Goal: Information Seeking & Learning: Find specific fact

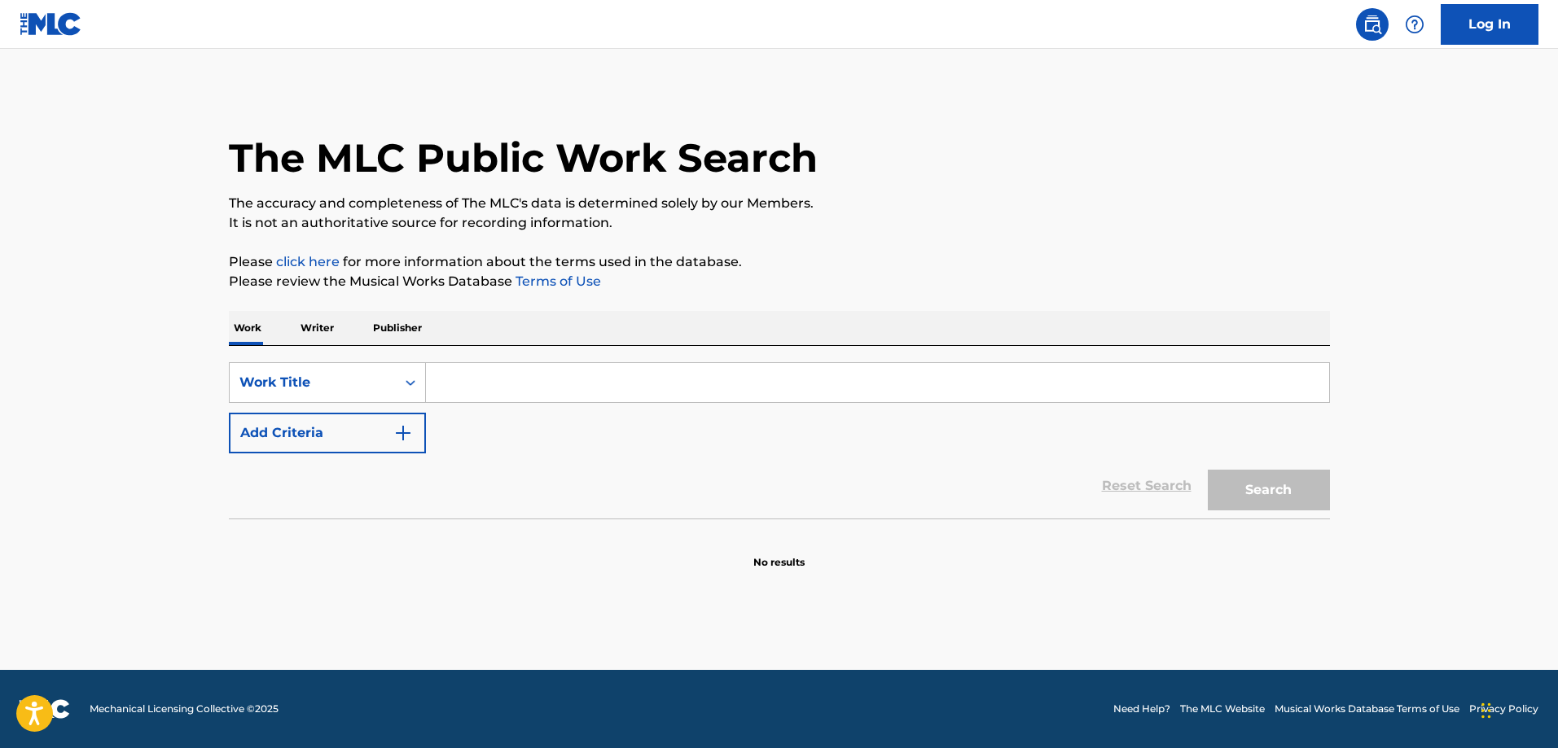
click at [566, 375] on input "Search Form" at bounding box center [877, 382] width 903 height 39
paste input "EA931T"
type input "EA931T"
click at [371, 384] on div "Work Title" at bounding box center [312, 383] width 147 height 20
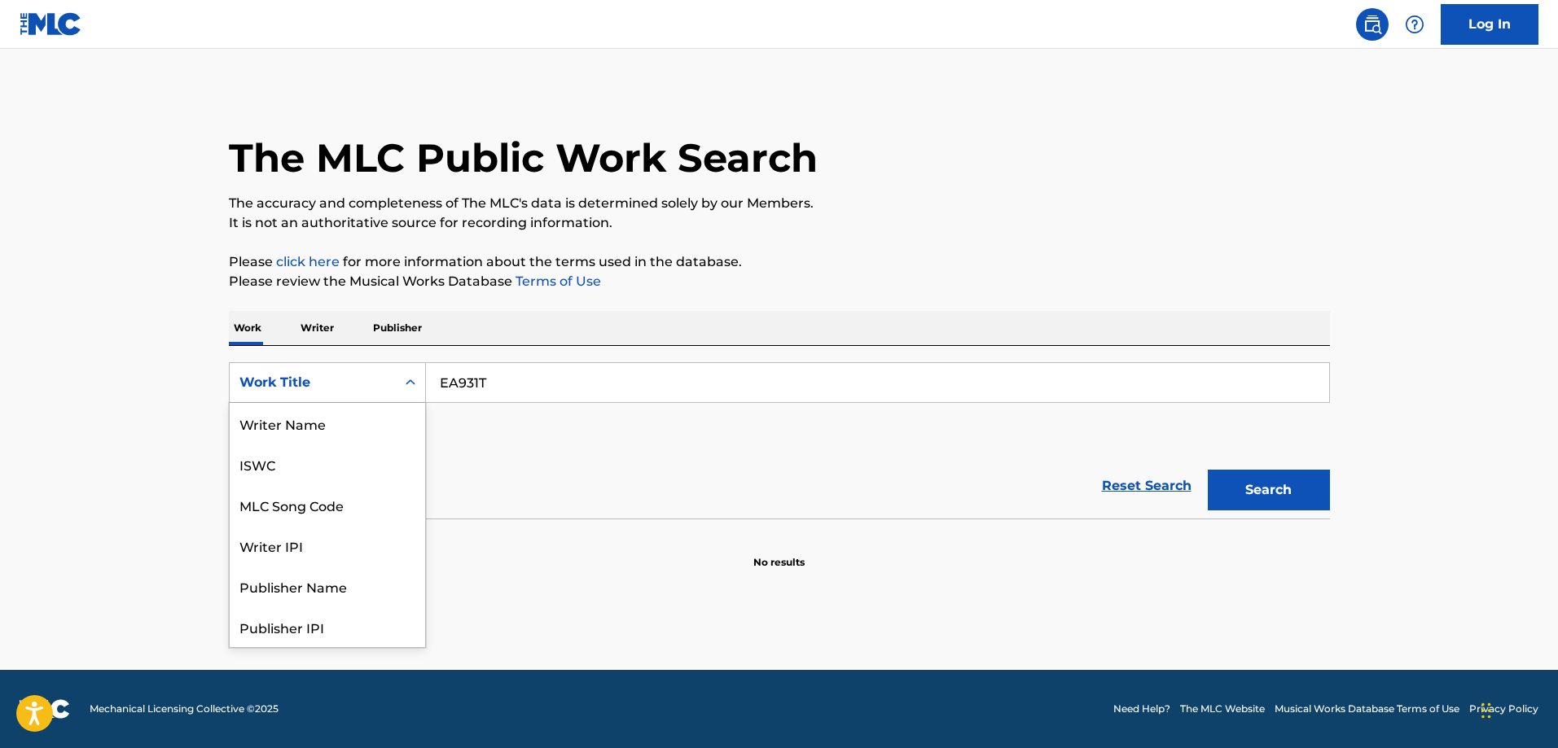
scroll to position [81, 0]
click at [366, 433] on div "MLC Song Code" at bounding box center [327, 423] width 195 height 41
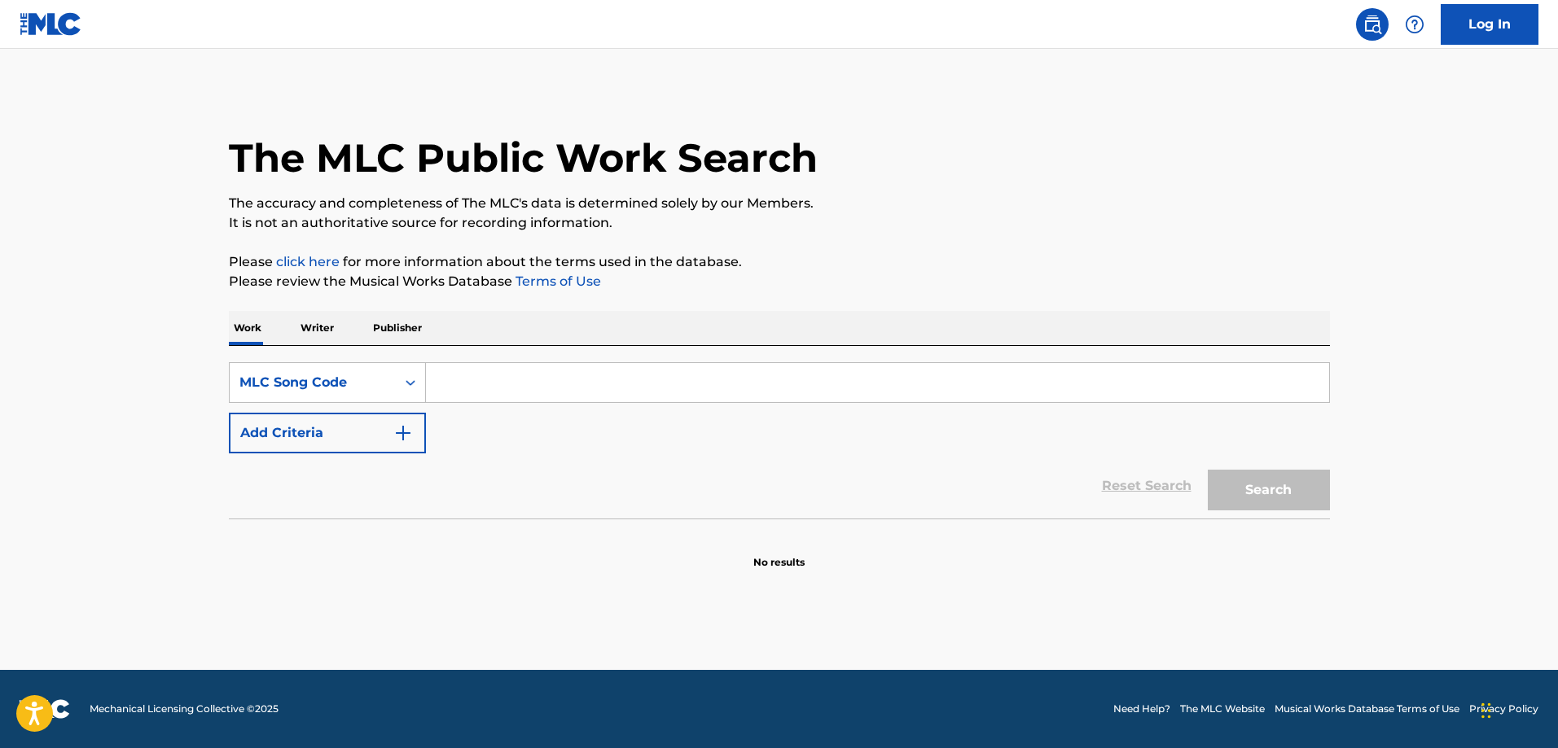
click at [684, 375] on input "Search Form" at bounding box center [877, 382] width 903 height 39
paste input "EA931T"
type input "EA931T"
click at [1208, 470] on button "Search" at bounding box center [1269, 490] width 122 height 41
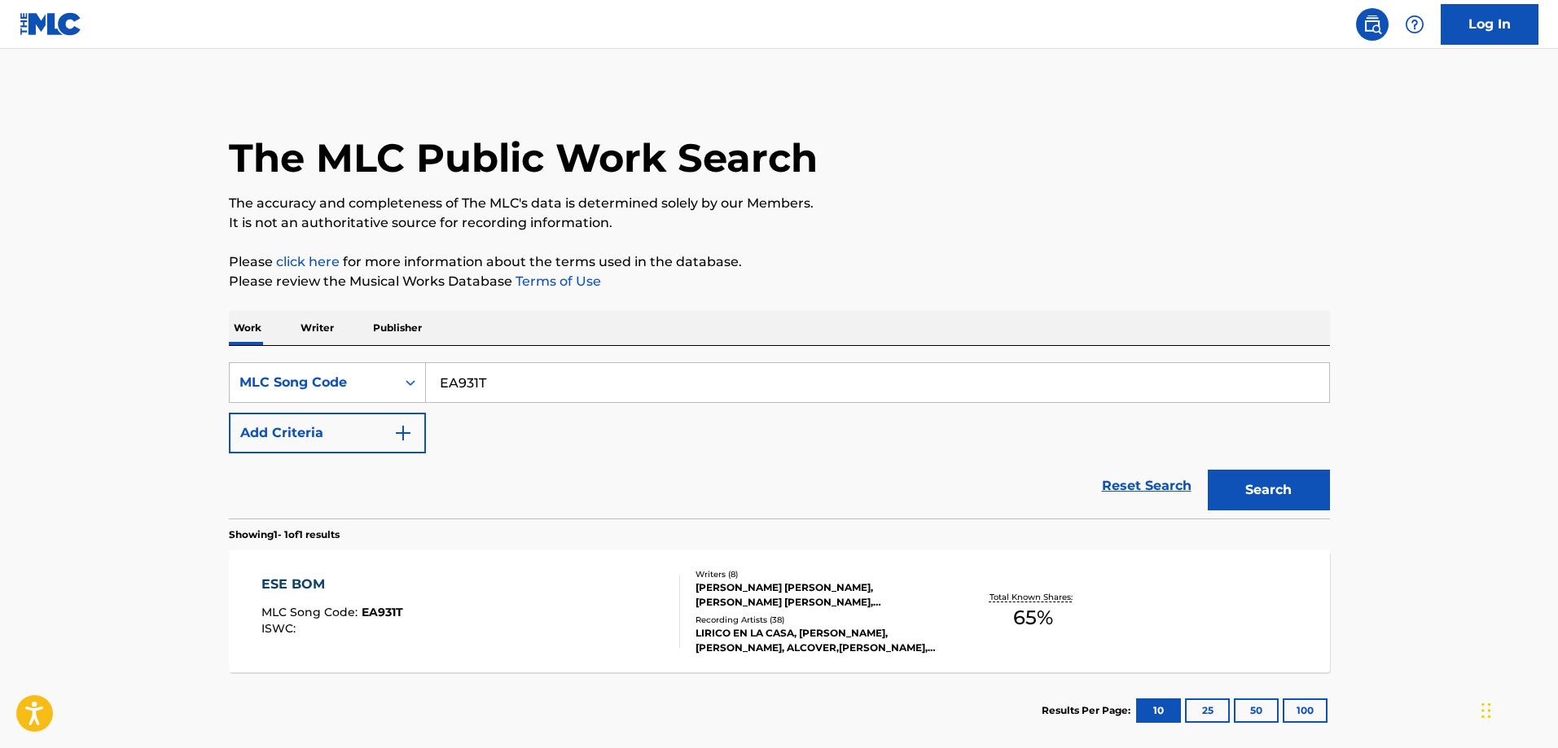
click at [503, 575] on div "ESE BOM MLC Song Code : EA931T ISWC :" at bounding box center [470, 611] width 419 height 73
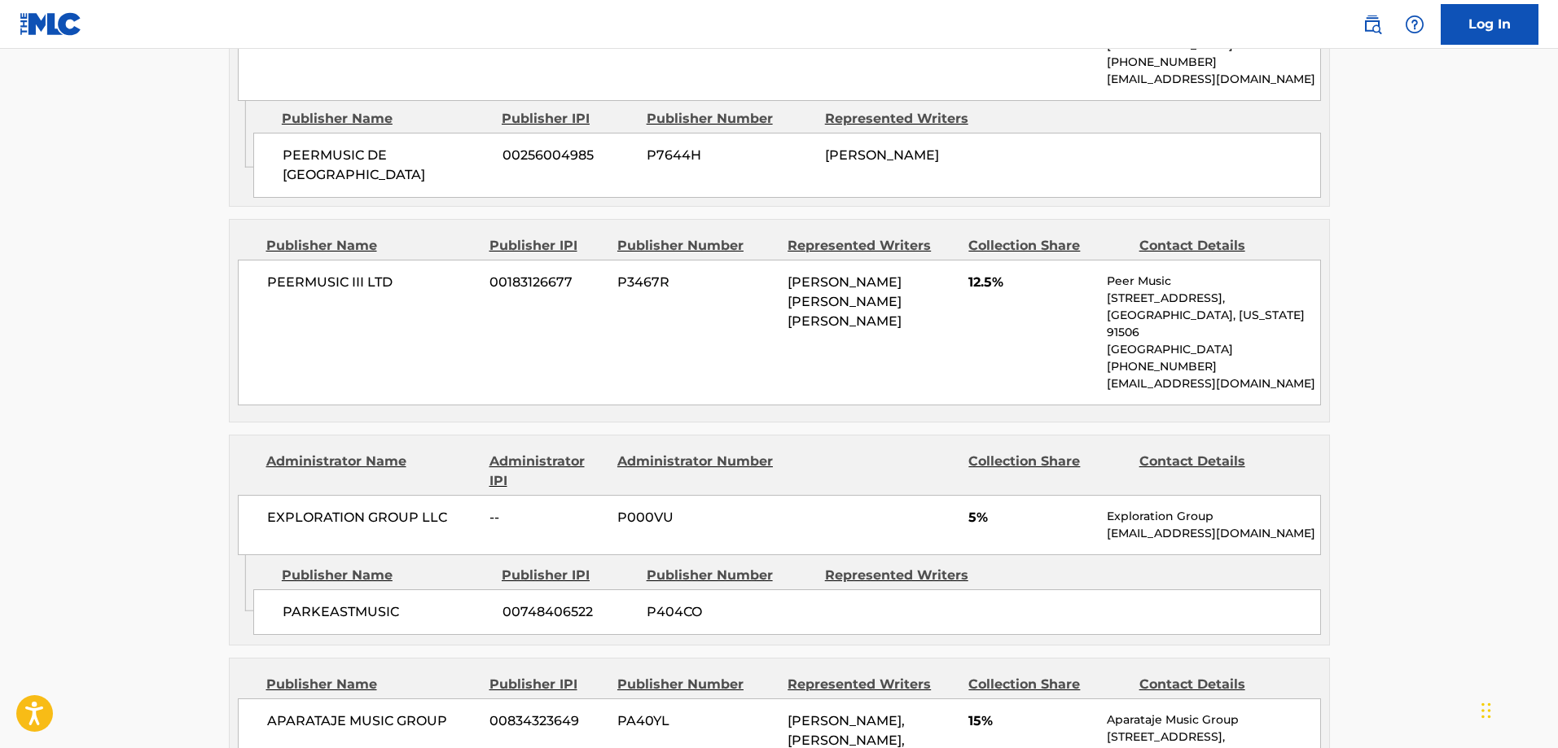
scroll to position [1720, 0]
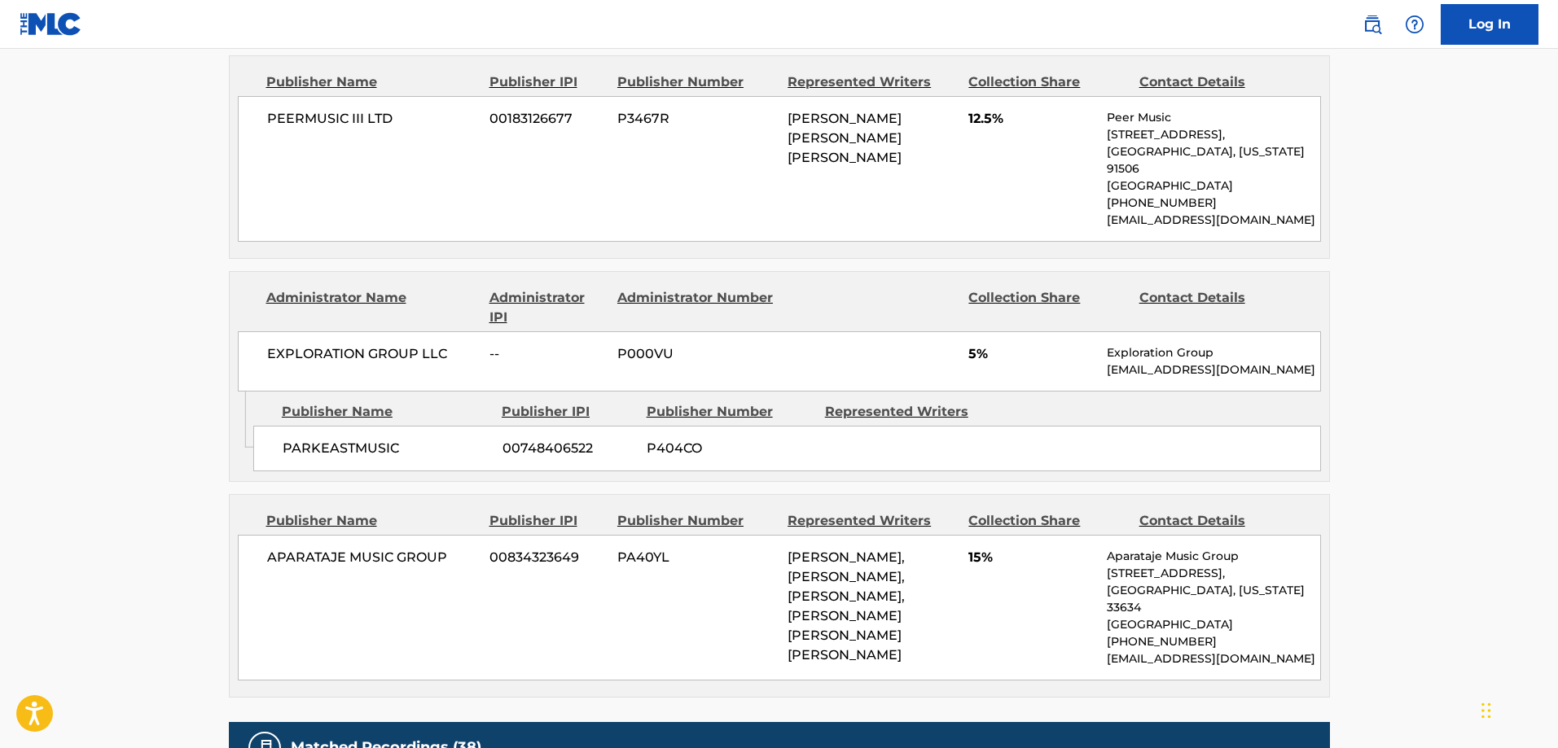
click at [326, 457] on span "PARKEASTMUSIC" at bounding box center [387, 449] width 208 height 20
drag, startPoint x: 326, startPoint y: 457, endPoint x: 370, endPoint y: 450, distance: 44.6
click at [370, 450] on span "PARKEASTMUSIC" at bounding box center [387, 449] width 208 height 20
copy span "PARKEASTMUSIC"
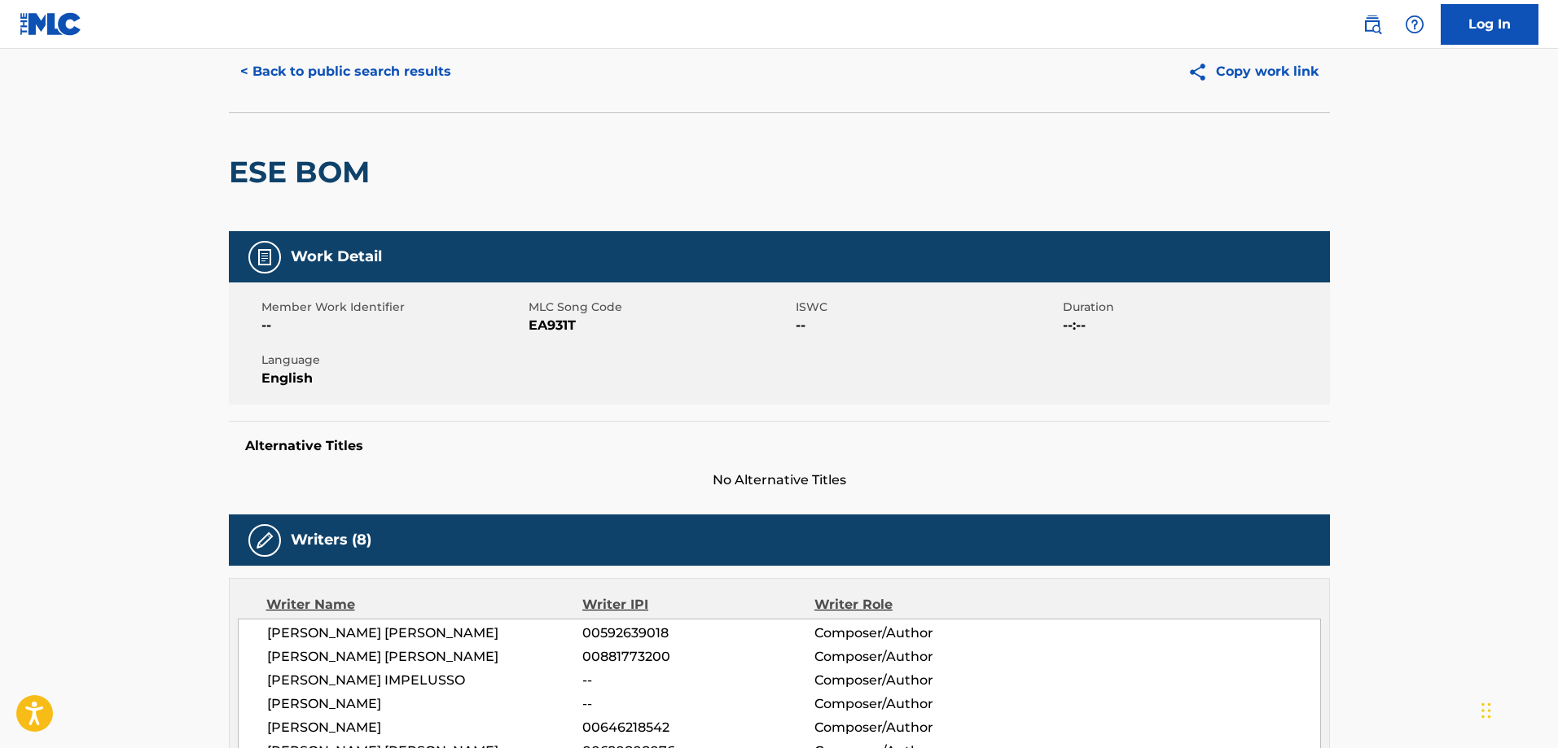
scroll to position [0, 0]
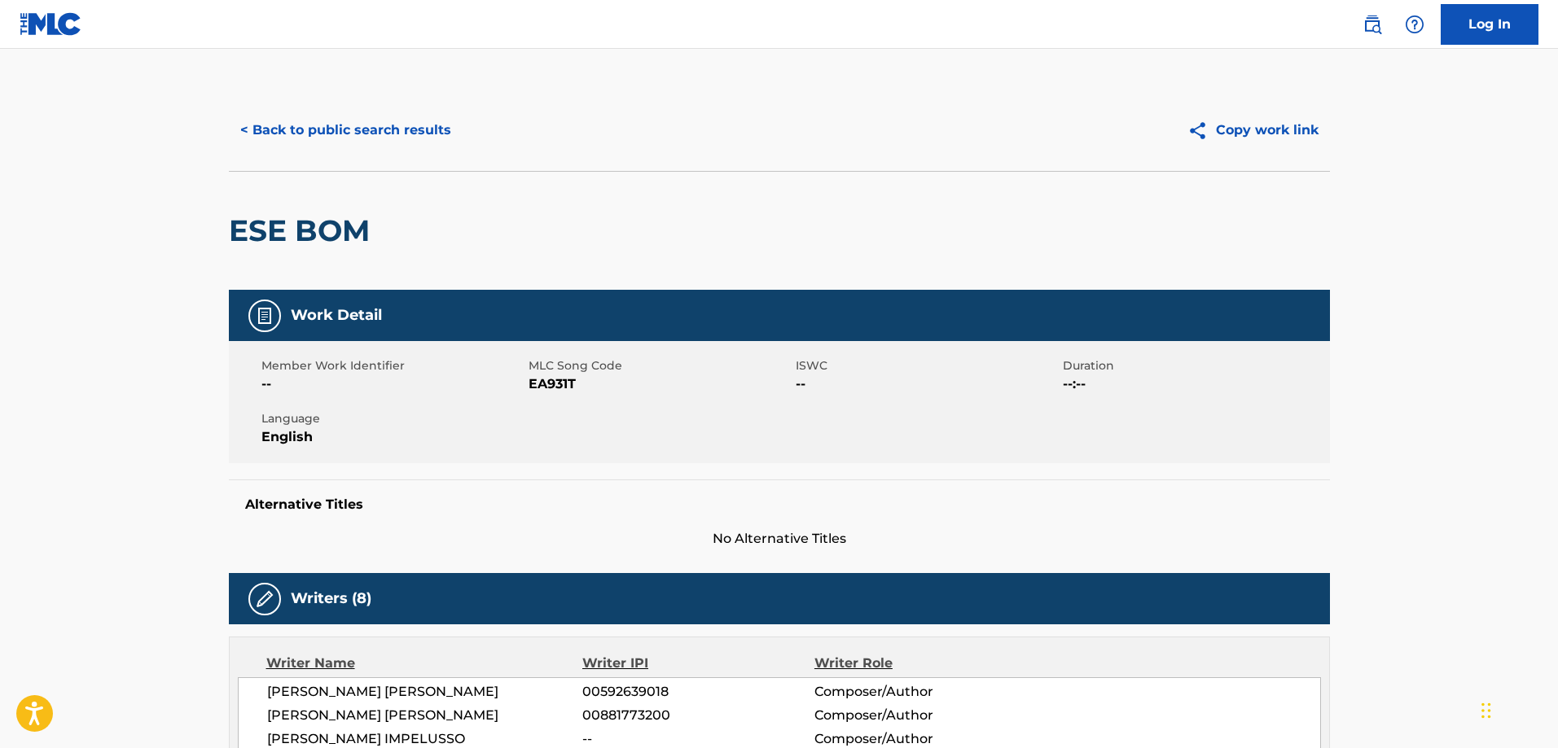
click at [322, 130] on button "< Back to public search results" at bounding box center [346, 130] width 234 height 41
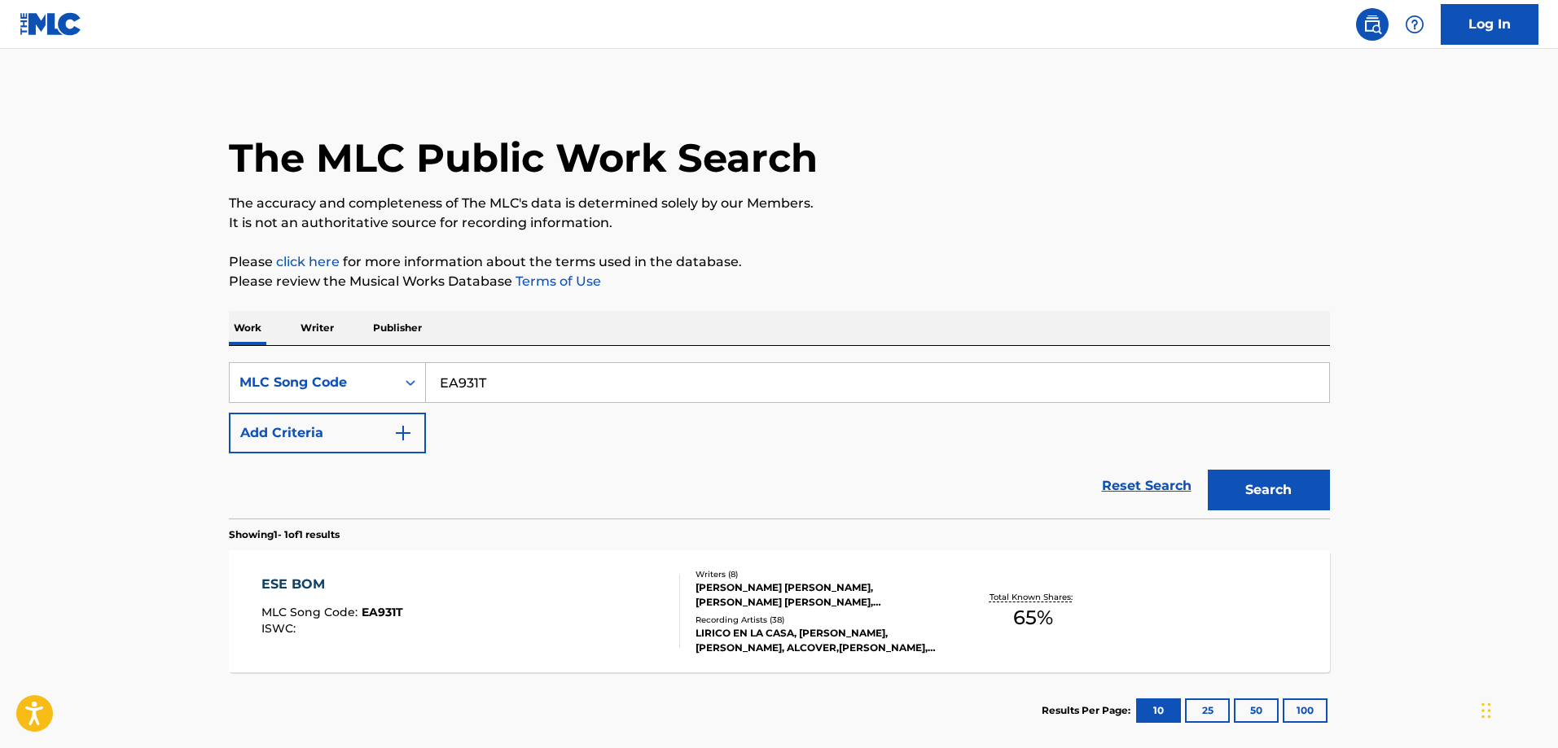
click at [526, 374] on input "EA931T" at bounding box center [877, 382] width 903 height 39
paste input "WB424U"
type input "WB424U"
click at [1208, 470] on button "Search" at bounding box center [1269, 490] width 122 height 41
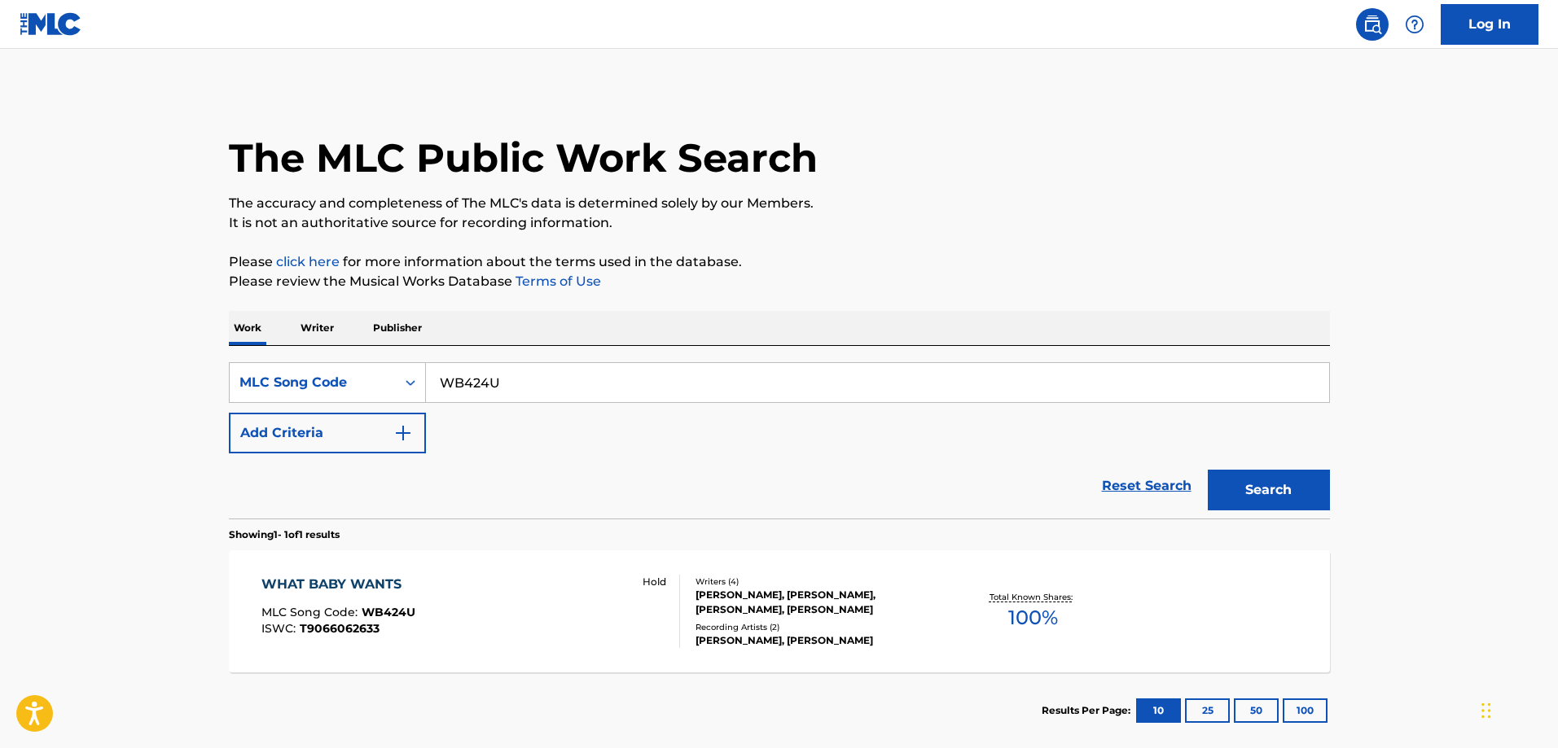
click at [458, 595] on div "WHAT BABY WANTS MLC Song Code : WB424U ISWC : T9066062633 Hold" at bounding box center [470, 611] width 419 height 73
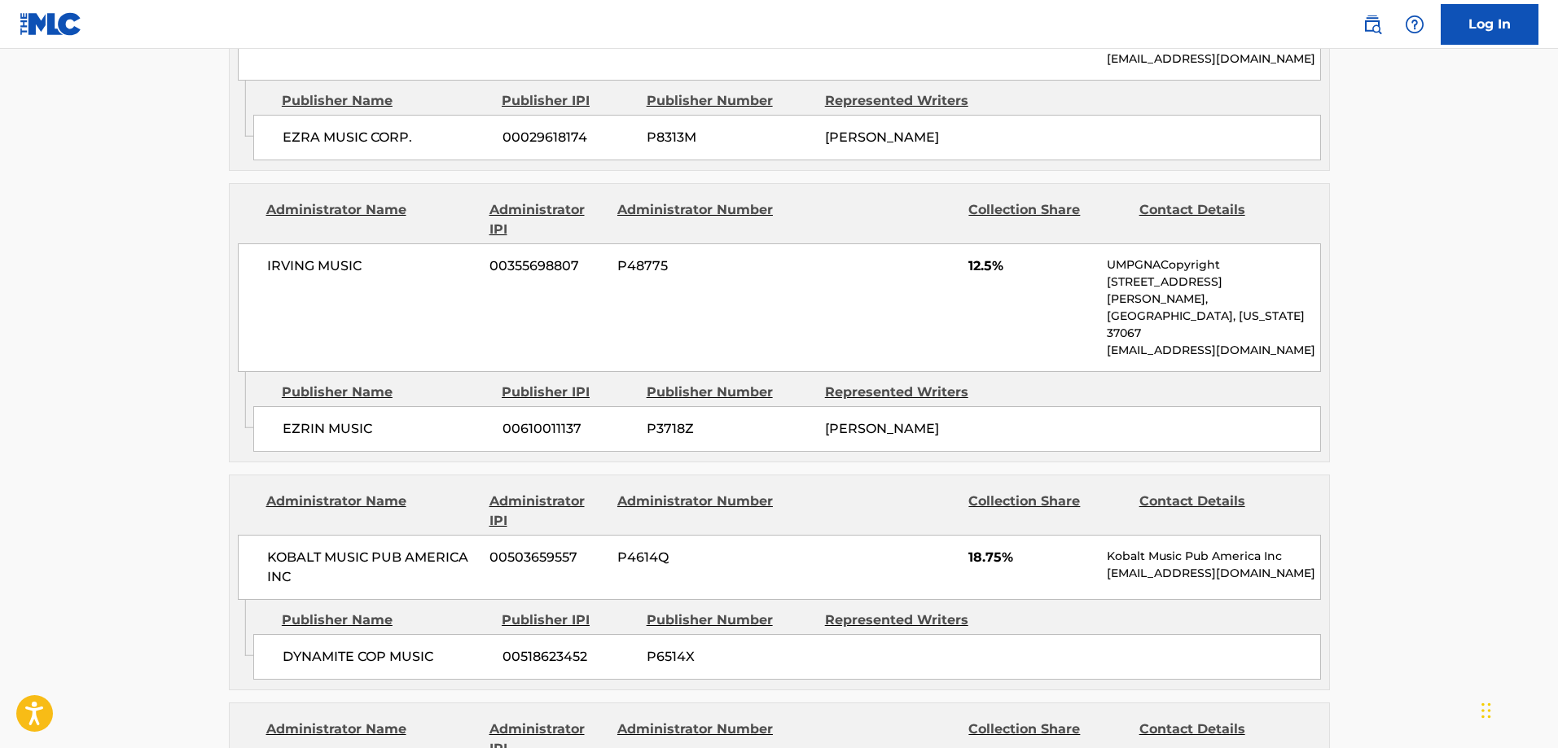
scroll to position [2036, 0]
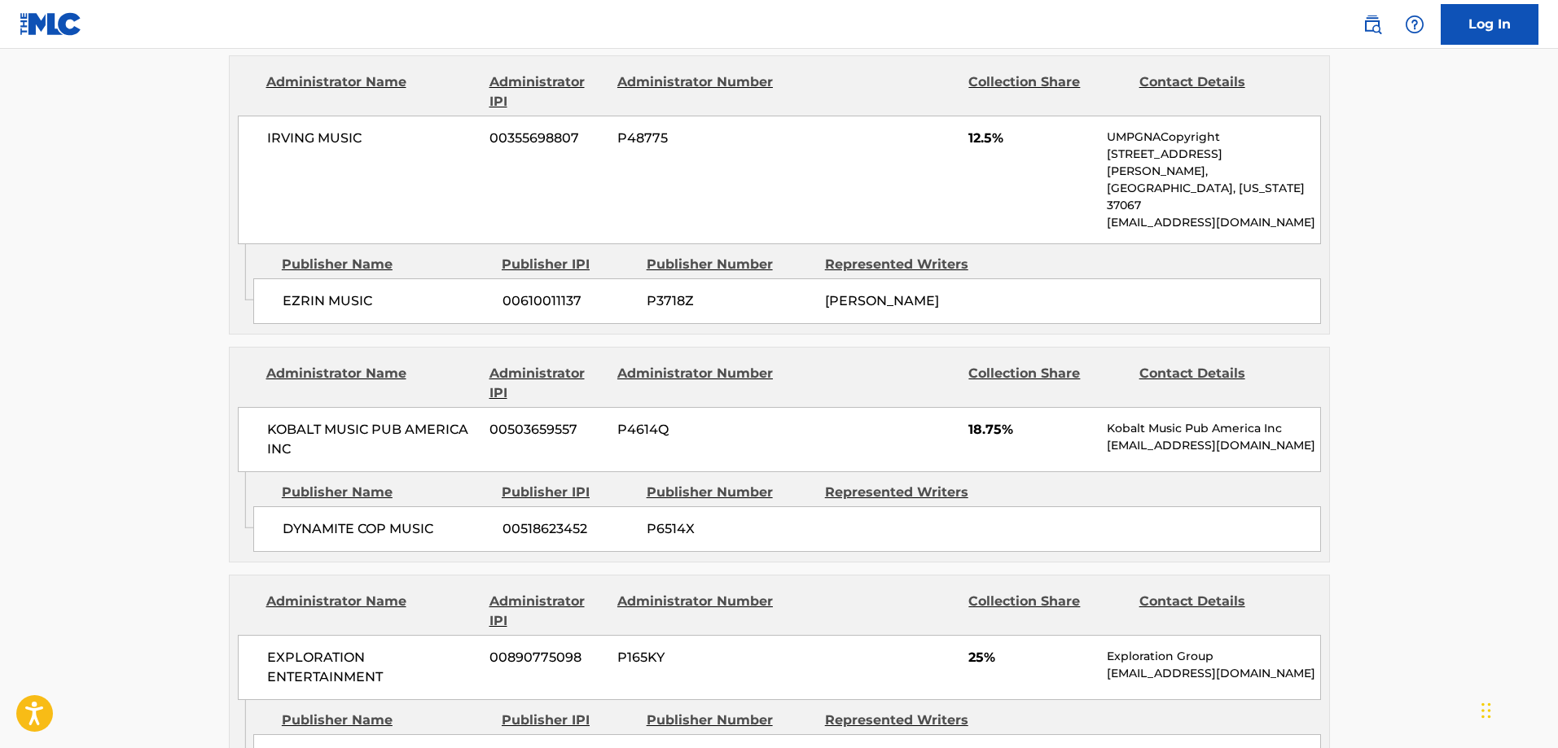
click at [297, 748] on span "DIS VICIOUS MUSIC" at bounding box center [387, 758] width 208 height 20
drag, startPoint x: 297, startPoint y: 585, endPoint x: 391, endPoint y: 586, distance: 93.7
click at [391, 748] on span "DIS VICIOUS MUSIC" at bounding box center [387, 758] width 208 height 20
copy span "DIS VICIOUS MUSIC"
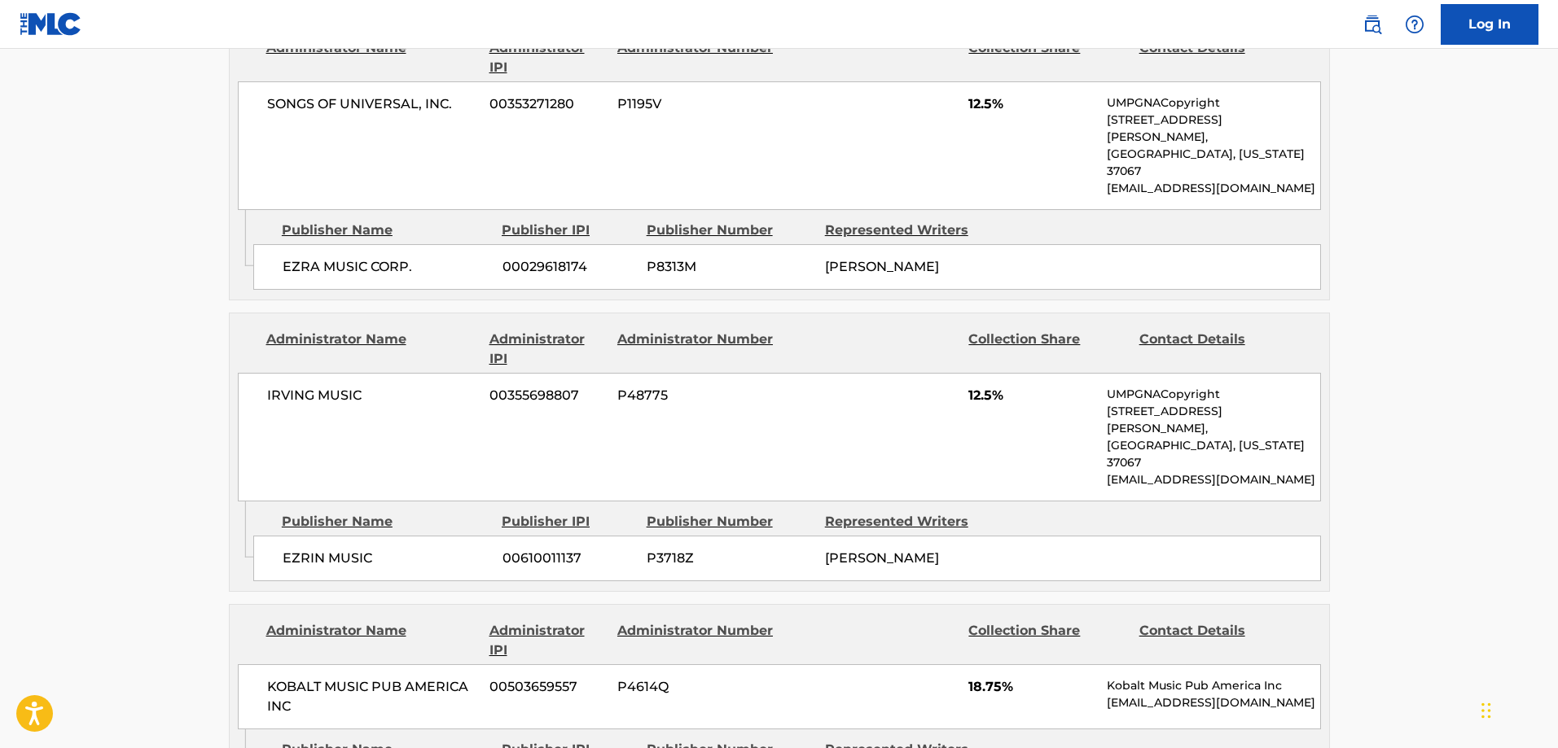
scroll to position [1547, 0]
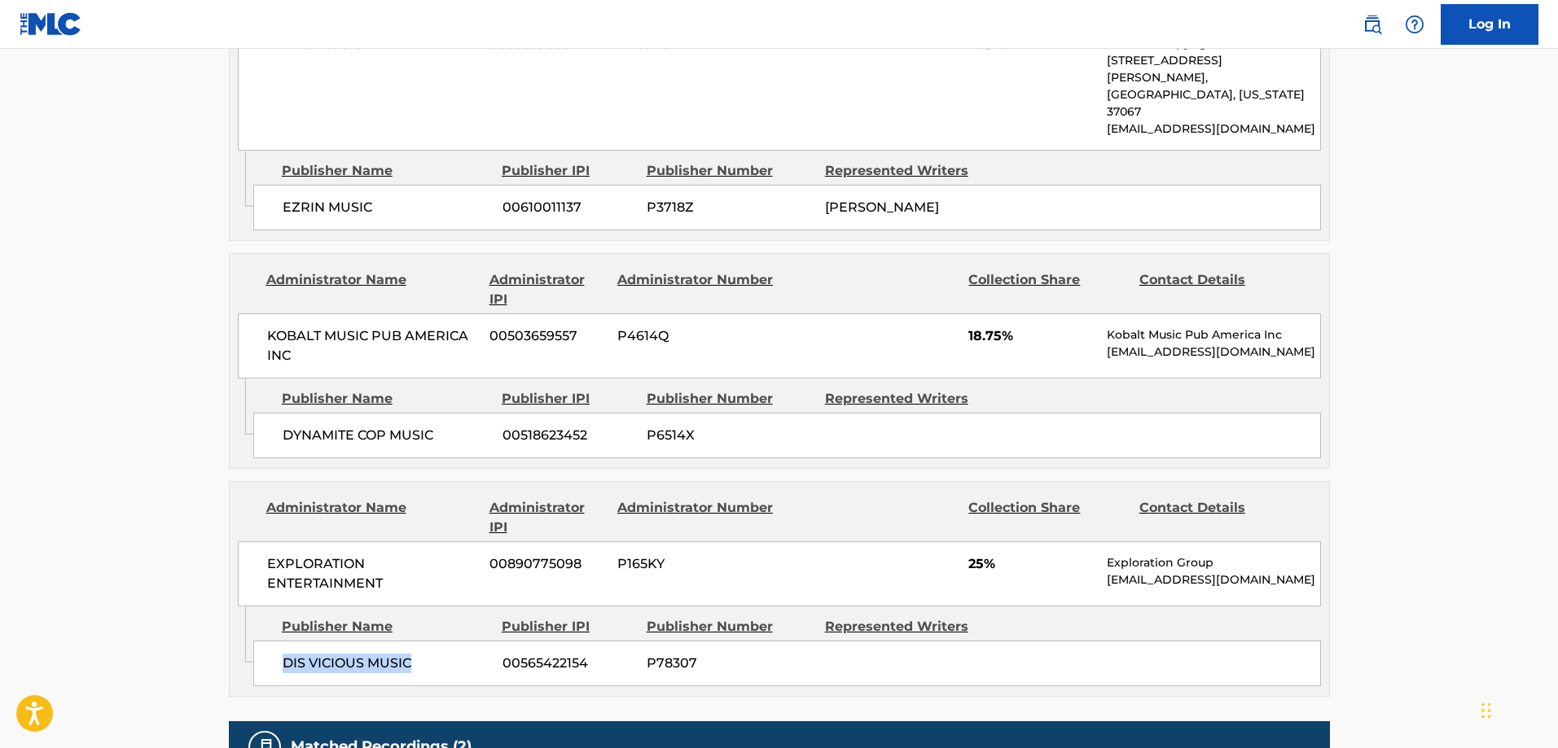
copy span "DIS VICIOUS MUSIC"
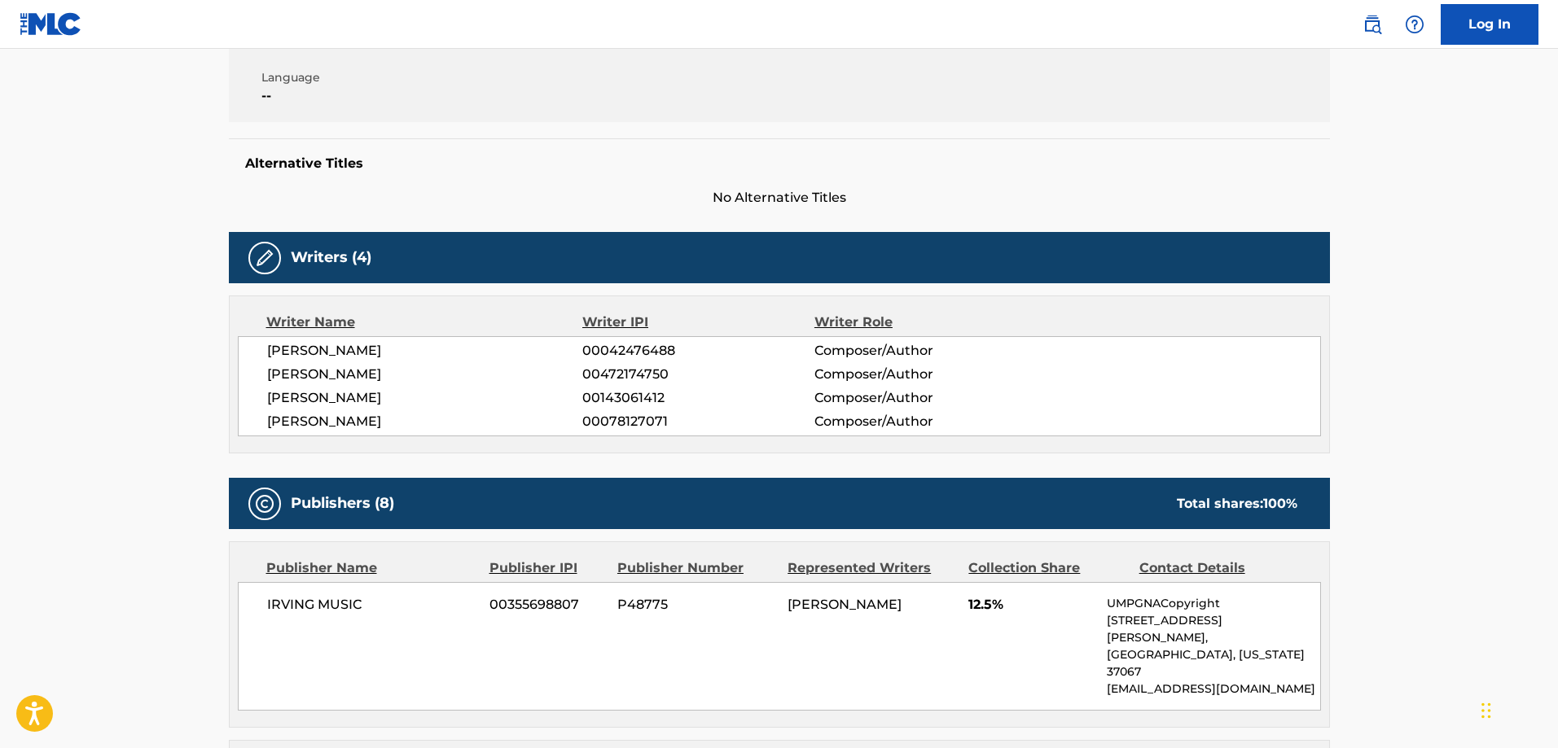
scroll to position [0, 0]
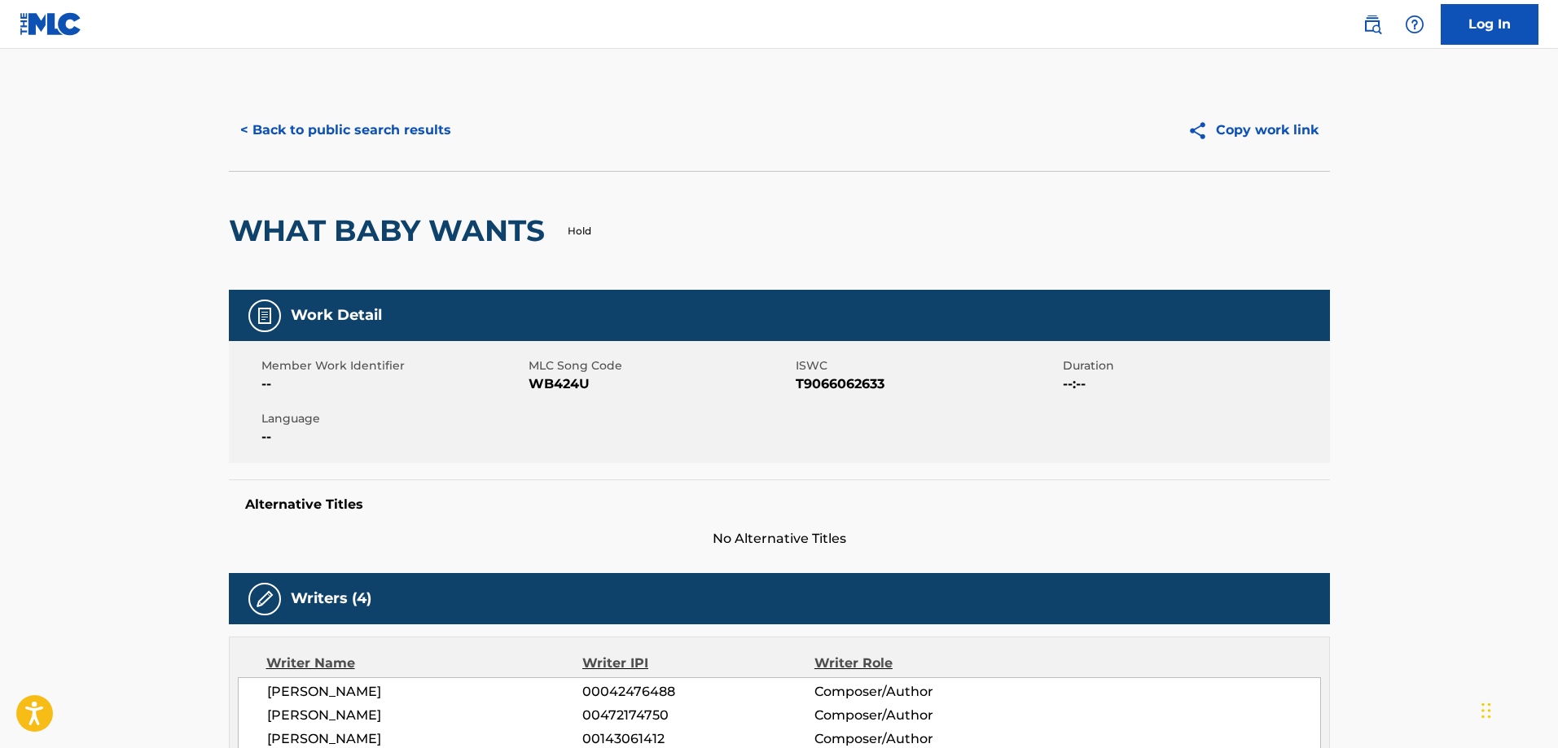
click at [388, 140] on button "< Back to public search results" at bounding box center [346, 130] width 234 height 41
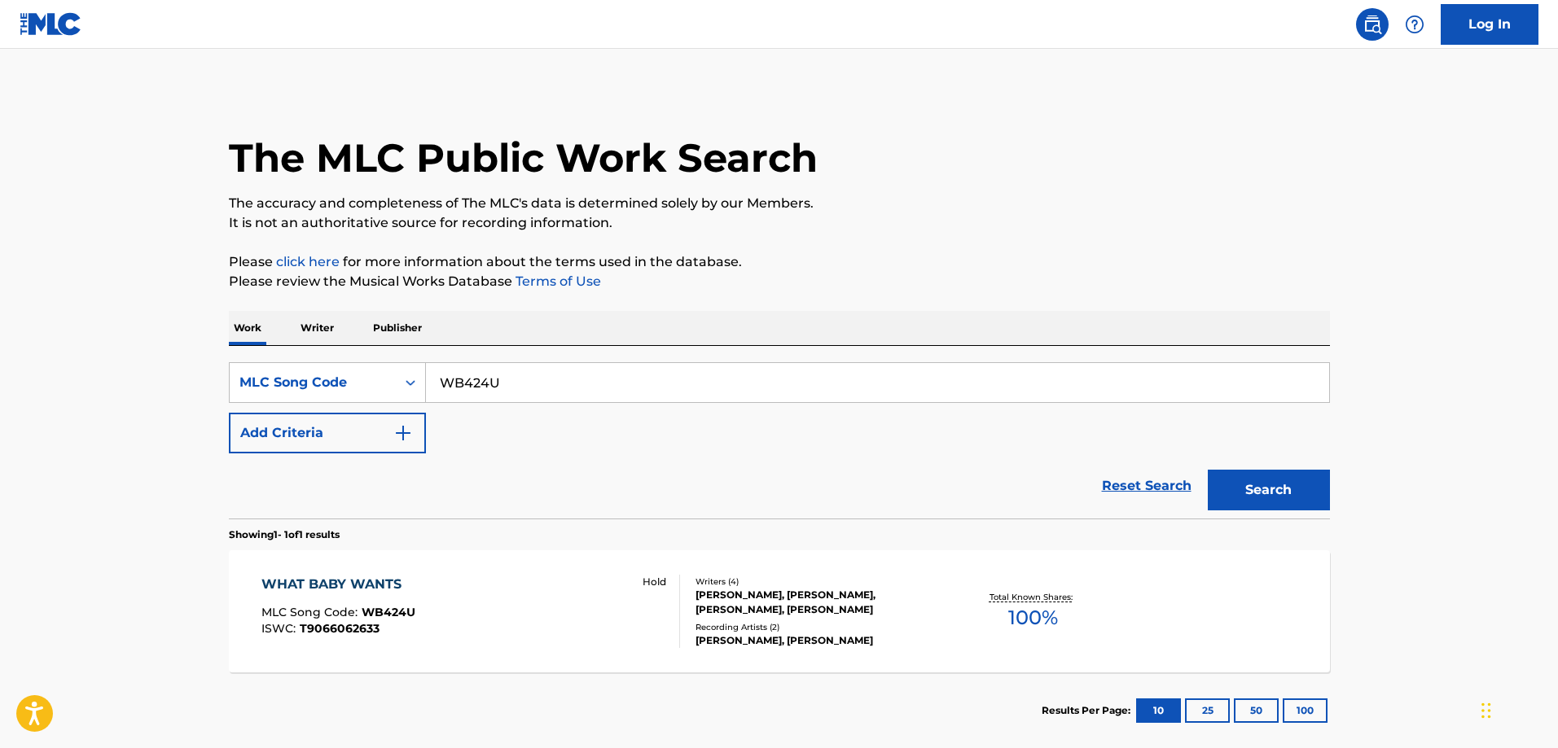
click at [515, 385] on input "WB424U" at bounding box center [877, 382] width 903 height 39
paste input "LE7PCL"
type input "LE7PCL"
click at [1208, 470] on button "Search" at bounding box center [1269, 490] width 122 height 41
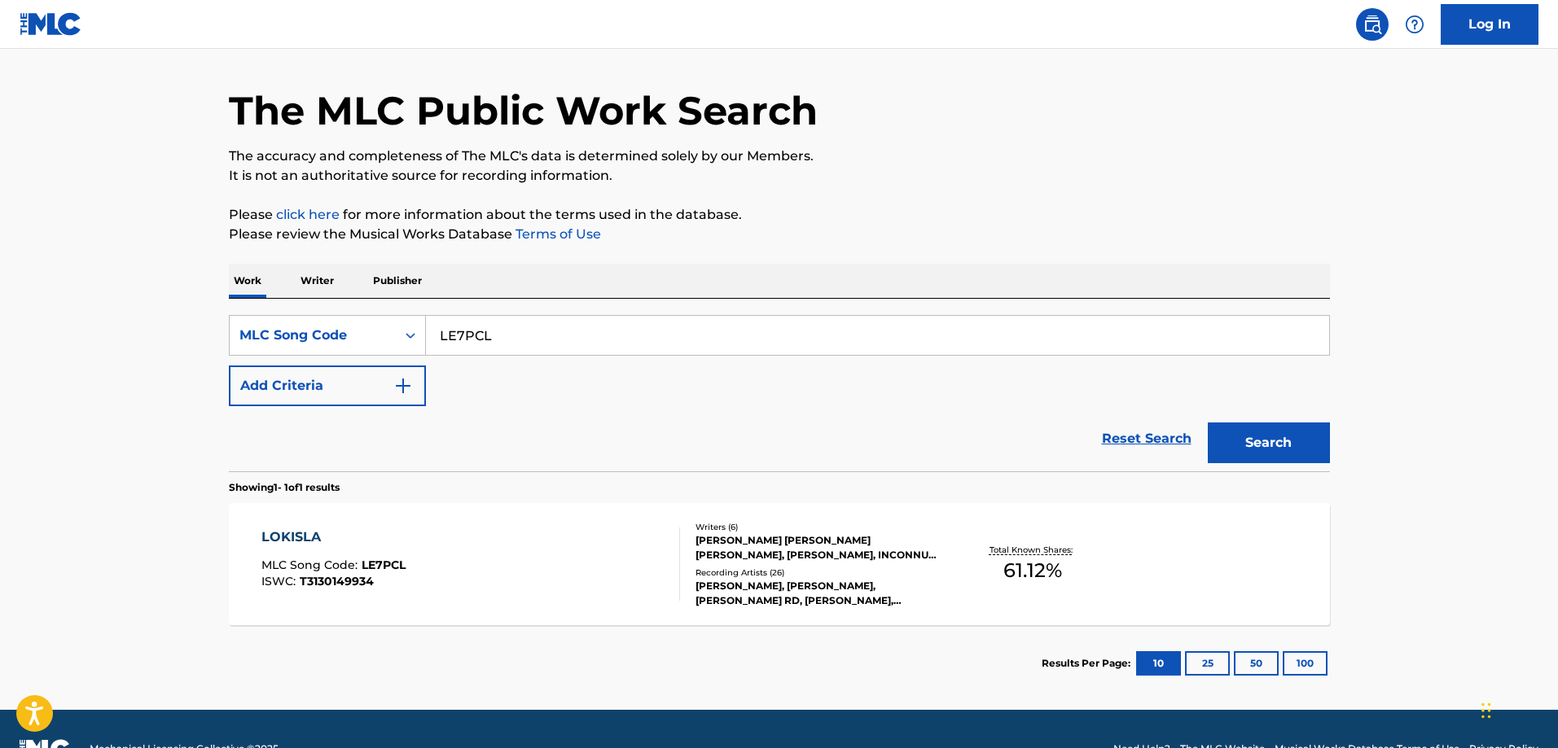
scroll to position [87, 0]
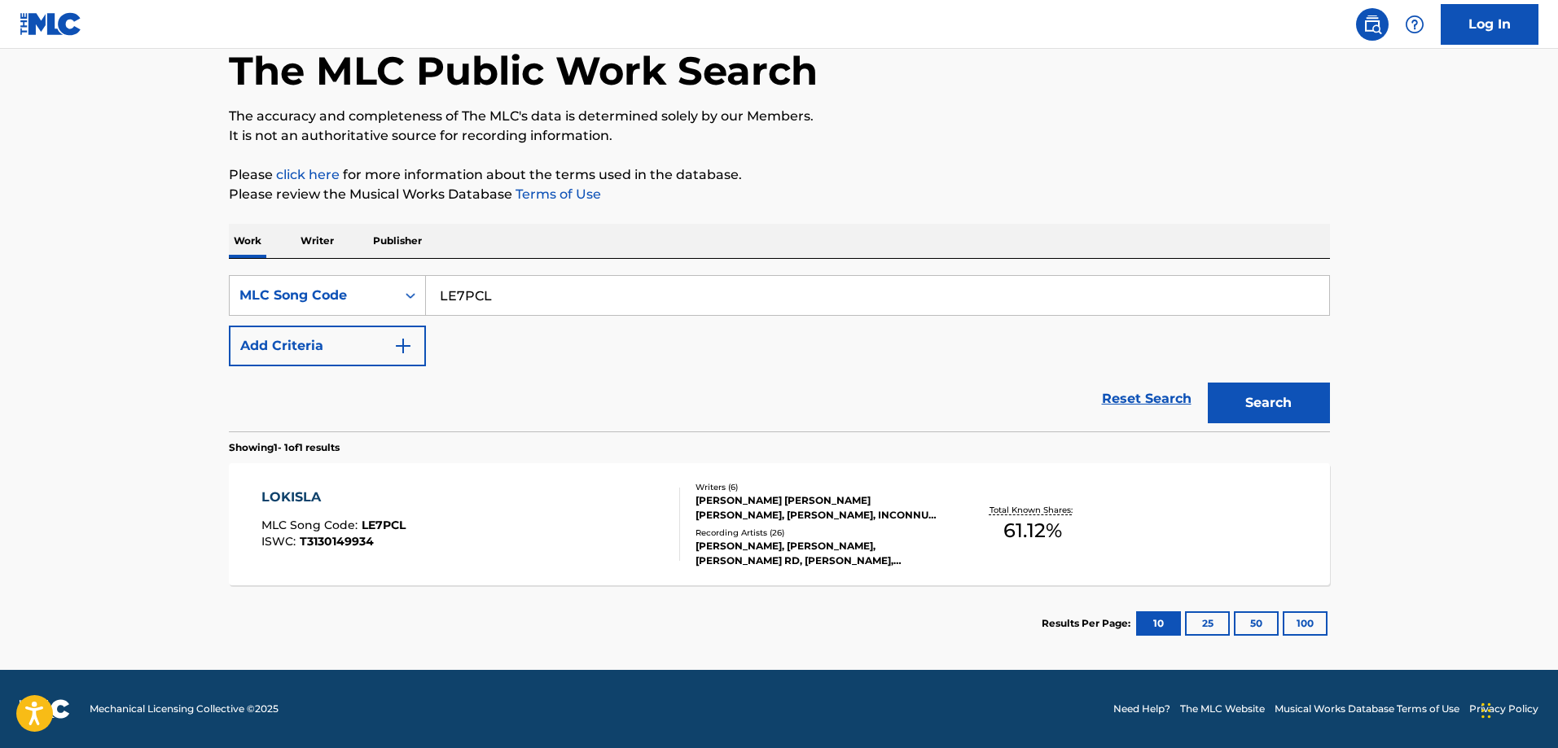
click at [471, 502] on div "LOKISLA MLC Song Code : LE7PCL ISWC : T3130149934" at bounding box center [470, 524] width 419 height 73
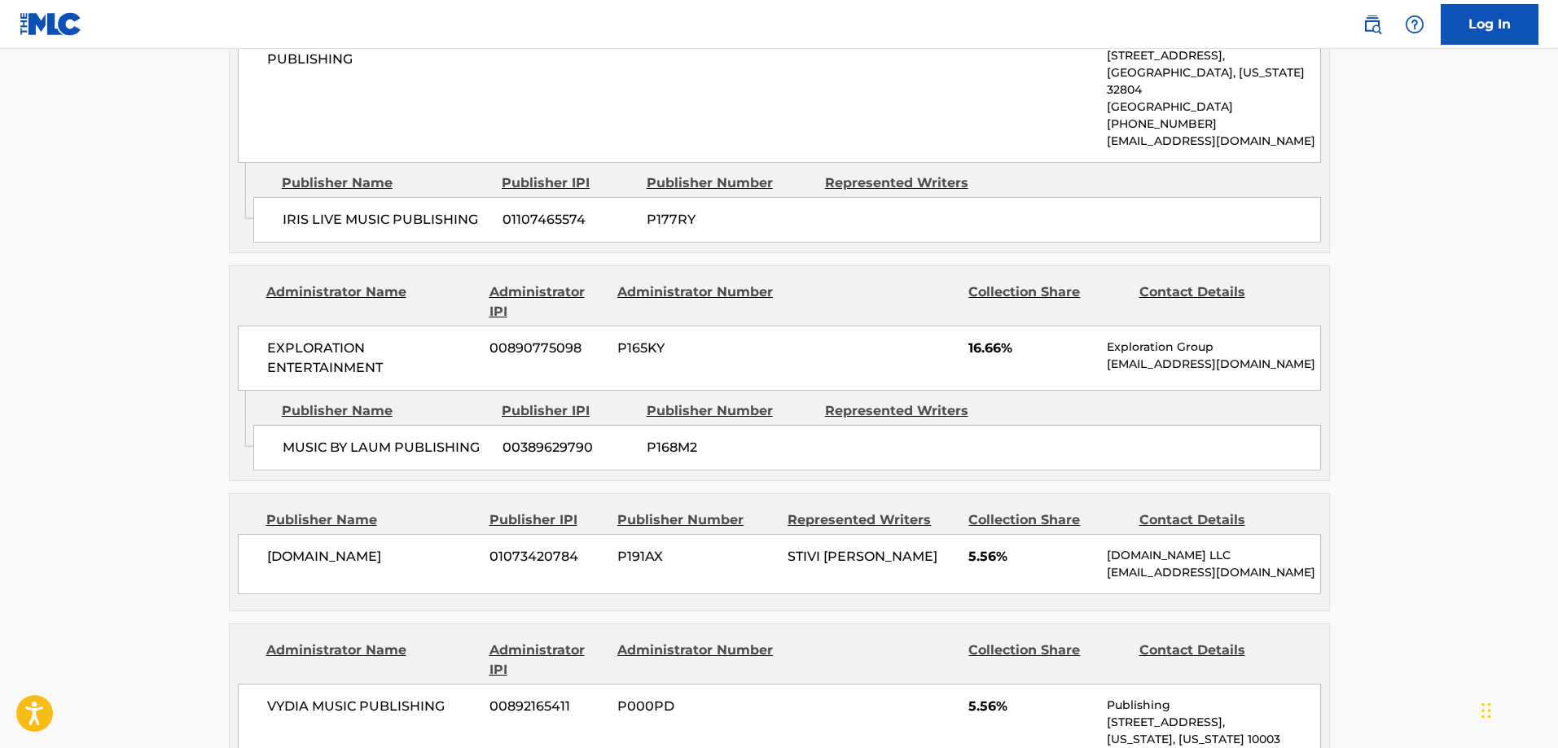
scroll to position [1059, 0]
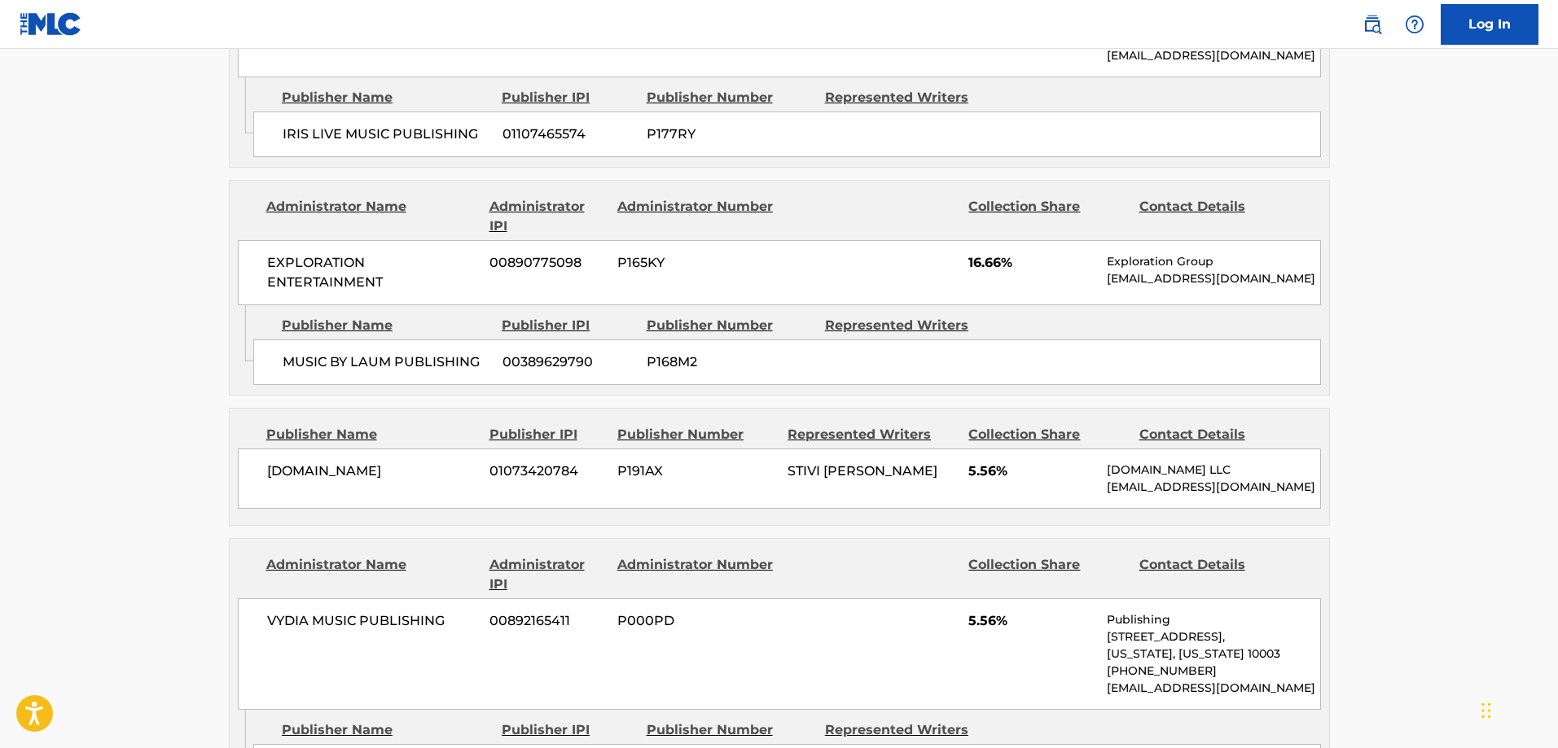
click at [376, 366] on span "MUSIC BY LAUM PUBLISHING" at bounding box center [387, 363] width 208 height 20
drag, startPoint x: 376, startPoint y: 366, endPoint x: 457, endPoint y: 361, distance: 80.8
click at [406, 366] on span "MUSIC BY LAUM PUBLISHING" at bounding box center [387, 363] width 208 height 20
click at [457, 361] on span "MUSIC BY LAUM PUBLISHING" at bounding box center [387, 363] width 208 height 20
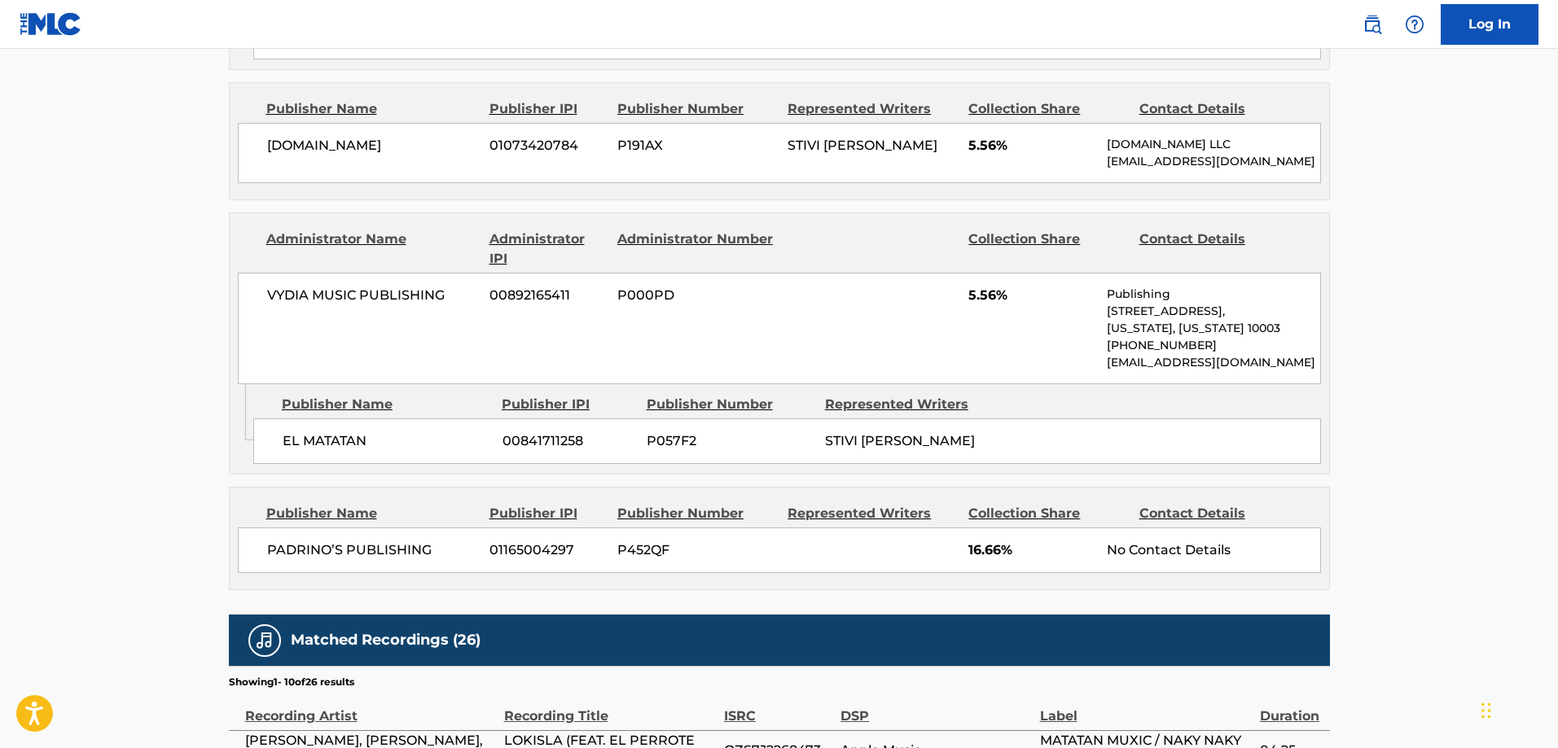
copy span "LAUM PUBLISHING"
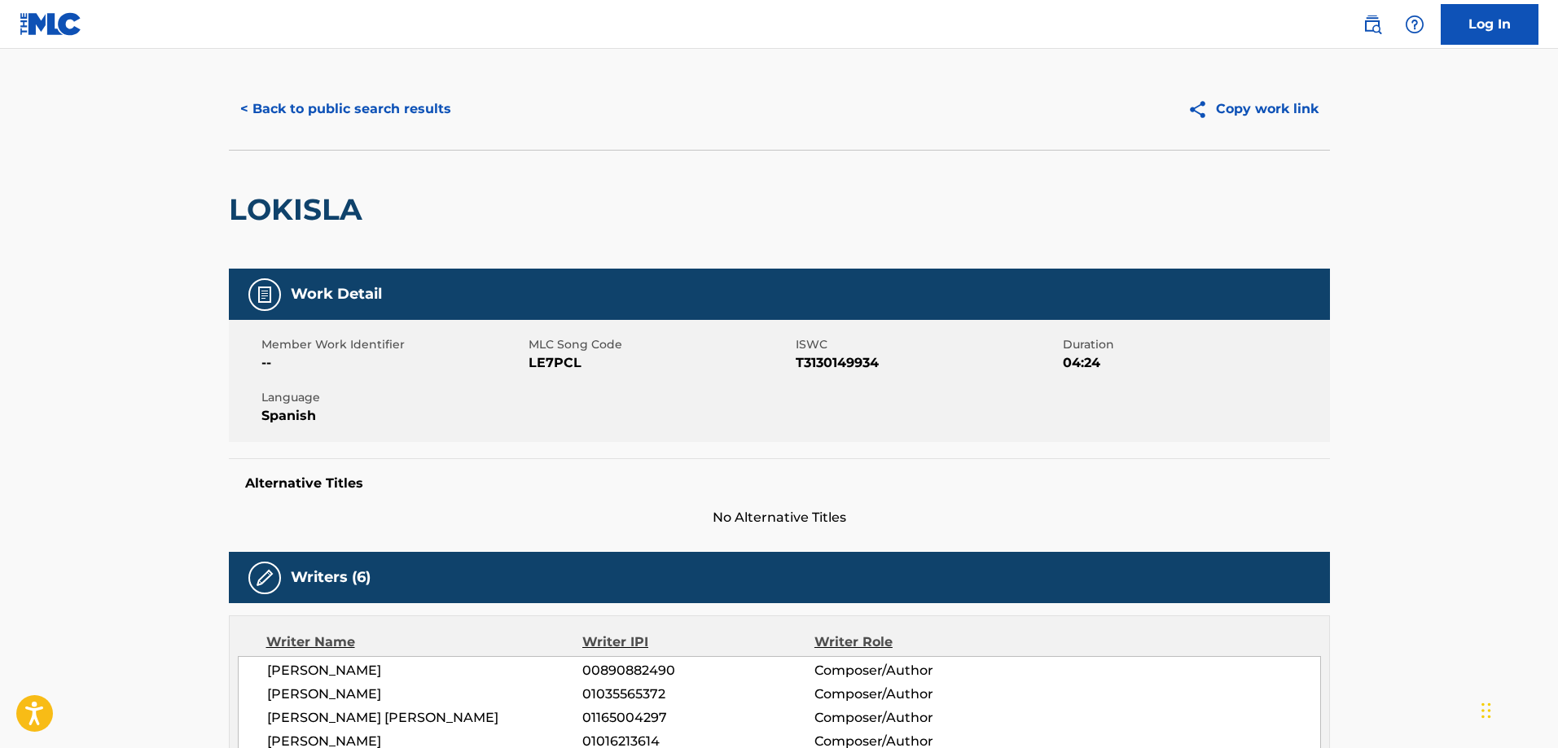
scroll to position [0, 0]
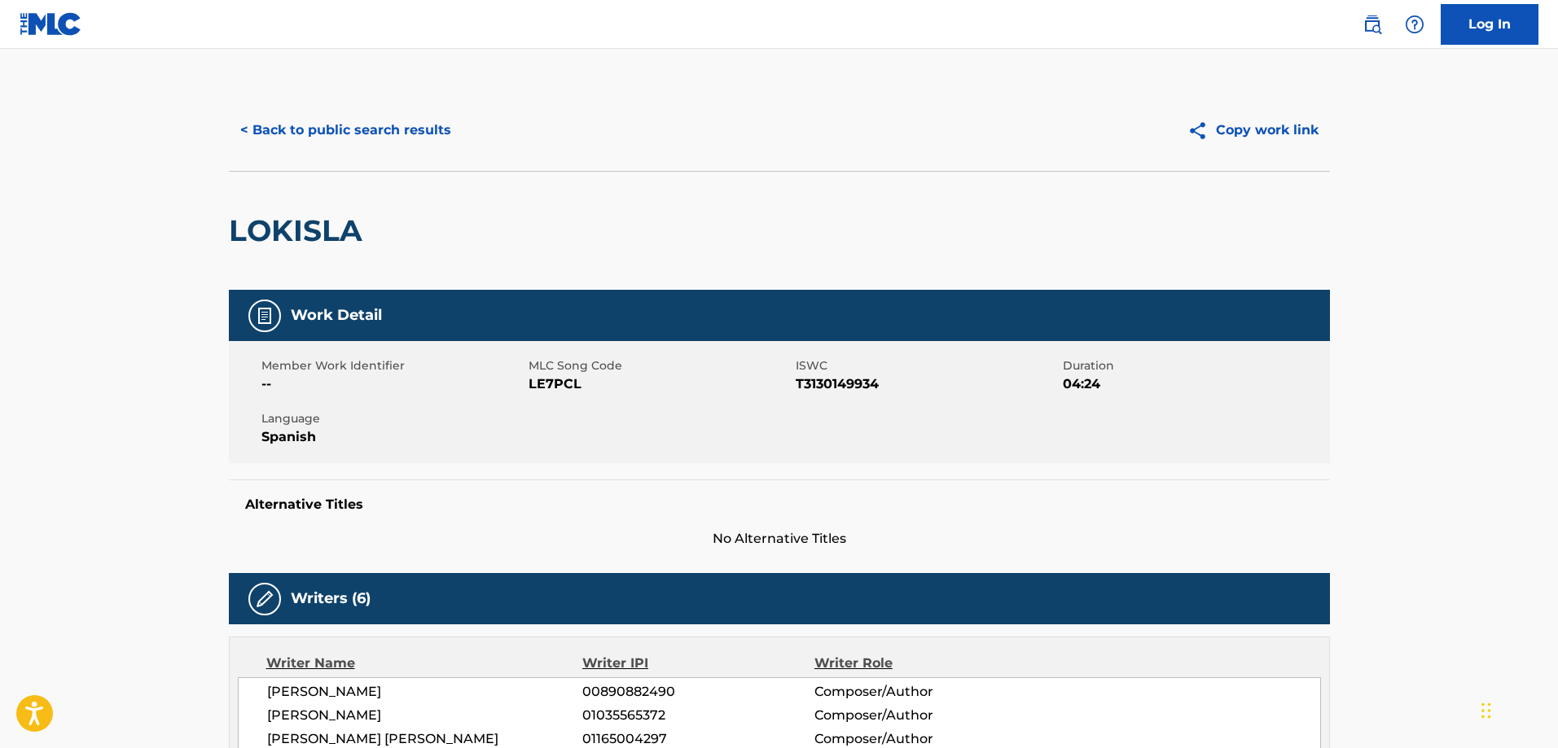
click at [424, 126] on button "< Back to public search results" at bounding box center [346, 130] width 234 height 41
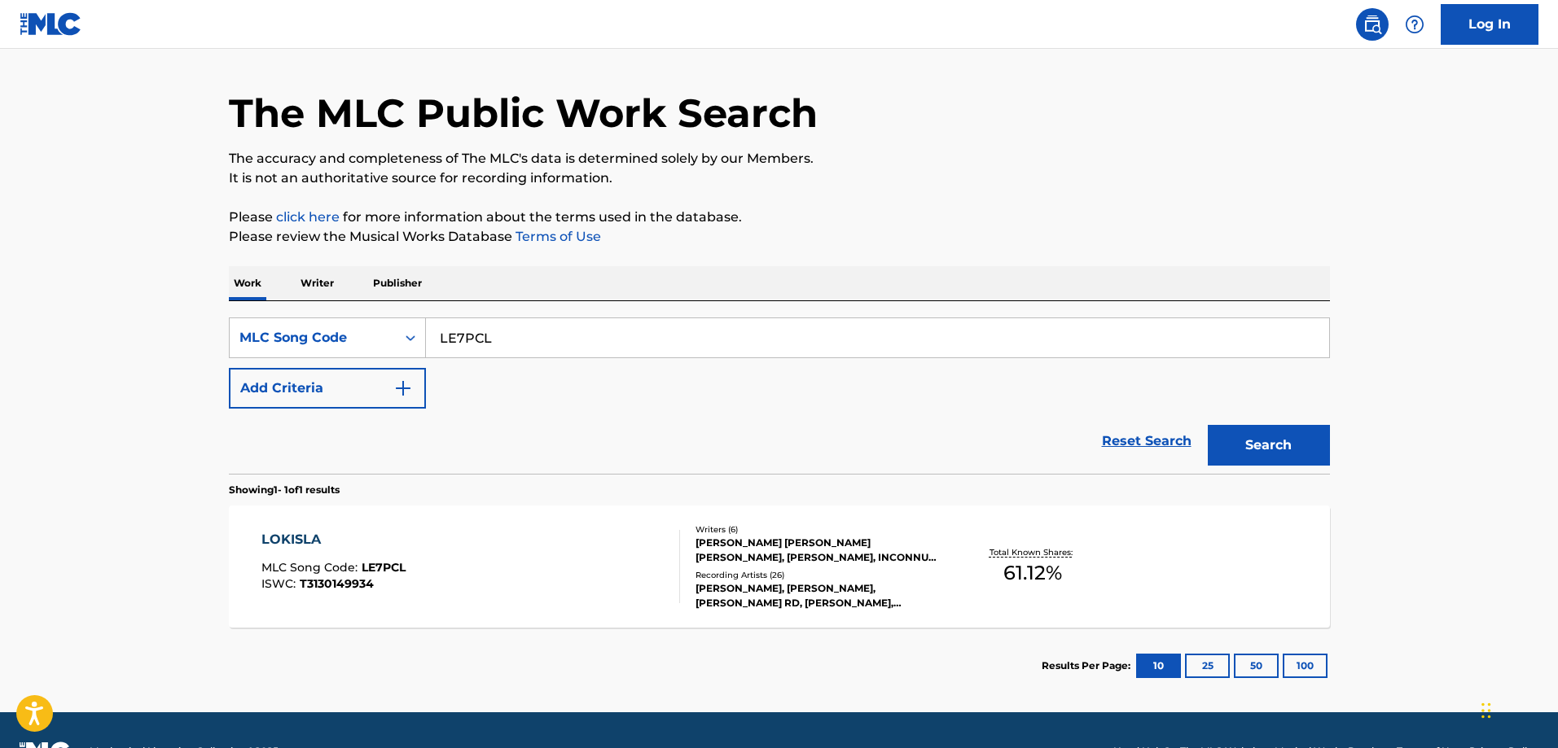
click at [533, 340] on input "LE7PCL" at bounding box center [877, 337] width 903 height 39
paste input "SC3A05"
type input "SC3A05"
click at [1208, 425] on button "Search" at bounding box center [1269, 445] width 122 height 41
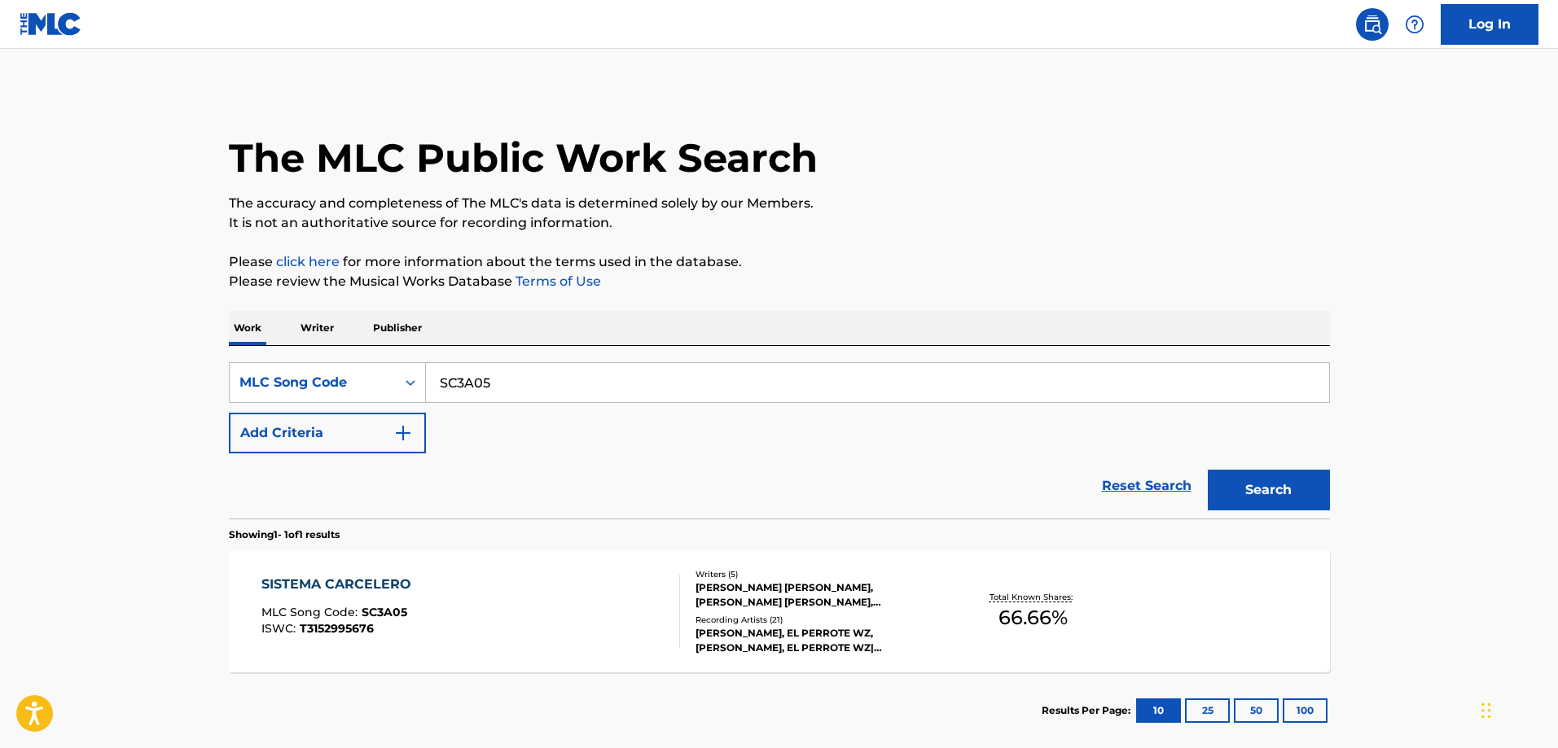
click at [456, 586] on div "SISTEMA CARCELERO MLC Song Code : SC3A05 ISWC : T3152995676" at bounding box center [470, 611] width 419 height 73
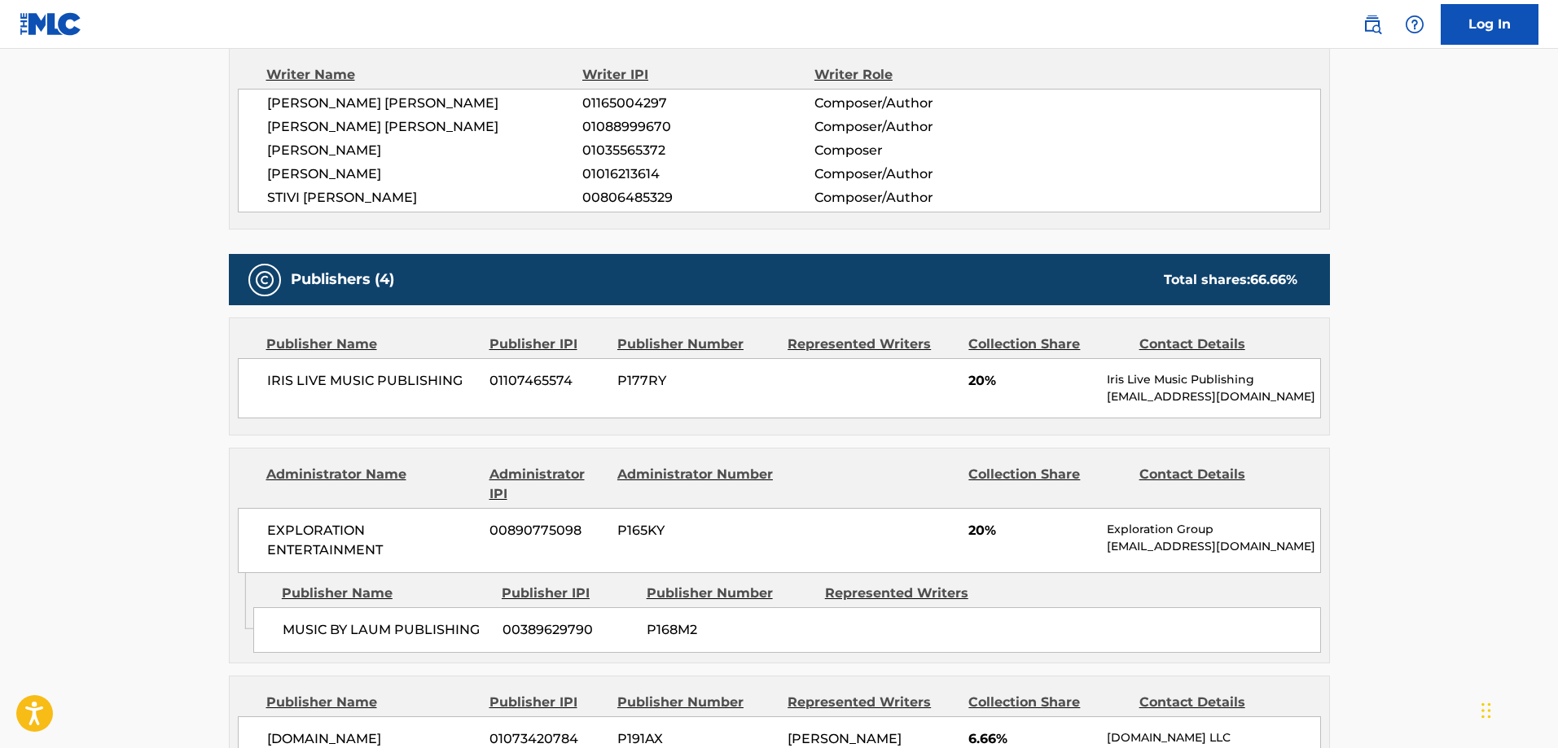
scroll to position [580, 0]
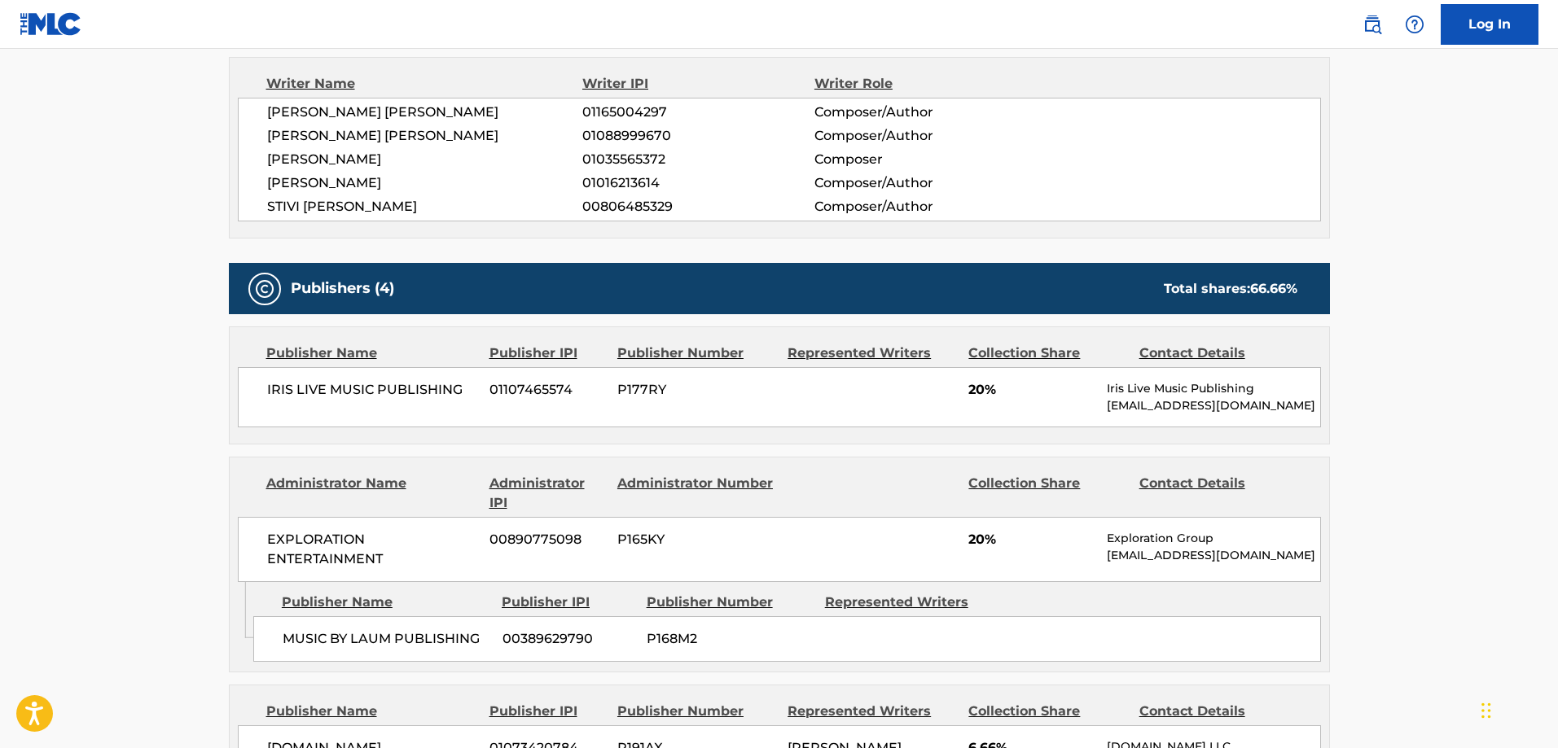
click at [428, 493] on div "Administrator Name" at bounding box center [371, 493] width 211 height 39
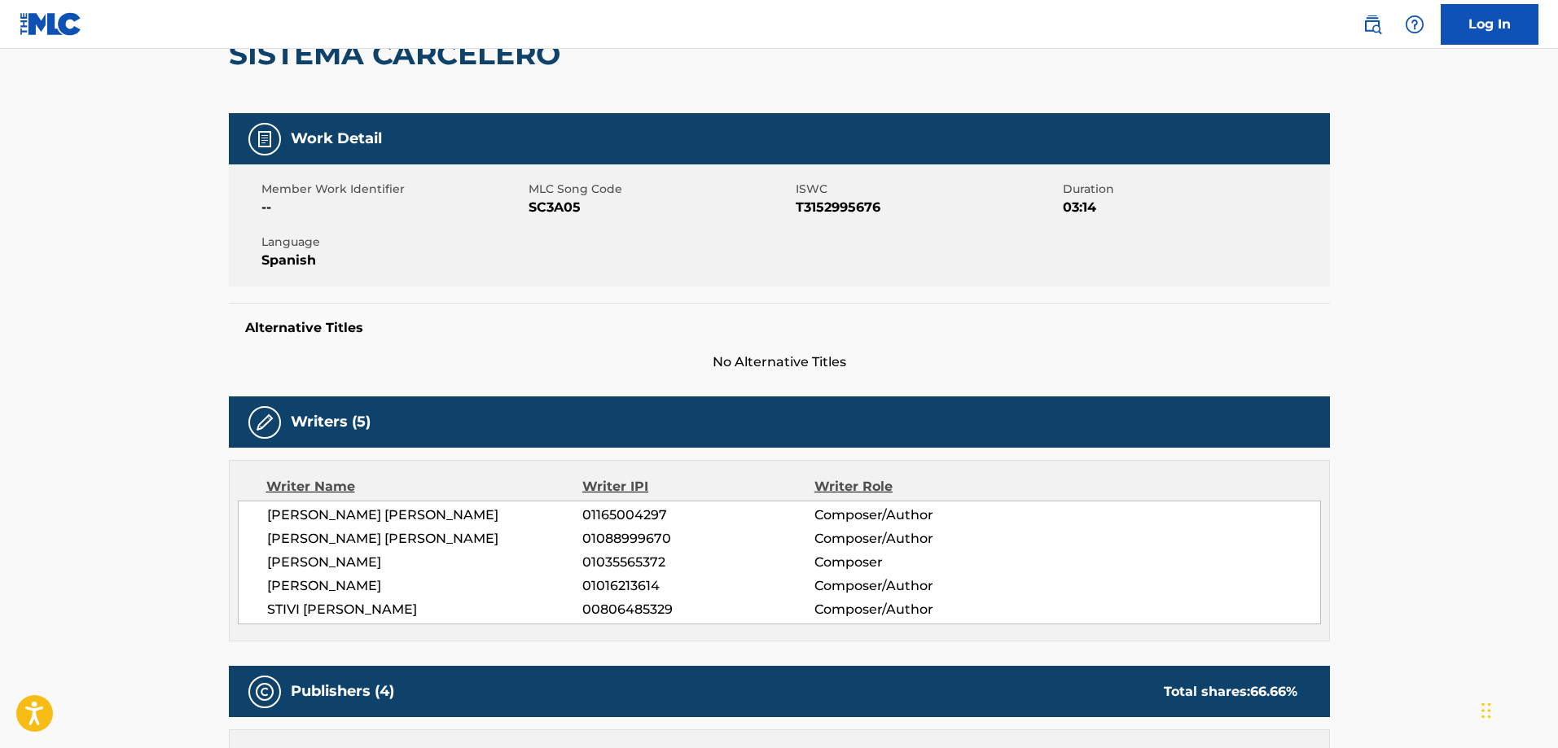
scroll to position [0, 0]
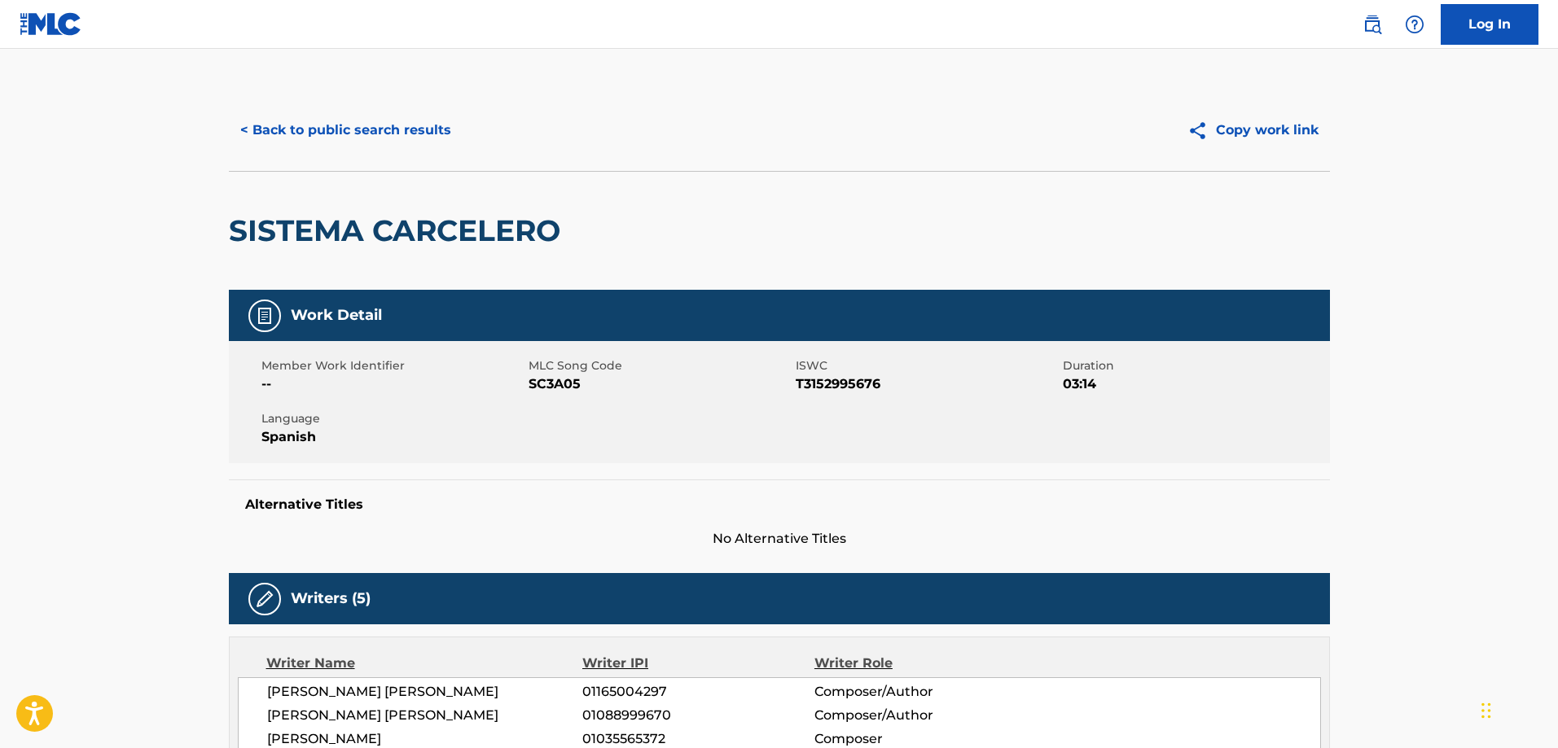
click at [312, 148] on button "< Back to public search results" at bounding box center [346, 130] width 234 height 41
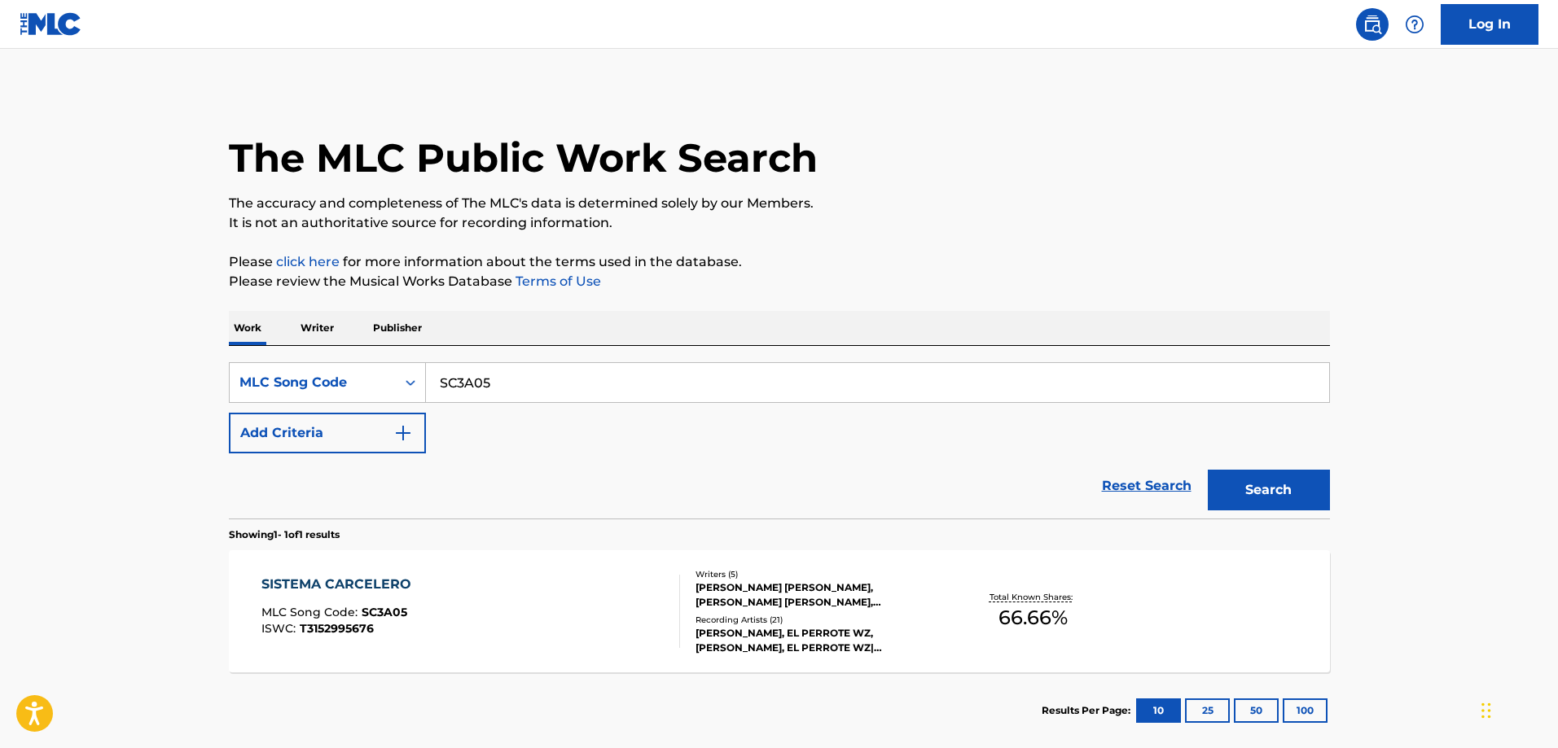
click at [472, 375] on input "SC3A05" at bounding box center [877, 382] width 903 height 39
paste input "YP9EQZ"
type input "YP9EQZ"
click at [1208, 470] on button "Search" at bounding box center [1269, 490] width 122 height 41
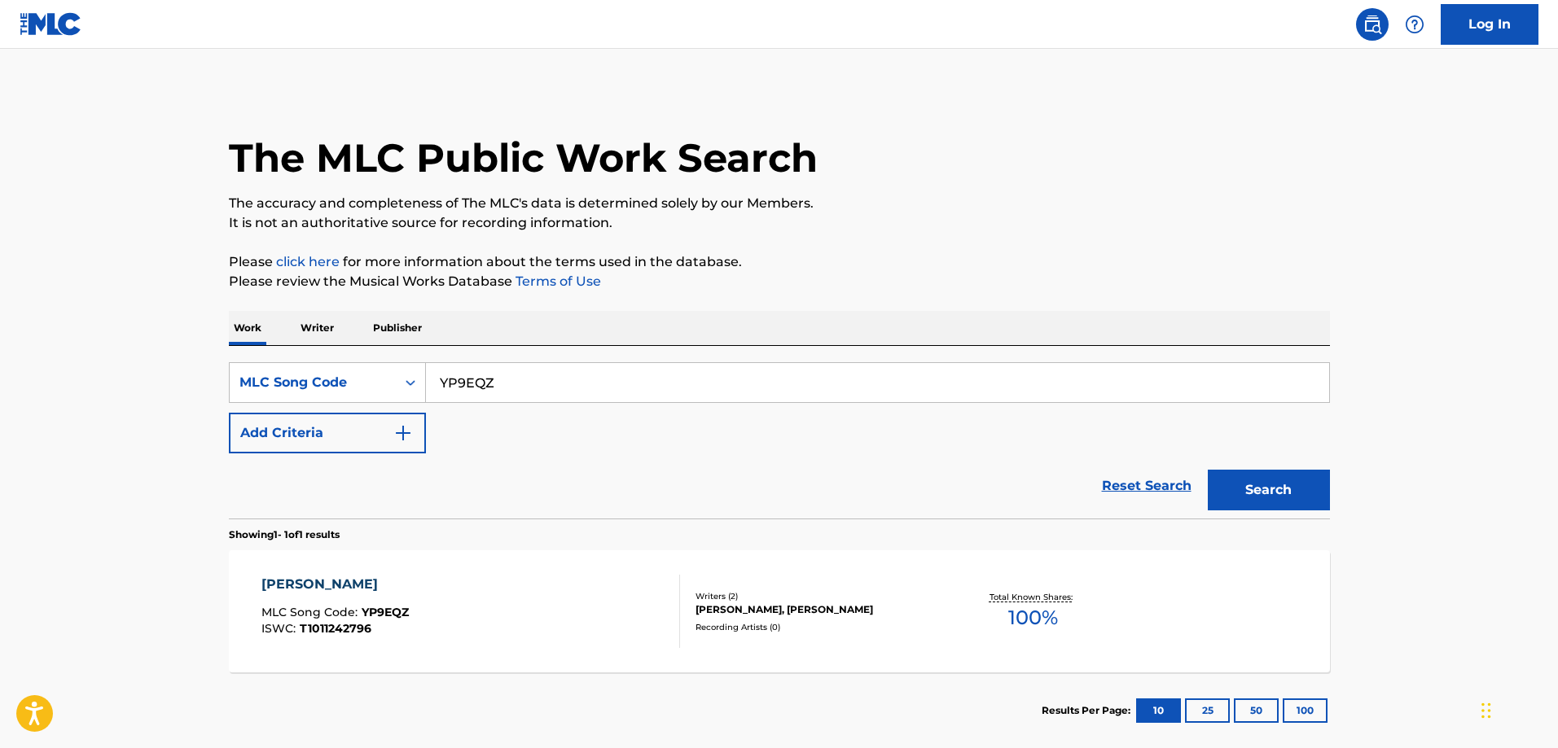
click at [359, 555] on div "YUMENO SHIRO MLC Song Code : YP9EQZ ISWC : T1011242796 Writers ( 2 ) TAMAKI KAN…" at bounding box center [779, 612] width 1101 height 122
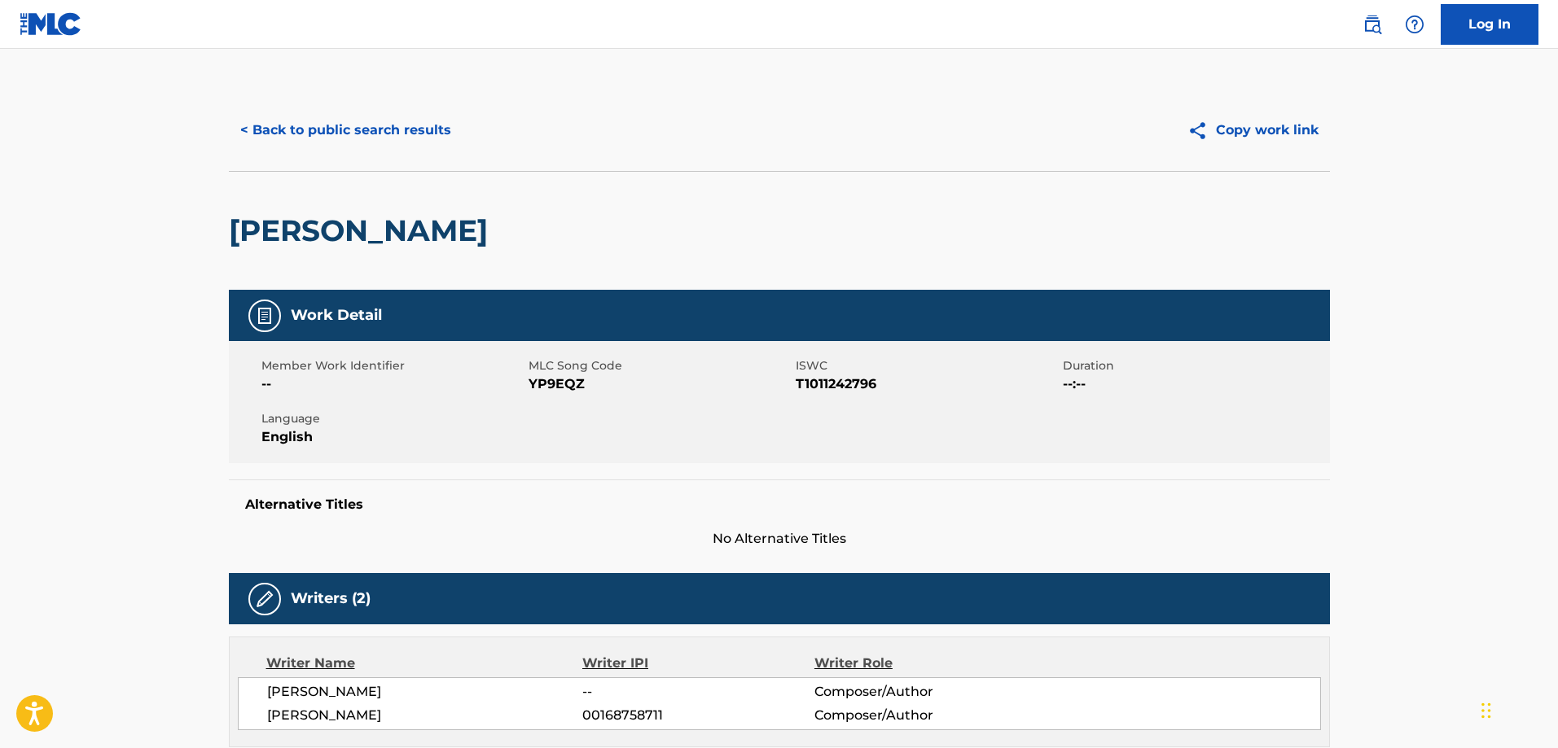
drag, startPoint x: 379, startPoint y: 543, endPoint x: 345, endPoint y: 559, distance: 37.9
click at [358, 555] on div "Work Detail Member Work Identifier -- MLC Song Code YP9EQZ ISWC T1011242796 Dur…" at bounding box center [779, 740] width 1101 height 900
click at [335, 127] on button "< Back to public search results" at bounding box center [346, 130] width 234 height 41
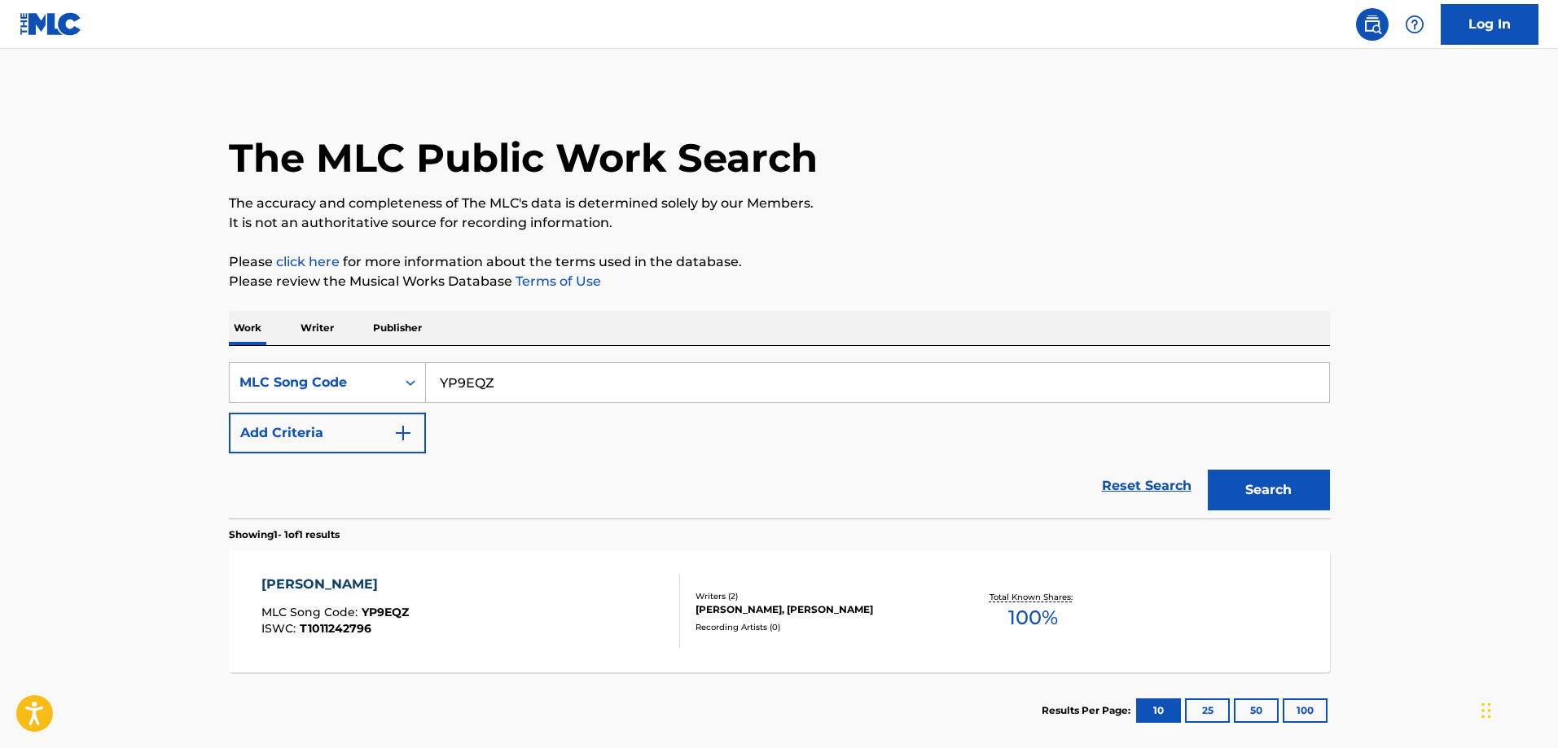
click at [539, 384] on input "YP9EQZ" at bounding box center [877, 382] width 903 height 39
paste input "CI9UPN"
type input "CI9UPN"
click at [1208, 470] on button "Search" at bounding box center [1269, 490] width 122 height 41
click at [358, 586] on div "CANDY" at bounding box center [334, 585] width 146 height 20
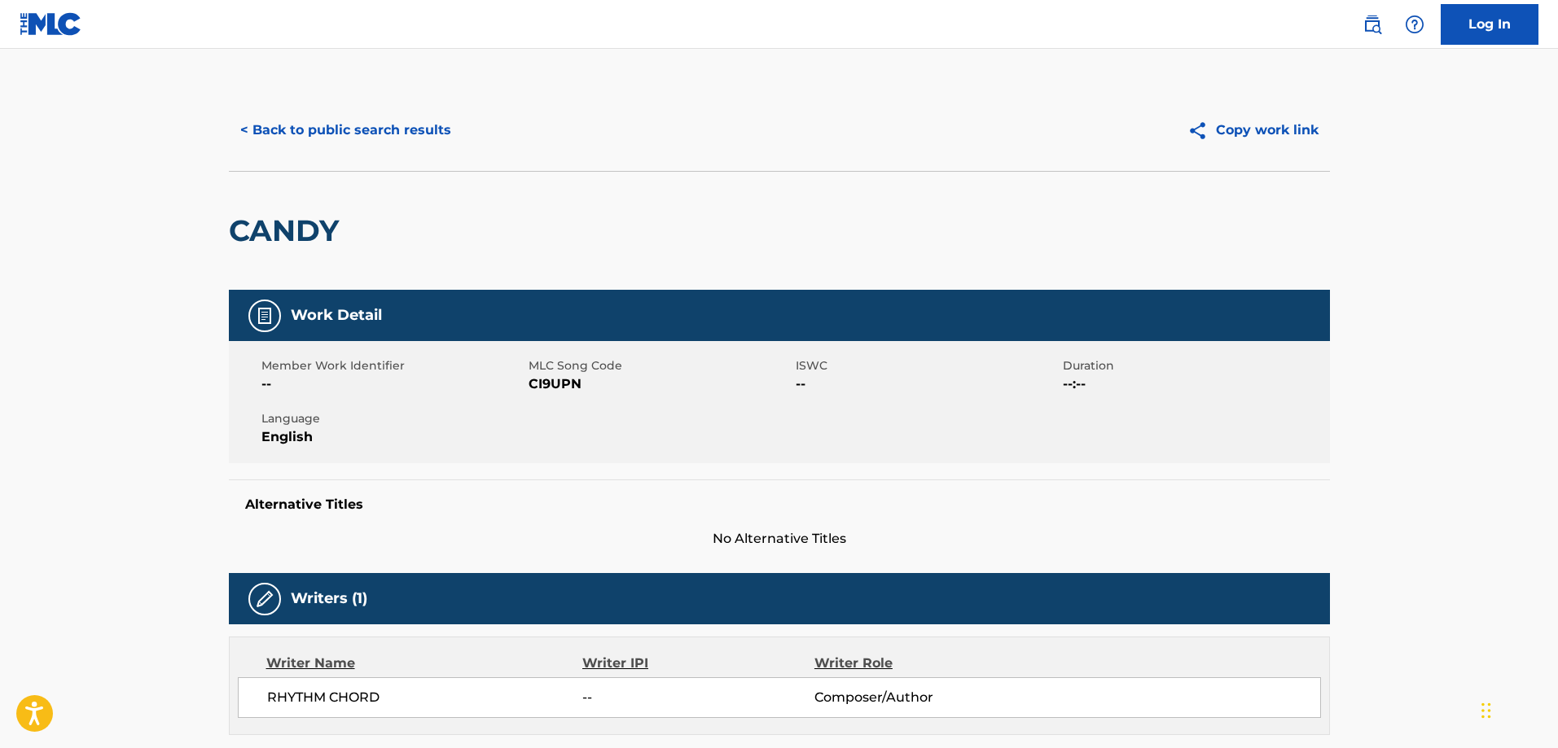
click at [362, 135] on button "< Back to public search results" at bounding box center [346, 130] width 234 height 41
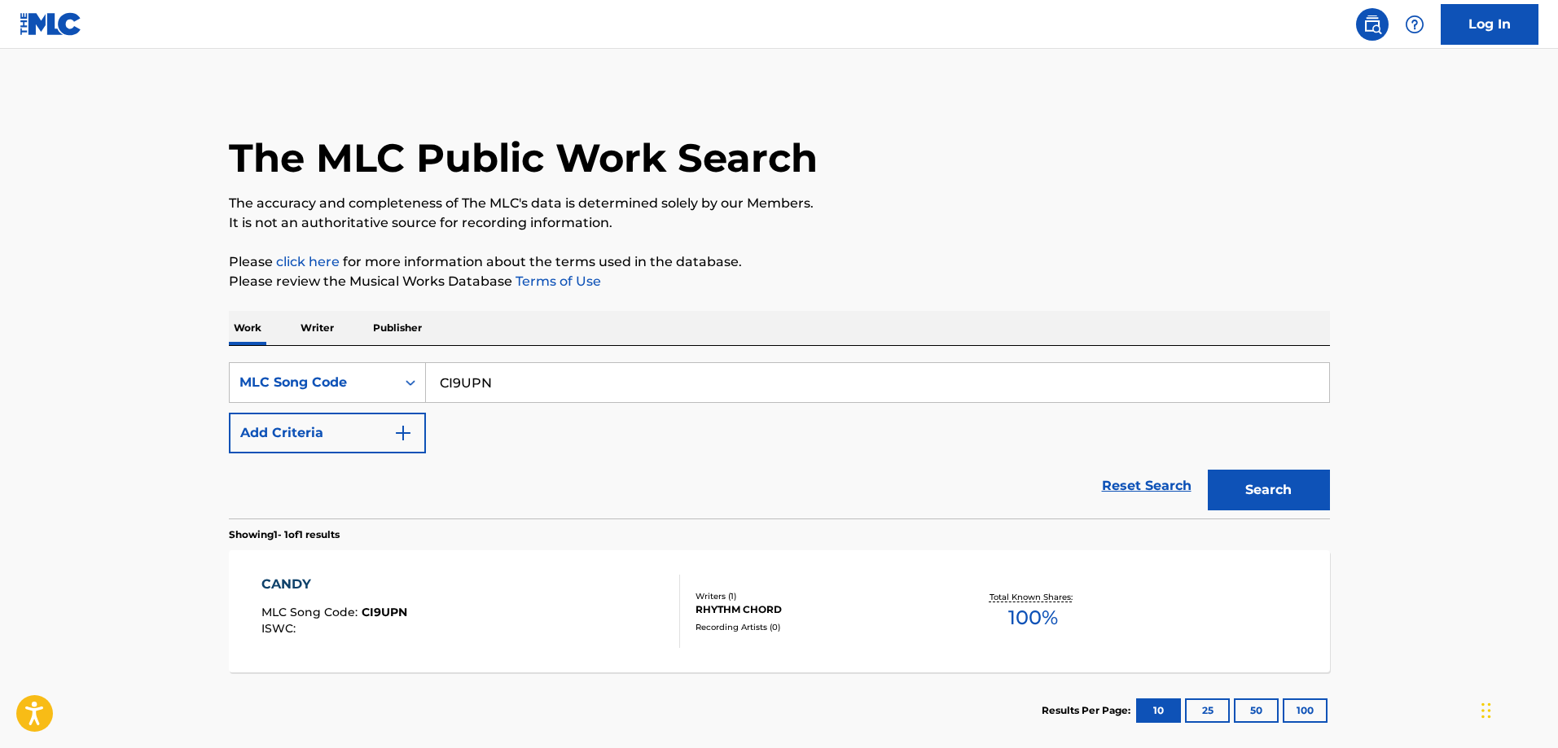
click at [592, 372] on input "CI9UPN" at bounding box center [877, 382] width 903 height 39
paste input "TODAY / TOMORROW"
click at [1208, 470] on button "Search" at bounding box center [1269, 490] width 122 height 41
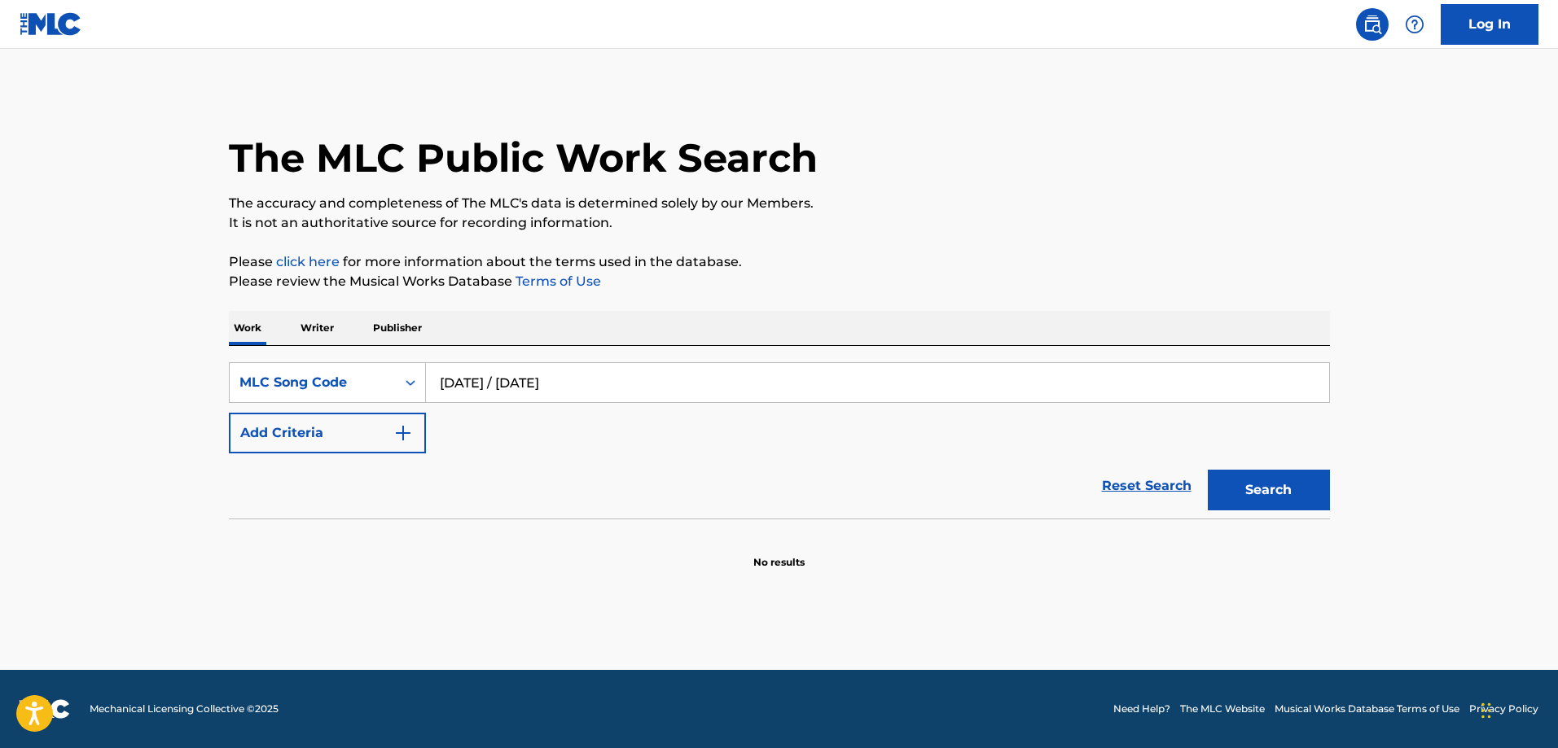
click at [744, 382] on input "TODAY / TOMORROW" at bounding box center [877, 382] width 903 height 39
paste input "X4FLP"
type input "TX4FLP"
click at [1208, 470] on button "Search" at bounding box center [1269, 490] width 122 height 41
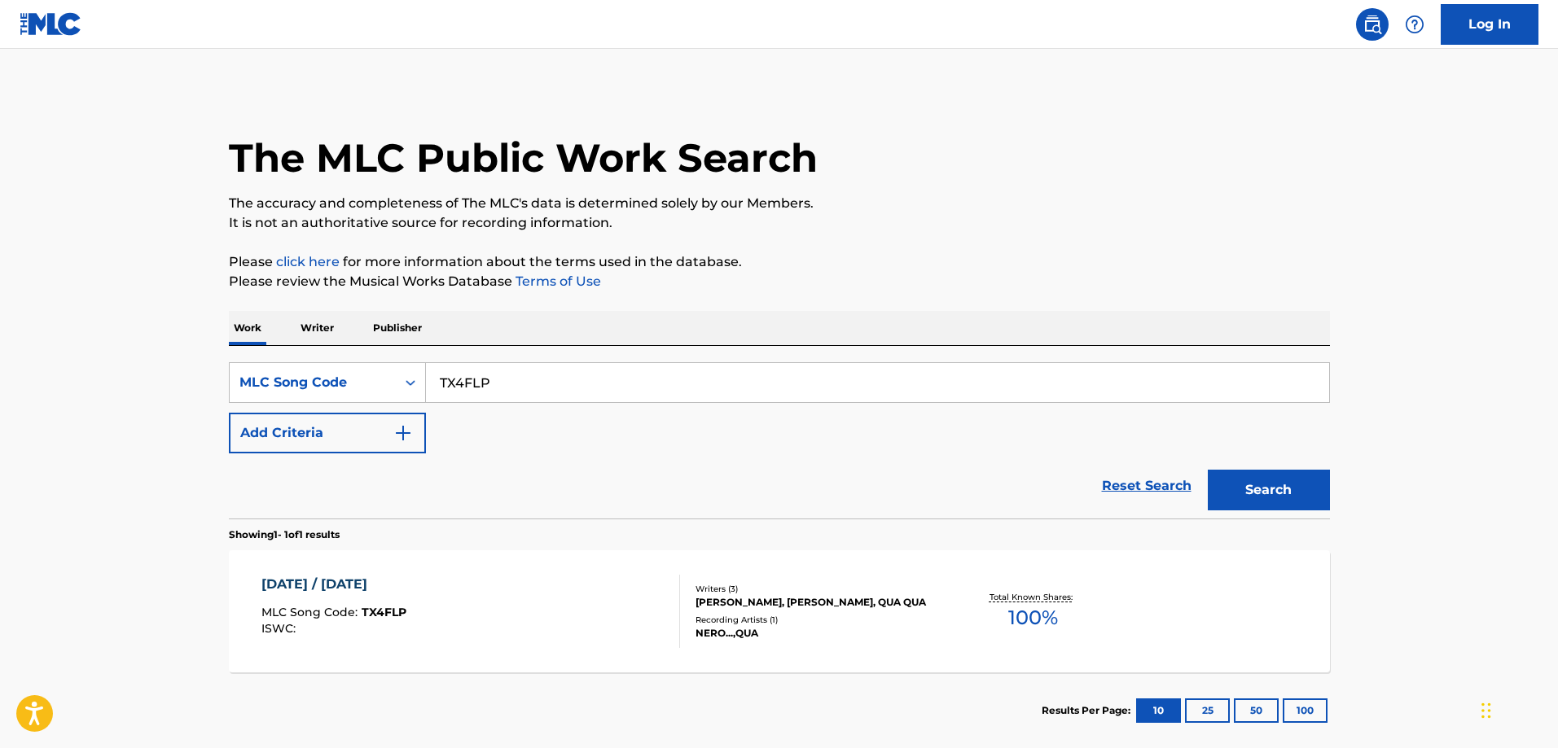
click at [458, 603] on div "TODAY / TOMORROW MLC Song Code : TX4FLP ISWC :" at bounding box center [470, 611] width 419 height 73
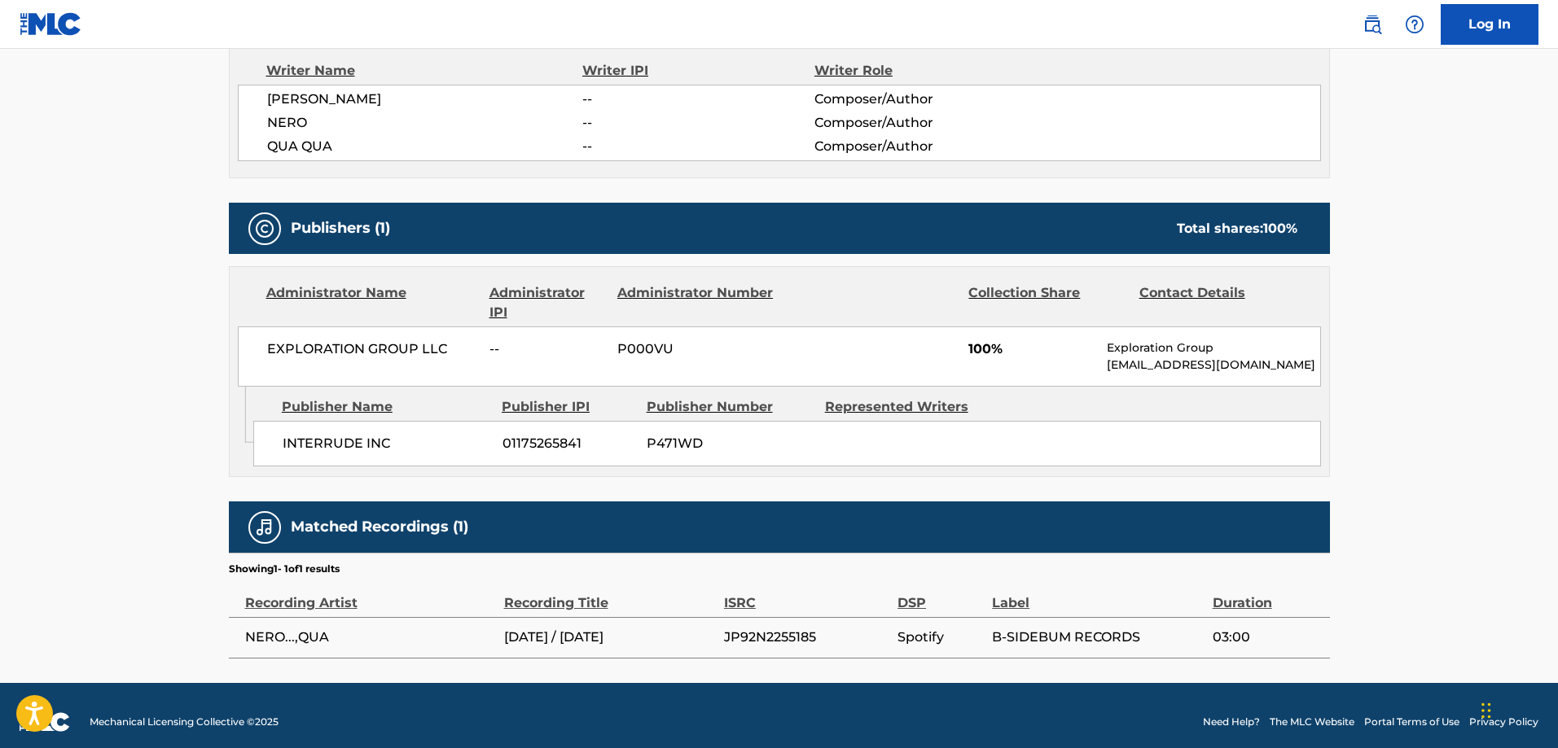
scroll to position [606, 0]
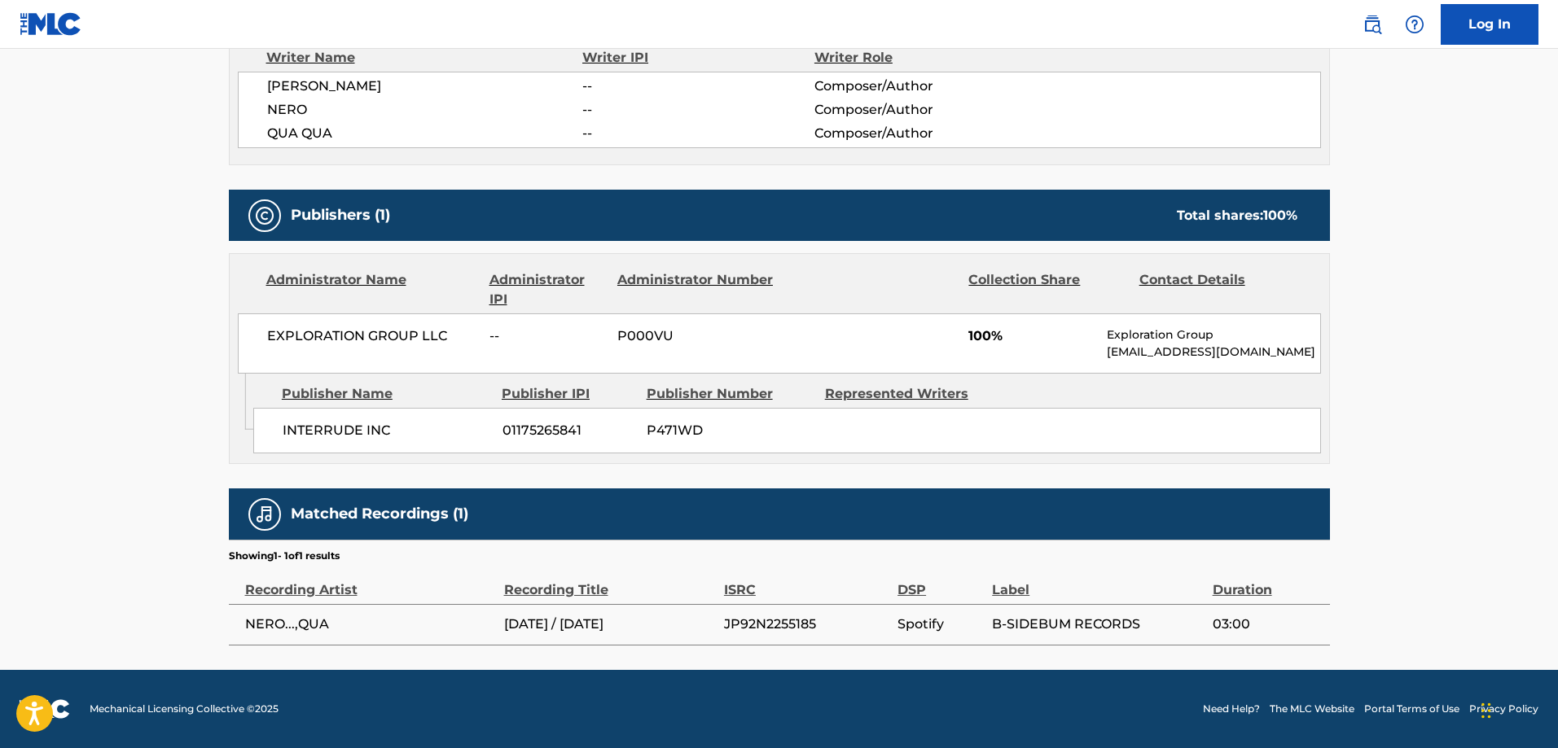
click at [327, 437] on span "INTERRUDE INC" at bounding box center [387, 431] width 208 height 20
drag, startPoint x: 327, startPoint y: 437, endPoint x: 344, endPoint y: 435, distance: 18.1
click at [338, 435] on span "INTERRUDE INC" at bounding box center [387, 431] width 208 height 20
click at [362, 435] on span "INTERRUDE INC" at bounding box center [387, 431] width 208 height 20
copy span "INTERRUDE"
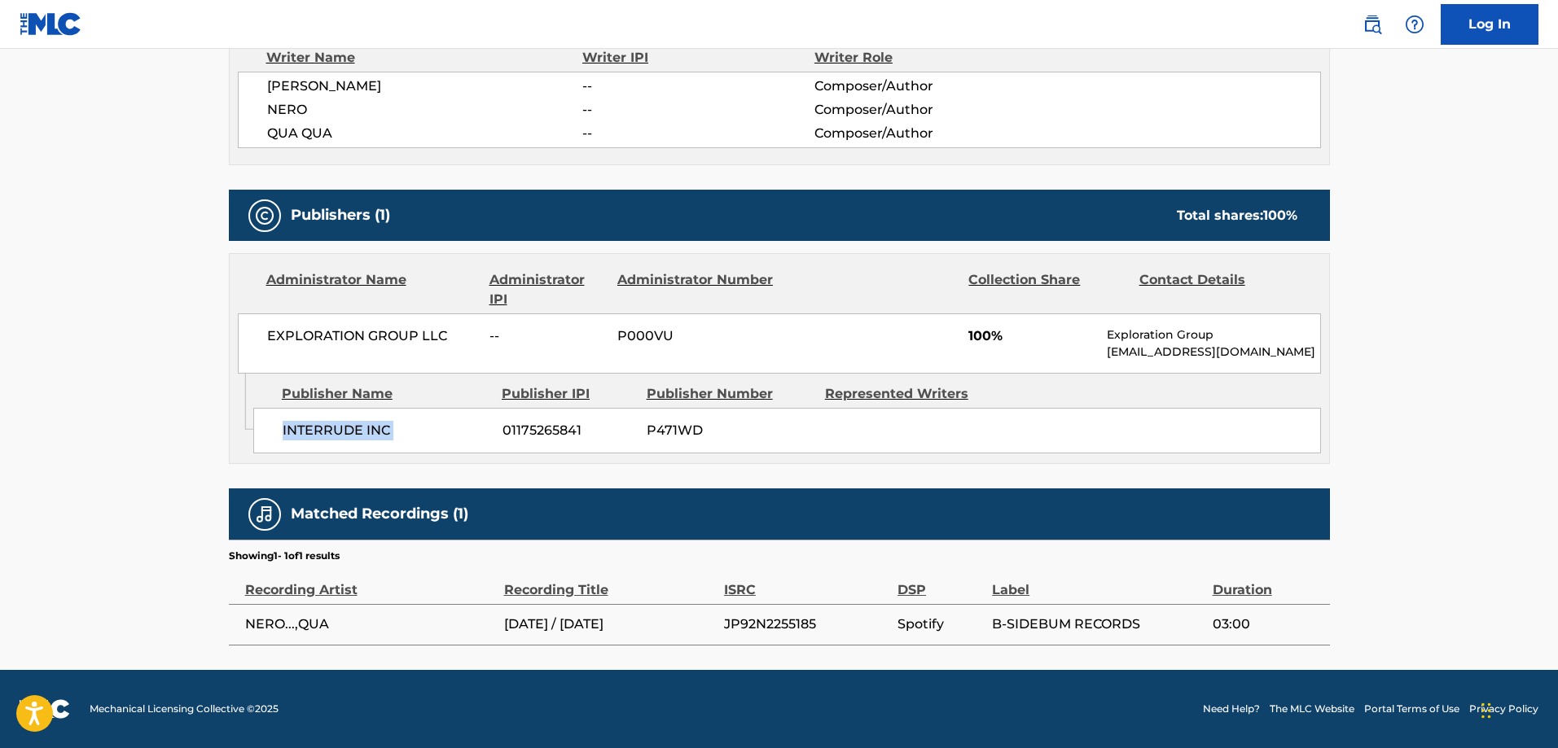
click at [388, 437] on span "INTERRUDE INC" at bounding box center [387, 431] width 208 height 20
copy div "INTERRUDE INC"
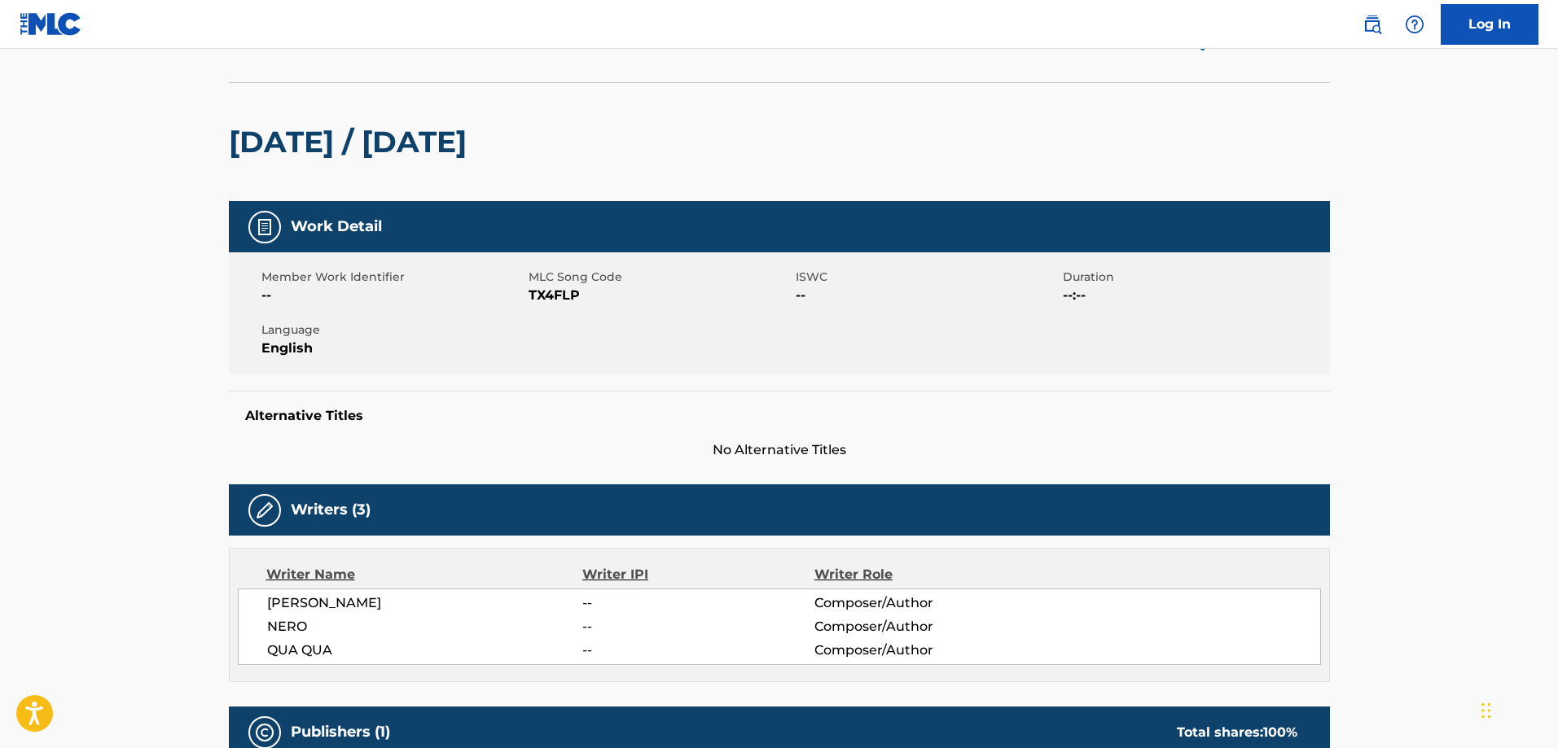
scroll to position [0, 0]
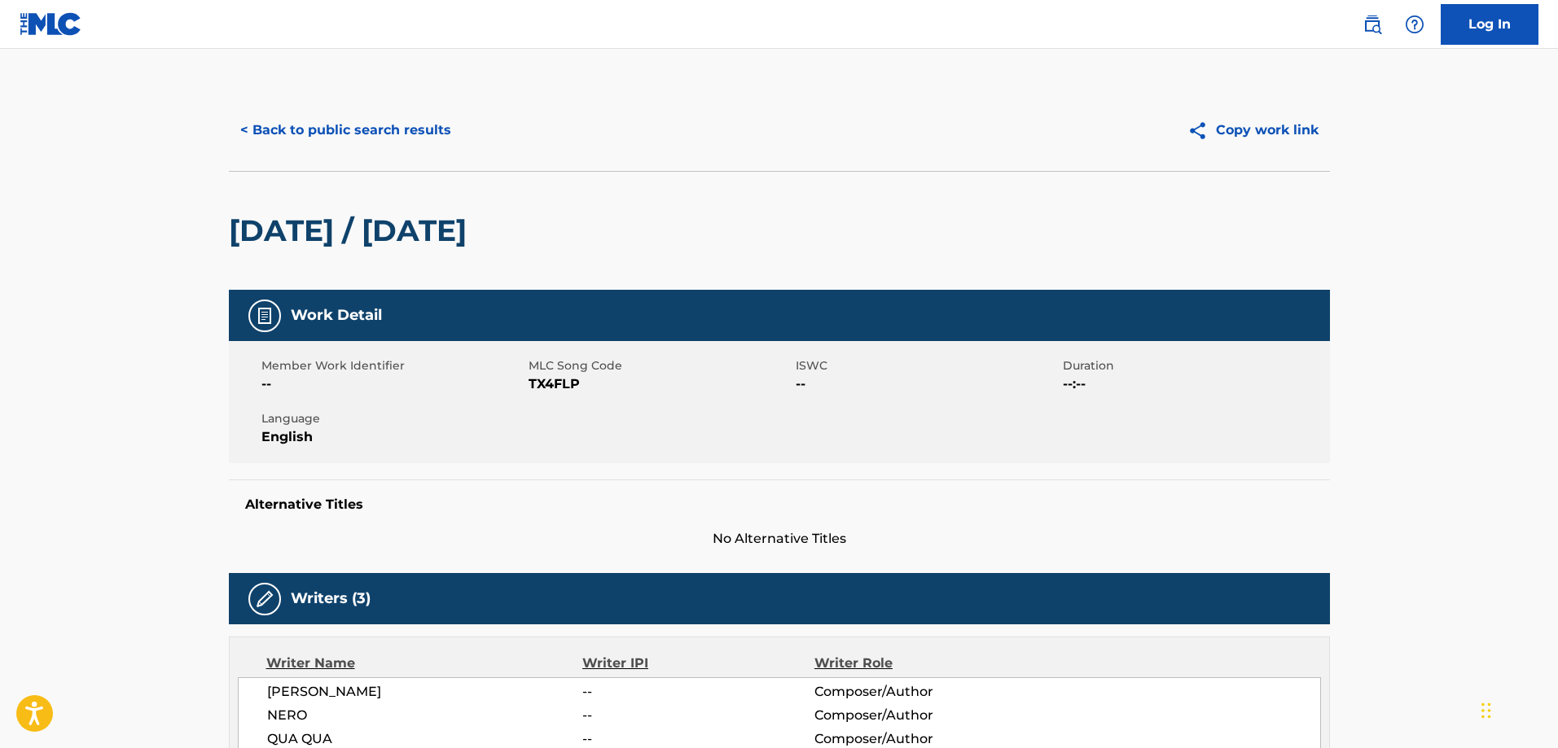
click at [324, 123] on button "< Back to public search results" at bounding box center [346, 130] width 234 height 41
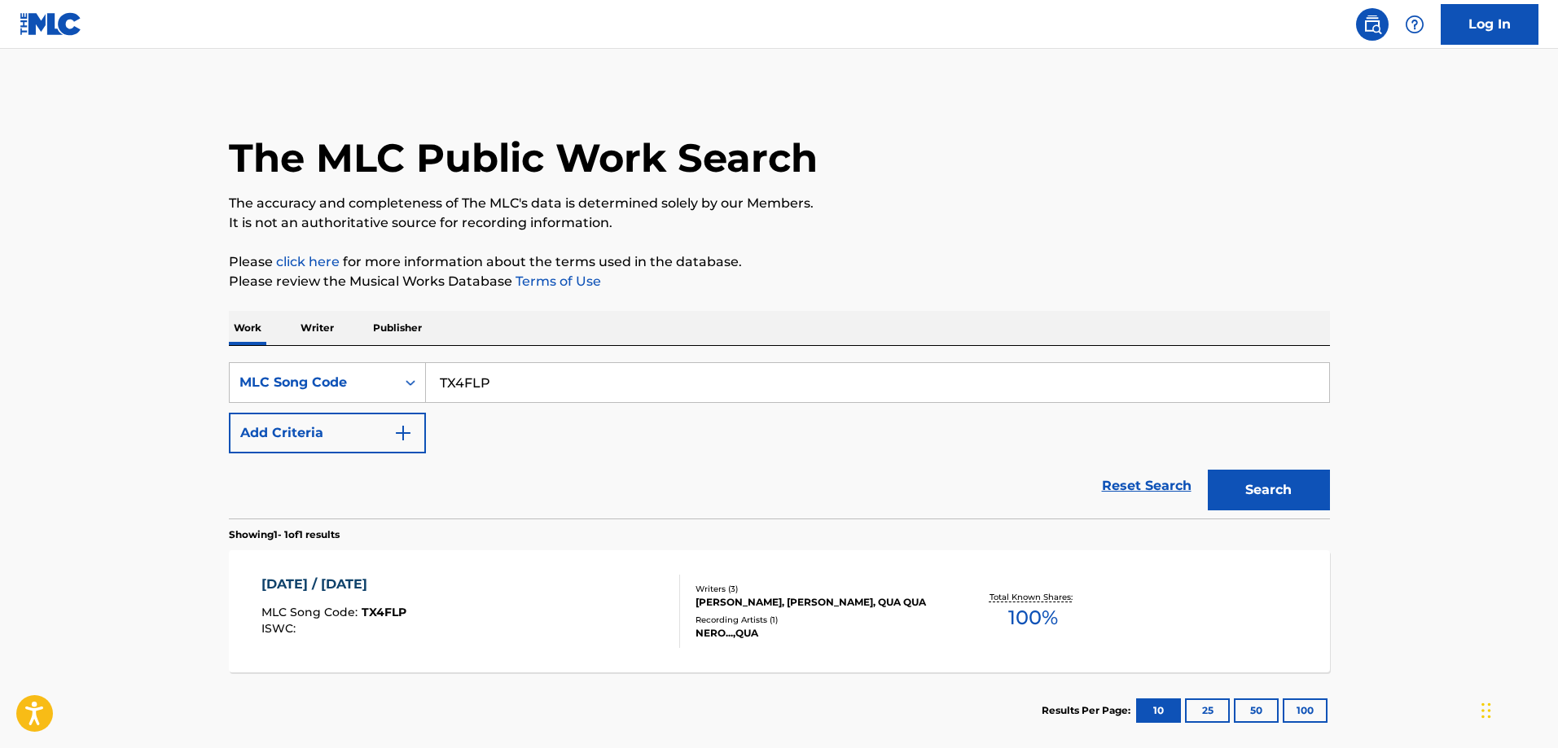
click at [485, 375] on input "TX4FLP" at bounding box center [877, 382] width 903 height 39
paste input "YP8SMM"
type input "YP8SMM"
click at [1208, 470] on button "Search" at bounding box center [1269, 490] width 122 height 41
click at [415, 596] on div "YVSG! MLC Song Code : YP8SMM ISWC : T3235127018" at bounding box center [470, 611] width 419 height 73
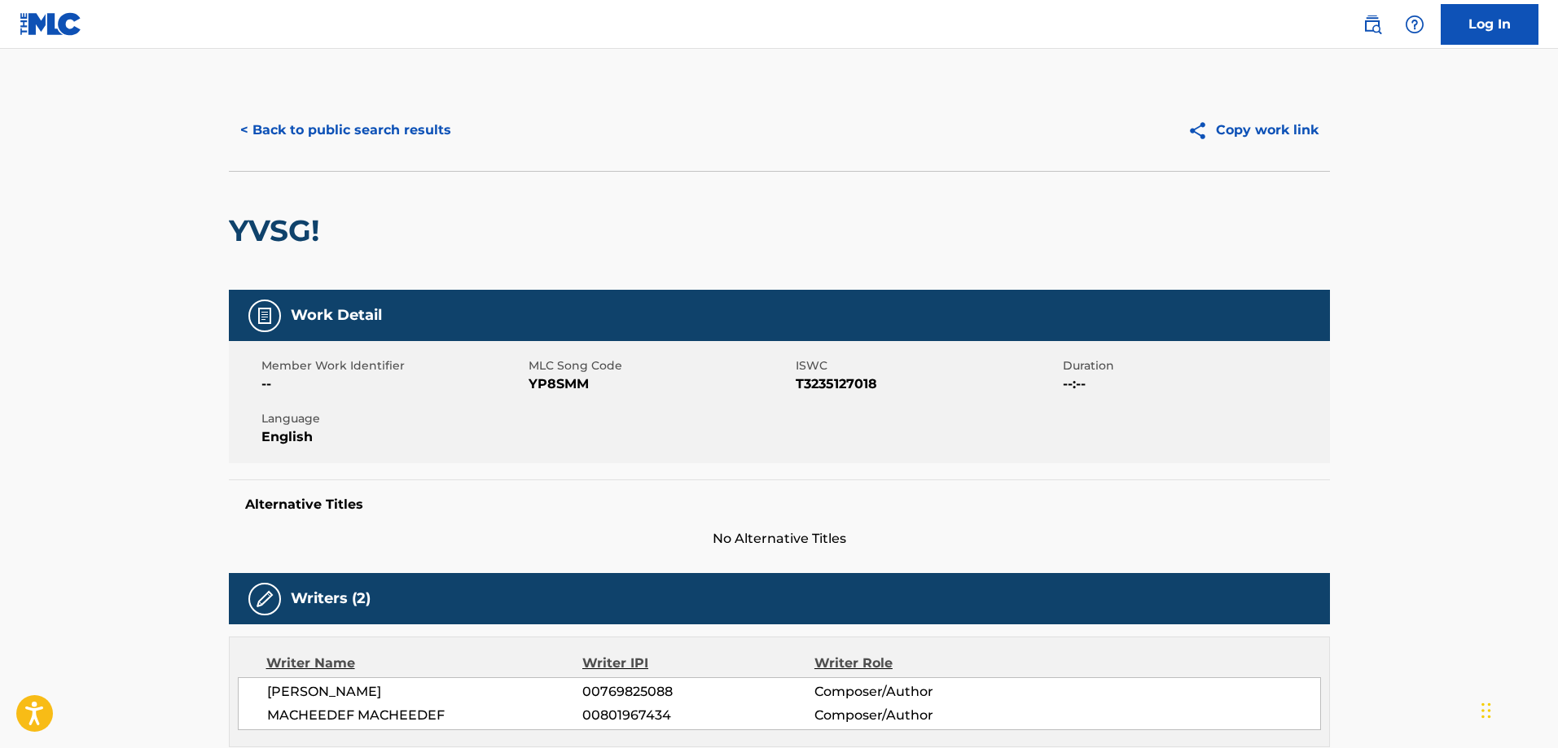
click at [320, 130] on button "< Back to public search results" at bounding box center [346, 130] width 234 height 41
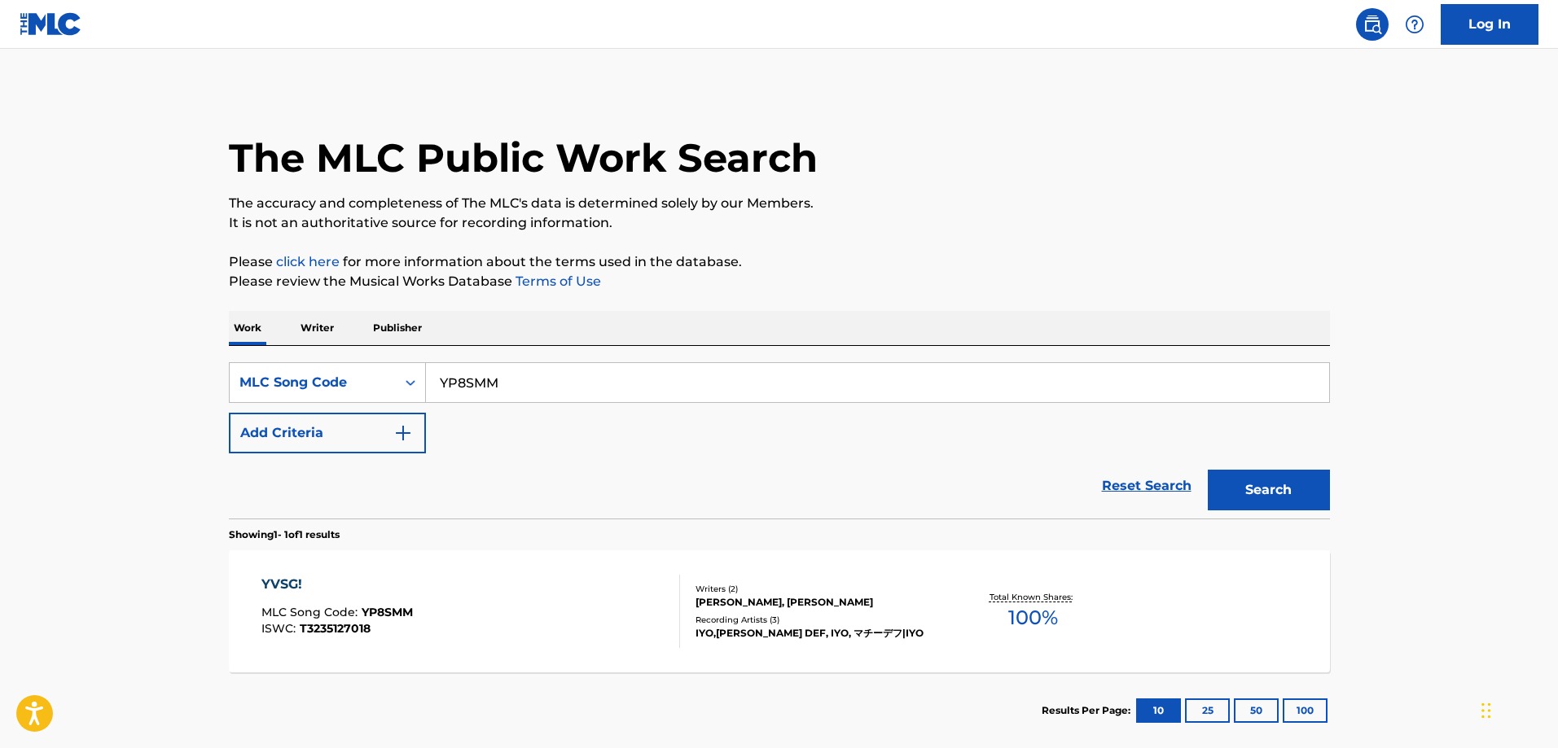
click at [537, 386] on input "YP8SMM" at bounding box center [877, 382] width 903 height 39
paste input "FE"
click at [1208, 470] on button "Search" at bounding box center [1269, 490] width 122 height 41
click at [432, 590] on div "YUUNAGI MLC Song Code : YP8SFE ISWC : T3117837813" at bounding box center [470, 611] width 419 height 73
drag, startPoint x: 542, startPoint y: 380, endPoint x: 550, endPoint y: 382, distance: 8.3
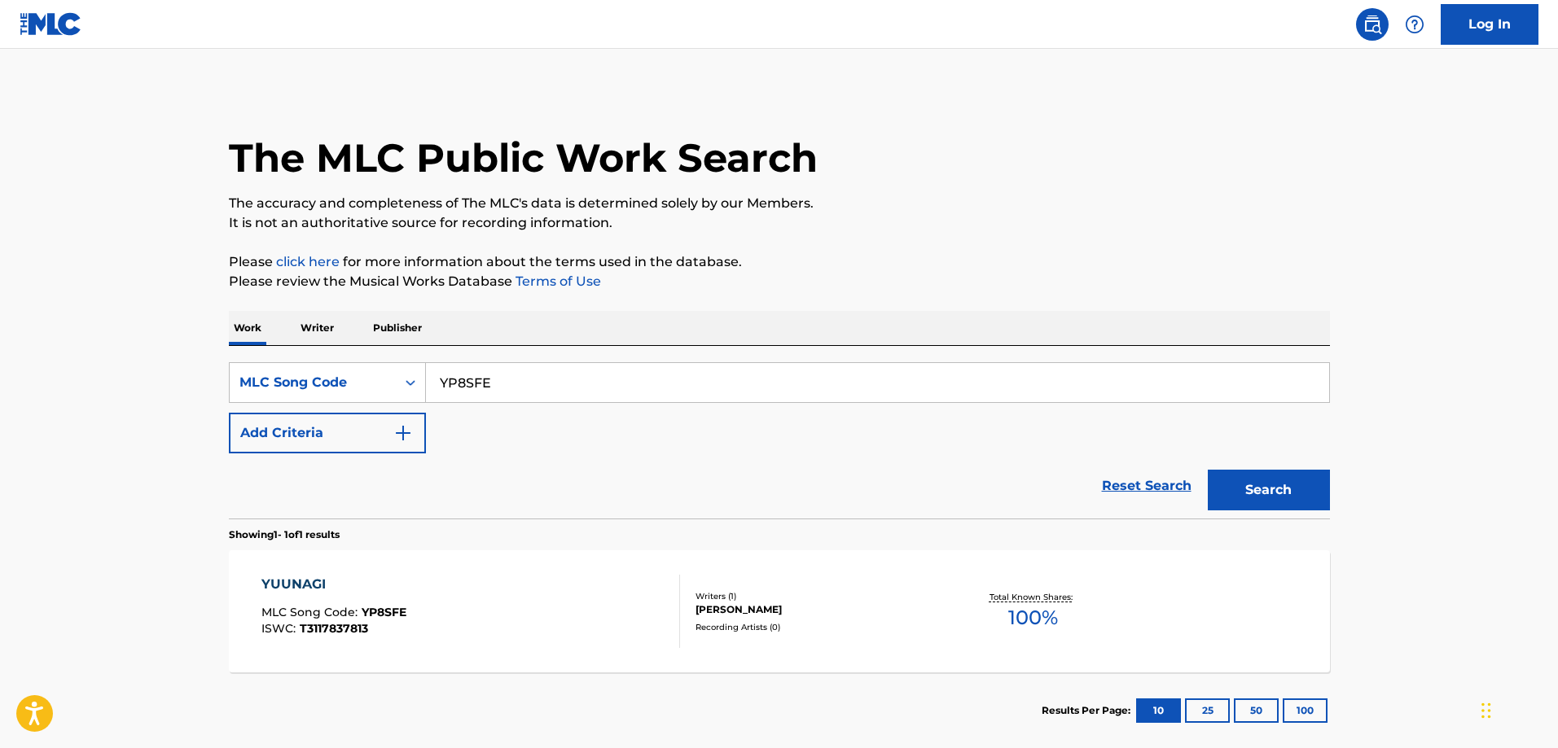
click at [542, 381] on input "YP8SFE" at bounding box center [877, 382] width 903 height 39
paste input "HV821U"
type input "HV821U"
click at [1208, 470] on button "Search" at bounding box center [1269, 490] width 122 height 41
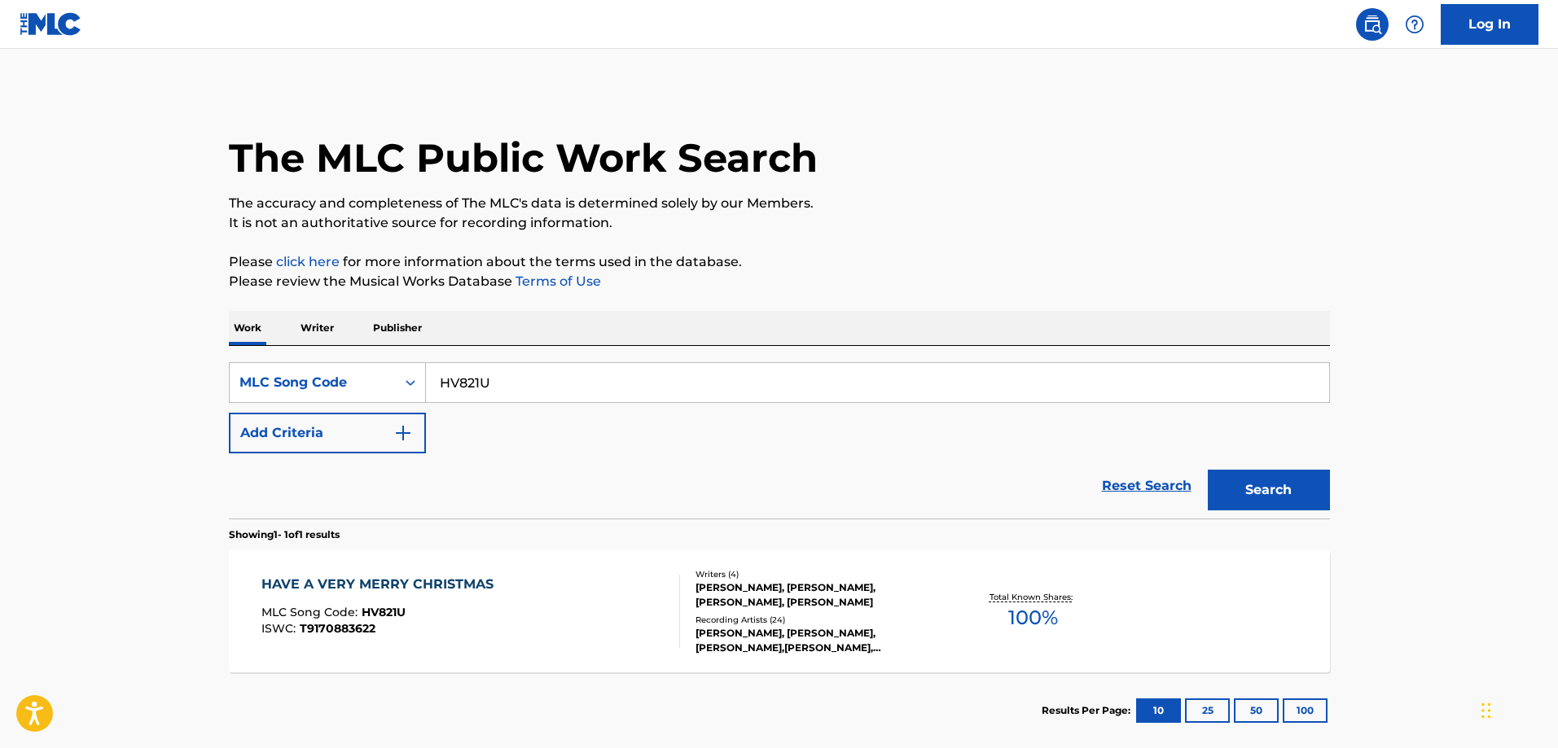
click at [381, 582] on div "HAVE A VERY MERRY CHRISTMAS" at bounding box center [381, 585] width 240 height 20
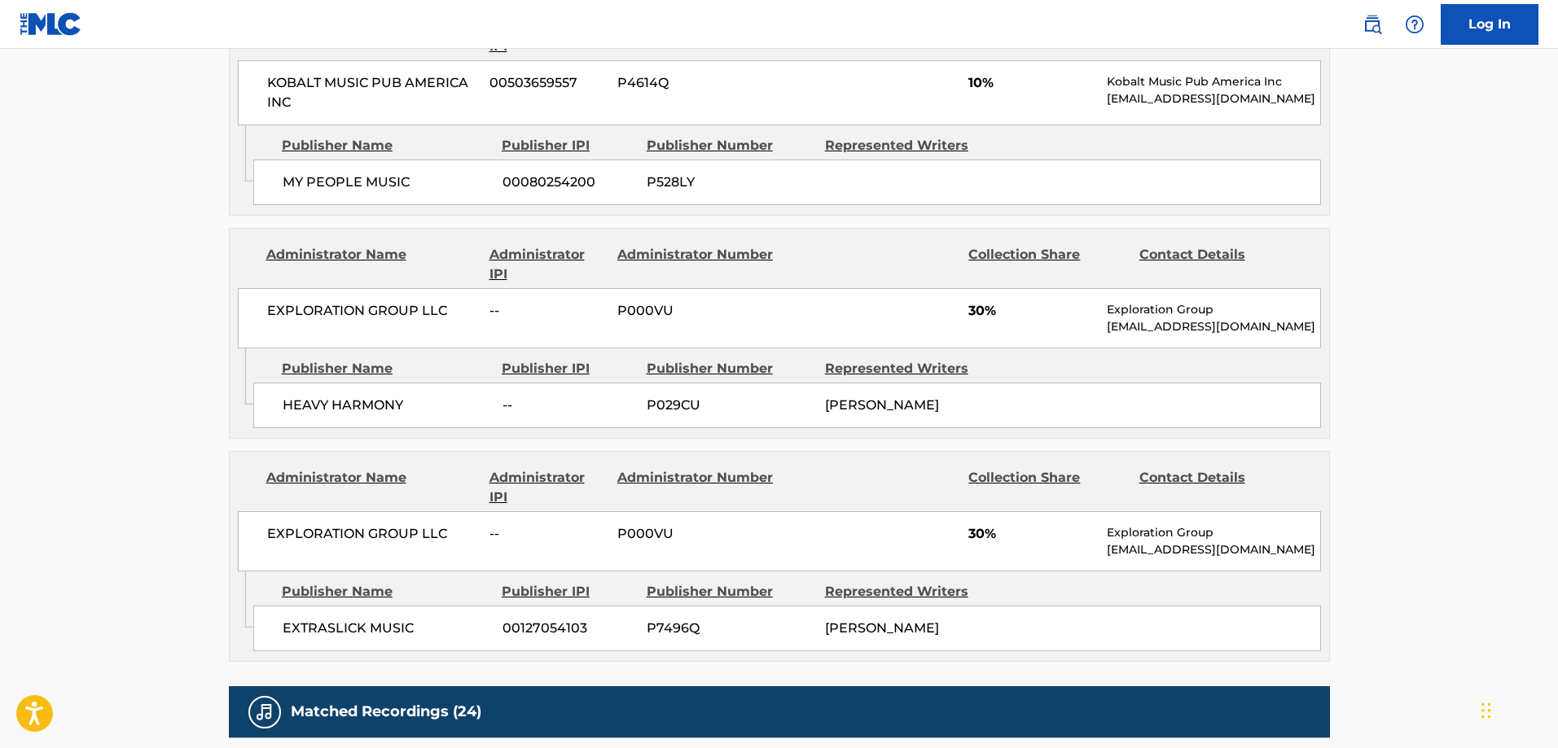
scroll to position [1140, 0]
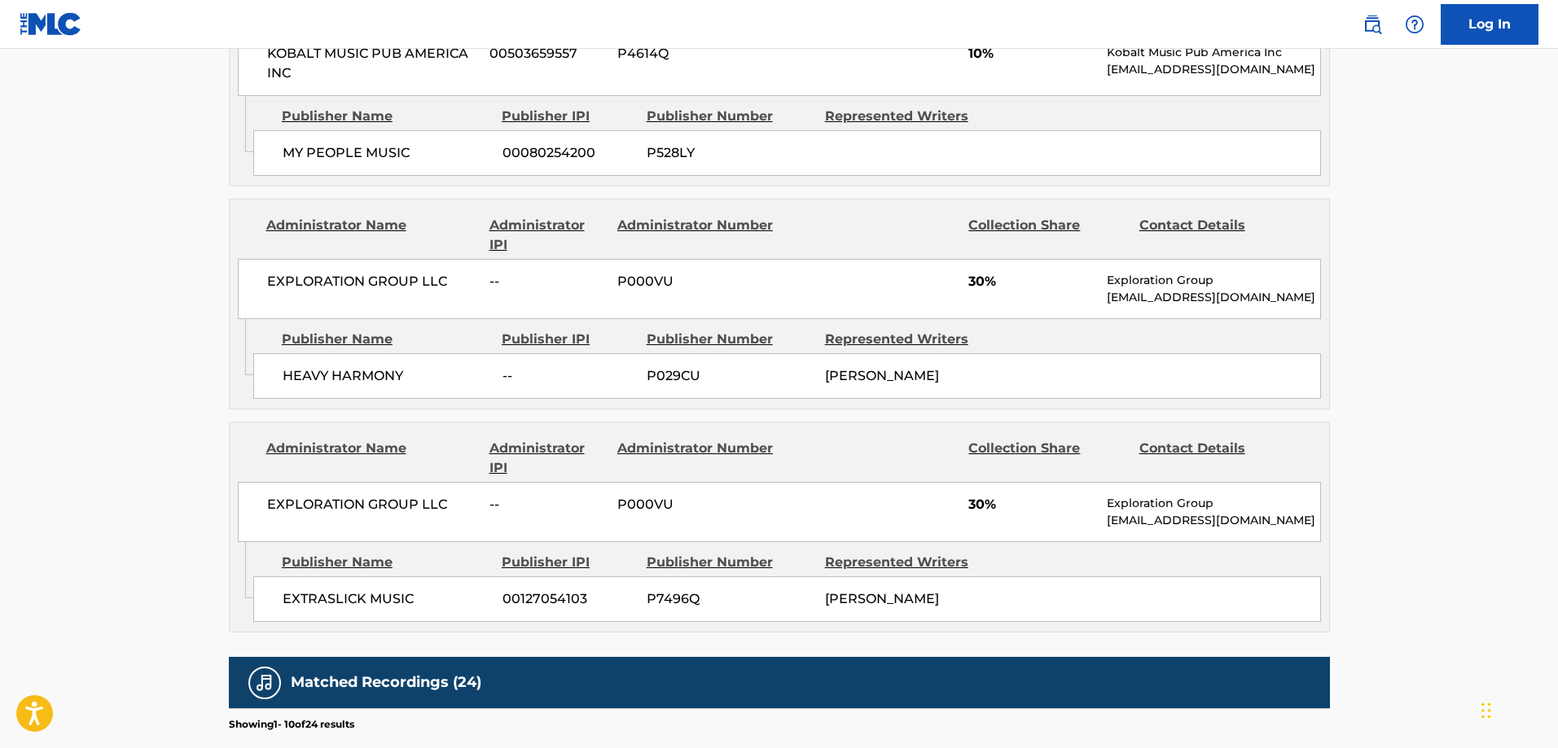
click at [311, 373] on span "HEAVY HARMONY" at bounding box center [387, 376] width 208 height 20
drag, startPoint x: 311, startPoint y: 373, endPoint x: 356, endPoint y: 371, distance: 44.8
click at [356, 371] on span "HEAVY HARMONY" at bounding box center [387, 376] width 208 height 20
copy span "HEAVY HARMONY"
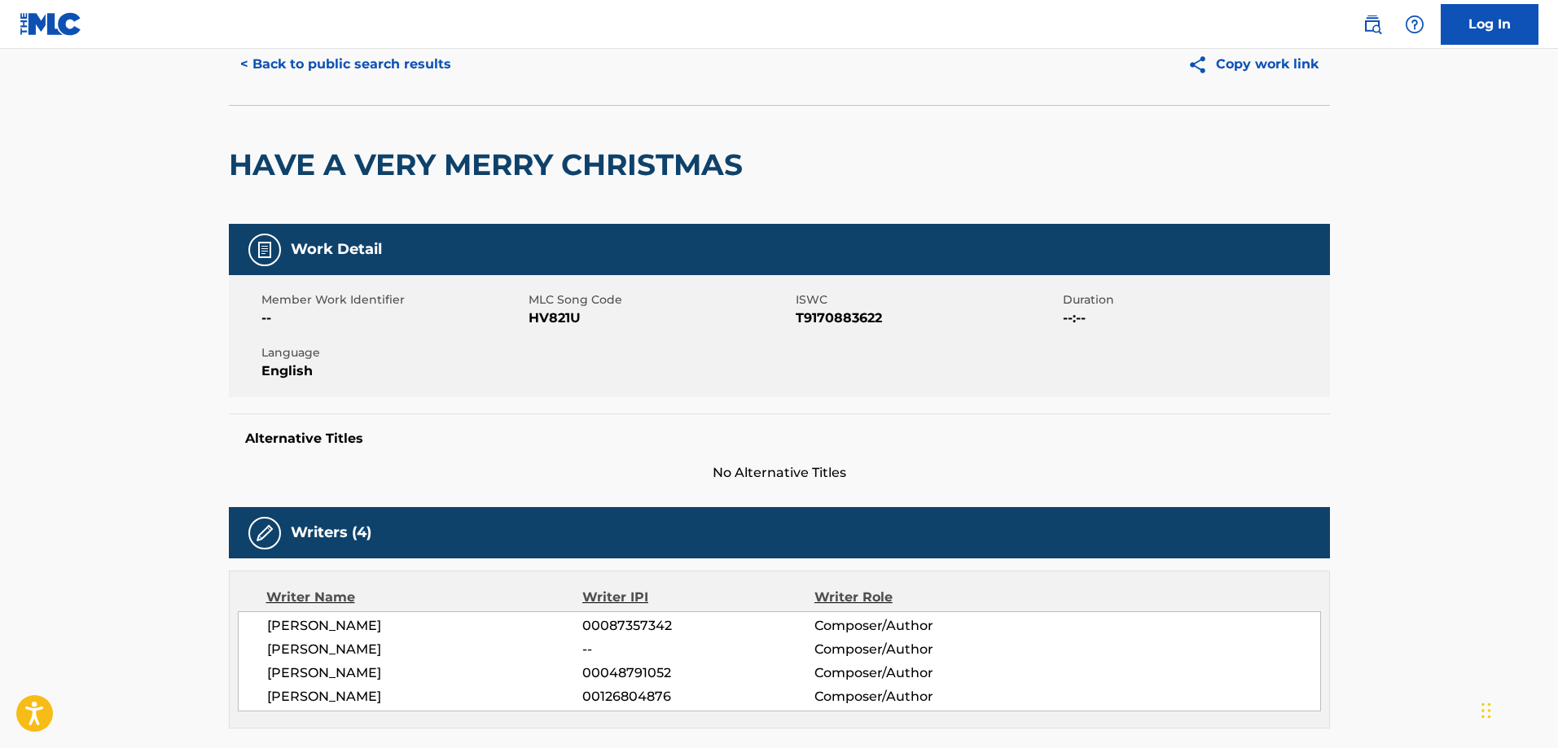
scroll to position [0, 0]
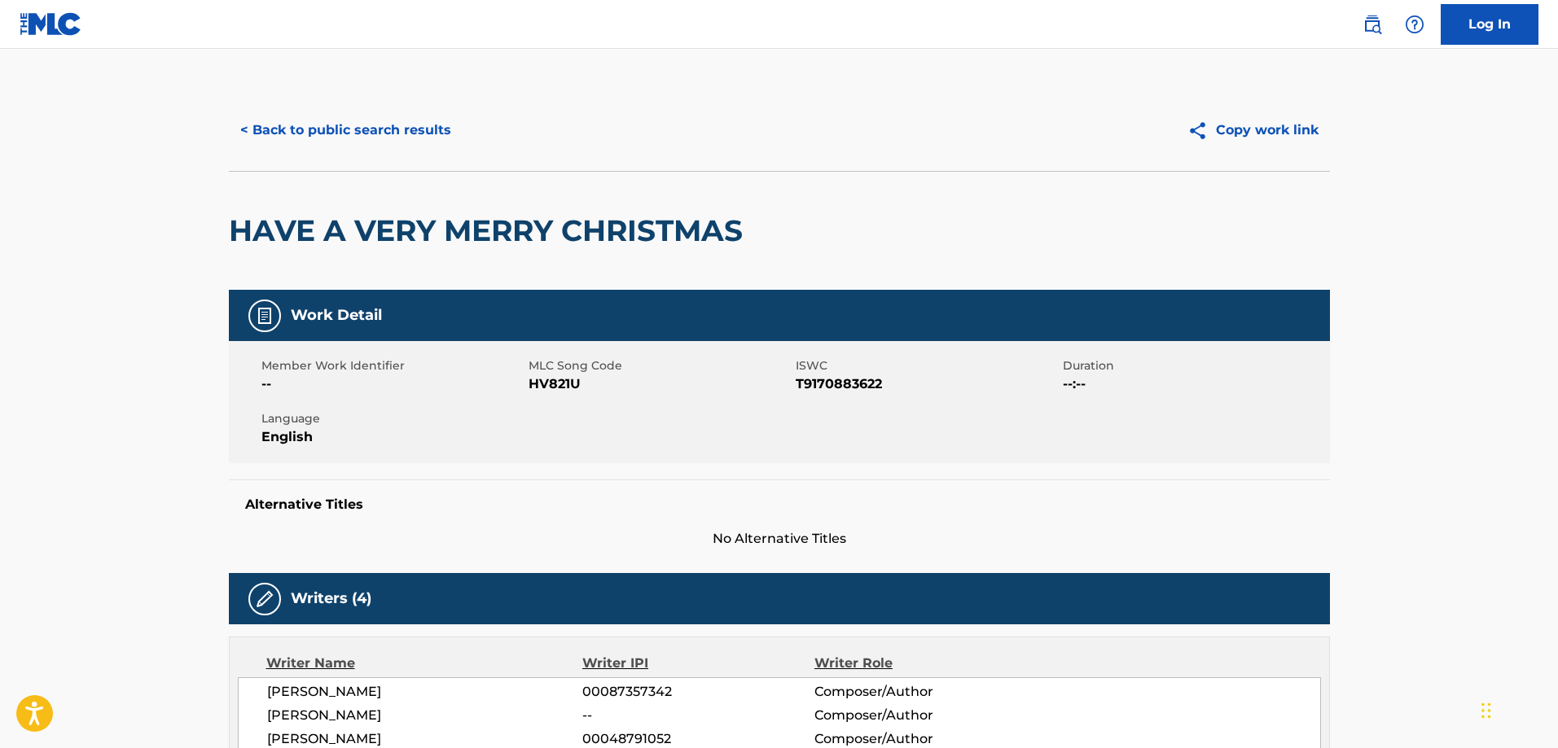
click at [370, 142] on button "< Back to public search results" at bounding box center [346, 130] width 234 height 41
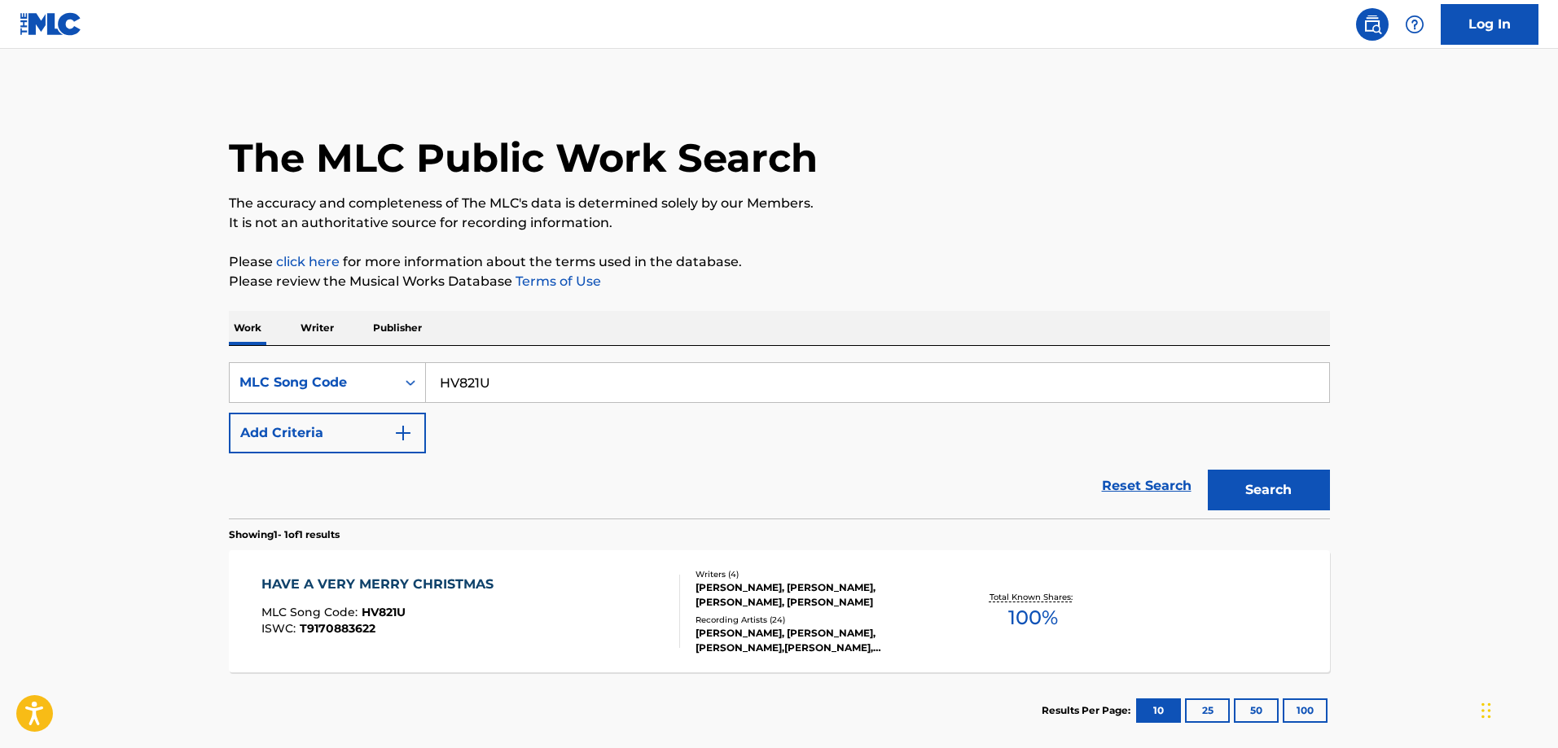
click at [517, 392] on input "HV821U" at bounding box center [877, 382] width 903 height 39
paste input "QB021W"
type input "QB021W"
click at [1208, 470] on button "Search" at bounding box center [1269, 490] width 122 height 41
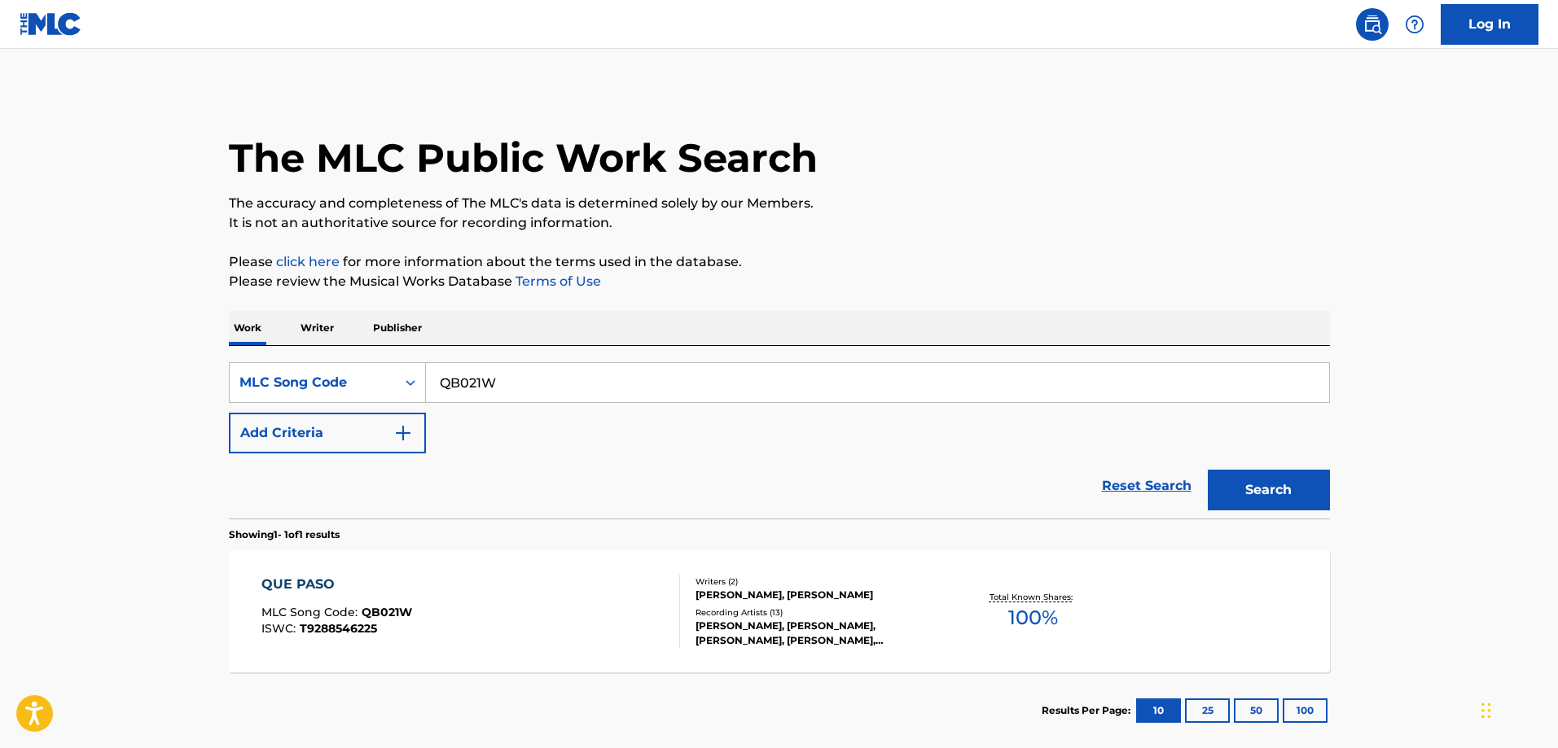
click at [371, 601] on div "QUE PASO MLC Song Code : QB021W ISWC : T9288546225" at bounding box center [336, 611] width 151 height 73
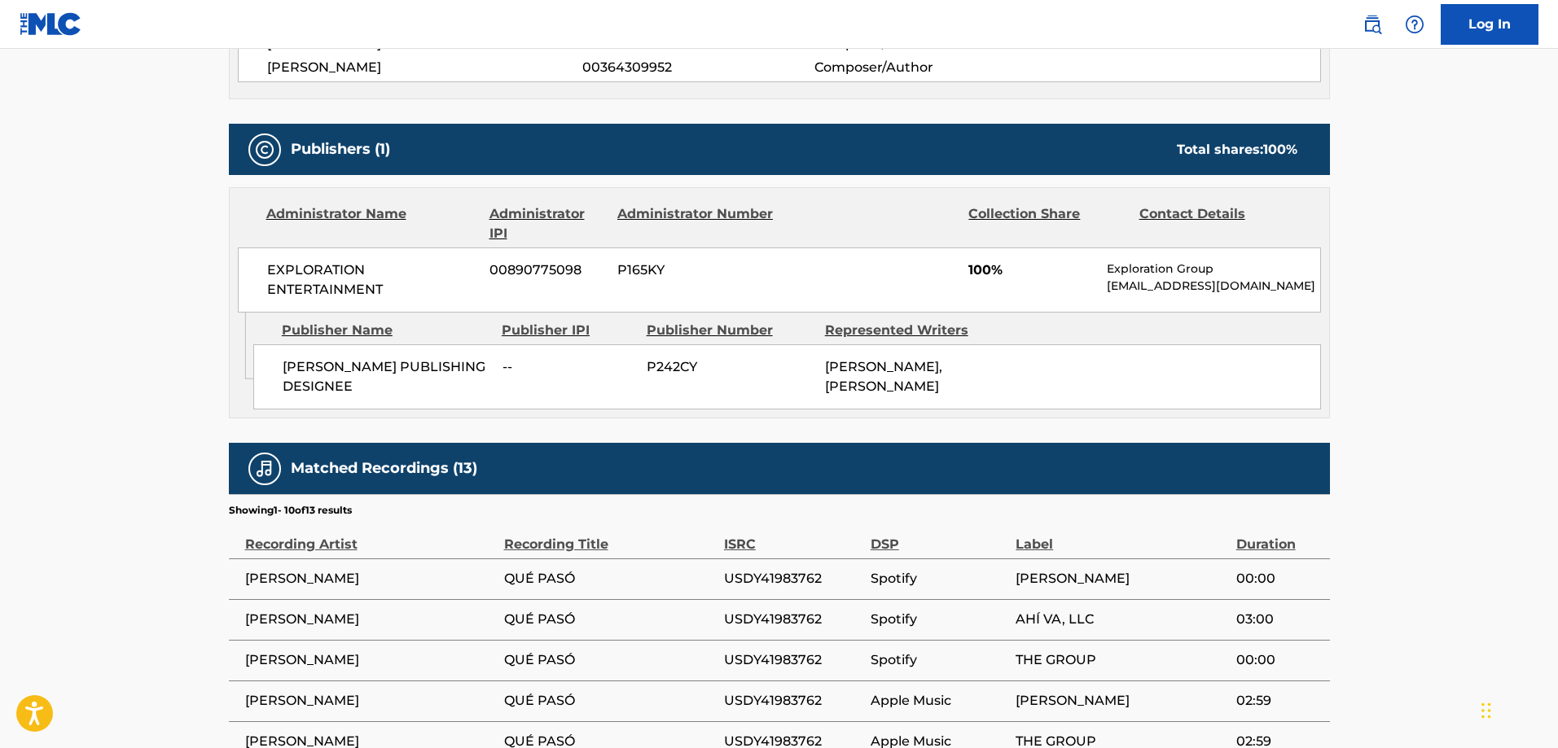
scroll to position [733, 0]
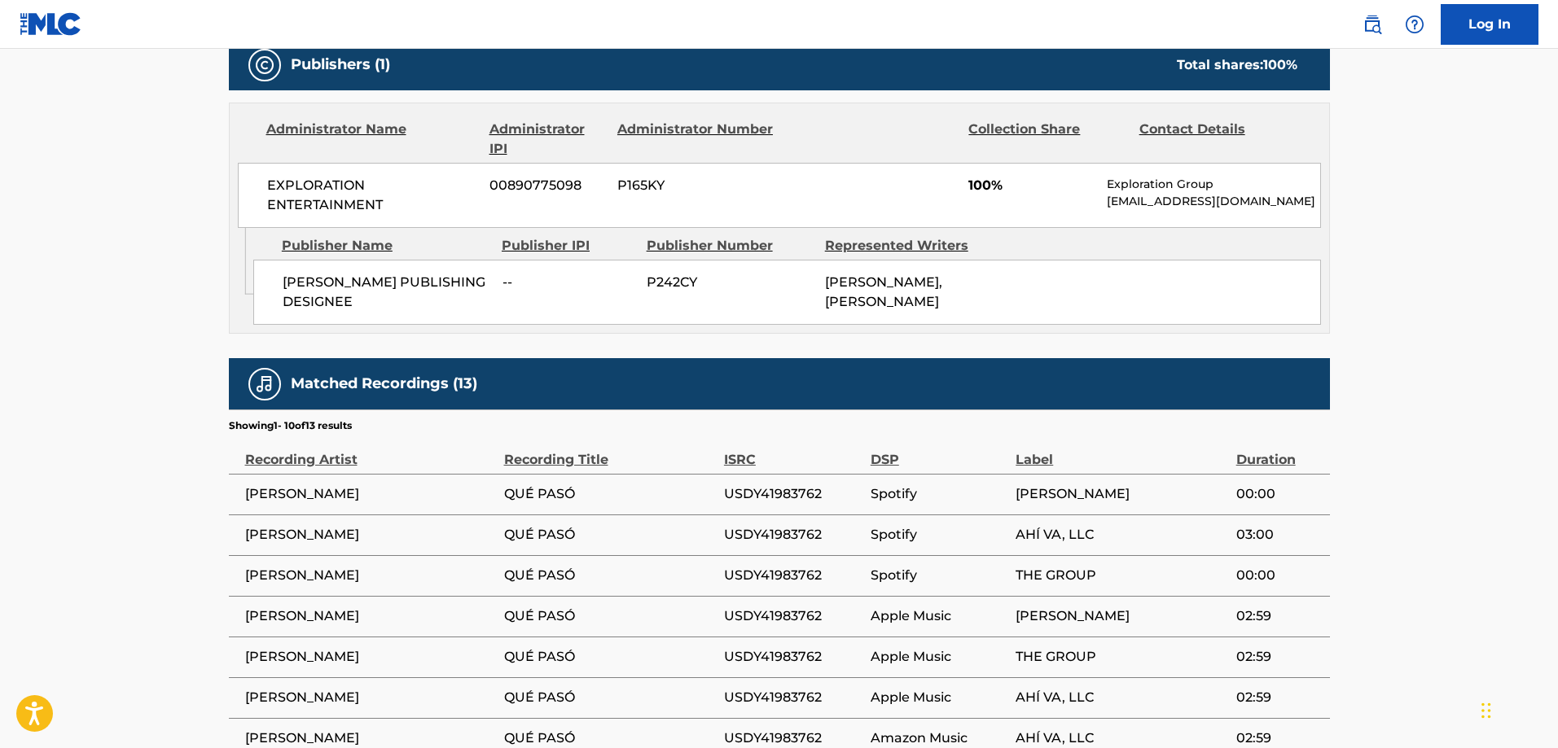
click at [299, 273] on span "IGNACIO AROCENA PUBLISHING DESIGNEE" at bounding box center [387, 292] width 208 height 39
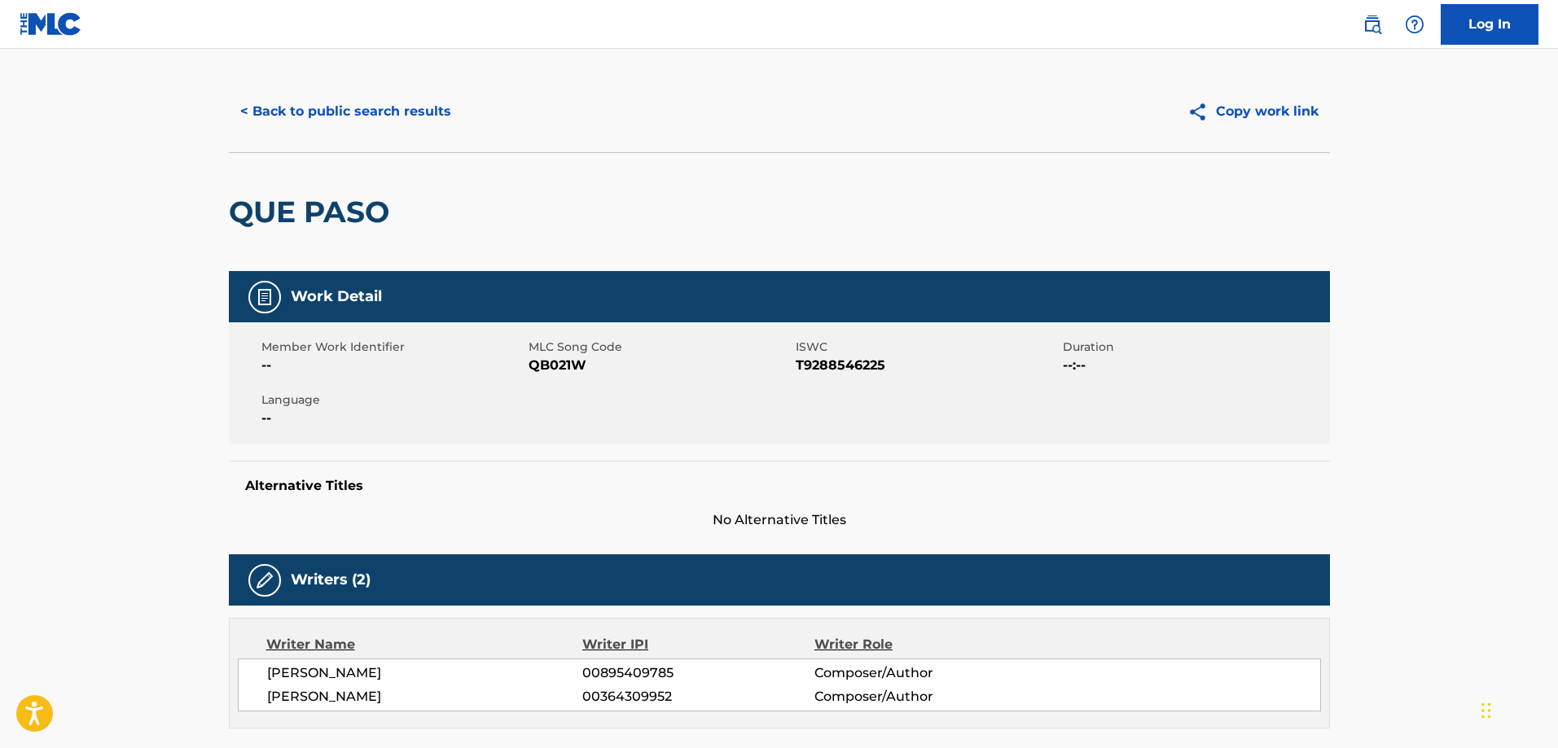
scroll to position [0, 0]
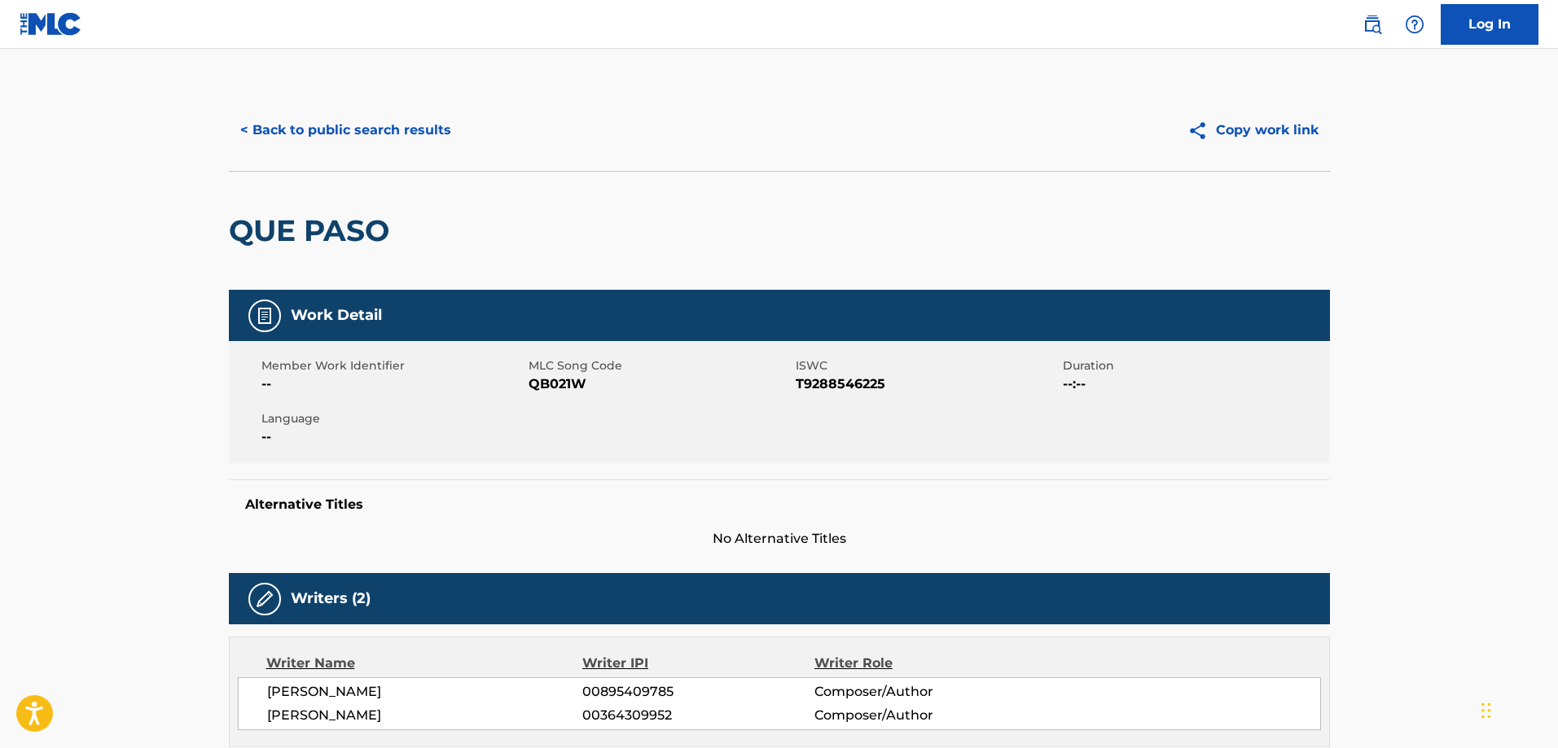
click at [370, 121] on button "< Back to public search results" at bounding box center [346, 130] width 234 height 41
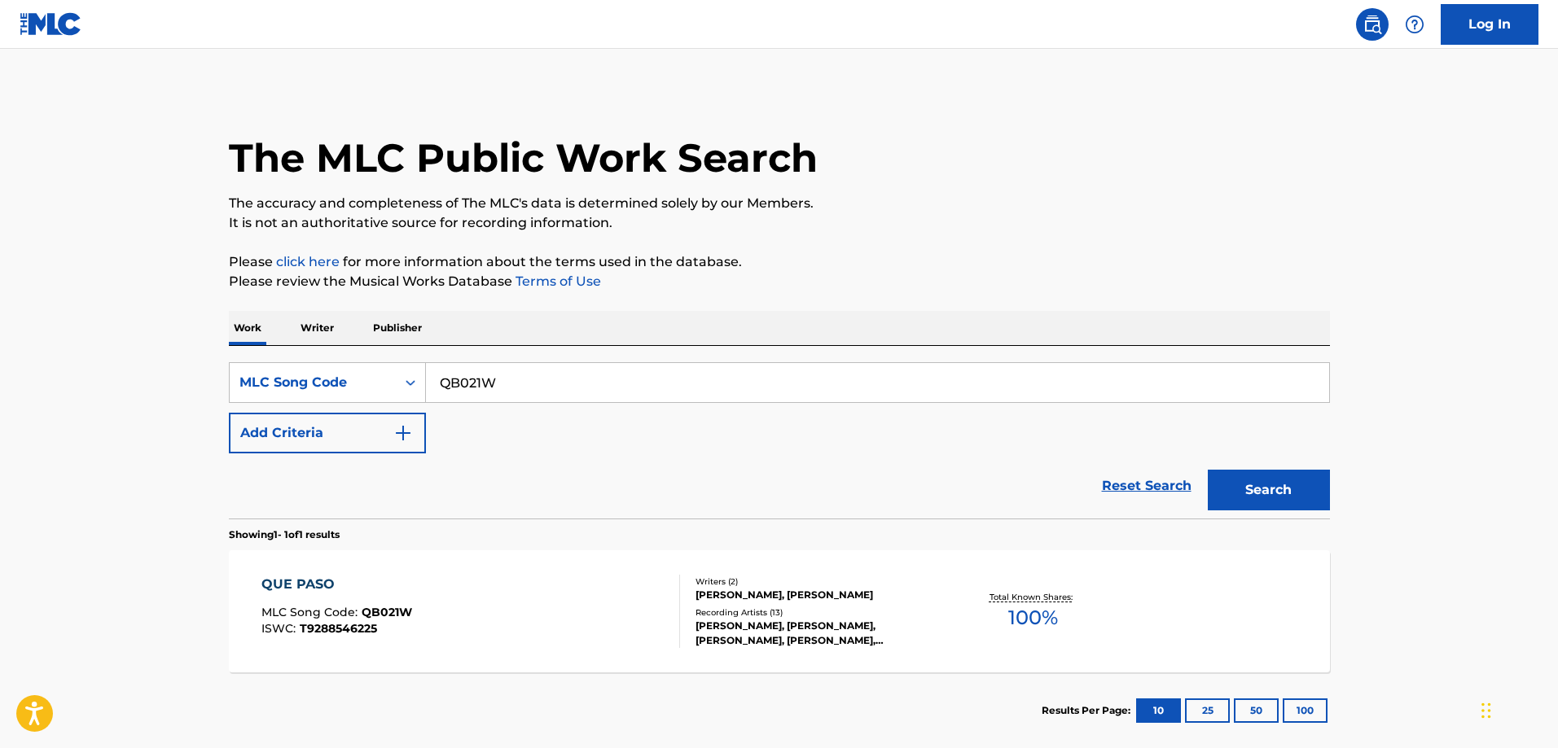
click at [525, 395] on input "QB021W" at bounding box center [877, 382] width 903 height 39
paste input "PA4KZ1"
type input "PA4KZ1"
click at [1208, 470] on button "Search" at bounding box center [1269, 490] width 122 height 41
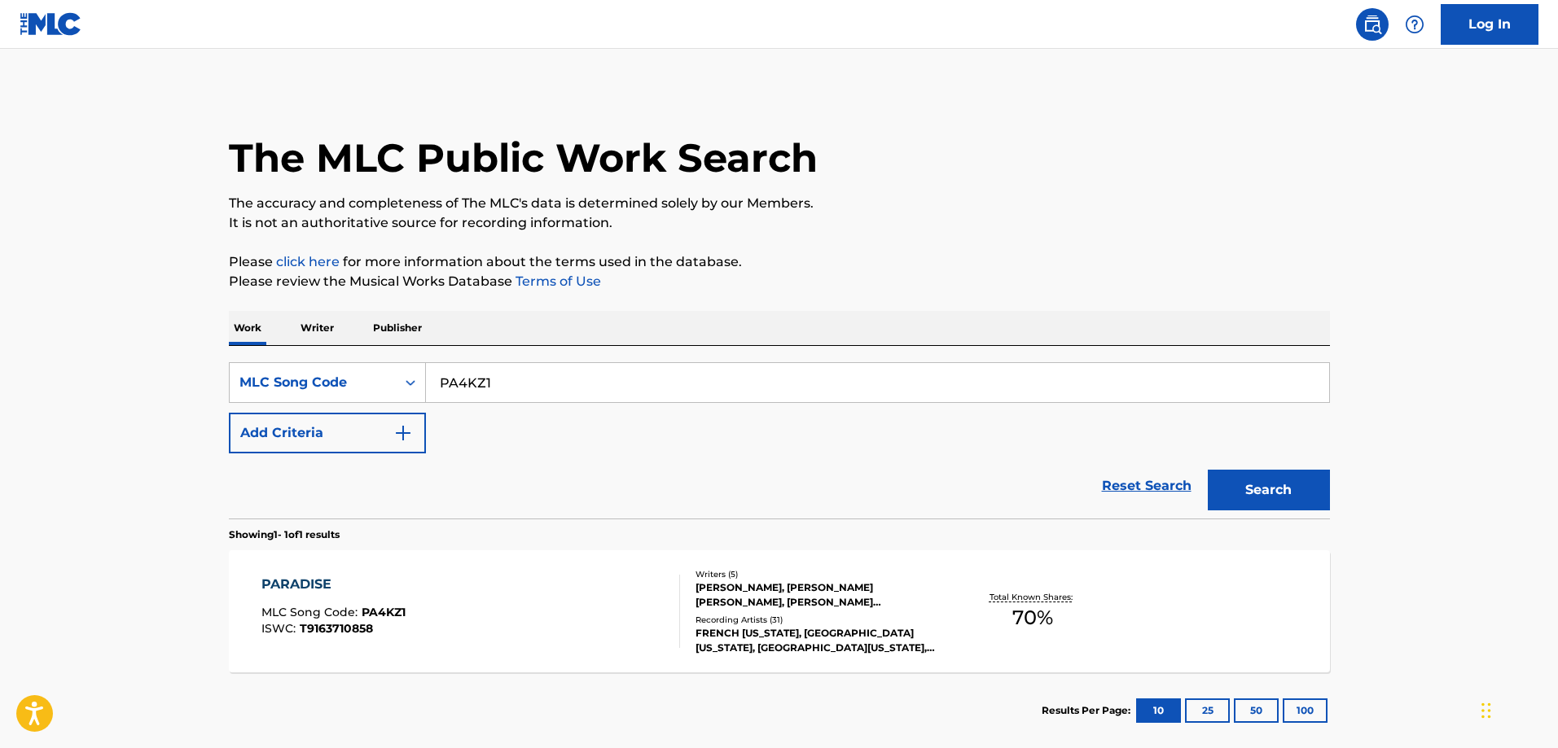
click at [330, 585] on div "PARADISE" at bounding box center [333, 585] width 144 height 20
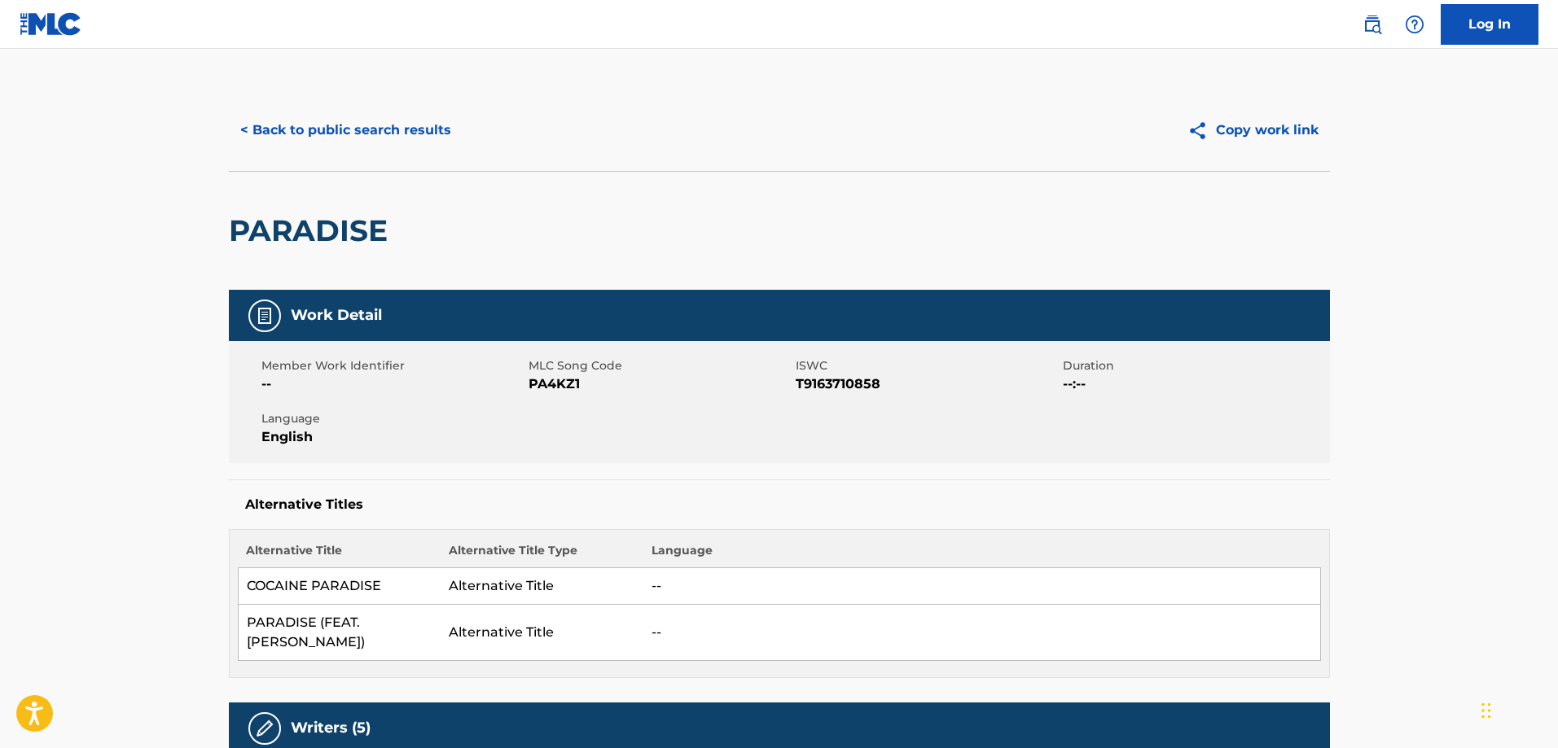
click at [309, 219] on h2 "PARADISE" at bounding box center [312, 231] width 167 height 37
drag, startPoint x: 309, startPoint y: 219, endPoint x: 326, endPoint y: 219, distance: 16.3
click at [309, 219] on h2 "PARADISE" at bounding box center [312, 231] width 167 height 37
copy h2 "PARADISE"
click at [340, 135] on button "< Back to public search results" at bounding box center [346, 130] width 234 height 41
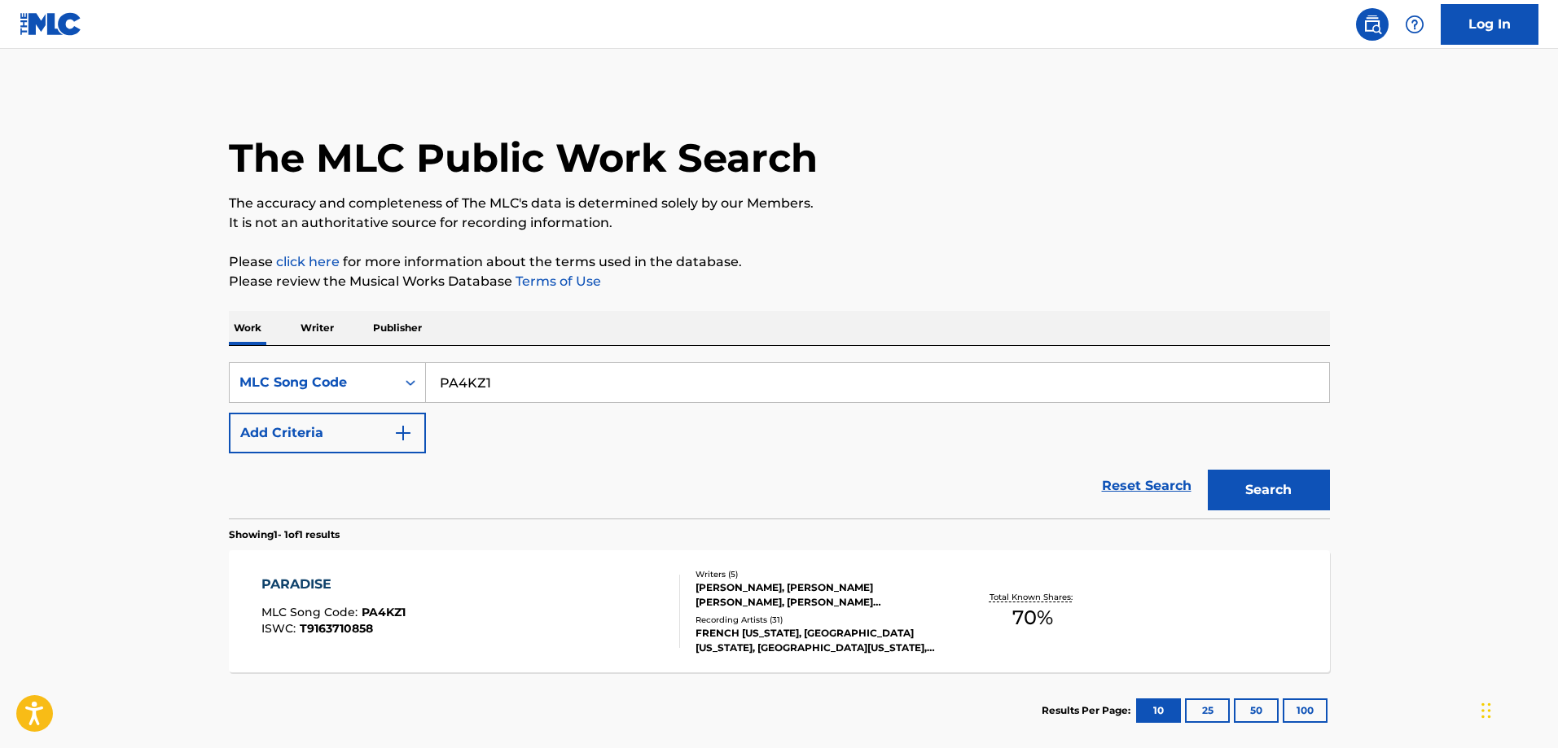
click at [540, 393] on input "PA4KZ1" at bounding box center [877, 382] width 903 height 39
paste input "KC0HYB"
type input "KC0HYB"
click at [1208, 470] on button "Search" at bounding box center [1269, 490] width 122 height 41
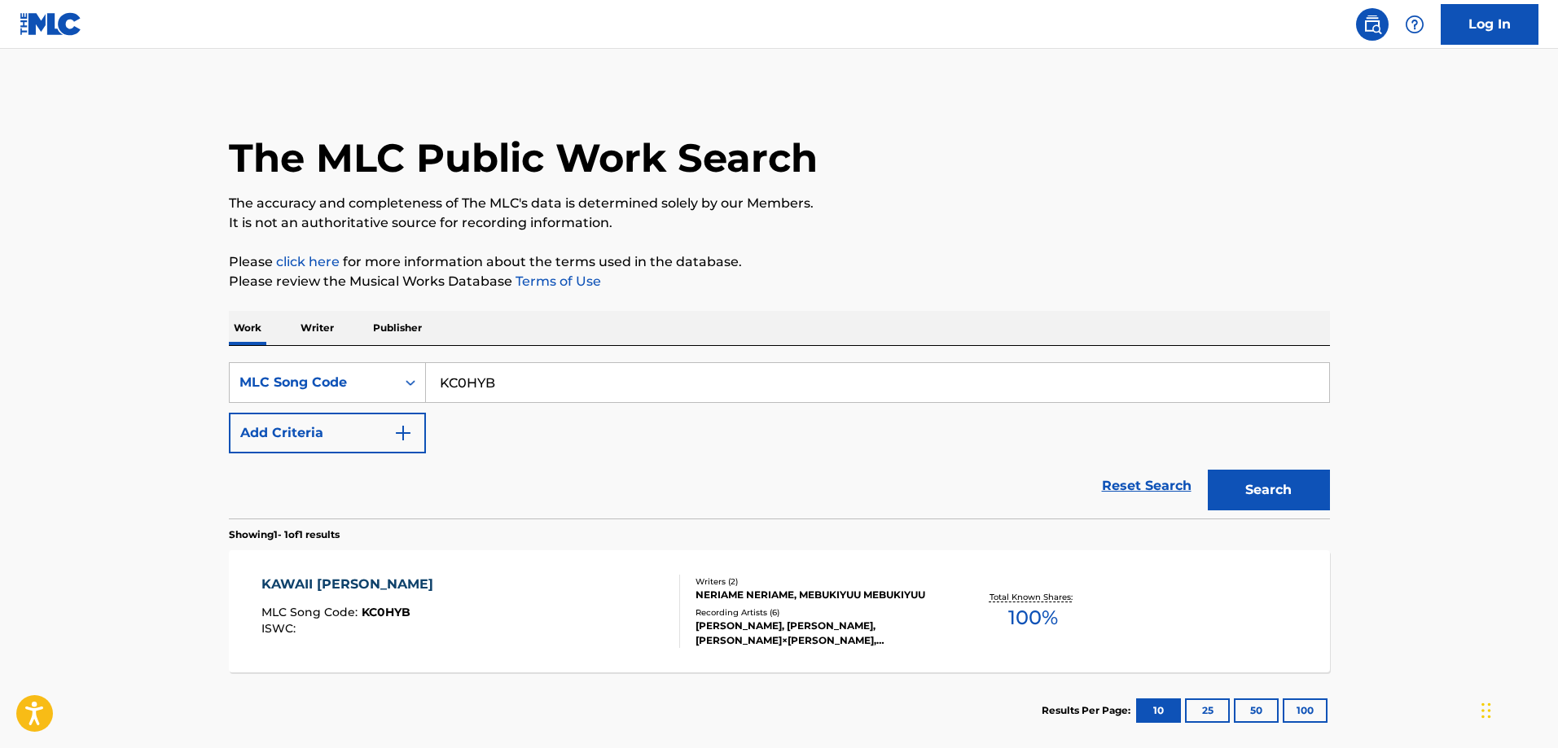
click at [412, 569] on div "KAWAII WATASHINO KATAOMOI MLC Song Code : KC0HYB ISWC : Writers ( 2 ) NERIAME N…" at bounding box center [779, 612] width 1101 height 122
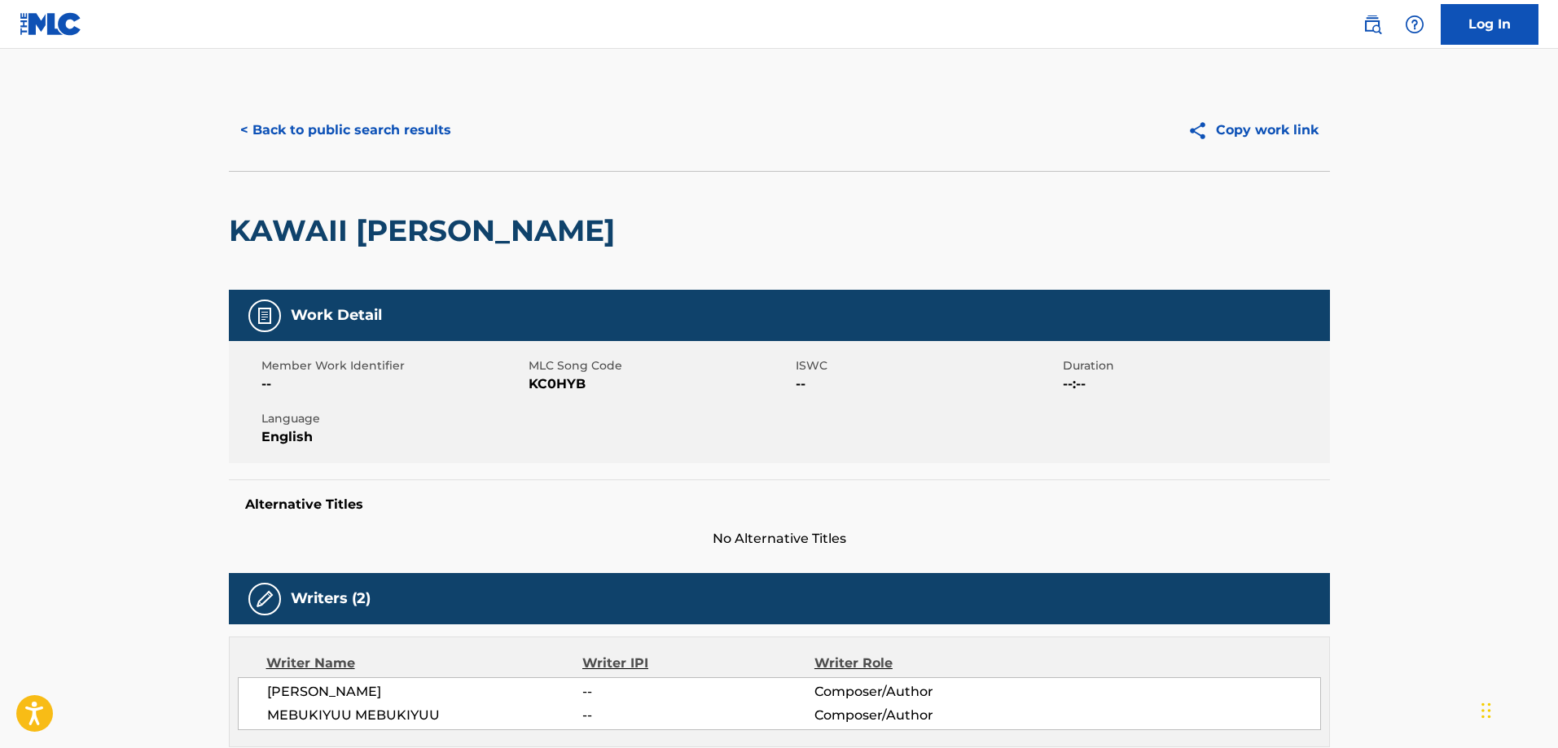
click at [375, 141] on button "< Back to public search results" at bounding box center [346, 130] width 234 height 41
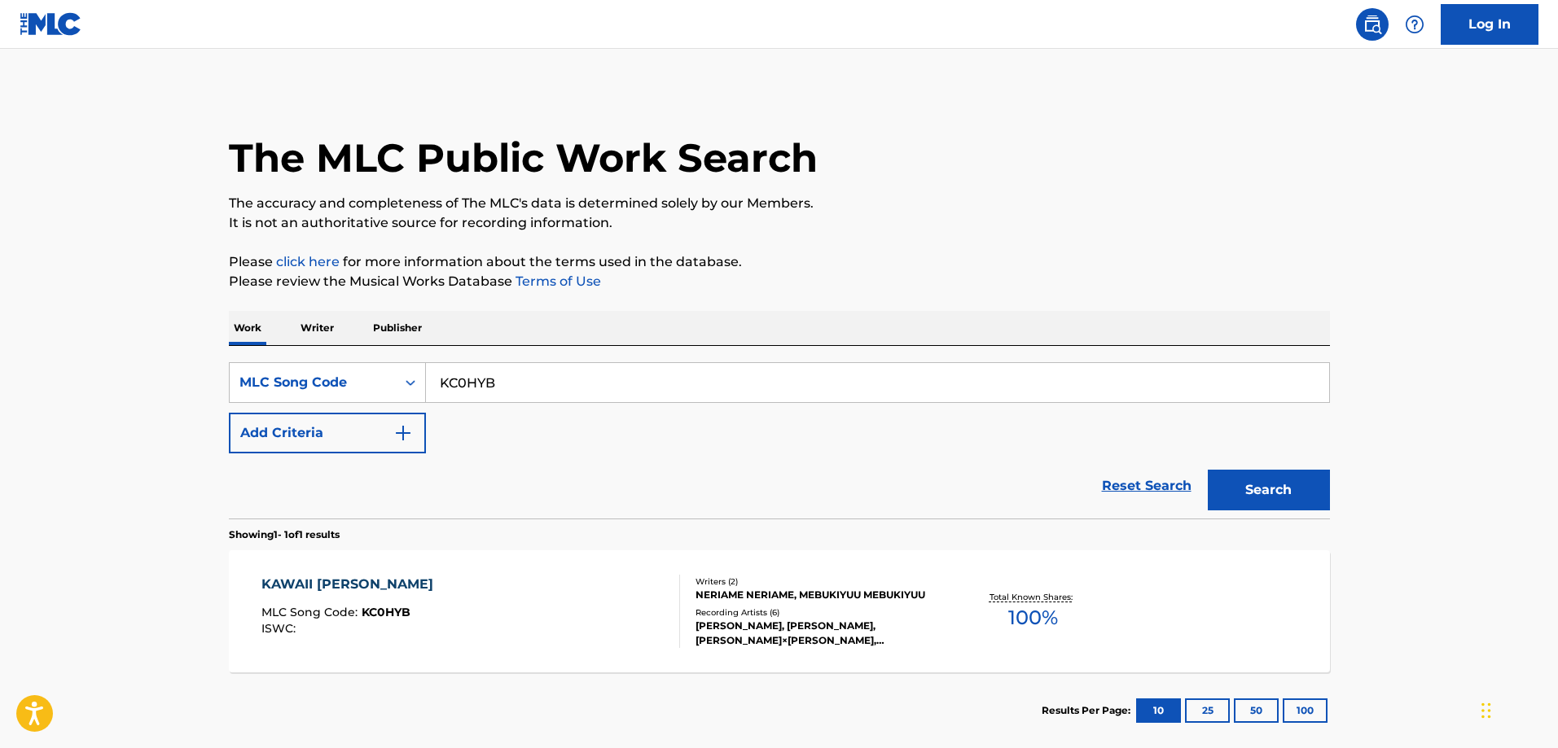
click at [524, 374] on input "KC0HYB" at bounding box center [877, 382] width 903 height 39
paste input "SB6PZ8"
type input "SB6PZ8"
click at [1208, 470] on button "Search" at bounding box center [1269, 490] width 122 height 41
click at [338, 603] on div "SIN CUIDA'O MLC Song Code : SB6PZ8 ISWC :" at bounding box center [334, 611] width 147 height 73
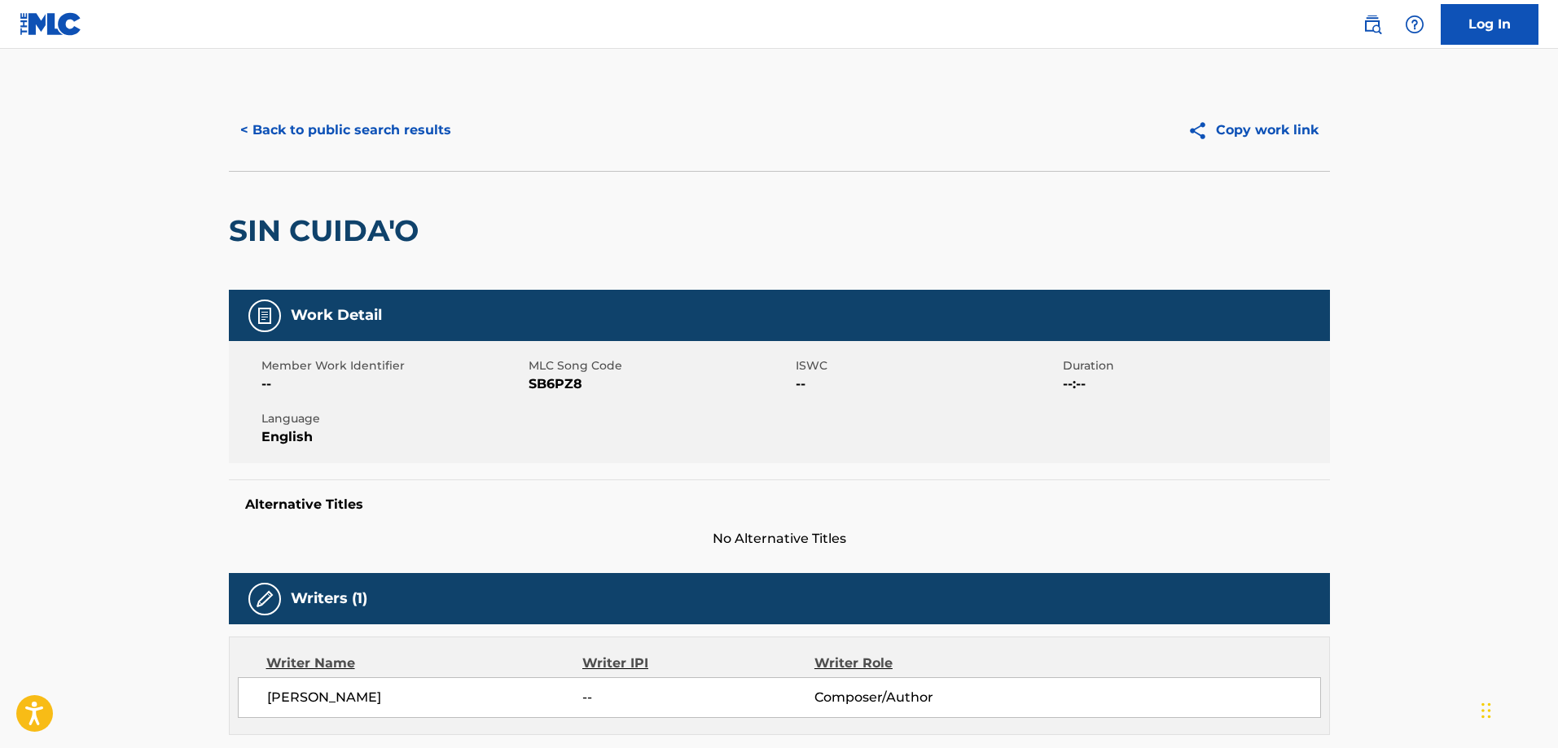
click at [304, 134] on button "< Back to public search results" at bounding box center [346, 130] width 234 height 41
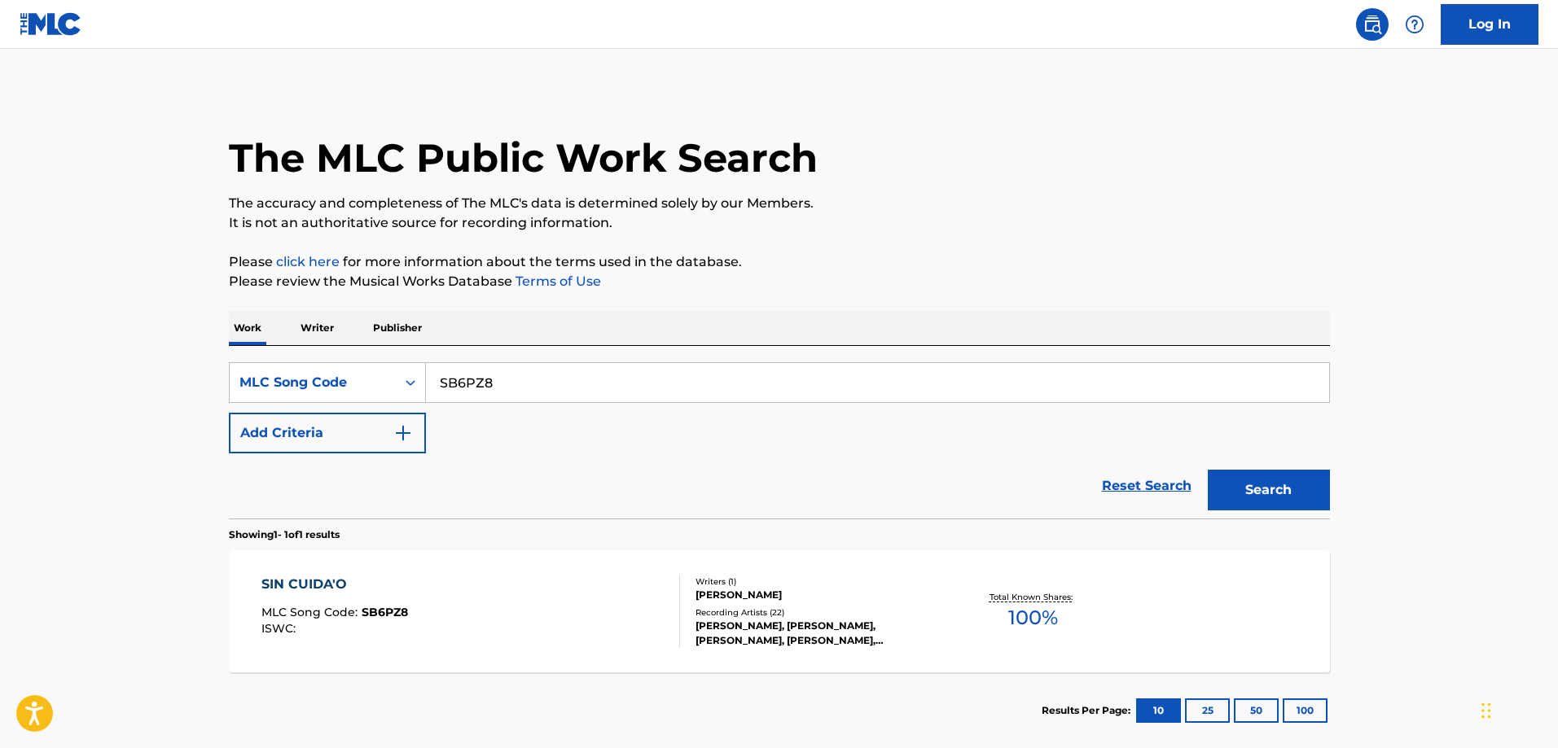
click at [524, 396] on input "SB6PZ8" at bounding box center [877, 382] width 903 height 39
paste input "YP6XF7"
type input "YP6XF7"
click at [1208, 470] on button "Search" at bounding box center [1269, 490] width 122 height 41
click at [383, 581] on div "YURIKONO SUNNY DAY" at bounding box center [345, 585] width 169 height 20
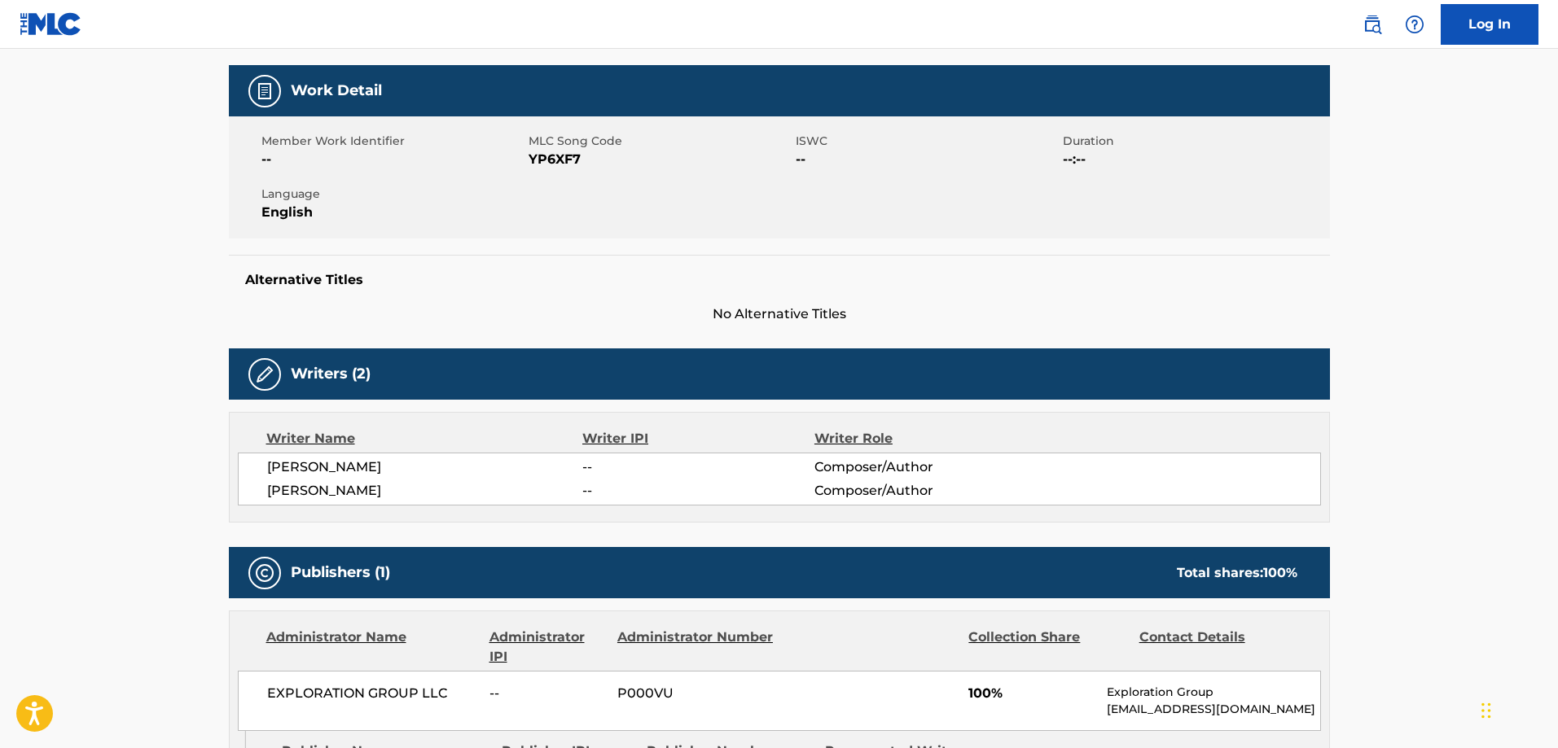
scroll to position [489, 0]
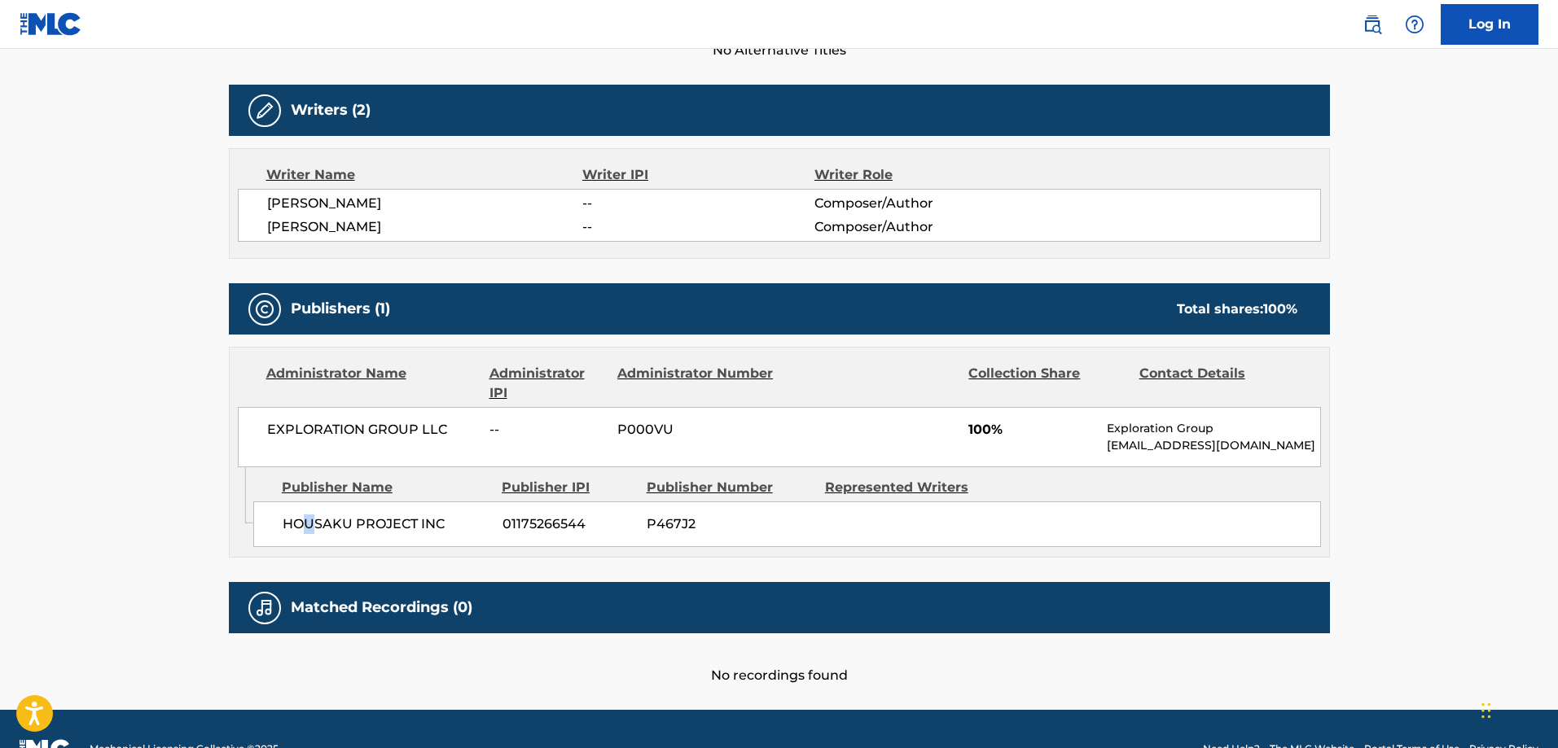
click at [313, 500] on div "Publisher Name Publisher IPI Publisher Number Represented Writers HOUSAKU PROJE…" at bounding box center [791, 507] width 1076 height 81
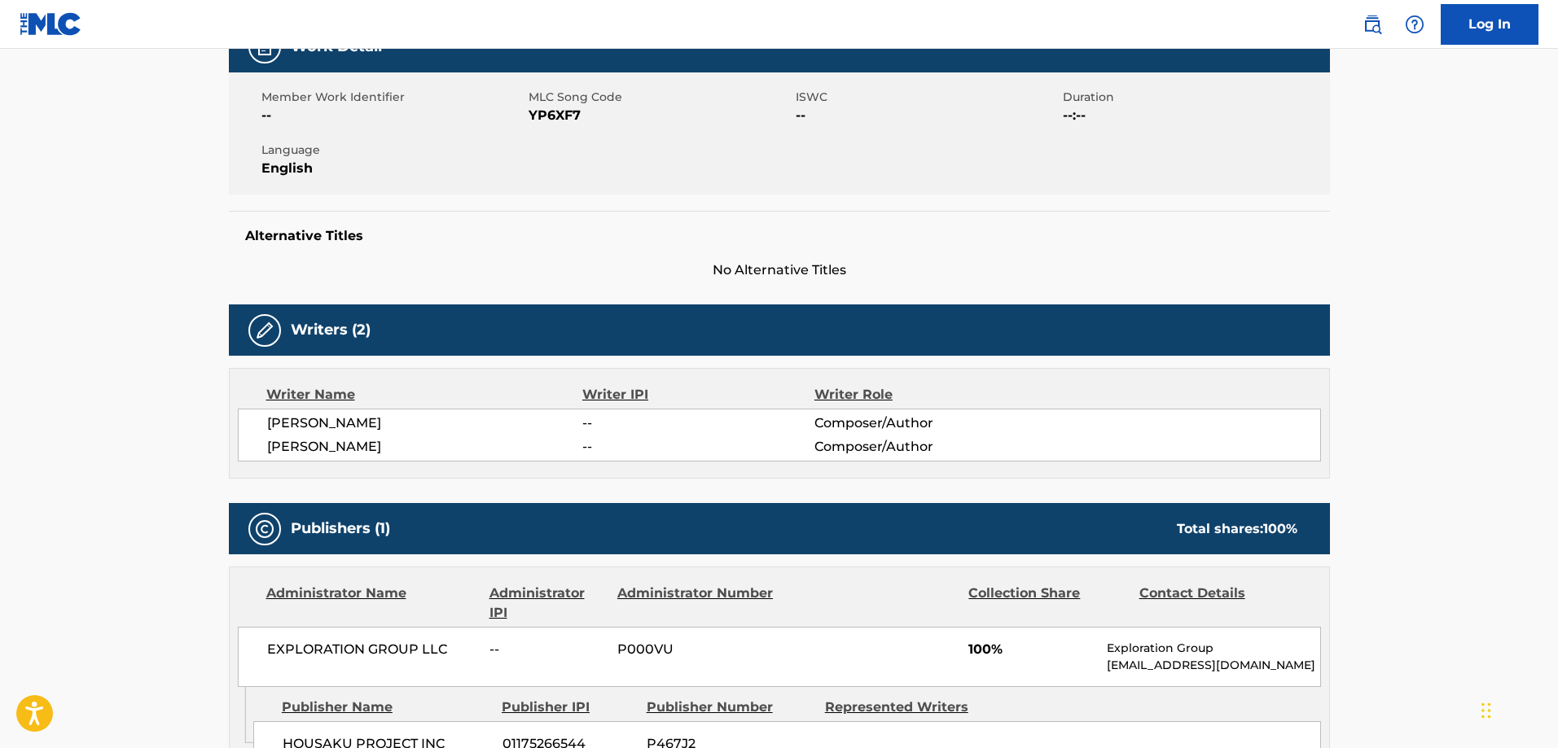
scroll to position [0, 0]
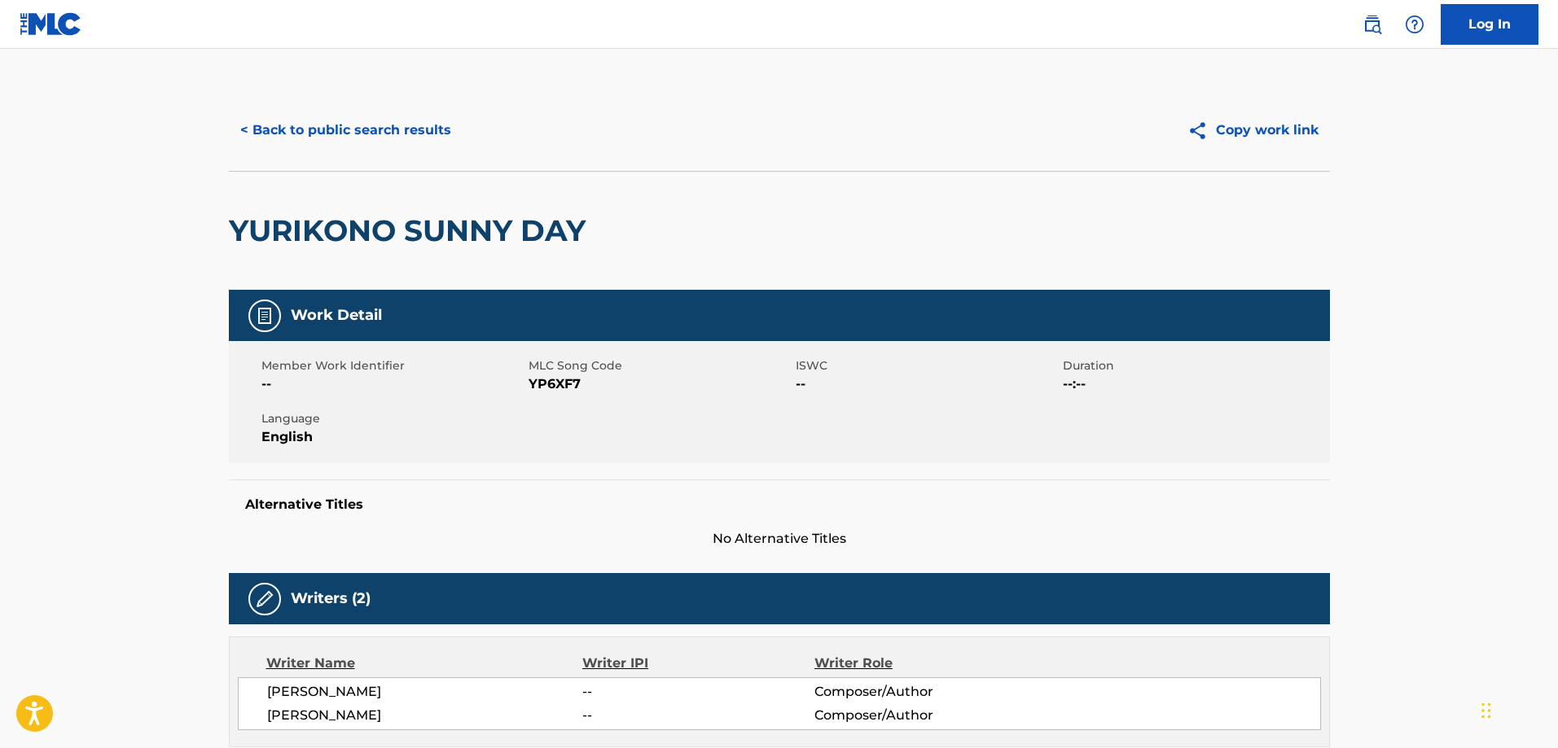
click at [332, 138] on button "< Back to public search results" at bounding box center [346, 130] width 234 height 41
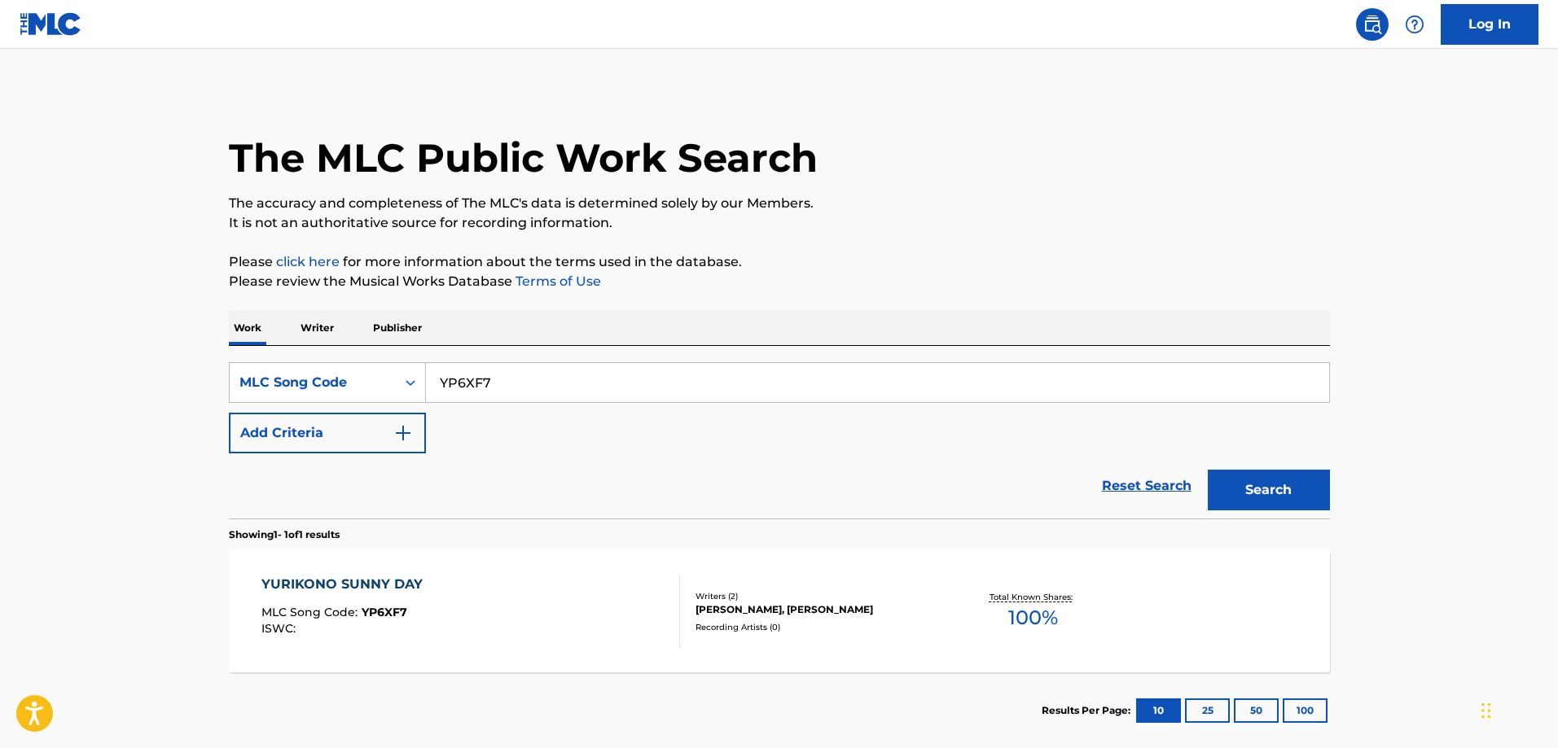
click at [489, 391] on input "YP6XF7" at bounding box center [877, 382] width 903 height 39
paste input "CC4YEJ"
type input "CC4YEJ"
click at [1208, 470] on button "Search" at bounding box center [1269, 490] width 122 height 41
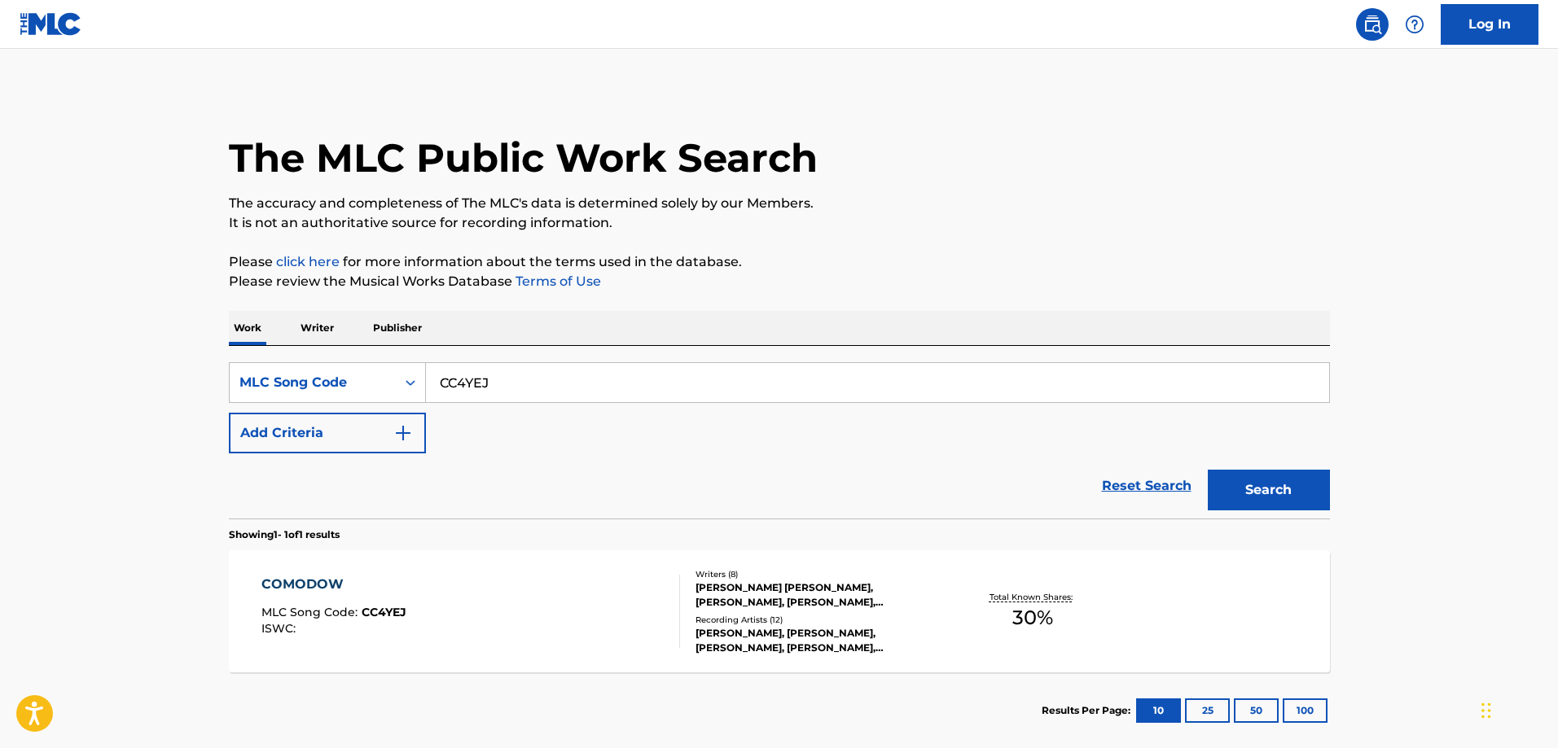
click at [391, 583] on div "COMODOW" at bounding box center [333, 585] width 145 height 20
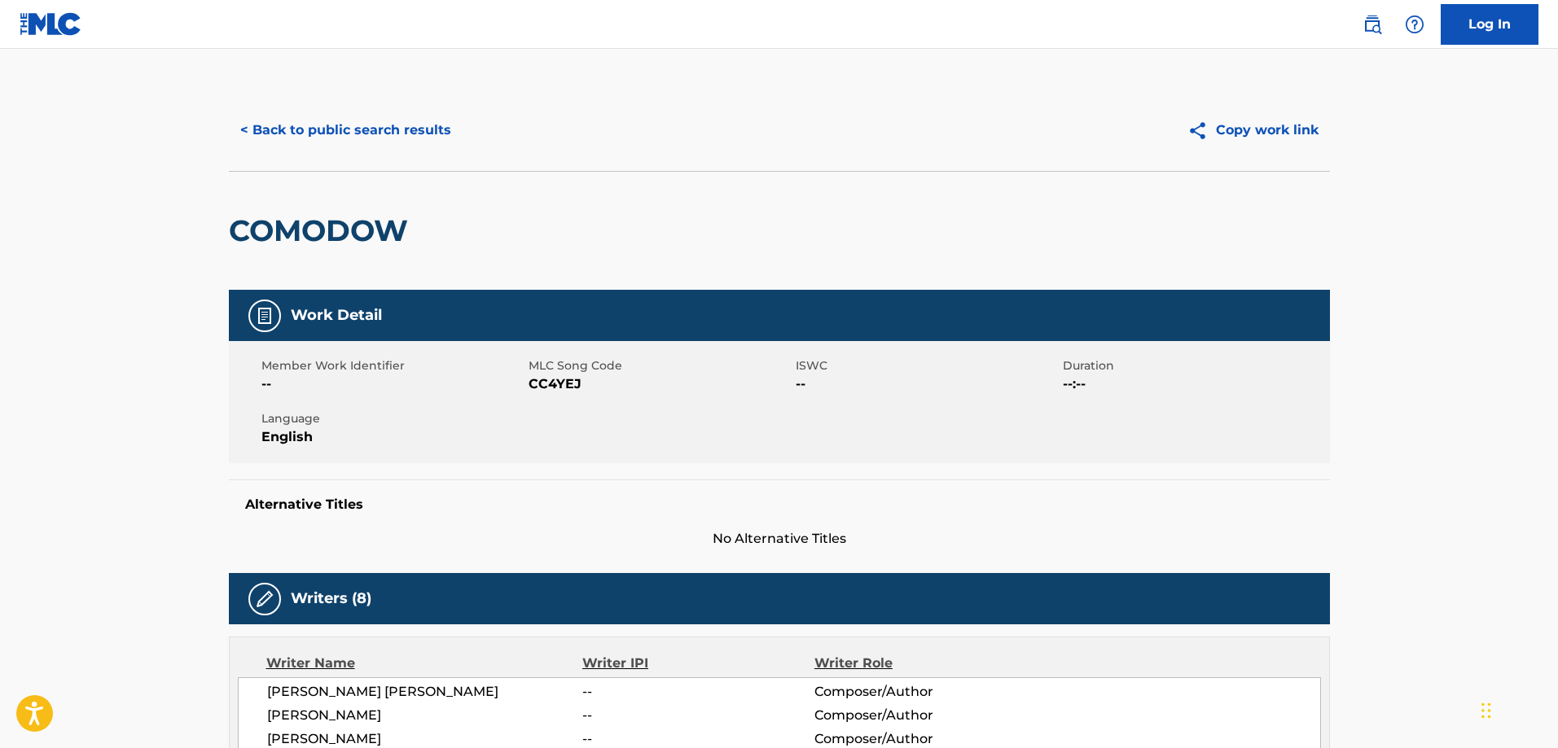
click at [336, 139] on button "< Back to public search results" at bounding box center [346, 130] width 234 height 41
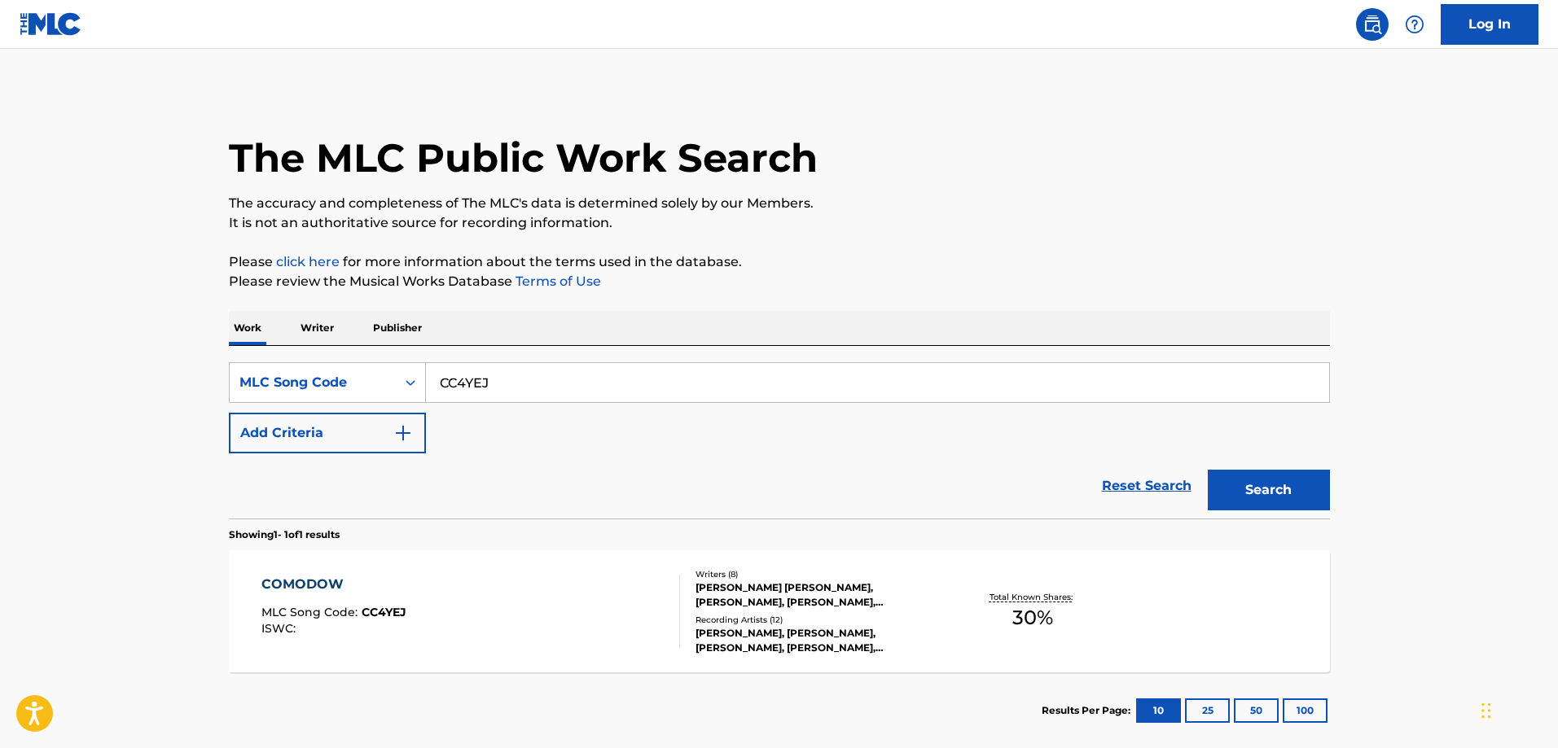
click at [513, 384] on input "CC4YEJ" at bounding box center [877, 382] width 903 height 39
paste input "RB8VTX"
type input "RB8VTX"
click at [1208, 470] on button "Search" at bounding box center [1269, 490] width 122 height 41
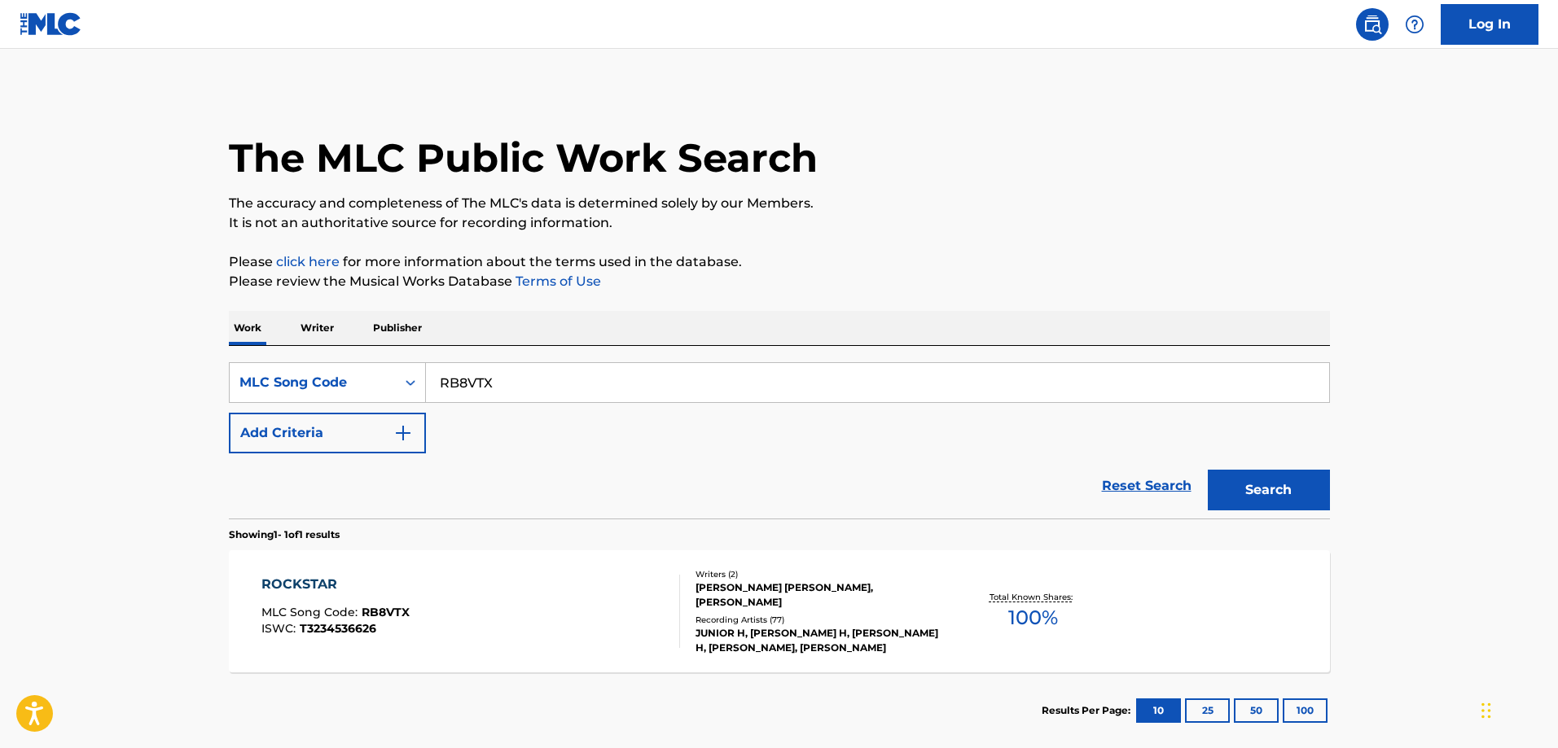
click at [412, 588] on div "ROCKSTAR MLC Song Code : RB8VTX ISWC : T3234536626" at bounding box center [470, 611] width 419 height 73
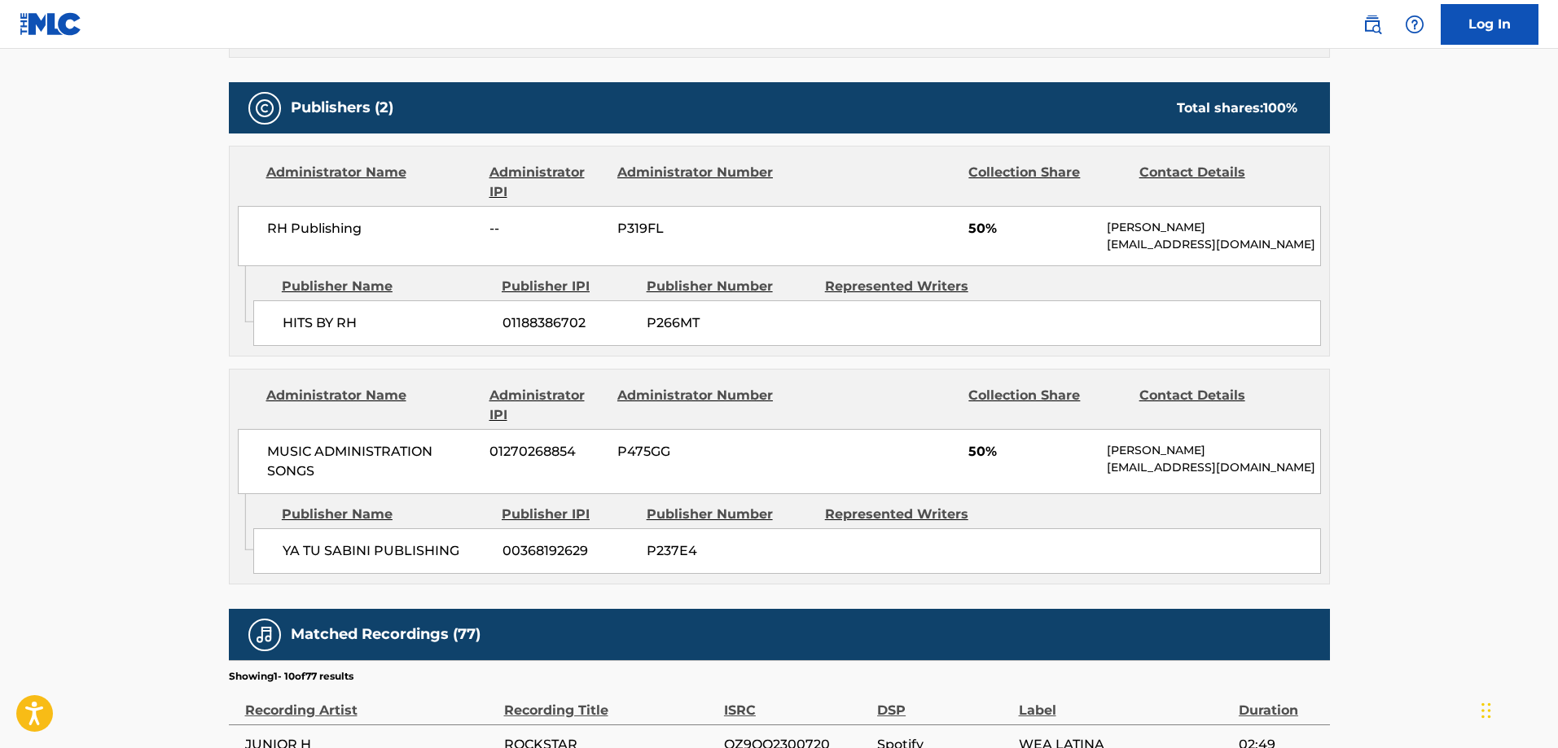
scroll to position [814, 0]
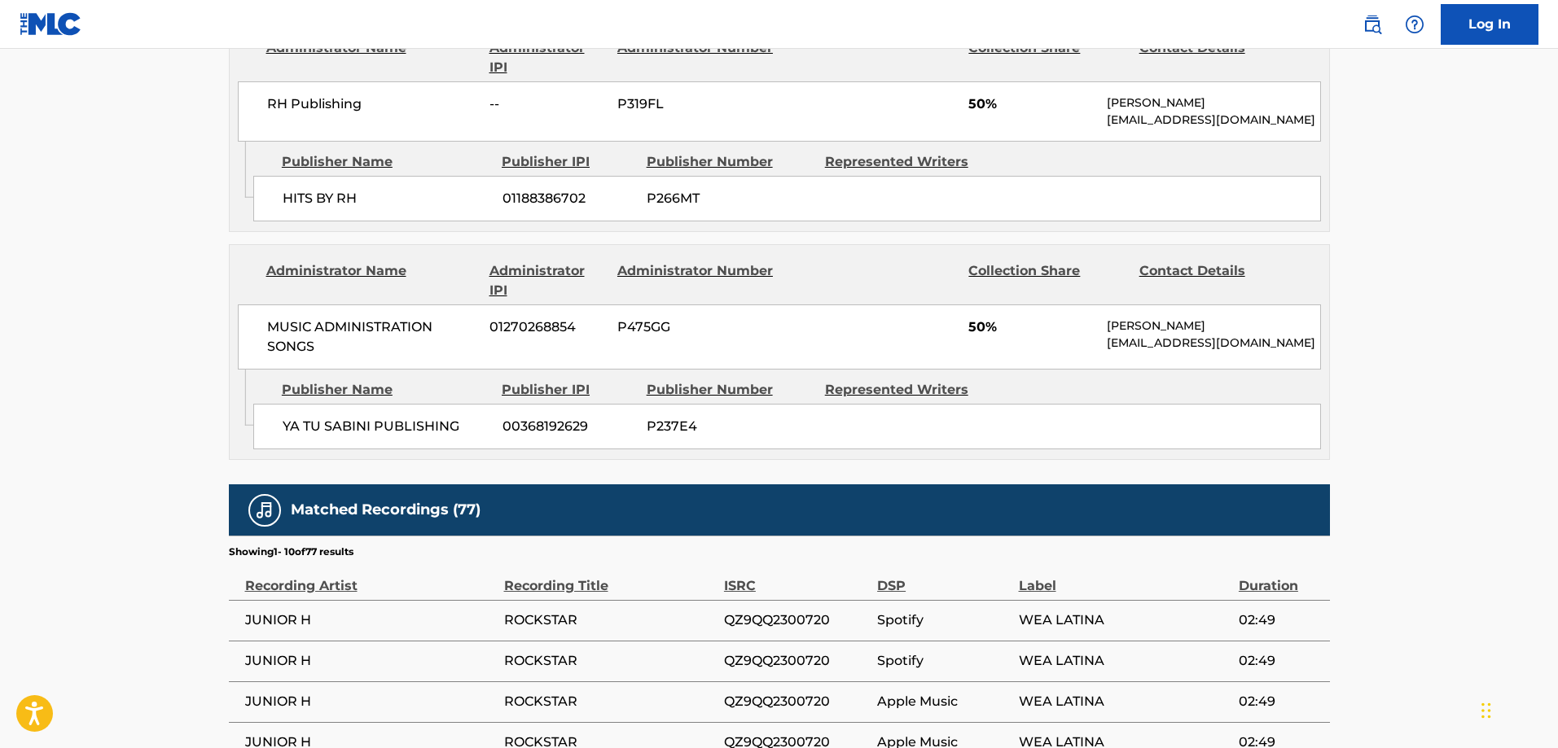
click at [290, 436] on span "YA TU SABINI PUBLISHING" at bounding box center [387, 427] width 208 height 20
drag, startPoint x: 290, startPoint y: 445, endPoint x: 401, endPoint y: 449, distance: 111.6
click at [401, 436] on span "YA TU SABINI PUBLISHING" at bounding box center [387, 427] width 208 height 20
copy span "YA TU SABINI PUBLISHING"
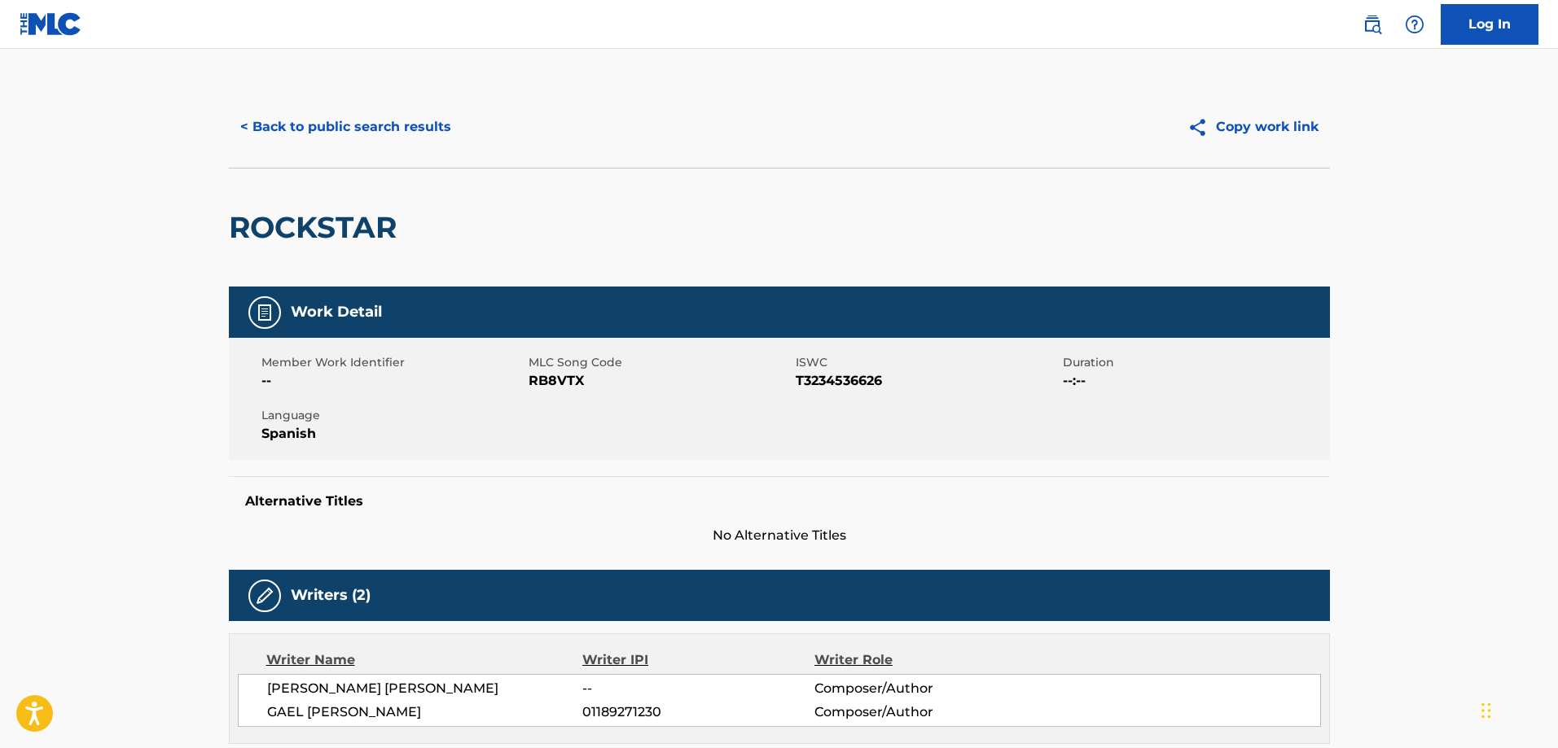
scroll to position [0, 0]
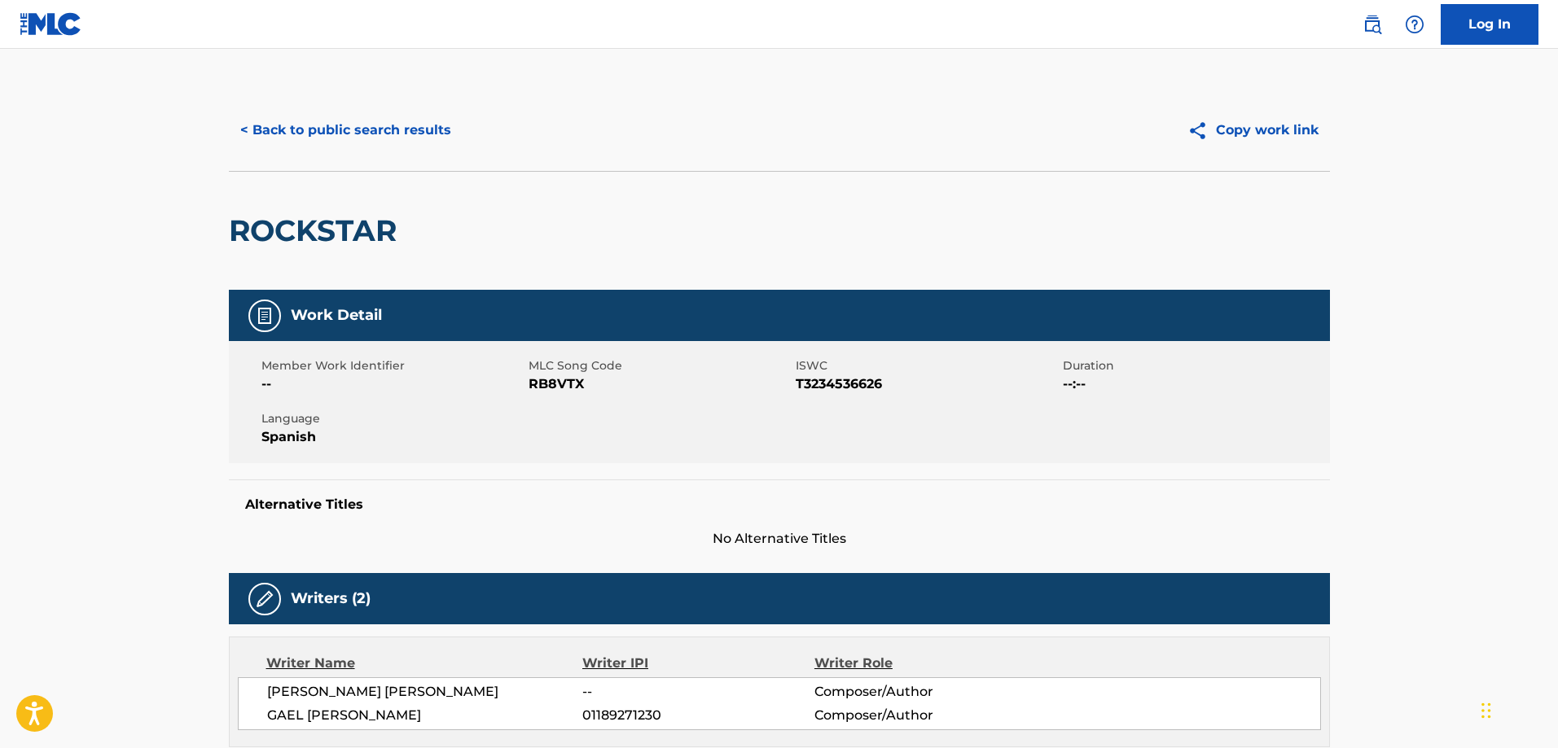
click at [331, 141] on button "< Back to public search results" at bounding box center [346, 130] width 234 height 41
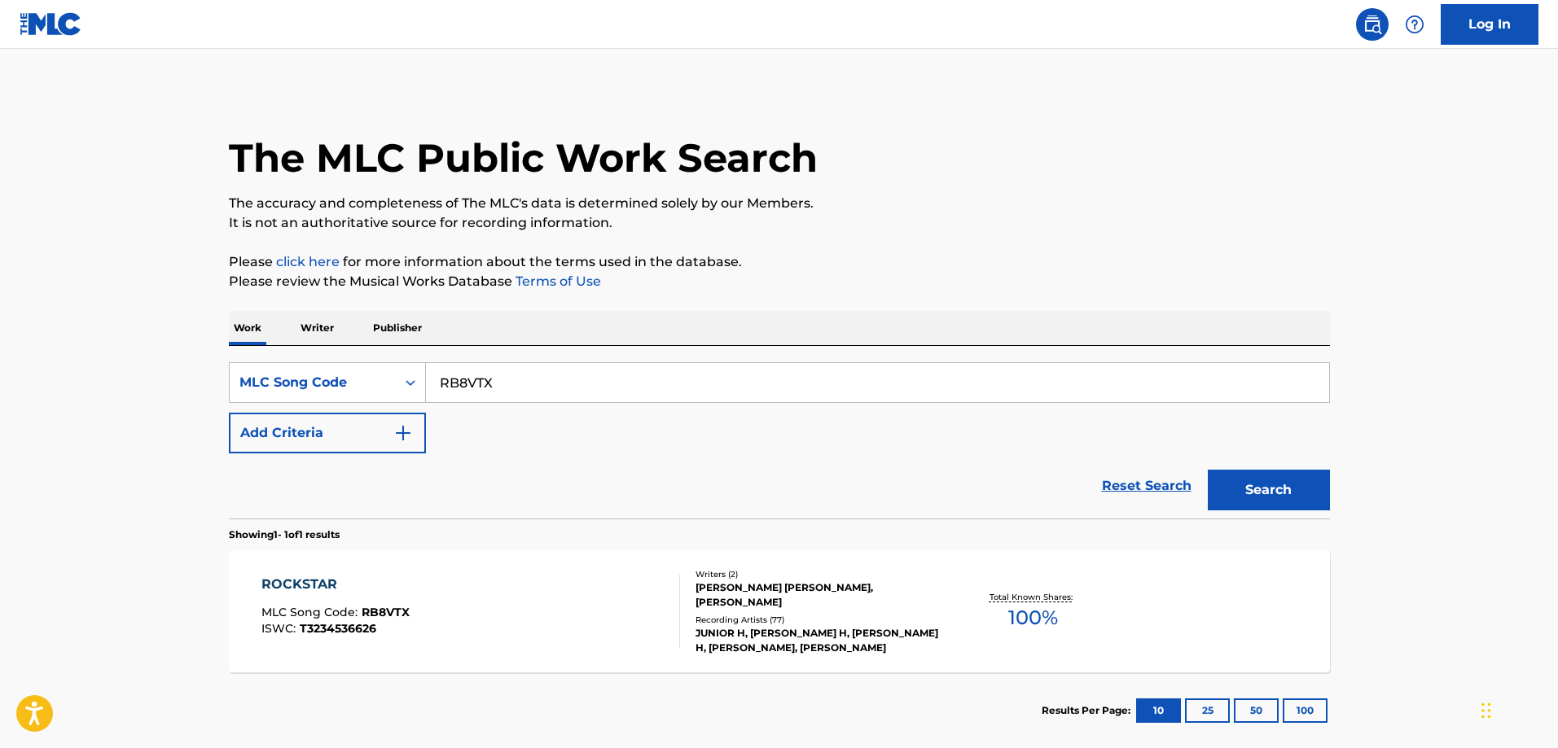
click at [541, 369] on input "RB8VTX" at bounding box center [877, 382] width 903 height 39
paste input "EC48MW"
type input "EC48MW"
click at [1208, 470] on button "Search" at bounding box center [1269, 490] width 122 height 41
click at [464, 591] on div "ENTRE NOSOTROS MLC Song Code : EC48MW ISWC :" at bounding box center [470, 611] width 419 height 73
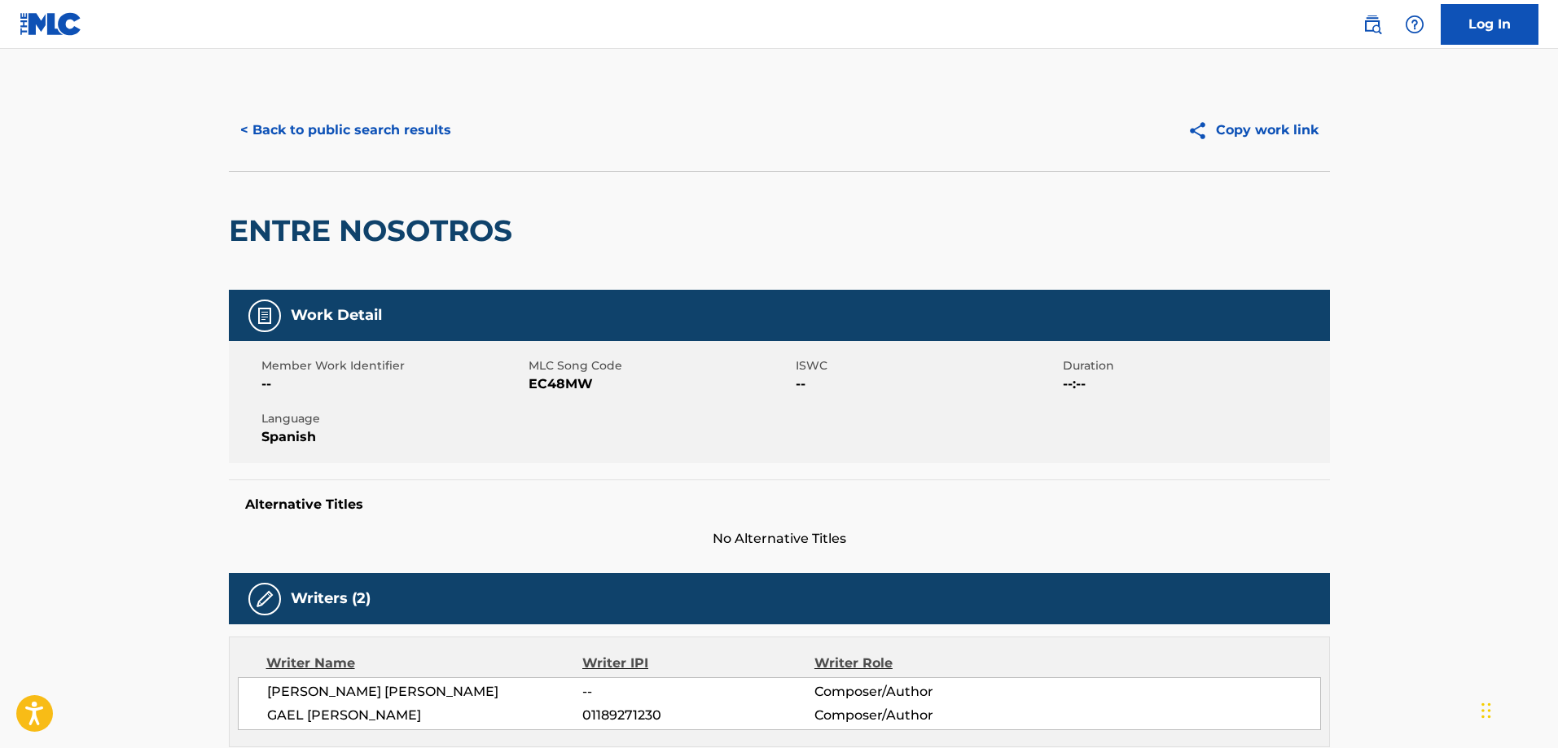
click at [357, 120] on button "< Back to public search results" at bounding box center [346, 130] width 234 height 41
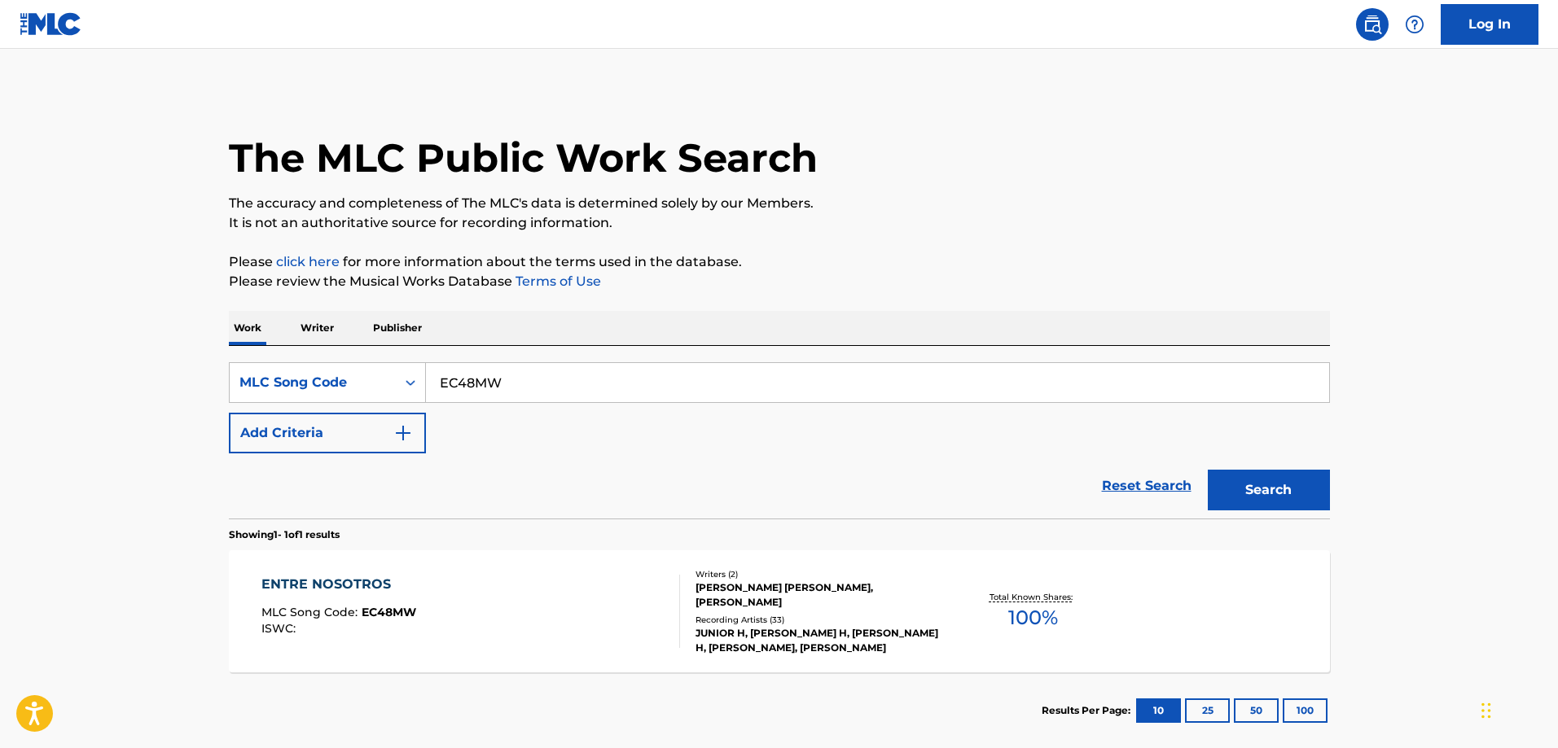
click at [505, 374] on input "EC48MW" at bounding box center [877, 382] width 903 height 39
paste input "MW0OZS"
type input "MW0OZS"
click at [1208, 470] on button "Search" at bounding box center [1269, 490] width 122 height 41
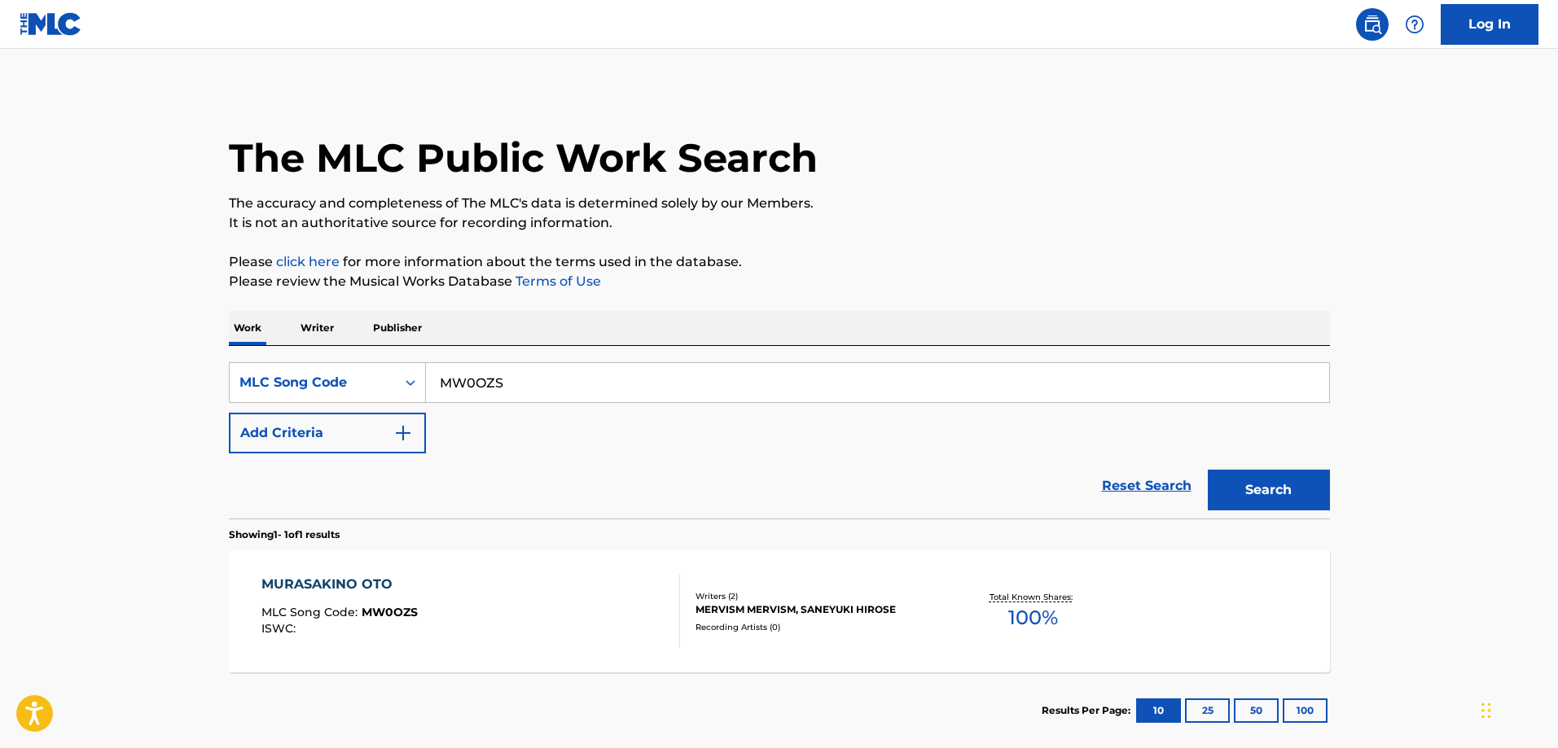
click at [407, 584] on div "MURASAKINO OTO" at bounding box center [339, 585] width 156 height 20
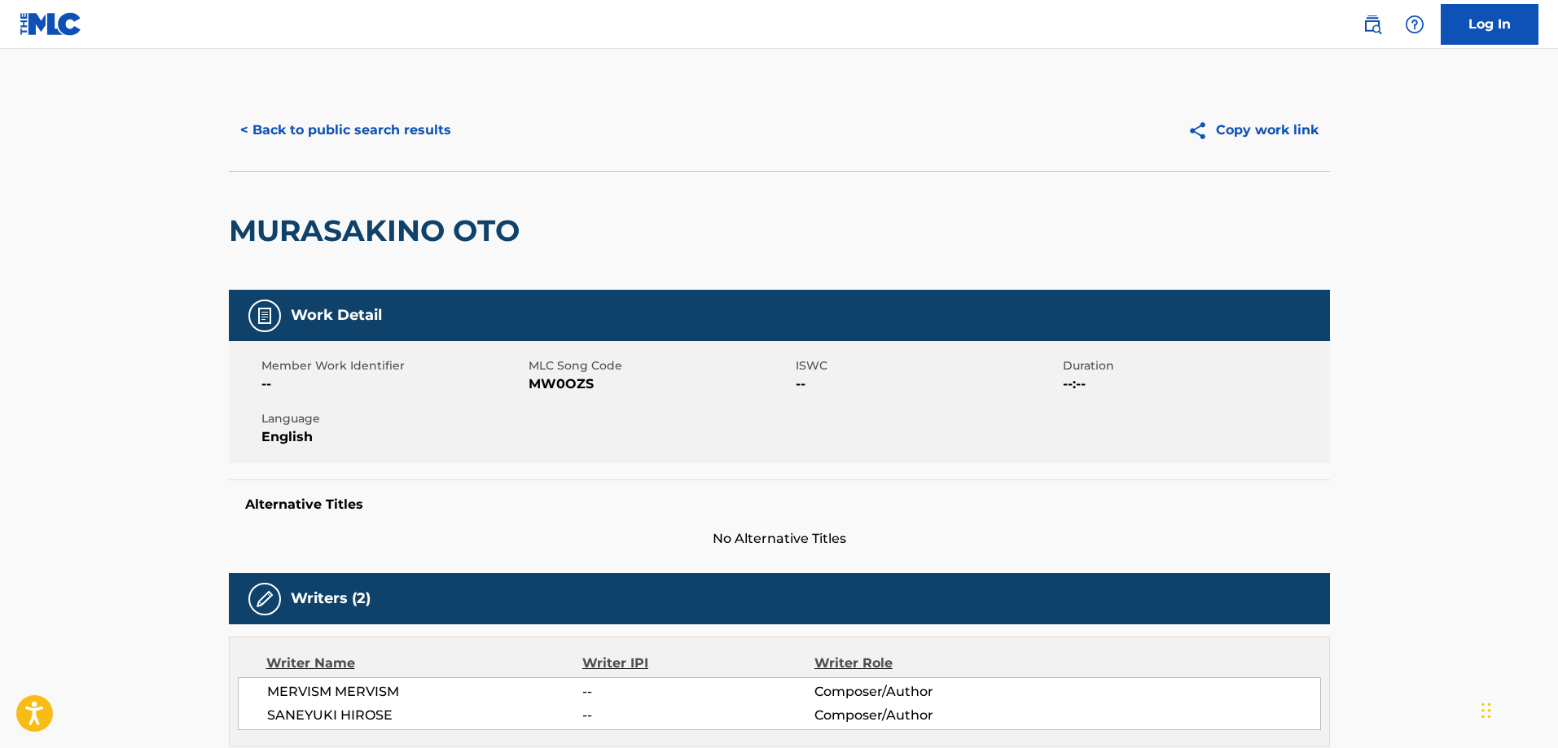
click at [348, 125] on button "< Back to public search results" at bounding box center [346, 130] width 234 height 41
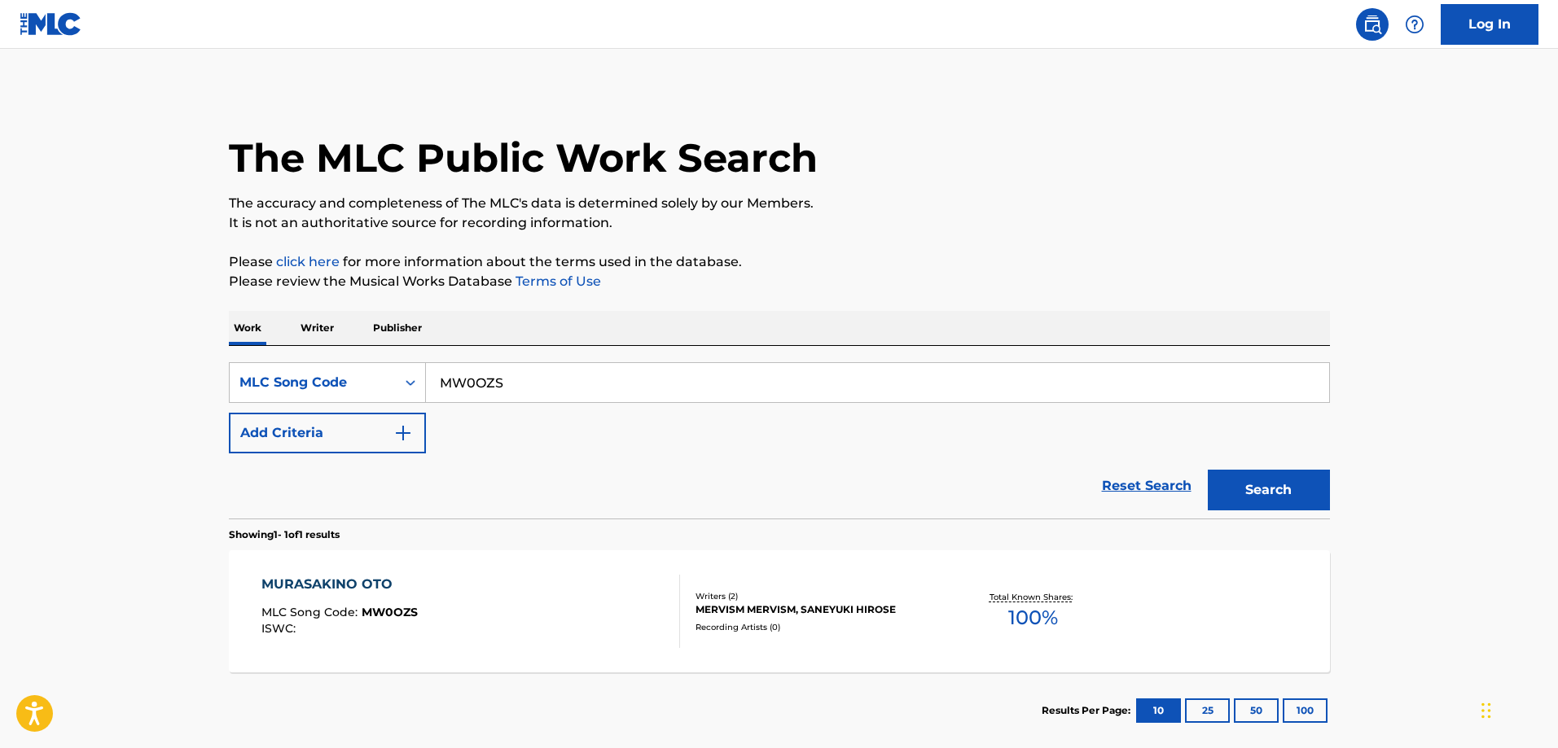
click at [572, 360] on div "SearchWithCriteria72954e8b-957c-4fbd-a464-474444d8c329 MLC Song Code MW0OZS Add…" at bounding box center [779, 432] width 1101 height 173
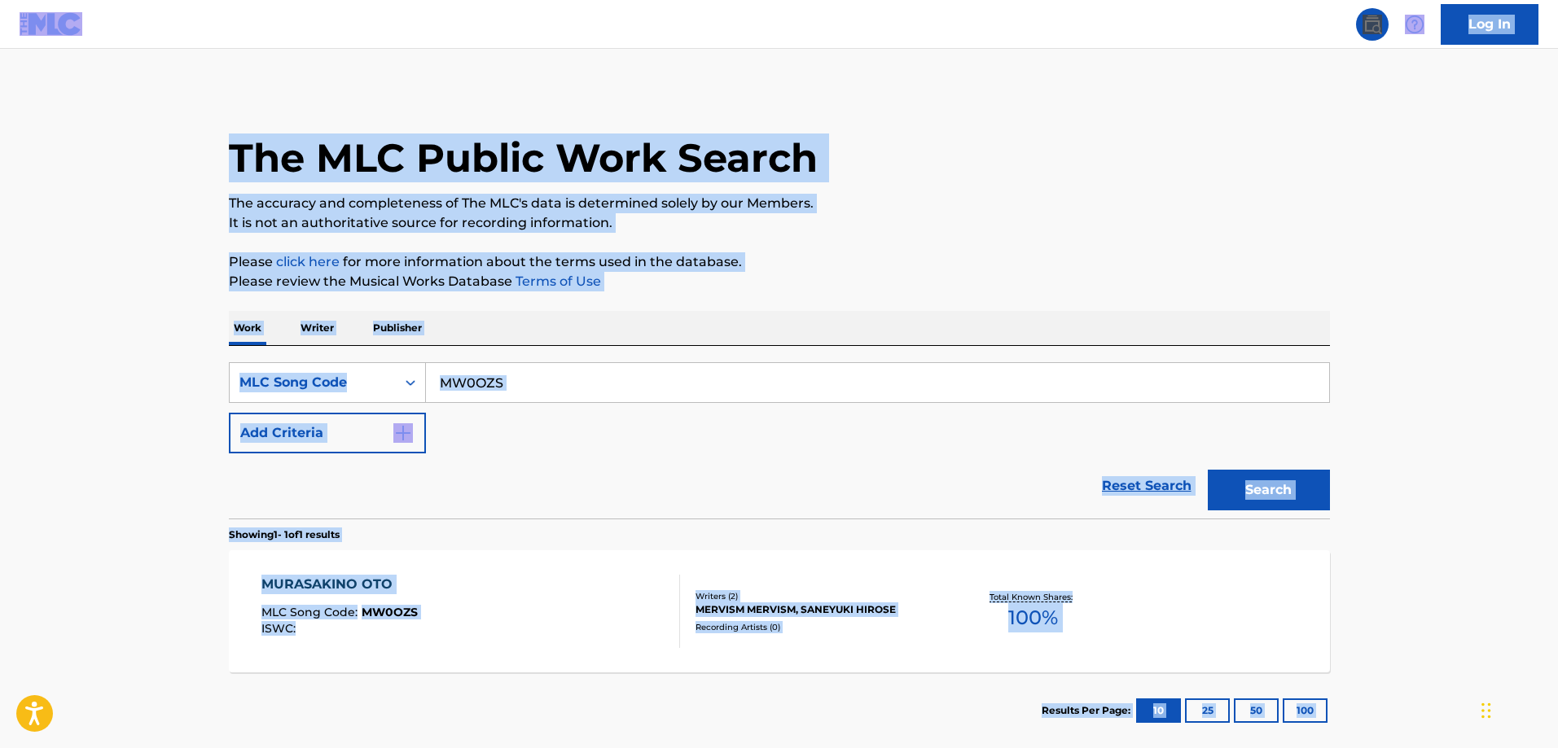
click at [568, 373] on input "MW0OZS" at bounding box center [877, 382] width 903 height 39
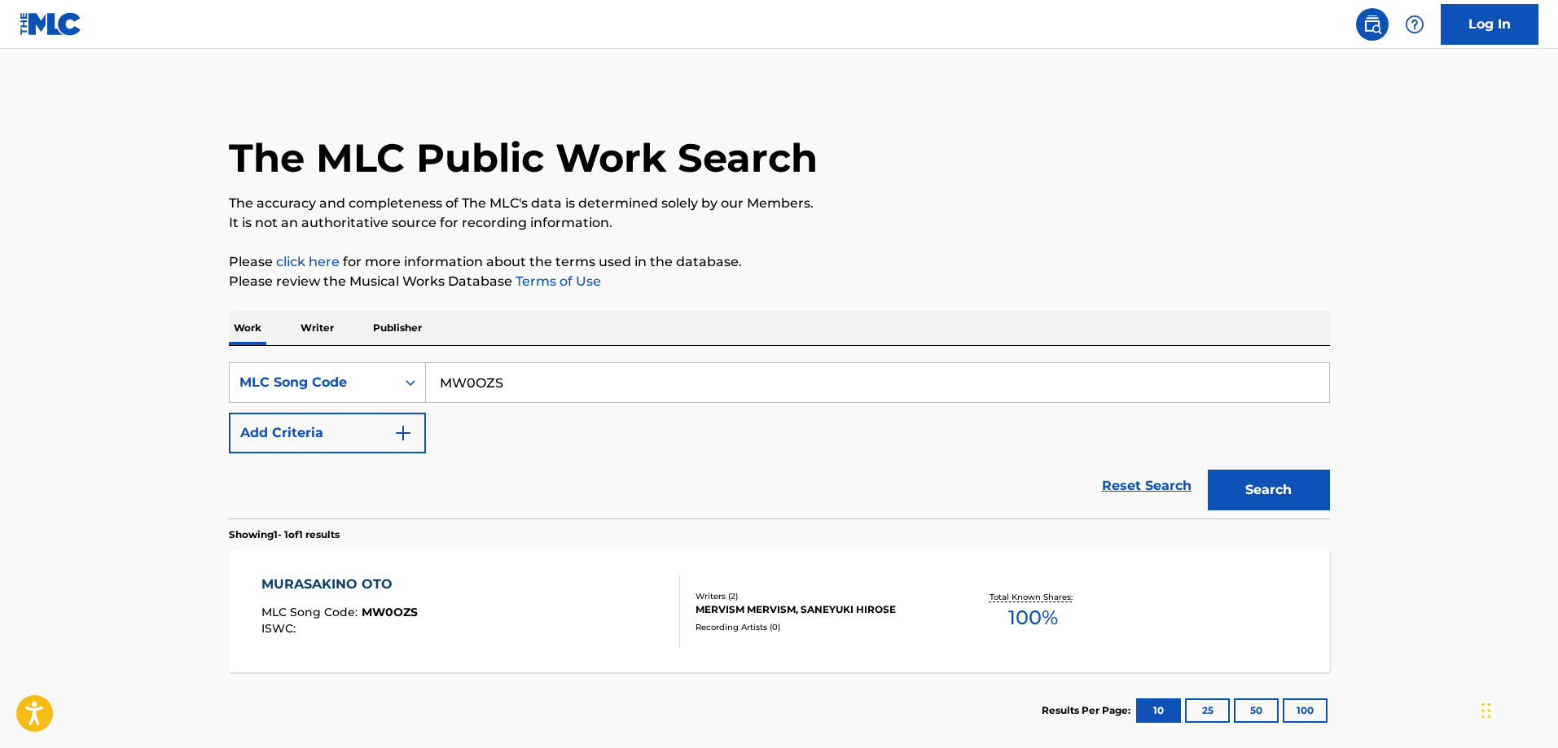
paste input "YP6XFC"
type input "YP6XFC"
click at [1208, 470] on button "Search" at bounding box center [1269, 490] width 122 height 41
click at [370, 590] on div "YORU NI NEGAE BA" at bounding box center [334, 585] width 147 height 20
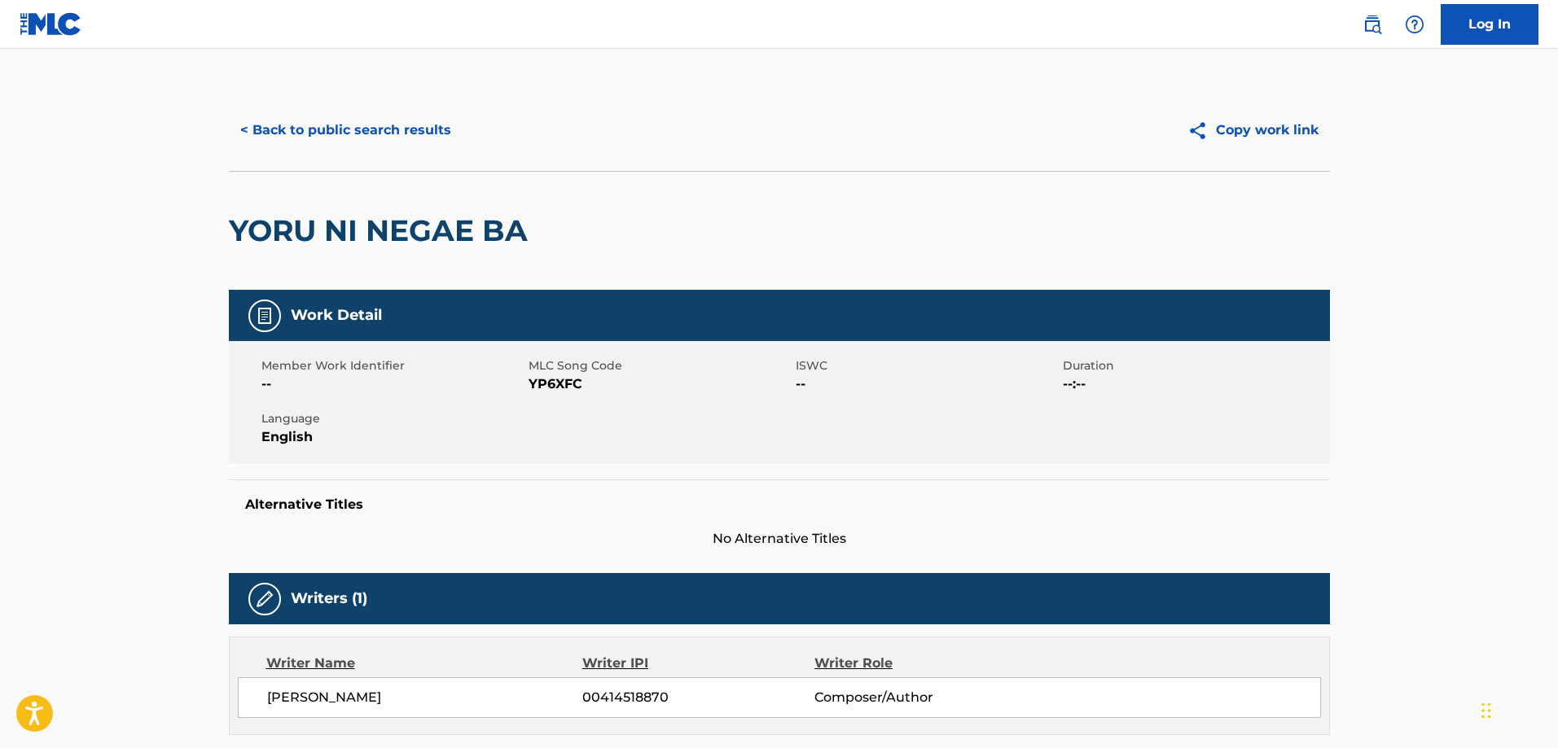
click at [363, 141] on button "< Back to public search results" at bounding box center [346, 130] width 234 height 41
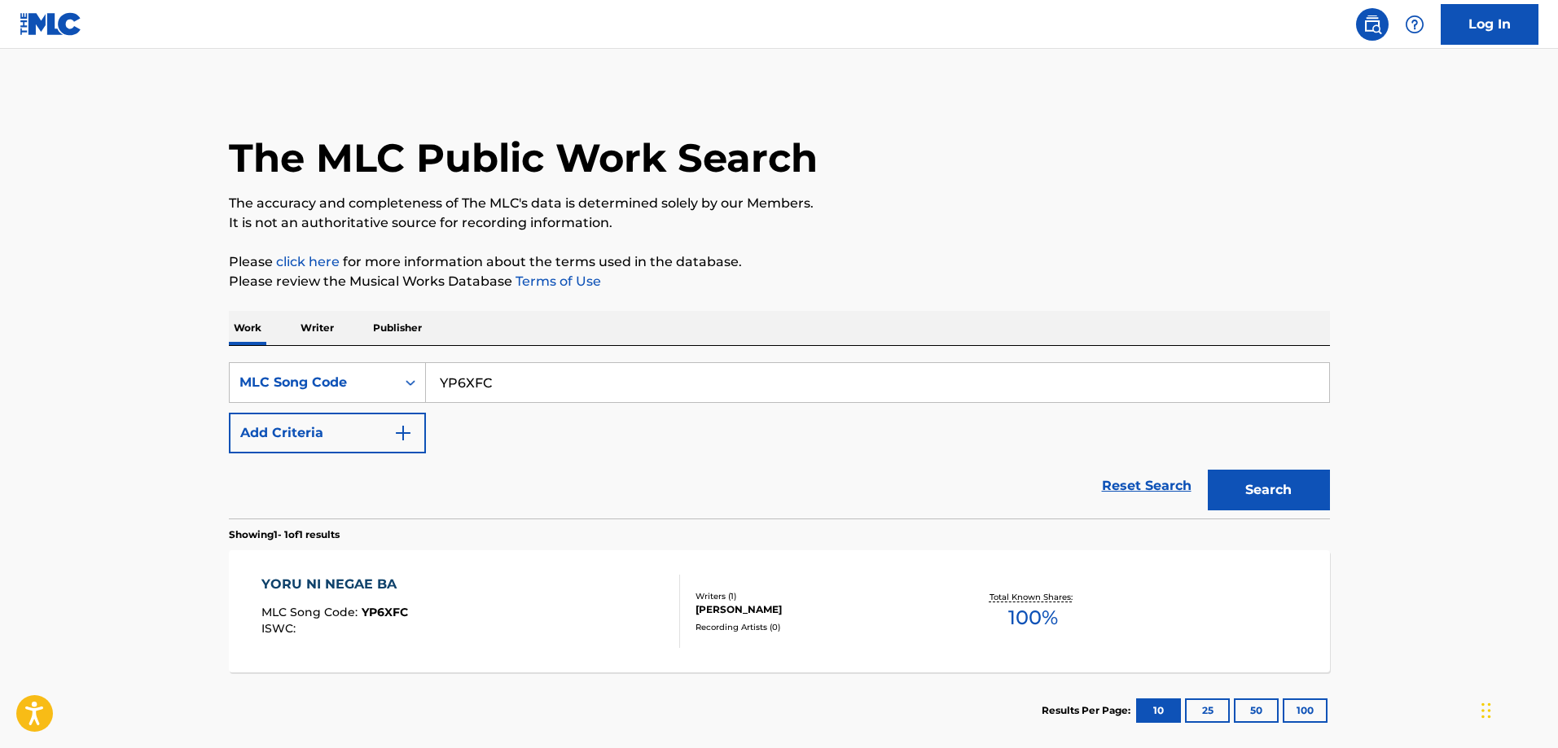
click at [514, 371] on input "YP6XFC" at bounding box center [877, 382] width 903 height 39
paste input "WA94ZX"
type input "WA94ZX"
click at [1208, 470] on button "Search" at bounding box center [1269, 490] width 122 height 41
click at [459, 581] on div "WHY OH WHY MLC Song Code : WA94ZX ISWC :" at bounding box center [470, 611] width 419 height 73
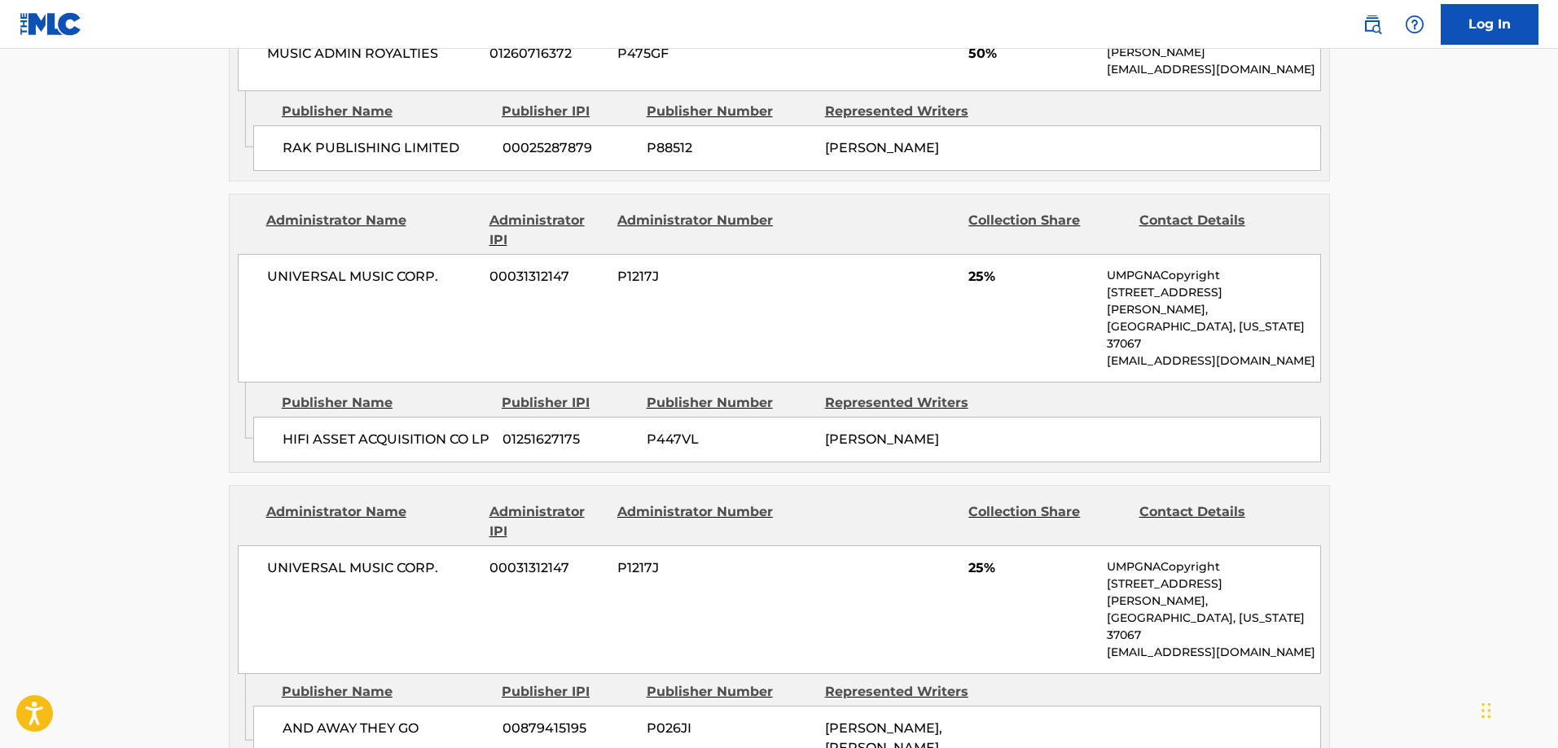
scroll to position [661, 0]
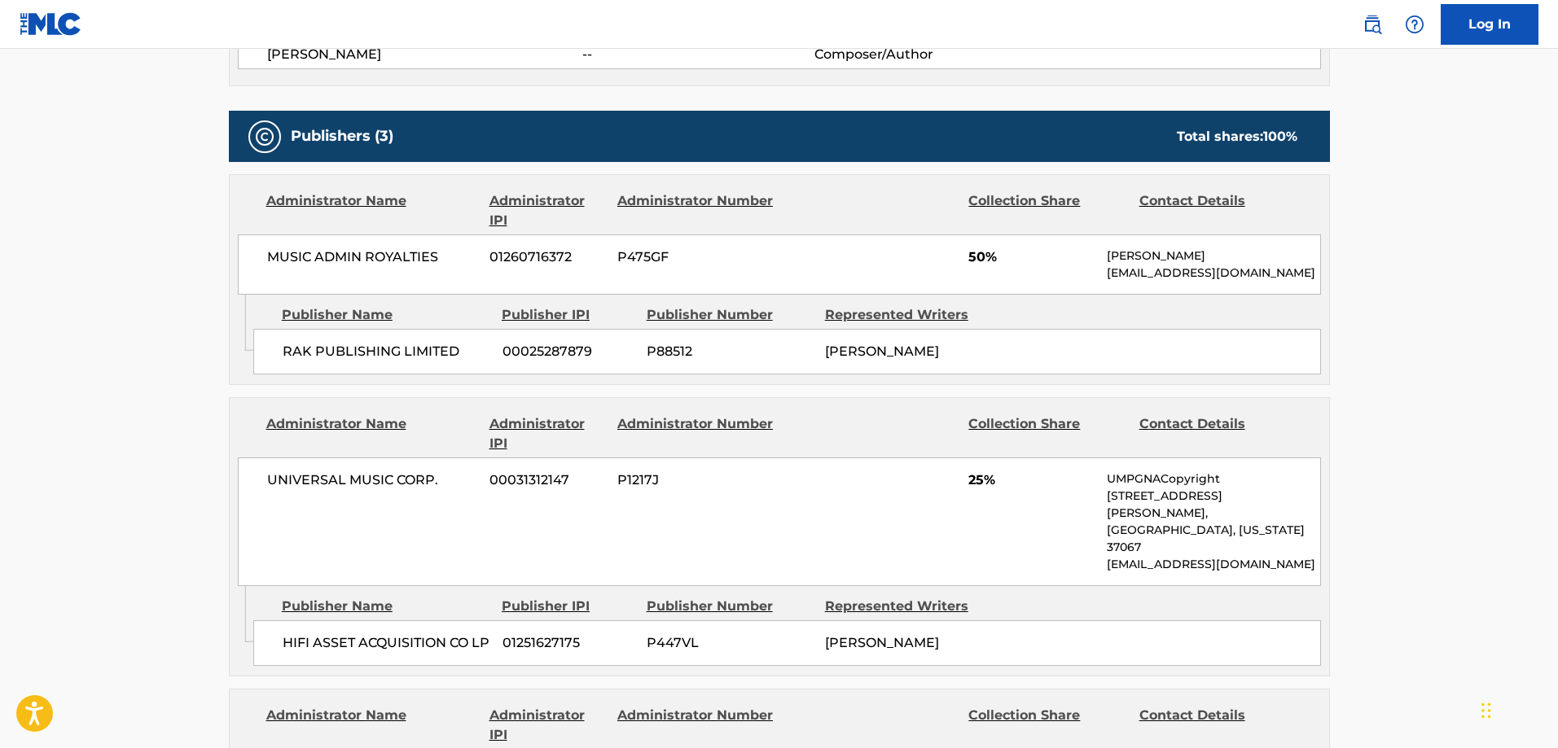
click at [294, 352] on span "RAK PUBLISHING LIMITED" at bounding box center [387, 352] width 208 height 20
drag, startPoint x: 294, startPoint y: 352, endPoint x: 382, endPoint y: 348, distance: 88.0
click at [382, 348] on span "RAK PUBLISHING LIMITED" at bounding box center [387, 352] width 208 height 20
copy span "RAK PUBLISHING"
click at [415, 352] on span "RAK PUBLISHING LIMITED" at bounding box center [387, 352] width 208 height 20
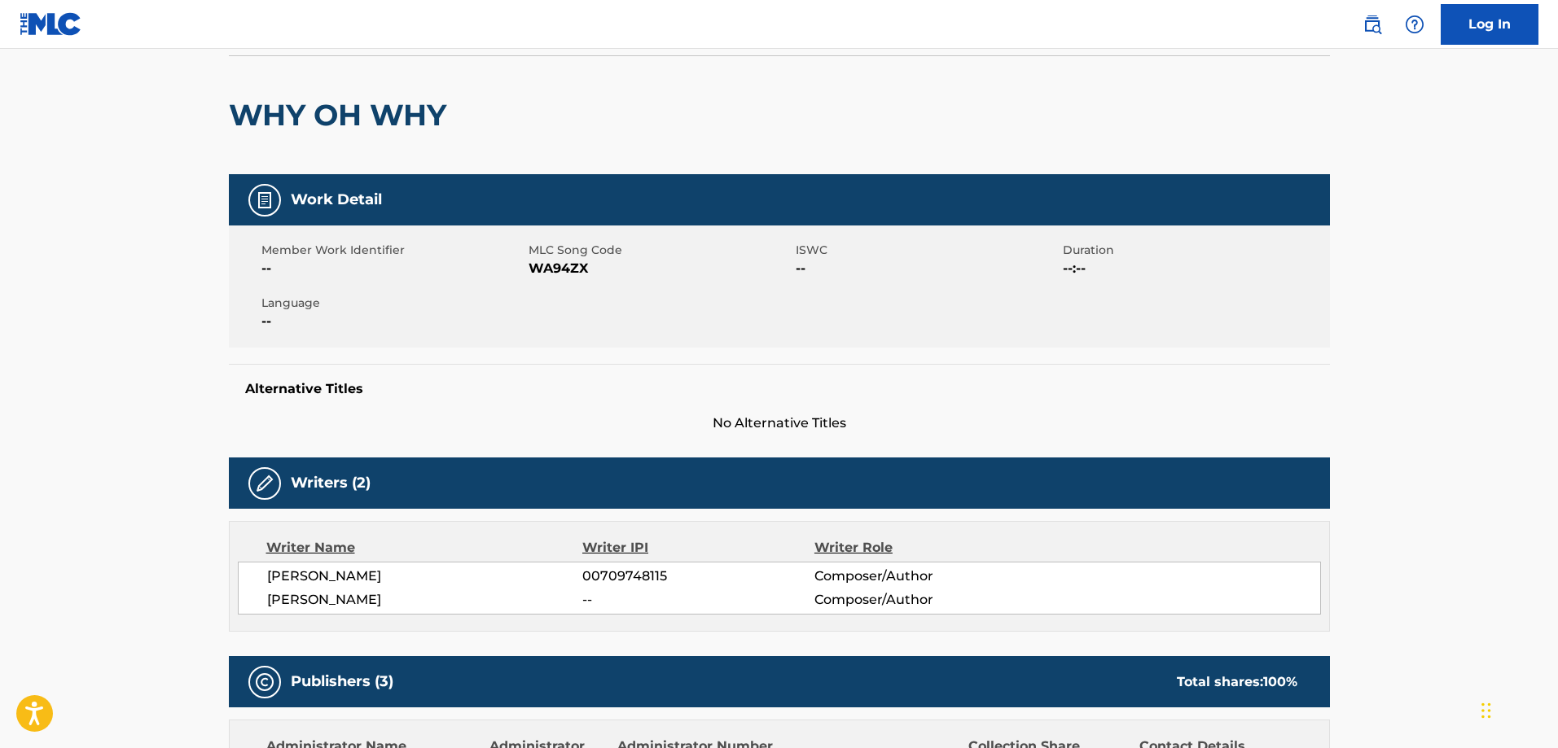
scroll to position [0, 0]
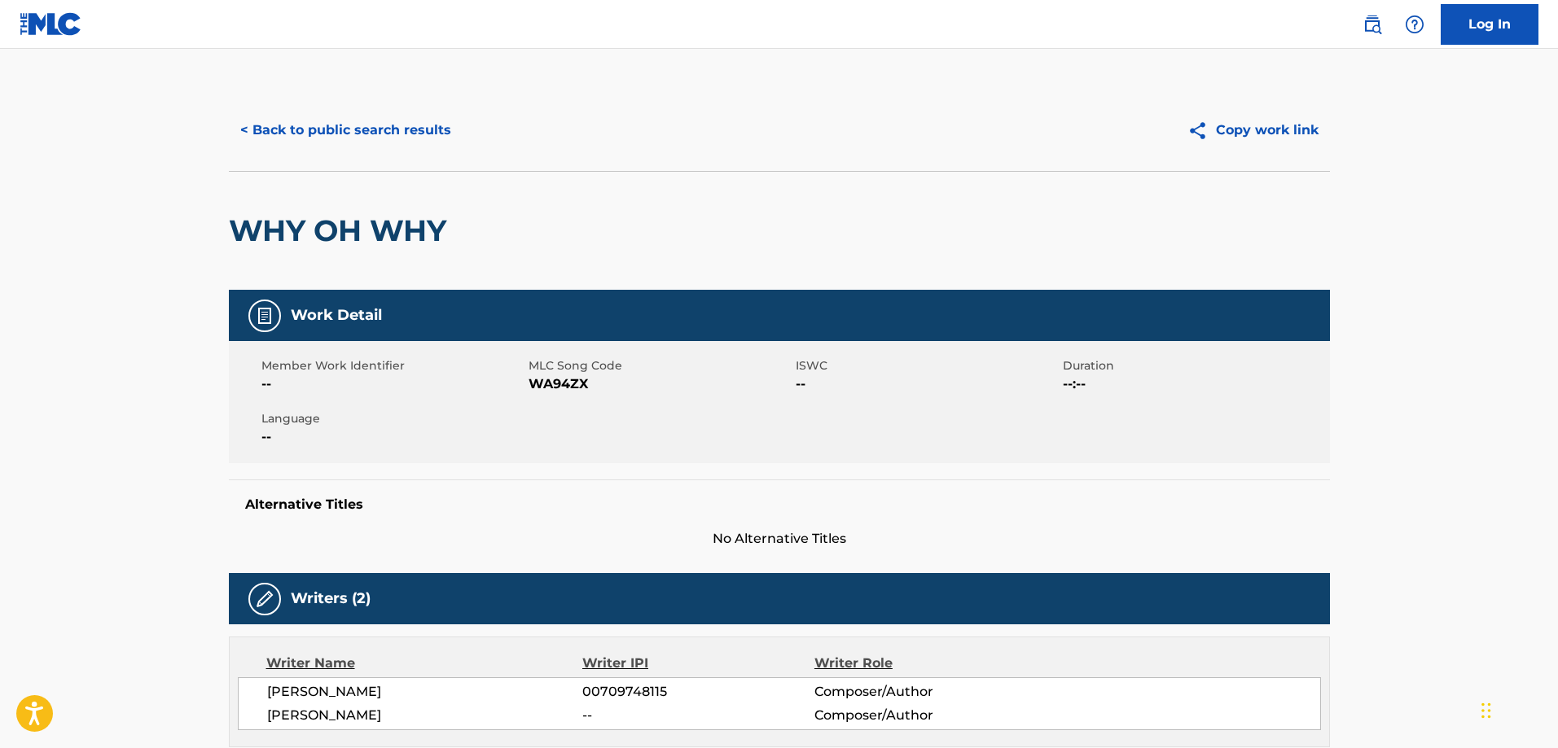
click at [333, 124] on button "< Back to public search results" at bounding box center [346, 130] width 234 height 41
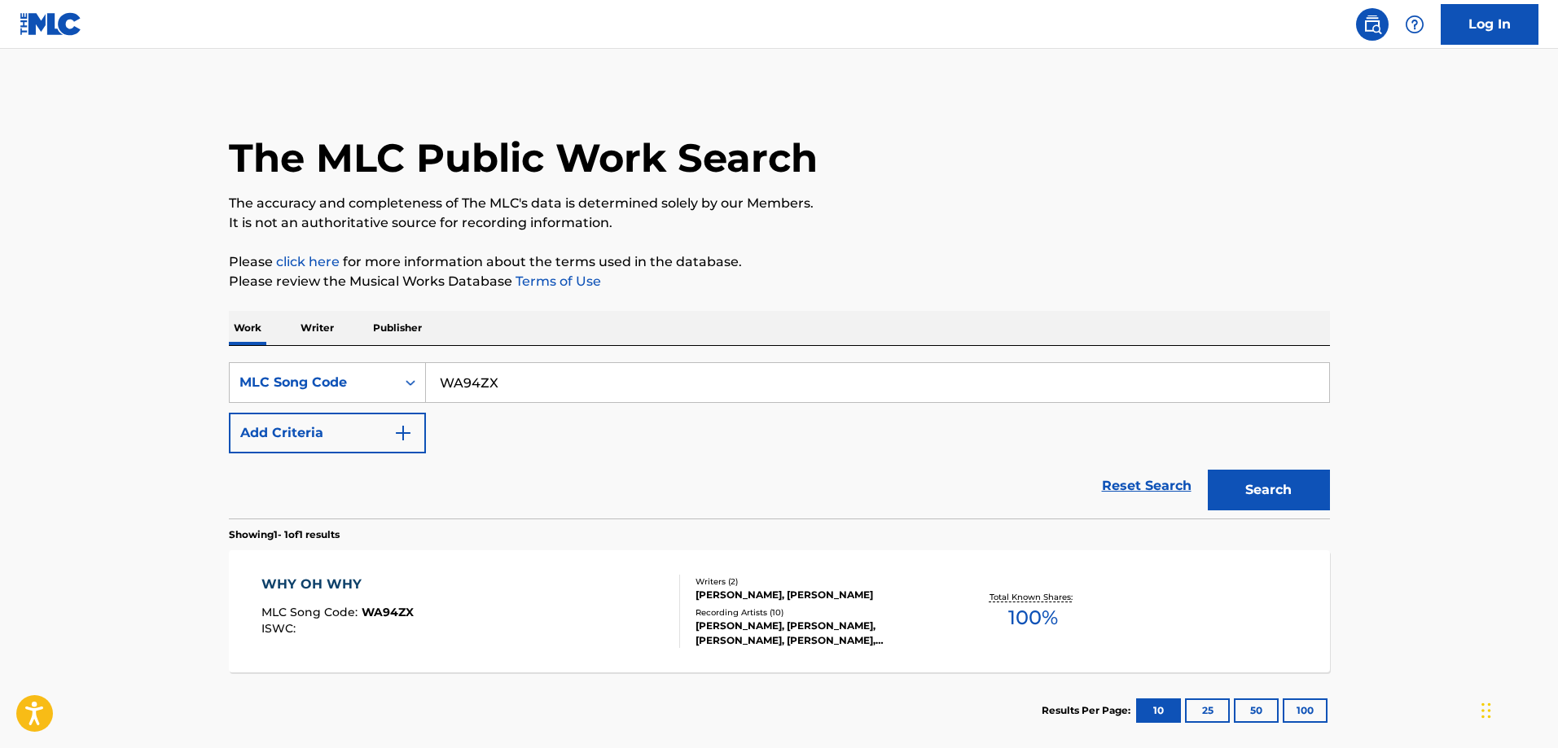
click at [549, 373] on input "WA94ZX" at bounding box center [877, 382] width 903 height 39
paste input "NC51NM"
type input "NC51NM"
click at [1208, 470] on button "Search" at bounding box center [1269, 490] width 122 height 41
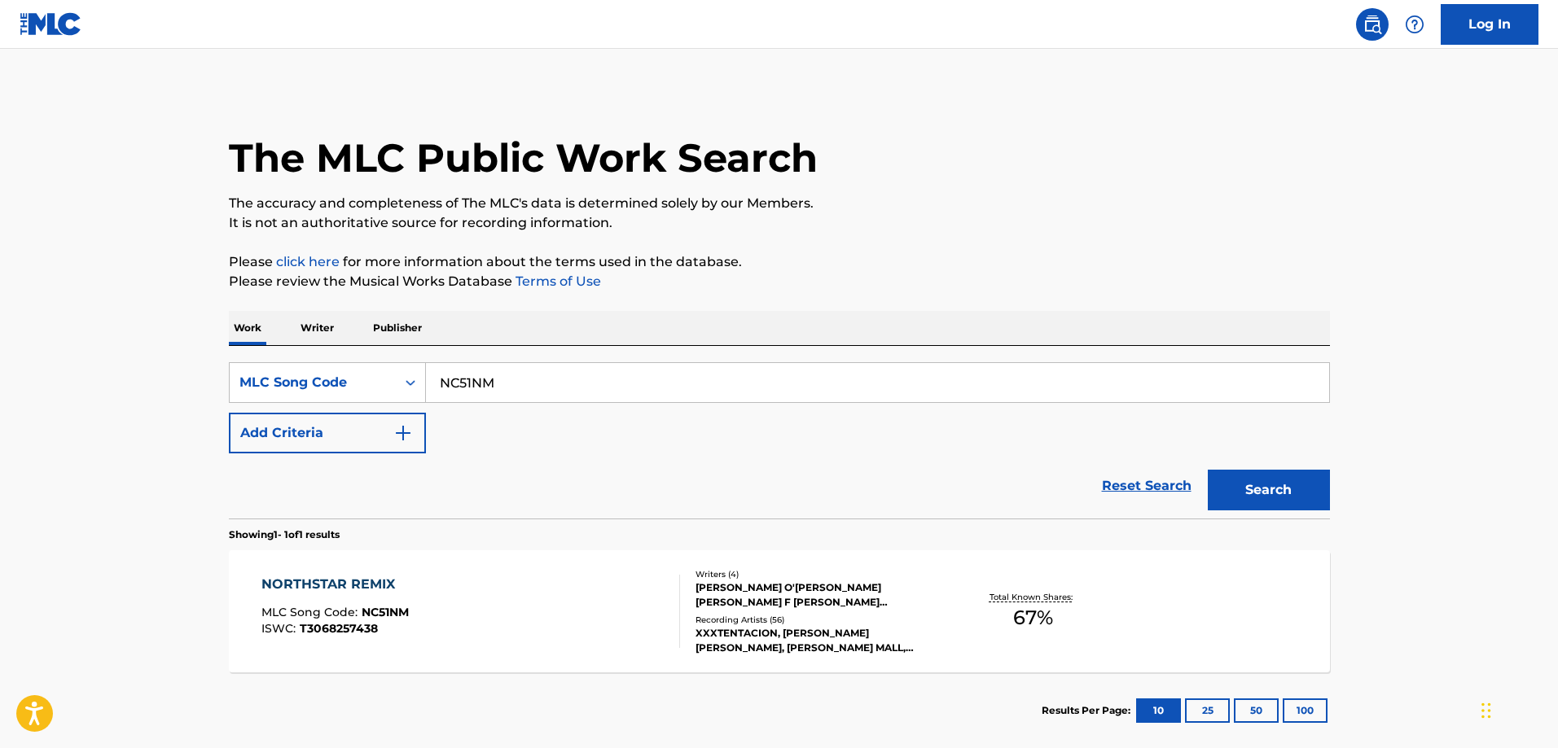
click at [503, 556] on div "NORTHSTAR REMIX MLC Song Code : NC51NM ISWC : T3068257438 Writers ( 4 ) JAHSEH …" at bounding box center [779, 612] width 1101 height 122
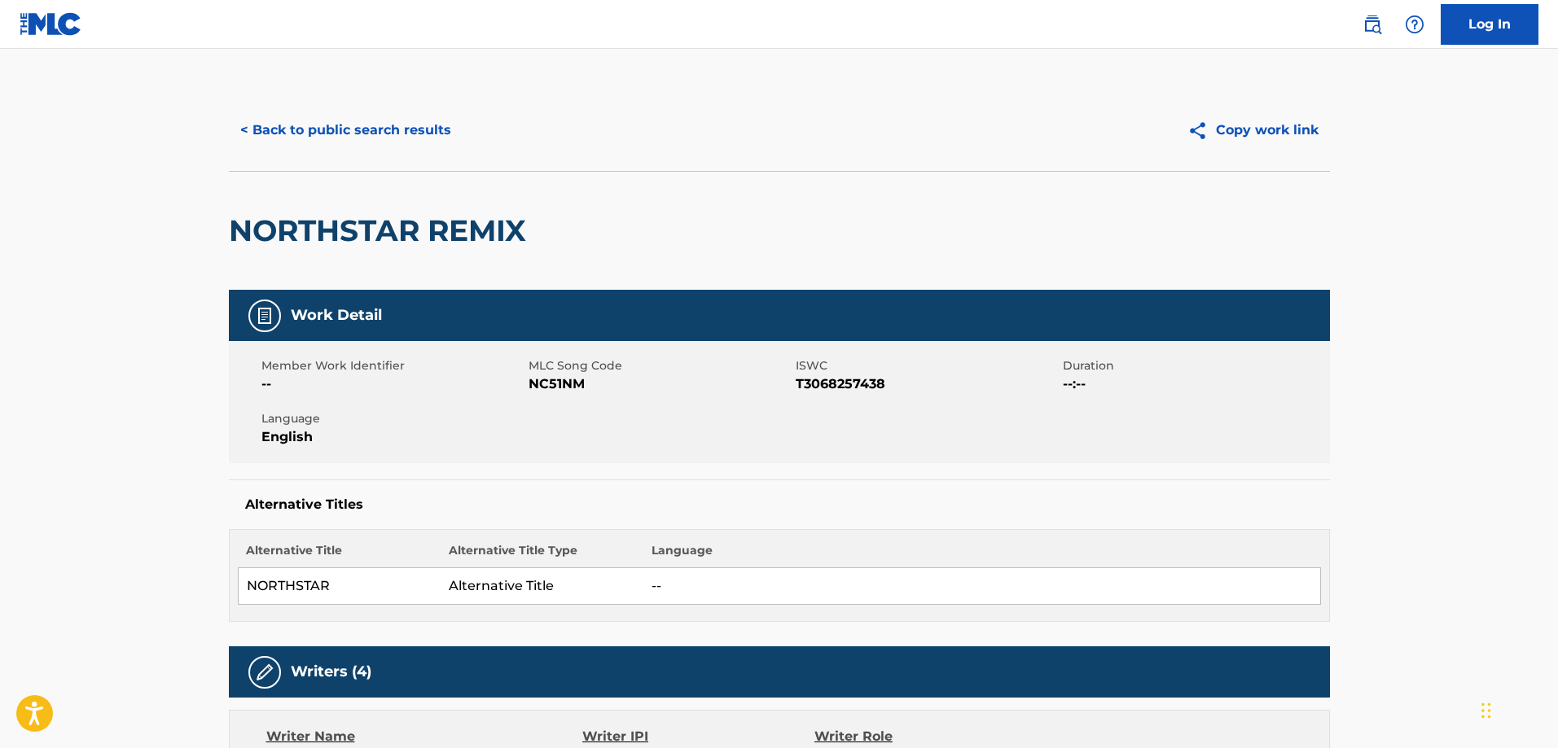
click at [406, 139] on button "< Back to public search results" at bounding box center [346, 130] width 234 height 41
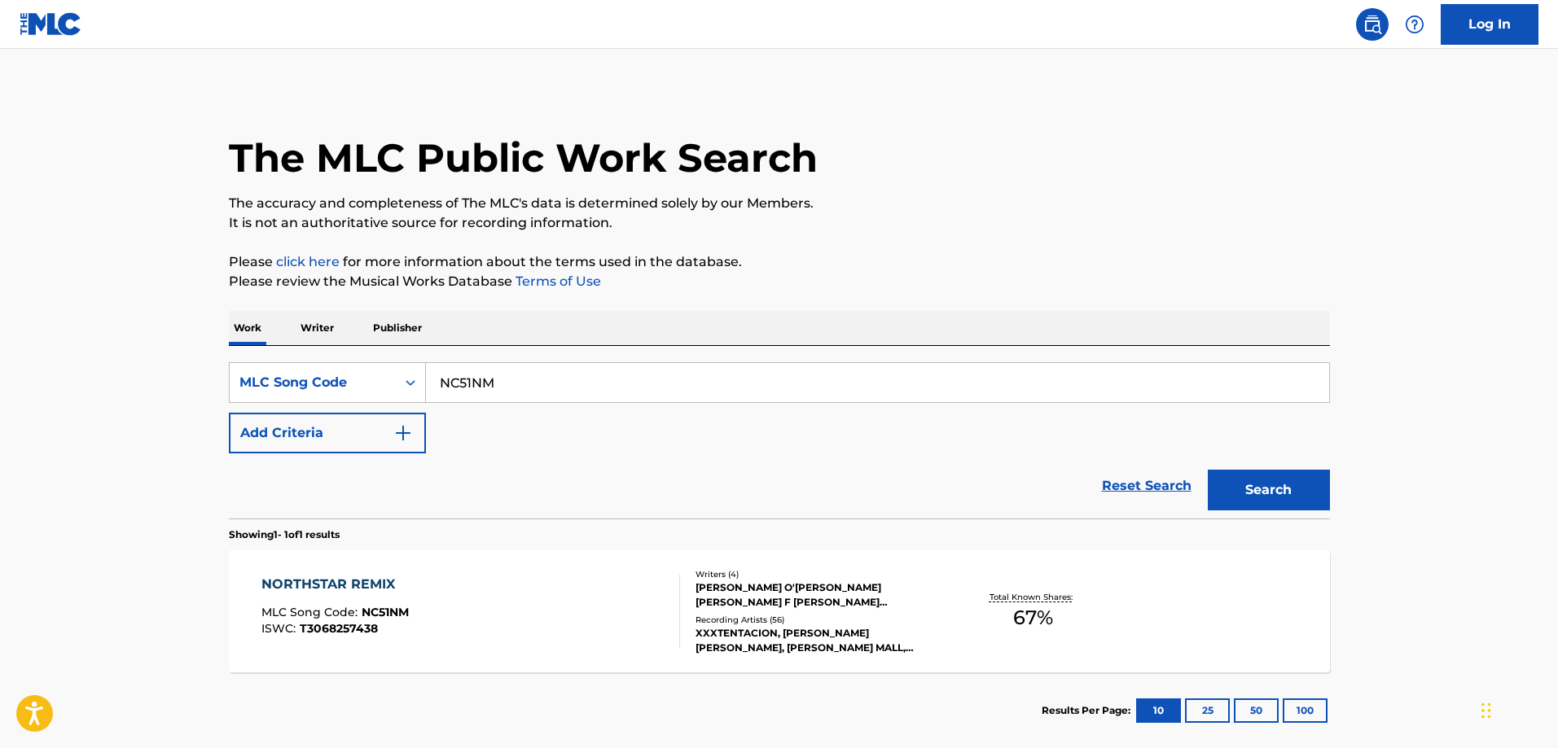
click at [520, 400] on input "NC51NM" at bounding box center [877, 382] width 903 height 39
paste input "SD5PIN"
type input "SD5PIN"
click at [1208, 470] on button "Search" at bounding box center [1269, 490] width 122 height 41
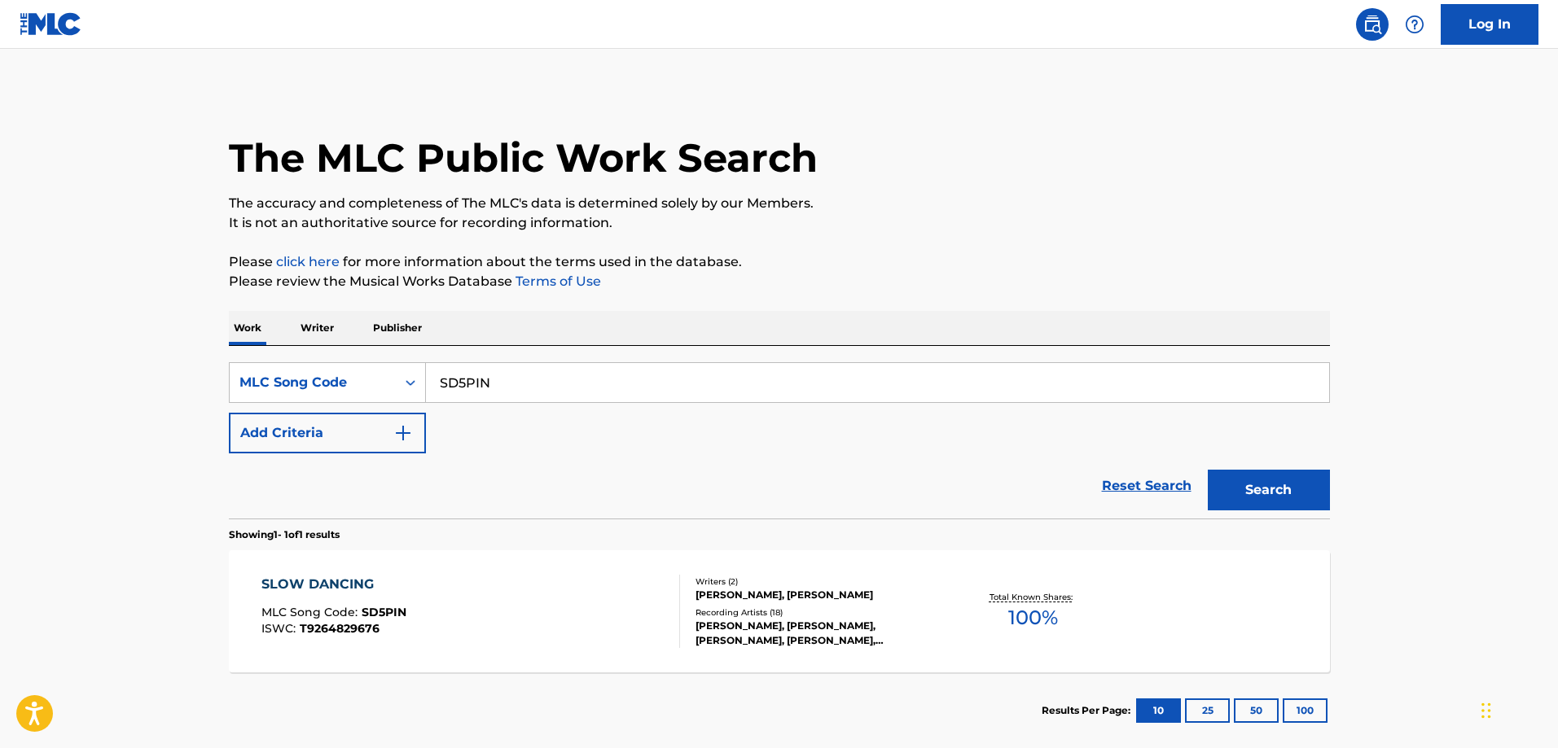
click at [362, 566] on div "SLOW DANCING MLC Song Code : SD5PIN ISWC : T9264829676 Writers ( 2 ) ADAM FRENC…" at bounding box center [779, 612] width 1101 height 122
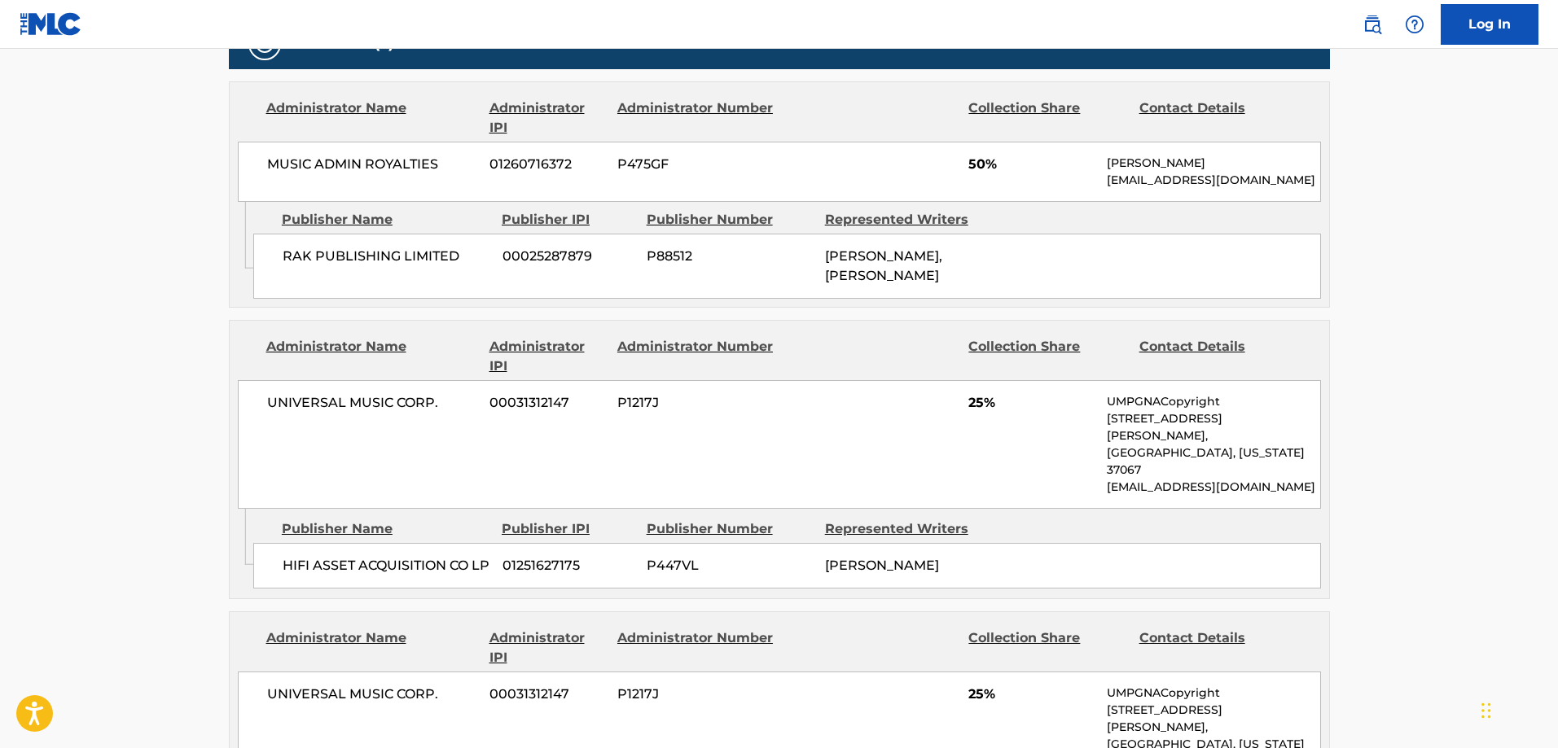
scroll to position [651, 0]
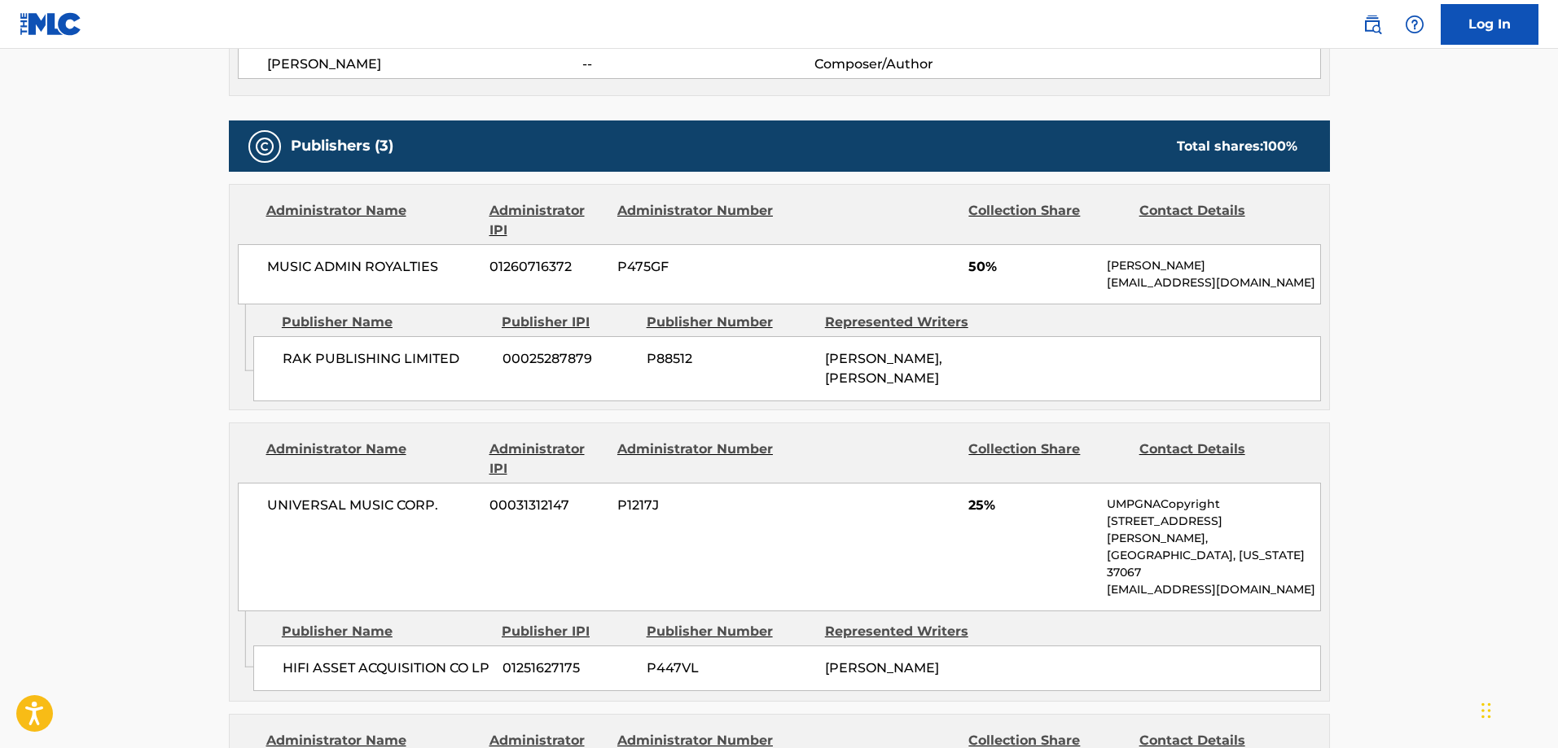
click at [296, 359] on span "RAK PUBLISHING LIMITED" at bounding box center [387, 359] width 208 height 20
click at [311, 359] on span "RAK PUBLISHING LIMITED" at bounding box center [387, 359] width 208 height 20
click at [301, 363] on span "RAK PUBLISHING LIMITED" at bounding box center [387, 359] width 208 height 20
click at [442, 359] on span "RAK PUBLISHING LIMITED" at bounding box center [387, 359] width 208 height 20
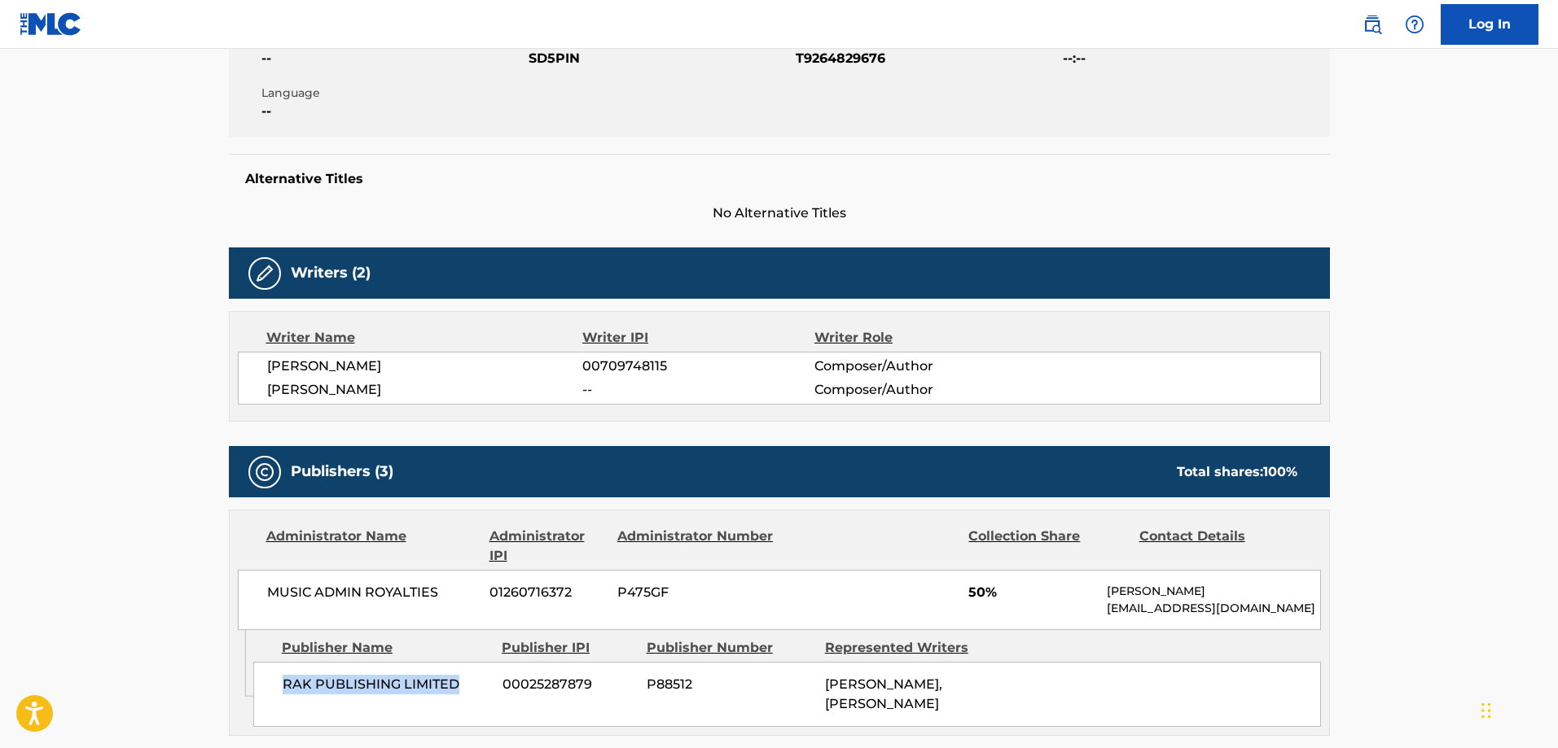
scroll to position [0, 0]
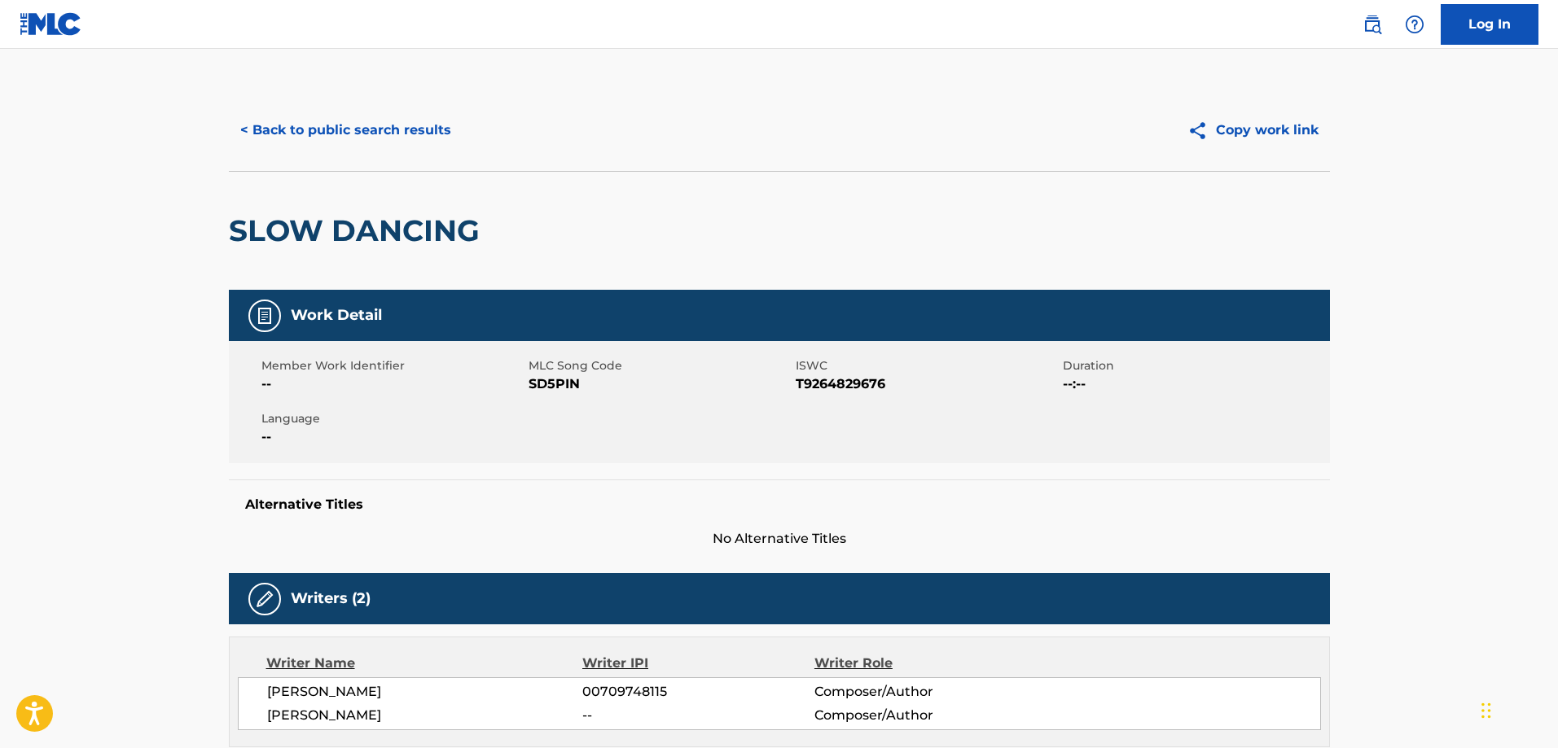
click at [368, 120] on button "< Back to public search results" at bounding box center [346, 130] width 234 height 41
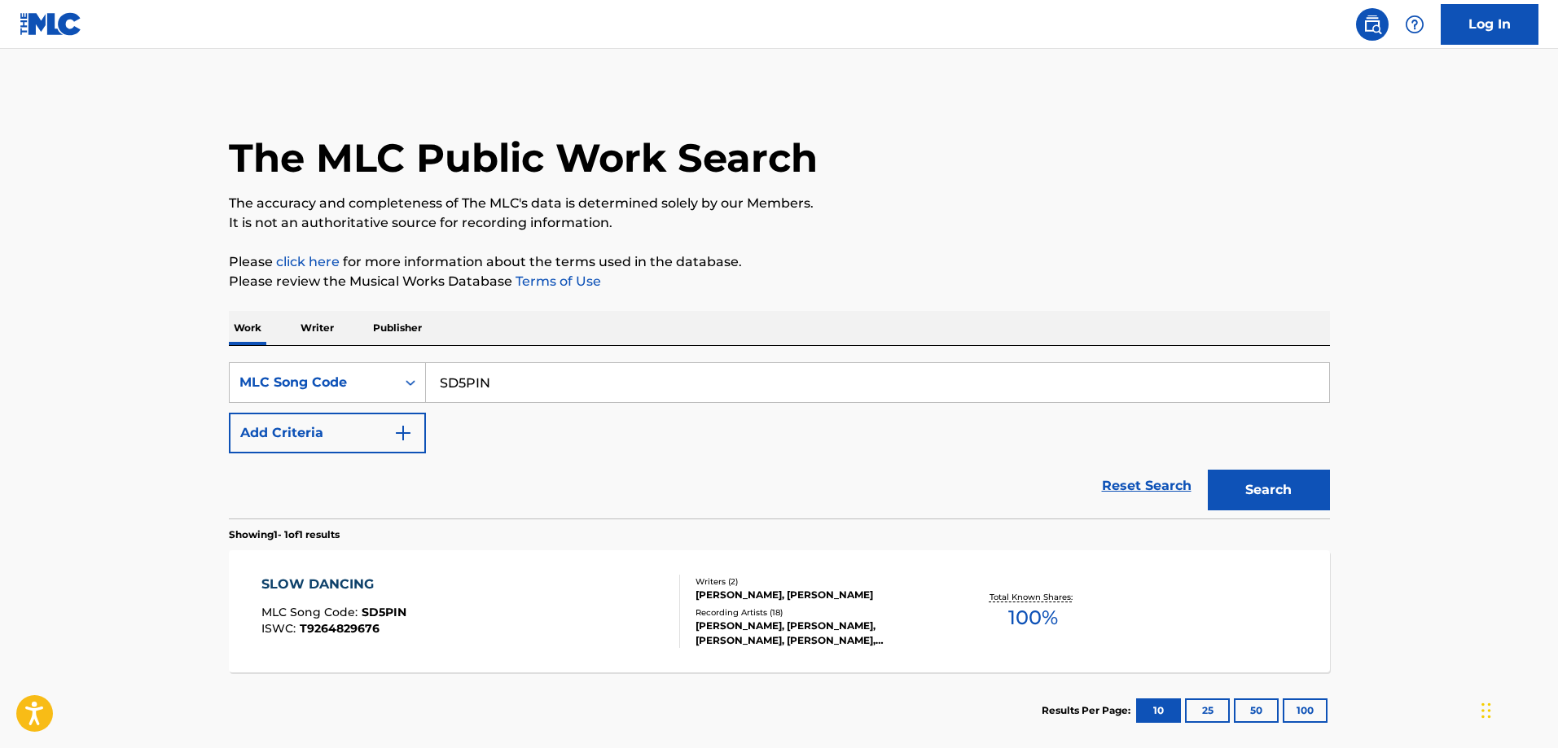
click at [512, 380] on input "SD5PIN" at bounding box center [877, 382] width 903 height 39
paste input "BB1F28"
type input "BB1F28"
click at [1208, 470] on button "Search" at bounding box center [1269, 490] width 122 height 41
click at [454, 578] on div "BUT I M NOT LONELY MLC Song Code : BB1F28 ISWC : T3087123539" at bounding box center [470, 611] width 419 height 73
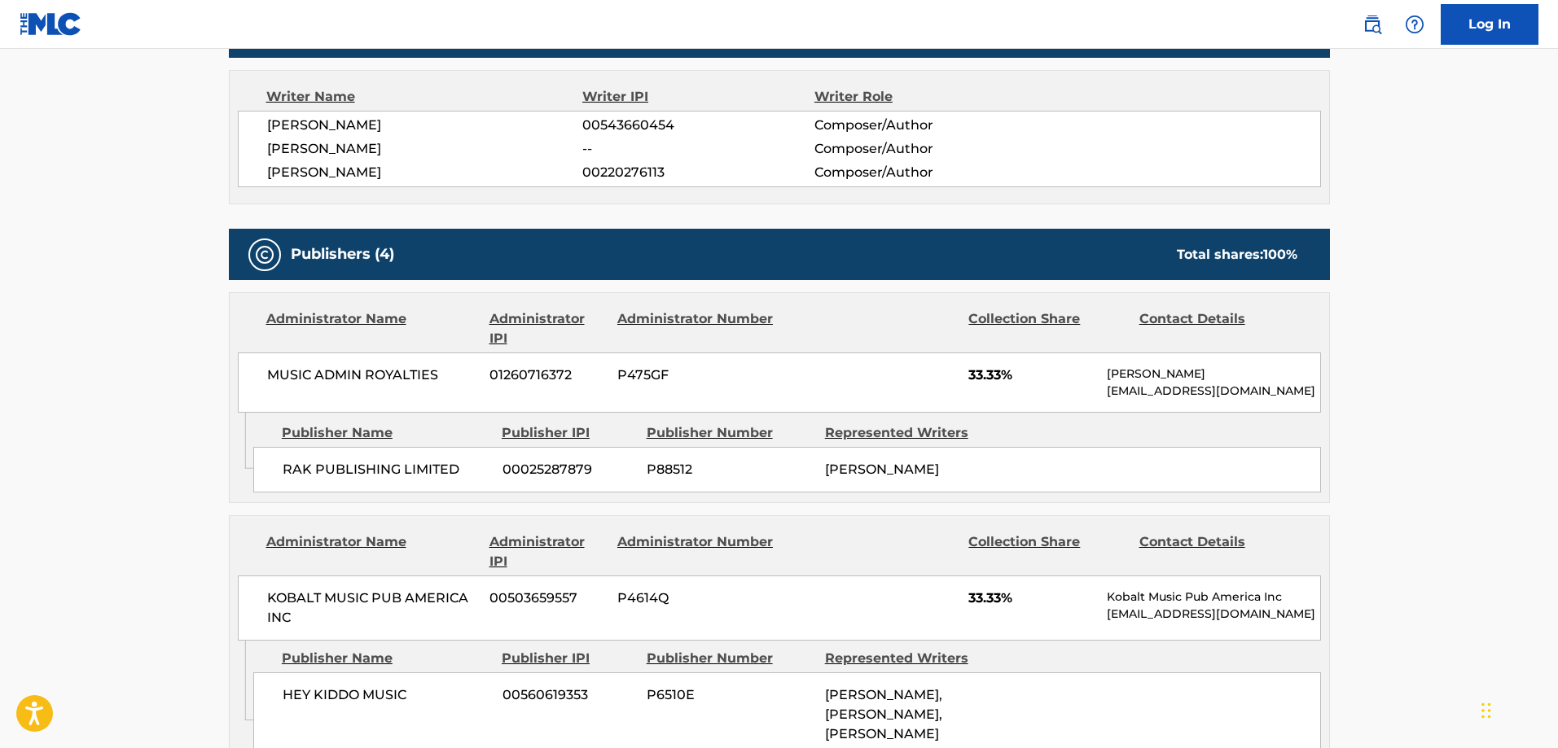
scroll to position [733, 0]
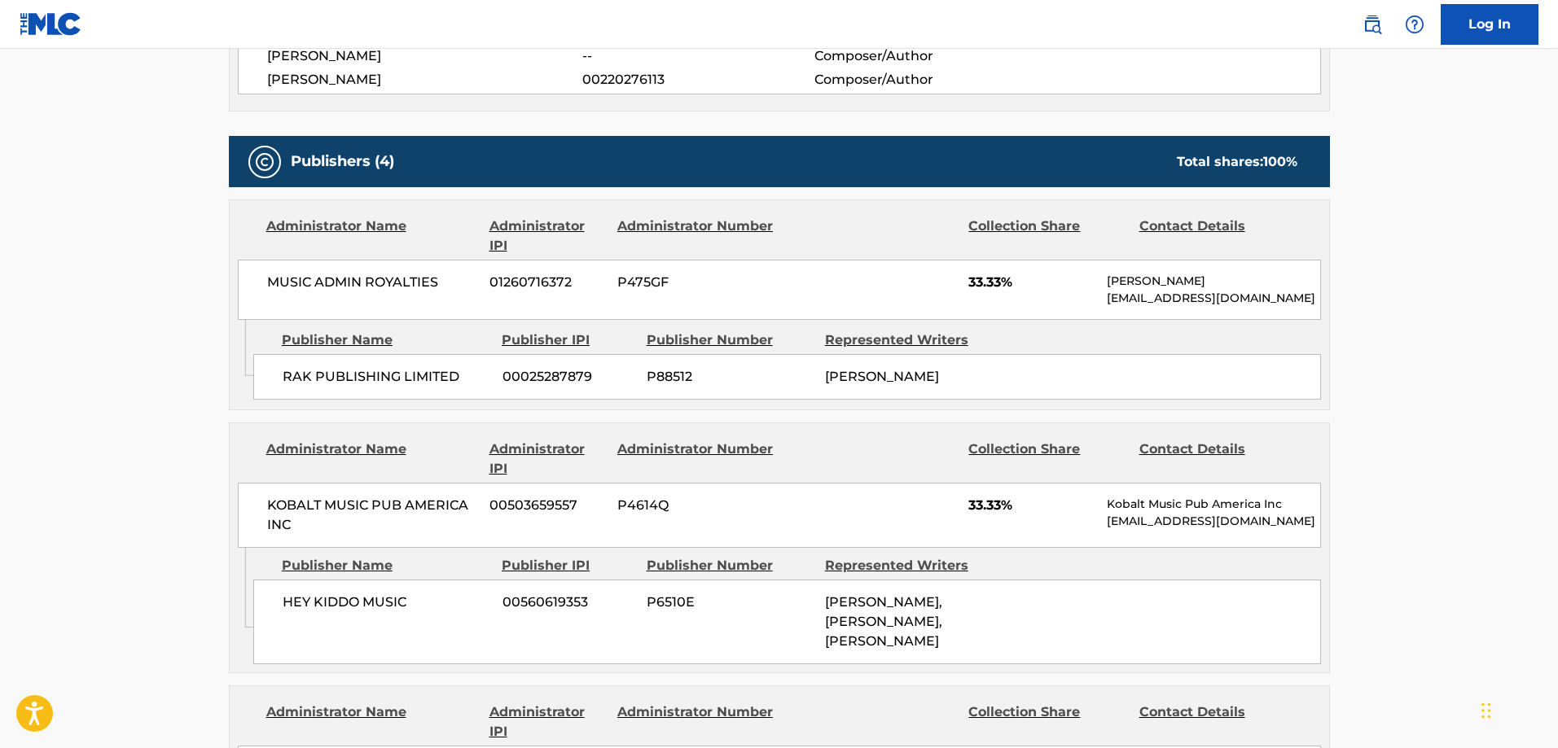
click at [291, 372] on span "RAK PUBLISHING LIMITED" at bounding box center [387, 377] width 208 height 20
click at [441, 379] on span "RAK PUBLISHING LIMITED" at bounding box center [387, 377] width 208 height 20
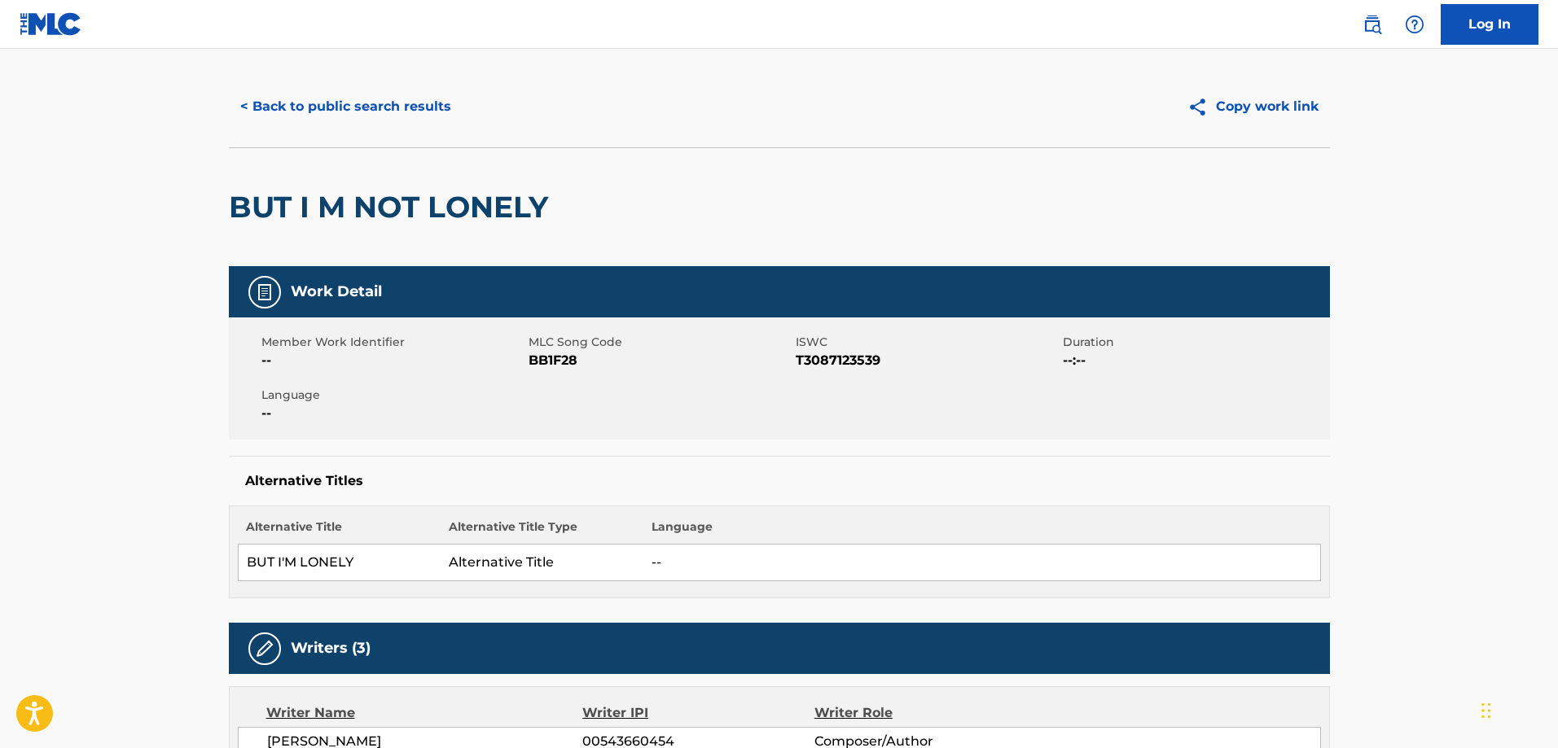
scroll to position [0, 0]
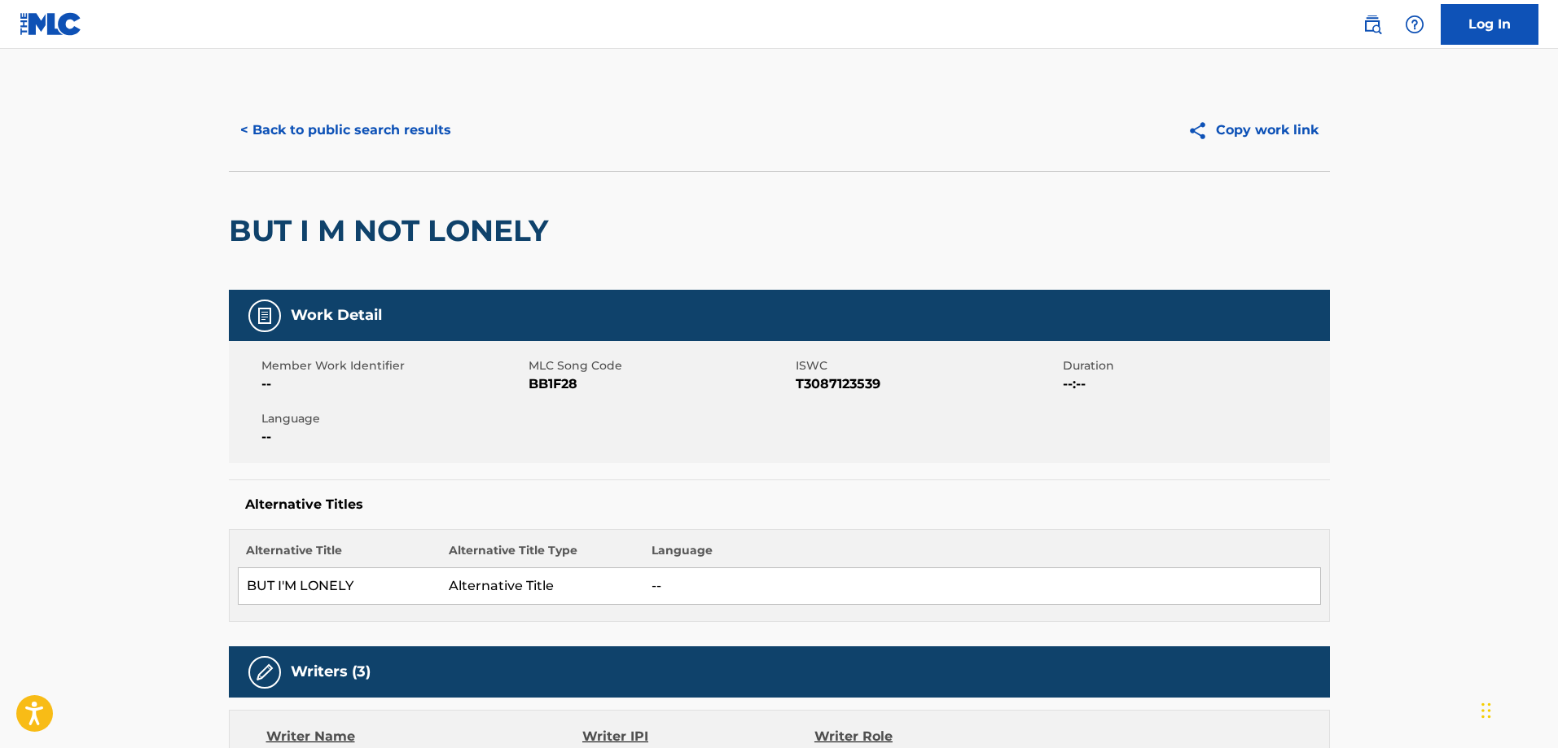
click at [375, 136] on button "< Back to public search results" at bounding box center [346, 130] width 234 height 41
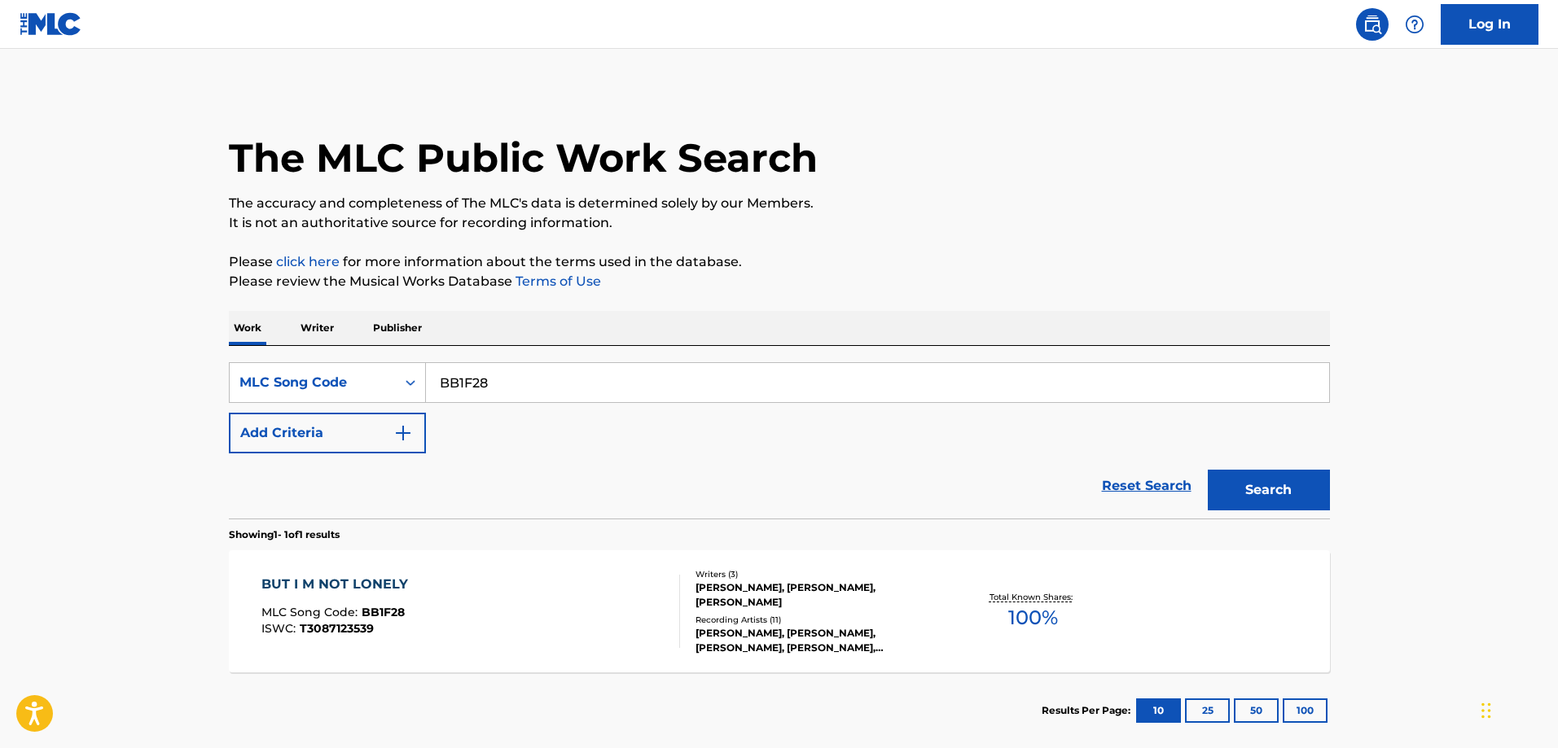
click at [559, 362] on div "SearchWithCriteria72954e8b-957c-4fbd-a464-474444d8c329 MLC Song Code BB1F28 Add…" at bounding box center [779, 432] width 1101 height 173
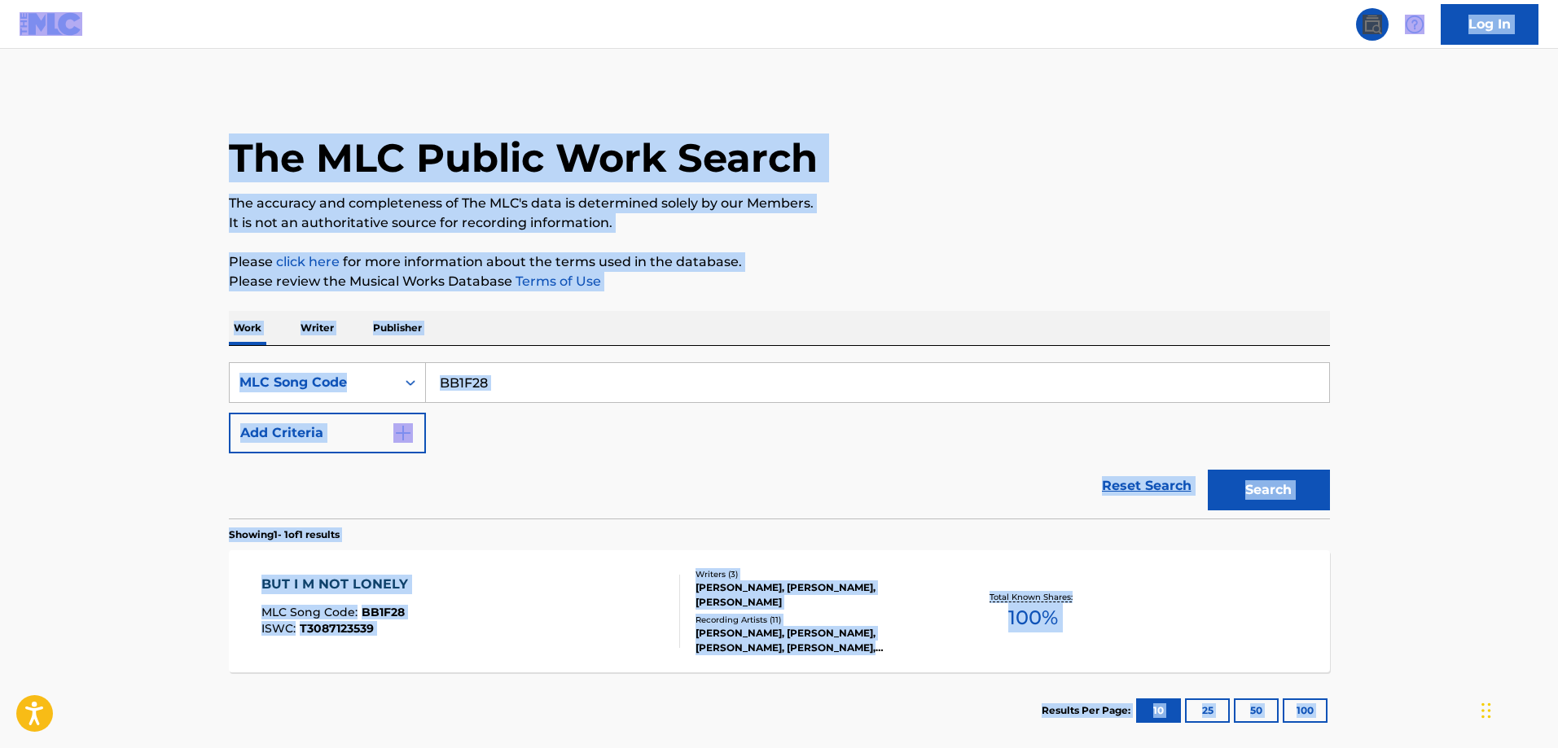
click at [545, 368] on input "BB1F28" at bounding box center [877, 382] width 903 height 39
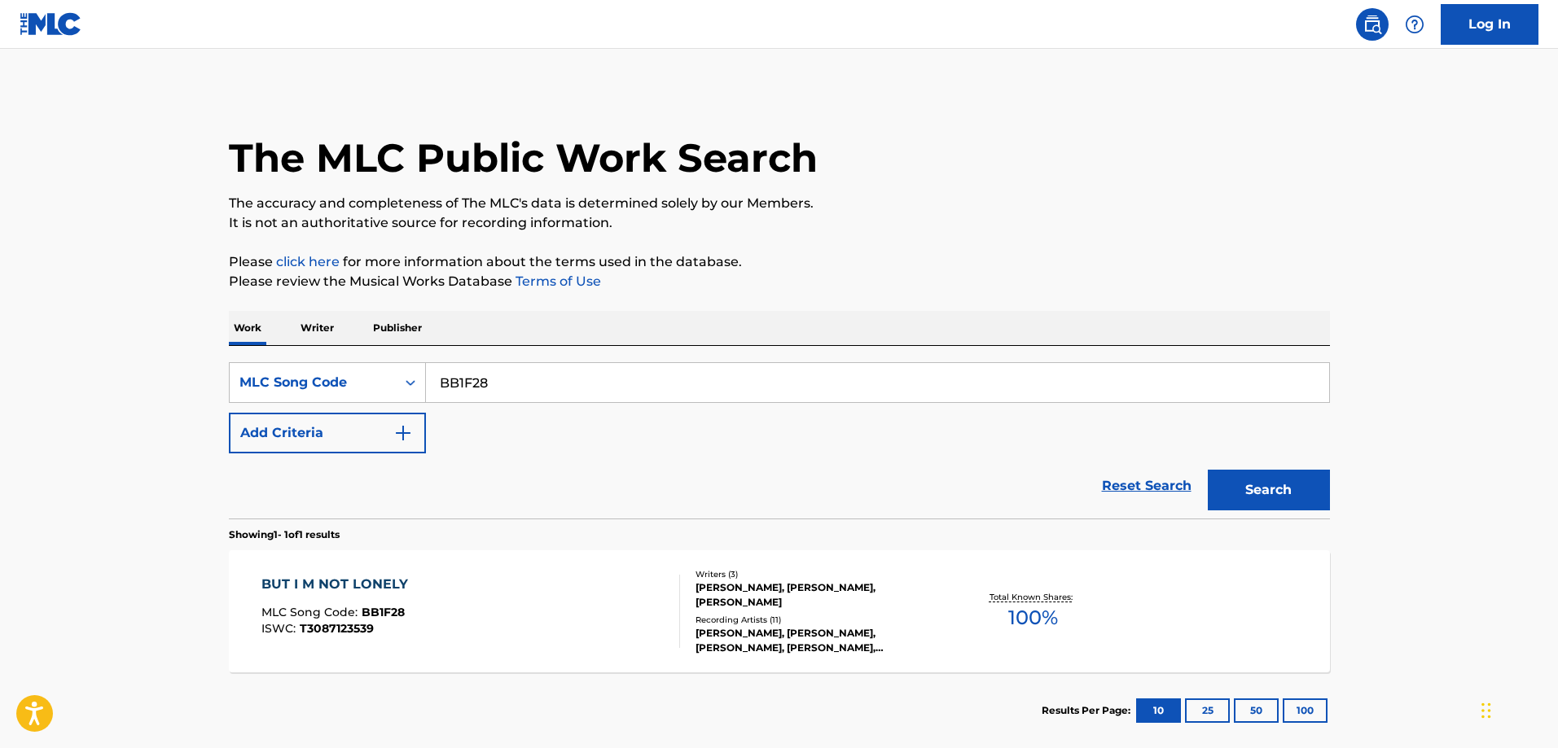
paste input "XD9ARA"
type input "XD9ARA"
click at [1208, 470] on button "Search" at bounding box center [1269, 490] width 122 height 41
click at [368, 590] on div "X1DM" at bounding box center [336, 585] width 151 height 20
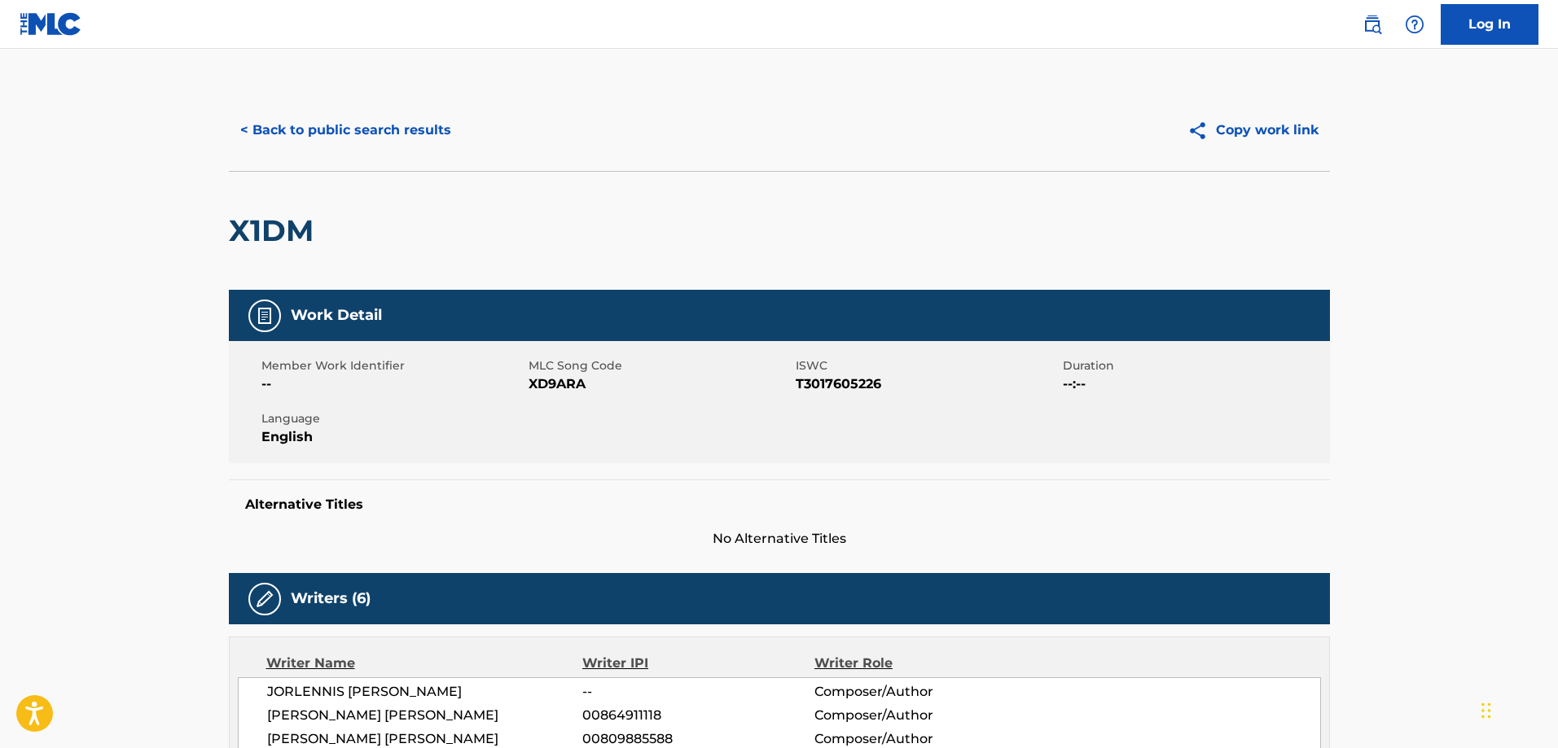
click at [390, 143] on button "< Back to public search results" at bounding box center [346, 130] width 234 height 41
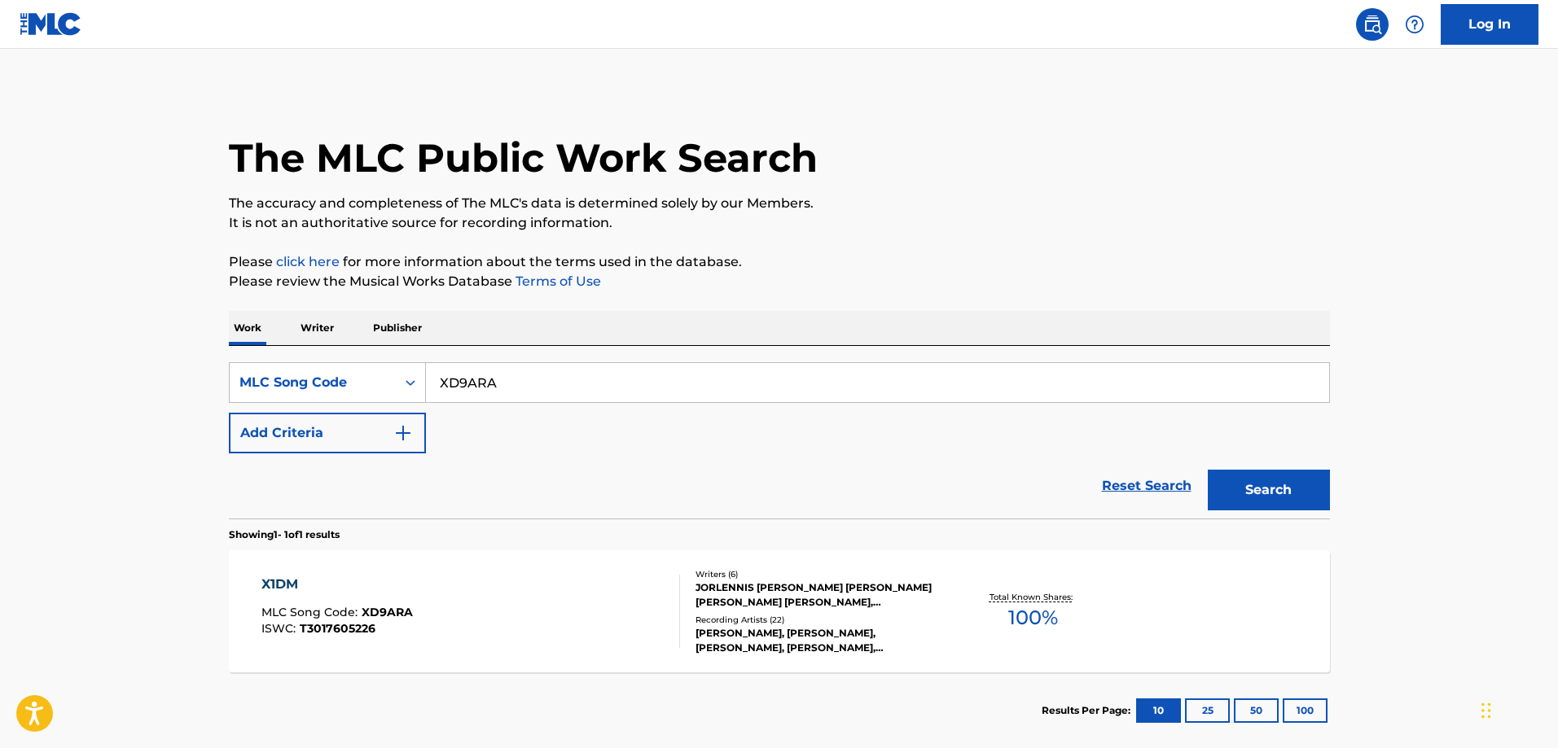
click at [519, 366] on input "XD9ARA" at bounding box center [877, 382] width 903 height 39
paste input "michael"
click at [1208, 470] on button "Search" at bounding box center [1269, 490] width 122 height 41
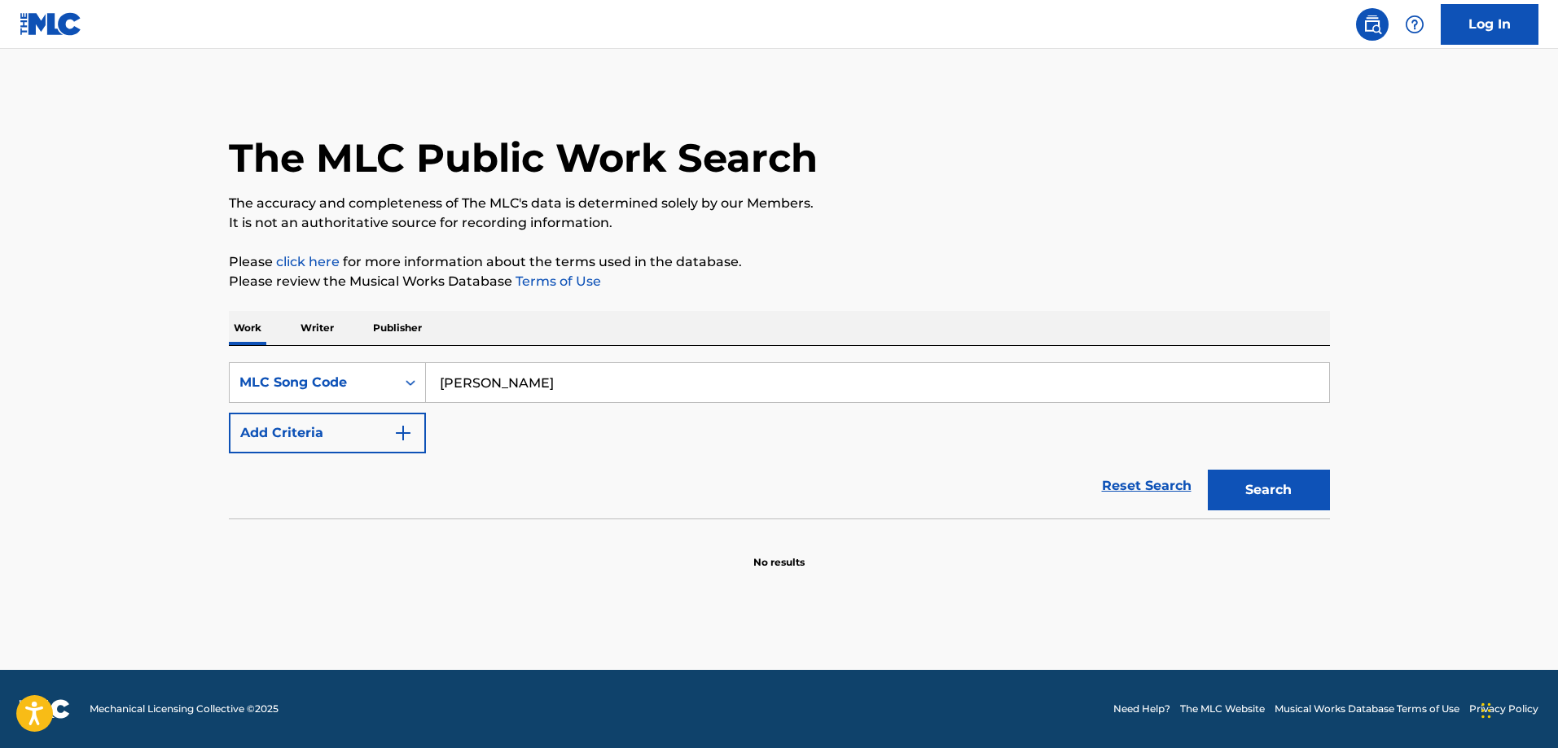
click at [533, 388] on input "michael" at bounding box center [877, 382] width 903 height 39
paste input "XD9ARA"
type input "XD9ARA"
click at [1208, 470] on button "Search" at bounding box center [1269, 490] width 122 height 41
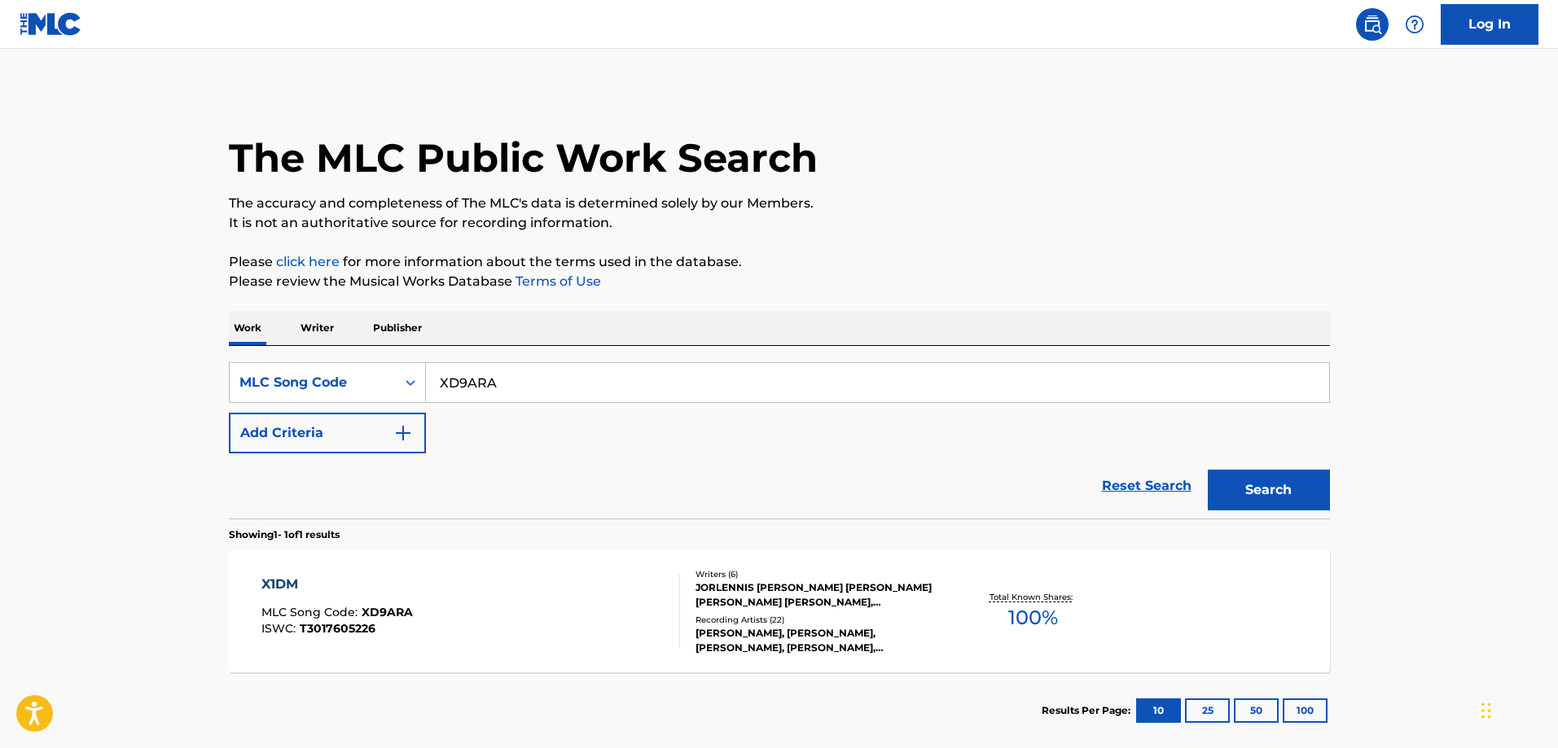
click at [495, 650] on div "X1DM MLC Song Code : XD9ARA ISWC : T3017605226 Writers ( 6 ) JORLENNIS ESTHER G…" at bounding box center [779, 612] width 1101 height 122
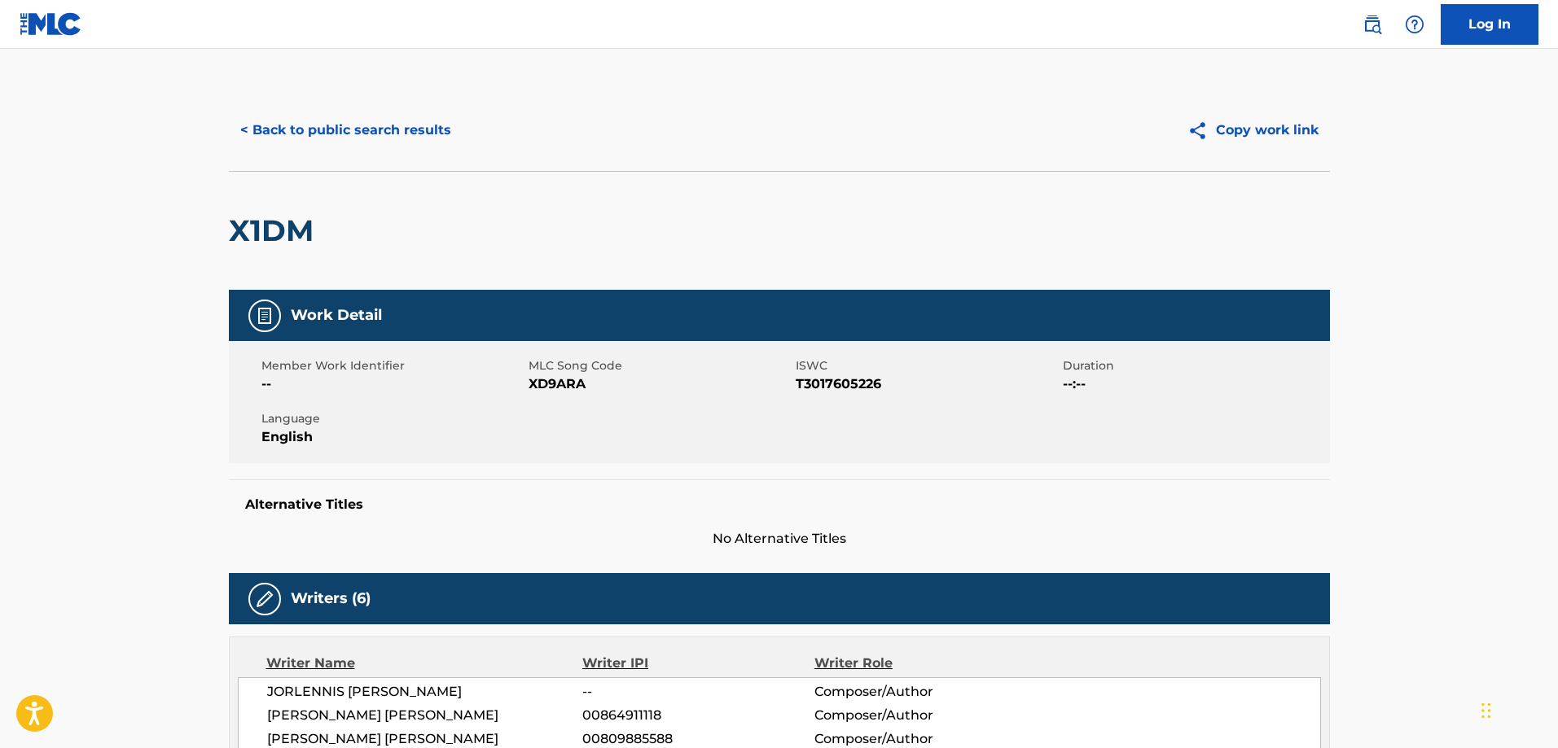
click at [349, 131] on button "< Back to public search results" at bounding box center [346, 130] width 234 height 41
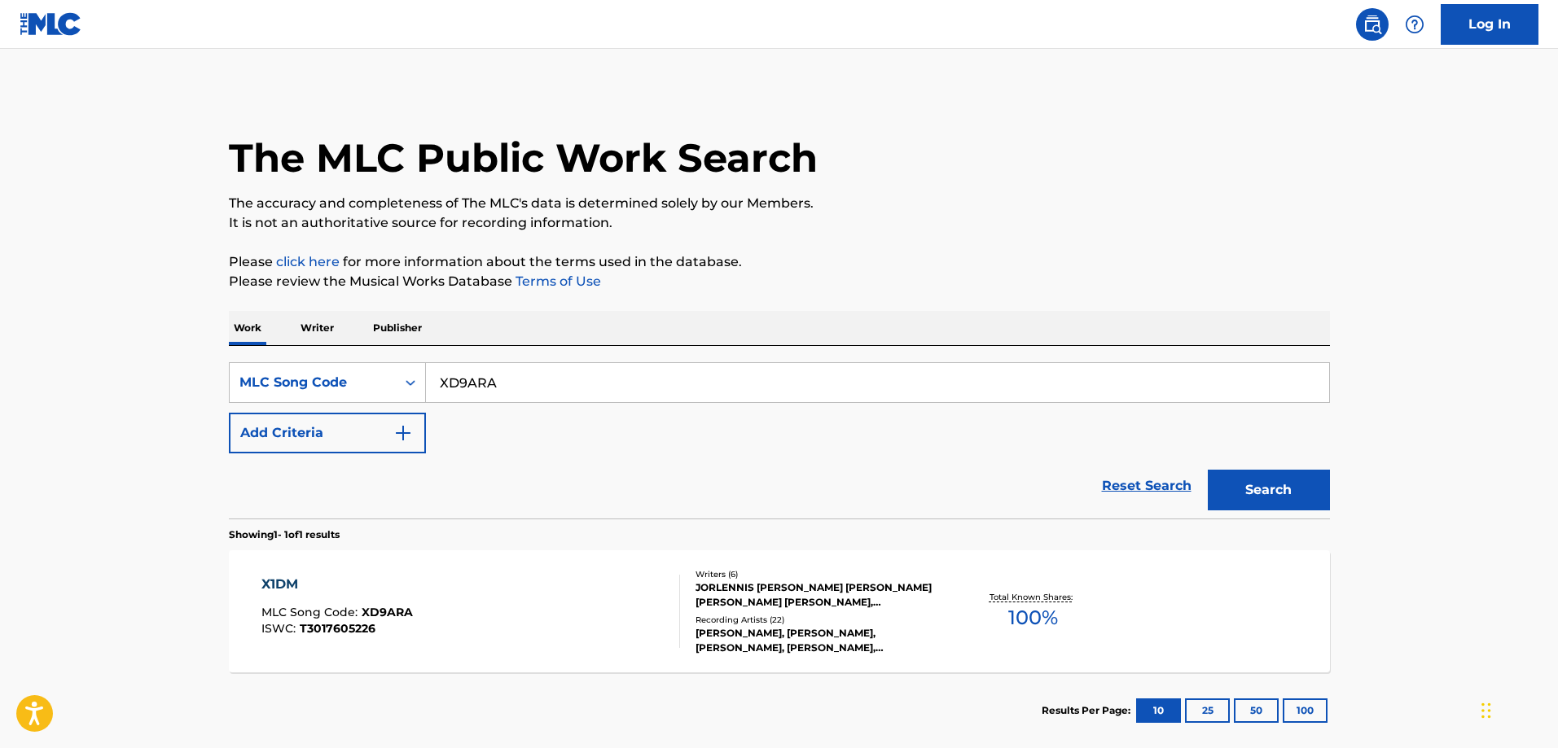
click at [599, 356] on div "SearchWithCriteria72954e8b-957c-4fbd-a464-474444d8c329 MLC Song Code XD9ARA Add…" at bounding box center [779, 432] width 1101 height 173
drag, startPoint x: 580, startPoint y: 374, endPoint x: 562, endPoint y: 364, distance: 20.4
click at [579, 374] on input "XD9ARA" at bounding box center [877, 382] width 903 height 39
paste input "TE5T2C"
type input "TE5T2C"
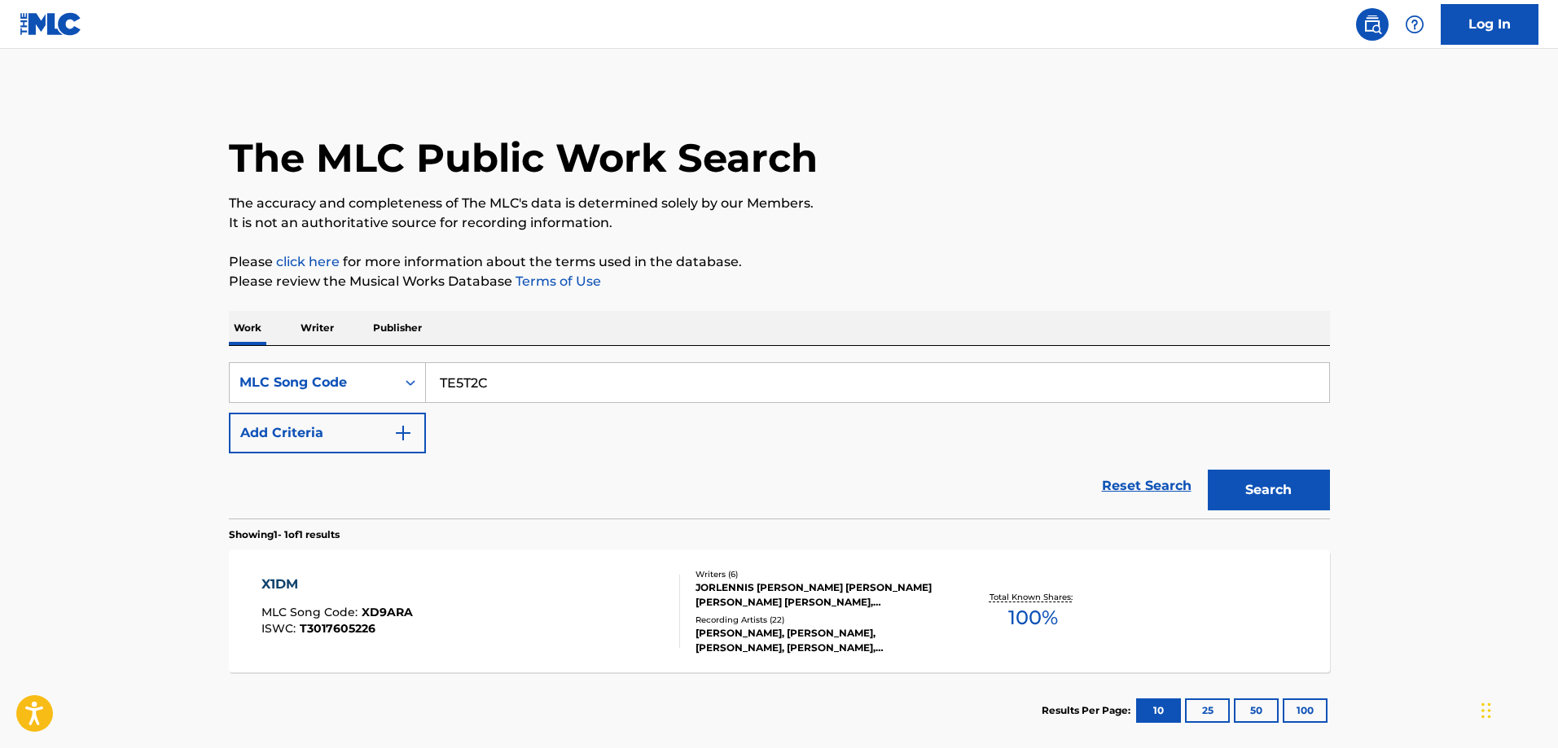
click at [1208, 470] on button "Search" at bounding box center [1269, 490] width 122 height 41
click at [369, 567] on div "TA PA MI MLC Song Code : TE5T2C ISWC : T3029702469 Writers ( 6 ) JORLENNIS ESTH…" at bounding box center [779, 612] width 1101 height 122
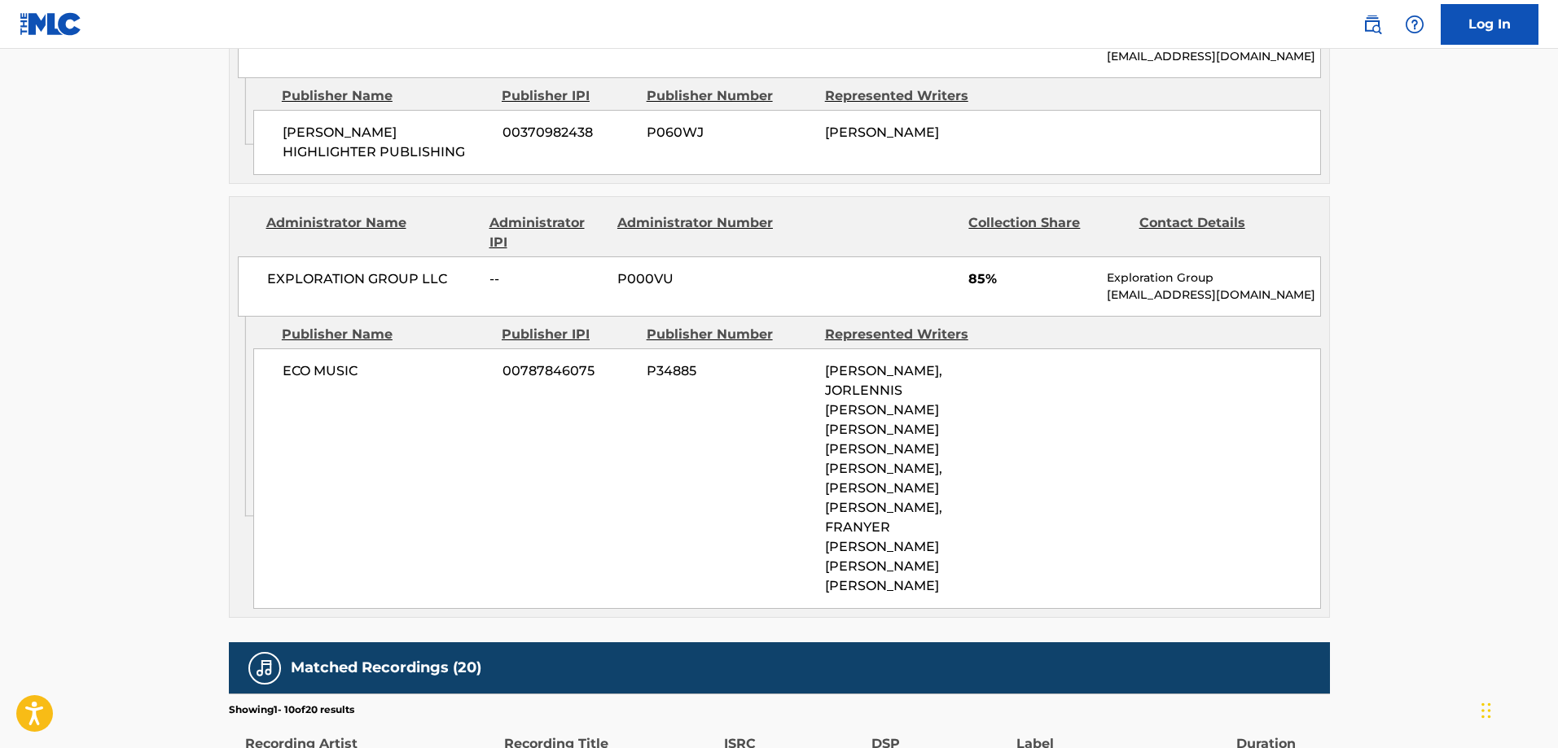
scroll to position [977, 0]
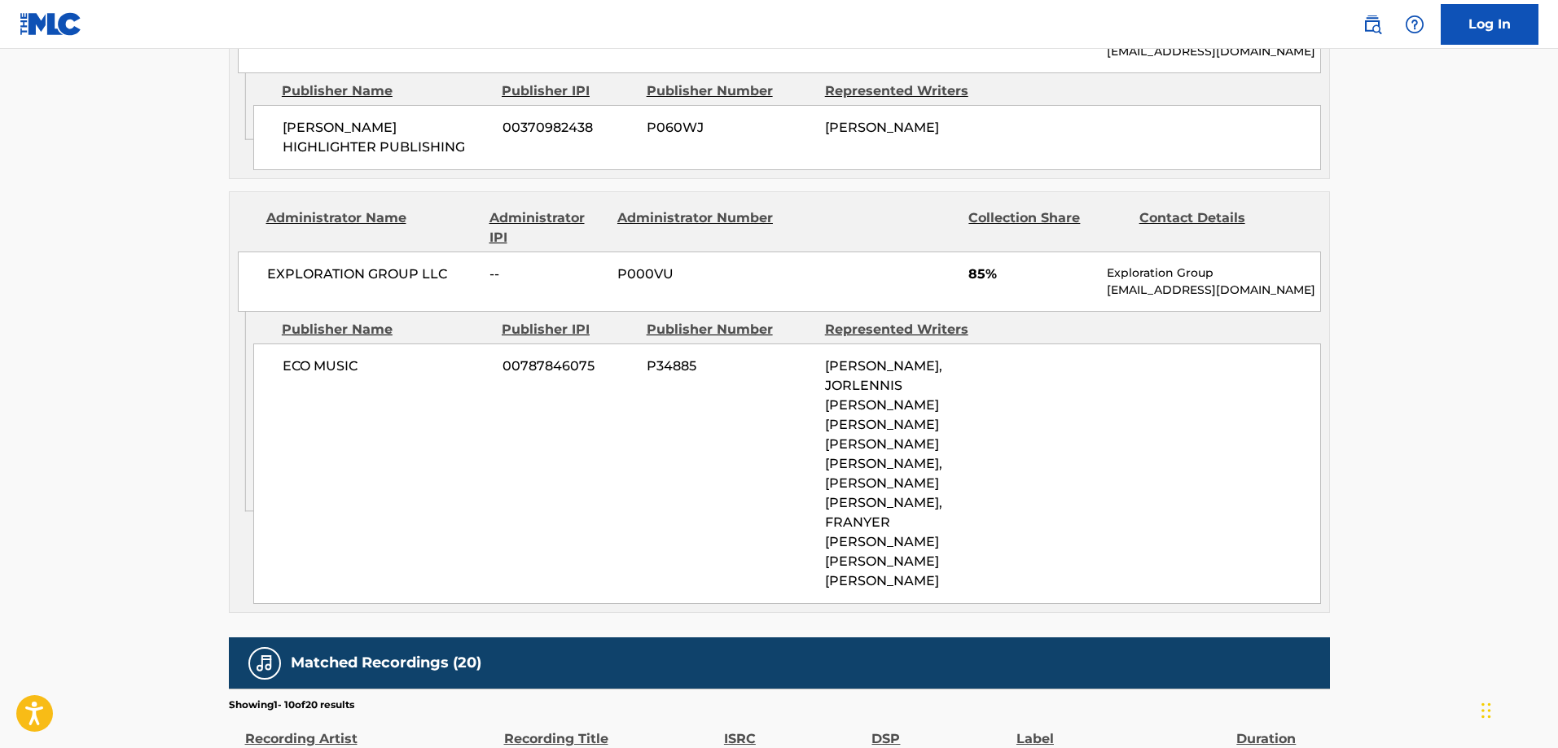
click at [280, 364] on div "ECO MUSIC 00787846075 P34885 HENRY CARLOS CALDERON, JORLENNIS ESTHER GUZMAN ROD…" at bounding box center [787, 474] width 1068 height 261
drag, startPoint x: 280, startPoint y: 364, endPoint x: 350, endPoint y: 363, distance: 70.0
click at [350, 363] on div "ECO MUSIC 00787846075 P34885 HENRY CARLOS CALDERON, JORLENNIS ESTHER GUZMAN ROD…" at bounding box center [787, 474] width 1068 height 261
click at [308, 121] on span "HENRY HIGHLIGHTER PUBLISHING" at bounding box center [387, 137] width 208 height 39
drag, startPoint x: 308, startPoint y: 121, endPoint x: 346, endPoint y: 139, distance: 42.6
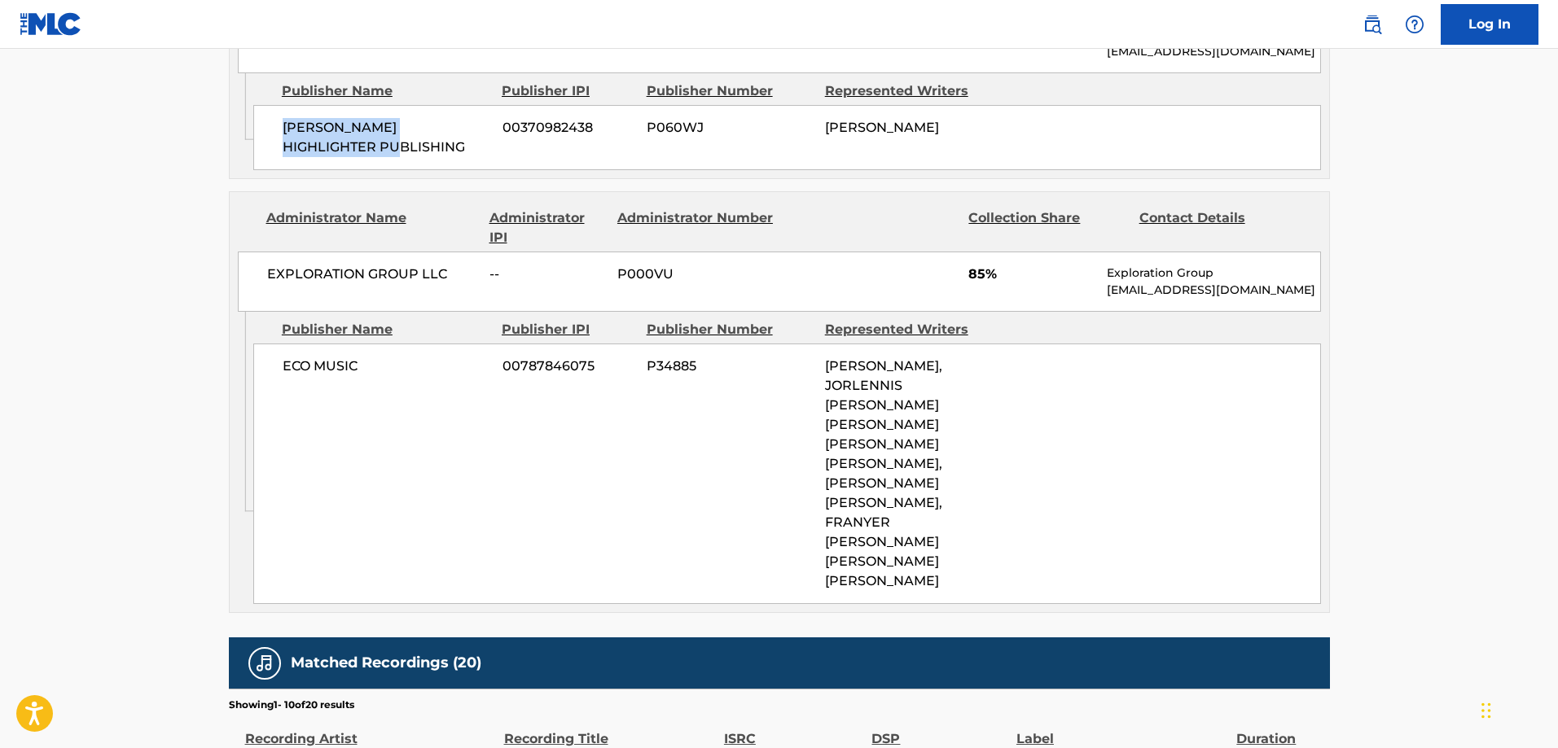
click at [345, 141] on span "HENRY HIGHLIGHTER PUBLISHING" at bounding box center [387, 137] width 208 height 39
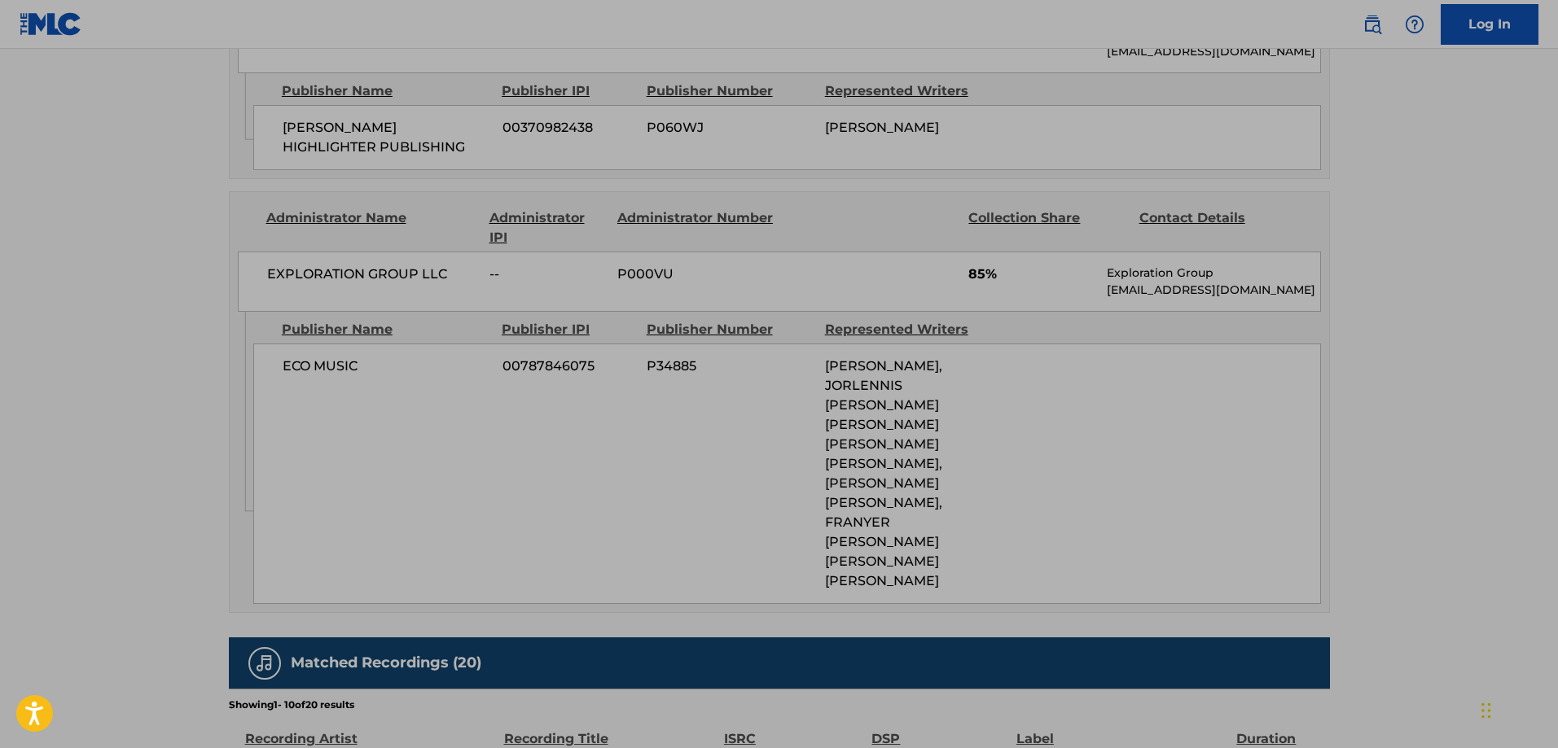
click at [357, 268] on span "EXPLORATION GROUP LLC" at bounding box center [372, 275] width 211 height 20
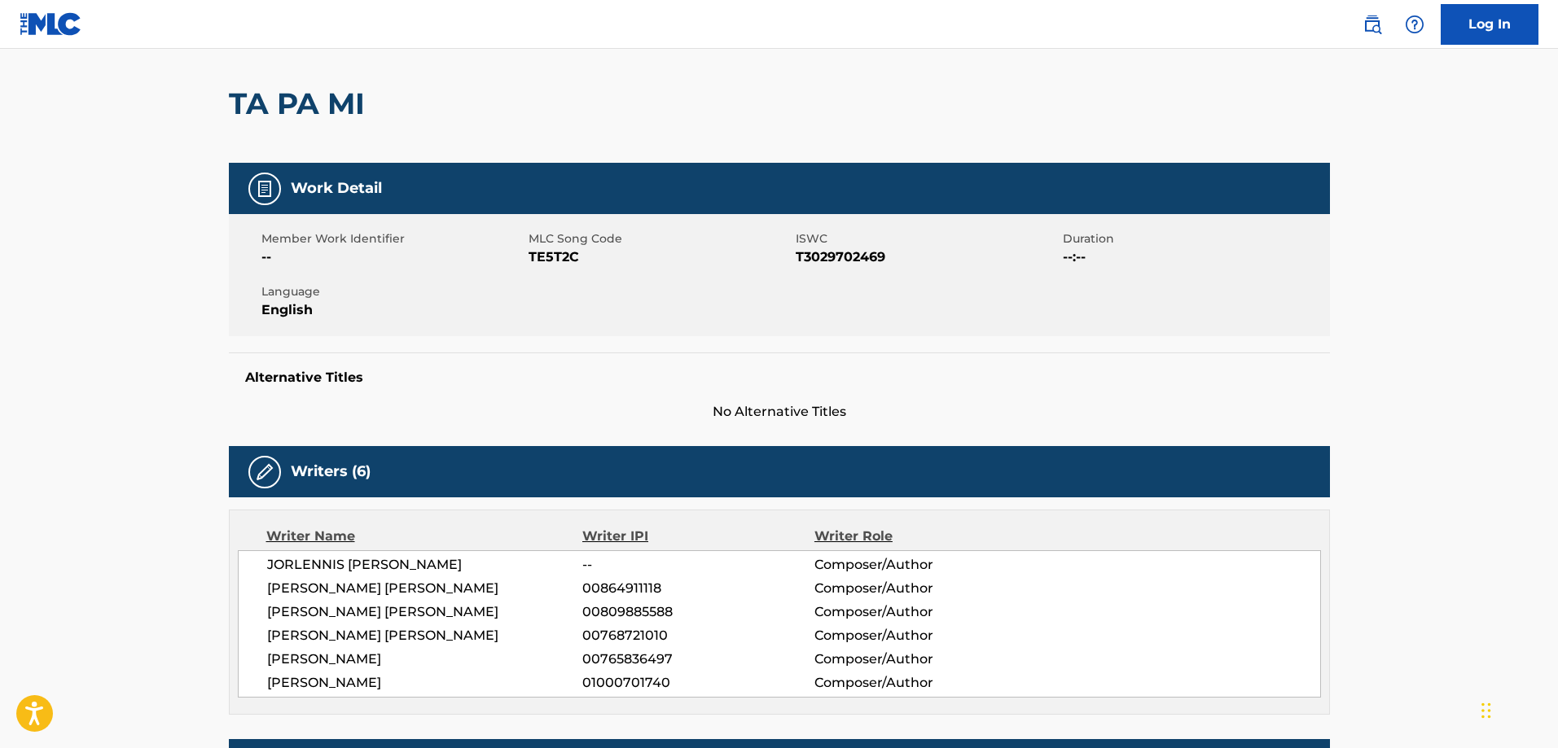
scroll to position [0, 0]
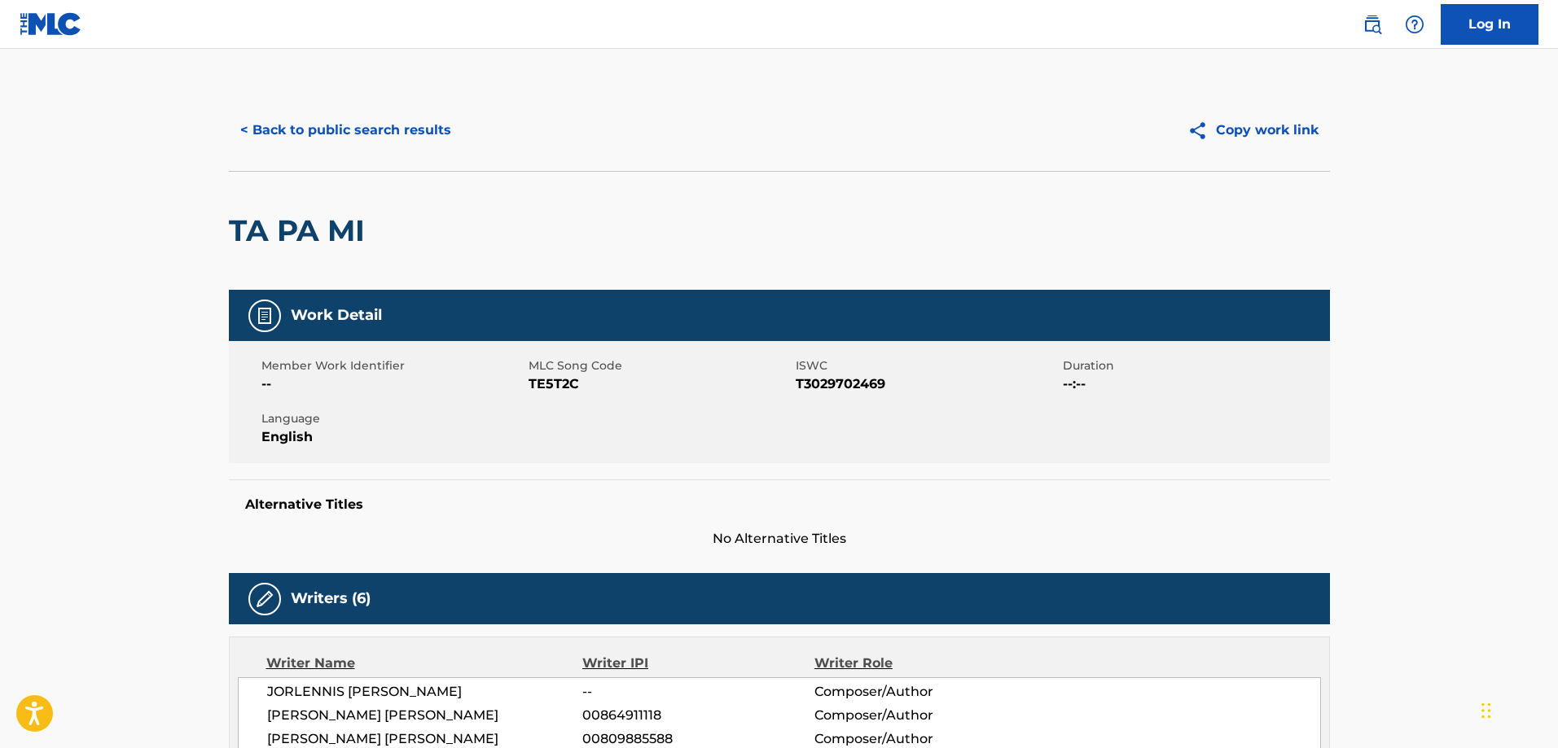
click at [323, 127] on button "< Back to public search results" at bounding box center [346, 130] width 234 height 41
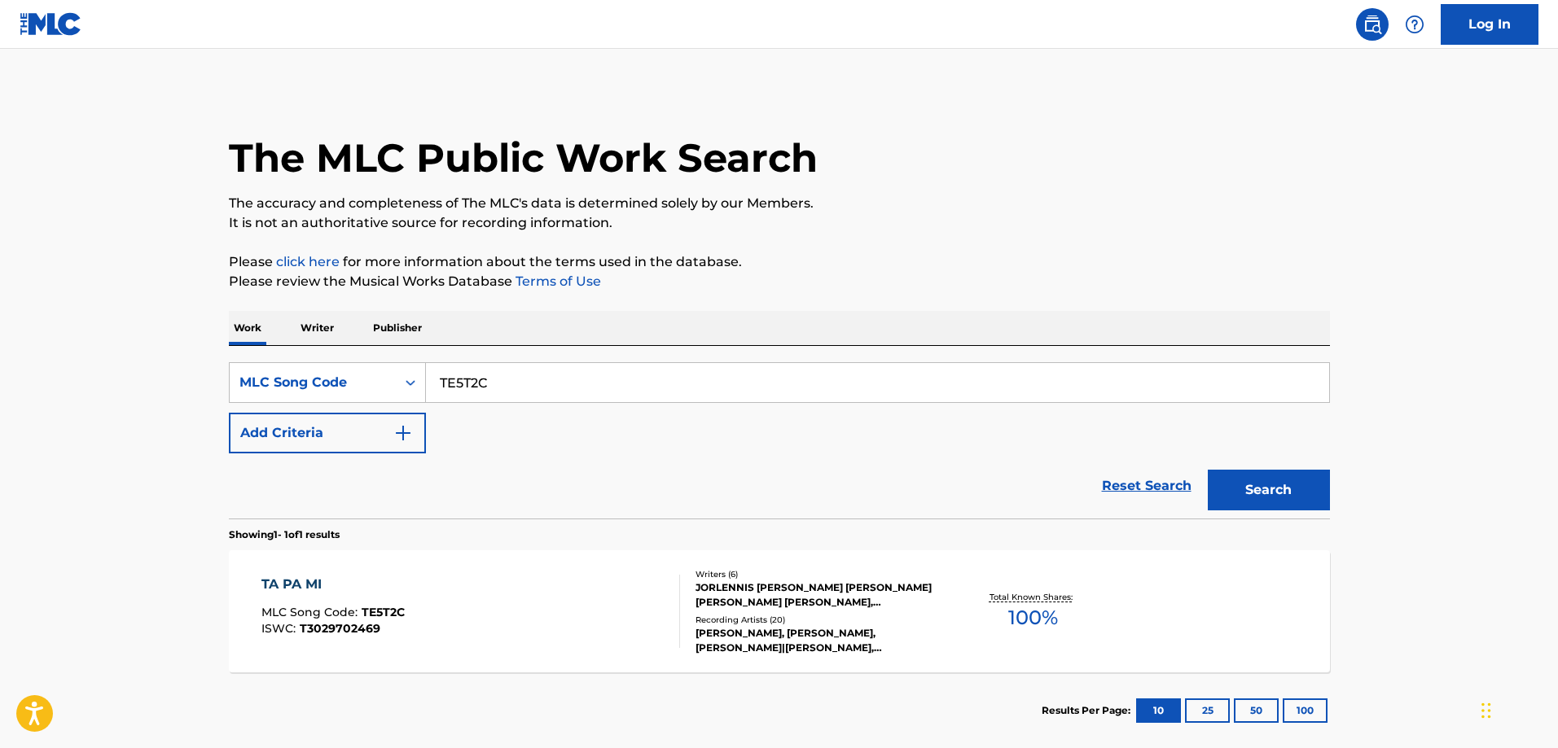
click at [509, 386] on input "TE5T2C" at bounding box center [877, 382] width 903 height 39
paste input "DB3HW6"
type input "DB3HW6"
click at [1208, 470] on button "Search" at bounding box center [1269, 490] width 122 height 41
click at [379, 572] on div "DIFERENTE MLC Song Code : DB3HW6 ISWC : T3017605204 Writers ( 6 ) JORLENNIS EST…" at bounding box center [779, 612] width 1101 height 122
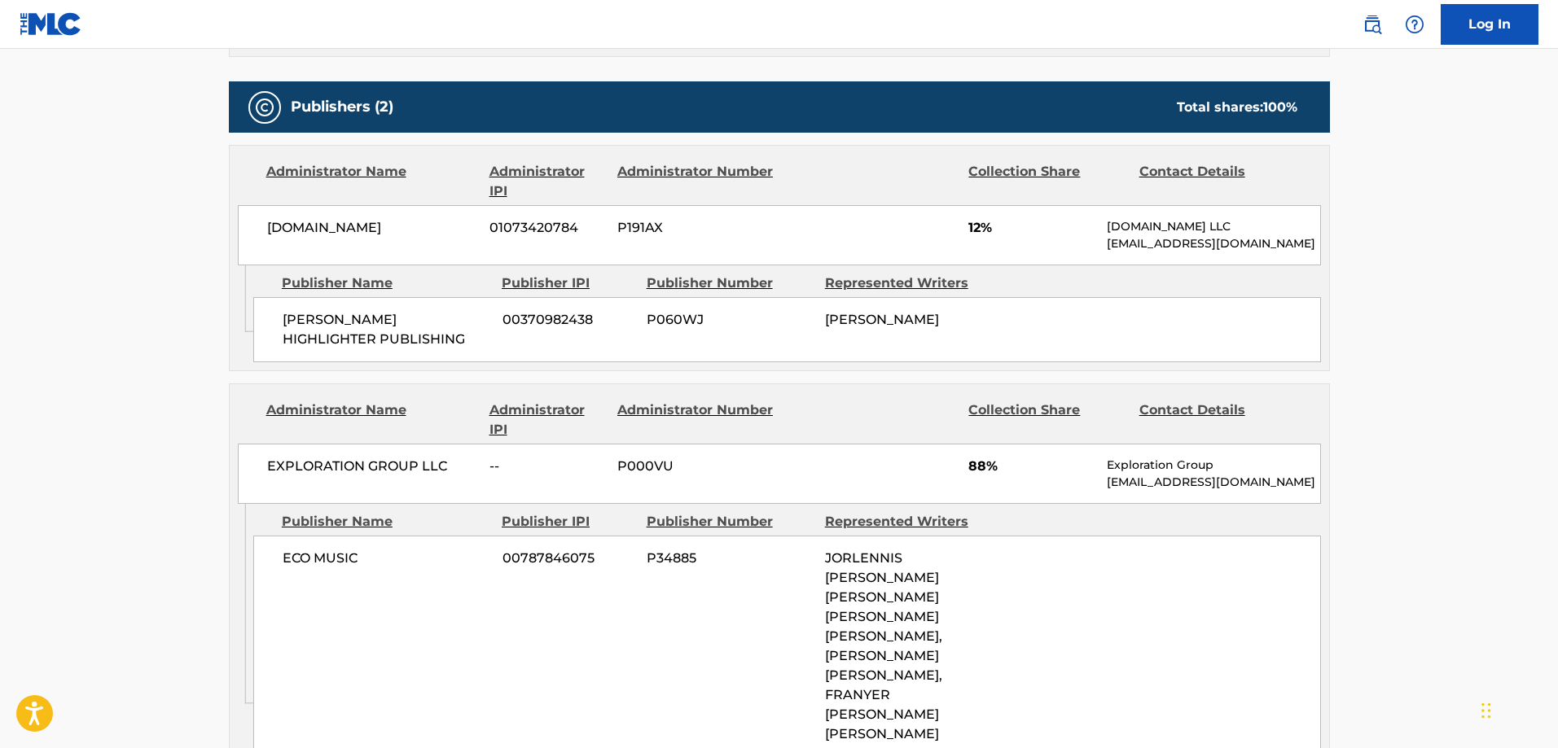
scroll to position [814, 0]
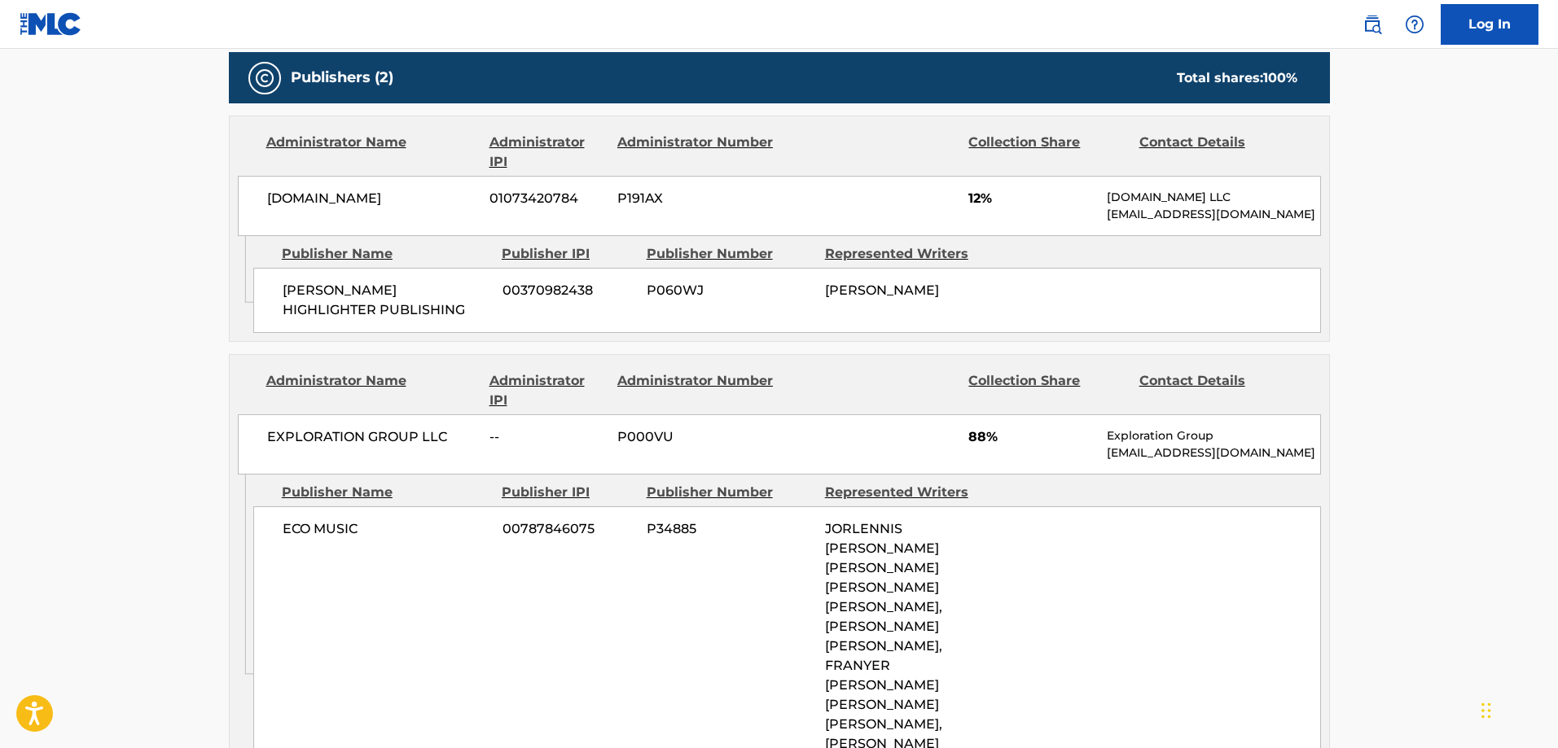
click at [306, 518] on div "ECO MUSIC 00787846075 P34885 JORLENNIS ESTHER GUZMAN RODRIGUEZ, LUIS ERNESTO PU…" at bounding box center [787, 637] width 1068 height 261
drag, startPoint x: 306, startPoint y: 519, endPoint x: 326, endPoint y: 519, distance: 19.5
click at [324, 519] on div "ECO MUSIC 00787846075 P34885 JORLENNIS ESTHER GUZMAN RODRIGUEZ, LUIS ERNESTO PU…" at bounding box center [787, 637] width 1068 height 261
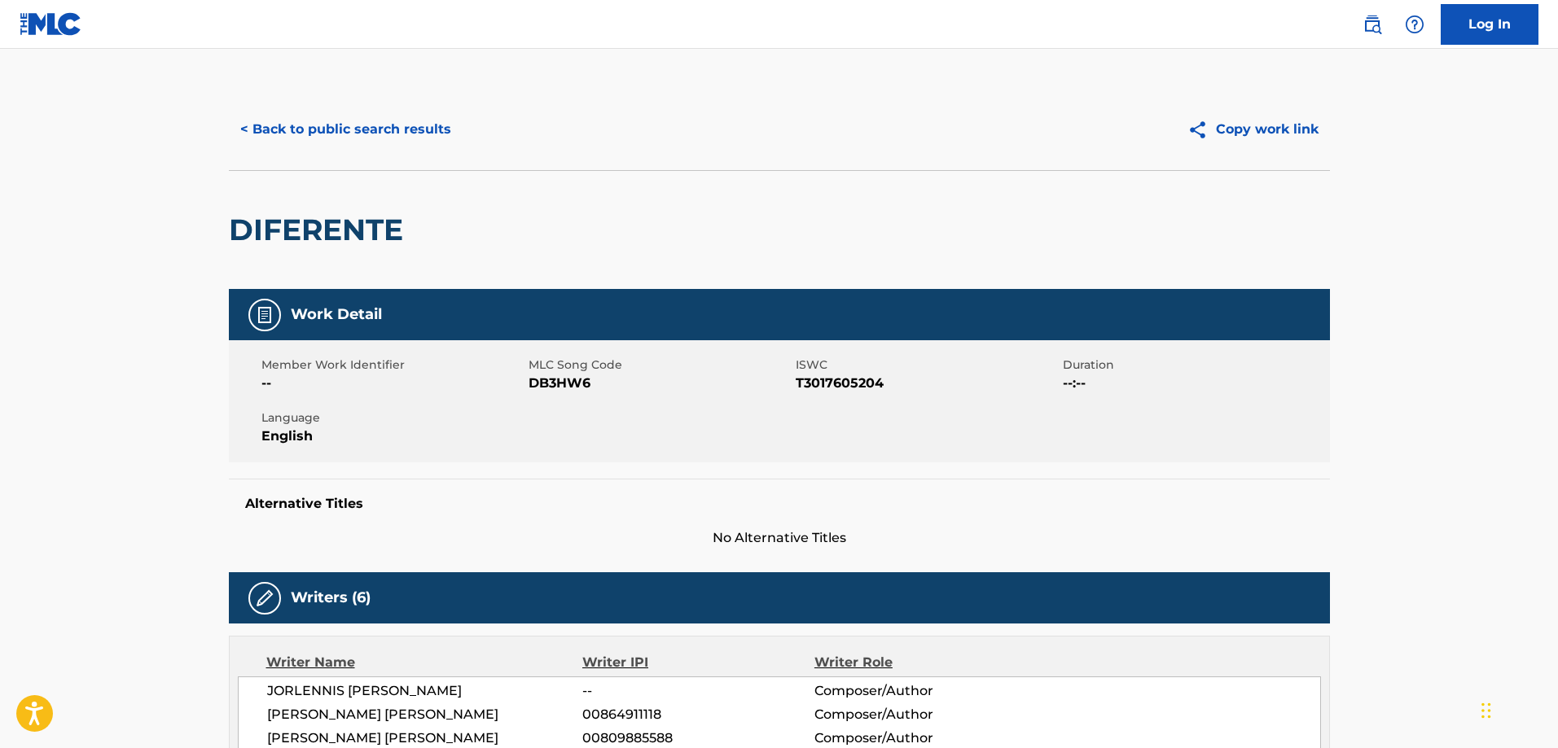
scroll to position [0, 0]
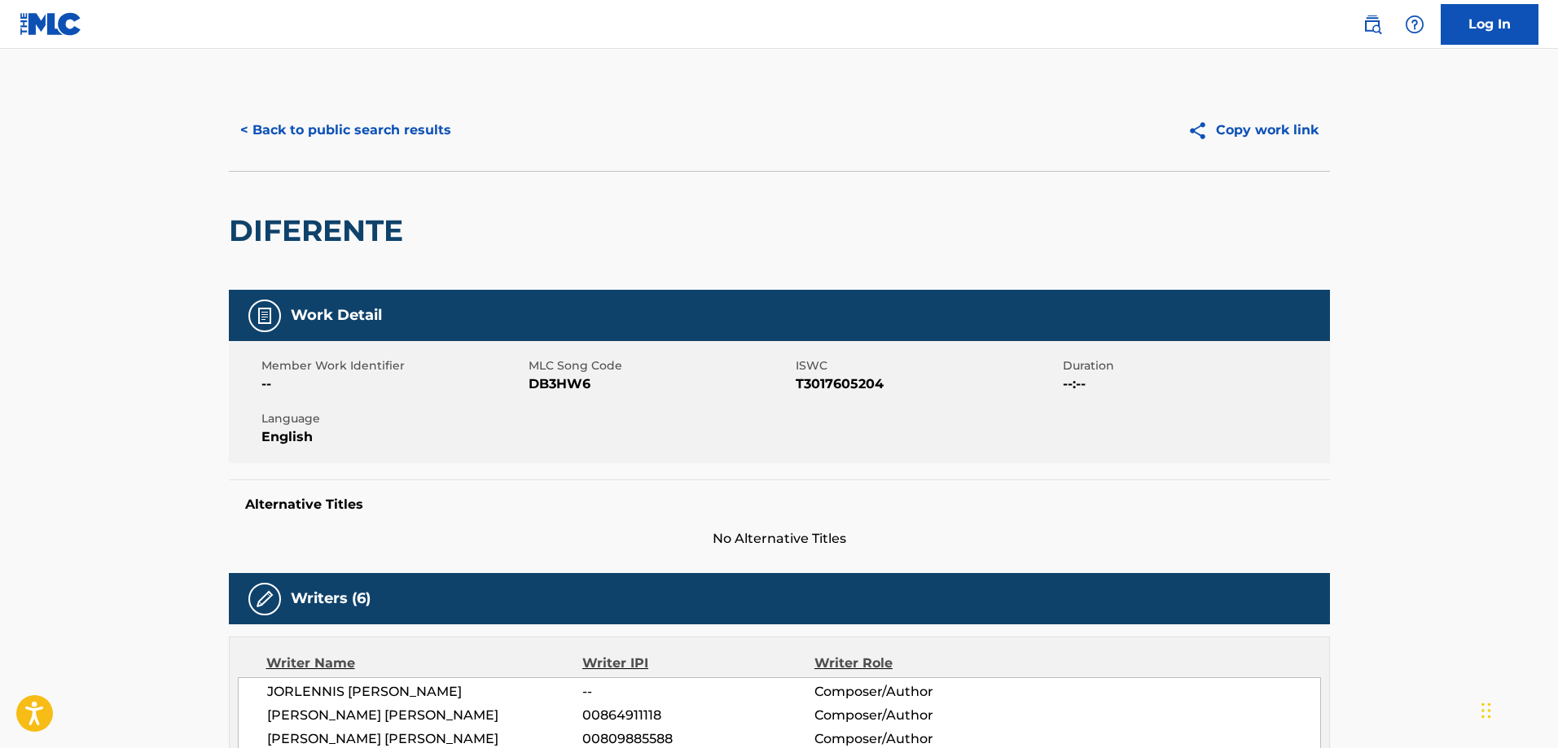
click at [334, 130] on button "< Back to public search results" at bounding box center [346, 130] width 234 height 41
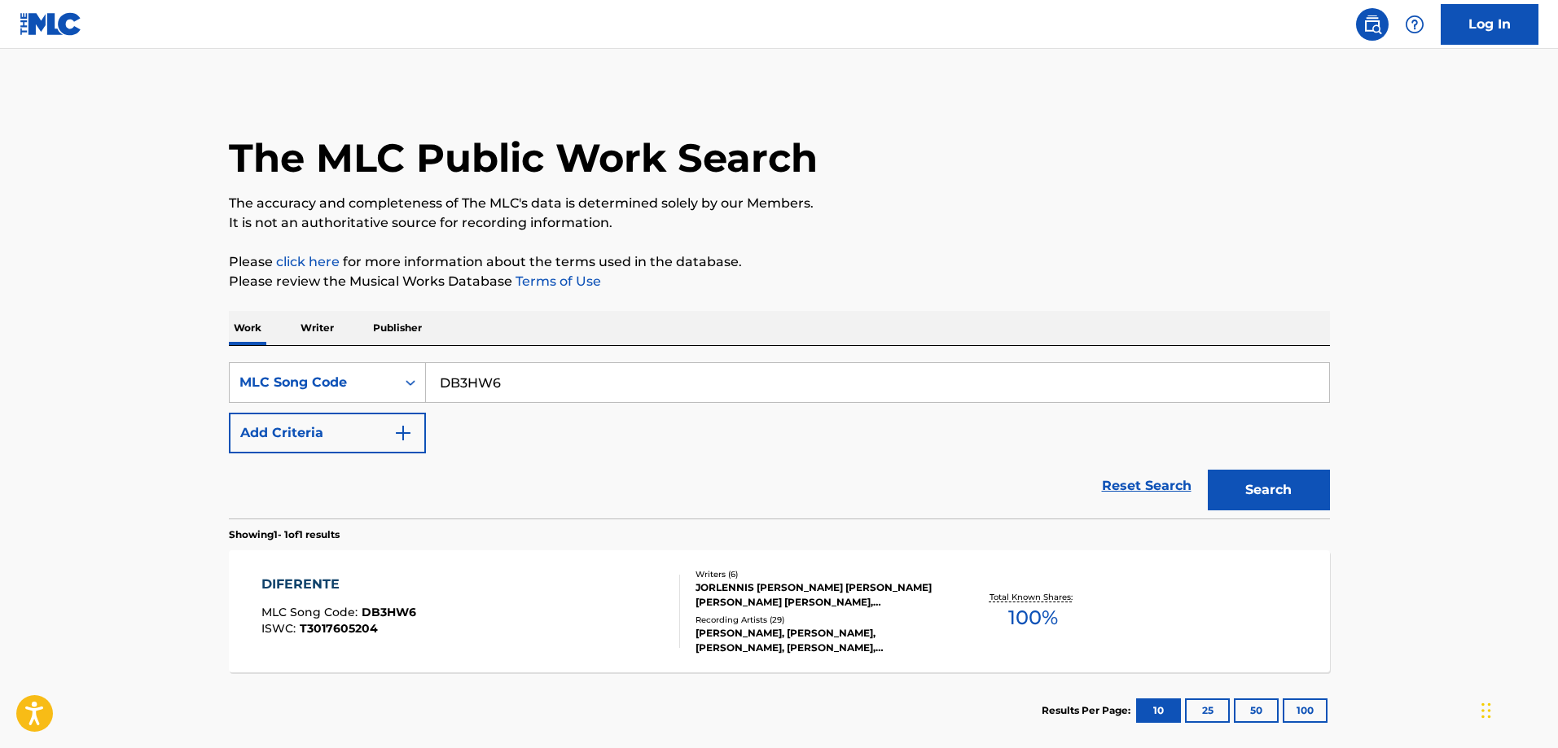
click at [517, 375] on input "DB3HW6" at bounding box center [877, 382] width 903 height 39
paste input "FE5VTI"
type input "FE5VTI"
click at [1208, 470] on button "Search" at bounding box center [1269, 490] width 122 height 41
click at [357, 589] on div "FEEL SO PROUD (FEAT. J.O.K.E.S)" at bounding box center [378, 585] width 235 height 20
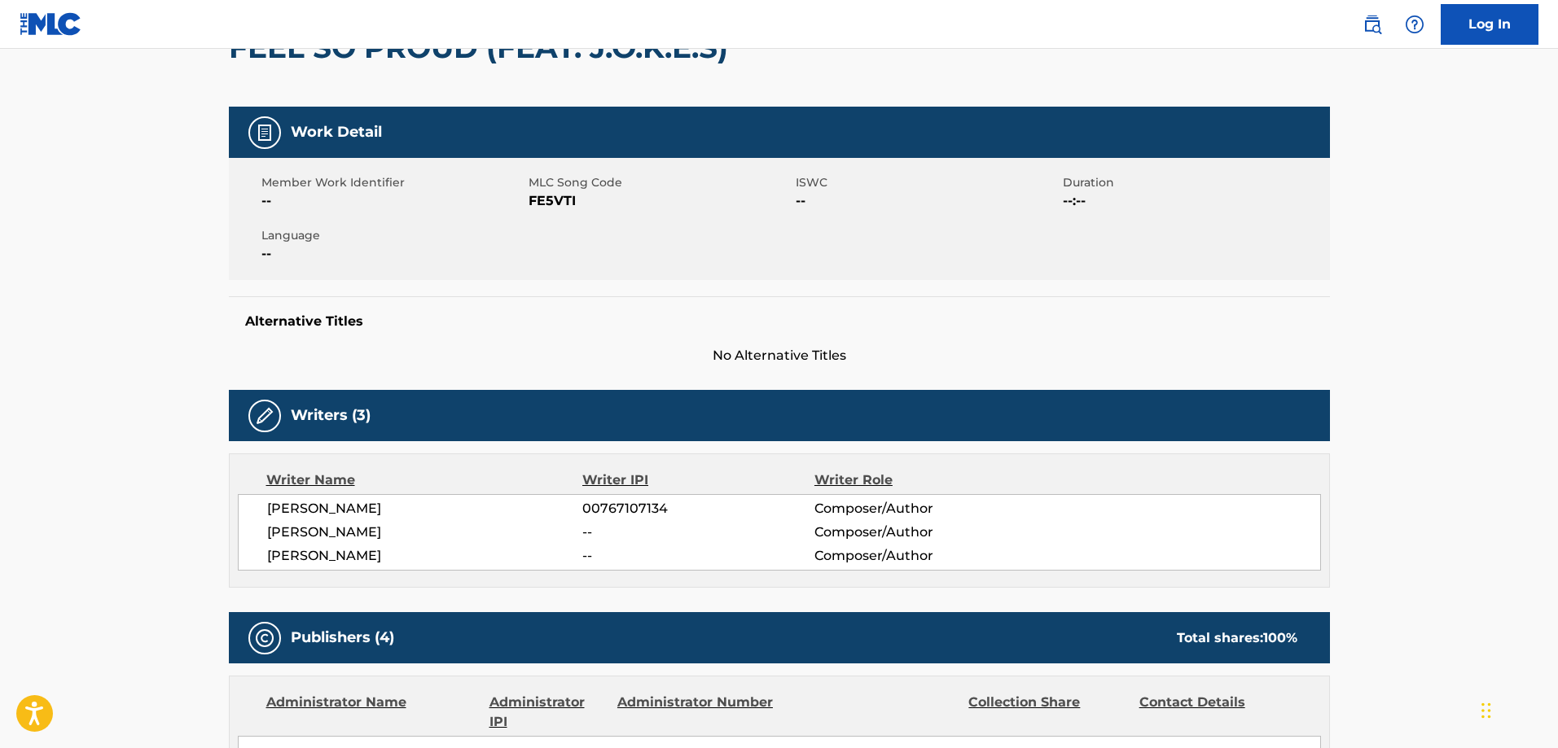
scroll to position [10, 0]
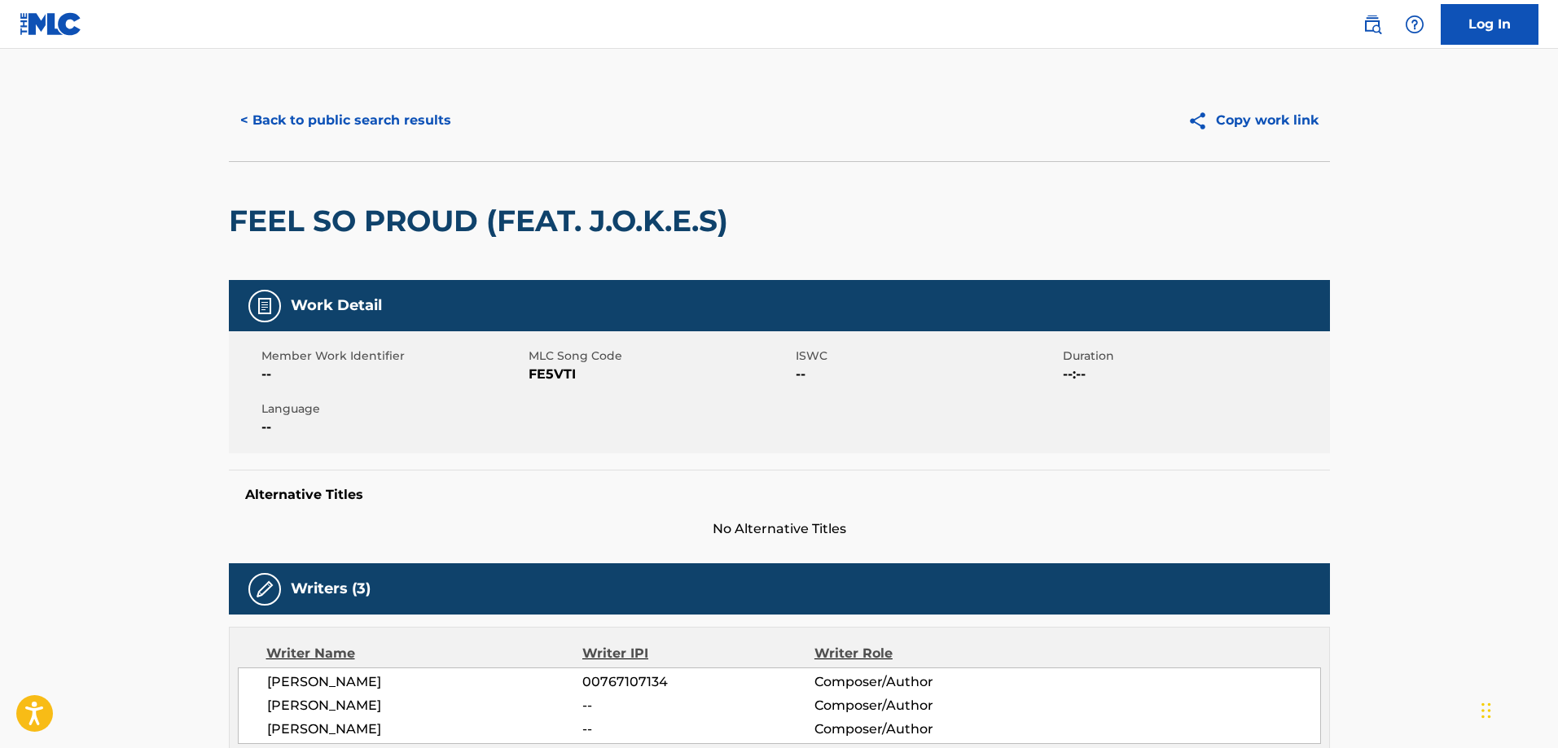
click at [347, 131] on button "< Back to public search results" at bounding box center [346, 120] width 234 height 41
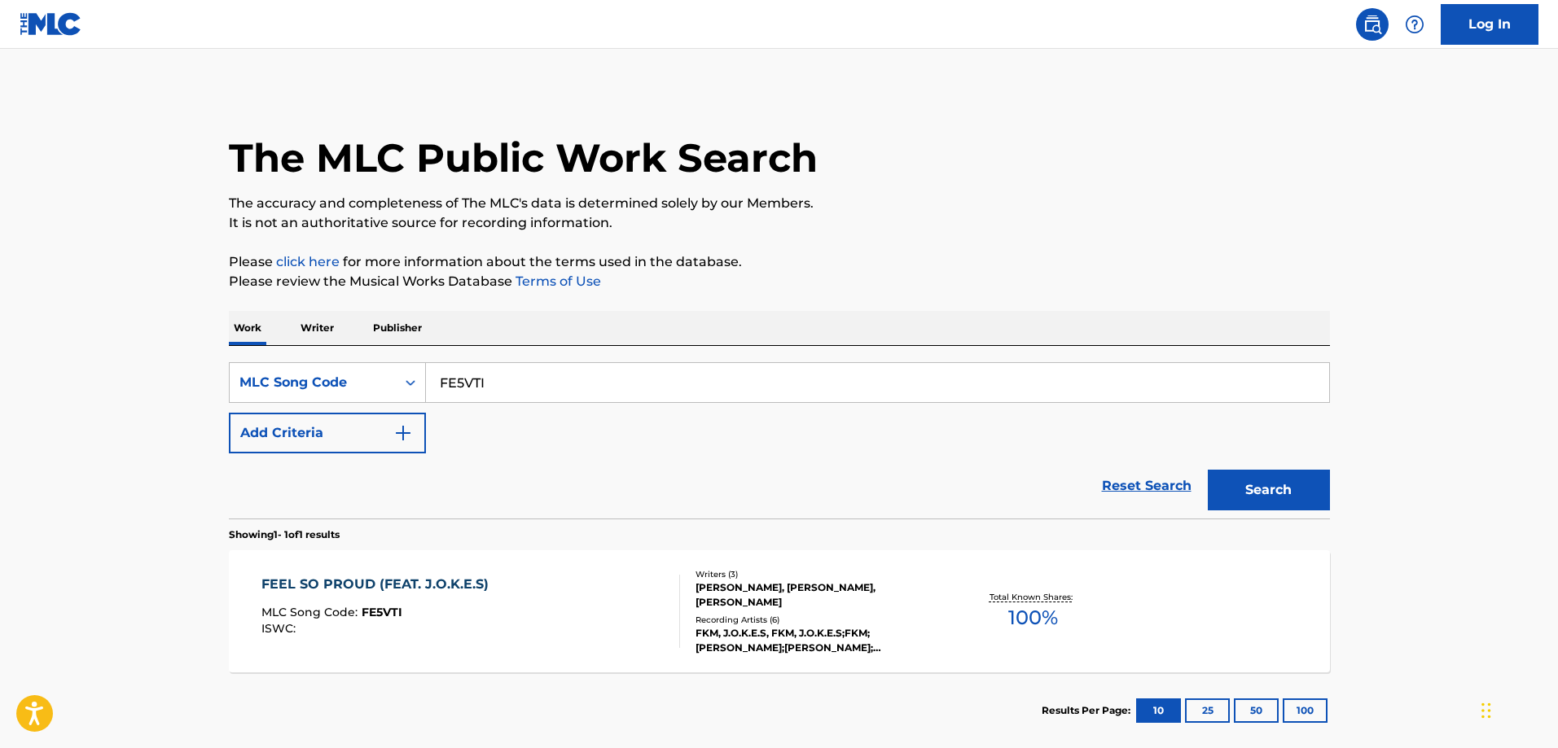
click at [512, 377] on input "FE5VTI" at bounding box center [877, 382] width 903 height 39
paste input "TW61N5"
type input "TW61N5"
click at [1208, 470] on button "Search" at bounding box center [1269, 490] width 122 height 41
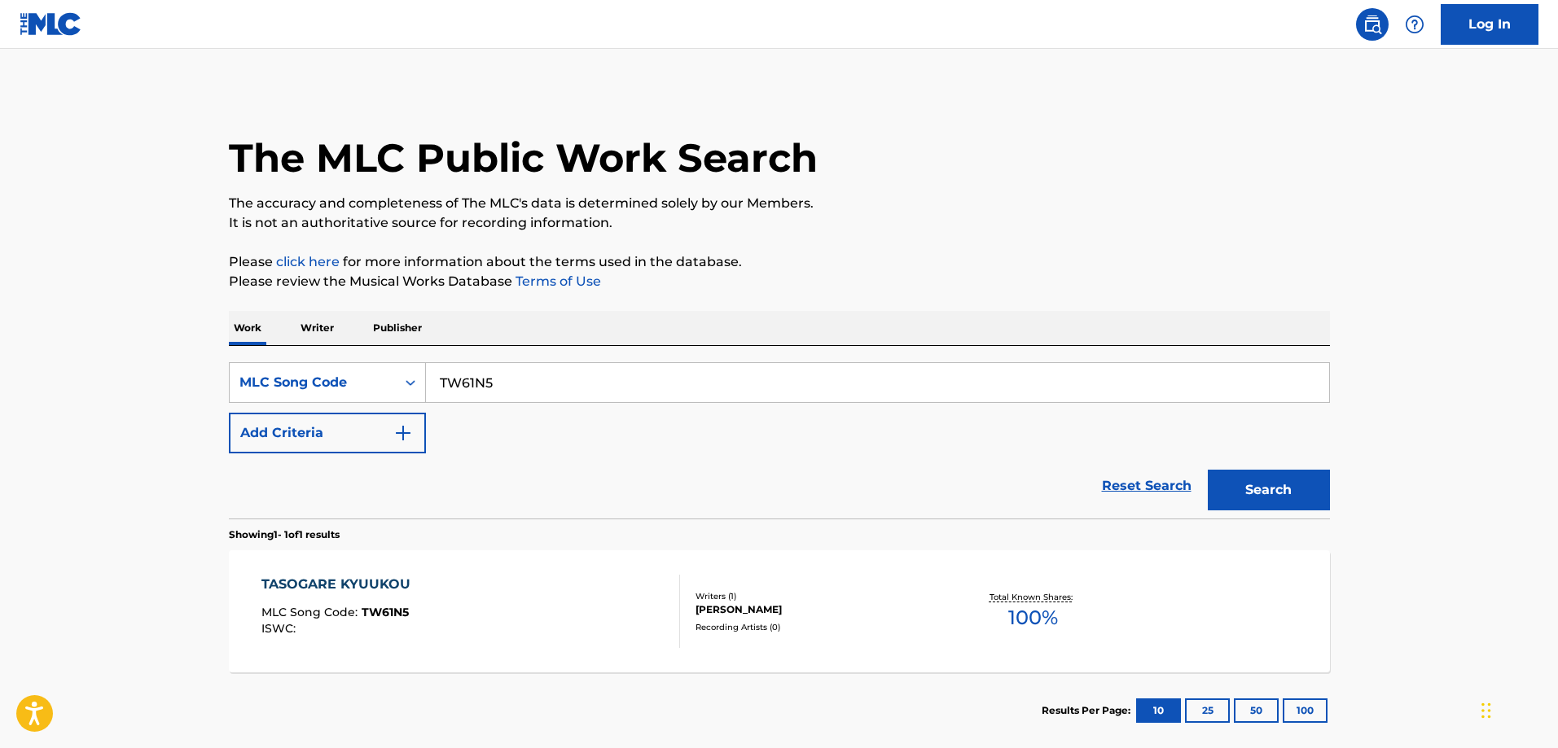
drag, startPoint x: 366, startPoint y: 547, endPoint x: 357, endPoint y: 559, distance: 15.1
click at [362, 551] on section "TASOGARE KYUUKOU MLC Song Code : TW61N5 ISWC : Writers ( 1 ) KENTA SUZUMOTO Rec…" at bounding box center [779, 607] width 1101 height 130
click at [364, 573] on div "TASOGARE KYUUKOU MLC Song Code : TW61N5 ISWC : Writers ( 1 ) KENTA SUZUMOTO Rec…" at bounding box center [779, 612] width 1101 height 122
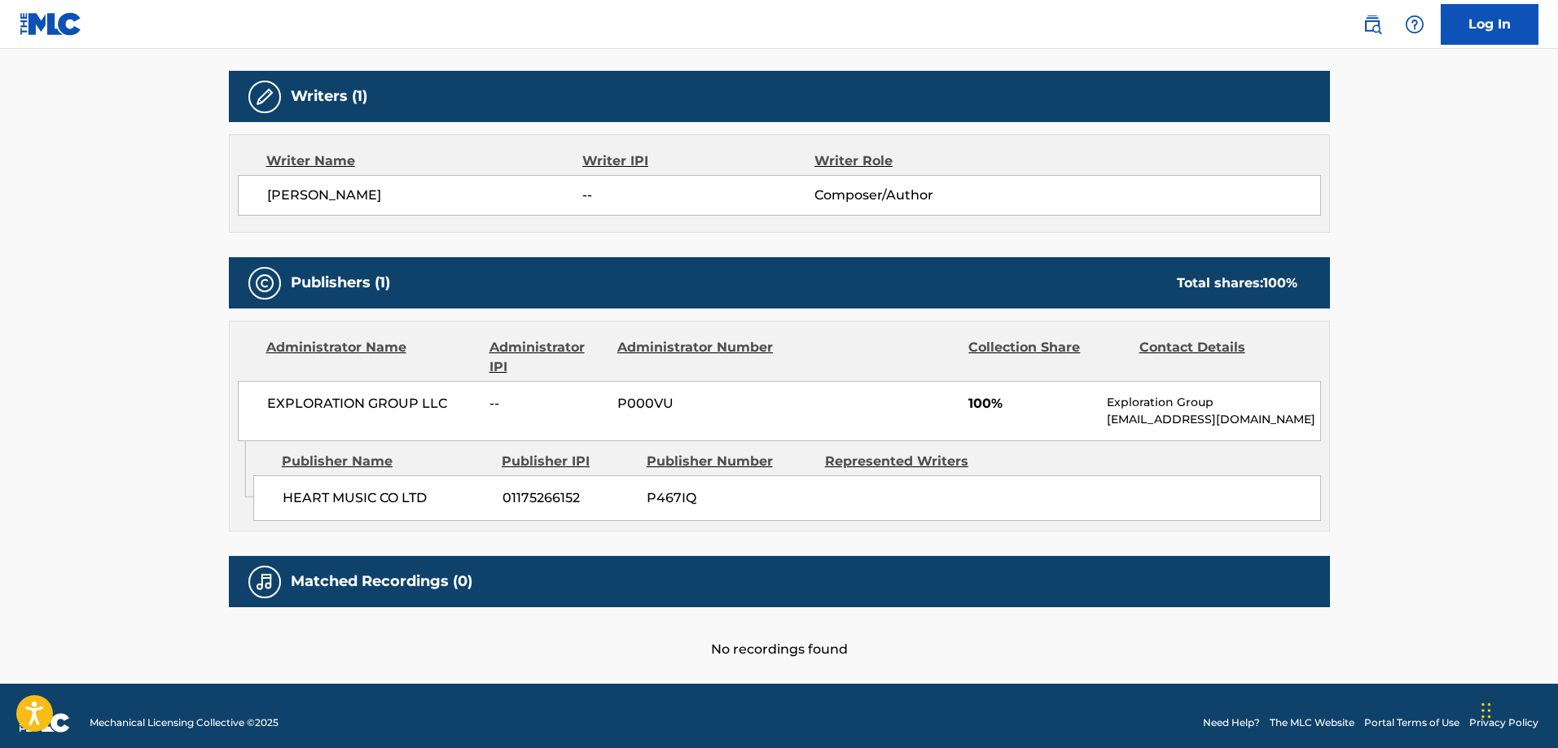
scroll to position [516, 0]
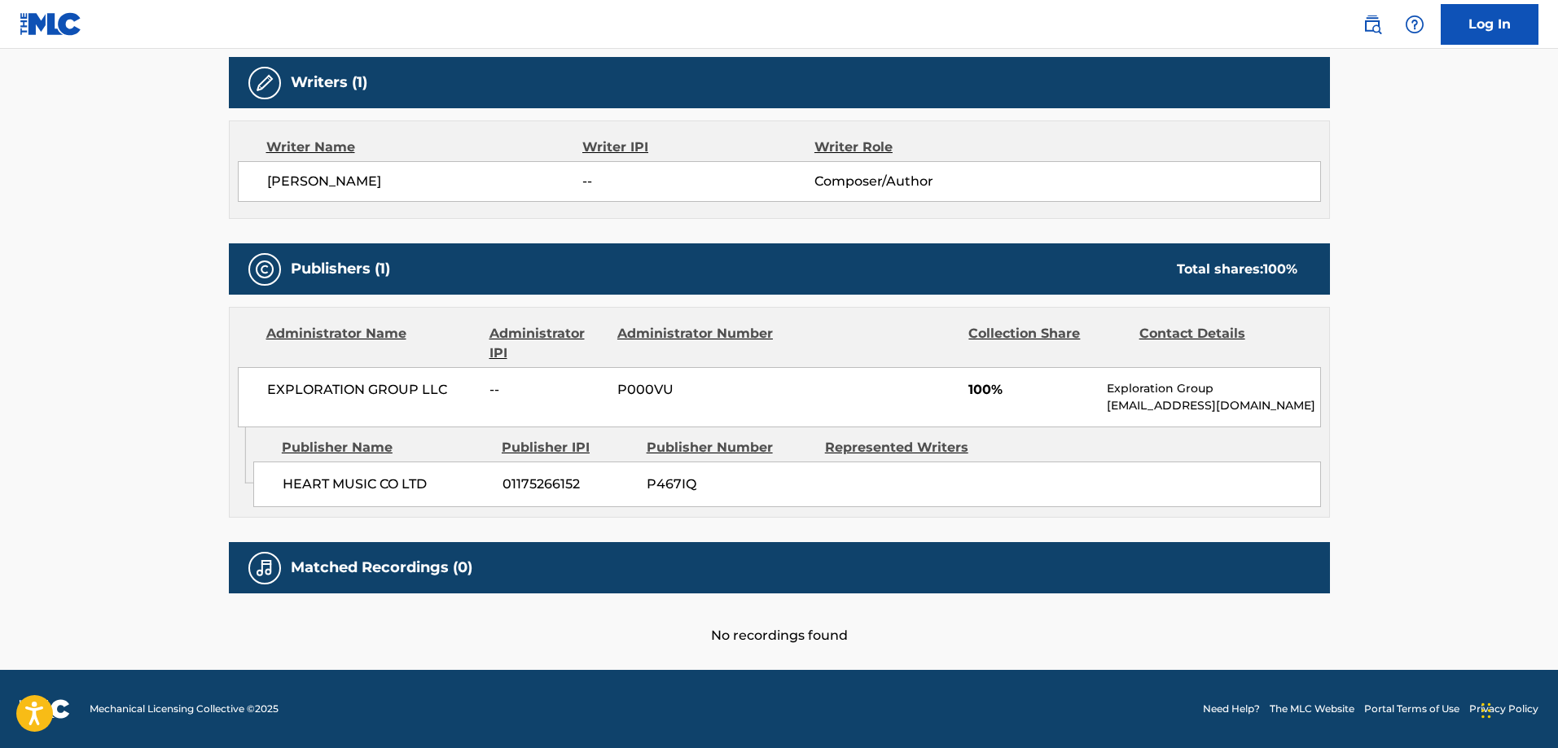
click at [308, 479] on span "HEART MUSIC CO LTD" at bounding box center [387, 485] width 208 height 20
drag, startPoint x: 308, startPoint y: 479, endPoint x: 432, endPoint y: 482, distance: 123.8
click at [432, 482] on span "HEART MUSIC CO LTD" at bounding box center [387, 485] width 208 height 20
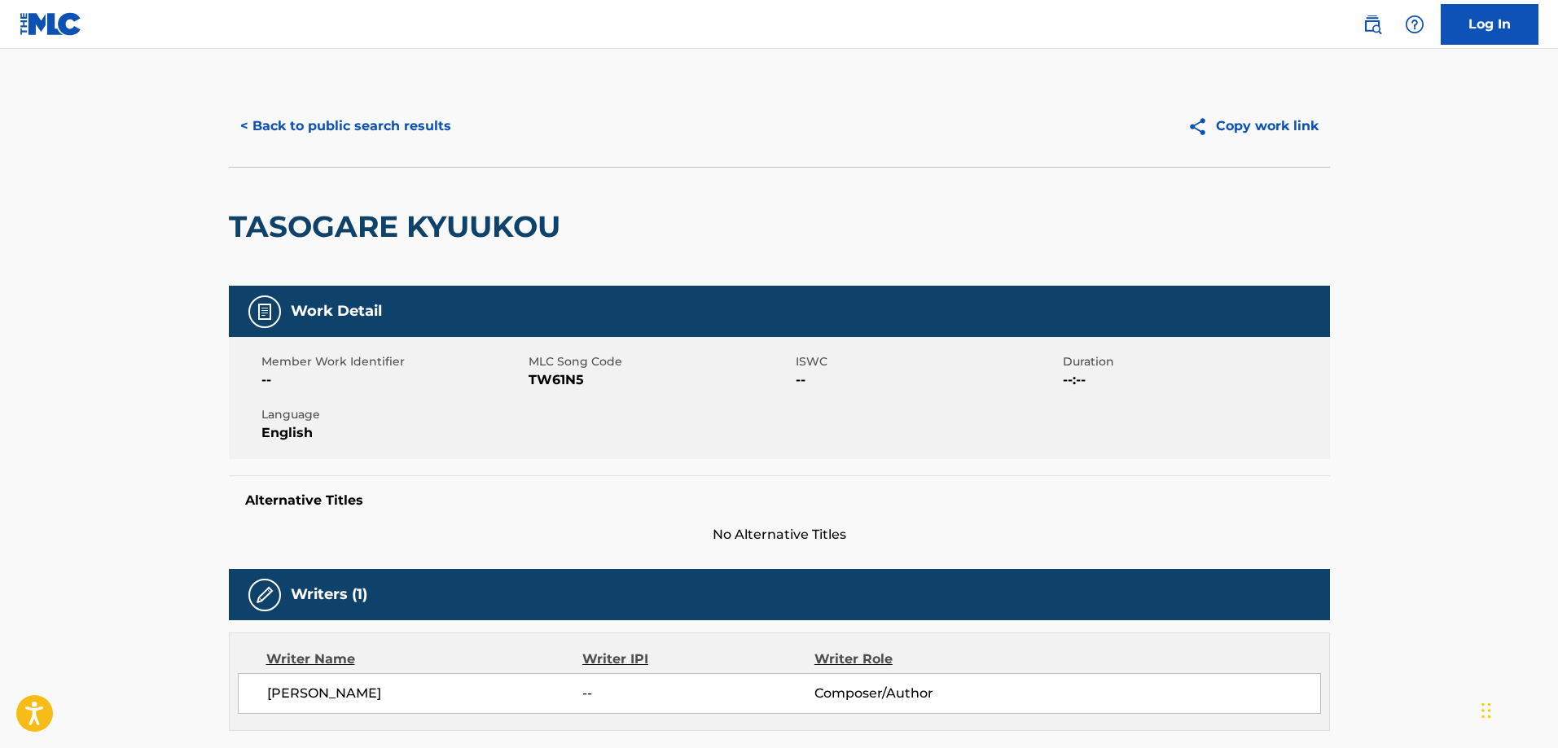
scroll to position [0, 0]
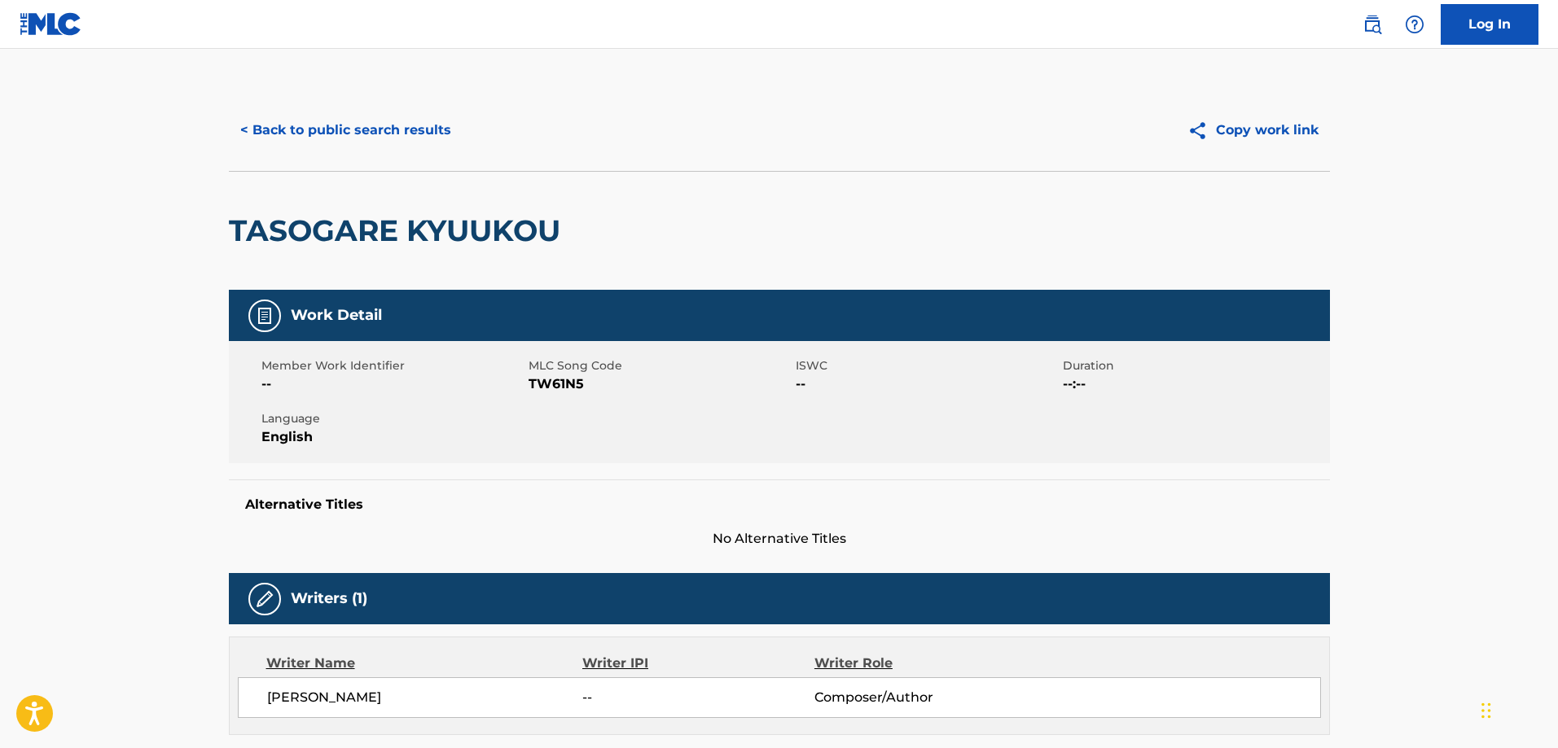
click at [356, 140] on button "< Back to public search results" at bounding box center [346, 130] width 234 height 41
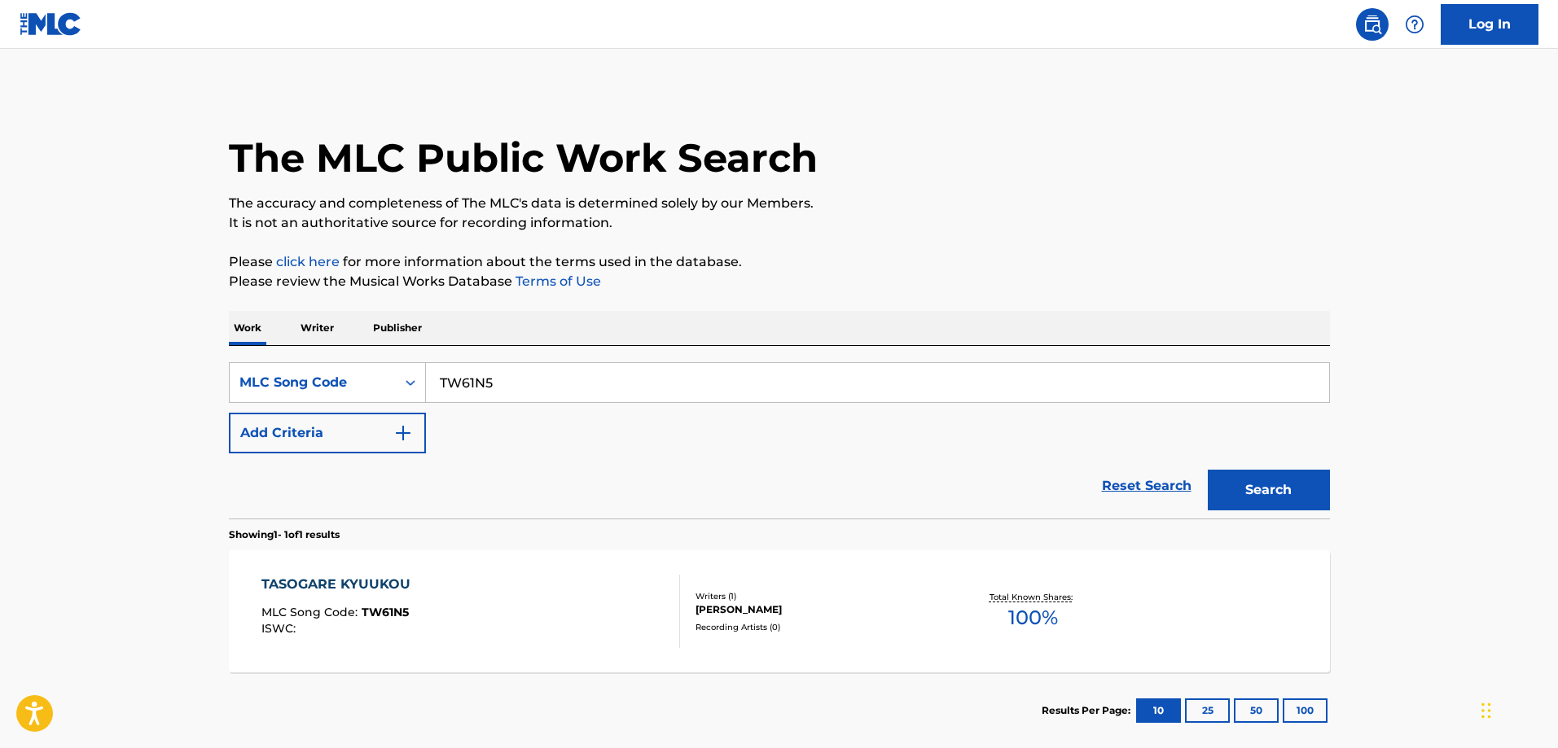
click at [545, 366] on input "TW61N5" at bounding box center [877, 382] width 903 height 39
paste input "LA8ANK"
type input "LA8ANK"
click at [1208, 470] on button "Search" at bounding box center [1269, 490] width 122 height 41
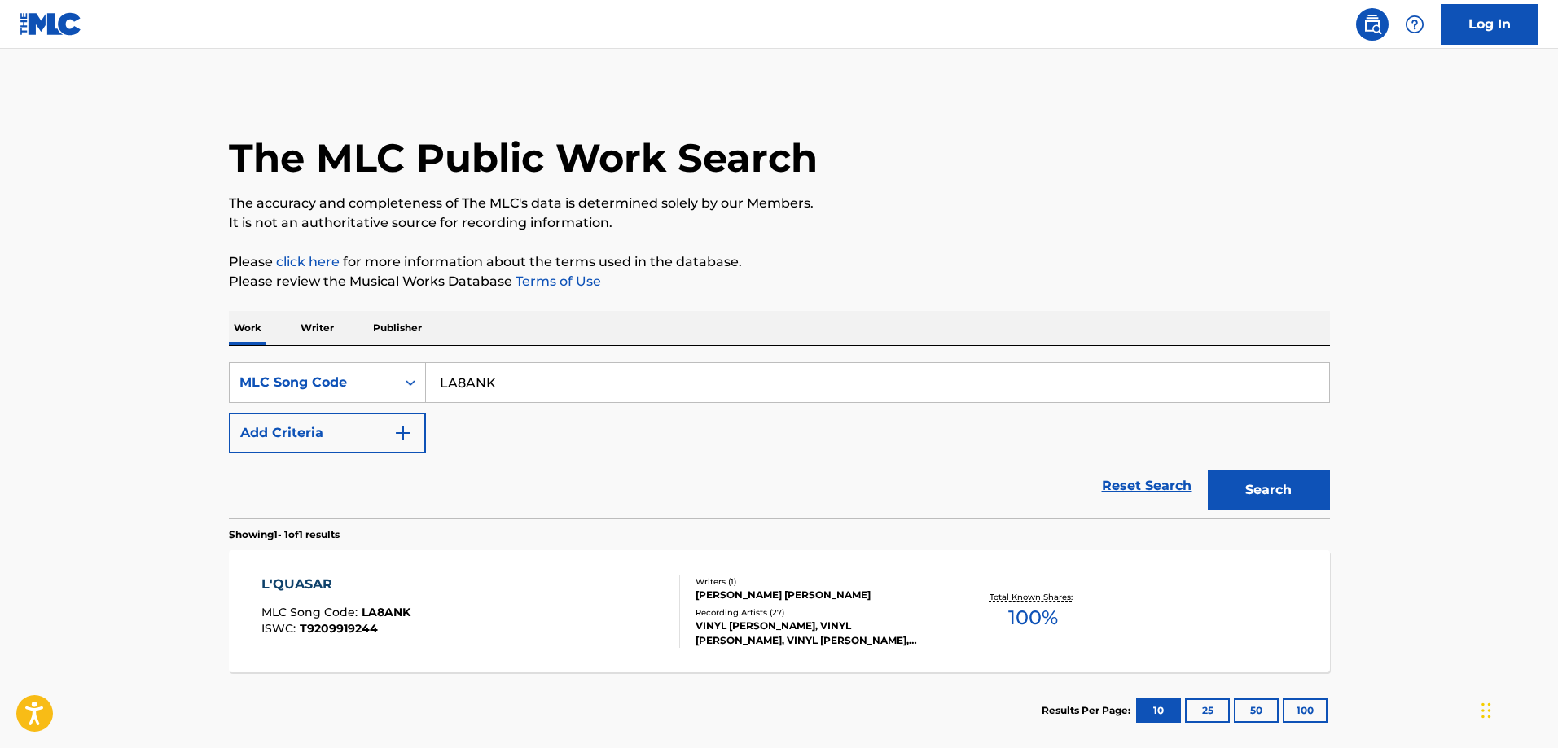
click at [390, 581] on div "L'QUASAR" at bounding box center [335, 585] width 149 height 20
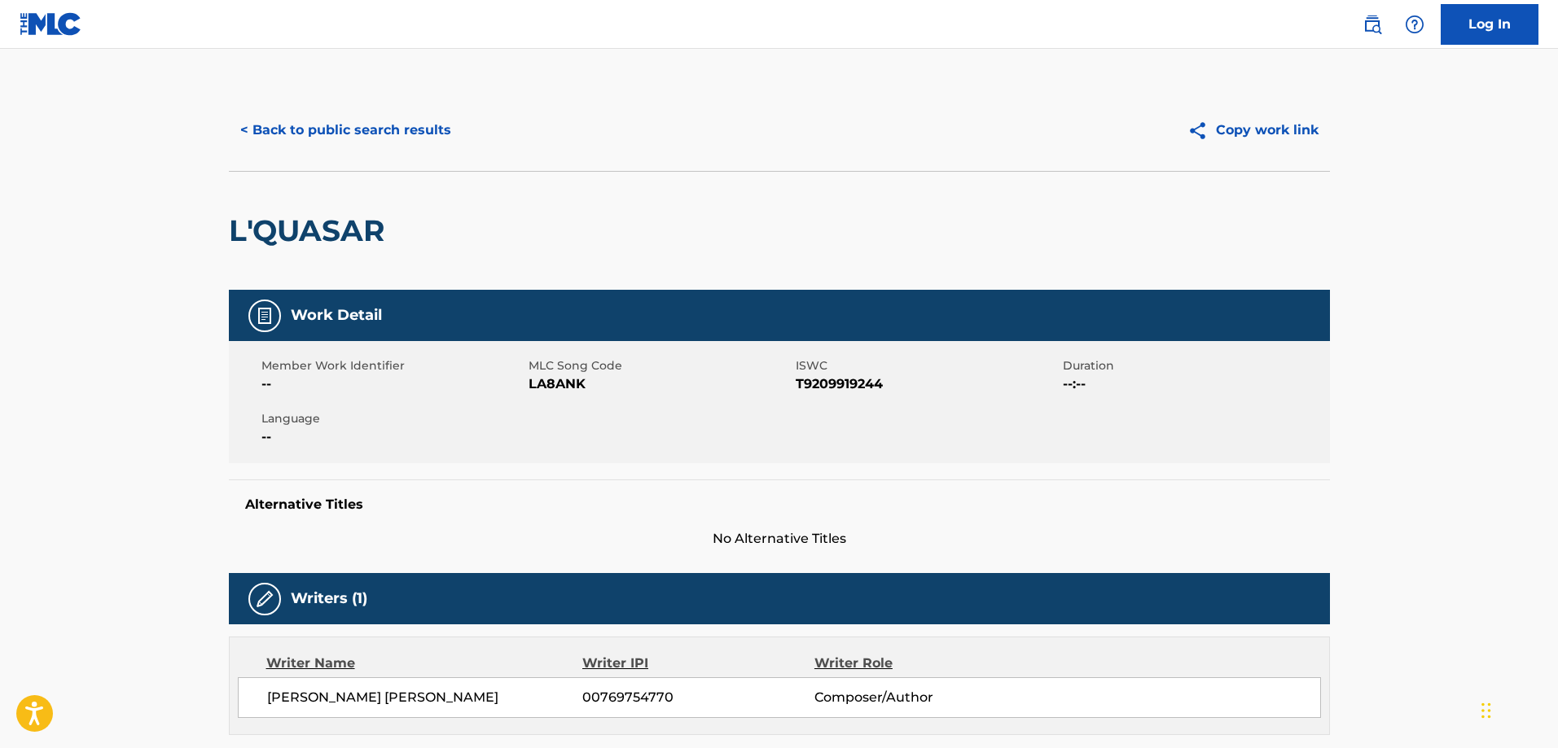
click at [346, 149] on button "< Back to public search results" at bounding box center [346, 130] width 234 height 41
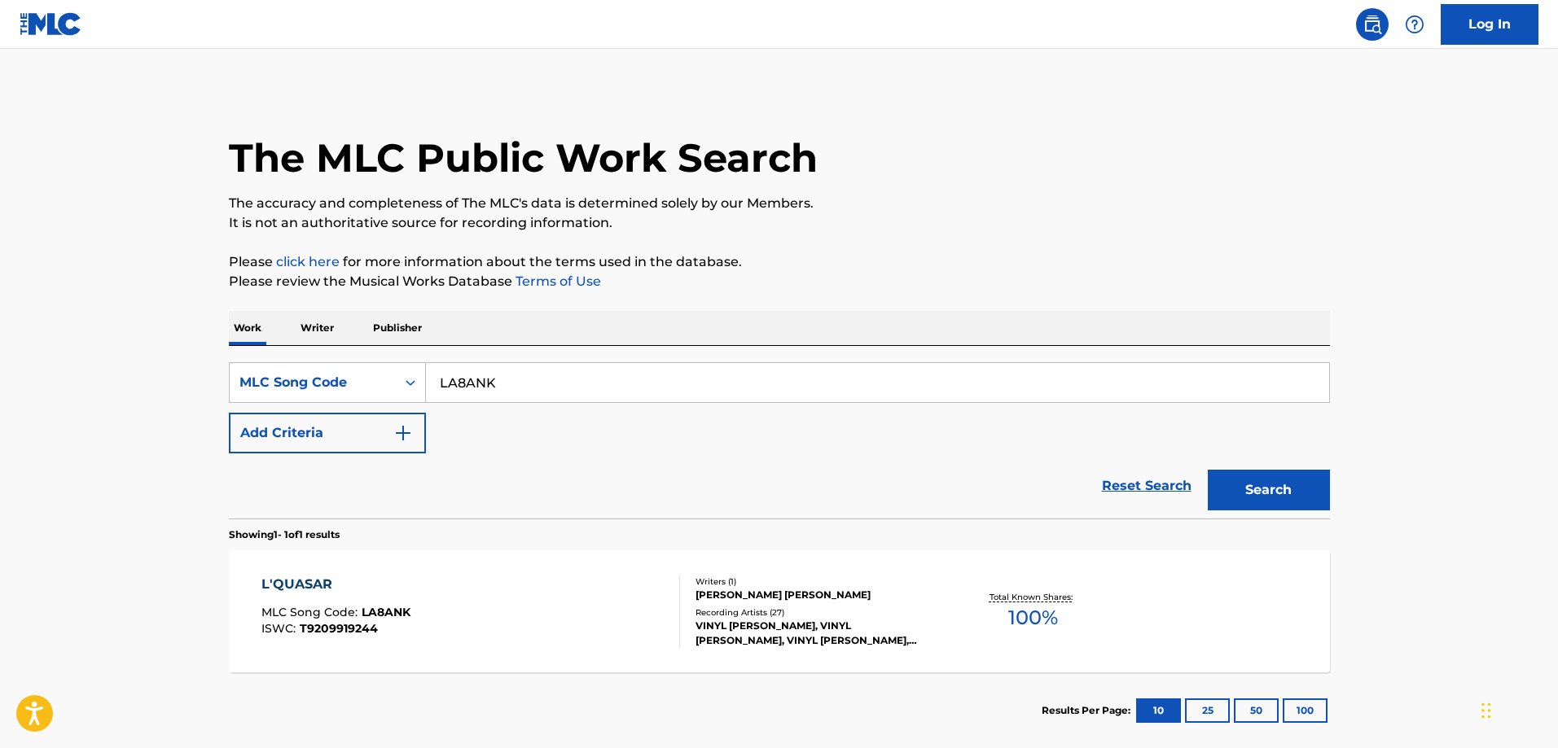
click at [543, 384] on input "LA8ANK" at bounding box center [877, 382] width 903 height 39
paste input "RB9F0W"
type input "RB9F0W"
click at [1208, 470] on button "Search" at bounding box center [1269, 490] width 122 height 41
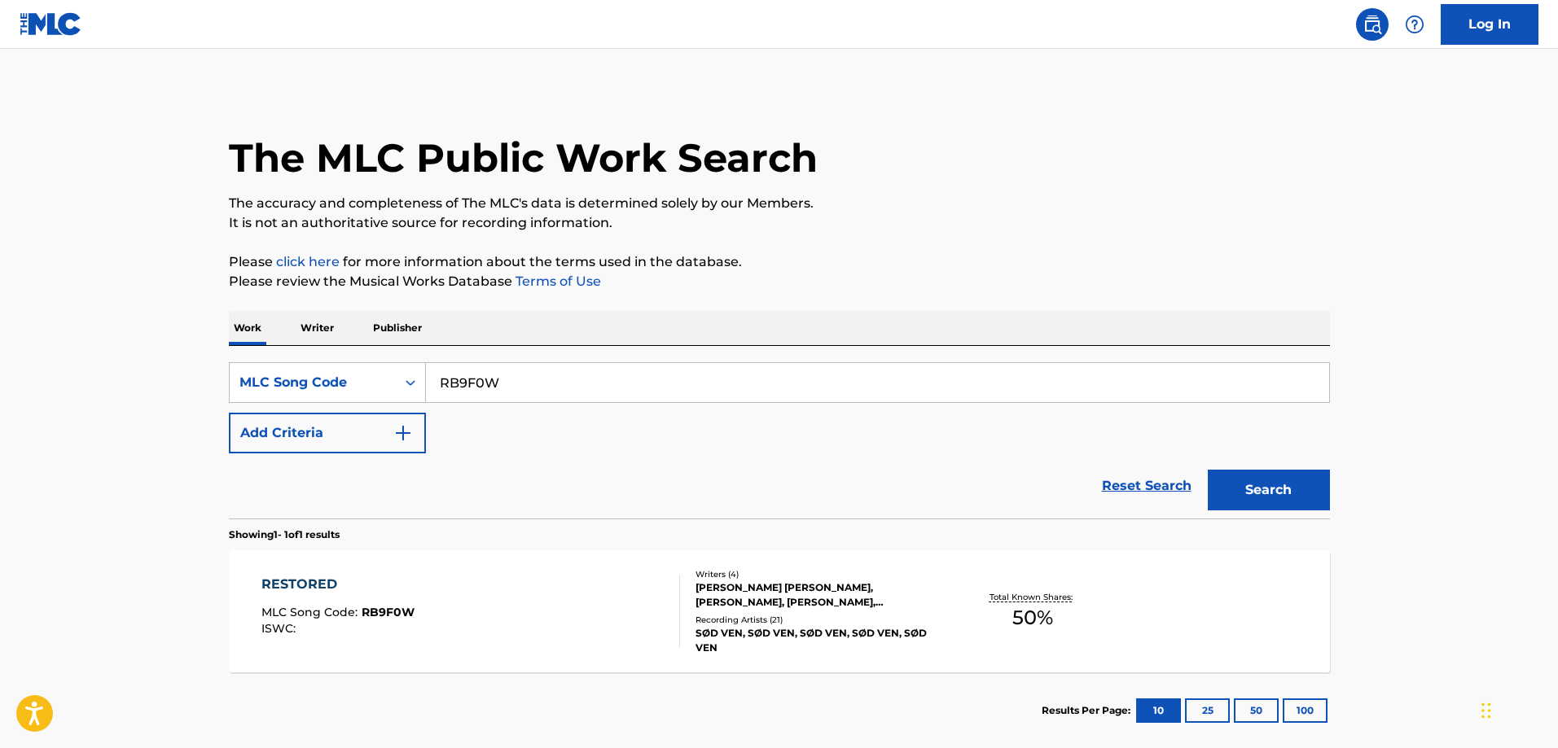
click at [454, 585] on div "RESTORED MLC Song Code : RB9F0W ISWC :" at bounding box center [470, 611] width 419 height 73
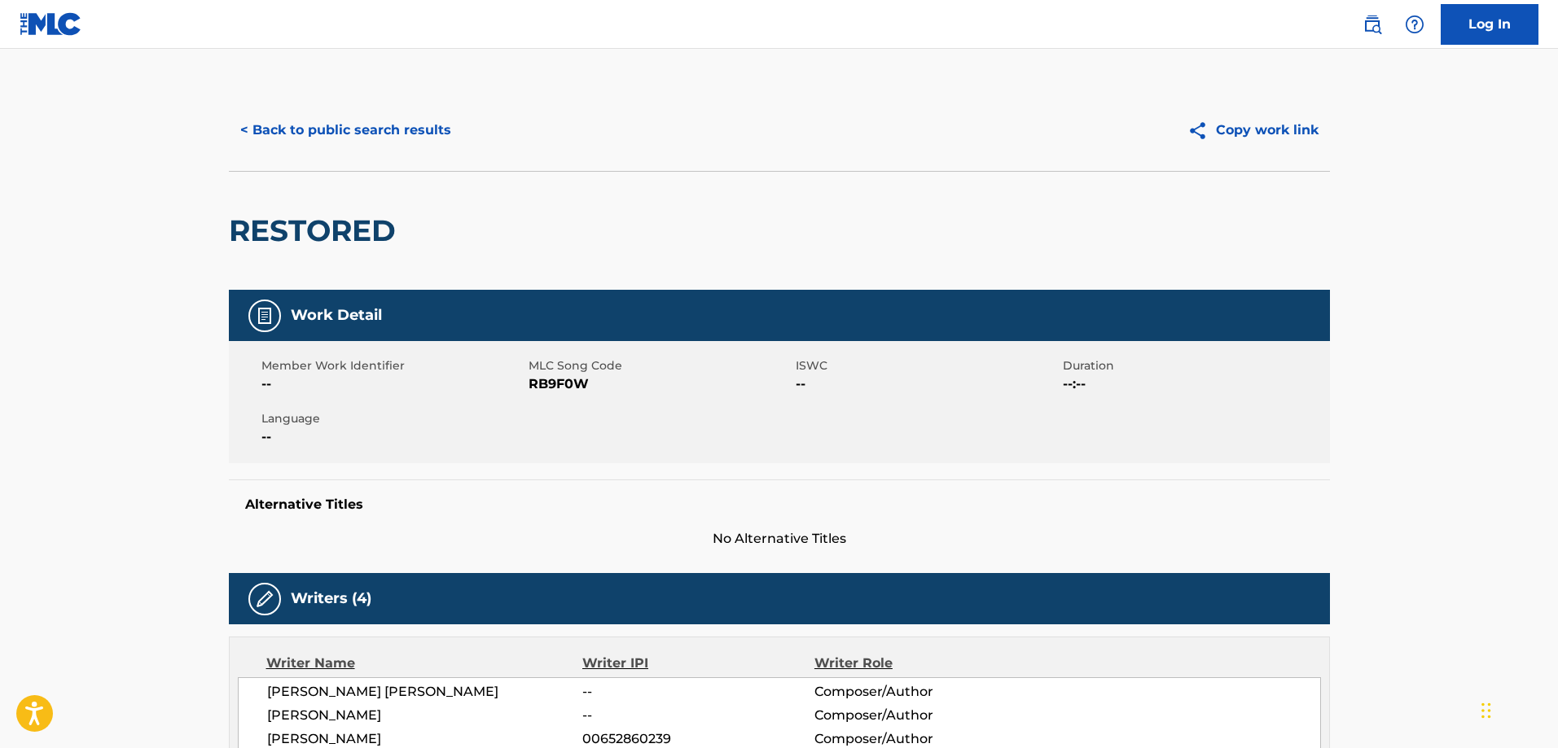
click at [319, 137] on button "< Back to public search results" at bounding box center [346, 130] width 234 height 41
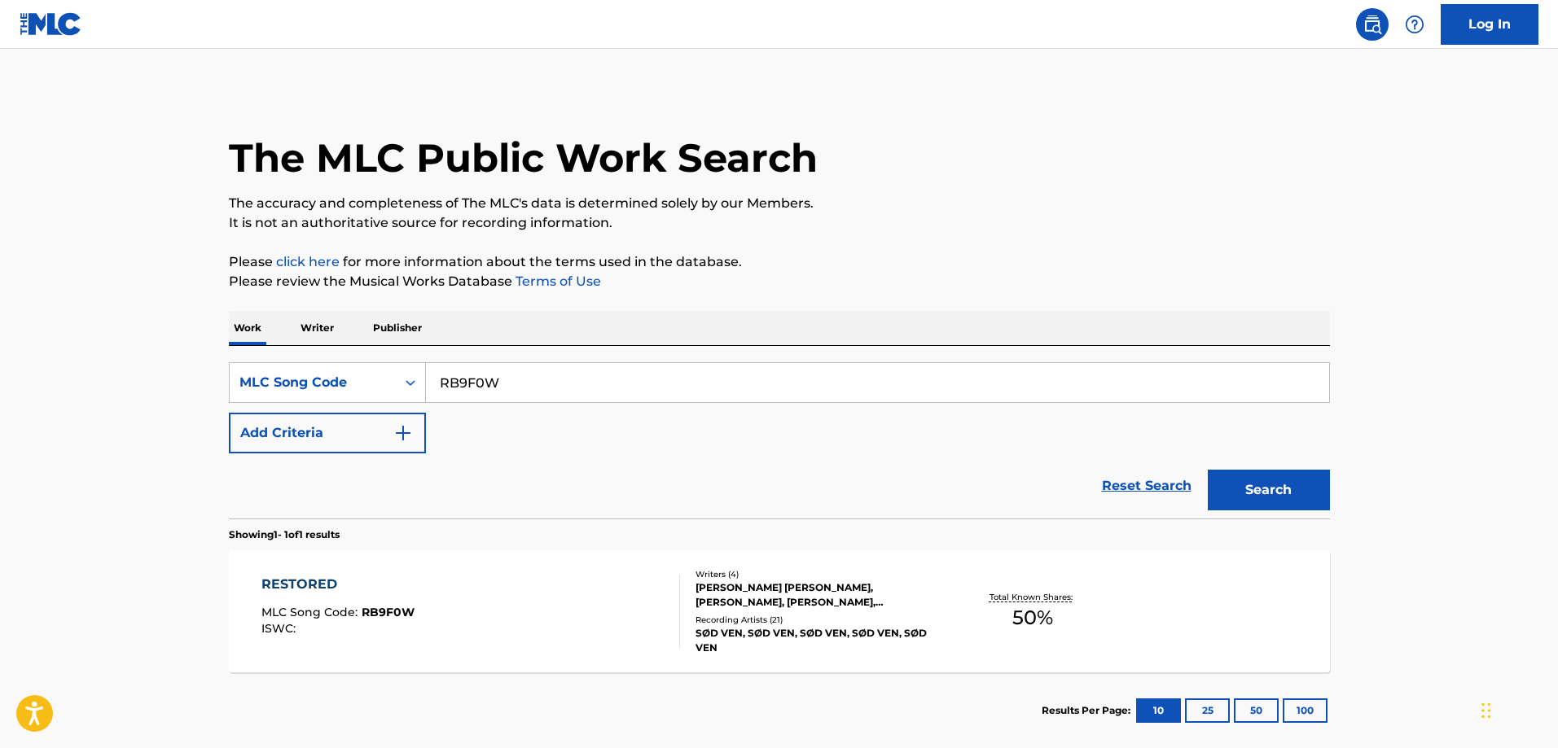
click at [604, 390] on input "RB9F0W" at bounding box center [877, 382] width 903 height 39
paste input "CC92RO"
type input "CC92RO"
click at [1208, 470] on button "Search" at bounding box center [1269, 490] width 122 height 41
click at [441, 590] on div "CHRISTMAS LASTS FOREVER" at bounding box center [364, 585] width 206 height 20
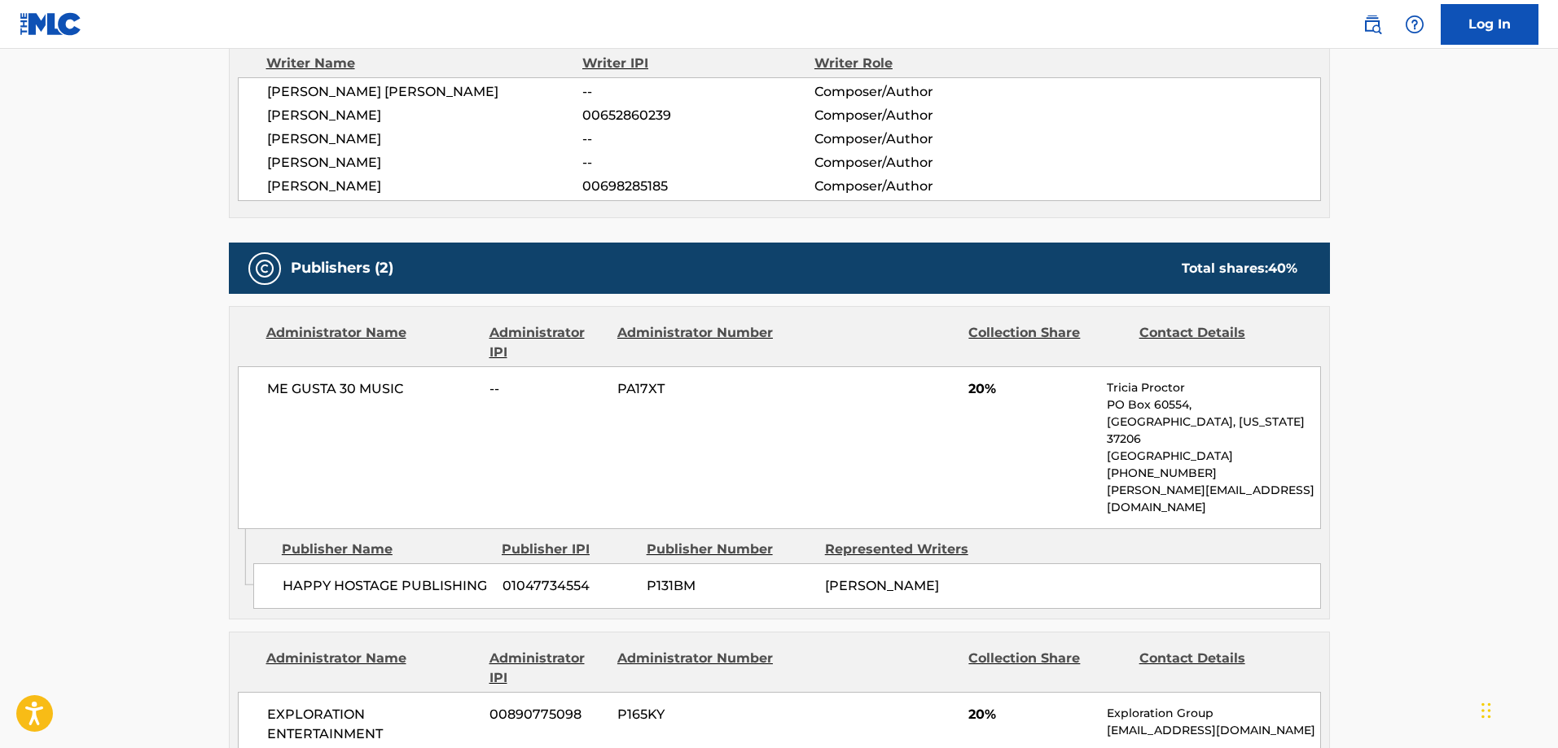
scroll to position [733, 0]
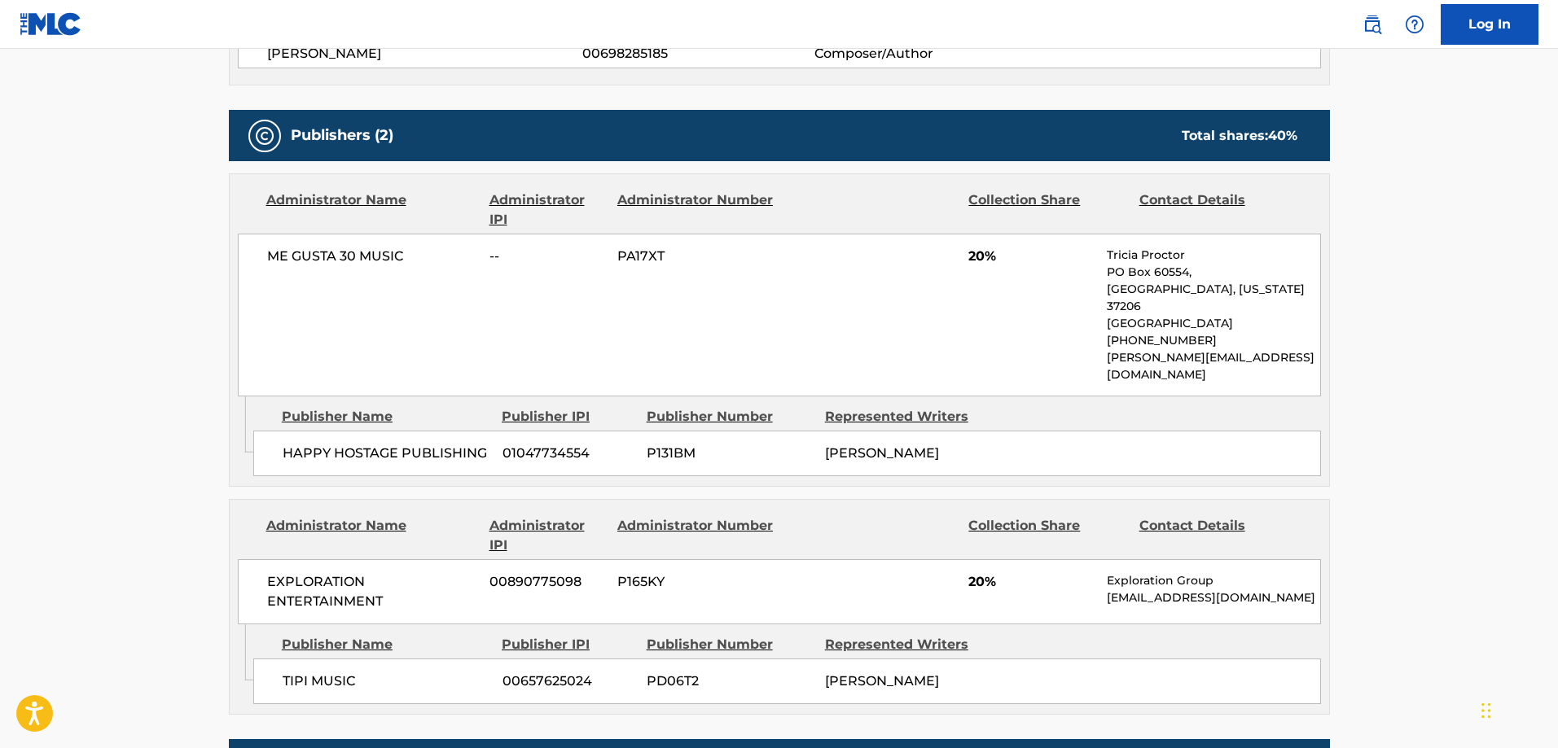
click at [290, 660] on div "TIPI MUSIC 00657625024 PD06T2 TAYLOR MATHEWS" at bounding box center [787, 682] width 1068 height 46
drag, startPoint x: 290, startPoint y: 660, endPoint x: 314, endPoint y: 651, distance: 25.6
click at [292, 660] on div "TIPI MUSIC 00657625024 PD06T2 TAYLOR MATHEWS" at bounding box center [787, 682] width 1068 height 46
drag, startPoint x: 314, startPoint y: 651, endPoint x: 324, endPoint y: 645, distance: 12.0
click at [316, 672] on span "TIPI MUSIC" at bounding box center [387, 682] width 208 height 20
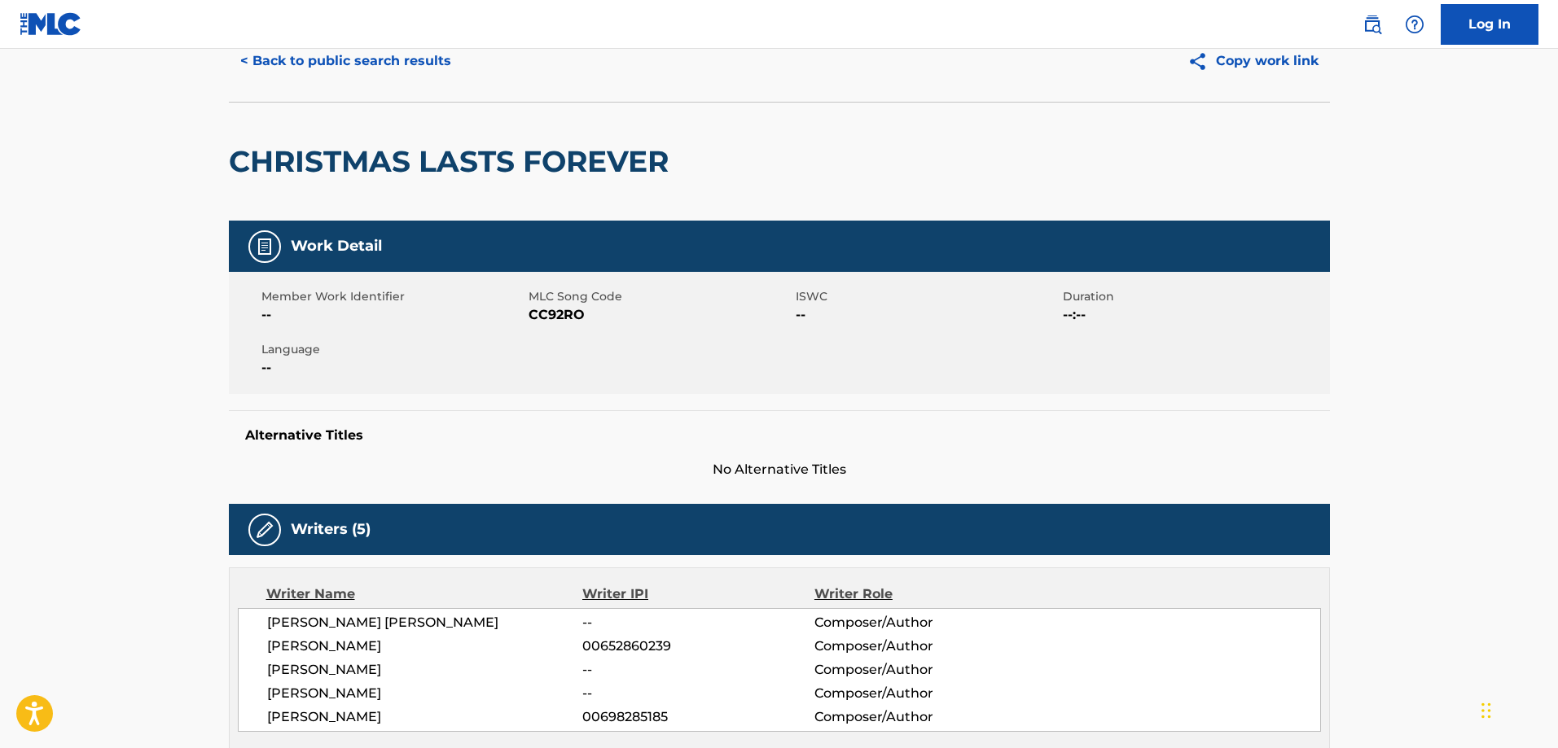
scroll to position [0, 0]
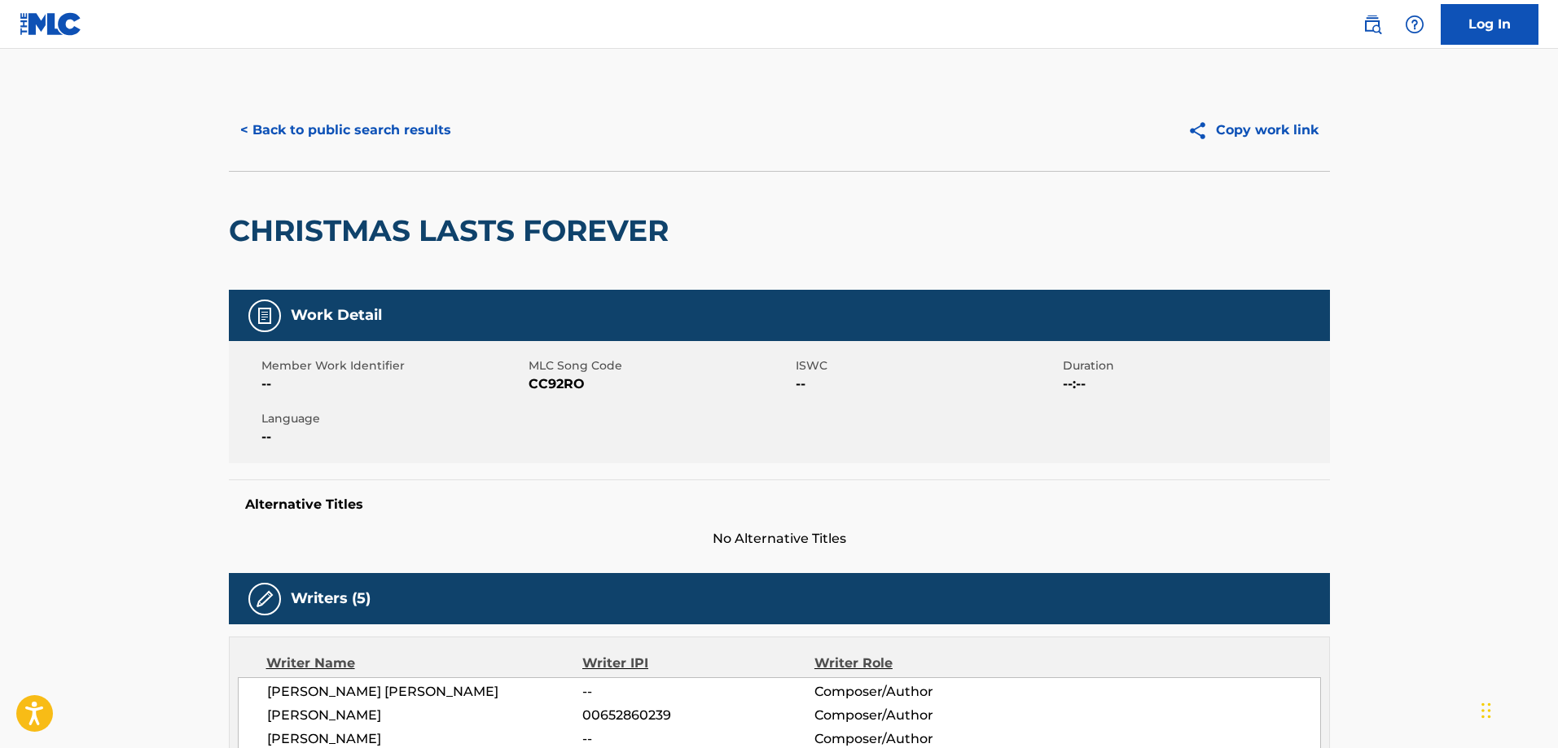
click at [383, 137] on button "< Back to public search results" at bounding box center [346, 130] width 234 height 41
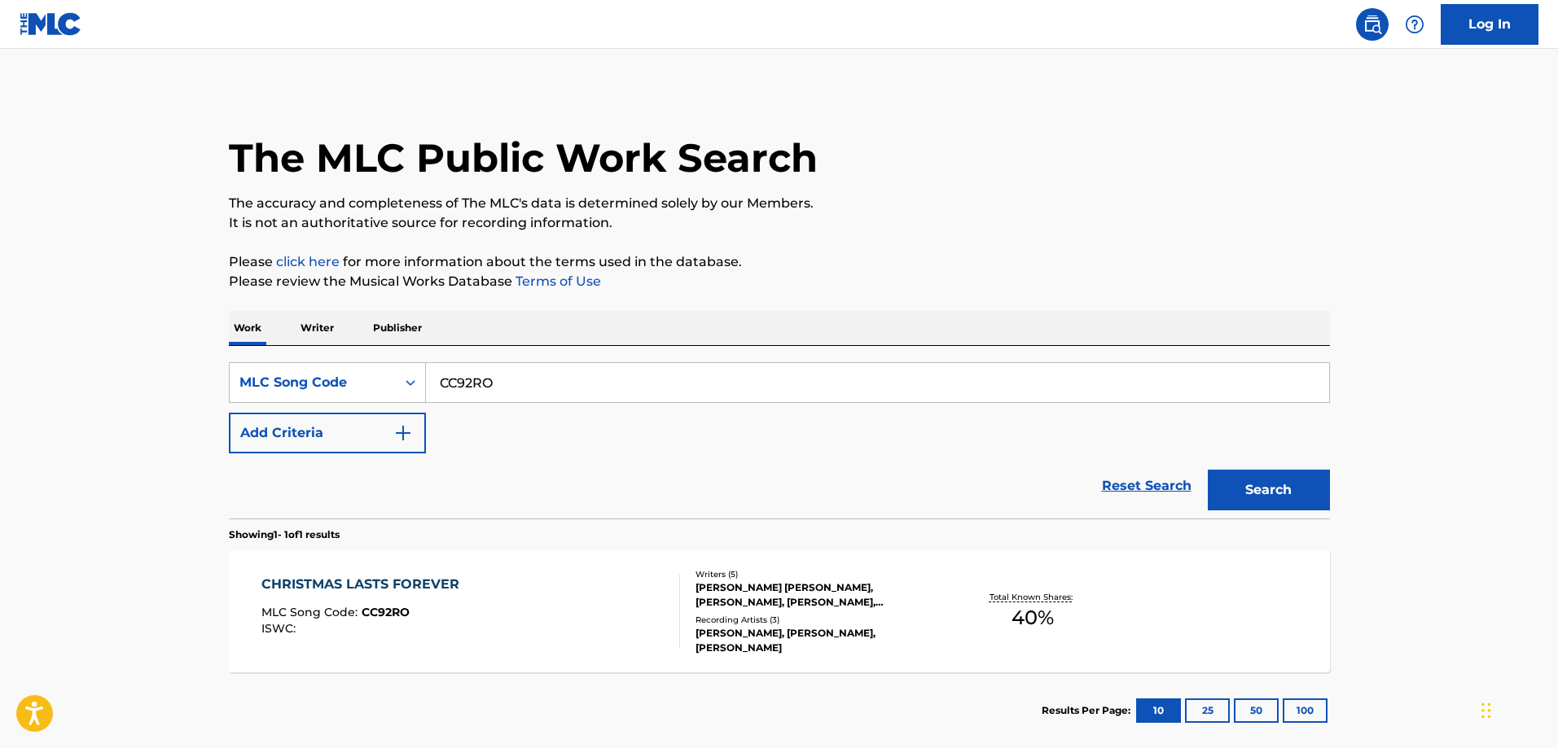
click at [522, 345] on div "Work Writer Publisher" at bounding box center [779, 328] width 1101 height 35
click at [525, 377] on input "CC92RO" at bounding box center [877, 382] width 903 height 39
paste input "LR5X9G"
type input "LR5X9G"
click at [1208, 470] on button "Search" at bounding box center [1269, 490] width 122 height 41
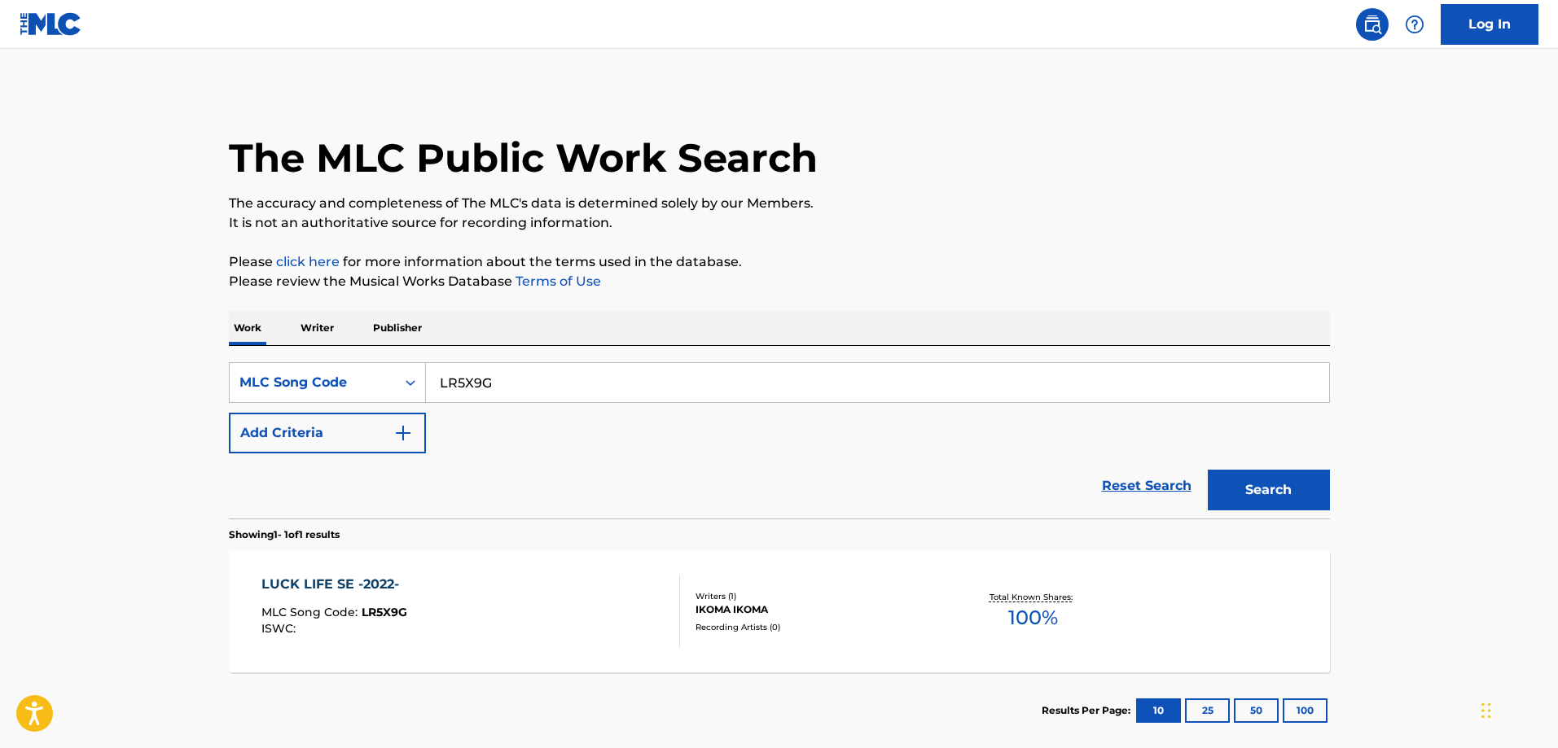
click at [397, 585] on div "LUCK LIFE SE -2022-" at bounding box center [334, 585] width 146 height 20
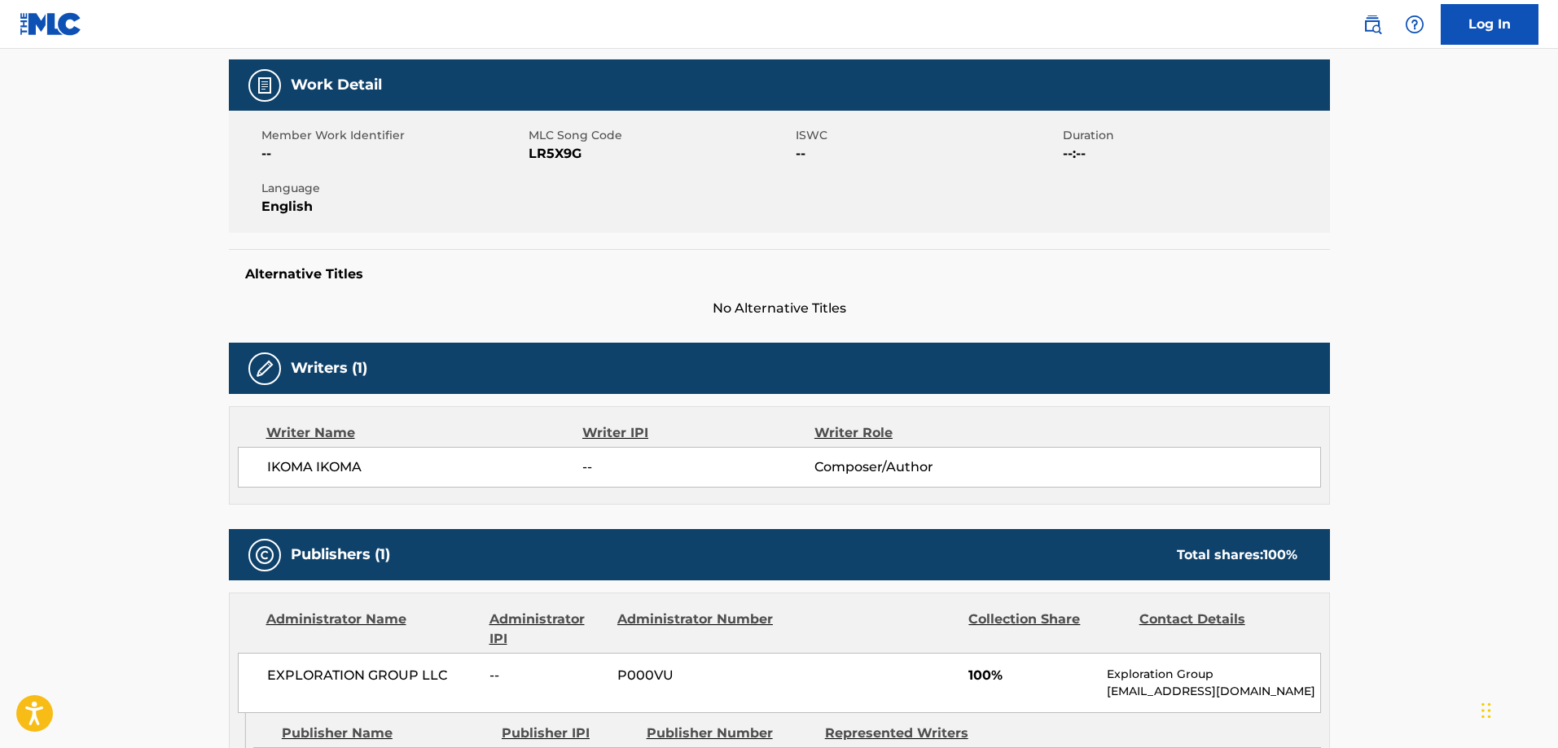
scroll to position [407, 0]
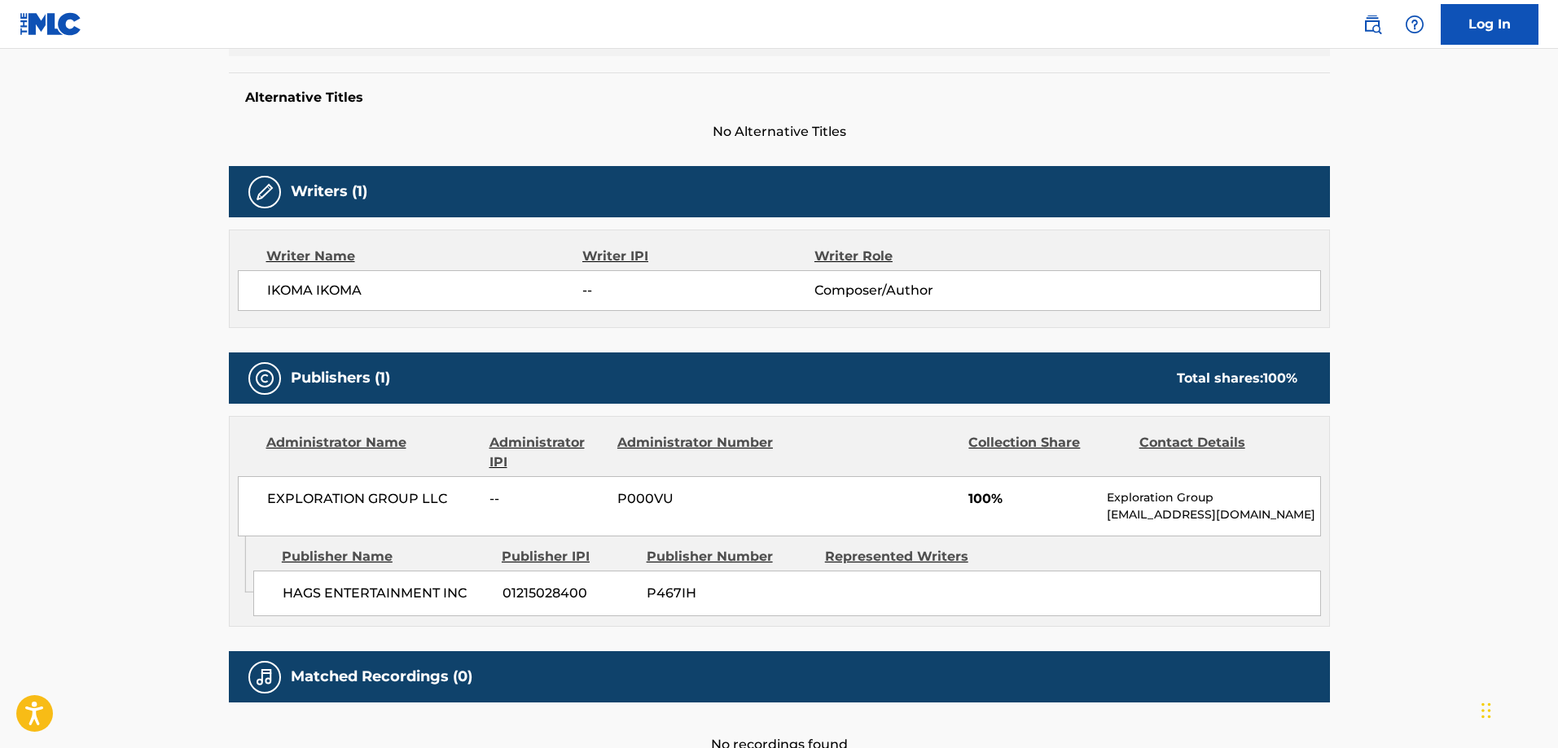
click at [288, 591] on span "HAGS ENTERTAINMENT INC" at bounding box center [387, 594] width 208 height 20
click at [287, 591] on span "HAGS ENTERTAINMENT INC" at bounding box center [387, 594] width 208 height 20
click at [450, 588] on span "HAGS ENTERTAINMENT INC" at bounding box center [387, 594] width 208 height 20
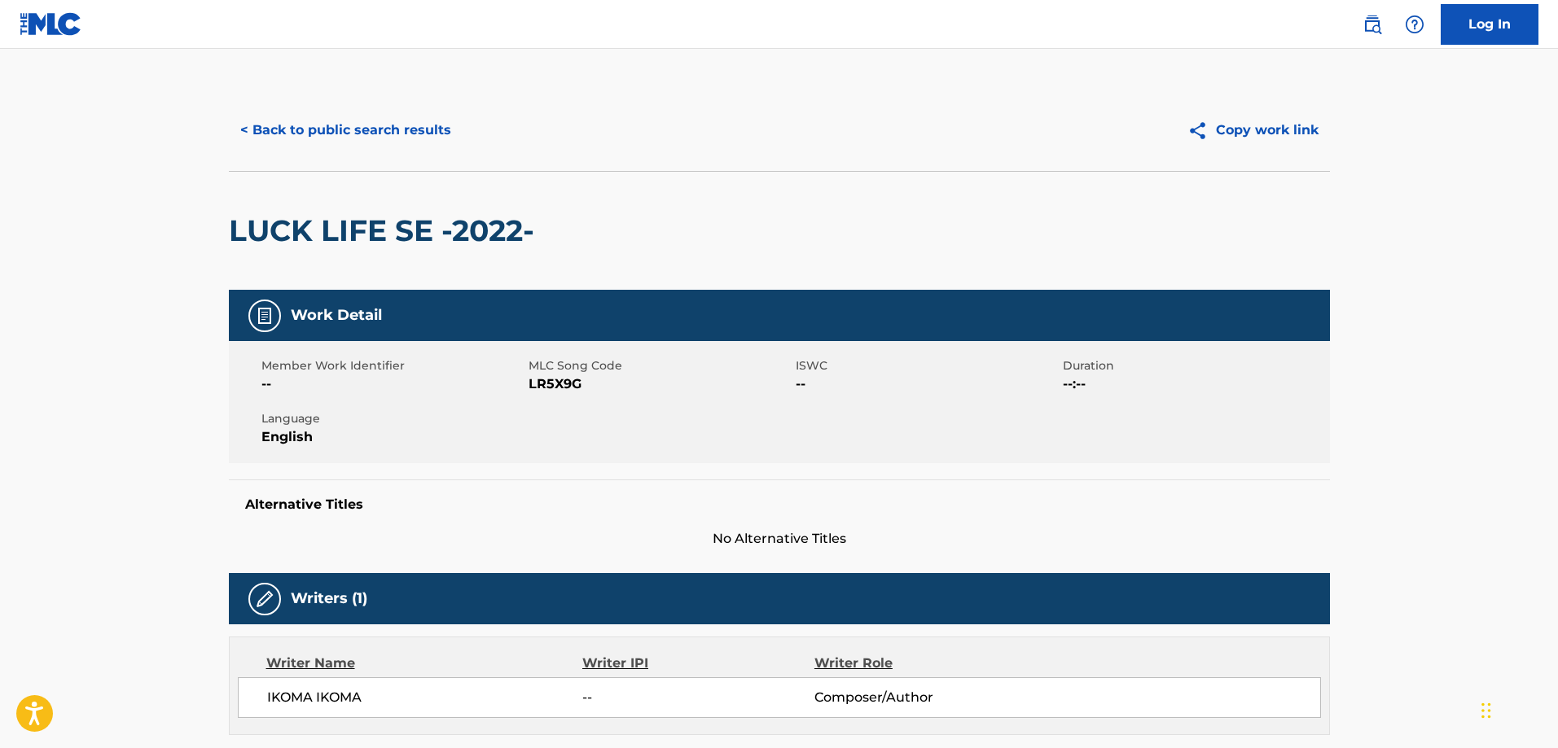
click at [318, 124] on button "< Back to public search results" at bounding box center [346, 130] width 234 height 41
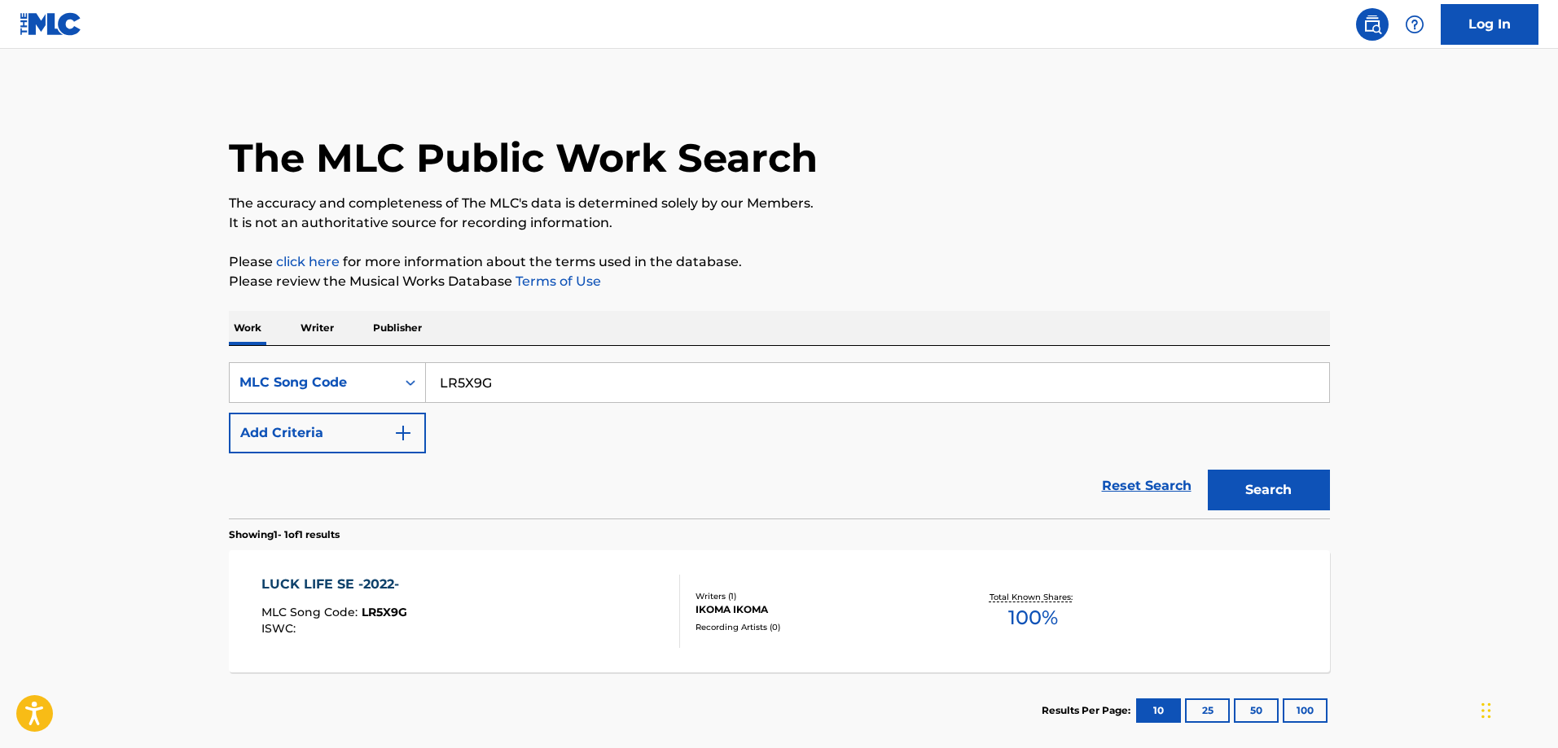
click at [523, 362] on div "LR5X9G" at bounding box center [878, 382] width 904 height 41
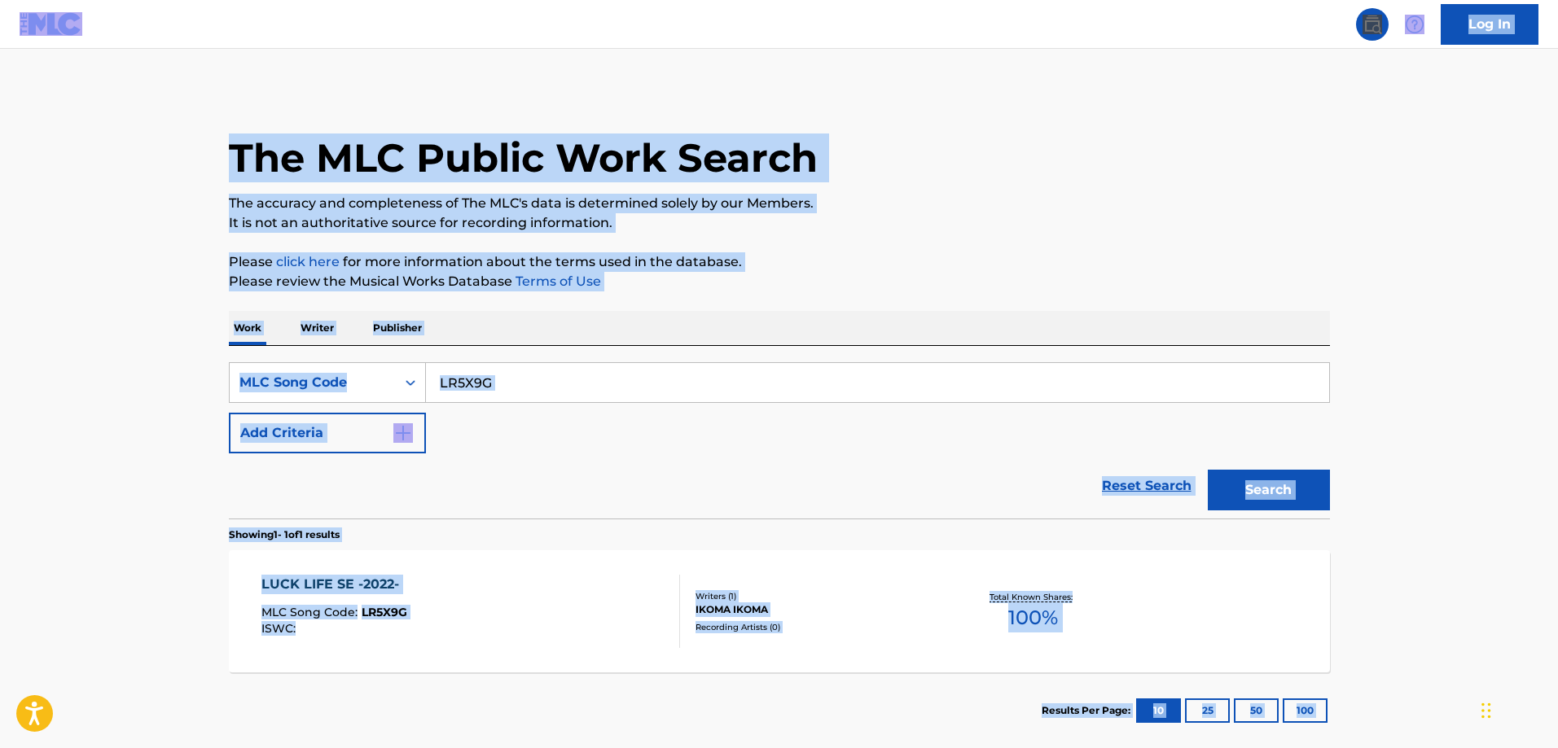
click at [523, 365] on input "LR5X9G" at bounding box center [877, 382] width 903 height 39
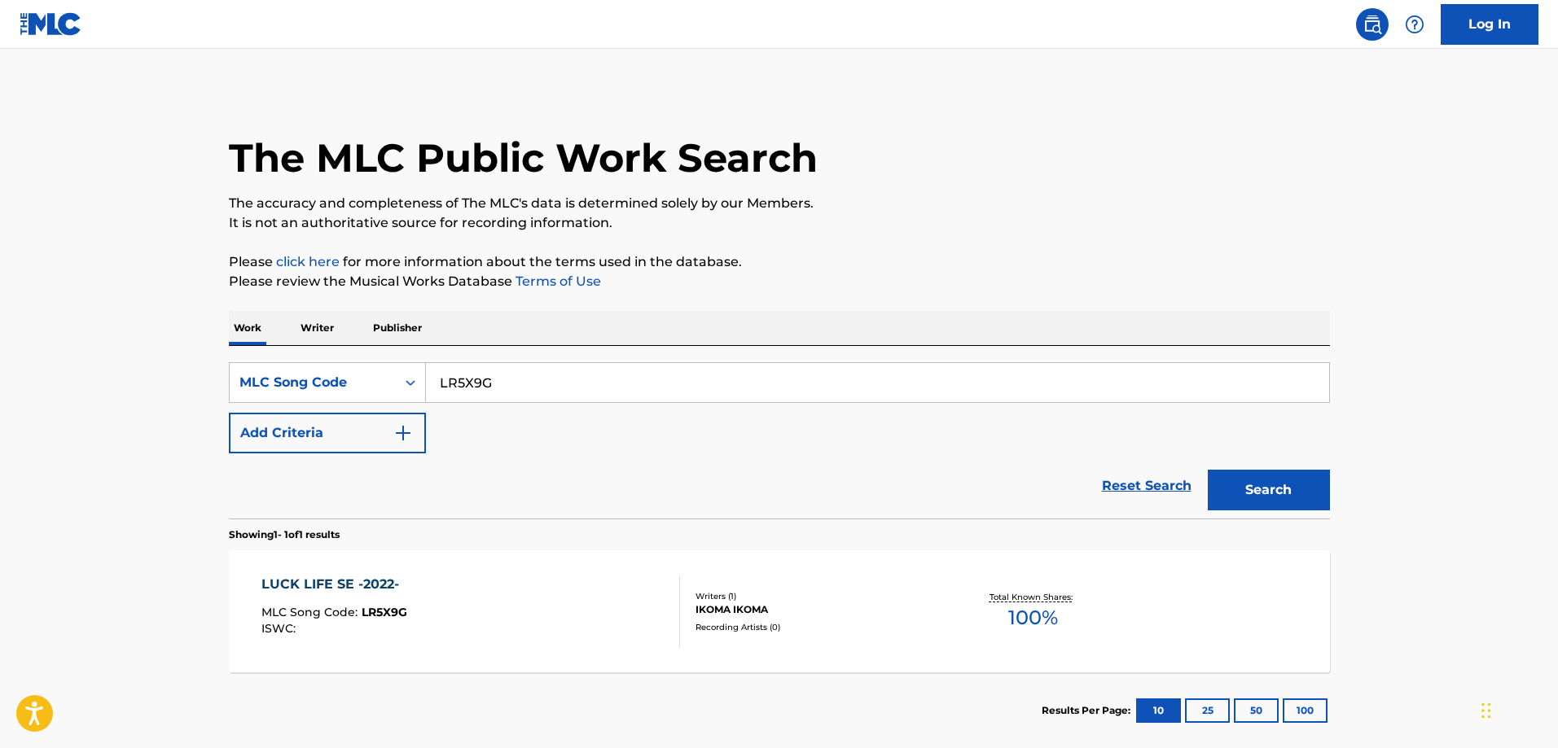
click at [1208, 470] on button "Search" at bounding box center [1269, 490] width 122 height 41
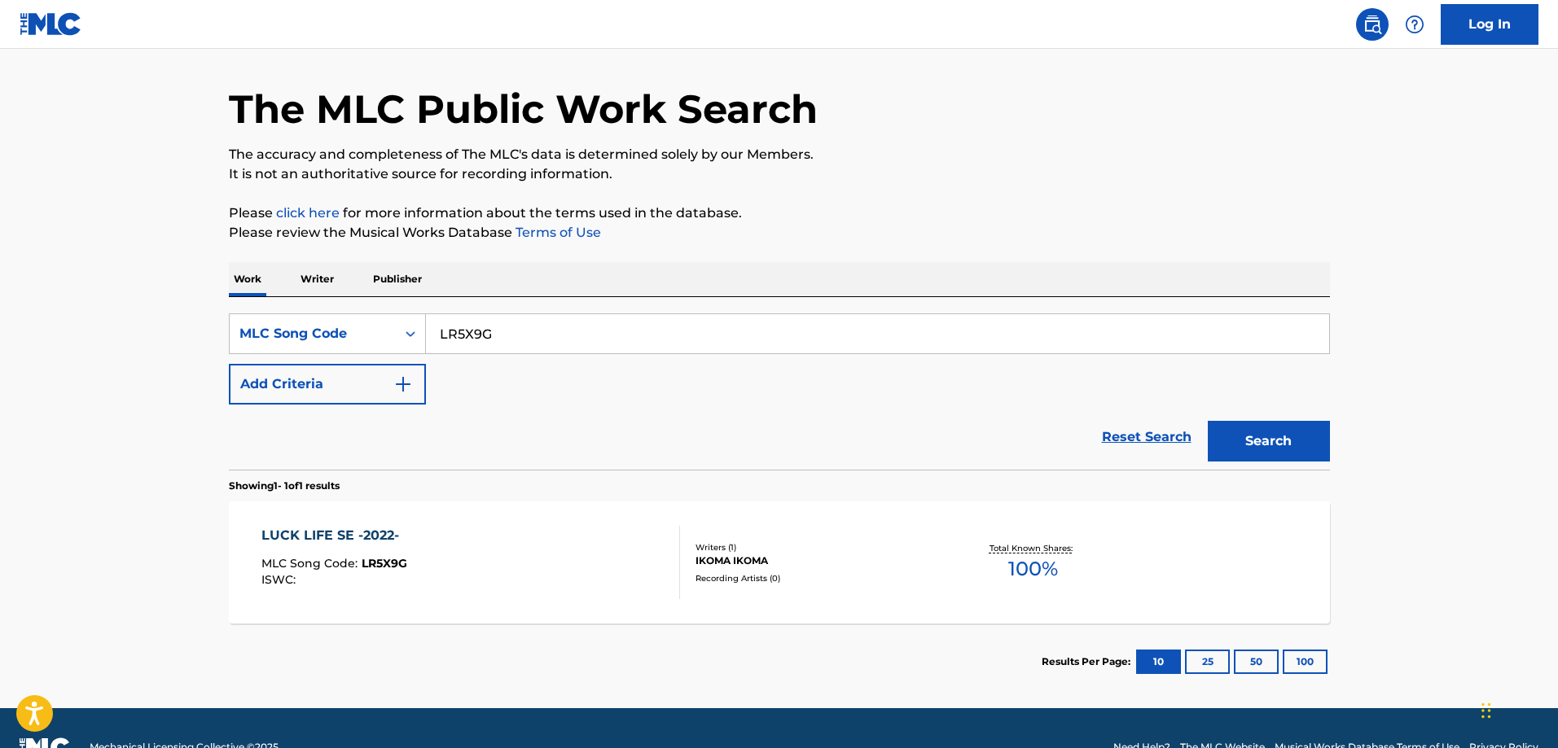
scroll to position [87, 0]
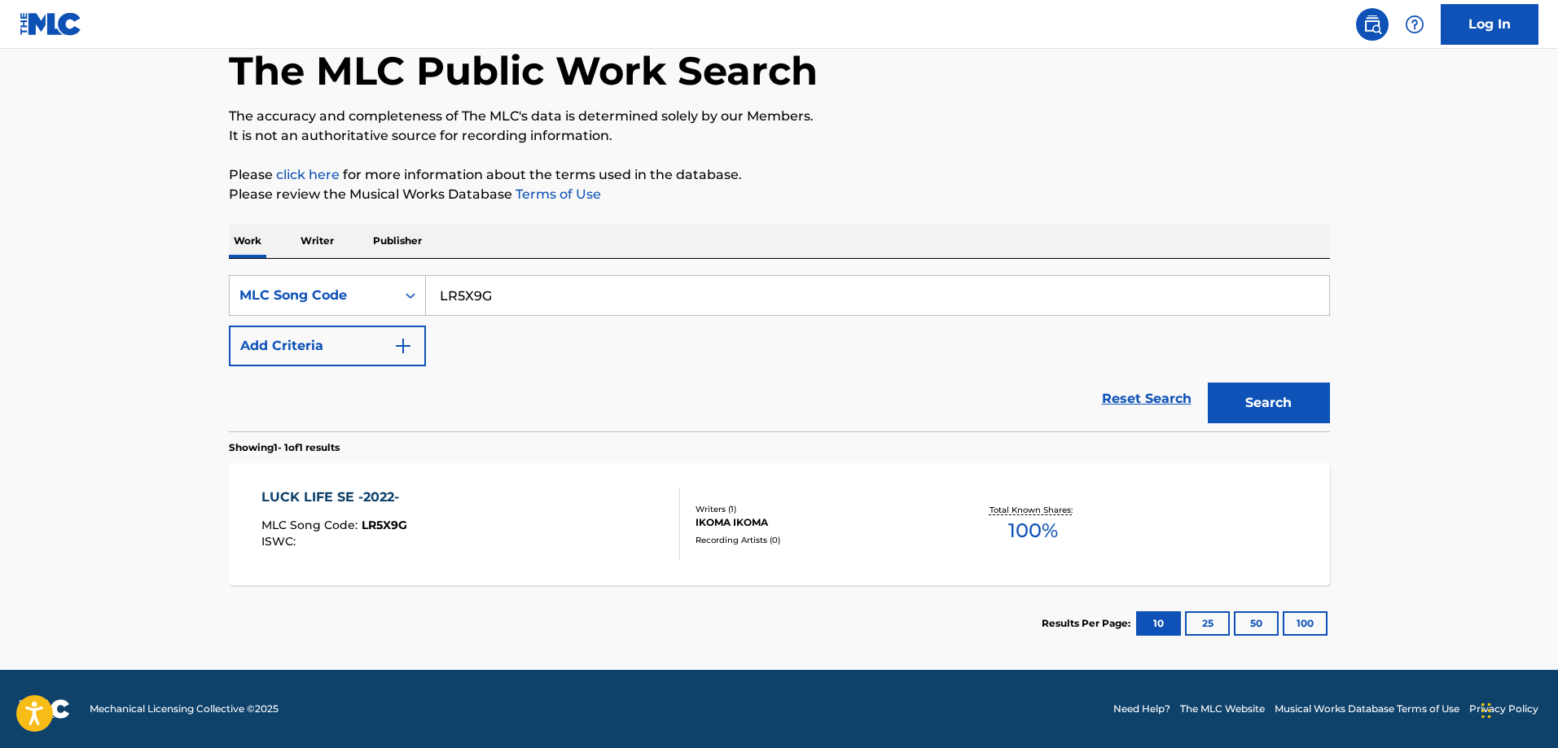
click at [467, 483] on div "LUCK LIFE SE -2022- MLC Song Code : LR5X9G ISWC : Writers ( 1 ) IKOMA IKOMA Rec…" at bounding box center [779, 524] width 1101 height 122
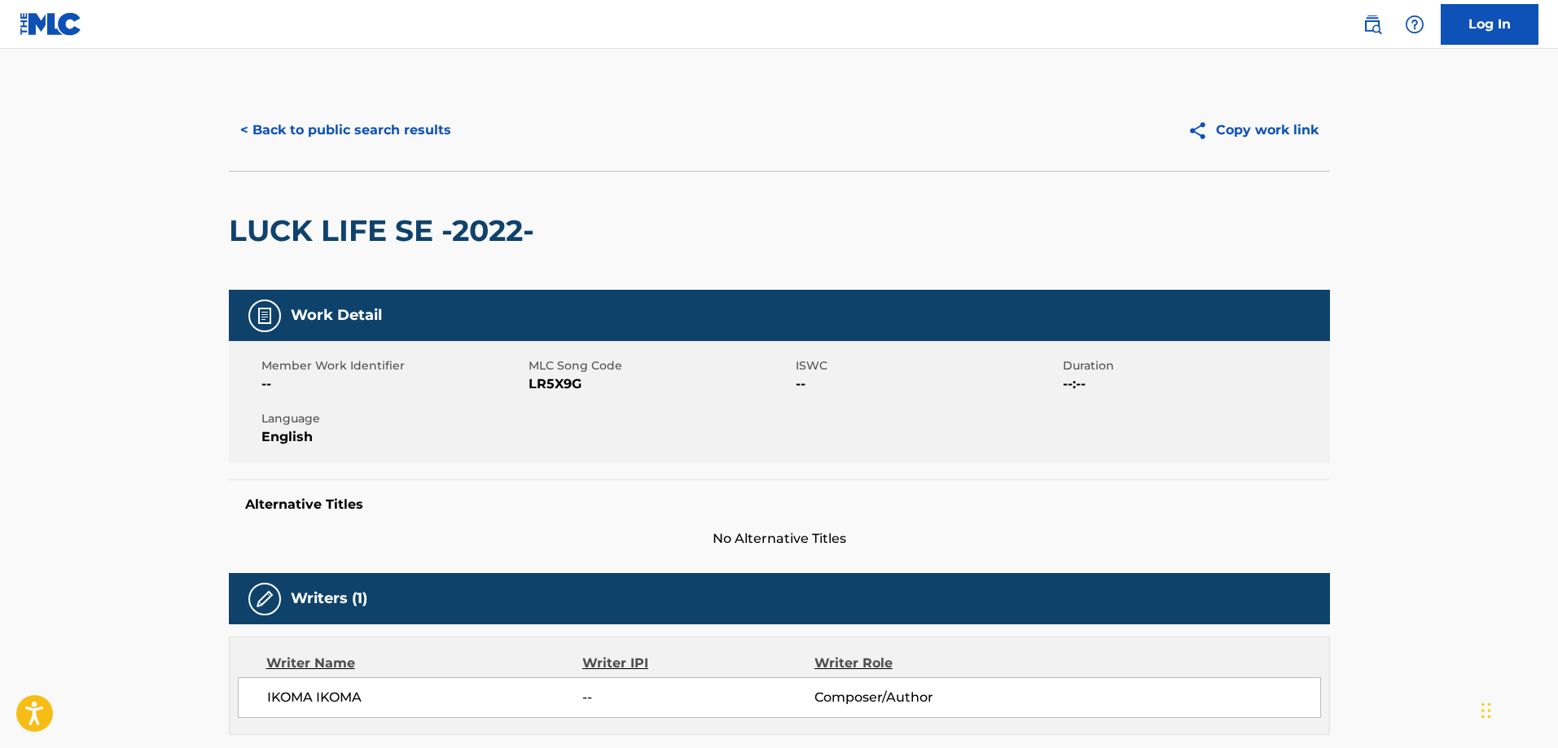
click at [340, 121] on button "< Back to public search results" at bounding box center [346, 130] width 234 height 41
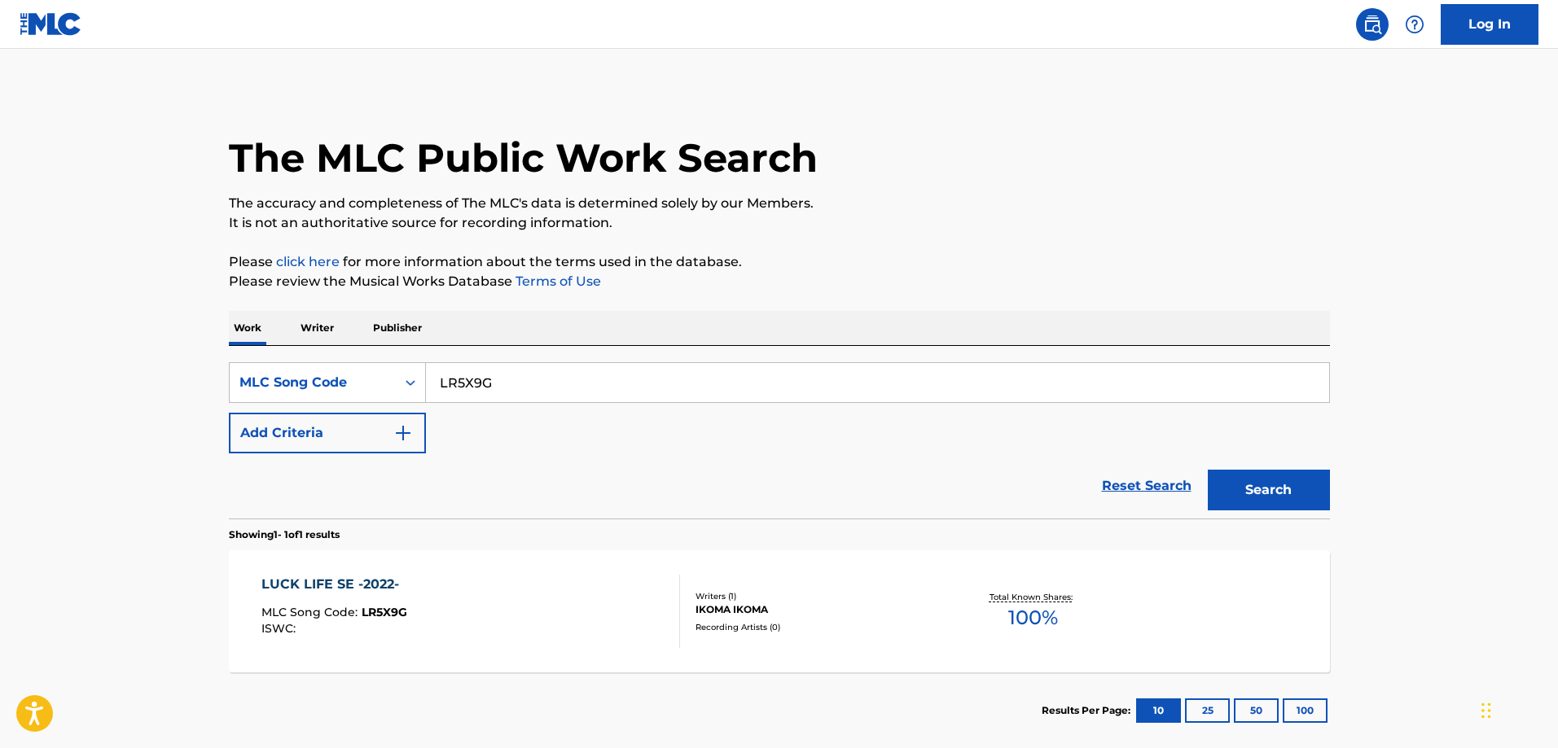
scroll to position [45, 0]
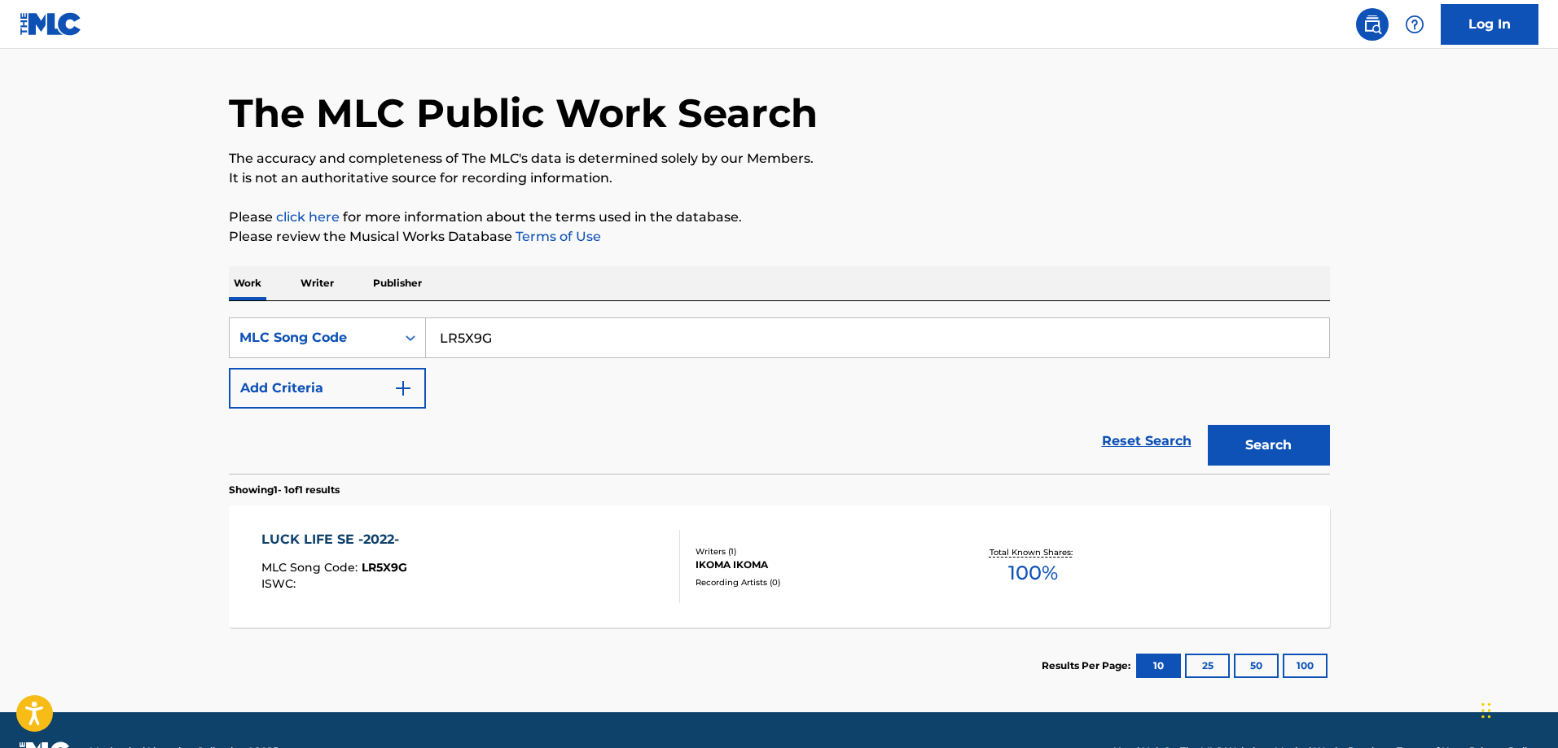
click at [516, 348] on input "LR5X9G" at bounding box center [877, 337] width 903 height 39
paste input "6O"
type input "LR5X6O"
click at [1208, 425] on button "Search" at bounding box center [1269, 445] width 122 height 41
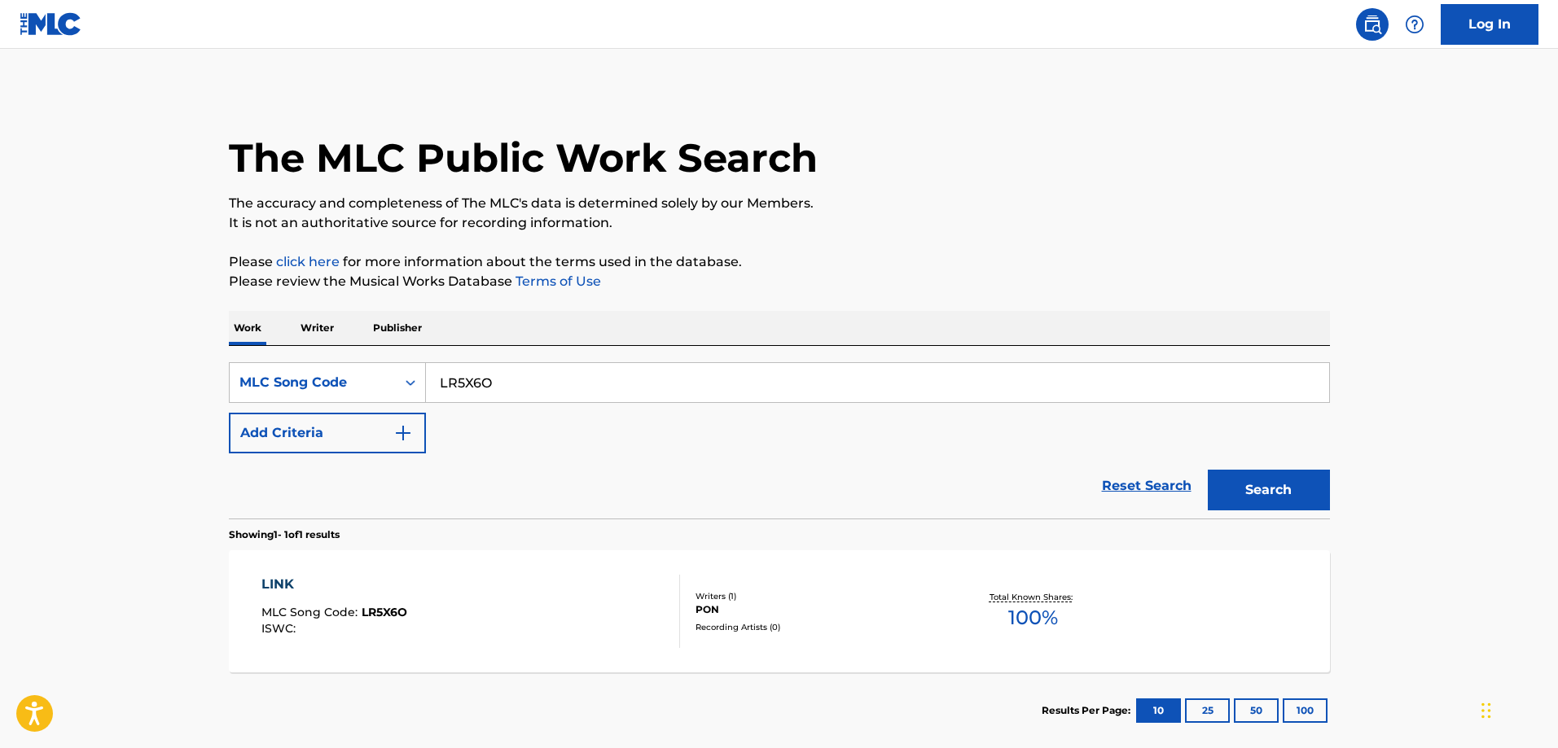
click at [393, 565] on div "LINK MLC Song Code : LR5X6O ISWC : Writers ( 1 ) PON Recording Artists ( 0 ) To…" at bounding box center [779, 612] width 1101 height 122
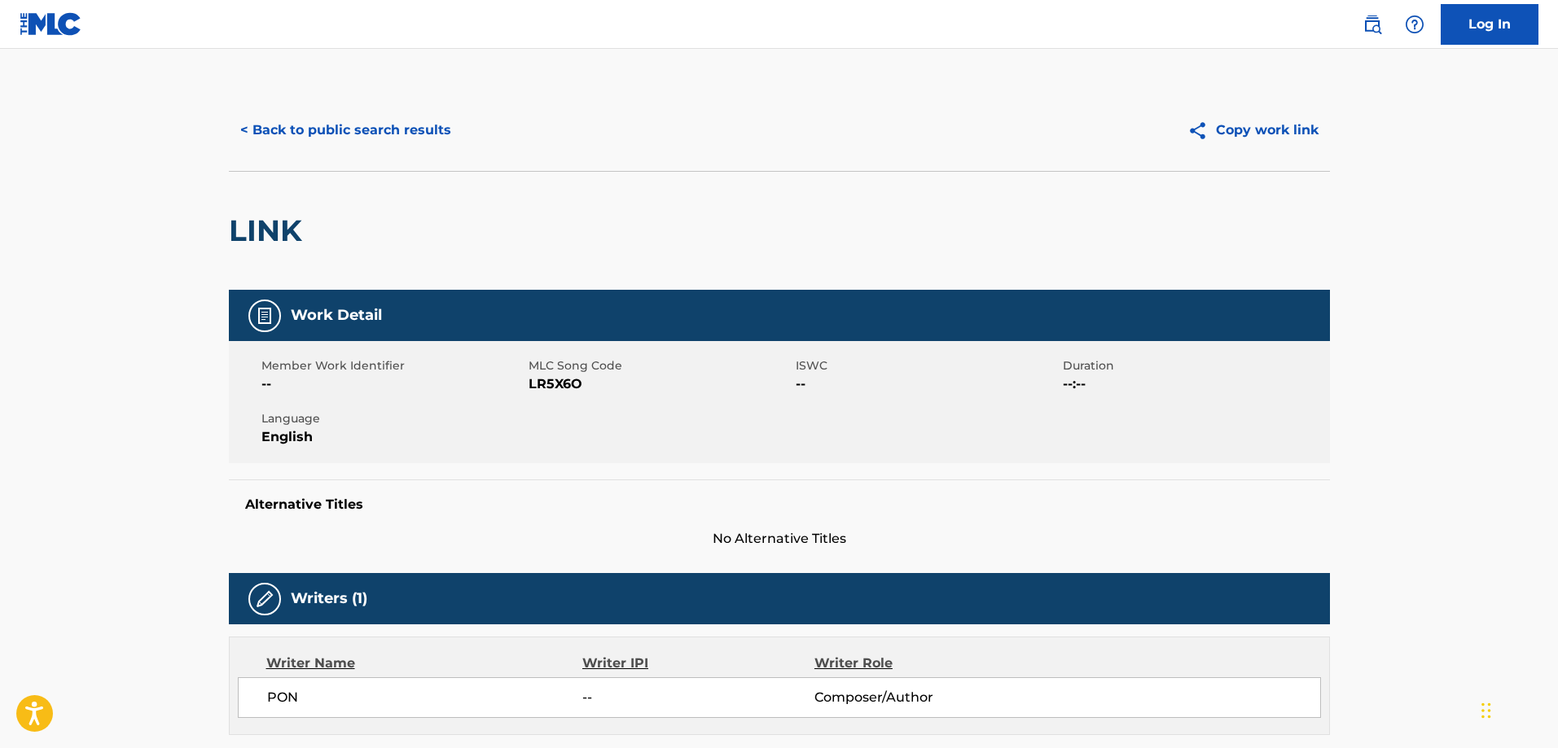
click at [364, 135] on button "< Back to public search results" at bounding box center [346, 130] width 234 height 41
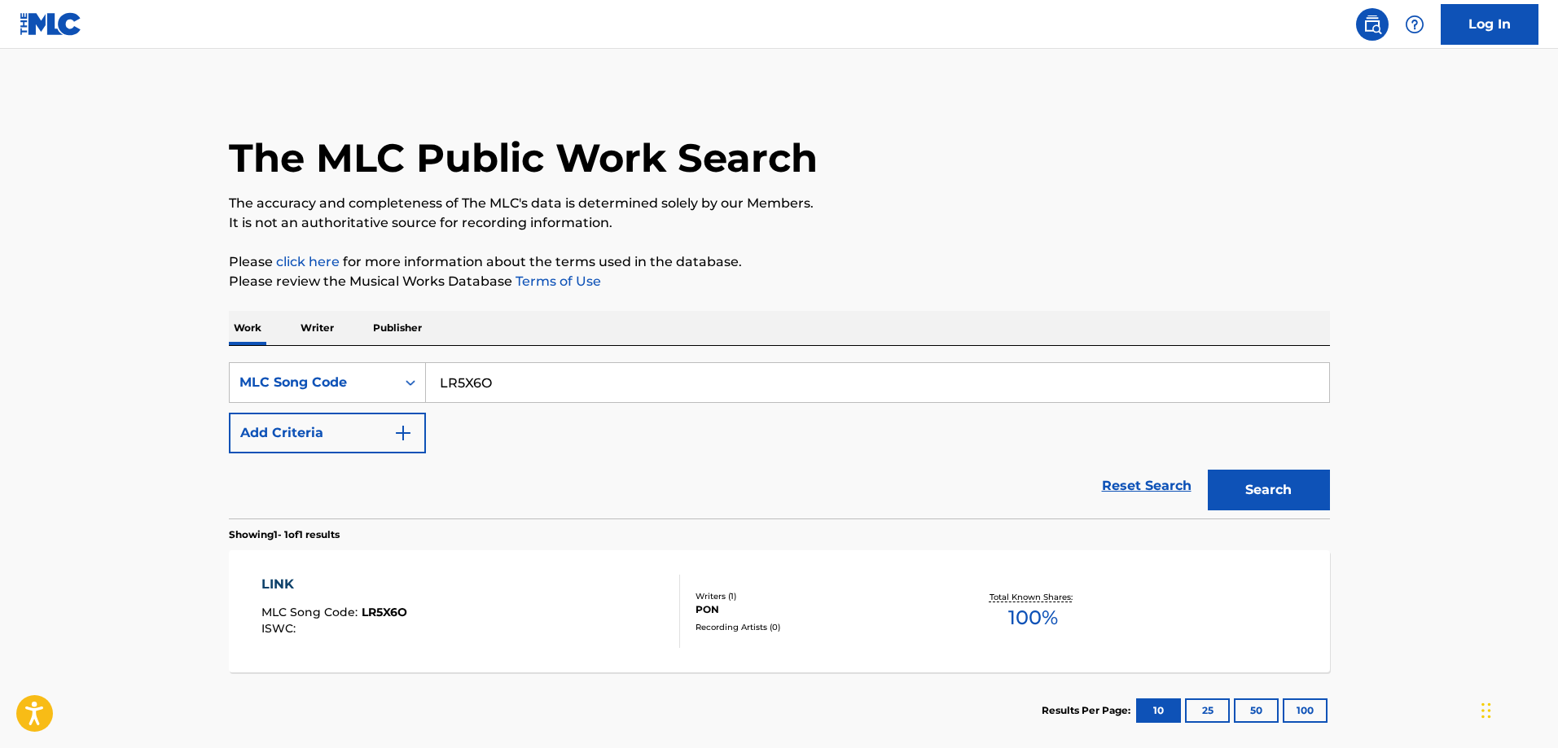
click at [533, 360] on div "SearchWithCriteria72954e8b-957c-4fbd-a464-474444d8c329 MLC Song Code LR5X6O Add…" at bounding box center [779, 432] width 1101 height 173
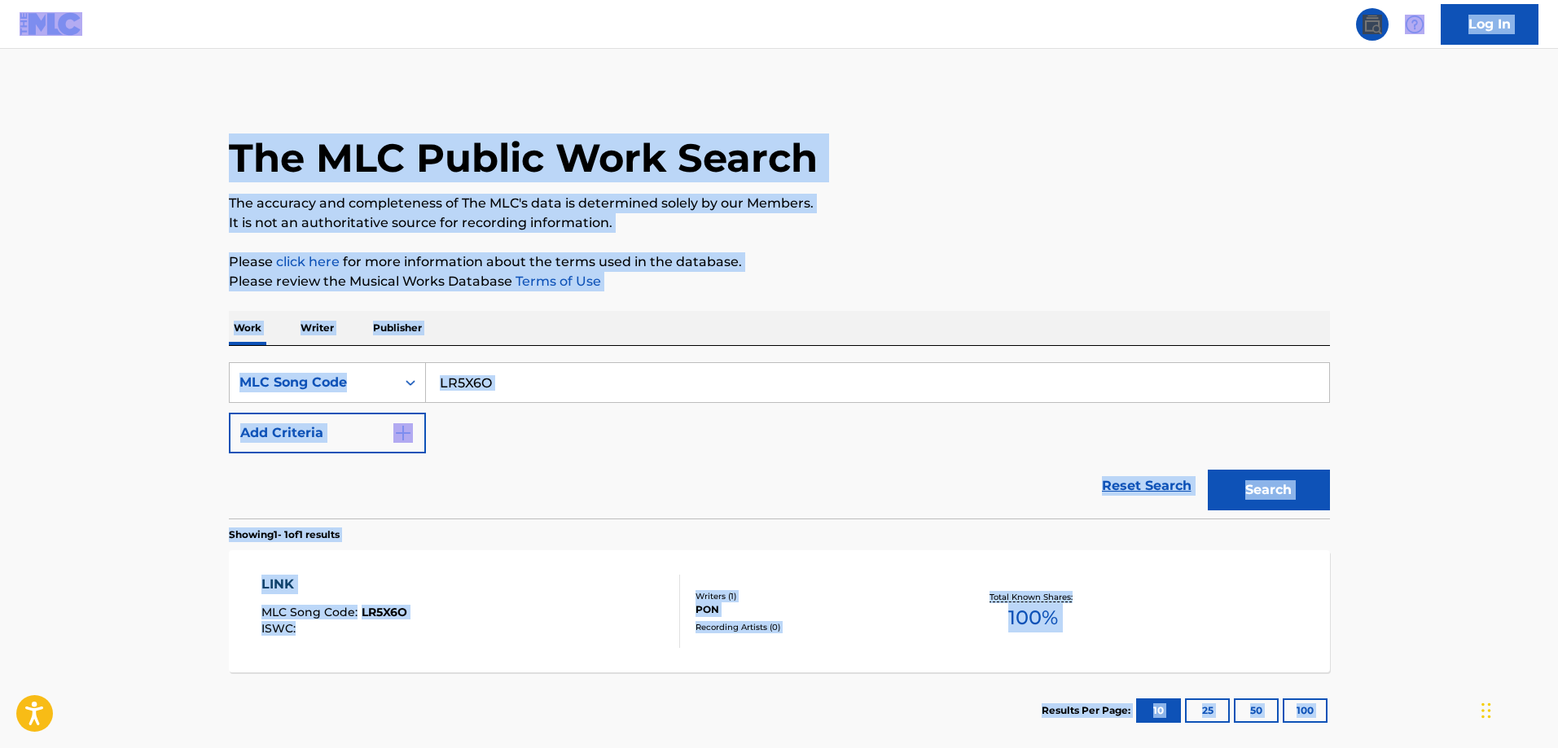
click at [531, 371] on input "LR5X6O" at bounding box center [877, 382] width 903 height 39
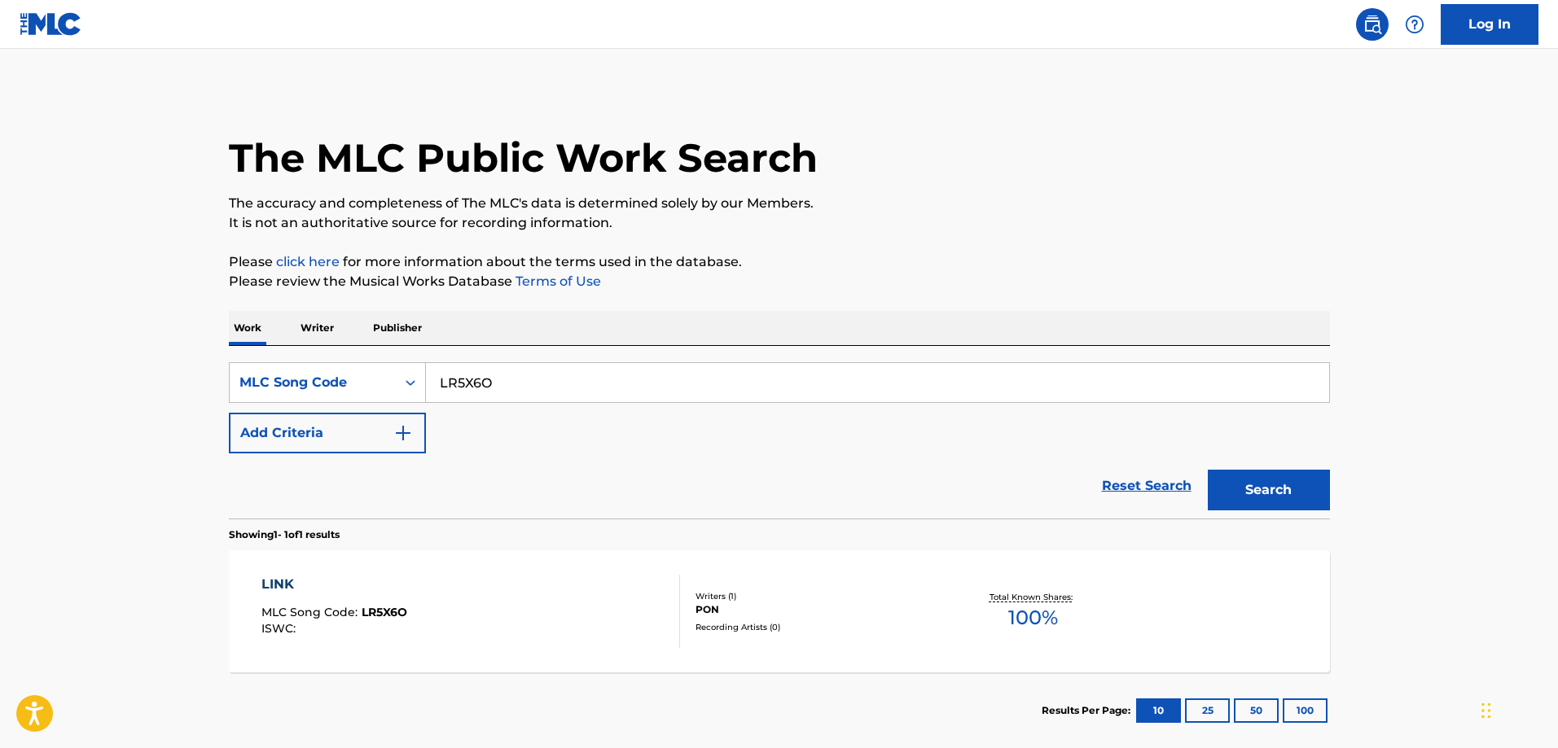
paste input "RO19I4"
type input "RO19I4"
click at [1208, 470] on button "Search" at bounding box center [1269, 490] width 122 height 41
click at [492, 583] on div "RAY'S DAYS MLC Song Code : RO19I4 ISWC : T3245551428" at bounding box center [470, 611] width 419 height 73
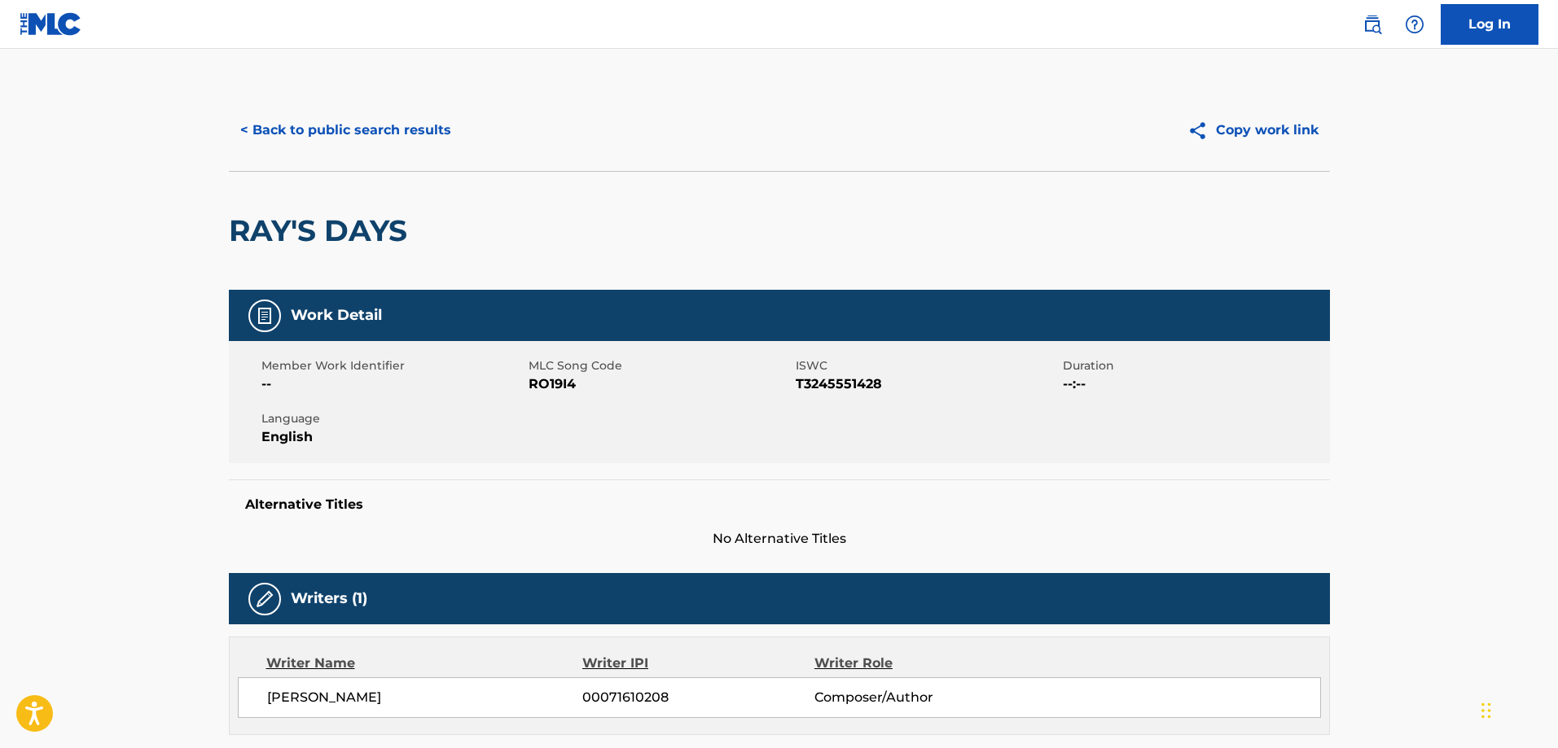
click at [367, 153] on div "< Back to public search results Copy work link" at bounding box center [779, 130] width 1101 height 81
click at [377, 122] on button "< Back to public search results" at bounding box center [346, 130] width 234 height 41
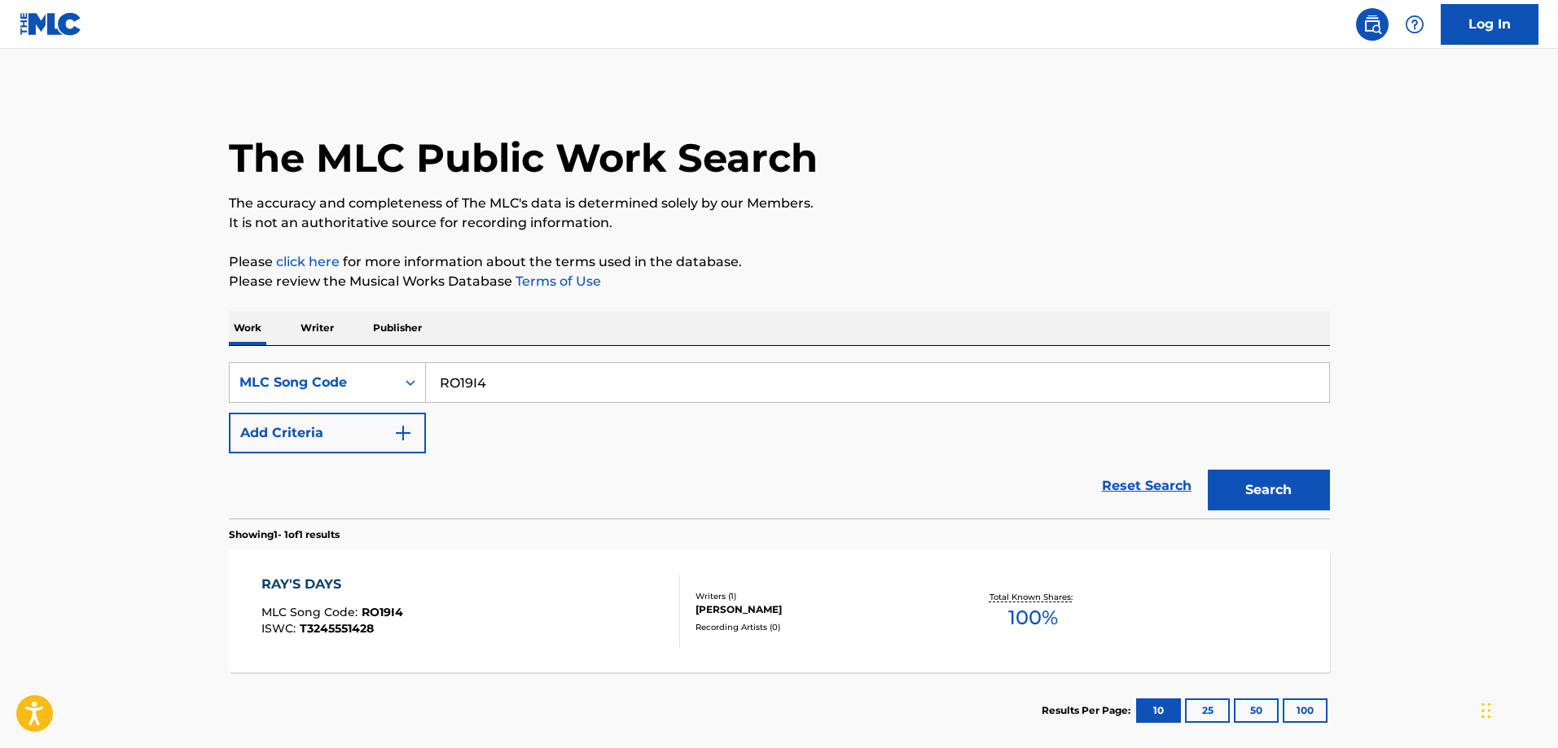
click at [603, 396] on input "RO19I4" at bounding box center [877, 382] width 903 height 39
paste input "AD8H70"
type input "AD8H70"
click at [1208, 470] on button "Search" at bounding box center [1269, 490] width 122 height 41
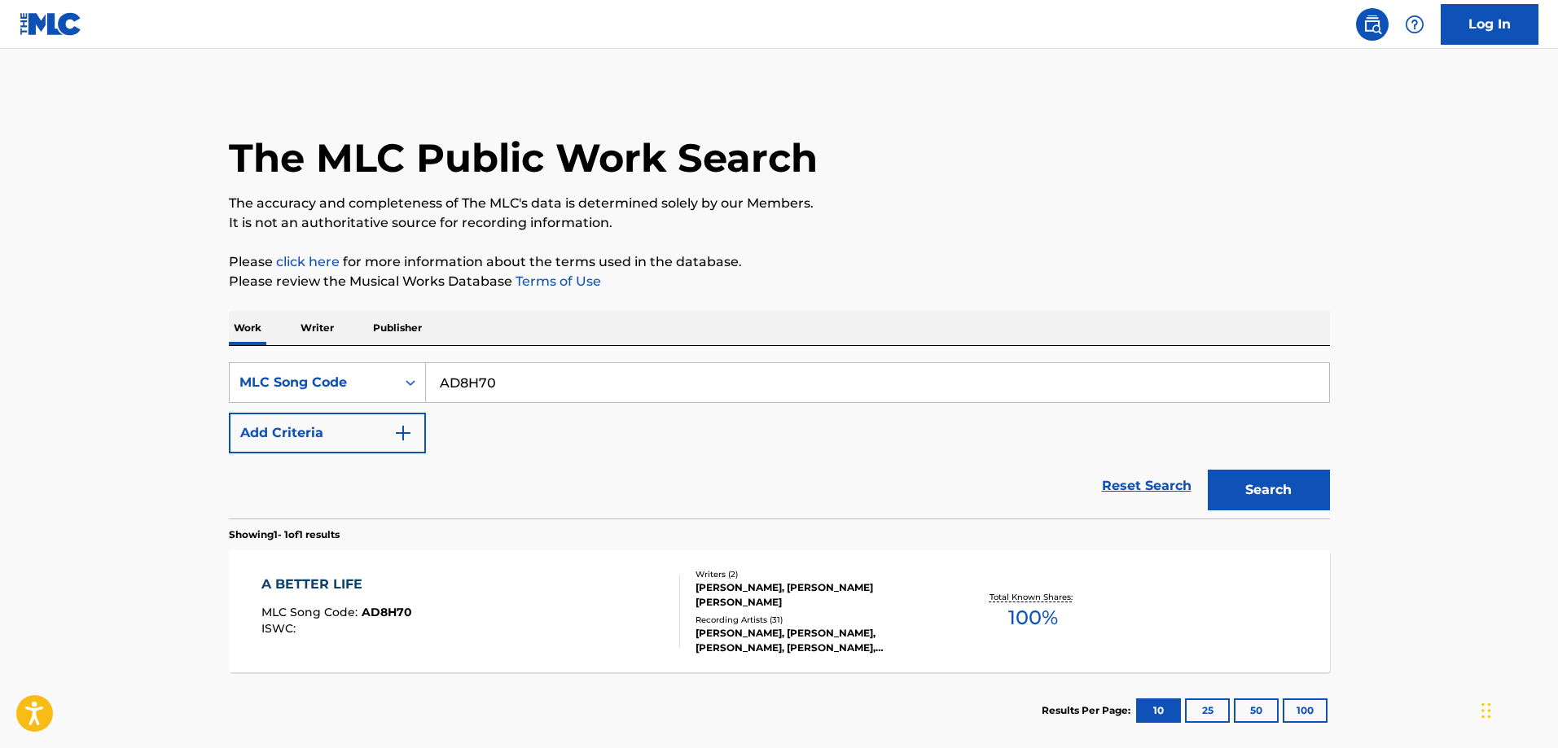
click at [438, 584] on div "A BETTER LIFE MLC Song Code : AD8H70 ISWC :" at bounding box center [470, 611] width 419 height 73
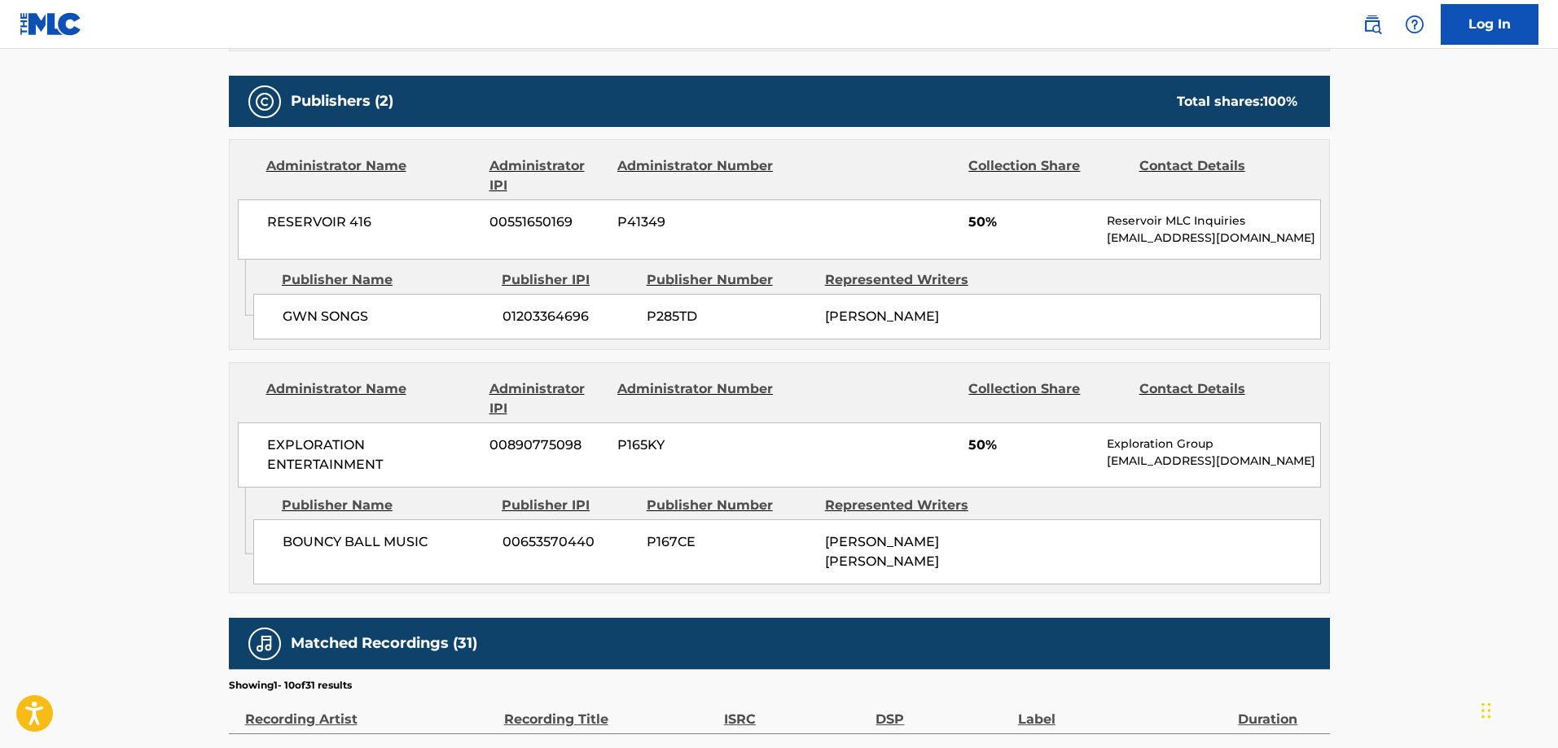
scroll to position [824, 0]
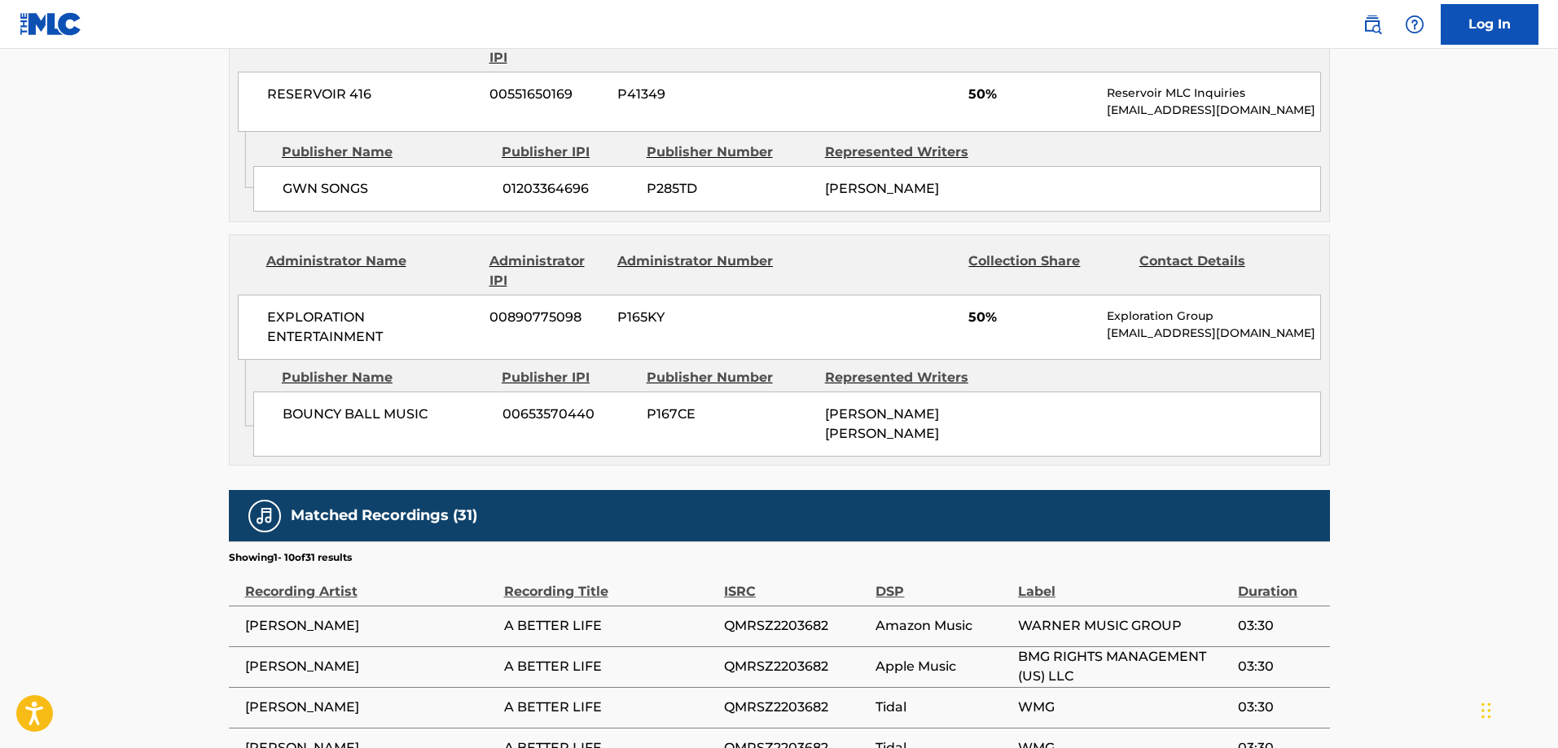
click at [316, 416] on span "BOUNCY BALL MUSIC" at bounding box center [387, 415] width 208 height 20
drag, startPoint x: 316, startPoint y: 416, endPoint x: 432, endPoint y: 413, distance: 116.5
click at [432, 413] on span "BOUNCY BALL MUSIC" at bounding box center [387, 415] width 208 height 20
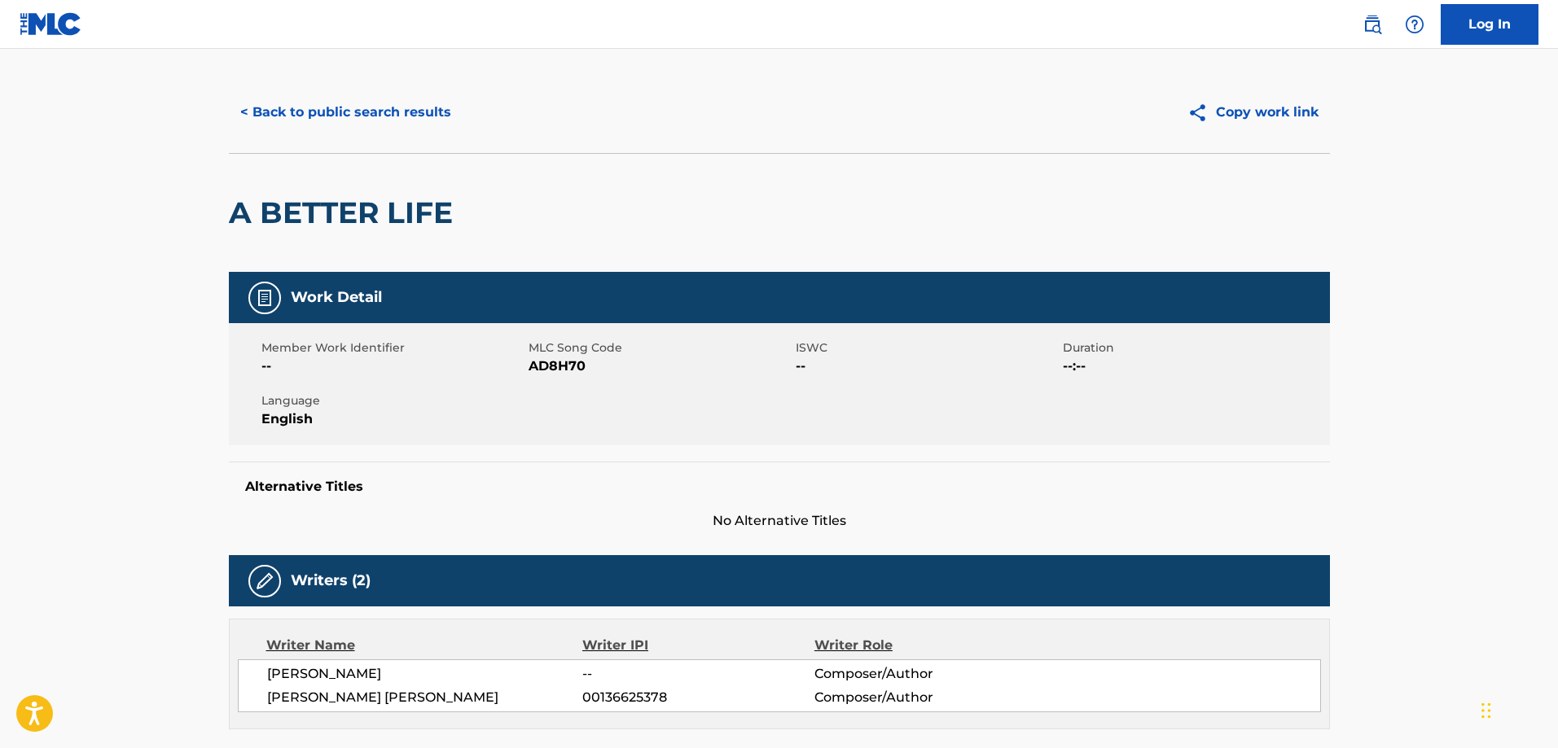
scroll to position [0, 0]
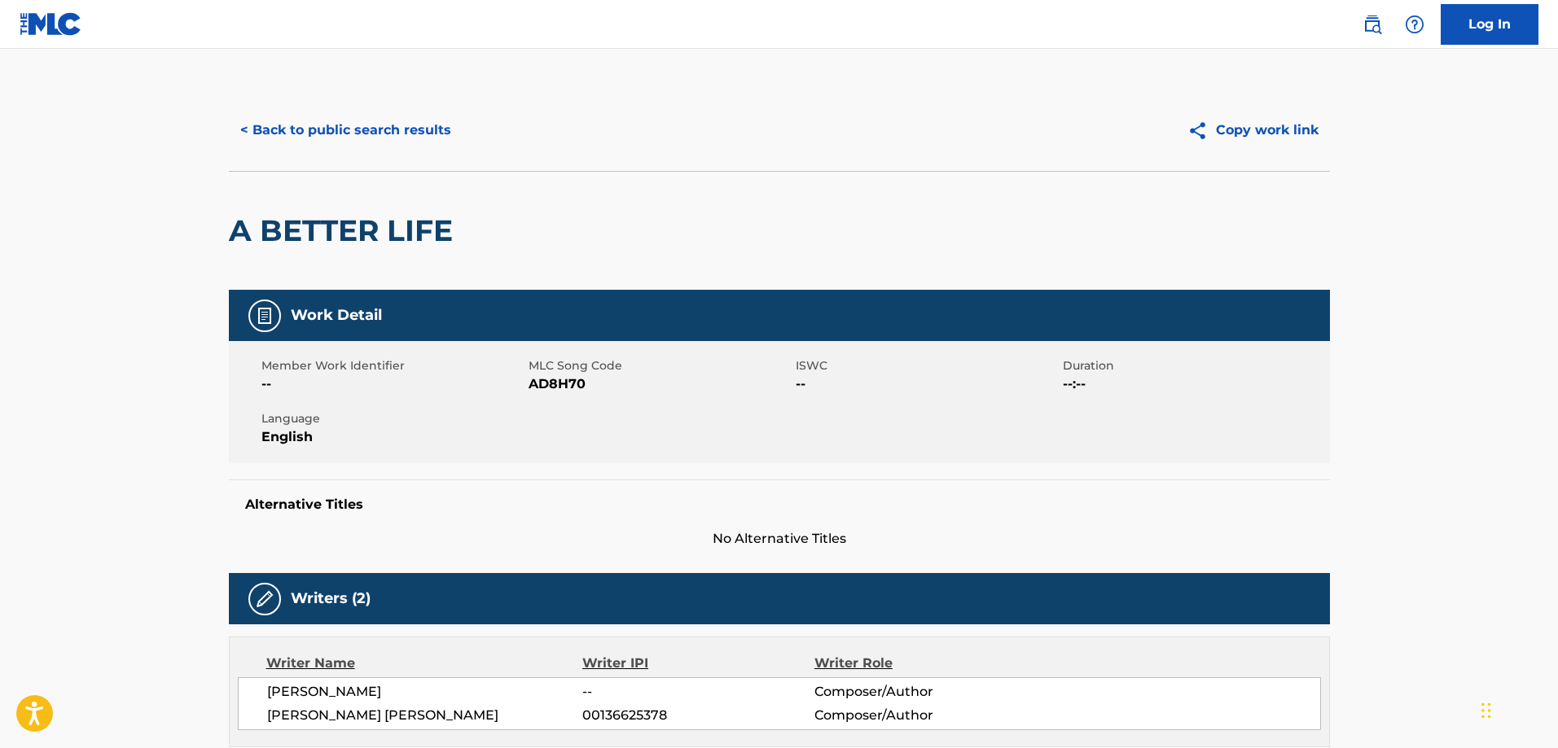
drag, startPoint x: 359, startPoint y: 182, endPoint x: 358, endPoint y: 139, distance: 42.4
click at [358, 182] on div "A BETTER LIFE" at bounding box center [345, 231] width 232 height 118
click at [339, 111] on button "< Back to public search results" at bounding box center [346, 130] width 234 height 41
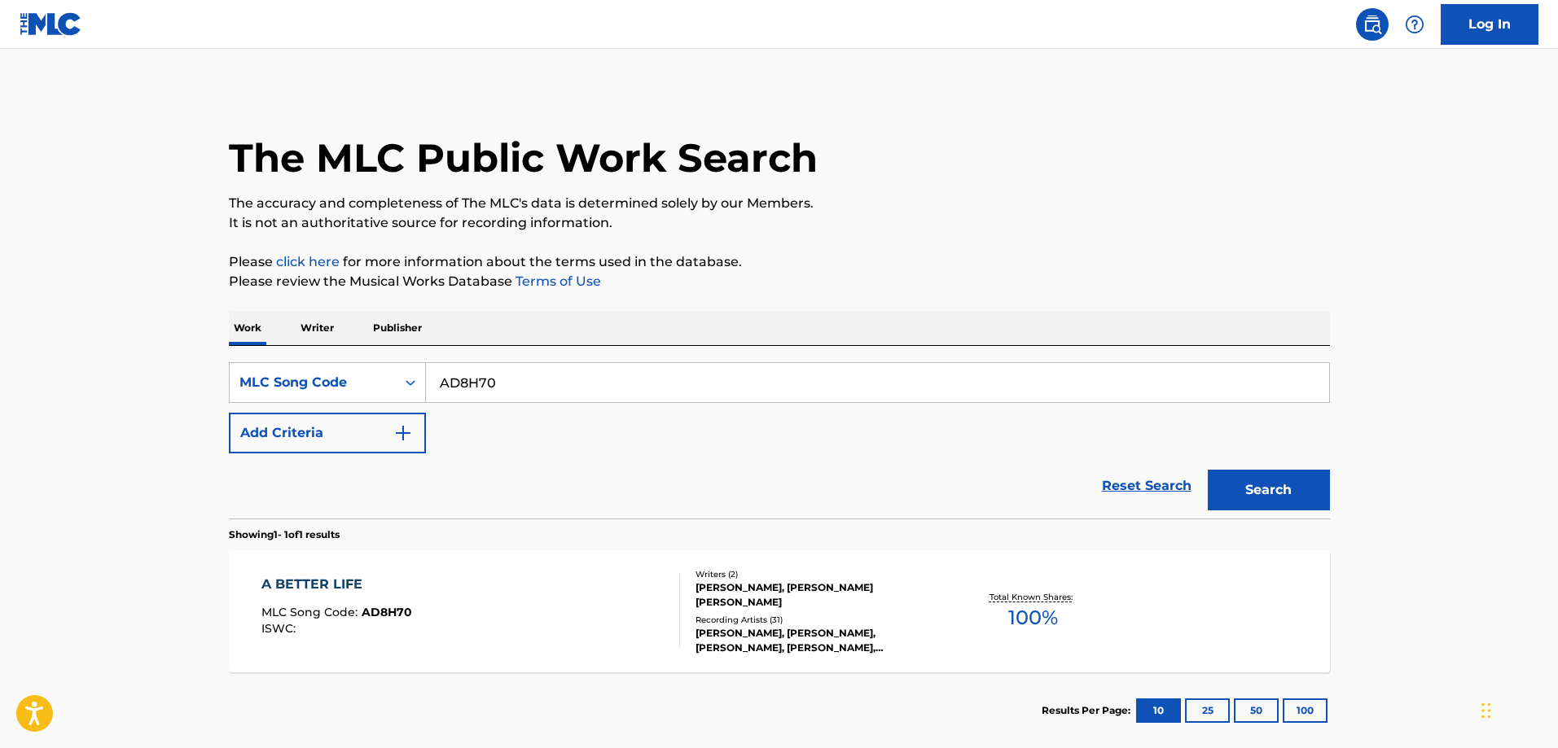
click at [524, 374] on div "SearchWithCriteria72954e8b-957c-4fbd-a464-474444d8c329 MLC Song Code AD8H70 Add…" at bounding box center [779, 432] width 1101 height 173
click at [525, 377] on input "AD8H70" at bounding box center [877, 382] width 903 height 39
paste input "OE2J3N"
type input "OE2J3N"
click at [1208, 470] on button "Search" at bounding box center [1269, 490] width 122 height 41
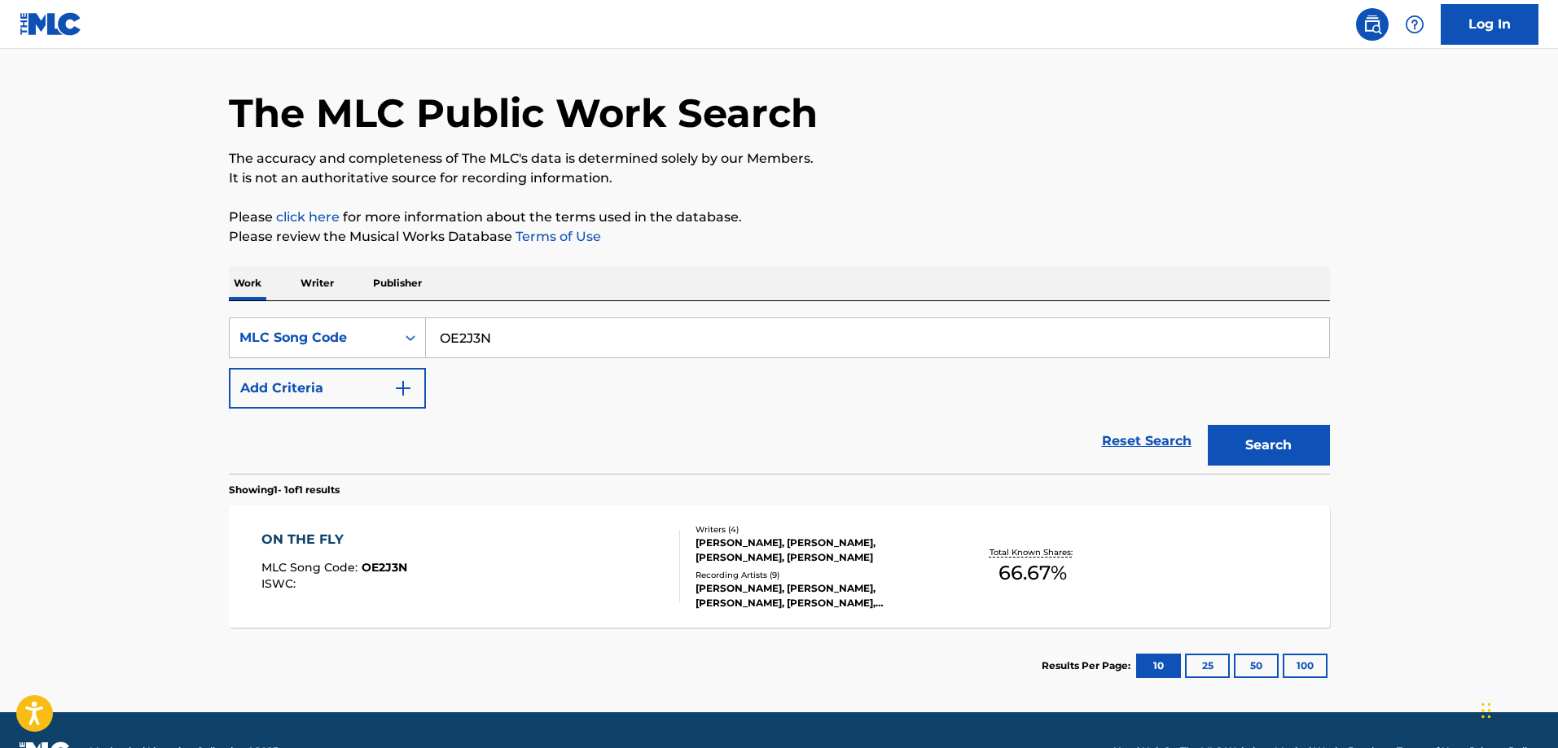
scroll to position [87, 0]
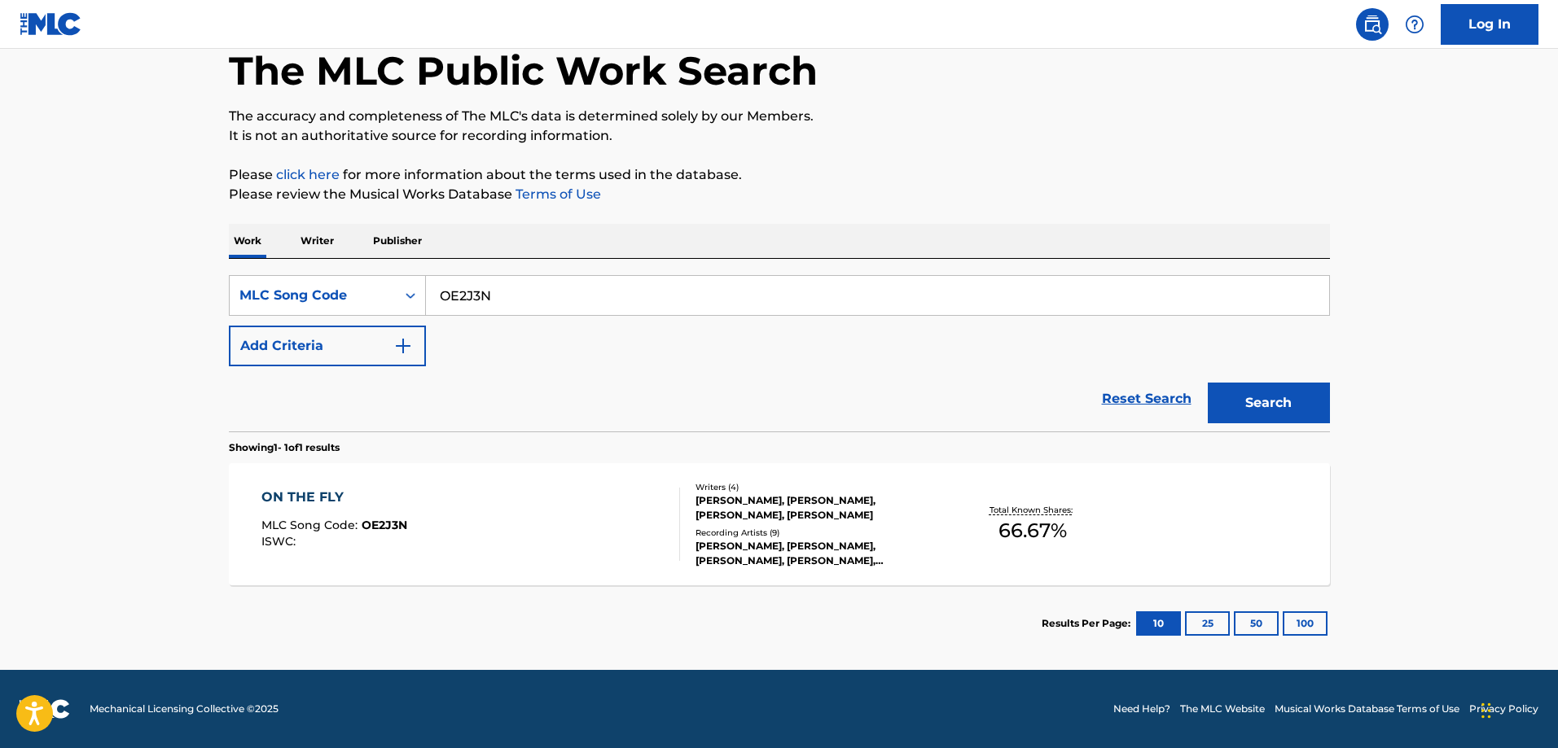
click at [420, 520] on div "ON THE FLY MLC Song Code : OE2J3N ISWC :" at bounding box center [470, 524] width 419 height 73
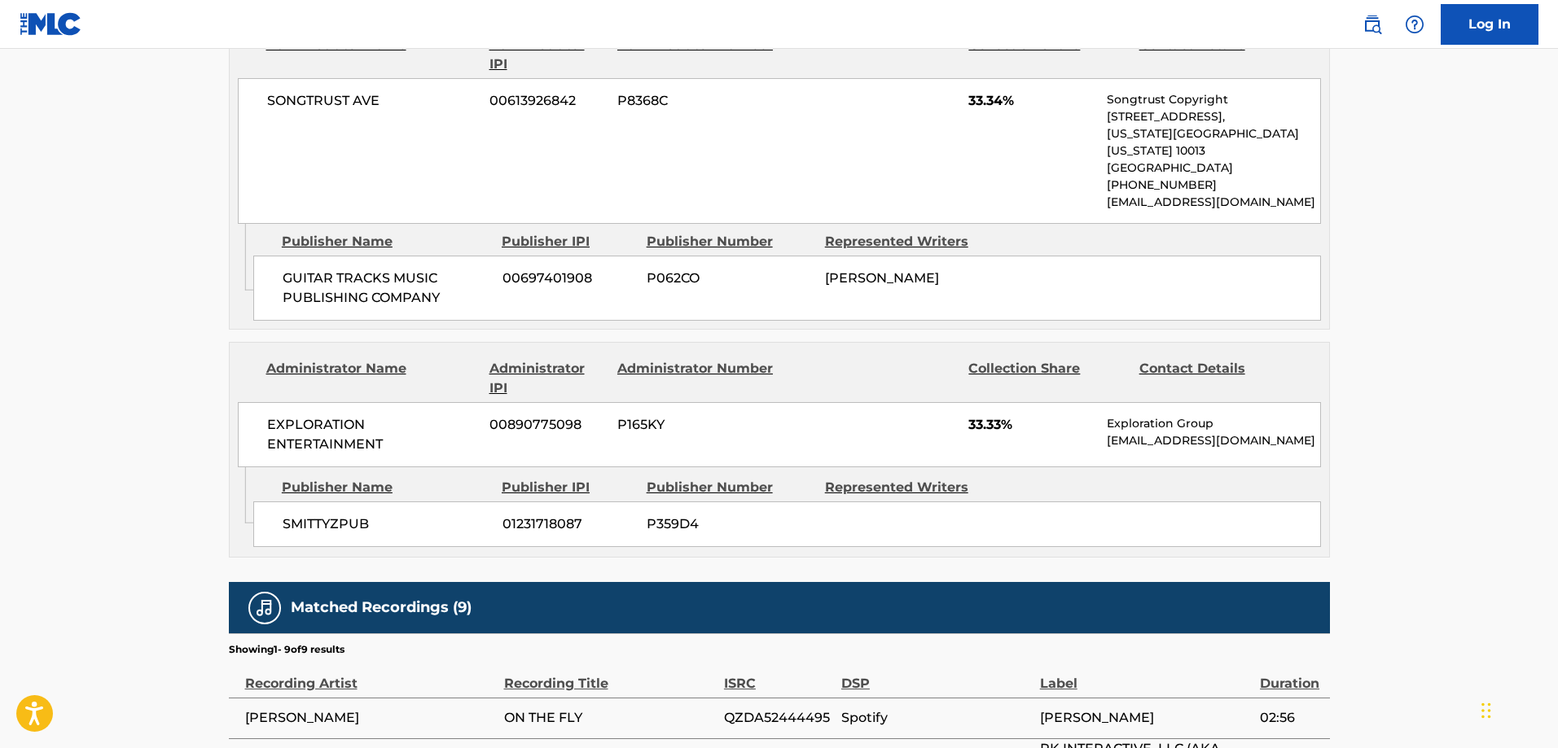
scroll to position [987, 0]
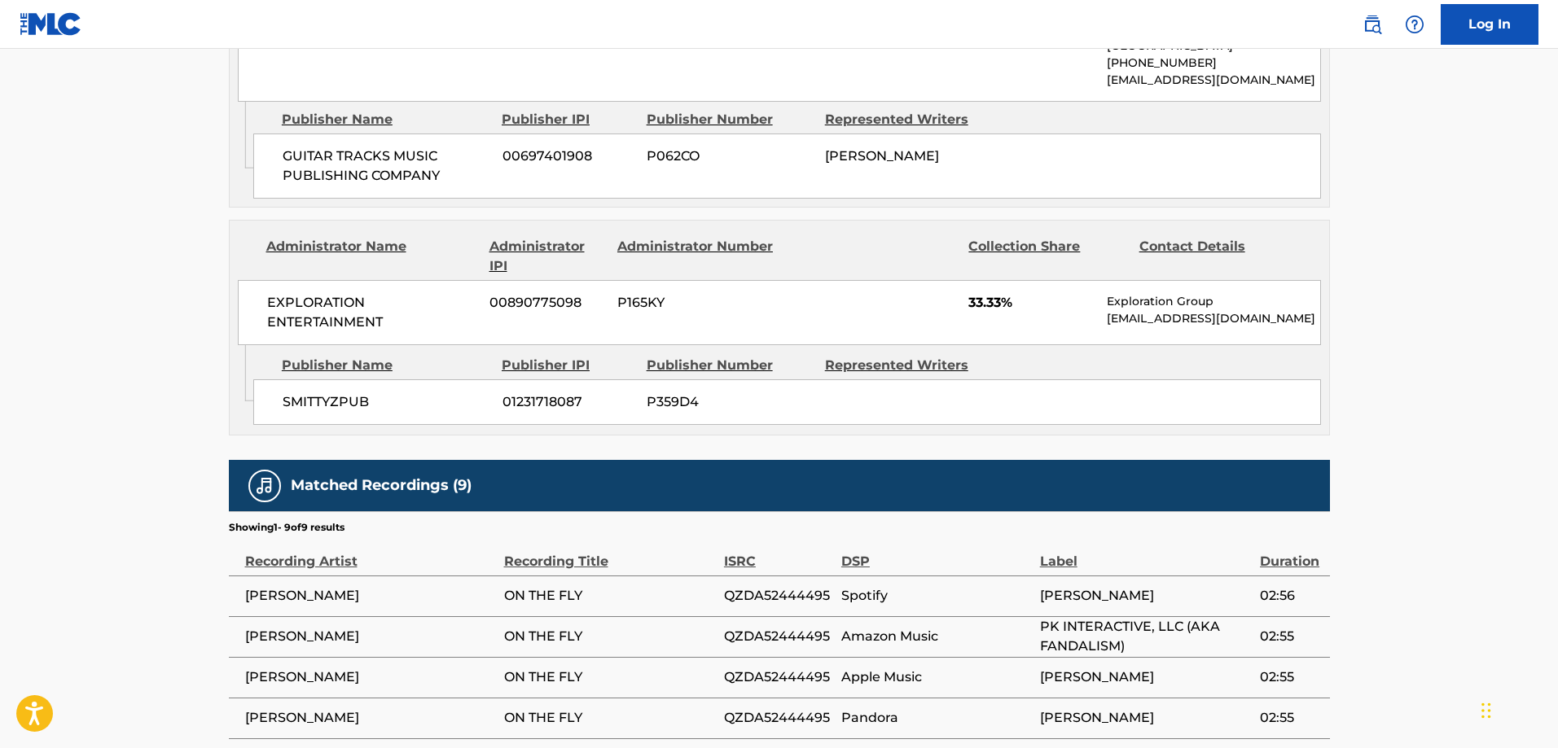
click at [308, 393] on span "SMITTYZPUB" at bounding box center [387, 403] width 208 height 20
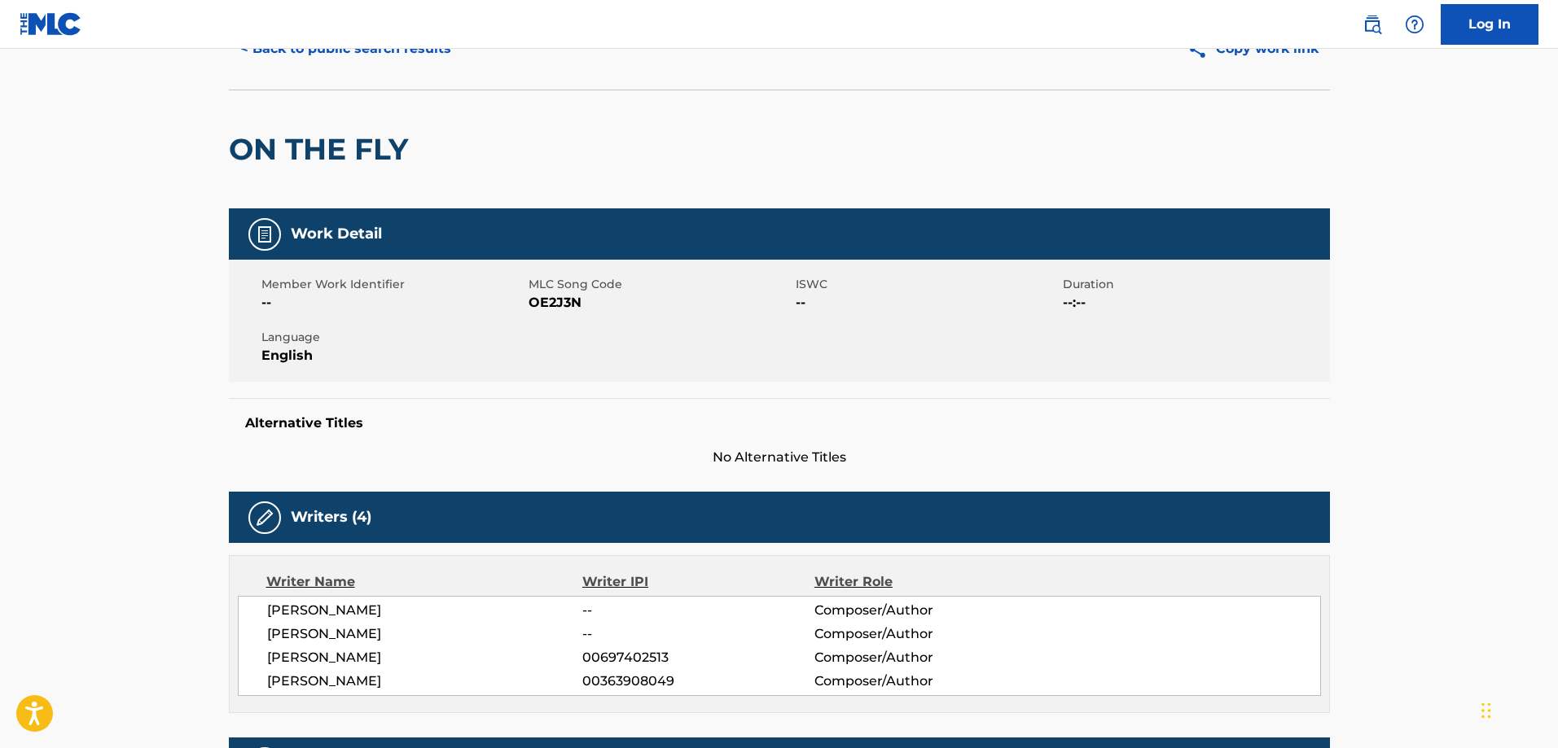
scroll to position [0, 0]
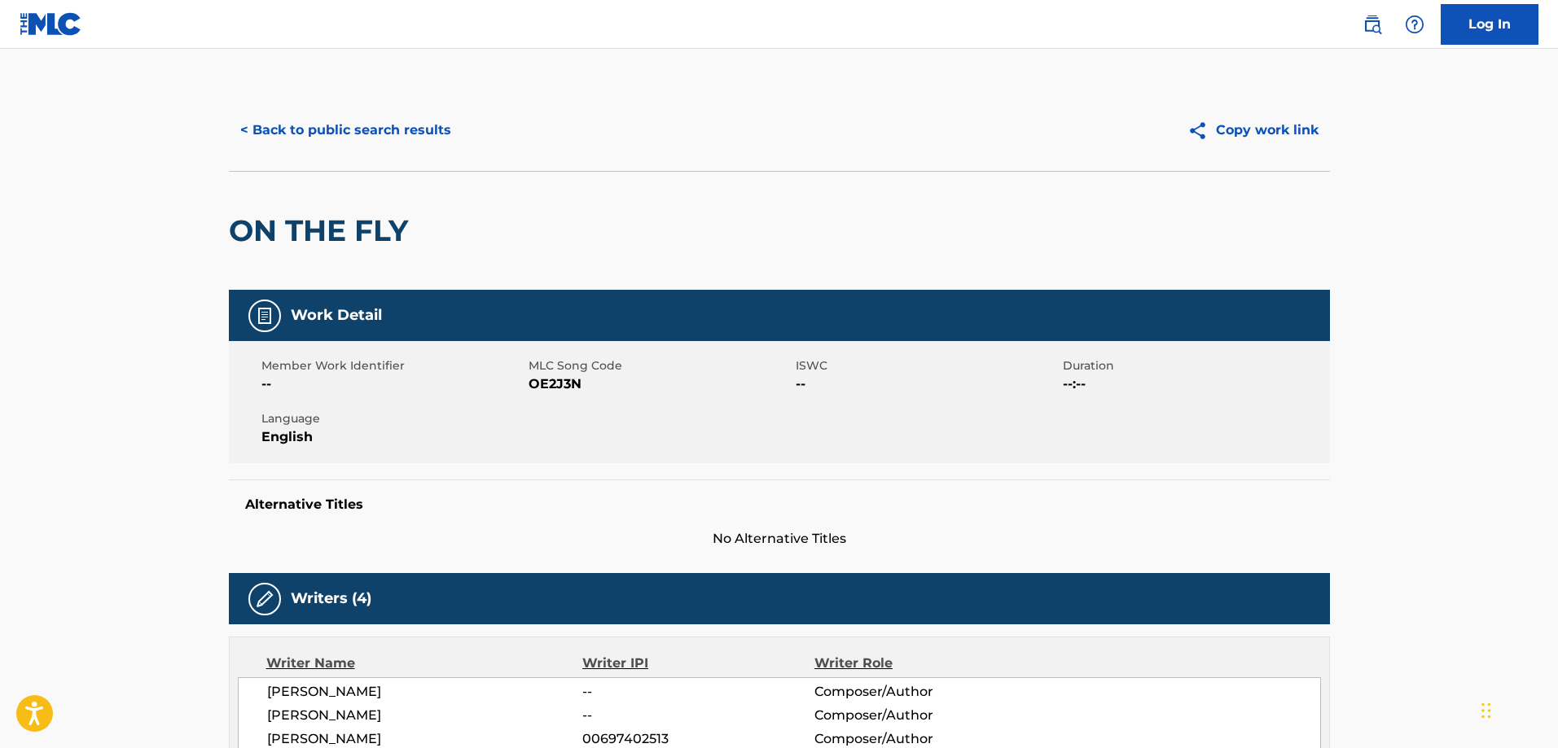
click at [347, 141] on button "< Back to public search results" at bounding box center [346, 130] width 234 height 41
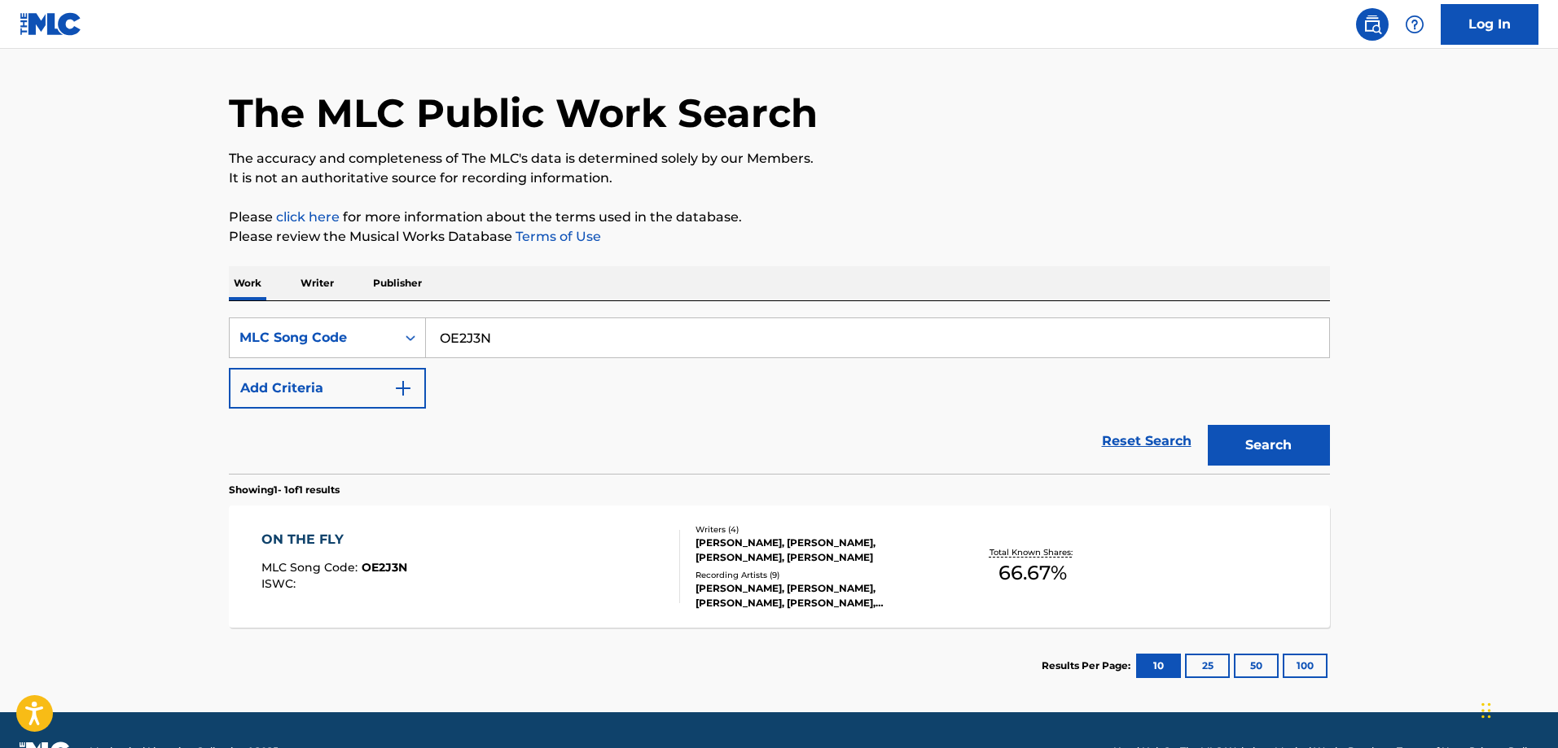
click at [567, 344] on input "OE2J3N" at bounding box center [877, 337] width 903 height 39
paste input "LR87RI"
type input "LR87RI"
click at [1208, 425] on button "Search" at bounding box center [1269, 445] width 122 height 41
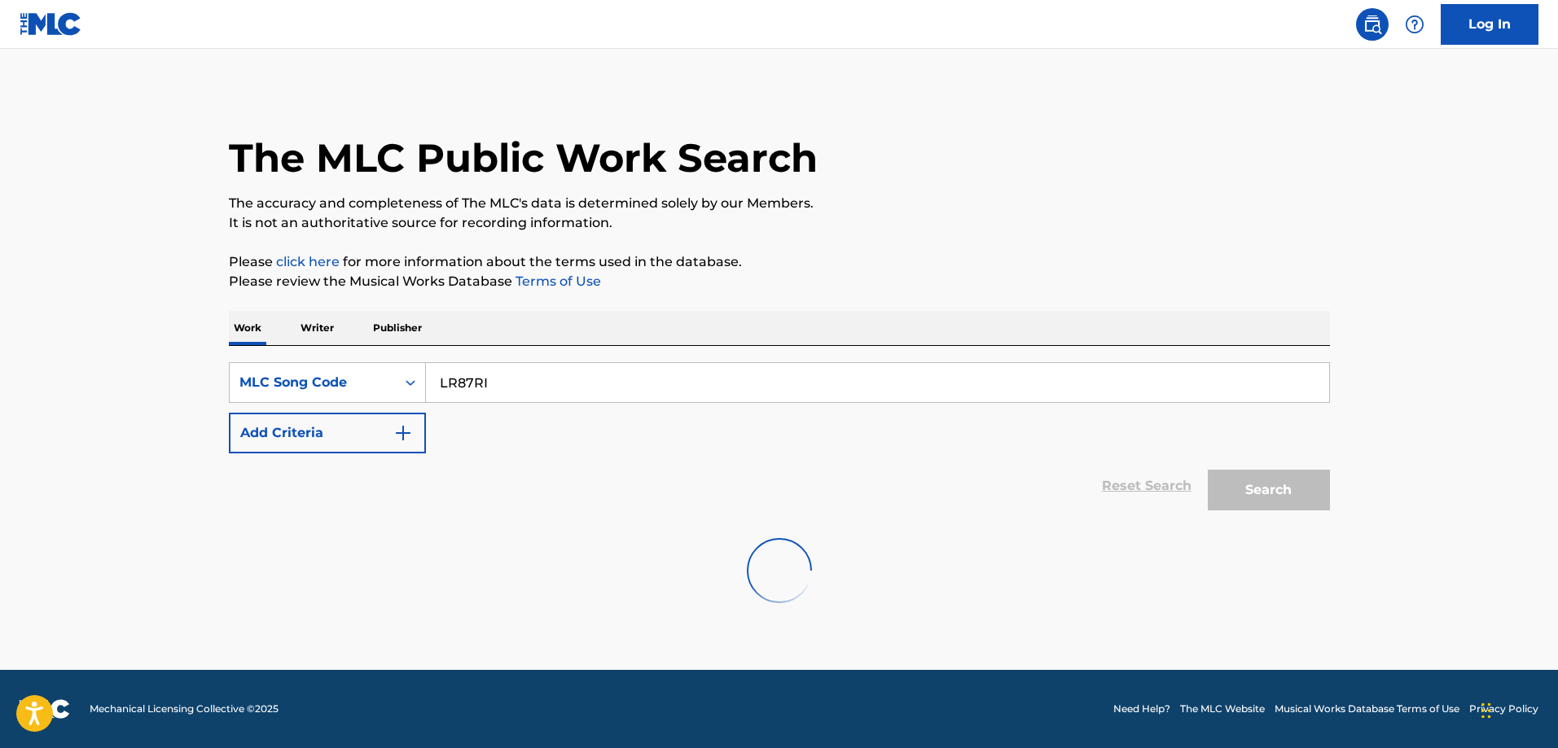
scroll to position [0, 0]
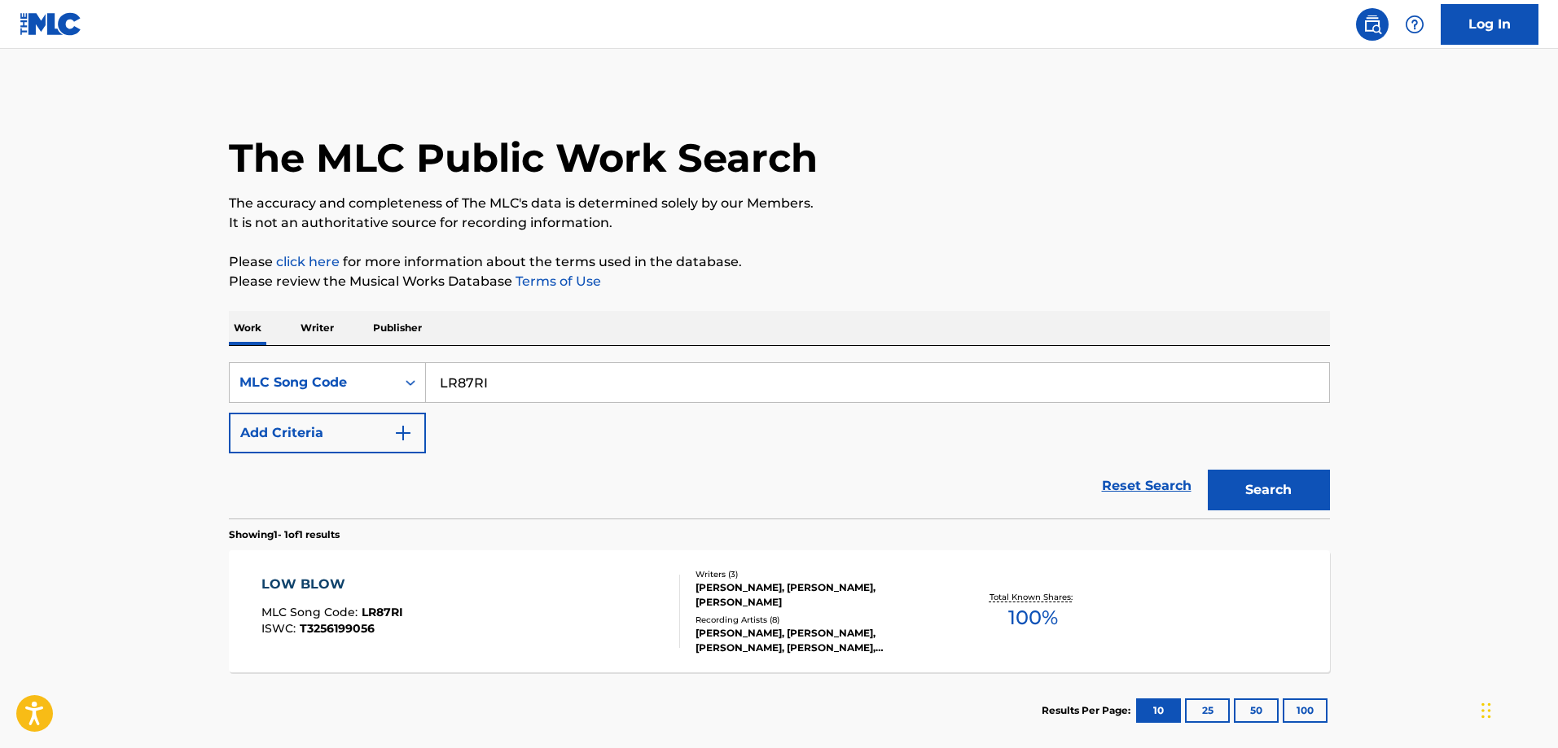
click at [362, 598] on div "LOW BLOW MLC Song Code : LR87RI ISWC : T3256199056" at bounding box center [332, 611] width 142 height 73
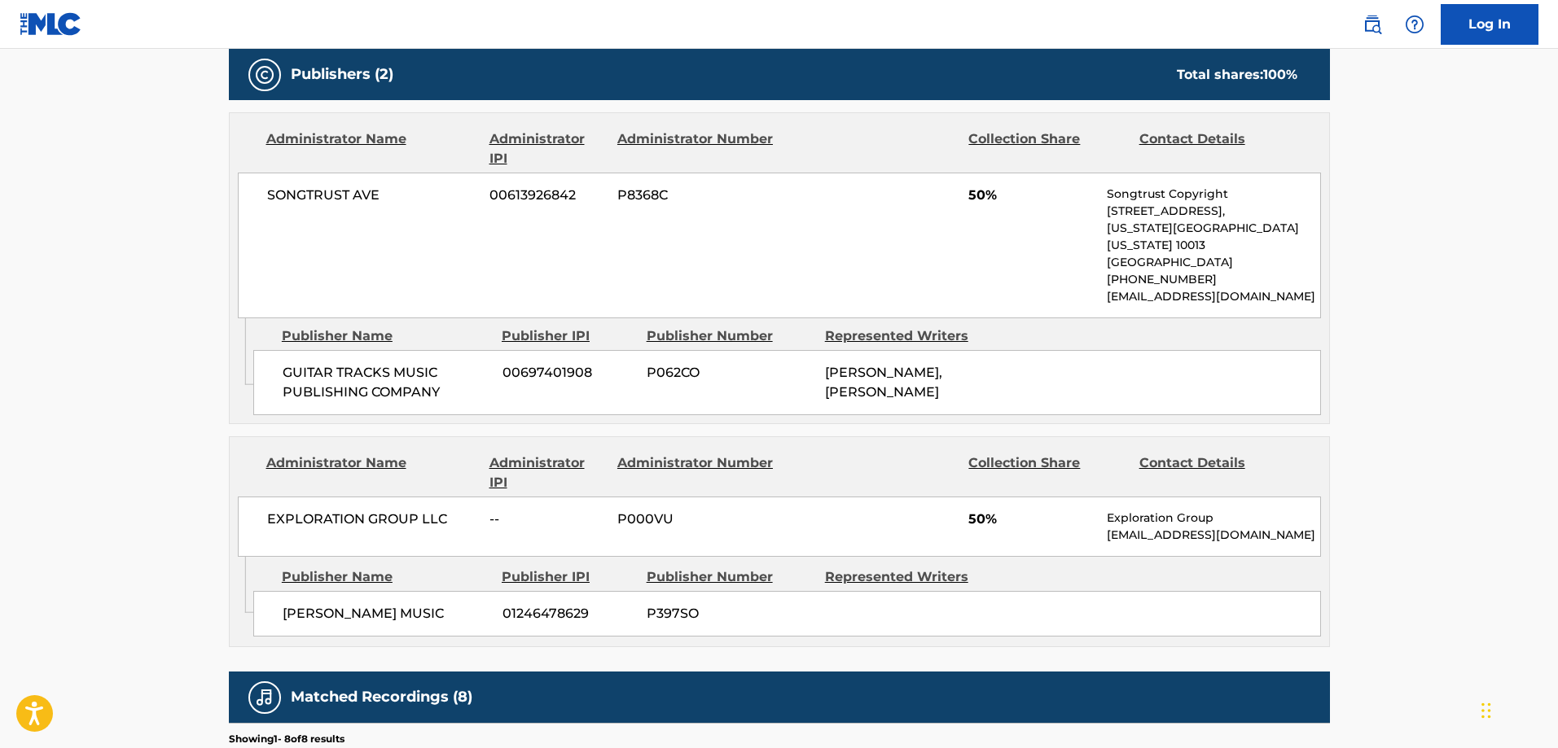
scroll to position [896, 0]
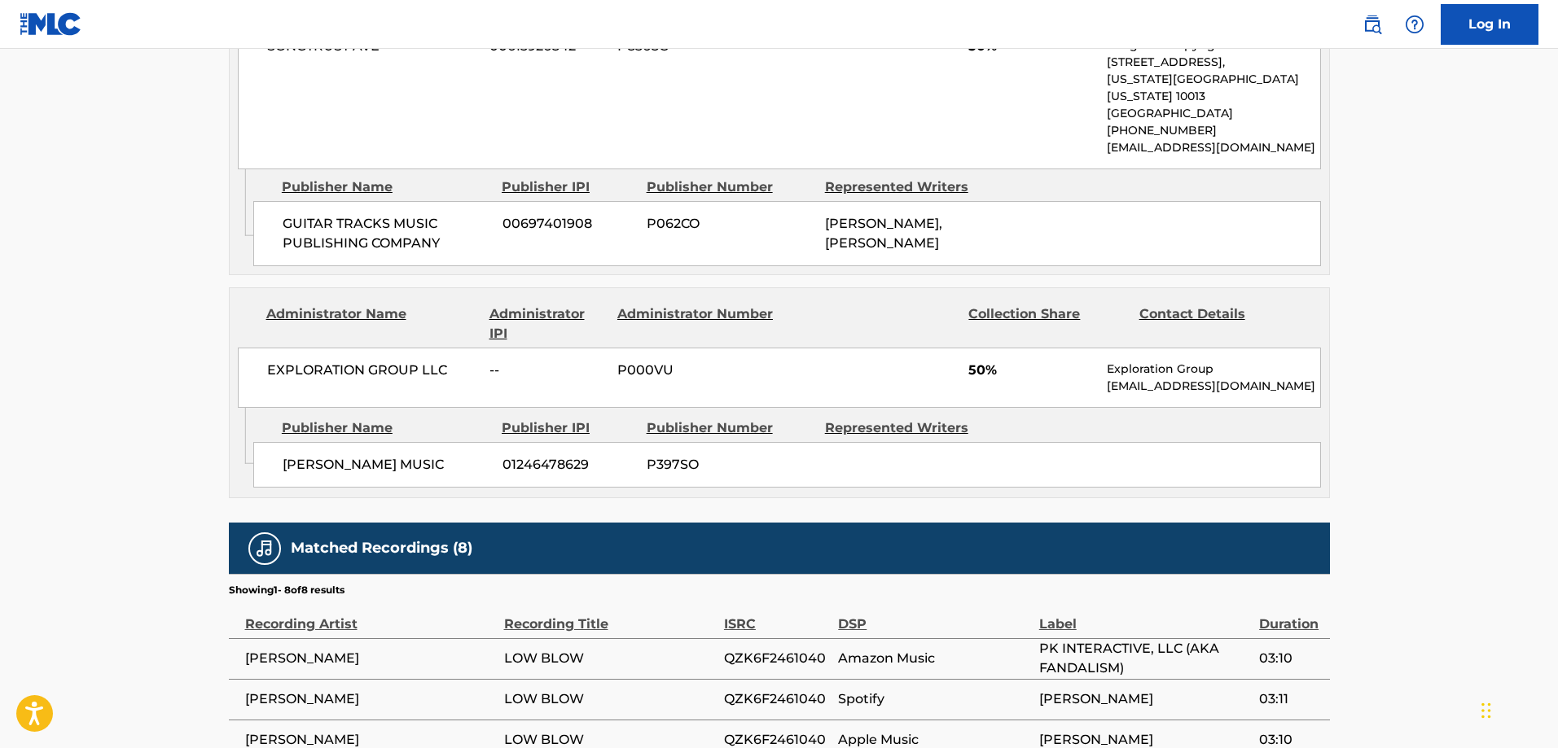
click at [288, 456] on span "COREY MOUCH MUSIC" at bounding box center [387, 465] width 208 height 20
drag, startPoint x: 288, startPoint y: 456, endPoint x: 341, endPoint y: 455, distance: 52.9
click at [341, 455] on span "COREY MOUCH MUSIC" at bounding box center [387, 465] width 208 height 20
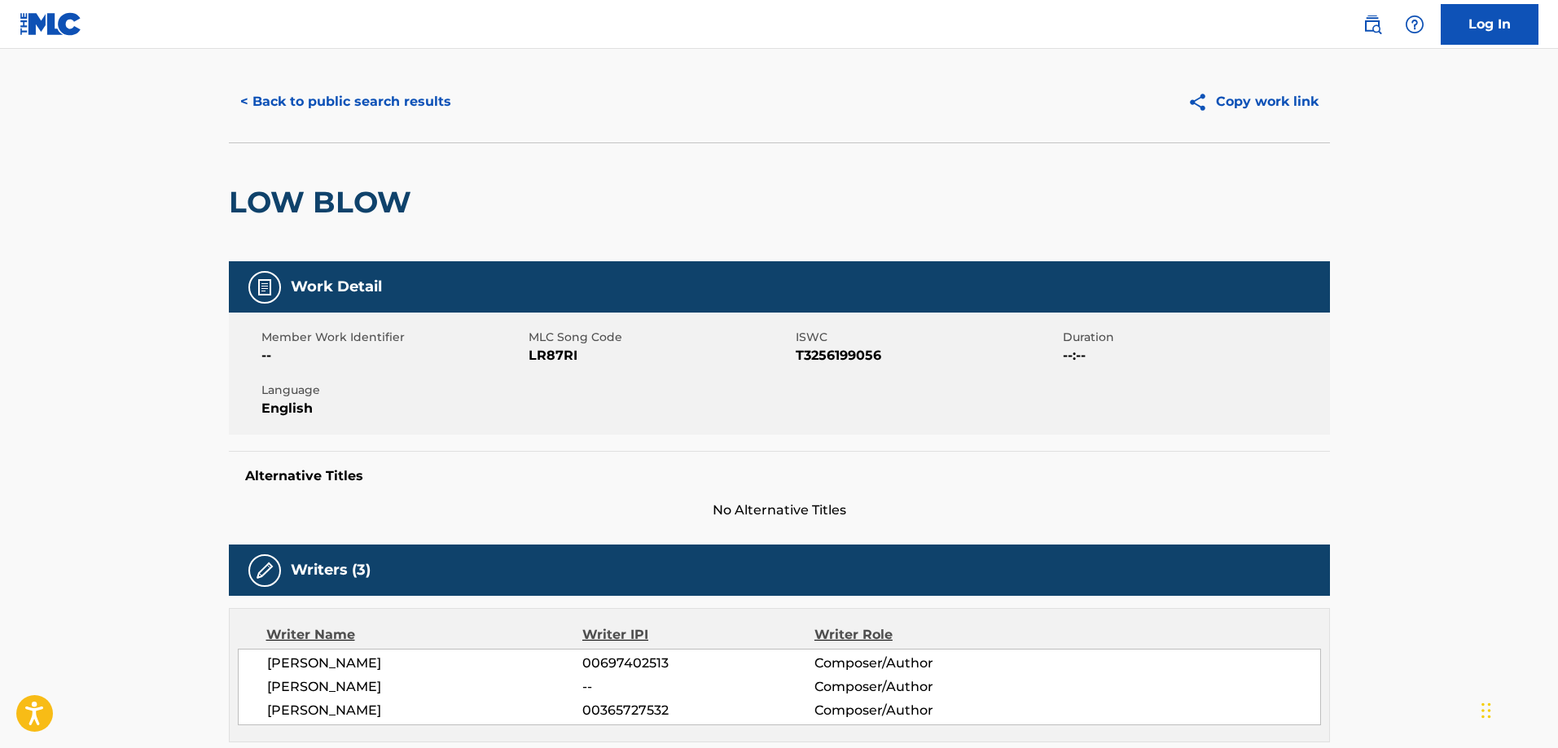
scroll to position [0, 0]
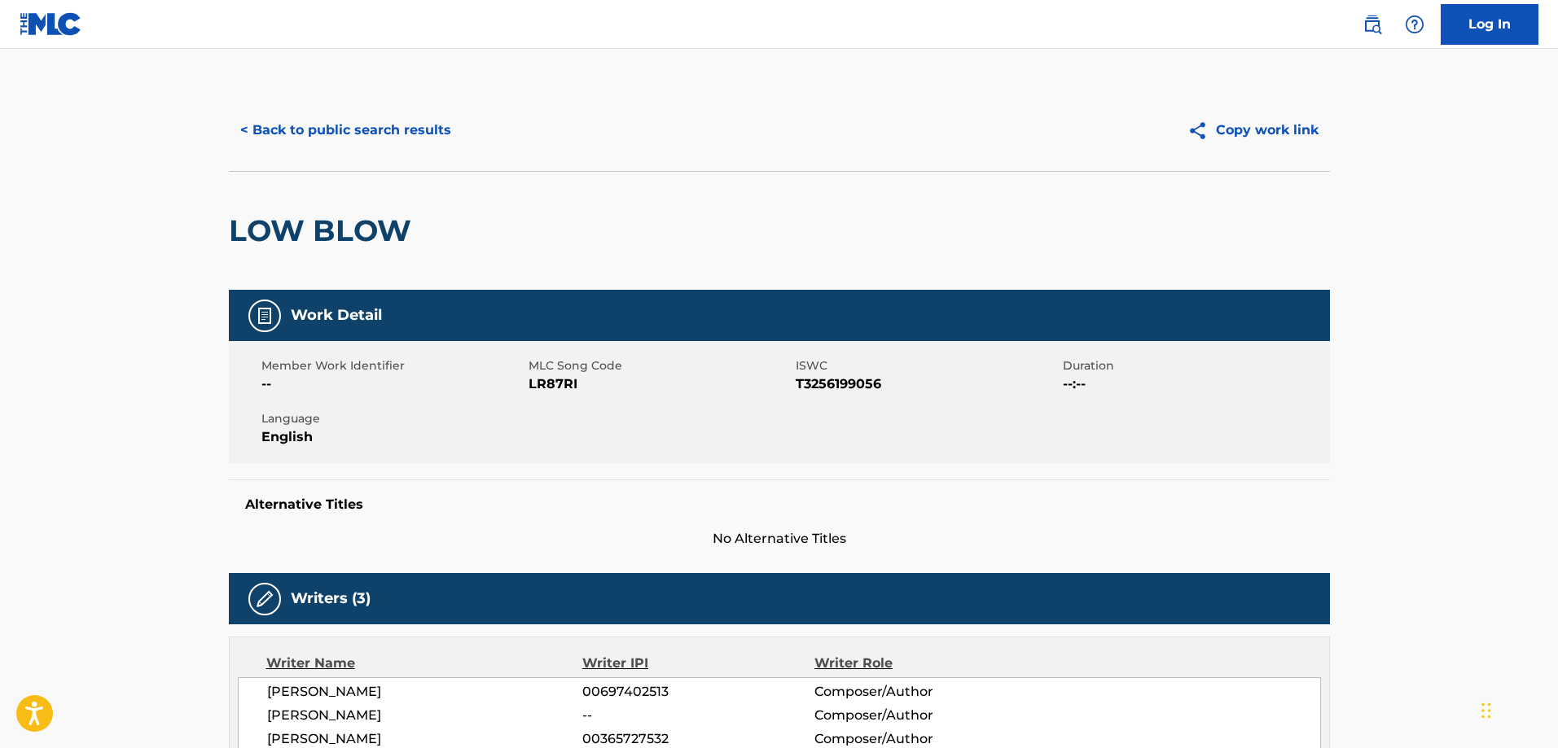
click at [299, 144] on button "< Back to public search results" at bounding box center [346, 130] width 234 height 41
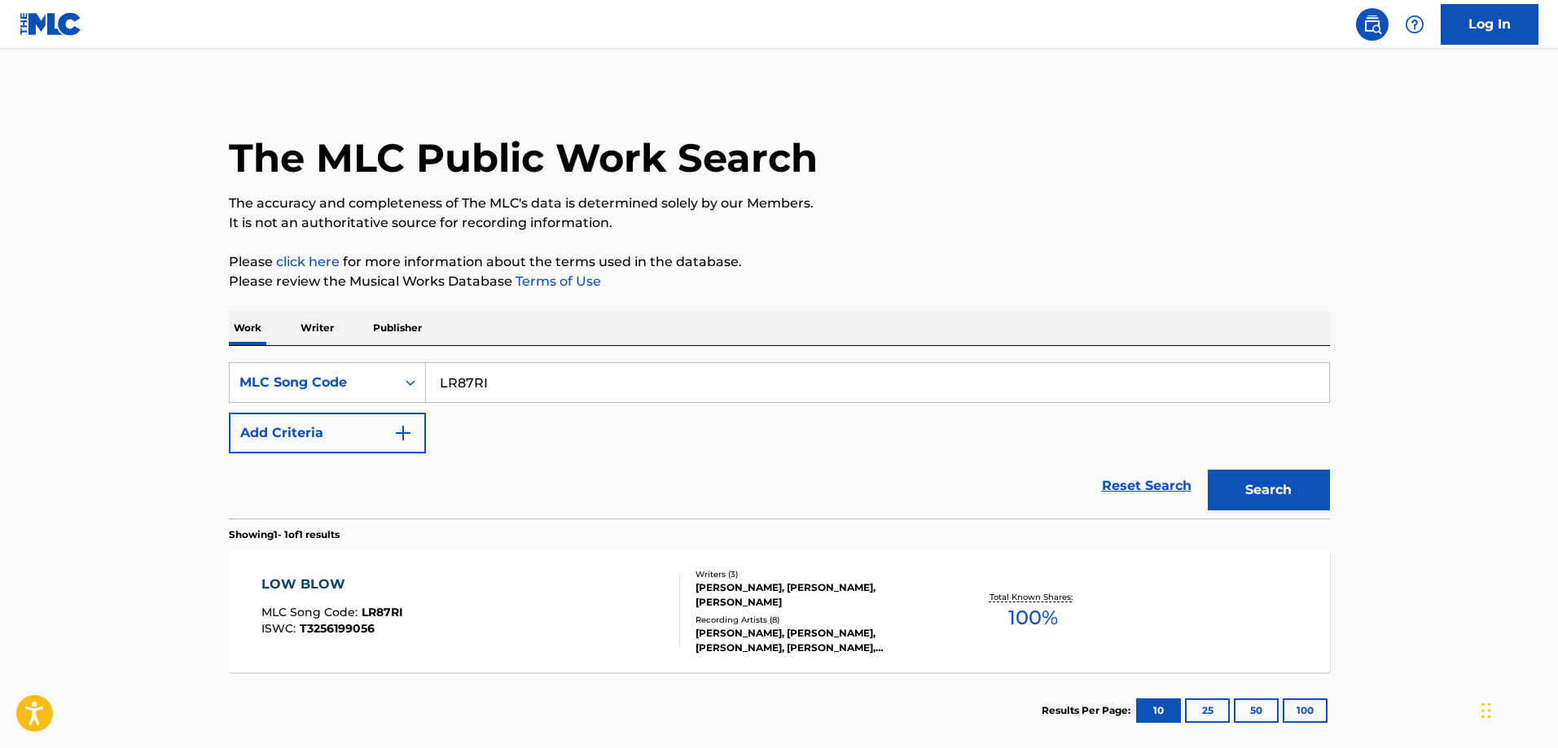
click at [523, 369] on input "LR87RI" at bounding box center [877, 382] width 903 height 39
paste input "WB87ZZ"
type input "WB87ZZ"
click at [1208, 470] on button "Search" at bounding box center [1269, 490] width 122 height 41
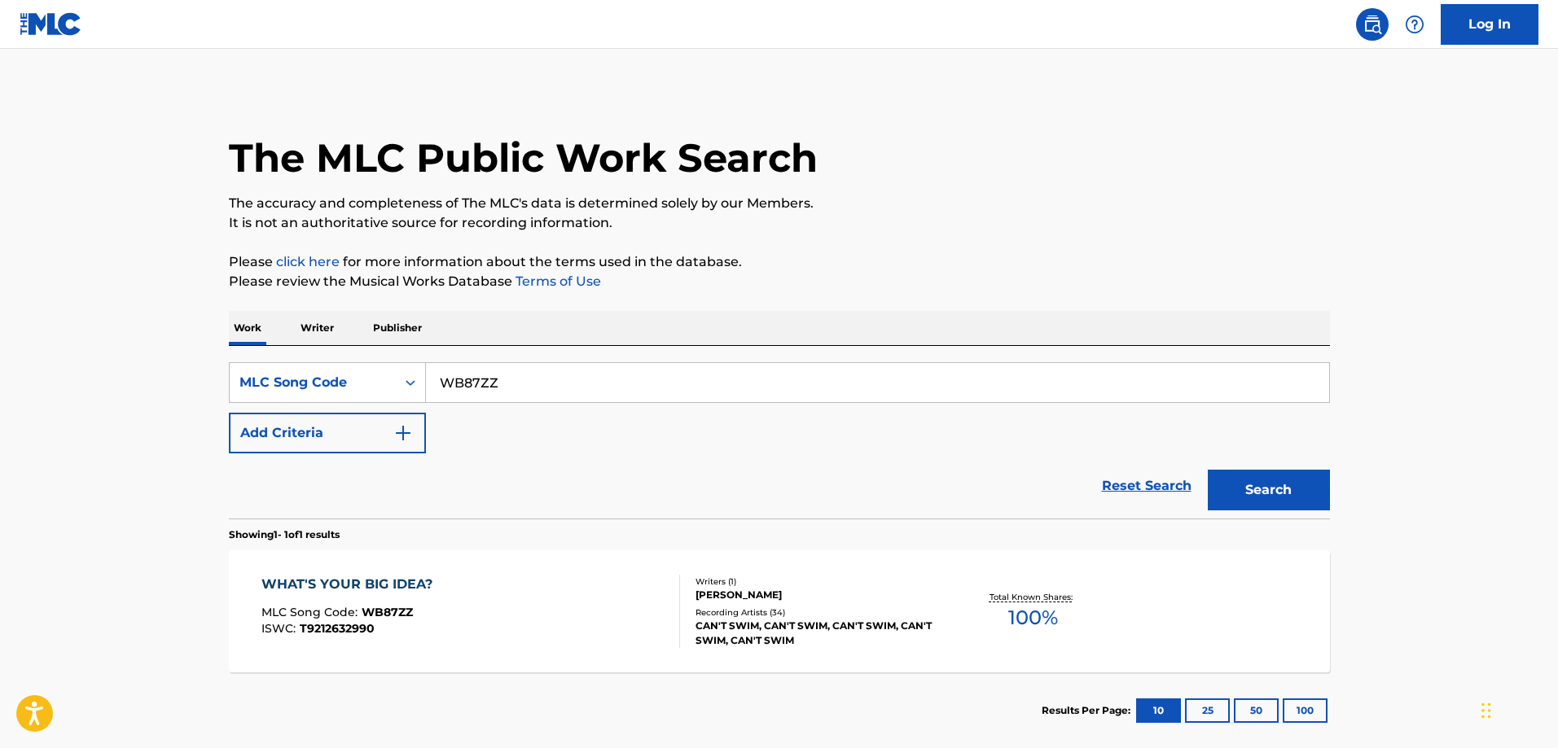
click at [441, 572] on div "WHAT'S YOUR BIG IDEA? MLC Song Code : WB87ZZ ISWC : T9212632990 Writers ( 1 ) C…" at bounding box center [779, 612] width 1101 height 122
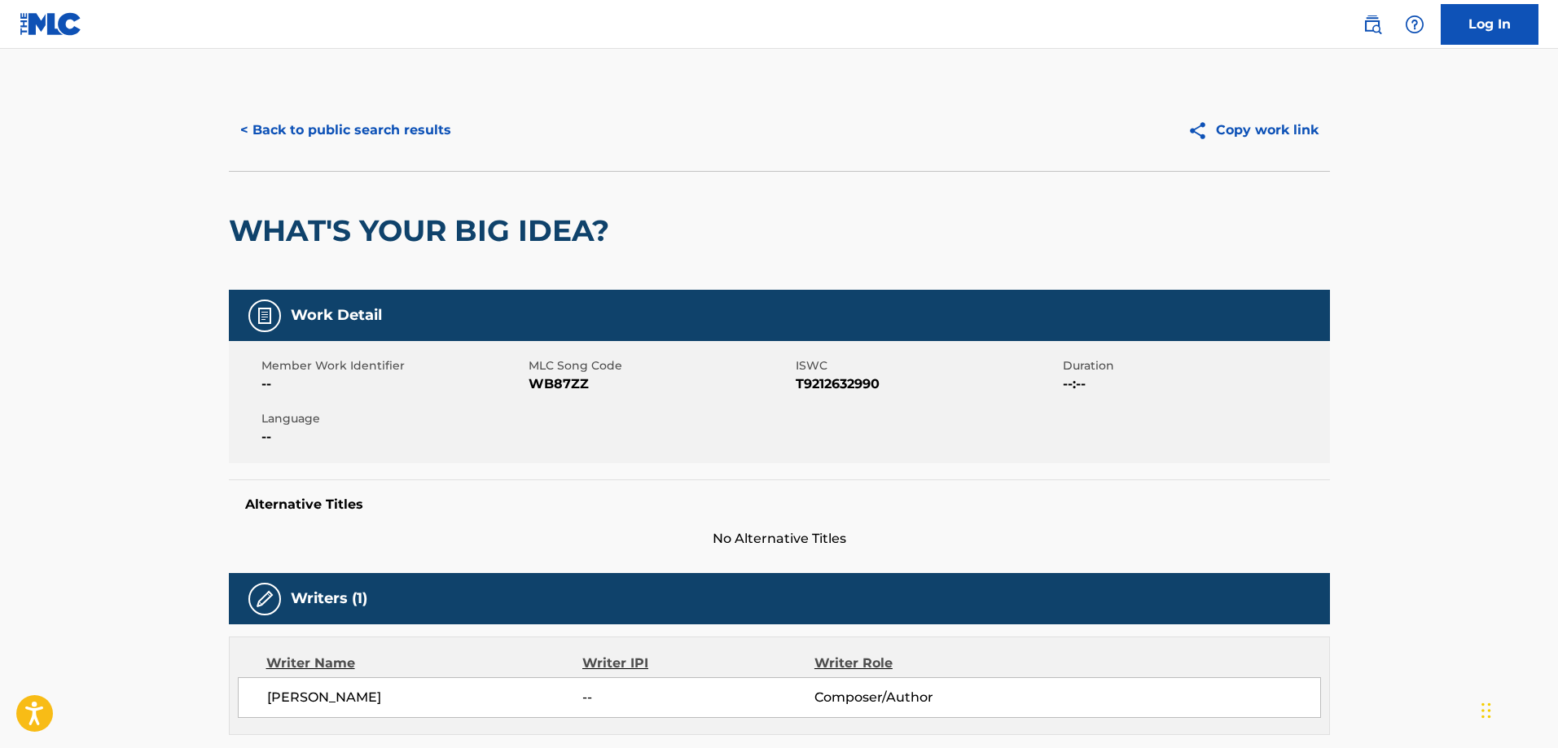
click at [305, 142] on button "< Back to public search results" at bounding box center [346, 130] width 234 height 41
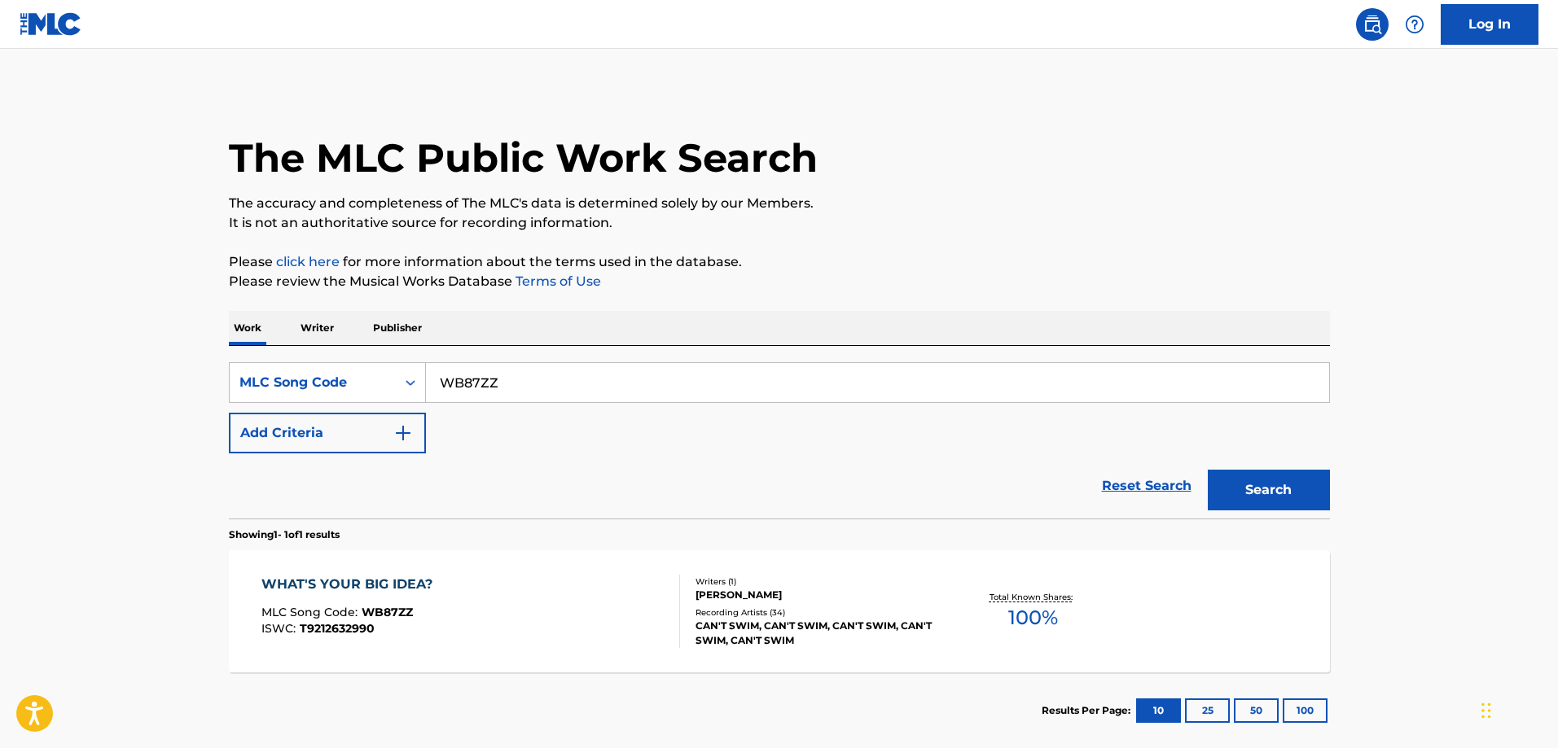
click at [669, 406] on div "SearchWithCriteria72954e8b-957c-4fbd-a464-474444d8c329 MLC Song Code WB87ZZ Add…" at bounding box center [779, 407] width 1101 height 91
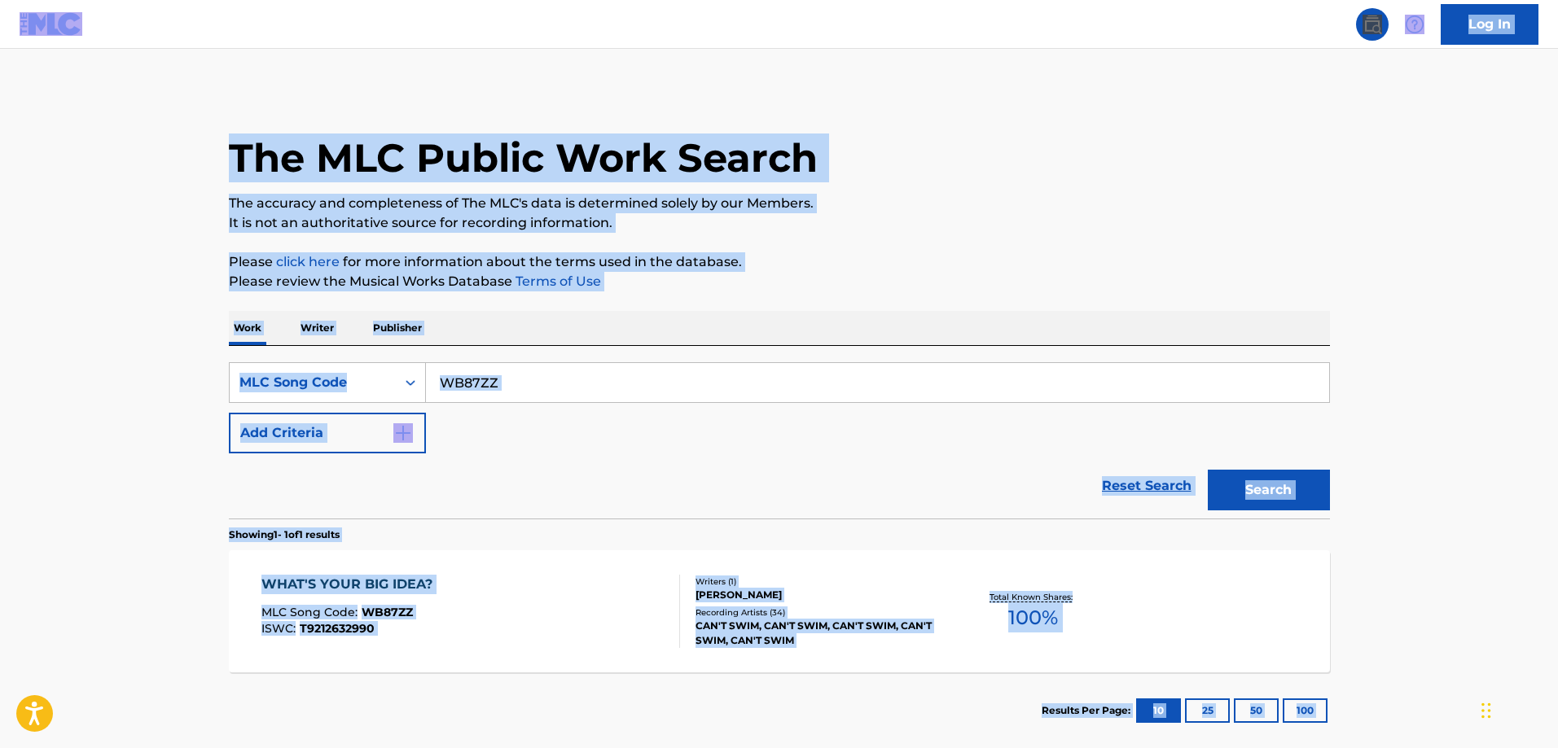
click at [667, 389] on input "WB87ZZ" at bounding box center [877, 382] width 903 height 39
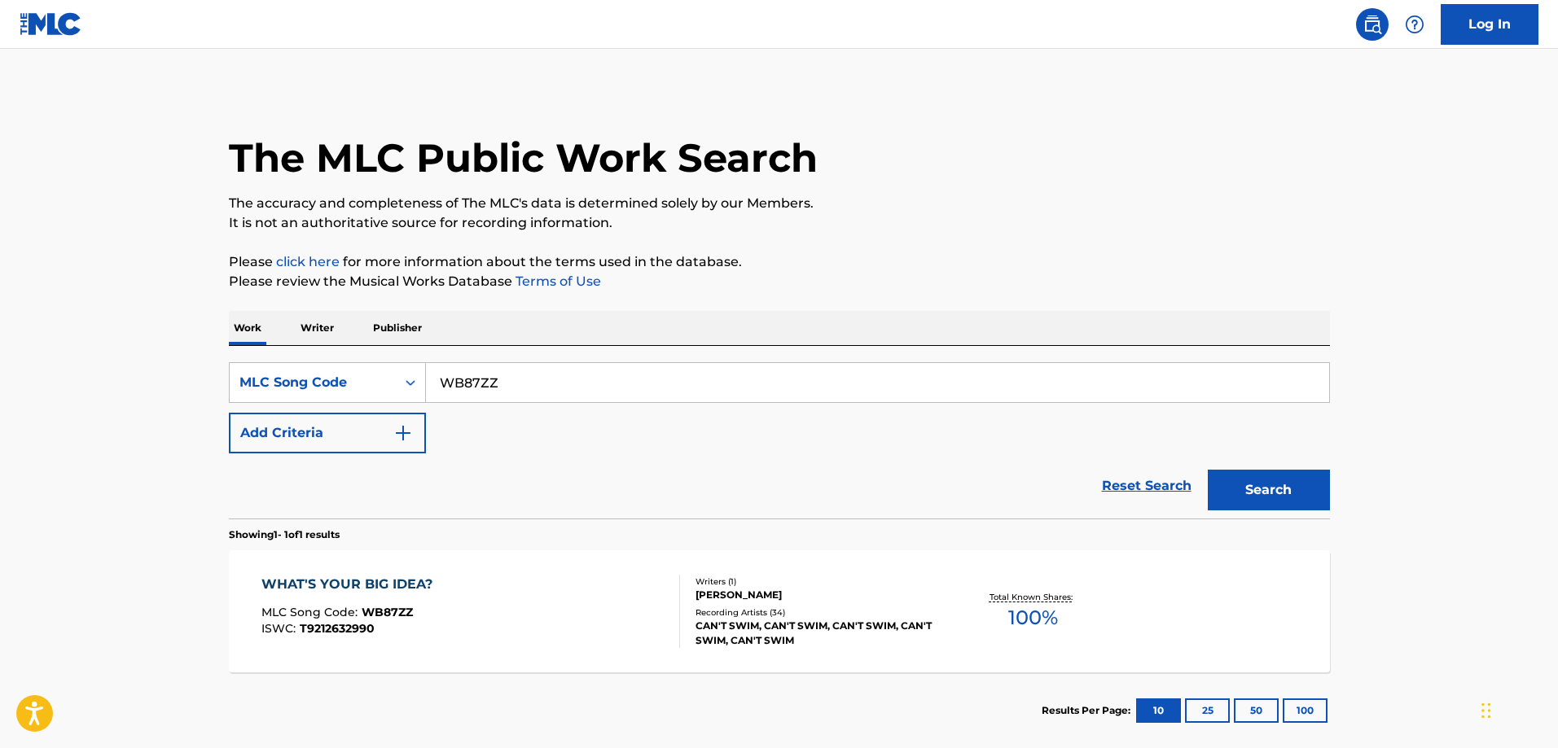
paste input "38Q5C"
type input "W38Q5C"
click at [1208, 470] on button "Search" at bounding box center [1269, 490] width 122 height 41
click at [397, 597] on div "WISH DROP MLC Song Code : W38Q5C ISWC : T3221375168" at bounding box center [336, 611] width 151 height 73
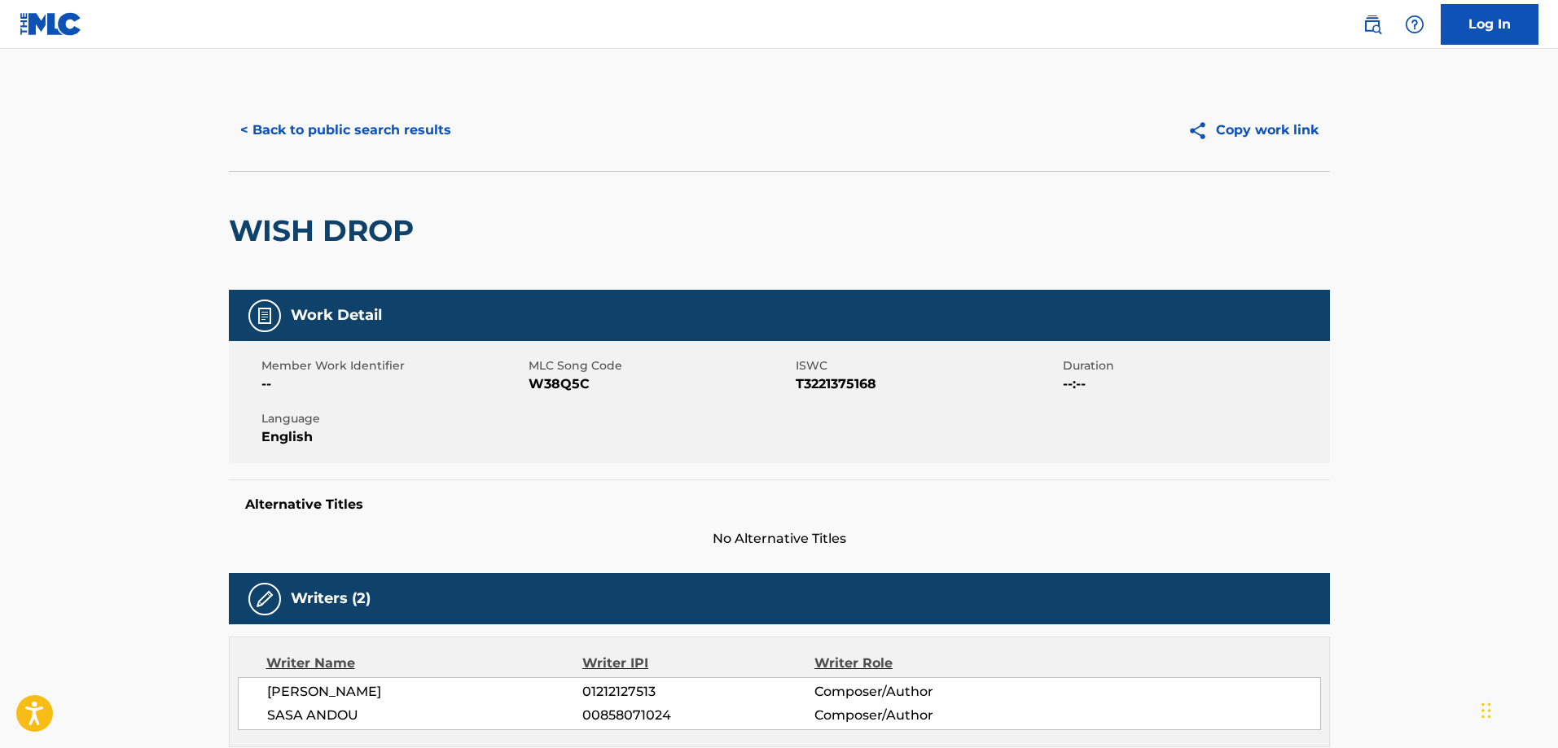
click at [372, 134] on button "< Back to public search results" at bounding box center [346, 130] width 234 height 41
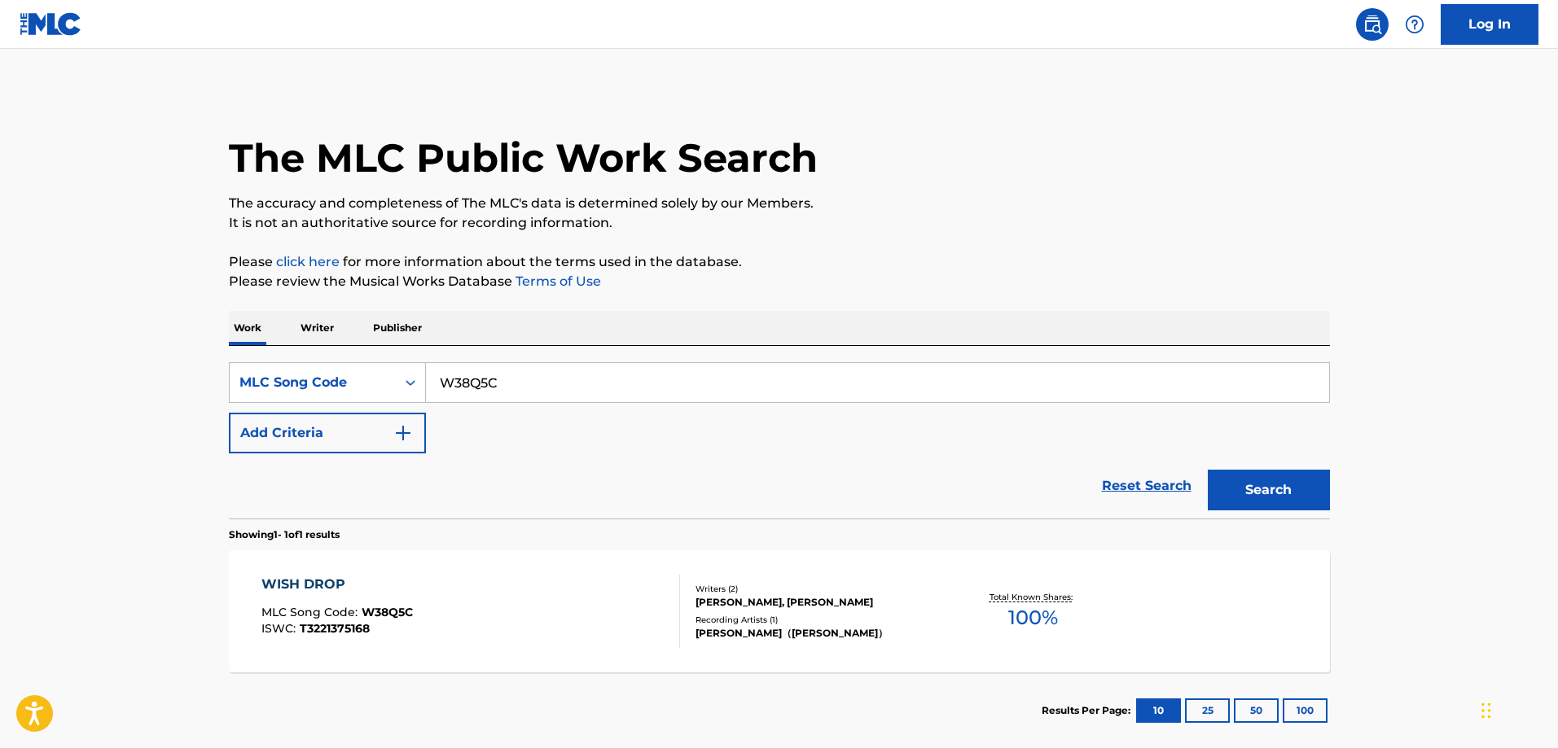
click at [552, 379] on input "W38Q5C" at bounding box center [877, 382] width 903 height 39
paste input "RO51KF"
click at [1208, 470] on button "Search" at bounding box center [1269, 490] width 122 height 41
click at [327, 594] on div "REFLECTIONS MLC Song Code : RO51KF ISWC : T3221346556" at bounding box center [333, 611] width 144 height 73
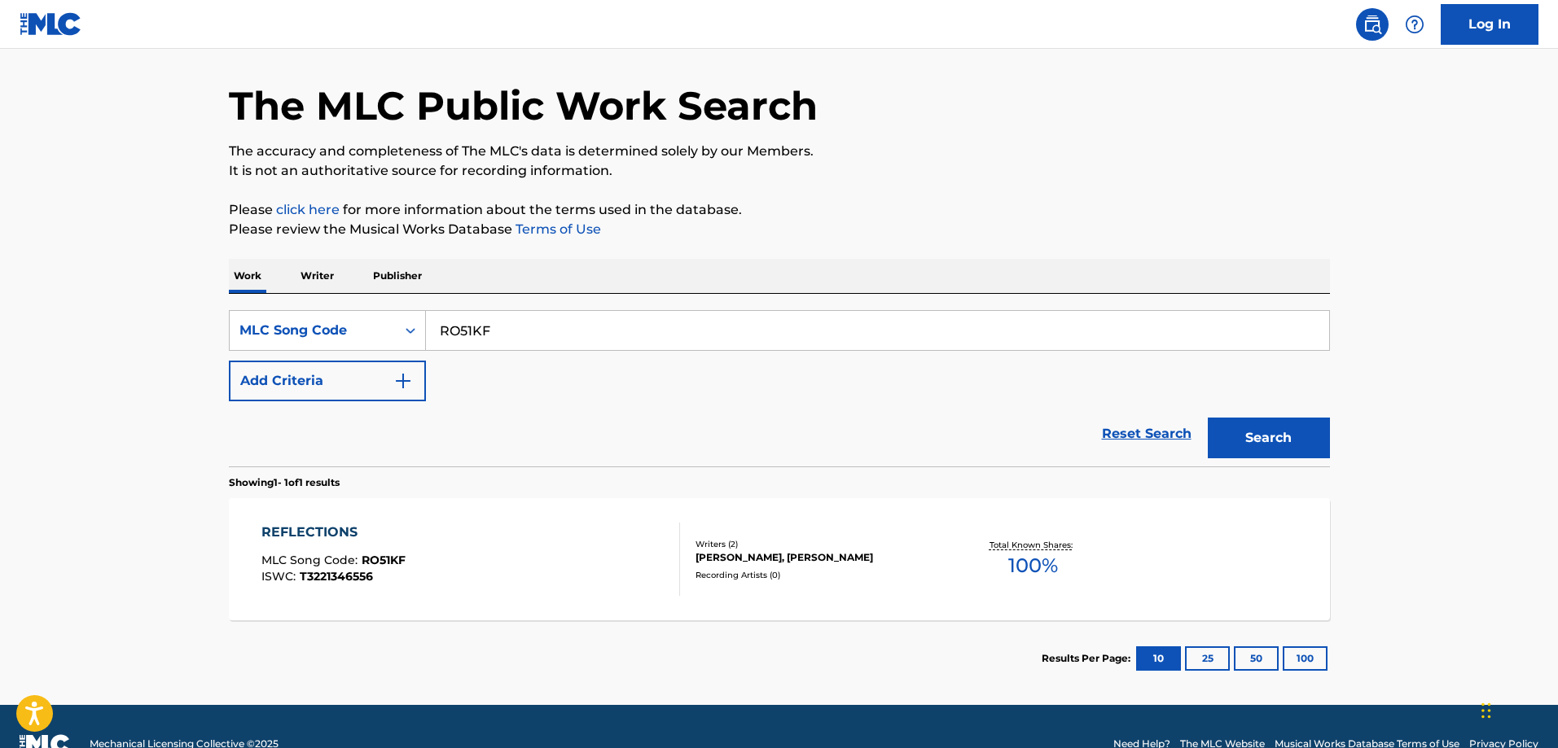
scroll to position [81, 0]
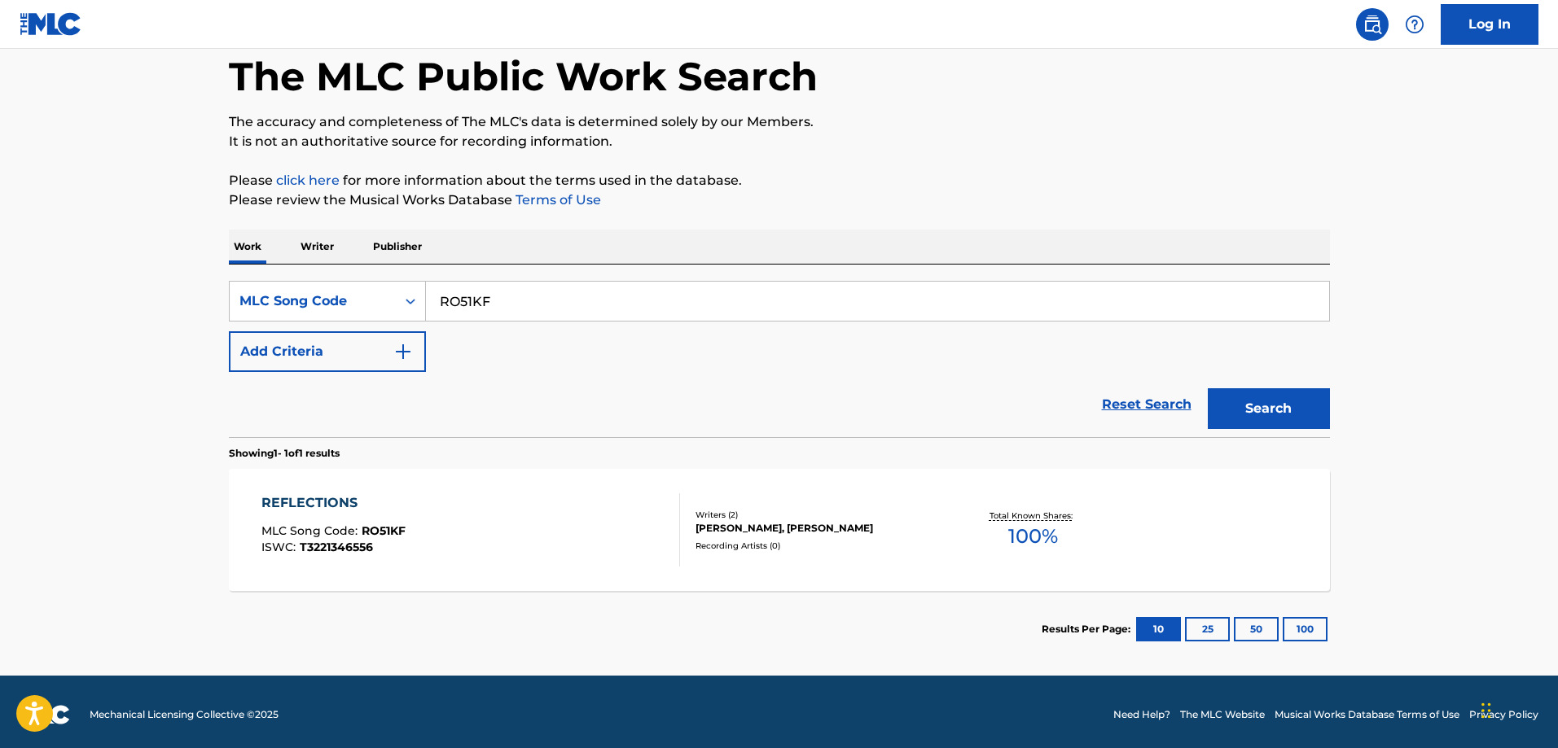
click at [525, 312] on input "RO51KF" at bounding box center [877, 301] width 903 height 39
paste input "S68C4O"
type input "S68C4O"
click at [1208, 388] on button "Search" at bounding box center [1269, 408] width 122 height 41
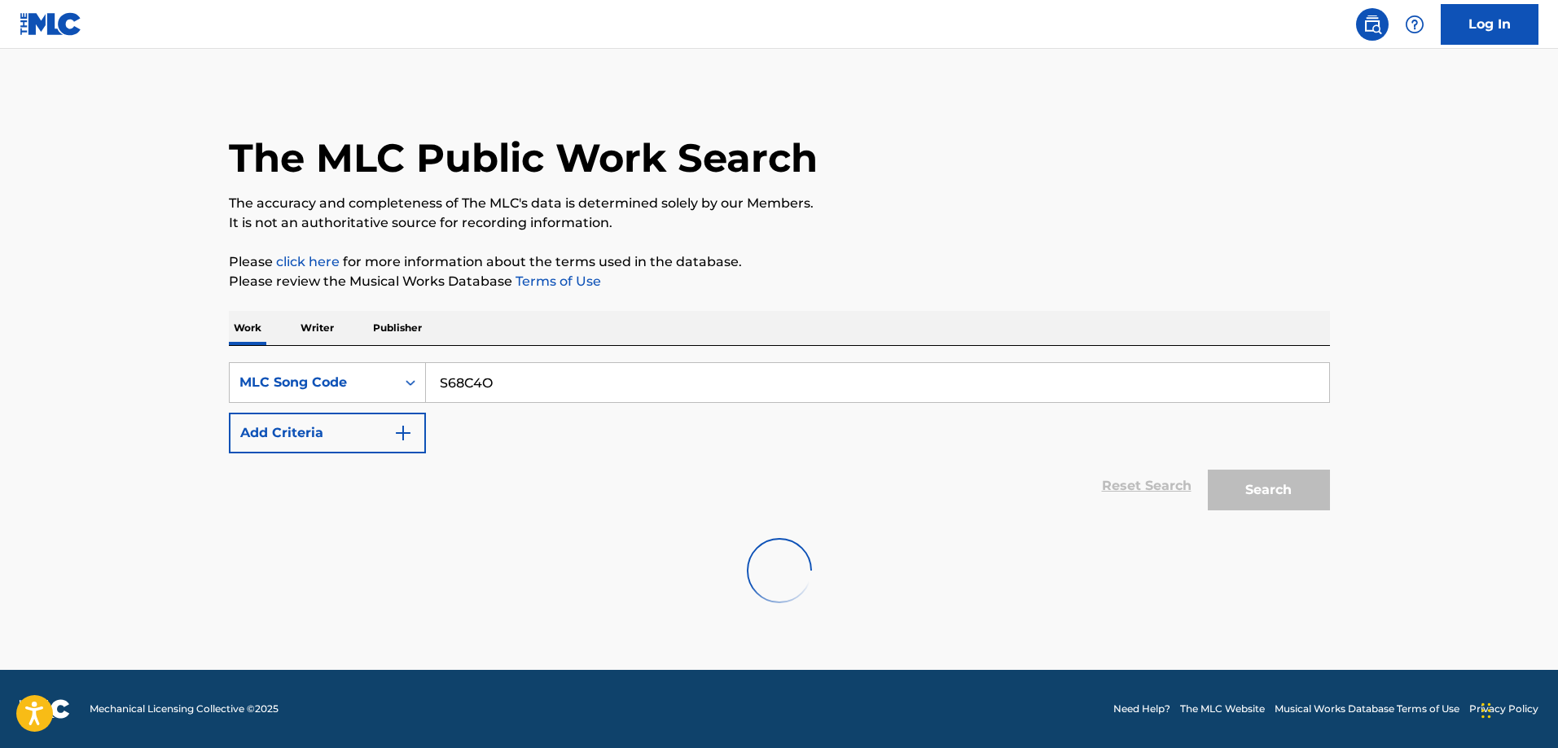
scroll to position [0, 0]
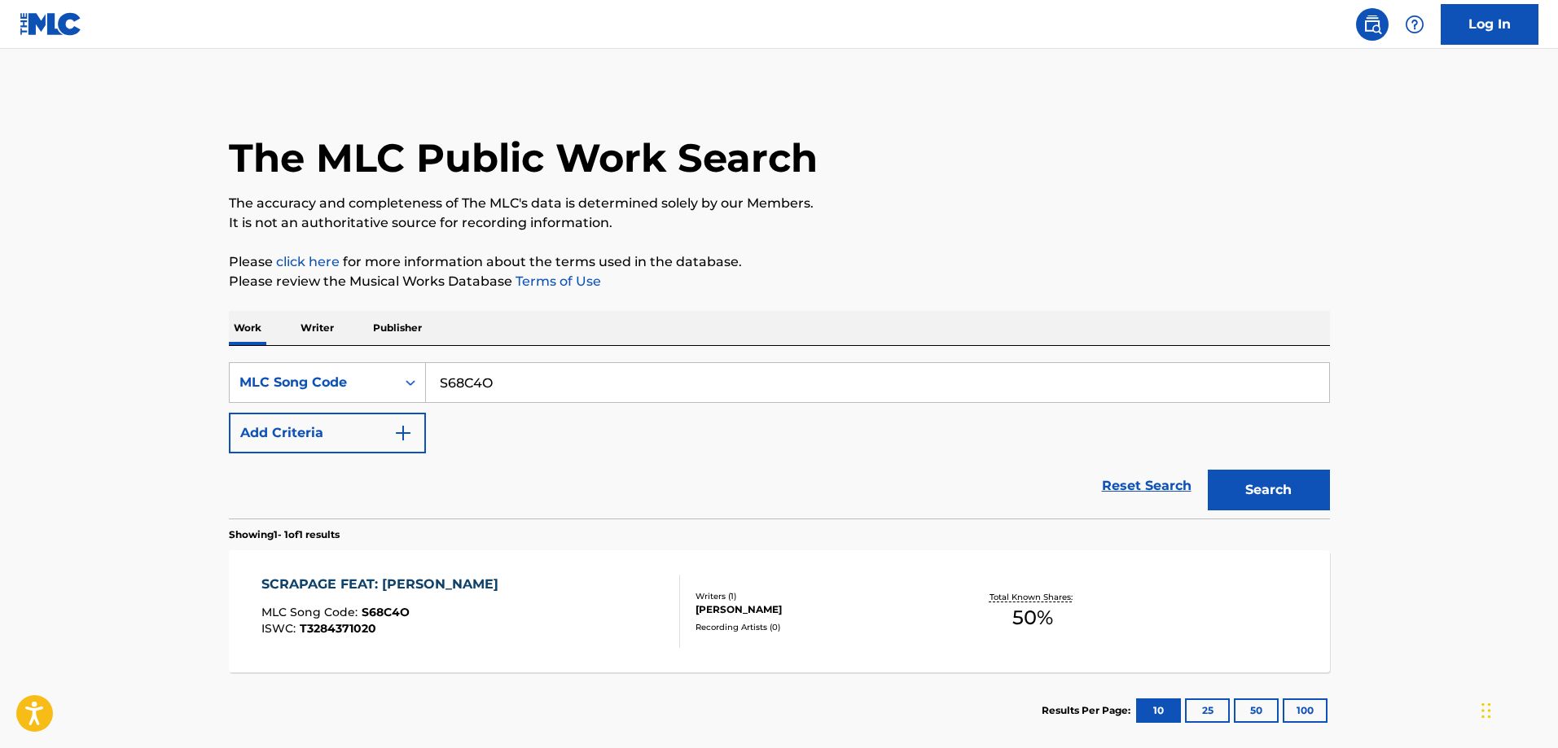
click at [409, 568] on div "SCRAPAGE FEAT: LOUIE VOEHEIM MLC Song Code : S68C4O ISWC : T3284371020 Writers …" at bounding box center [779, 612] width 1101 height 122
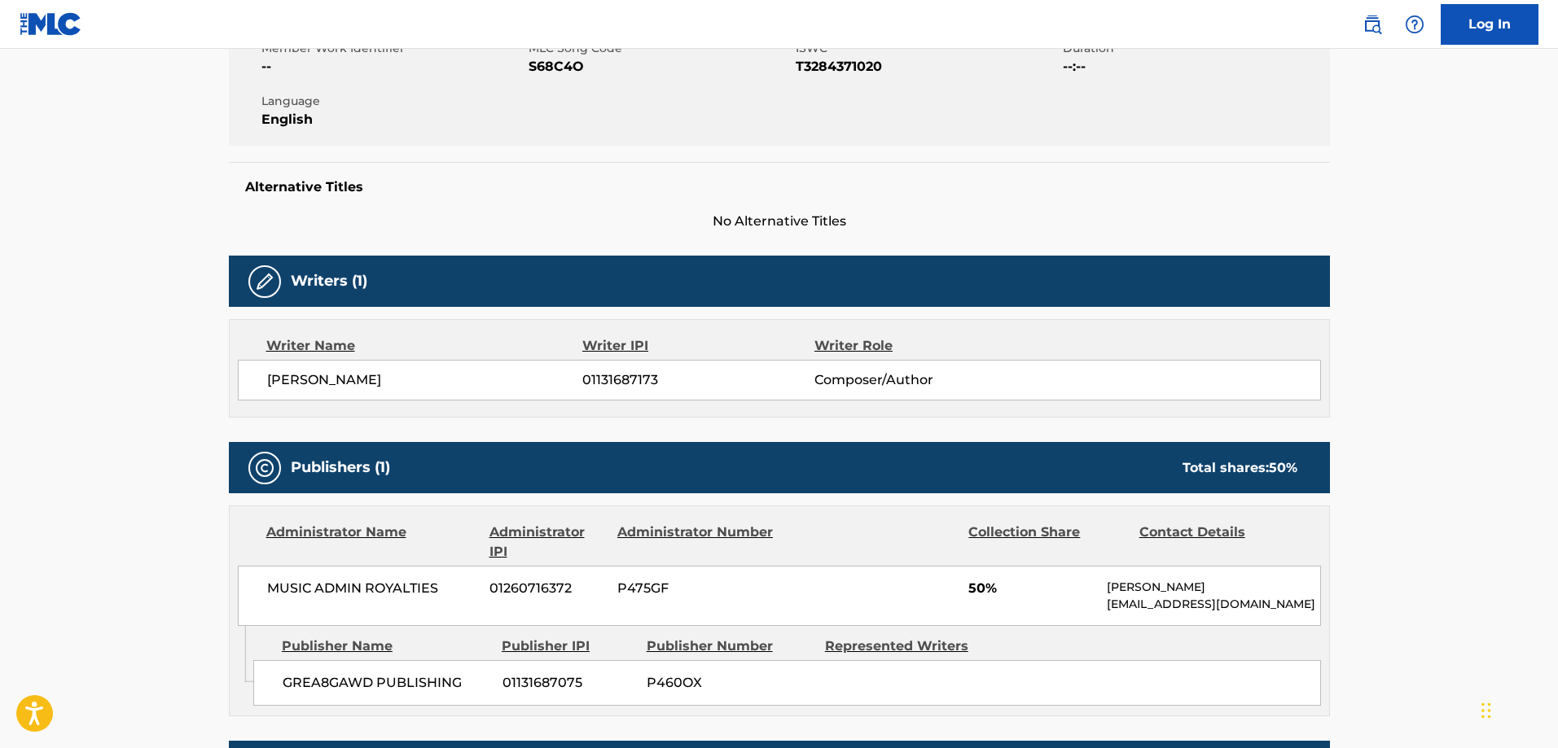
scroll to position [516, 0]
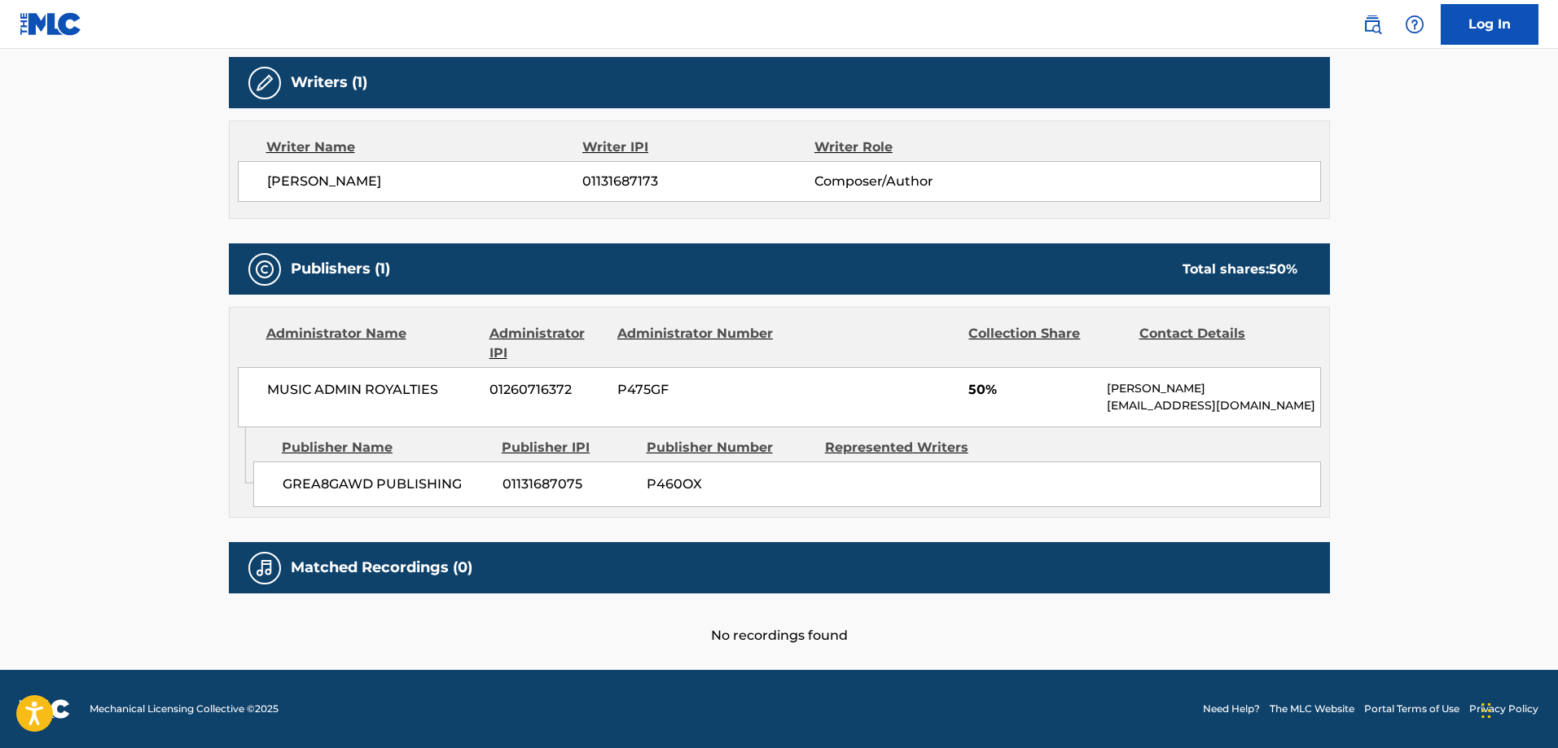
click at [315, 482] on span "GREA8GAWD PUBLISHING" at bounding box center [387, 485] width 208 height 20
drag, startPoint x: 315, startPoint y: 482, endPoint x: 410, endPoint y: 469, distance: 96.2
click at [337, 480] on span "GREA8GAWD PUBLISHING" at bounding box center [387, 485] width 208 height 20
click at [410, 469] on div "GREA8GAWD PUBLISHING 01131687075 P460OX" at bounding box center [787, 485] width 1068 height 46
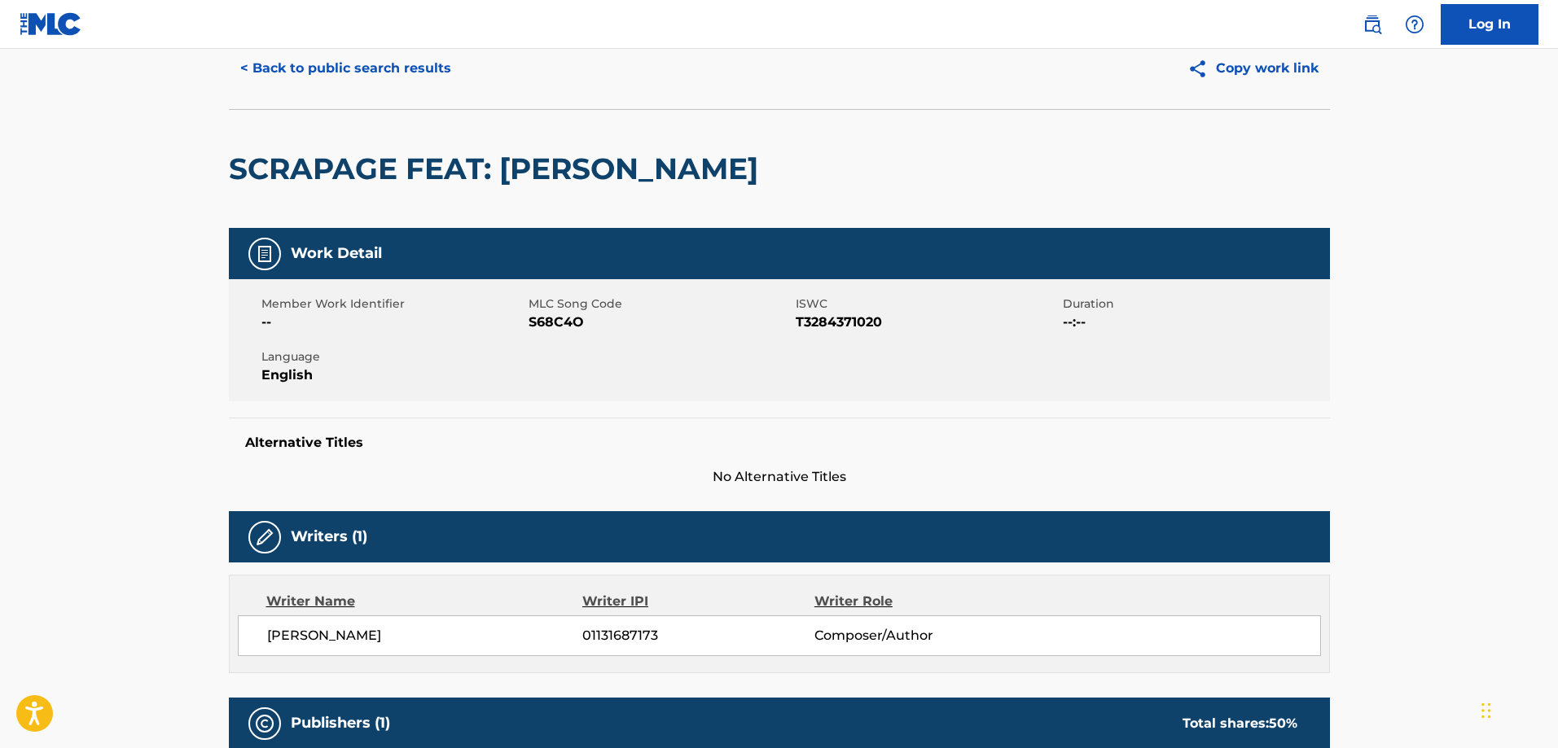
scroll to position [0, 0]
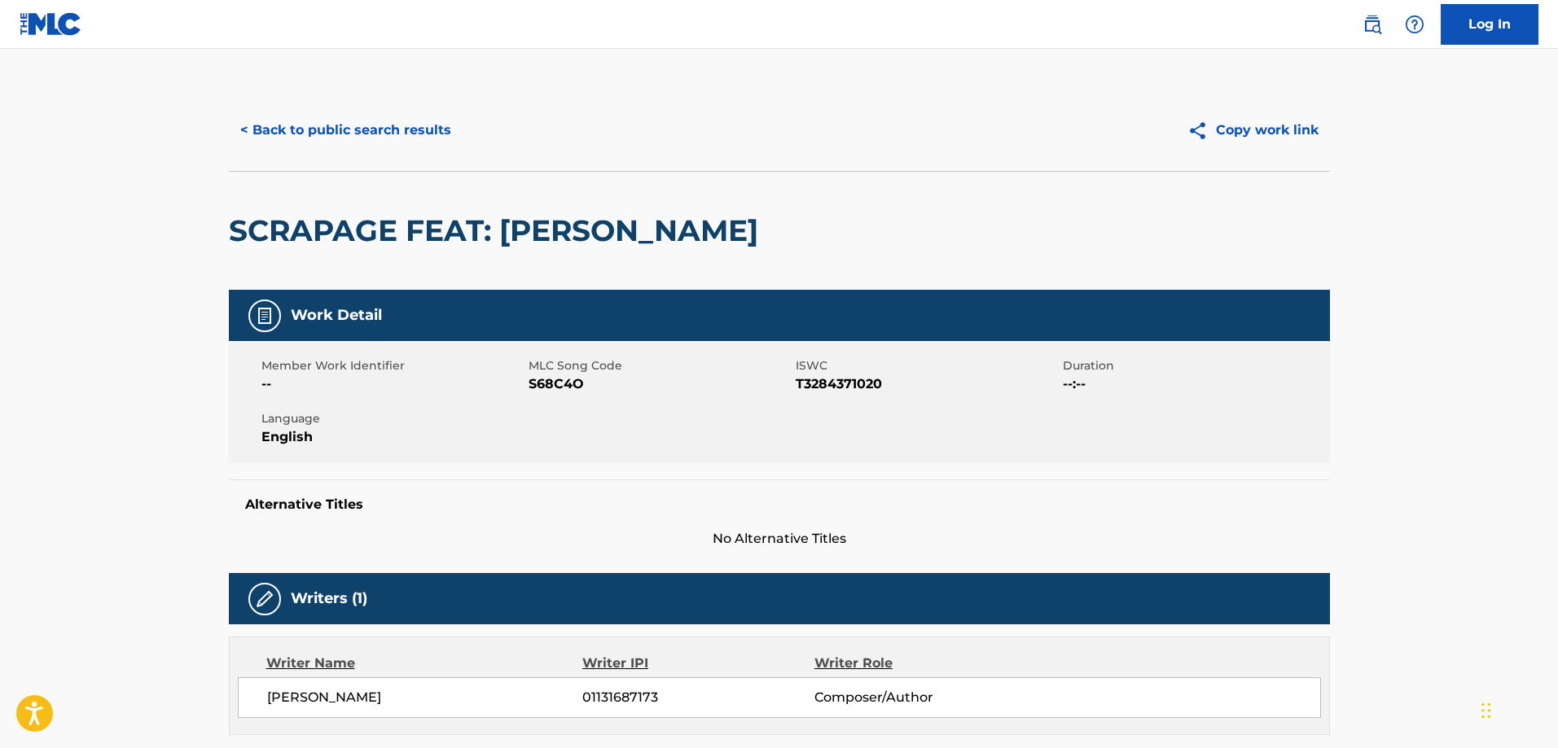
click at [322, 118] on button "< Back to public search results" at bounding box center [346, 130] width 234 height 41
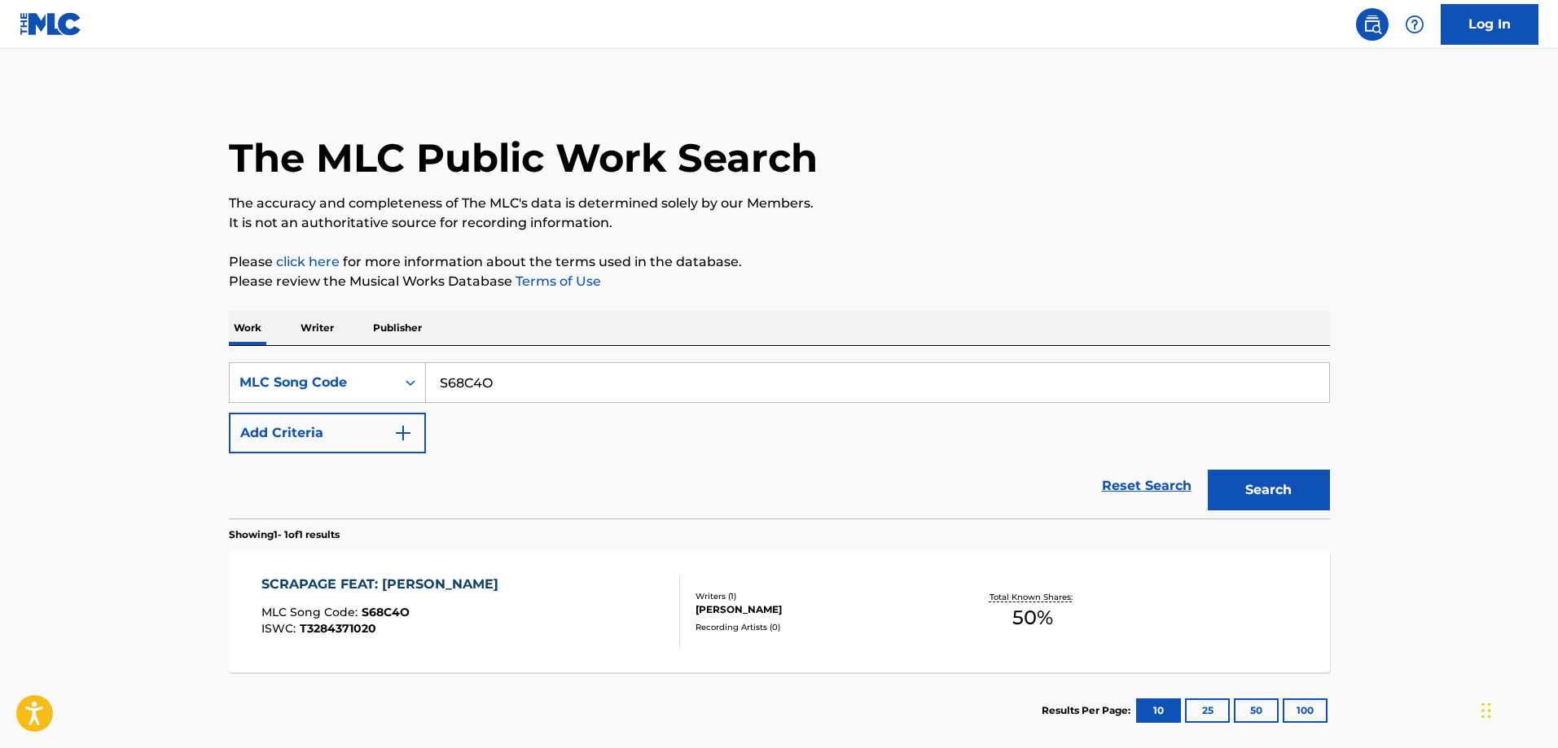
click at [555, 383] on input "S68C4O" at bounding box center [877, 382] width 903 height 39
click at [1208, 470] on button "Search" at bounding box center [1269, 490] width 122 height 41
paste input "E6130H"
type input "E6130H"
click at [1208, 470] on button "Search" at bounding box center [1269, 490] width 122 height 41
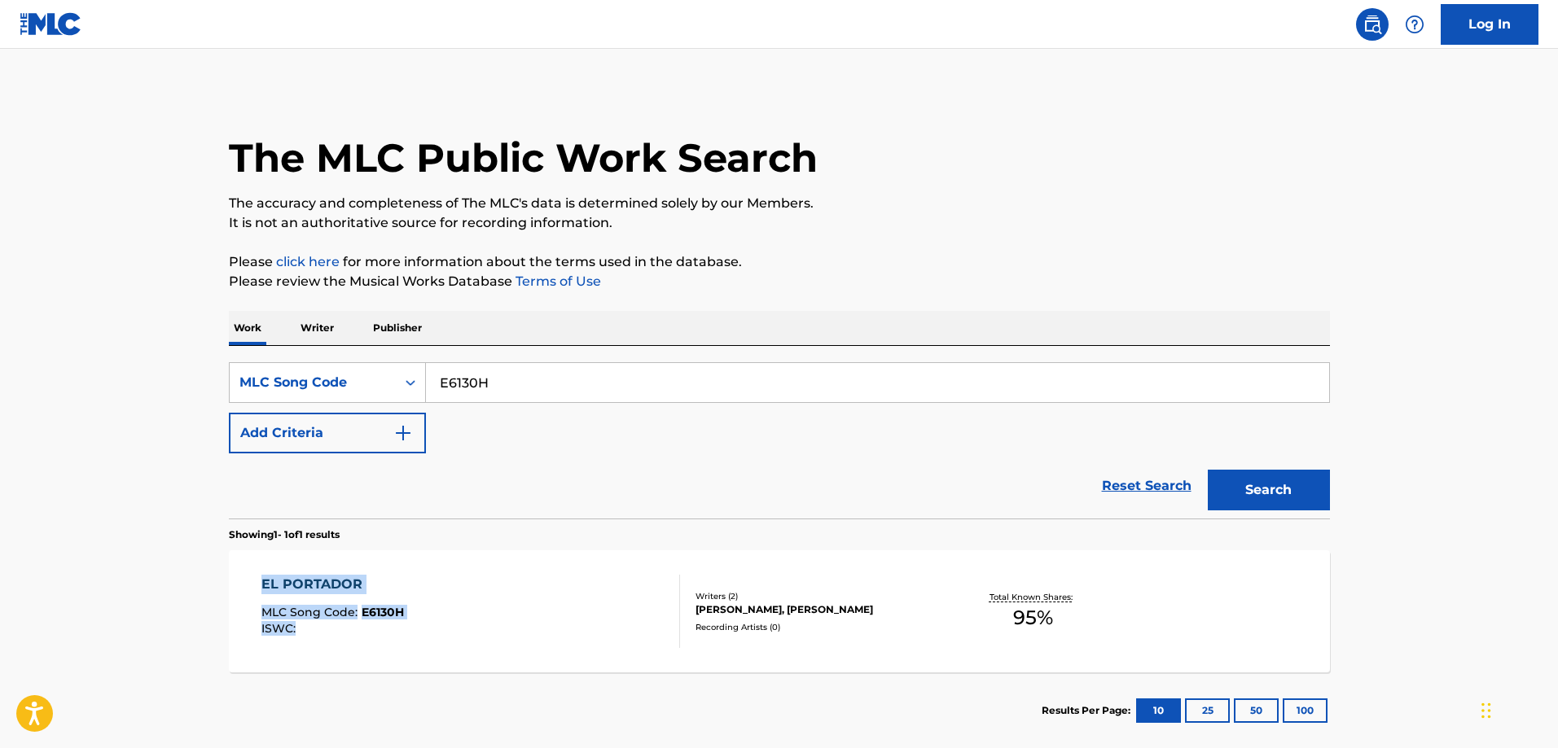
click at [564, 543] on div "Showing 1 - 1 of 1 results EL PORTADOR MLC Song Code : E6130H ISWC : Writers ( …" at bounding box center [779, 634] width 1101 height 230
click at [549, 570] on div "EL PORTADOR MLC Song Code : E6130H ISWC : Writers ( 2 ) GRACIELA BEATRIZ CARBAL…" at bounding box center [779, 612] width 1101 height 122
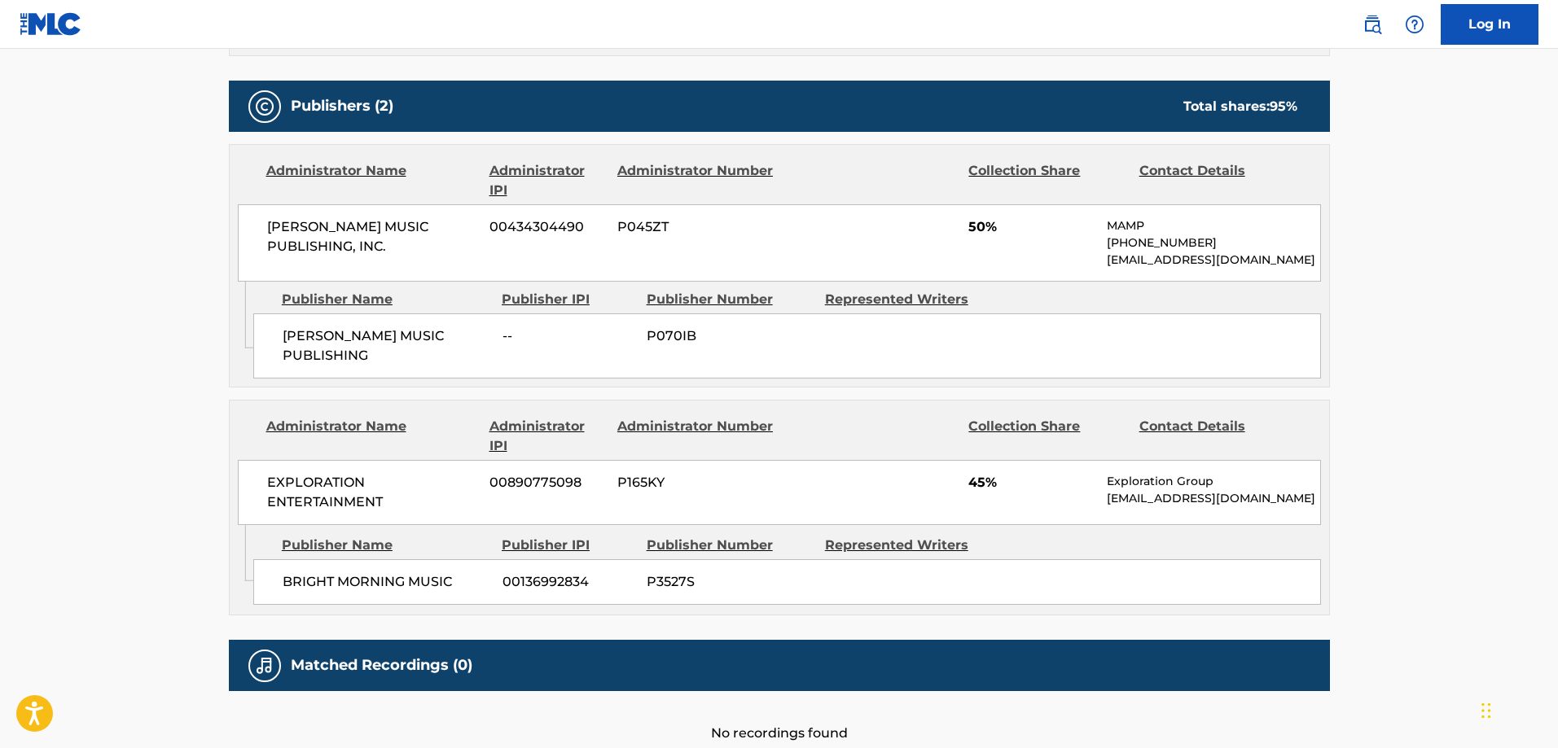
scroll to position [806, 0]
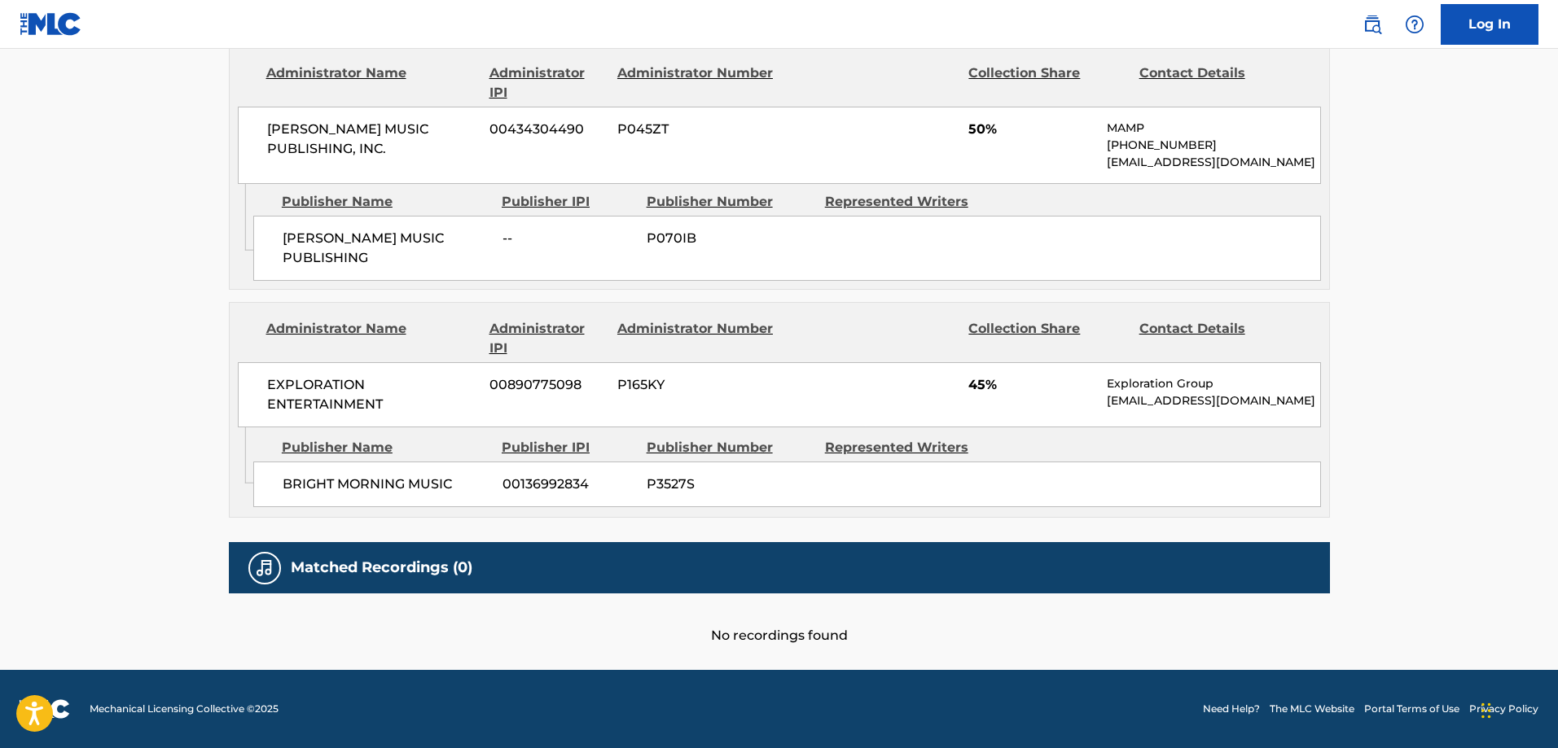
click at [318, 491] on span "BRIGHT MORNING MUSIC" at bounding box center [387, 485] width 208 height 20
drag, startPoint x: 318, startPoint y: 491, endPoint x: 453, endPoint y: 491, distance: 135.2
click at [453, 491] on span "BRIGHT MORNING MUSIC" at bounding box center [387, 485] width 208 height 20
click at [312, 484] on span "BRIGHT MORNING MUSIC" at bounding box center [387, 485] width 208 height 20
drag, startPoint x: 312, startPoint y: 484, endPoint x: 354, endPoint y: 471, distance: 44.3
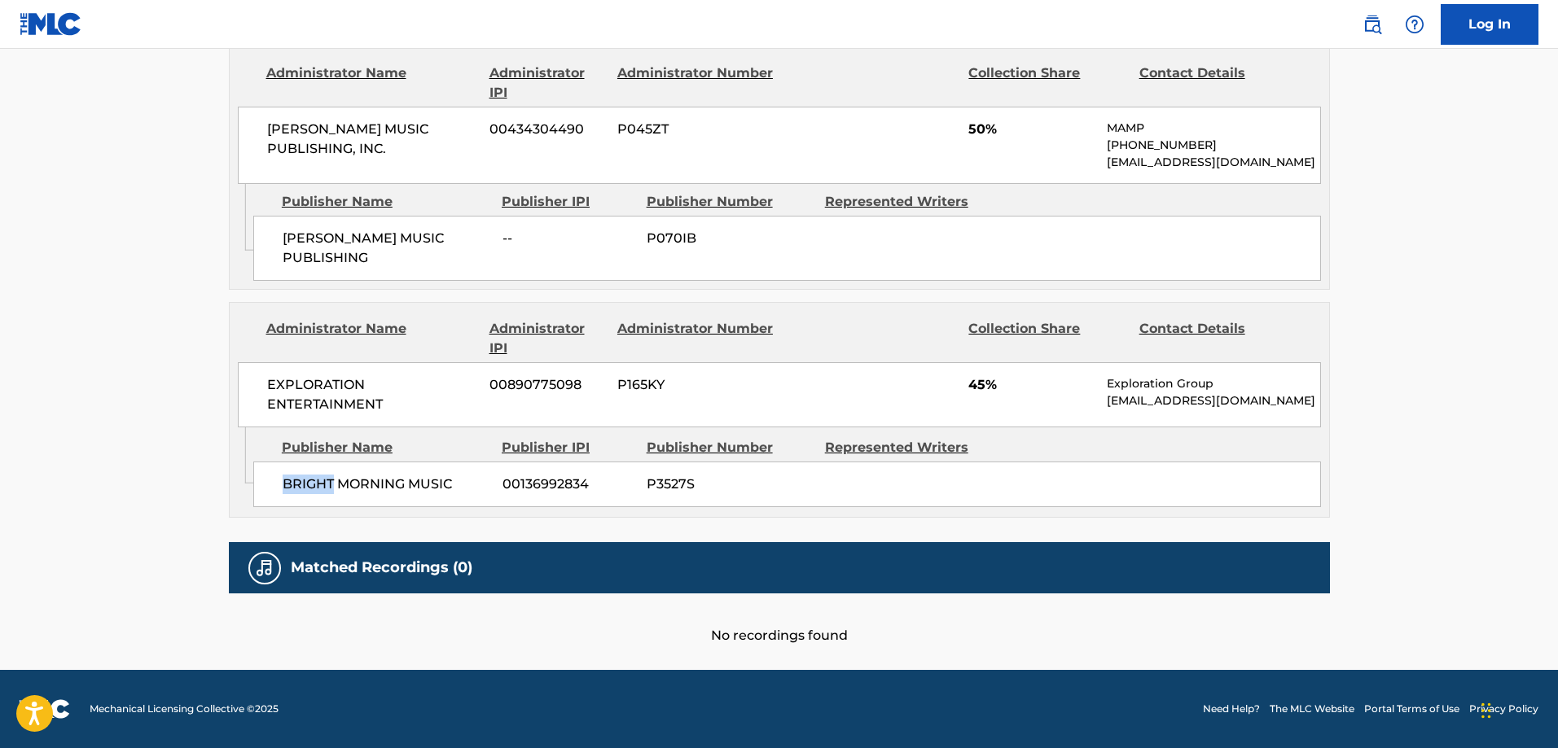
click at [315, 480] on span "BRIGHT MORNING MUSIC" at bounding box center [387, 485] width 208 height 20
click at [467, 458] on div "Publisher Name Publisher IPI Publisher Number Represented Writers BRIGHT MORNIN…" at bounding box center [791, 468] width 1076 height 81
drag, startPoint x: 418, startPoint y: 466, endPoint x: 416, endPoint y: 480, distance: 14.7
click at [422, 468] on div "BRIGHT MORNING MUSIC 00136992834 P3527S" at bounding box center [787, 485] width 1068 height 46
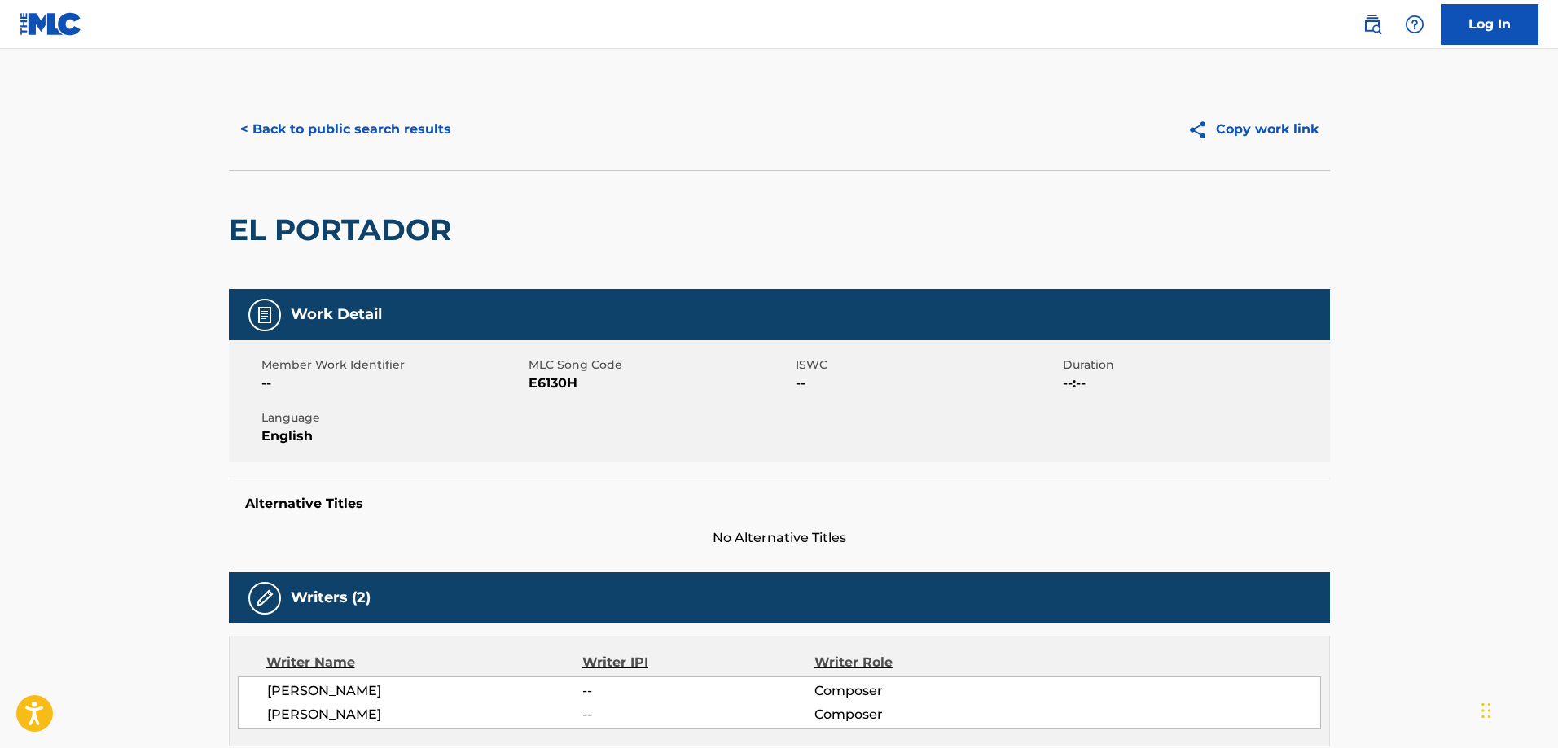
scroll to position [0, 0]
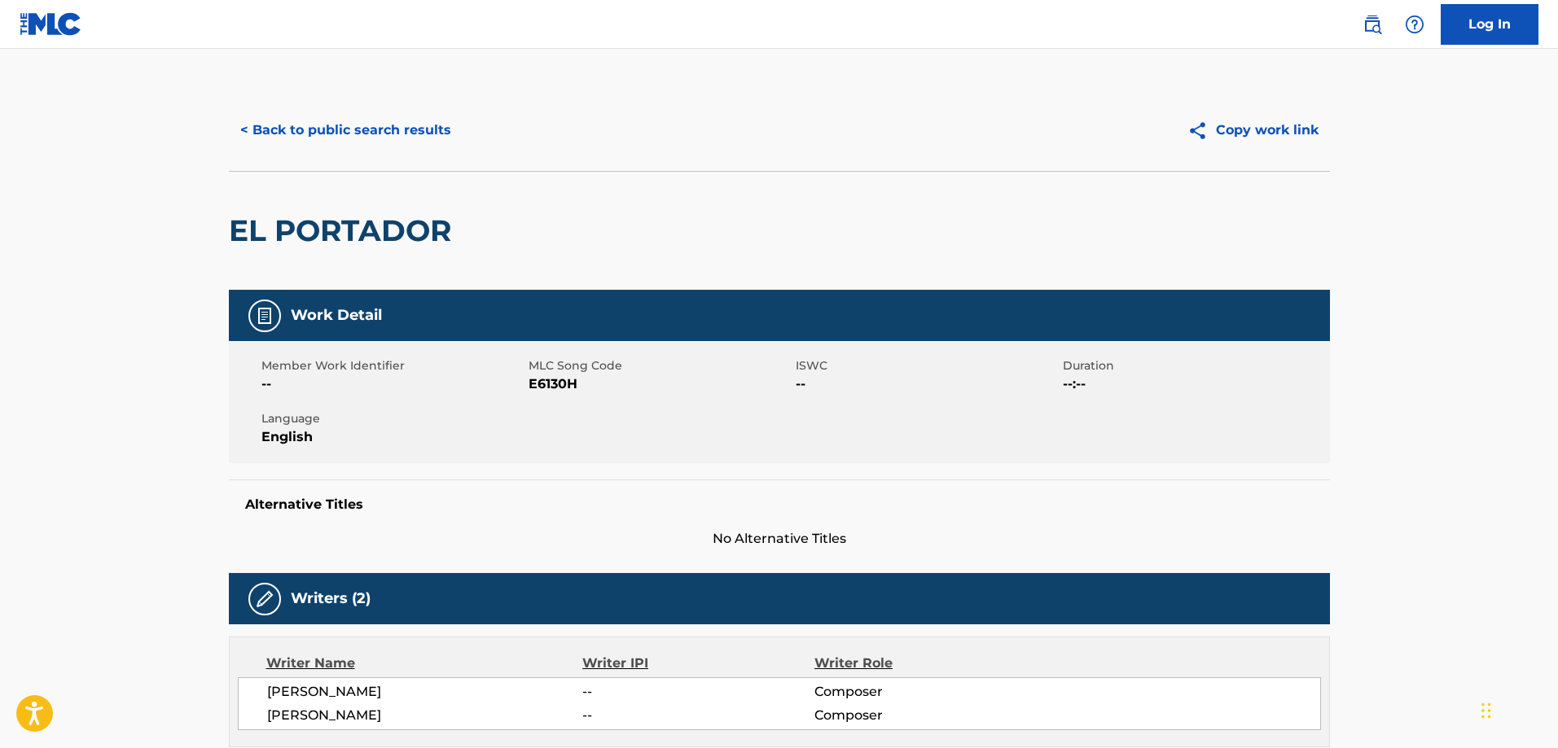
click at [364, 122] on button "< Back to public search results" at bounding box center [346, 130] width 234 height 41
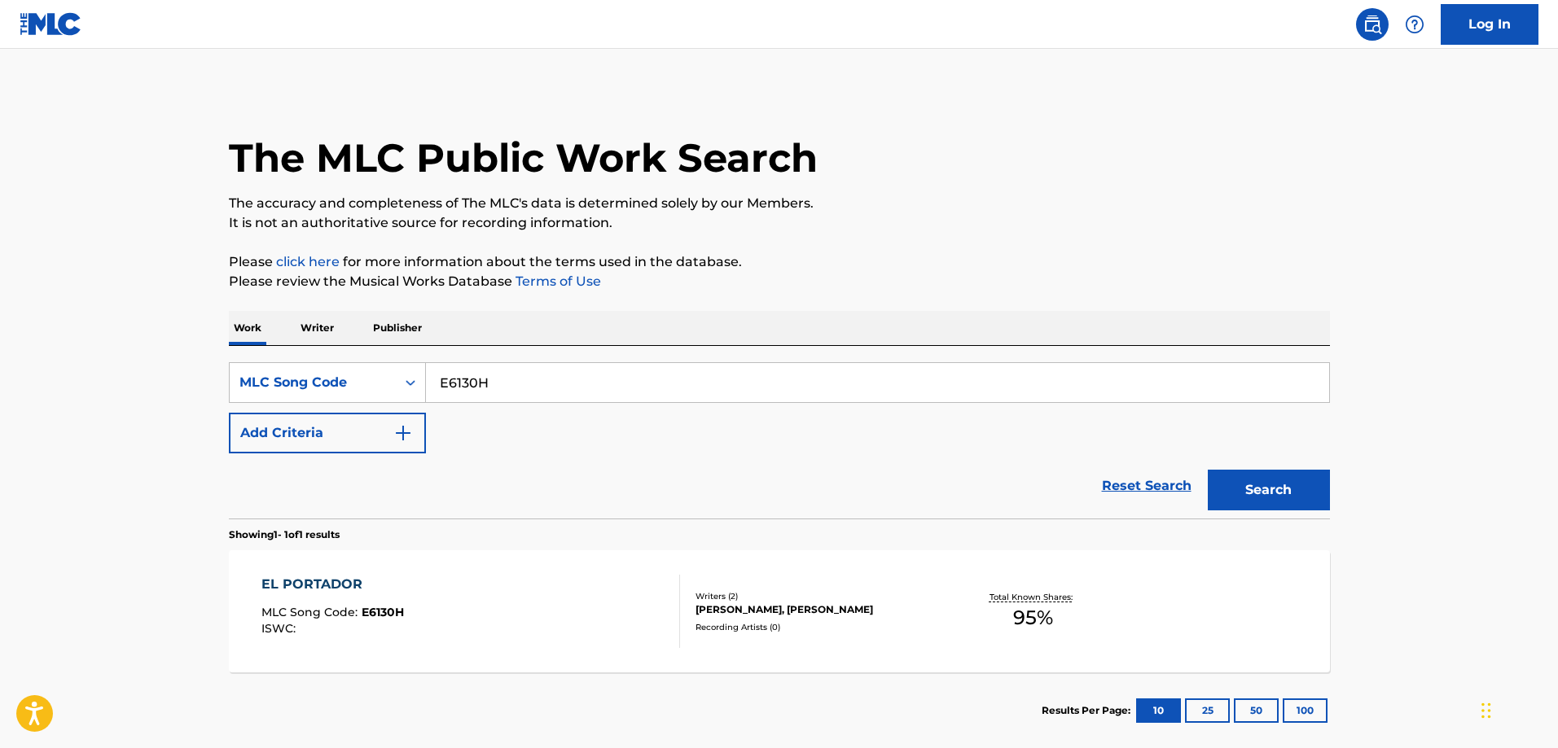
click at [566, 389] on input "E6130H" at bounding box center [877, 382] width 903 height 39
paste input "T2136X"
type input "T2136X"
click at [1208, 470] on button "Search" at bounding box center [1269, 490] width 122 height 41
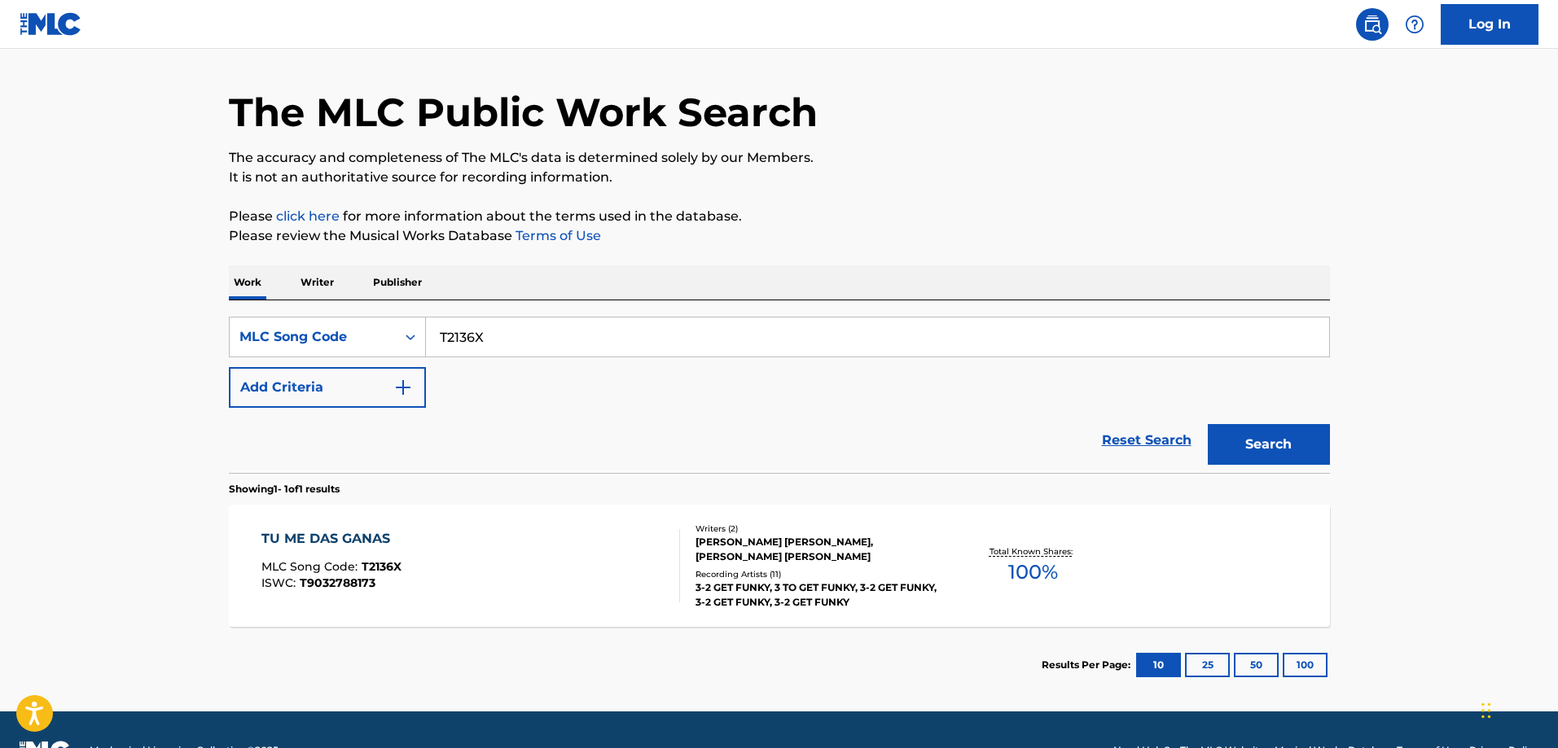
scroll to position [87, 0]
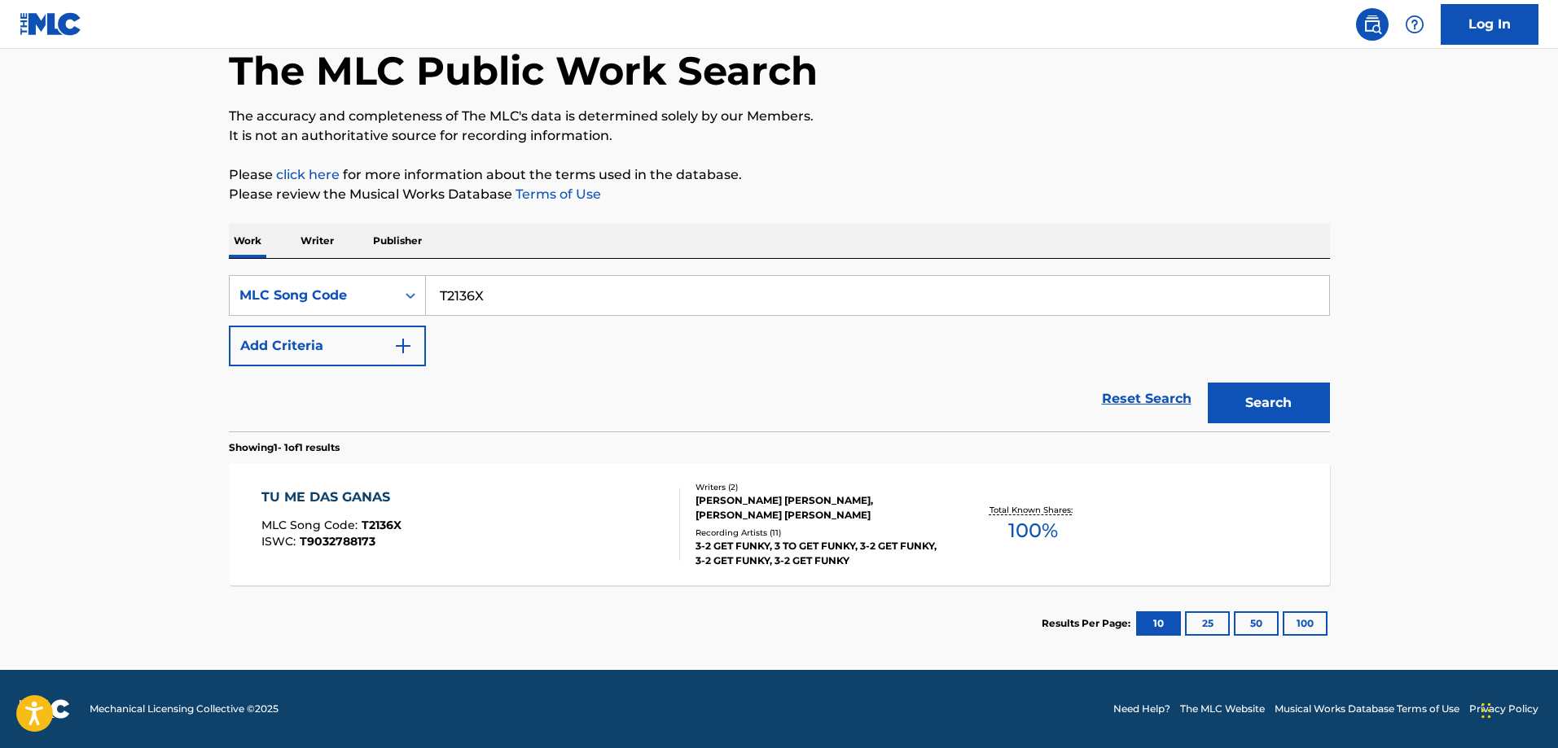
click at [488, 463] on section "TU ME DAS GANAS MLC Song Code : T2136X ISWC : T9032788173 Writers ( 2 ) MIGUEL …" at bounding box center [779, 520] width 1101 height 130
click at [485, 467] on div "TU ME DAS GANAS MLC Song Code : T2136X ISWC : T9032788173 Writers ( 2 ) MIGUEL …" at bounding box center [779, 524] width 1101 height 122
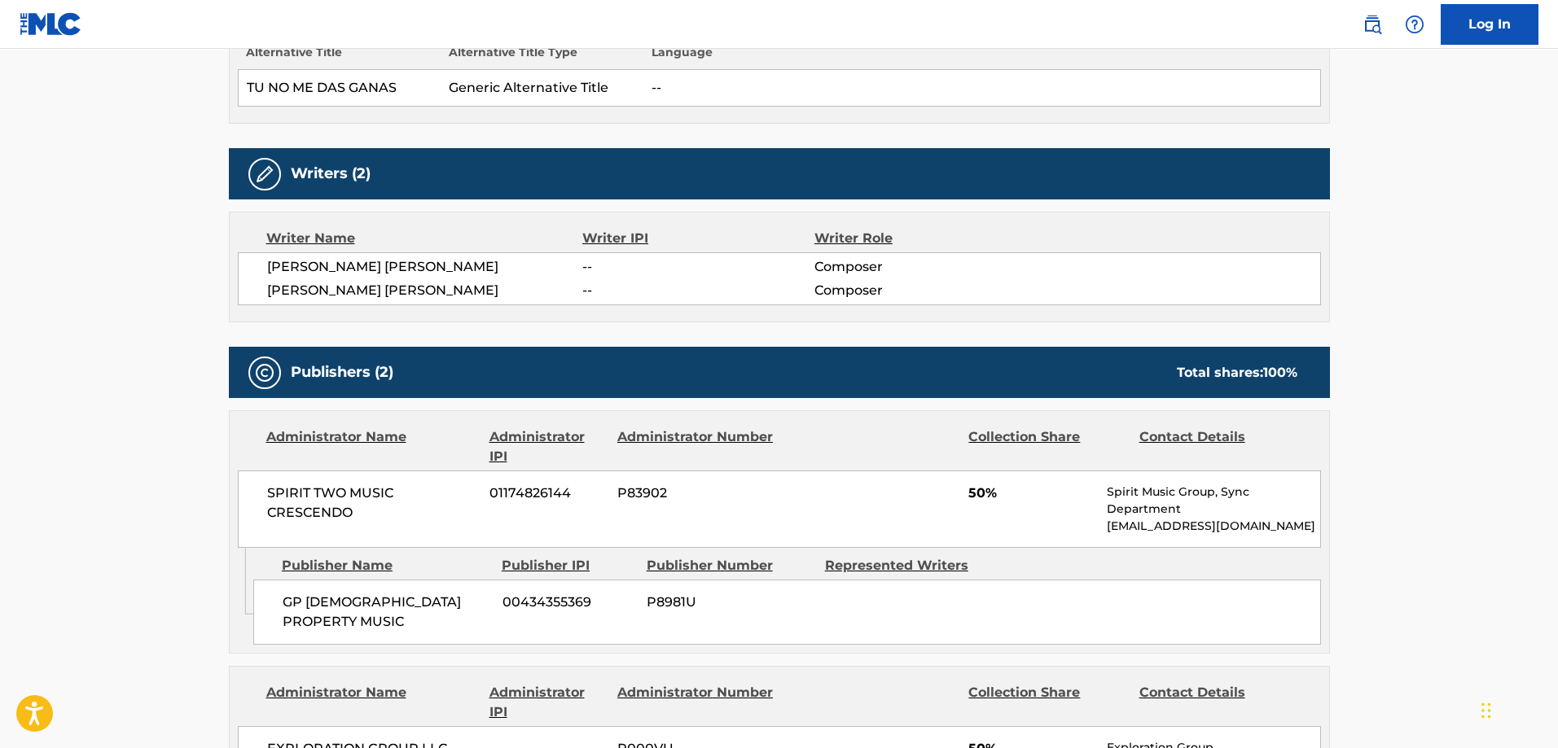
scroll to position [987, 0]
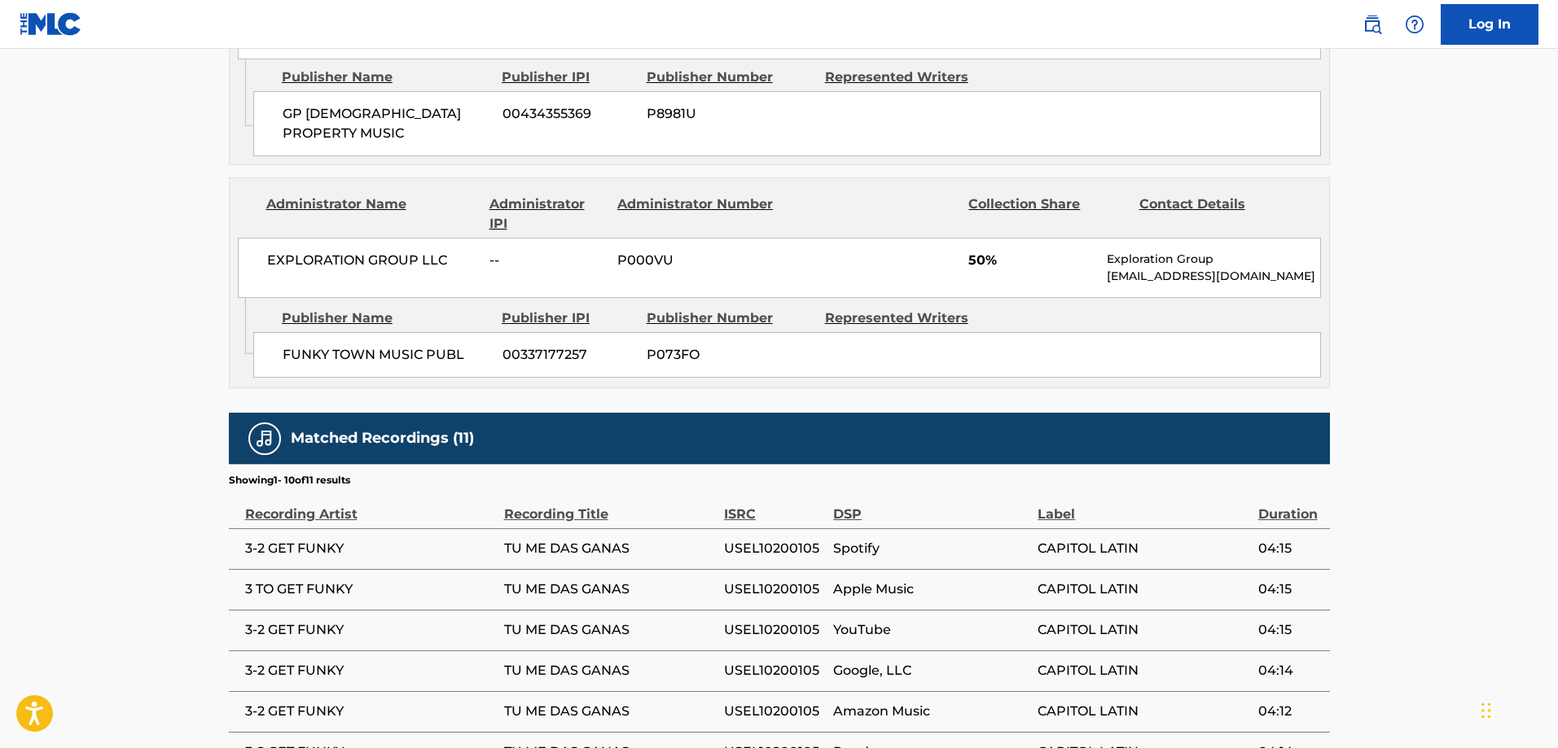
click at [290, 346] on span "FUNKY TOWN MUSIC PUBL" at bounding box center [387, 355] width 208 height 20
drag, startPoint x: 290, startPoint y: 346, endPoint x: 302, endPoint y: 345, distance: 12.2
click at [294, 346] on span "FUNKY TOWN MUSIC PUBL" at bounding box center [387, 355] width 208 height 20
click at [401, 345] on span "FUNKY TOWN MUSIC PUBL" at bounding box center [387, 355] width 208 height 20
click at [446, 345] on span "FUNKY TOWN MUSIC PUBL" at bounding box center [387, 355] width 208 height 20
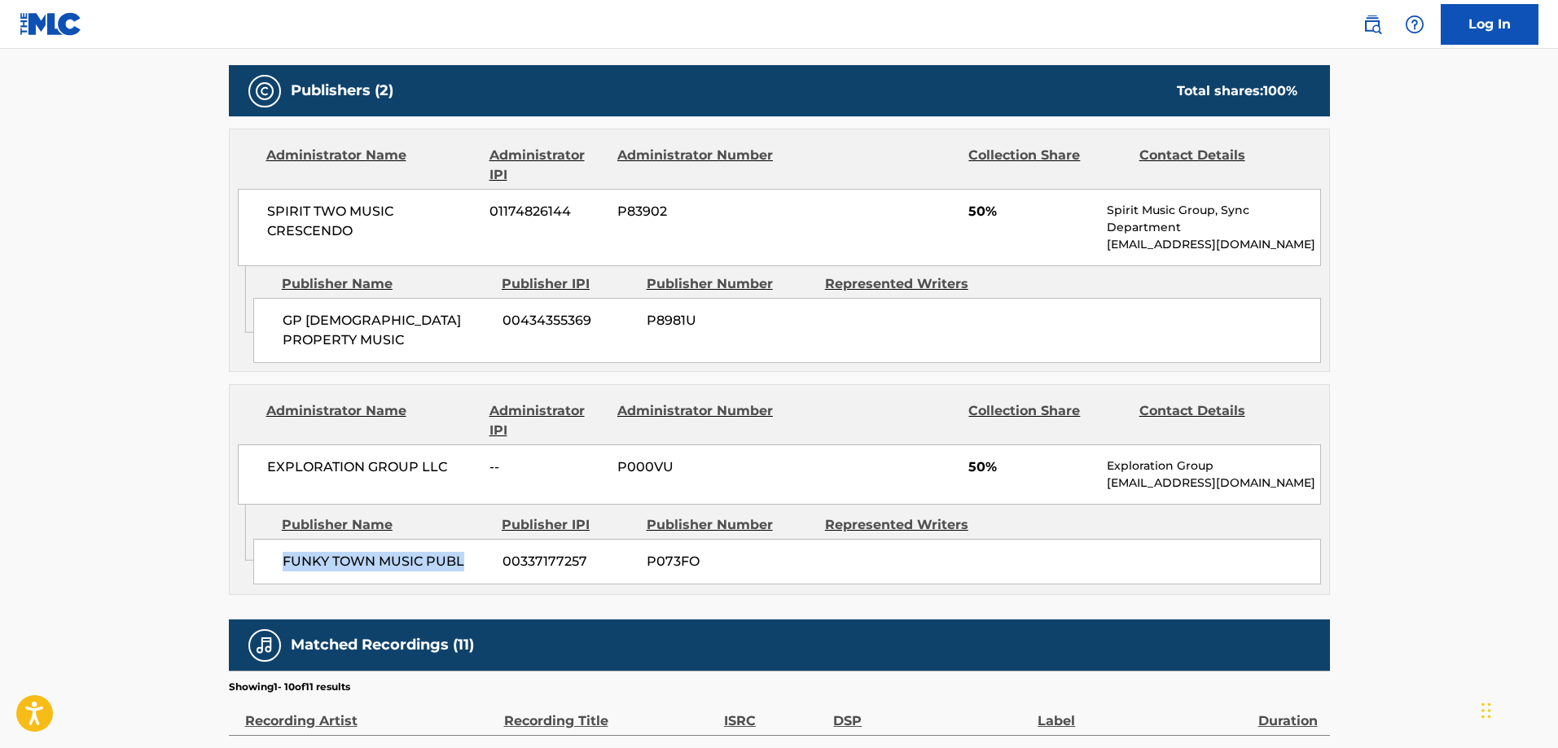
scroll to position [743, 0]
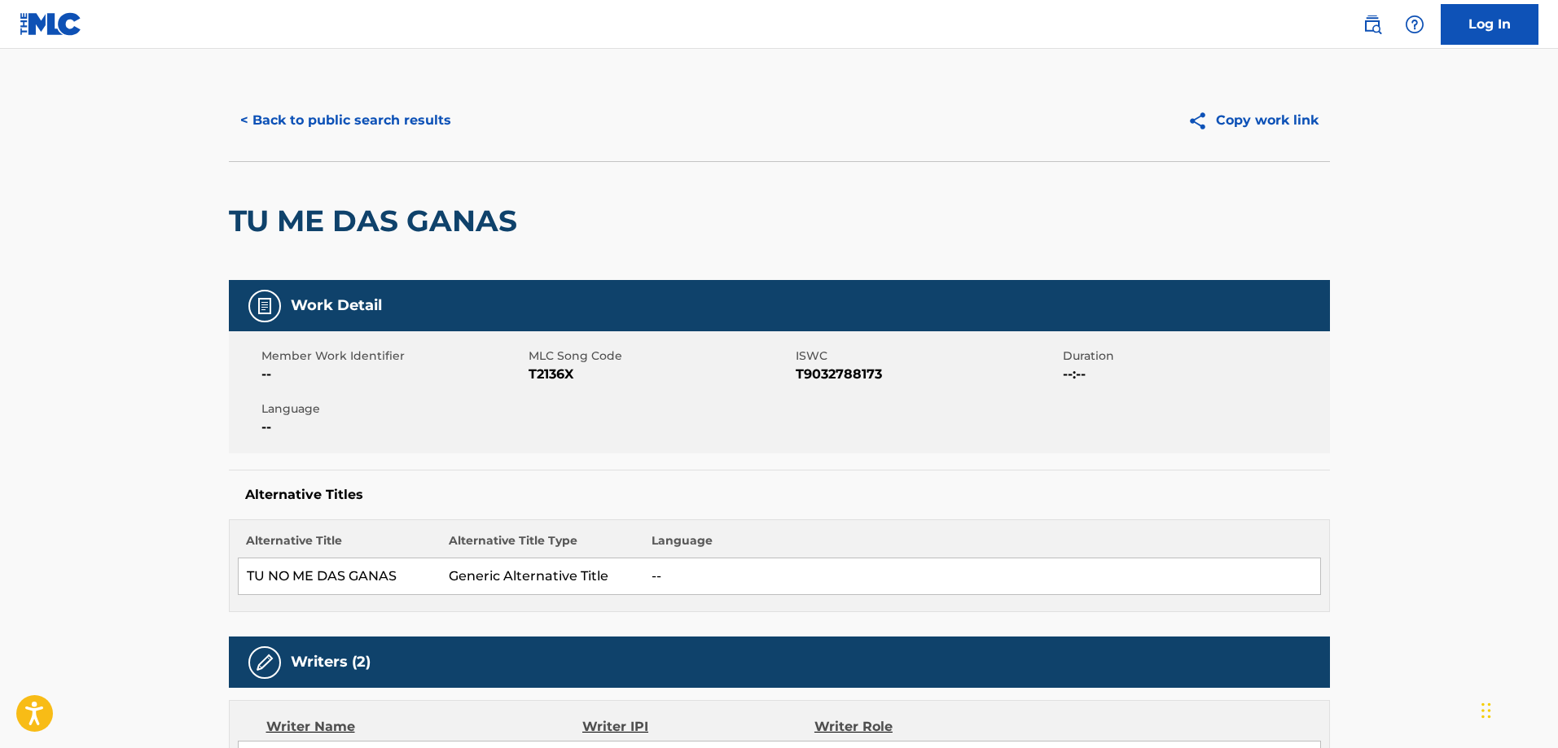
click at [327, 131] on button "< Back to public search results" at bounding box center [346, 120] width 234 height 41
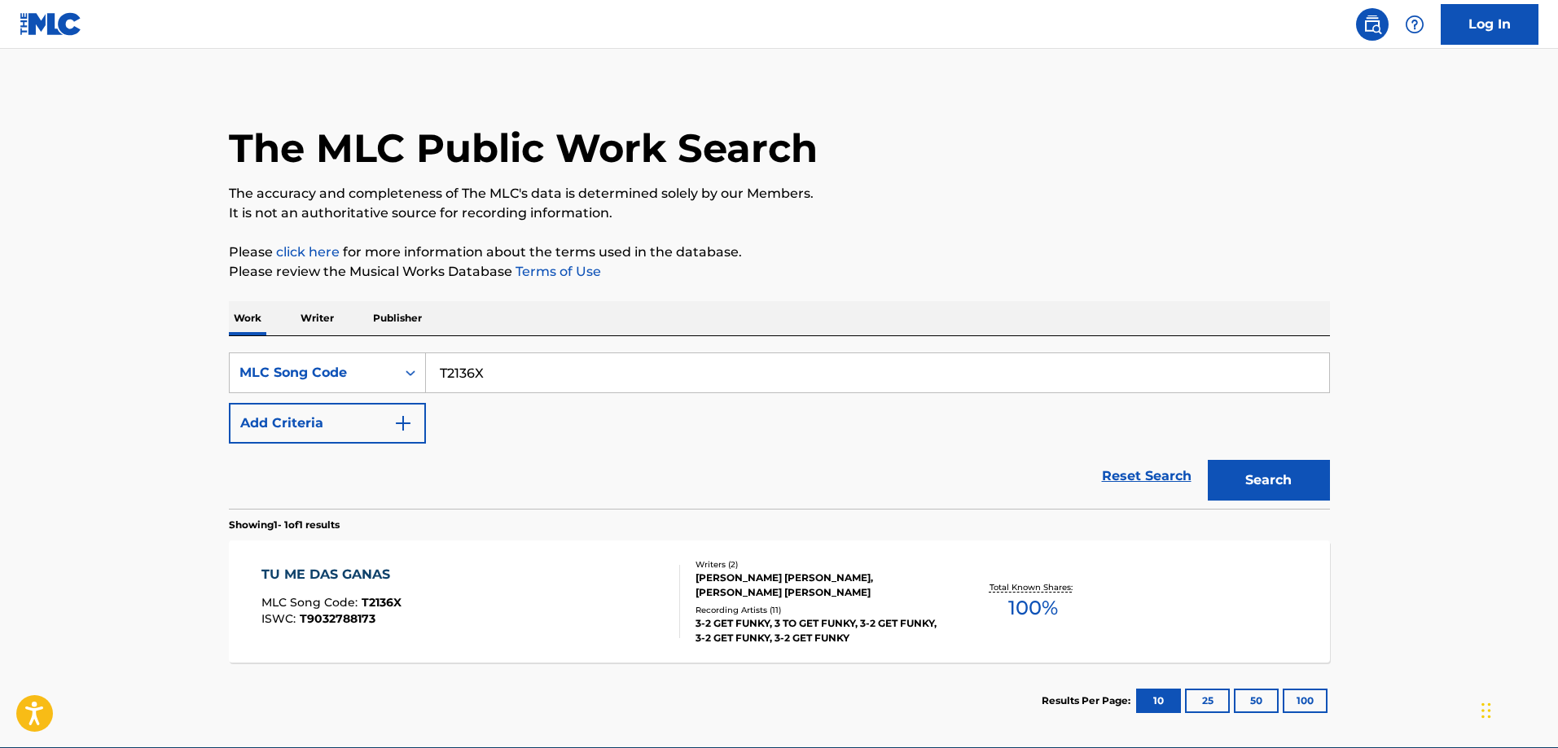
scroll to position [45, 0]
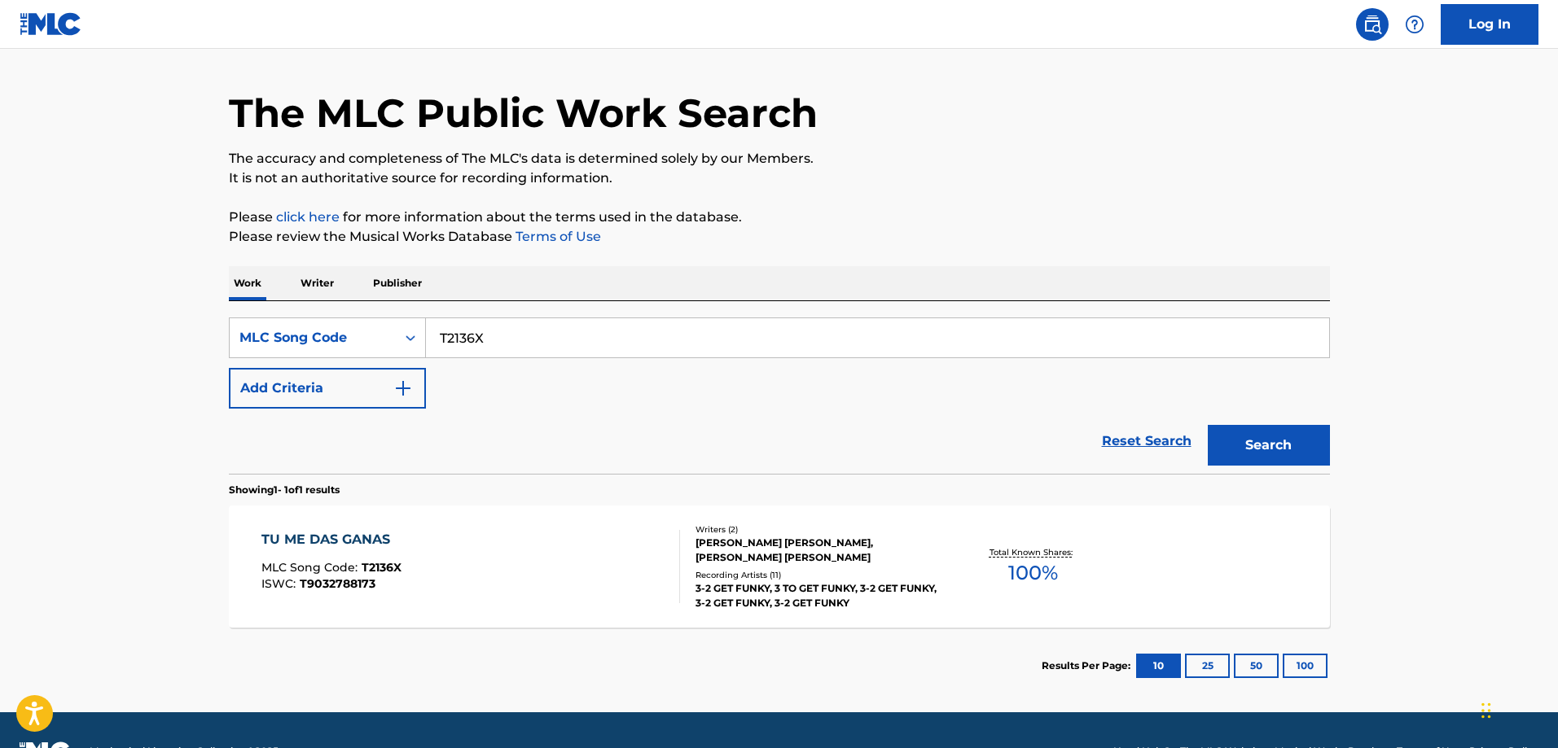
click at [587, 338] on input "T2136X" at bounding box center [877, 337] width 903 height 39
paste input "YP3L30"
click at [1208, 425] on button "Search" at bounding box center [1269, 445] width 122 height 41
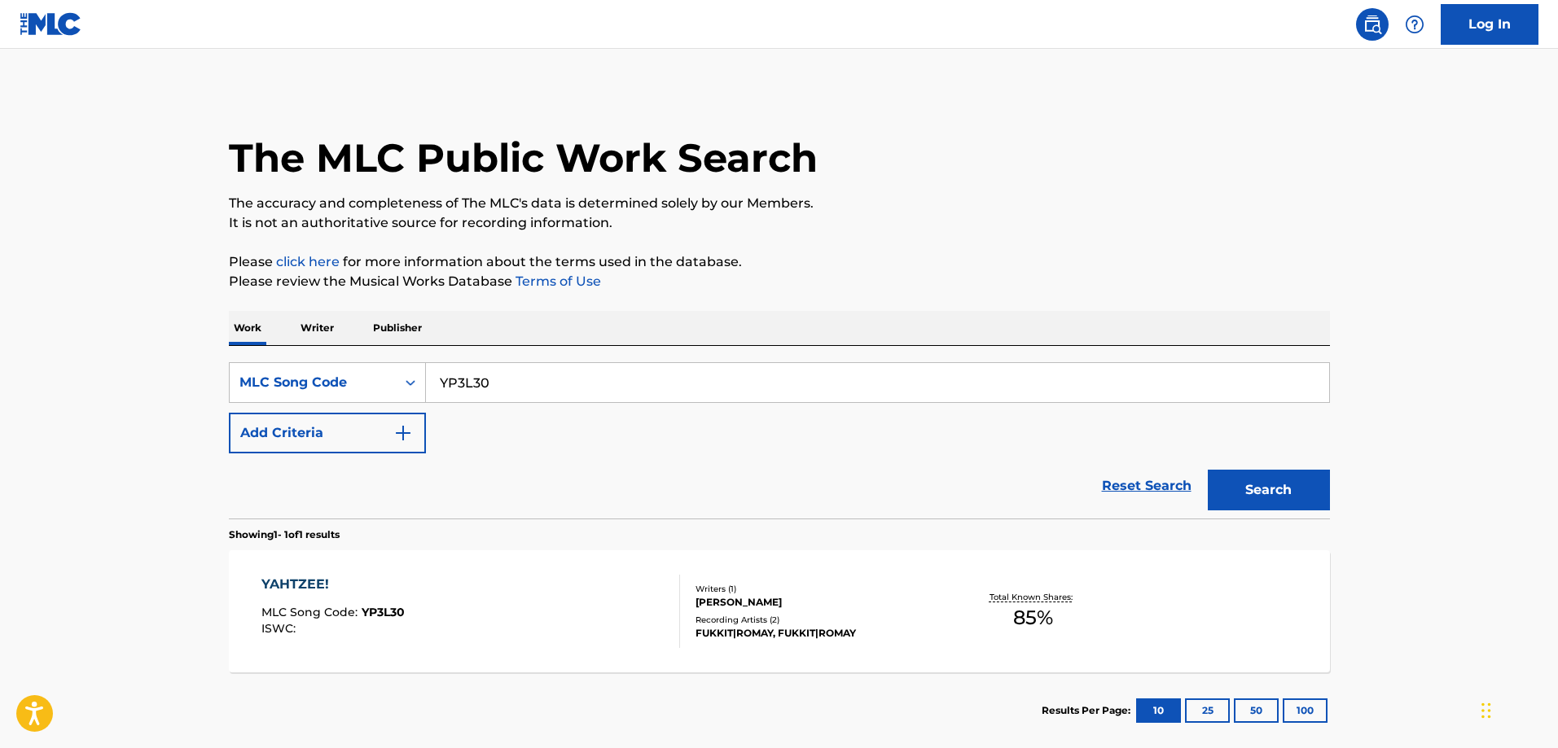
click at [562, 406] on div "SearchWithCriteria72954e8b-957c-4fbd-a464-474444d8c329 MLC Song Code YP3L30 Add…" at bounding box center [779, 407] width 1101 height 91
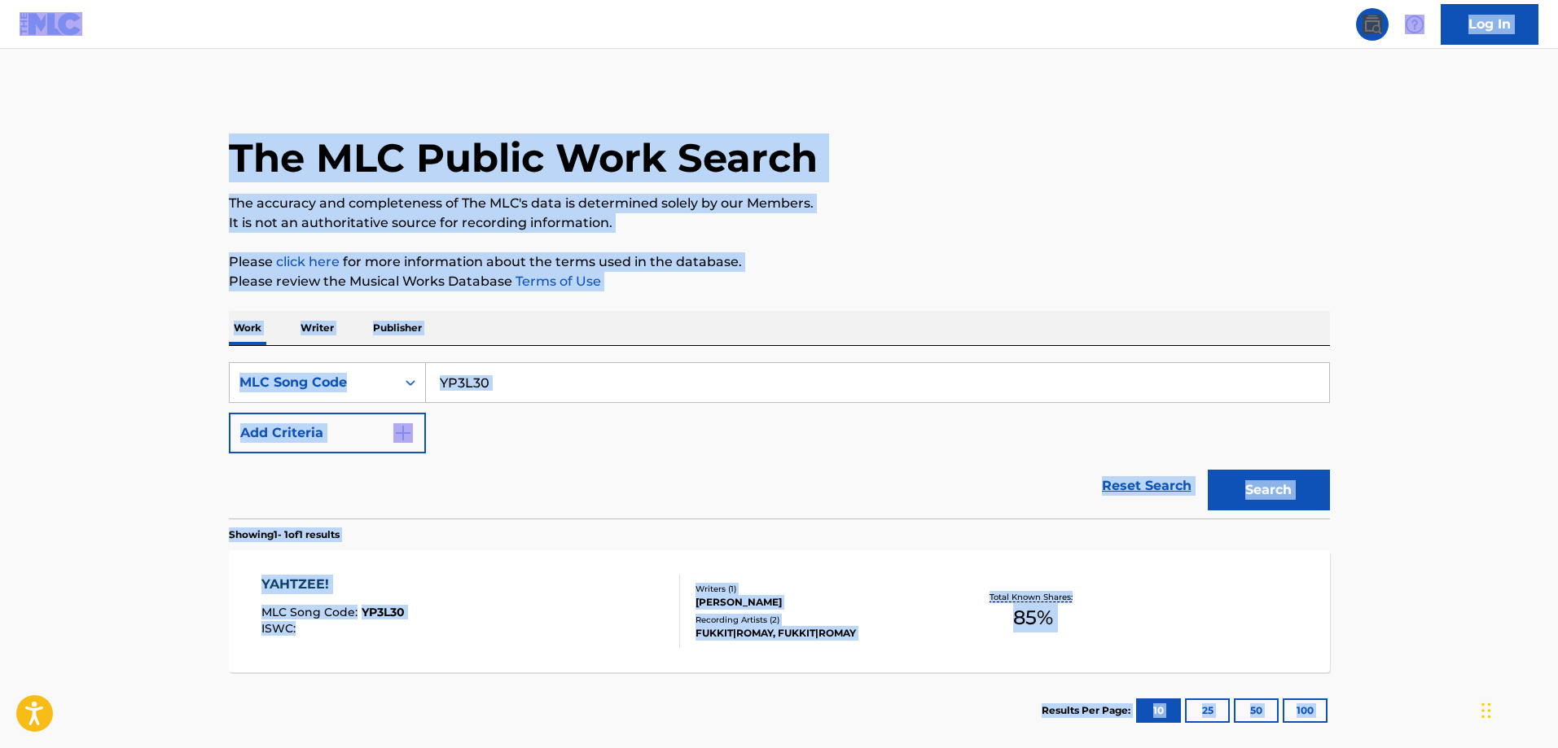
click at [564, 393] on input "YP3L30" at bounding box center [877, 382] width 903 height 39
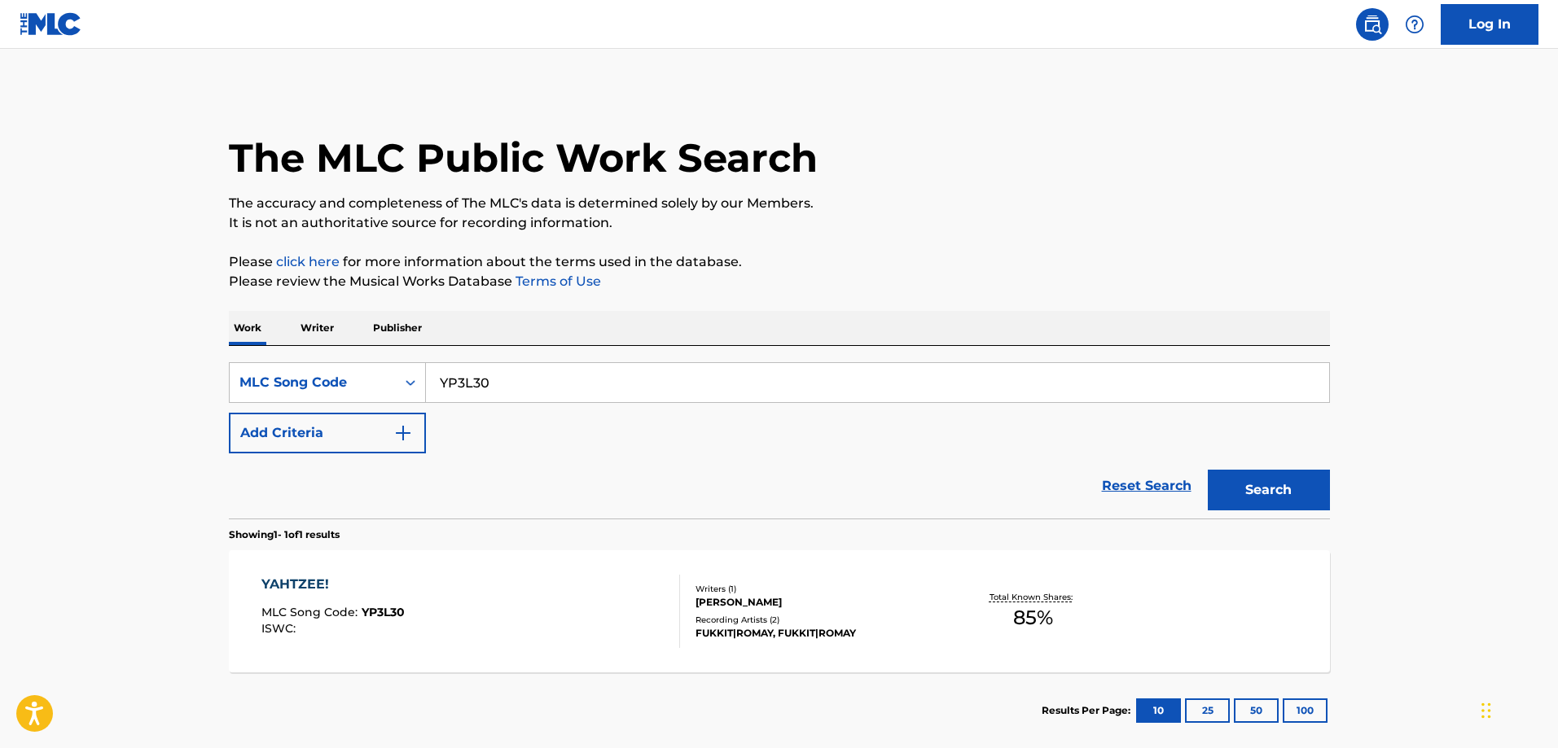
paste input "A3334B"
type input "A3334B"
click at [1208, 470] on button "Search" at bounding box center [1269, 490] width 122 height 41
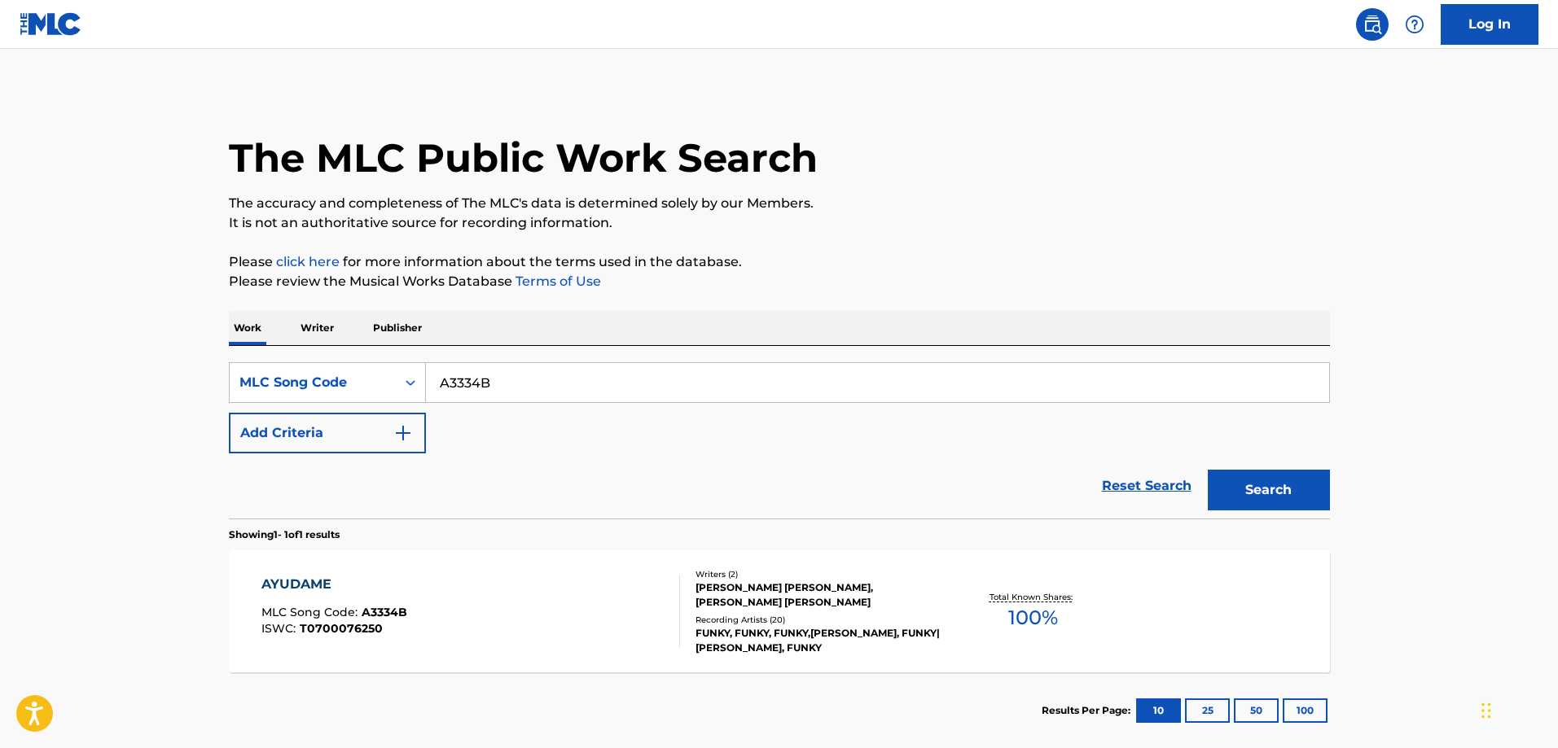
click at [506, 581] on div "AYUDAME MLC Song Code : A3334B ISWC : T0700076250" at bounding box center [470, 611] width 419 height 73
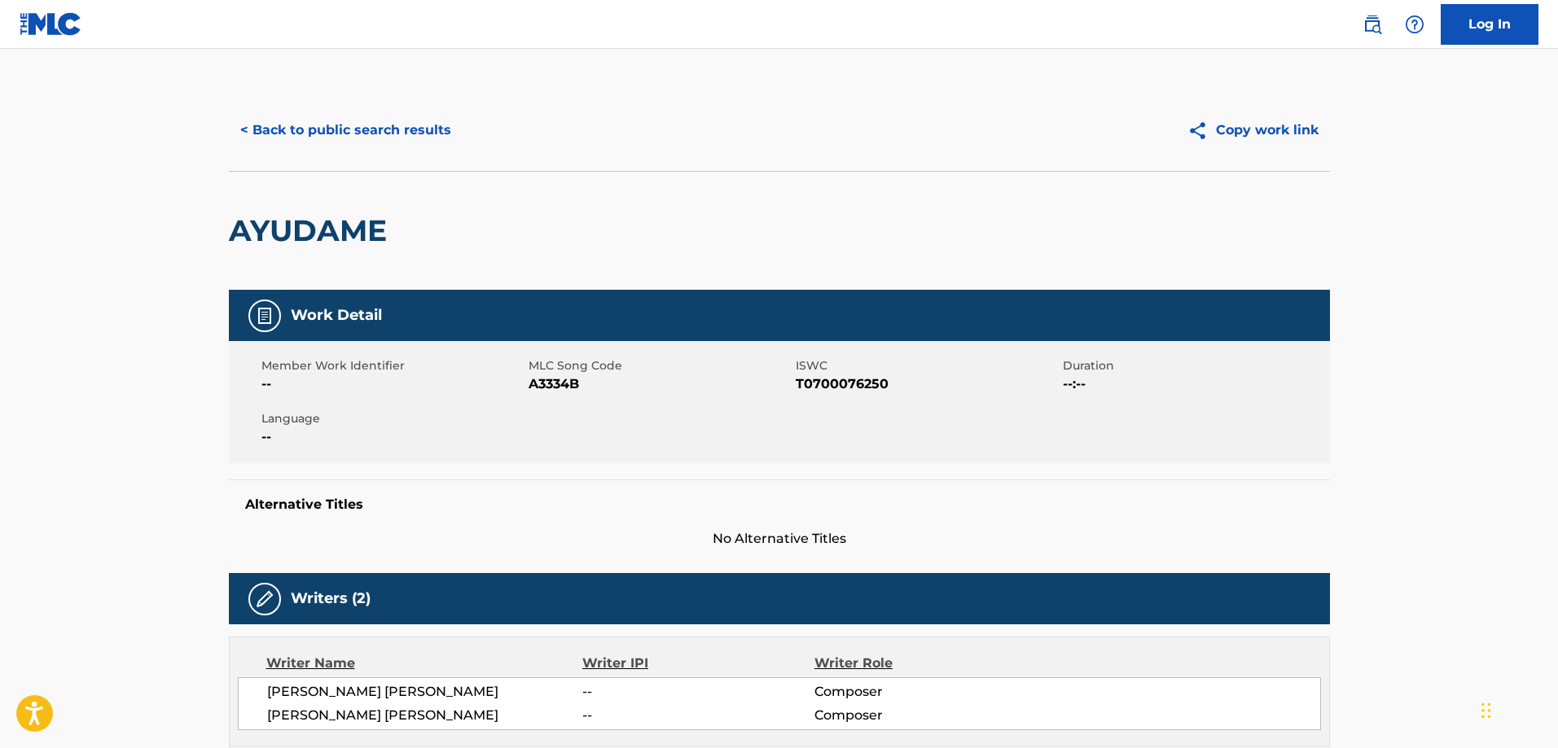
click at [388, 145] on button "< Back to public search results" at bounding box center [346, 130] width 234 height 41
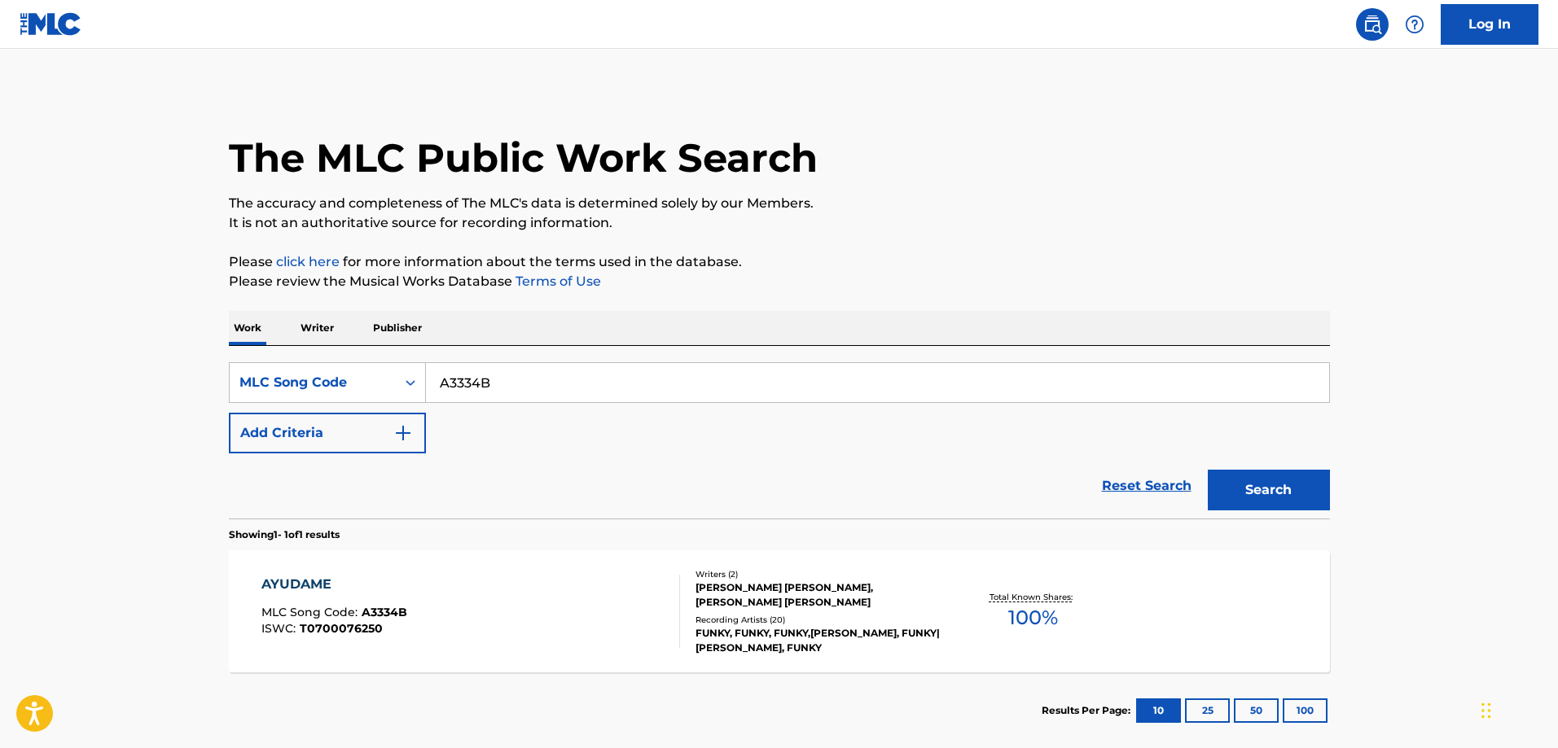
click at [550, 374] on input "A3334B" at bounding box center [877, 382] width 903 height 39
paste input "YP3L30"
type input "YP3L30"
click at [1208, 470] on button "Search" at bounding box center [1269, 490] width 122 height 41
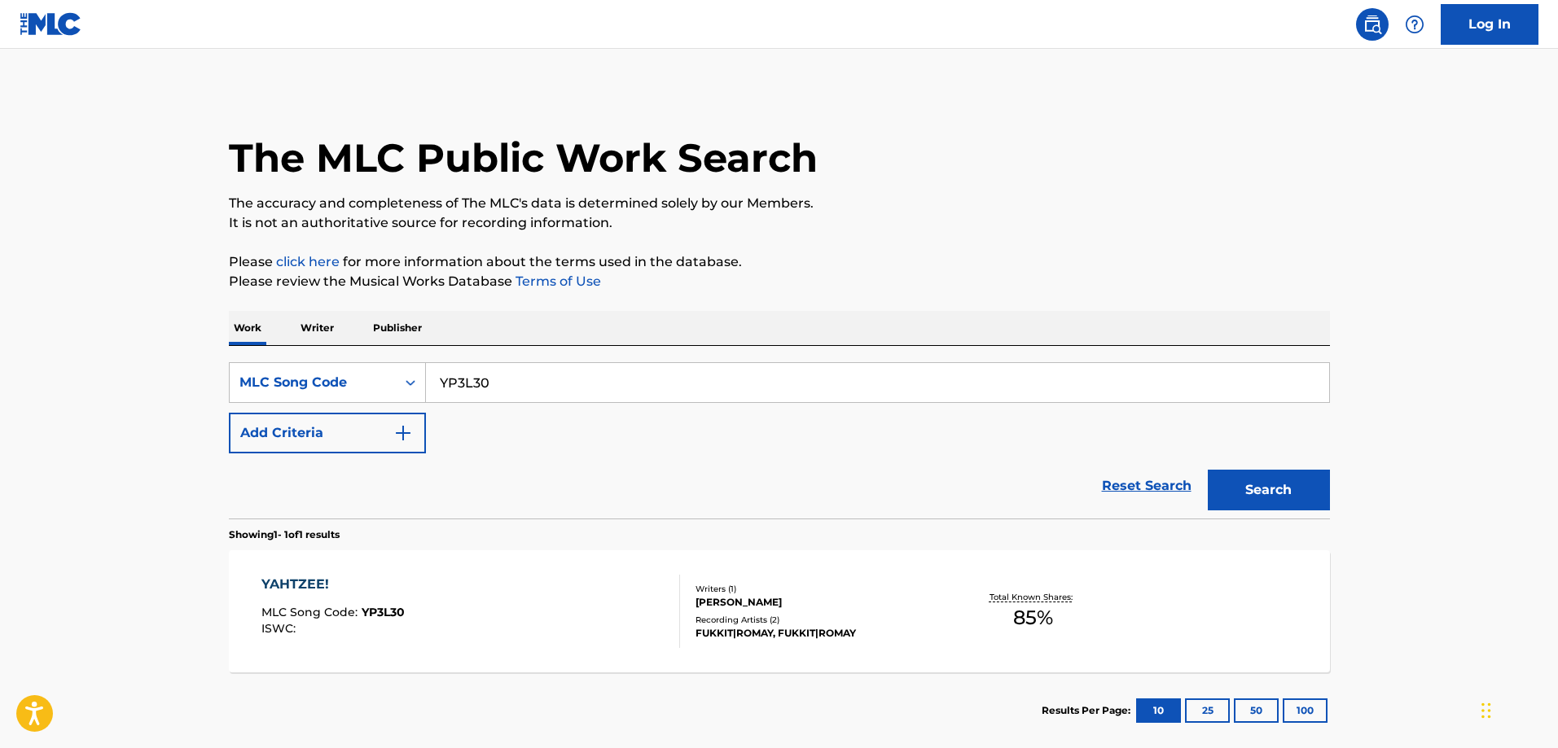
click at [411, 572] on div "YAHTZEE! MLC Song Code : YP3L30 ISWC : Writers ( 1 ) ALEXANDER PIRES Recording …" at bounding box center [779, 612] width 1101 height 122
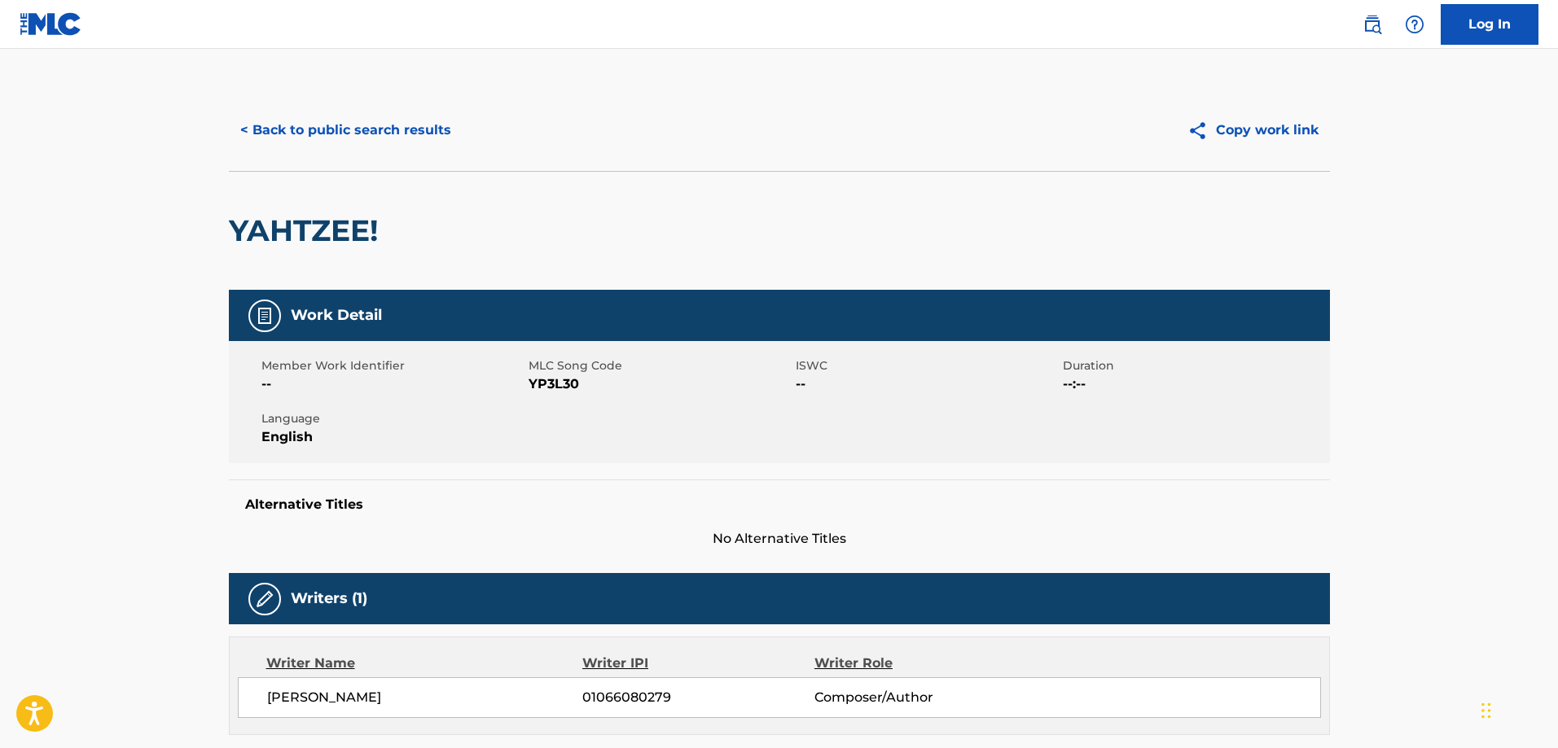
click at [382, 120] on button "< Back to public search results" at bounding box center [346, 130] width 234 height 41
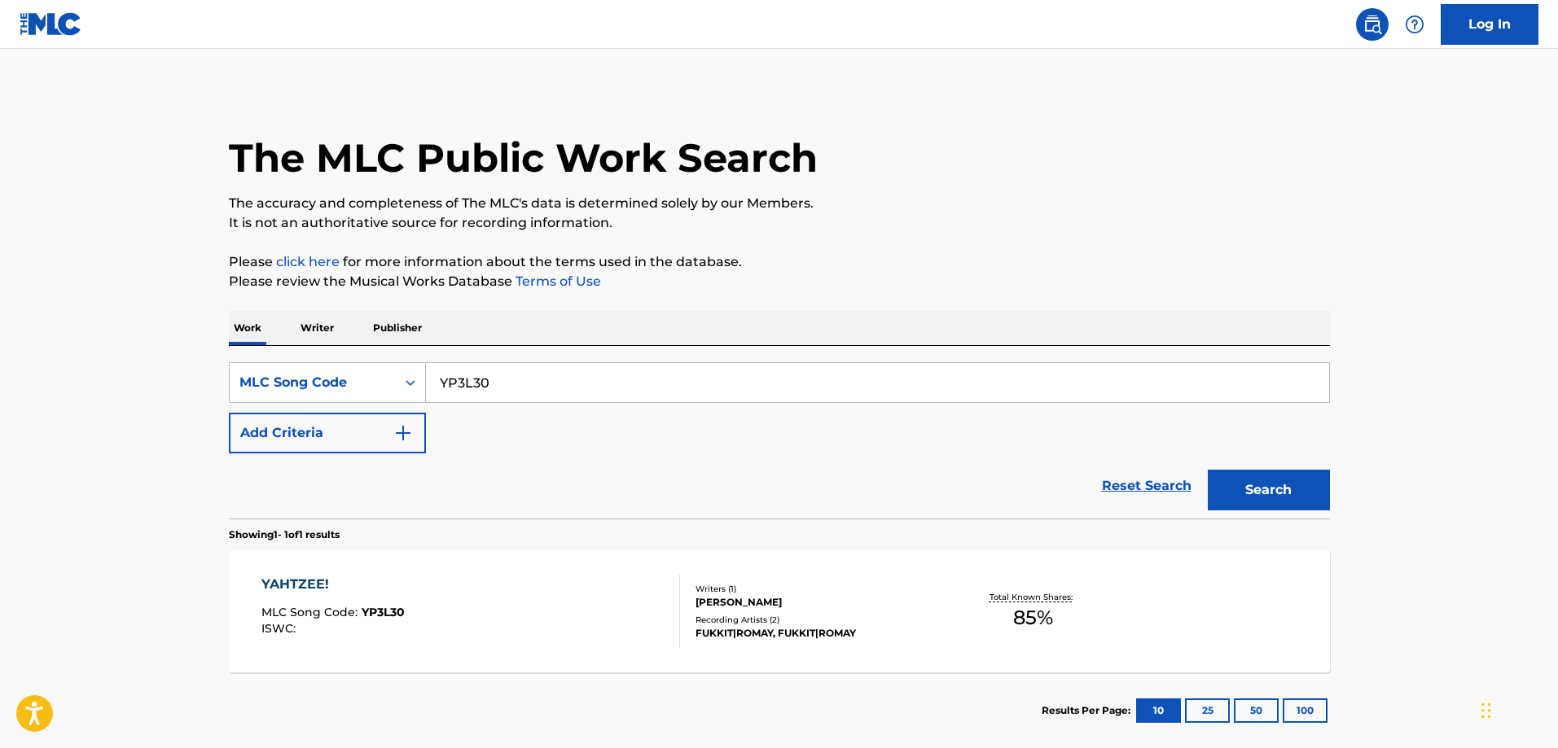
click at [528, 385] on input "YP3L30" at bounding box center [877, 382] width 903 height 39
paste input "OC35KX"
type input "OC35KX"
click at [1208, 470] on button "Search" at bounding box center [1269, 490] width 122 height 41
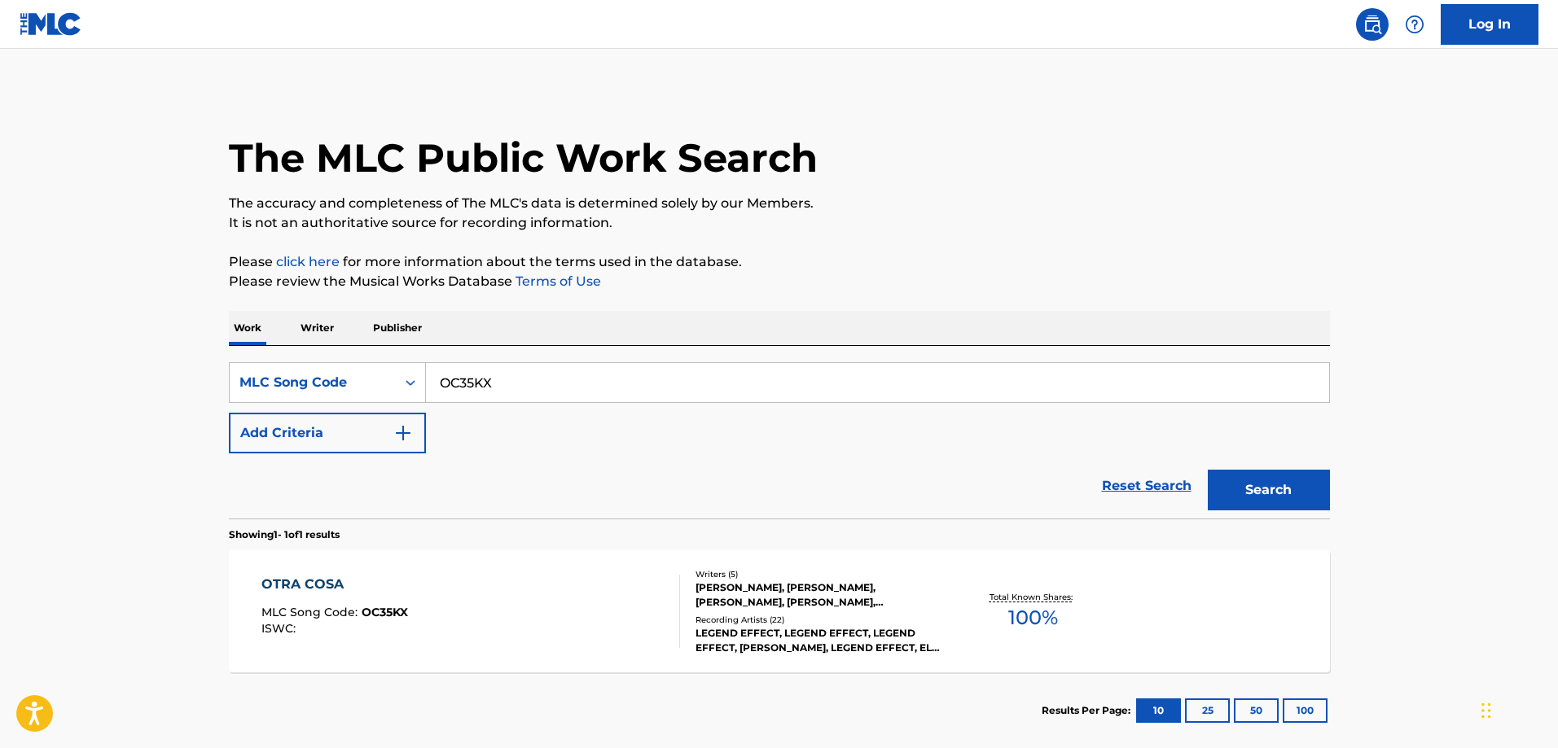
click at [559, 588] on div "OTRA COSA MLC Song Code : OC35KX ISWC :" at bounding box center [470, 611] width 419 height 73
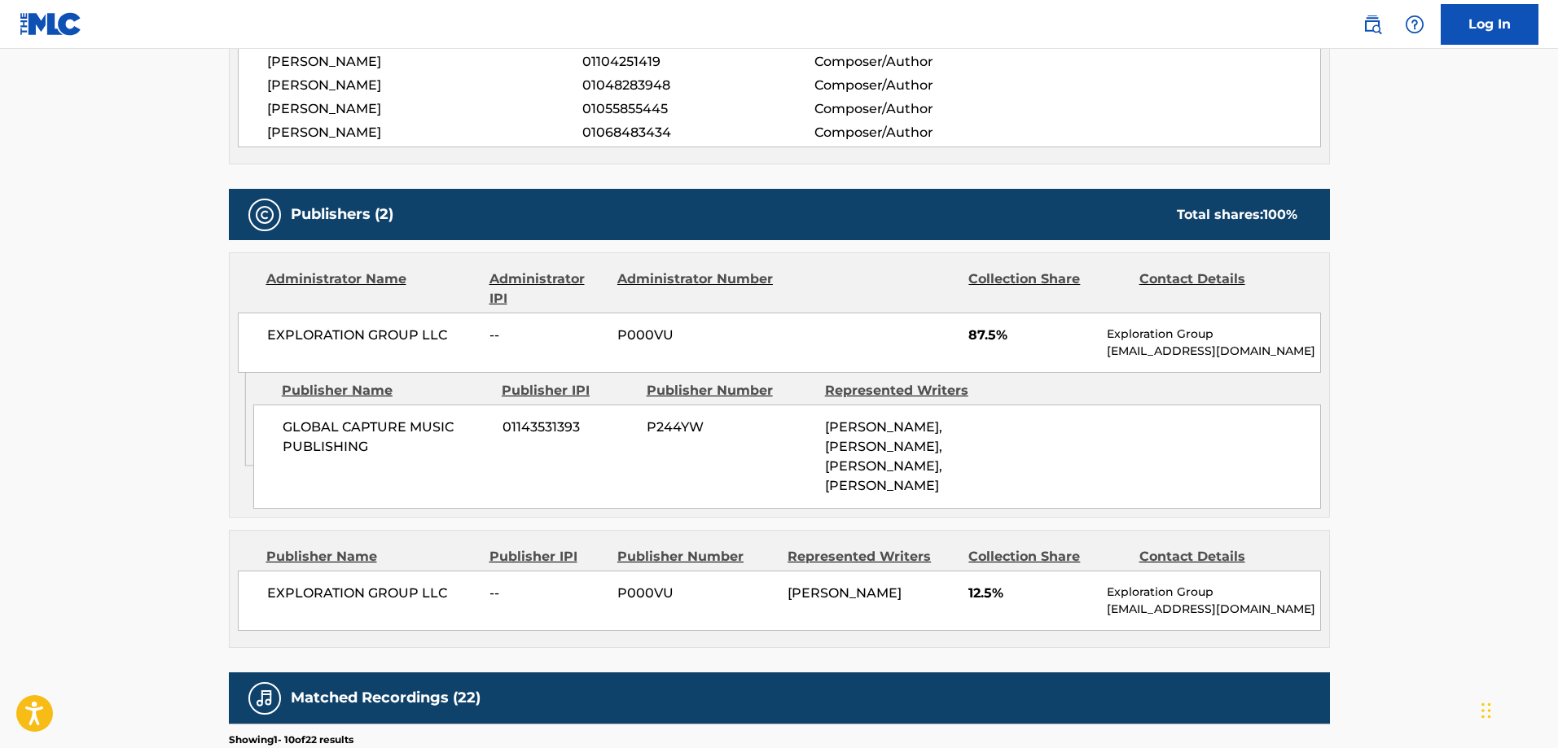
scroll to position [733, 0]
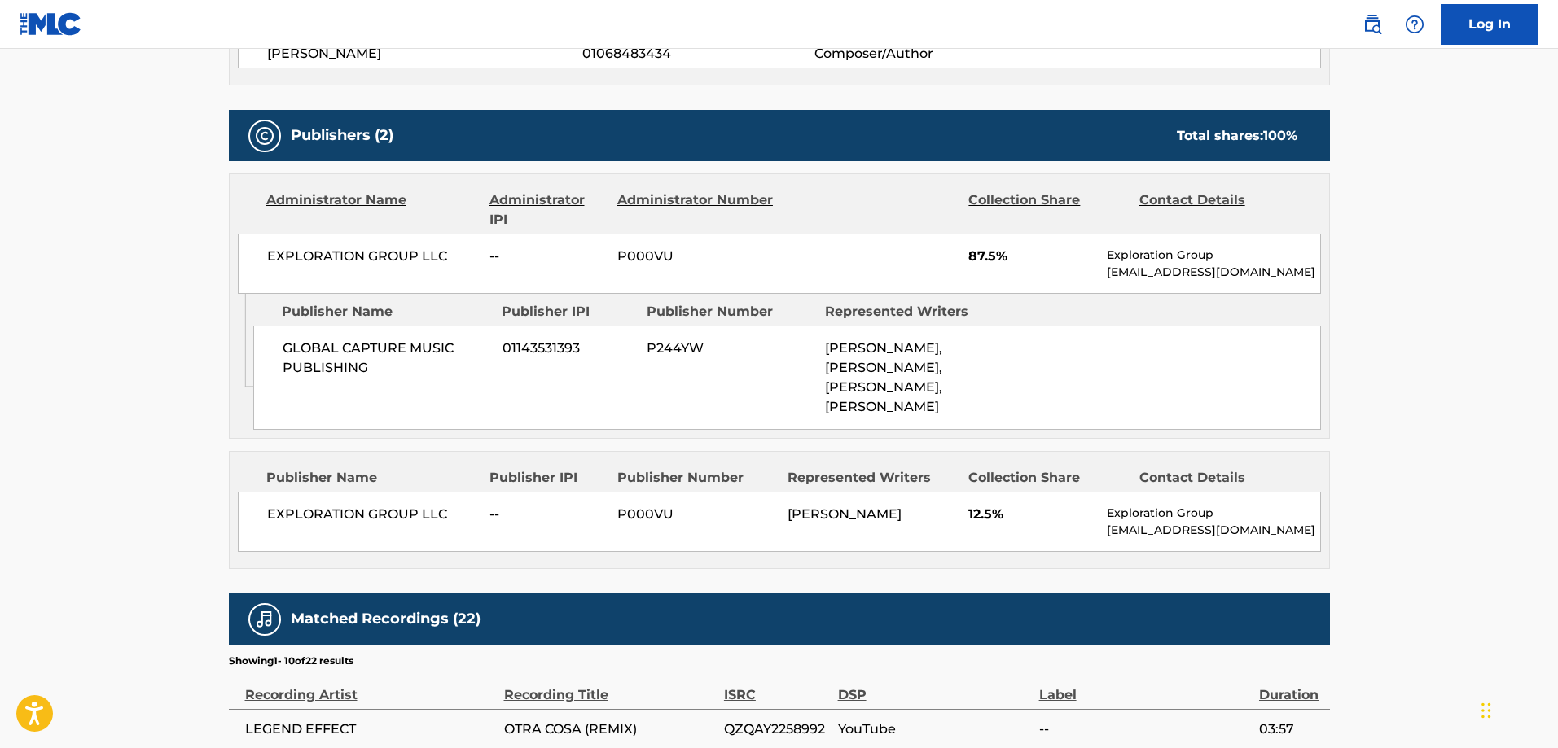
click at [311, 349] on span "GLOBAL CAPTURE MUSIC PUBLISHING" at bounding box center [387, 358] width 208 height 39
drag, startPoint x: 311, startPoint y: 349, endPoint x: 351, endPoint y: 370, distance: 44.8
click at [350, 370] on span "GLOBAL CAPTURE MUSIC PUBLISHING" at bounding box center [387, 358] width 208 height 39
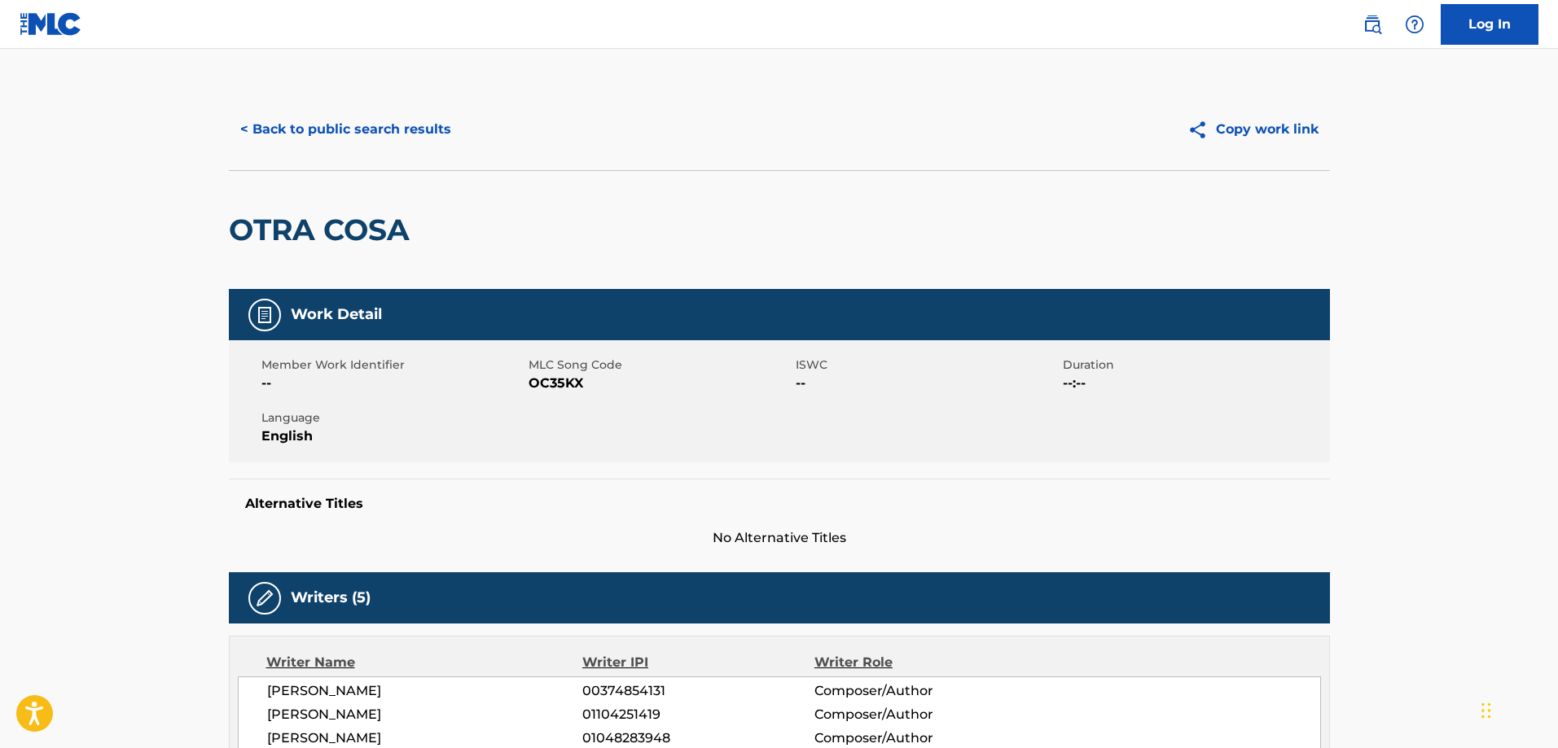
scroll to position [0, 0]
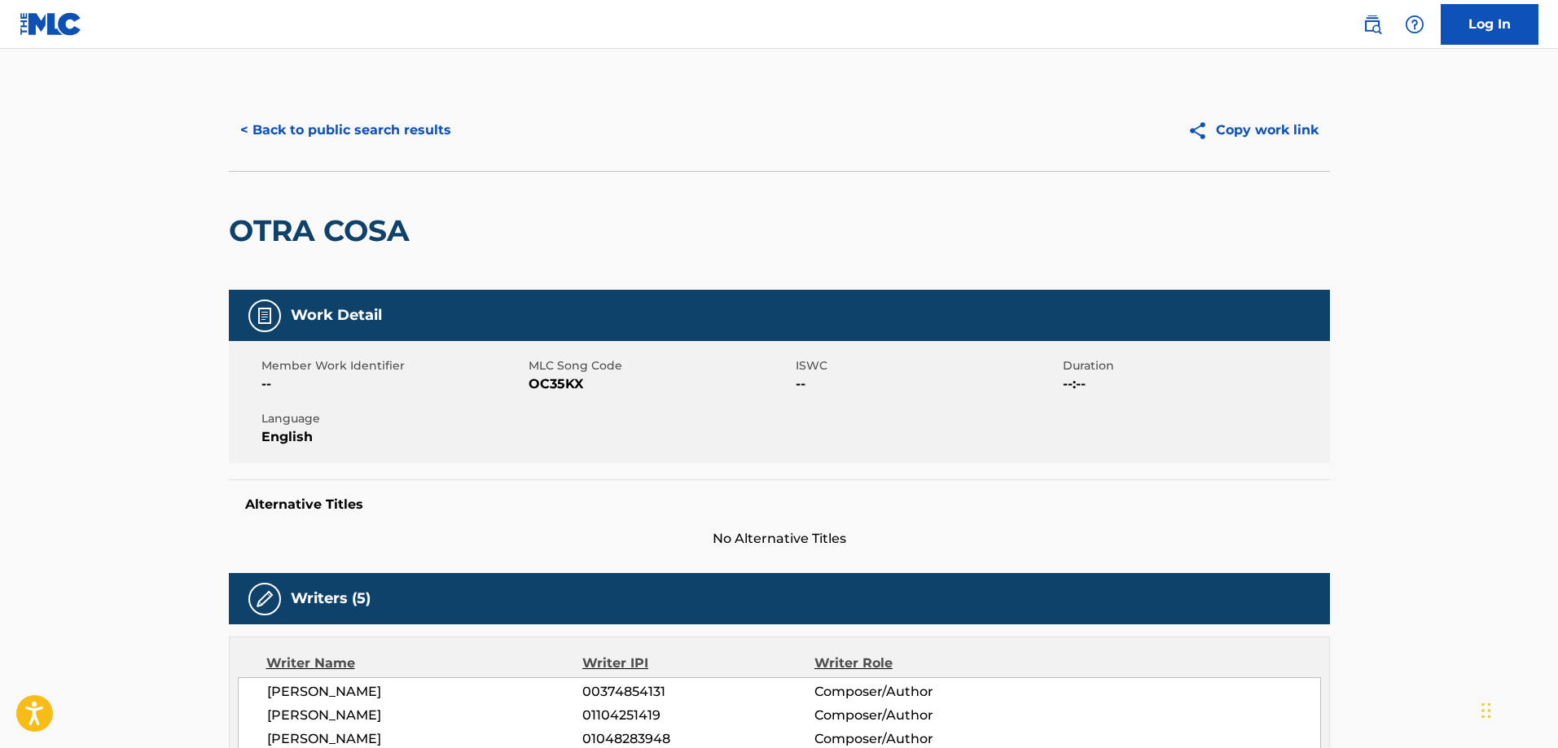
click at [369, 127] on button "< Back to public search results" at bounding box center [346, 130] width 234 height 41
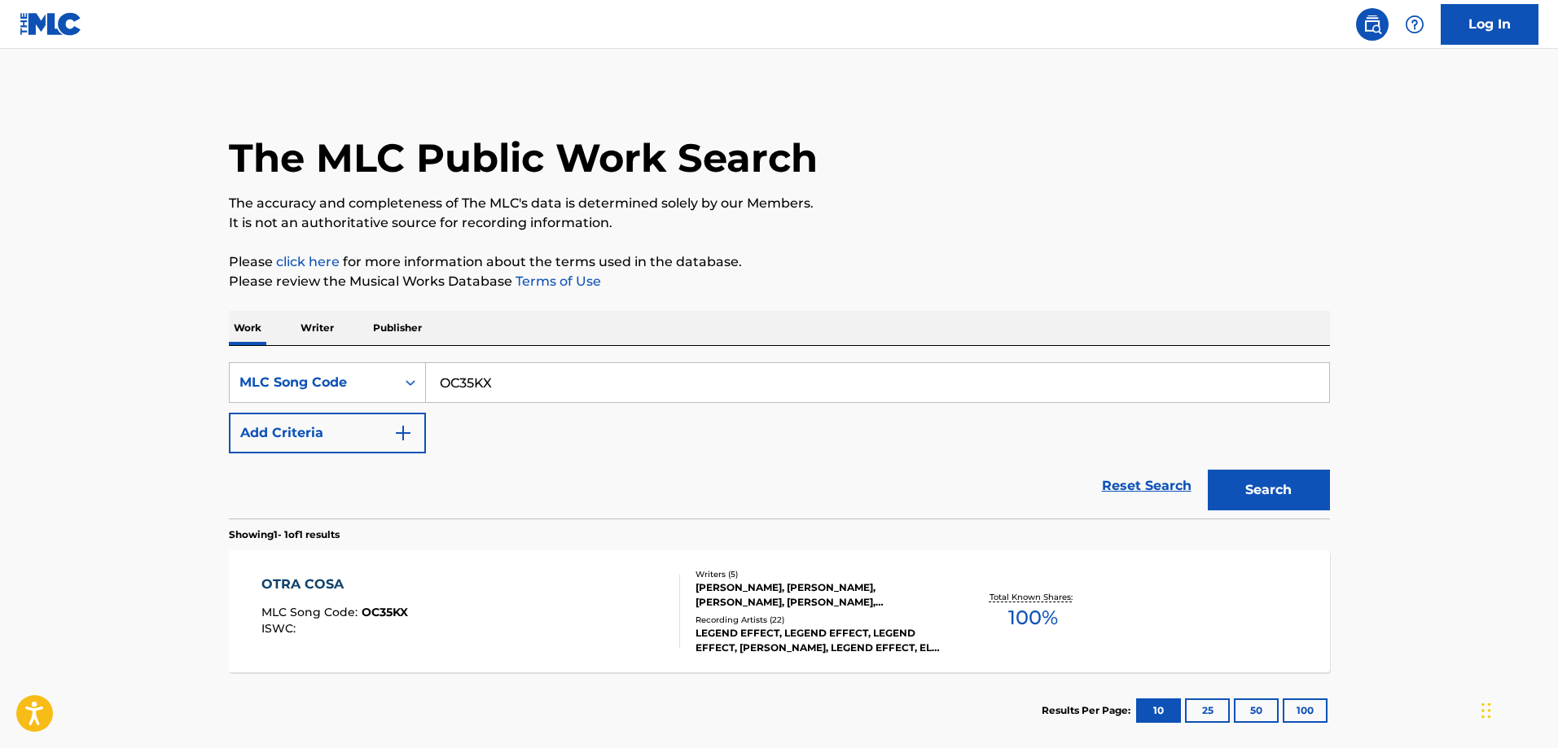
click at [507, 403] on div "SearchWithCriteria72954e8b-957c-4fbd-a464-474444d8c329 MLC Song Code OC35KX Add…" at bounding box center [779, 407] width 1101 height 91
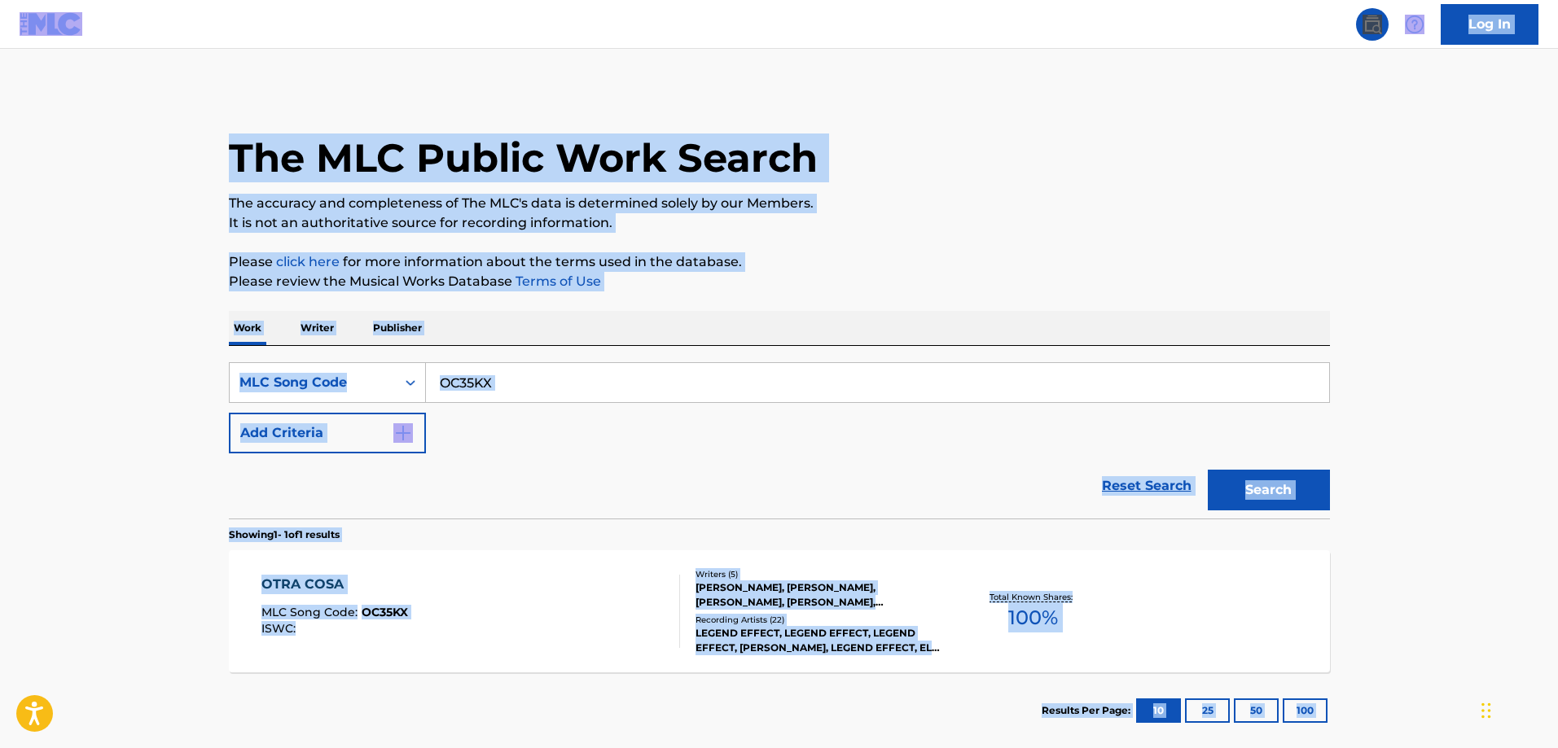
click at [511, 396] on input "OC35KX" at bounding box center [877, 382] width 903 height 39
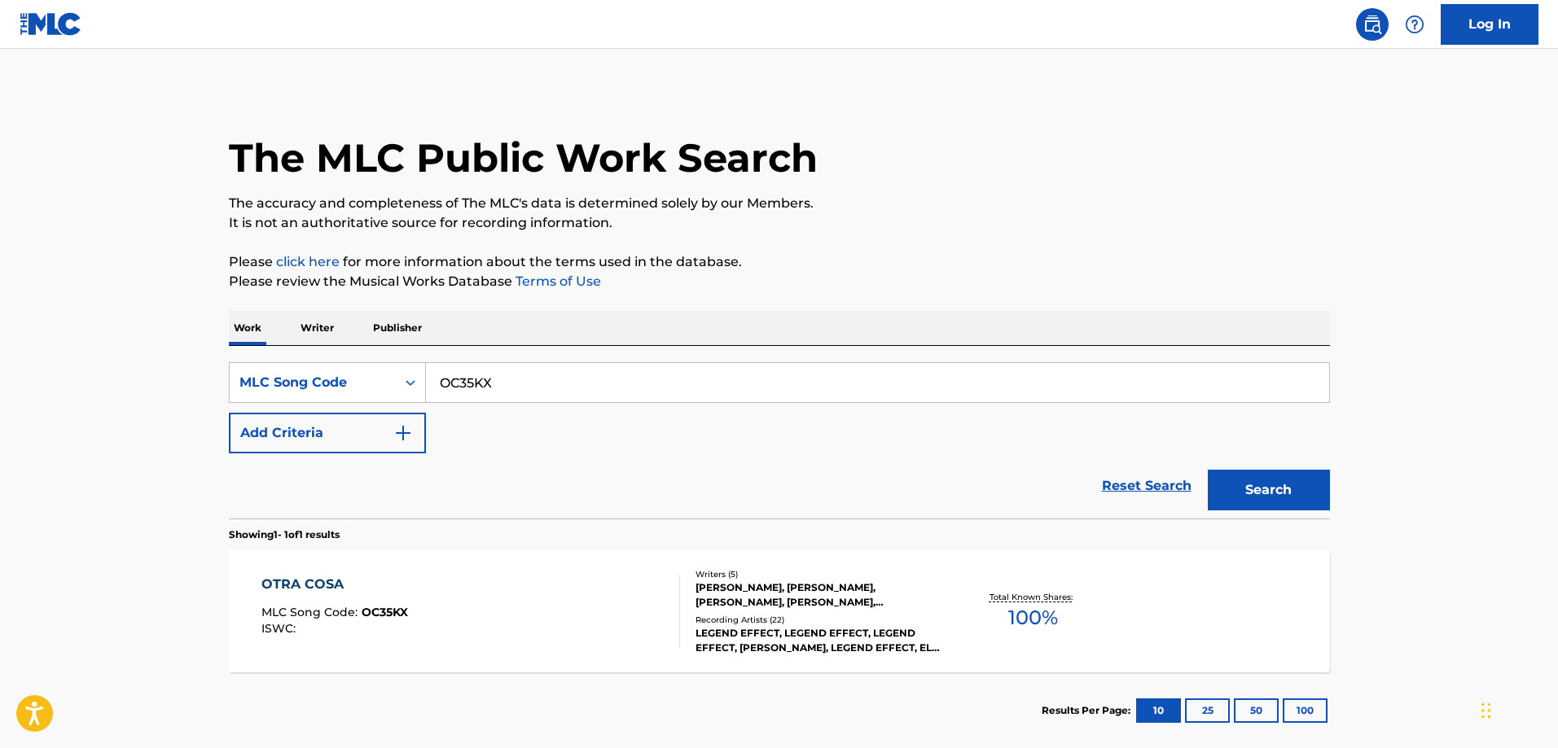
paste input "PF66QU"
click at [1208, 470] on button "Search" at bounding box center [1269, 490] width 122 height 41
click at [520, 577] on div "PIKA PIKA MLC Song Code : PF66QU ISWC :" at bounding box center [470, 611] width 419 height 73
drag, startPoint x: 581, startPoint y: 336, endPoint x: 577, endPoint y: 366, distance: 30.3
click at [581, 335] on div "Work Writer Publisher" at bounding box center [779, 328] width 1101 height 34
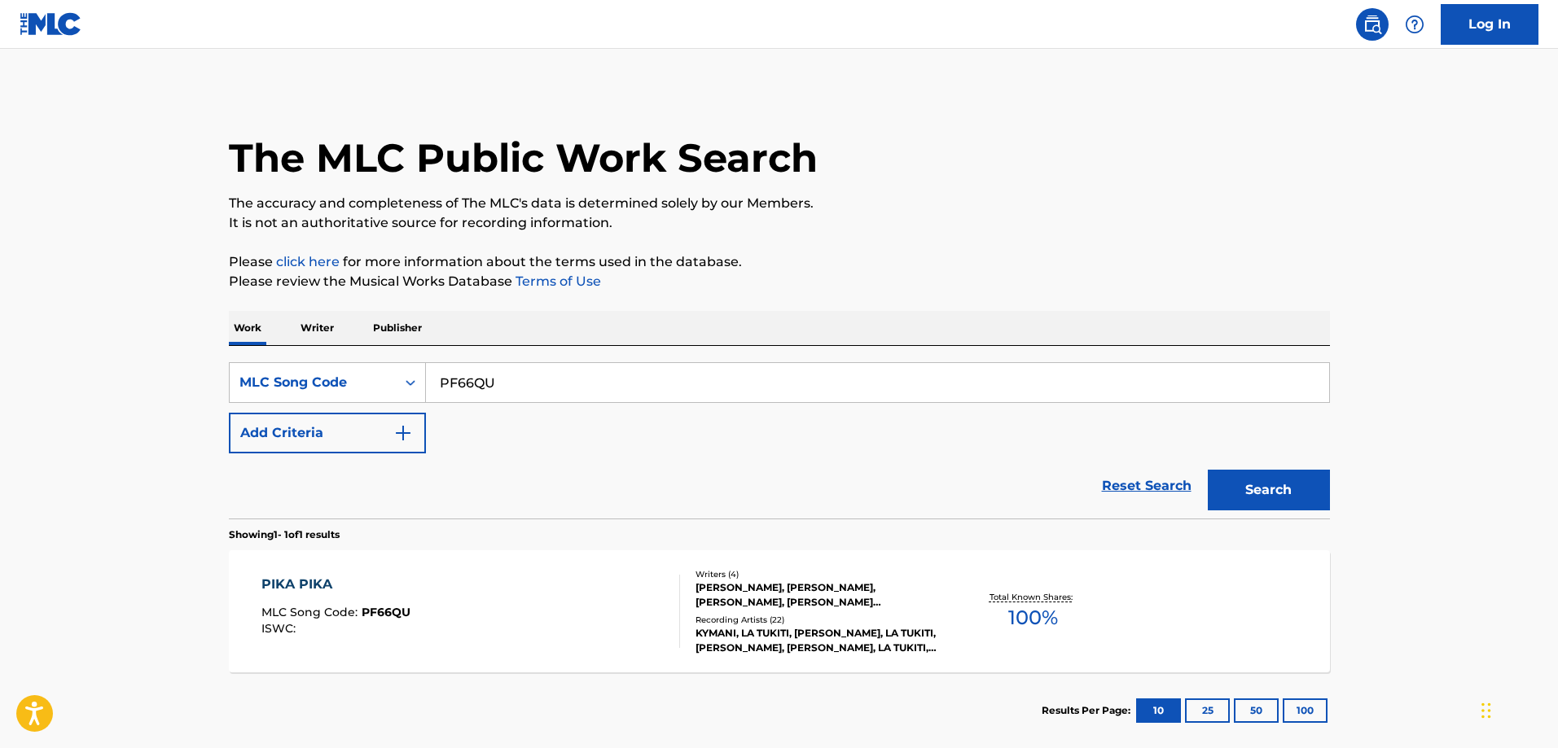
click at [577, 366] on input "PF66QU" at bounding box center [877, 382] width 903 height 39
paste input "MC2GDJ"
click at [1208, 470] on button "Search" at bounding box center [1269, 490] width 122 height 41
click at [441, 600] on div "MI BICI MLC Song Code : MC2GDJ ISWC :" at bounding box center [470, 611] width 419 height 73
click at [597, 392] on input "MC2GDJ" at bounding box center [877, 382] width 903 height 39
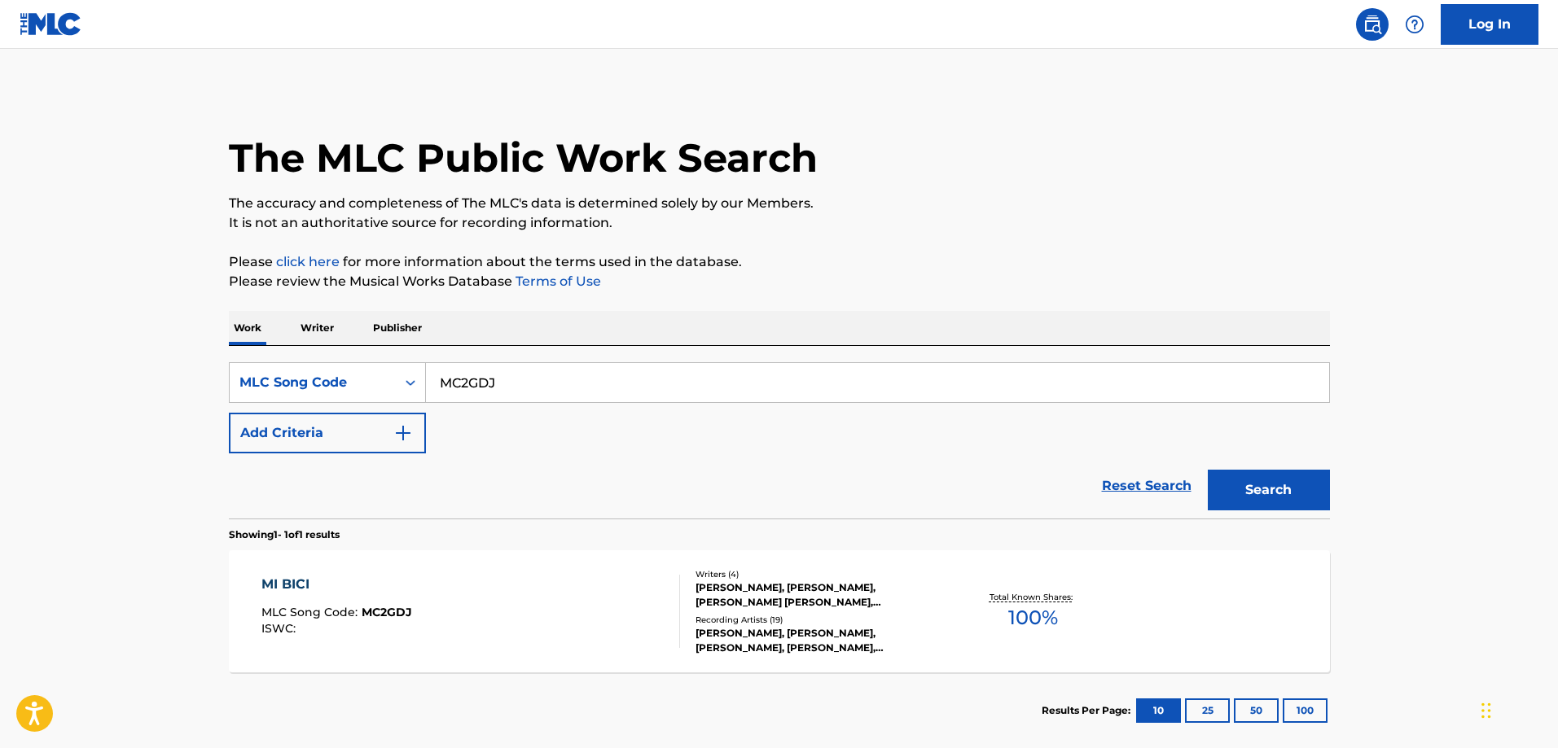
paste input "TX4XP6"
click at [1208, 470] on button "Search" at bounding box center [1269, 490] width 122 height 41
click at [437, 586] on div "TIDY UP MLC Song Code : TX4XP6 ISWC :" at bounding box center [470, 611] width 419 height 73
click at [518, 389] on input "TX4XP6" at bounding box center [877, 382] width 903 height 39
paste input "RO58RJ"
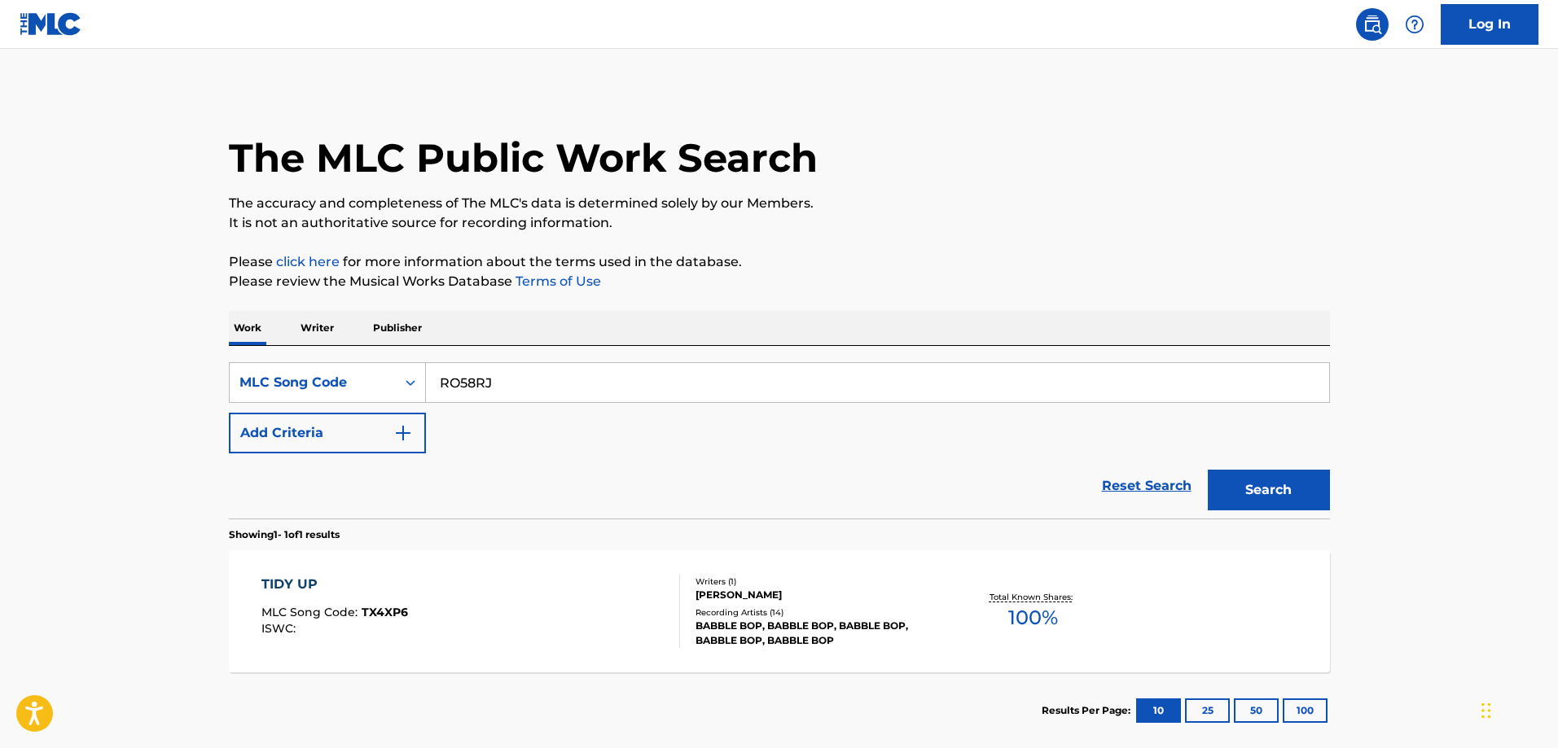
type input "RO58RJ"
click at [1208, 470] on button "Search" at bounding box center [1269, 490] width 122 height 41
click at [383, 605] on span "RO58RJ" at bounding box center [385, 612] width 46 height 15
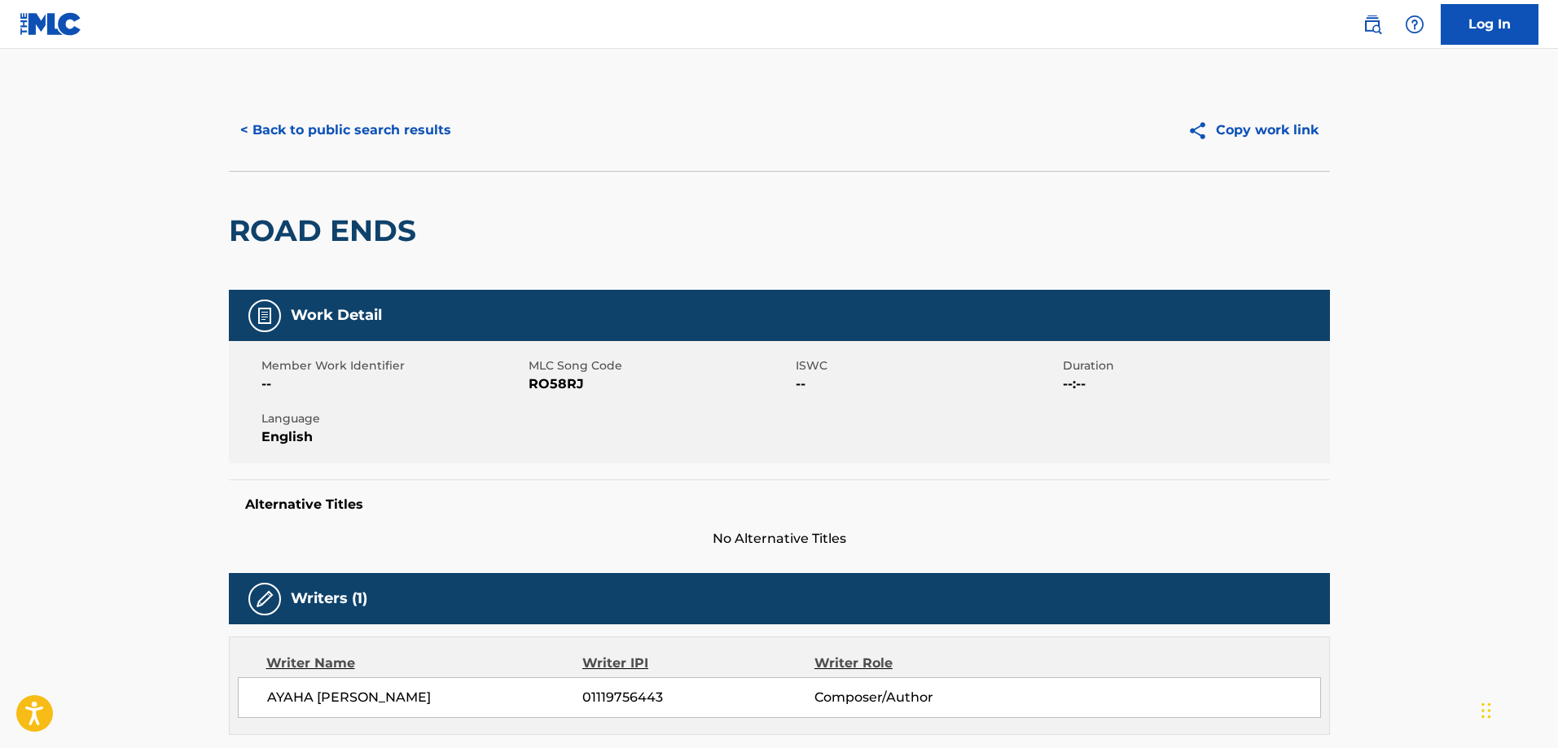
click at [359, 143] on button "< Back to public search results" at bounding box center [346, 130] width 234 height 41
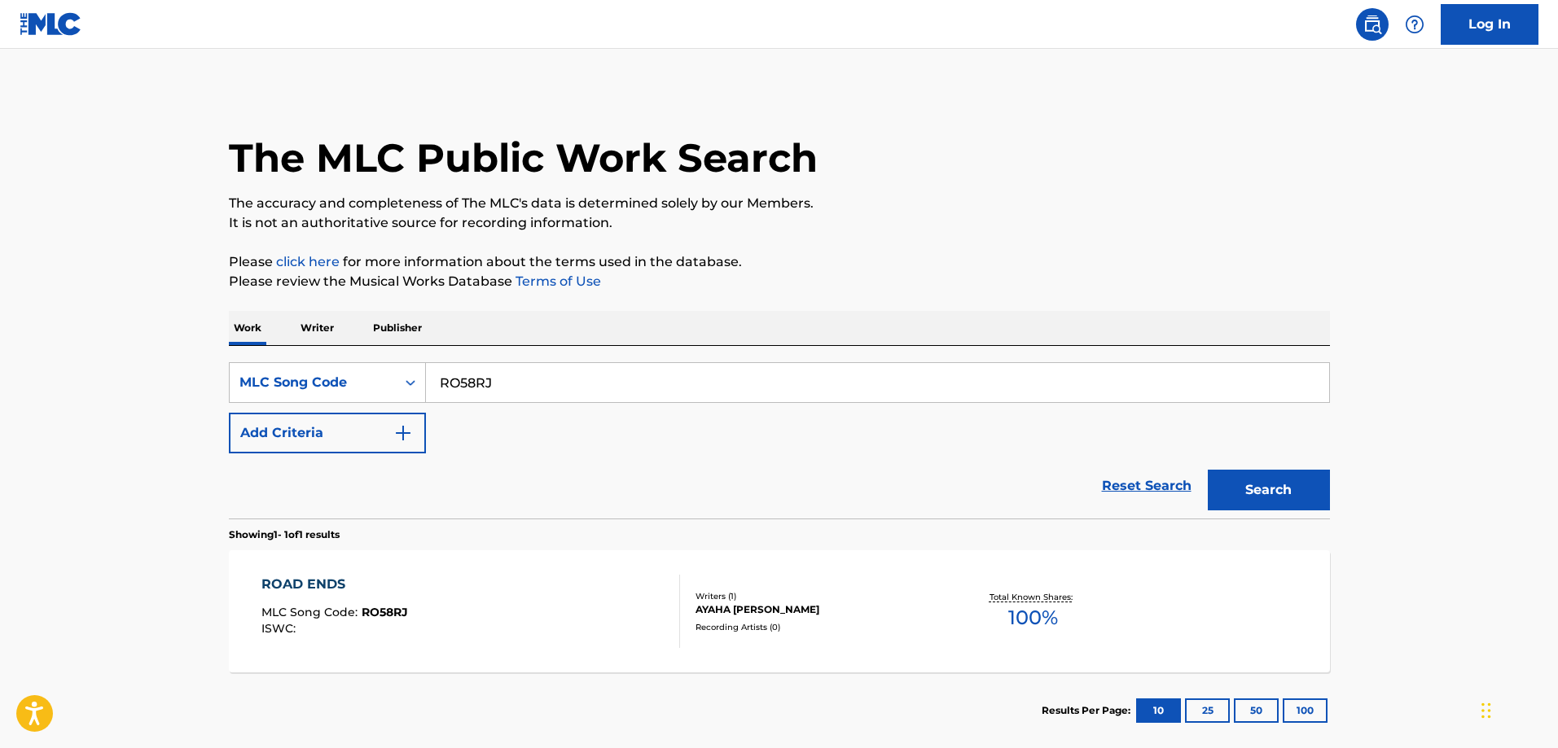
click at [624, 377] on input "RO58RJ" at bounding box center [877, 382] width 903 height 39
paste input "CC7IWS"
type input "CC7IWS"
click at [1208, 470] on button "Search" at bounding box center [1269, 490] width 122 height 41
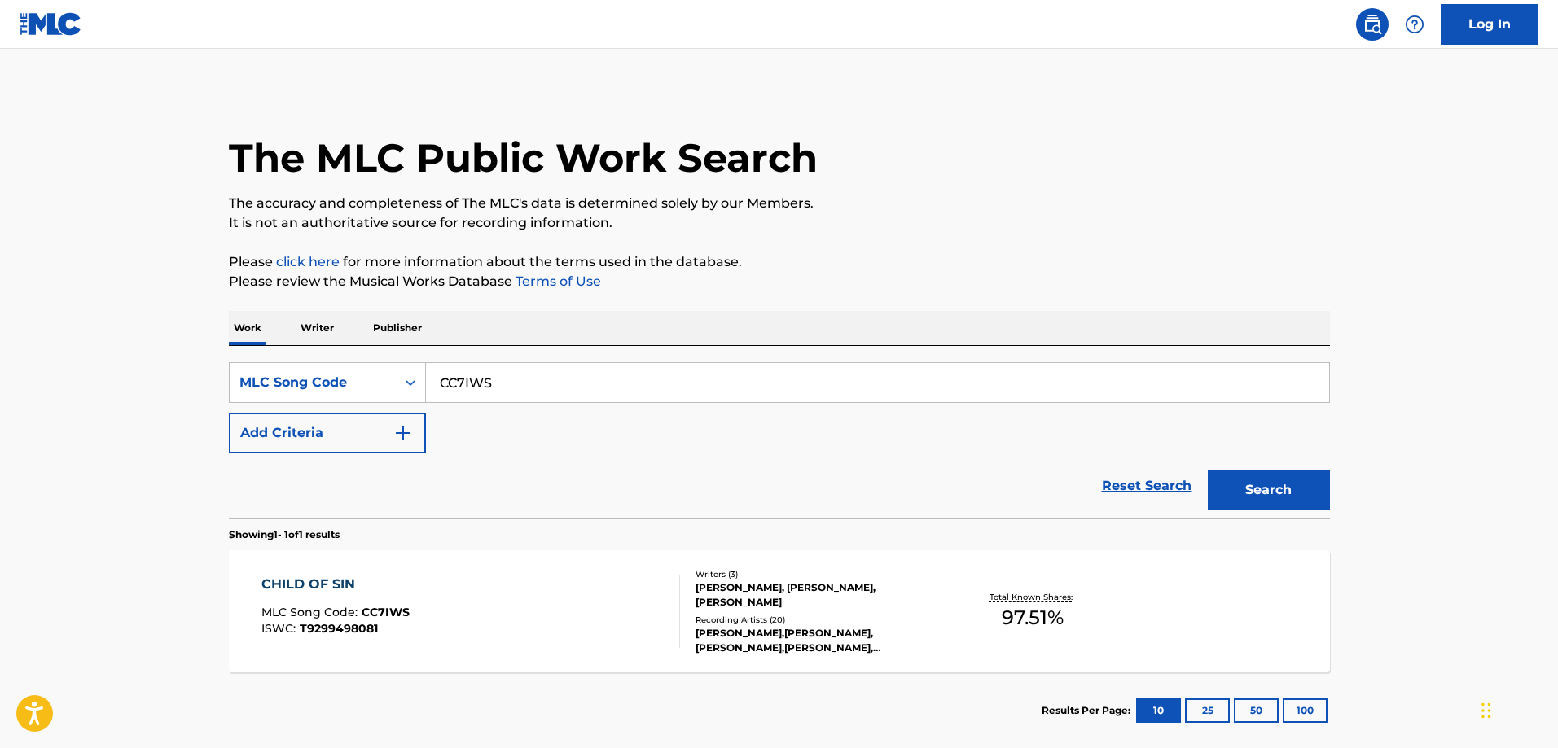
click at [495, 578] on div "CHILD OF SIN MLC Song Code : CC7IWS ISWC : T9299498081" at bounding box center [470, 611] width 419 height 73
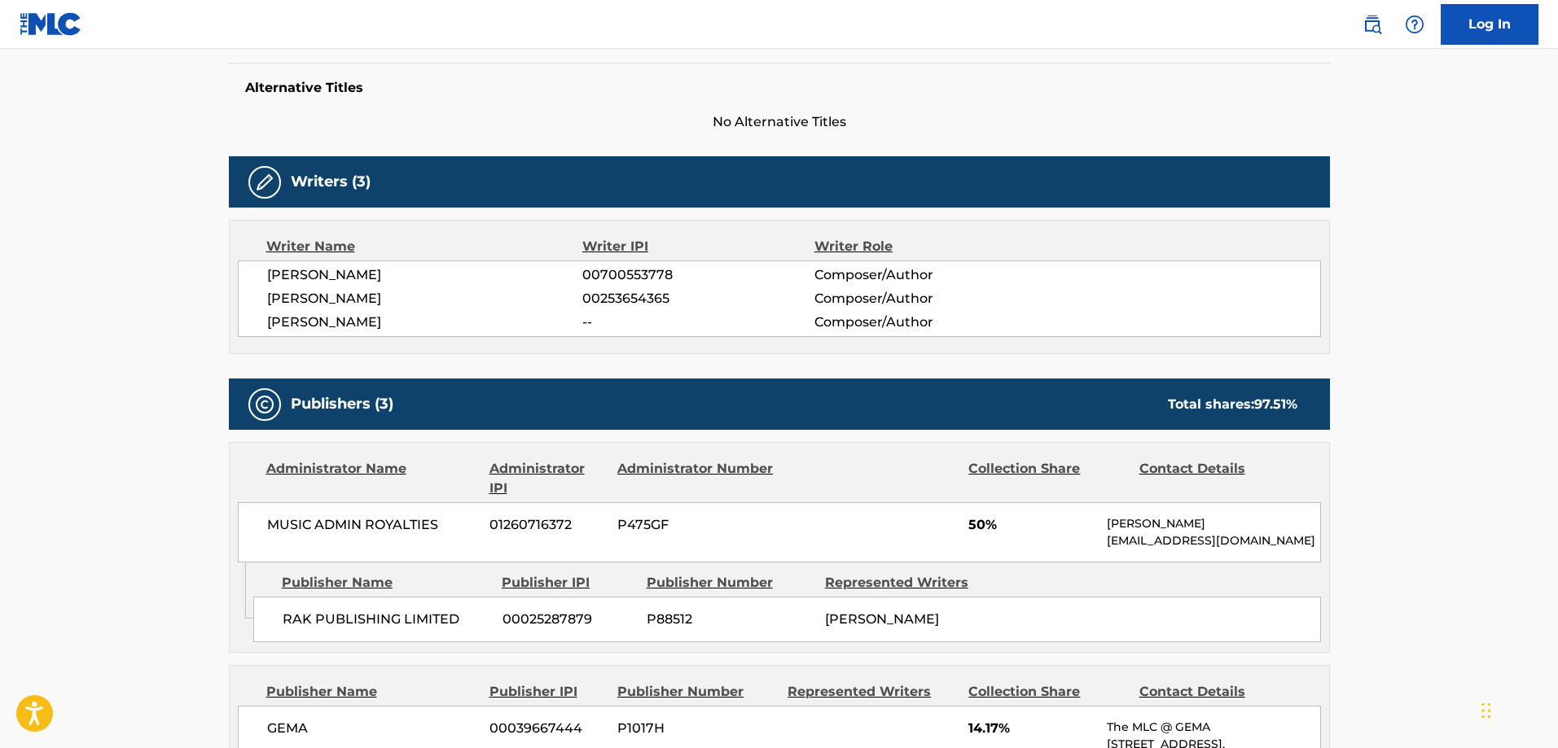
scroll to position [580, 0]
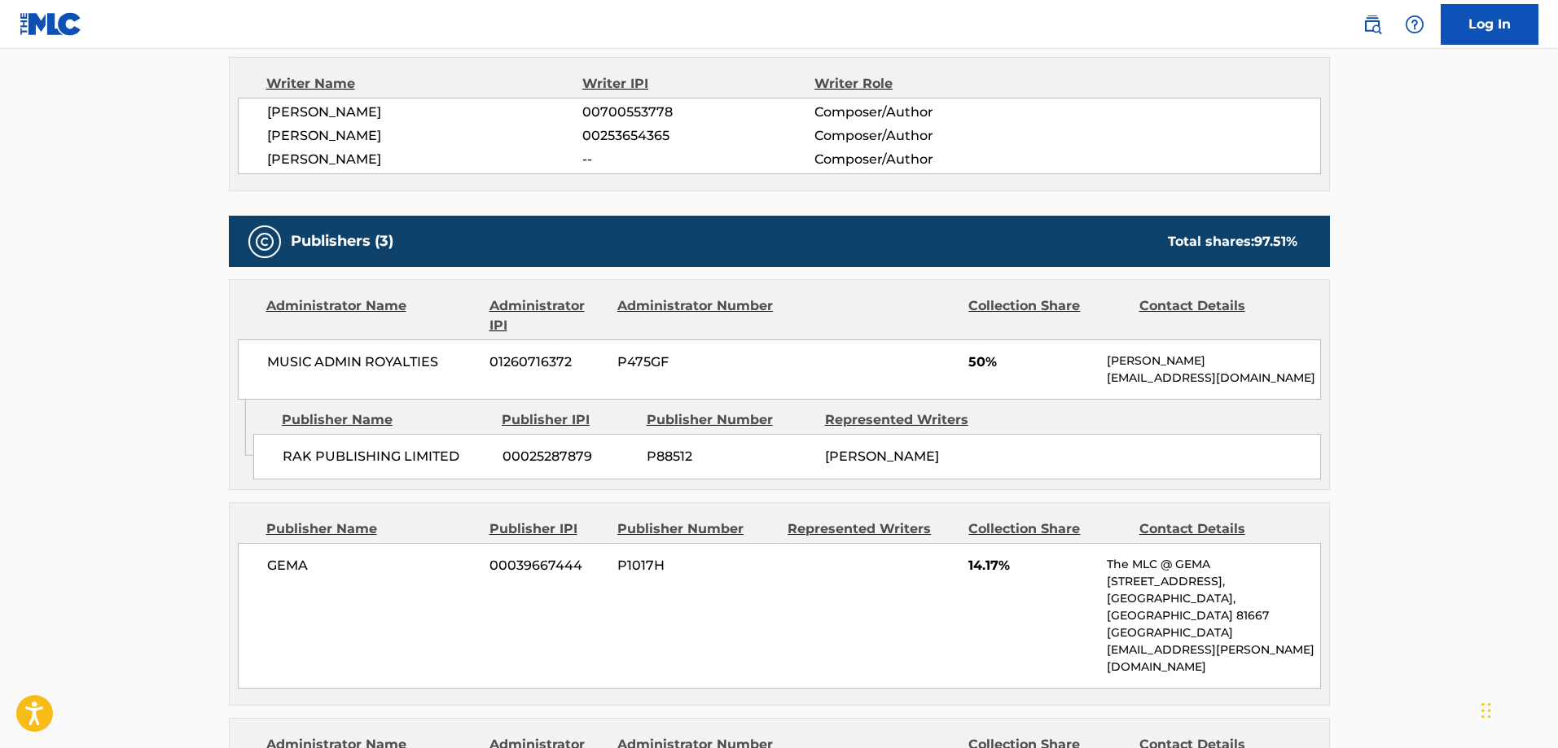
click at [304, 462] on span "RAK PUBLISHING LIMITED" at bounding box center [387, 457] width 208 height 20
drag, startPoint x: 304, startPoint y: 462, endPoint x: 434, endPoint y: 469, distance: 130.5
click at [436, 469] on div "RAK PUBLISHING LIMITED 00025287879 P88512 JONATHAN QUARMBY" at bounding box center [787, 457] width 1068 height 46
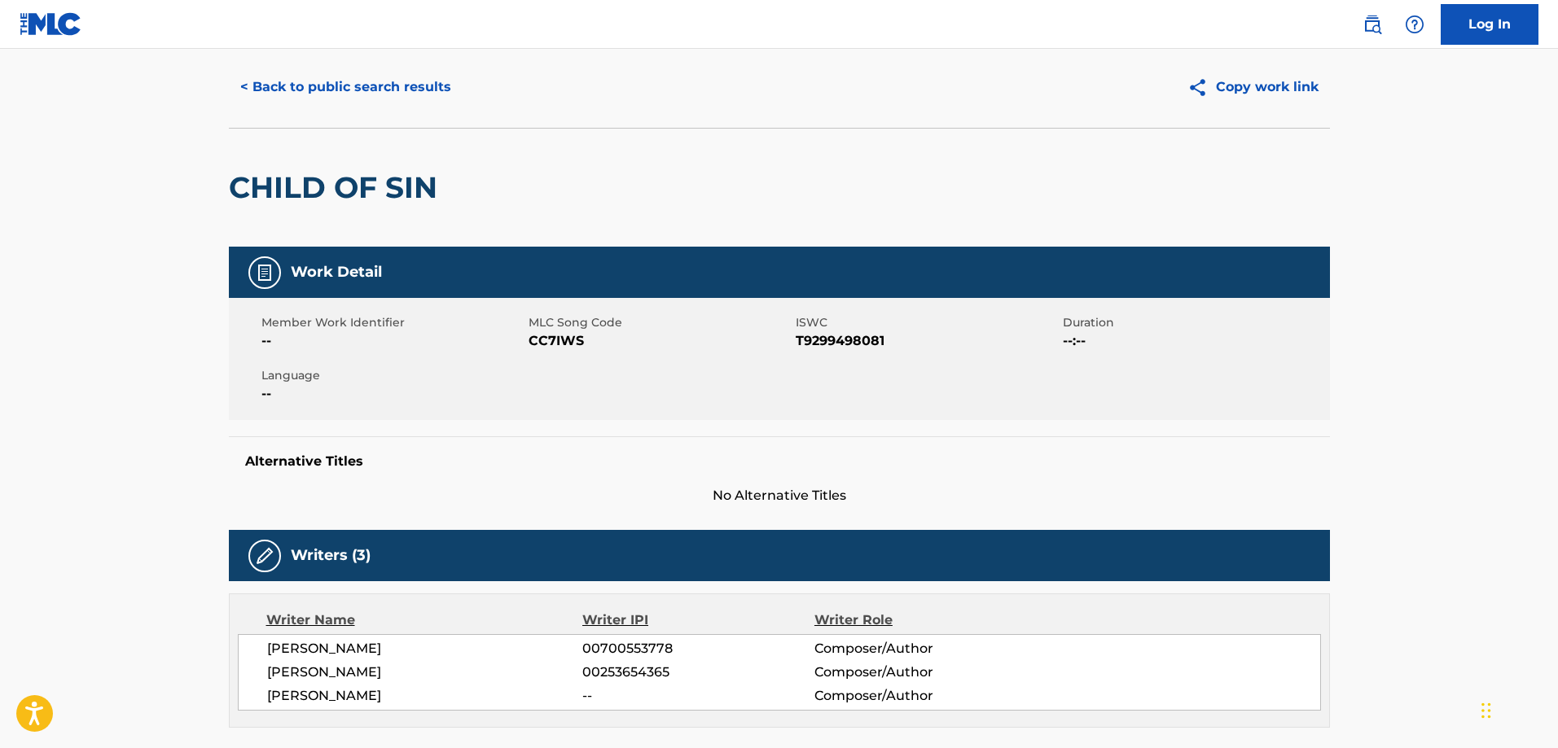
scroll to position [0, 0]
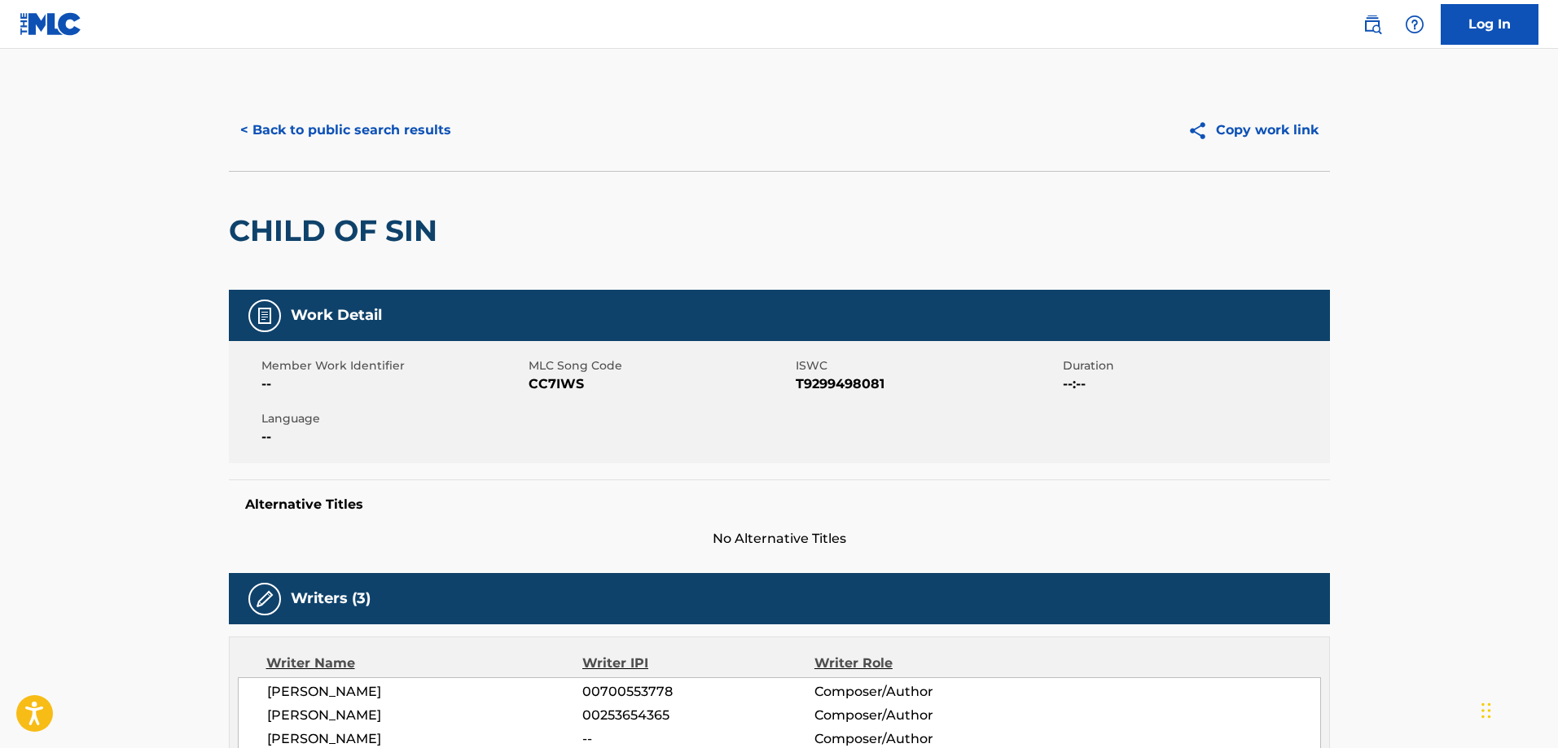
click at [317, 129] on button "< Back to public search results" at bounding box center [346, 130] width 234 height 41
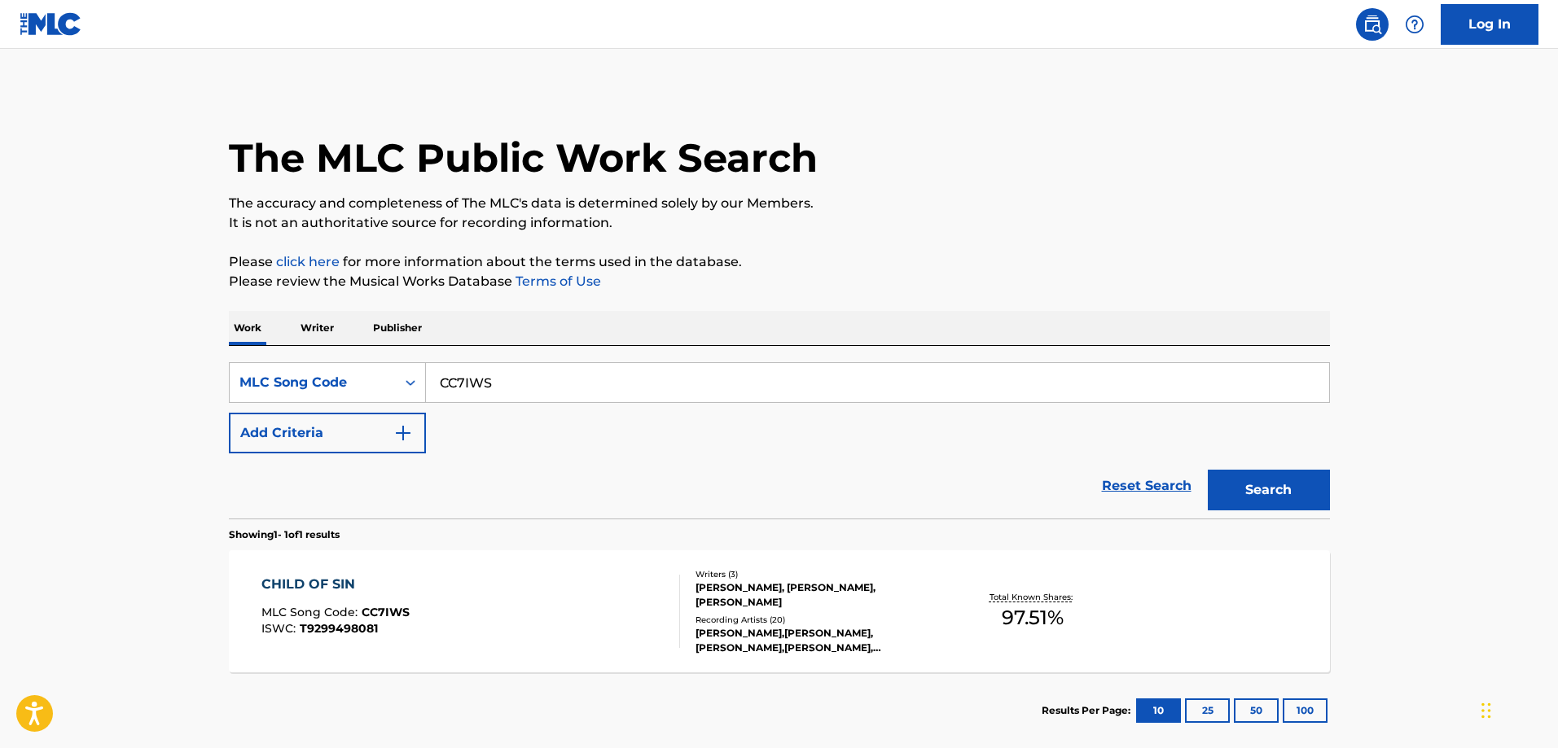
drag, startPoint x: 611, startPoint y: 390, endPoint x: 594, endPoint y: 386, distance: 17.6
click at [609, 388] on input "CC7IWS" at bounding box center [877, 382] width 903 height 39
paste input "W45D1Z"
type input "W45D1Z"
click at [1208, 470] on button "Search" at bounding box center [1269, 490] width 122 height 41
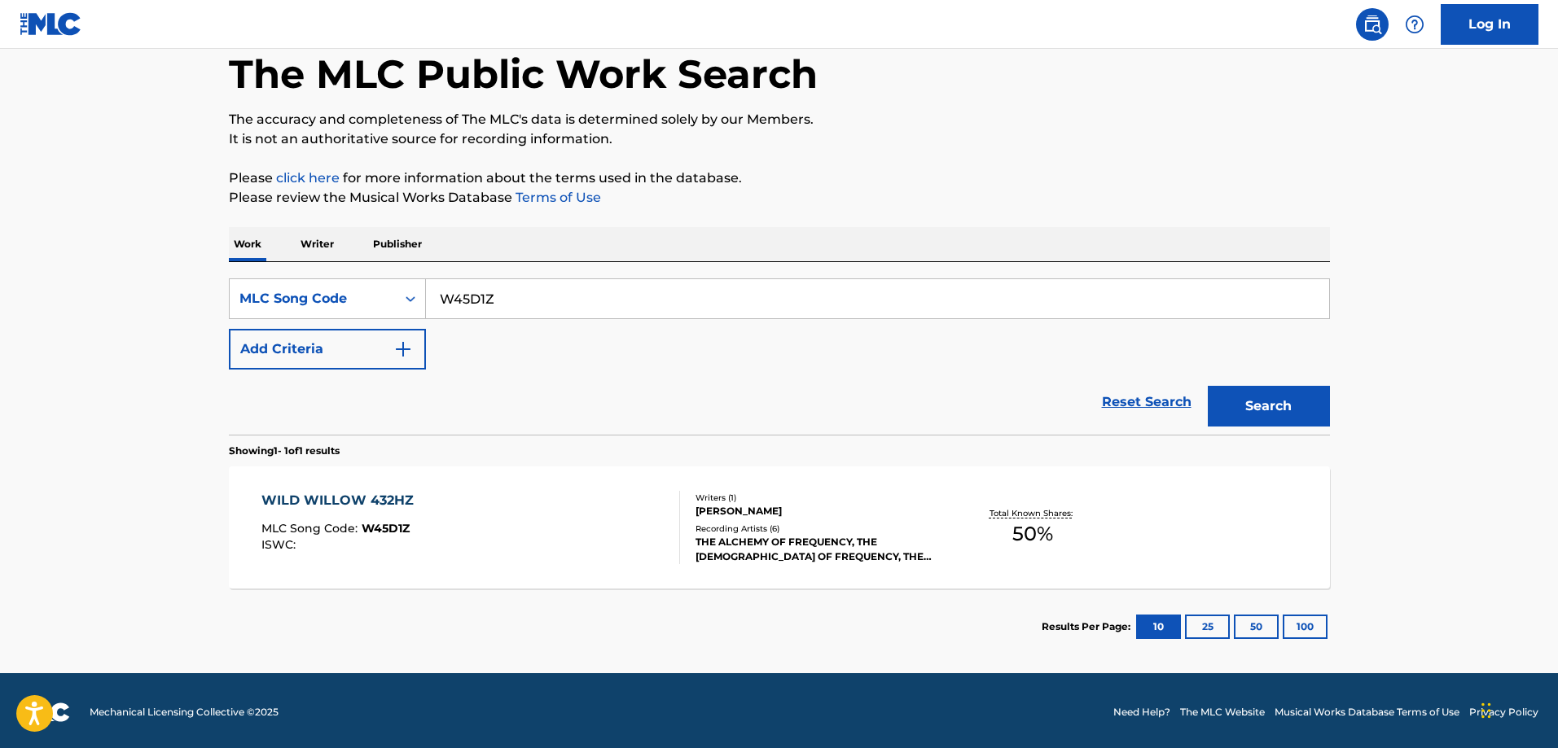
scroll to position [87, 0]
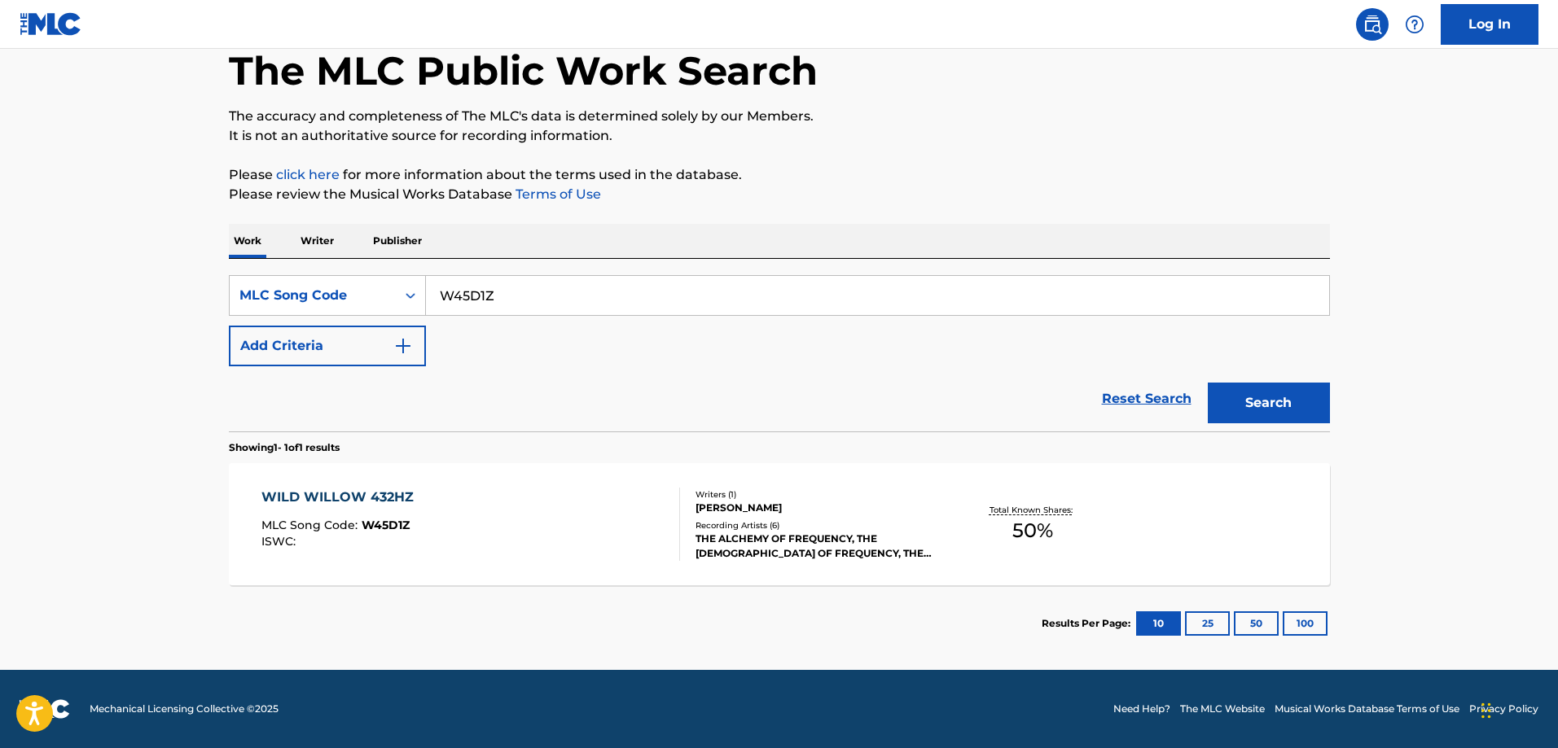
click at [369, 479] on div "WILD WILLOW 432HZ MLC Song Code : W45D1Z ISWC : Writers ( 1 ) GEM MCCORMACK Rec…" at bounding box center [779, 524] width 1101 height 122
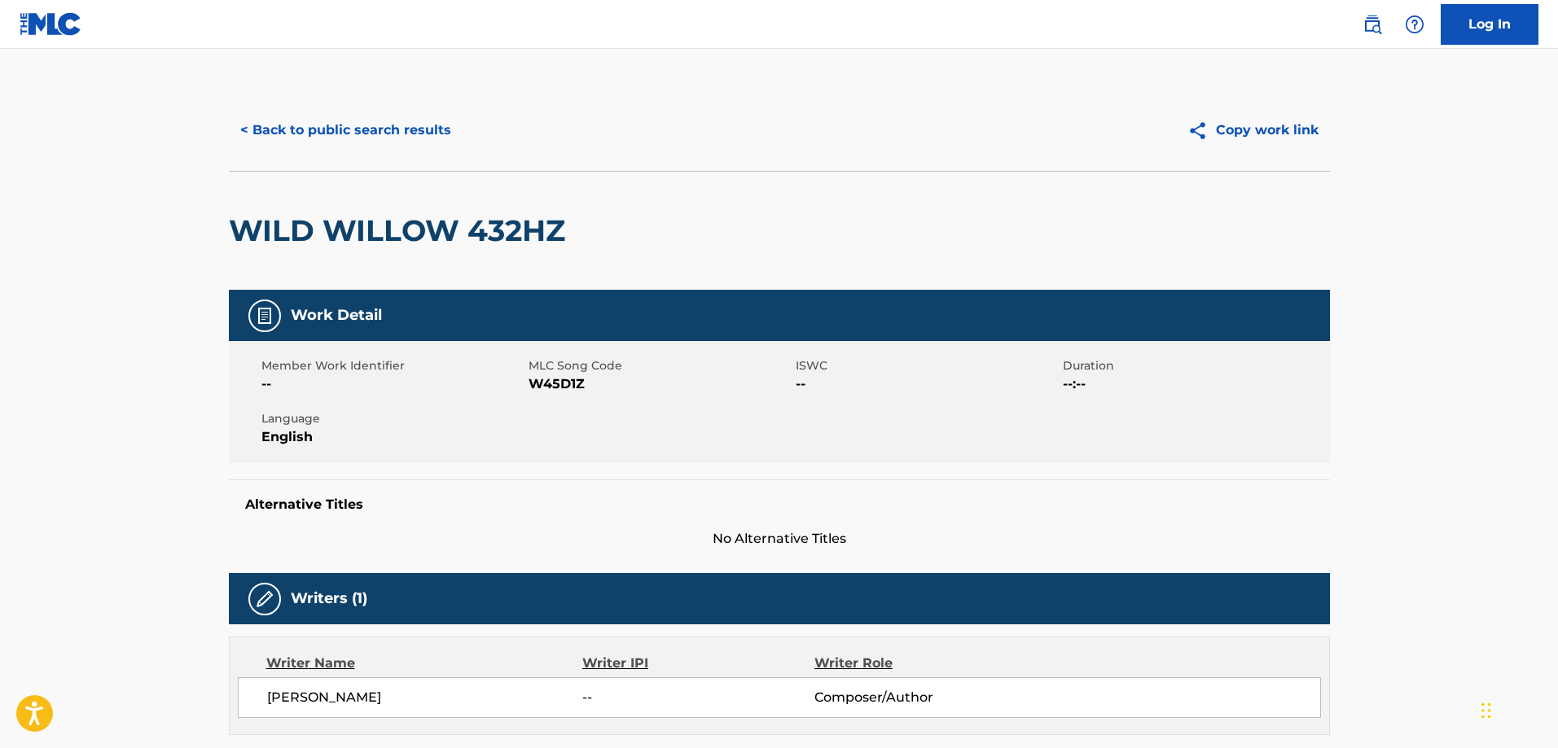
click at [333, 125] on button "< Back to public search results" at bounding box center [346, 130] width 234 height 41
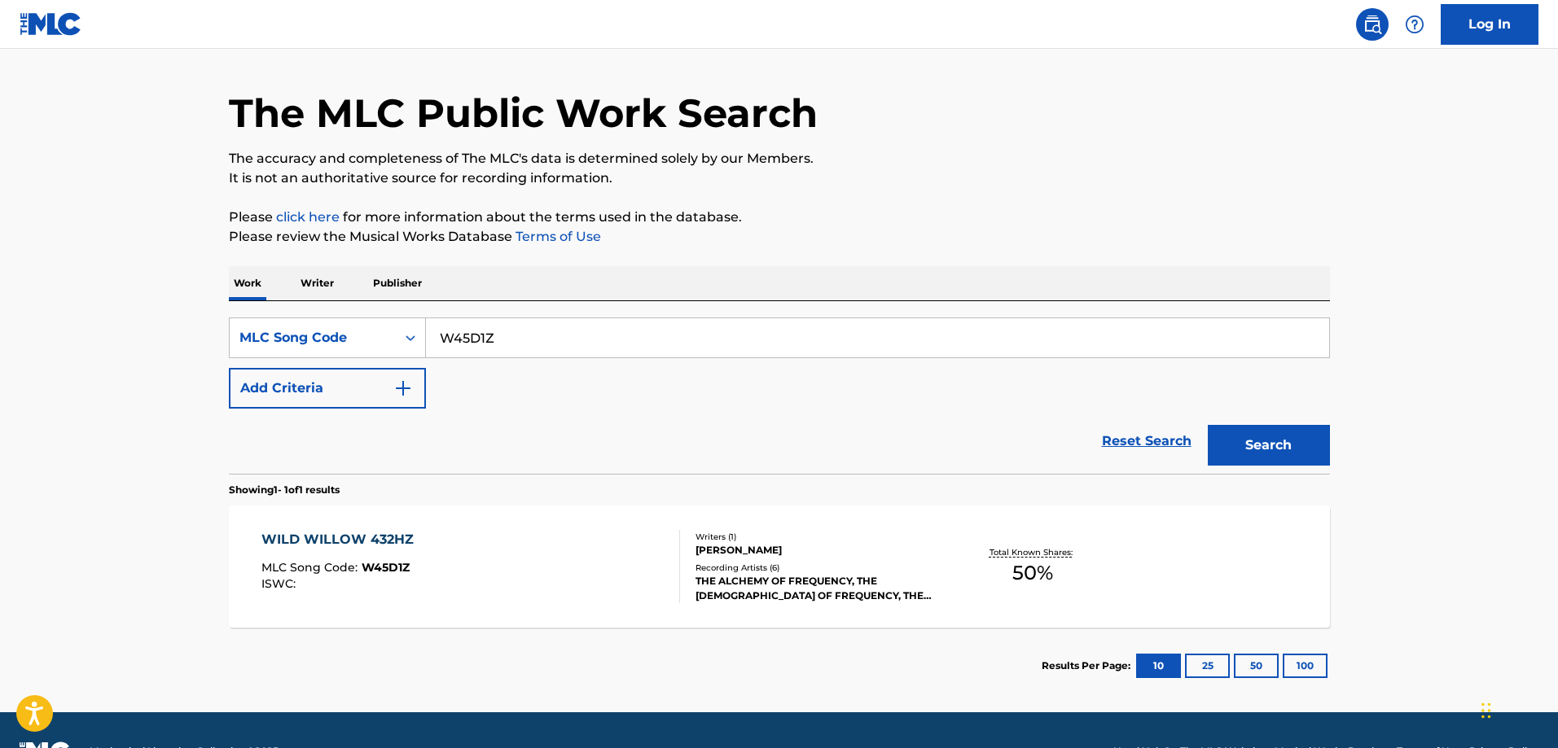
click at [516, 344] on input "W45D1Z" at bounding box center [877, 337] width 903 height 39
paste input "D15544"
type input "D15544"
click at [1208, 425] on button "Search" at bounding box center [1269, 445] width 122 height 41
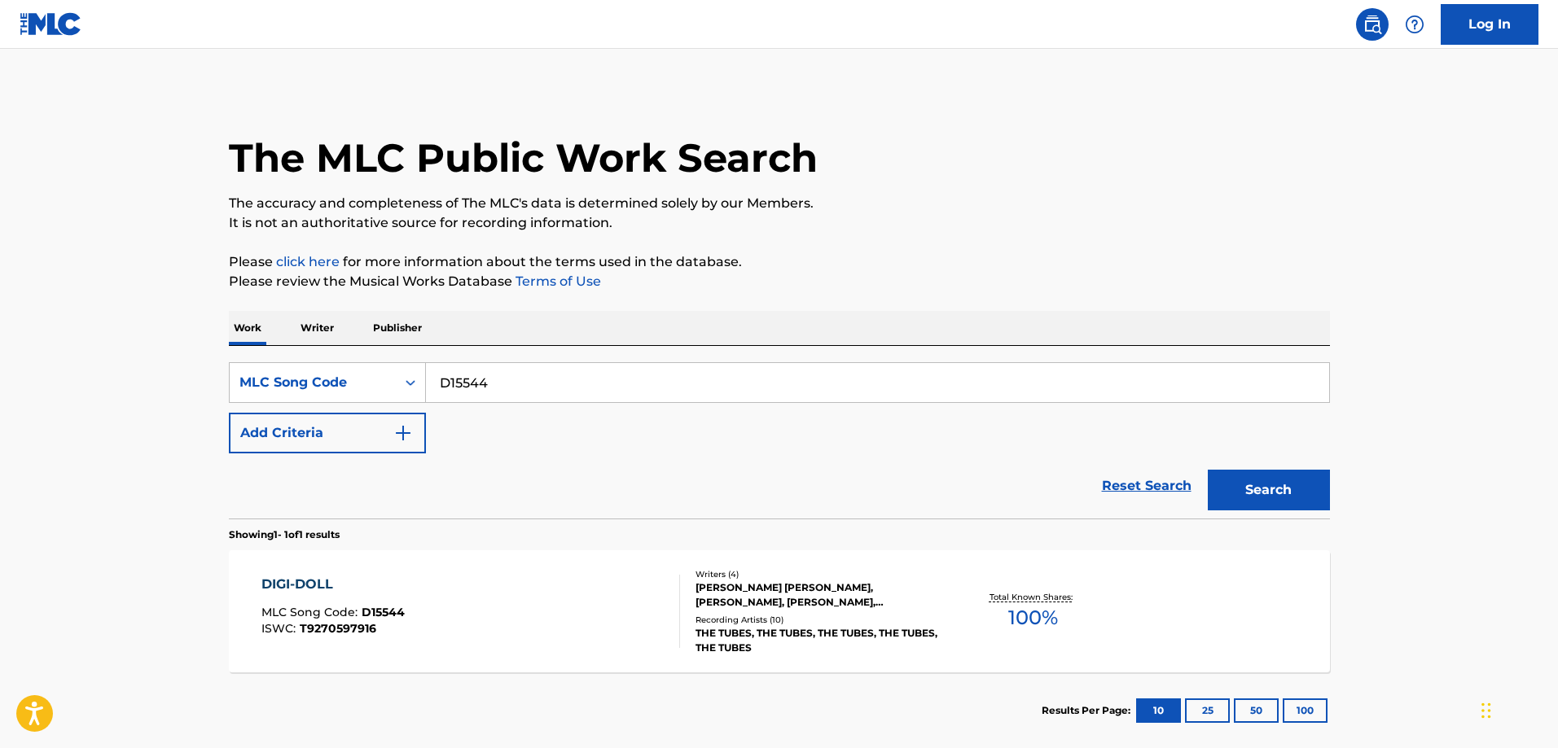
click at [463, 621] on div "DIGI-DOLL MLC Song Code : D15544 ISWC : T9270597916" at bounding box center [470, 611] width 419 height 73
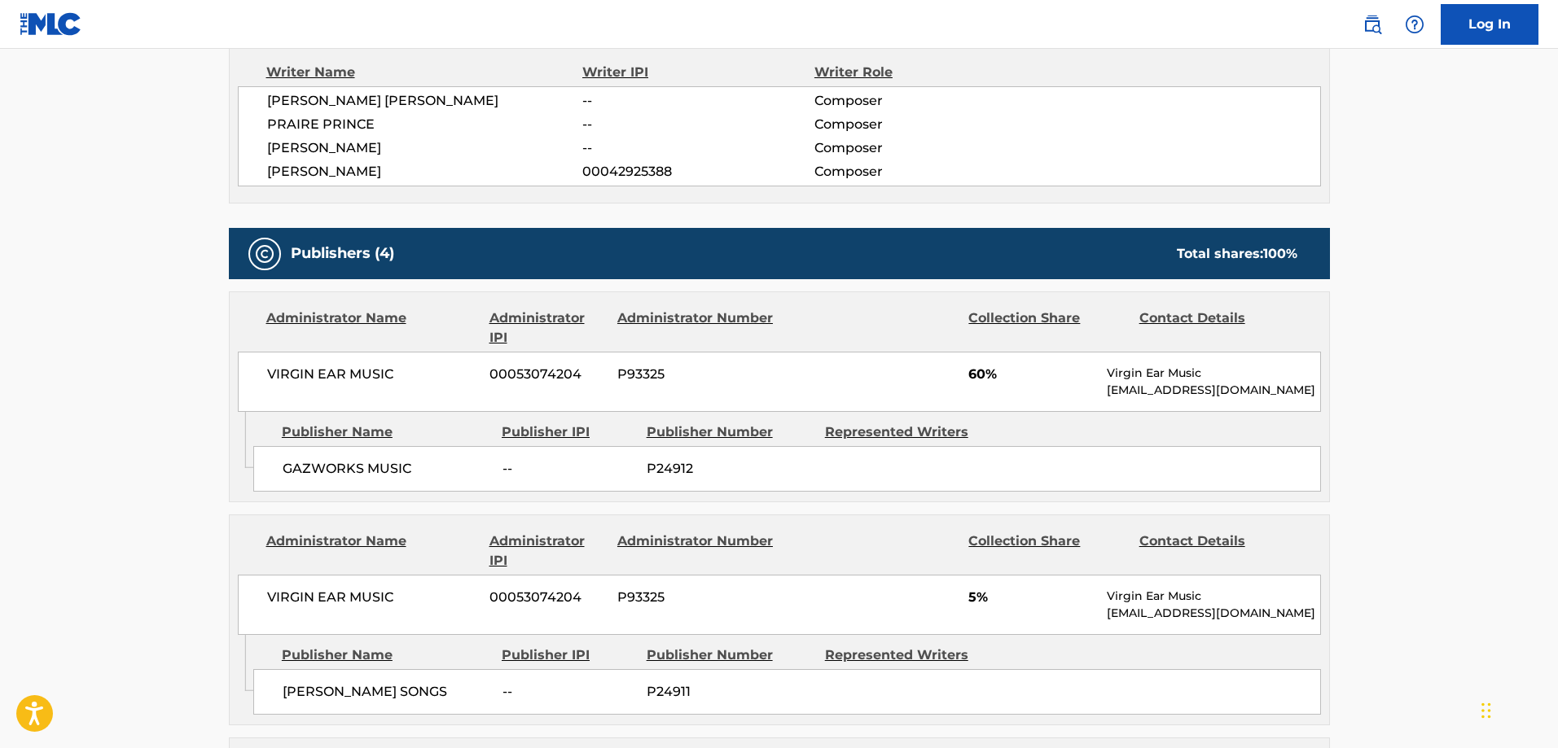
scroll to position [1261, 0]
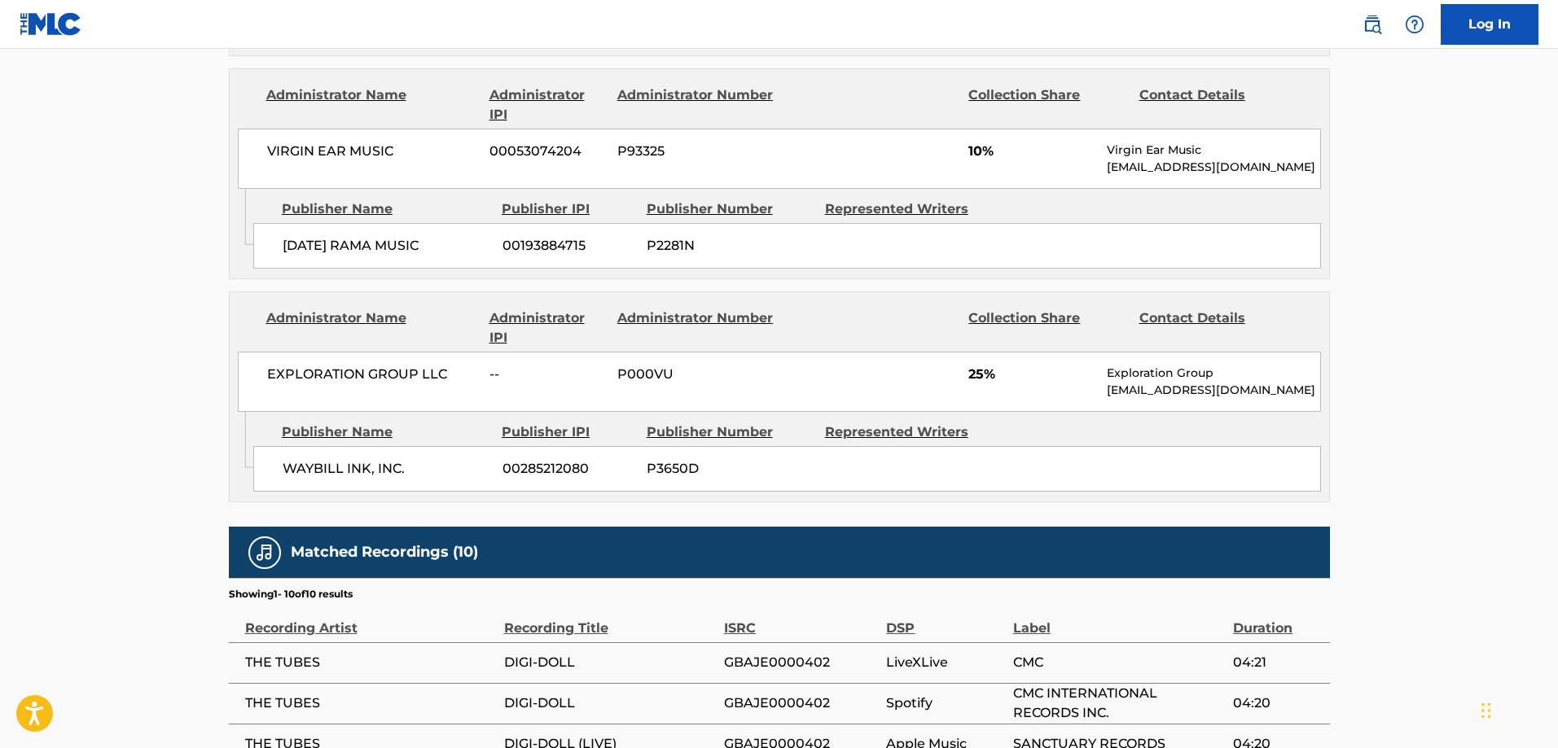
click at [298, 456] on div "WAYBILL INK, INC. 00285212080 P3650D" at bounding box center [787, 469] width 1068 height 46
drag, startPoint x: 298, startPoint y: 456, endPoint x: 316, endPoint y: 462, distance: 18.8
click at [315, 462] on div "WAYBILL INK, INC. 00285212080 P3650D" at bounding box center [787, 469] width 1068 height 46
click at [344, 475] on span "WAYBILL INK, INC." at bounding box center [387, 469] width 208 height 20
click at [351, 471] on span "WAYBILL INK, INC." at bounding box center [387, 469] width 208 height 20
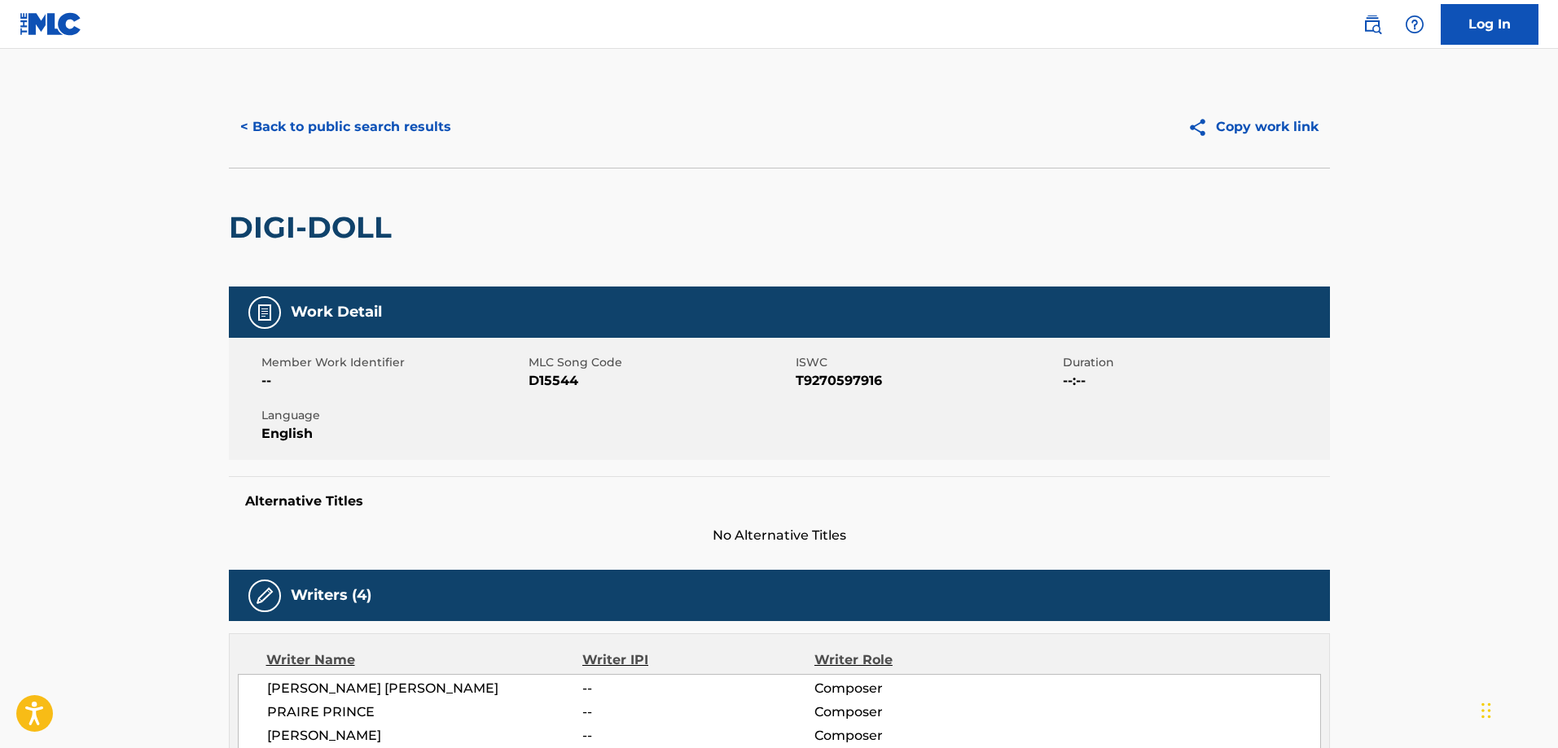
scroll to position [0, 0]
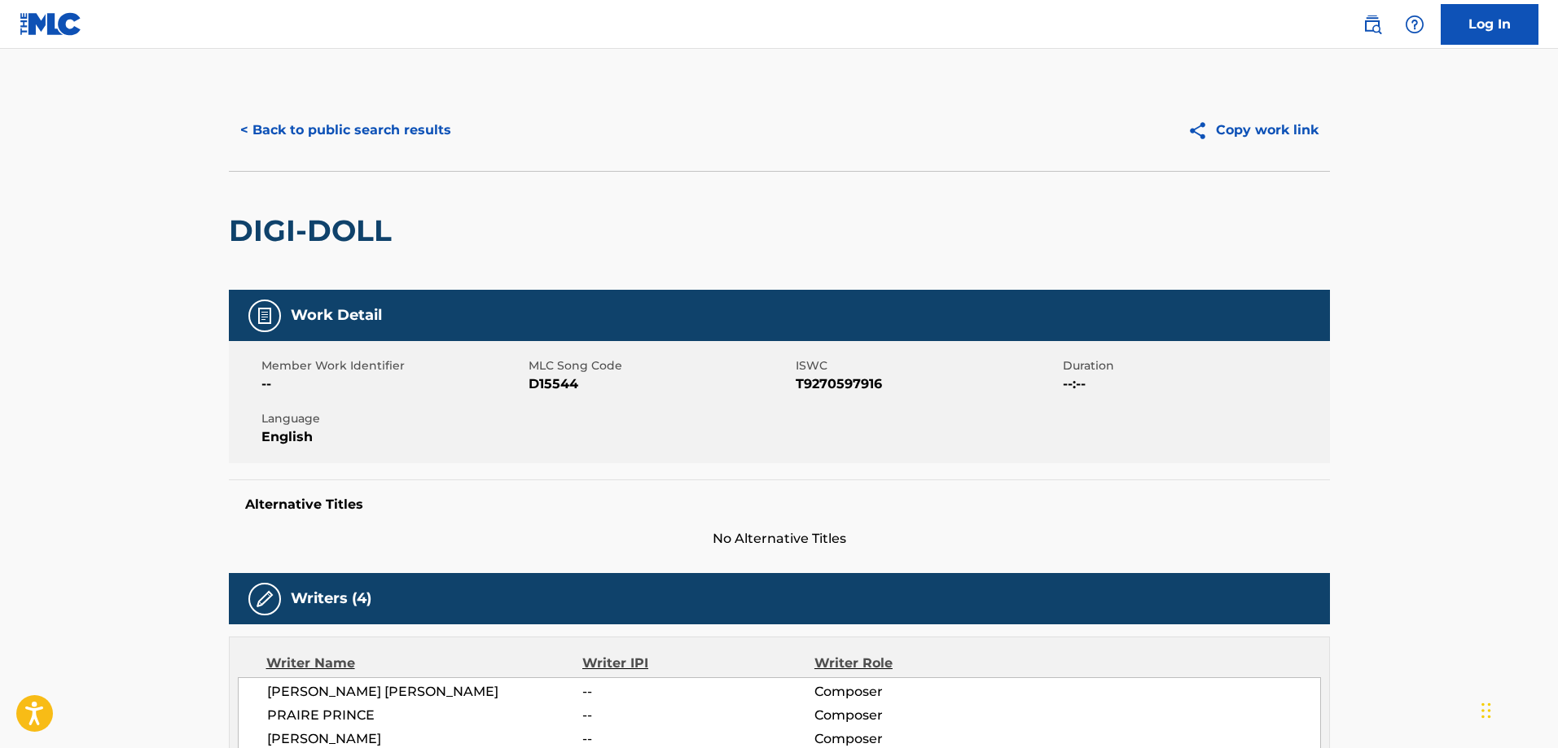
drag, startPoint x: 336, startPoint y: 109, endPoint x: 332, endPoint y: 121, distance: 12.6
click at [332, 112] on div "< Back to public search results Copy work link" at bounding box center [779, 130] width 1101 height 81
click at [340, 134] on button "< Back to public search results" at bounding box center [346, 130] width 234 height 41
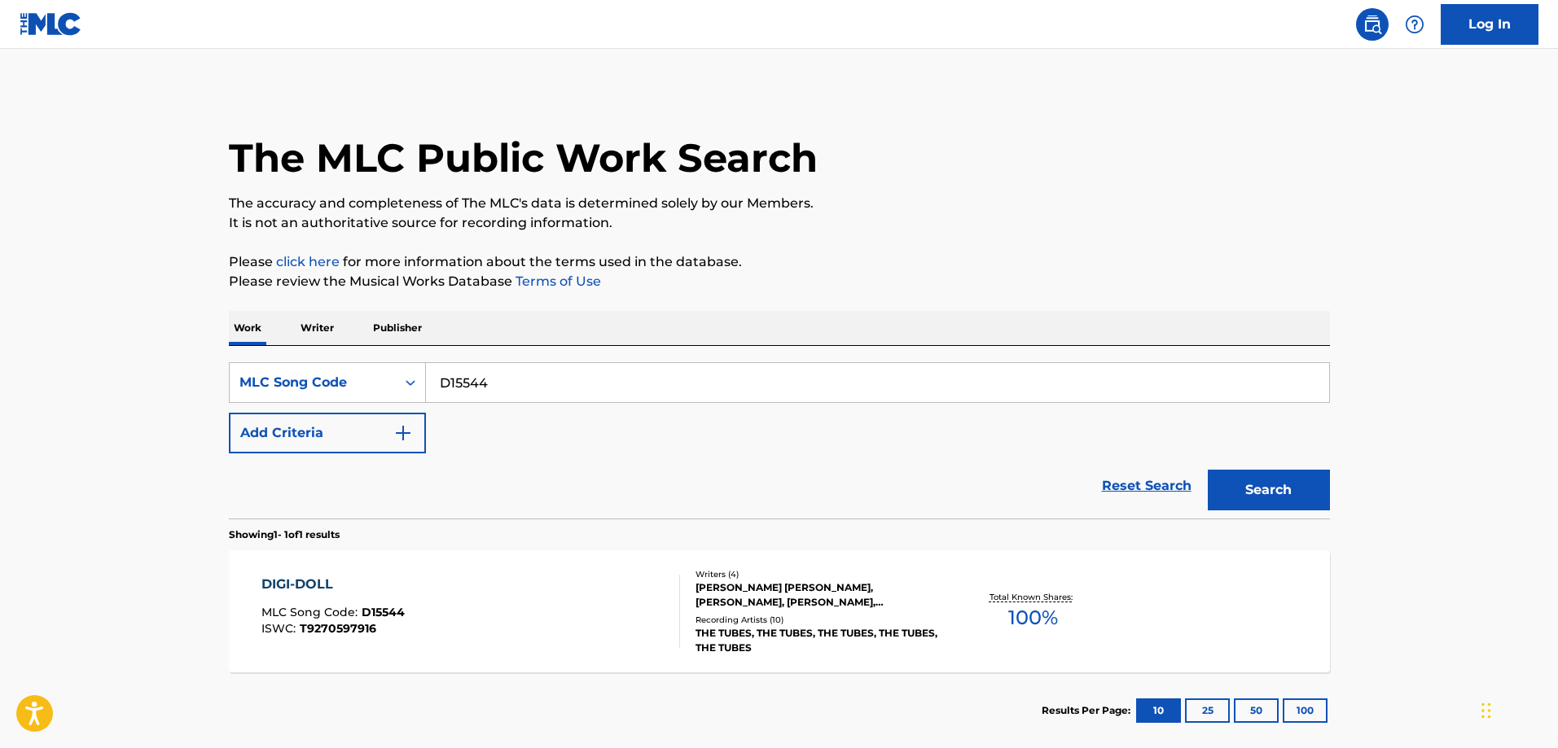
click at [511, 381] on input "D15544" at bounding box center [877, 382] width 903 height 39
paste input "MV9QX5"
type input "MV9QX5"
click at [1208, 470] on button "Search" at bounding box center [1269, 490] width 122 height 41
click at [429, 598] on div "MAKING IT UP AS WE GO MLC Song Code : MV9QX5 ISWC :" at bounding box center [351, 611] width 181 height 73
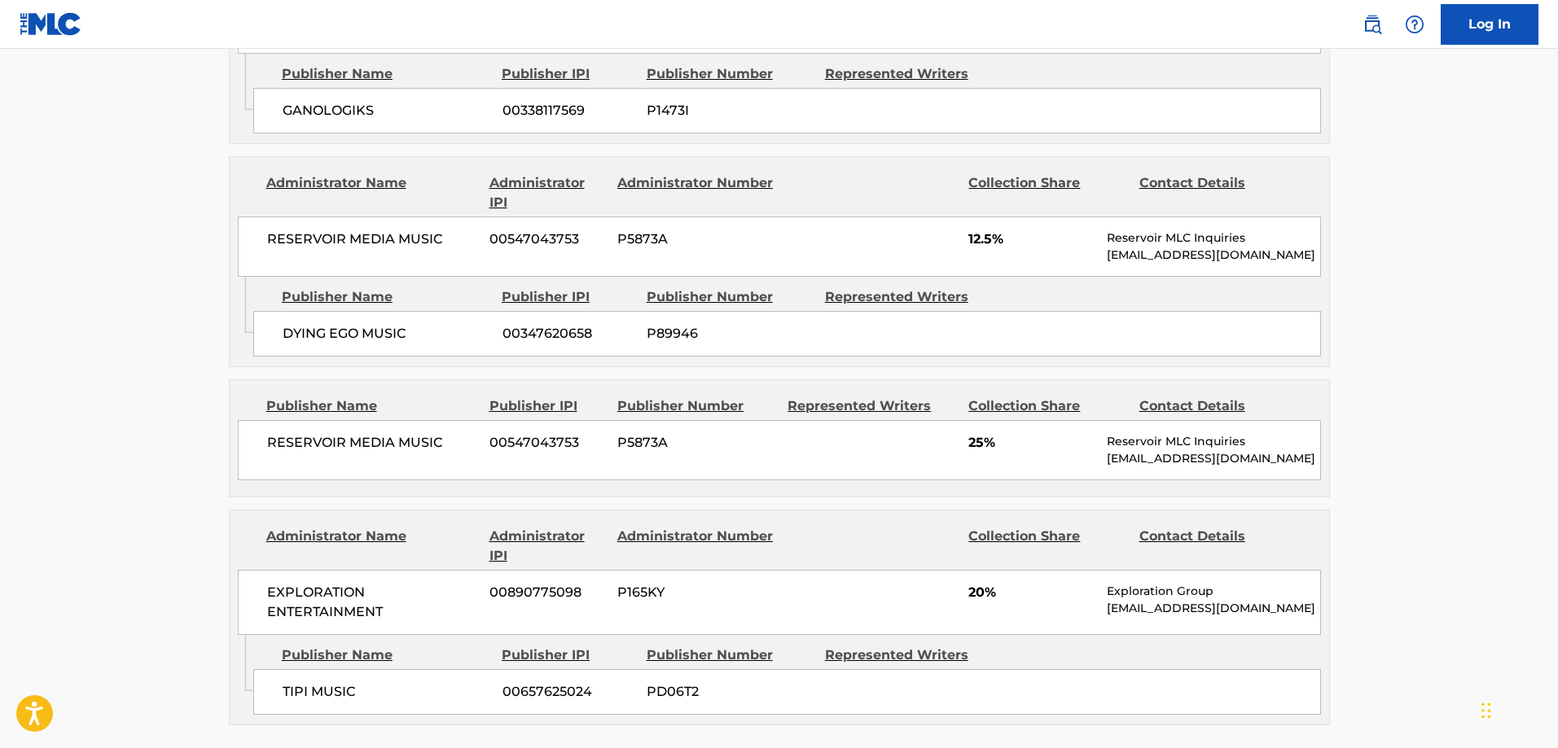
scroll to position [1059, 0]
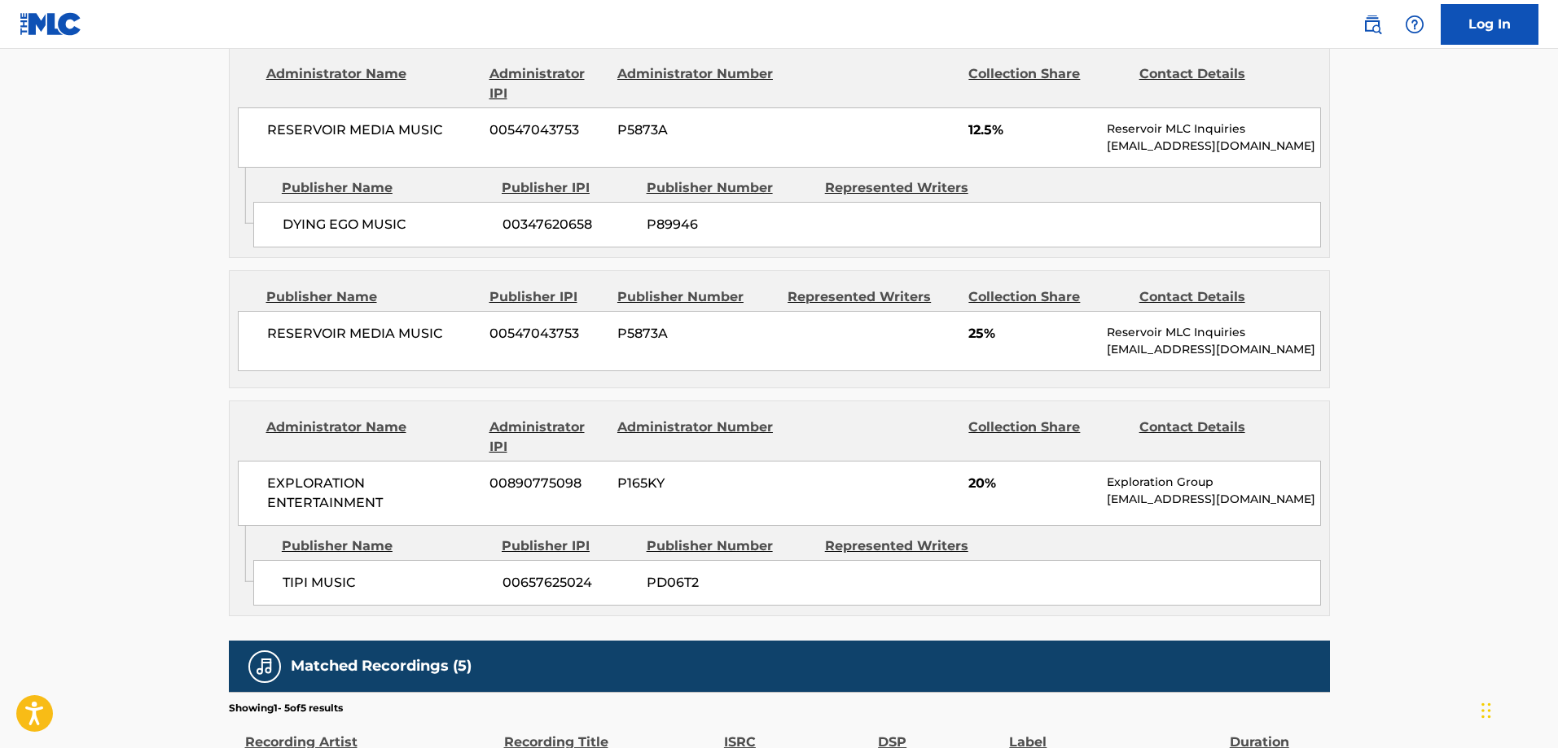
click at [289, 581] on span "TIPI MUSIC" at bounding box center [387, 583] width 208 height 20
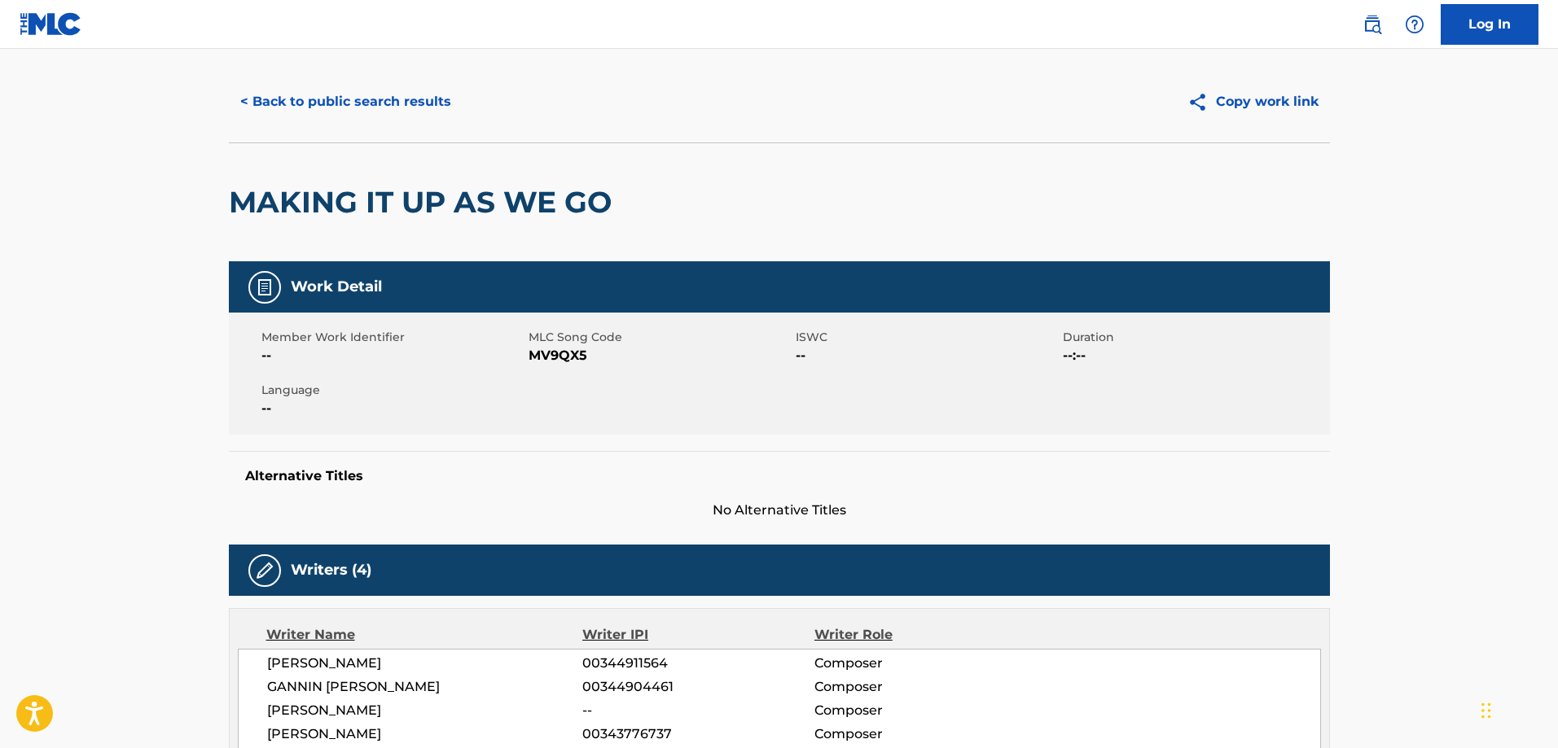
scroll to position [0, 0]
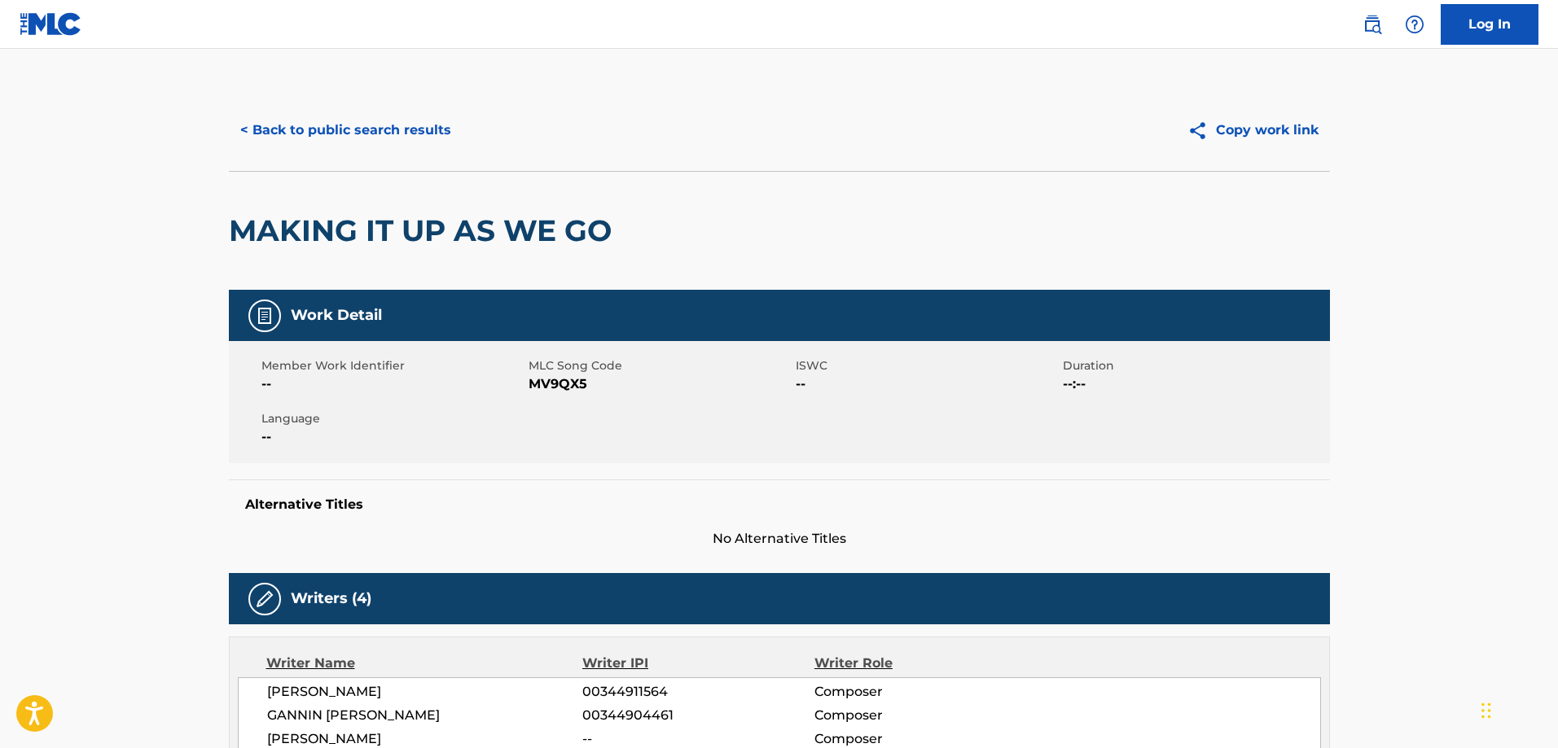
click at [352, 118] on div "< Back to public search results Copy work link" at bounding box center [779, 130] width 1101 height 81
click at [352, 119] on button "< Back to public search results" at bounding box center [346, 130] width 234 height 41
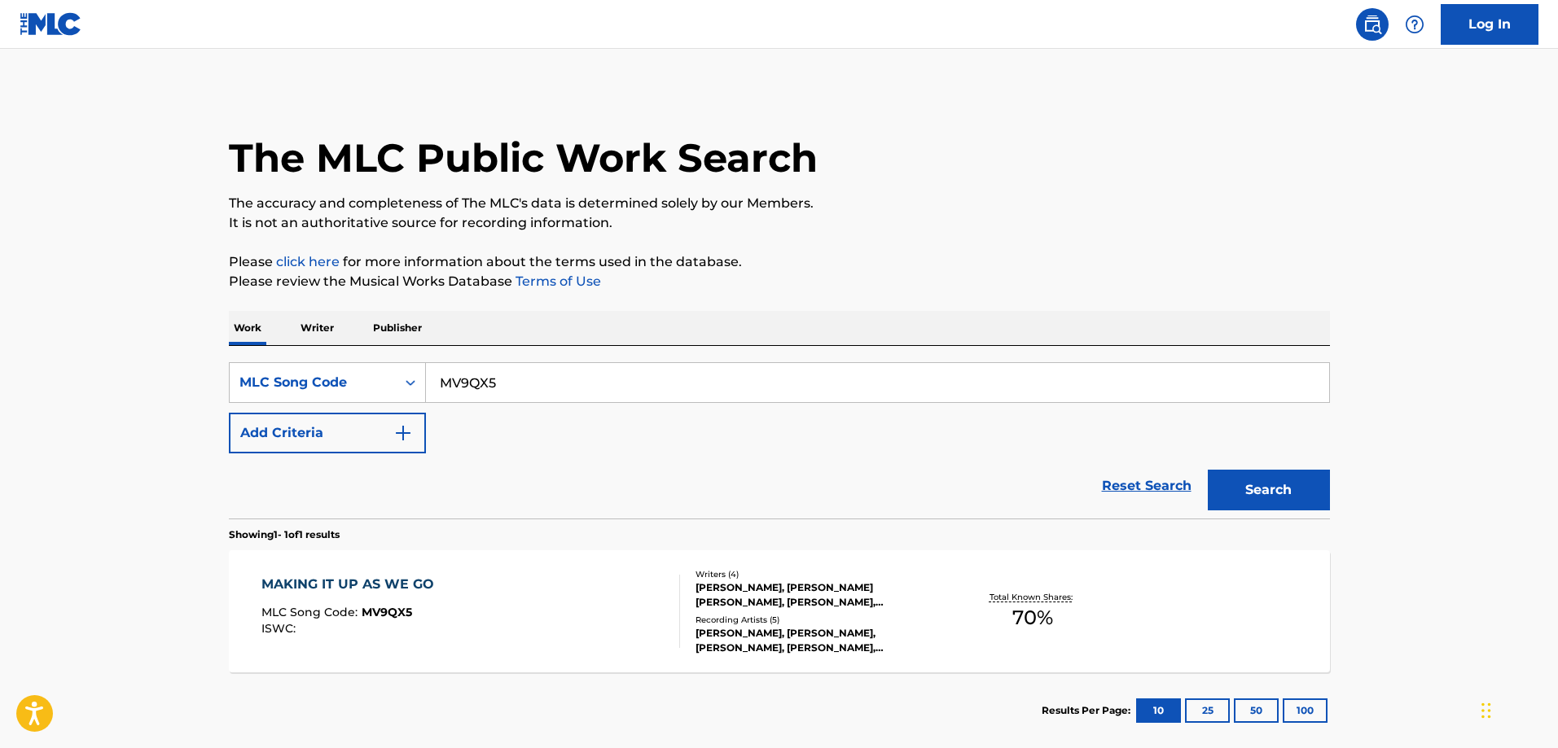
click at [533, 375] on input "MV9QX5" at bounding box center [877, 382] width 903 height 39
paste input "H7033K"
type input "H7033K"
click at [1208, 470] on button "Search" at bounding box center [1269, 490] width 122 height 41
click at [421, 584] on div "HEART ON FIRE MLC Song Code : H7033K ISWC :" at bounding box center [470, 611] width 419 height 73
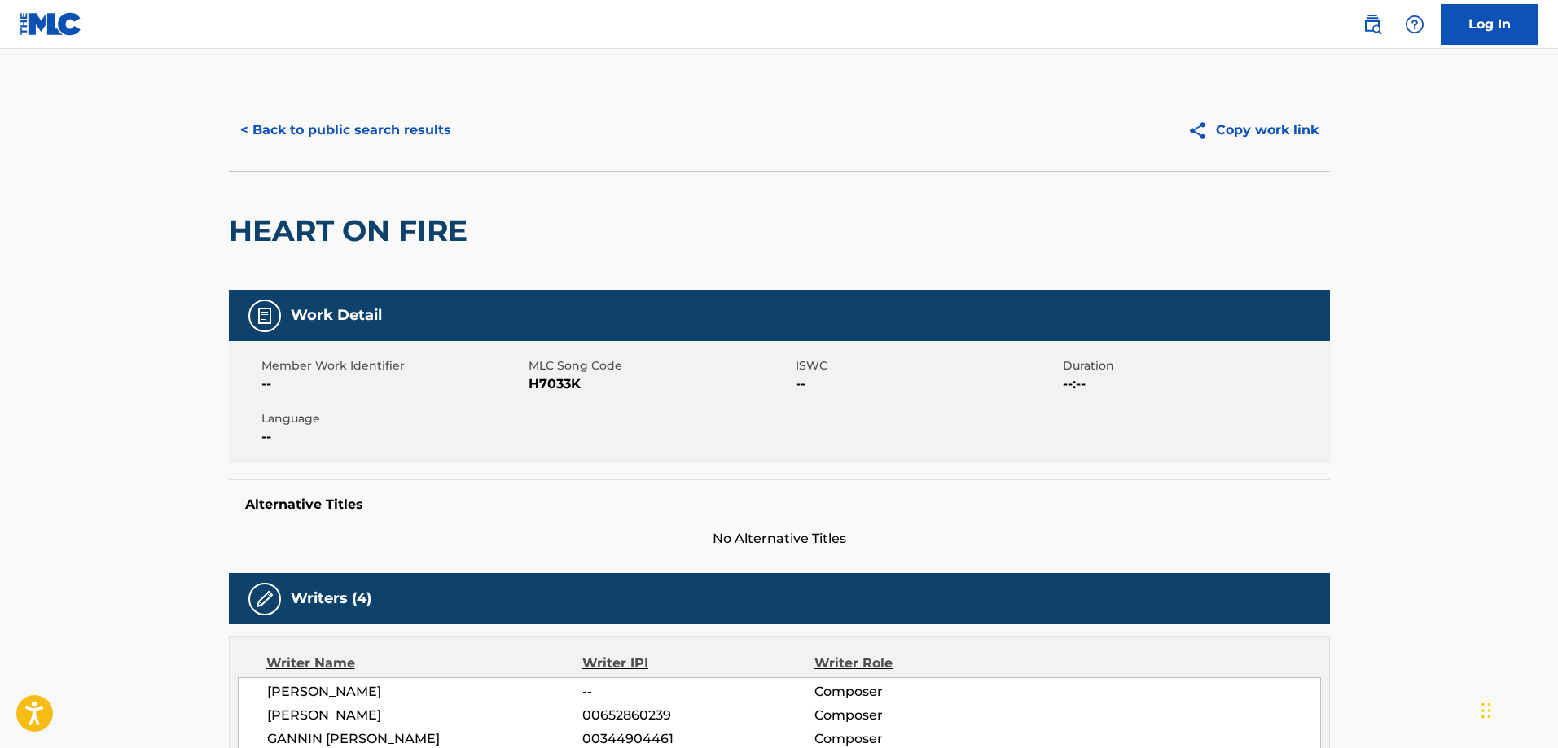
click at [322, 155] on div "< Back to public search results Copy work link" at bounding box center [779, 130] width 1101 height 81
click at [401, 137] on button "< Back to public search results" at bounding box center [346, 130] width 234 height 41
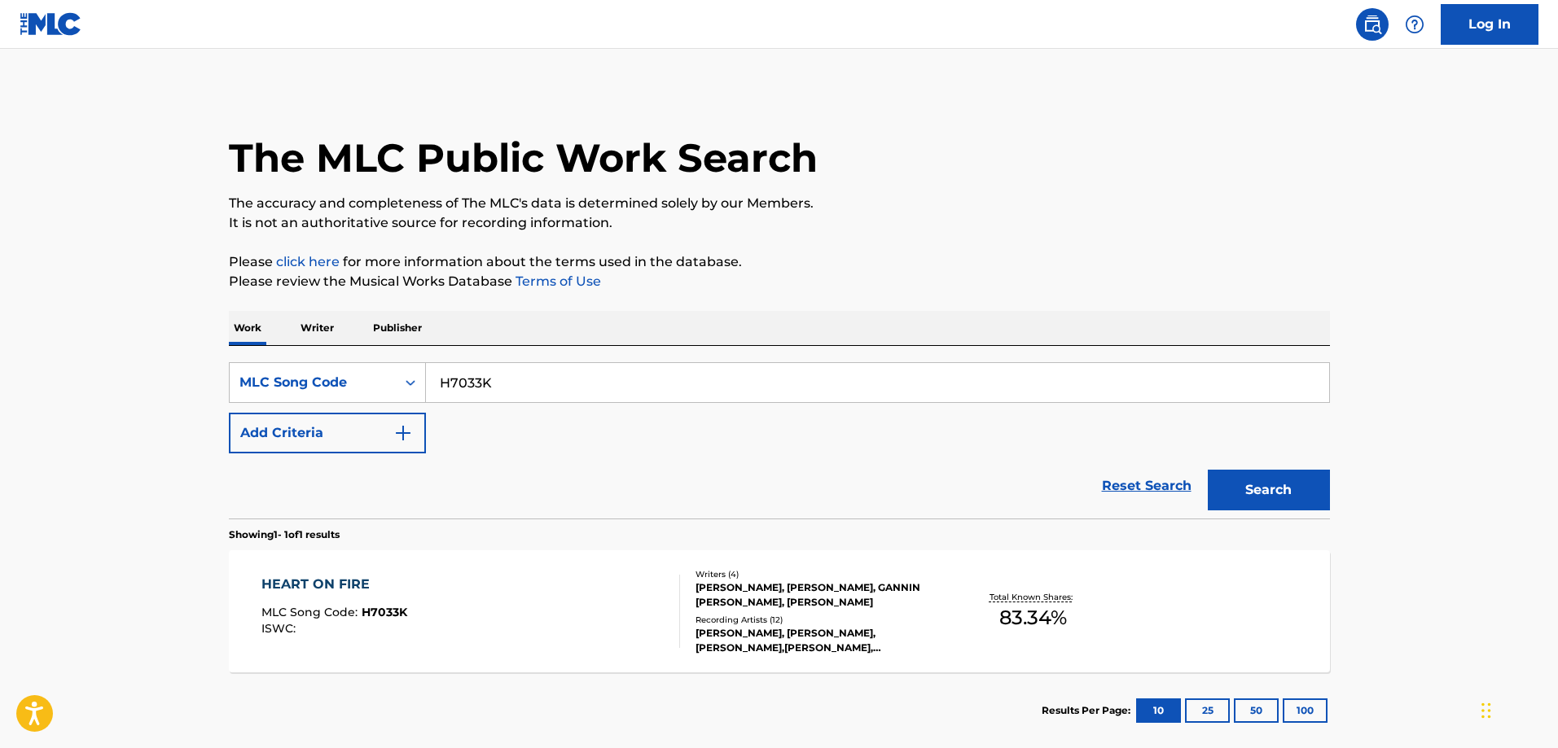
click at [534, 368] on input "H7033K" at bounding box center [877, 382] width 903 height 39
paste input "DC2ORF"
type input "DC2ORF"
click at [1208, 470] on button "Search" at bounding box center [1269, 490] width 122 height 41
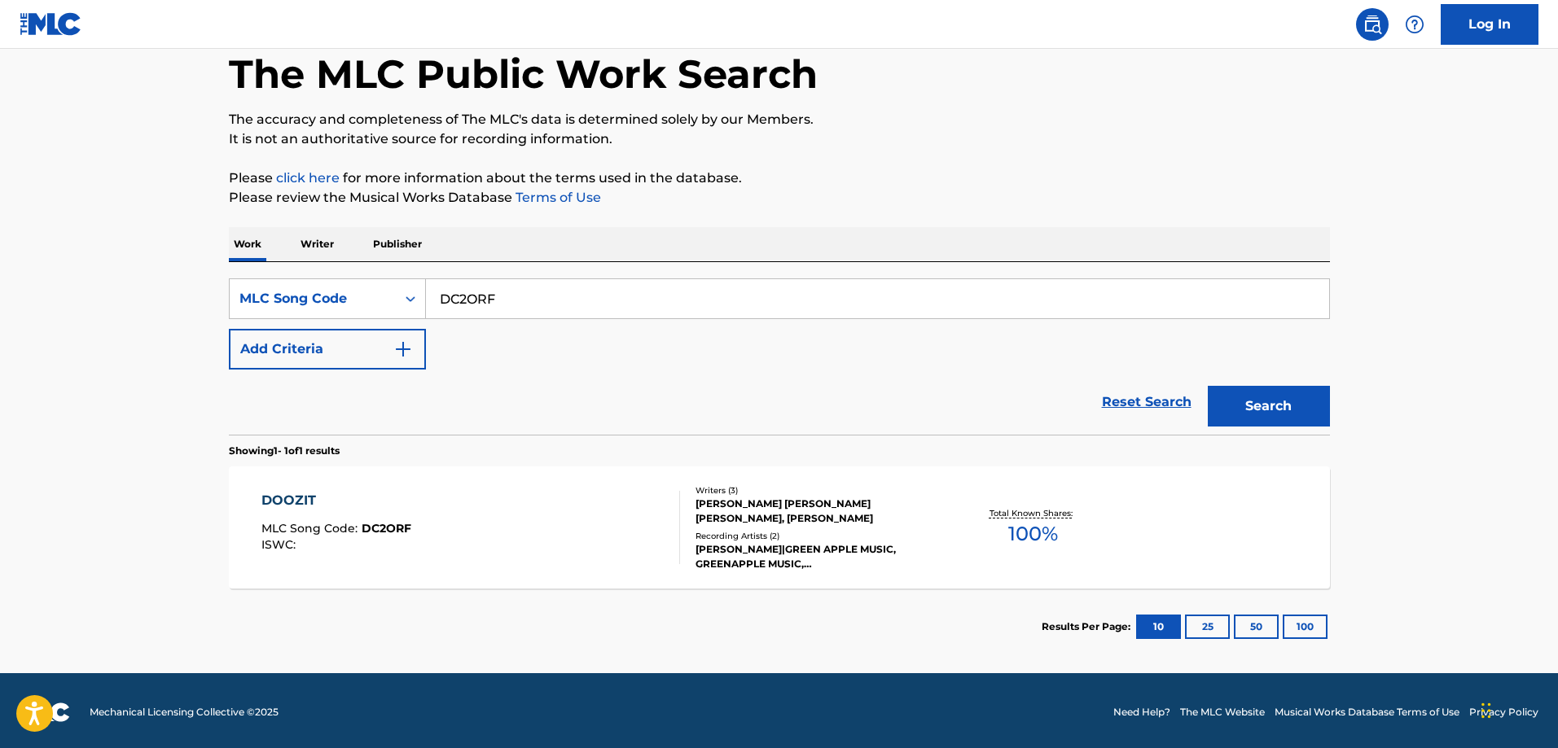
scroll to position [87, 0]
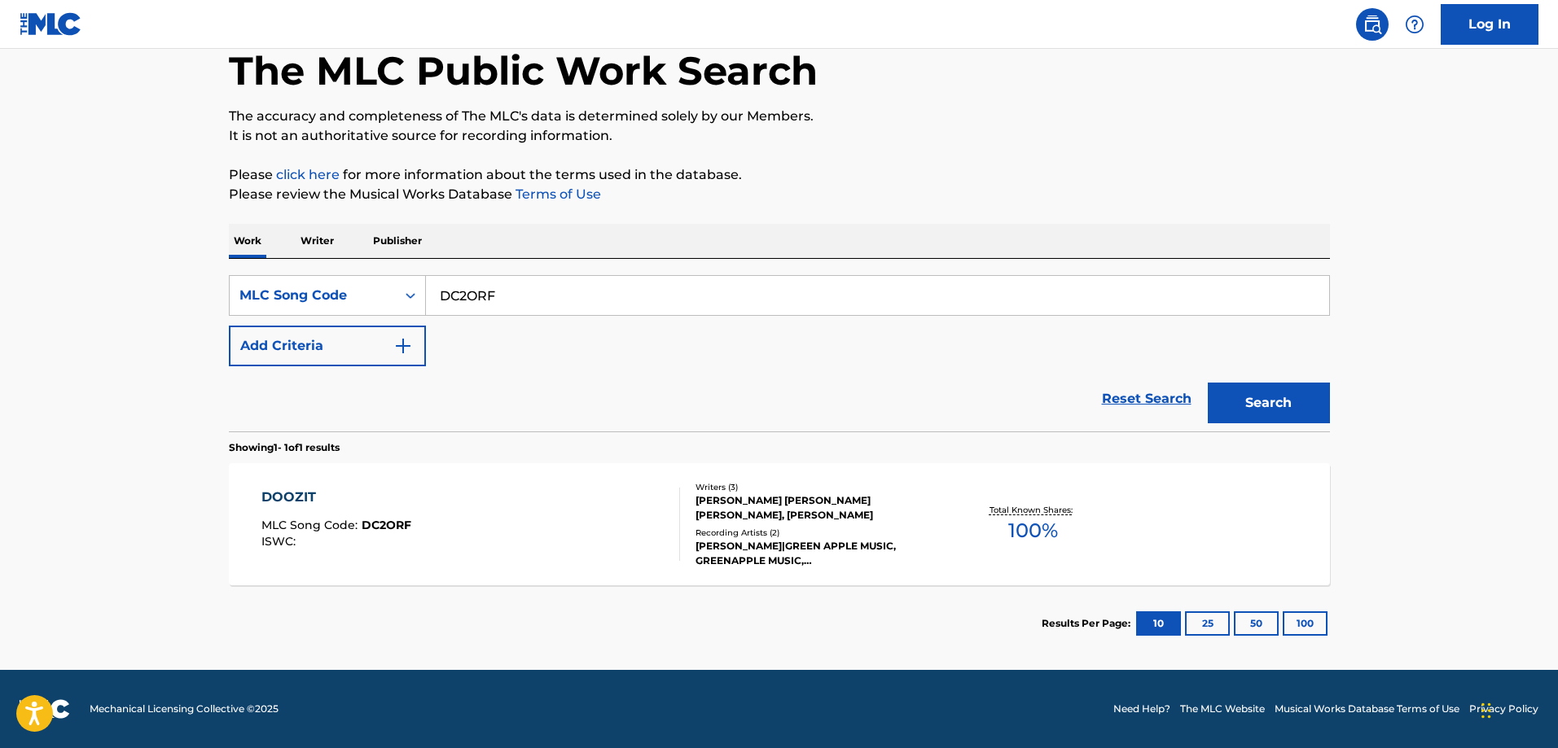
click at [432, 507] on div "DOOZIT MLC Song Code : DC2ORF ISWC :" at bounding box center [470, 524] width 419 height 73
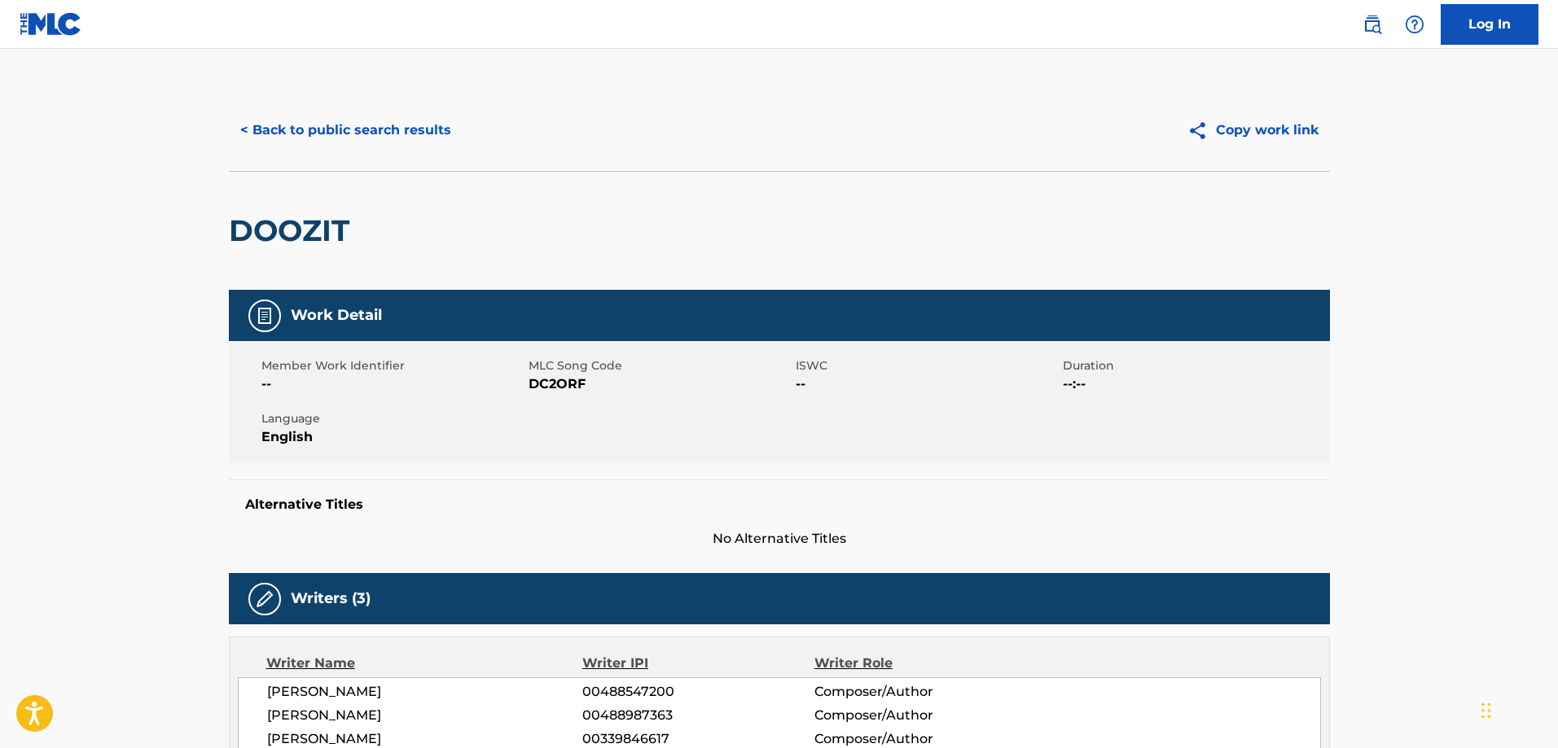
click at [351, 123] on button "< Back to public search results" at bounding box center [346, 130] width 234 height 41
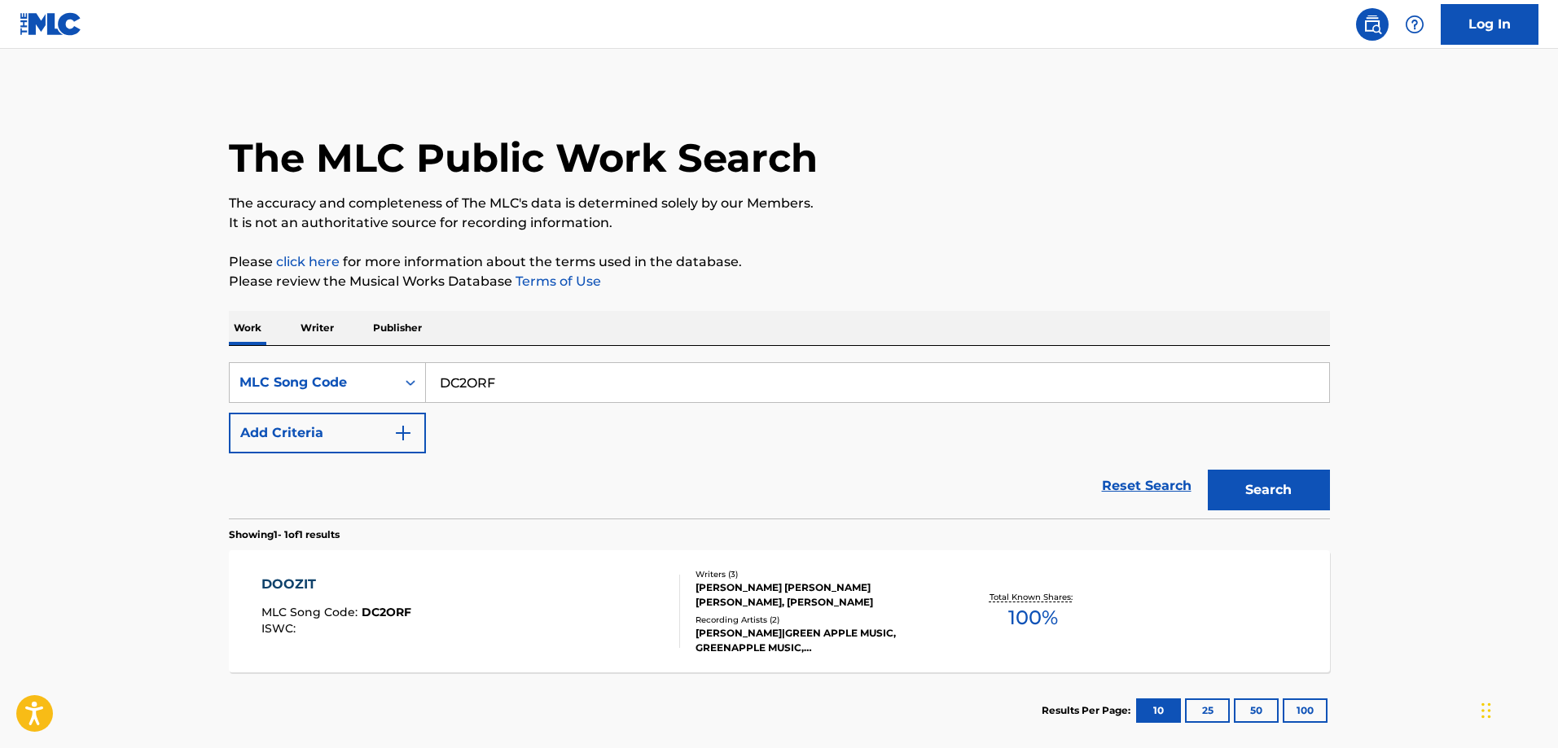
scroll to position [45, 0]
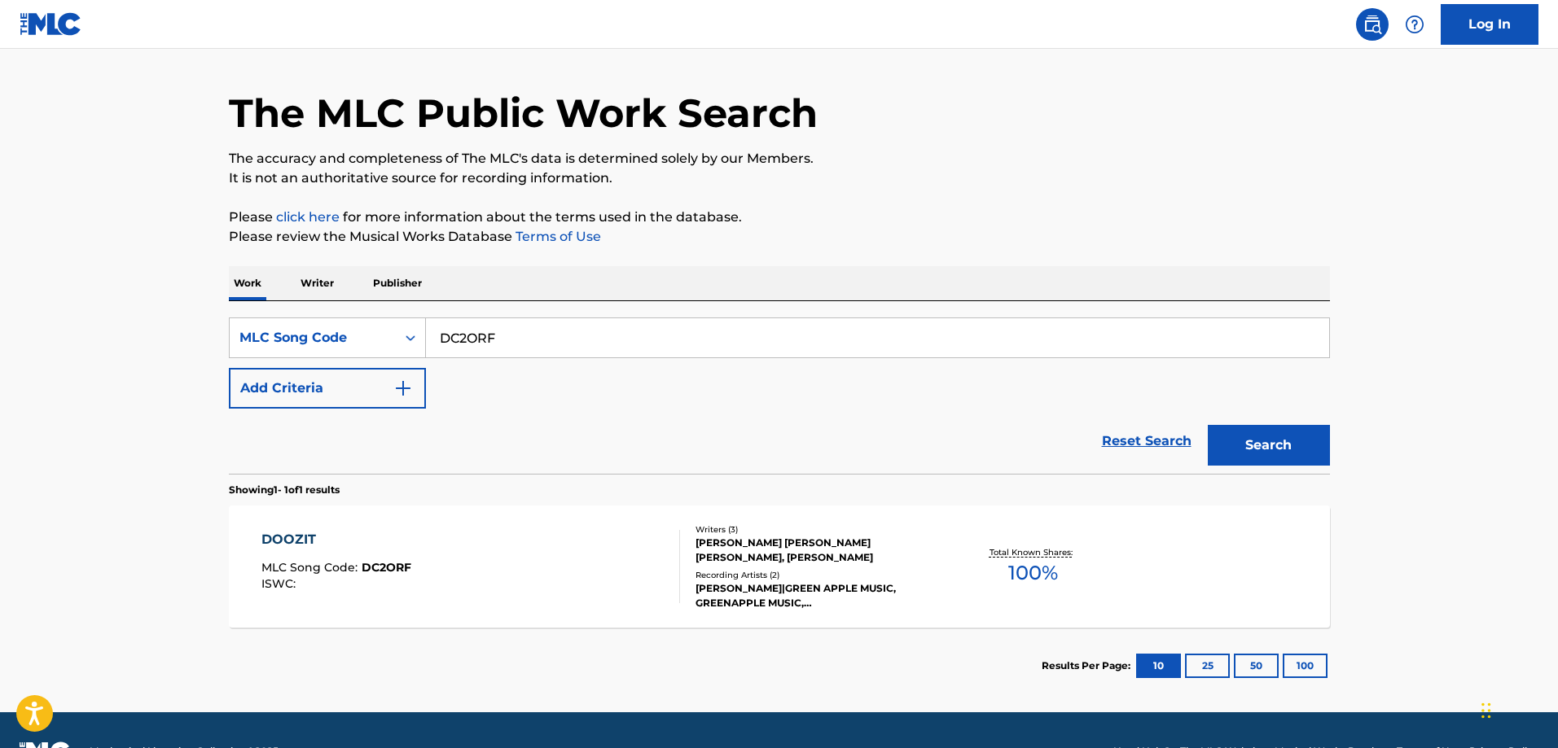
click at [512, 344] on input "DC2ORF" at bounding box center [877, 337] width 903 height 39
paste input "YD38EA"
type input "YD38EA"
click at [1208, 425] on button "Search" at bounding box center [1269, 445] width 122 height 41
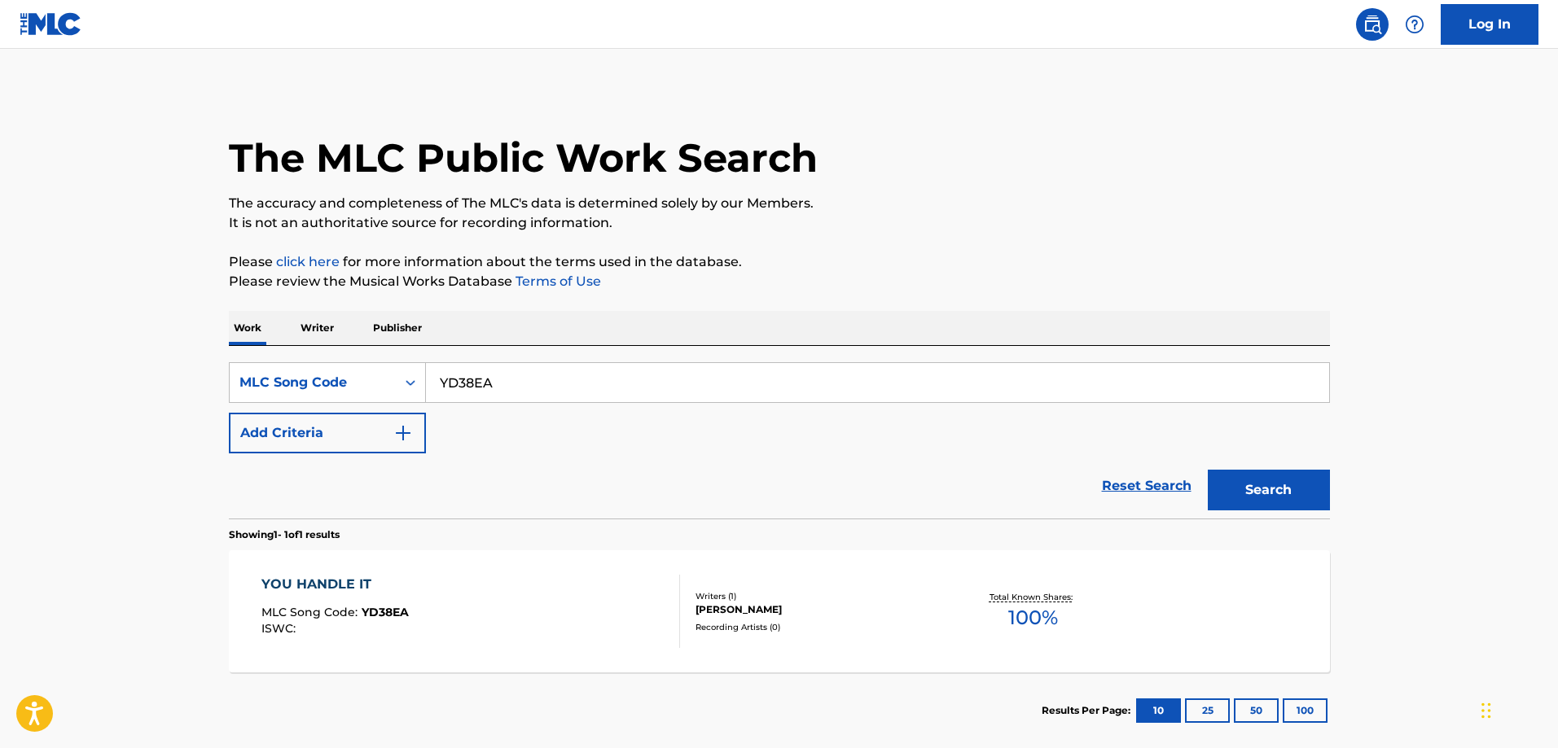
click at [356, 595] on div "YOU HANDLE IT MLC Song Code : YD38EA ISWC :" at bounding box center [334, 611] width 147 height 73
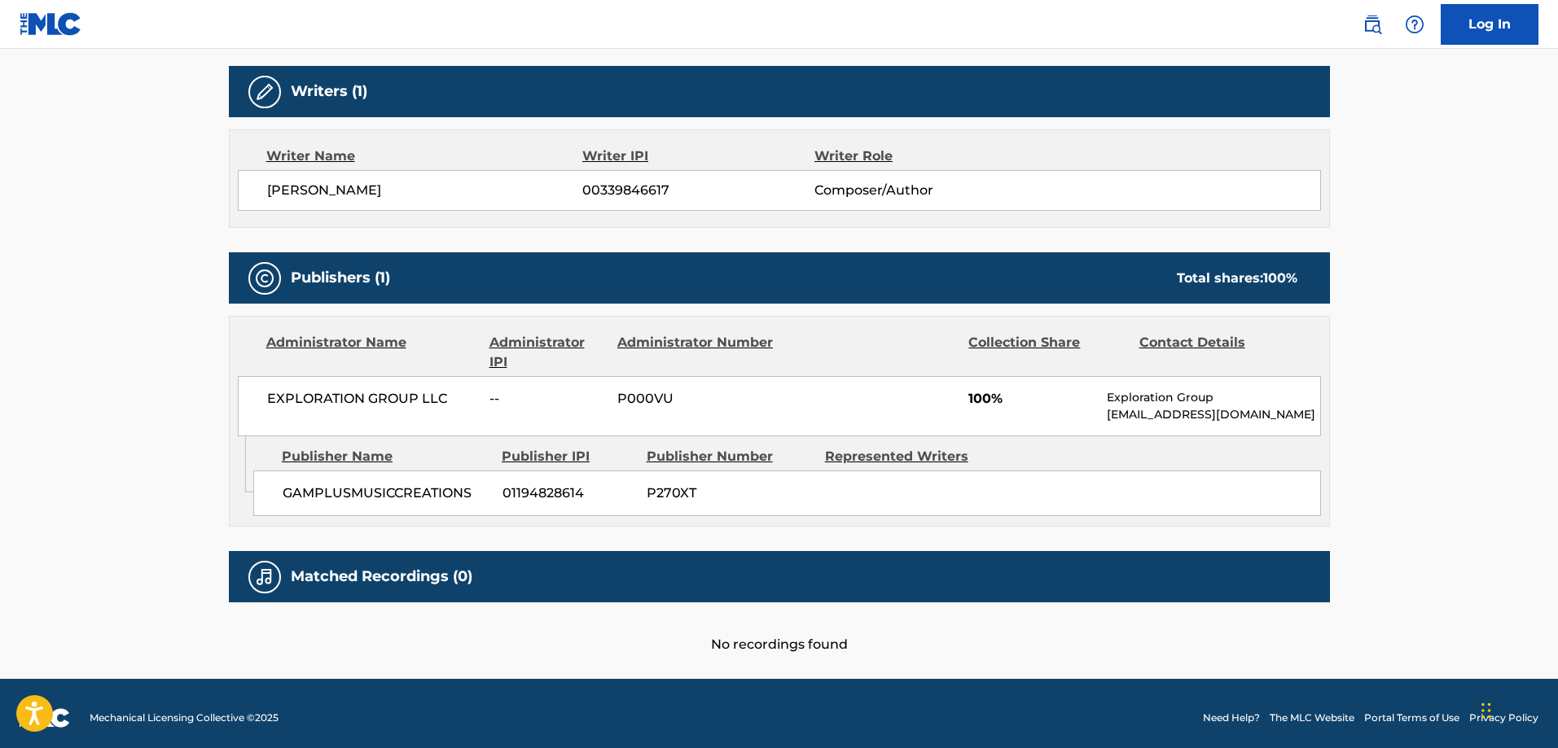
scroll to position [516, 0]
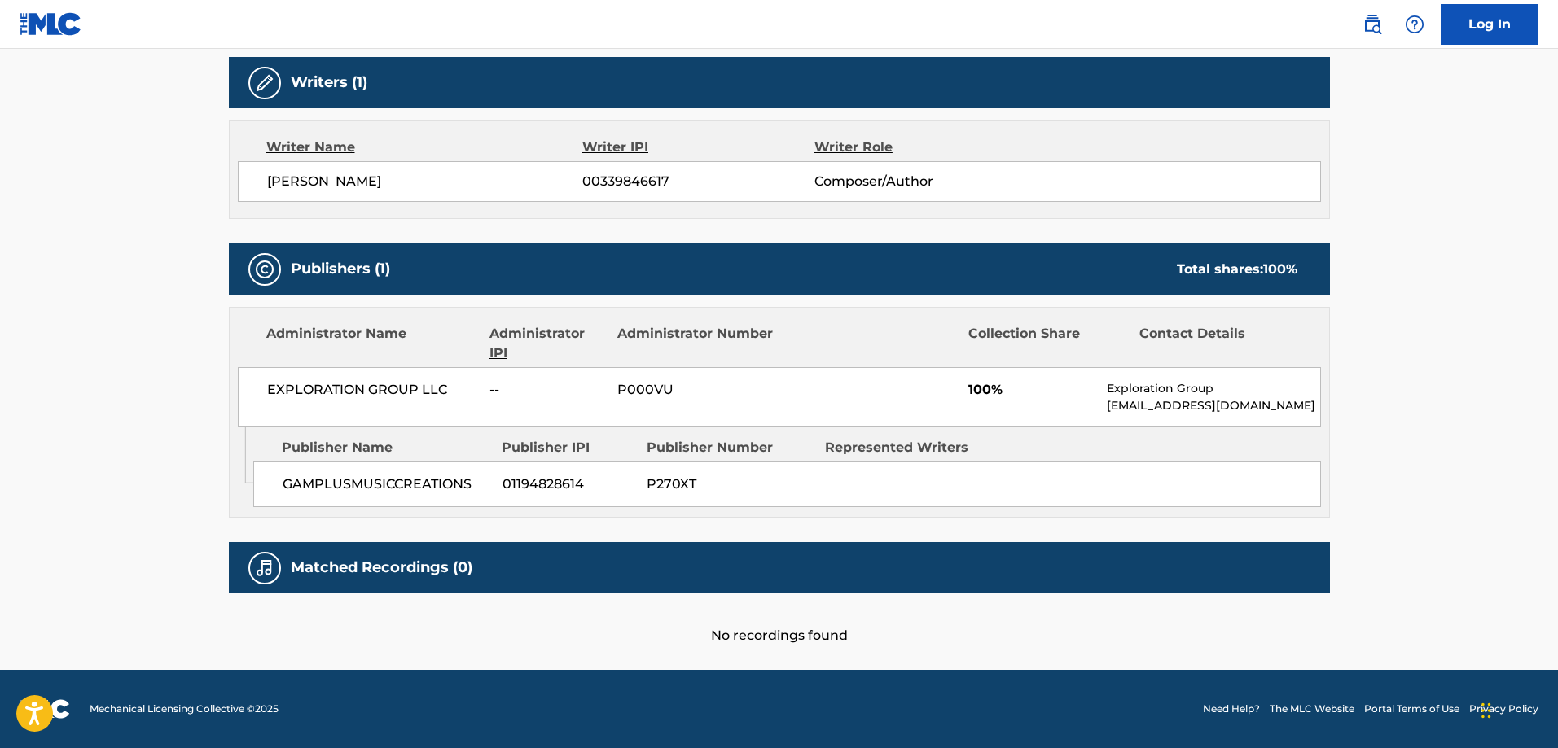
click at [331, 489] on span "GAMPLUSMUSICCREATIONS" at bounding box center [387, 485] width 208 height 20
drag, startPoint x: 331, startPoint y: 489, endPoint x: 345, endPoint y: 486, distance: 14.2
click at [336, 488] on span "GAMPLUSMUSICCREATIONS" at bounding box center [387, 485] width 208 height 20
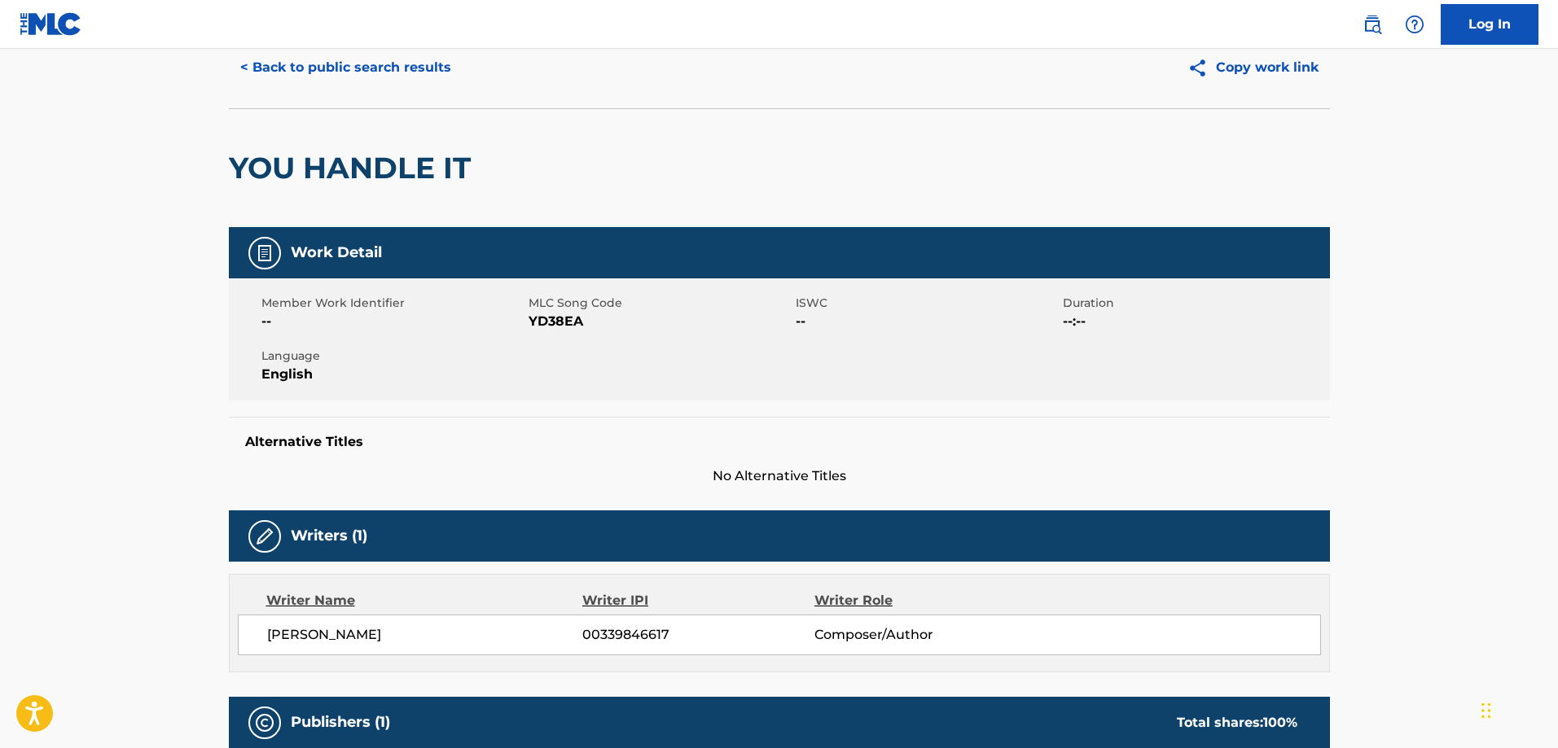
scroll to position [0, 0]
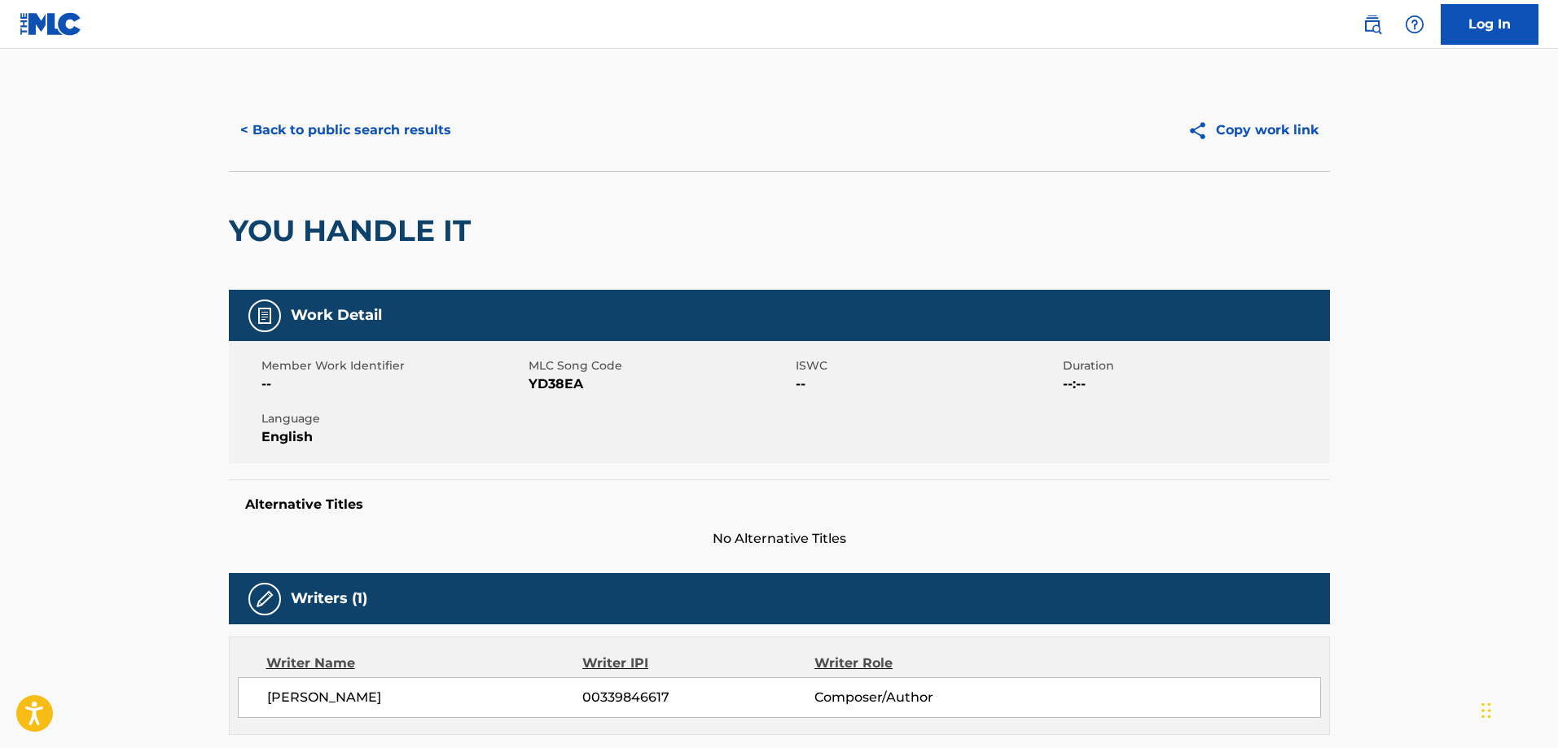
click at [349, 138] on button "< Back to public search results" at bounding box center [346, 130] width 234 height 41
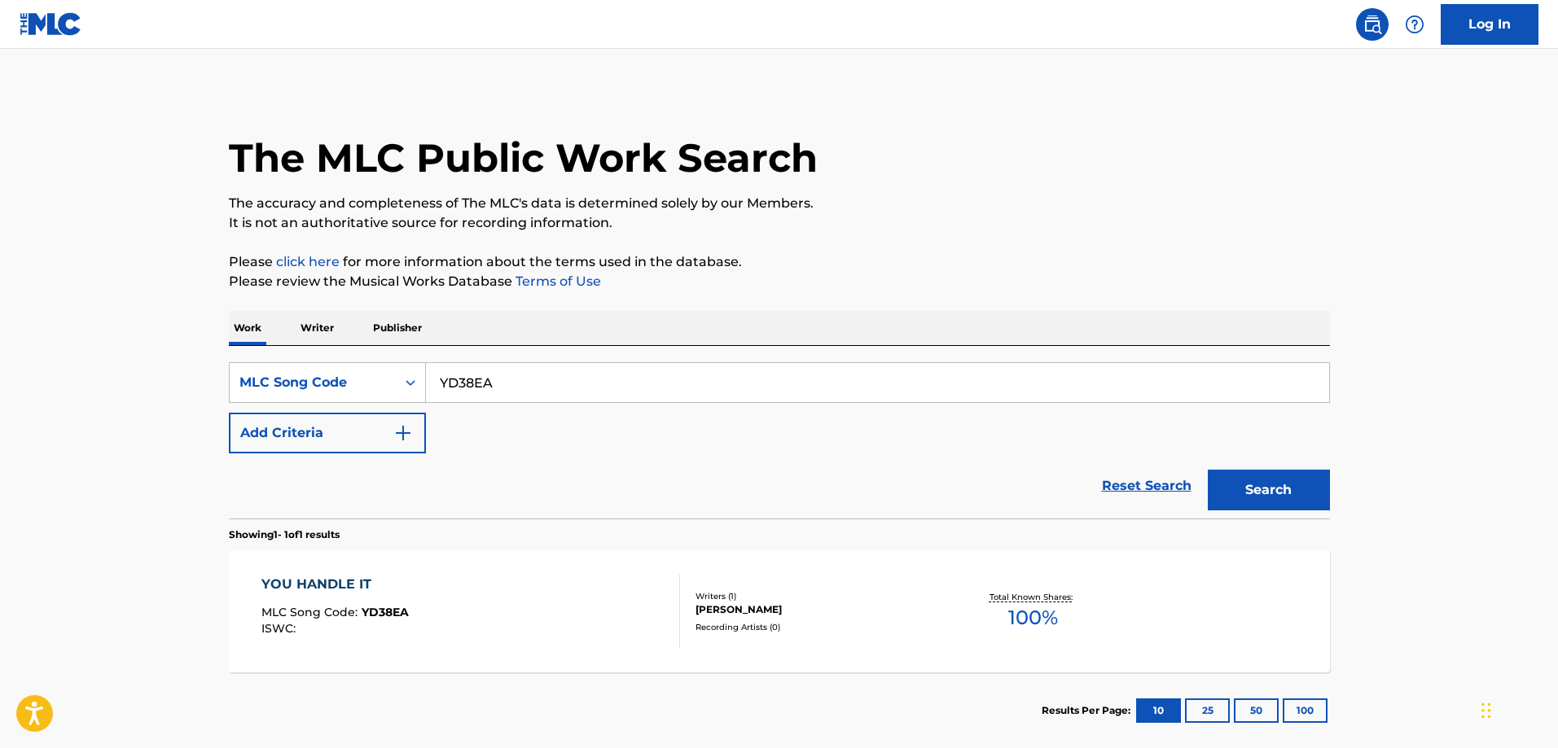
click at [550, 371] on input "YD38EA" at bounding box center [877, 382] width 903 height 39
paste input "MR4FD2"
paste input "Search Form"
type input "MR4FD2"
click at [1208, 470] on button "Search" at bounding box center [1269, 490] width 122 height 41
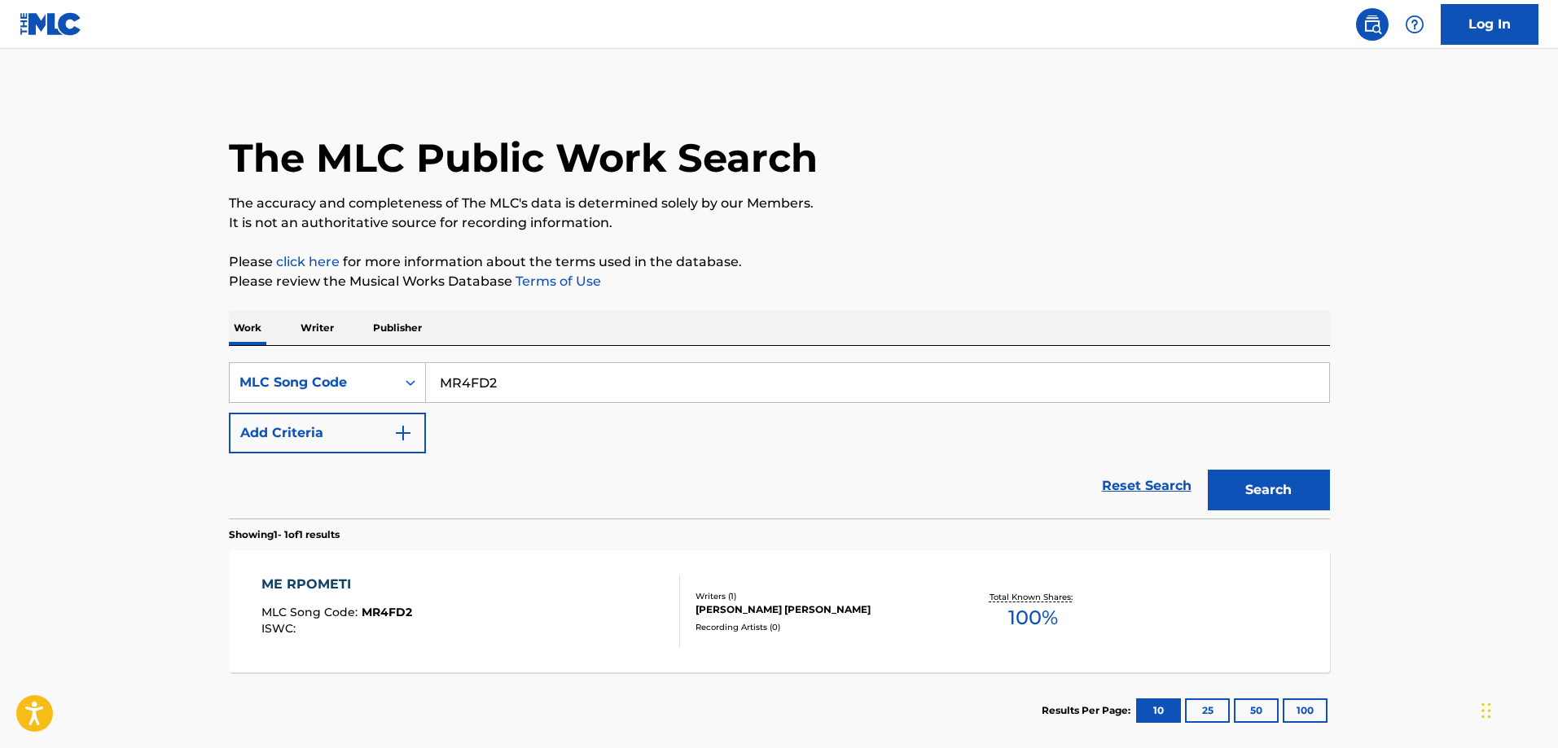
click at [398, 586] on div "ME RPOMETI" at bounding box center [336, 585] width 151 height 20
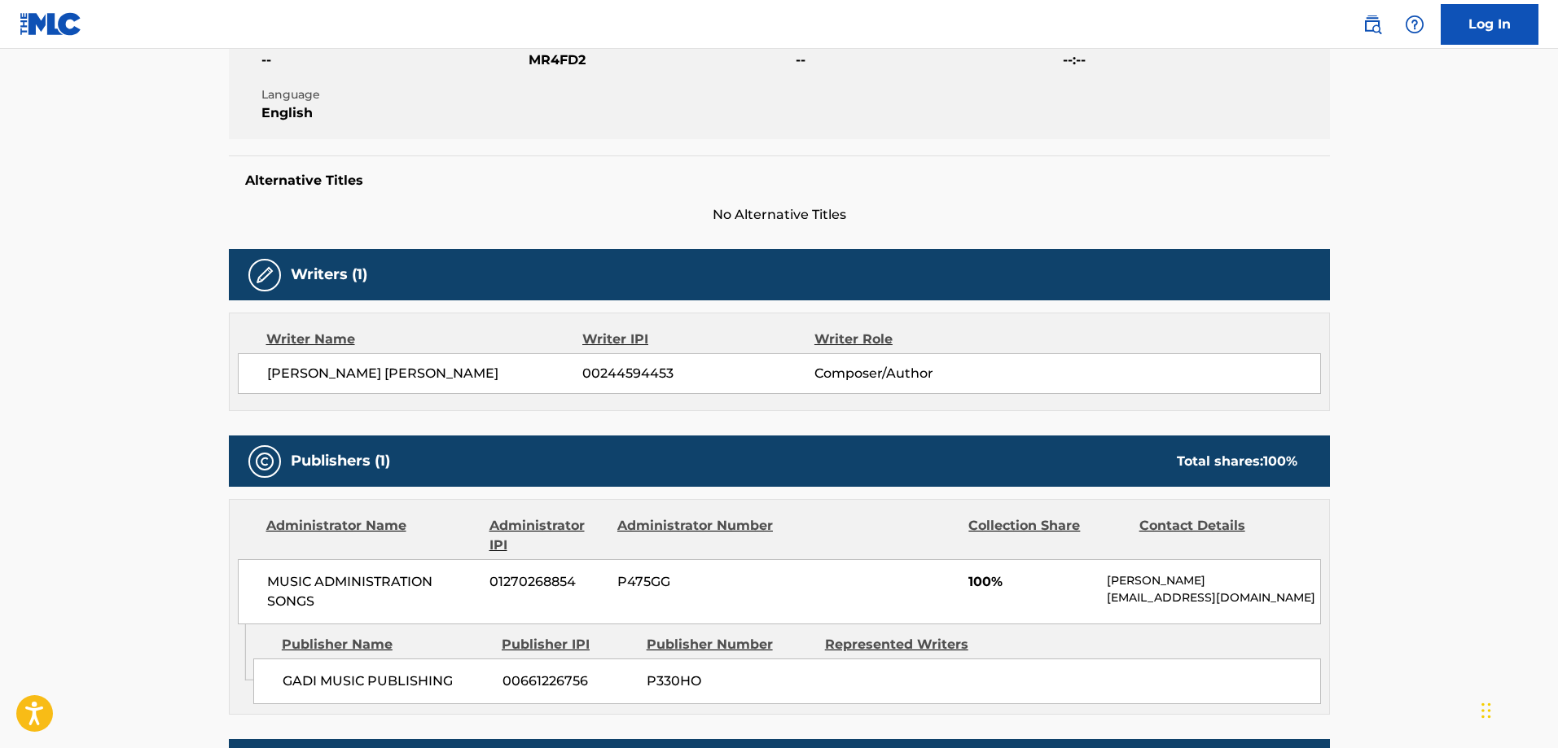
scroll to position [489, 0]
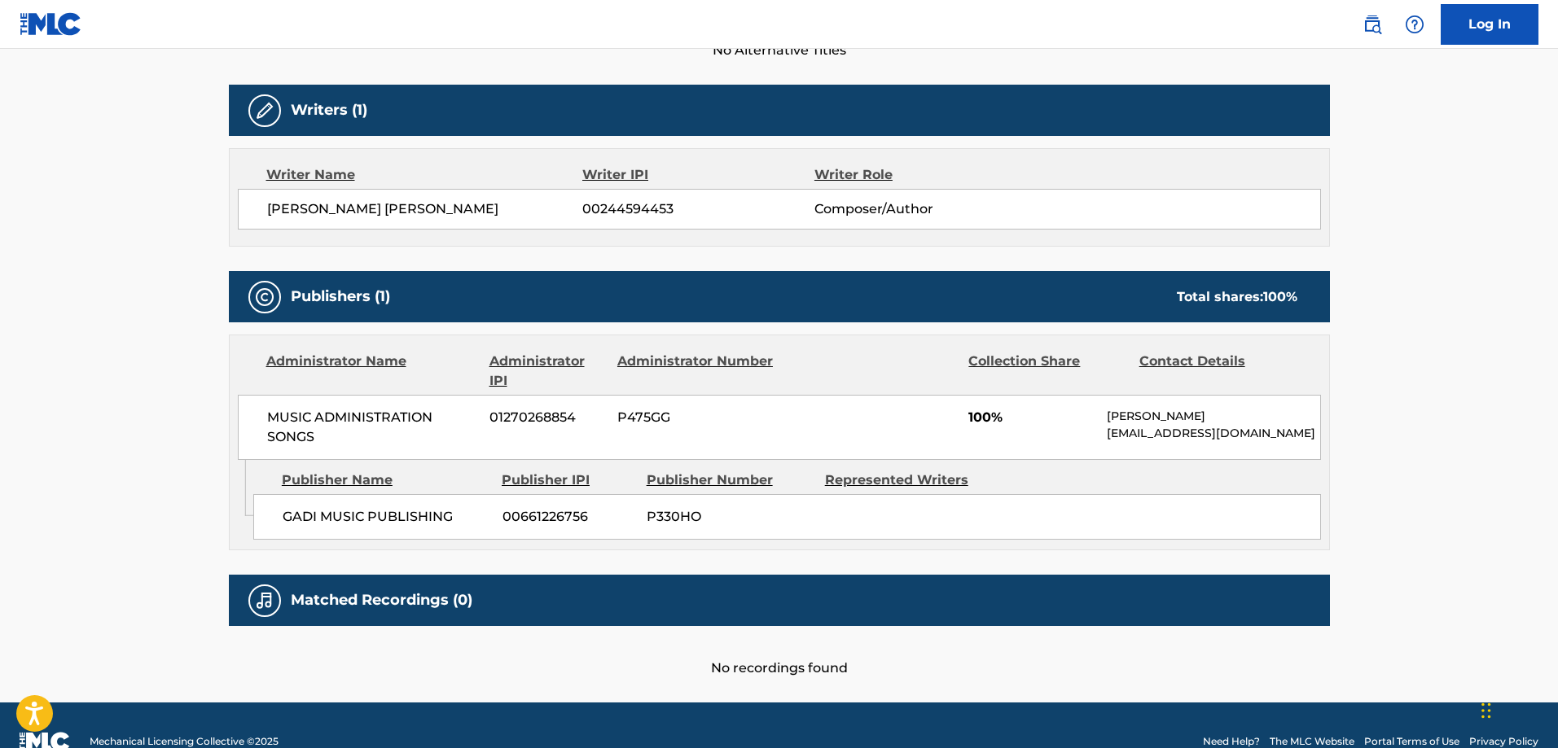
click at [283, 522] on span "GADI MUSIC PUBLISHING" at bounding box center [387, 517] width 208 height 20
click at [283, 521] on span "GADI MUSIC PUBLISHING" at bounding box center [387, 517] width 208 height 20
click at [401, 525] on span "GADI MUSIC PUBLISHING" at bounding box center [387, 517] width 208 height 20
click at [344, 515] on span "GADI MUSIC PUBLISHING" at bounding box center [387, 517] width 208 height 20
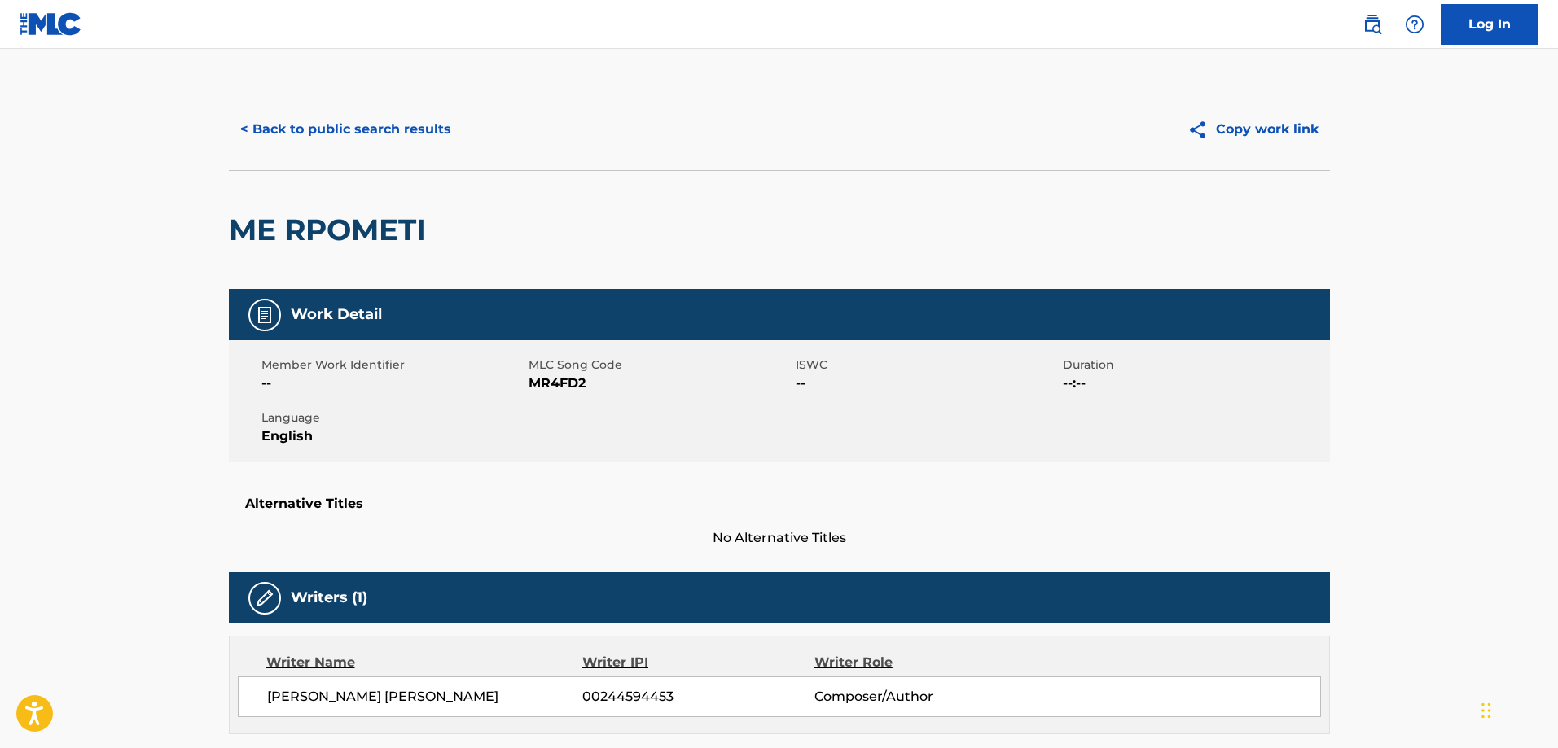
scroll to position [0, 0]
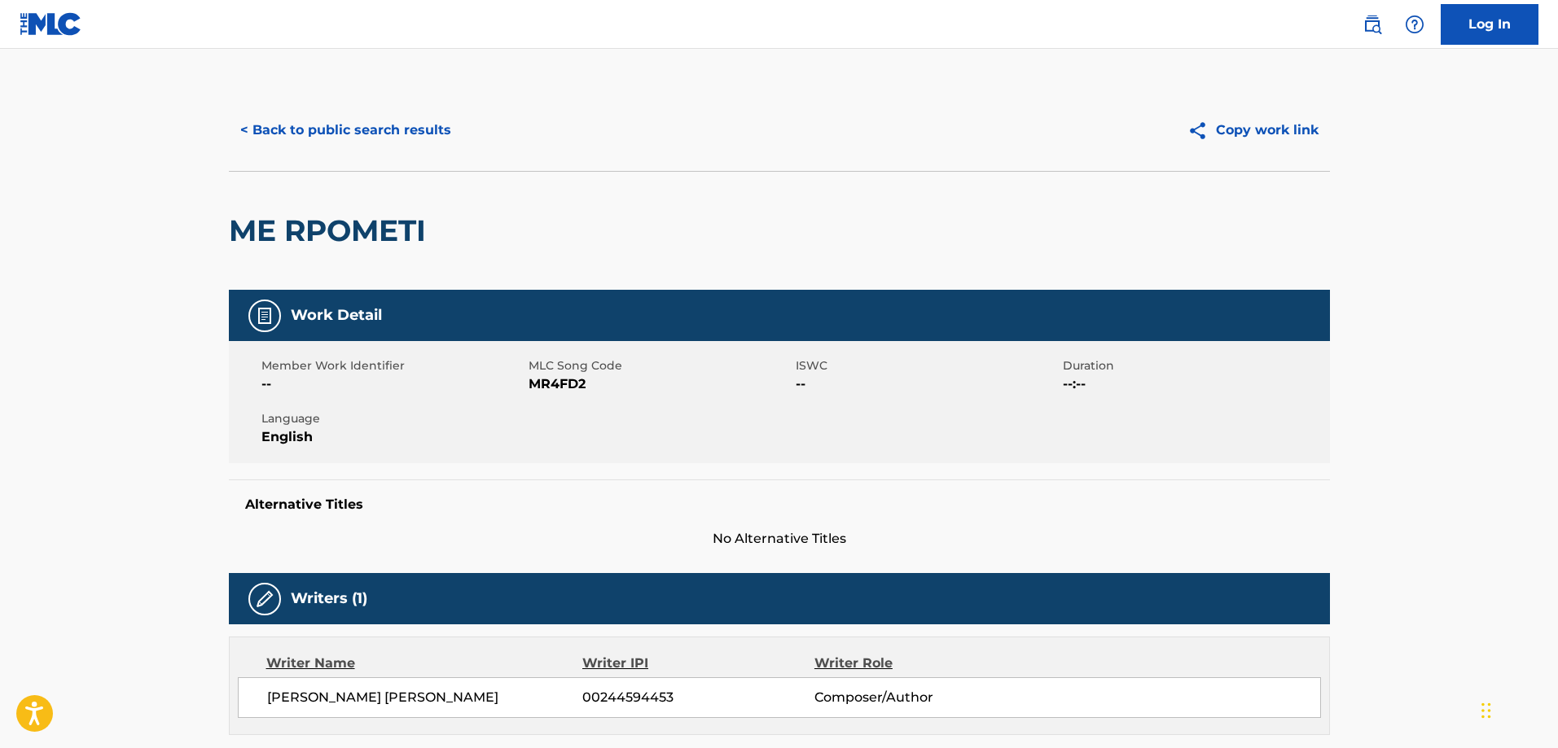
click at [366, 127] on button "< Back to public search results" at bounding box center [346, 130] width 234 height 41
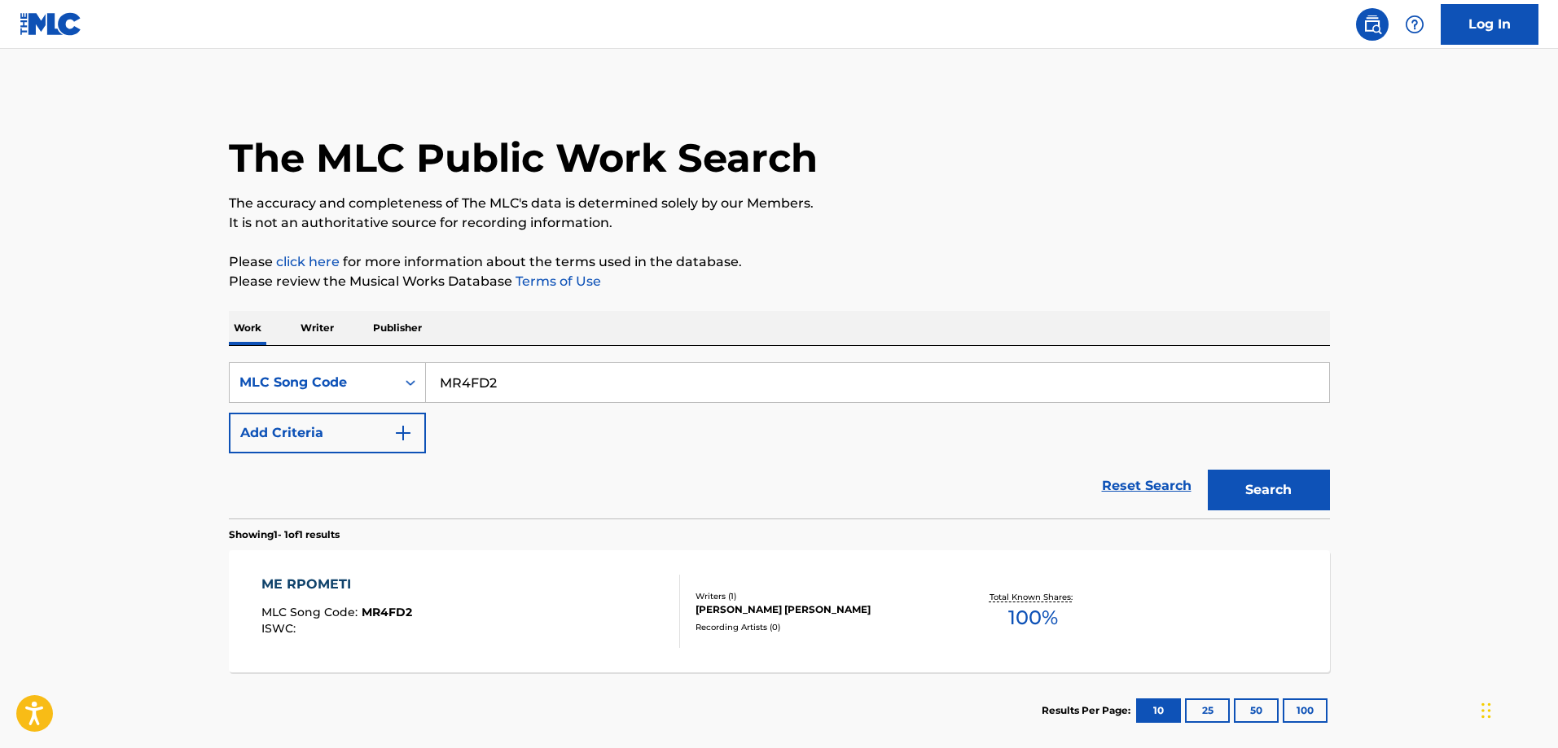
click at [535, 381] on input "MR4FD2" at bounding box center [877, 382] width 903 height 39
paste input "BC9Q7F"
type input "BC9Q7F"
click at [1208, 470] on button "Search" at bounding box center [1269, 490] width 122 height 41
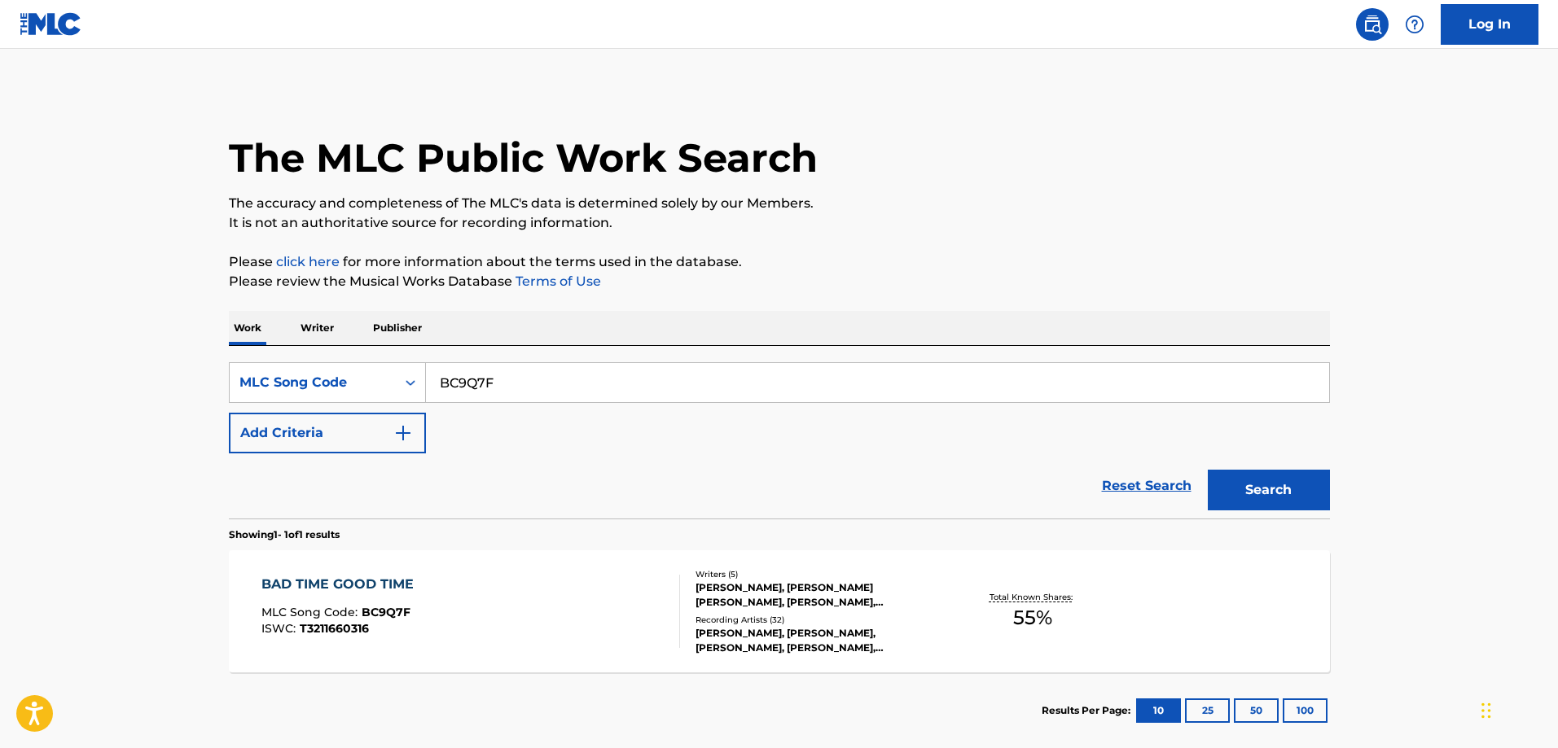
click at [371, 577] on div "BAD TIME GOOD TIME" at bounding box center [341, 585] width 160 height 20
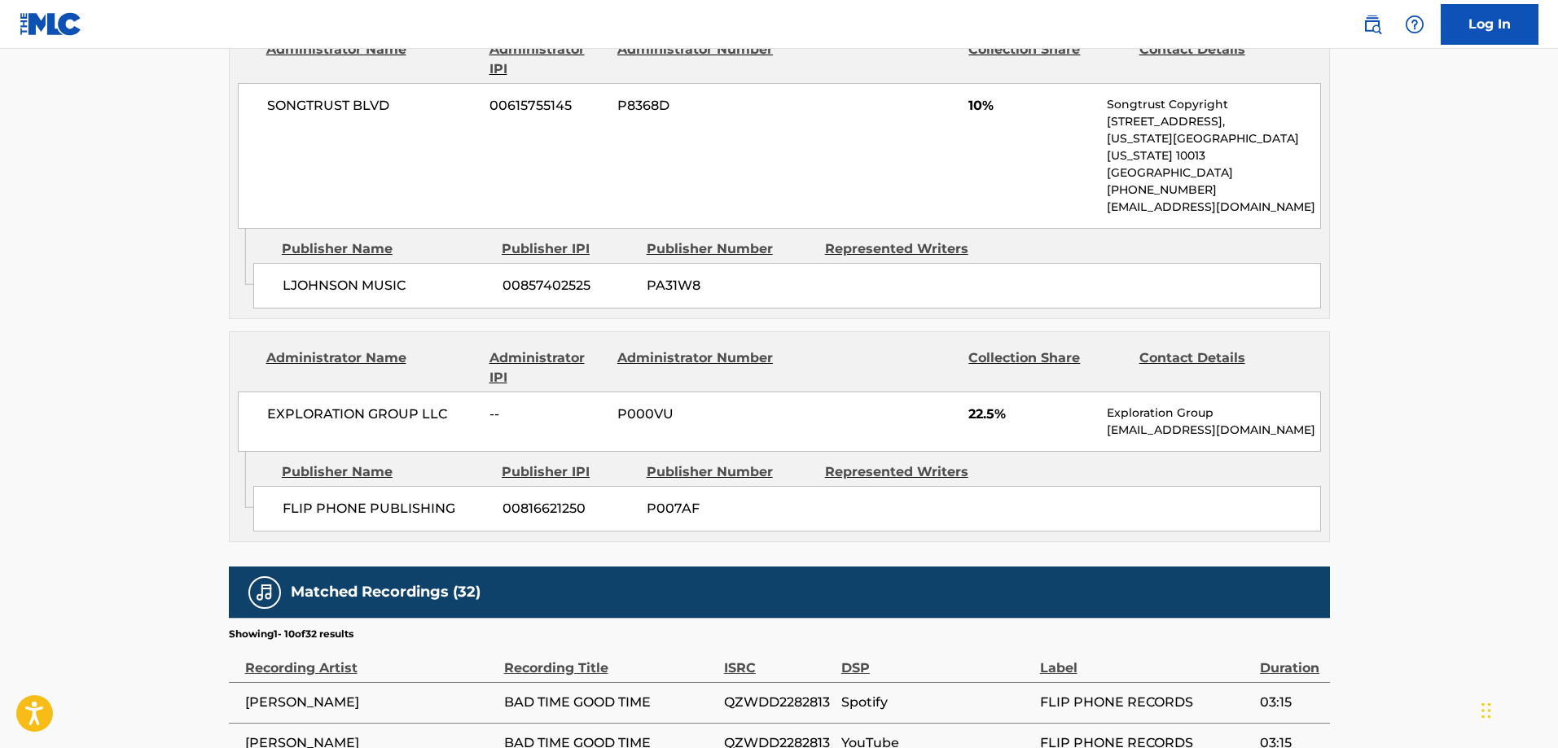
scroll to position [1466, 0]
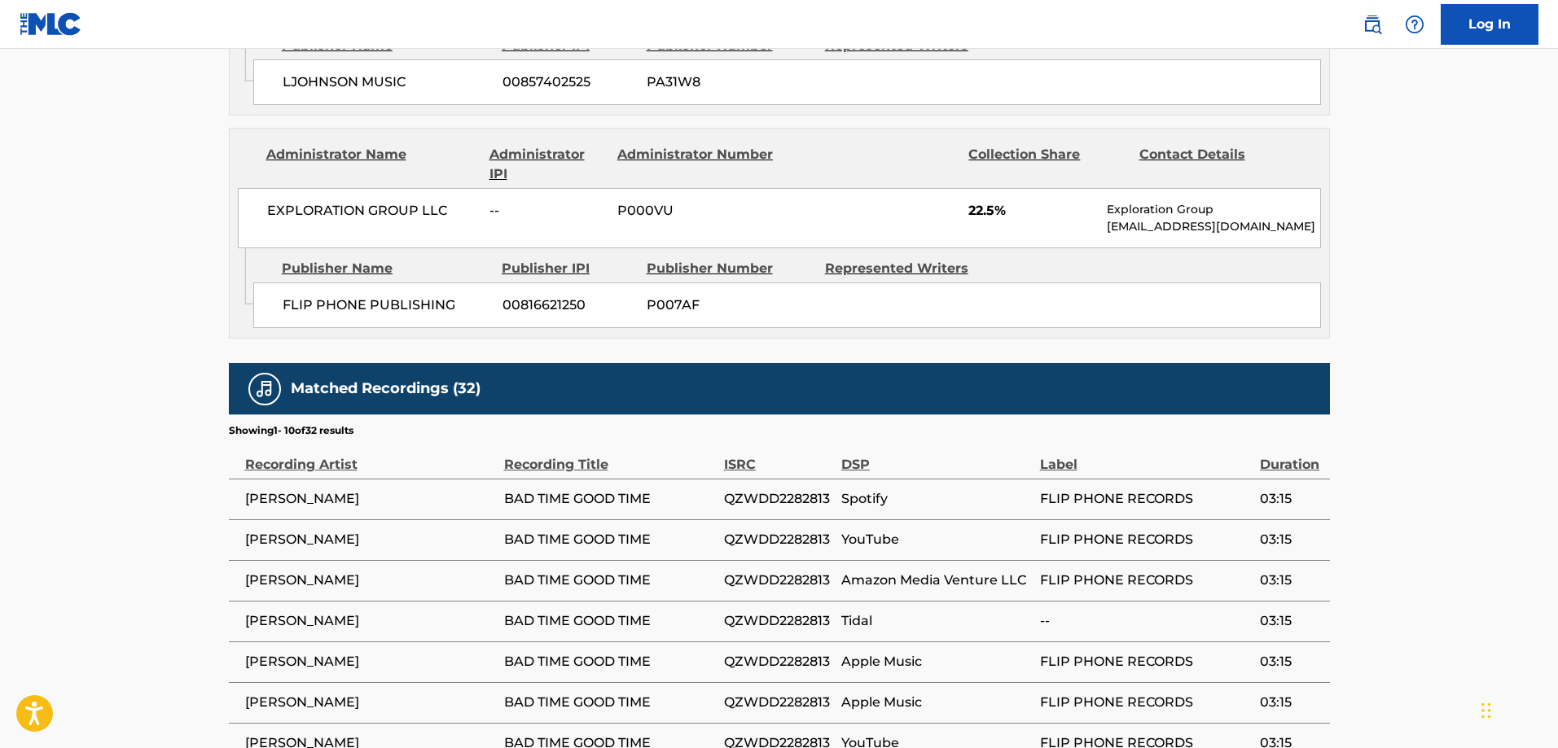
click at [288, 313] on span "FLIP PHONE PUBLISHING" at bounding box center [387, 306] width 208 height 20
drag, startPoint x: 322, startPoint y: 315, endPoint x: 344, endPoint y: 321, distance: 21.9
click at [344, 315] on span "FLIP PHONE PUBLISHING" at bounding box center [387, 306] width 208 height 20
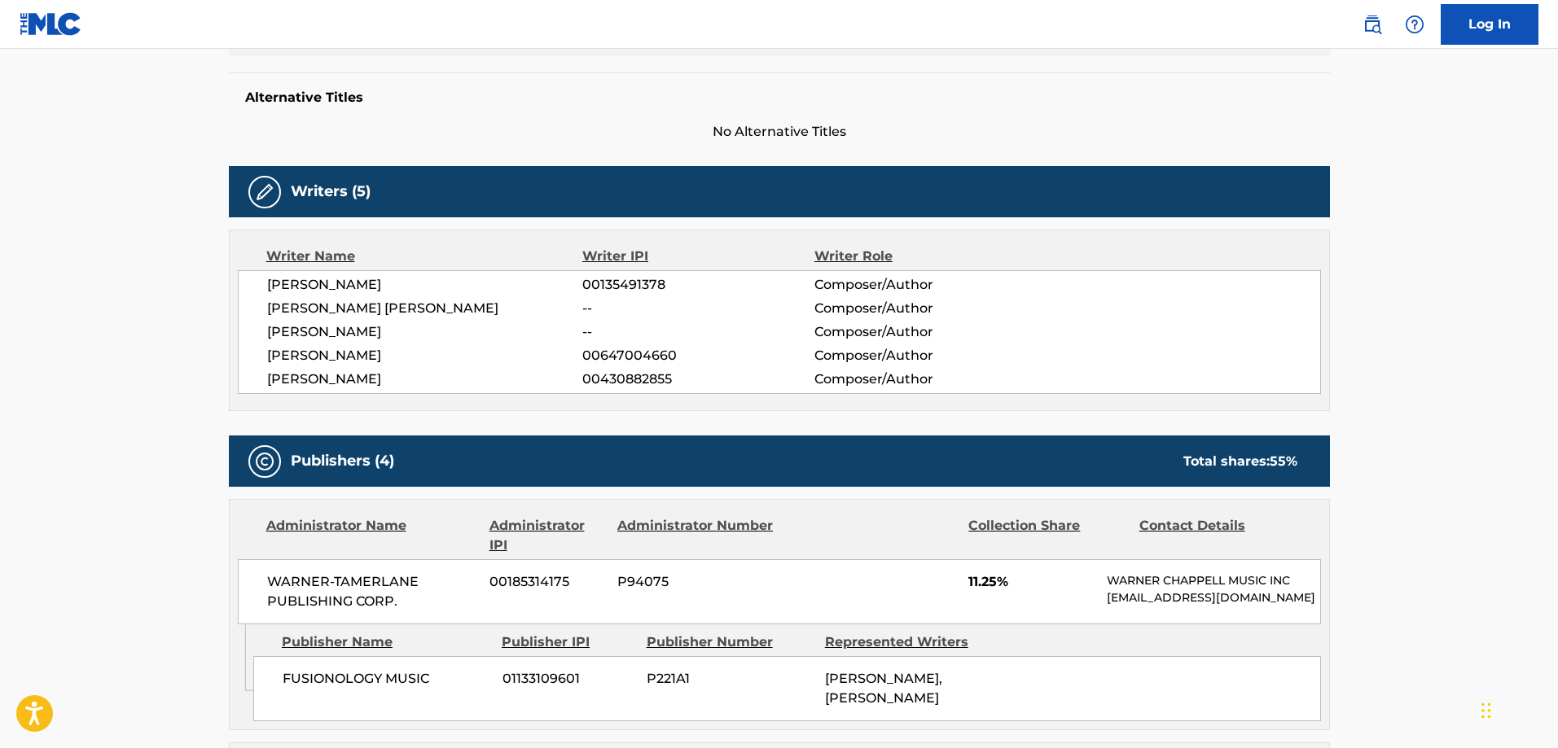
click at [323, 103] on h5 "Alternative Titles" at bounding box center [779, 98] width 1068 height 16
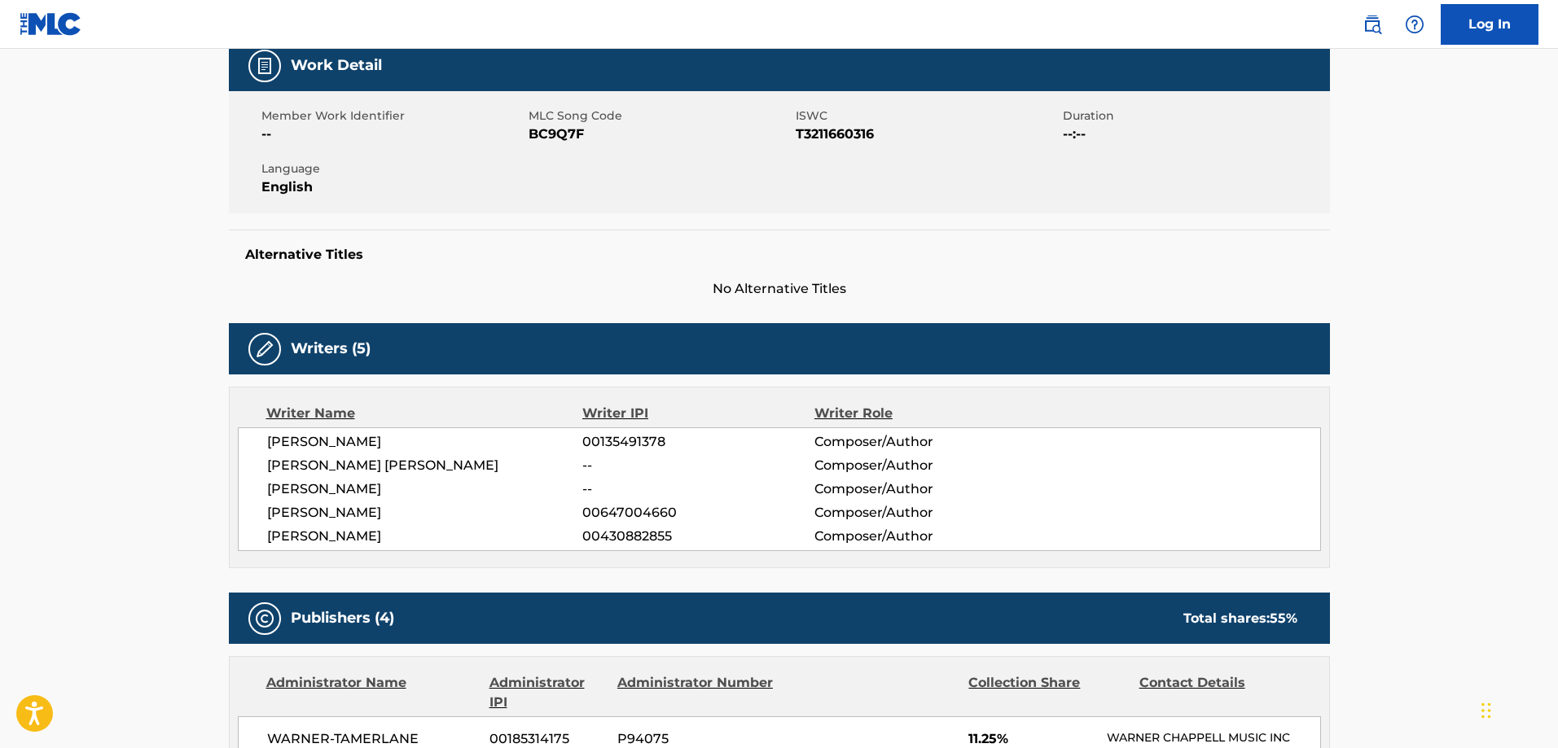
scroll to position [0, 0]
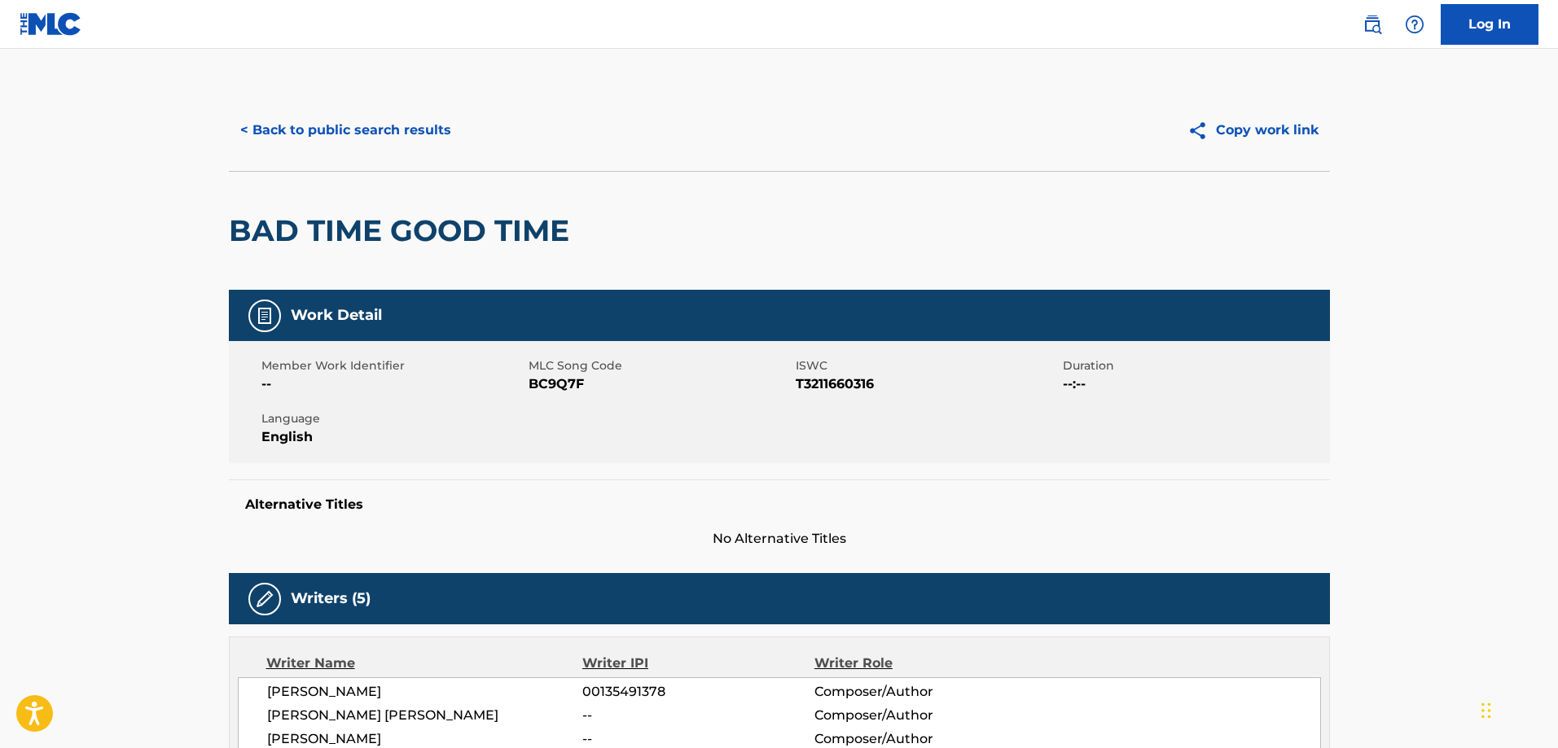
click at [322, 128] on button "< Back to public search results" at bounding box center [346, 130] width 234 height 41
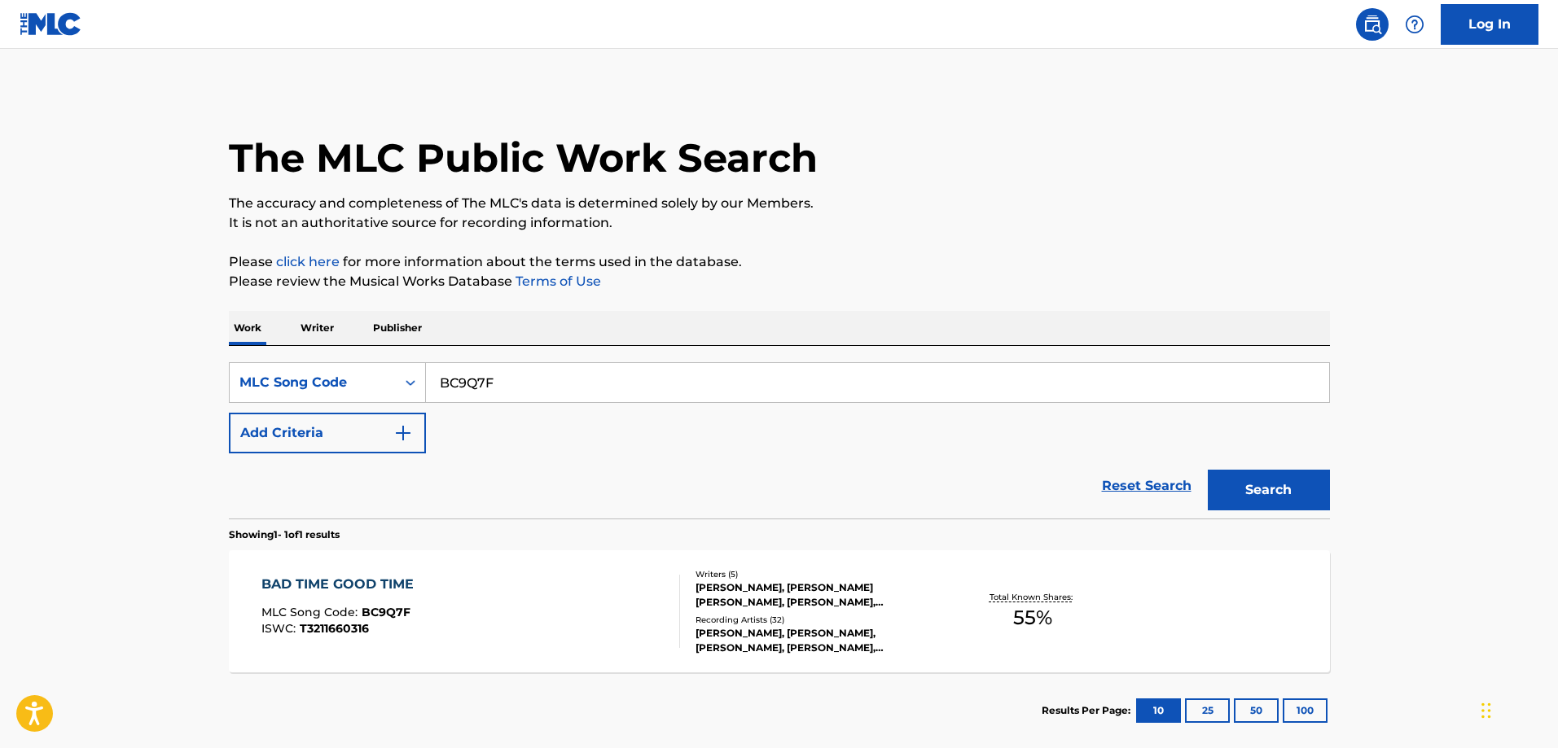
click at [630, 379] on input "BC9Q7F" at bounding box center [877, 382] width 903 height 39
paste input "YA05VP"
click at [1208, 470] on button "Search" at bounding box center [1269, 490] width 122 height 41
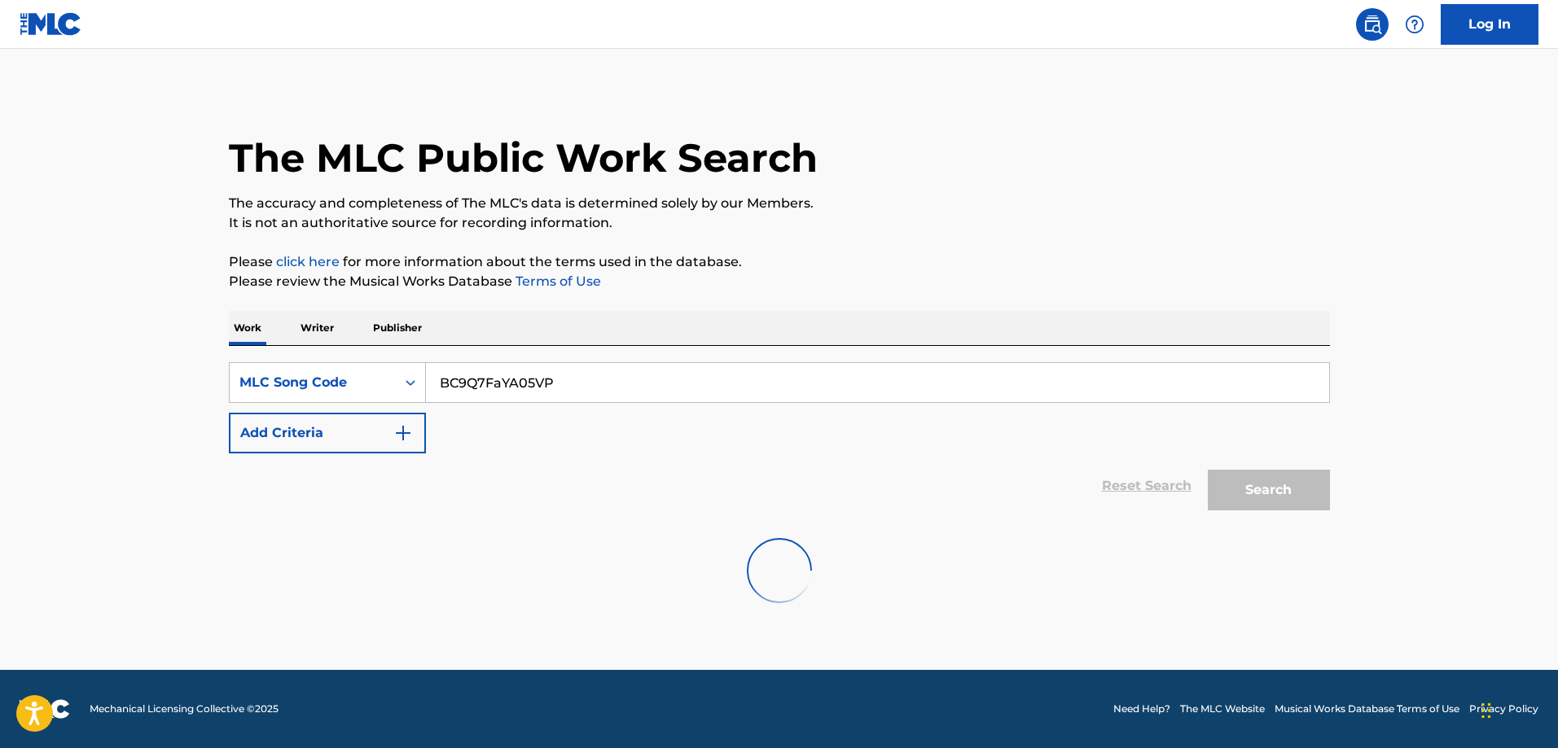
click at [608, 388] on input "BC9Q7FaYA05VP" at bounding box center [877, 382] width 903 height 39
paste input "Search Form"
type input "YA05VP"
click at [1208, 470] on button "Search" at bounding box center [1269, 490] width 122 height 41
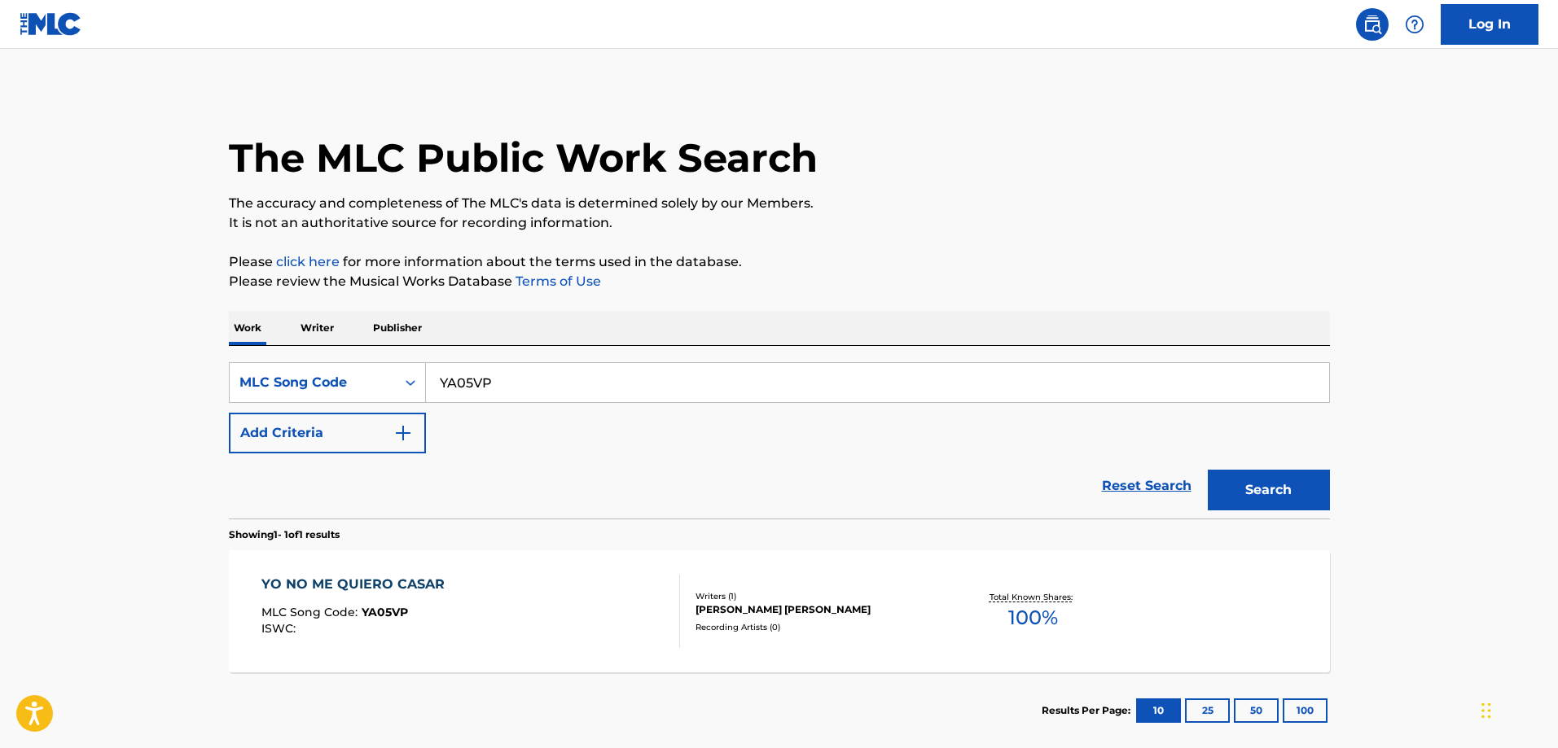
click at [412, 586] on div "YO NO ME QUIERO CASAR" at bounding box center [356, 585] width 191 height 20
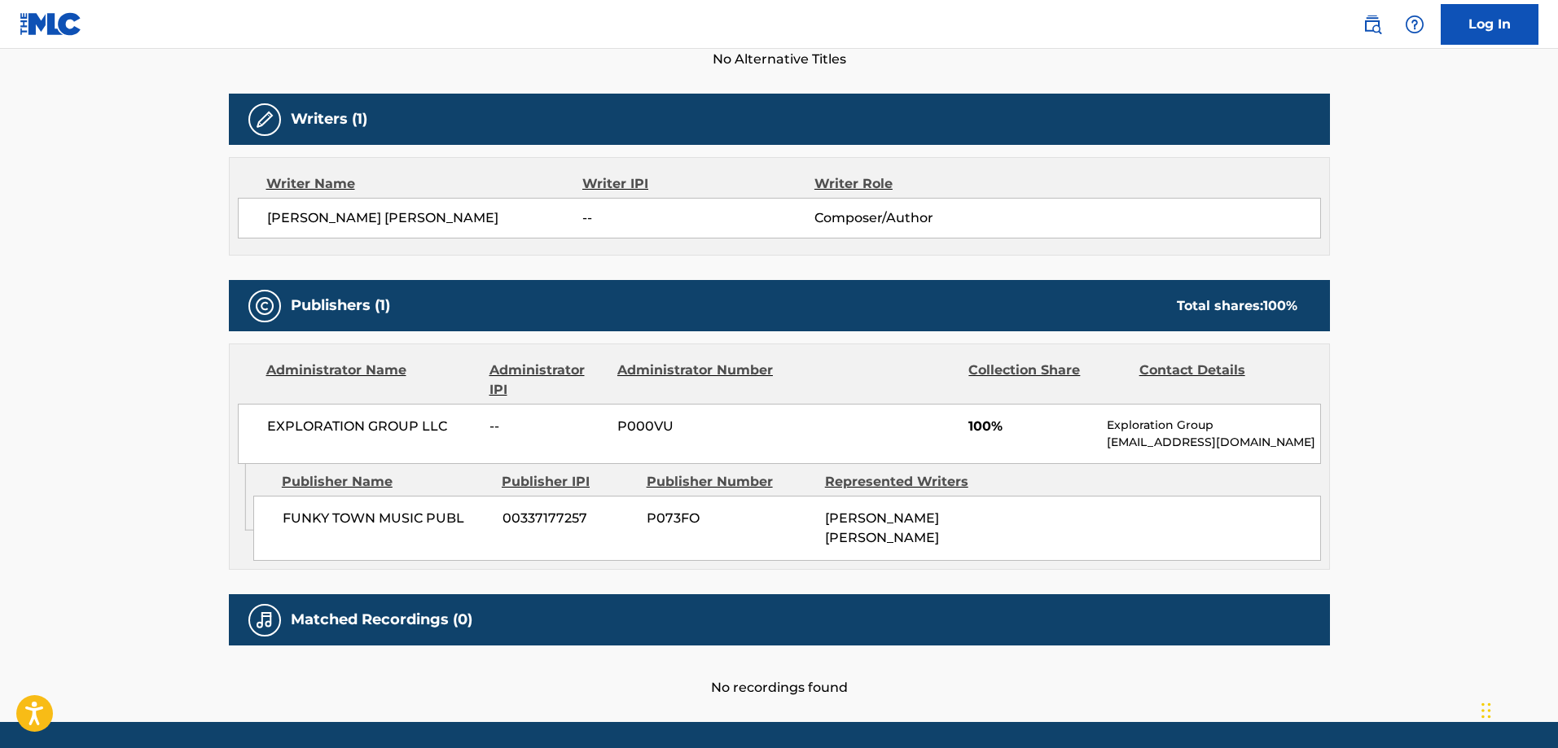
scroll to position [516, 0]
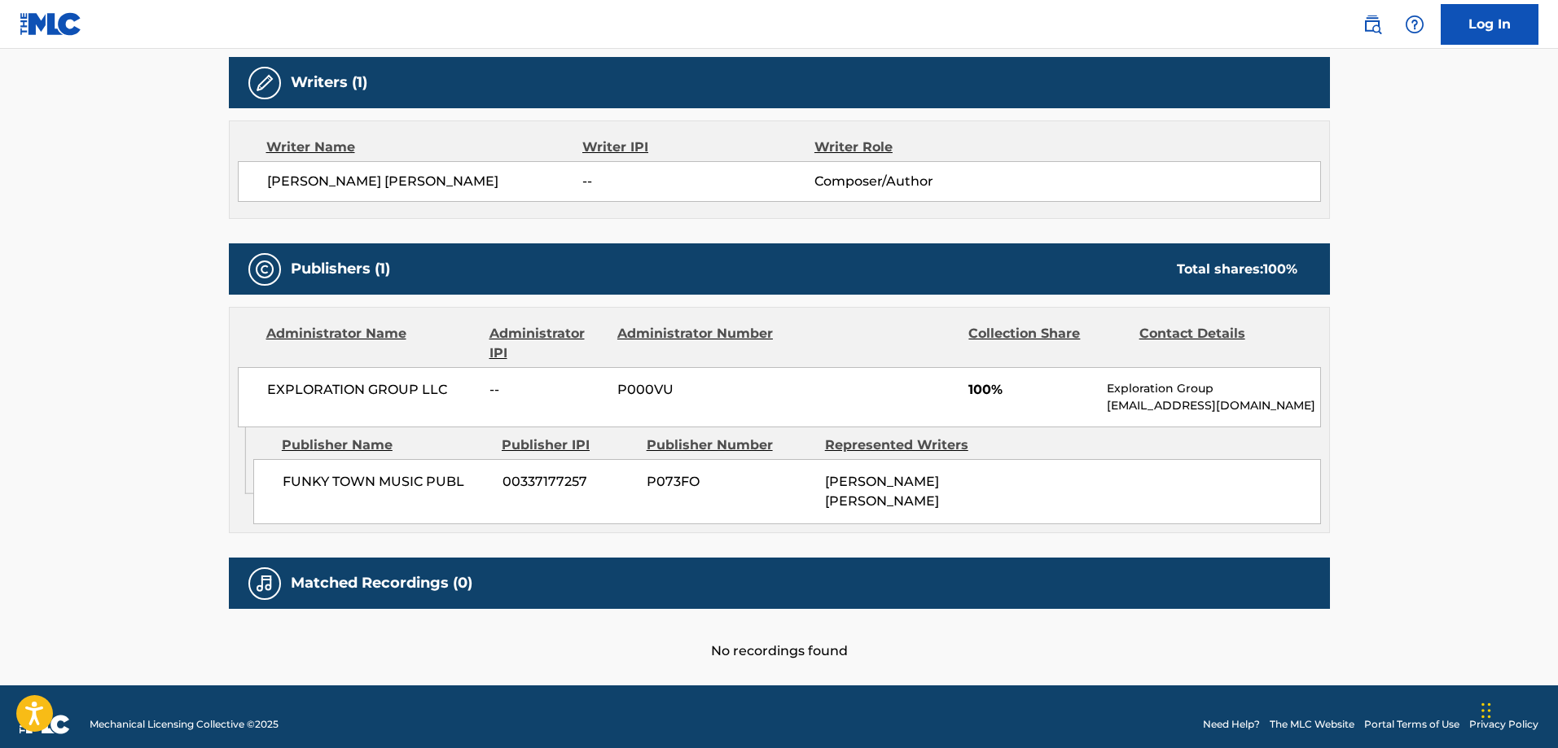
click at [314, 480] on span "FUNKY TOWN MUSIC PUBL" at bounding box center [387, 482] width 208 height 20
drag, startPoint x: 314, startPoint y: 480, endPoint x: 346, endPoint y: 476, distance: 32.0
click at [346, 476] on span "FUNKY TOWN MUSIC PUBL" at bounding box center [387, 482] width 208 height 20
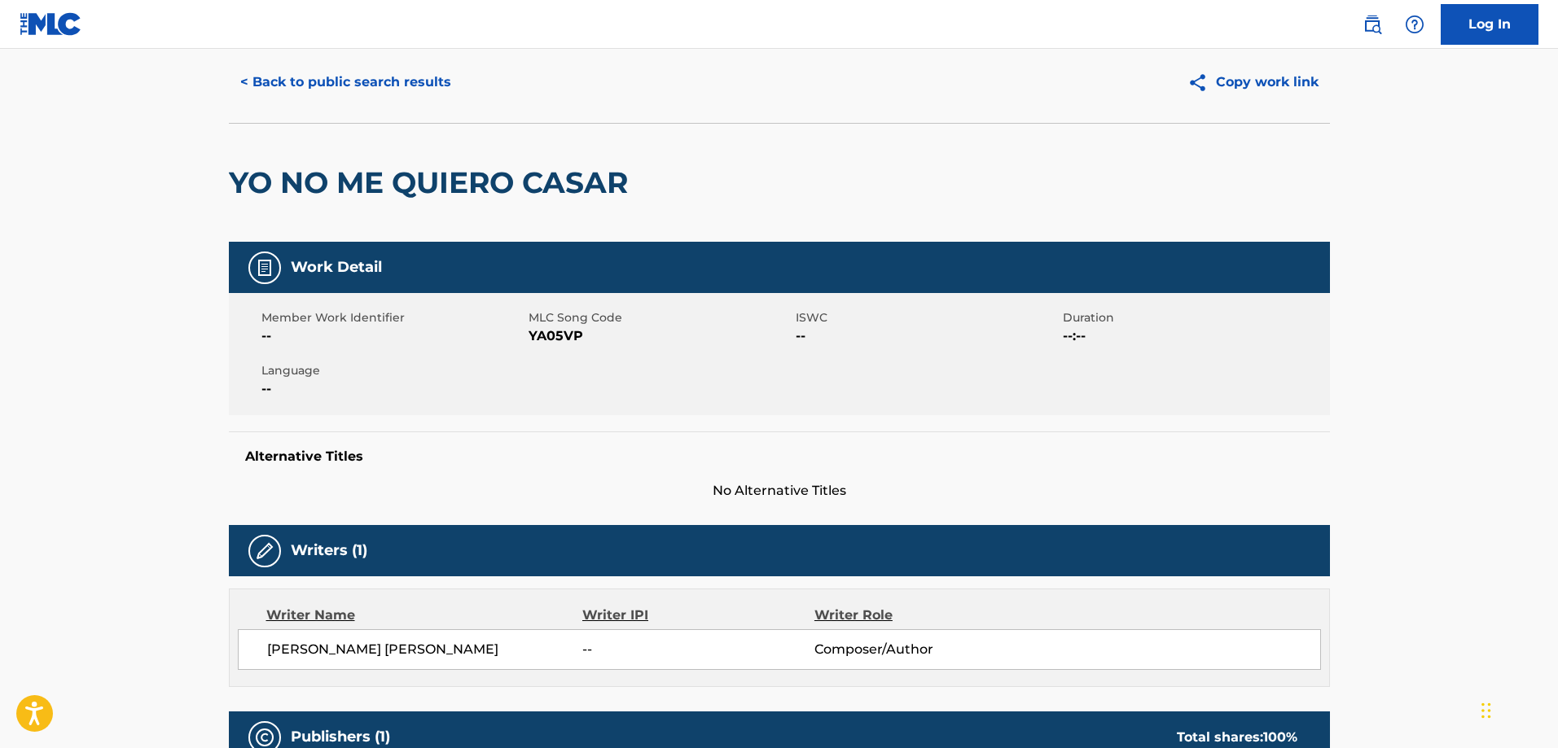
scroll to position [0, 0]
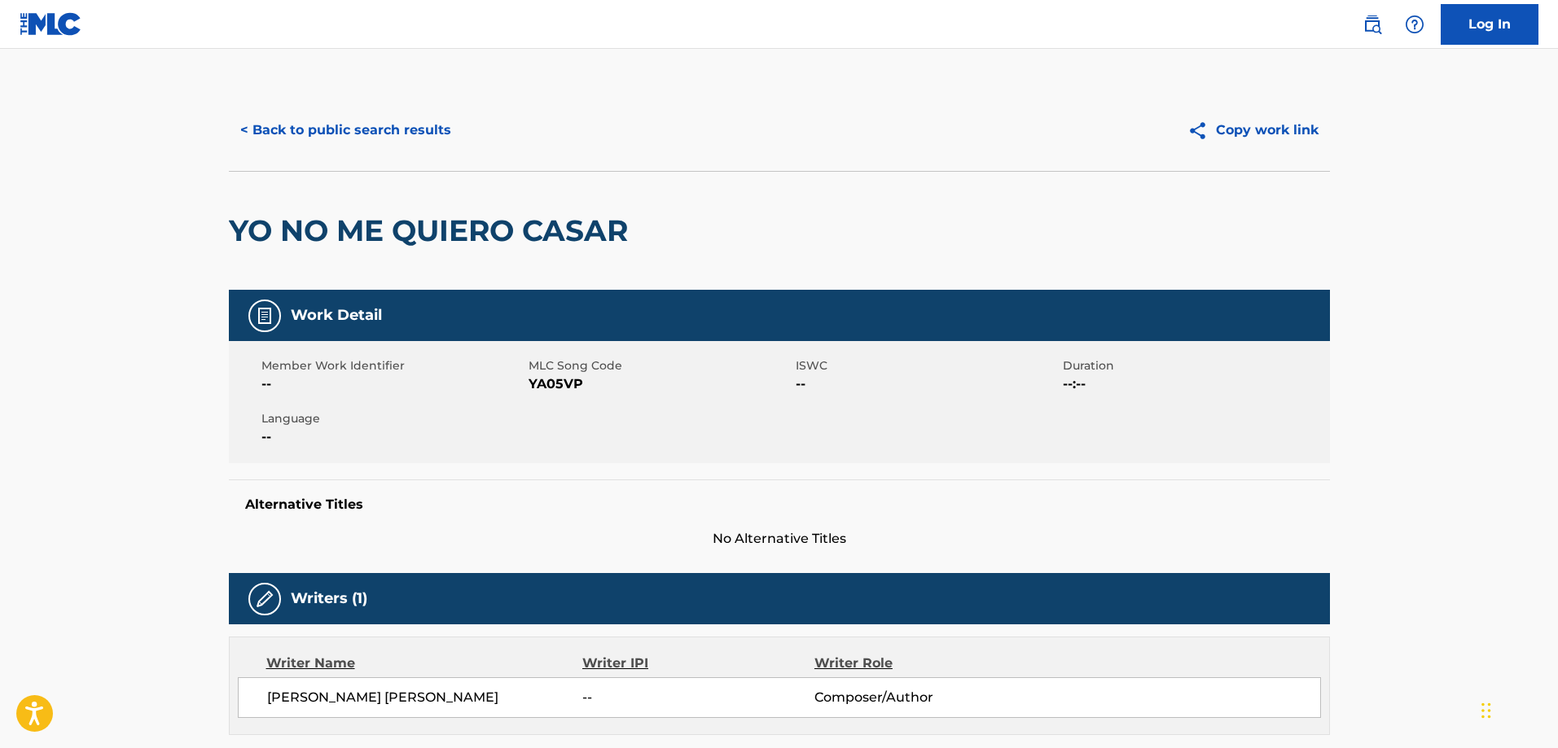
click at [385, 139] on button "< Back to public search results" at bounding box center [346, 130] width 234 height 41
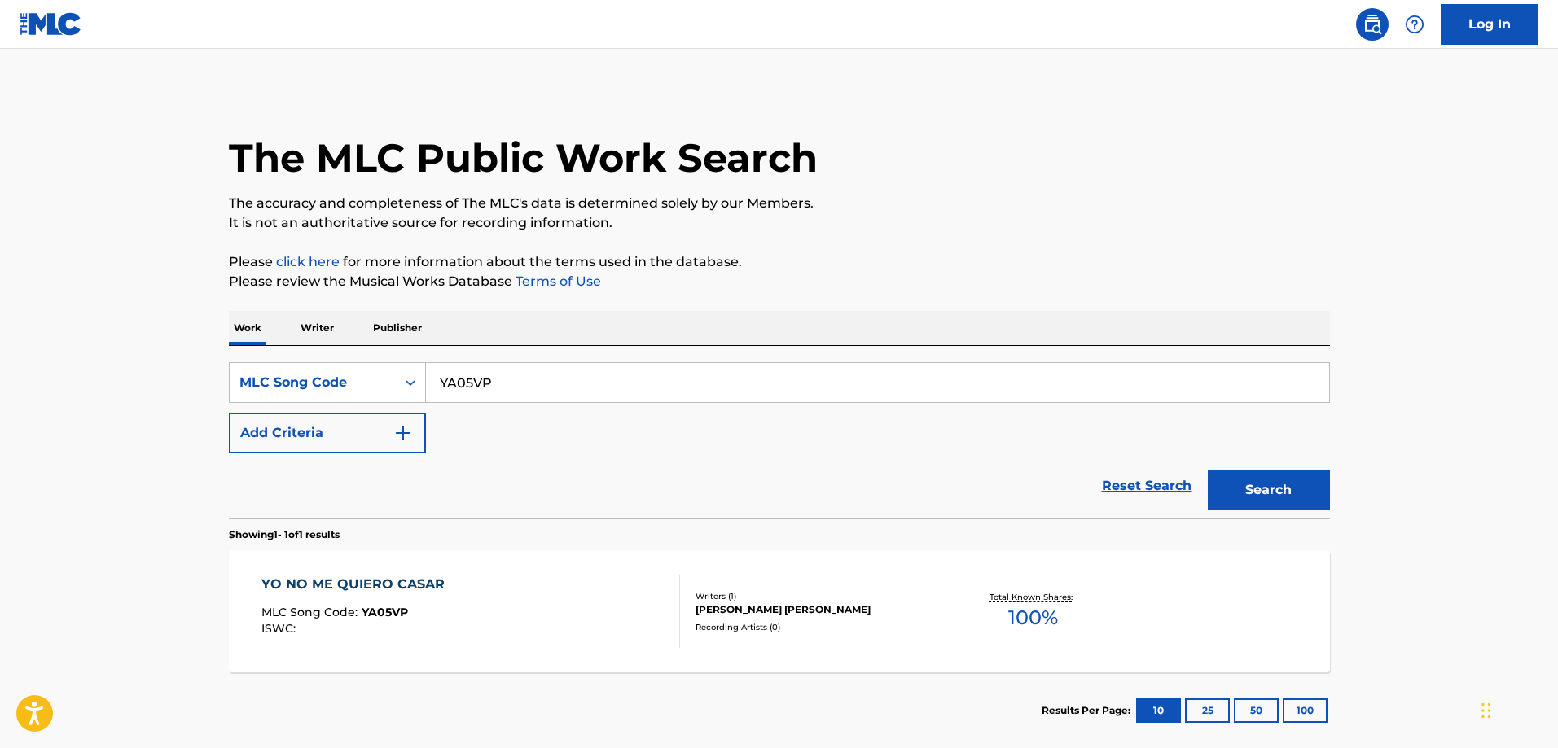
click at [594, 369] on input "YA05VP" at bounding box center [877, 382] width 903 height 39
paste input "1966Y"
type input "Y1966Y"
click at [1208, 470] on button "Search" at bounding box center [1269, 490] width 122 height 41
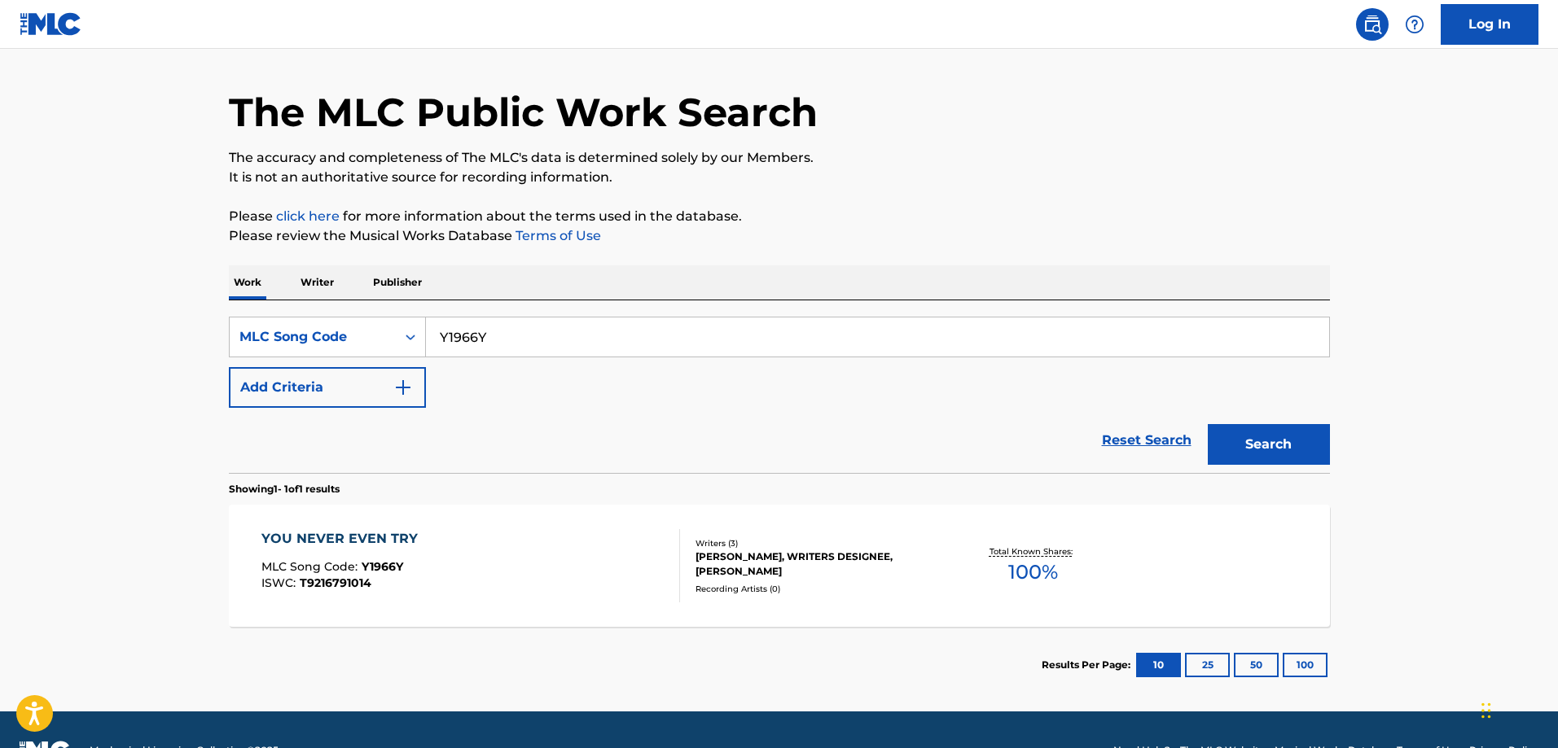
scroll to position [87, 0]
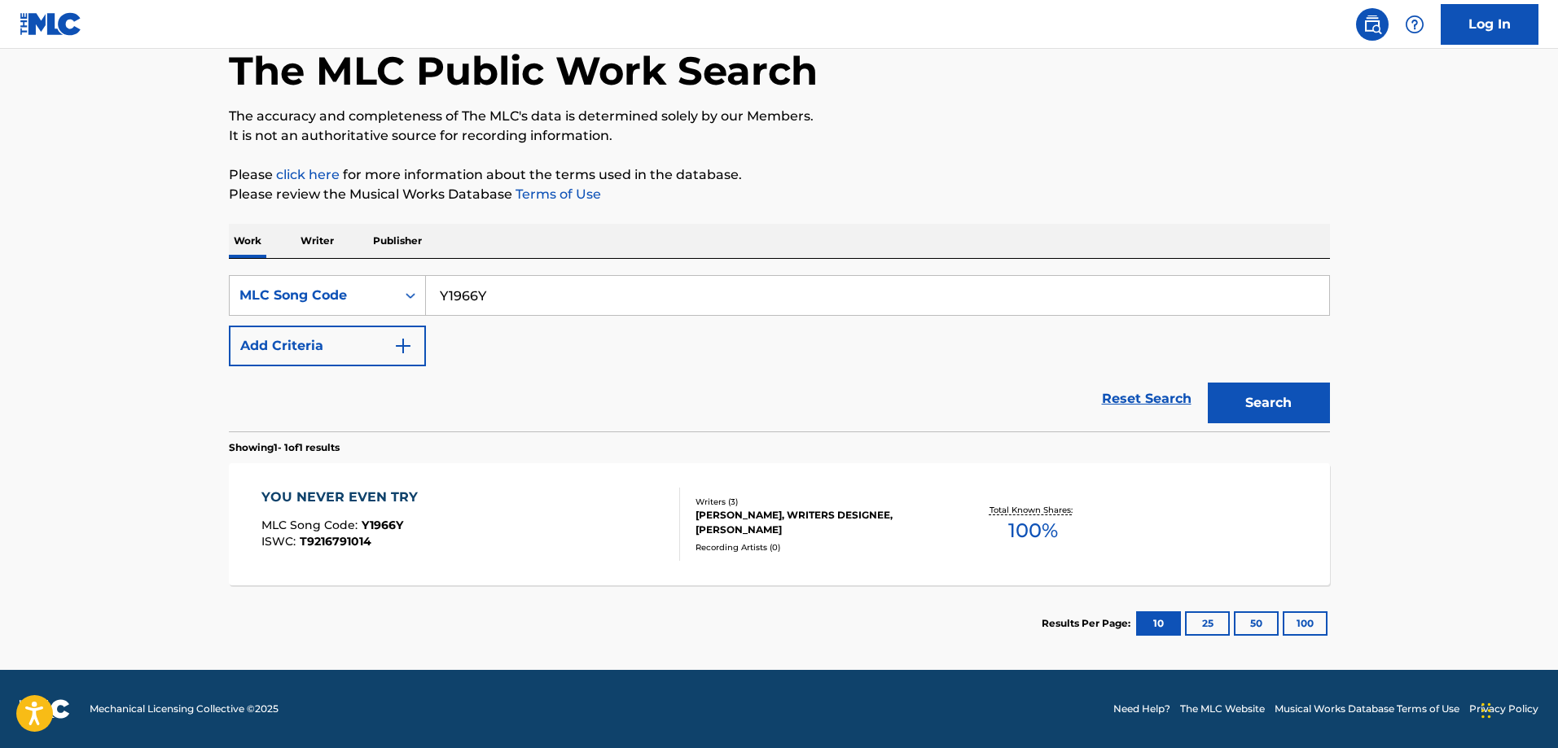
click at [480, 521] on div "YOU NEVER EVEN TRY MLC Song Code : Y1966Y ISWC : T9216791014" at bounding box center [470, 524] width 419 height 73
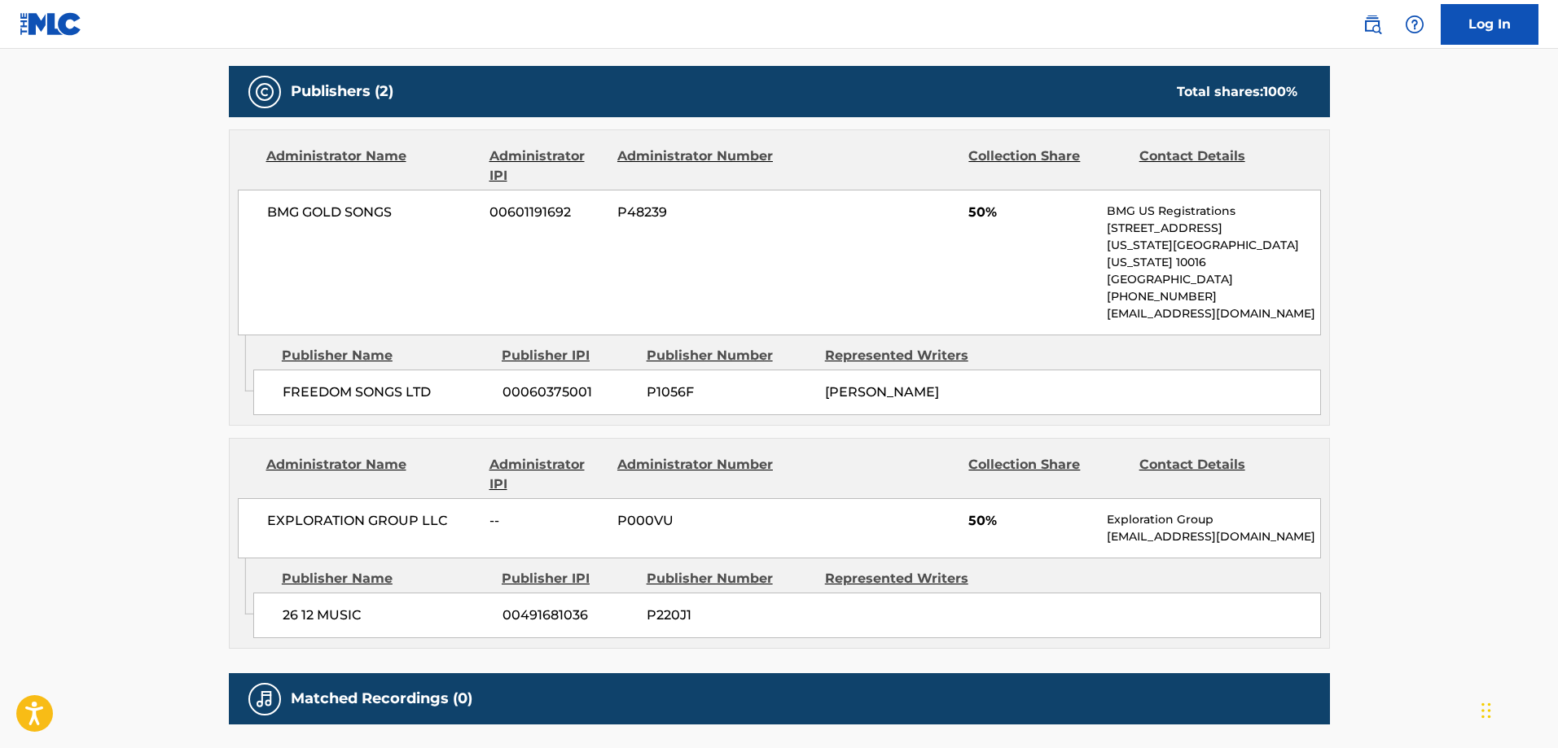
scroll to position [844, 0]
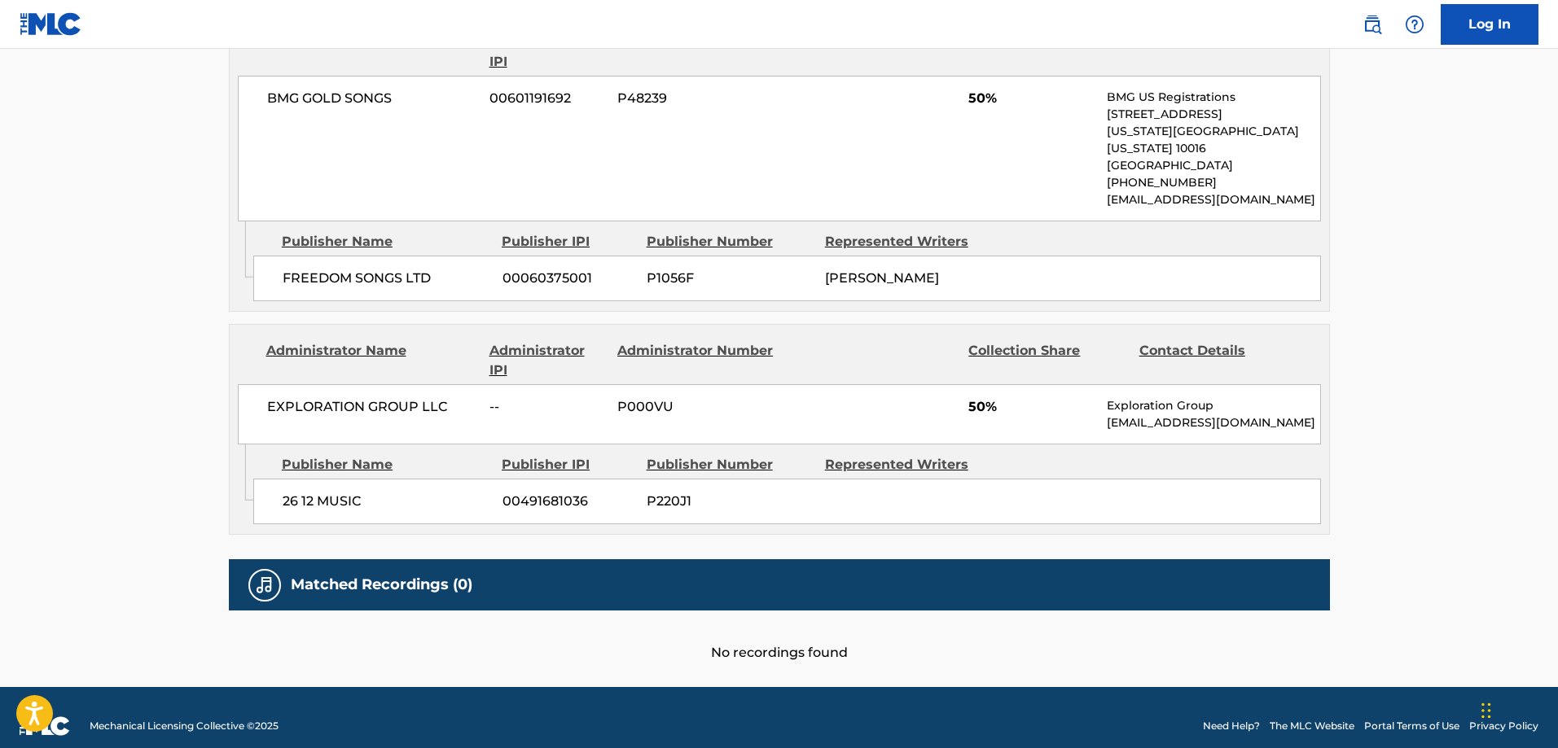
click at [299, 492] on span "26 12 MUSIC" at bounding box center [387, 502] width 208 height 20
click at [288, 492] on span "26 12 MUSIC" at bounding box center [387, 502] width 208 height 20
click at [289, 492] on span "26 12 MUSIC" at bounding box center [387, 502] width 208 height 20
click at [335, 492] on span "26 12 MUSIC" at bounding box center [387, 502] width 208 height 20
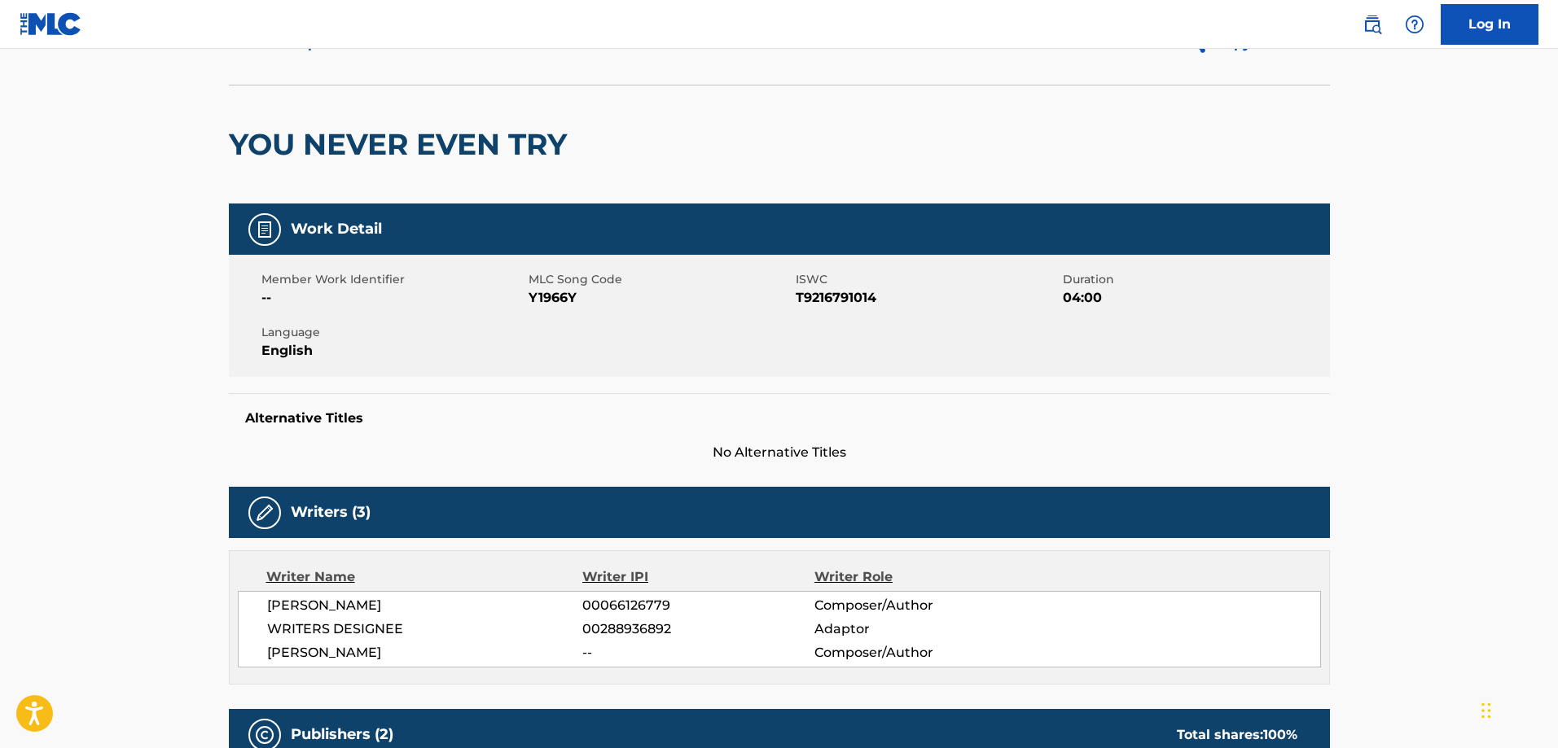
scroll to position [0, 0]
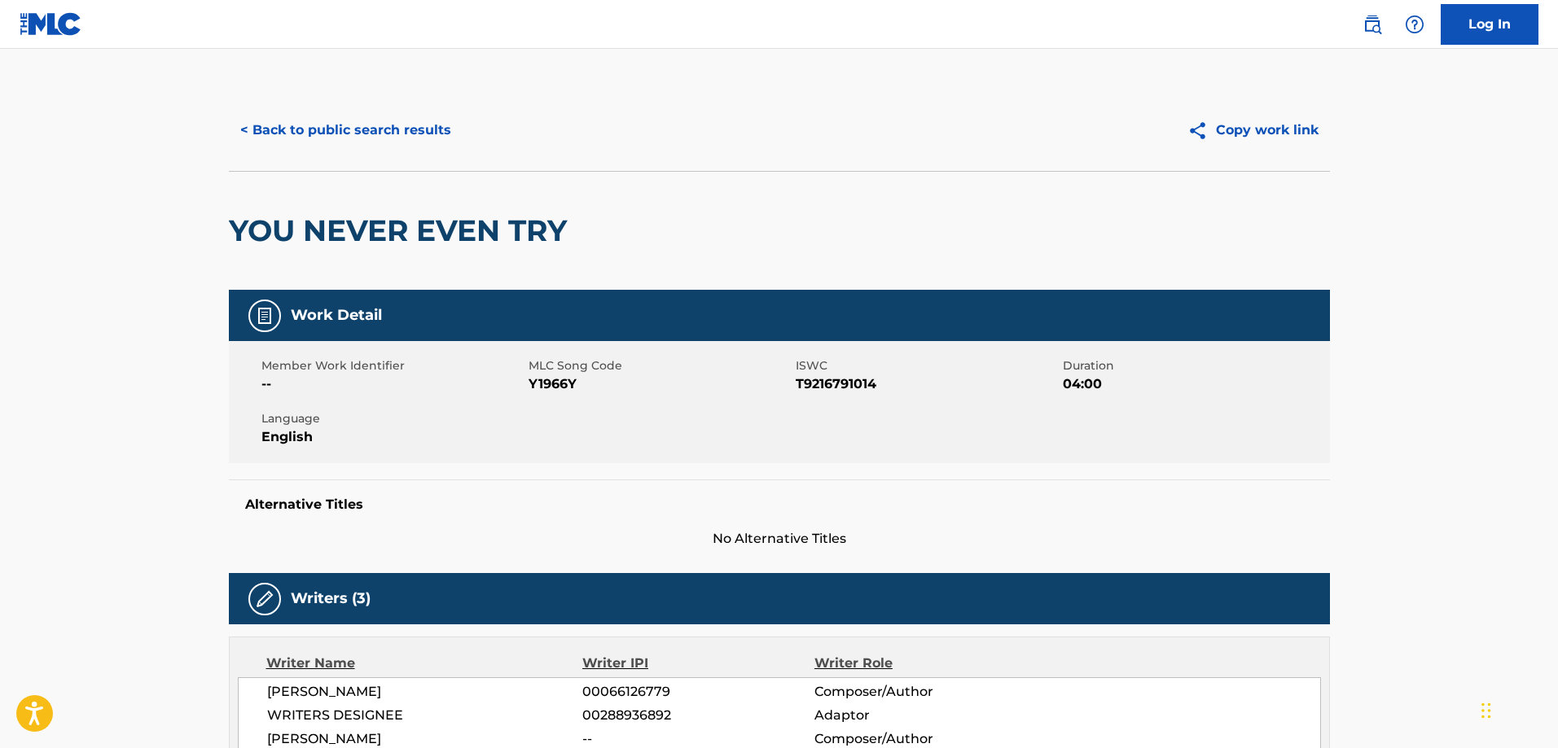
click at [391, 129] on button "< Back to public search results" at bounding box center [346, 130] width 234 height 41
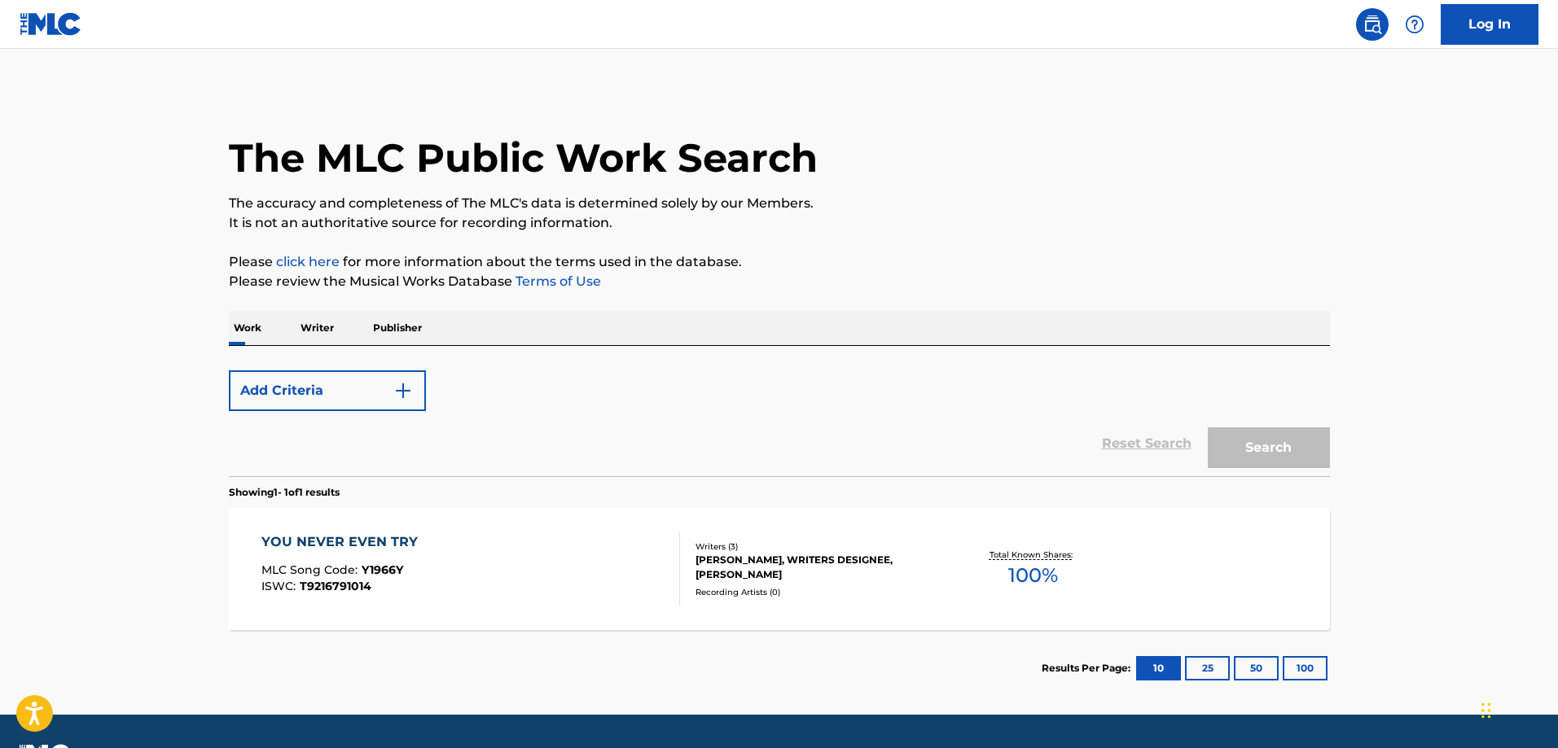
scroll to position [45, 0]
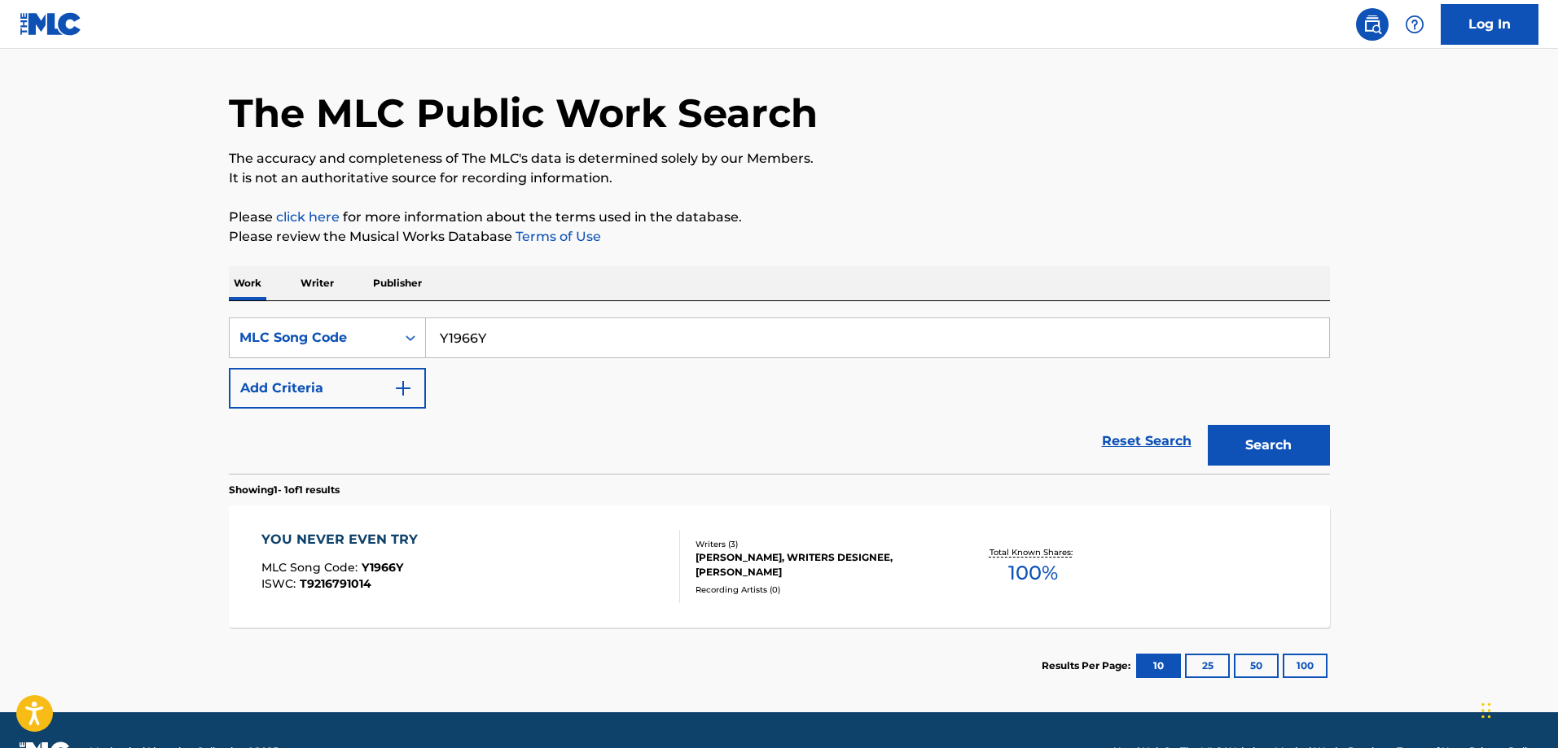
click at [584, 334] on input "Y1966Y" at bounding box center [877, 337] width 903 height 39
paste input "F3927S"
type input "F3927S"
click at [1208, 425] on button "Search" at bounding box center [1269, 445] width 122 height 41
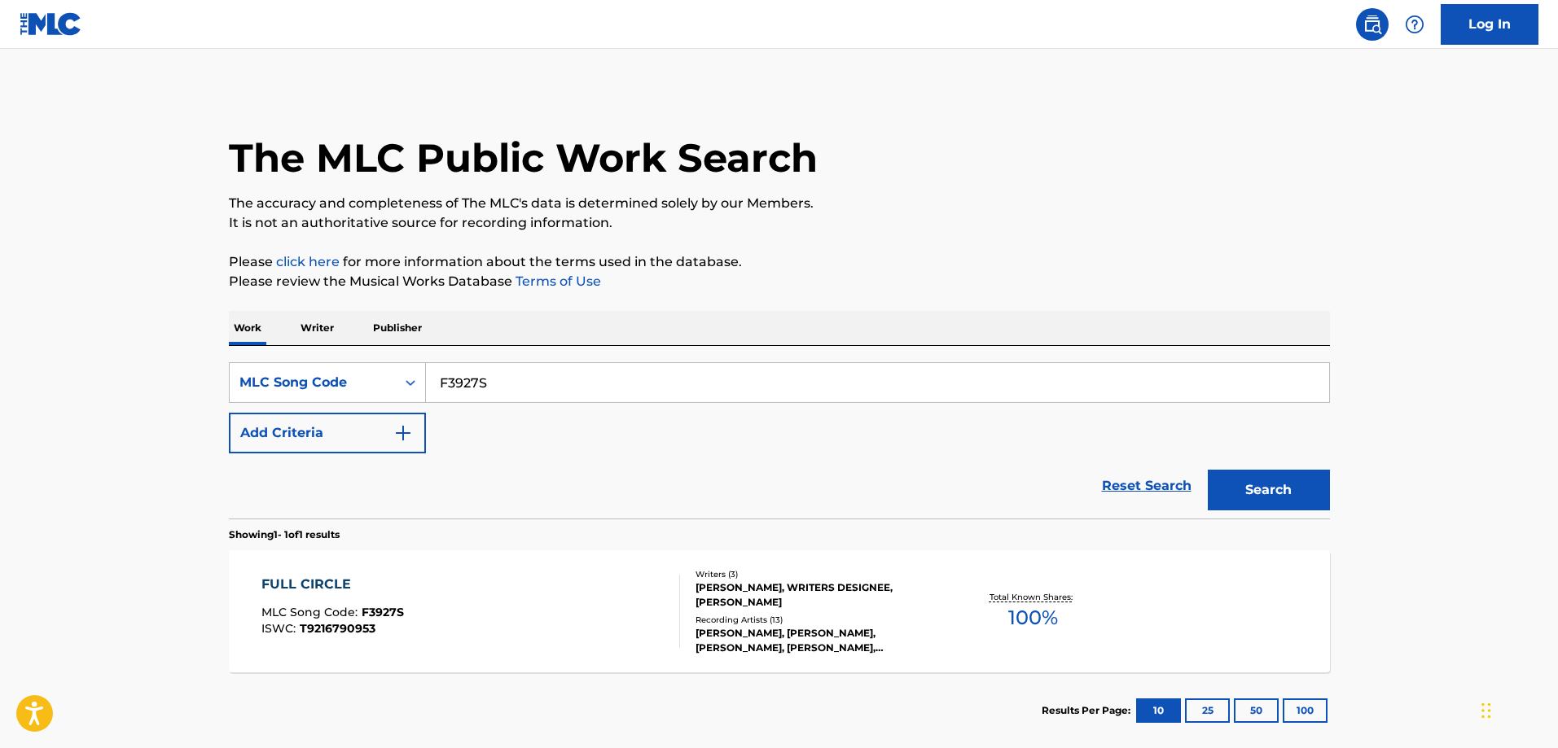
click at [436, 605] on div "FULL CIRCLE MLC Song Code : F3927S ISWC : T9216790953" at bounding box center [470, 611] width 419 height 73
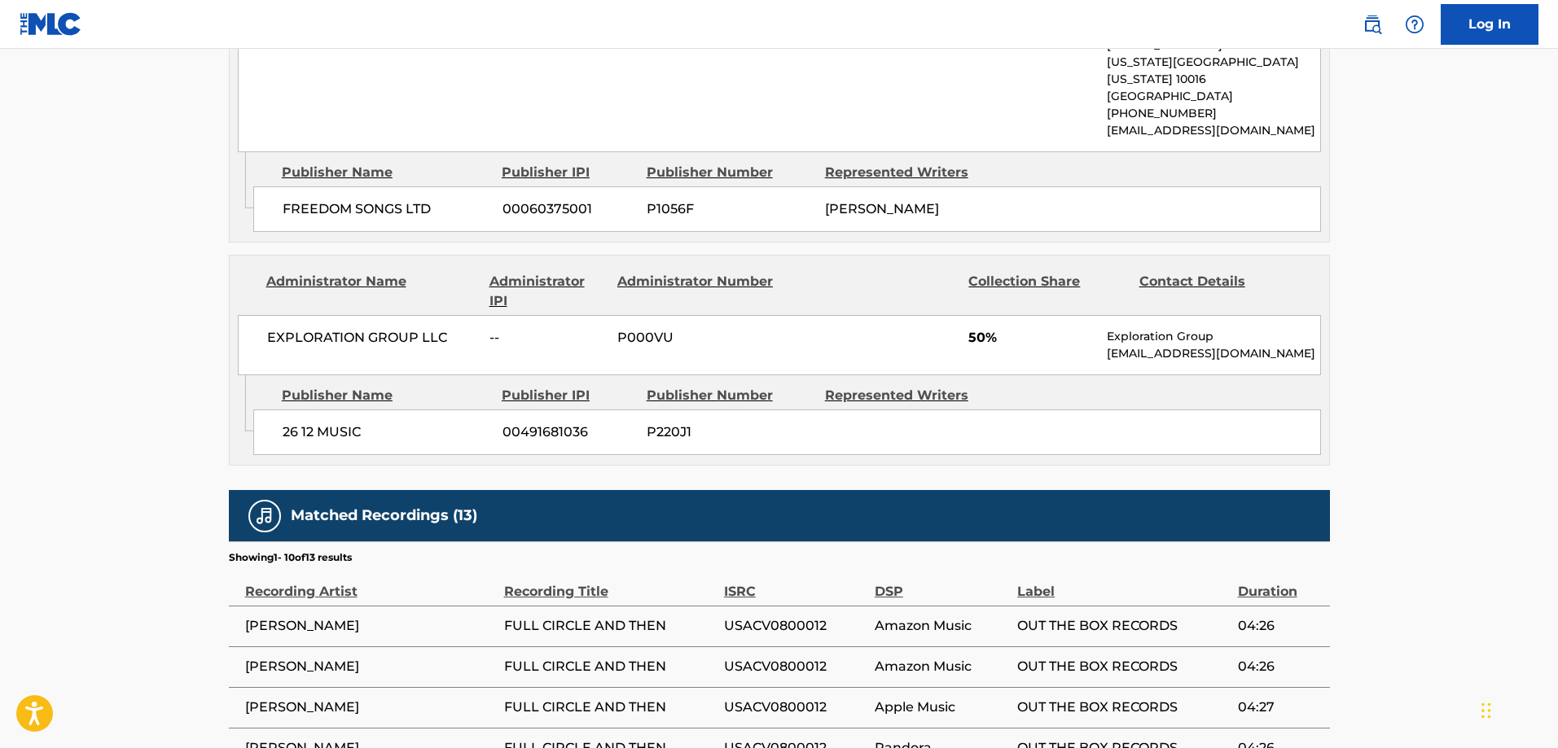
scroll to position [977, 0]
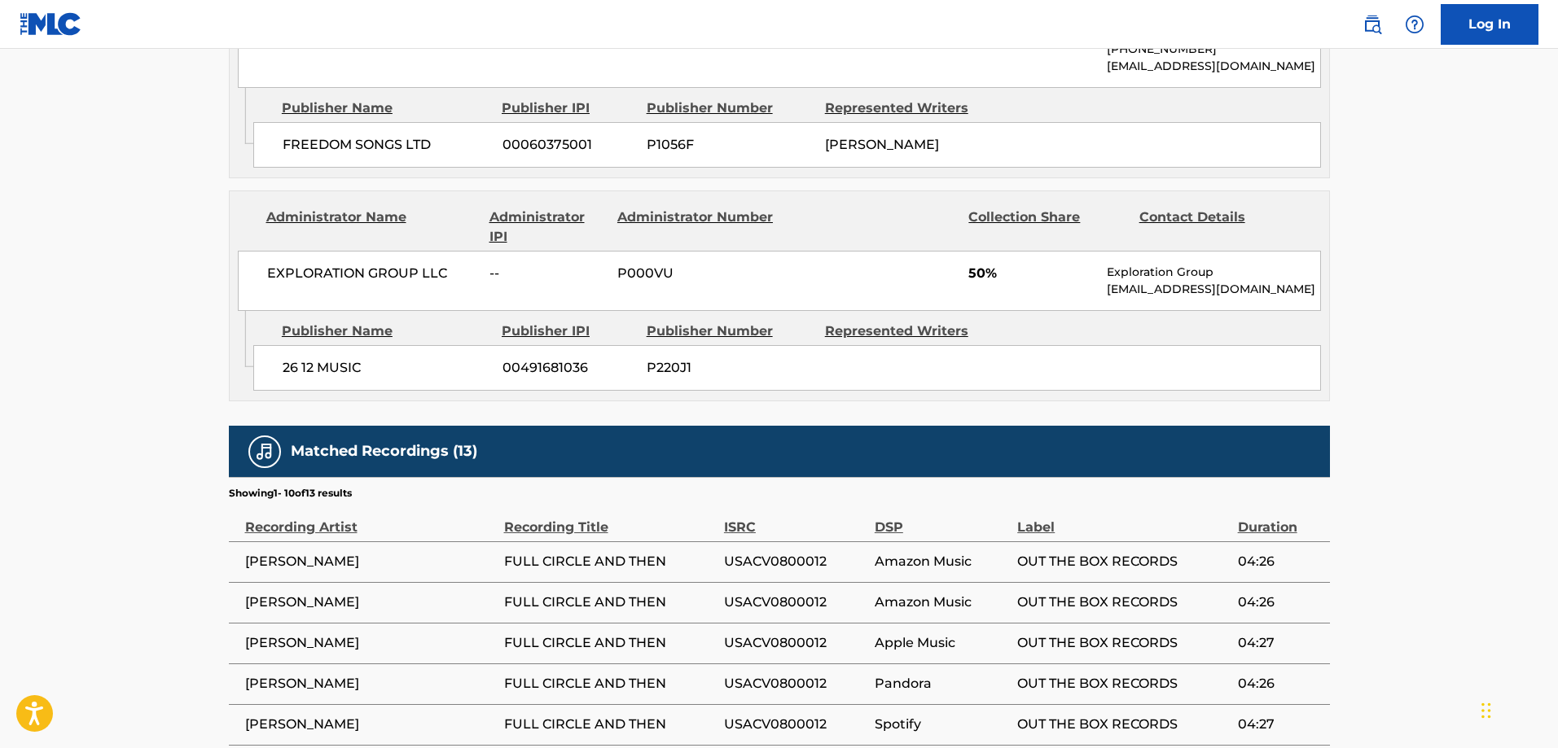
click at [285, 358] on span "26 12 MUSIC" at bounding box center [387, 368] width 208 height 20
drag, startPoint x: 285, startPoint y: 352, endPoint x: 356, endPoint y: 351, distance: 70.9
click at [356, 358] on span "26 12 MUSIC" at bounding box center [387, 368] width 208 height 20
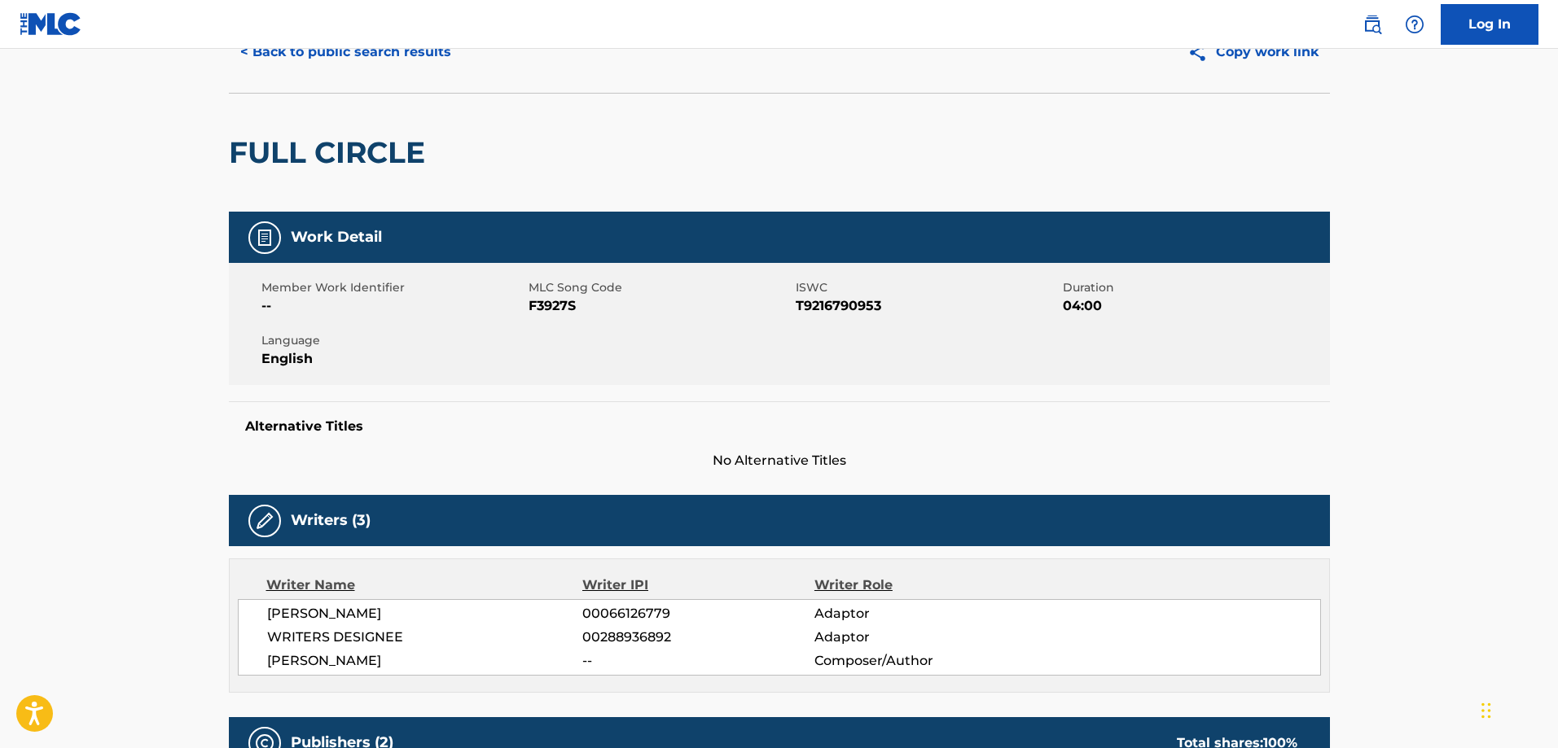
scroll to position [0, 0]
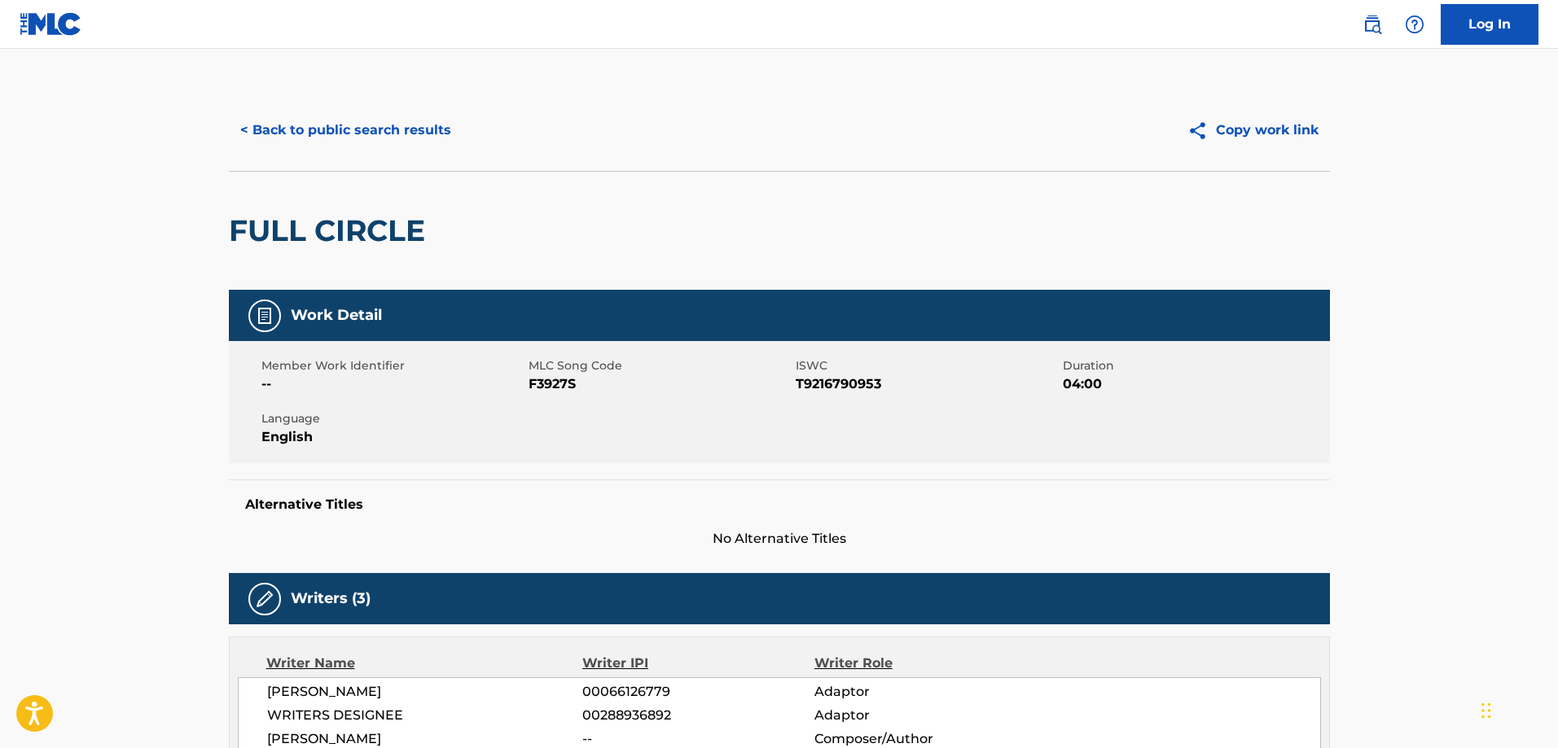
click at [415, 129] on button "< Back to public search results" at bounding box center [346, 130] width 234 height 41
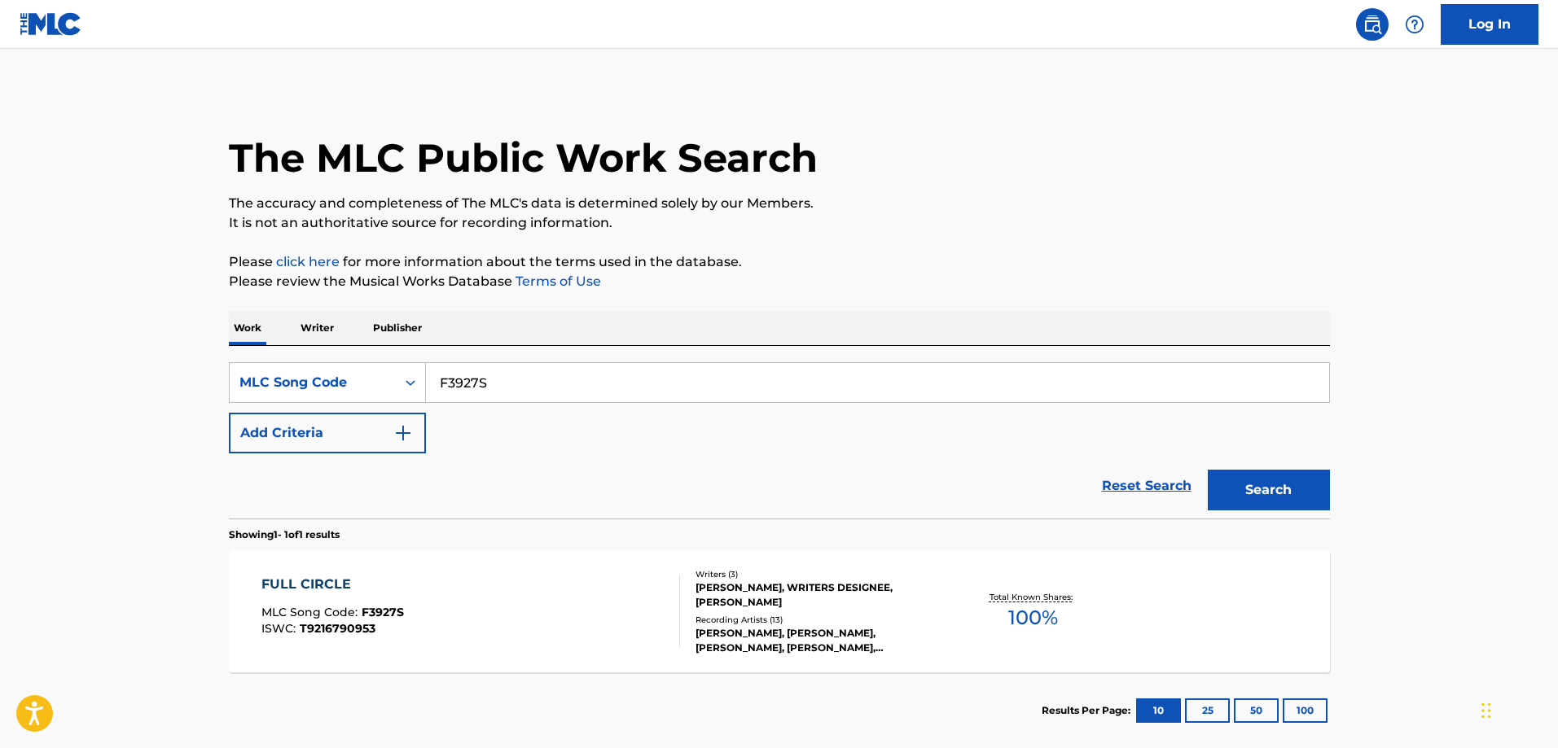
click at [526, 386] on input "F3927S" at bounding box center [877, 382] width 903 height 39
paste input "UA1IUL"
type input "UA1IUL"
click at [1208, 470] on button "Search" at bounding box center [1269, 490] width 122 height 41
click at [432, 611] on div "UNA TALLA LINDA MLC Song Code : UA1IUL ISWC :" at bounding box center [470, 611] width 419 height 73
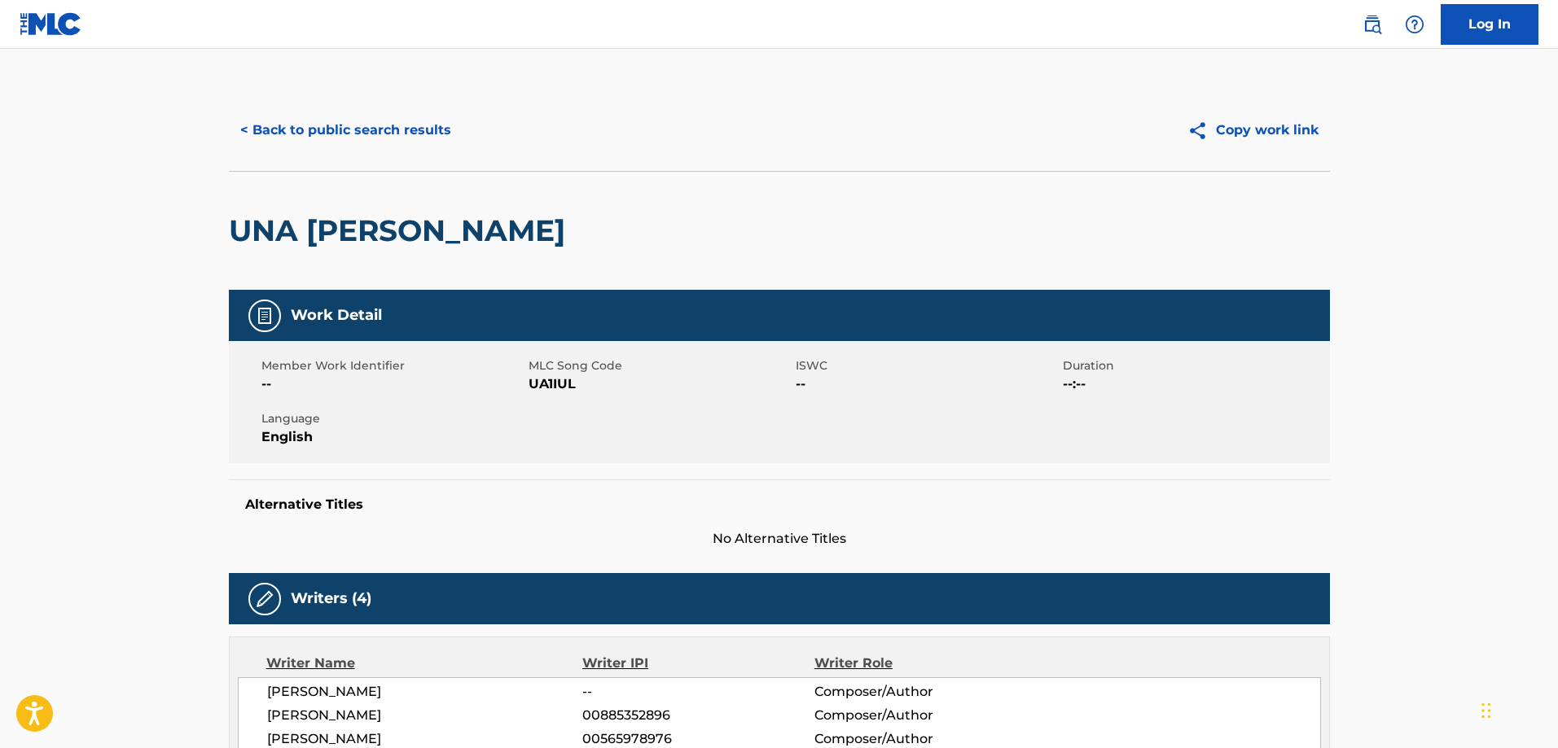
click at [381, 143] on button "< Back to public search results" at bounding box center [346, 130] width 234 height 41
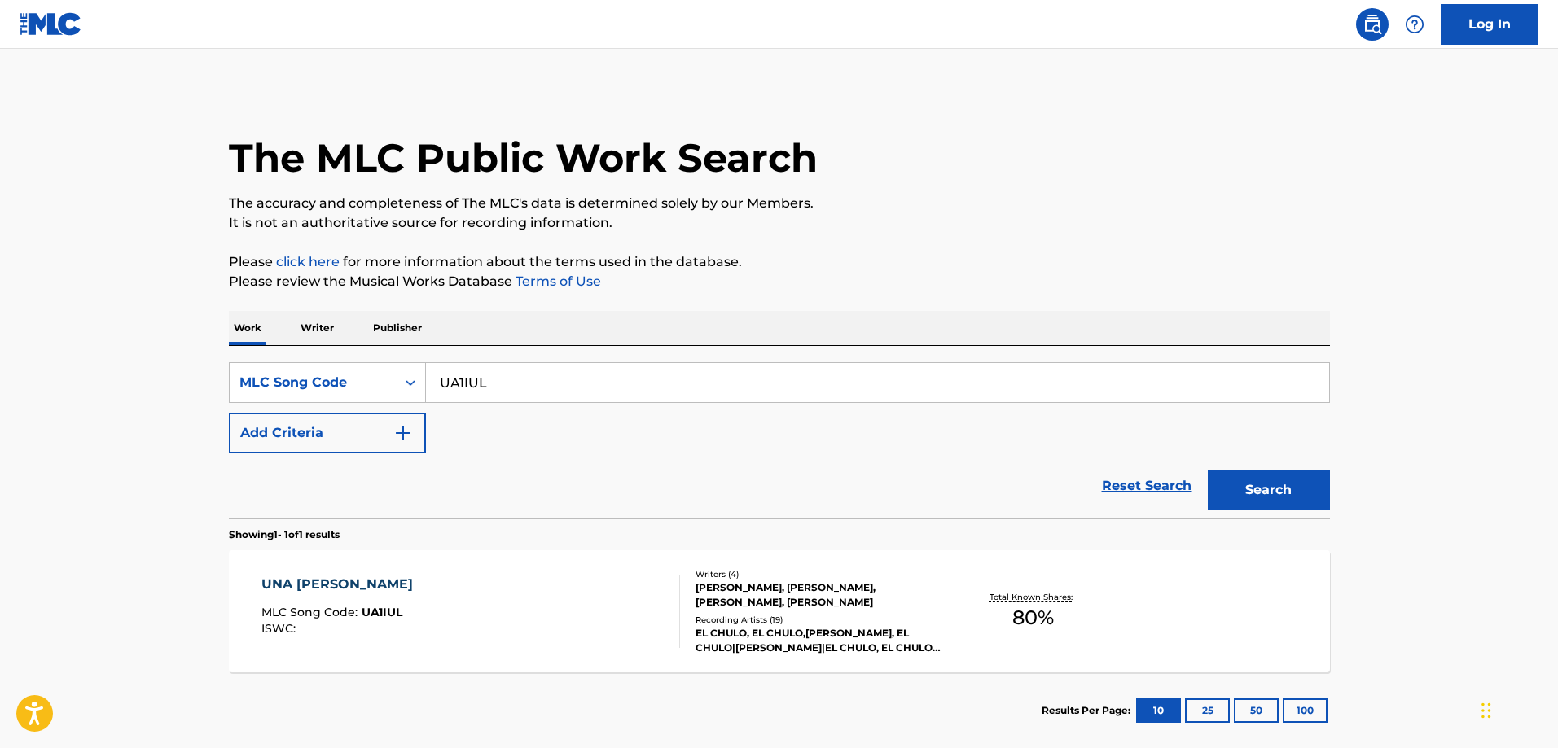
click at [600, 382] on input "UA1IUL" at bounding box center [877, 382] width 903 height 39
paste input "AVCNBS"
type input "AVCNBS"
click at [1208, 470] on button "Search" at bounding box center [1269, 490] width 122 height 41
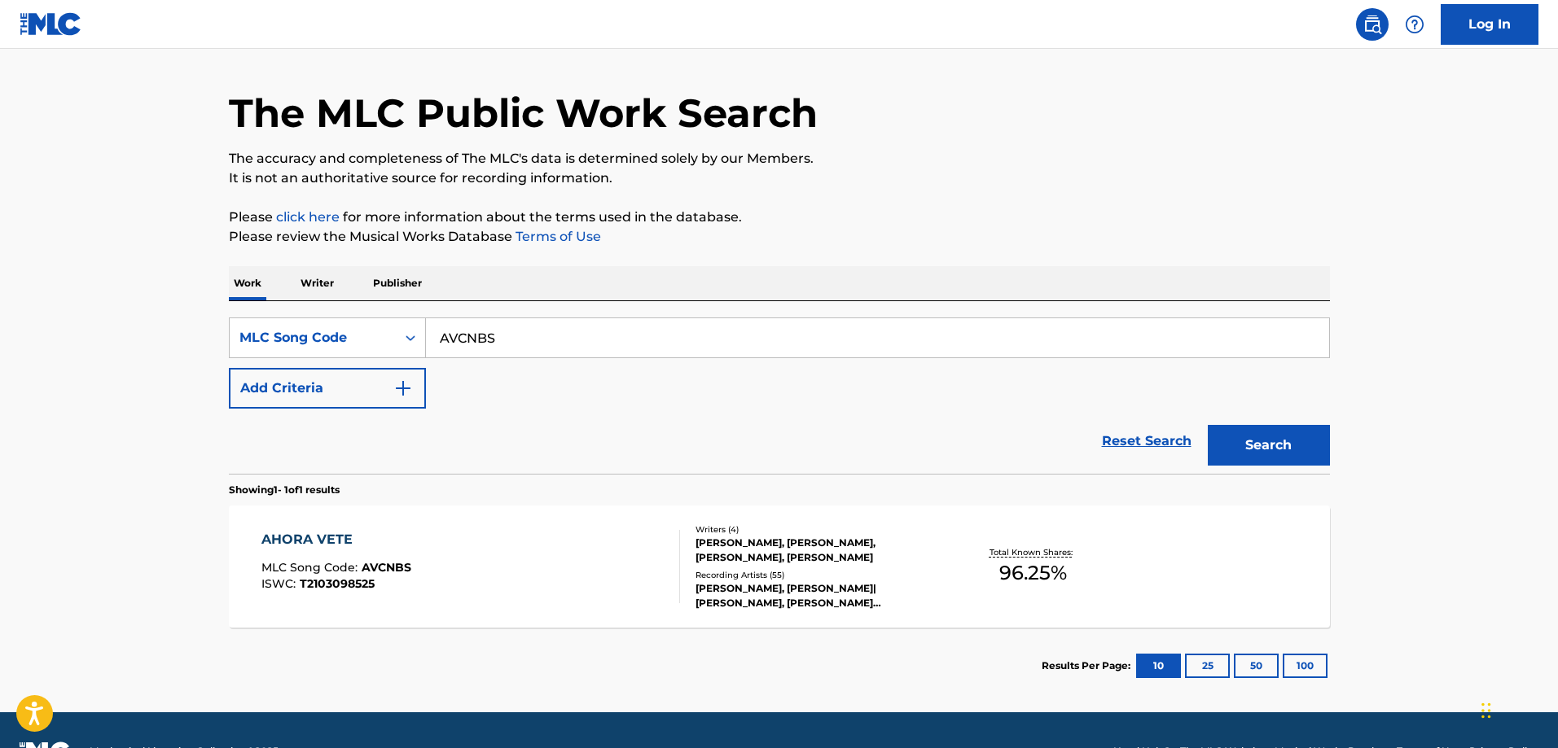
scroll to position [87, 0]
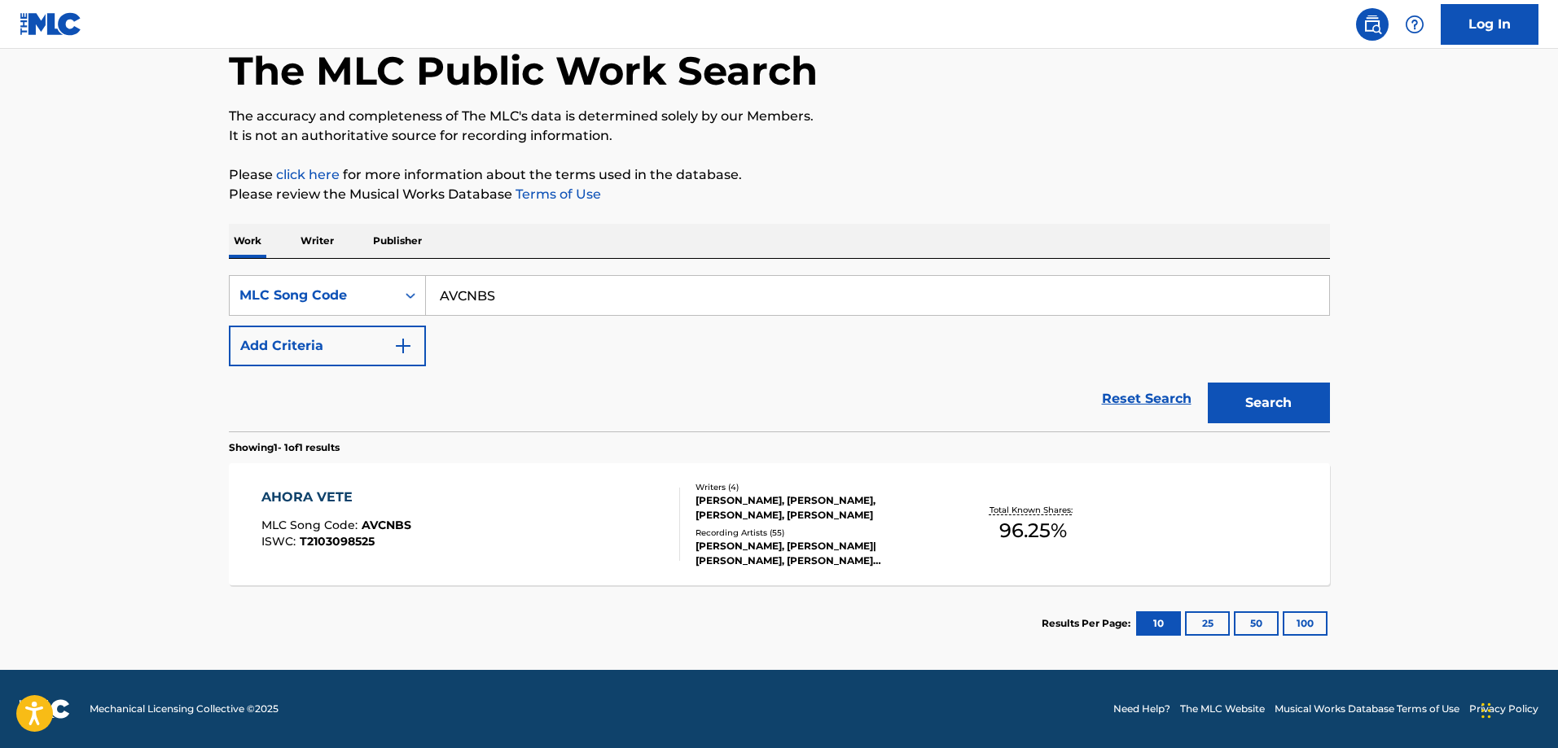
click at [514, 504] on div "AHORA VETE MLC Song Code : AVCNBS ISWC : T2103098525" at bounding box center [470, 524] width 419 height 73
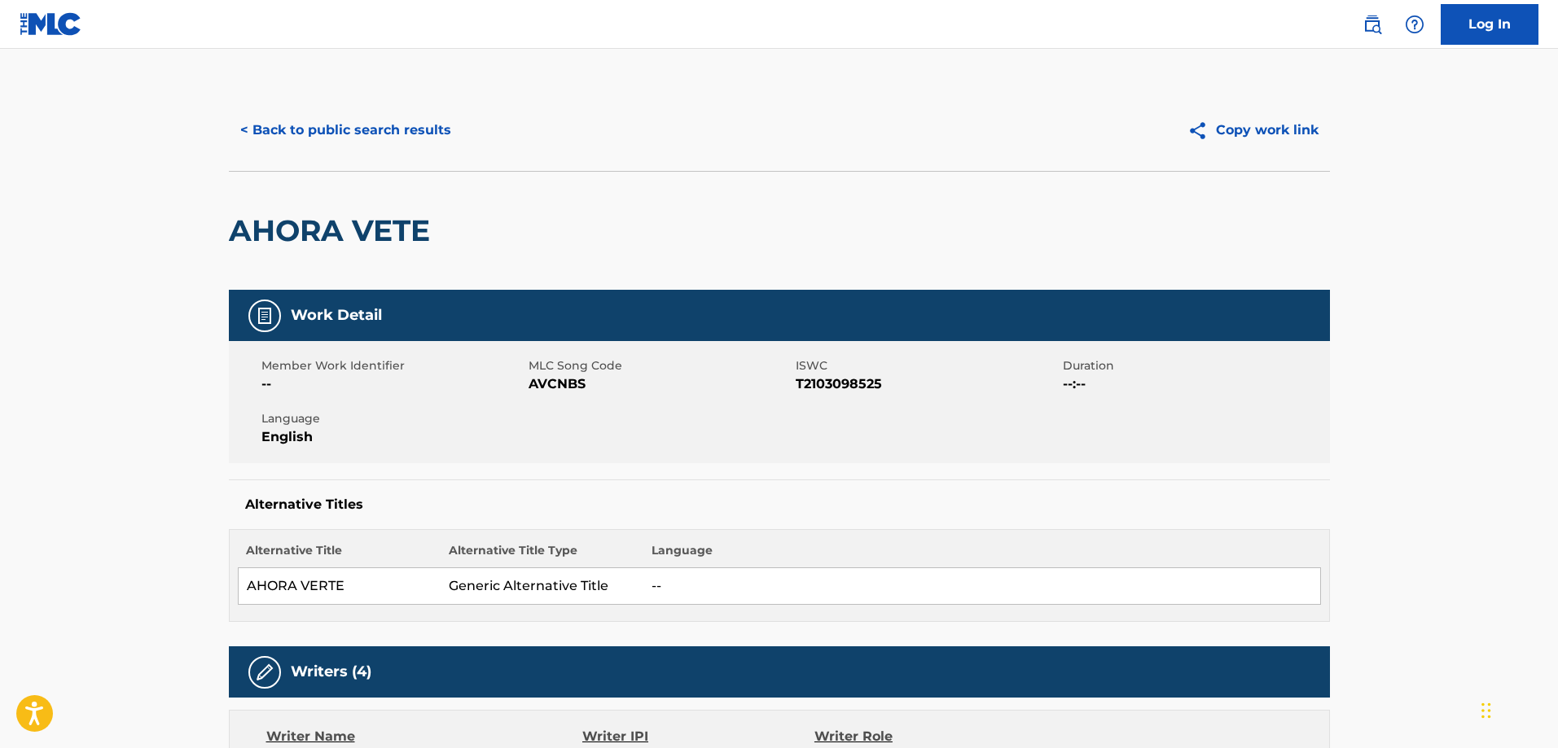
click at [348, 138] on button "< Back to public search results" at bounding box center [346, 130] width 234 height 41
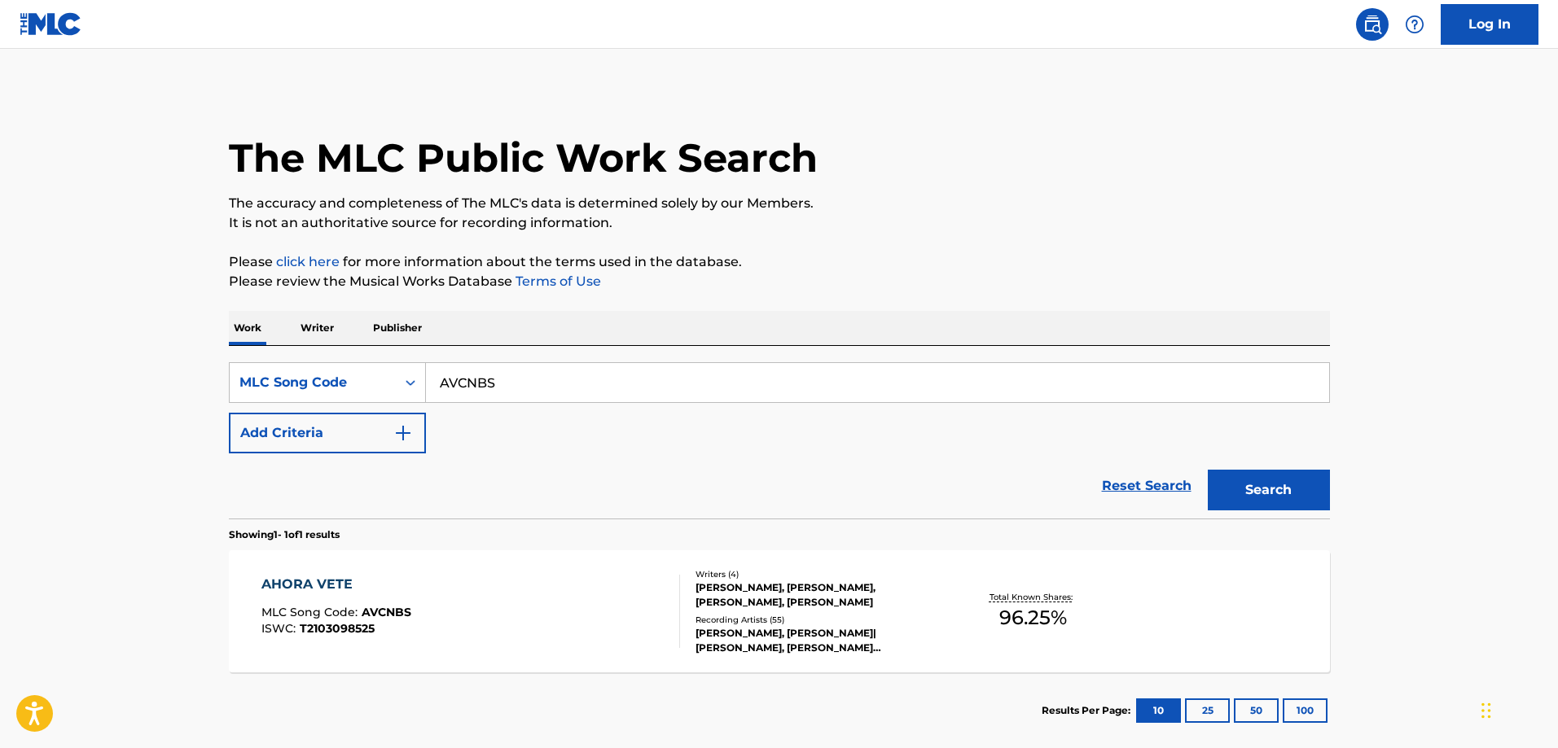
scroll to position [45, 0]
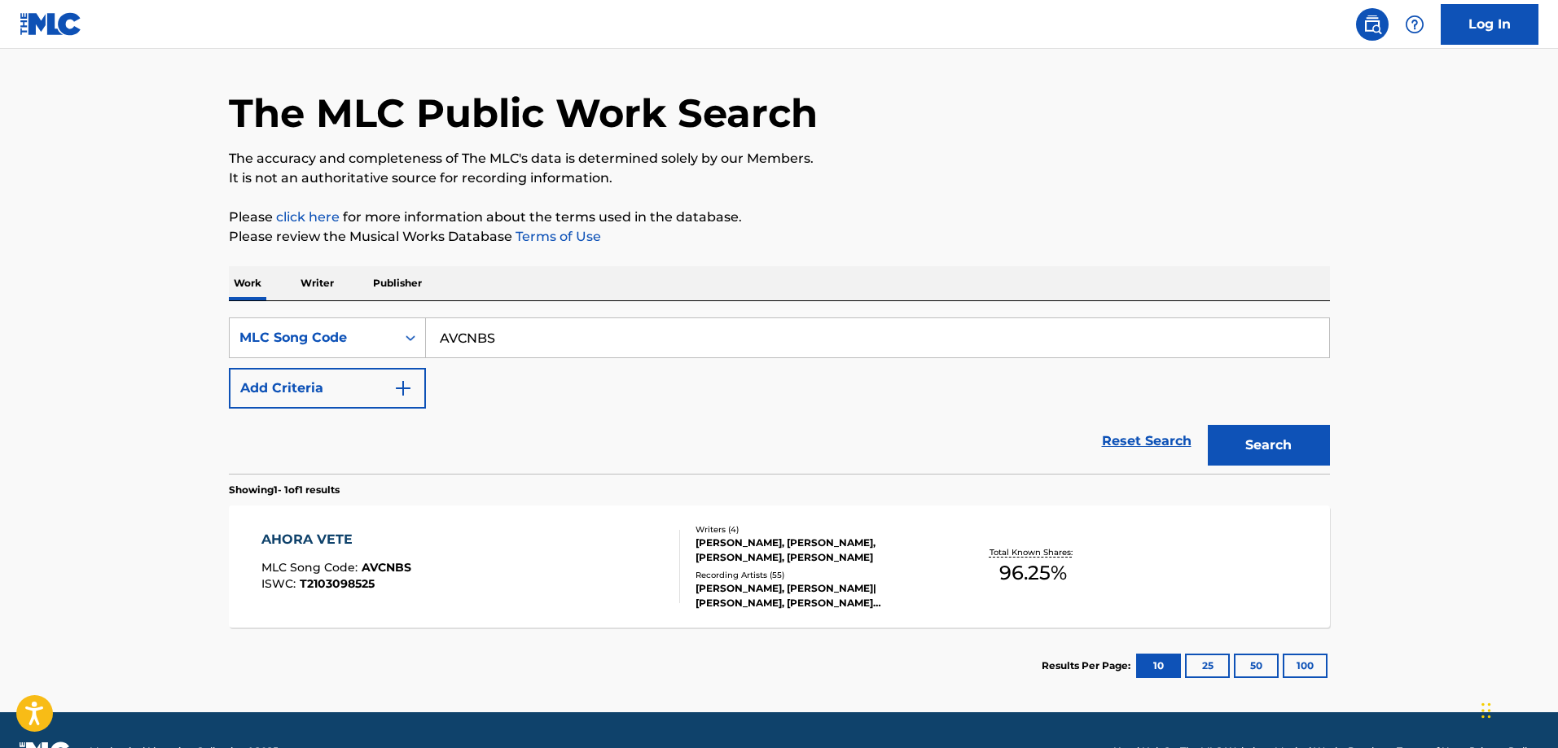
click at [600, 336] on input "AVCNBS" at bounding box center [877, 337] width 903 height 39
paste input "EA0NBI"
type input "EA0NBI"
click at [1208, 425] on button "Search" at bounding box center [1269, 445] width 122 height 41
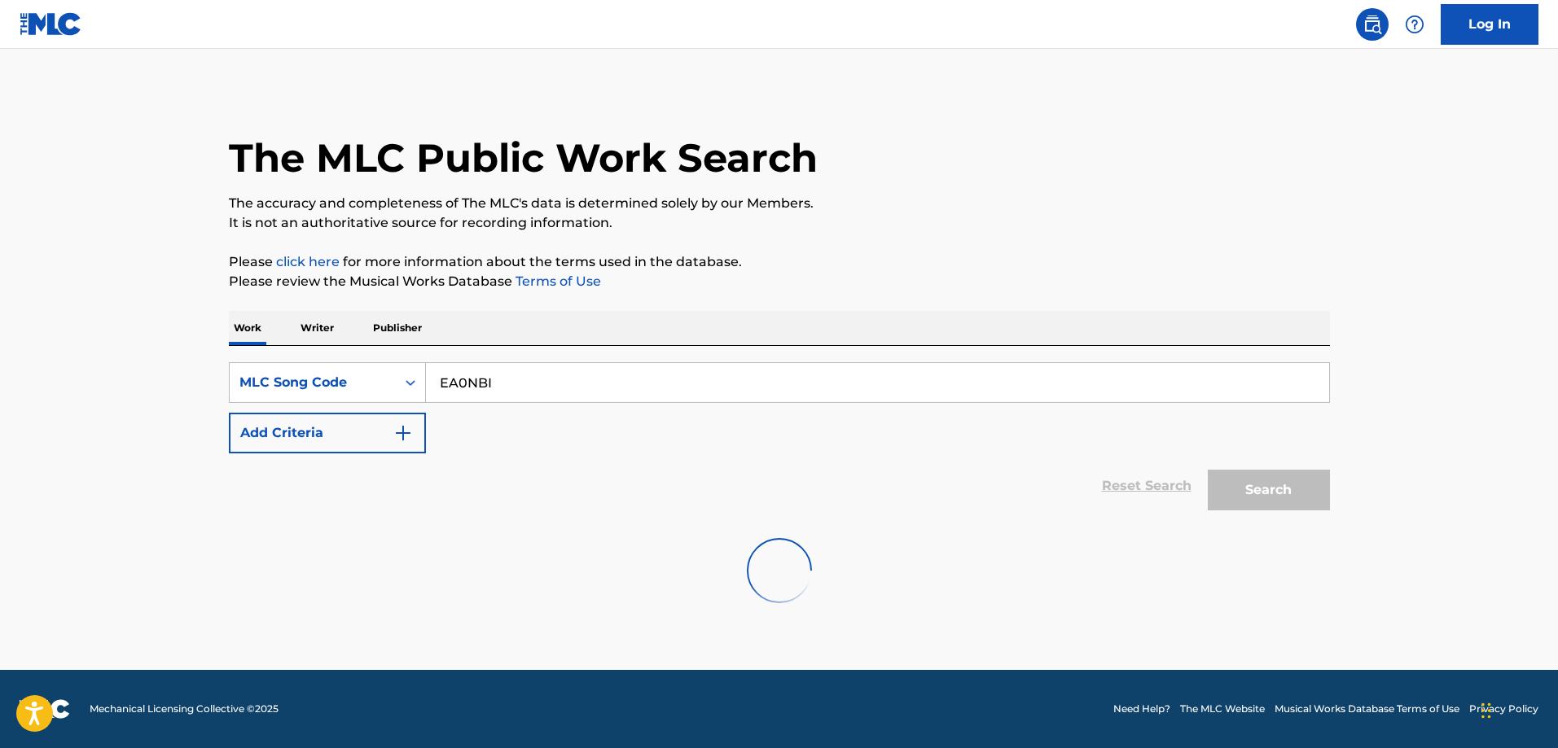
scroll to position [0, 0]
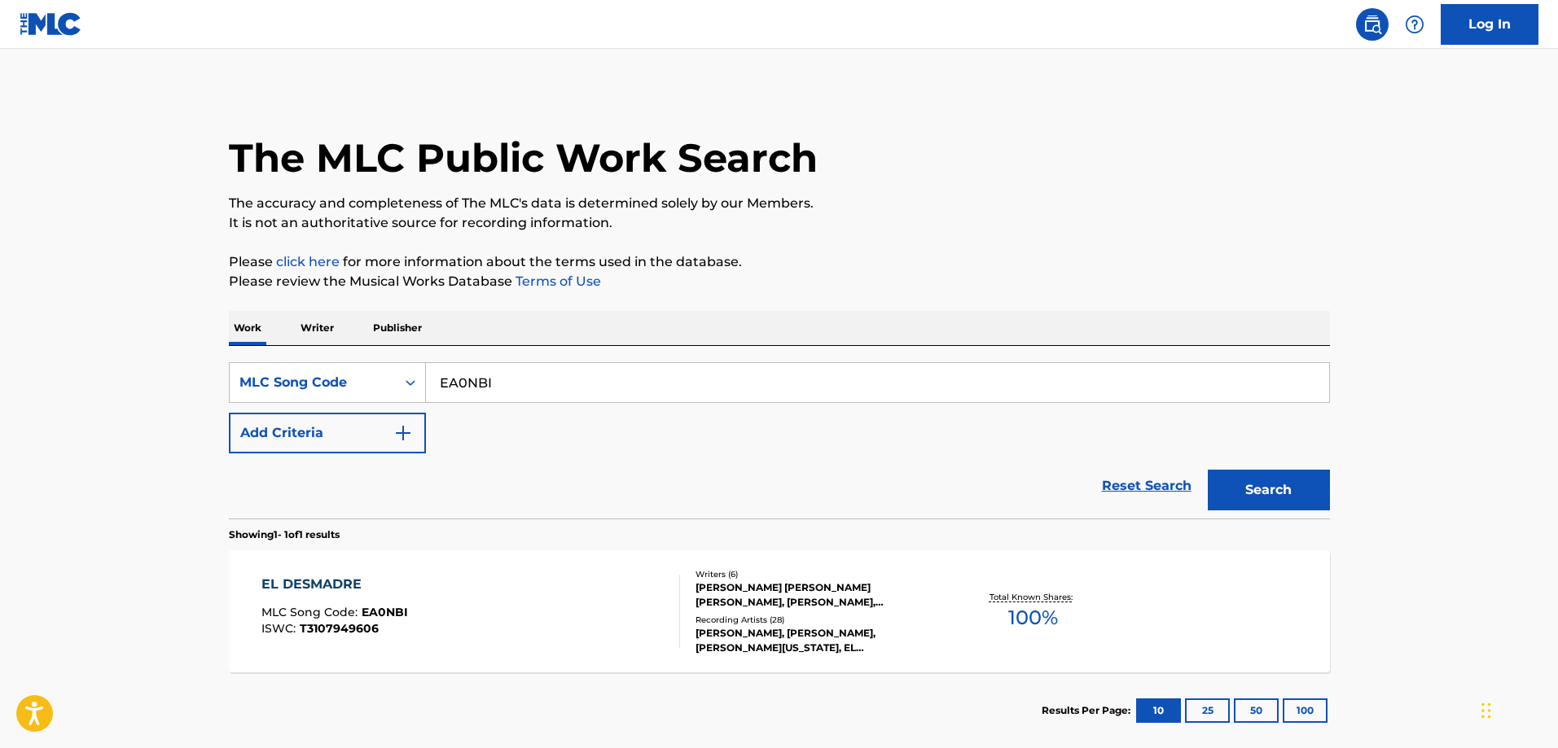
click at [463, 558] on div "EL DESMADRE MLC Song Code : EA0NBI ISWC : T3107949606 Writers ( 6 ) EDGARDO ANT…" at bounding box center [779, 612] width 1101 height 122
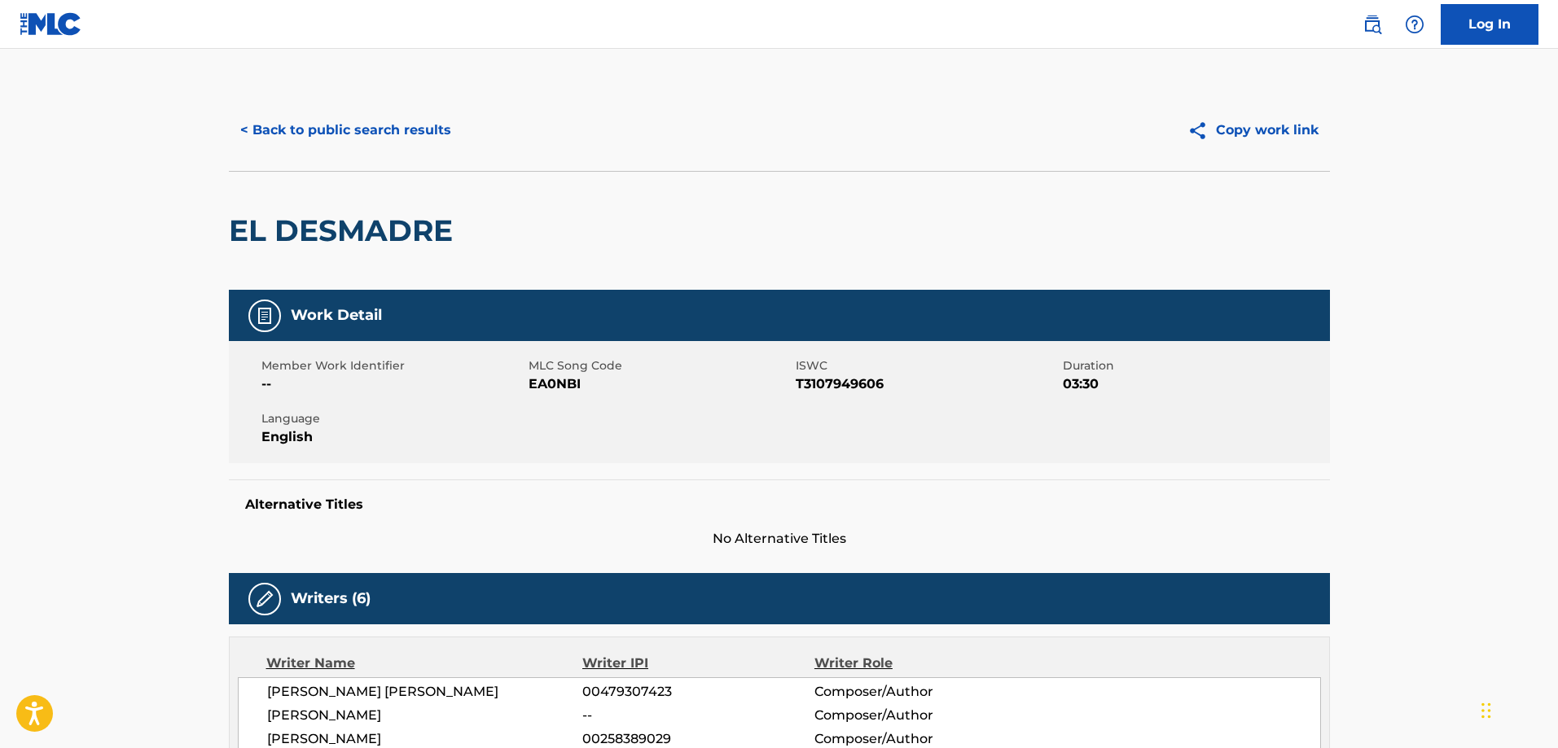
click at [321, 138] on button "< Back to public search results" at bounding box center [346, 130] width 234 height 41
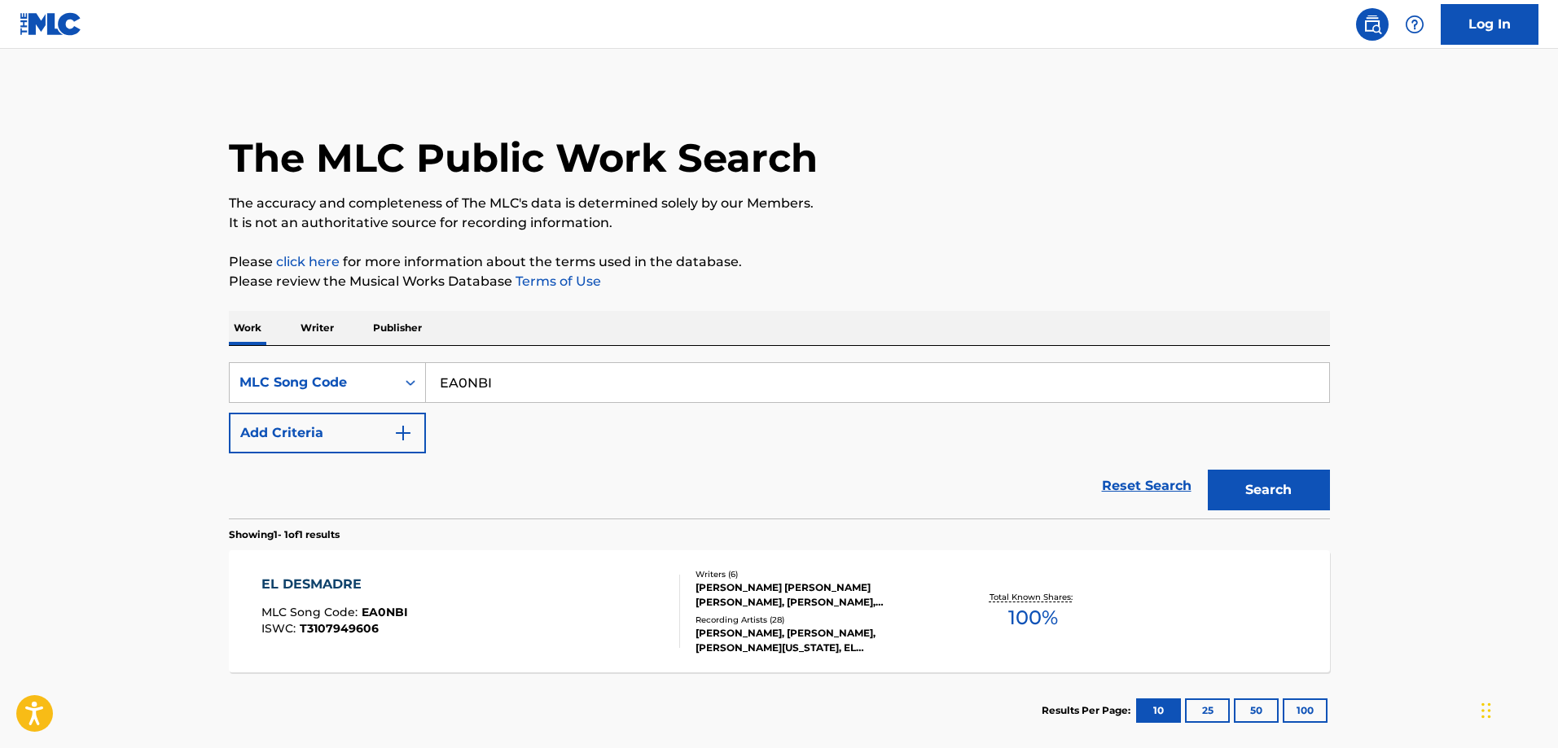
drag, startPoint x: 625, startPoint y: 393, endPoint x: 621, endPoint y: 383, distance: 10.3
click at [625, 392] on input "EA0NBI" at bounding box center [877, 382] width 903 height 39
paste input "VB7G13"
type input "VB7G13"
click at [1208, 470] on button "Search" at bounding box center [1269, 490] width 122 height 41
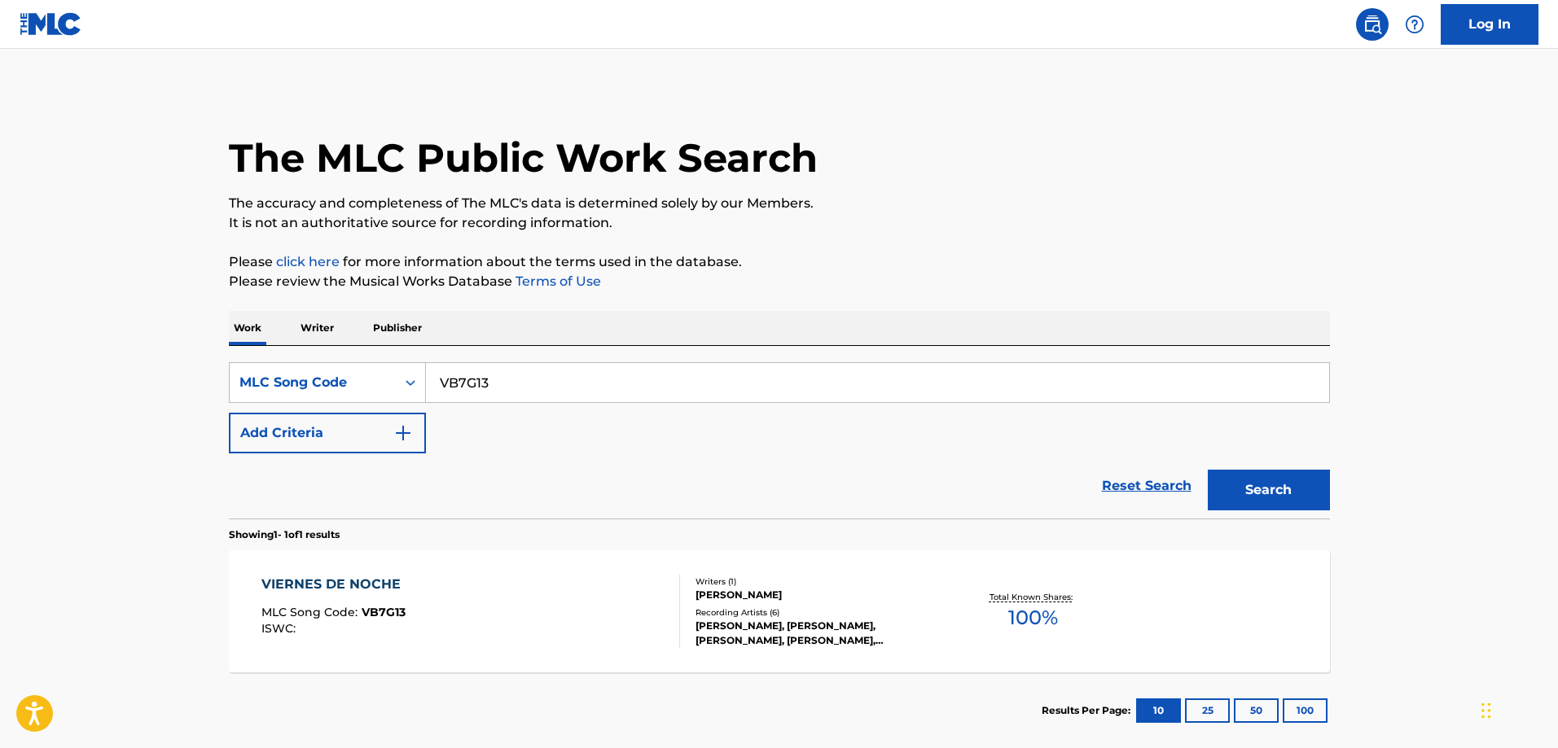
click at [442, 570] on div "VIERNES DE NOCHE MLC Song Code : VB7G13 ISWC : Writers ( 1 ) JAIME GUEVARA Reco…" at bounding box center [779, 612] width 1101 height 122
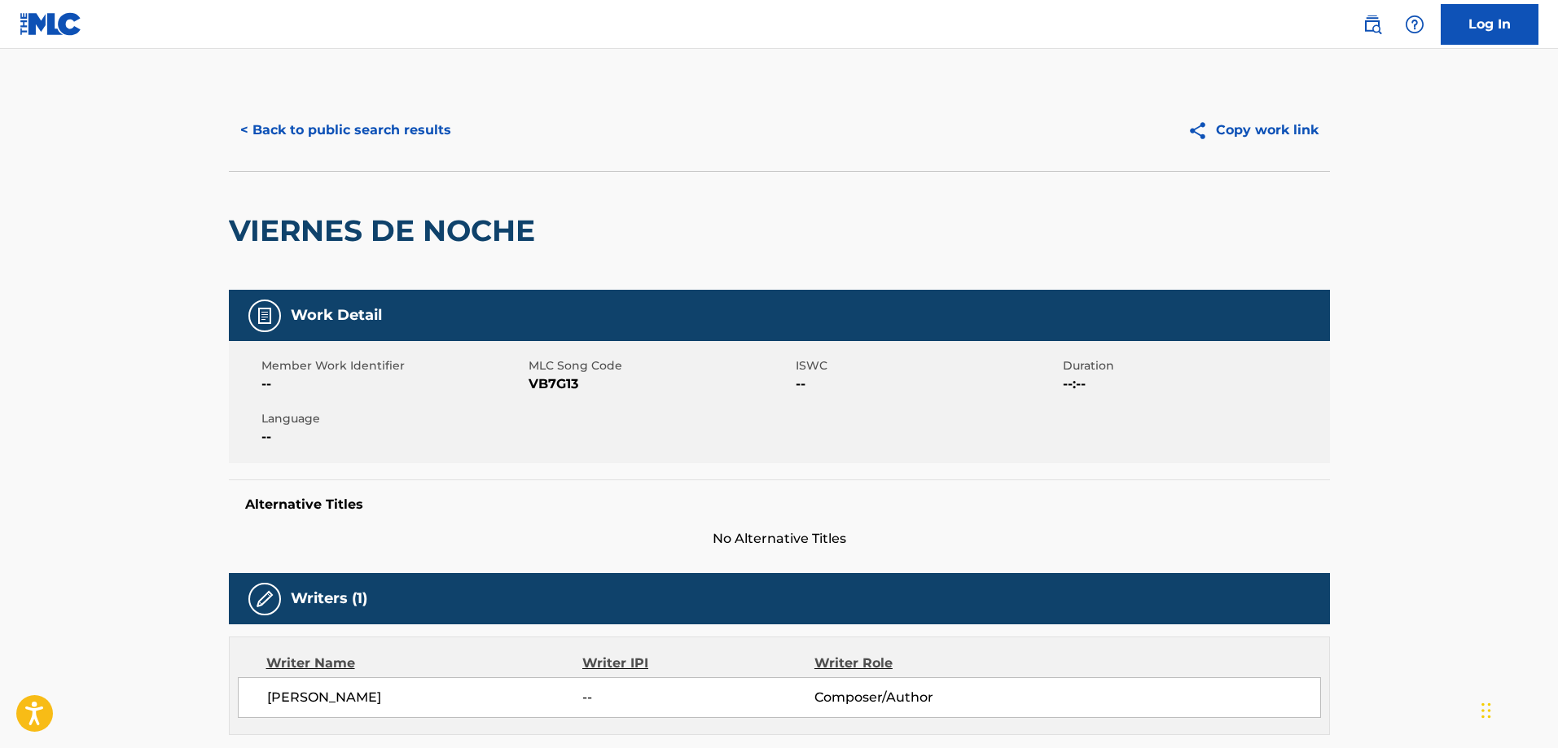
click at [366, 138] on button "< Back to public search results" at bounding box center [346, 130] width 234 height 41
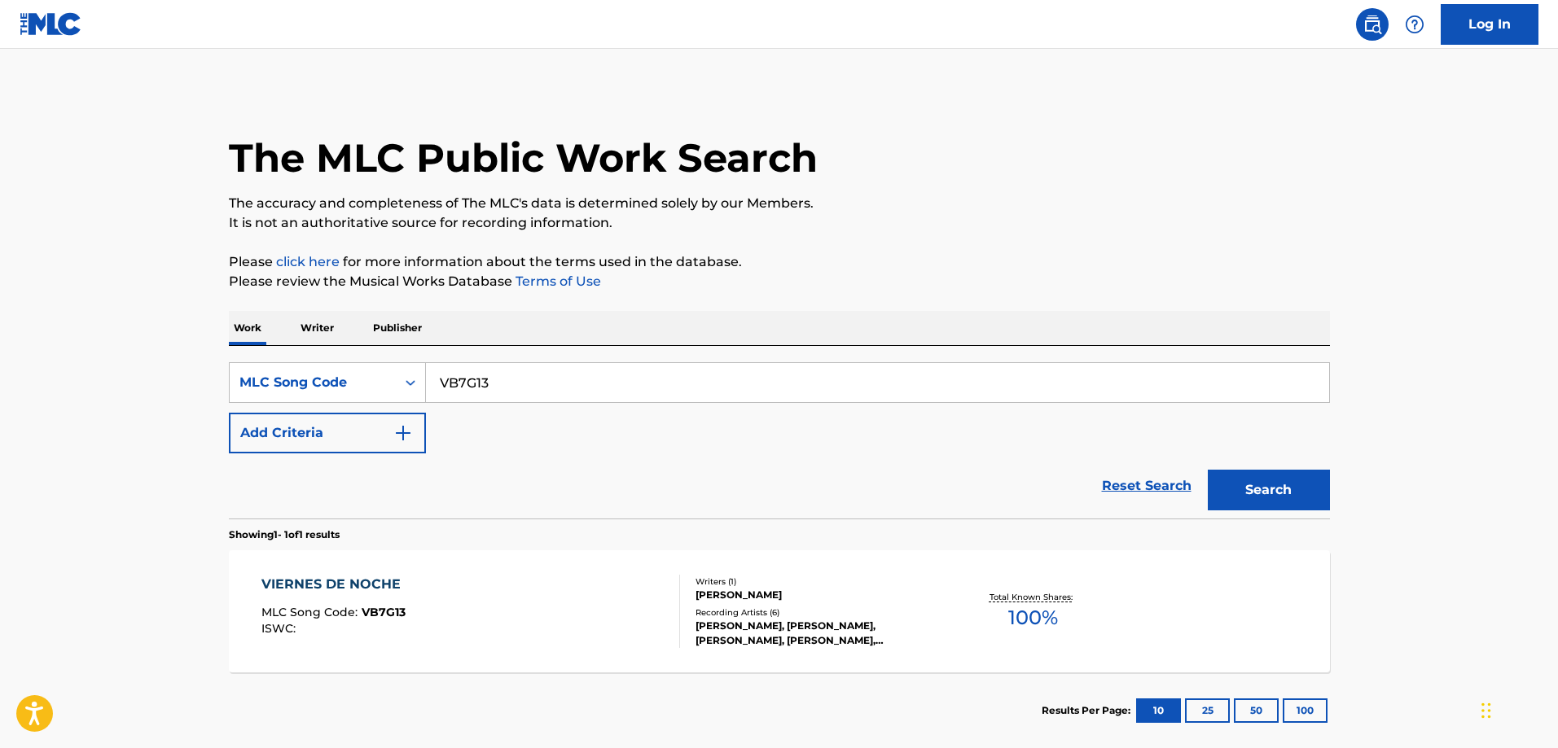
click at [621, 377] on input "VB7G13" at bounding box center [877, 382] width 903 height 39
paste input "Z59891"
type input "Z59891"
click at [1208, 470] on button "Search" at bounding box center [1269, 490] width 122 height 41
click at [434, 587] on div "IT'S A GREAT COUNTRY MLC Song Code : Z59891 ISWC : T9127128534" at bounding box center [470, 611] width 419 height 73
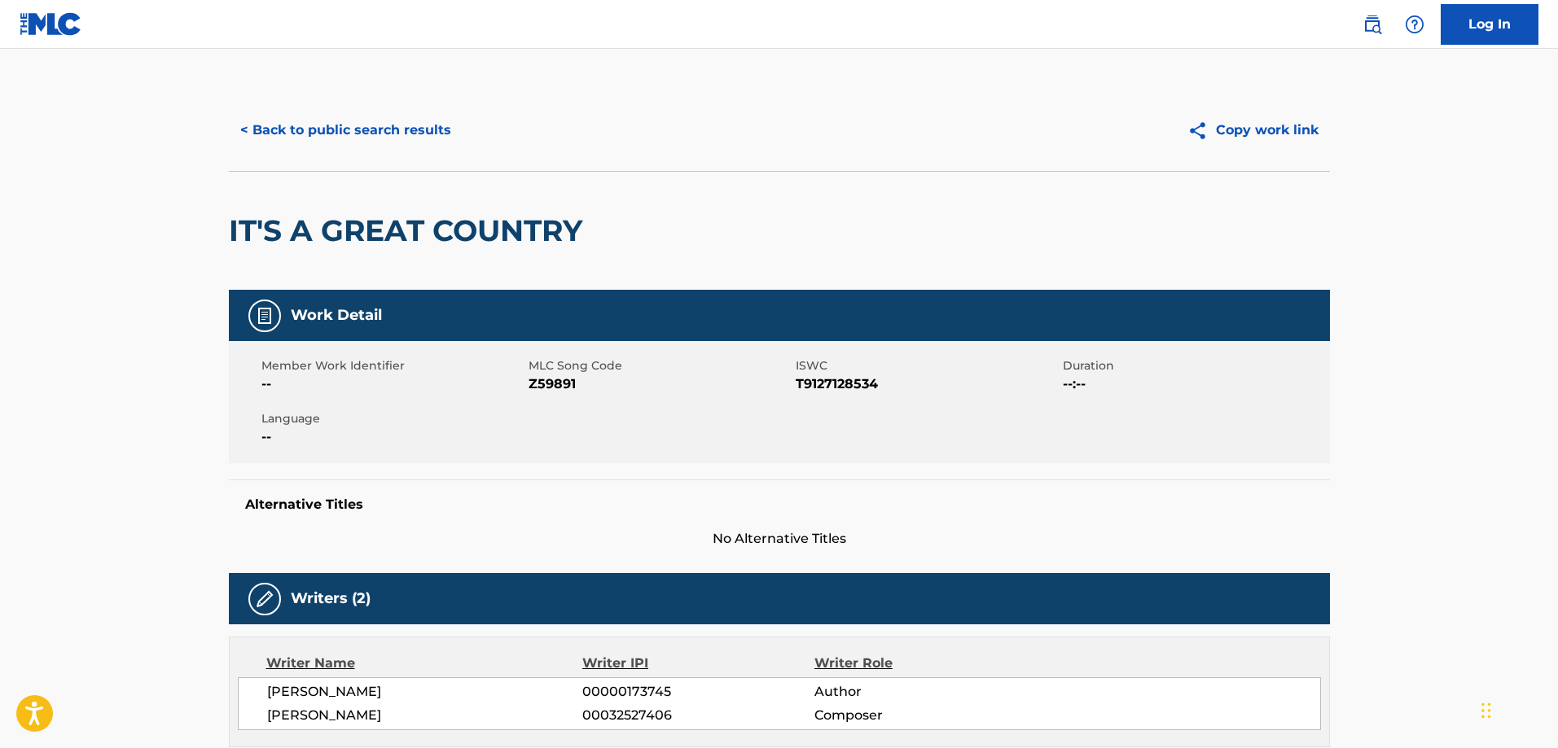
click at [337, 138] on button "< Back to public search results" at bounding box center [346, 130] width 234 height 41
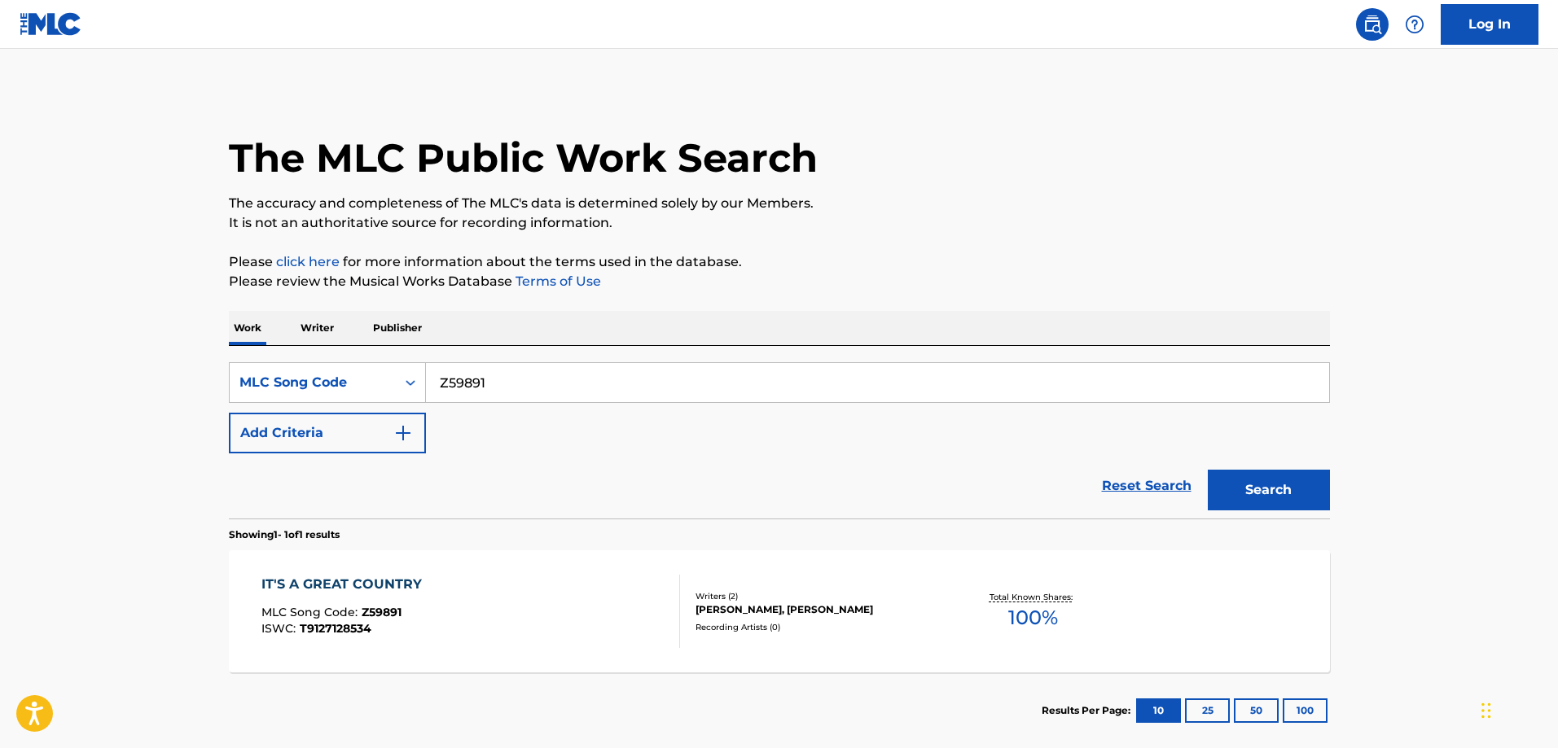
click at [614, 383] on input "Z59891" at bounding box center [877, 382] width 903 height 39
paste input "TW74WH"
type input "TW74WH"
click at [1208, 470] on button "Search" at bounding box center [1269, 490] width 122 height 41
click at [436, 578] on div "TROJAN HORSE MLC Song Code : TW74WH ISWC :" at bounding box center [470, 611] width 419 height 73
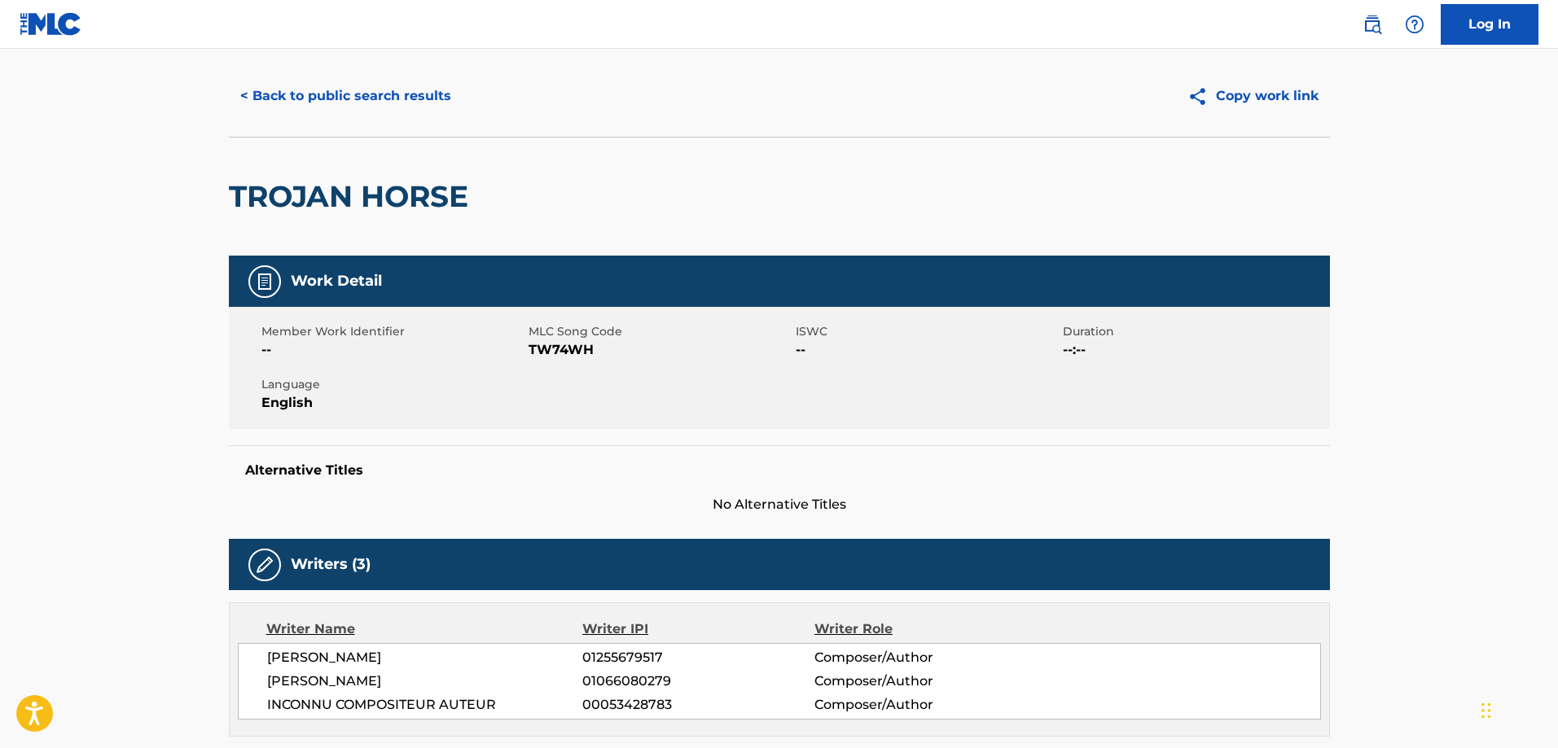
scroll to position [10, 0]
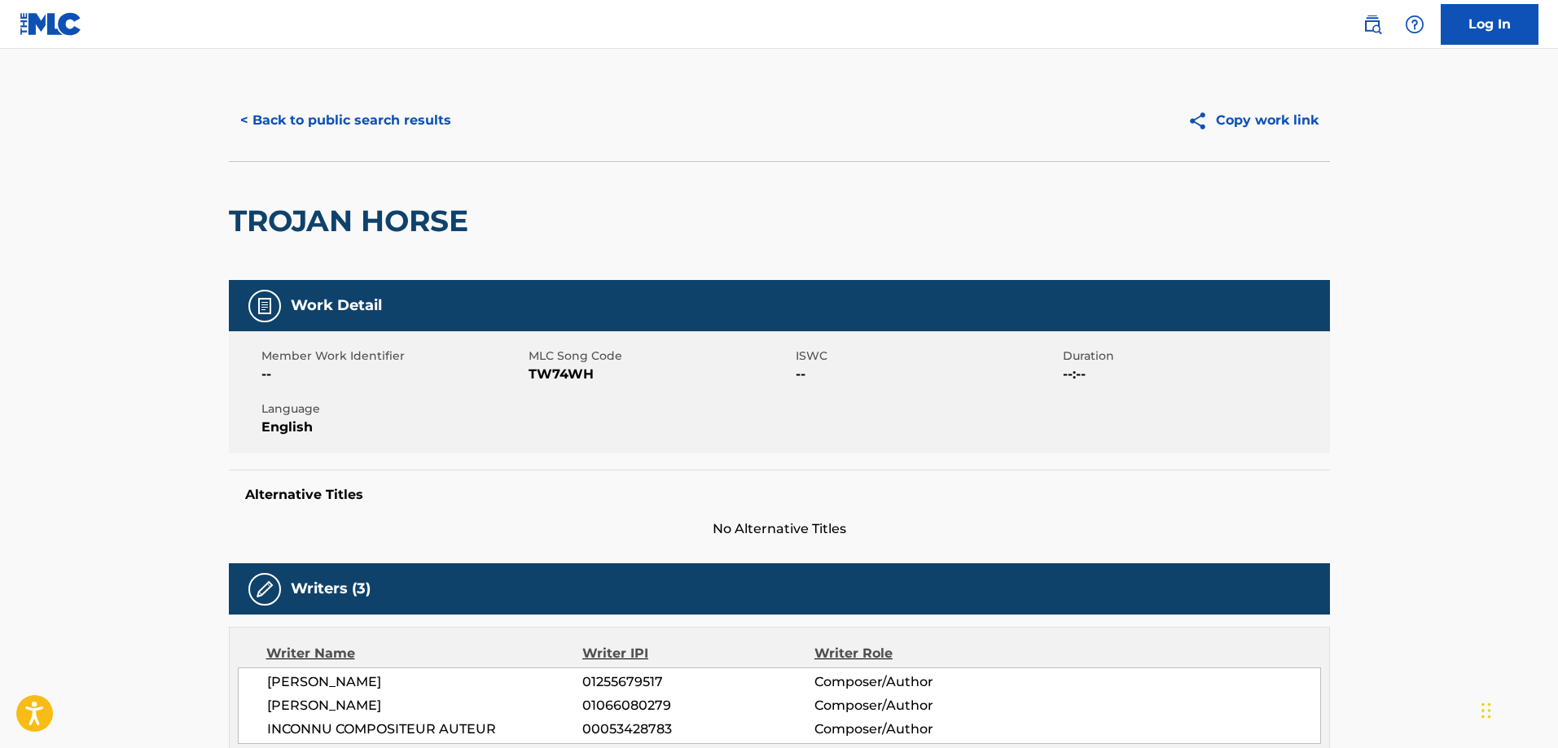
click at [309, 107] on button "< Back to public search results" at bounding box center [346, 120] width 234 height 41
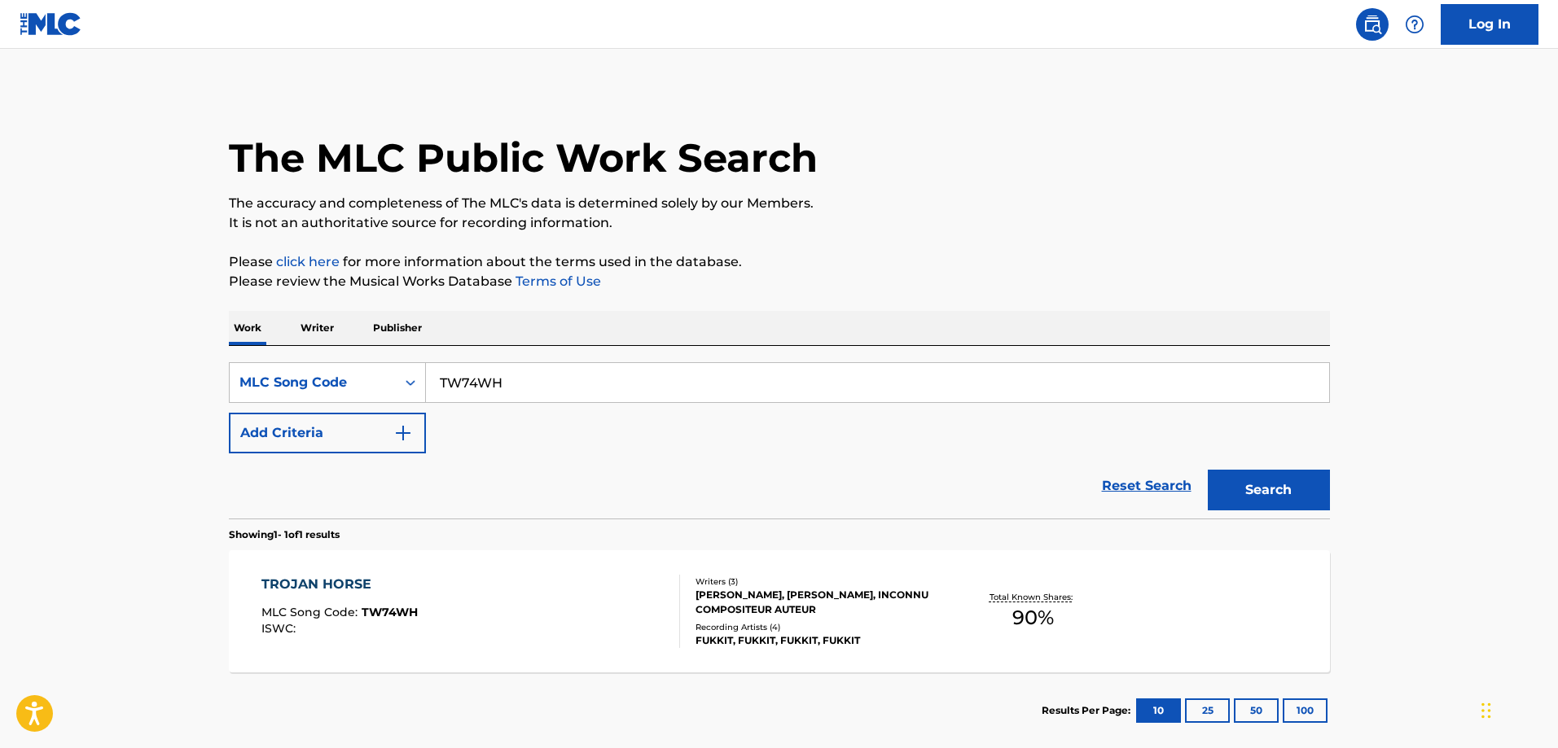
click at [536, 379] on input "TW74WH" at bounding box center [877, 382] width 903 height 39
paste input "MW2FK2"
type input "MW2FK2"
click at [1208, 470] on button "Search" at bounding box center [1269, 490] width 122 height 41
click at [375, 576] on div "MENAGE A TROIS" at bounding box center [337, 585] width 152 height 20
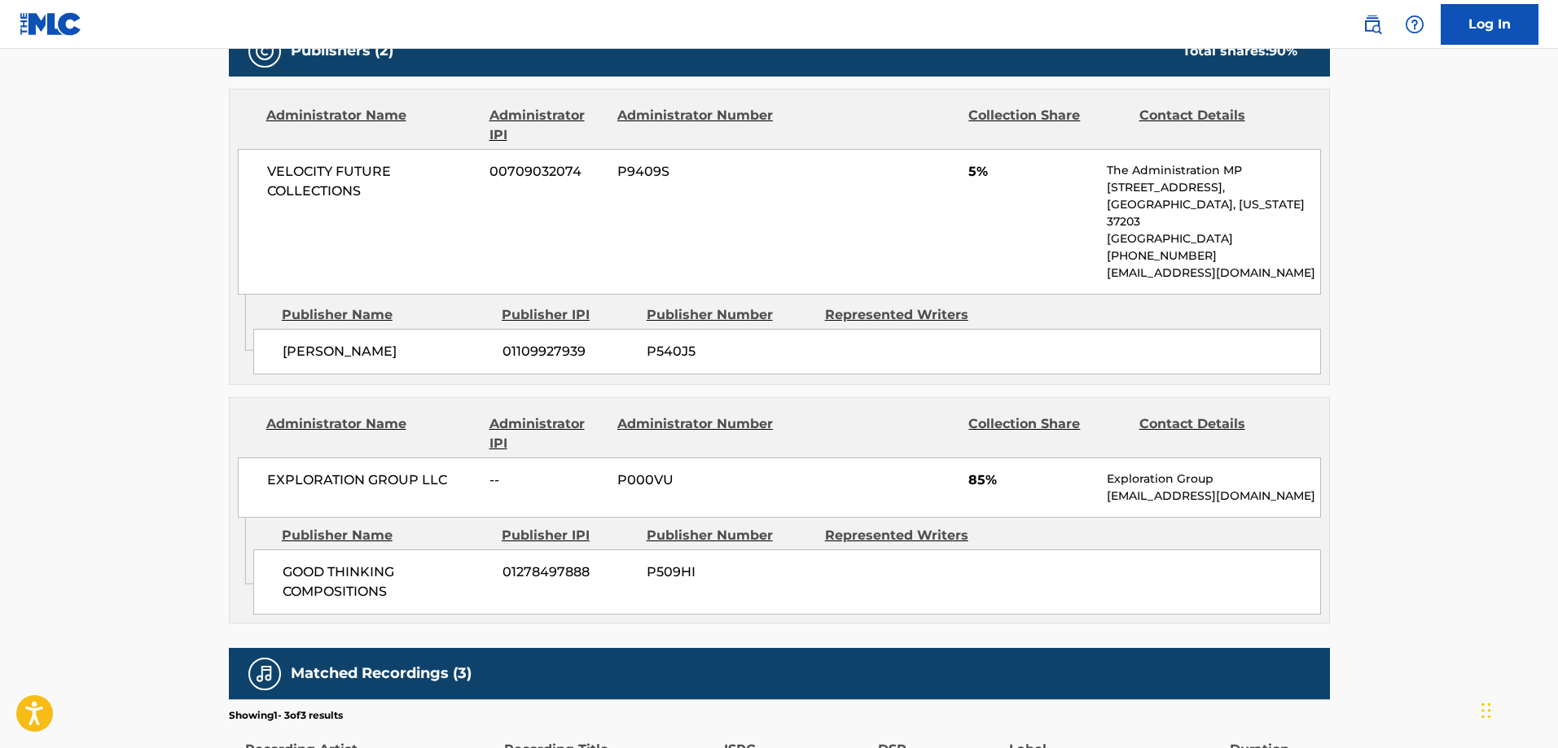
scroll to position [977, 0]
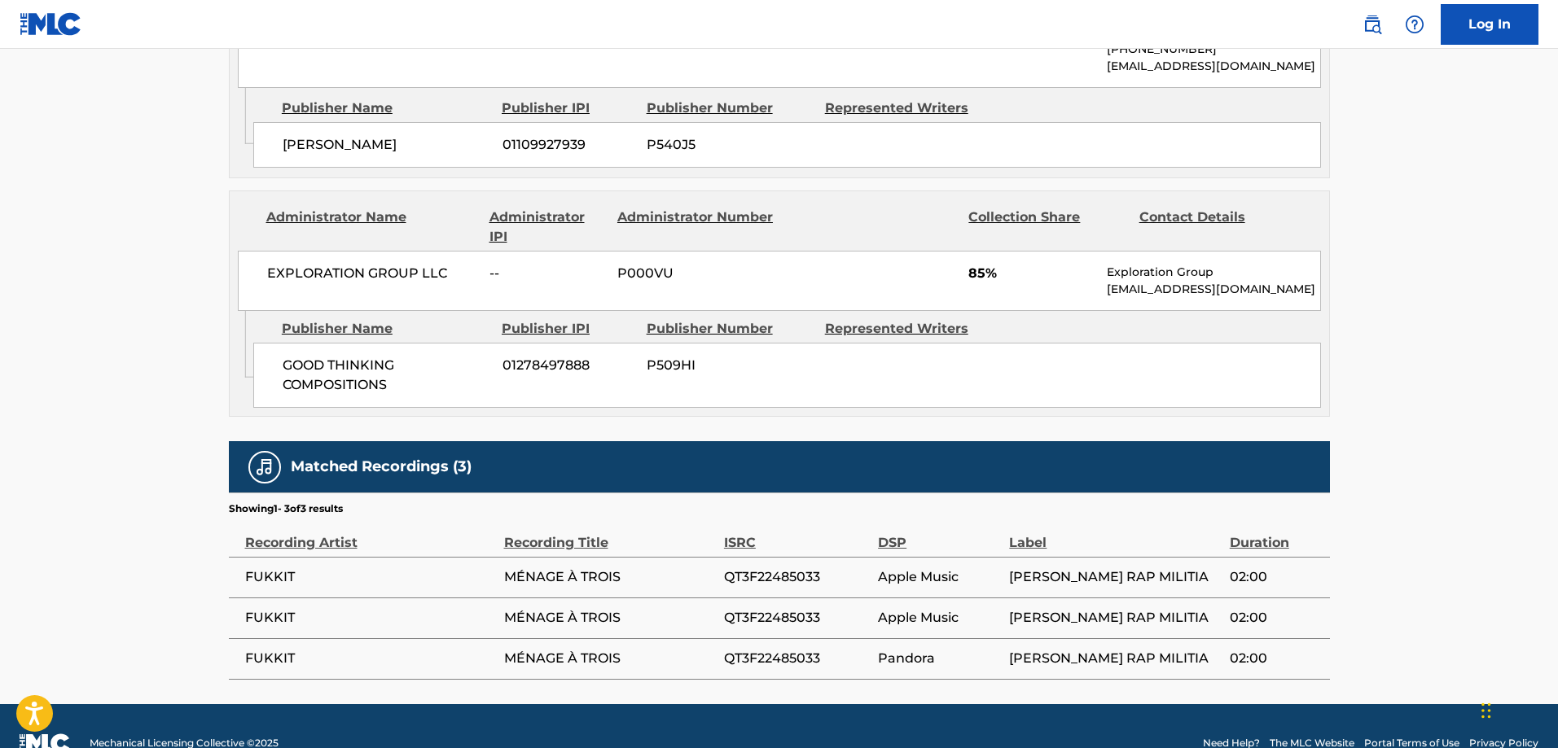
click at [313, 356] on span "GOOD THINKING COMPOSITIONS" at bounding box center [387, 375] width 208 height 39
click at [310, 356] on span "GOOD THINKING COMPOSITIONS" at bounding box center [387, 375] width 208 height 39
click at [324, 372] on span "GOOD THINKING COMPOSITIONS" at bounding box center [387, 375] width 208 height 39
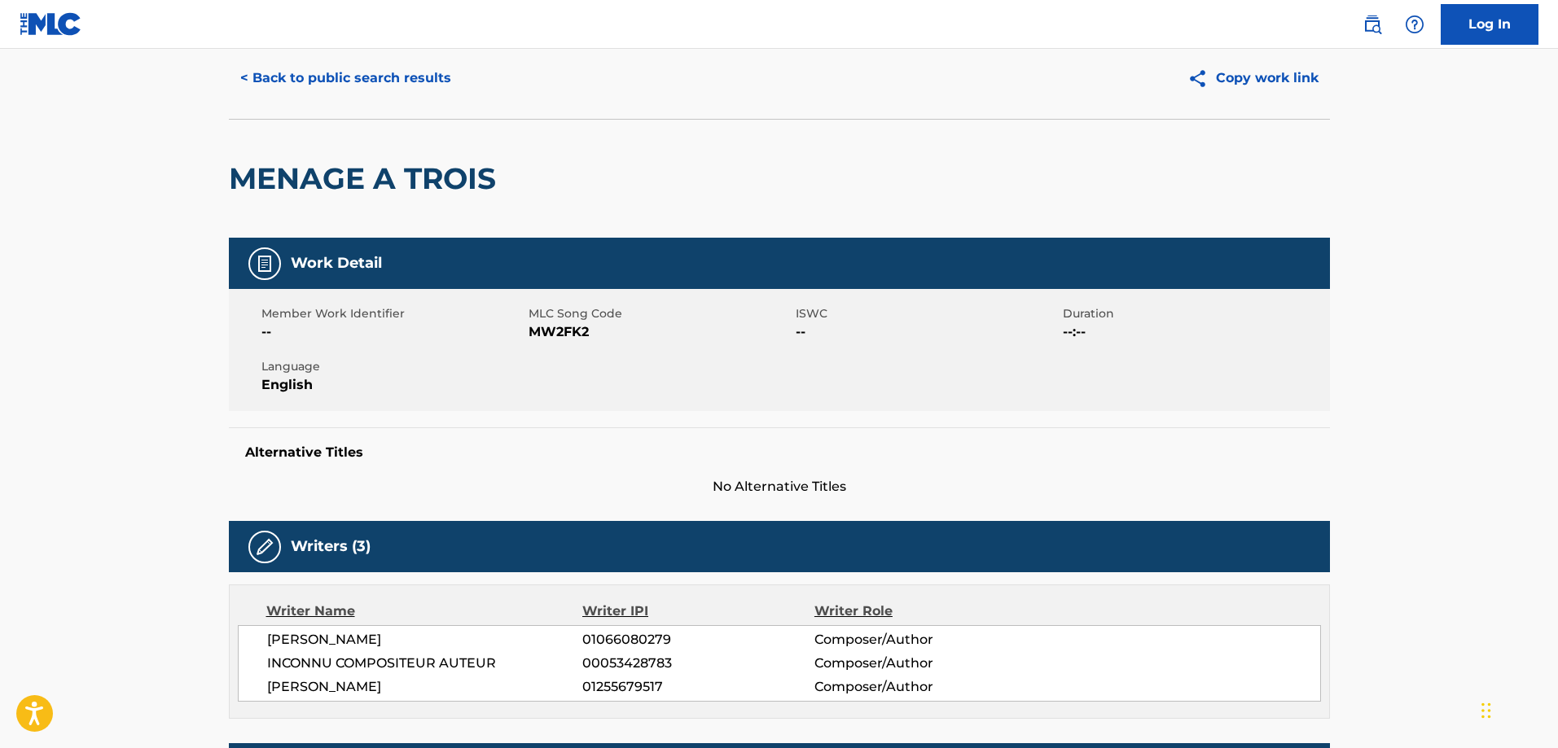
scroll to position [0, 0]
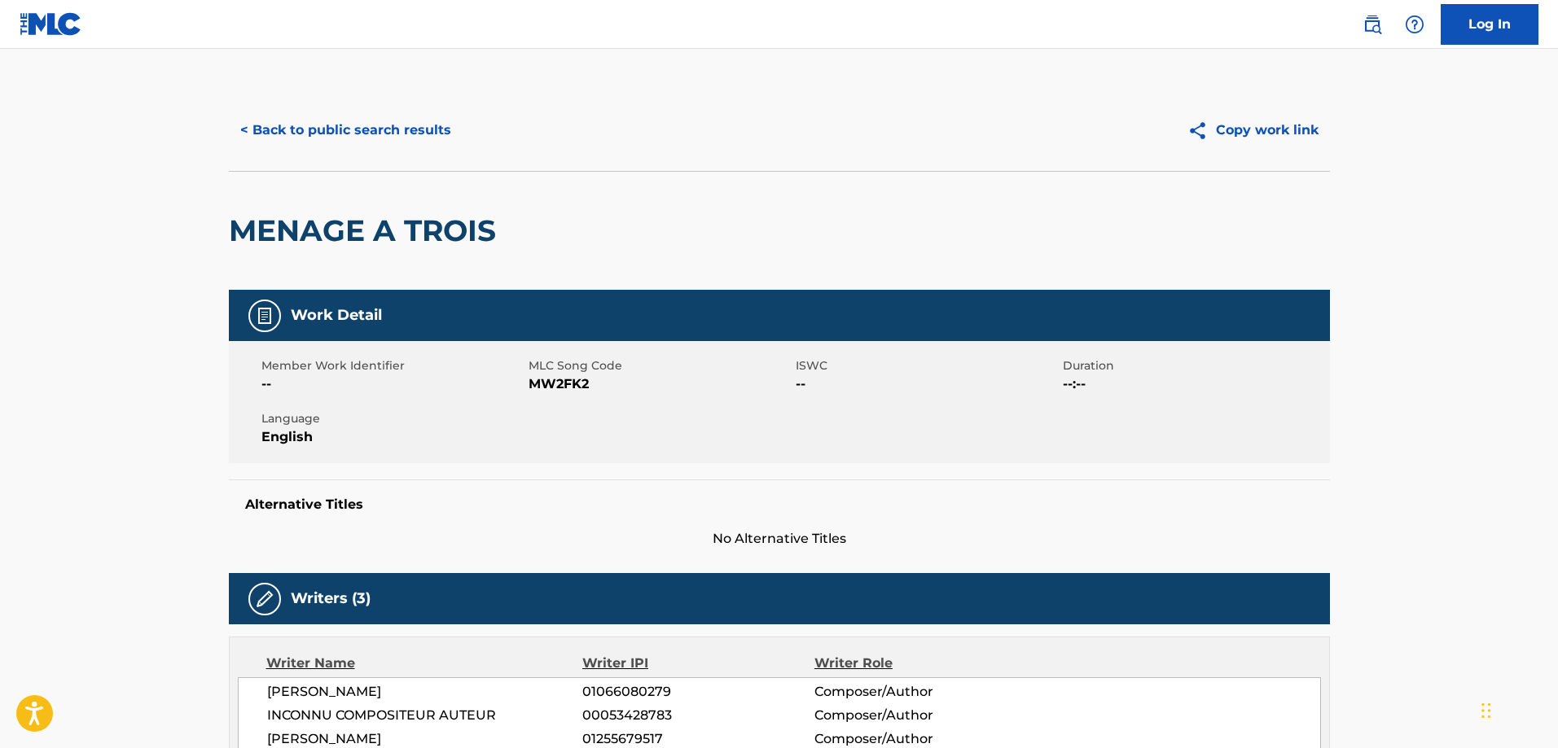
click at [344, 129] on button "< Back to public search results" at bounding box center [346, 130] width 234 height 41
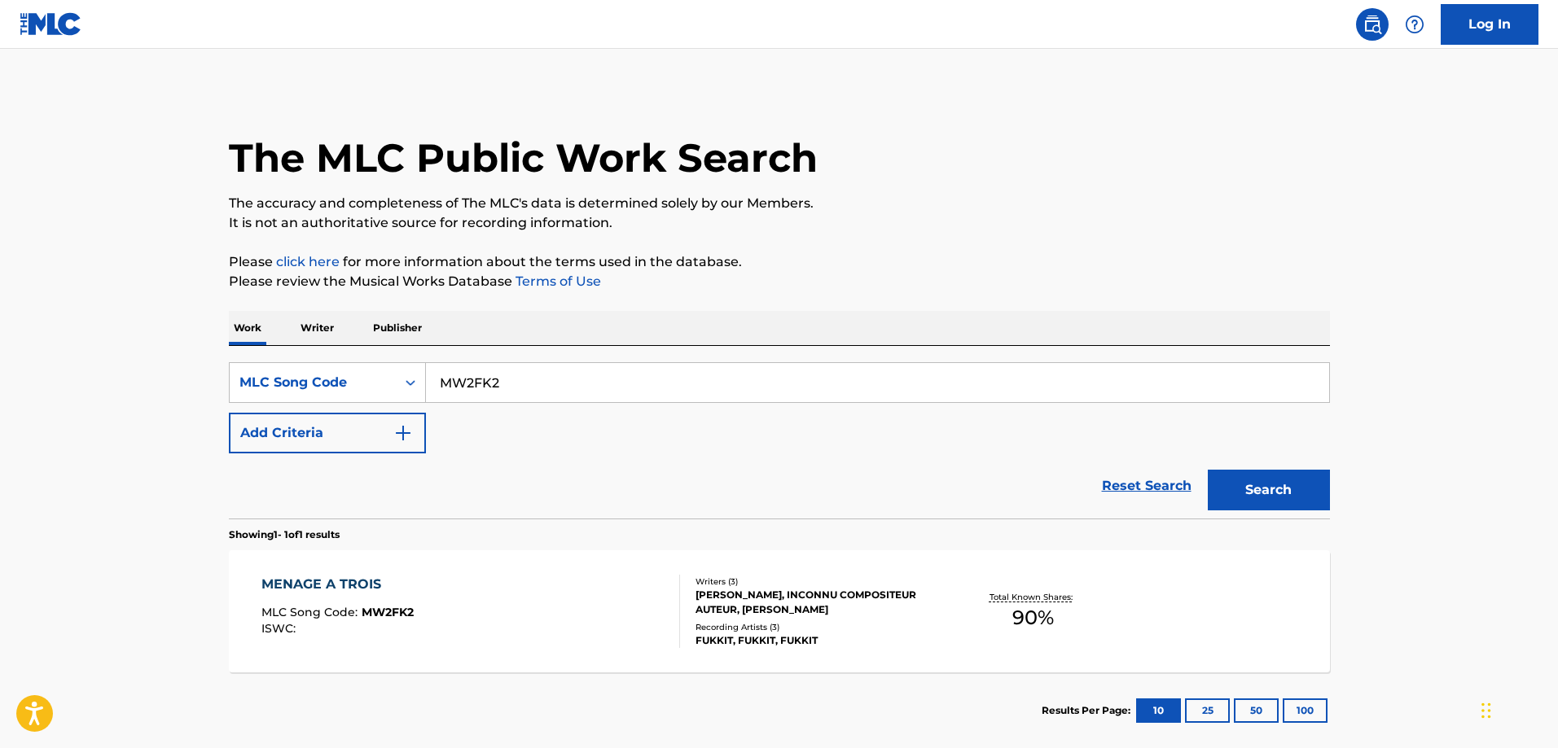
click at [629, 406] on div "SearchWithCriteria72954e8b-957c-4fbd-a464-474444d8c329 MLC Song Code MW2FK2 Add…" at bounding box center [779, 407] width 1101 height 91
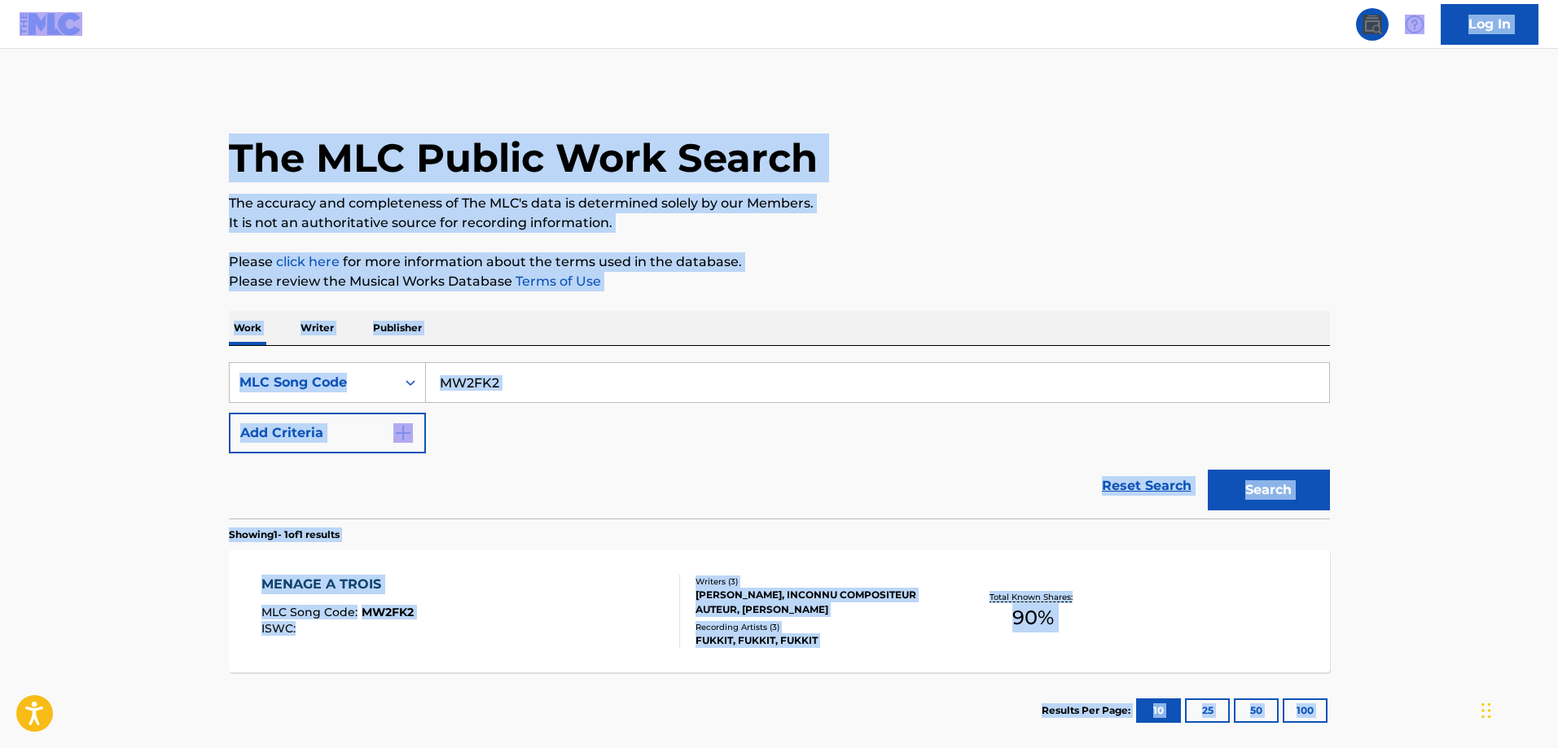
click at [644, 376] on input "MW2FK2" at bounding box center [877, 382] width 903 height 39
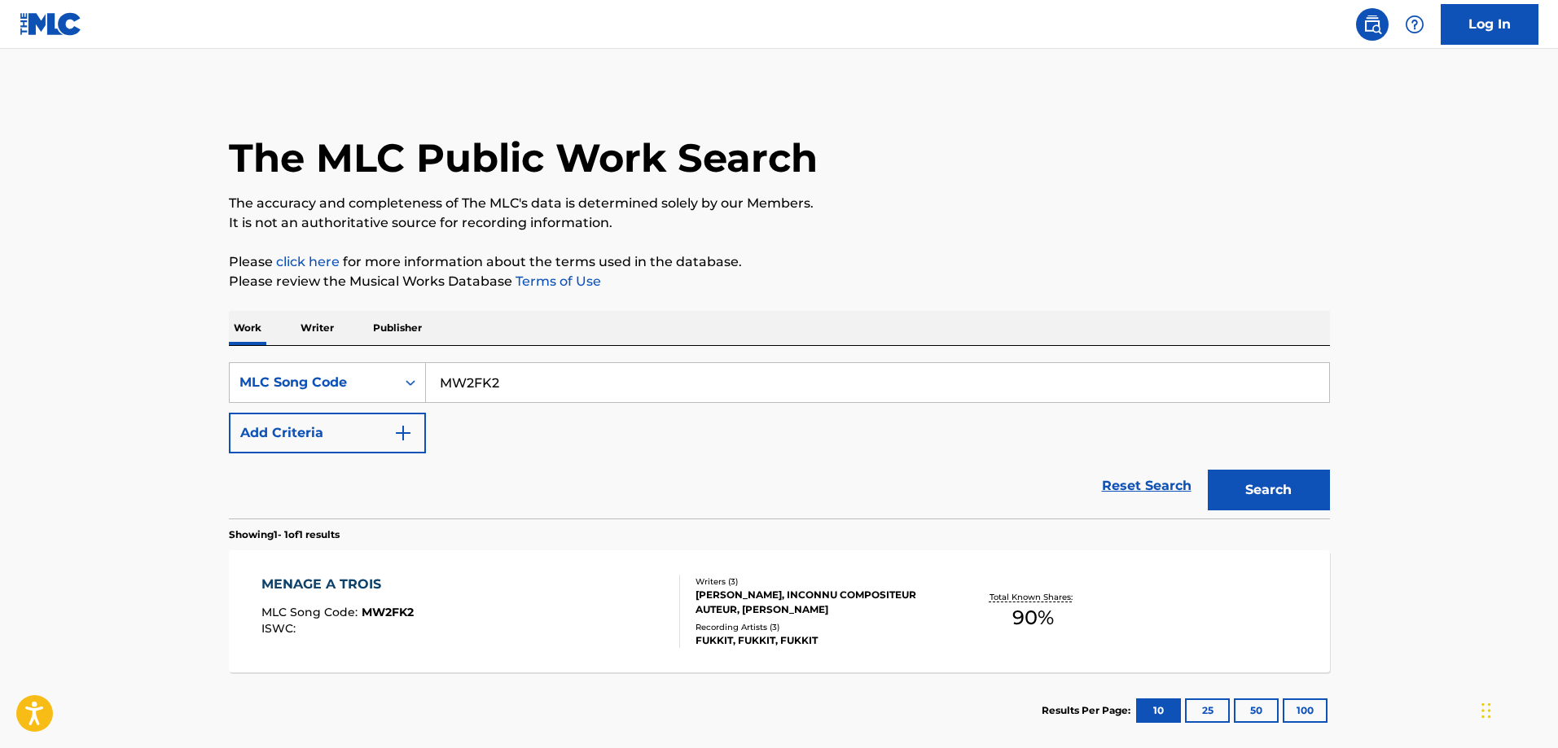
paste input "YD4GBK"
type input "YD4GBK"
click at [1208, 470] on button "Search" at bounding box center [1269, 490] width 122 height 41
click at [425, 588] on div "YO ME ENAMORE MLC Song Code : YD4GBK ISWC : T9255787725" at bounding box center [470, 611] width 419 height 73
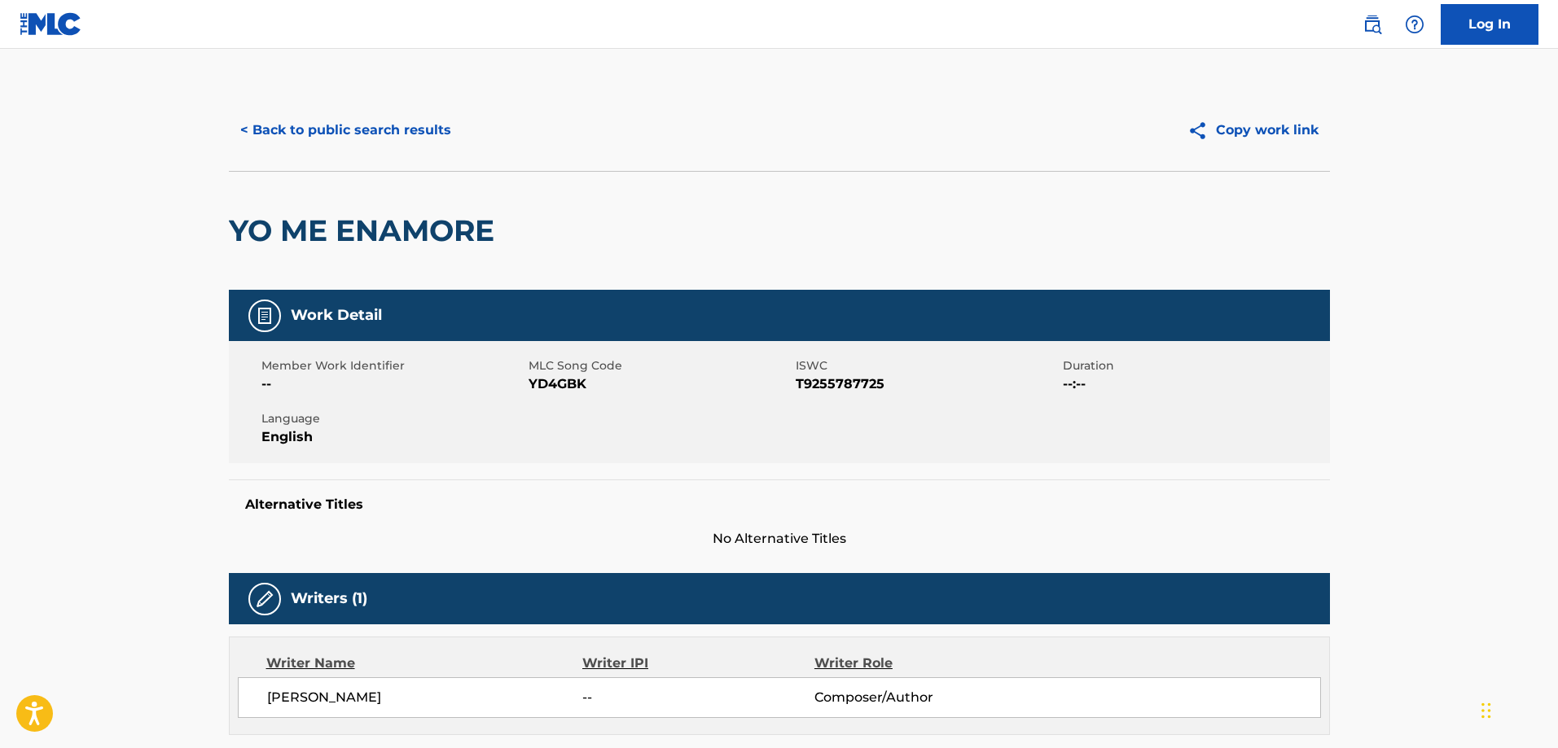
click at [349, 123] on button "< Back to public search results" at bounding box center [346, 130] width 234 height 41
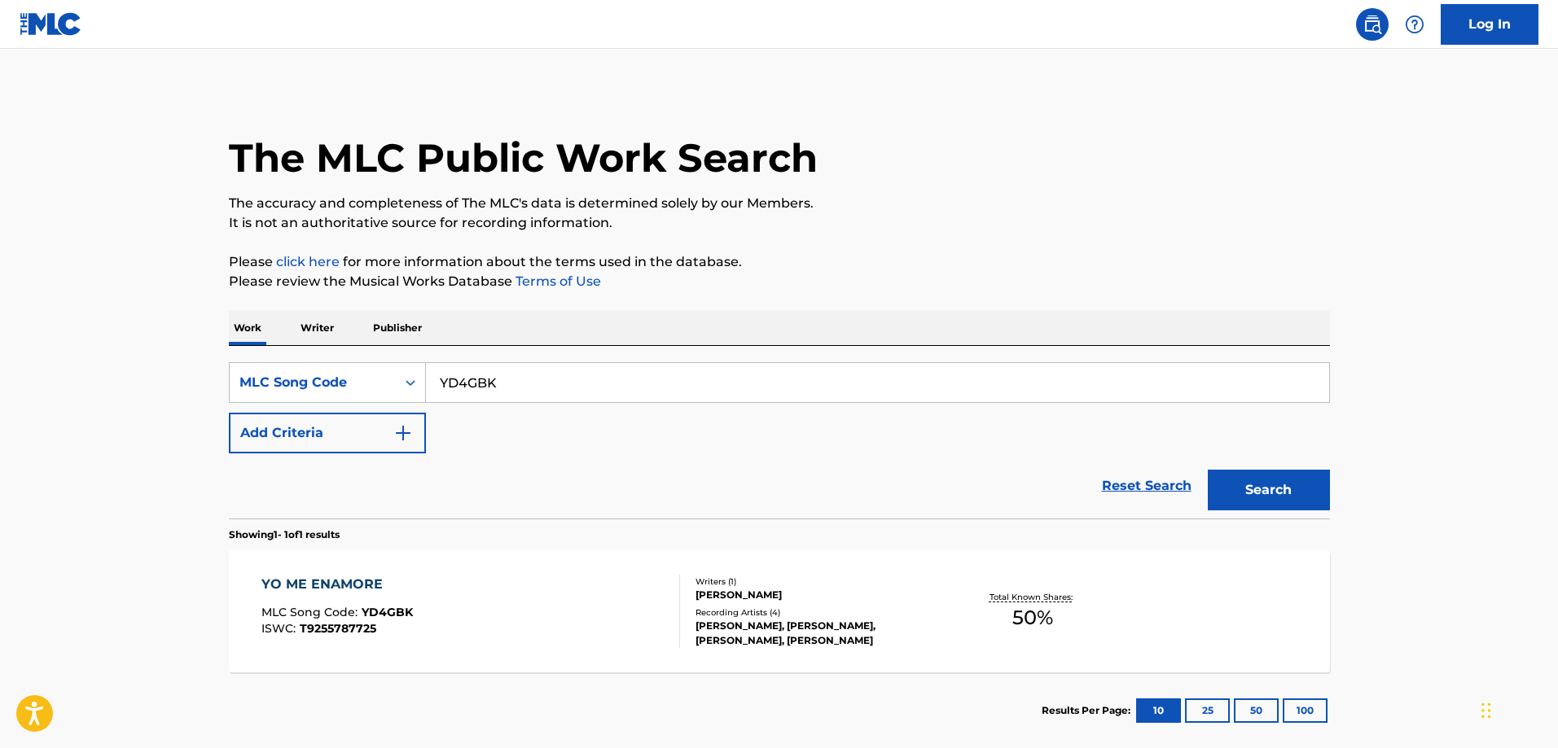
drag, startPoint x: 542, startPoint y: 391, endPoint x: 551, endPoint y: 375, distance: 17.5
click at [542, 390] on input "YD4GBK" at bounding box center [877, 382] width 903 height 39
paste input "QA8TFY"
type input "QA8TFY"
click at [1208, 470] on button "Search" at bounding box center [1269, 490] width 122 height 41
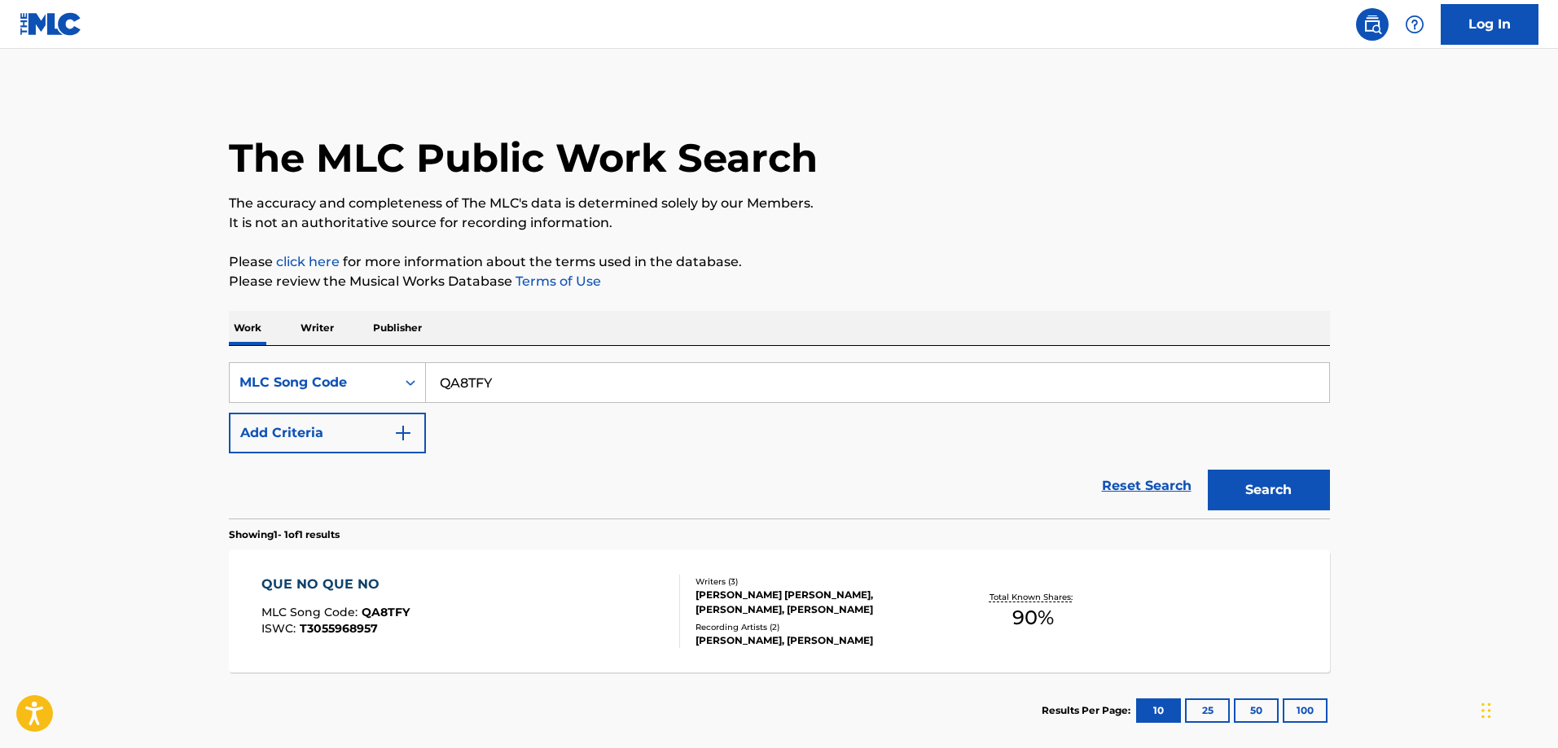
click at [344, 578] on div "QUE NO QUE NO" at bounding box center [335, 585] width 148 height 20
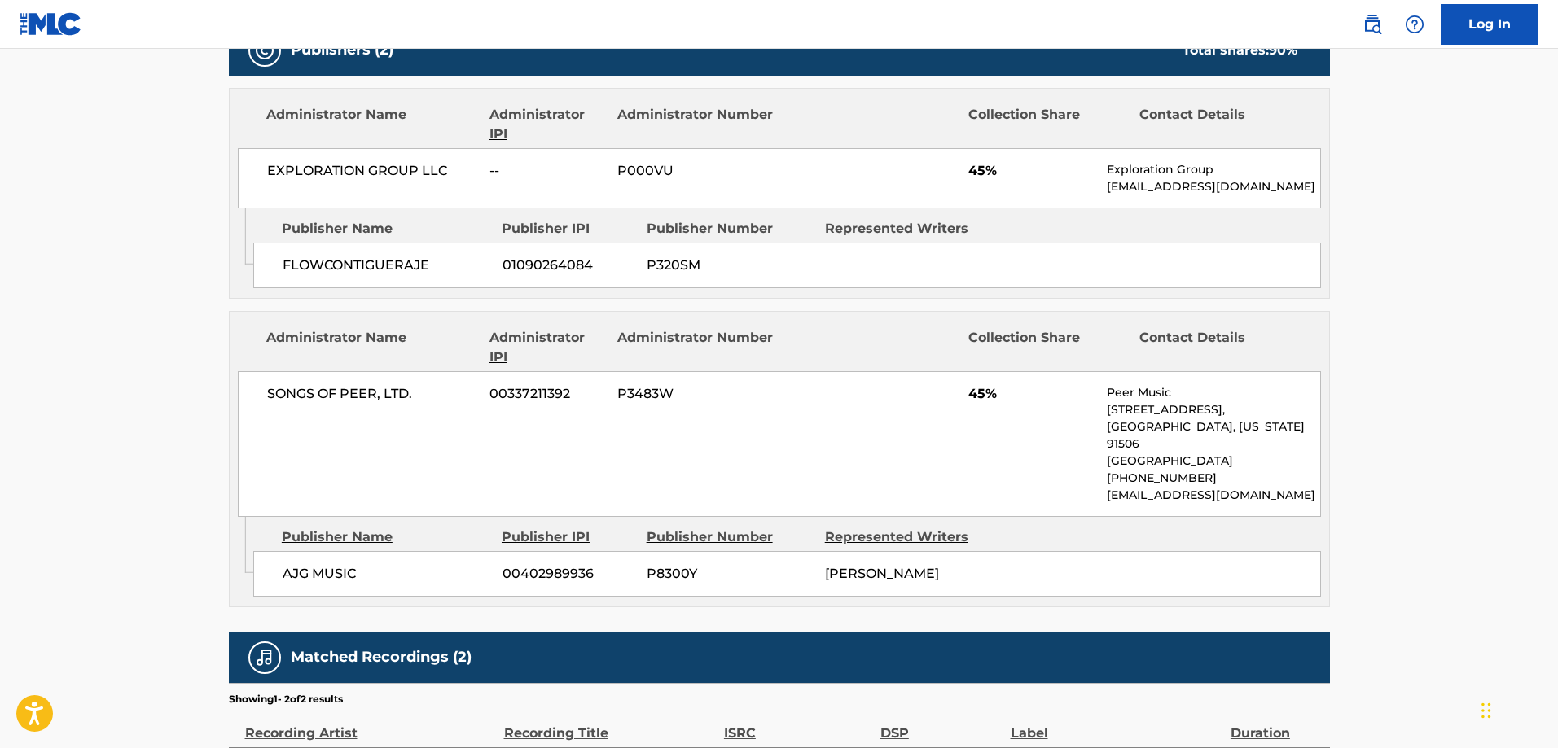
scroll to position [651, 0]
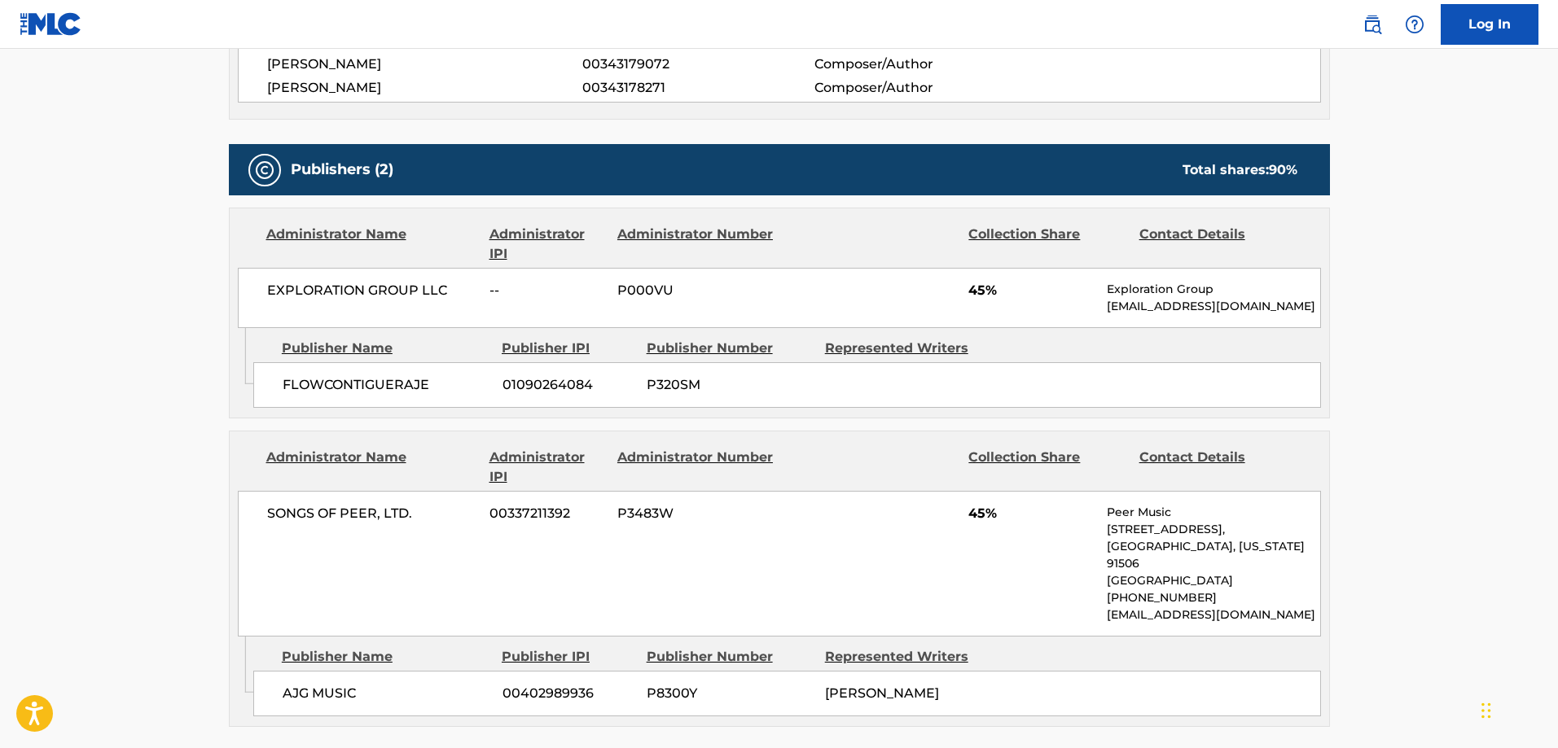
click at [303, 383] on span "FLOWCONTIGUERAJE" at bounding box center [387, 385] width 208 height 20
click at [304, 383] on span "FLOWCONTIGUERAJE" at bounding box center [387, 385] width 208 height 20
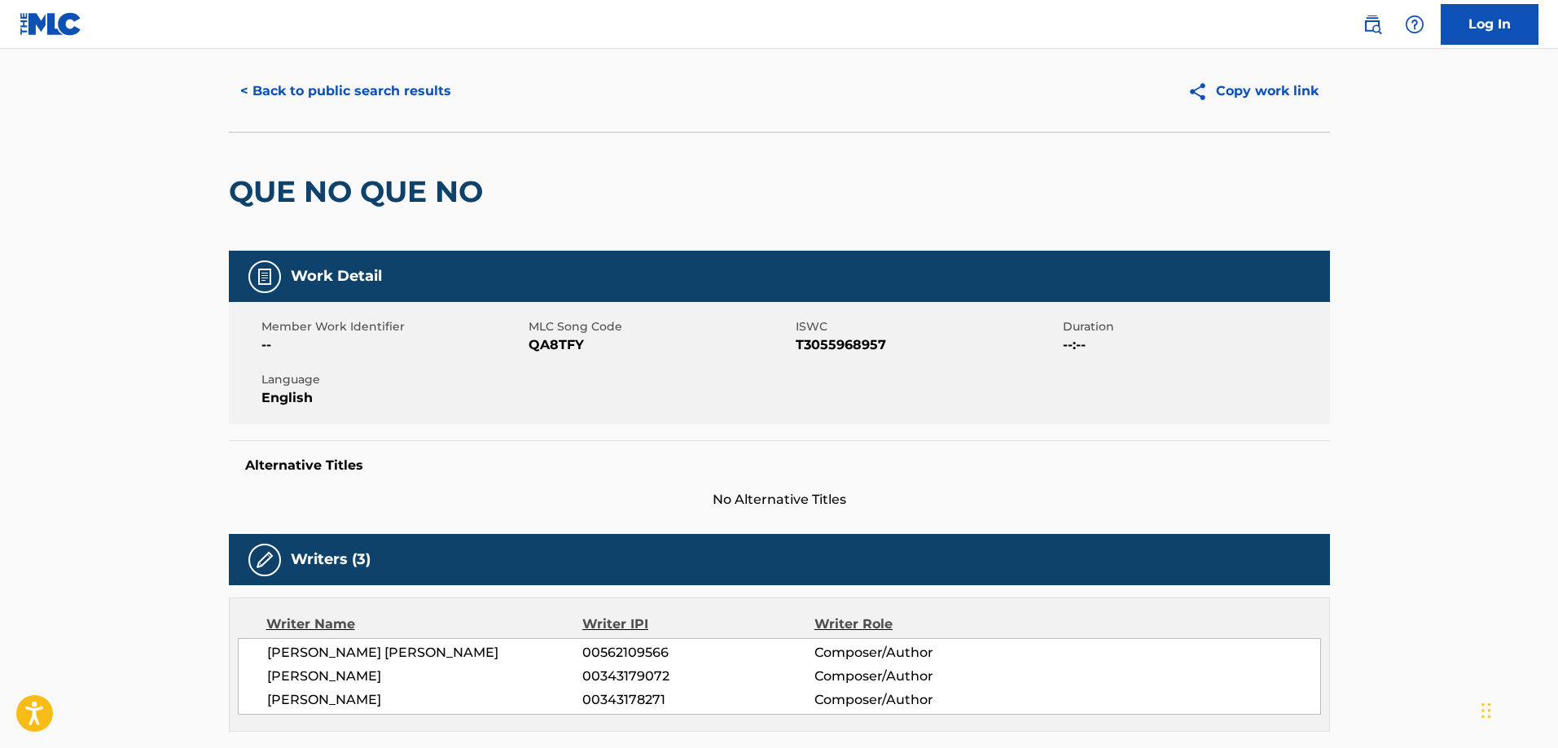
scroll to position [0, 0]
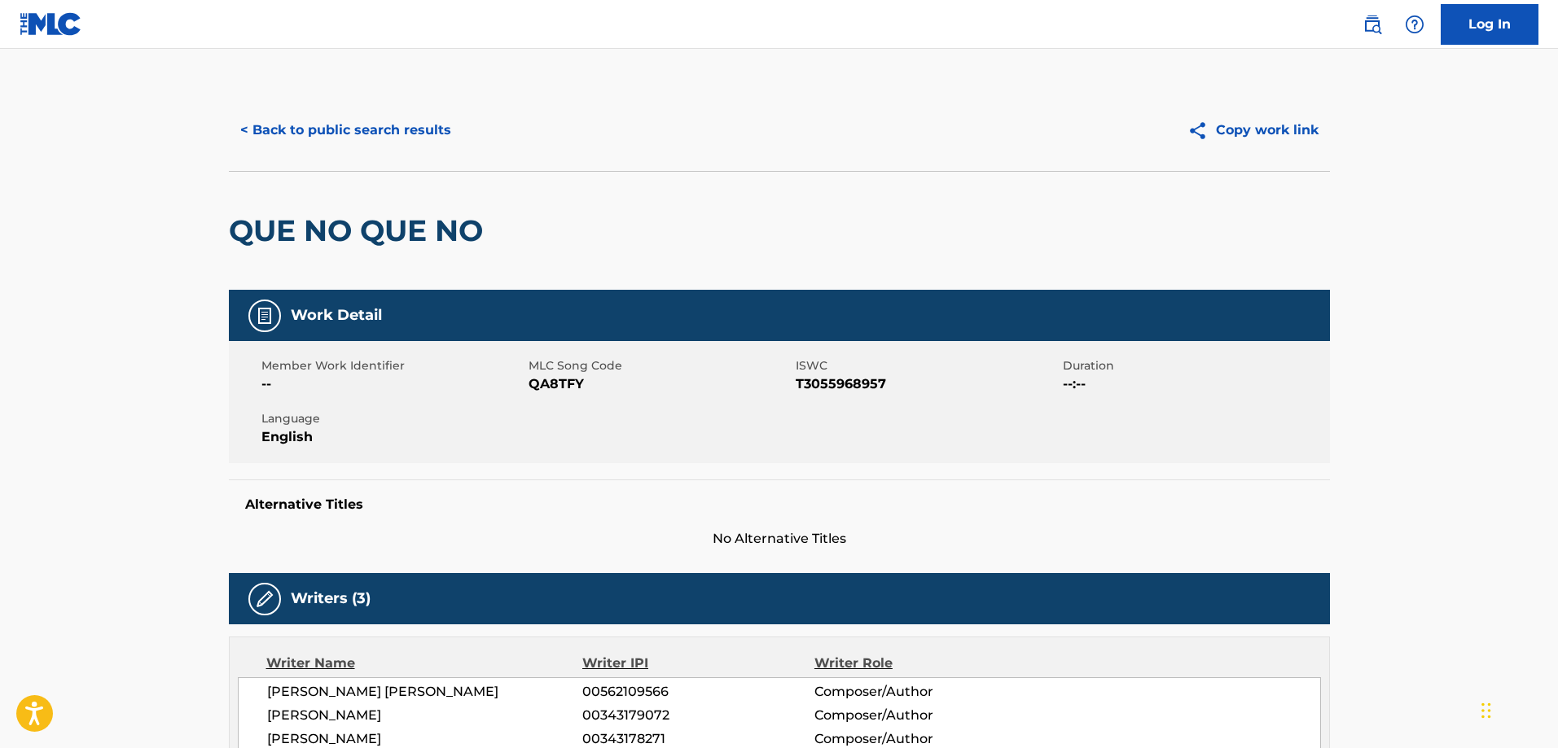
click at [370, 117] on button "< Back to public search results" at bounding box center [346, 130] width 234 height 41
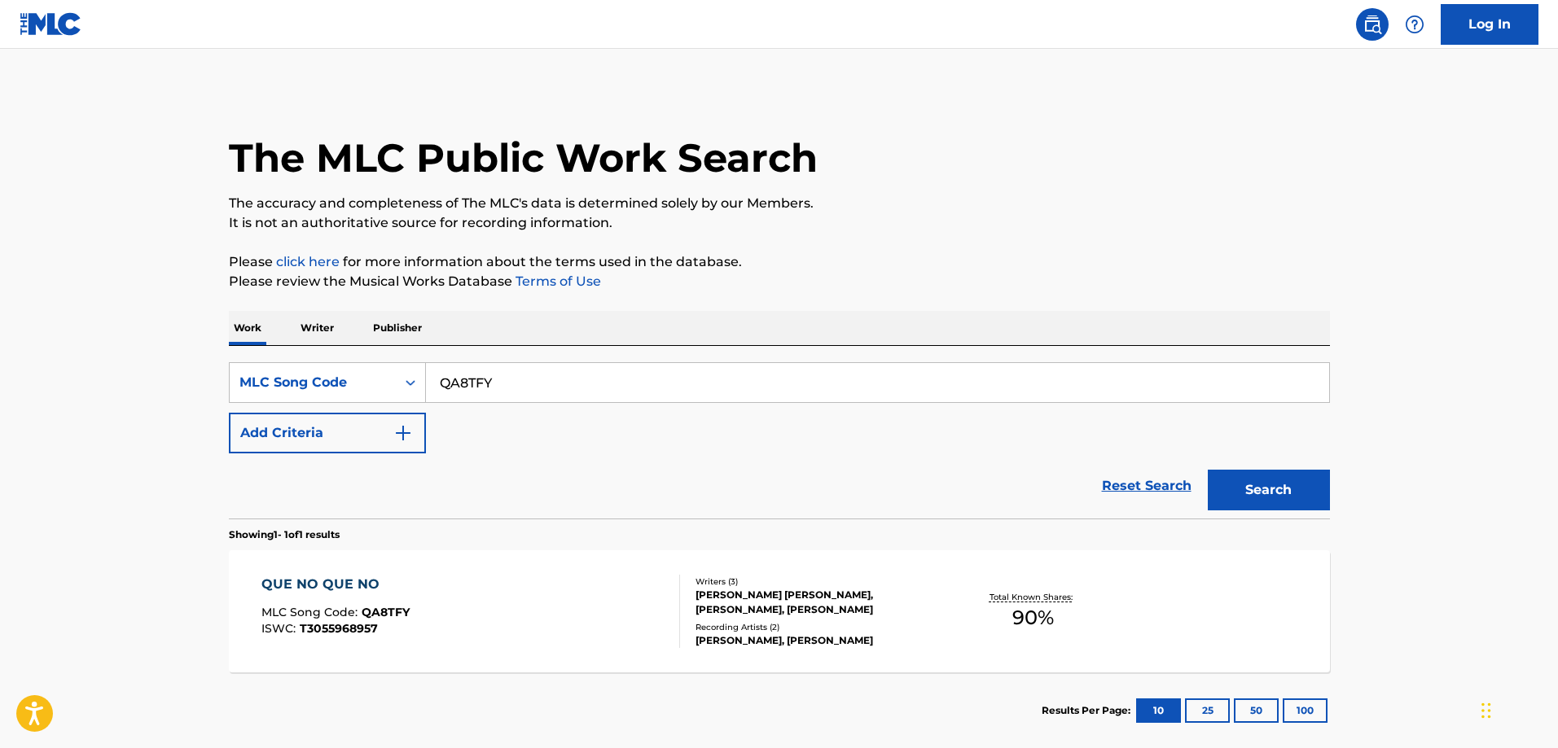
click at [624, 354] on div "SearchWithCriteria72954e8b-957c-4fbd-a464-474444d8c329 MLC Song Code QA8TFY Add…" at bounding box center [779, 432] width 1101 height 173
click at [612, 367] on input "QA8TFY" at bounding box center [877, 382] width 903 height 39
paste input "bohemian"
click at [544, 371] on input "bohemian" at bounding box center [877, 382] width 903 height 39
paste input "HC0A27"
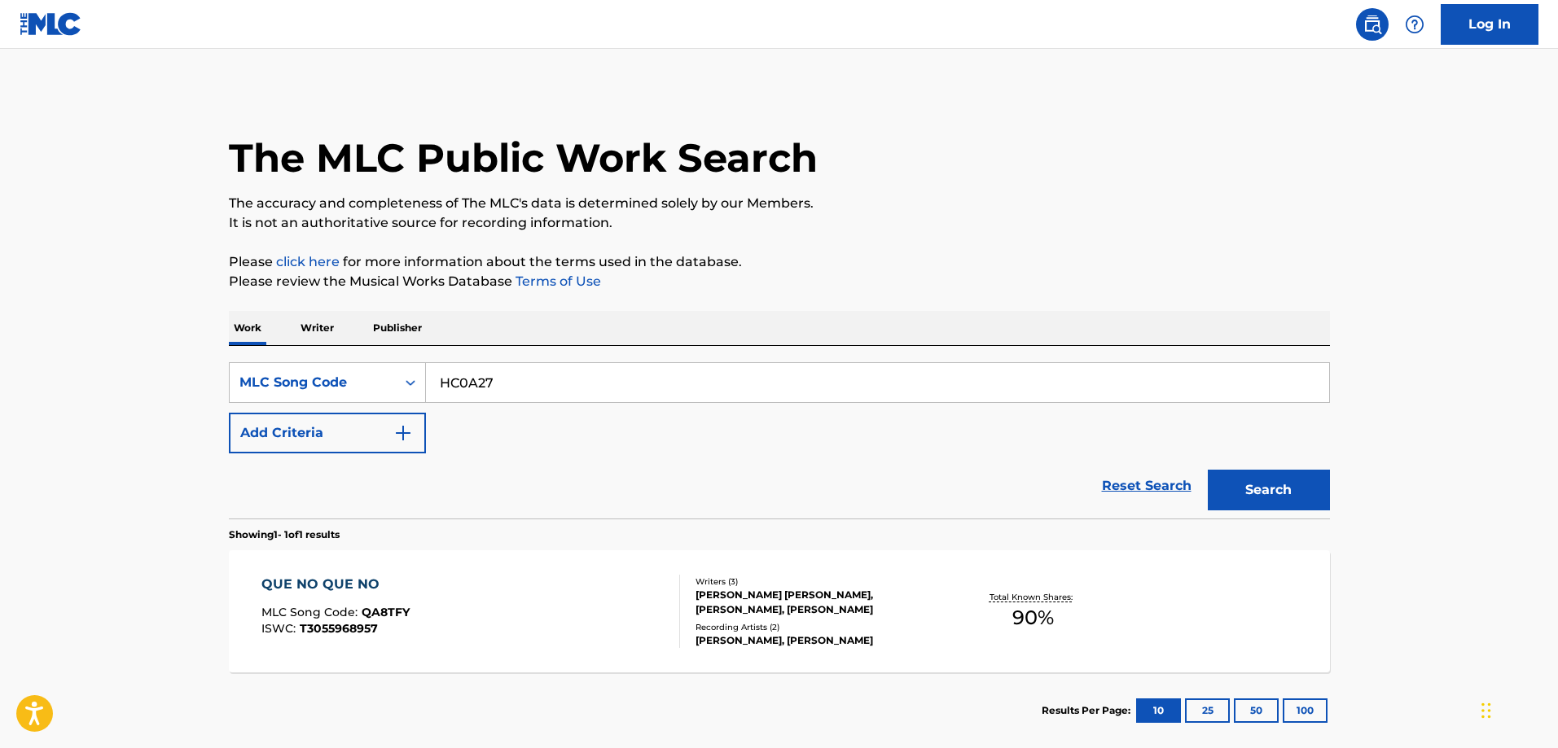
type input "HC0A27"
click at [1208, 470] on button "Search" at bounding box center [1269, 490] width 122 height 41
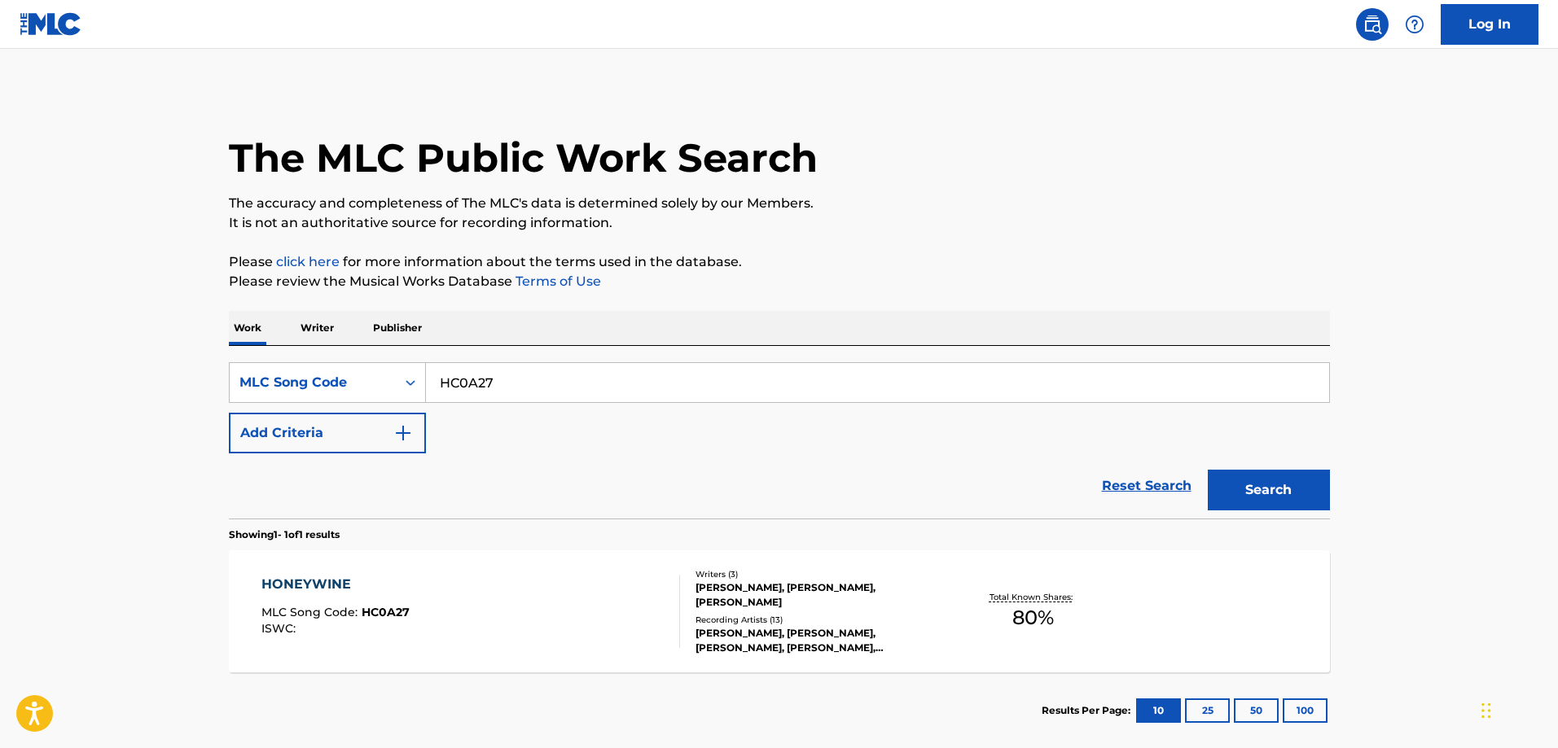
click at [508, 563] on div "HONEYWINE MLC Song Code : HC0A27 ISWC : Writers ( 3 ) FLAVIO CARRILLO, CYNTHIA …" at bounding box center [779, 612] width 1101 height 122
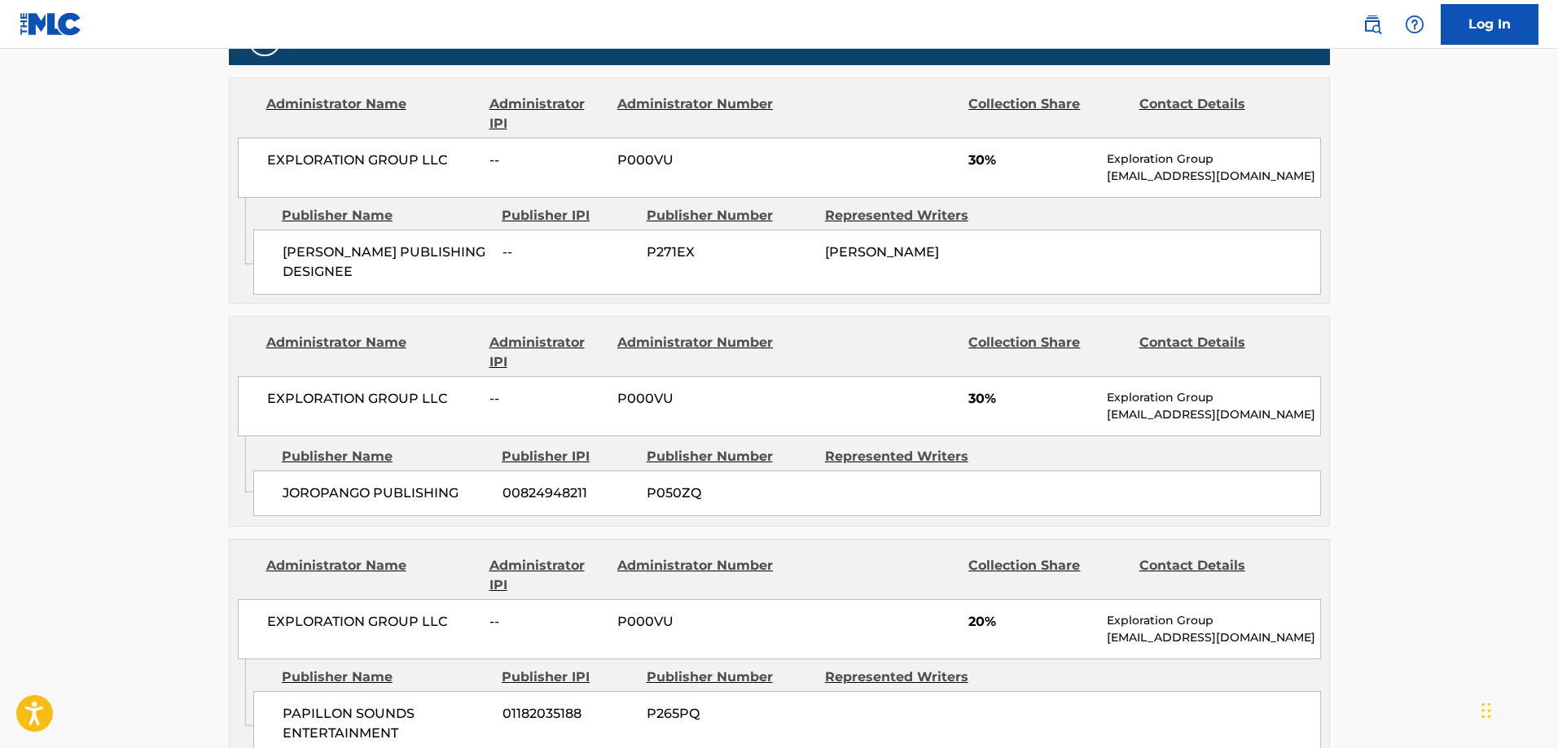
scroll to position [896, 0]
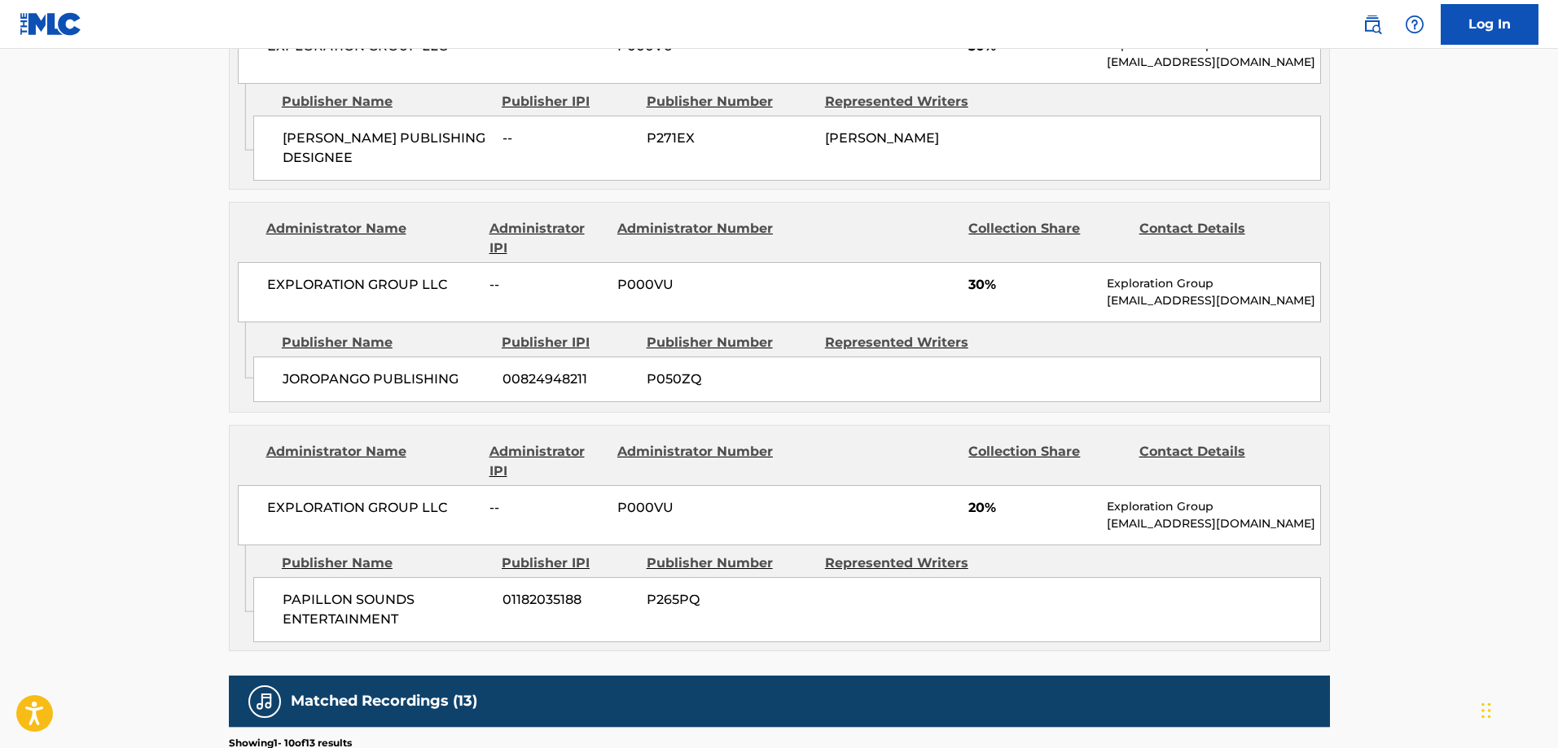
click at [300, 600] on span "PAPILLON SOUNDS ENTERTAINMENT" at bounding box center [387, 609] width 208 height 39
drag, startPoint x: 300, startPoint y: 600, endPoint x: 311, endPoint y: 604, distance: 12.1
click at [303, 602] on span "PAPILLON SOUNDS ENTERTAINMENT" at bounding box center [387, 609] width 208 height 39
click at [366, 625] on span "PAPILLON SOUNDS ENTERTAINMENT" at bounding box center [387, 609] width 208 height 39
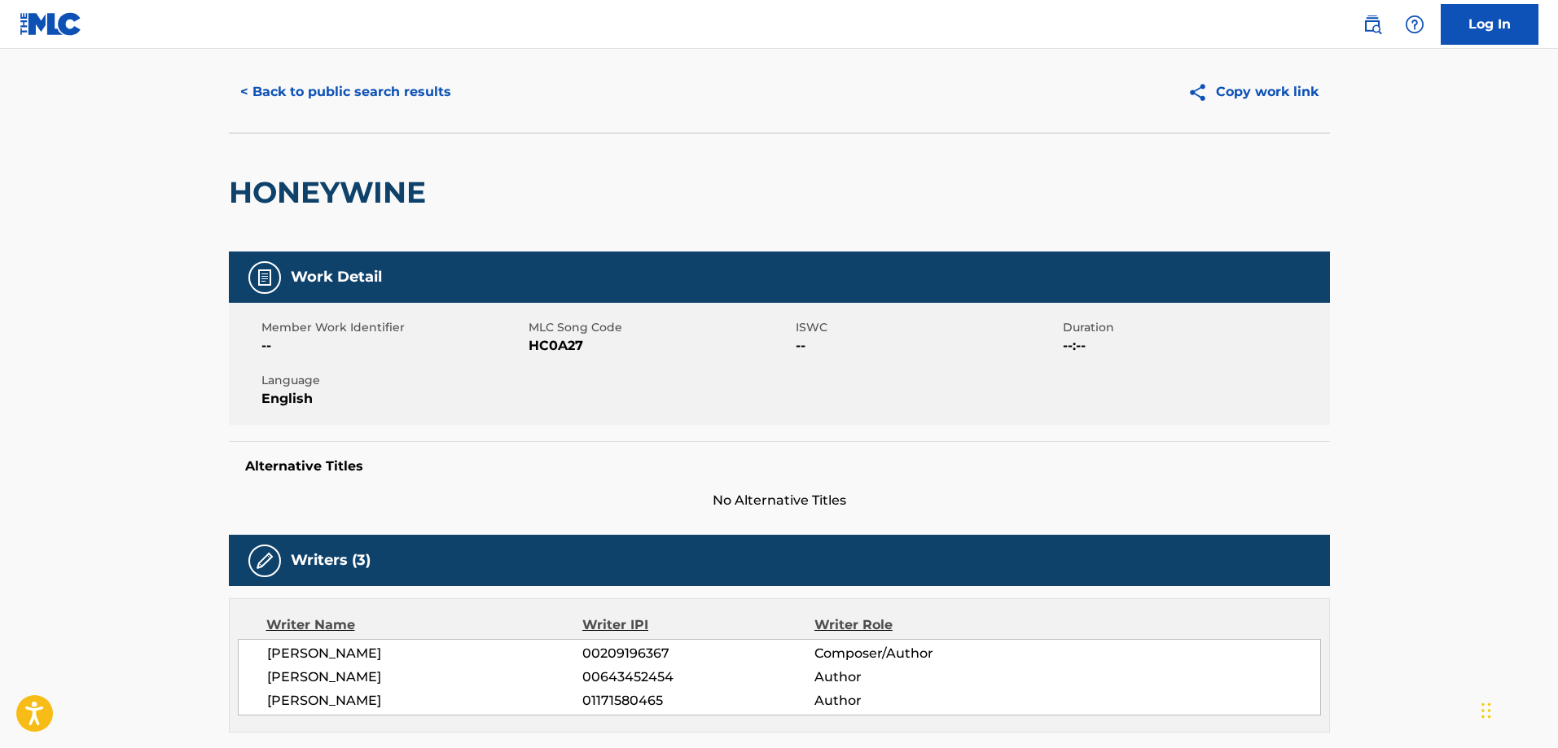
scroll to position [0, 0]
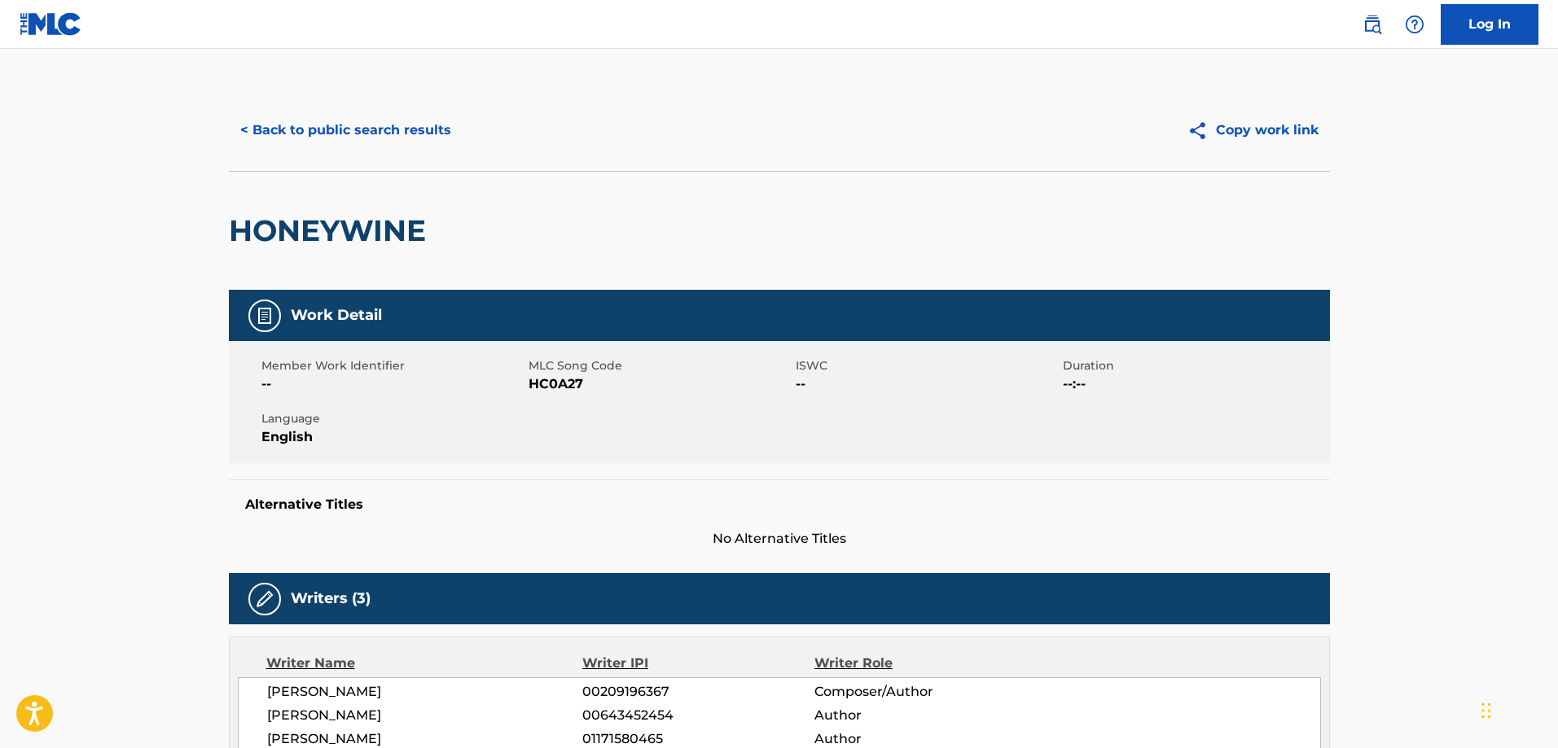
click at [358, 134] on button "< Back to public search results" at bounding box center [346, 130] width 234 height 41
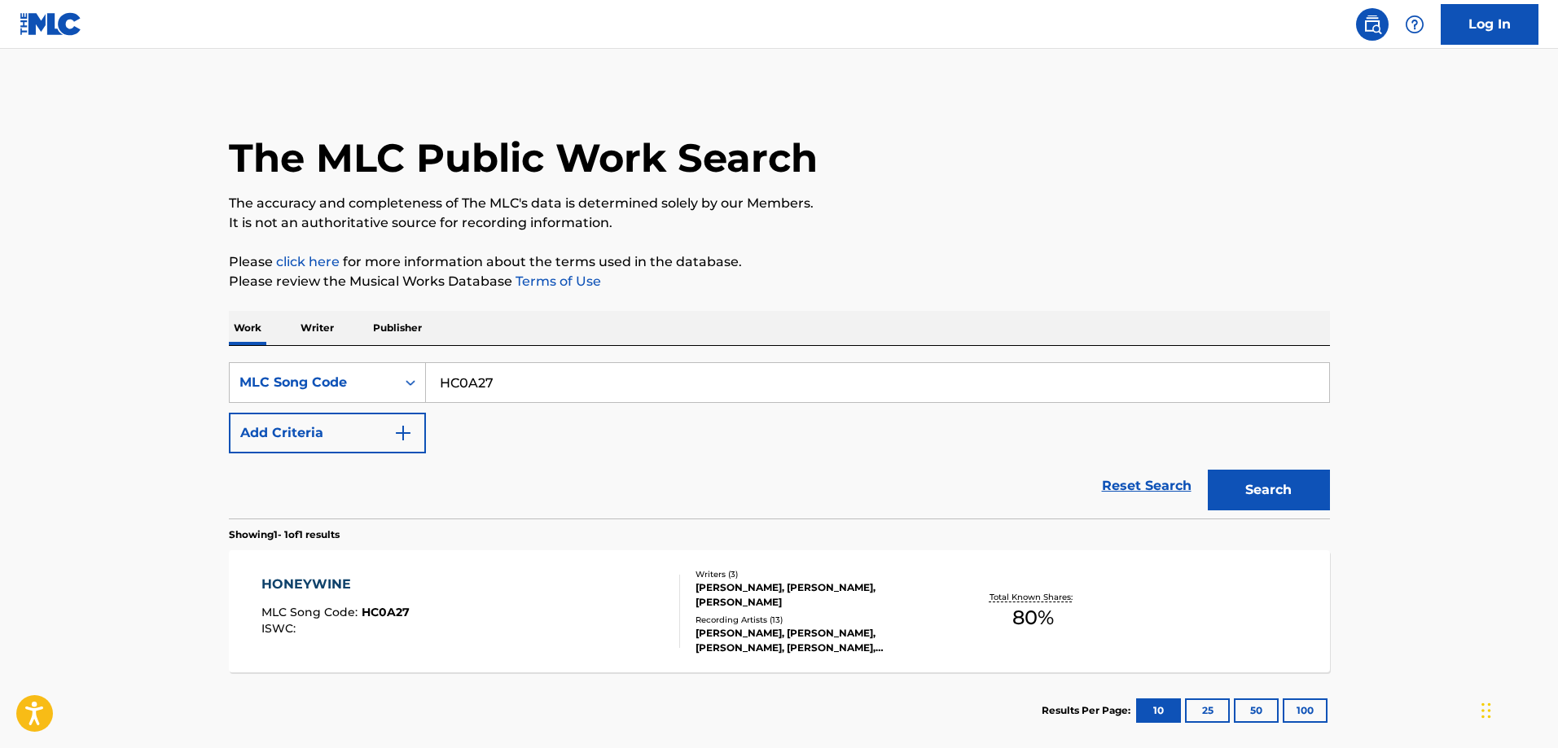
click at [534, 379] on input "HC0A27" at bounding box center [877, 382] width 903 height 39
paste input "B2705C"
type input "B2705C"
click at [1208, 470] on button "Search" at bounding box center [1269, 490] width 122 height 41
click at [377, 575] on div "A BITCH I KNEW" at bounding box center [334, 585] width 146 height 20
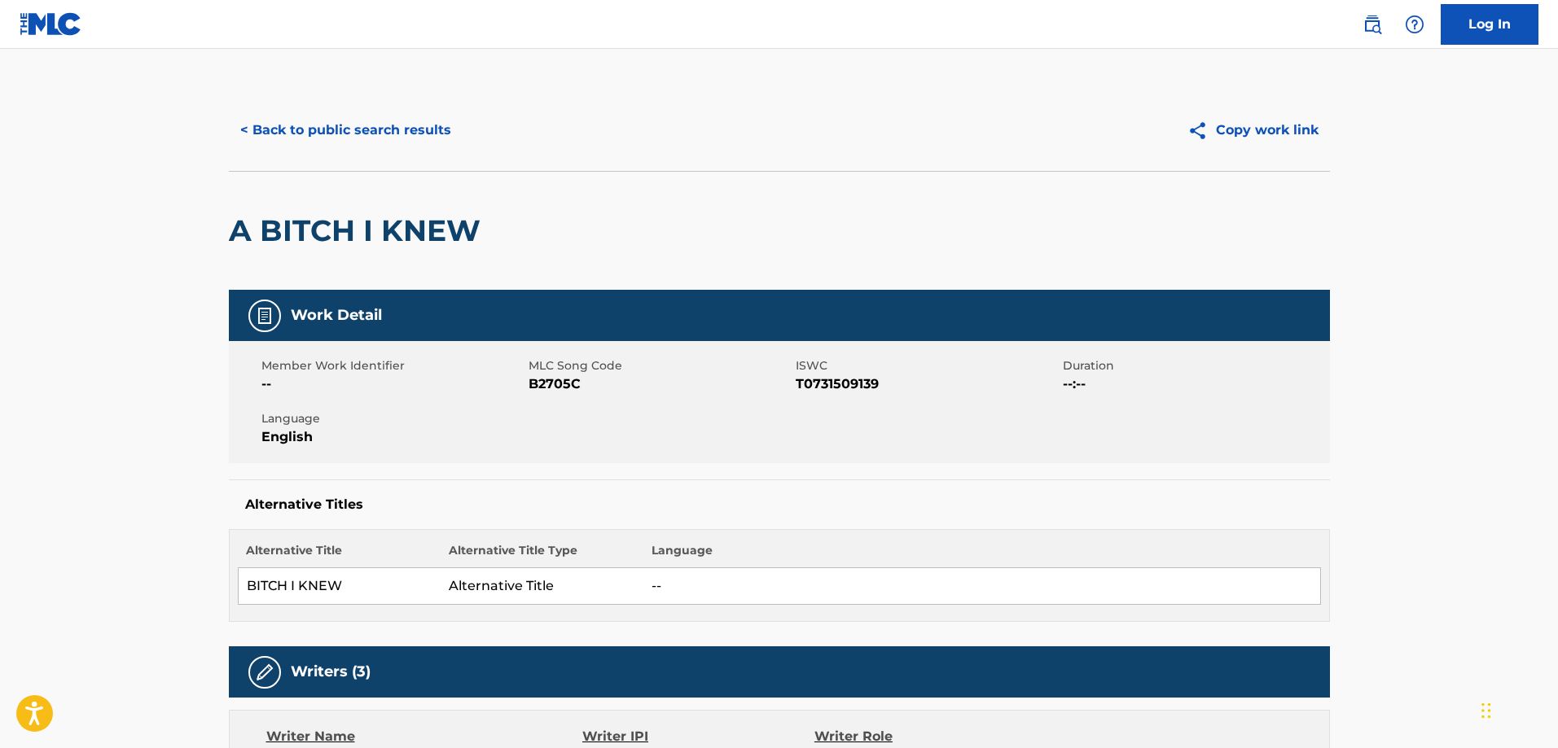
click at [317, 131] on button "< Back to public search results" at bounding box center [346, 130] width 234 height 41
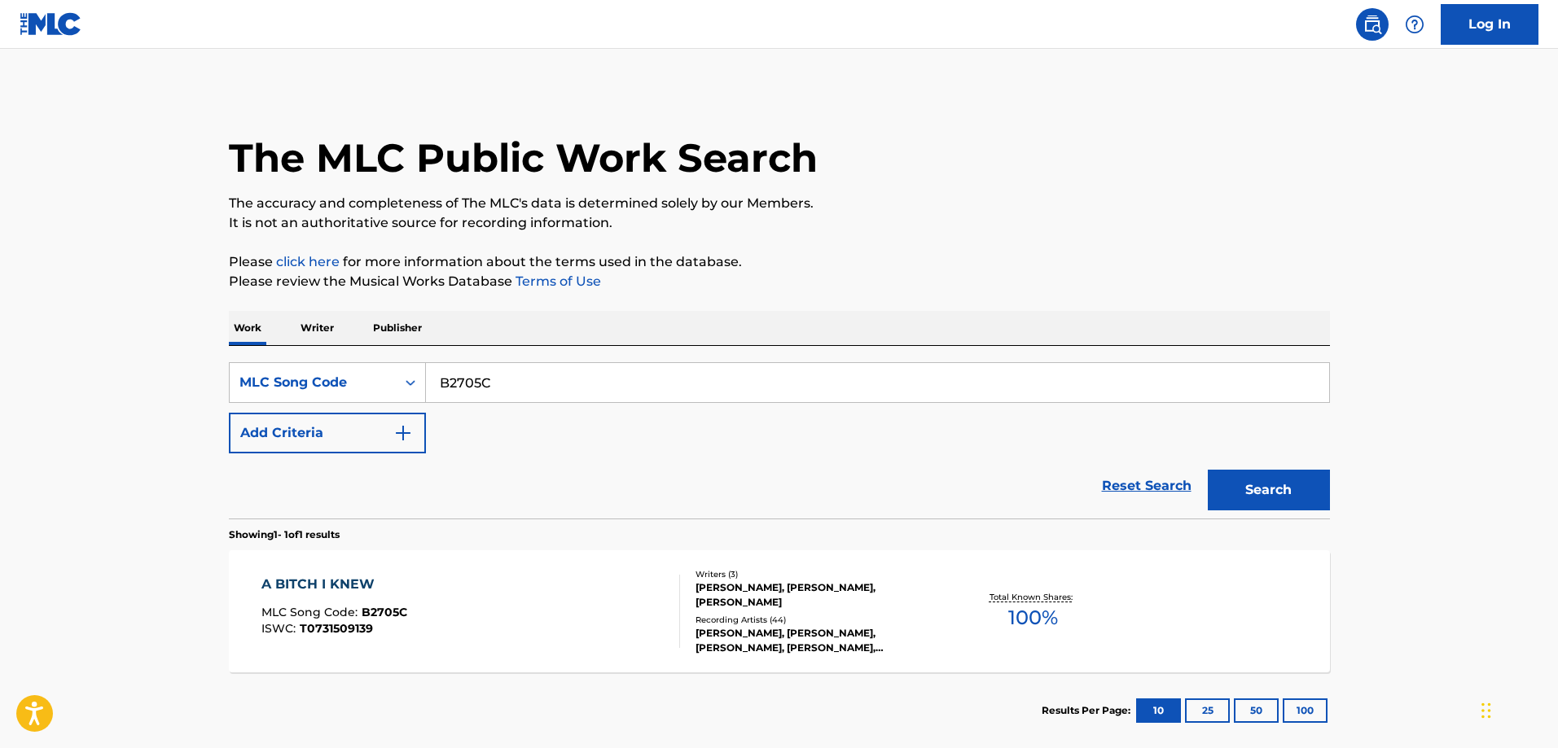
click at [604, 385] on input "B2705C" at bounding box center [877, 382] width 903 height 39
paste input "CA0R4I"
click at [1208, 470] on button "Search" at bounding box center [1269, 490] width 122 height 41
click at [327, 570] on div "CARELESS MLC Song Code : CA0R4I ISWC : T9229952403 Writers ( 2 ) JONATHAN QUARM…" at bounding box center [779, 612] width 1101 height 122
click at [543, 391] on input "CA0R4I" at bounding box center [877, 382] width 903 height 39
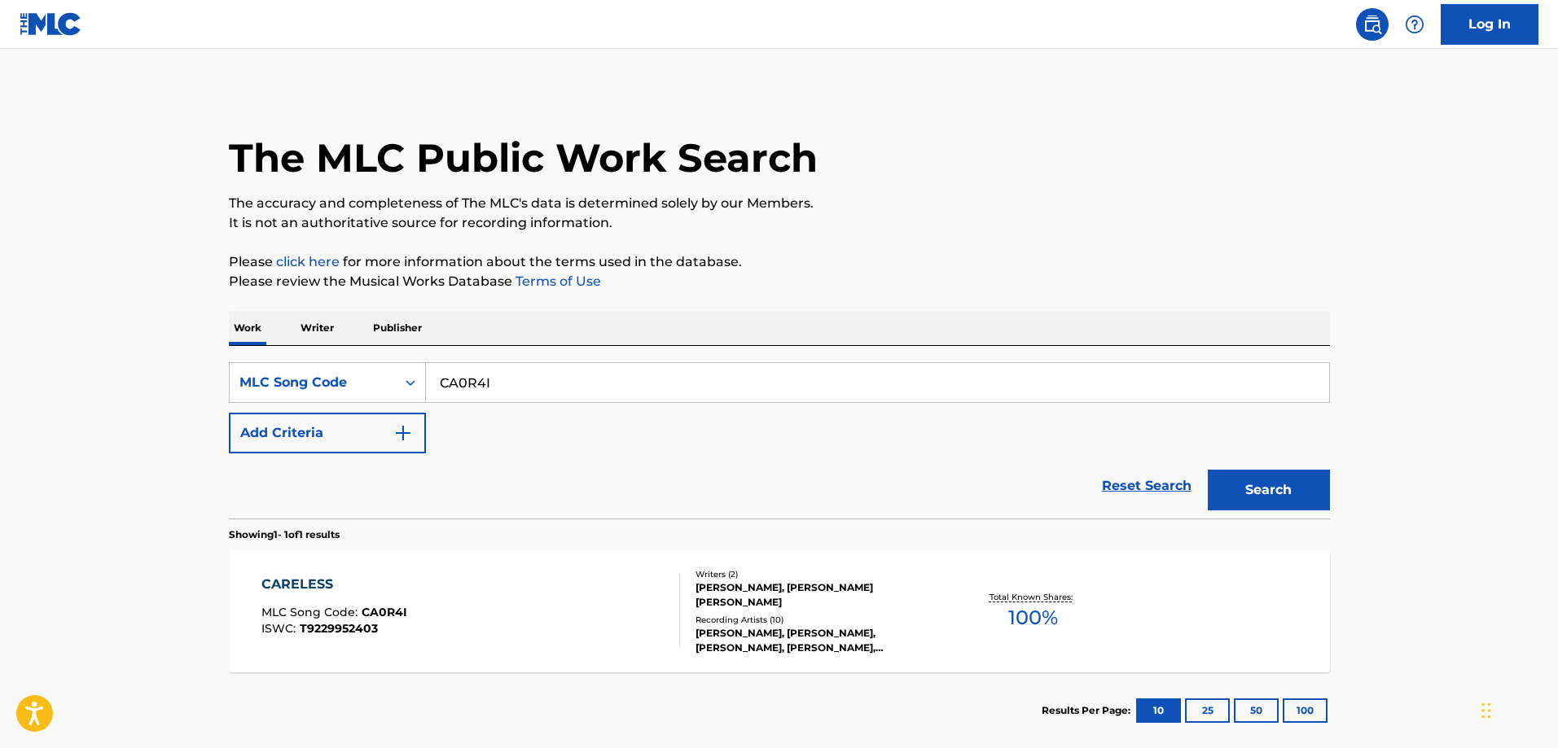
paste input "WB52I8"
click at [1208, 470] on button "Search" at bounding box center [1269, 490] width 122 height 41
click at [382, 578] on div "THE WORST DAY" at bounding box center [334, 585] width 147 height 20
click at [581, 384] on input "WB52I8" at bounding box center [877, 382] width 903 height 39
paste input "Y1502X"
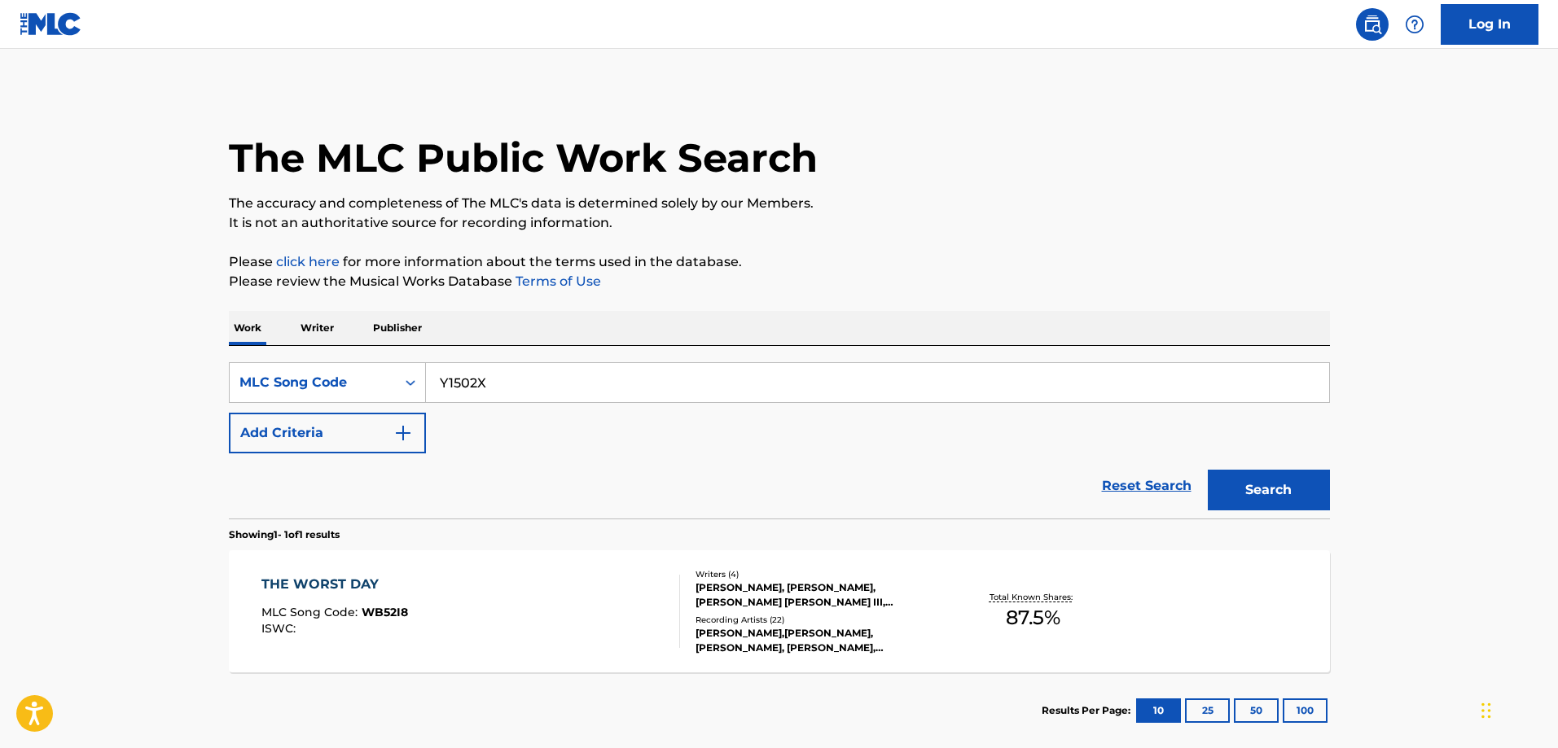
type input "Y1502X"
click at [1208, 470] on button "Search" at bounding box center [1269, 490] width 122 height 41
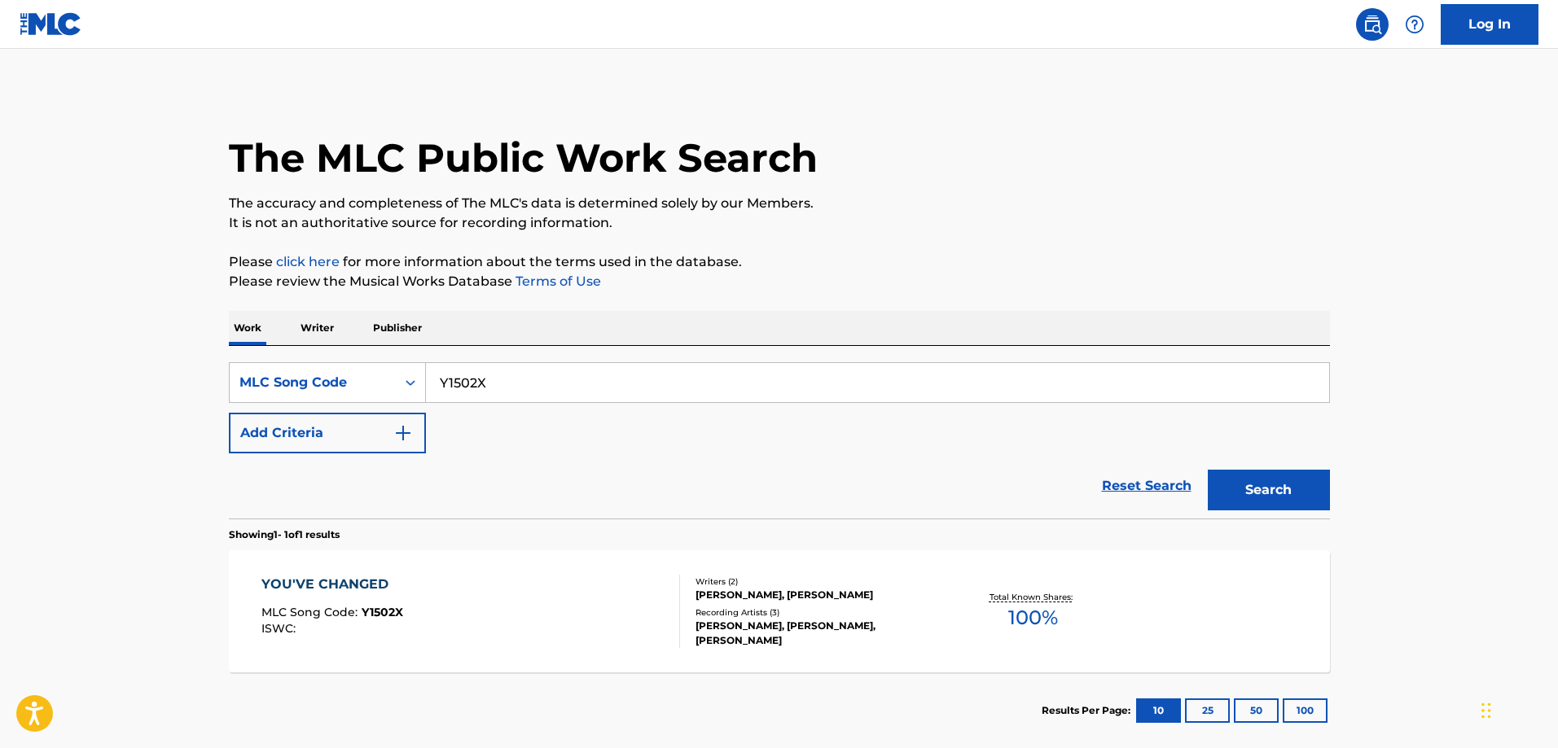
click at [402, 578] on div "YOU'VE CHANGED MLC Song Code : Y1502X ISWC :" at bounding box center [470, 611] width 419 height 73
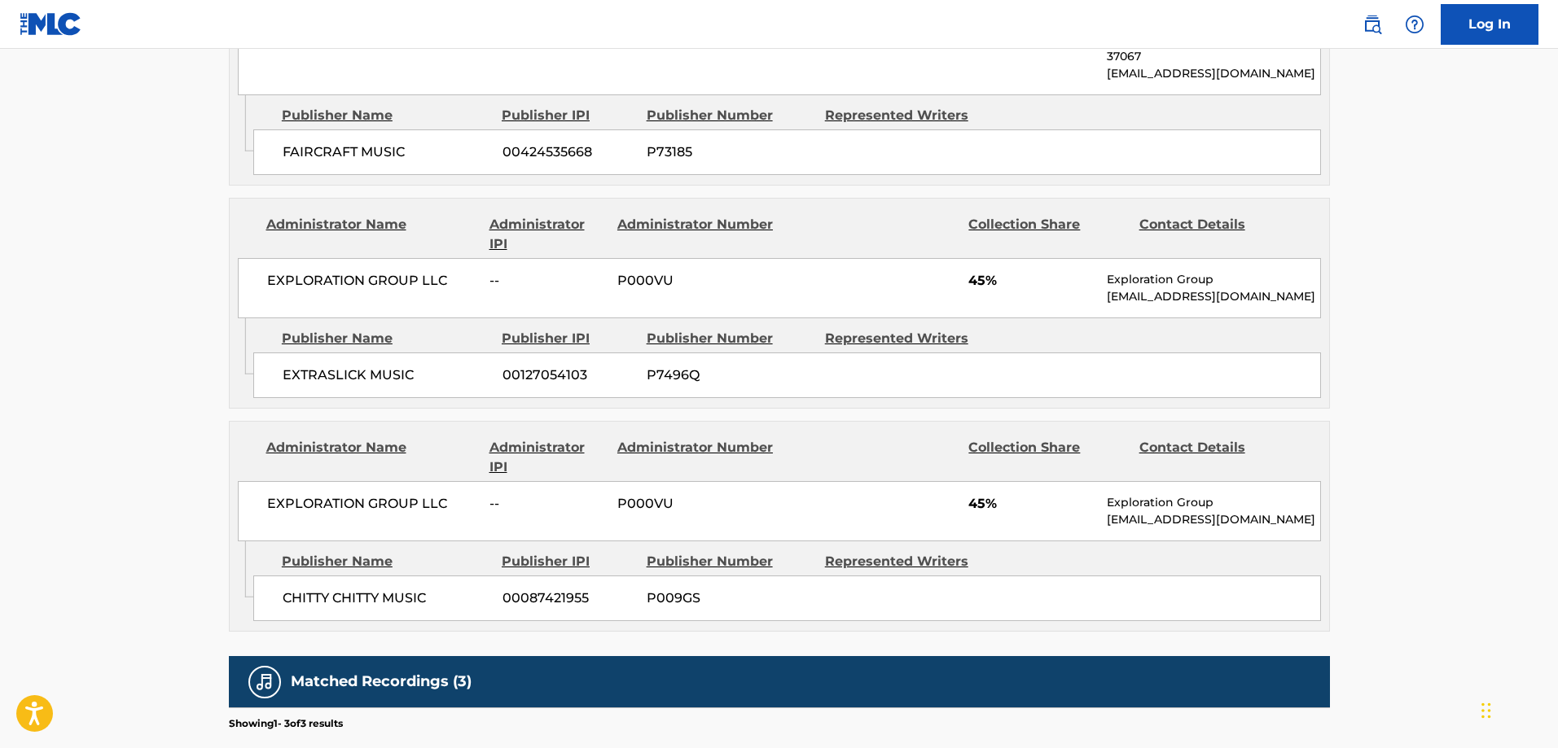
scroll to position [977, 0]
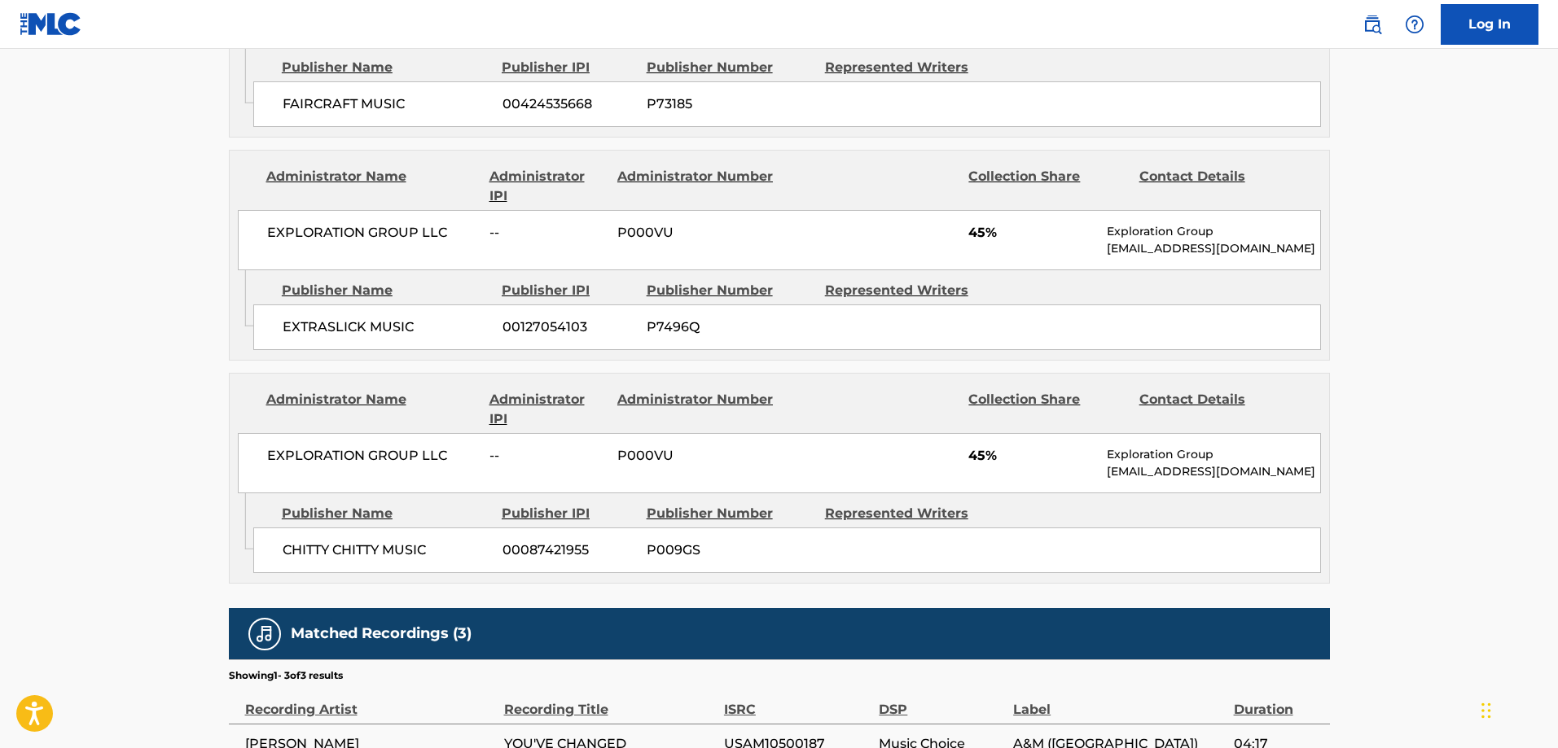
click at [293, 528] on div "CHITTY CHITTY MUSIC 00087421955 P009GS" at bounding box center [787, 551] width 1068 height 46
drag, startPoint x: 293, startPoint y: 505, endPoint x: 401, endPoint y: 502, distance: 107.5
click at [401, 528] on div "CHITTY CHITTY MUSIC 00087421955 P009GS" at bounding box center [787, 551] width 1068 height 46
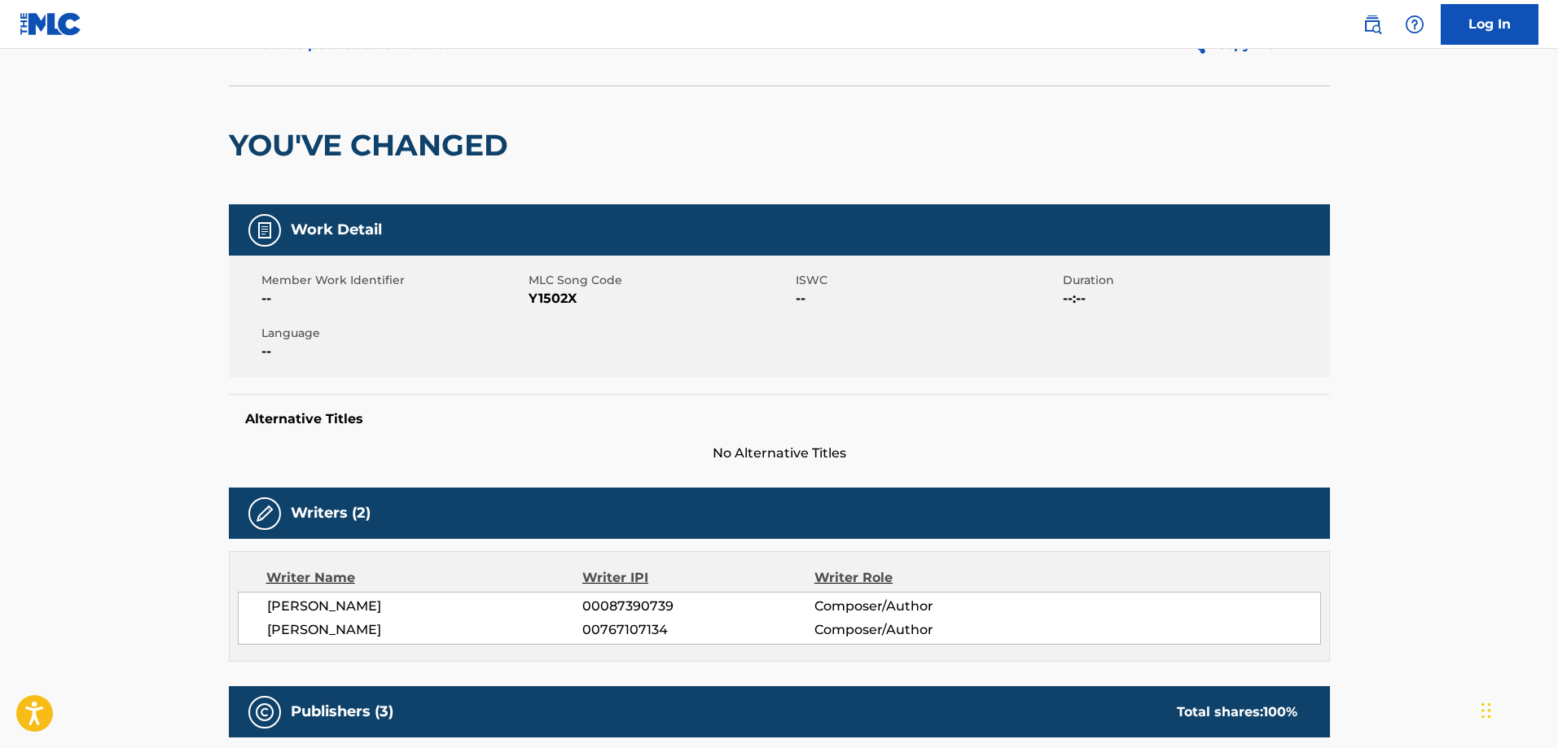
scroll to position [0, 0]
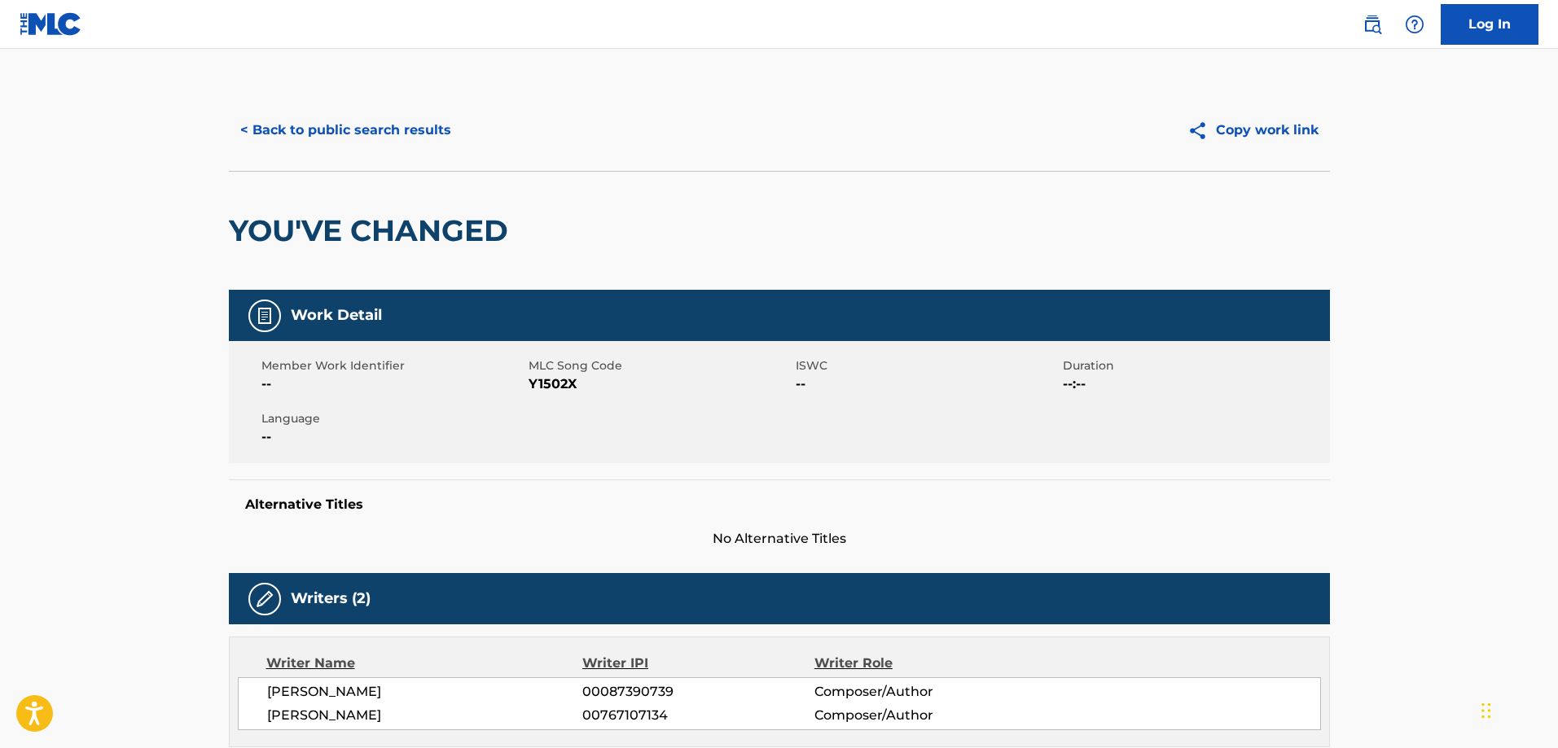
click at [388, 112] on button "< Back to public search results" at bounding box center [346, 130] width 234 height 41
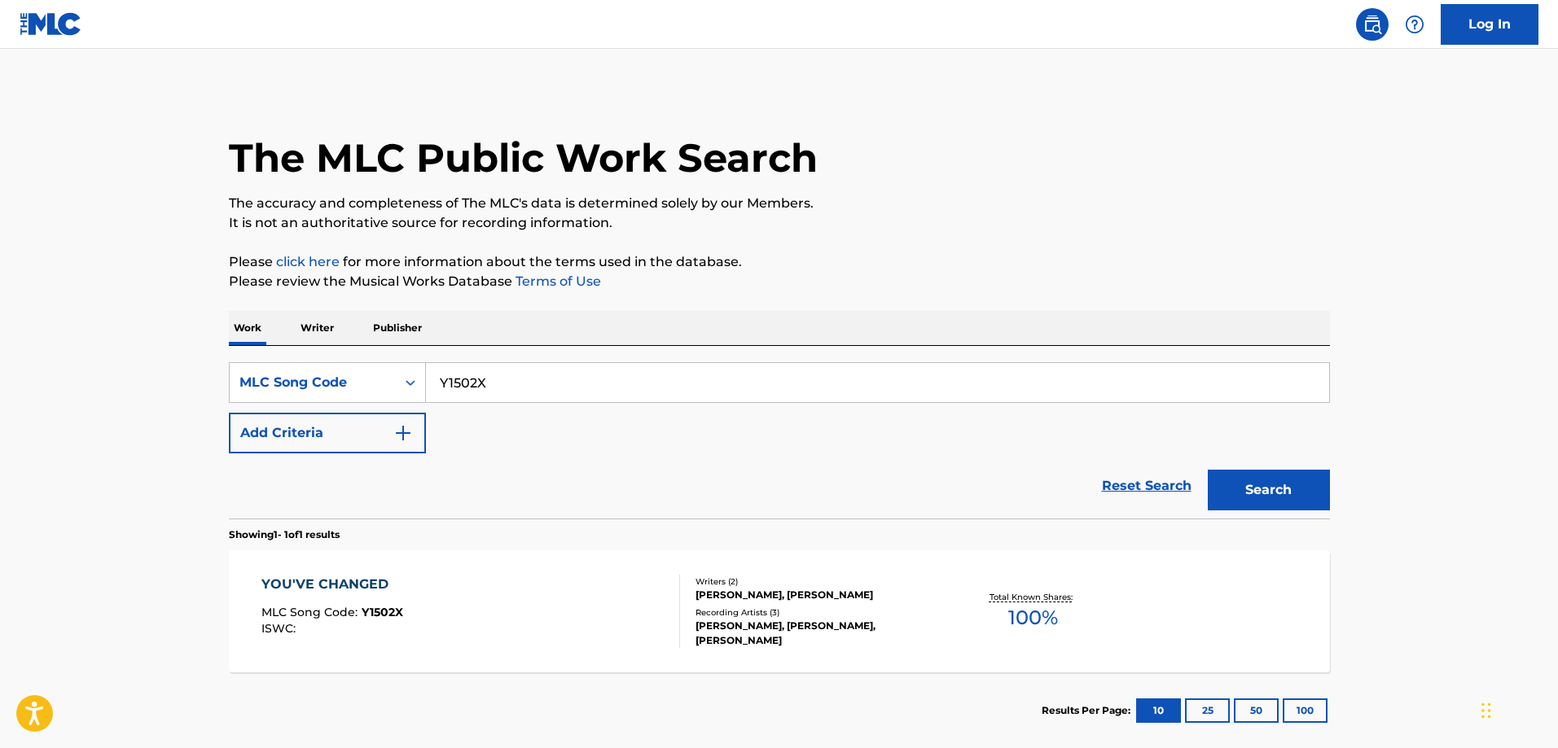
drag, startPoint x: 522, startPoint y: 392, endPoint x: 533, endPoint y: 351, distance: 42.3
click at [520, 388] on input "Y1502X" at bounding box center [877, 382] width 903 height 39
paste input "EC2AY3"
click at [1208, 470] on button "Search" at bounding box center [1269, 490] width 122 height 41
click at [371, 580] on div "ETERNOCUMBIA" at bounding box center [333, 585] width 144 height 20
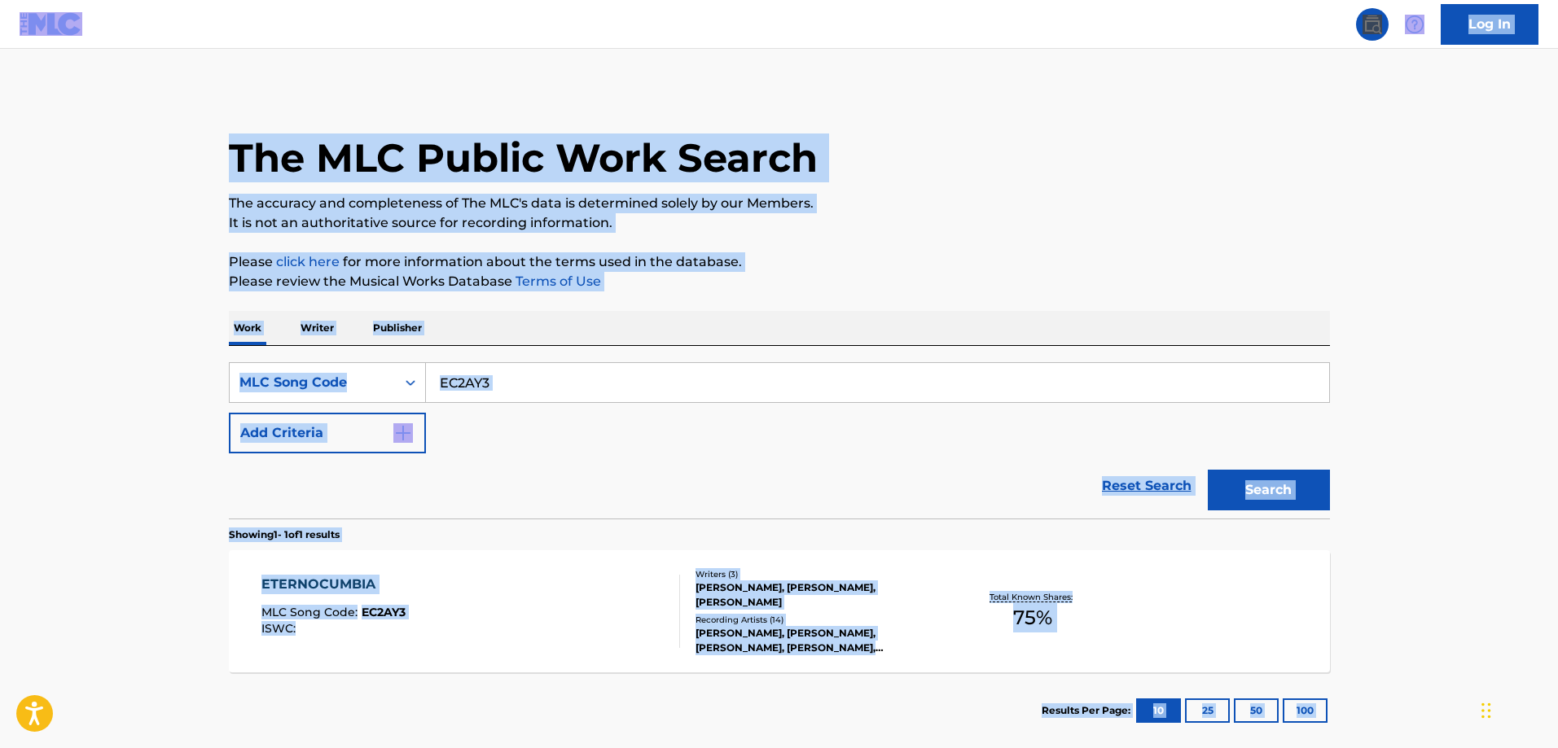
click at [594, 390] on input "EC2AY3" at bounding box center [877, 382] width 903 height 39
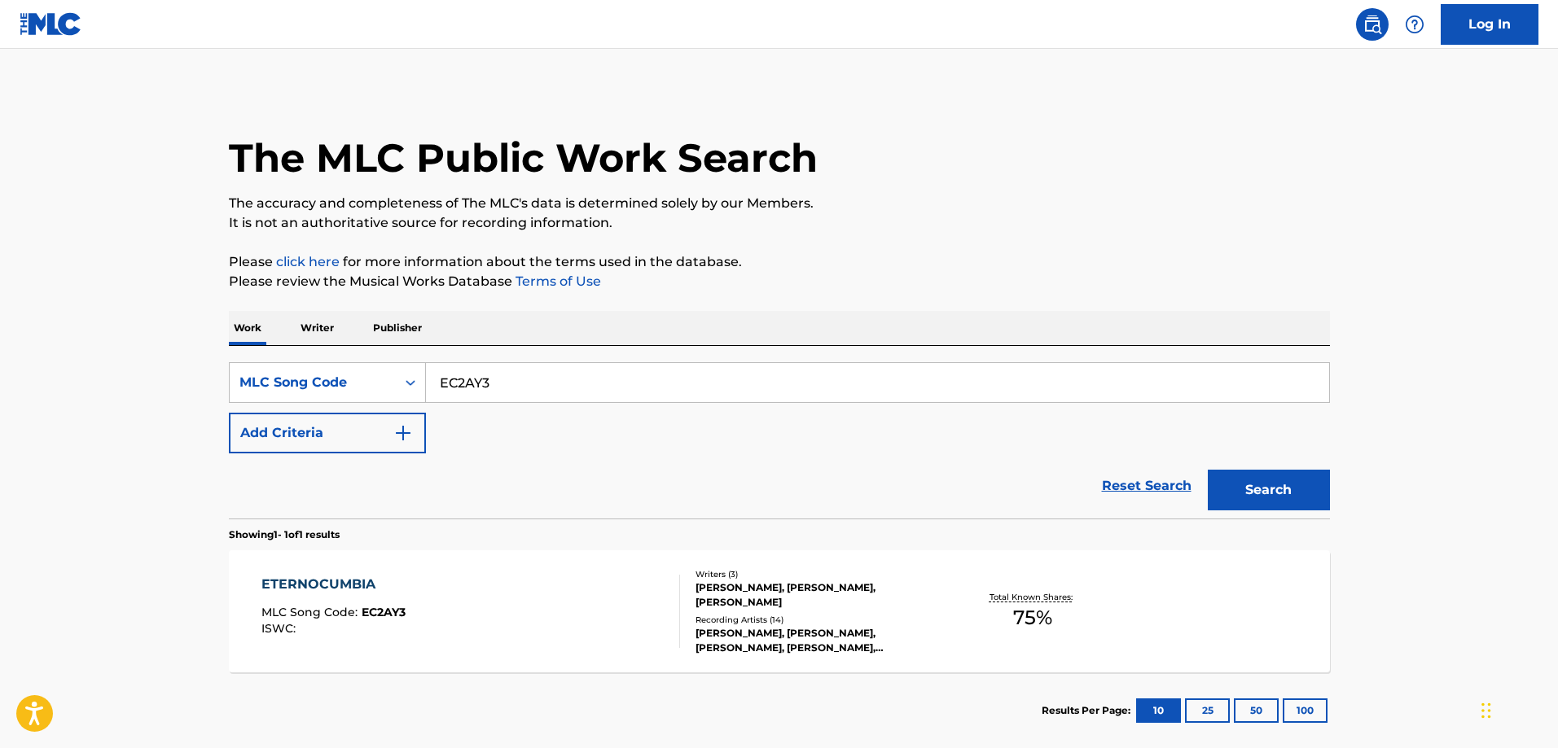
paste input "WC4SE7"
type input "WC4SE7"
click at [1208, 470] on button "Search" at bounding box center [1269, 490] width 122 height 41
click at [412, 597] on div "WANNA SEE RED MLC Song Code : WC4SE7 ISWC :" at bounding box center [470, 611] width 419 height 73
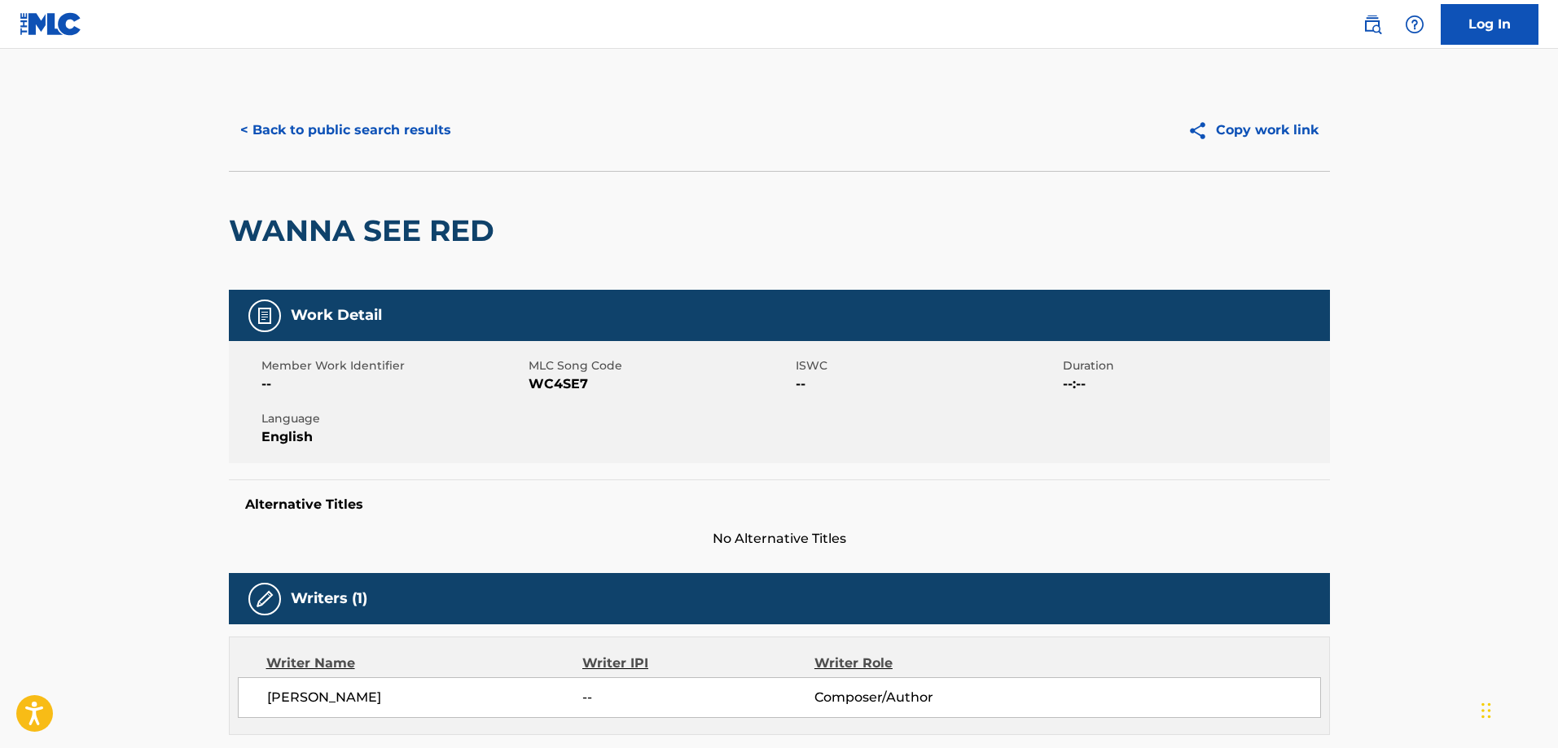
click at [336, 116] on button "< Back to public search results" at bounding box center [346, 130] width 234 height 41
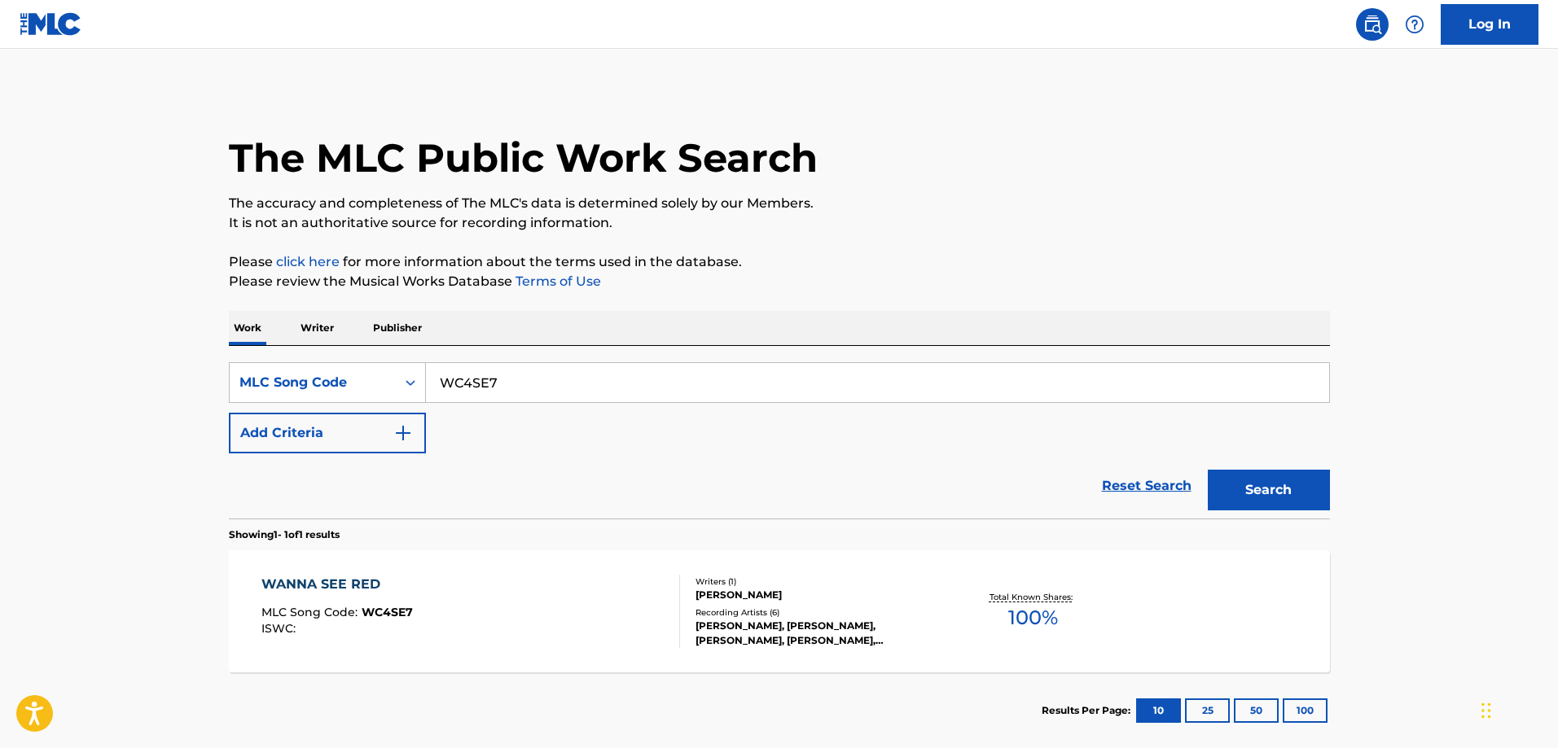
click at [524, 360] on div "SearchWithCriteria72954e8b-957c-4fbd-a464-474444d8c329 MLC Song Code WC4SE7 Add…" at bounding box center [779, 432] width 1101 height 173
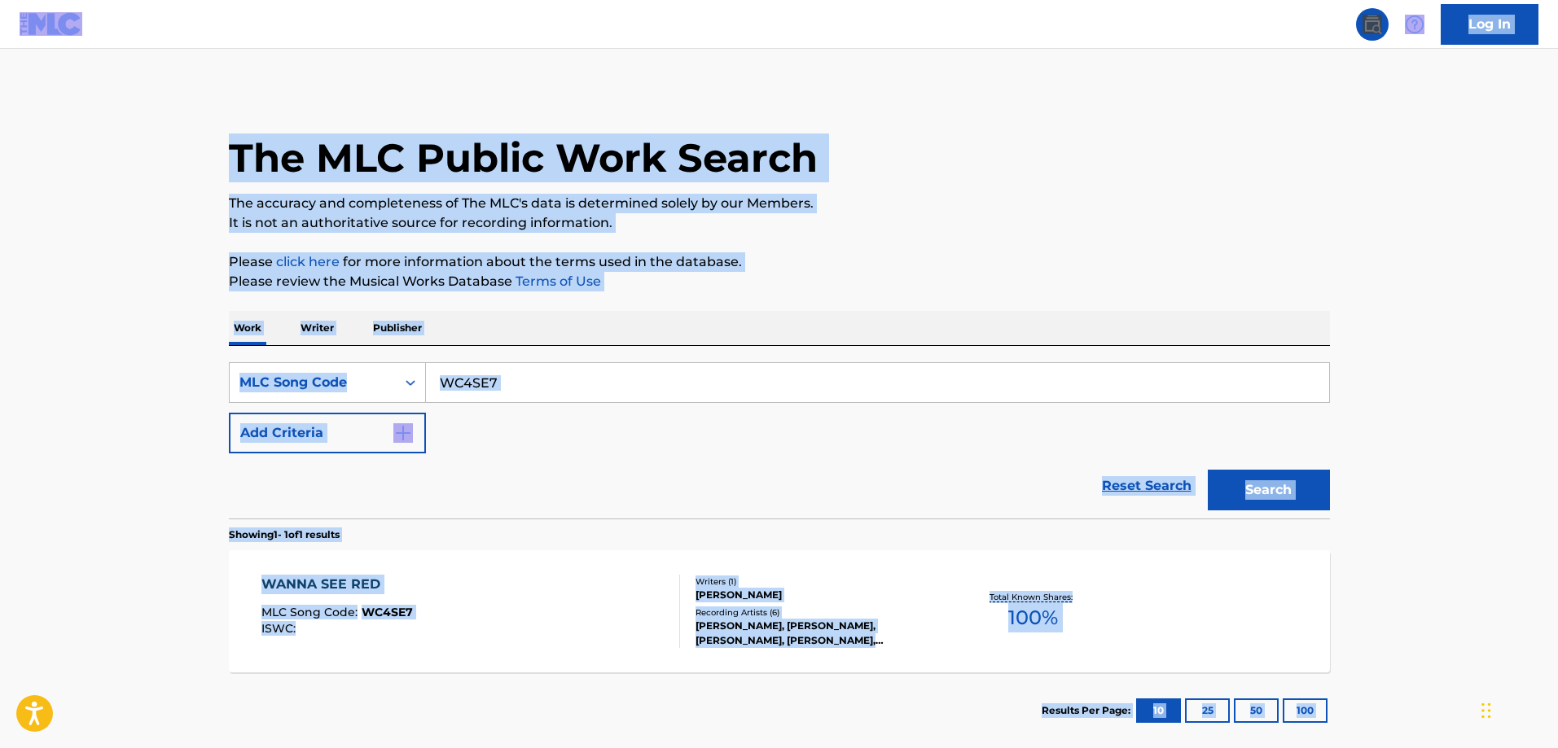
click at [532, 377] on input "WC4SE7" at bounding box center [877, 382] width 903 height 39
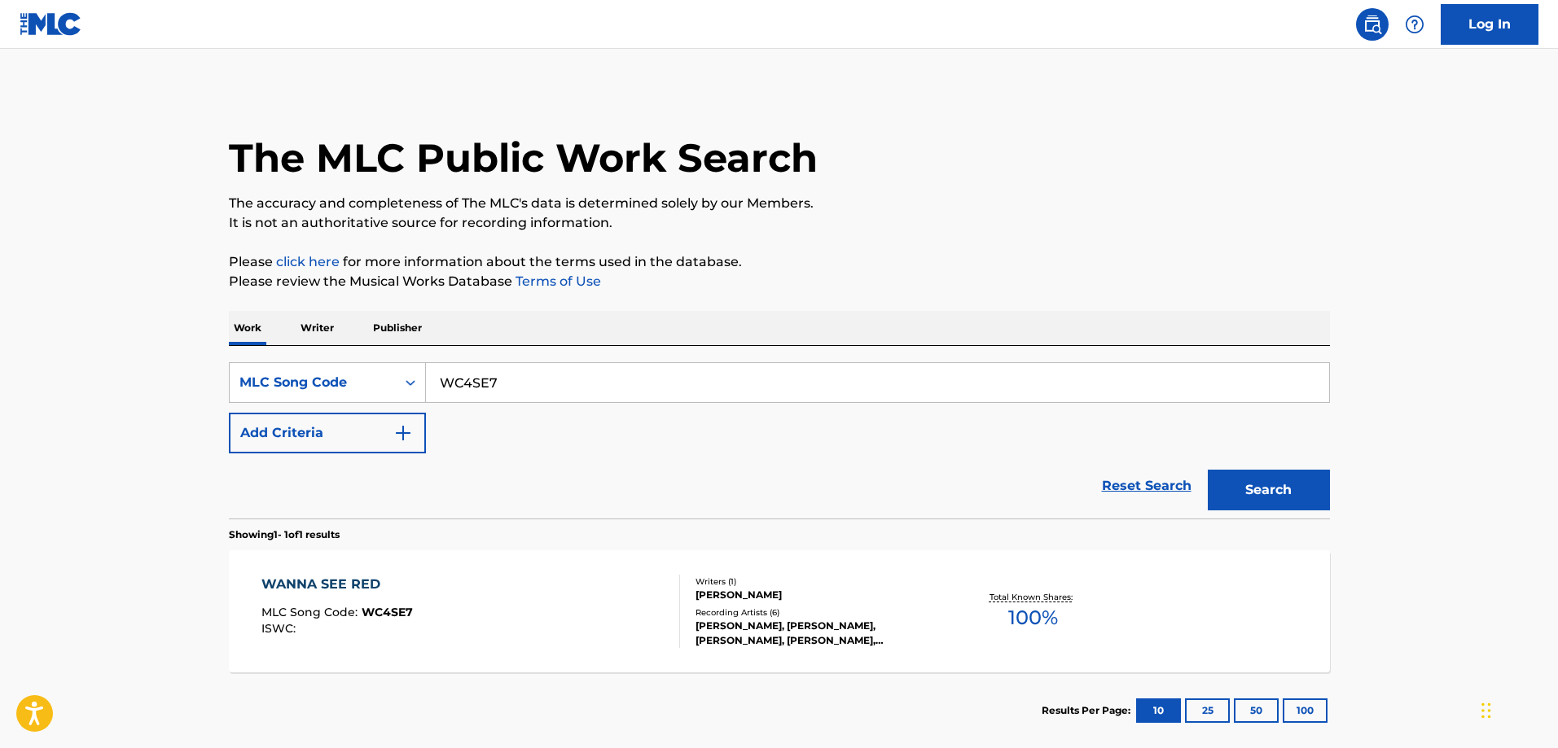
paste input "IC8G14"
type input "IC8G14"
click at [1208, 470] on button "Search" at bounding box center [1269, 490] width 122 height 41
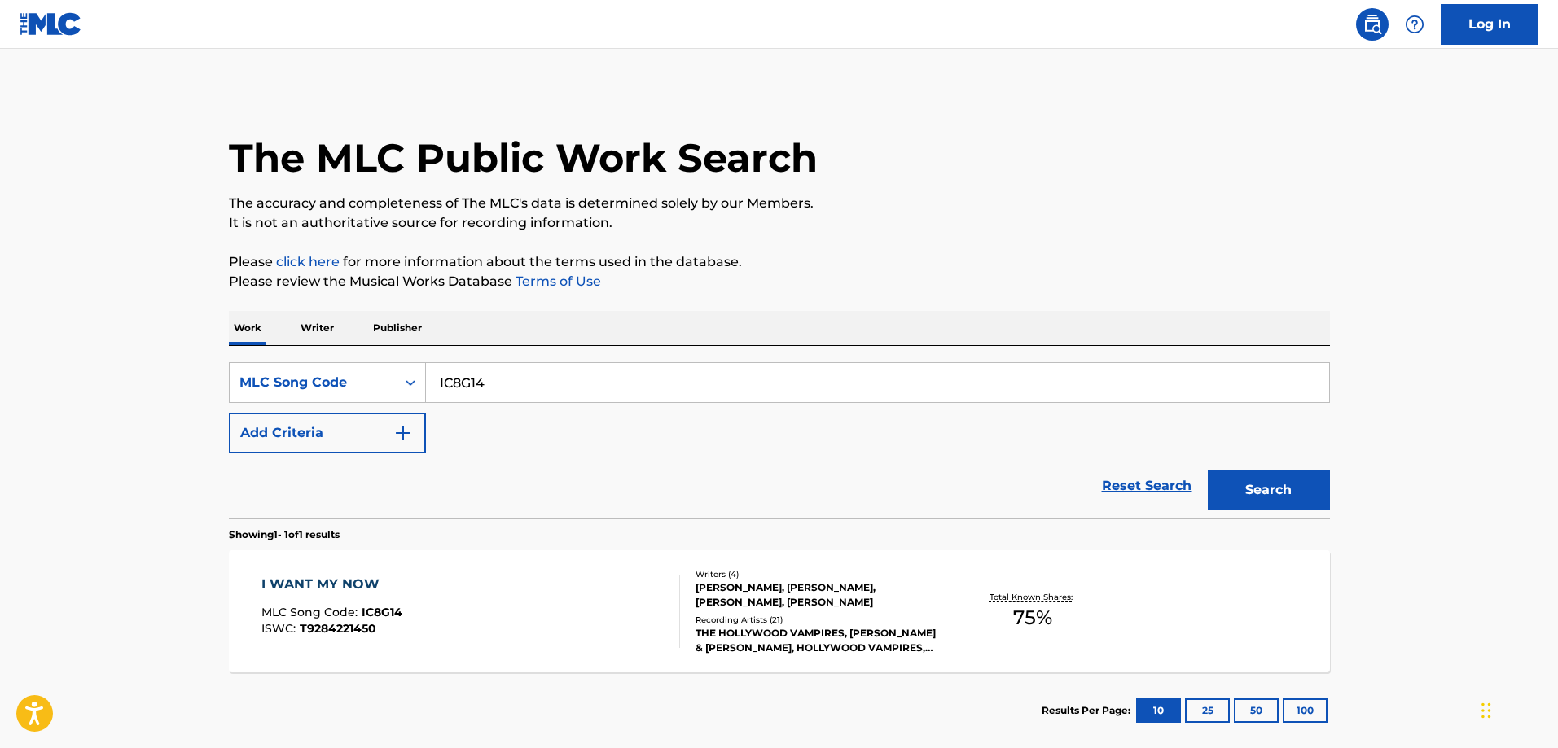
click at [470, 574] on div "I WANT MY NOW MLC Song Code : IC8G14 ISWC : T9284221450 Writers ( 4 ) ALICE COO…" at bounding box center [779, 612] width 1101 height 122
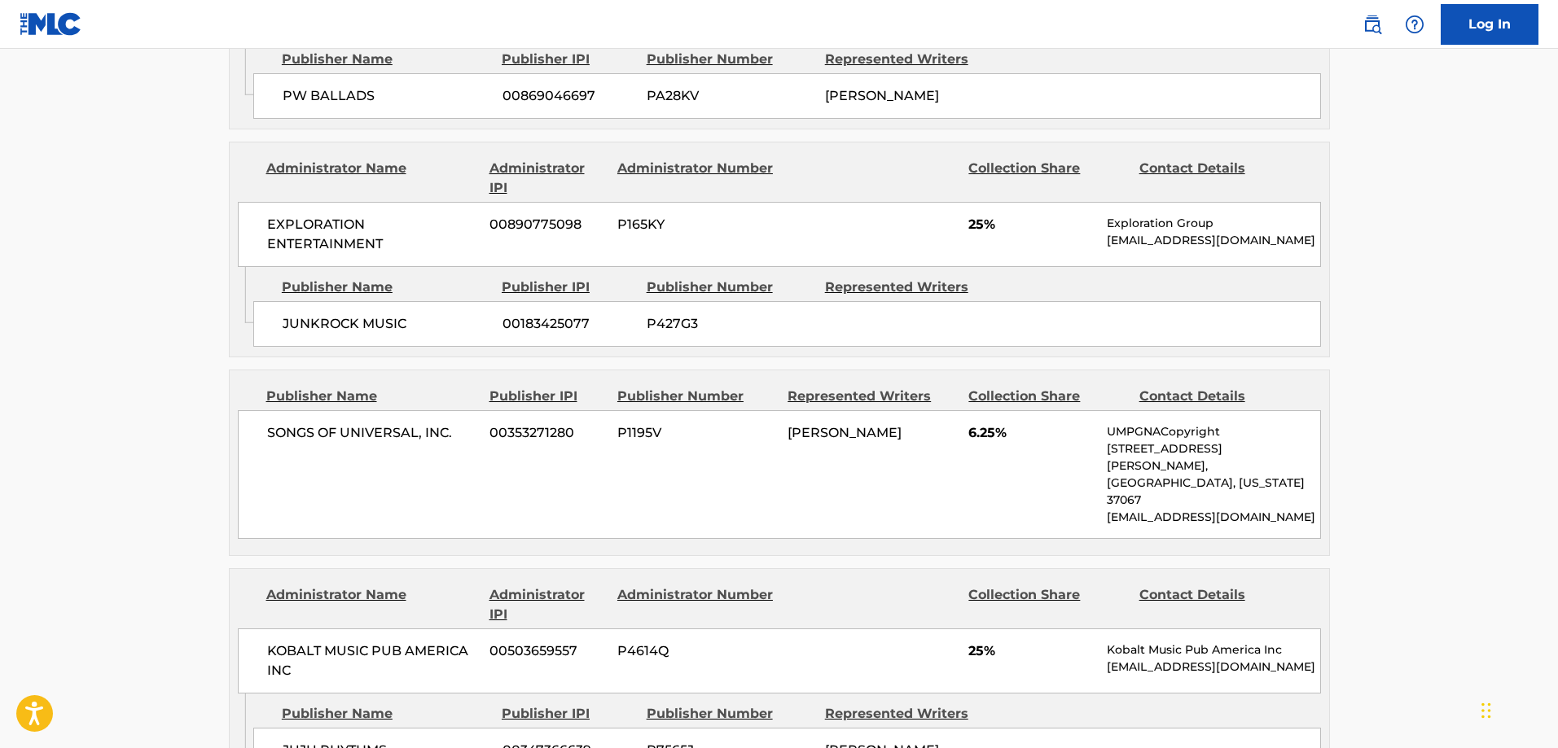
scroll to position [1222, 0]
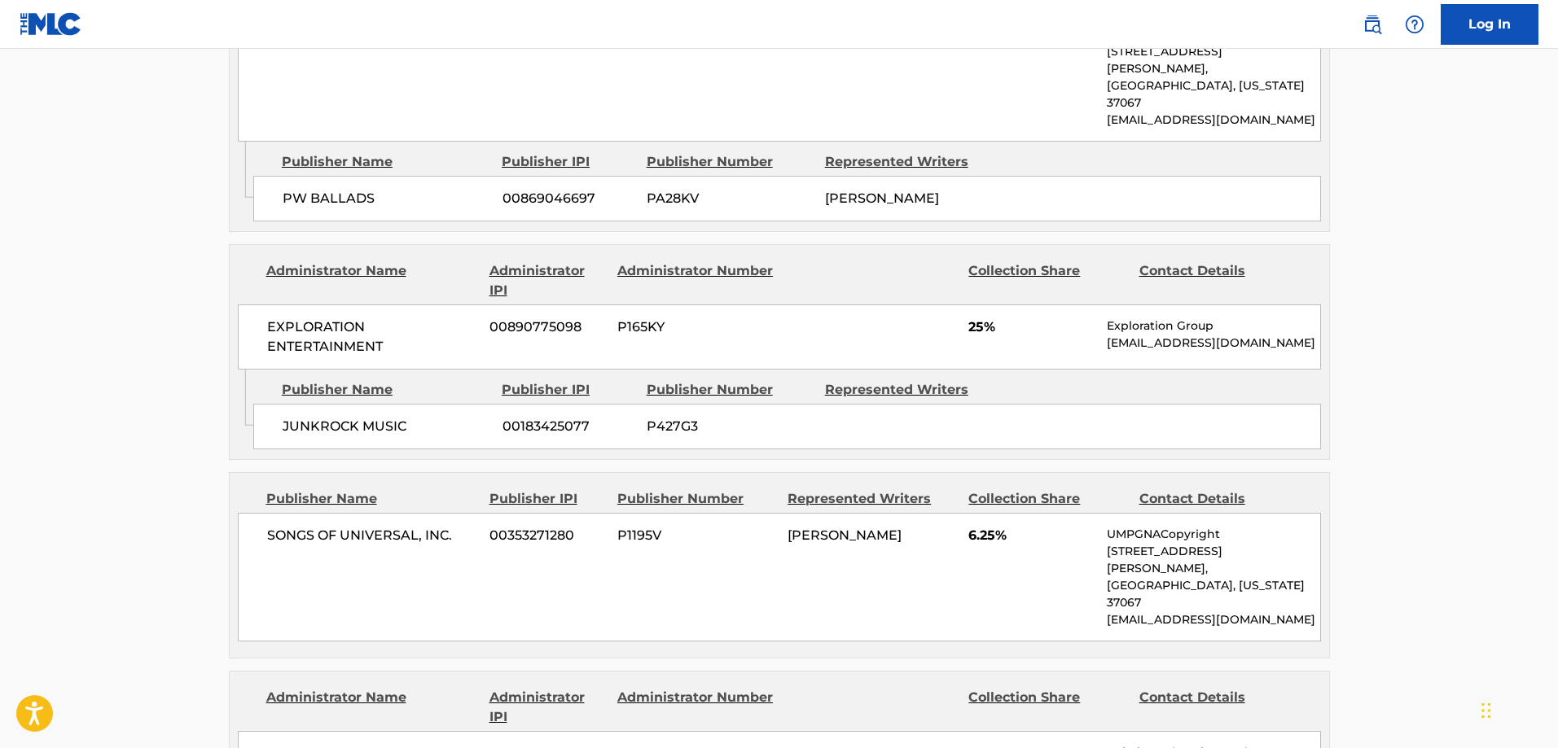
click at [296, 404] on div "JUNKROCK MUSIC 00183425077 P427G3" at bounding box center [787, 427] width 1068 height 46
click at [310, 417] on span "JUNKROCK MUSIC" at bounding box center [387, 427] width 208 height 20
drag, startPoint x: 310, startPoint y: 357, endPoint x: 385, endPoint y: 357, distance: 74.9
click at [316, 417] on span "JUNKROCK MUSIC" at bounding box center [387, 427] width 208 height 20
click at [385, 417] on span "JUNKROCK MUSIC" at bounding box center [387, 427] width 208 height 20
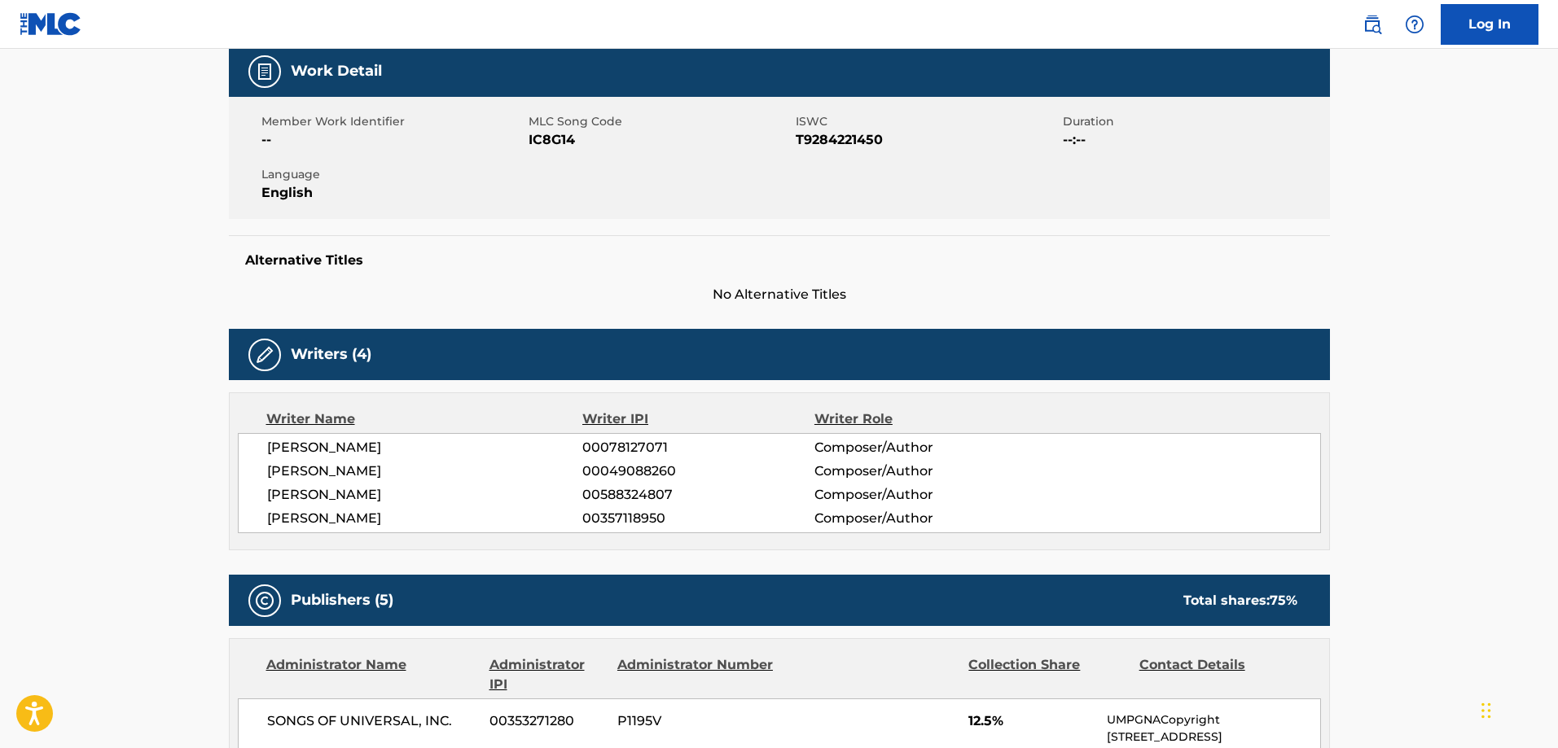
scroll to position [0, 0]
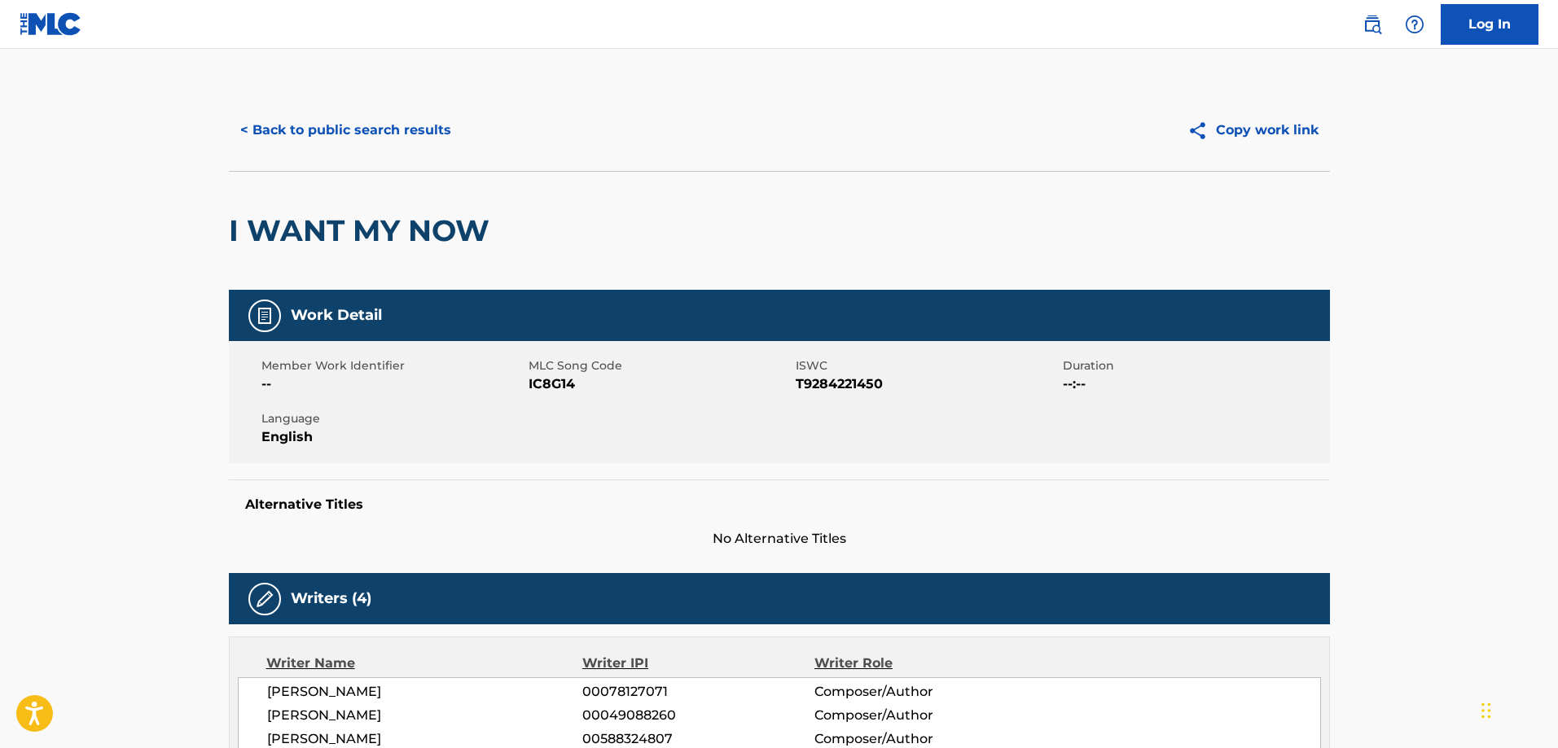
click at [345, 138] on button "< Back to public search results" at bounding box center [346, 130] width 234 height 41
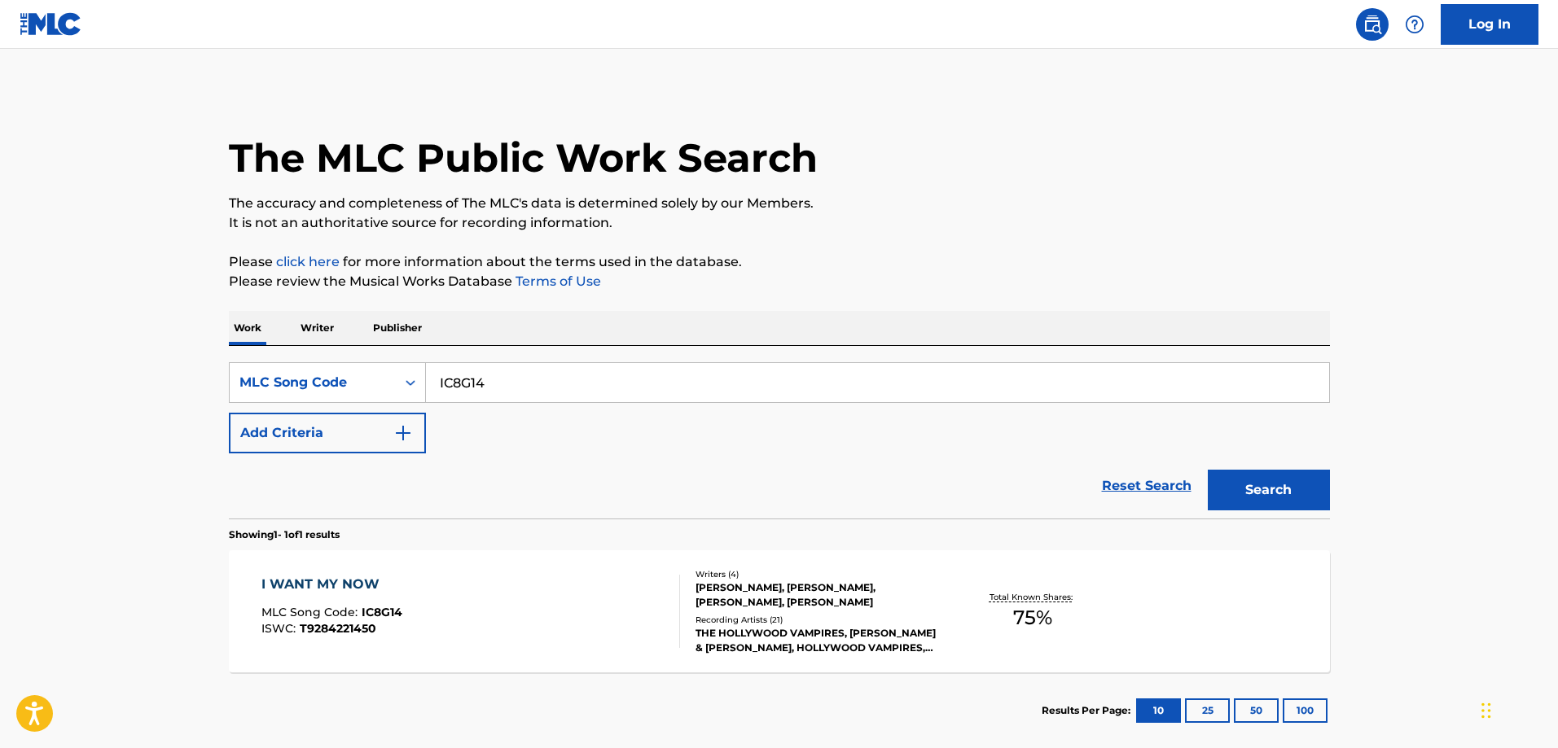
click at [555, 371] on input "IC8G14" at bounding box center [877, 382] width 903 height 39
paste input "XQ6Z4C"
click at [1208, 470] on button "Search" at bounding box center [1269, 490] width 122 height 41
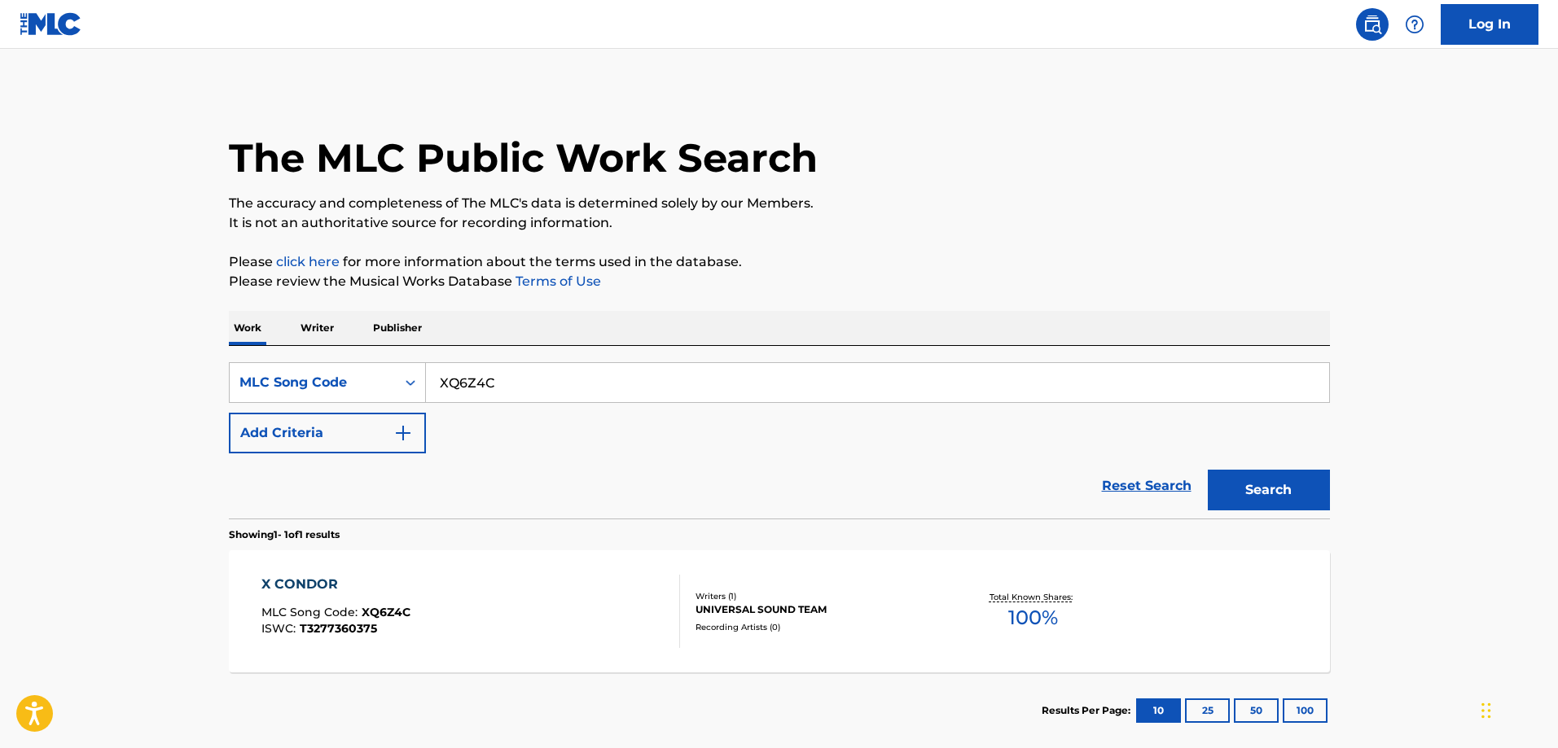
click at [358, 581] on div "X CONDOR" at bounding box center [335, 585] width 149 height 20
click at [502, 381] on input "XQ6Z4C" at bounding box center [877, 382] width 903 height 39
paste input "VW6O93"
type input "VW6O93"
click at [1208, 470] on button "Search" at bounding box center [1269, 490] width 122 height 41
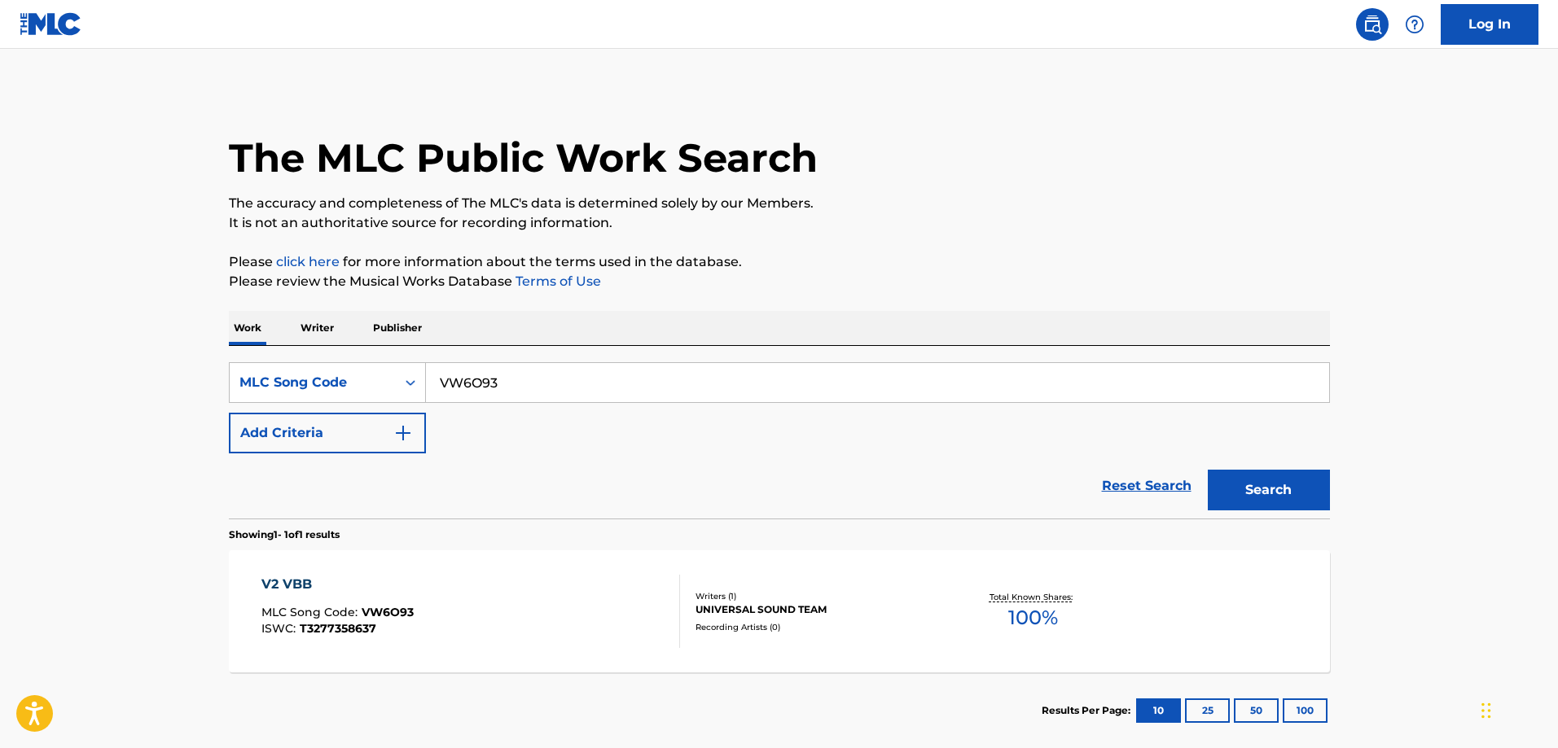
click at [285, 602] on div "V2 VBB MLC Song Code : VW6O93 ISWC : T3277358637" at bounding box center [337, 611] width 152 height 73
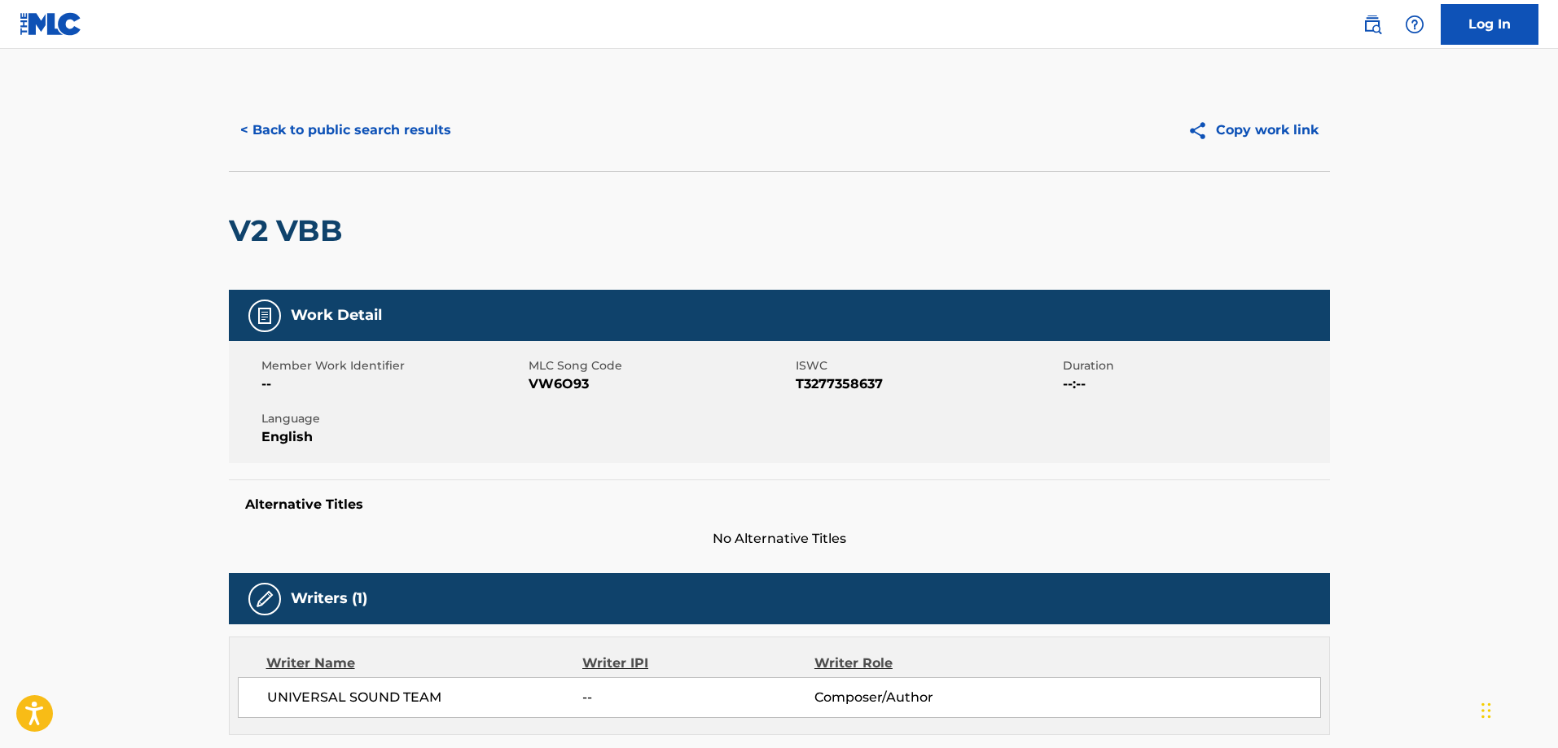
click at [398, 129] on button "< Back to public search results" at bounding box center [346, 130] width 234 height 41
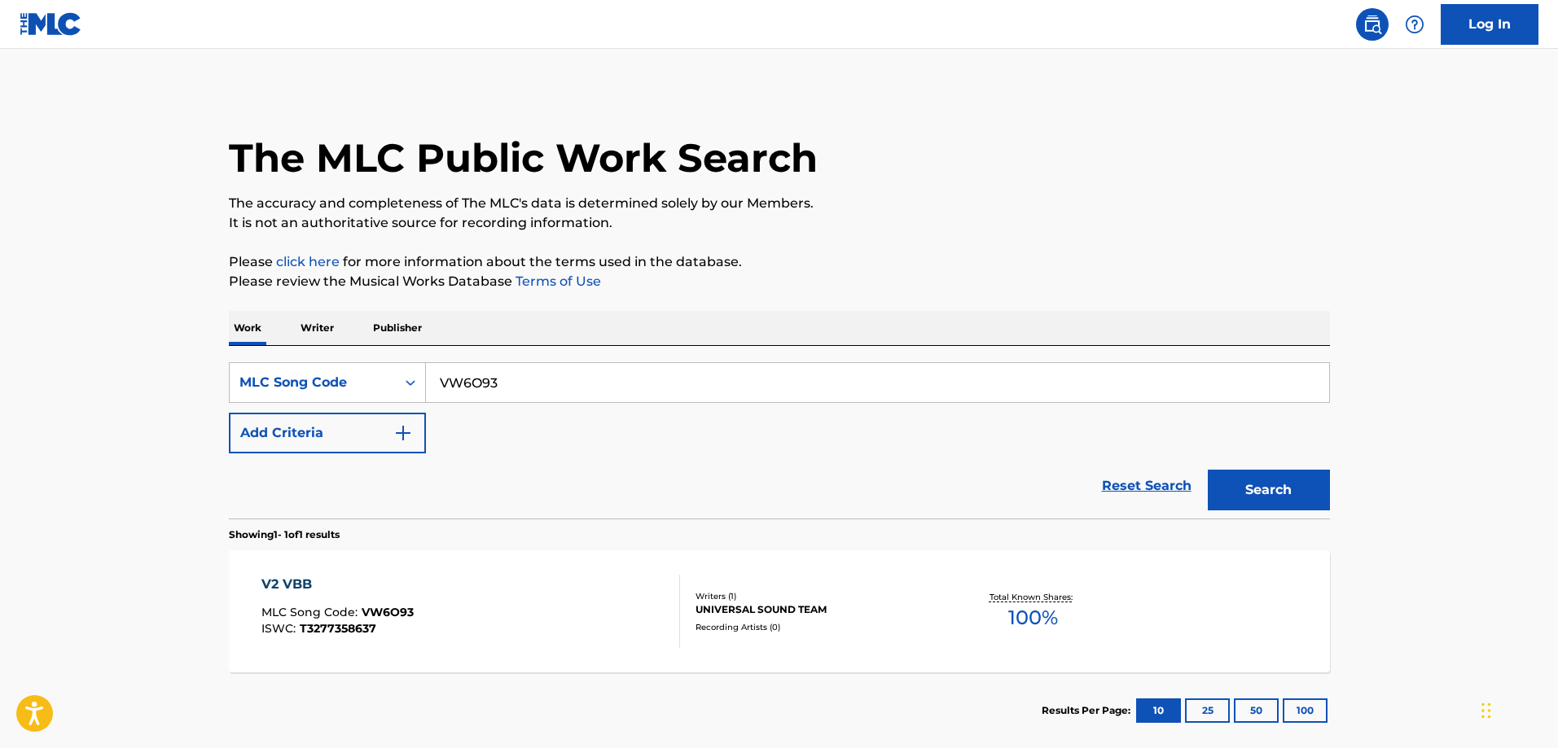
click at [498, 384] on input "VW6O93" at bounding box center [877, 382] width 903 height 39
paste input "CK5VXS"
type input "CK5VXS"
click at [1208, 470] on button "Search" at bounding box center [1269, 490] width 122 height 41
click at [379, 598] on div "COUNTER ATTACK MLC Song Code : CK5VXS ISWC : T3277360897" at bounding box center [334, 611] width 147 height 73
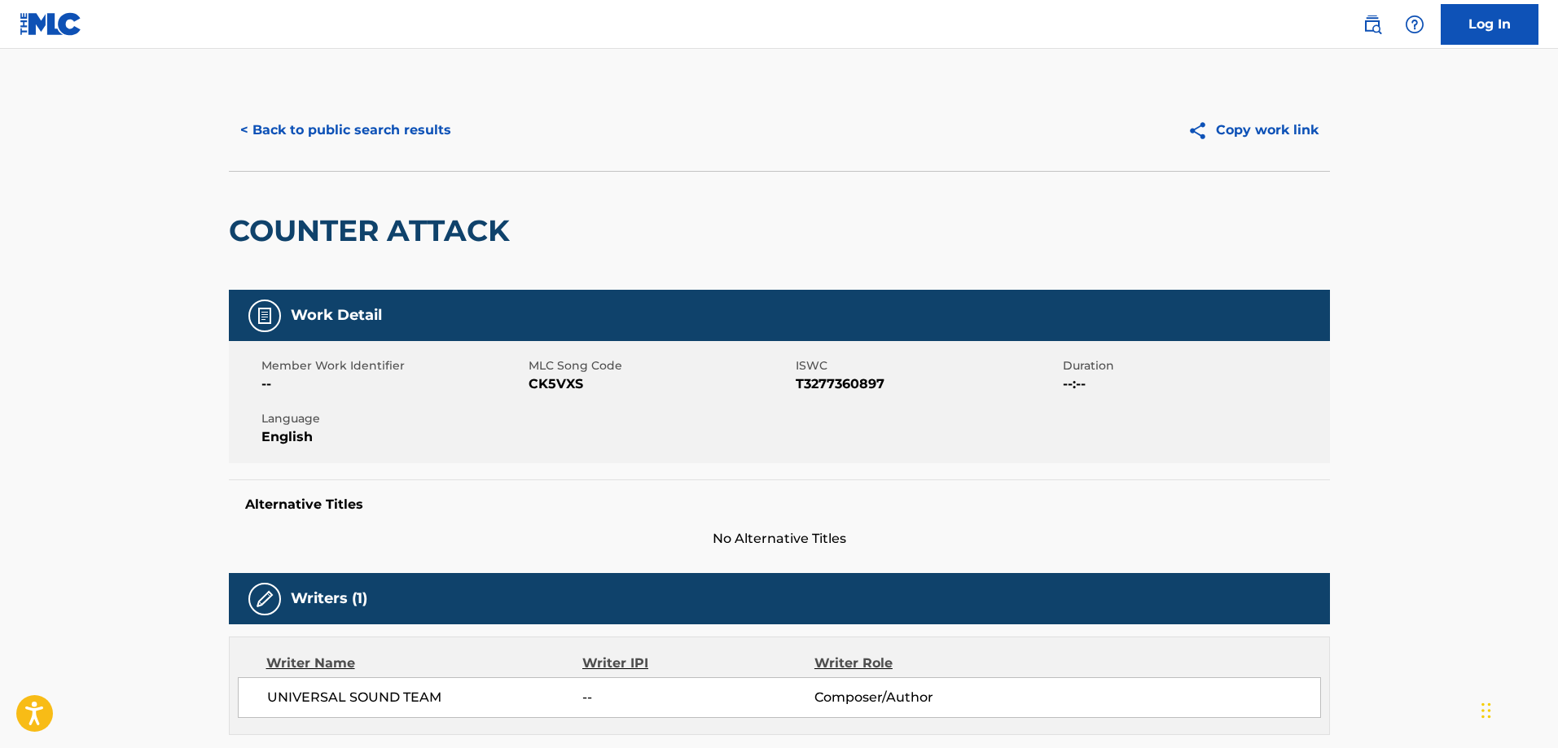
click at [400, 132] on button "< Back to public search results" at bounding box center [346, 130] width 234 height 41
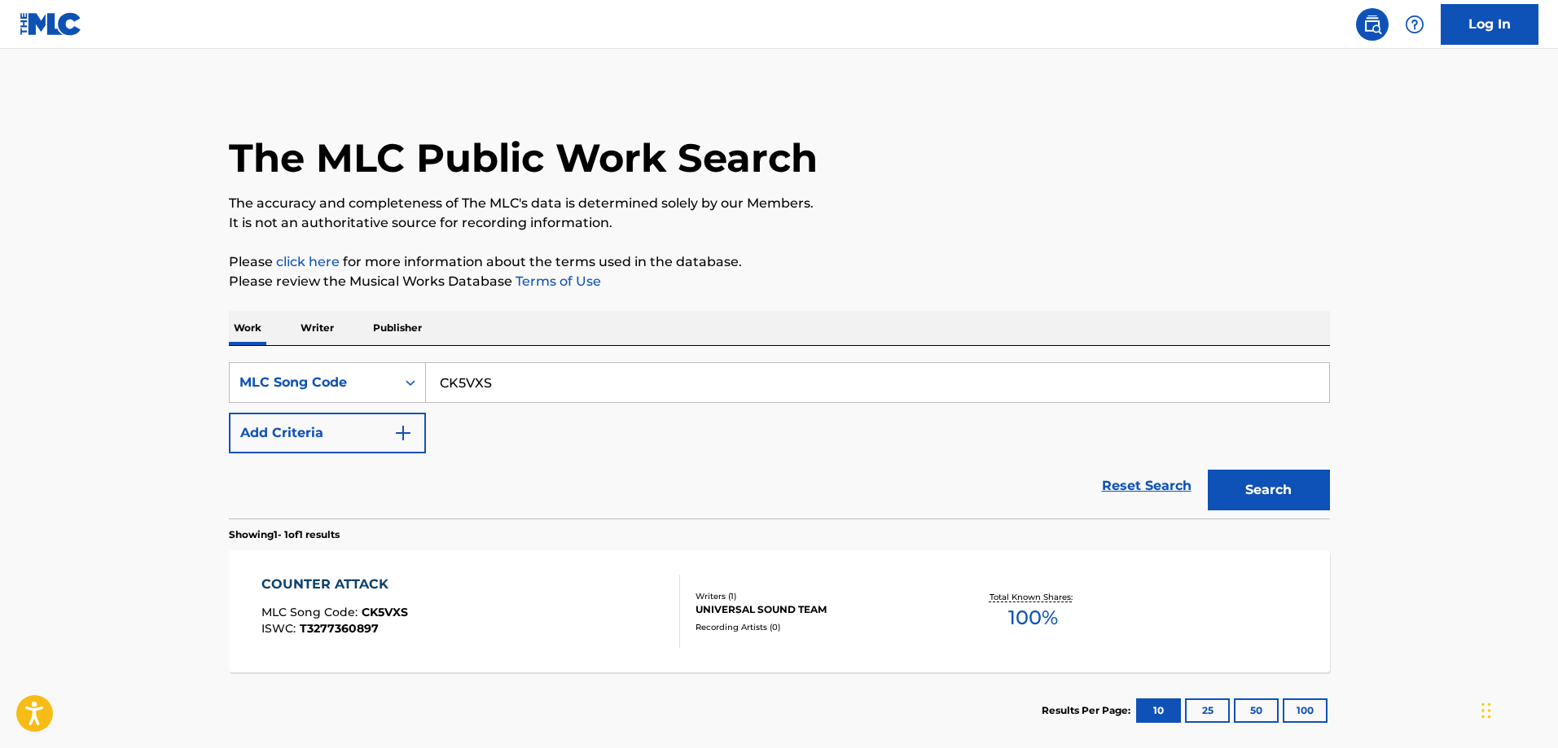
click at [556, 383] on input "CK5VXS" at bounding box center [877, 382] width 903 height 39
paste input "3B6N"
type input "CK3B6N"
click at [1208, 470] on button "Search" at bounding box center [1269, 490] width 122 height 41
click at [401, 615] on span "CK3B6N" at bounding box center [386, 612] width 48 height 15
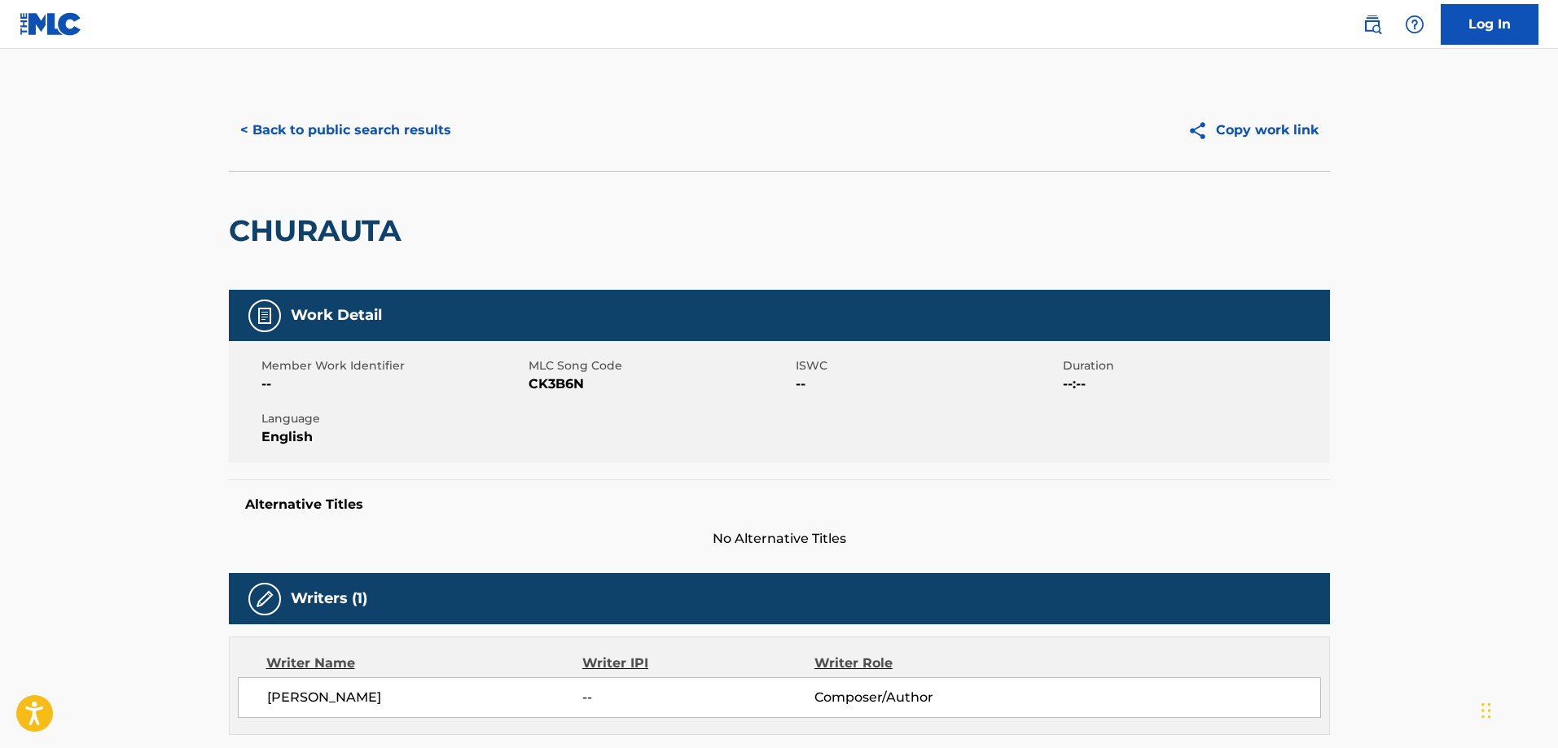
click at [337, 156] on div "< Back to public search results Copy work link" at bounding box center [779, 130] width 1101 height 81
click at [346, 126] on button "< Back to public search results" at bounding box center [346, 130] width 234 height 41
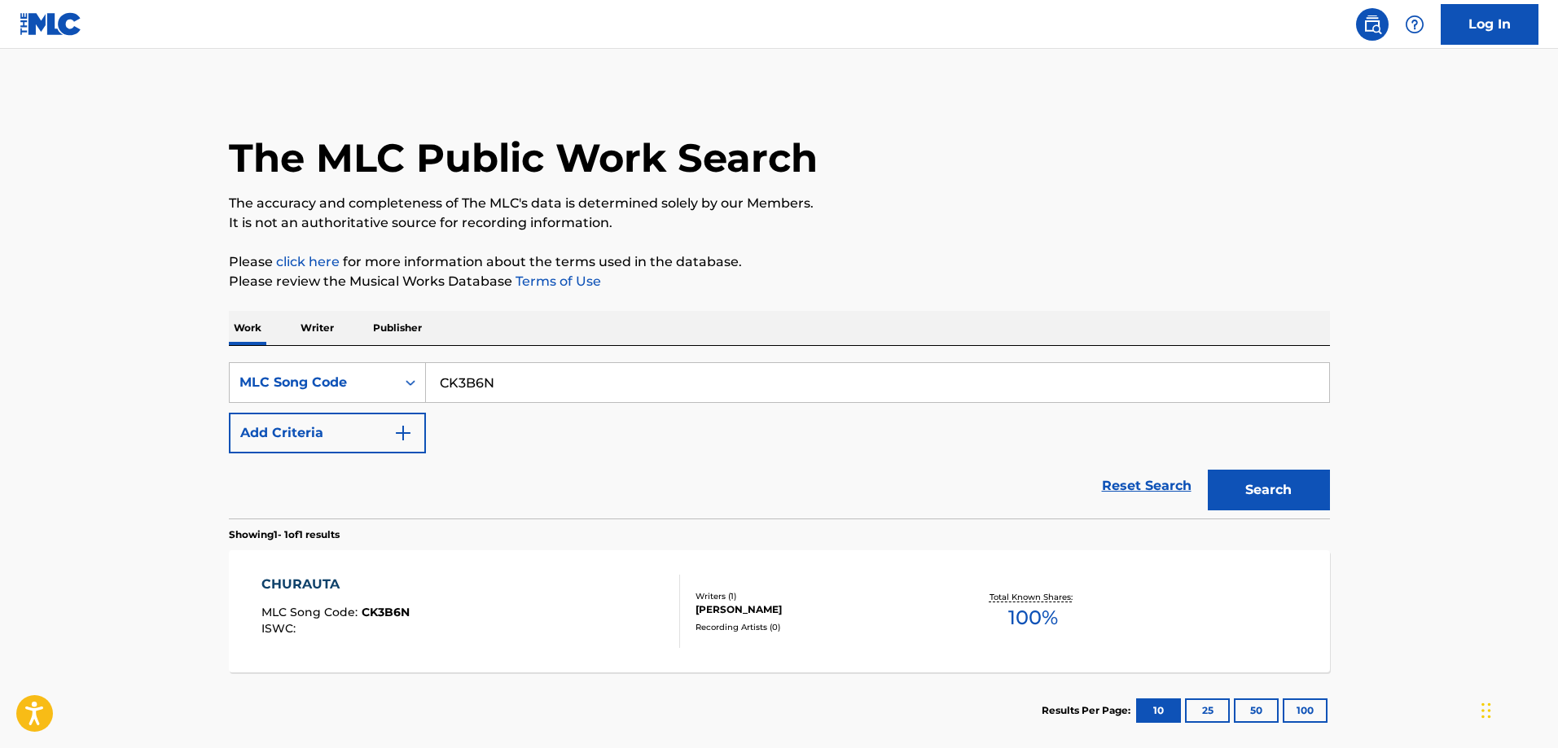
click at [492, 388] on input "CK3B6N" at bounding box center [877, 382] width 903 height 39
paste input "IY9T0U"
type input "IY9T0U"
click at [1208, 470] on button "Search" at bounding box center [1269, 490] width 122 height 41
click at [344, 604] on div "IKITE MLC Song Code : IY9T0U ISWC :" at bounding box center [332, 611] width 143 height 73
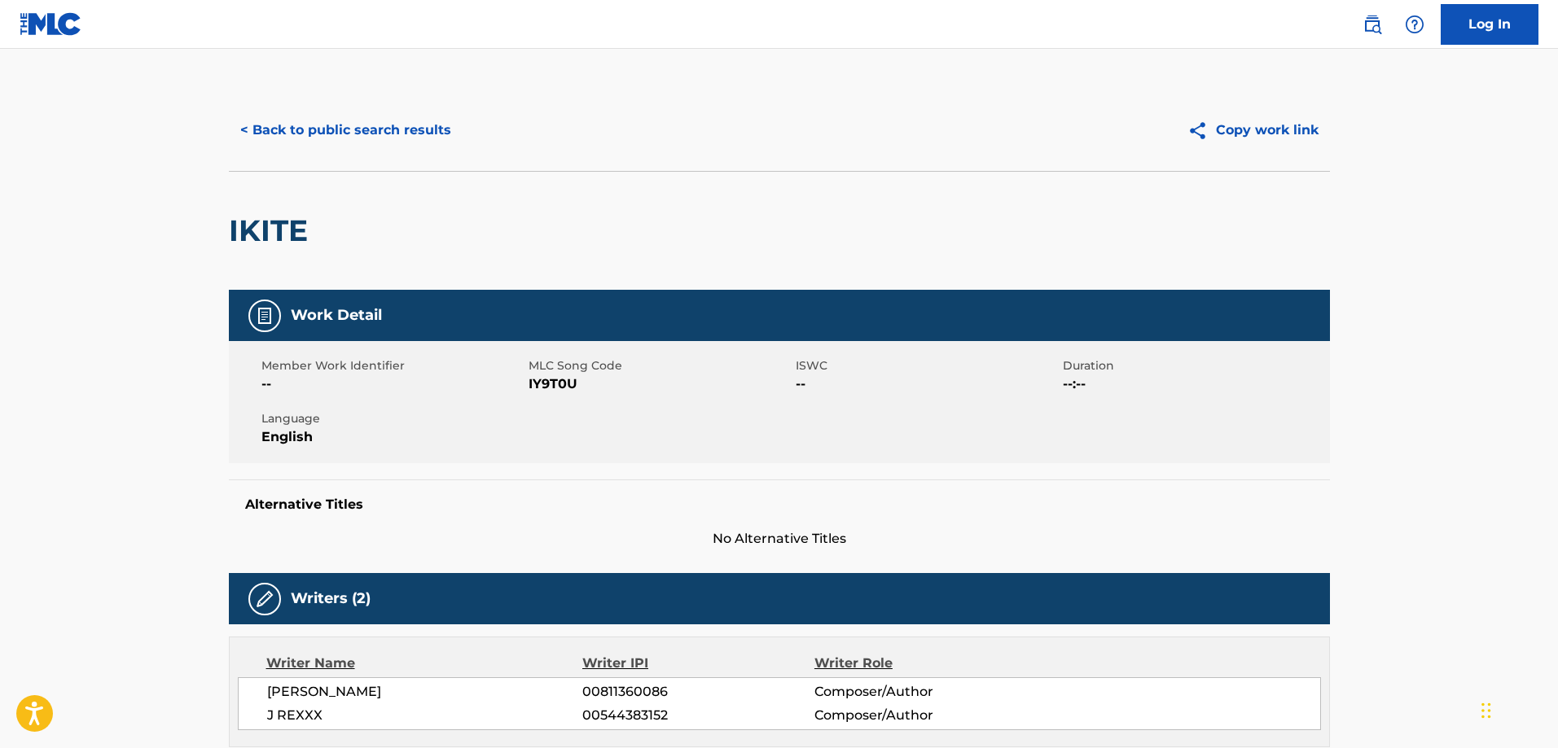
click at [362, 118] on button "< Back to public search results" at bounding box center [346, 130] width 234 height 41
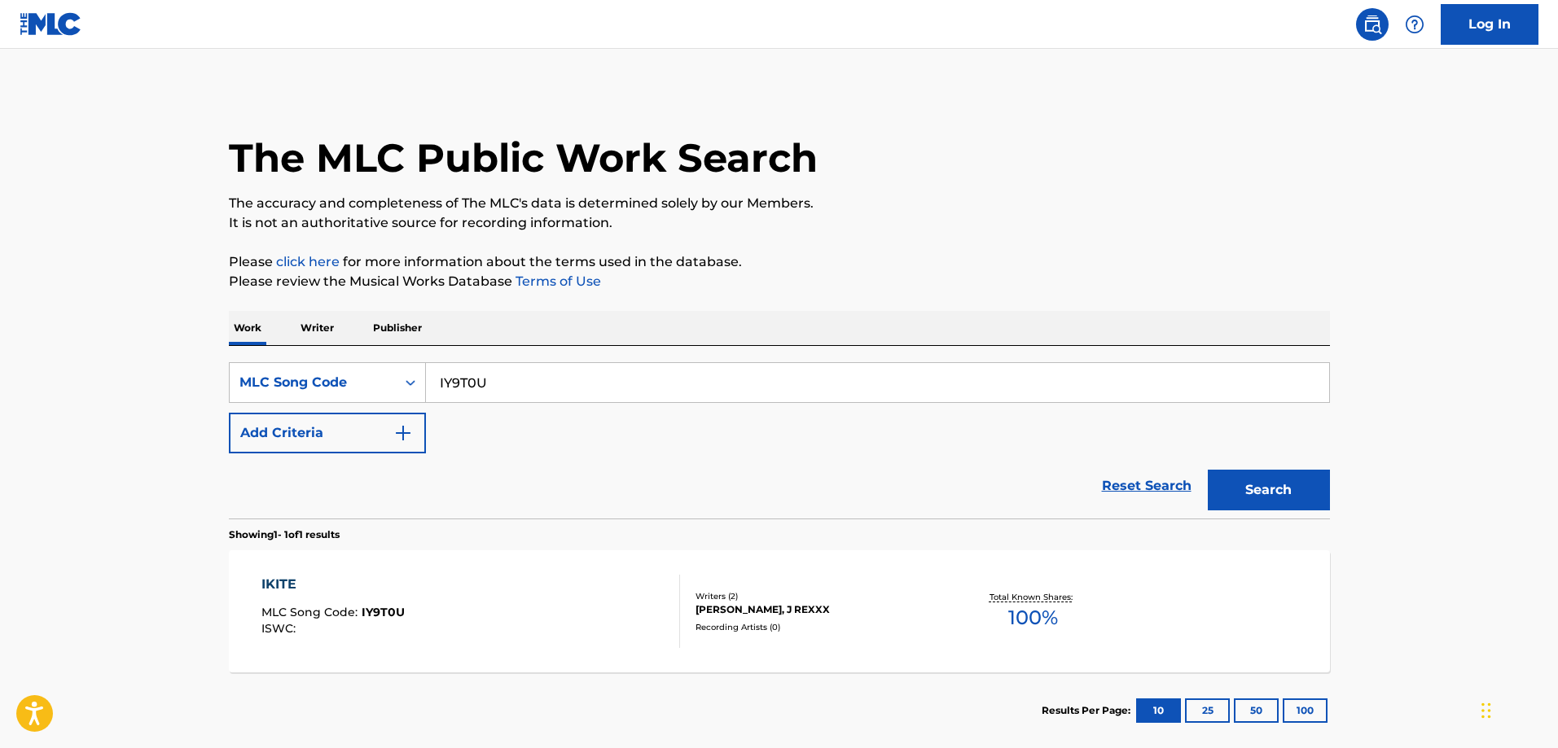
drag, startPoint x: 485, startPoint y: 401, endPoint x: 477, endPoint y: 397, distance: 8.8
click at [482, 397] on input "IY9T0U" at bounding box center [877, 382] width 903 height 39
paste input "YP2YTC"
type input "YP2YTC"
click at [1208, 470] on button "Search" at bounding box center [1269, 490] width 122 height 41
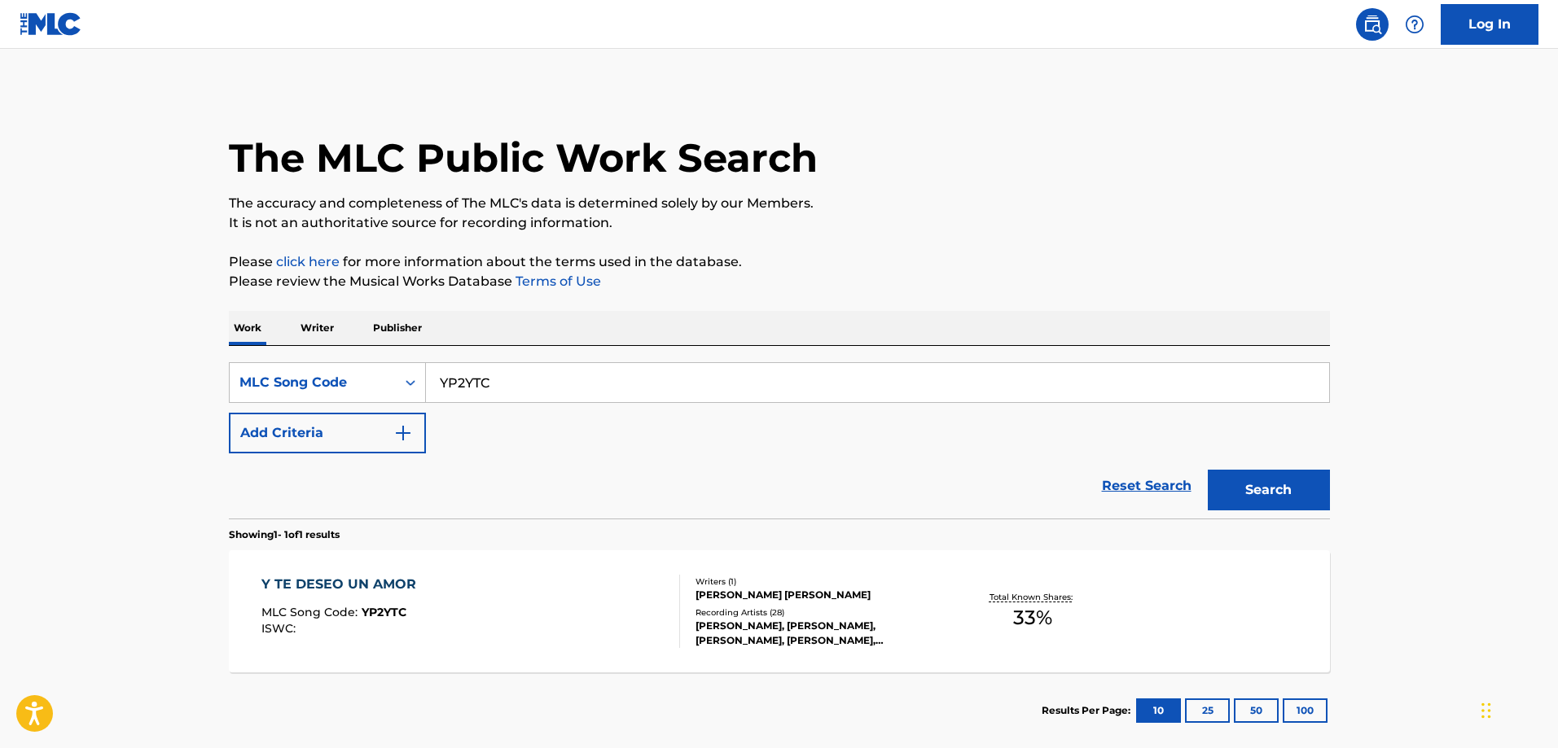
click at [357, 577] on div "Y TE DESEO UN AMOR" at bounding box center [342, 585] width 163 height 20
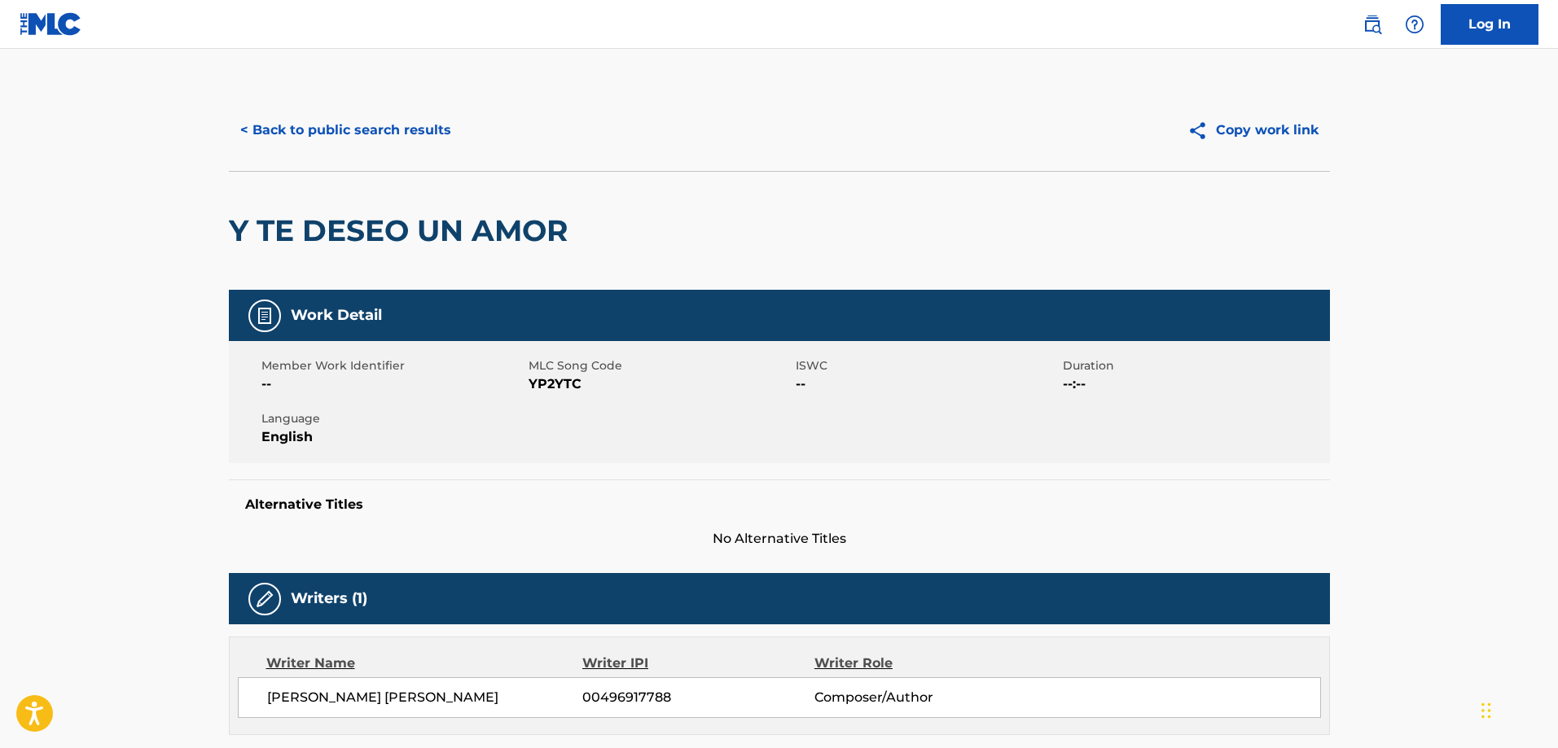
click at [407, 138] on button "< Back to public search results" at bounding box center [346, 130] width 234 height 41
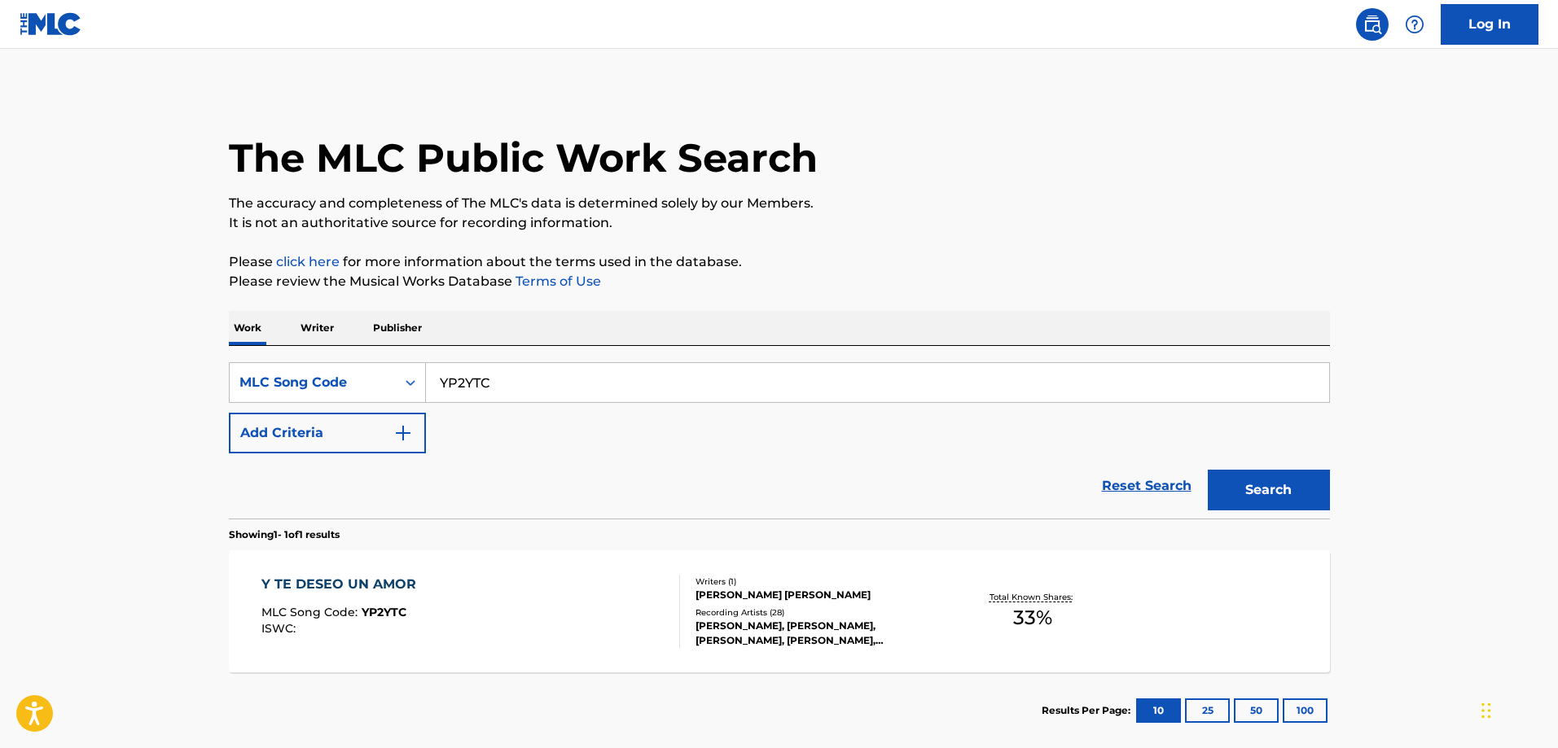
click at [571, 381] on input "YP2YTC" at bounding box center [877, 382] width 903 height 39
paste input "939E"
type input "YP939E"
click at [1208, 470] on button "Search" at bounding box center [1269, 490] width 122 height 41
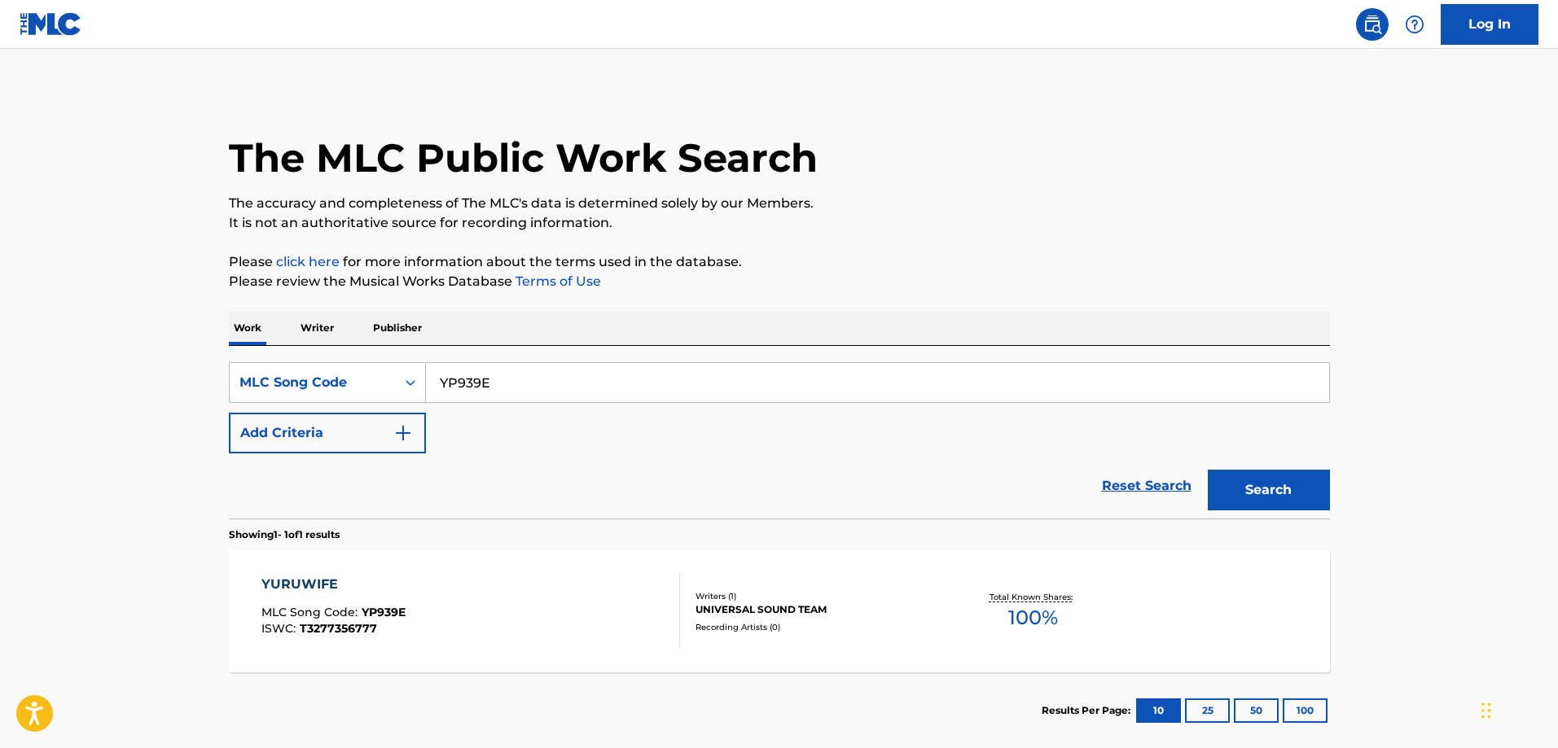
click at [380, 573] on div "YURUWIFE MLC Song Code : YP939E ISWC : T3277356777 Writers ( 1 ) UNIVERSAL SOUN…" at bounding box center [779, 612] width 1101 height 122
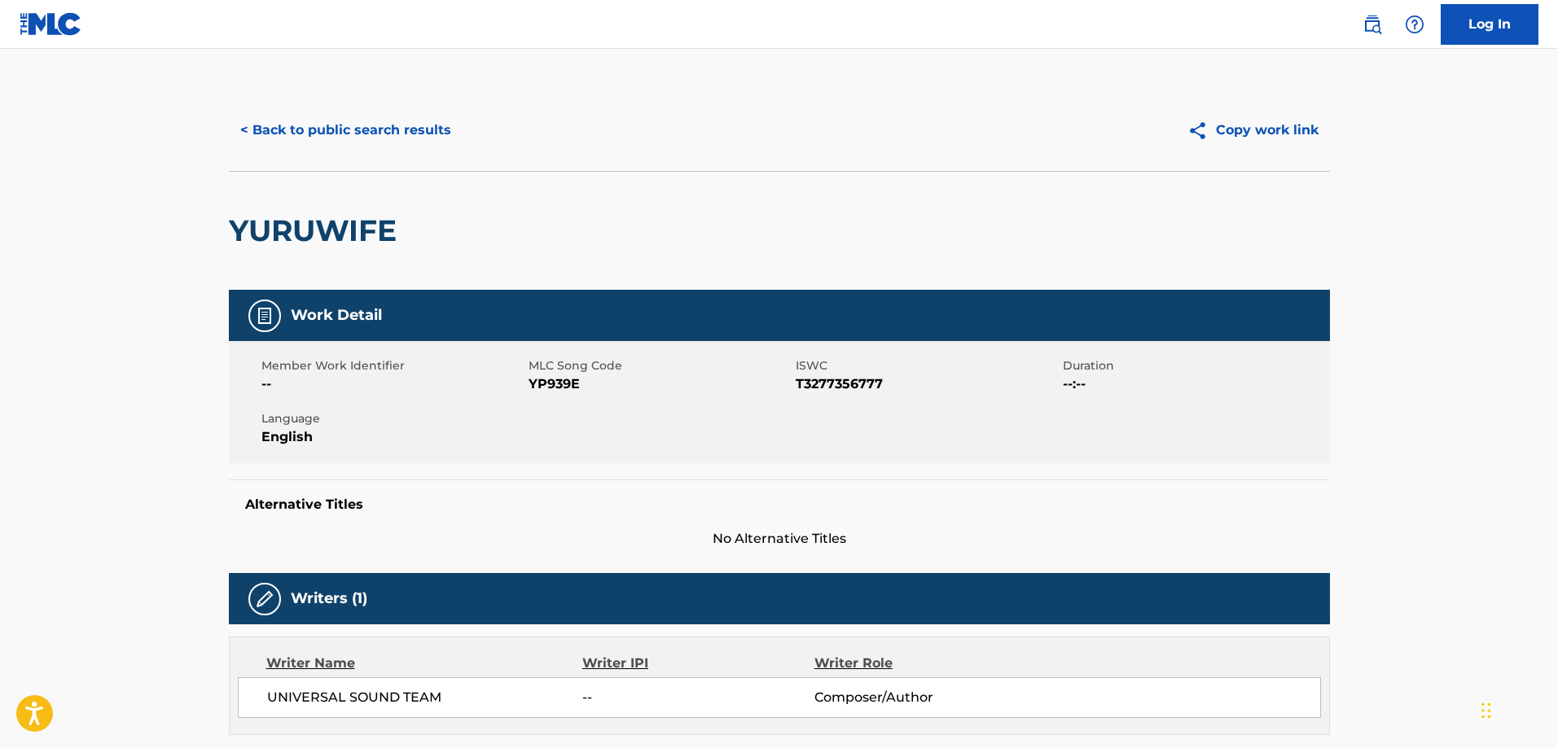
click at [336, 118] on button "< Back to public search results" at bounding box center [346, 130] width 234 height 41
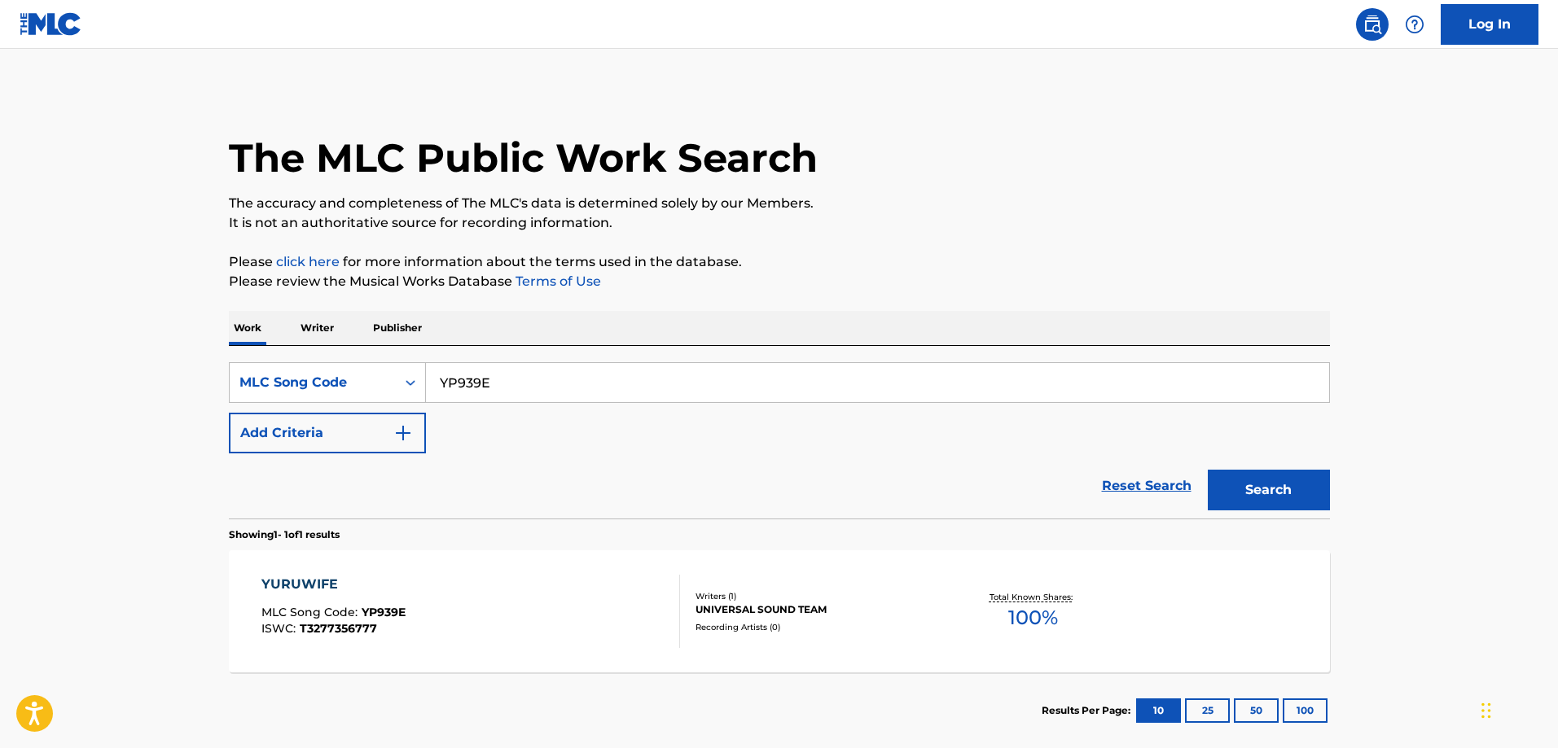
click at [602, 374] on input "YP939E" at bounding box center [877, 382] width 903 height 39
paste input "IB95C3"
type input "IB95C3"
click at [1208, 470] on button "Search" at bounding box center [1269, 490] width 122 height 41
click at [349, 599] on div "I’M A MEAN GIRL MLC Song Code : IB95C3 ISWC : T3029917242" at bounding box center [332, 611] width 142 height 73
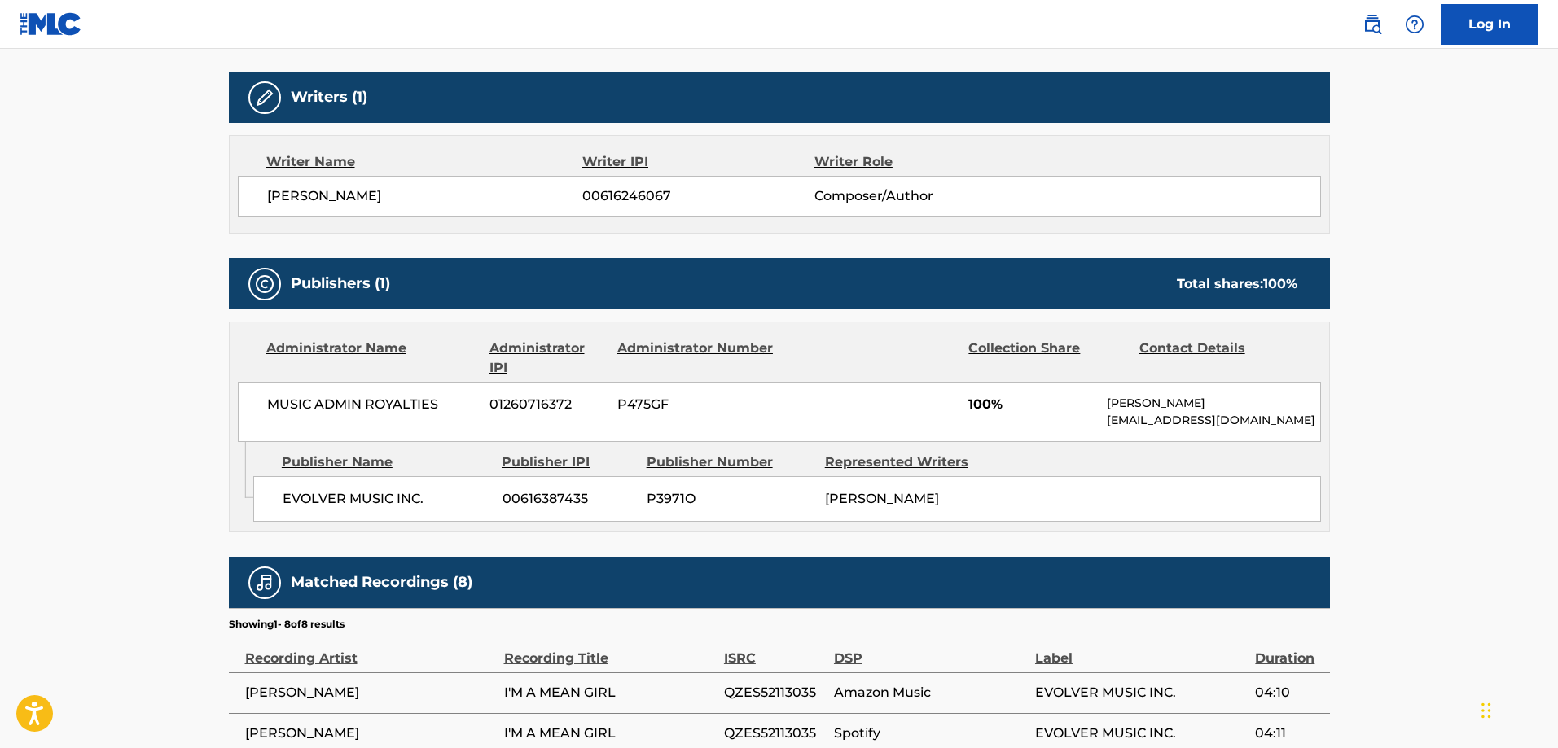
scroll to position [570, 0]
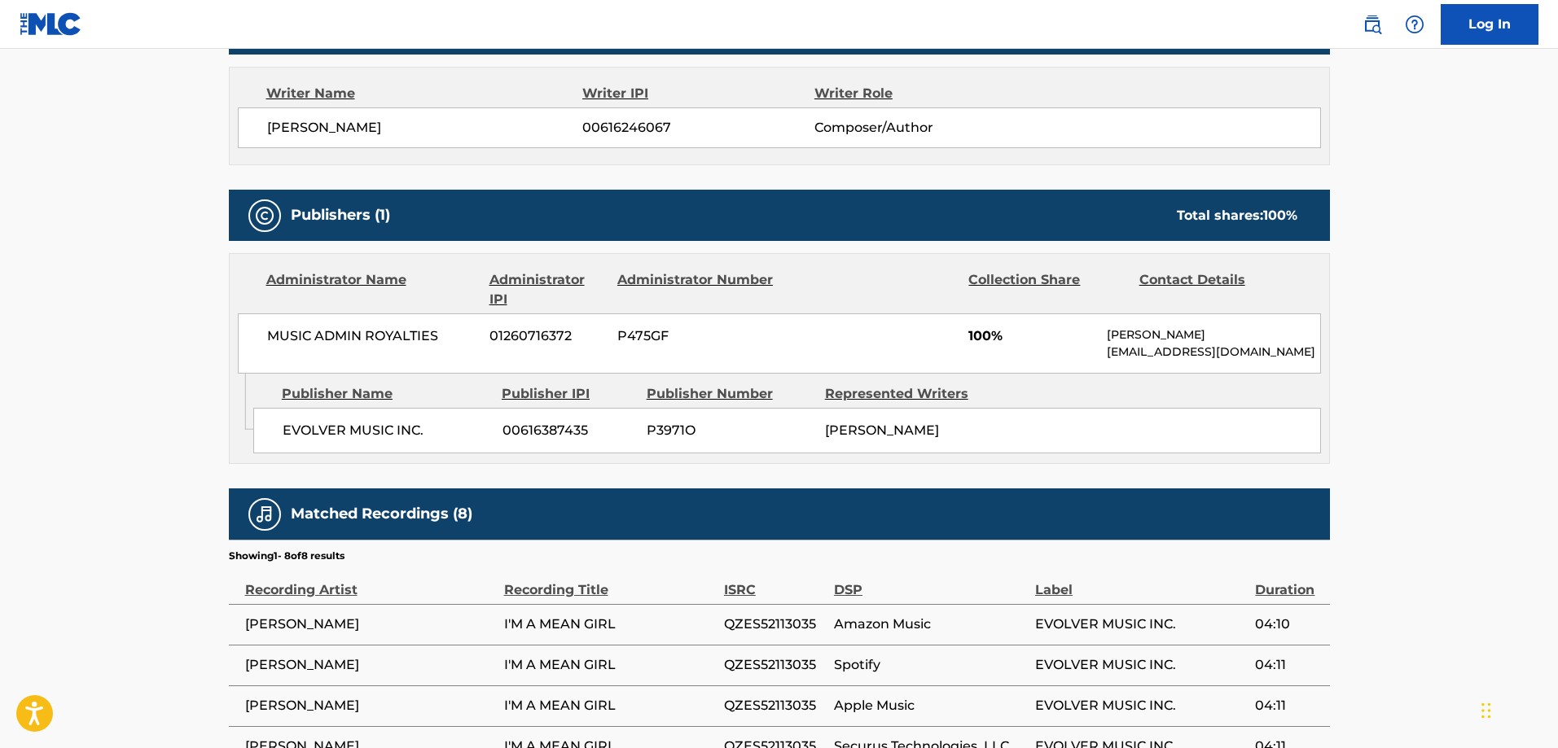
click at [314, 431] on span "EVOLVER MUSIC INC." at bounding box center [387, 431] width 208 height 20
drag, startPoint x: 314, startPoint y: 431, endPoint x: 372, endPoint y: 425, distance: 58.9
click at [323, 429] on span "EVOLVER MUSIC INC." at bounding box center [387, 431] width 208 height 20
click at [373, 425] on span "EVOLVER MUSIC INC." at bounding box center [387, 431] width 208 height 20
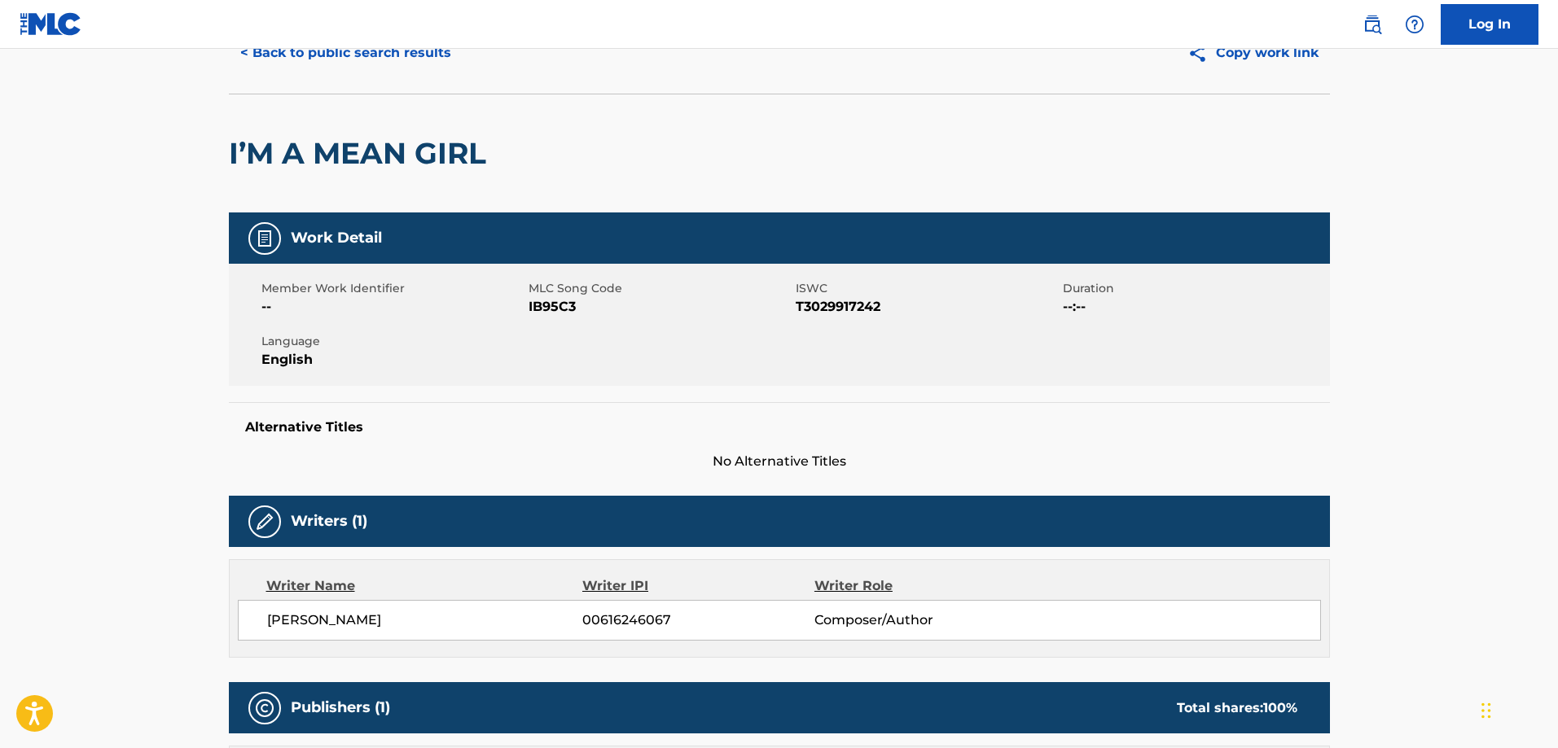
scroll to position [0, 0]
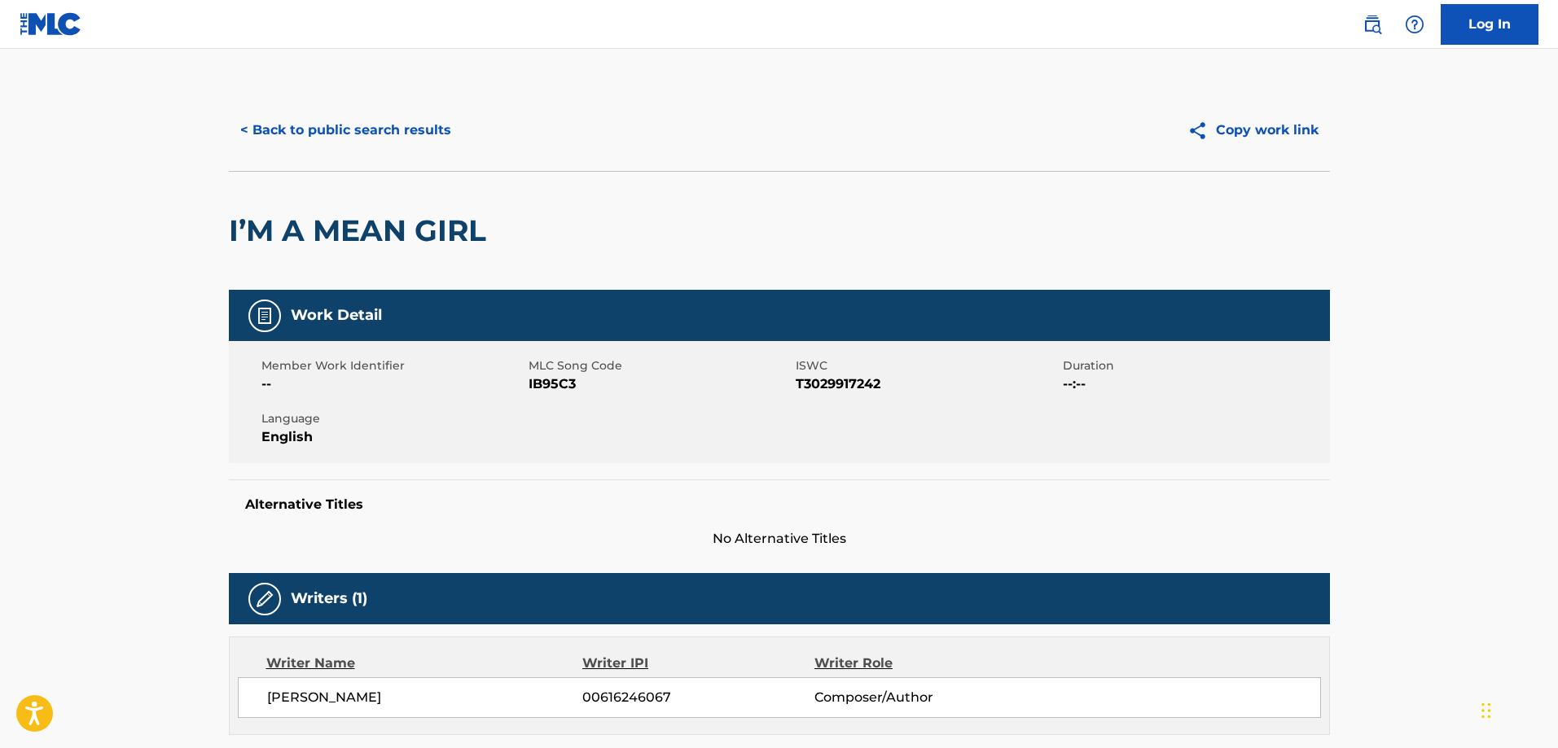
click at [341, 142] on button "< Back to public search results" at bounding box center [346, 130] width 234 height 41
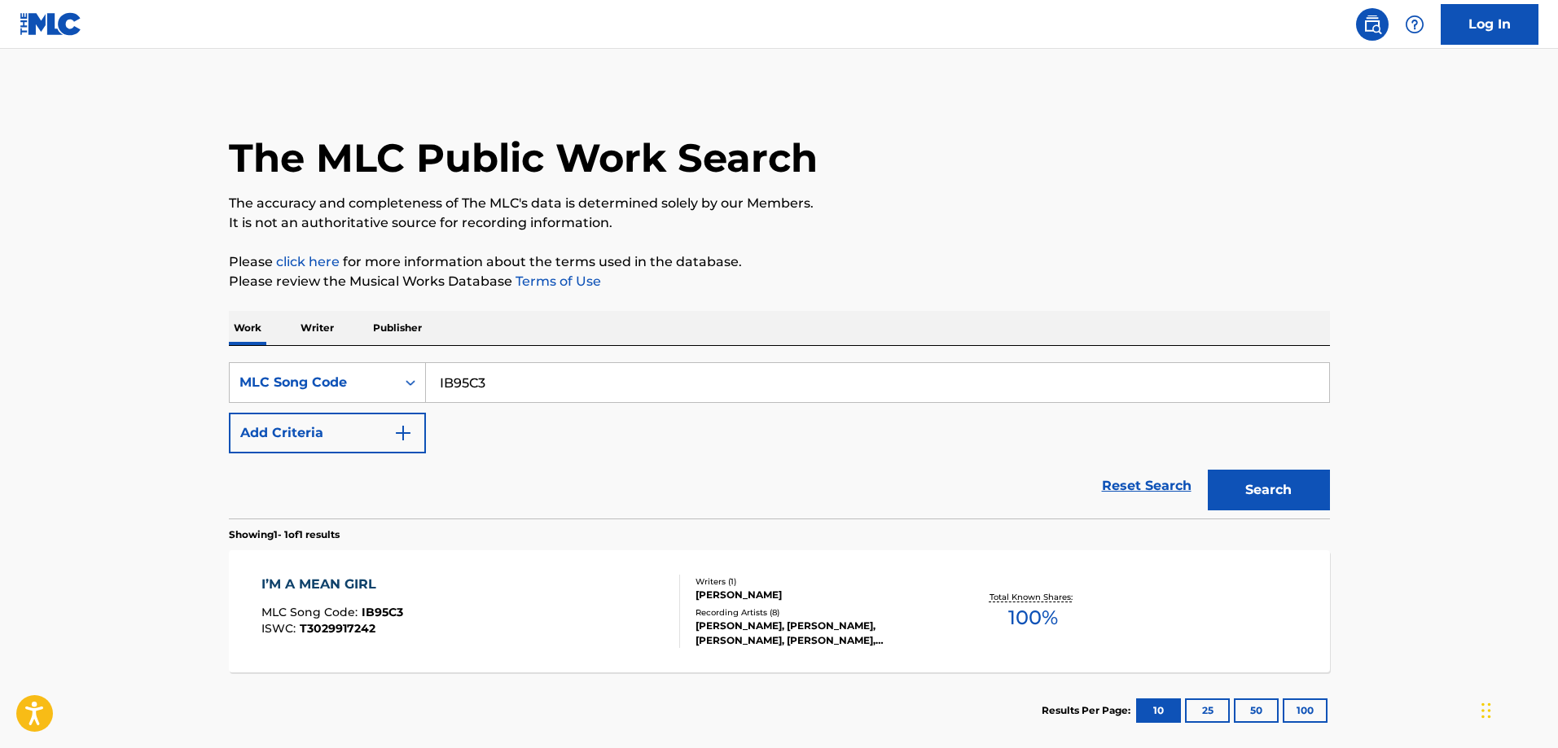
click at [522, 376] on input "IB95C3" at bounding box center [877, 382] width 903 height 39
paste input "KE8I09"
type input "KE8I09"
click at [1208, 470] on button "Search" at bounding box center [1269, 490] width 122 height 41
click at [382, 590] on div "KNOW MY NAME" at bounding box center [332, 585] width 143 height 20
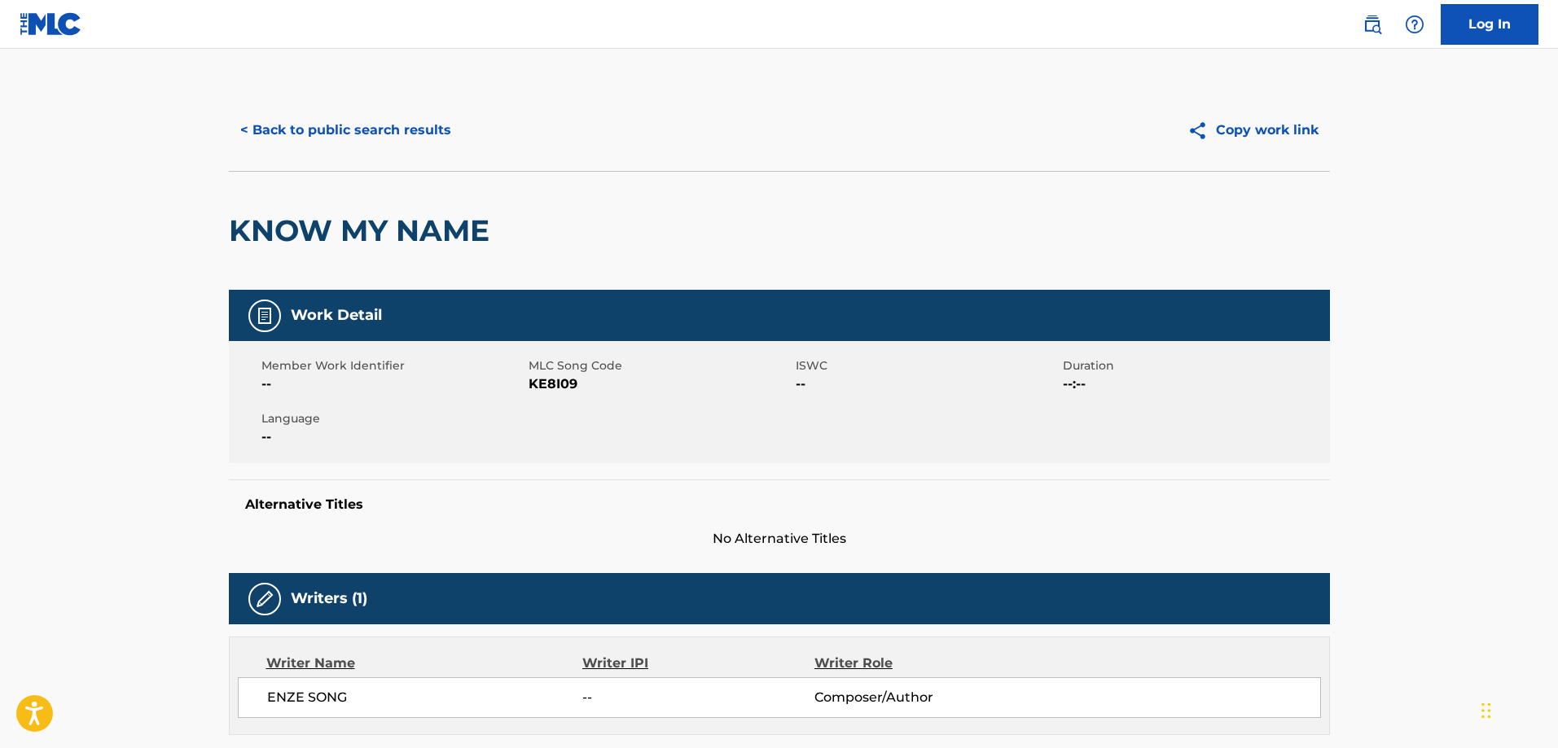
click at [351, 121] on button "< Back to public search results" at bounding box center [346, 130] width 234 height 41
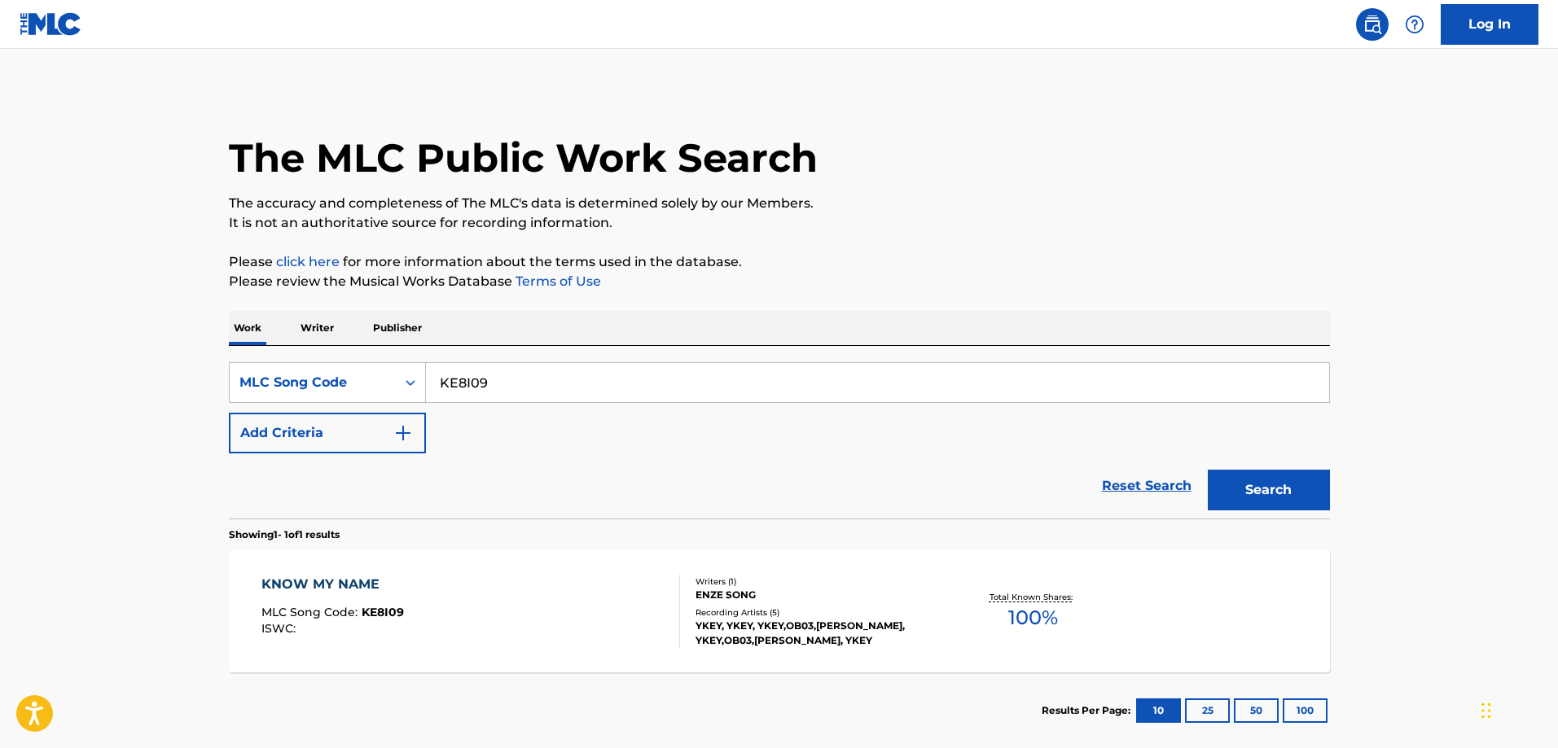
click at [527, 362] on div "SearchWithCriteria72954e8b-957c-4fbd-a464-474444d8c329 MLC Song Code KE8I09 Add…" at bounding box center [779, 432] width 1101 height 173
click at [526, 375] on input "KE8I09" at bounding box center [877, 382] width 903 height 39
paste input "ZV7WB3"
type input "ZV7WB3"
click at [1208, 470] on button "Search" at bounding box center [1269, 490] width 122 height 41
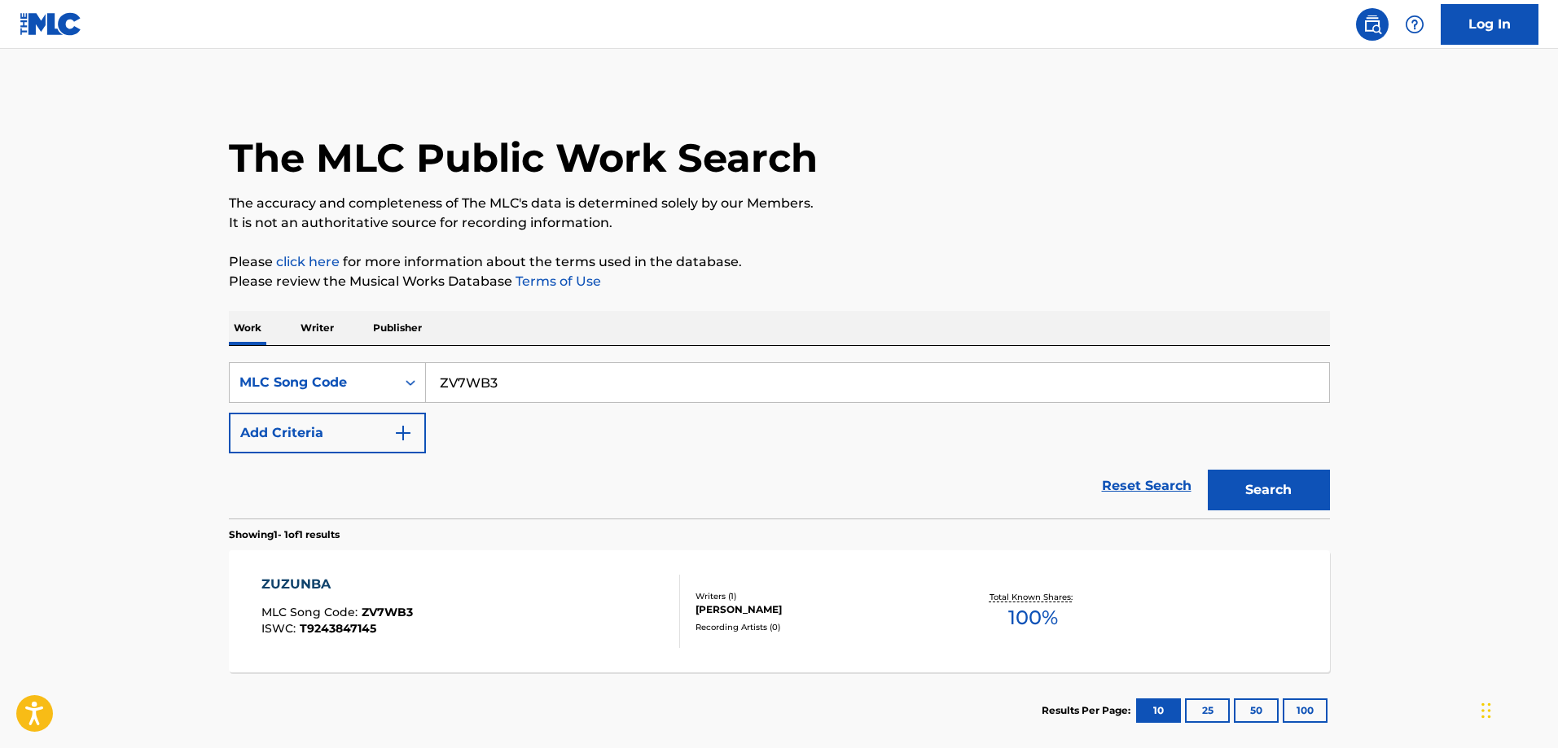
click at [375, 558] on div "ZUZUNBA MLC Song Code : ZV7WB3 ISWC : T9243847145 Writers ( 1 ) NAOTO NAKAMURA …" at bounding box center [779, 612] width 1101 height 122
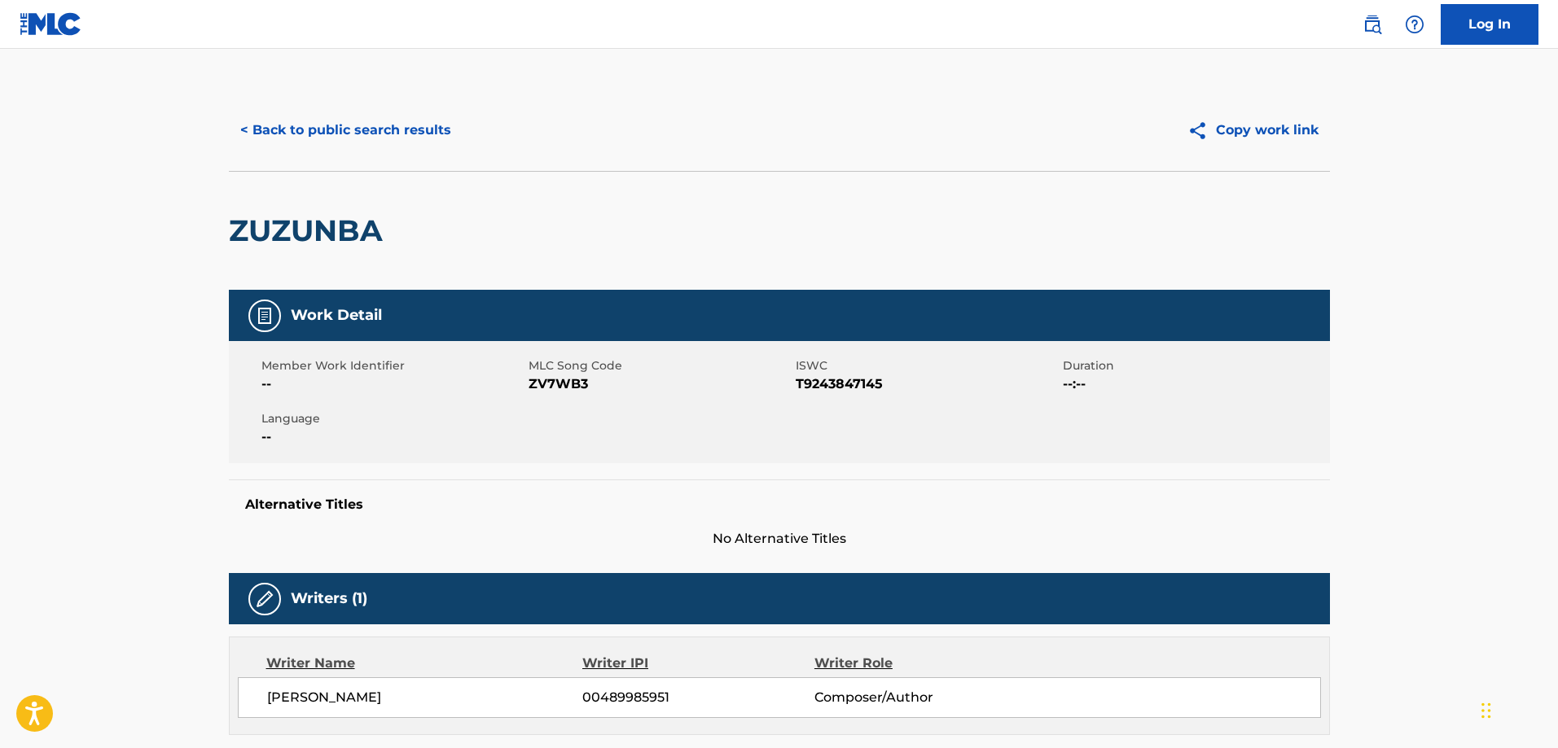
click at [340, 136] on button "< Back to public search results" at bounding box center [346, 130] width 234 height 41
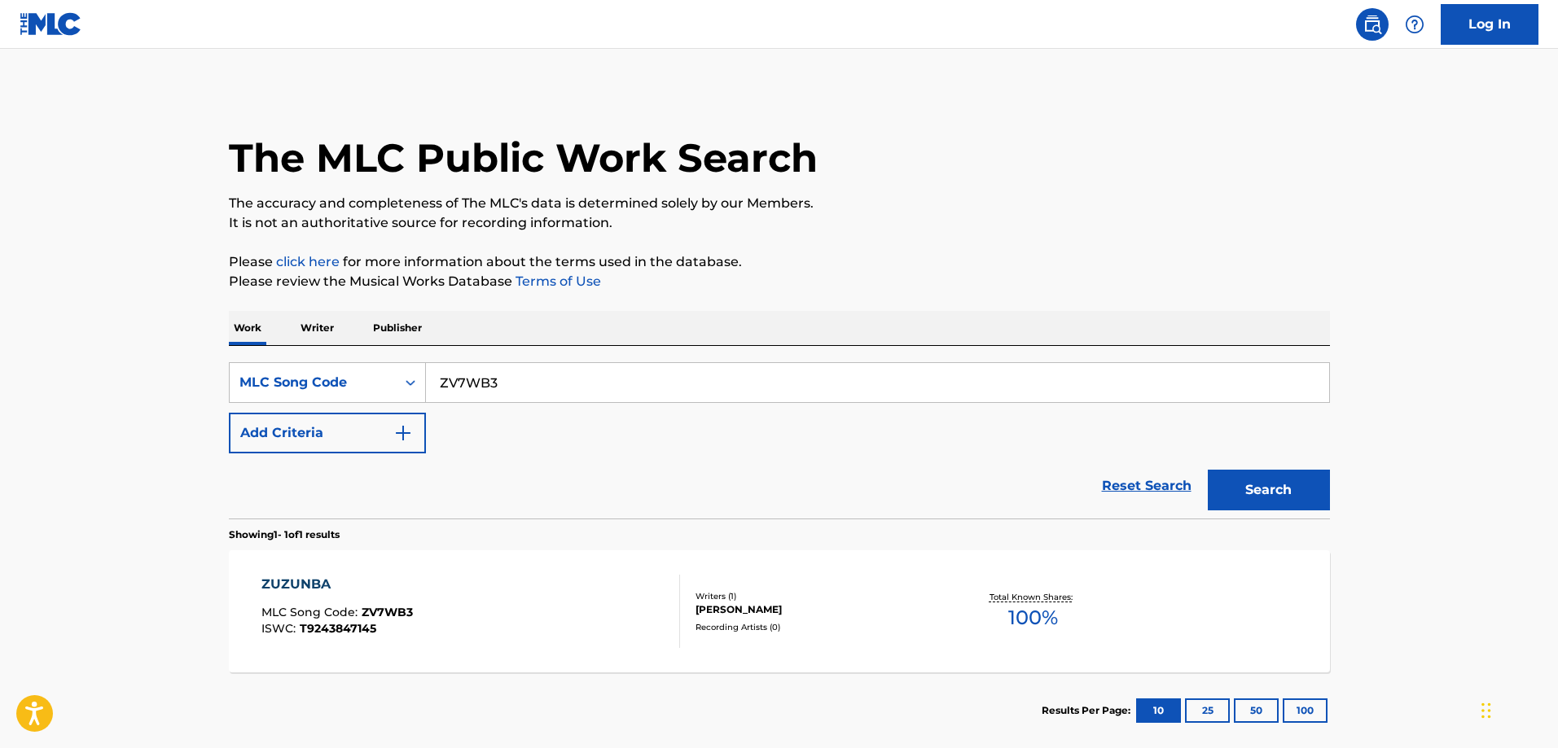
click at [587, 382] on input "ZV7WB3" at bounding box center [877, 382] width 903 height 39
paste input "PE78I8"
type input "PE78I8"
click at [1208, 470] on button "Search" at bounding box center [1269, 490] width 122 height 41
click at [453, 586] on div "PUSHING LIMITS MARIMBA" at bounding box center [357, 585] width 192 height 20
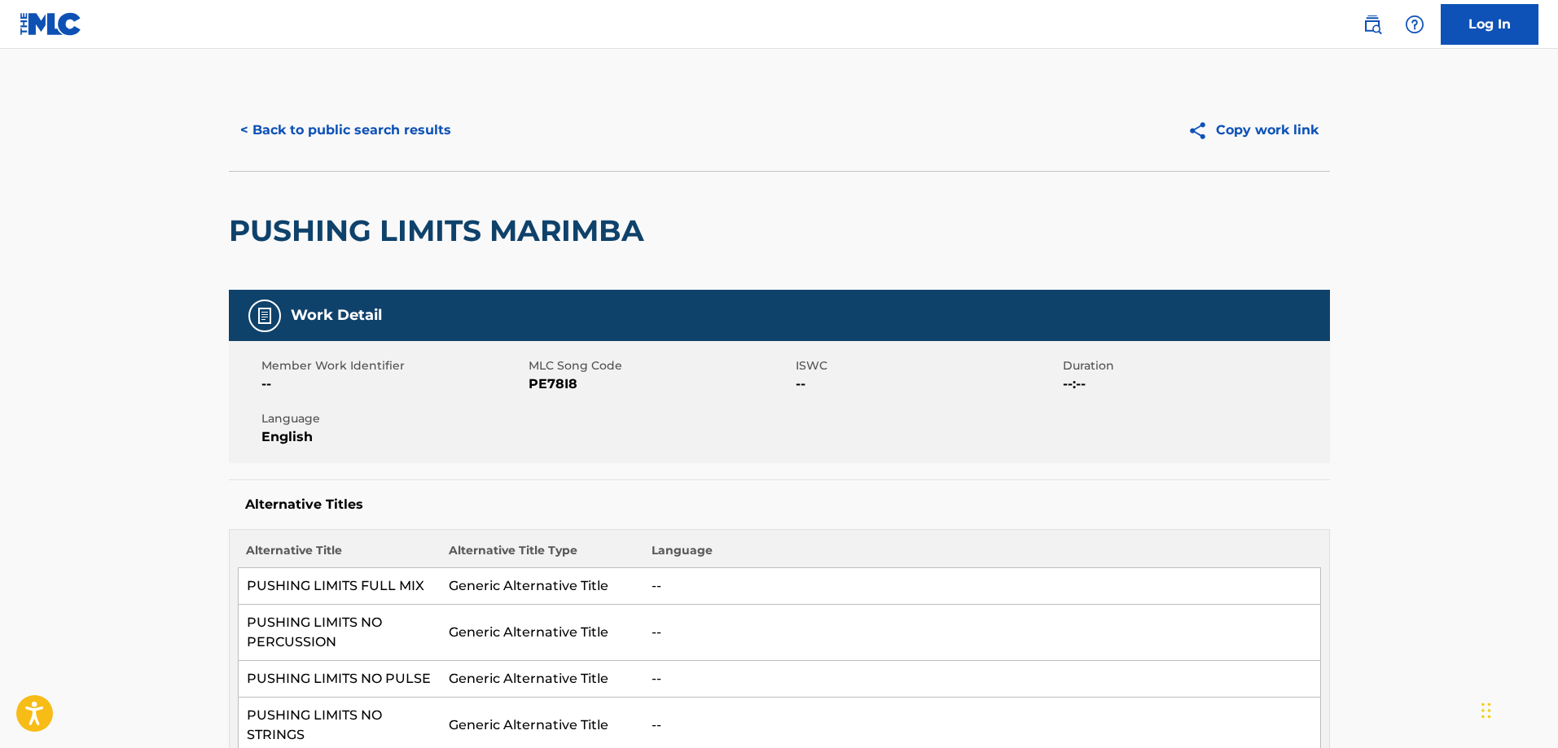
click at [362, 155] on div "< Back to public search results Copy work link" at bounding box center [779, 130] width 1101 height 81
click at [408, 147] on button "< Back to public search results" at bounding box center [346, 130] width 234 height 41
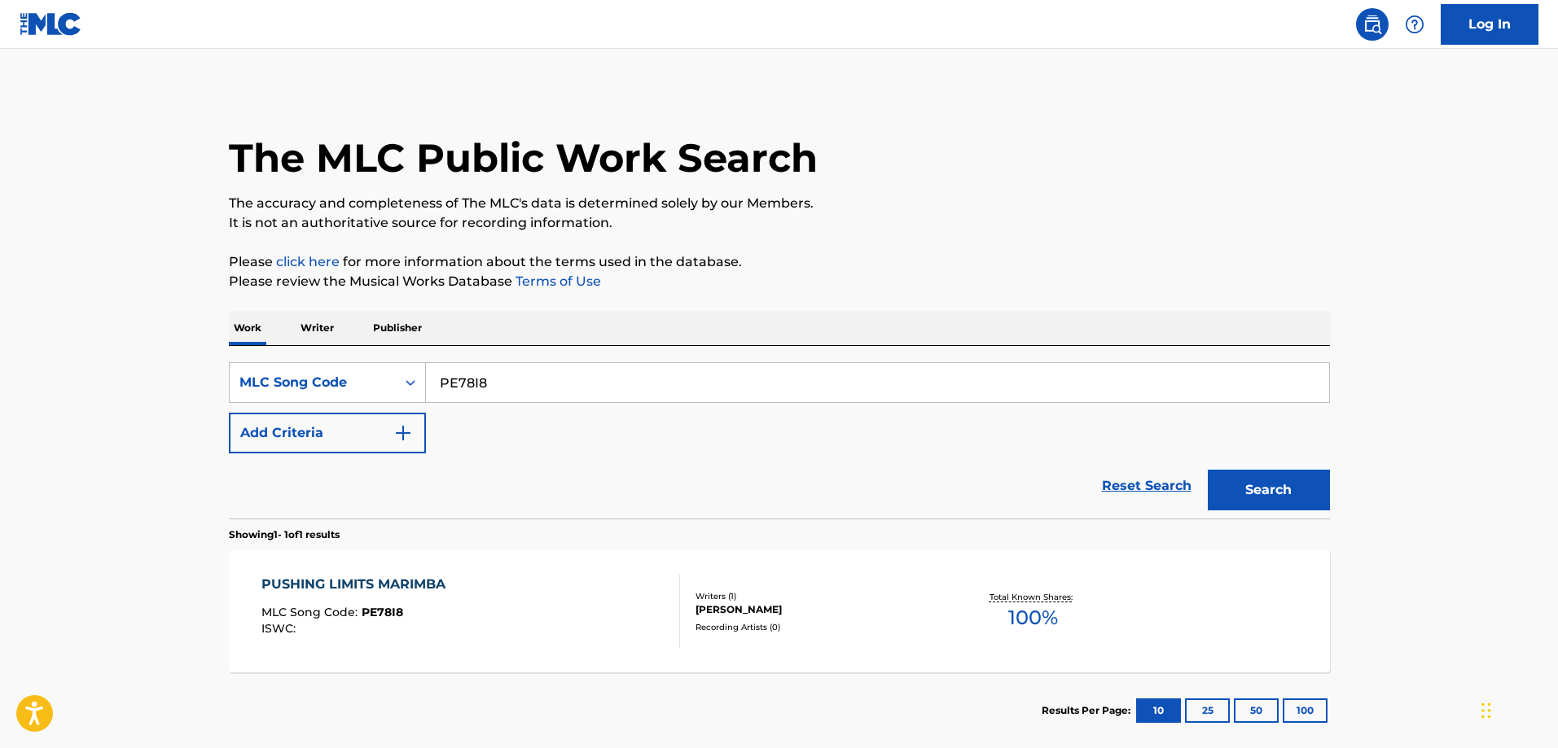
click at [568, 371] on input "PE78I8" at bounding box center [877, 382] width 903 height 39
paste input "AD527K"
click at [1208, 470] on button "Search" at bounding box center [1269, 490] width 122 height 41
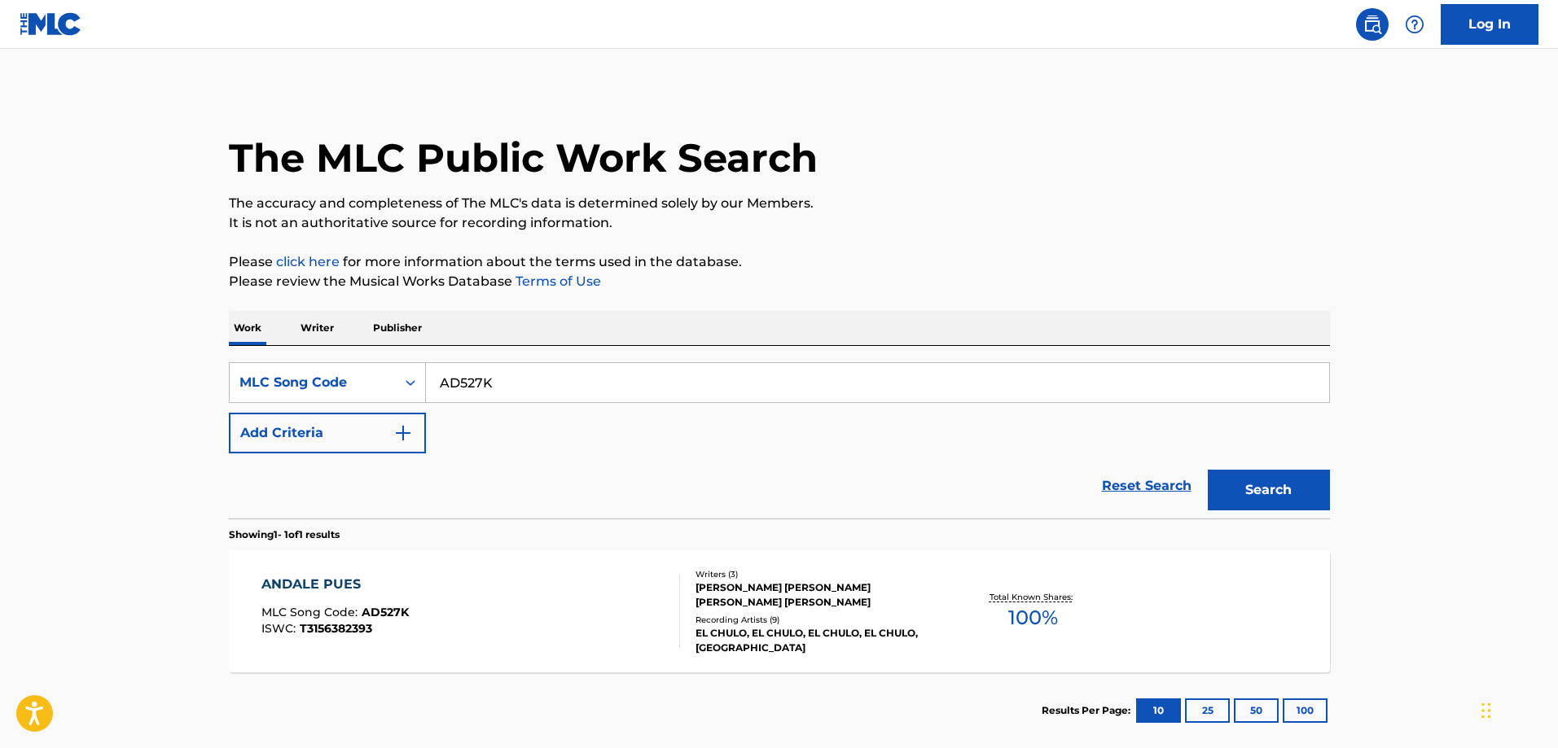
click at [339, 568] on div "ANDALE PUES MLC Song Code : AD527K ISWC : T3156382393 Writers ( 3 ) OSVALDO DIA…" at bounding box center [779, 612] width 1101 height 122
click at [511, 367] on input "AD527K" at bounding box center [877, 382] width 903 height 39
click at [509, 393] on input "AD527K" at bounding box center [877, 382] width 903 height 39
paste
type input "MV73VN"
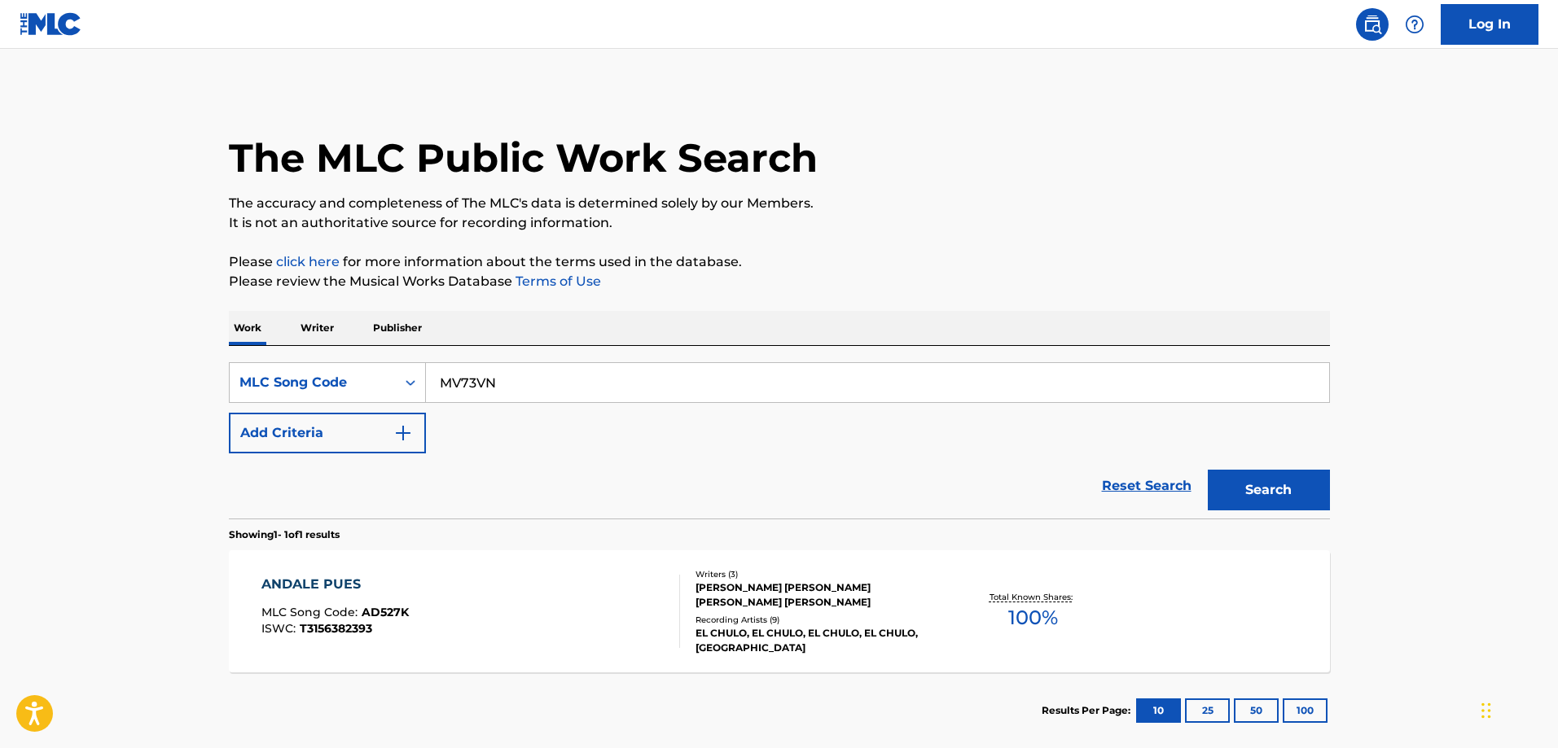
click at [1208, 470] on button "Search" at bounding box center [1269, 490] width 122 height 41
click at [374, 559] on div "MOONLIGHT MLC Song Code : MV73VN ISWC : T3235099697 Writers ( 1 ) YUUGA YUUGA R…" at bounding box center [779, 612] width 1101 height 122
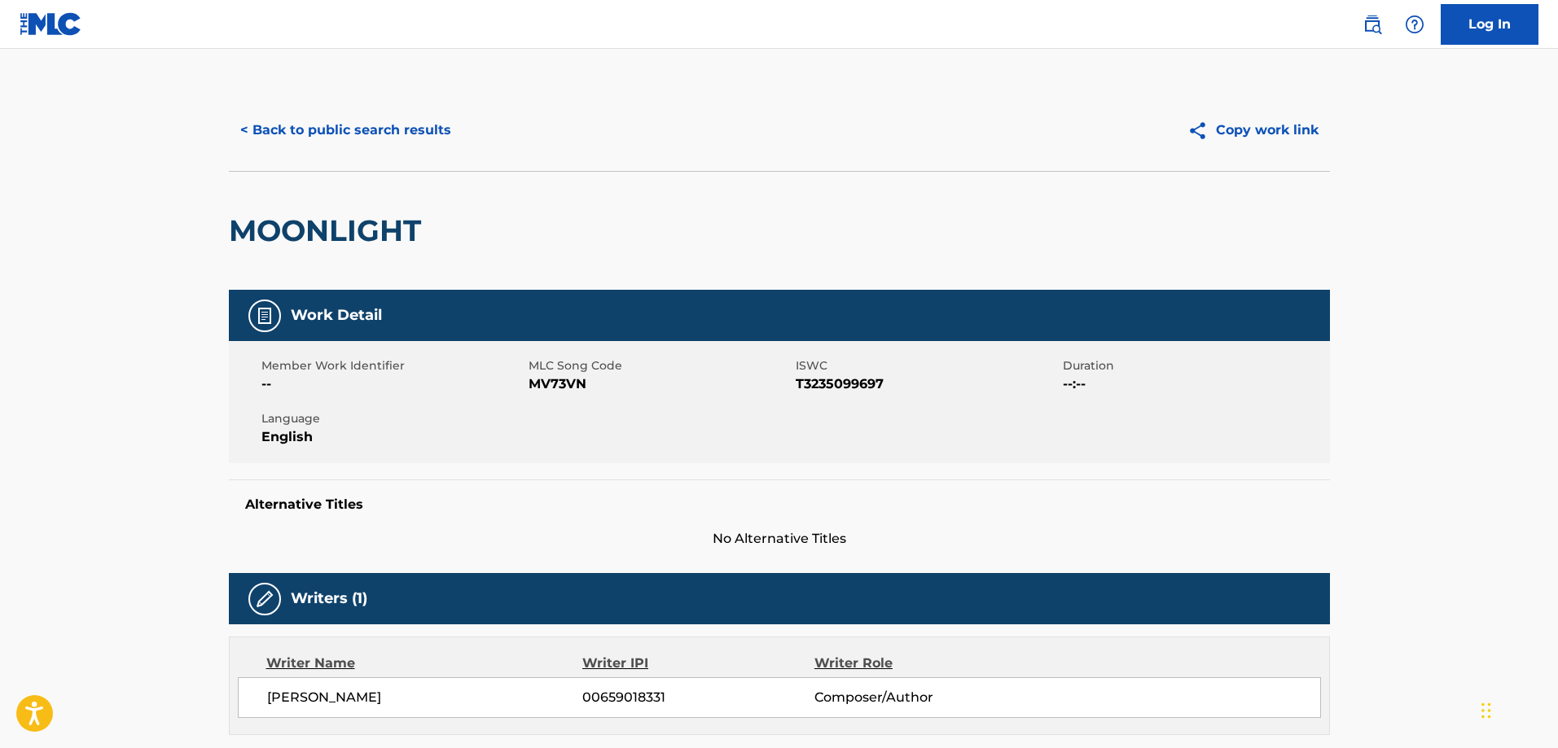
click at [366, 136] on button "< Back to public search results" at bounding box center [346, 130] width 234 height 41
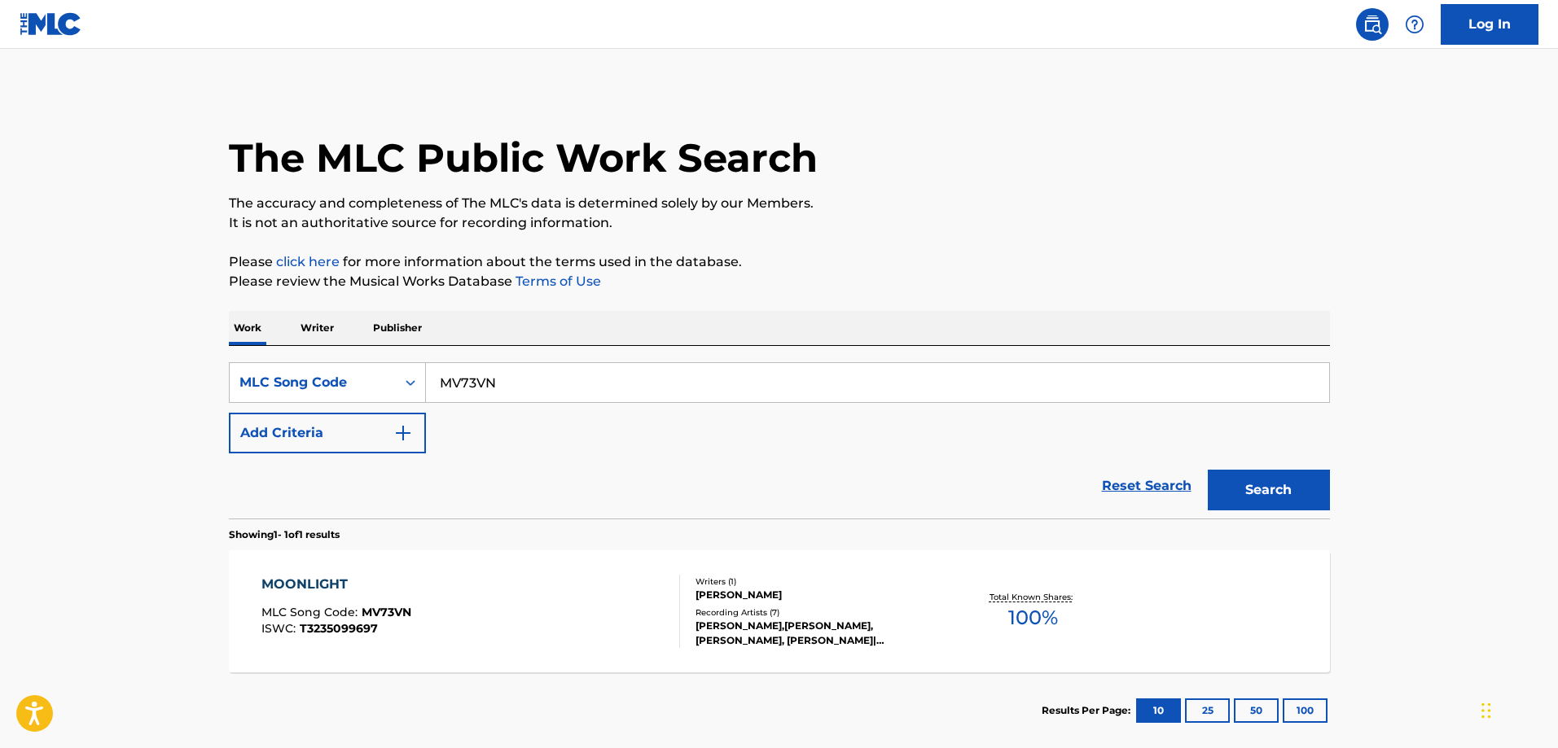
click at [572, 386] on input "MV73VN" at bounding box center [877, 382] width 903 height 39
type input "LA8YGM"
click at [1208, 470] on button "Search" at bounding box center [1269, 490] width 122 height 41
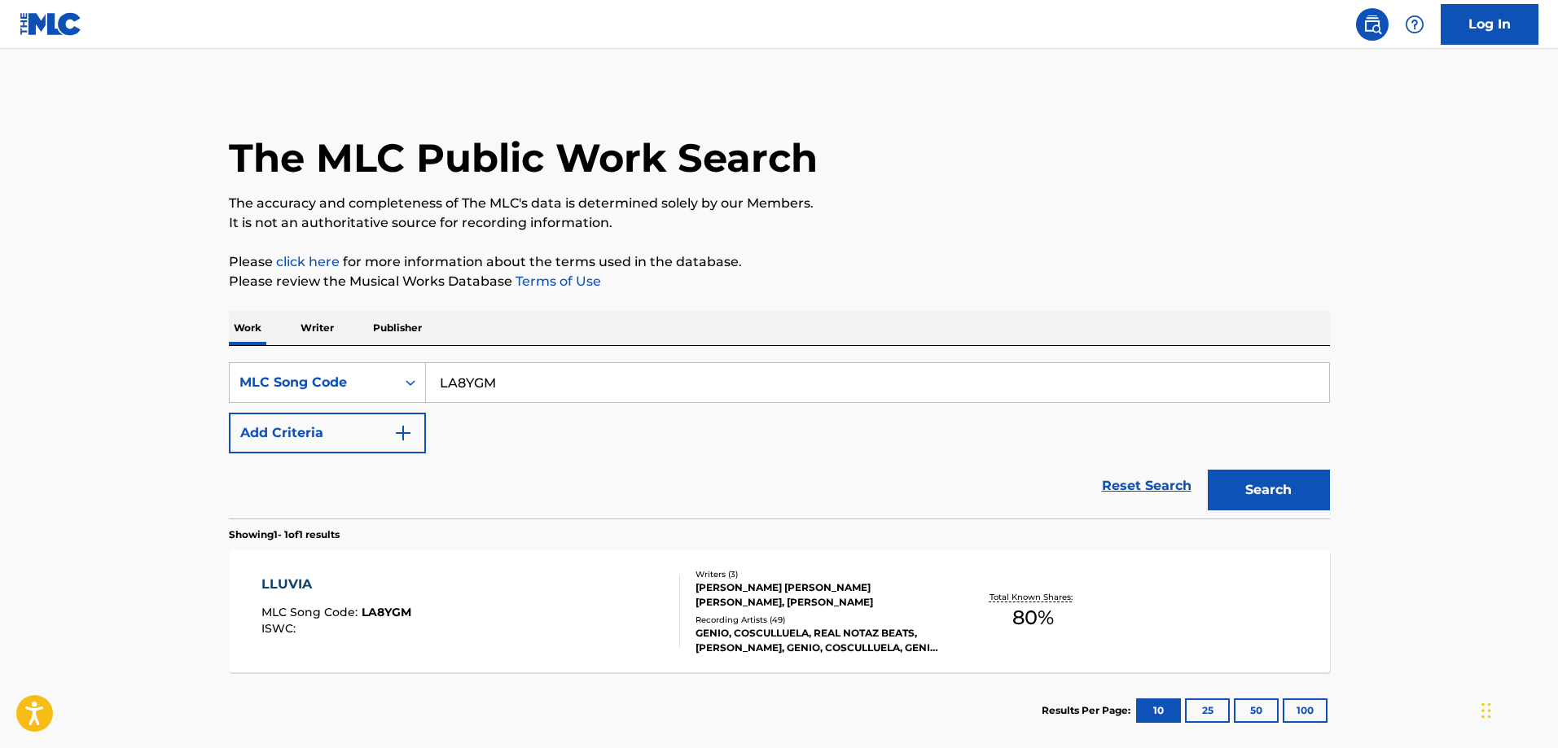
click at [397, 579] on div "LLUVIA" at bounding box center [336, 585] width 150 height 20
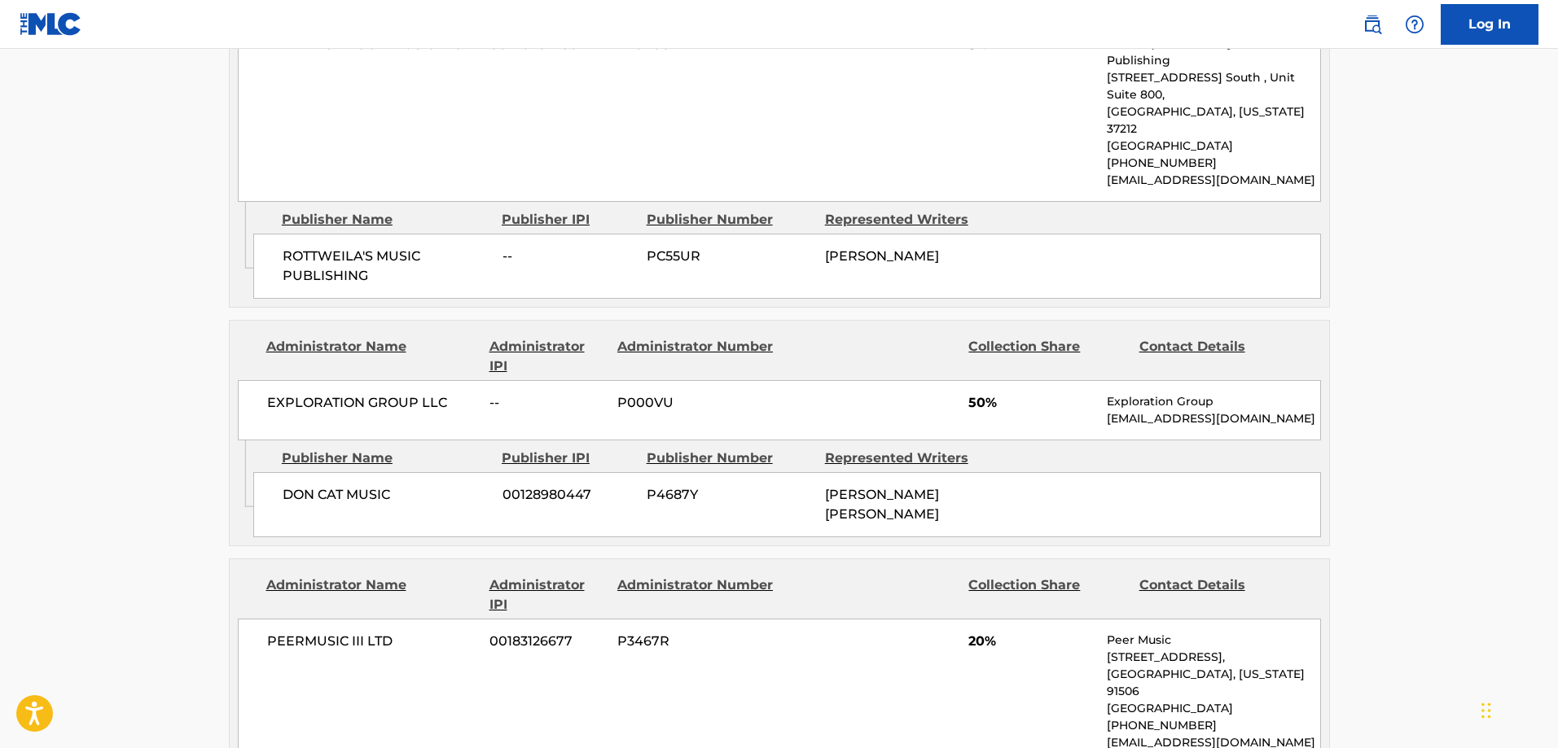
scroll to position [1222, 0]
click at [288, 485] on span "DON CAT MUSIC" at bounding box center [387, 495] width 208 height 20
drag, startPoint x: 288, startPoint y: 418, endPoint x: 317, endPoint y: 425, distance: 29.4
click at [317, 485] on span "DON CAT MUSIC" at bounding box center [387, 495] width 208 height 20
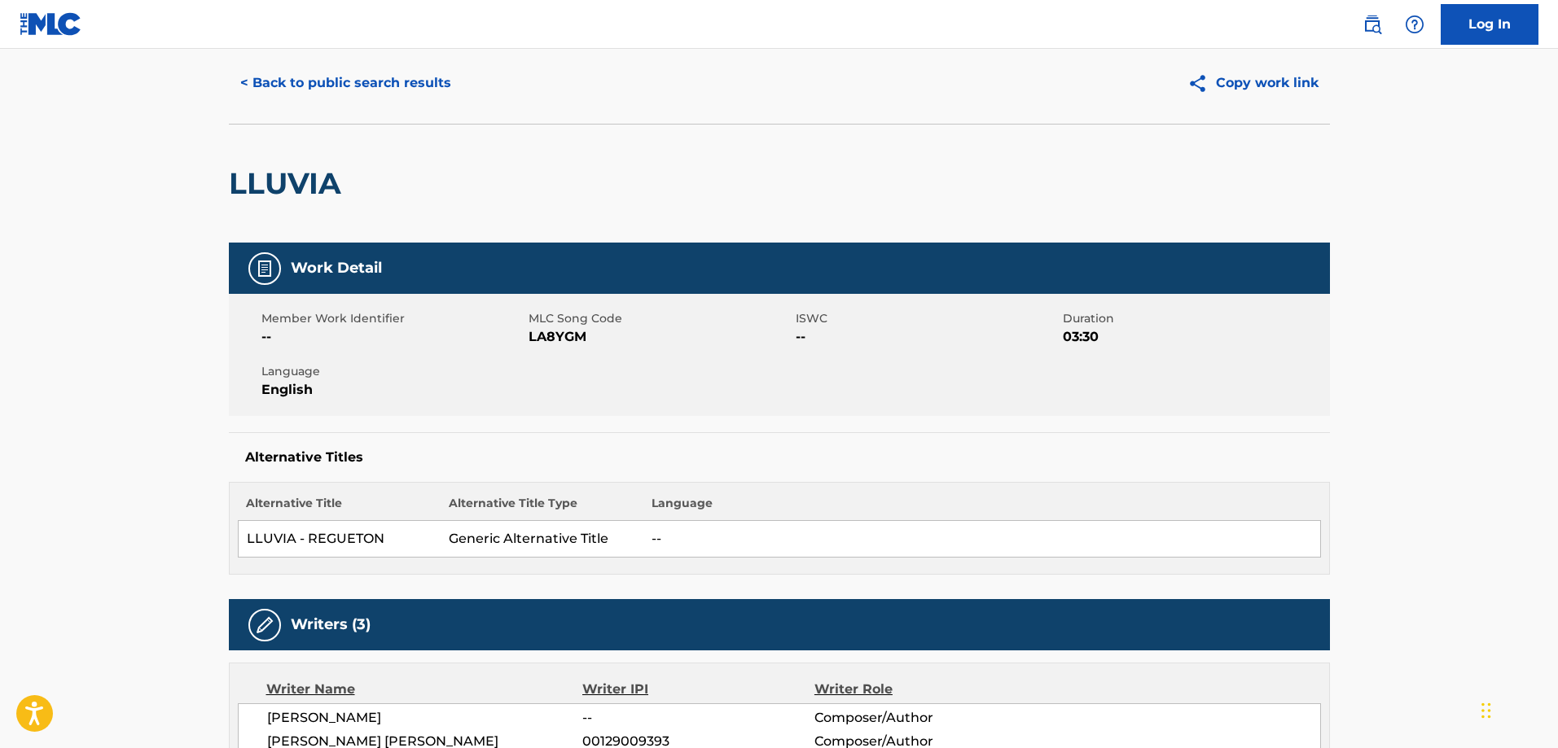
scroll to position [0, 0]
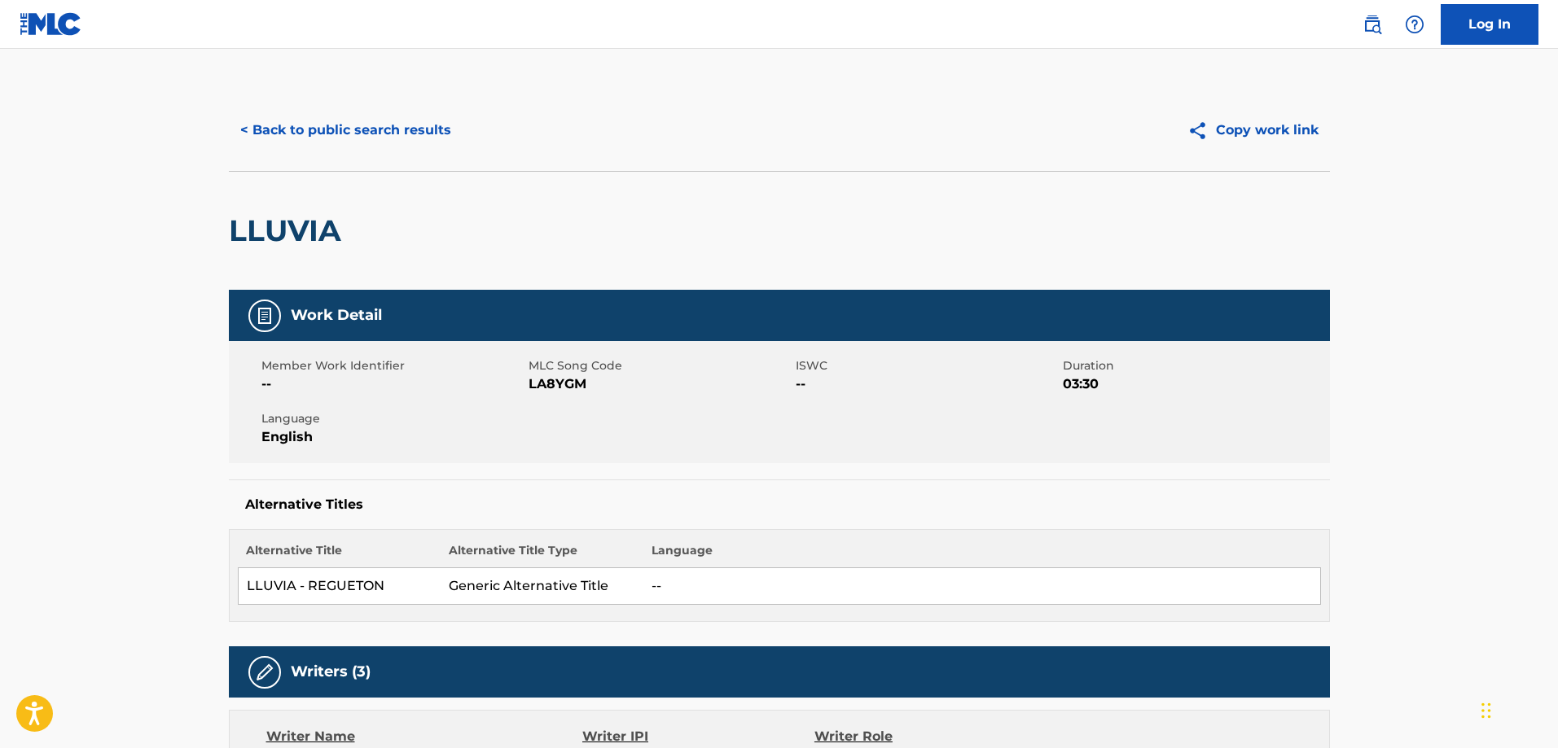
click at [315, 122] on button "< Back to public search results" at bounding box center [346, 130] width 234 height 41
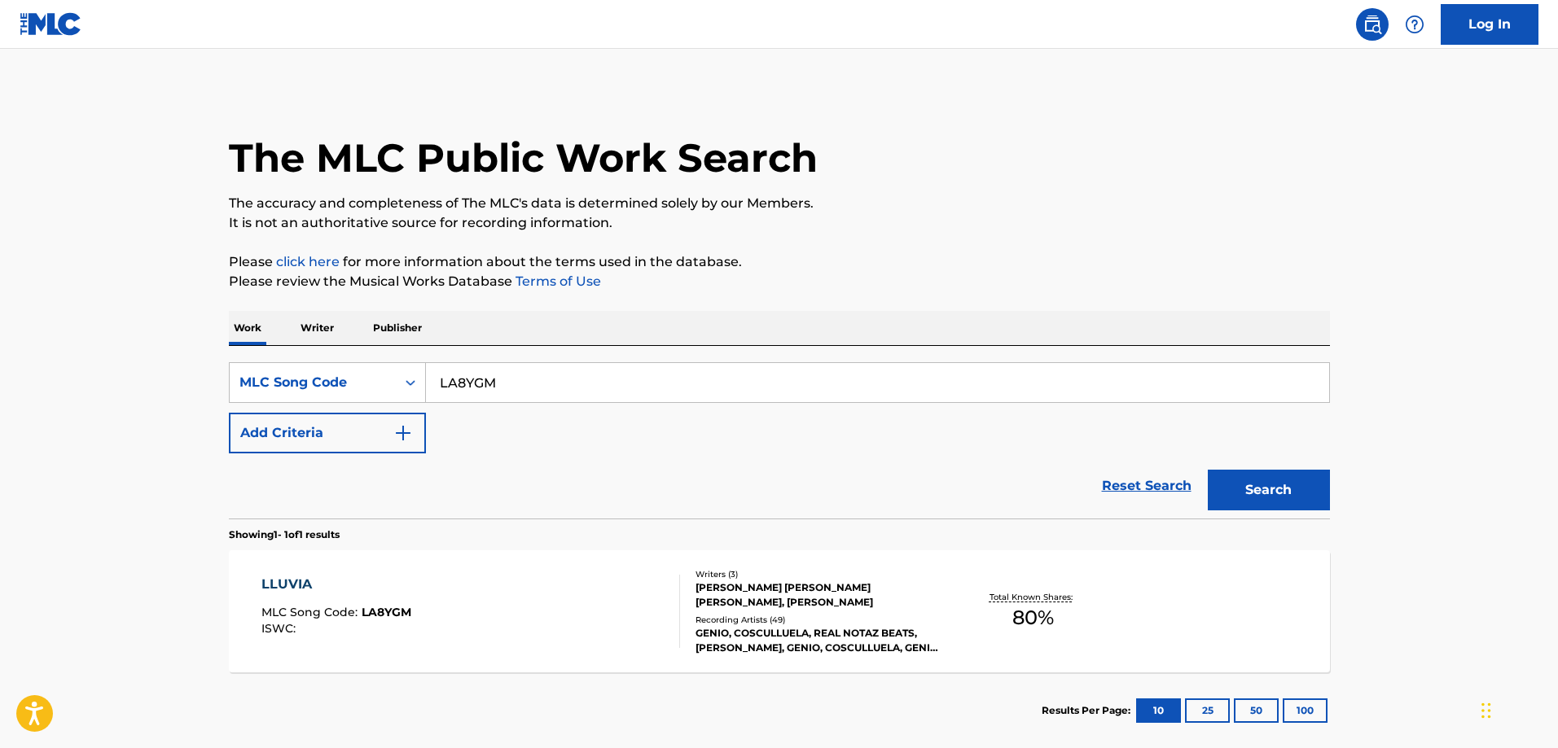
click at [625, 374] on input "LA8YGM" at bounding box center [877, 382] width 903 height 39
type input "B2359I"
click at [1208, 470] on button "Search" at bounding box center [1269, 490] width 122 height 41
click at [330, 573] on div "BACK LIKE THAT MLC Song Code : B2359I ISWC : T9176310159 Writers ( 7 ) DENNIS D…" at bounding box center [779, 612] width 1101 height 122
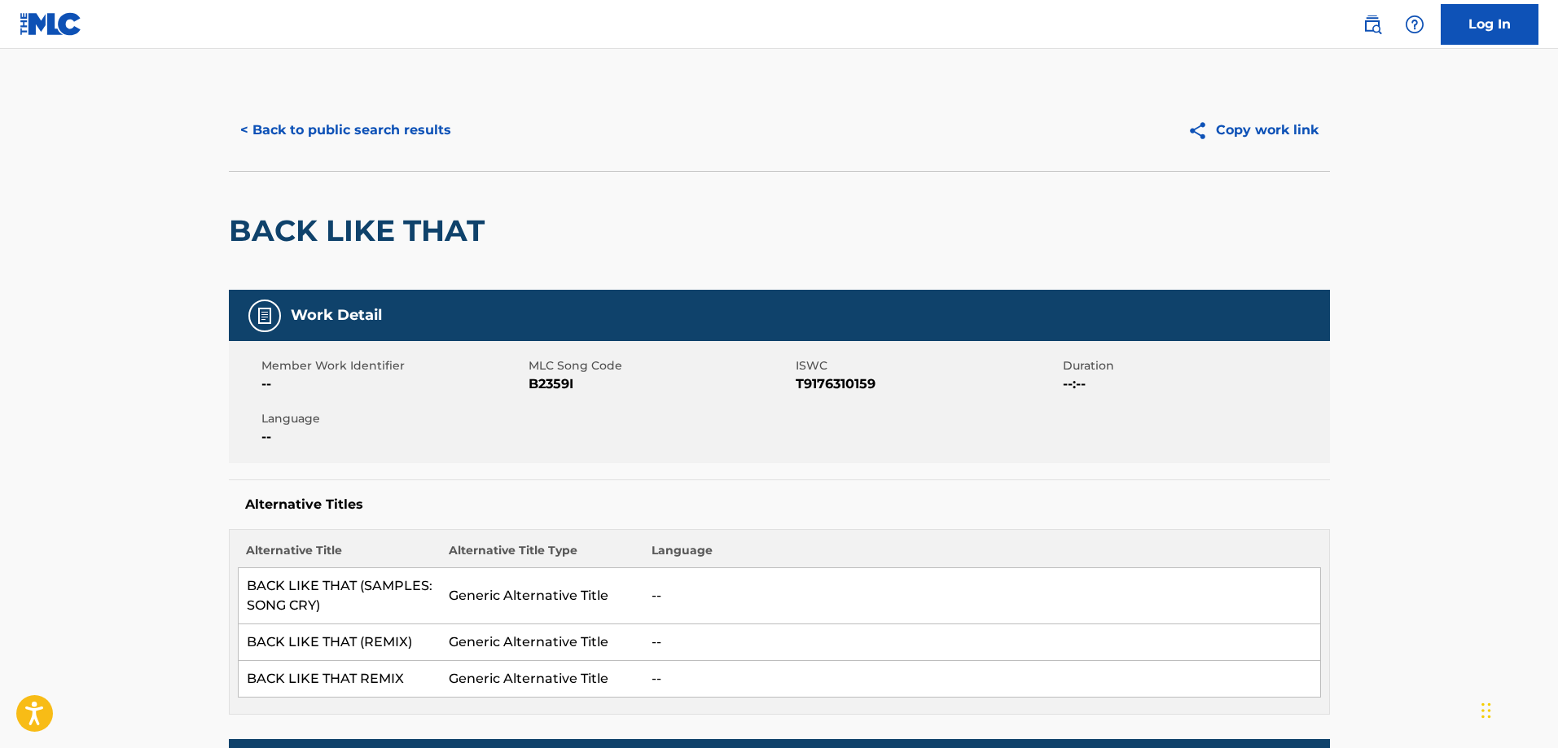
click at [371, 146] on button "< Back to public search results" at bounding box center [346, 130] width 234 height 41
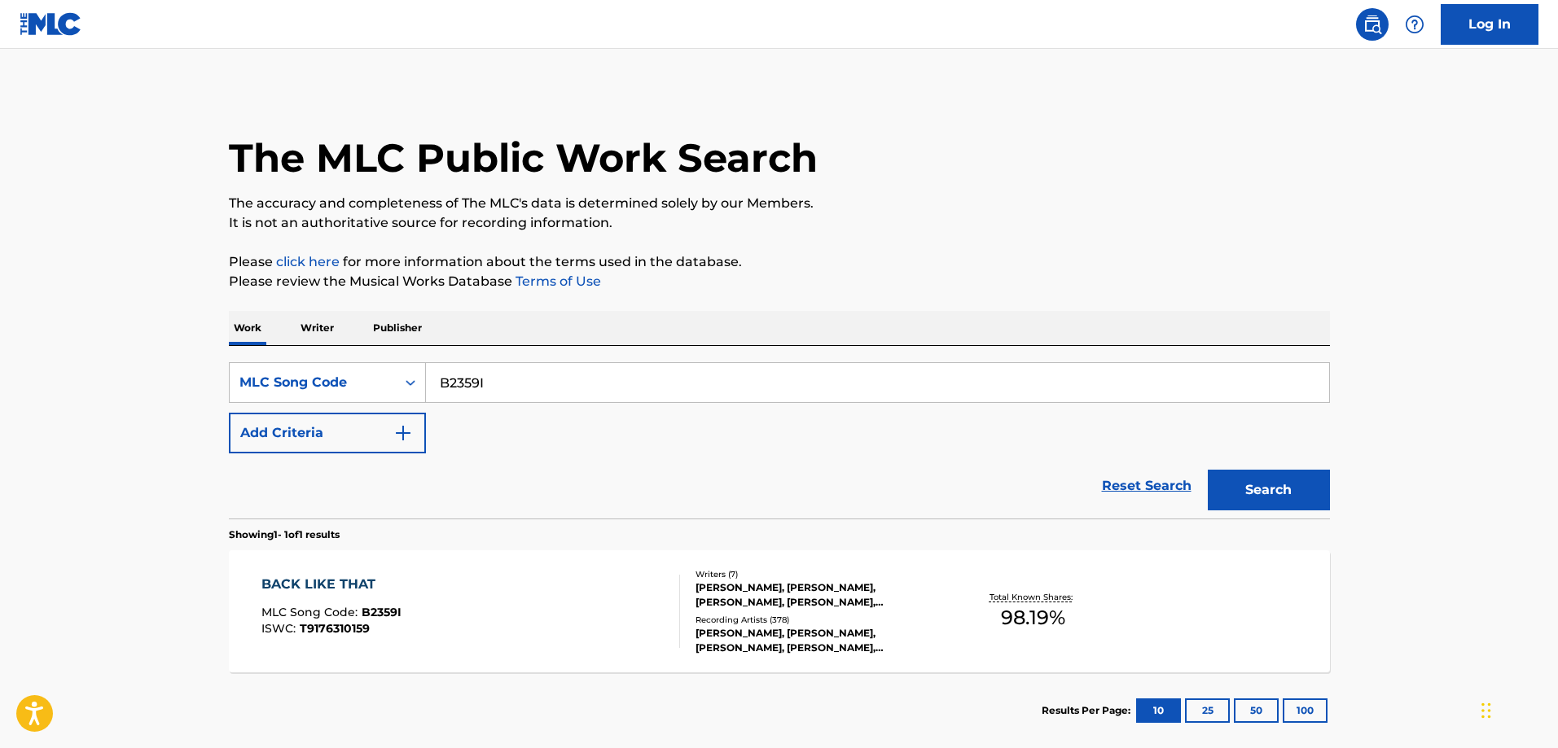
click at [665, 384] on input "B2359I" at bounding box center [877, 382] width 903 height 39
type input "W42863"
click at [1208, 470] on button "Search" at bounding box center [1269, 490] width 122 height 41
click at [445, 580] on div "WEEKEND MLC Song Code : W42863 ISWC : T9150276974" at bounding box center [470, 611] width 419 height 73
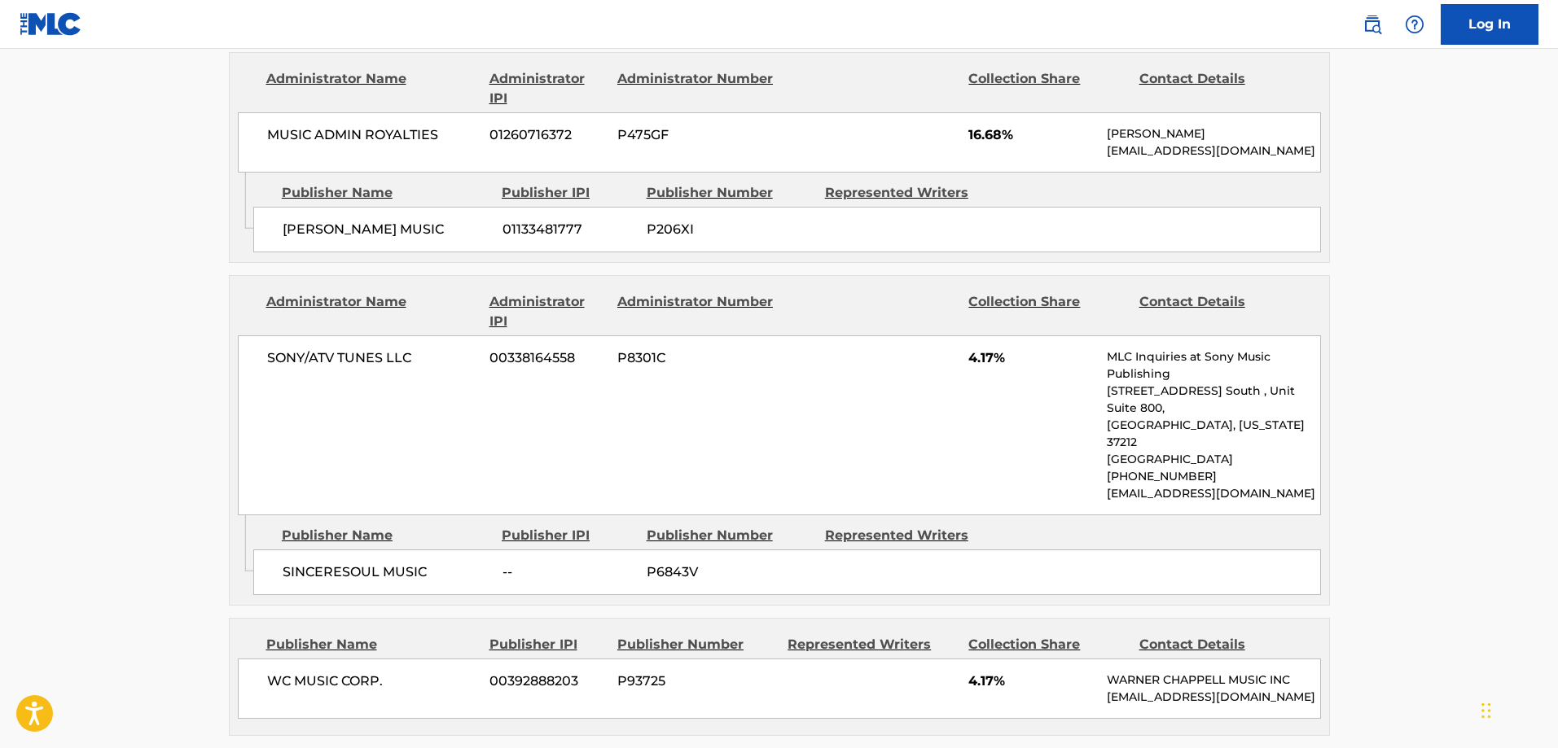
scroll to position [1140, 0]
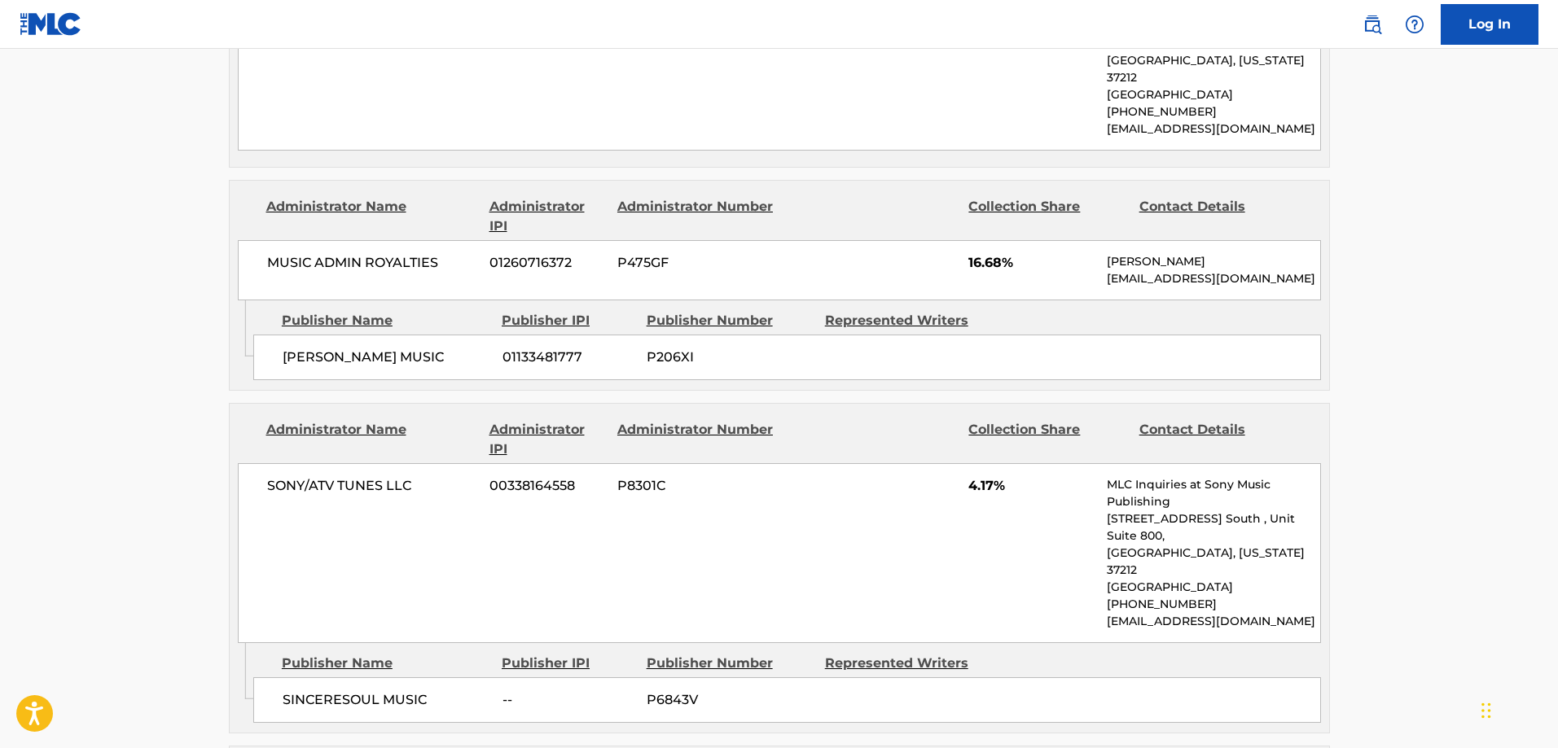
click at [307, 348] on span "BELLA FIGURA MUSIC" at bounding box center [387, 358] width 208 height 20
drag, startPoint x: 307, startPoint y: 332, endPoint x: 445, endPoint y: 318, distance: 138.3
click at [445, 348] on span "BELLA FIGURA MUSIC" at bounding box center [387, 358] width 208 height 20
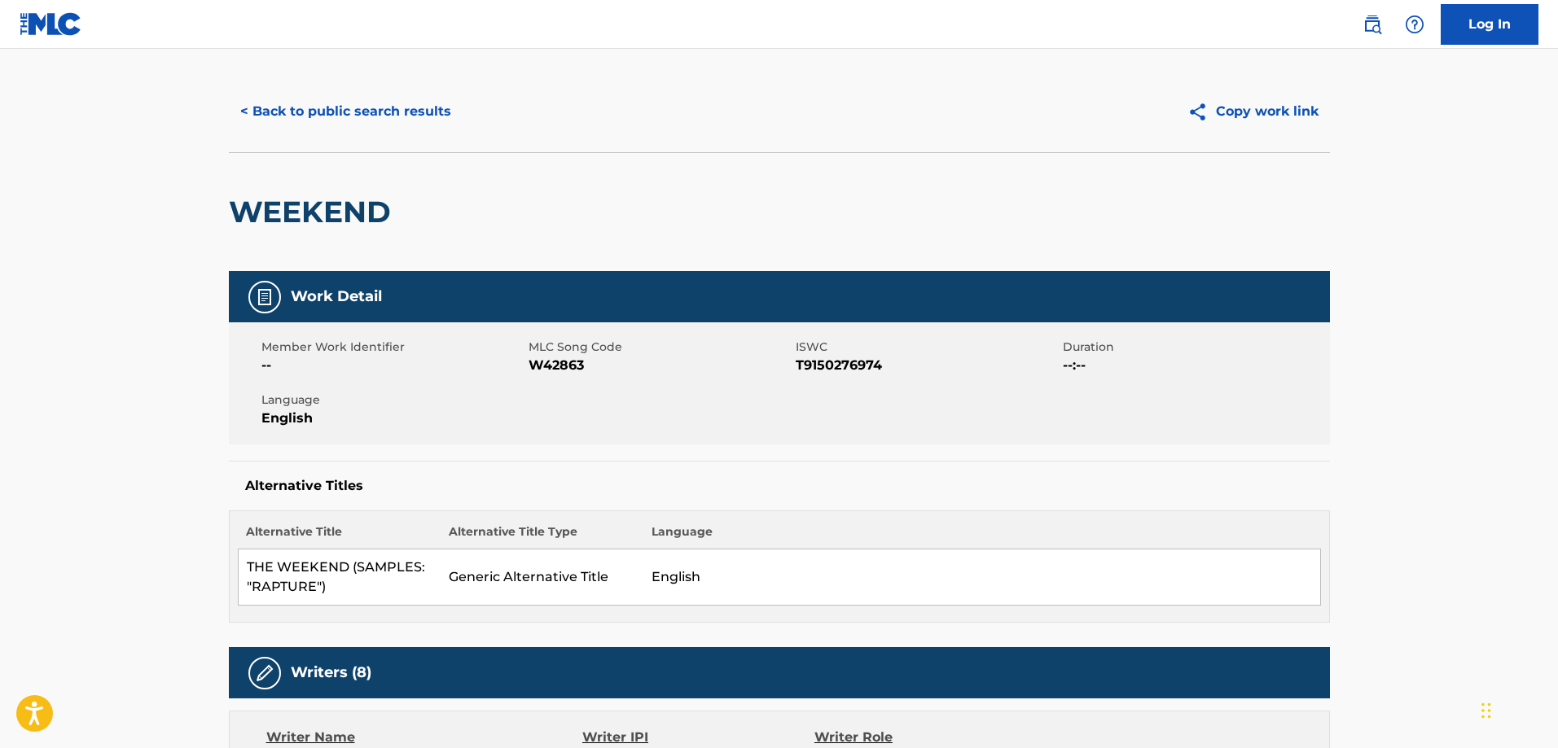
scroll to position [0, 0]
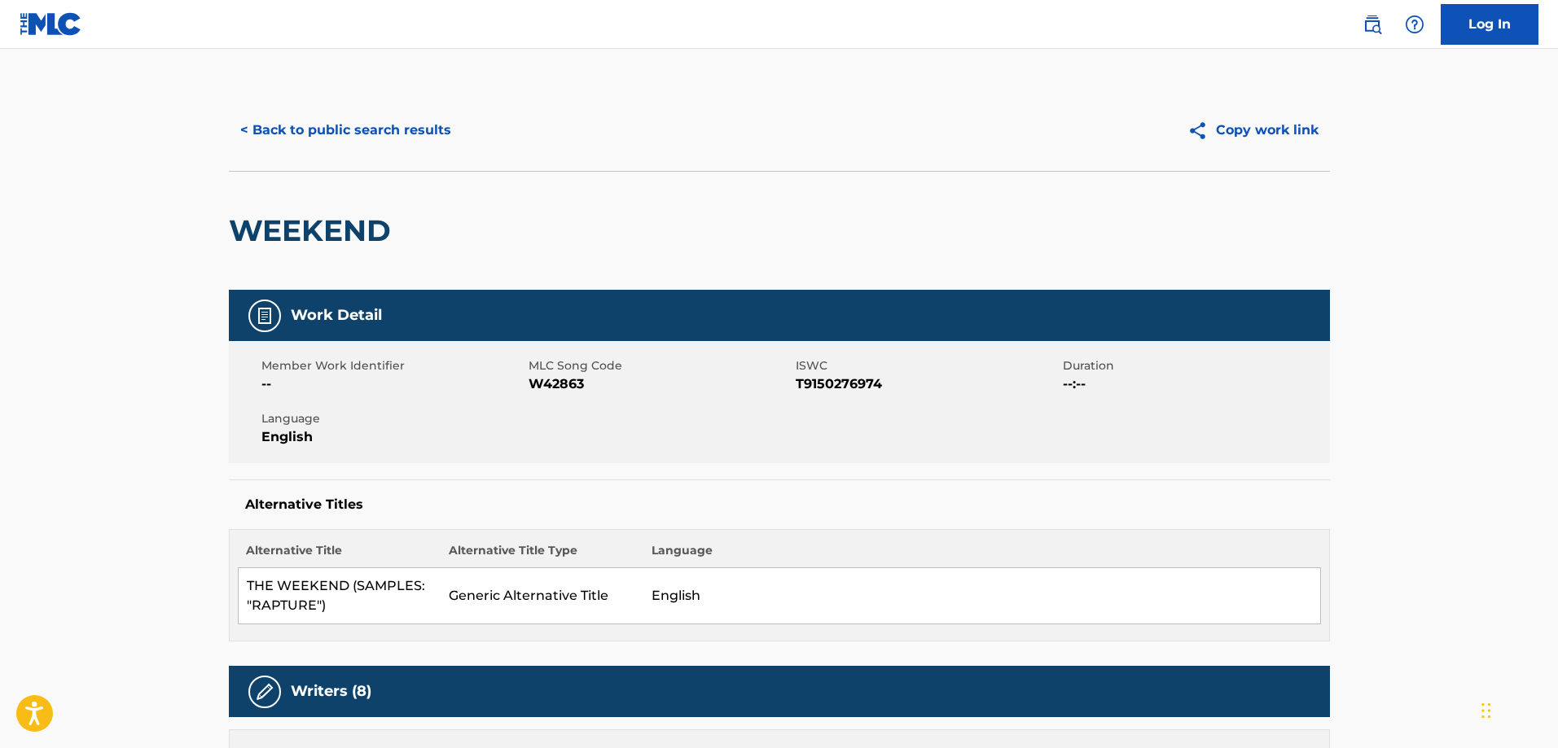
click at [385, 123] on button "< Back to public search results" at bounding box center [346, 130] width 234 height 41
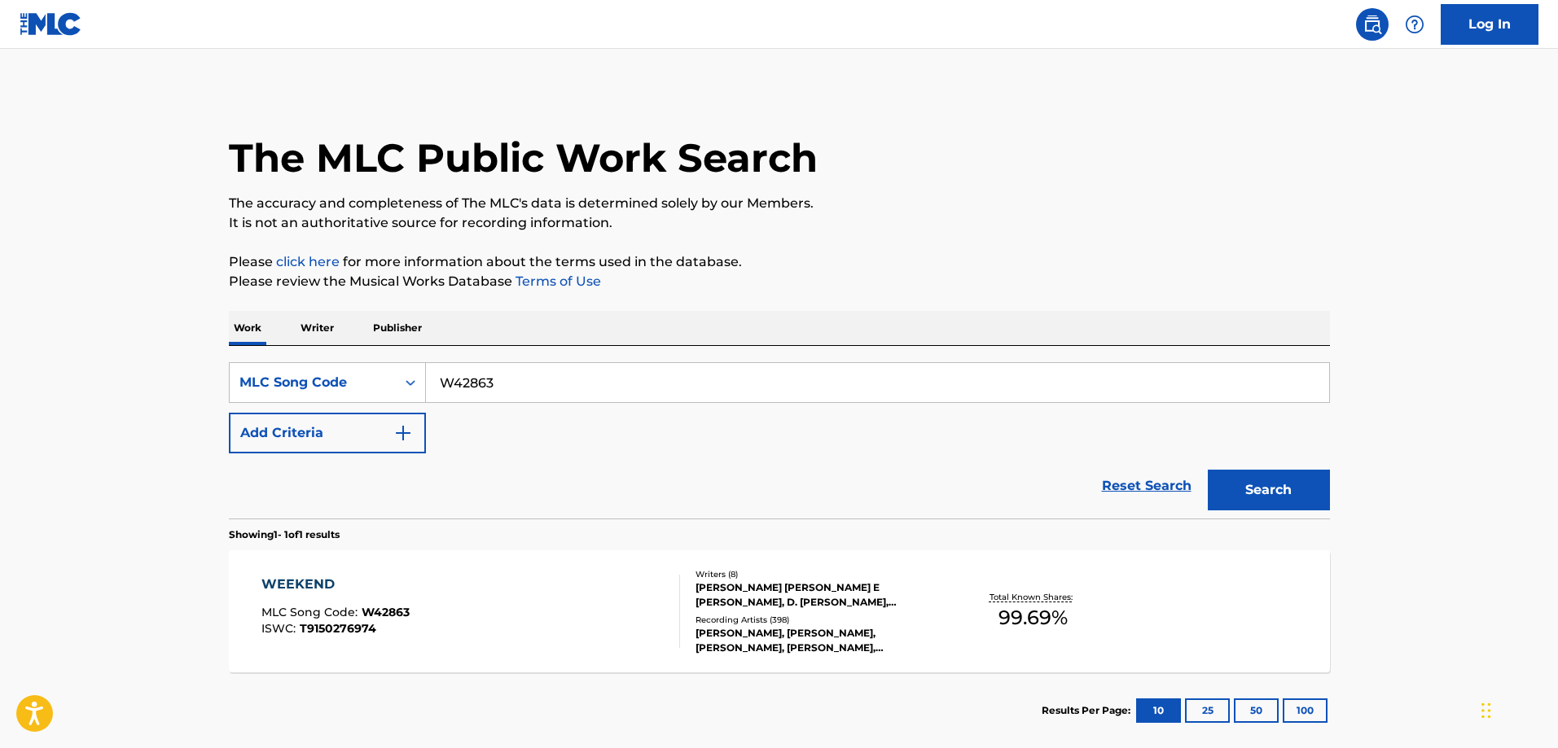
click at [590, 387] on input "W42863" at bounding box center [877, 382] width 903 height 39
click at [1208, 470] on button "Search" at bounding box center [1269, 490] width 122 height 41
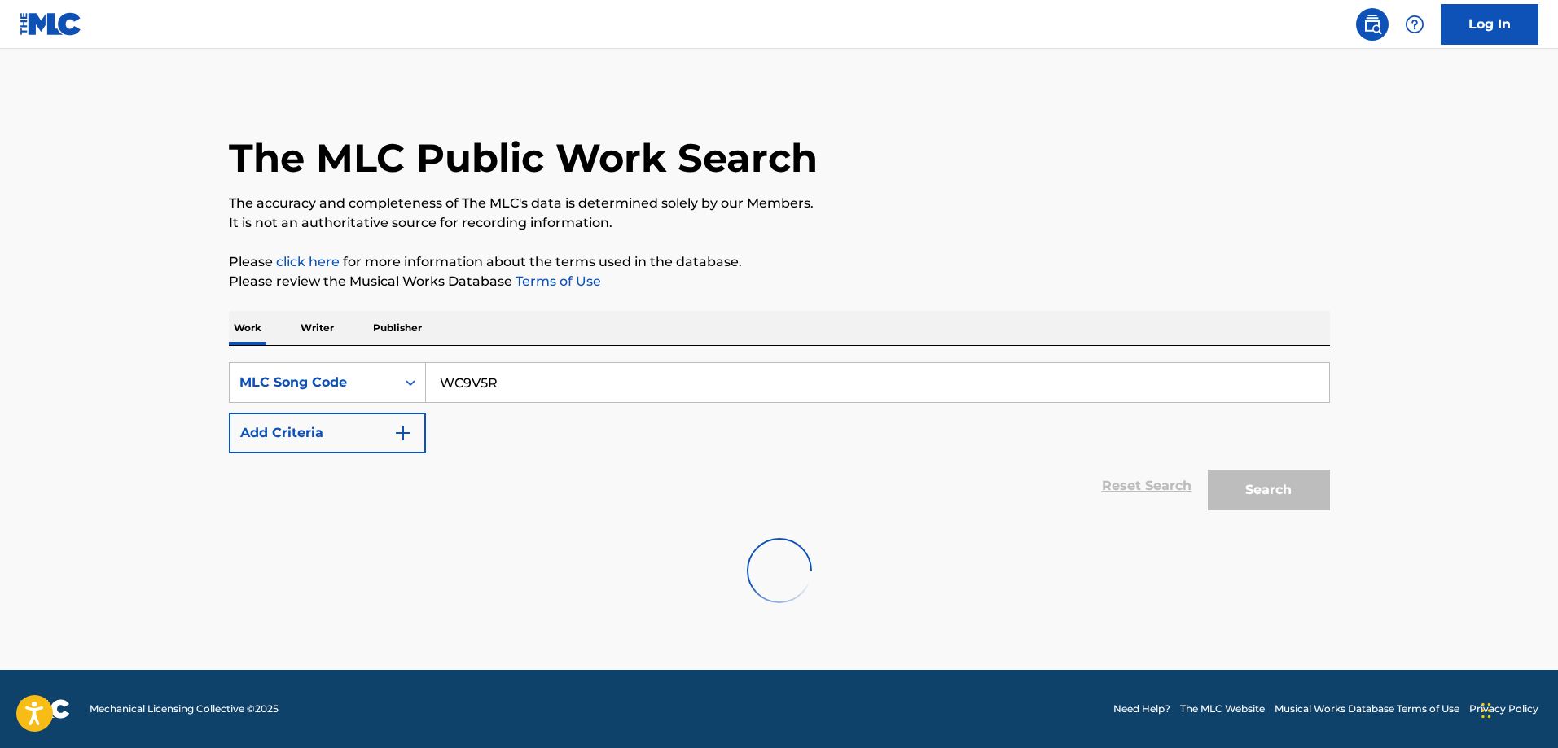
click at [1208, 470] on button "Search" at bounding box center [1269, 490] width 122 height 41
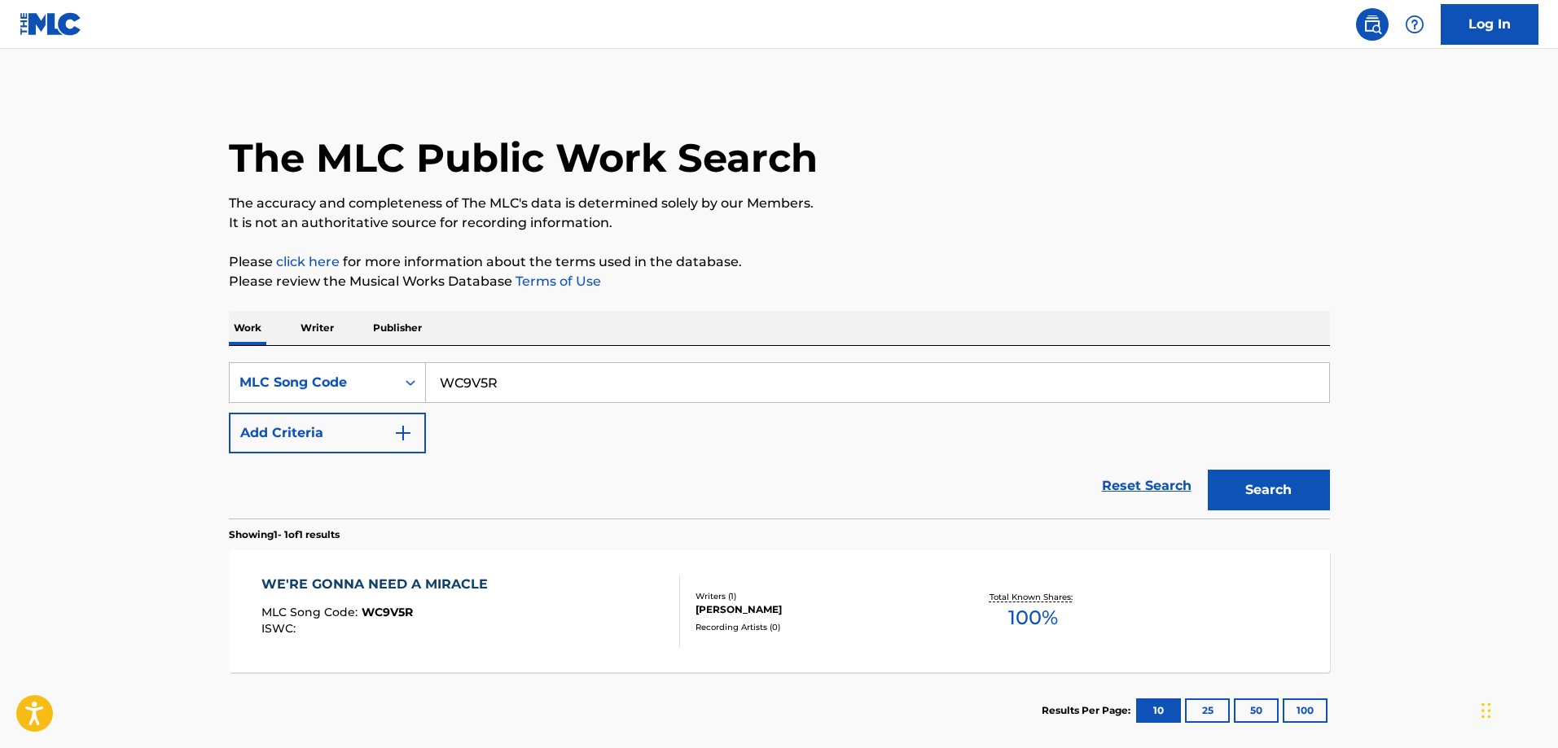
click at [1208, 470] on button "Search" at bounding box center [1269, 490] width 122 height 41
click at [410, 577] on div "WE'RE GONNA NEED A MIRACLE" at bounding box center [378, 585] width 235 height 20
click at [535, 377] on input "WC9V5R" at bounding box center [877, 382] width 903 height 39
type input "RO58S7"
click at [1208, 470] on button "Search" at bounding box center [1269, 490] width 122 height 41
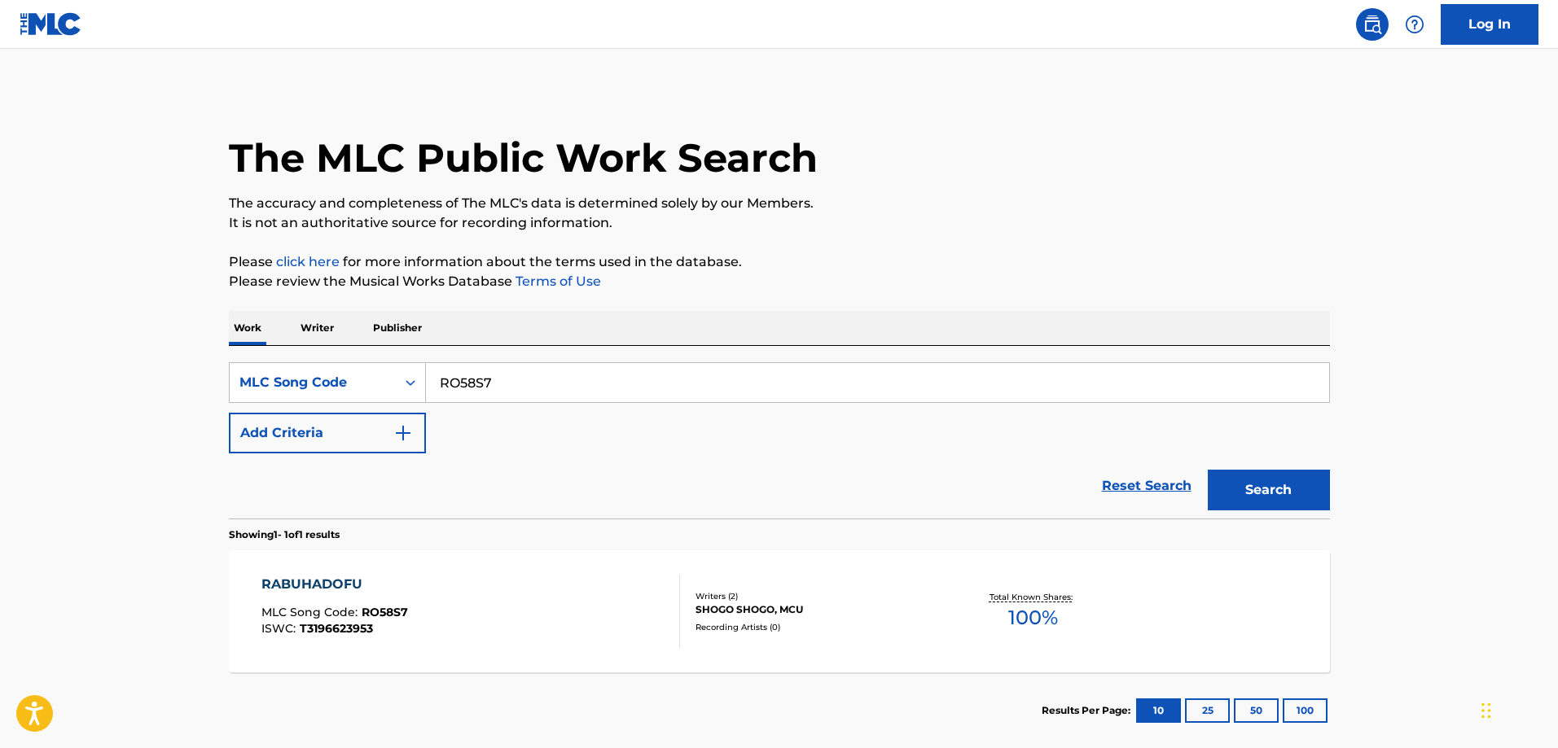
click at [493, 616] on div "RABUHADOFU MLC Song Code : RO58S7 ISWC : T3196623953" at bounding box center [470, 611] width 419 height 73
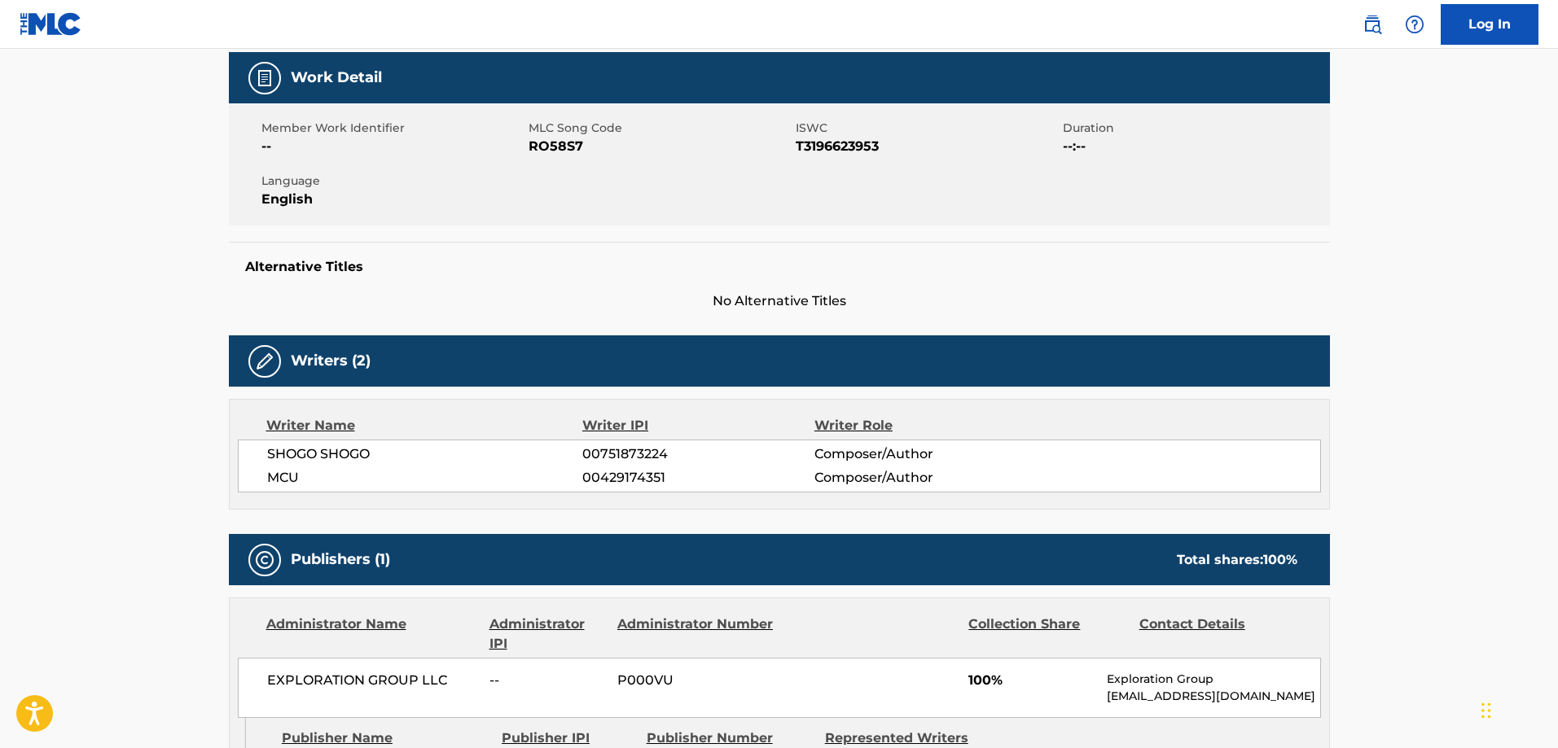
scroll to position [407, 0]
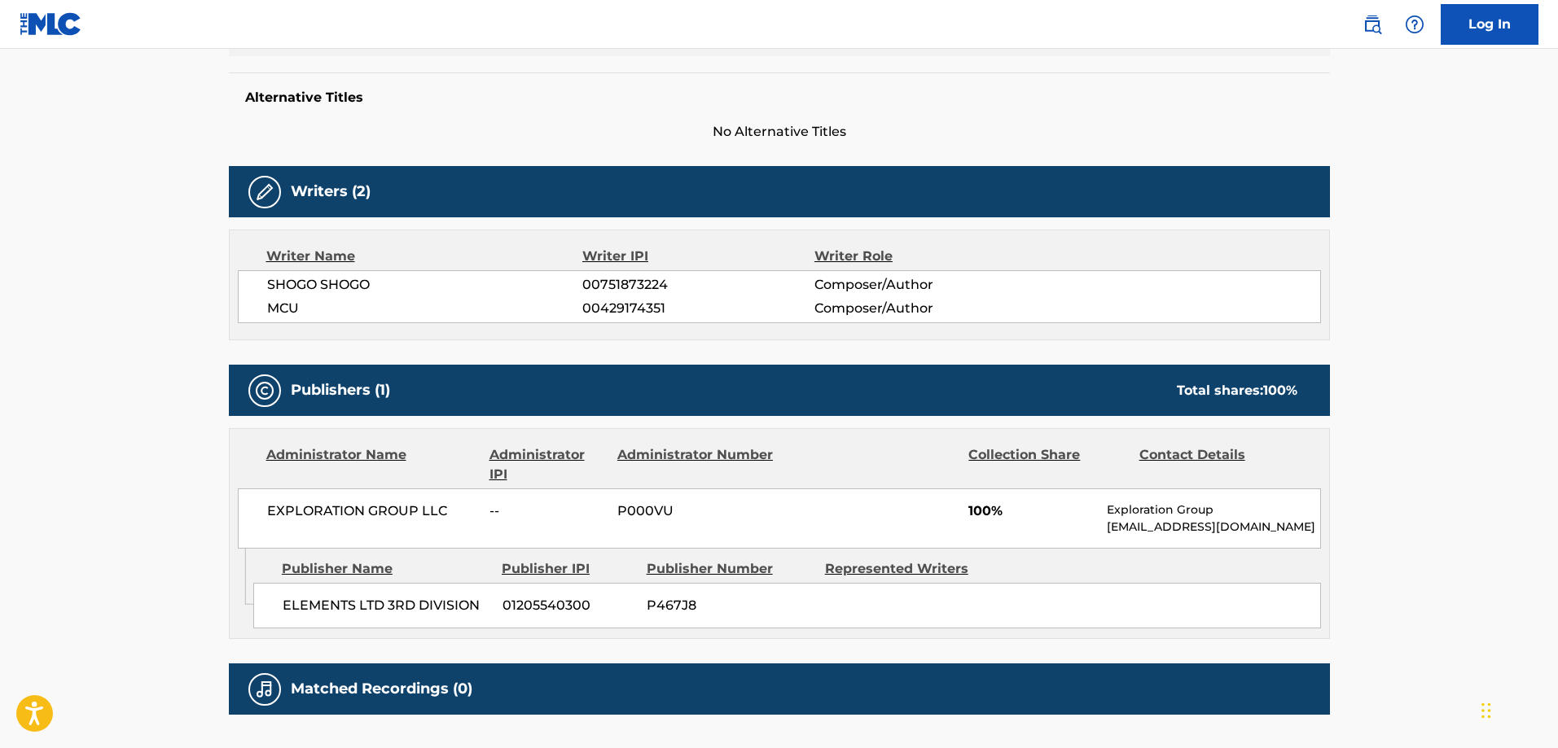
click at [306, 608] on span "ELEMENTS LTD 3RD DIVISION" at bounding box center [387, 606] width 208 height 20
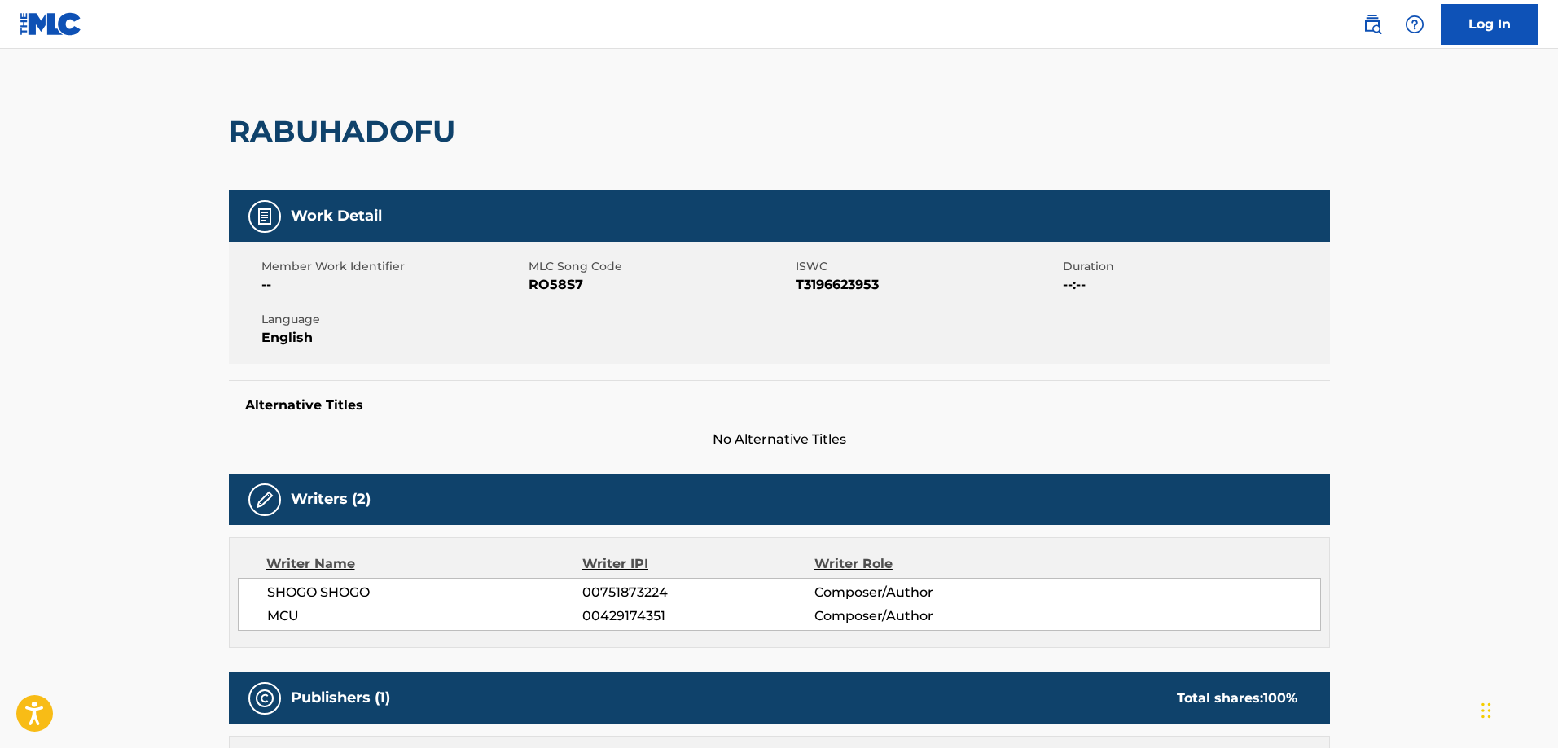
scroll to position [0, 0]
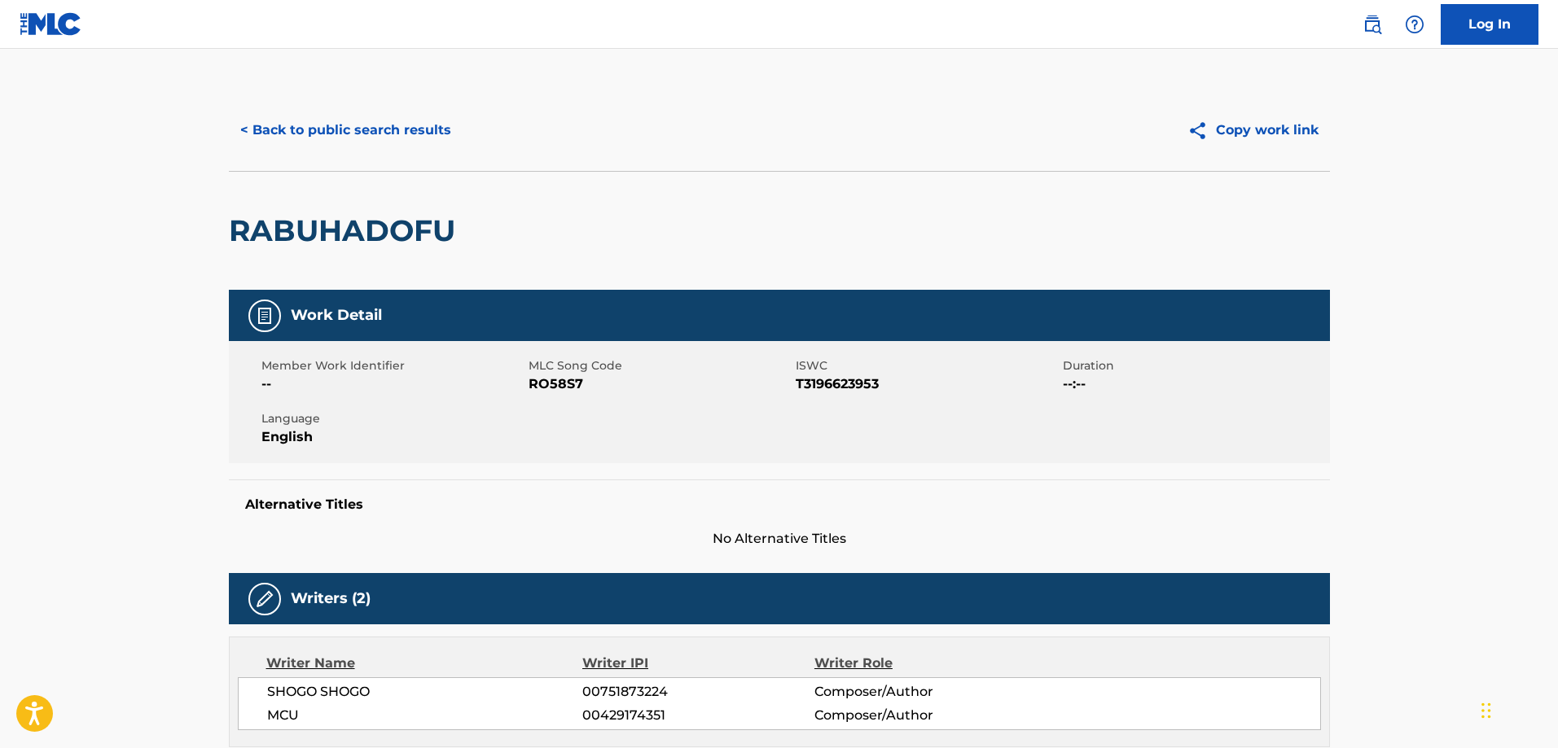
click at [327, 146] on button "< Back to public search results" at bounding box center [346, 130] width 234 height 41
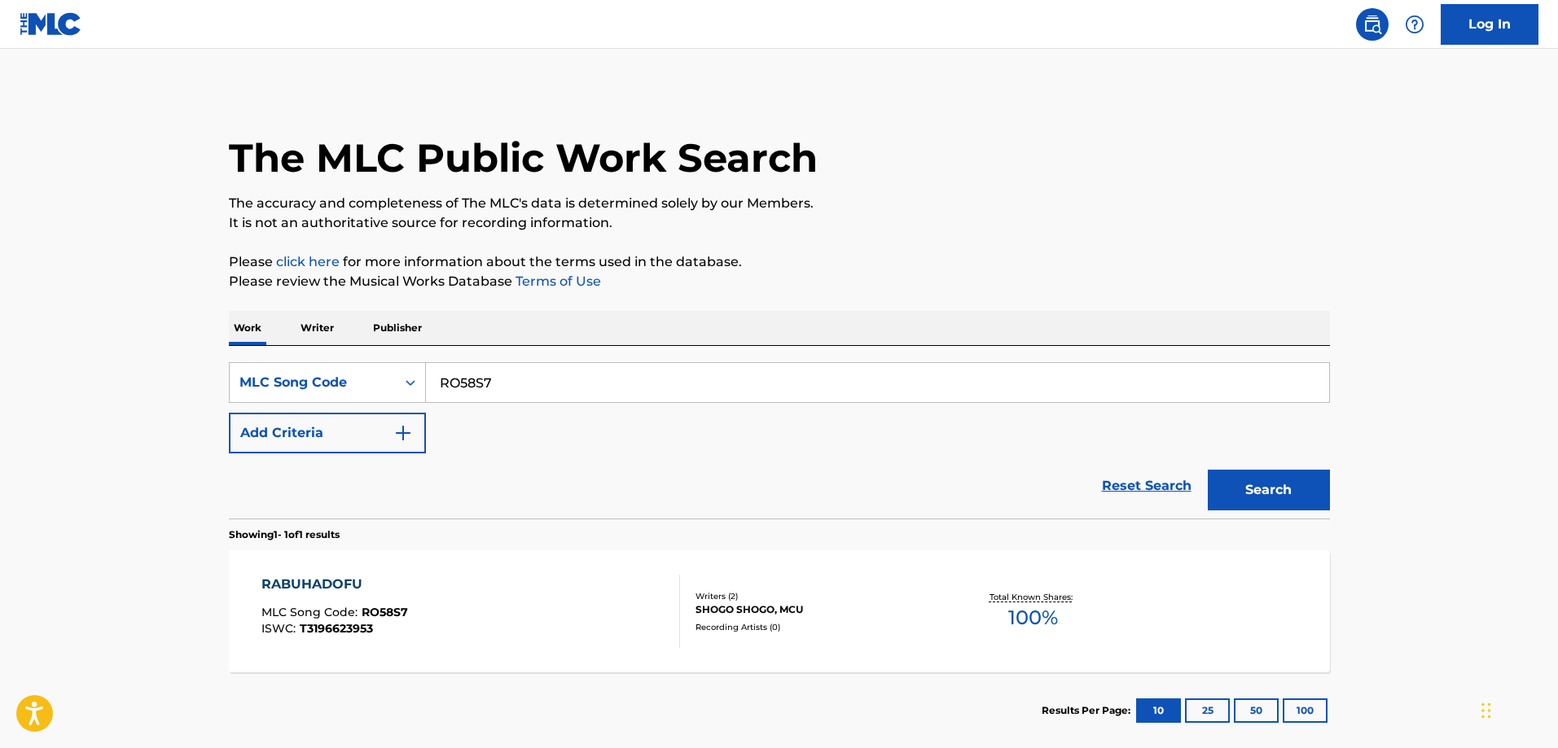
click at [562, 389] on input "RO58S7" at bounding box center [877, 382] width 903 height 39
type input "ES056X"
click at [1208, 470] on button "Search" at bounding box center [1269, 490] width 122 height 41
click at [391, 569] on div "EXPERT MLC Song Code : ES056X ISWC : T3216780660 Writers ( 1 ) KREVA Recording …" at bounding box center [779, 612] width 1101 height 122
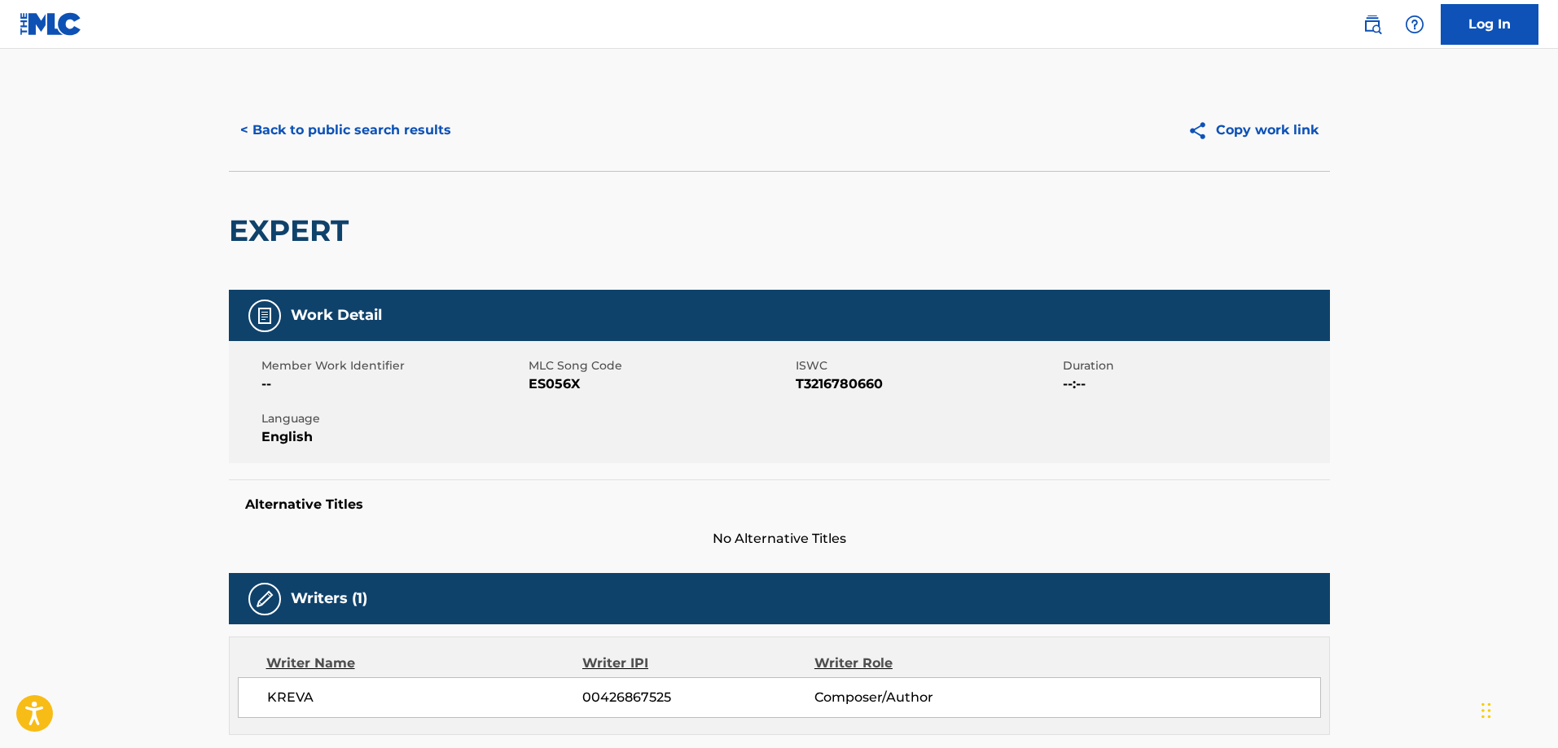
click at [328, 120] on button "< Back to public search results" at bounding box center [346, 130] width 234 height 41
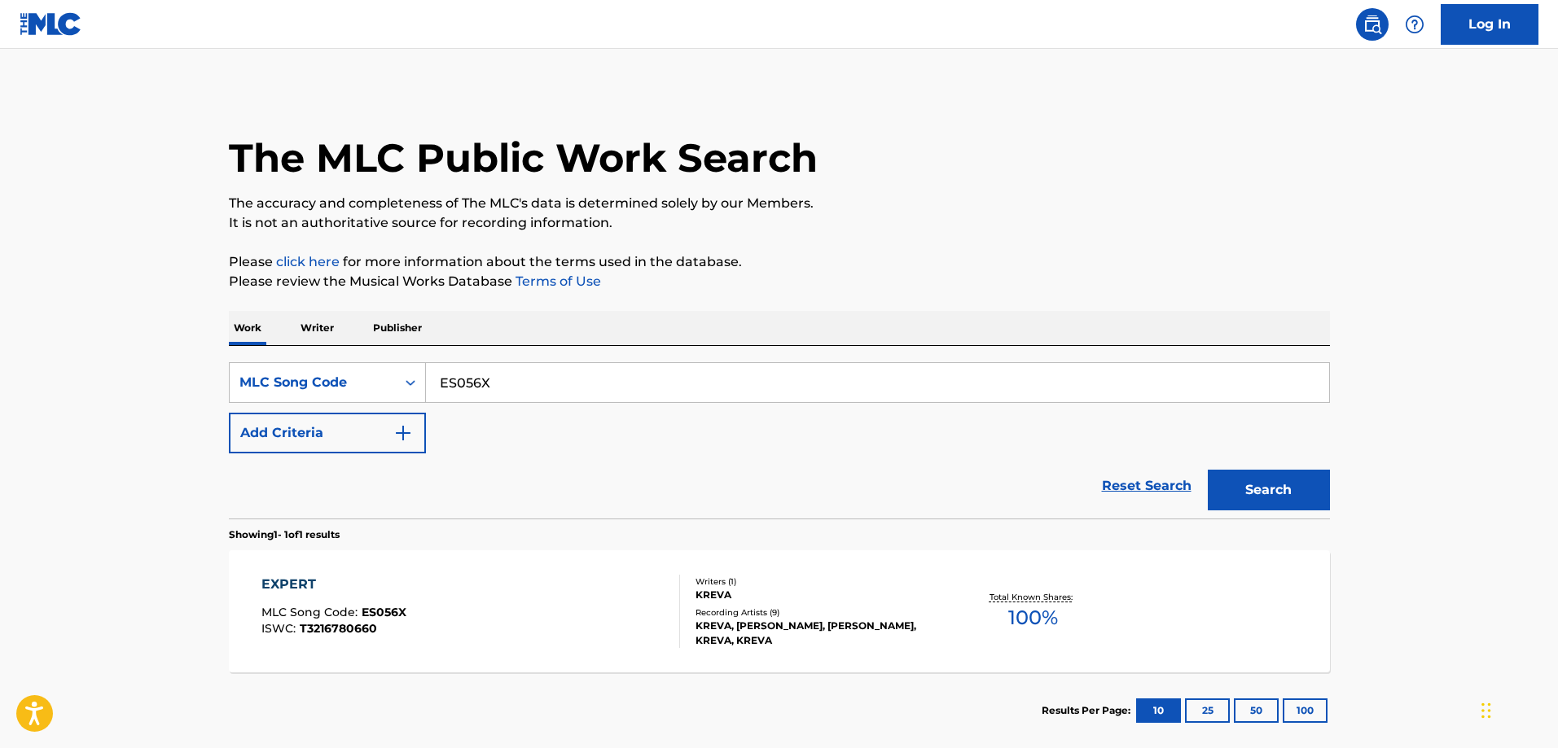
click at [502, 359] on div "SearchWithCriteria72954e8b-957c-4fbd-a464-474444d8c329 MLC Song Code ES056X Add…" at bounding box center [779, 432] width 1101 height 173
click at [502, 371] on input "ES056X" at bounding box center [877, 382] width 903 height 39
click at [504, 375] on input "ES056X" at bounding box center [877, 382] width 903 height 39
type input "LS4V42"
click at [1208, 470] on button "Search" at bounding box center [1269, 490] width 122 height 41
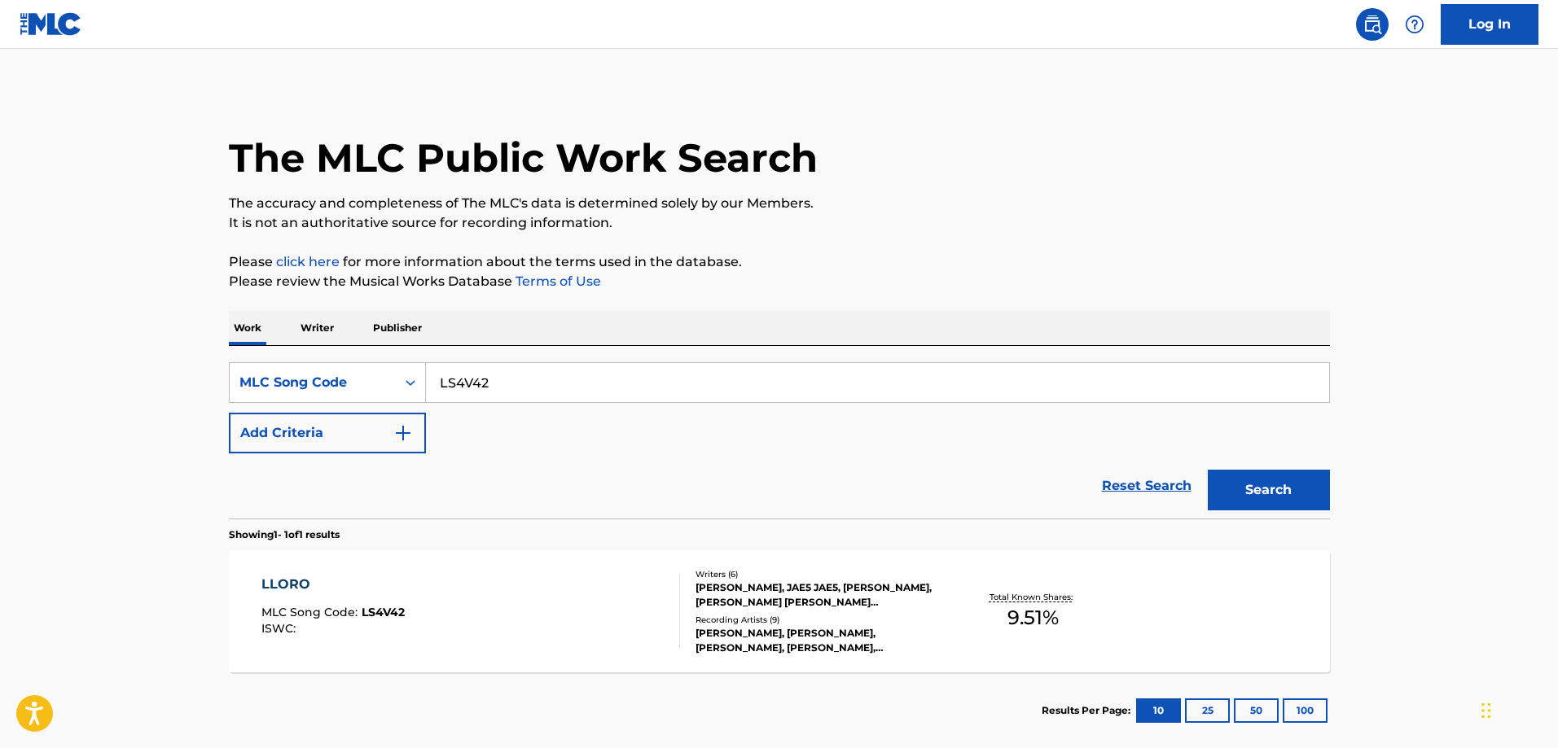
click at [407, 590] on div "LLORO MLC Song Code : LS4V42 ISWC :" at bounding box center [470, 611] width 419 height 73
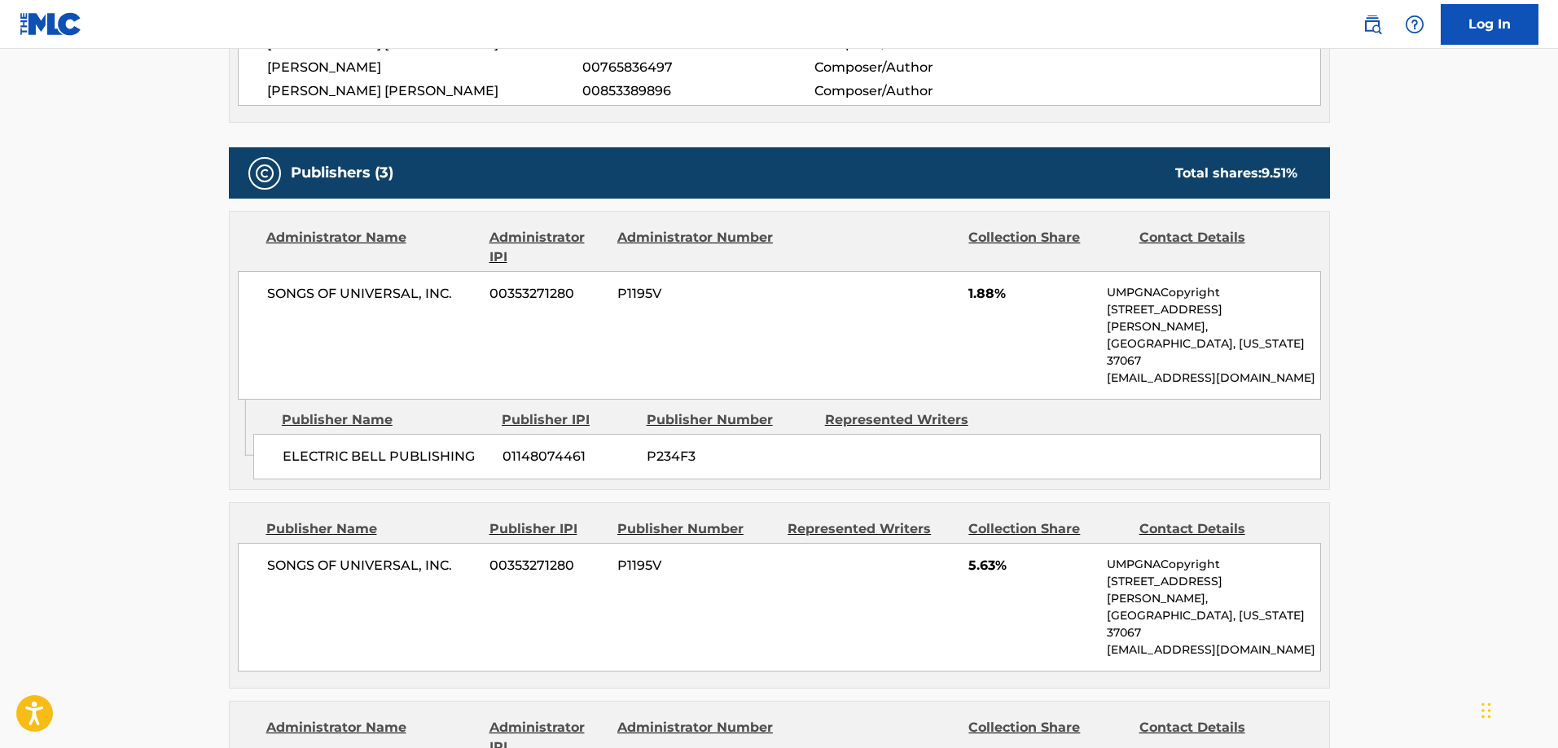
scroll to position [896, 0]
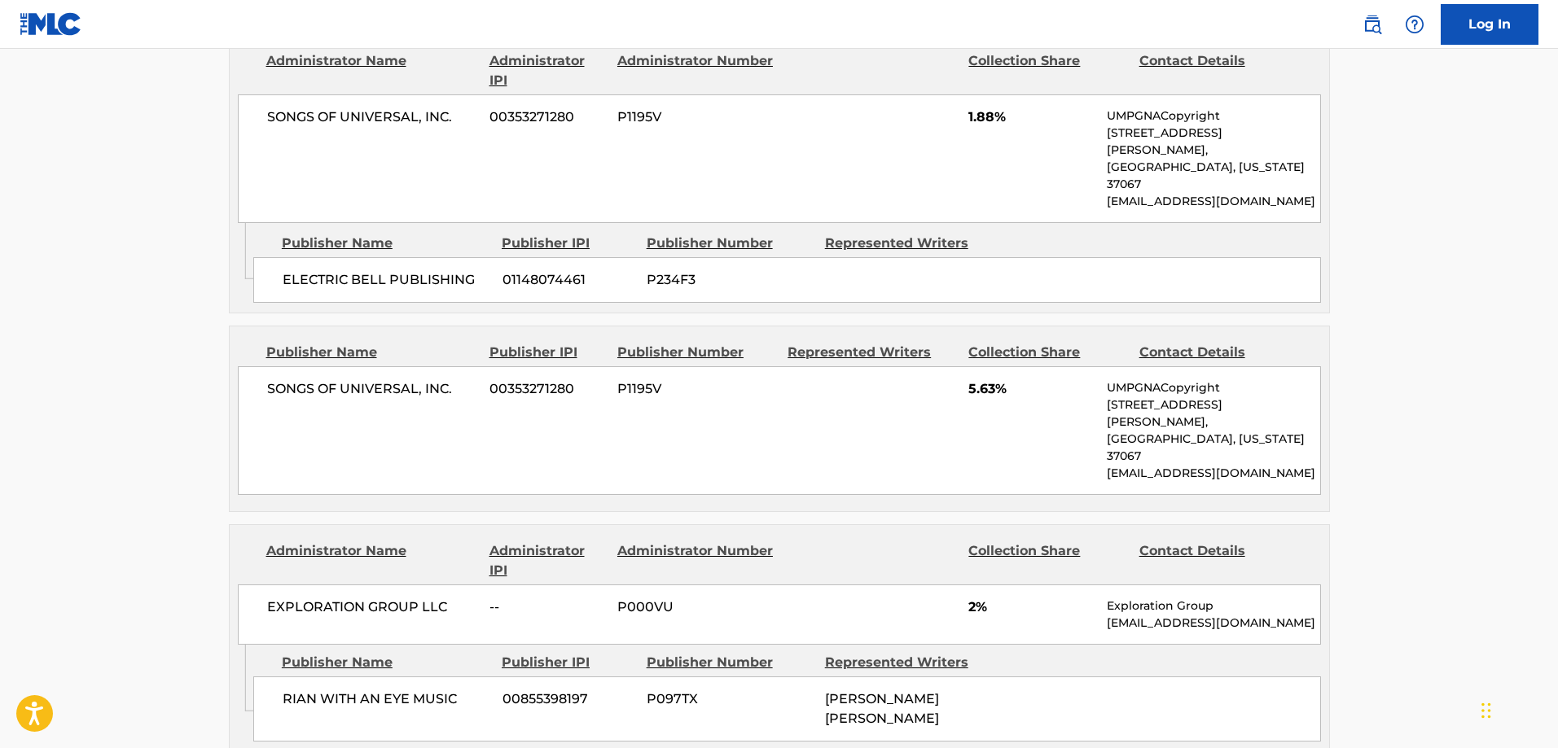
click at [387, 690] on span "RIAN WITH AN EYE MUSIC" at bounding box center [387, 700] width 208 height 20
drag, startPoint x: 387, startPoint y: 629, endPoint x: 403, endPoint y: 629, distance: 16.3
click at [401, 690] on span "RIAN WITH AN EYE MUSIC" at bounding box center [387, 700] width 208 height 20
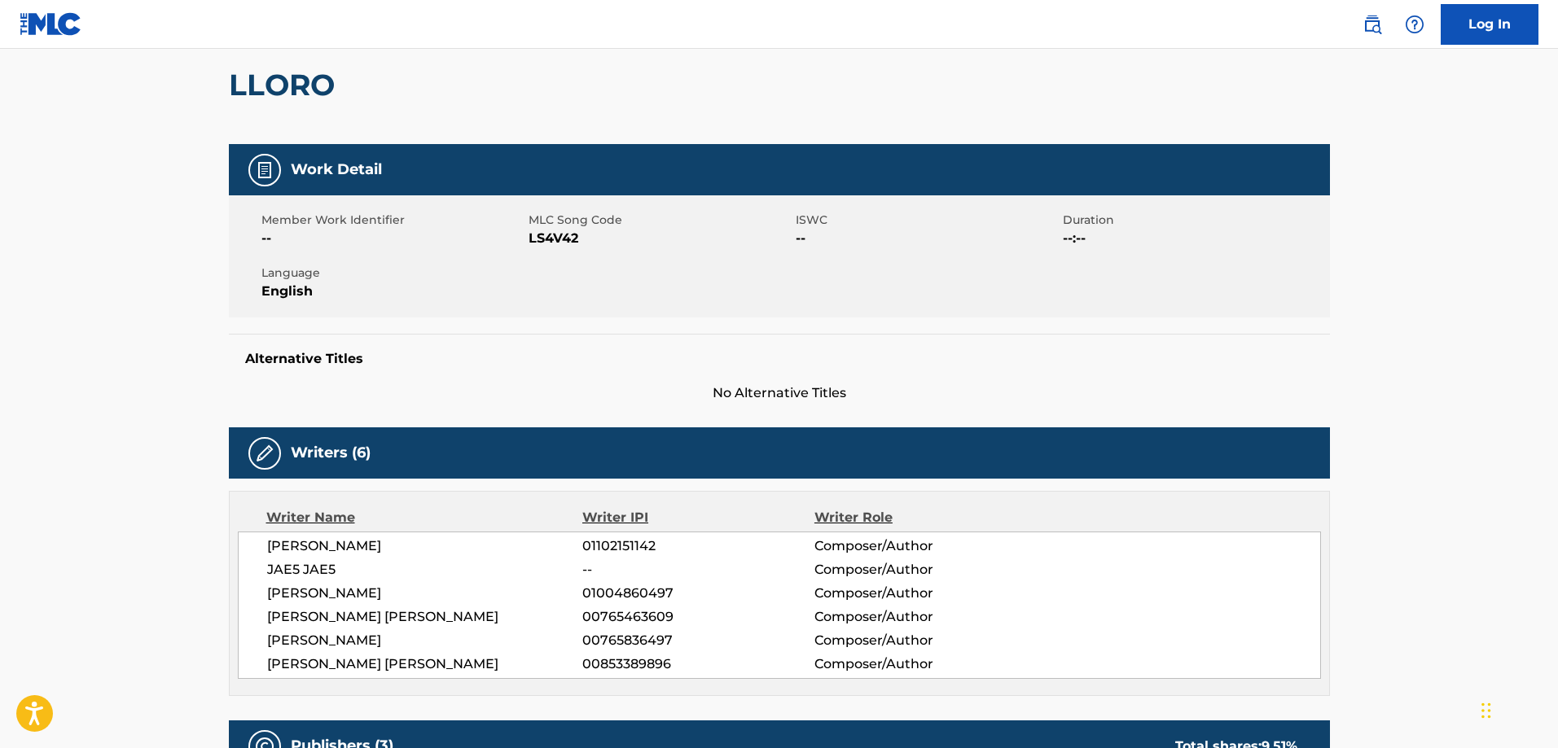
scroll to position [0, 0]
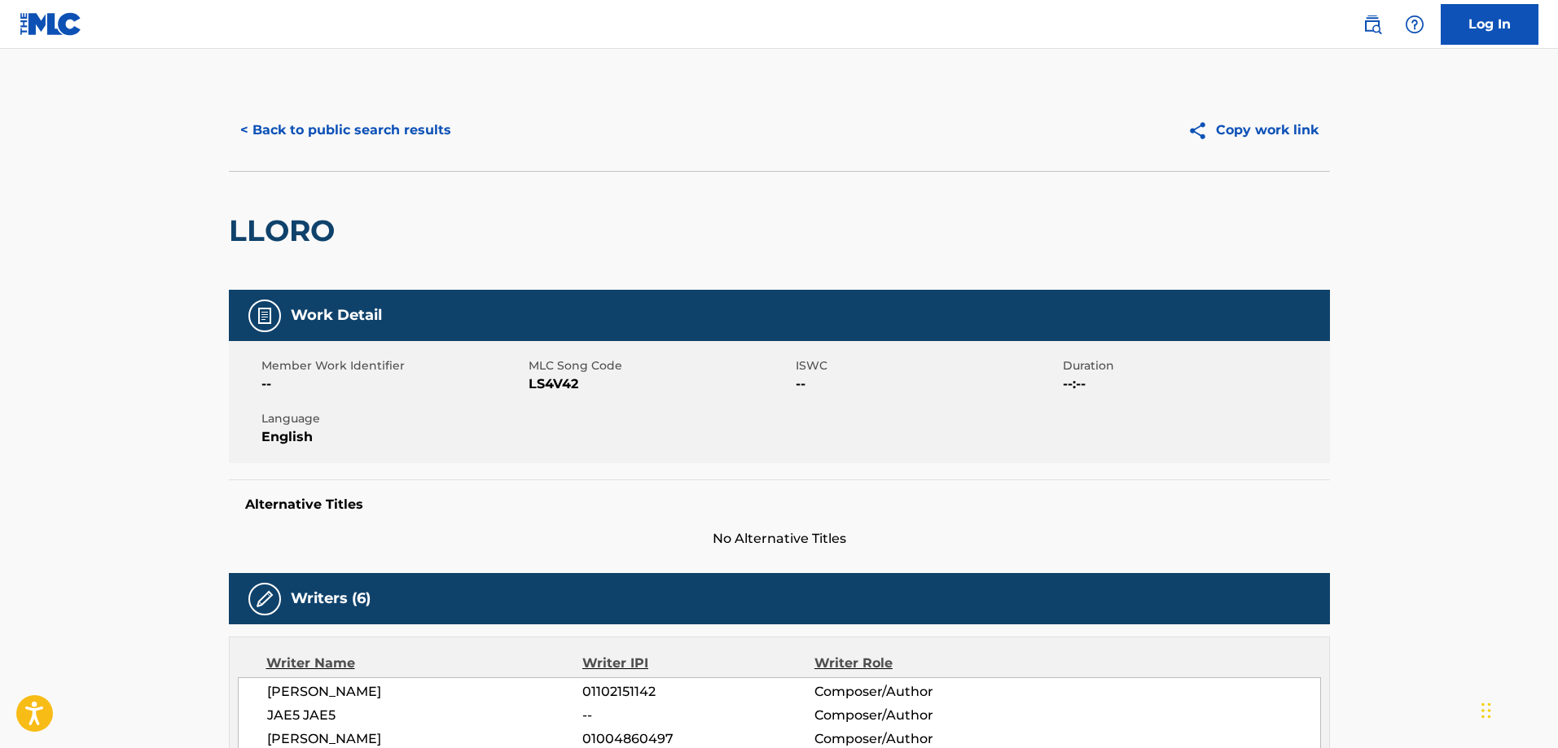
drag, startPoint x: 353, startPoint y: 113, endPoint x: 360, endPoint y: 127, distance: 15.3
click at [354, 121] on button "< Back to public search results" at bounding box center [346, 130] width 234 height 41
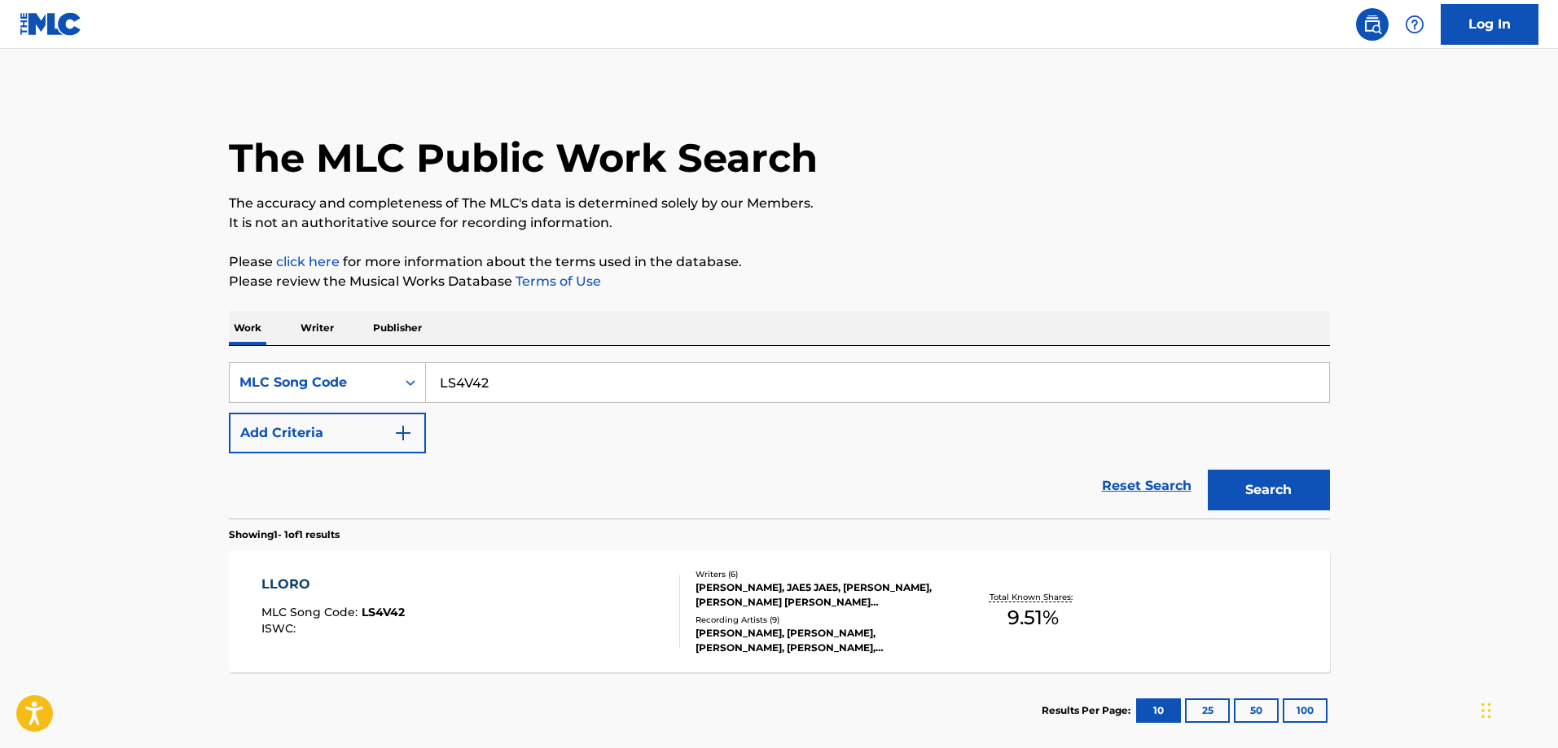
drag, startPoint x: 584, startPoint y: 378, endPoint x: 590, endPoint y: 367, distance: 12.0
click at [585, 377] on input "LS4V42" at bounding box center [877, 382] width 903 height 39
type input "TX5FHS"
click at [1208, 470] on button "Search" at bounding box center [1269, 490] width 122 height 41
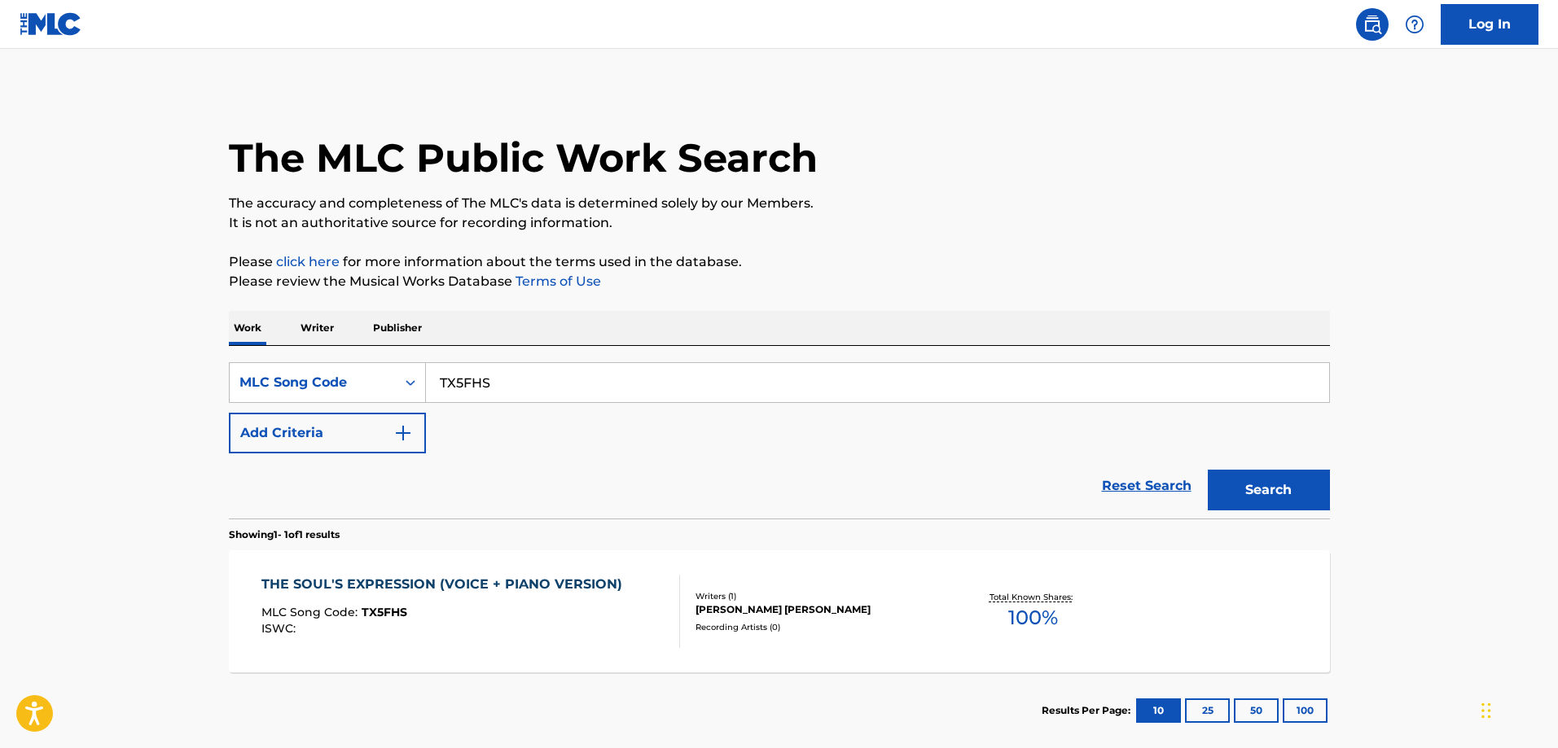
click at [456, 586] on div "THE SOUL'S EXPRESSION (VOICE + PIANO VERSION)" at bounding box center [445, 585] width 369 height 20
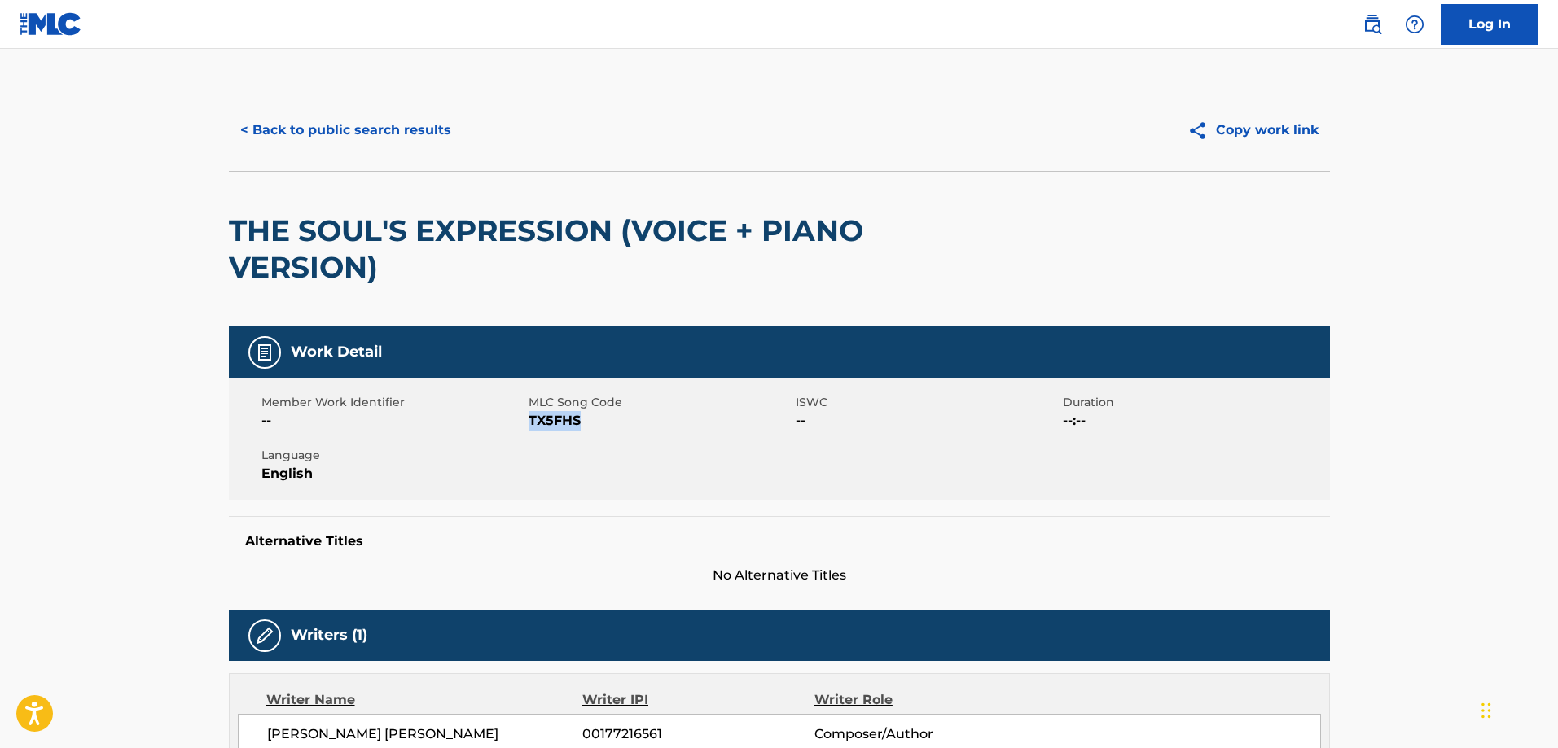
click at [354, 136] on button "< Back to public search results" at bounding box center [346, 130] width 234 height 41
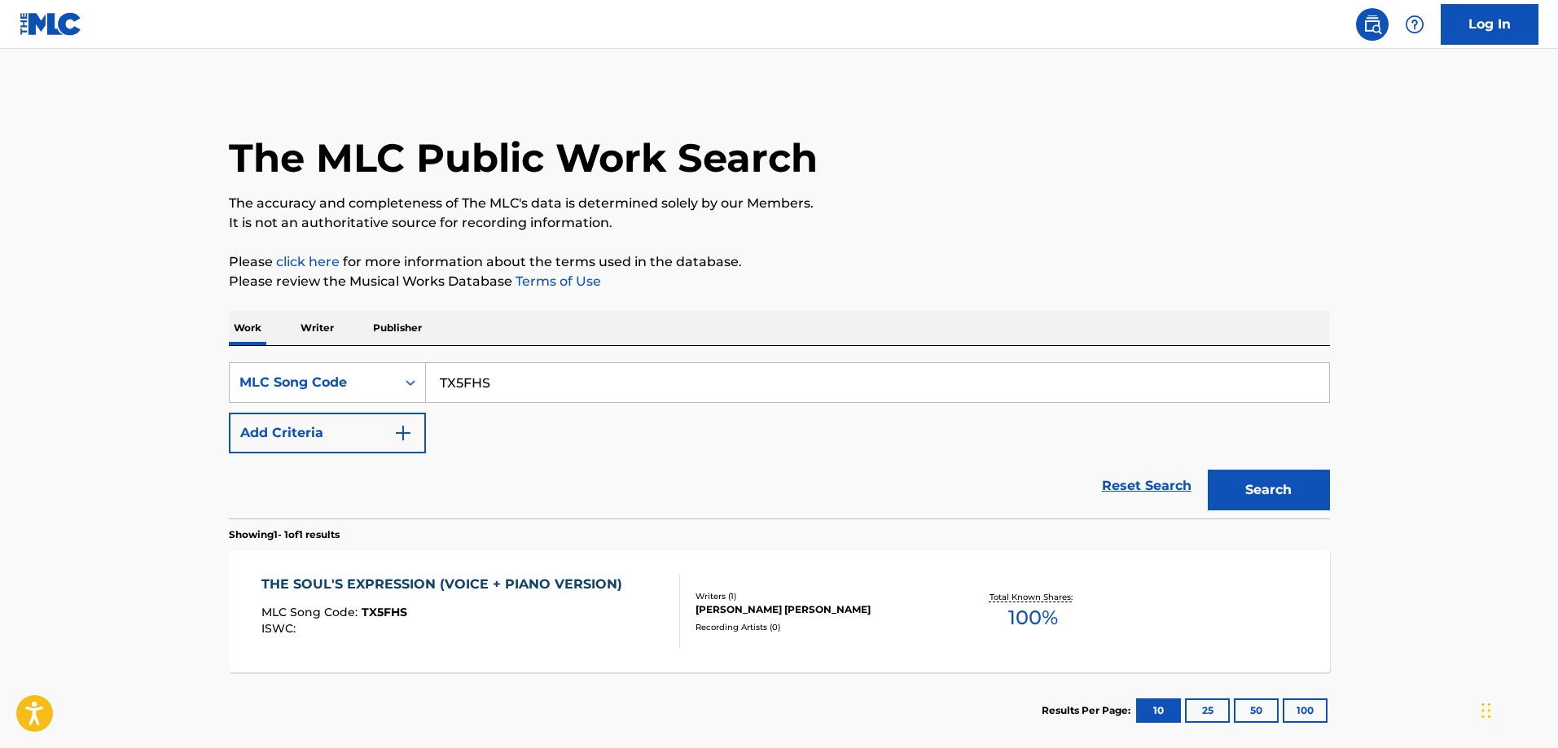
drag, startPoint x: 601, startPoint y: 393, endPoint x: 605, endPoint y: 382, distance: 12.1
click at [601, 391] on input "TX5FHS" at bounding box center [877, 382] width 903 height 39
click at [1208, 470] on button "Search" at bounding box center [1269, 490] width 122 height 41
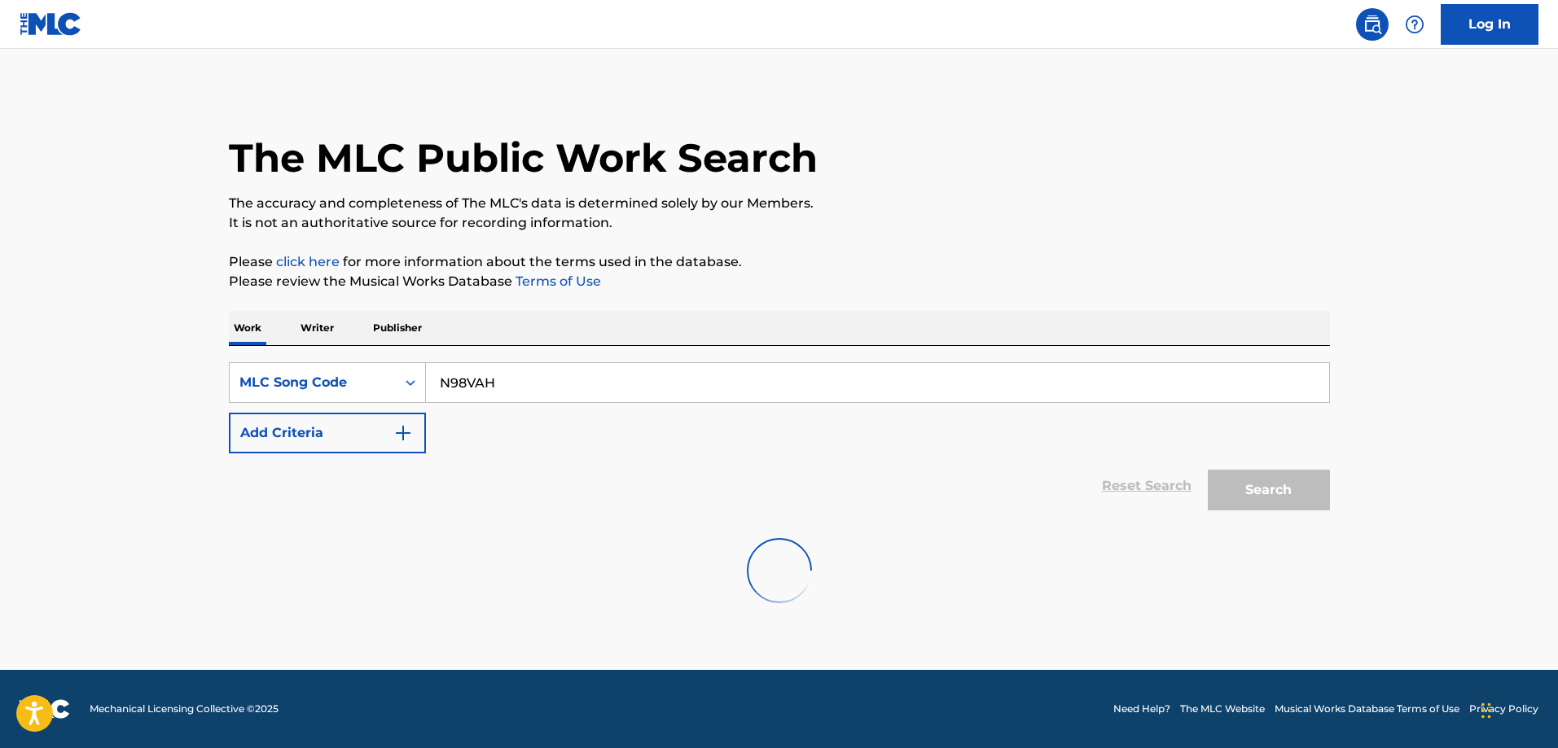
type input "N98VAH"
click at [1253, 485] on button "Search" at bounding box center [1269, 490] width 122 height 41
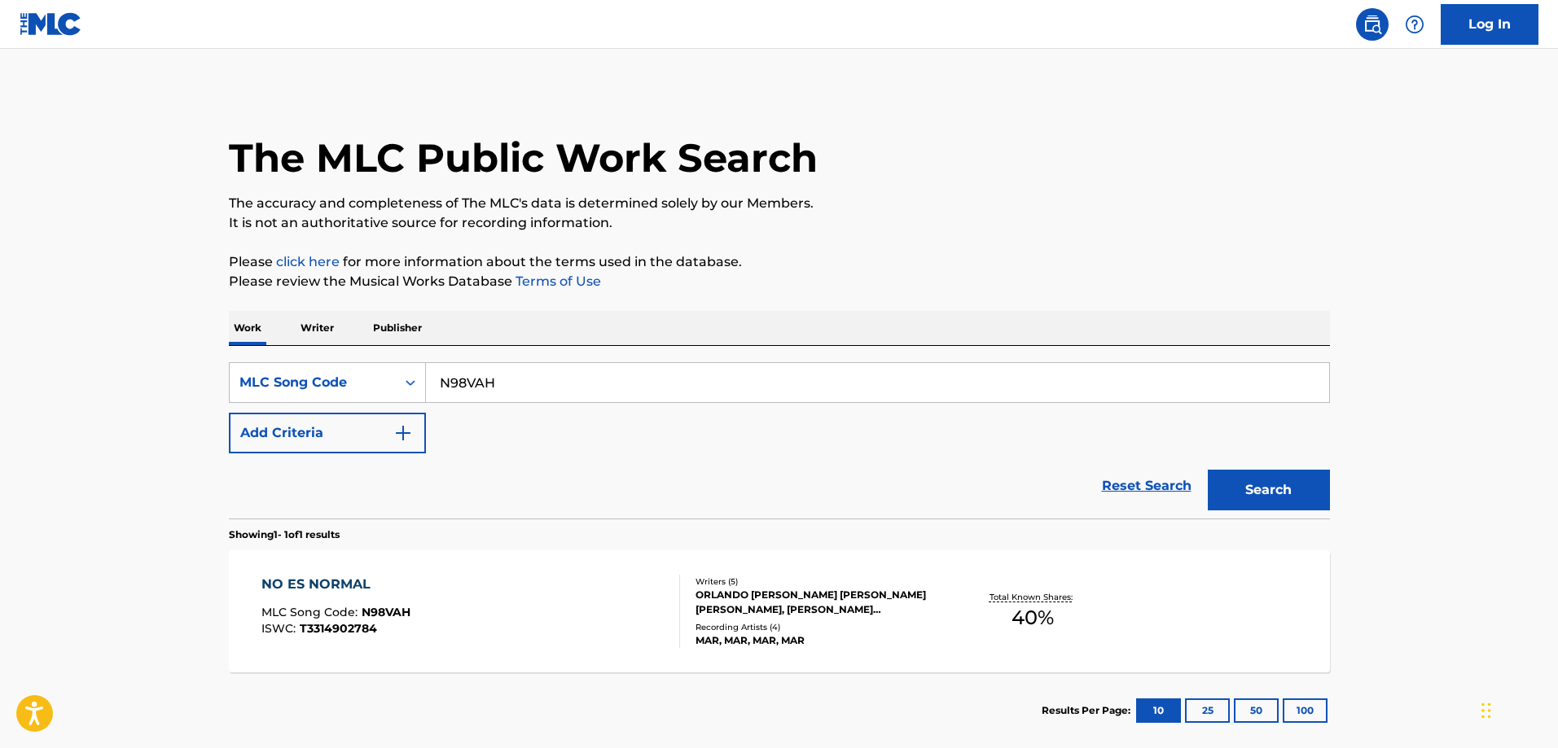
click at [411, 572] on div "NO ES NORMAL MLC Song Code : N98VAH ISWC : T3314902784 Writers ( 5 ) ORLANDO JA…" at bounding box center [779, 612] width 1101 height 122
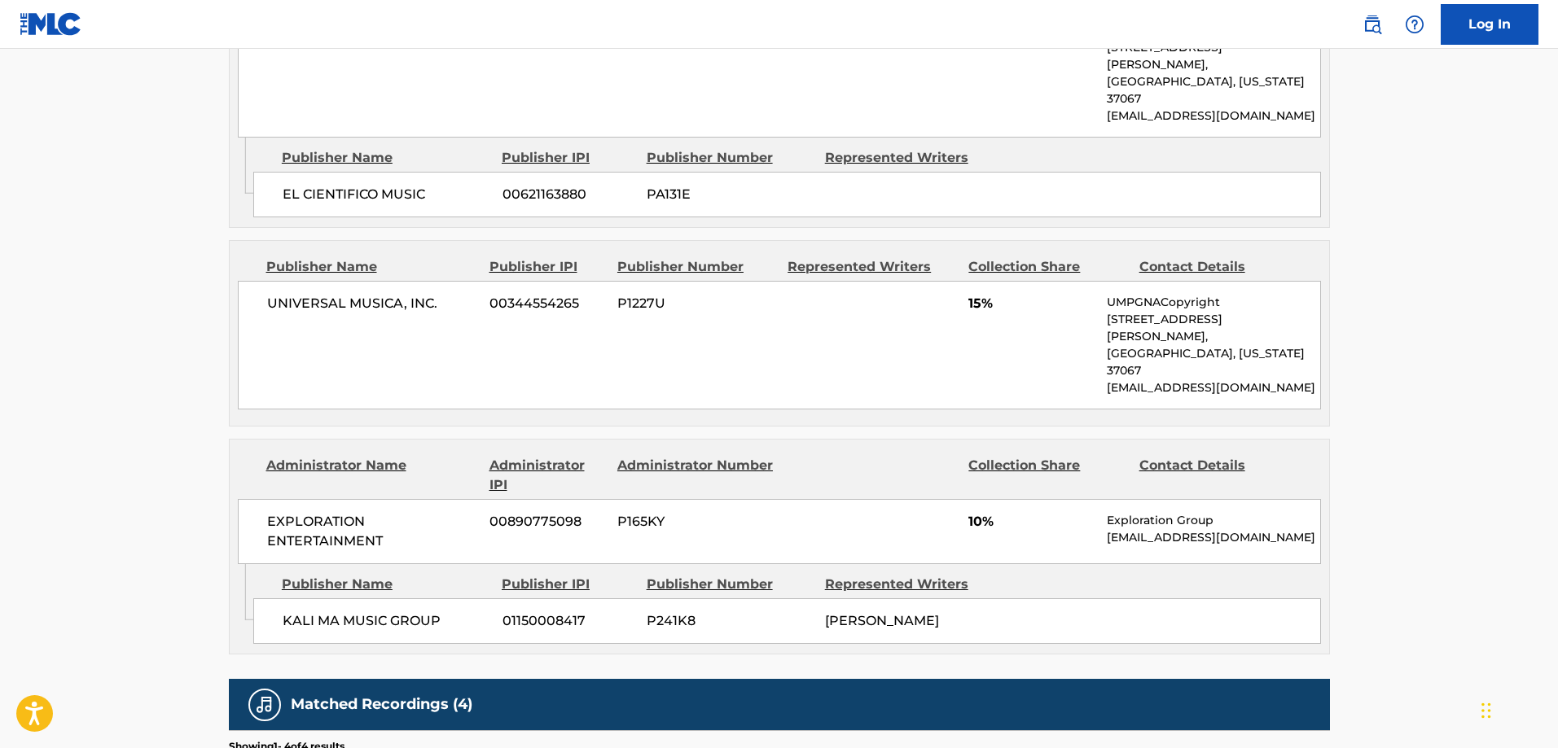
scroll to position [1140, 0]
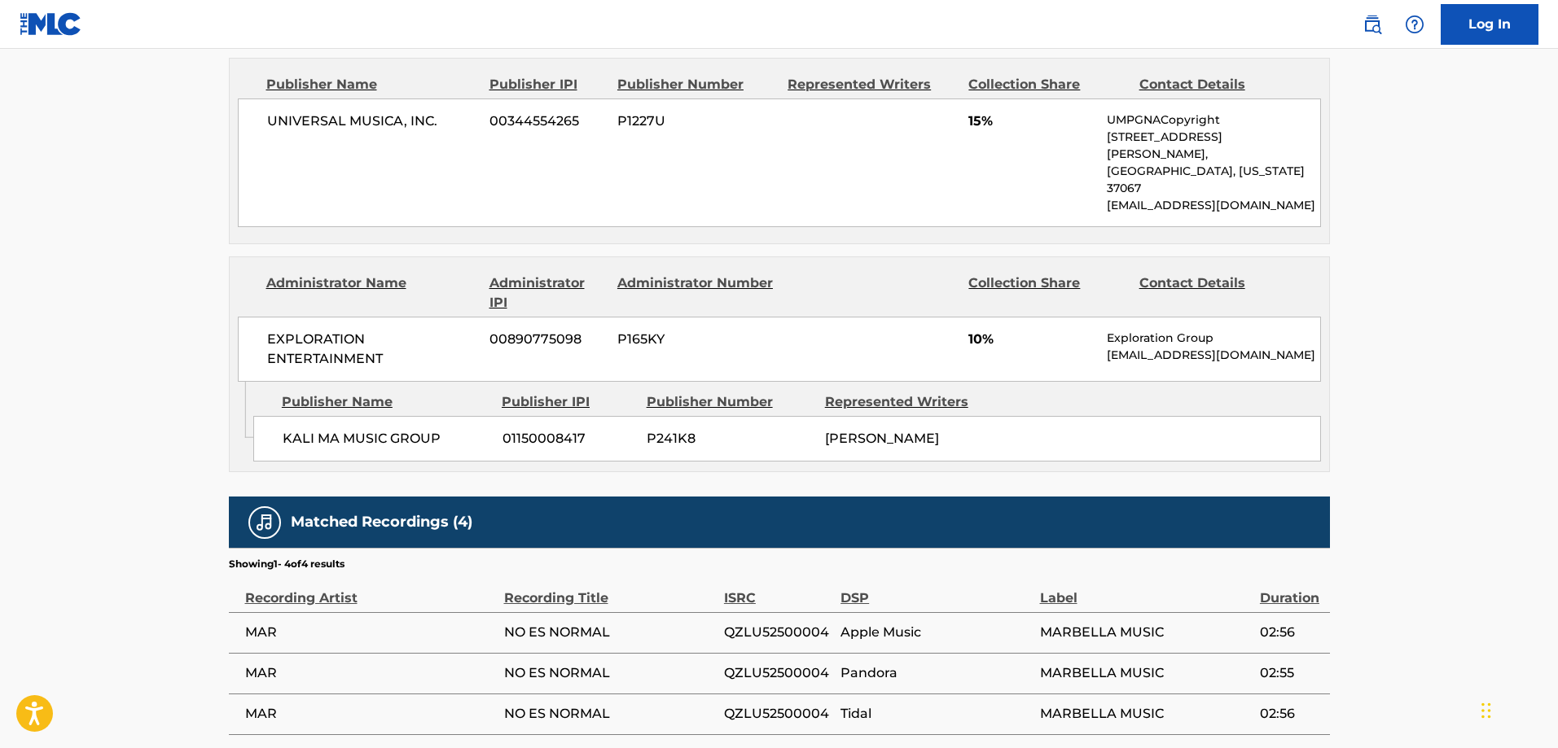
click at [291, 429] on span "KALI MA MUSIC GROUP" at bounding box center [387, 439] width 208 height 20
drag, startPoint x: 291, startPoint y: 373, endPoint x: 555, endPoint y: 396, distance: 264.8
click at [318, 429] on span "KALI MA MUSIC GROUP" at bounding box center [387, 439] width 208 height 20
click at [559, 397] on div "Admin Original Publisher Connecting Line Publisher Name Publisher IPI Publisher…" at bounding box center [779, 427] width 1099 height 90
click at [427, 429] on span "KALI MA MUSIC GROUP" at bounding box center [387, 439] width 208 height 20
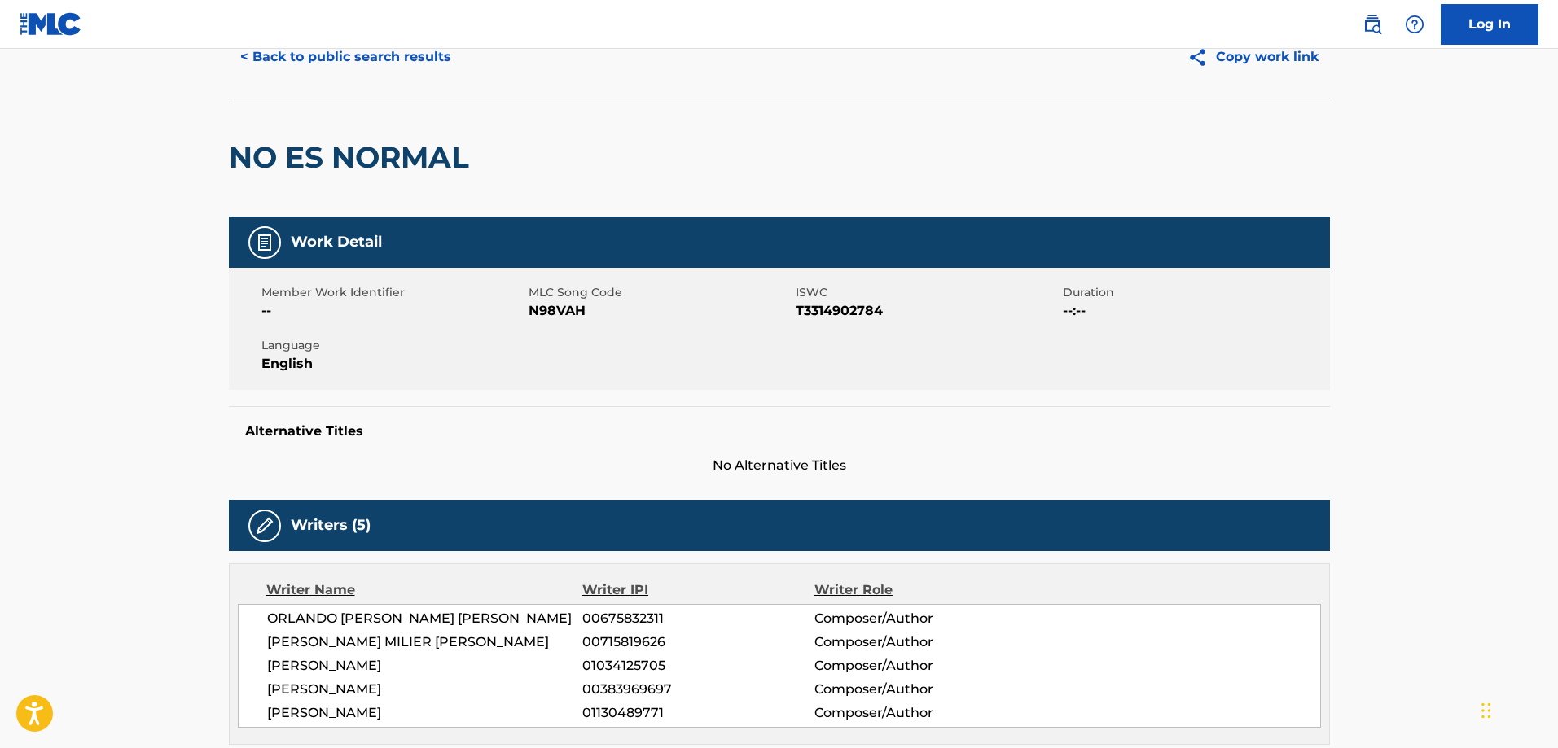
scroll to position [0, 0]
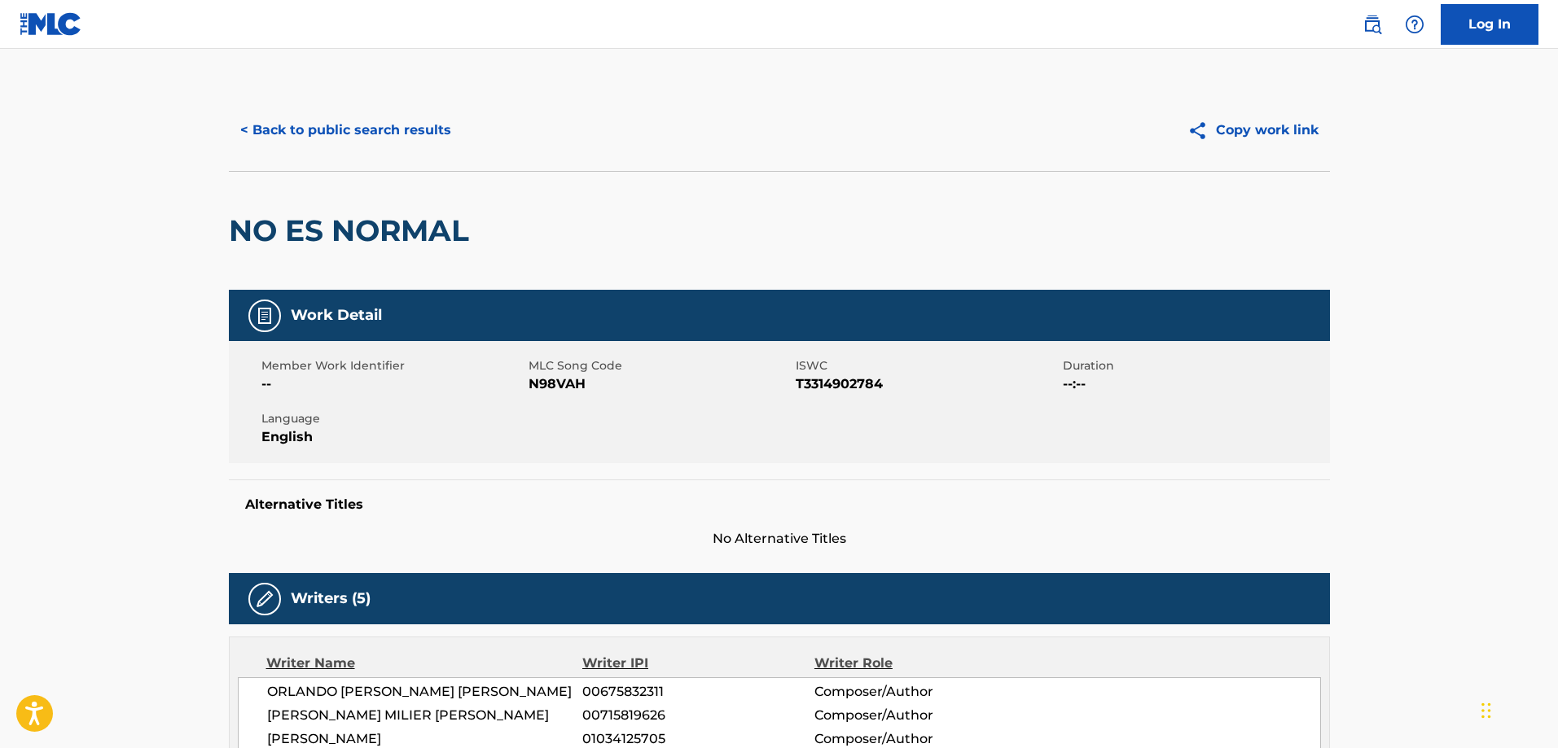
click at [331, 122] on button "< Back to public search results" at bounding box center [346, 130] width 234 height 41
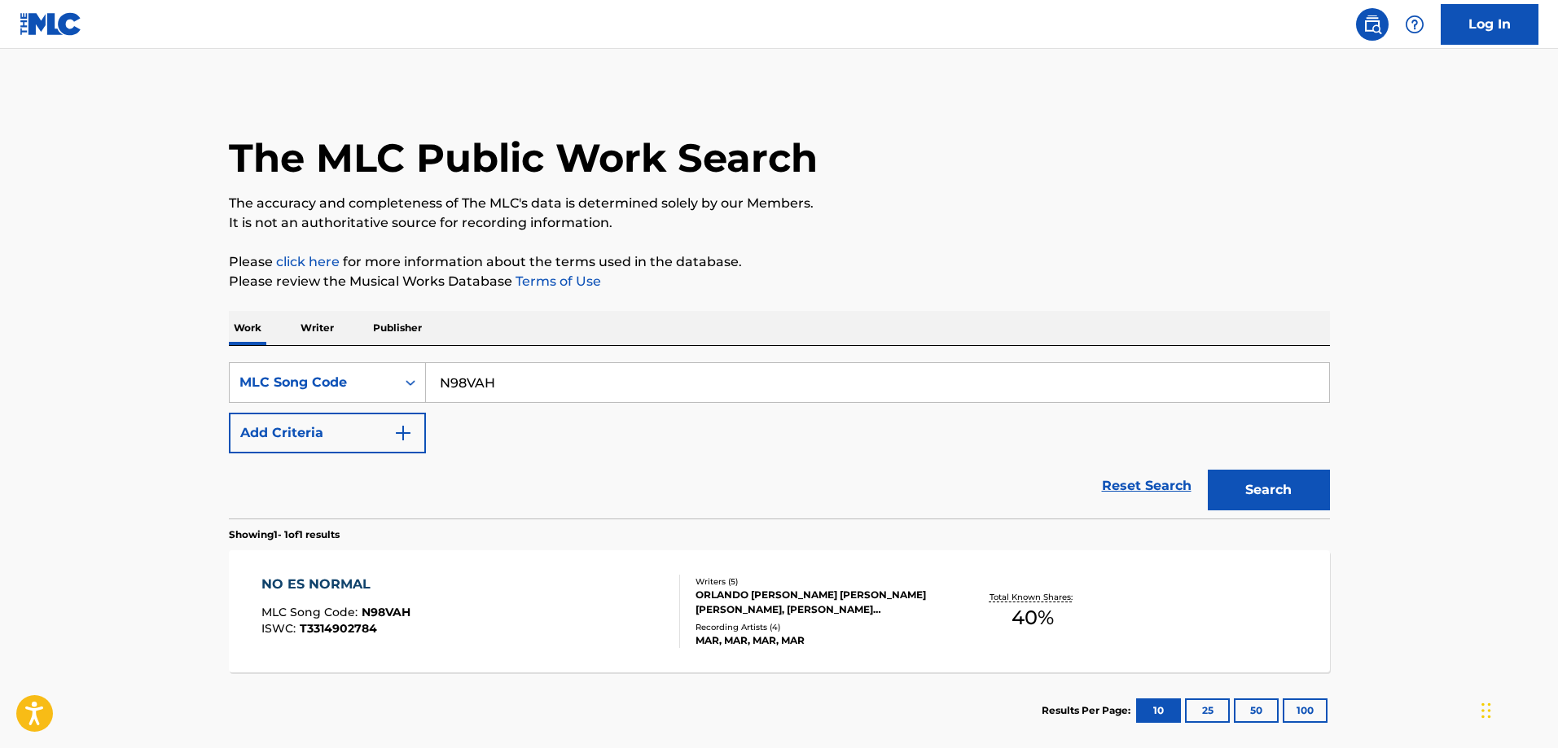
click at [603, 370] on input "N98VAH" at bounding box center [877, 382] width 903 height 39
type input "MVBPKW"
click at [1208, 470] on button "Search" at bounding box center [1269, 490] width 122 height 41
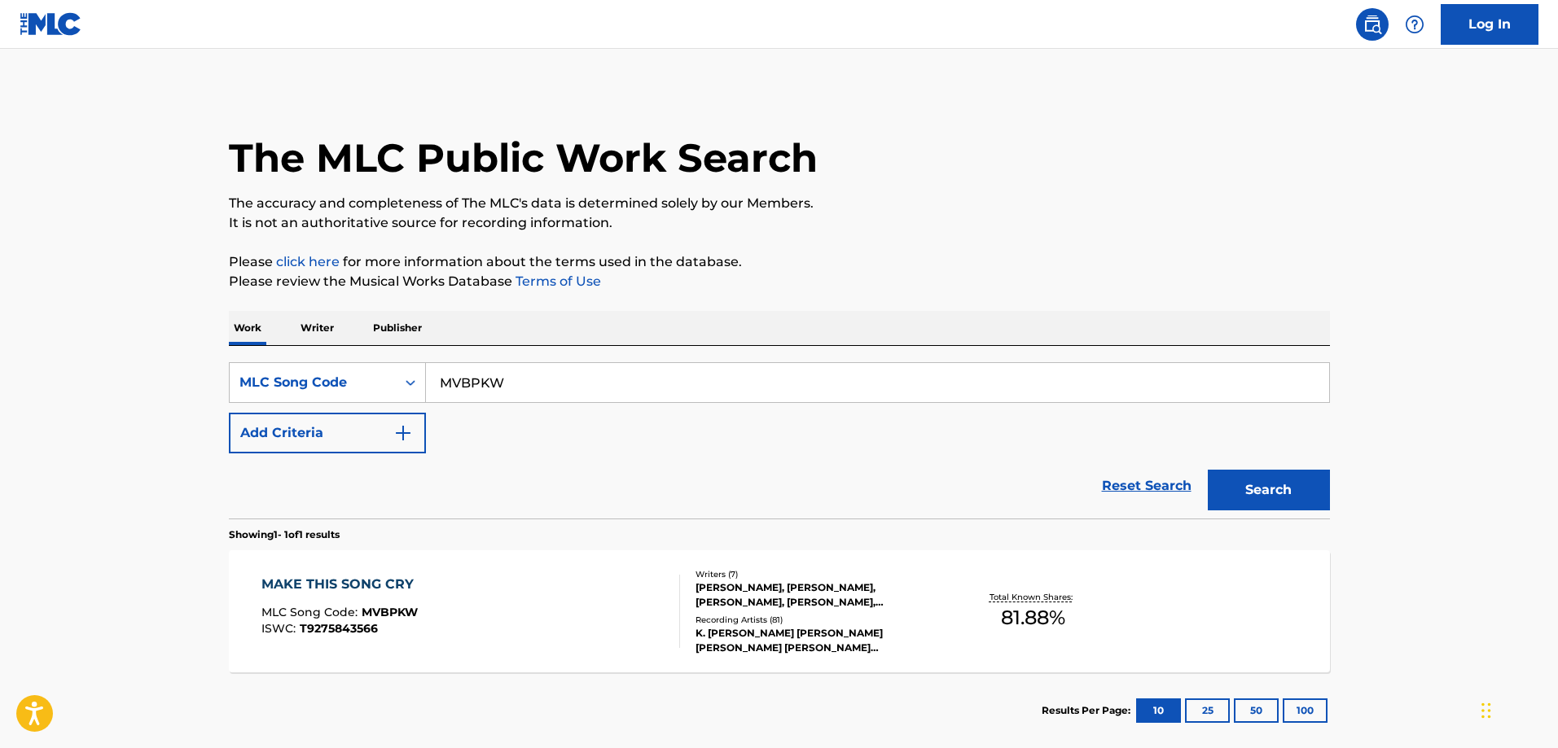
click at [362, 590] on div "MAKE THIS SONG CRY" at bounding box center [341, 585] width 160 height 20
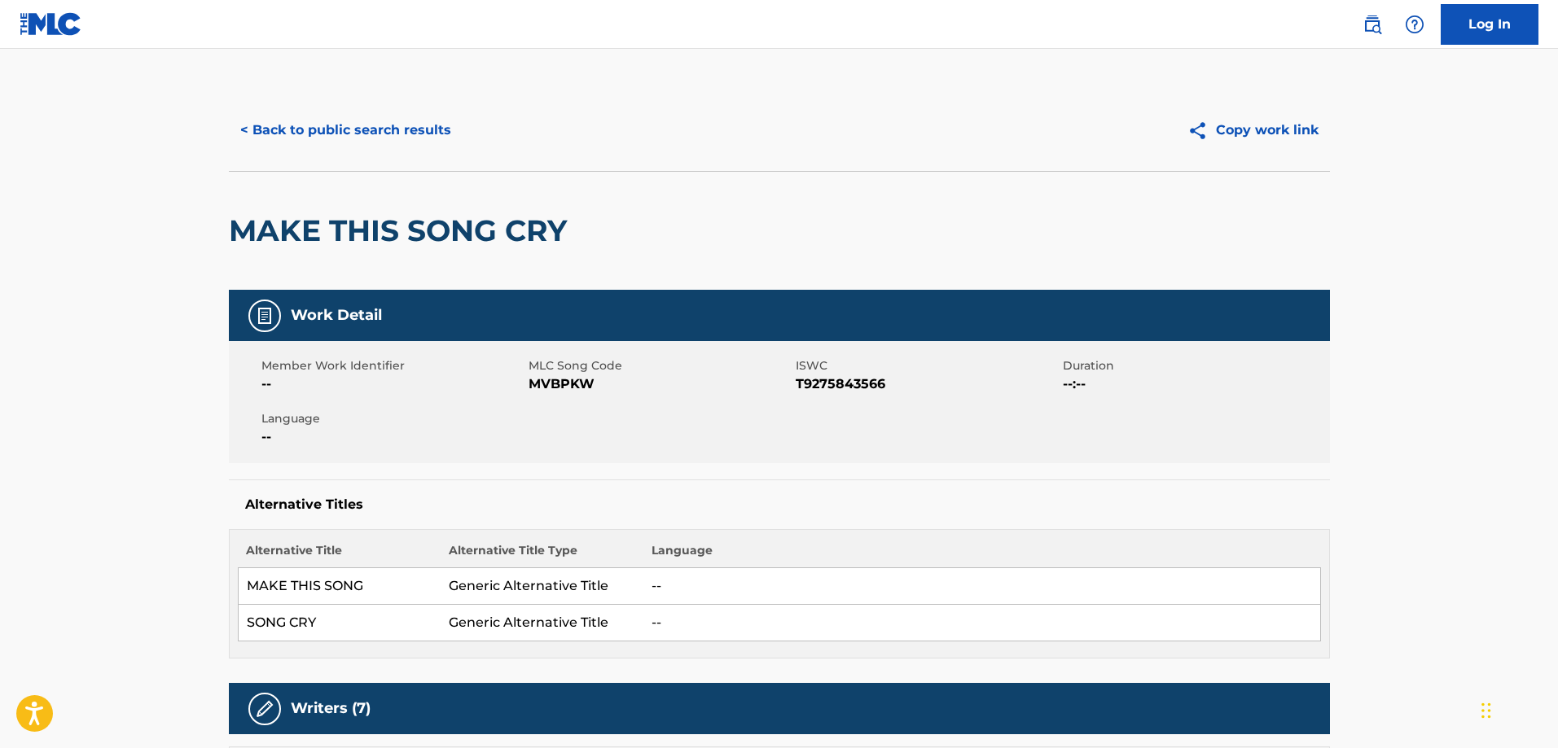
click at [329, 134] on button "< Back to public search results" at bounding box center [346, 130] width 234 height 41
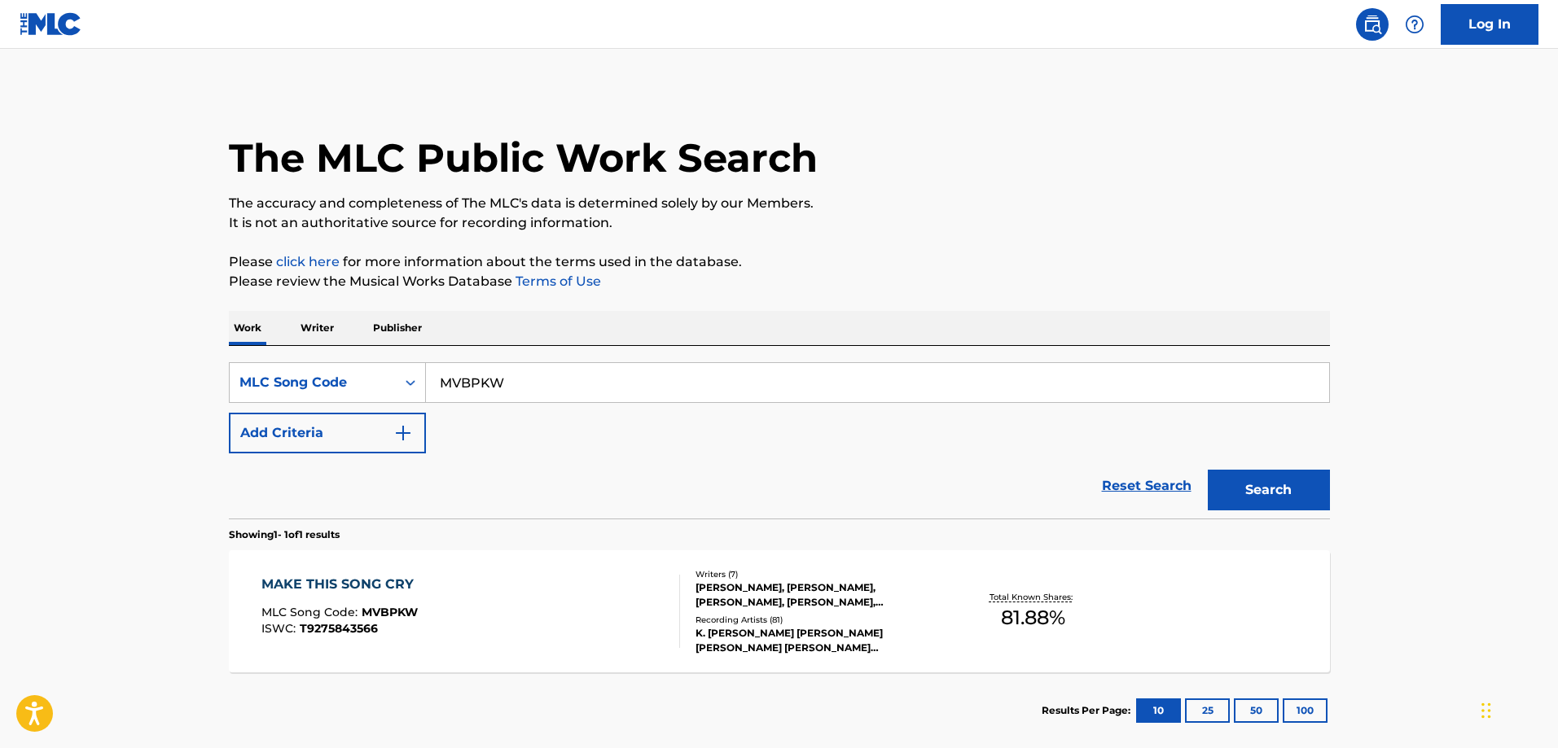
click at [575, 386] on input "MVBPKW" at bounding box center [877, 382] width 903 height 39
type input "SD0CDJ"
click at [1208, 470] on button "Search" at bounding box center [1269, 490] width 122 height 41
click at [462, 564] on div "SAVE MY HEART MLC Song Code : SD0CDJ ISWC : T9280636886 Writers ( 3 ) ELIZABETH…" at bounding box center [779, 612] width 1101 height 122
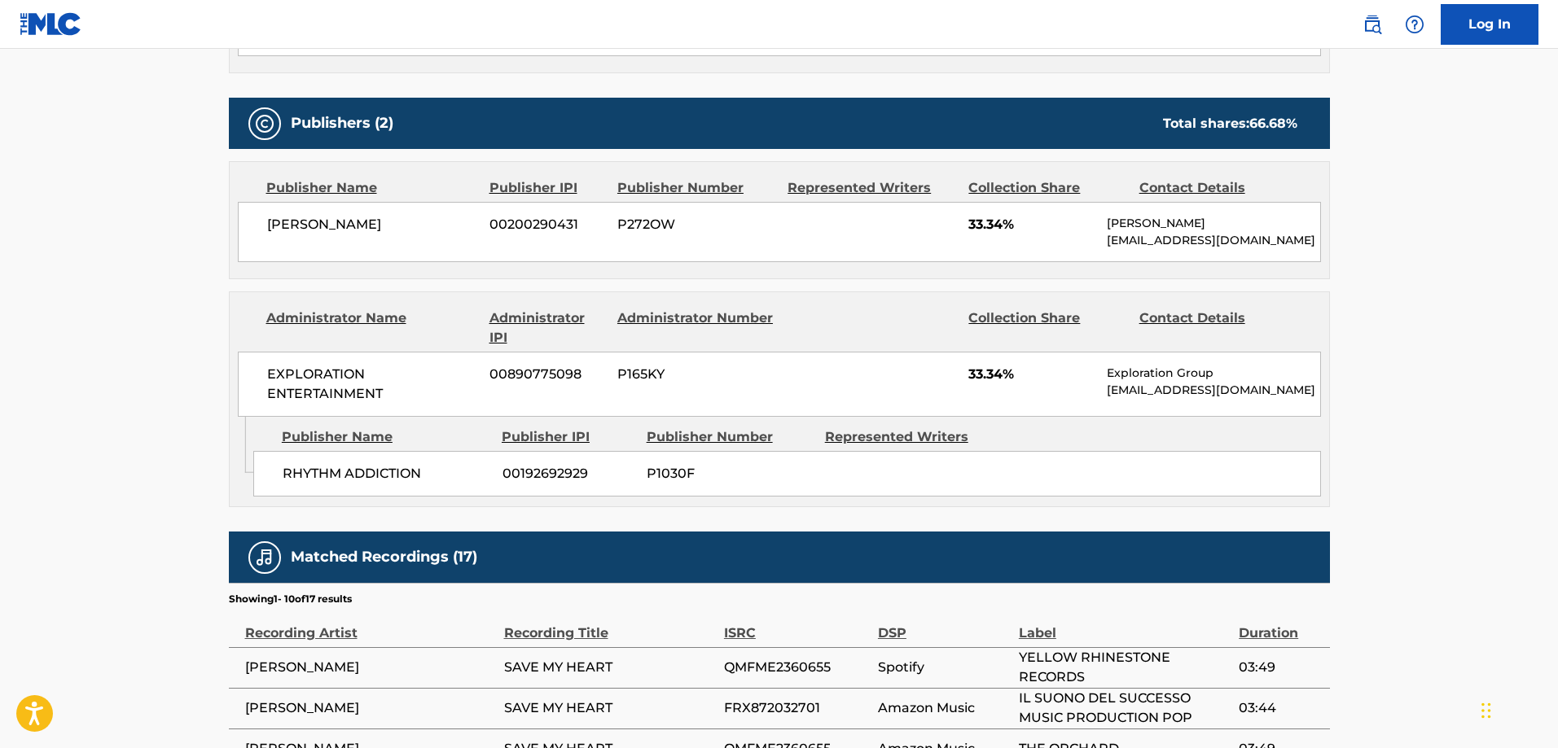
scroll to position [824, 0]
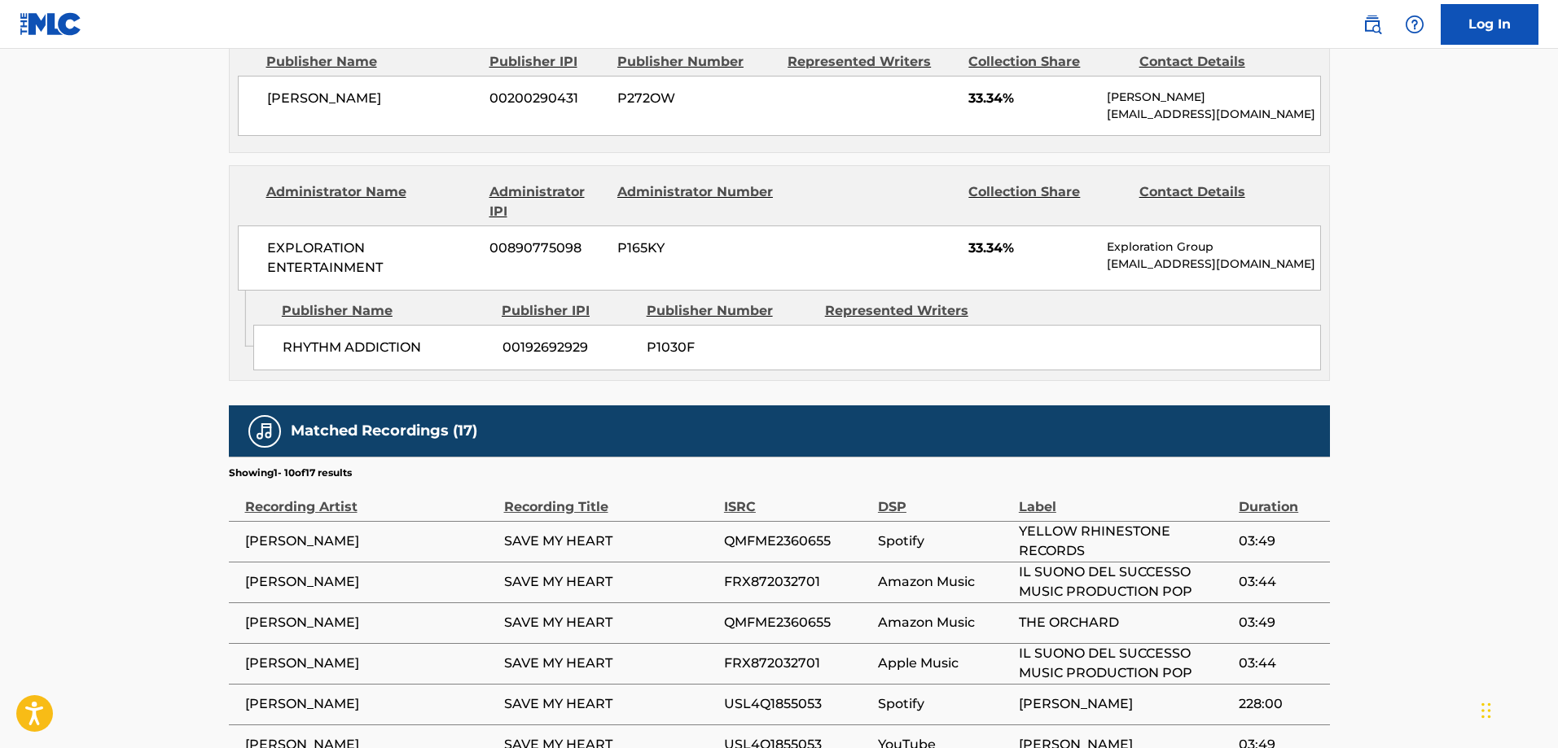
click at [319, 358] on div "RHYTHM ADDICTION 00192692929 P1030F" at bounding box center [787, 348] width 1068 height 46
drag, startPoint x: 319, startPoint y: 358, endPoint x: 371, endPoint y: 358, distance: 51.3
click at [329, 358] on div "RHYTHM ADDICTION 00192692929 P1030F" at bounding box center [787, 348] width 1068 height 46
click at [371, 358] on div "RHYTHM ADDICTION 00192692929 P1030F" at bounding box center [787, 348] width 1068 height 46
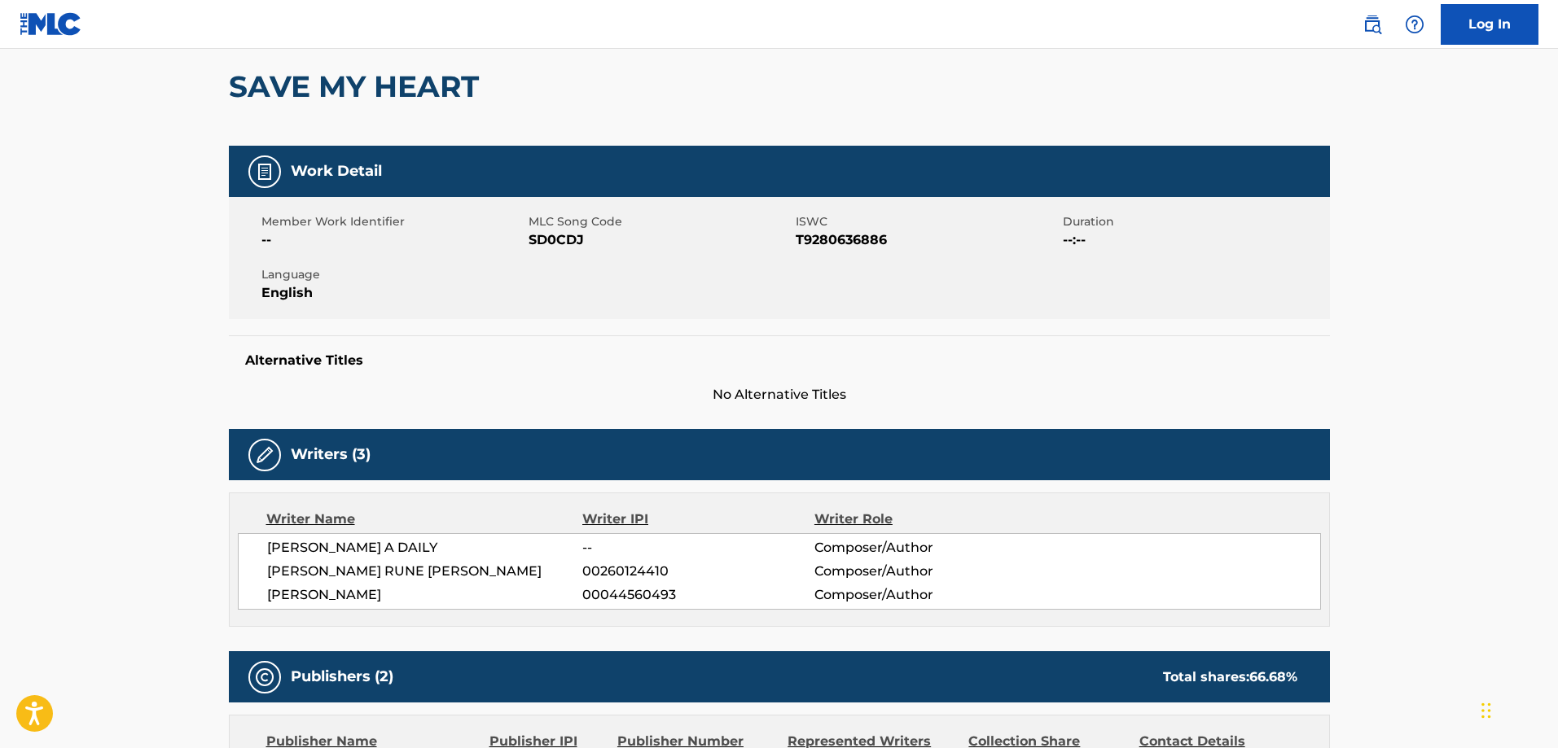
scroll to position [10, 0]
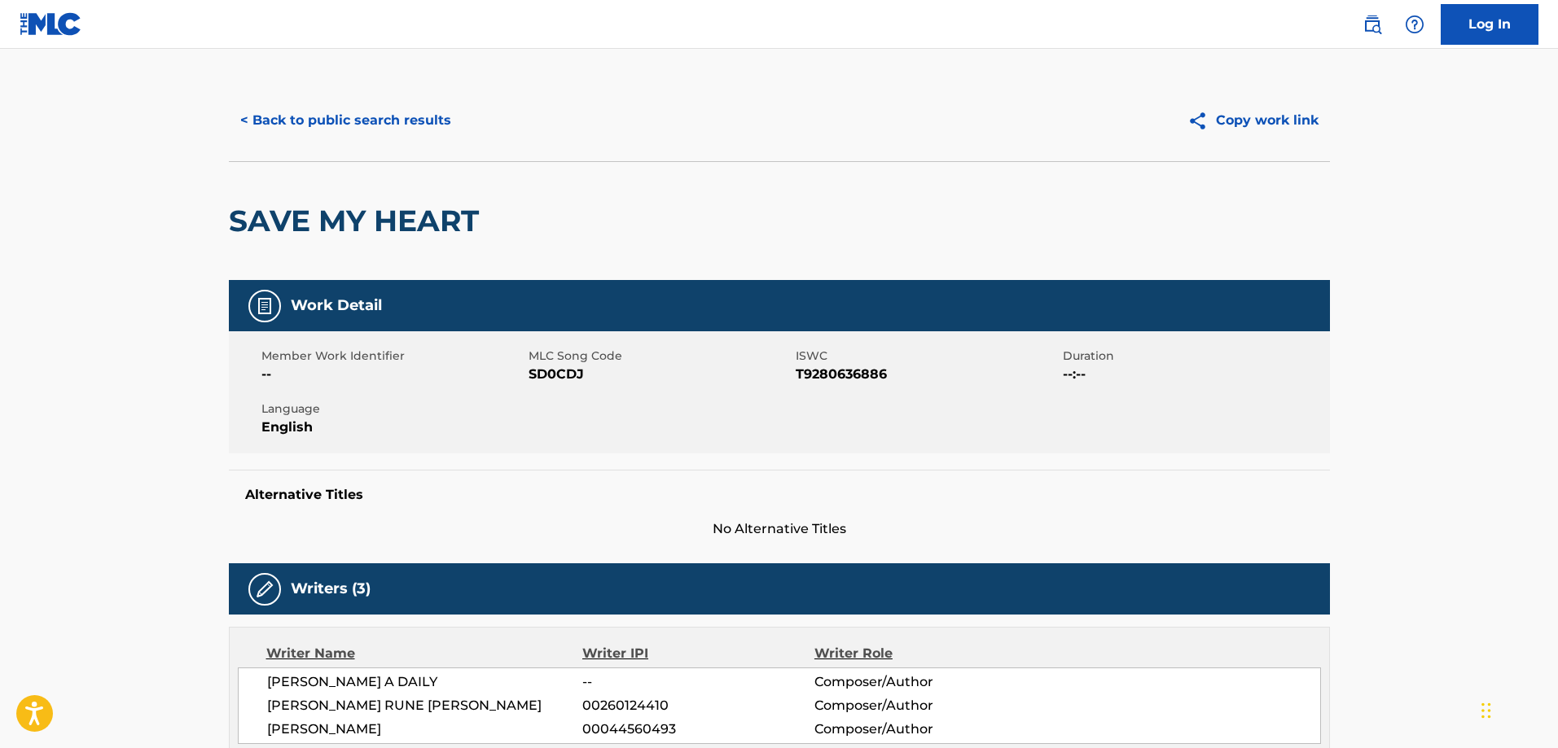
click at [352, 133] on button "< Back to public search results" at bounding box center [346, 120] width 234 height 41
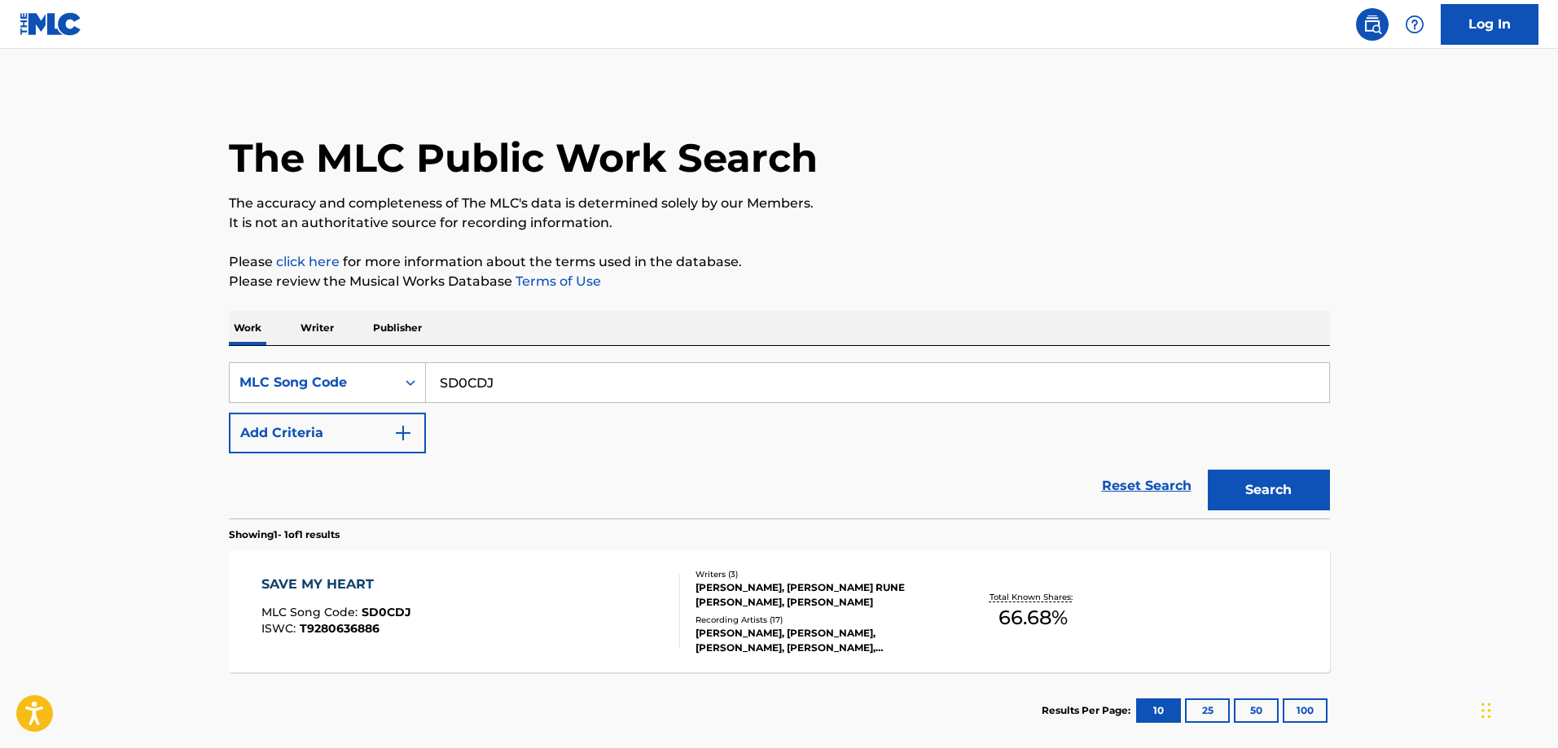
click at [591, 388] on input "SD0CDJ" at bounding box center [877, 382] width 903 height 39
type input "HA3O37"
click at [1208, 470] on button "Search" at bounding box center [1269, 490] width 122 height 41
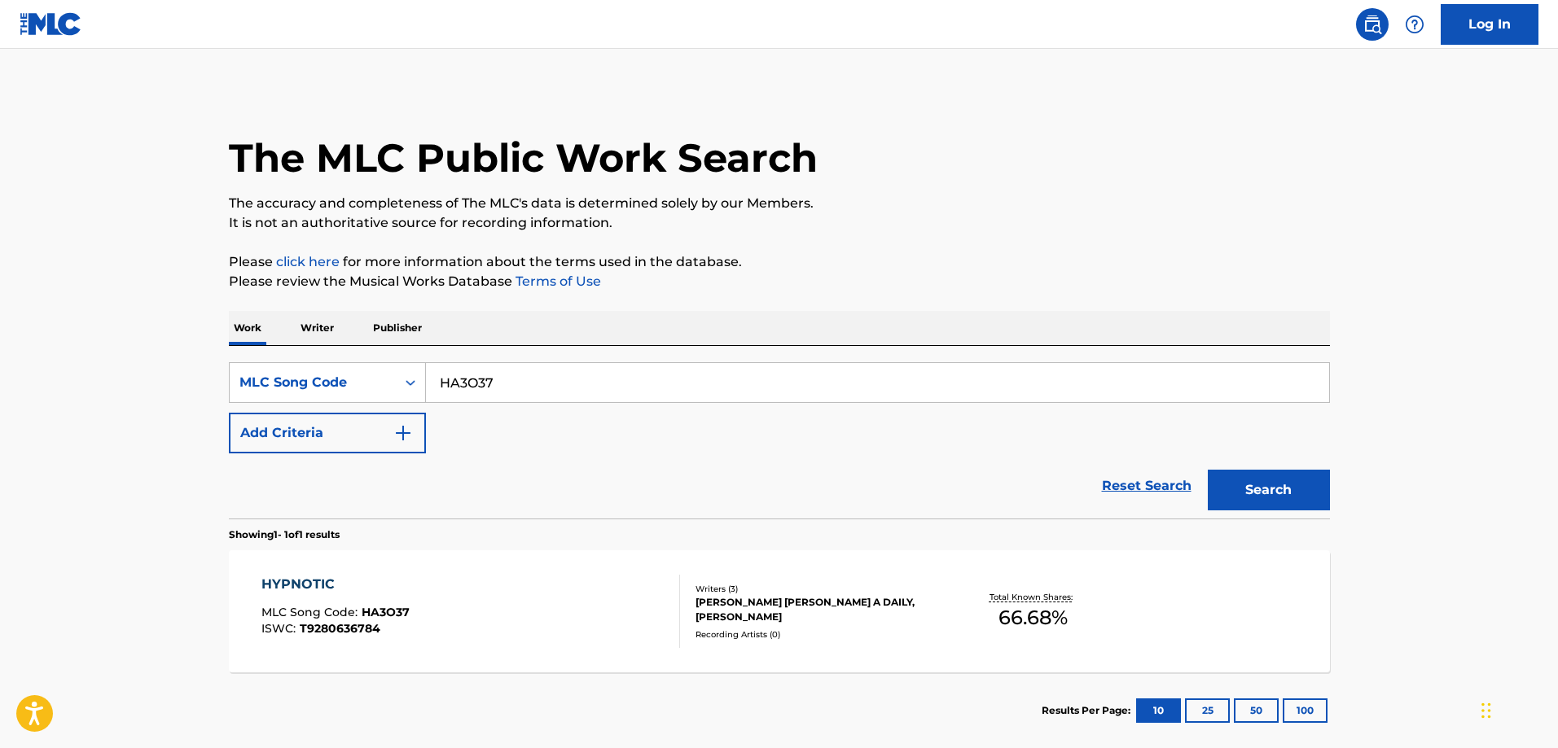
click at [426, 603] on div "HYPNOTIC MLC Song Code : HA3O37 ISWC : T9280636784" at bounding box center [470, 611] width 419 height 73
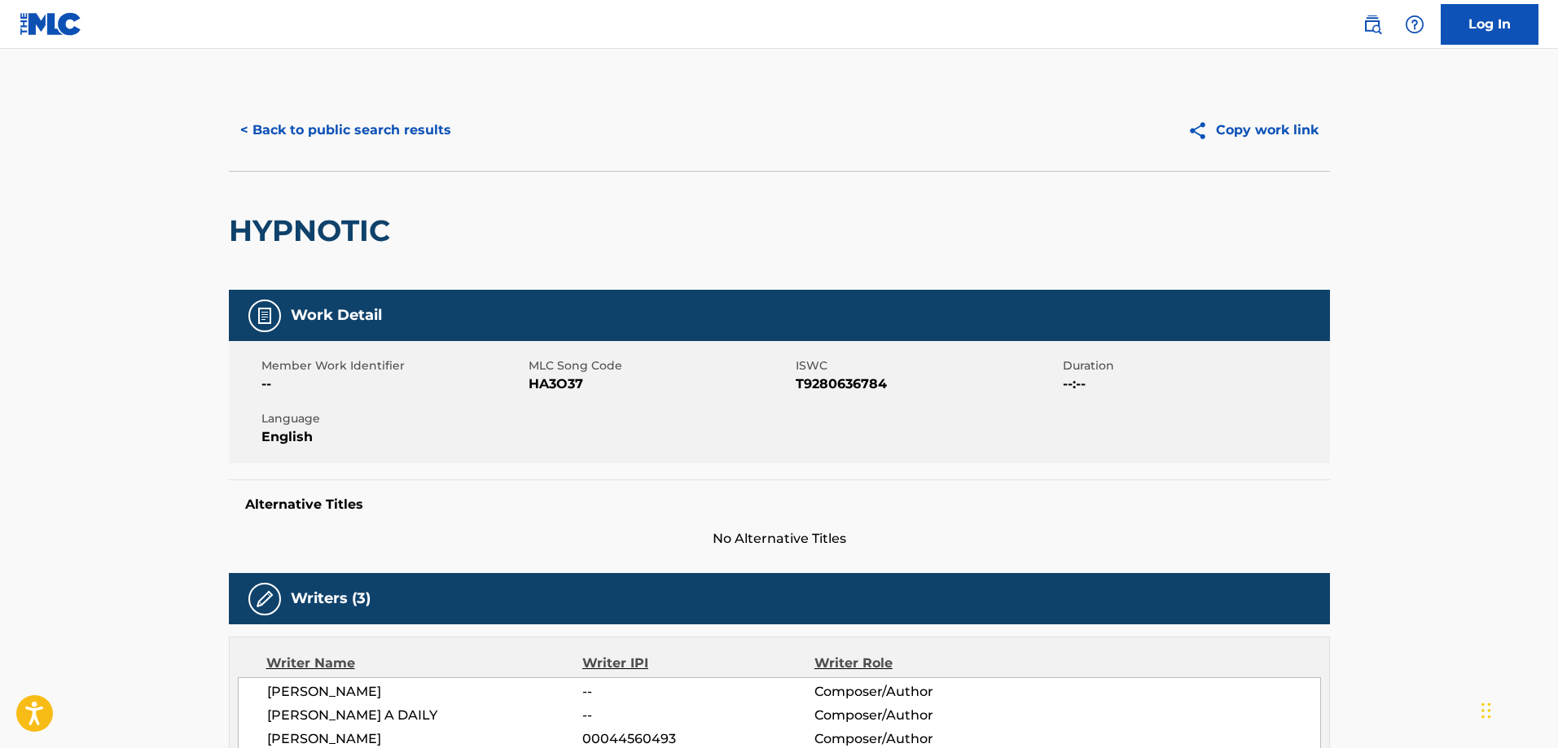
click at [344, 156] on div "< Back to public search results Copy work link" at bounding box center [779, 130] width 1101 height 81
click at [359, 156] on div "< Back to public search results Copy work link" at bounding box center [779, 130] width 1101 height 81
click at [375, 132] on button "< Back to public search results" at bounding box center [346, 130] width 234 height 41
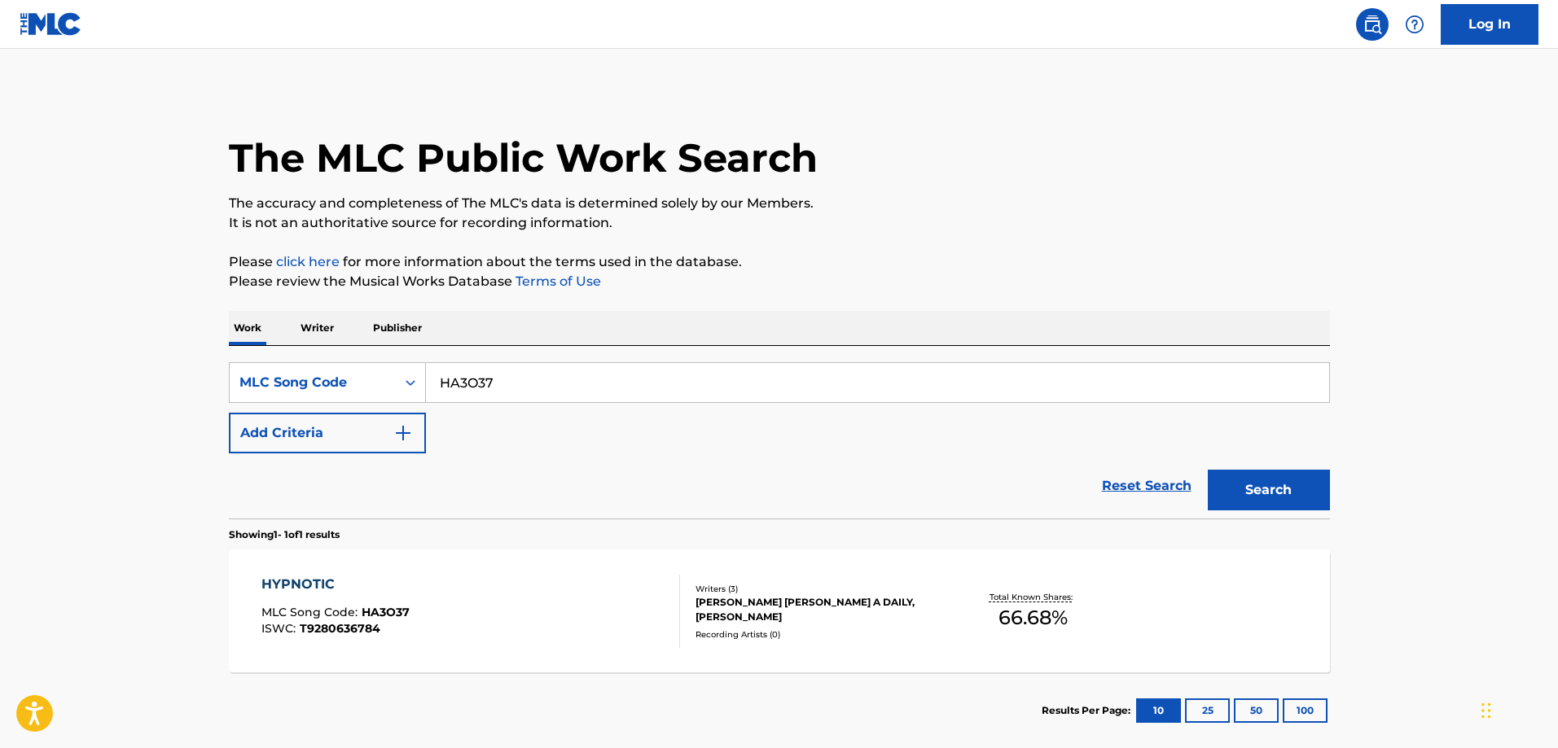
click at [569, 375] on input "HA3O37" at bounding box center [877, 382] width 903 height 39
type input "DR26ZZ"
click at [1208, 470] on button "Search" at bounding box center [1269, 490] width 122 height 41
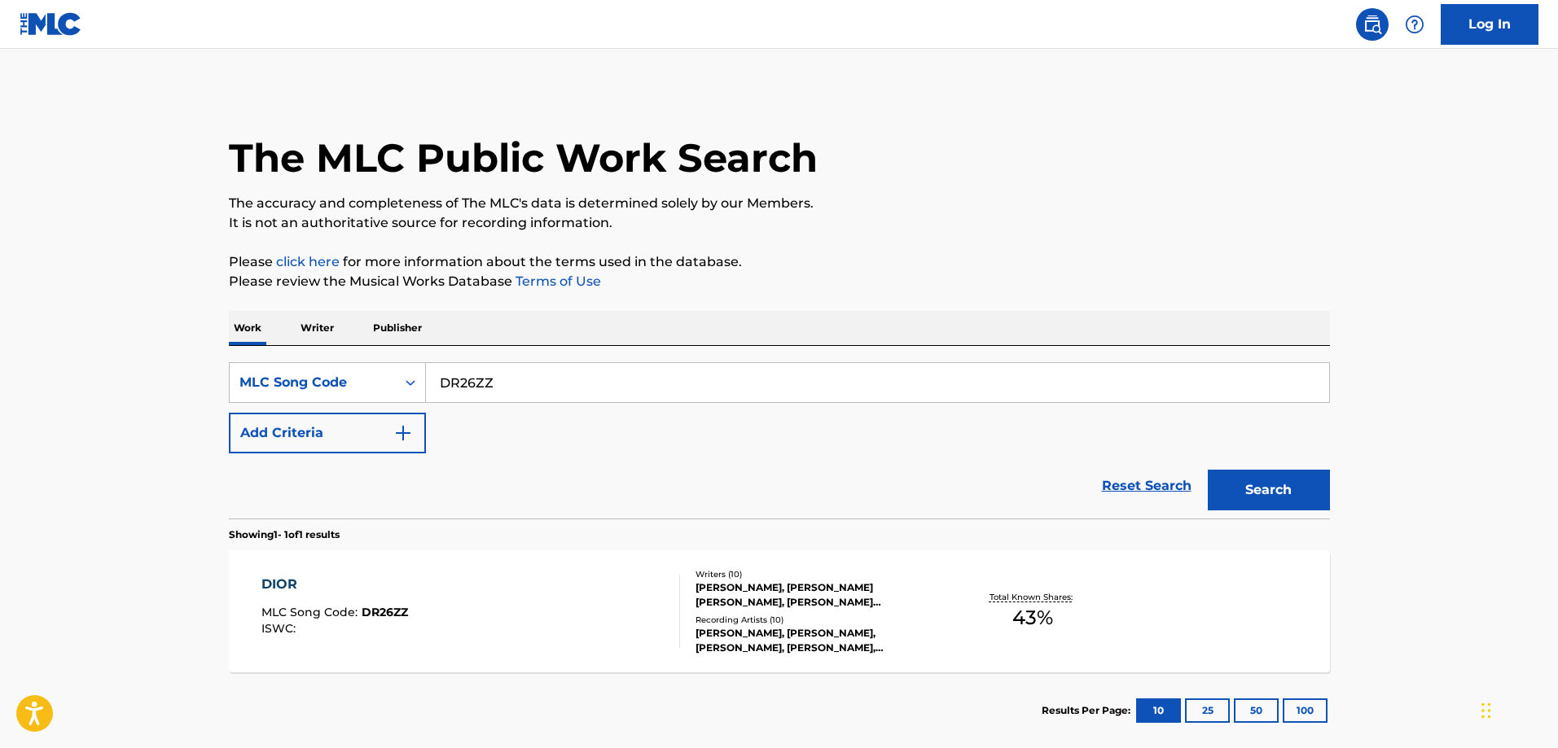
click at [429, 558] on div "DIOR MLC Song Code : DR26ZZ ISWC : Writers ( 10 ) JAYSON DEJESUS, ALEXANDER MAR…" at bounding box center [779, 612] width 1101 height 122
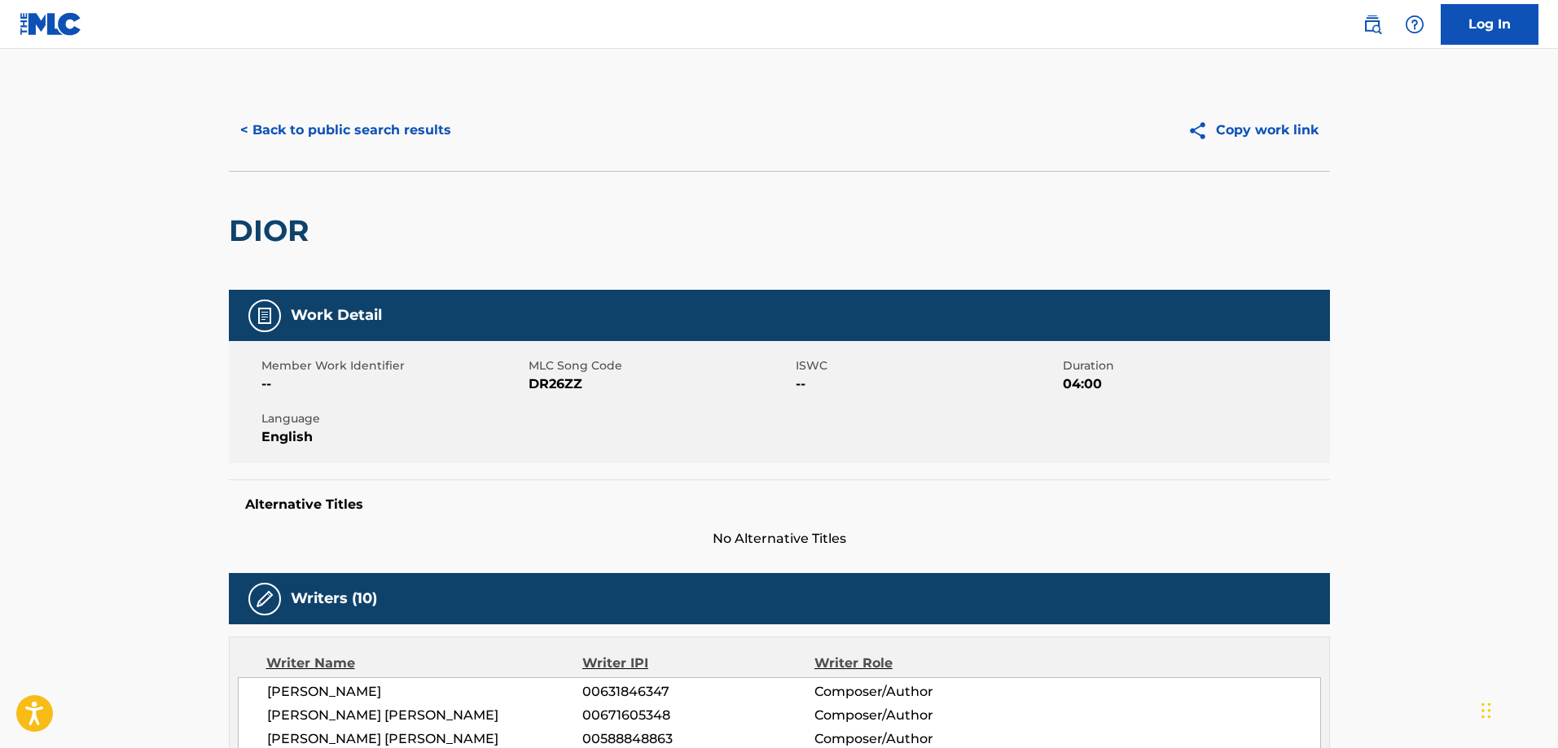
click at [344, 138] on button "< Back to public search results" at bounding box center [346, 130] width 234 height 41
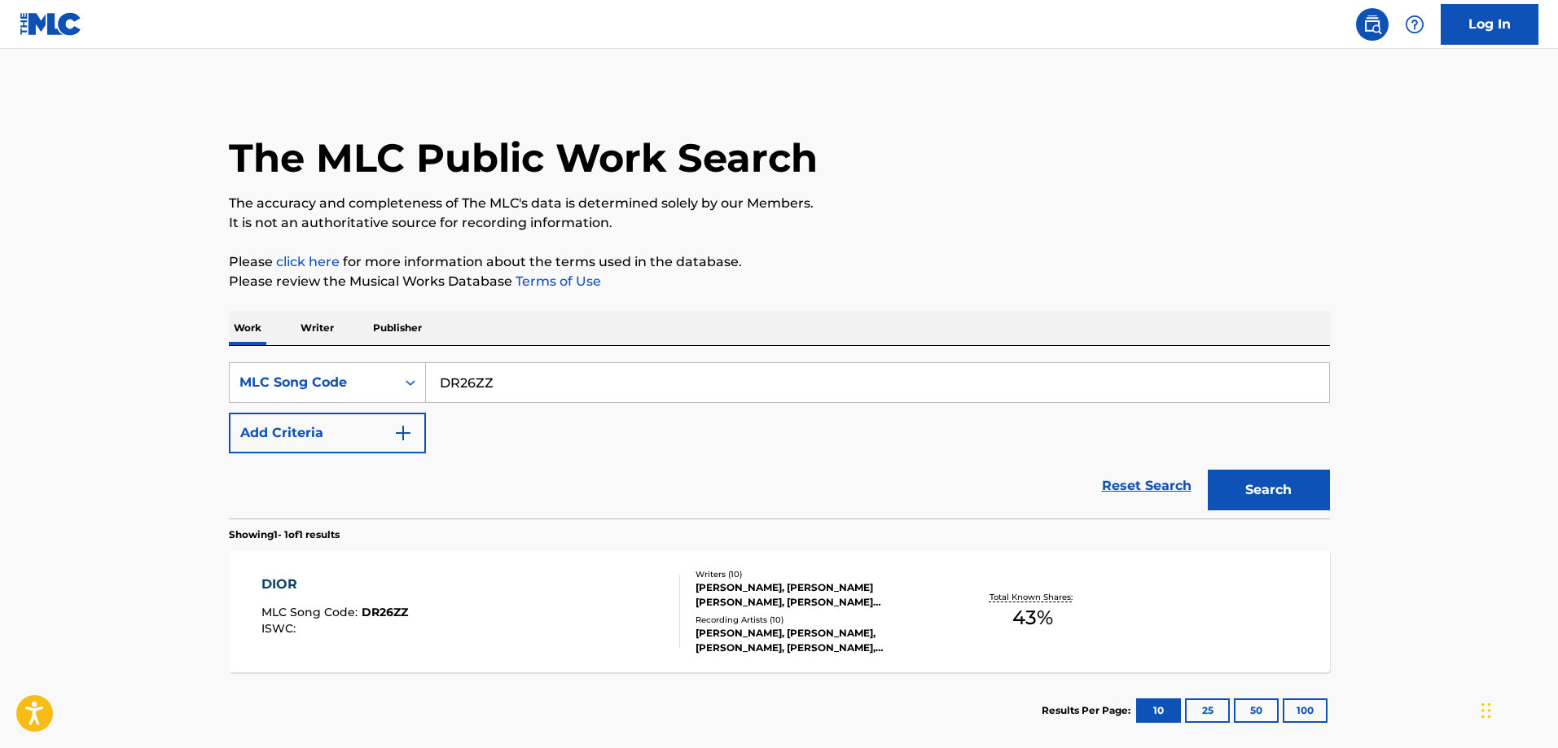
click at [541, 372] on input "DR26ZZ" at bounding box center [877, 382] width 903 height 39
type input "BVBV2X"
click at [1208, 470] on button "Search" at bounding box center [1269, 490] width 122 height 41
click at [352, 585] on div "BAILEMOS PEGADO" at bounding box center [334, 585] width 147 height 20
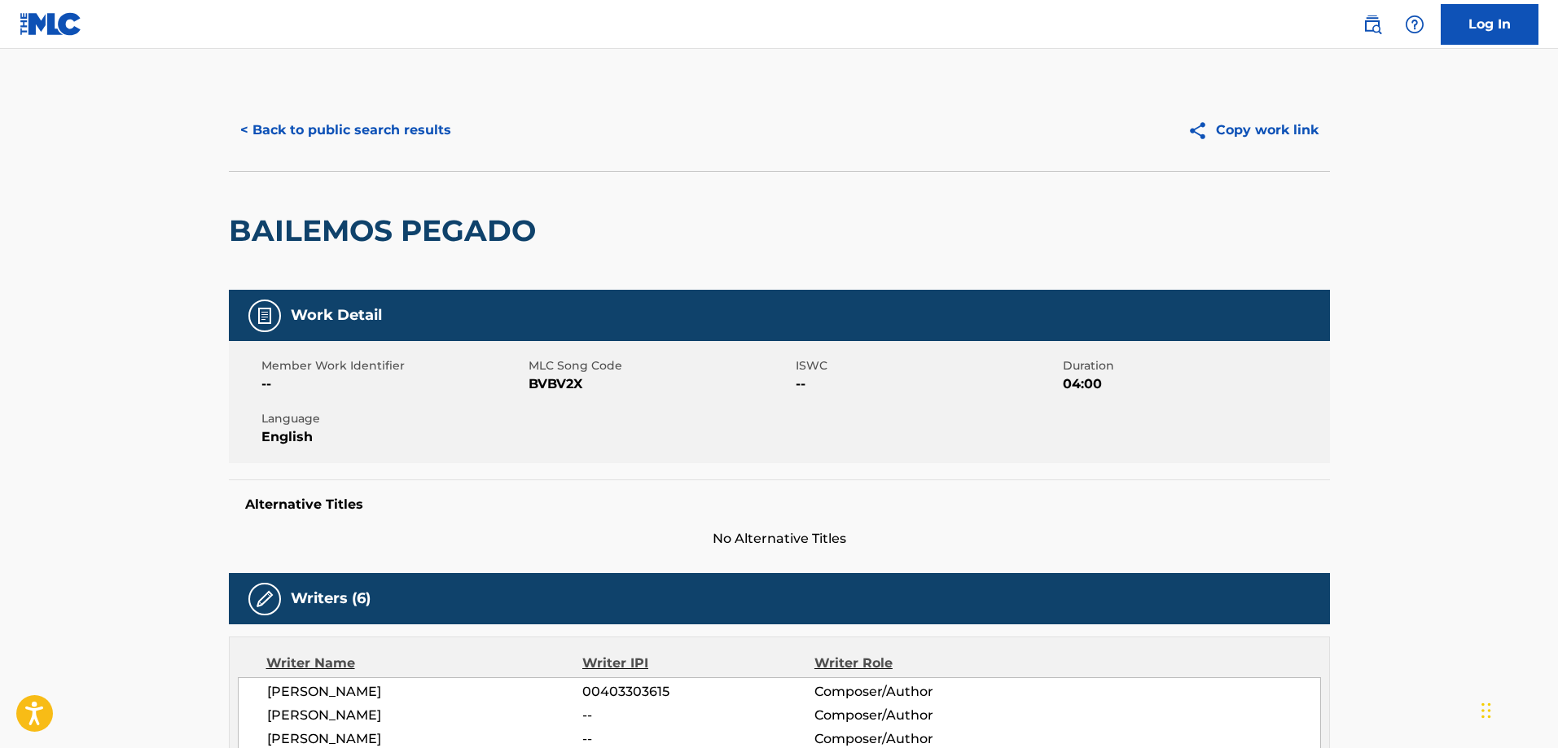
click at [366, 123] on button "< Back to public search results" at bounding box center [346, 130] width 234 height 41
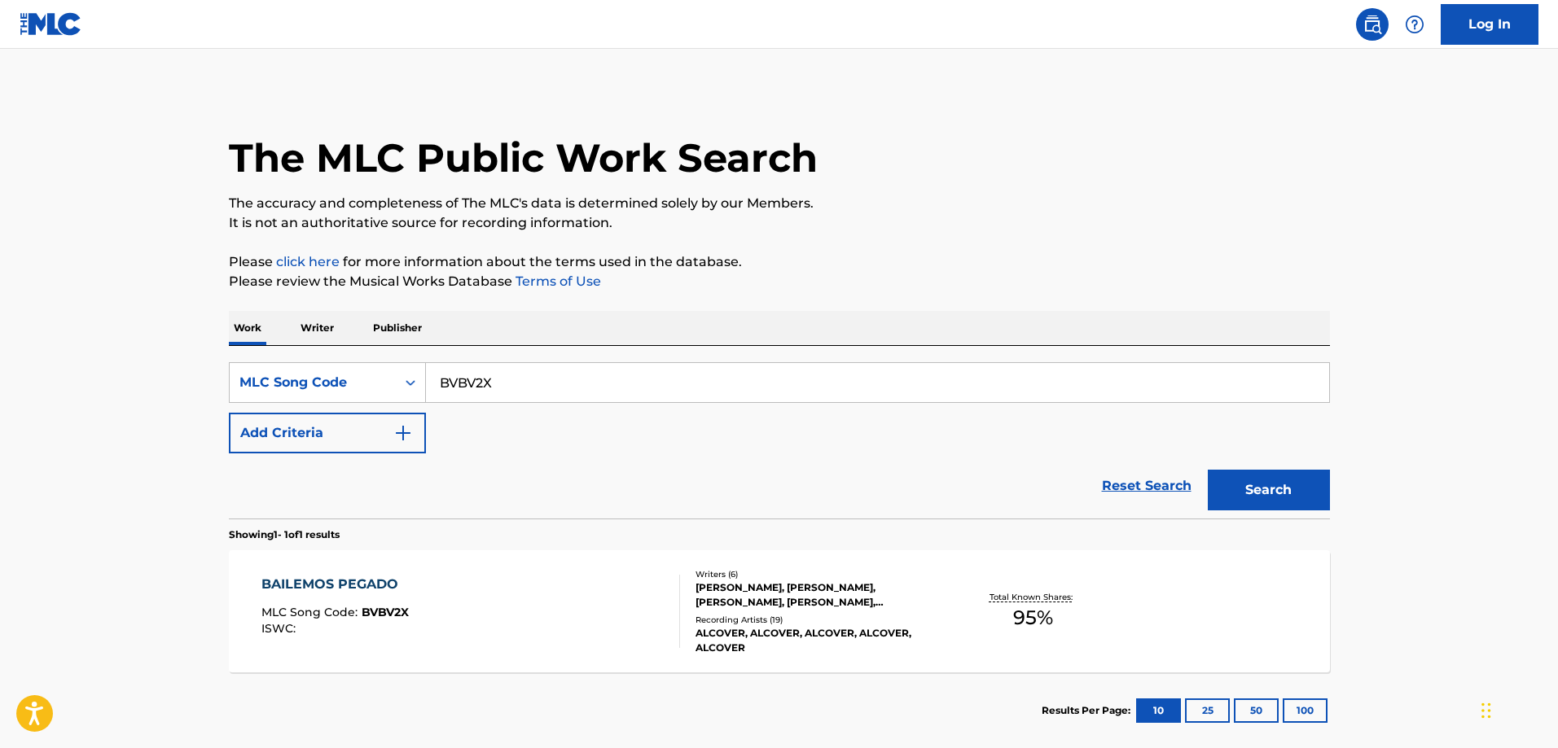
click at [522, 383] on input "BVBV2X" at bounding box center [877, 382] width 903 height 39
type input "MR6BST"
click at [1208, 470] on button "Search" at bounding box center [1269, 490] width 122 height 41
click at [421, 577] on div "MI MUSICA MLC Song Code : MR6BST ISWC : T3264459287" at bounding box center [470, 611] width 419 height 73
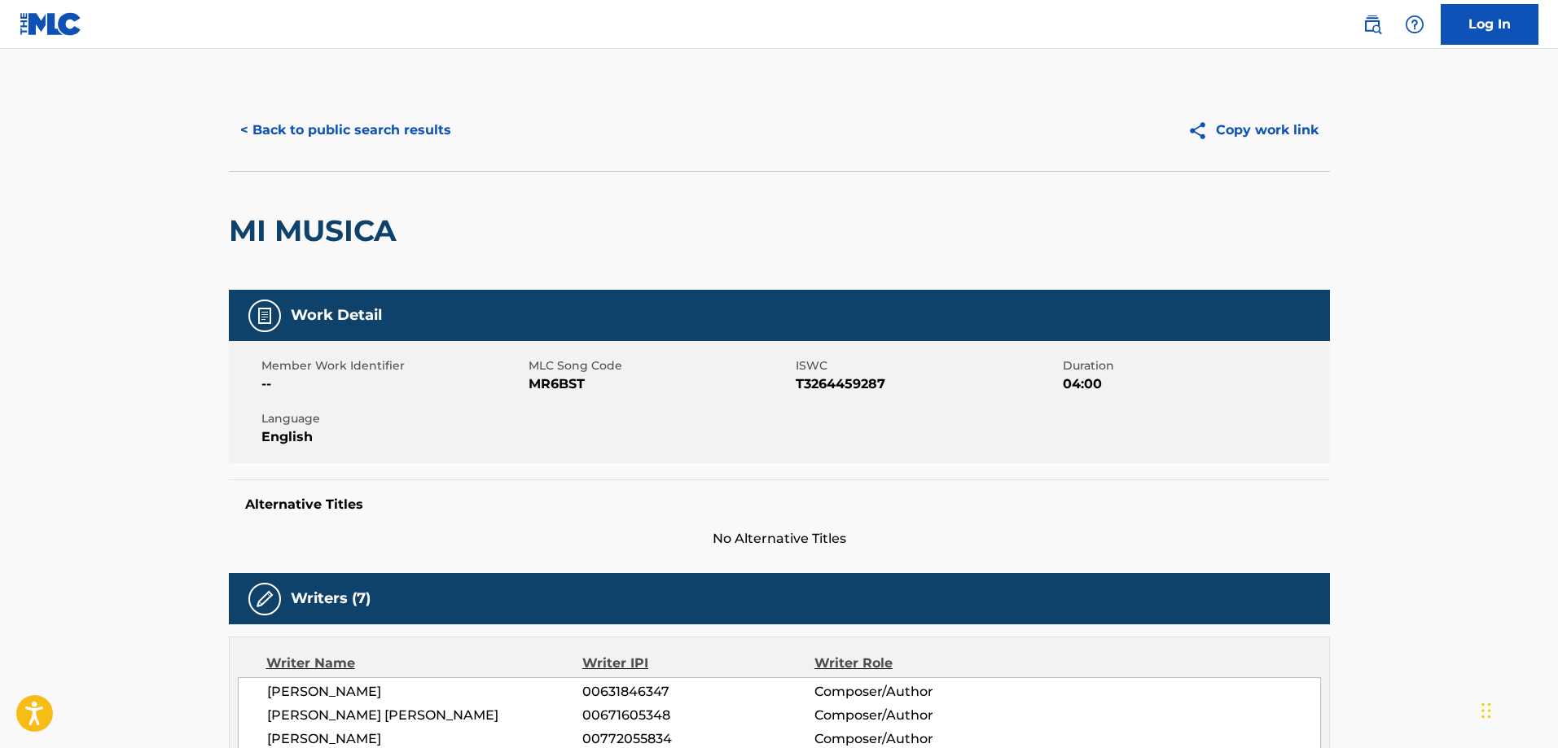
click at [370, 139] on button "< Back to public search results" at bounding box center [346, 130] width 234 height 41
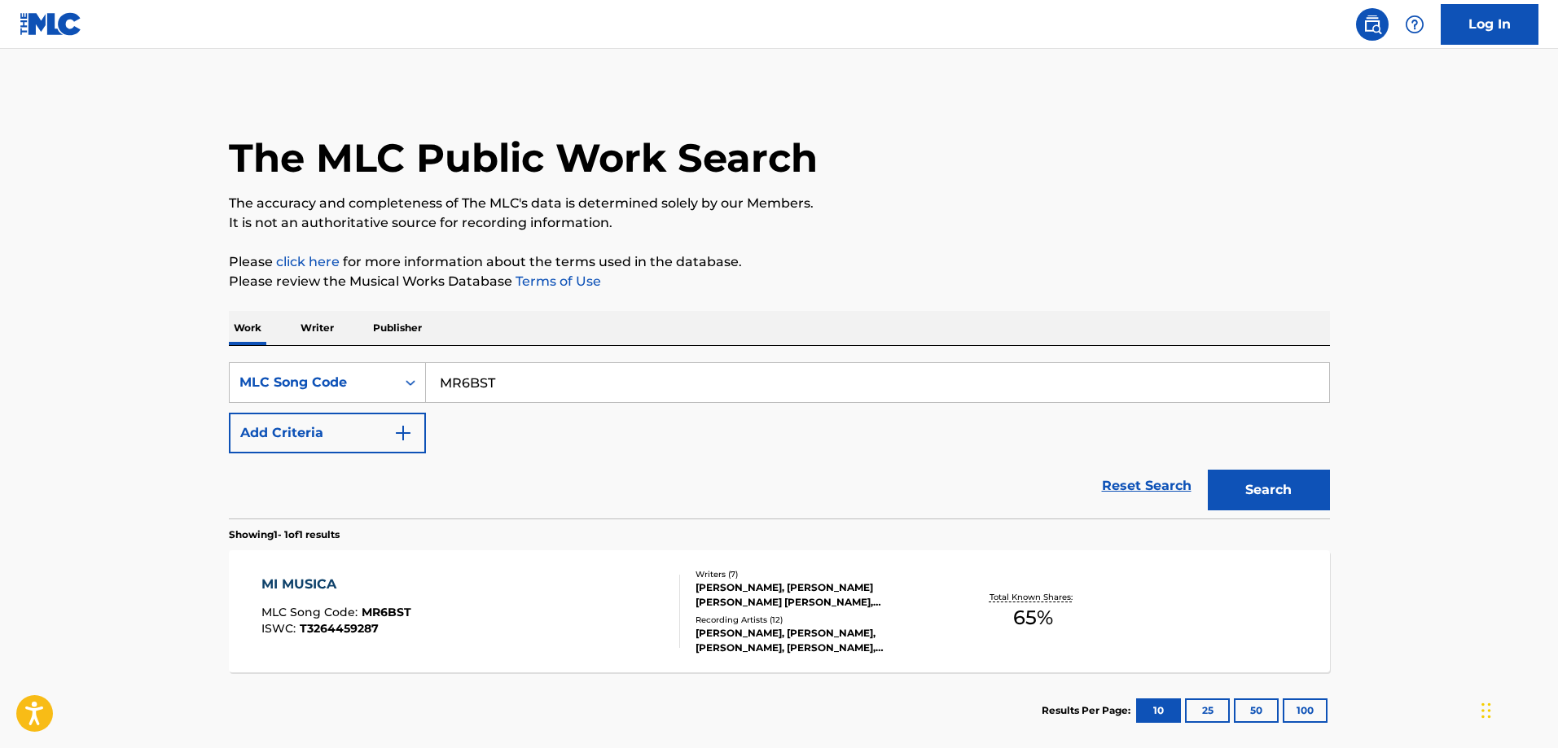
click at [545, 397] on input "MR6BST" at bounding box center [877, 382] width 903 height 39
type input "I332TU"
click at [1208, 470] on button "Search" at bounding box center [1269, 490] width 122 height 41
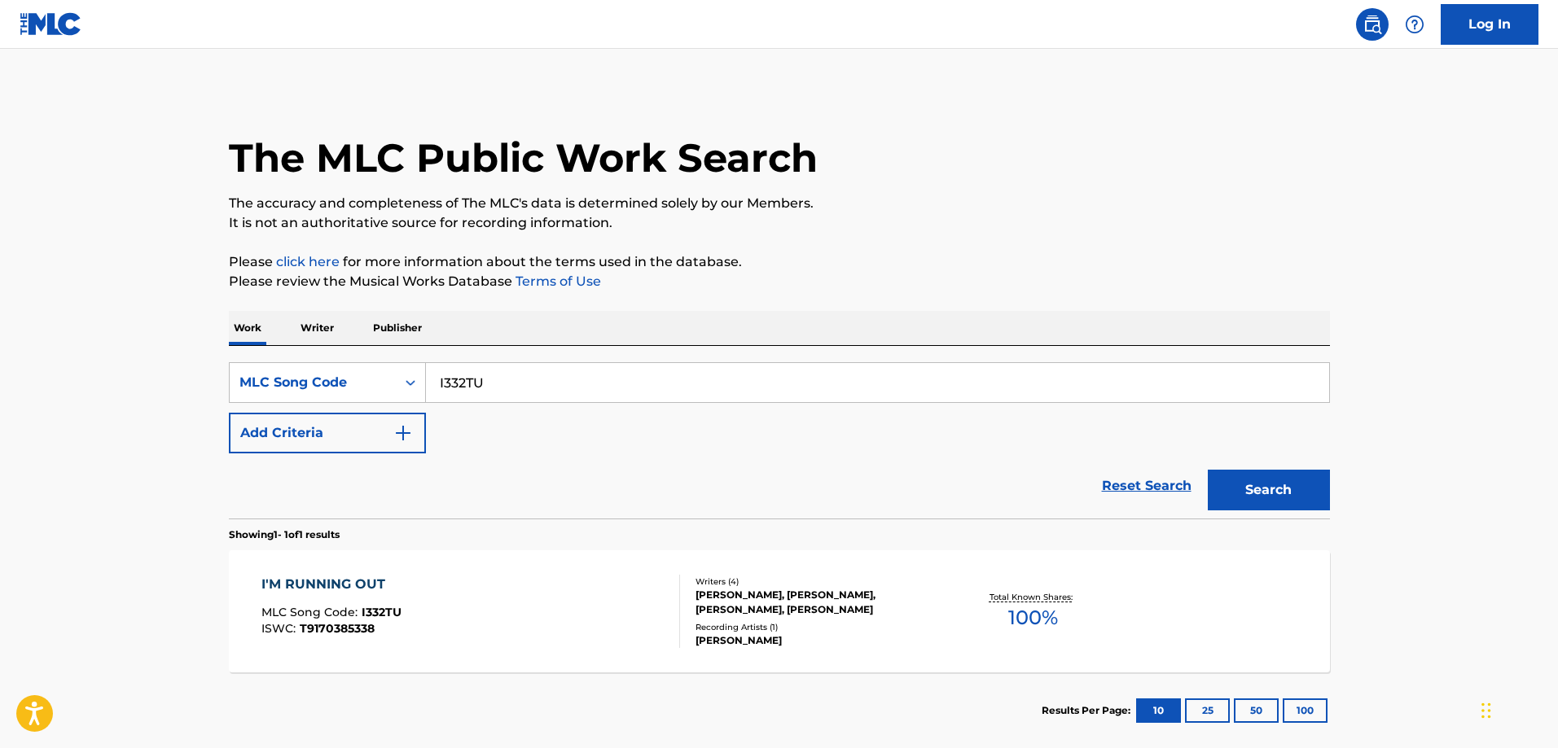
click at [454, 581] on div "I'M RUNNING OUT MLC Song Code : I332TU ISWC : T9170385338" at bounding box center [470, 611] width 419 height 73
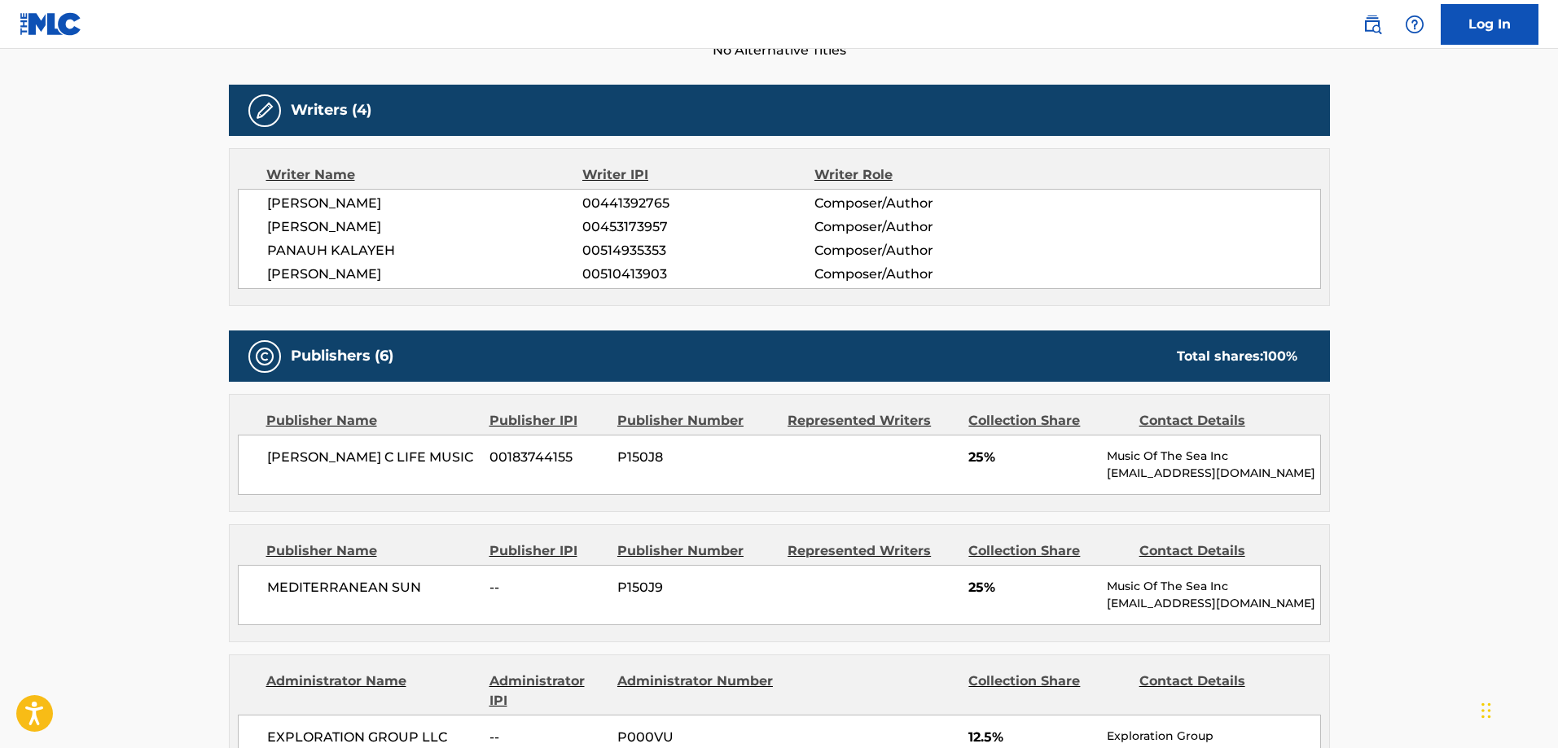
scroll to position [896, 0]
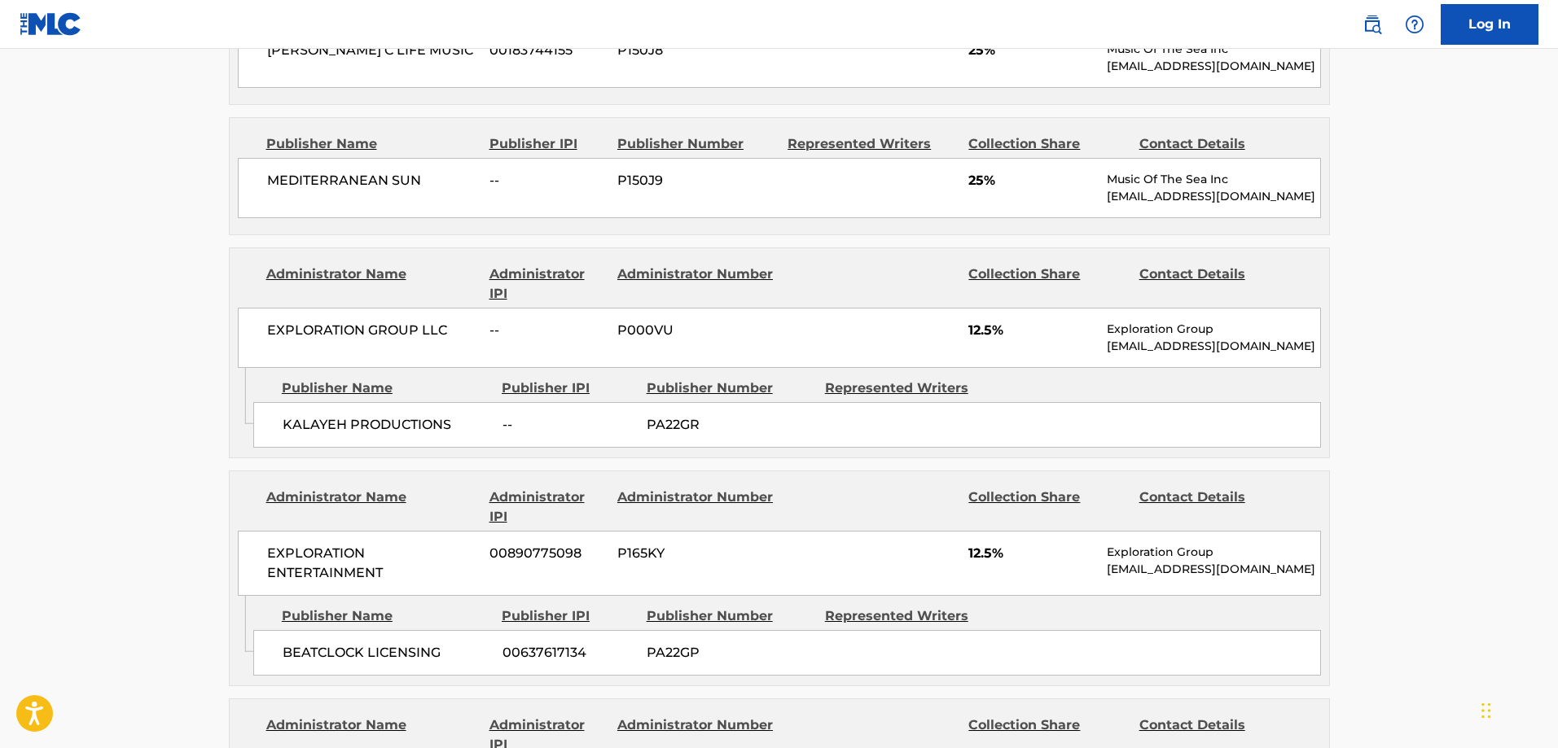
click at [305, 440] on div "KALAYEH PRODUCTIONS -- PA22GR" at bounding box center [787, 425] width 1068 height 46
click at [300, 427] on span "KALAYEH PRODUCTIONS" at bounding box center [387, 425] width 208 height 20
drag, startPoint x: 300, startPoint y: 427, endPoint x: 309, endPoint y: 427, distance: 9.0
click at [309, 427] on span "KALAYEH PRODUCTIONS" at bounding box center [387, 425] width 208 height 20
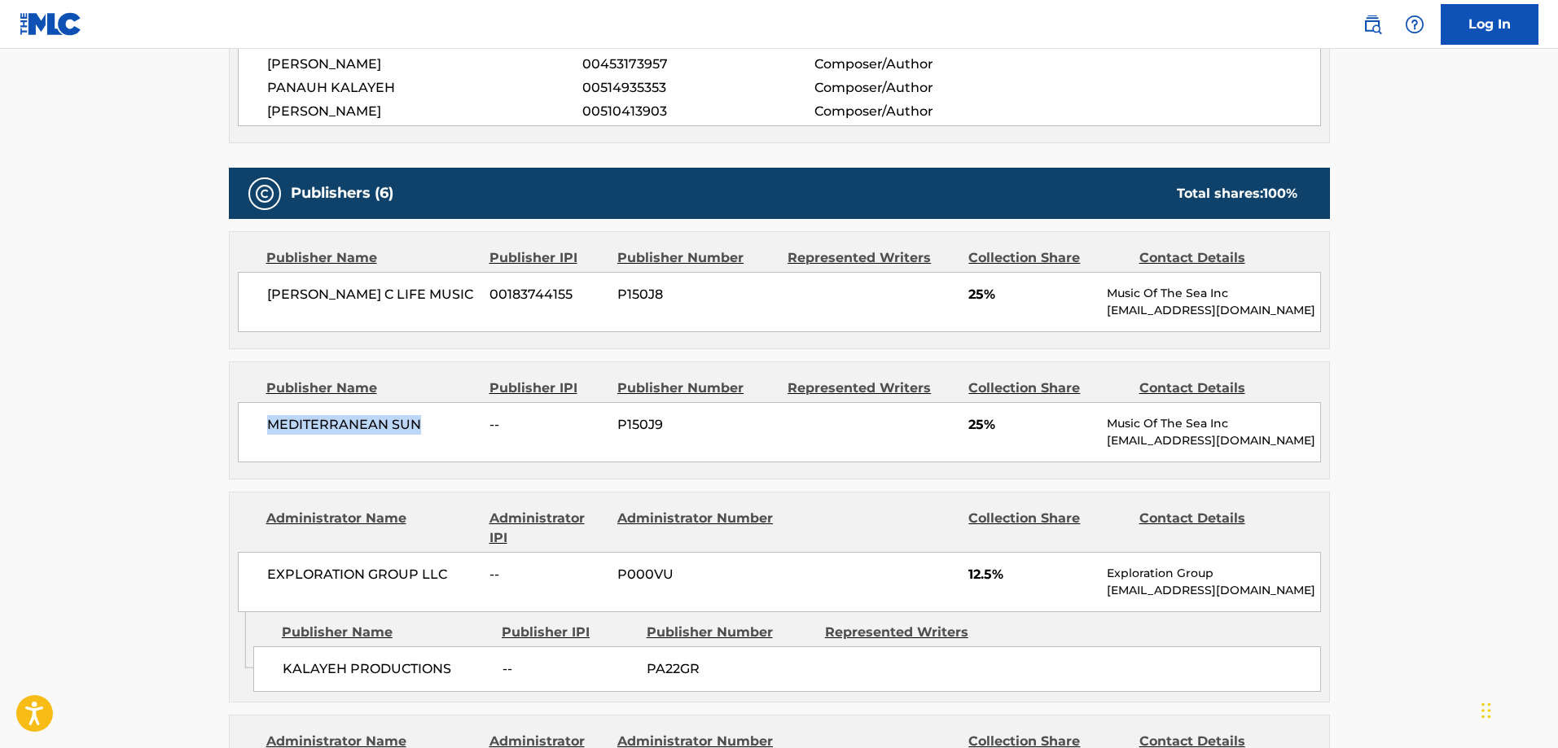
drag, startPoint x: 222, startPoint y: 439, endPoint x: 265, endPoint y: 444, distance: 43.4
click at [199, 437] on main "< Back to public search results Copy work link I'M RUNNING OUT Work Detail Memb…" at bounding box center [779, 490] width 1558 height 2186
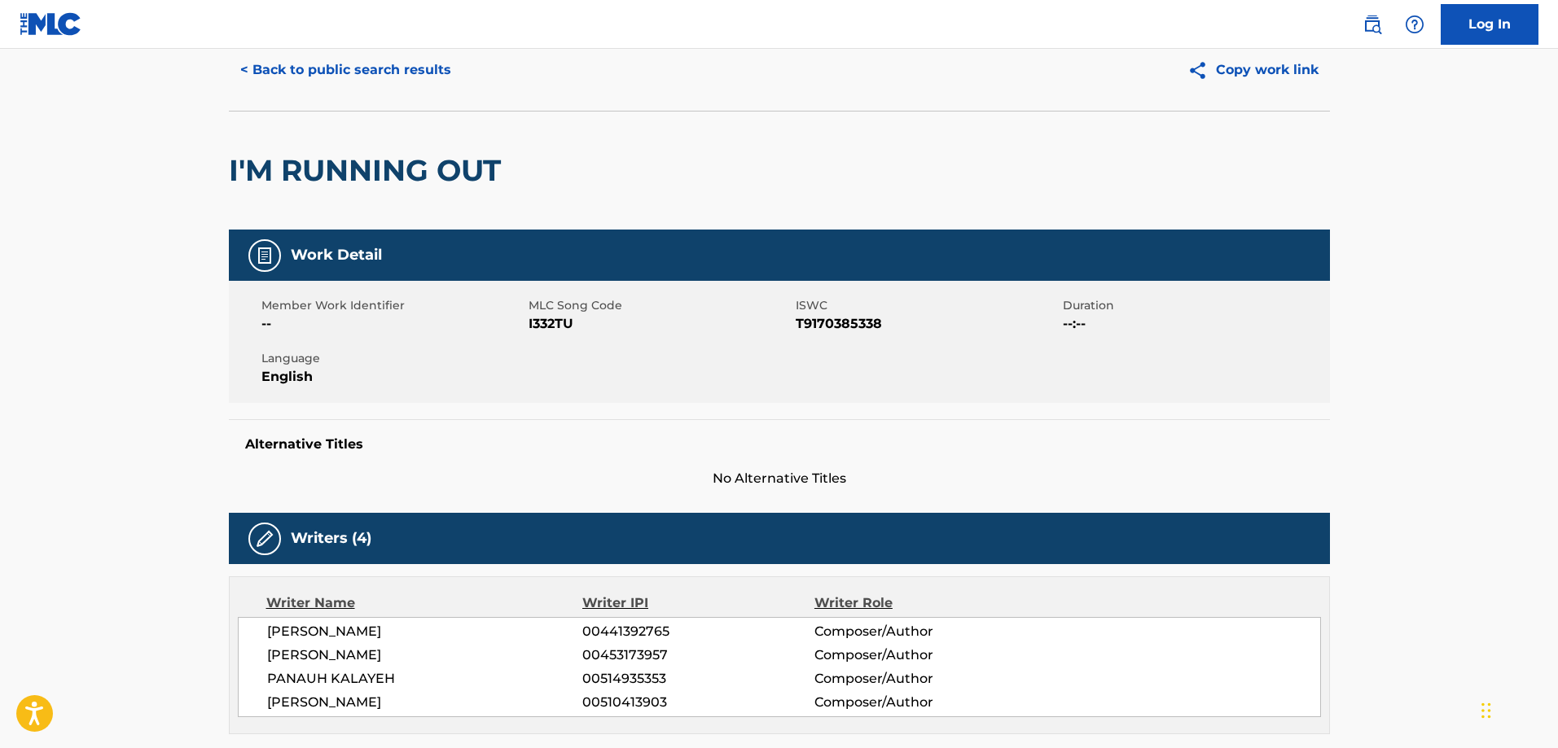
scroll to position [0, 0]
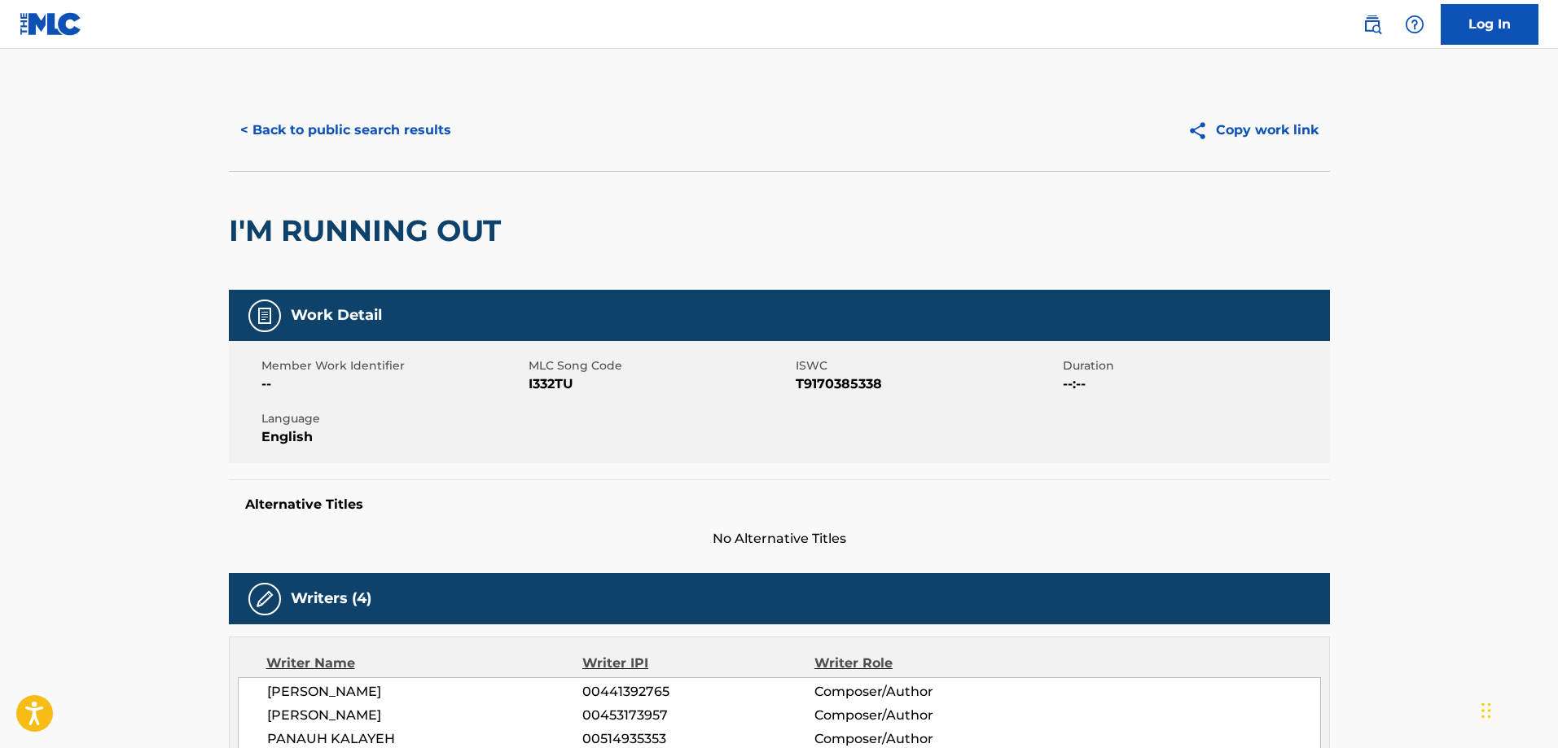
drag, startPoint x: 384, startPoint y: 125, endPoint x: 397, endPoint y: 126, distance: 13.1
click at [384, 126] on button "< Back to public search results" at bounding box center [346, 130] width 234 height 41
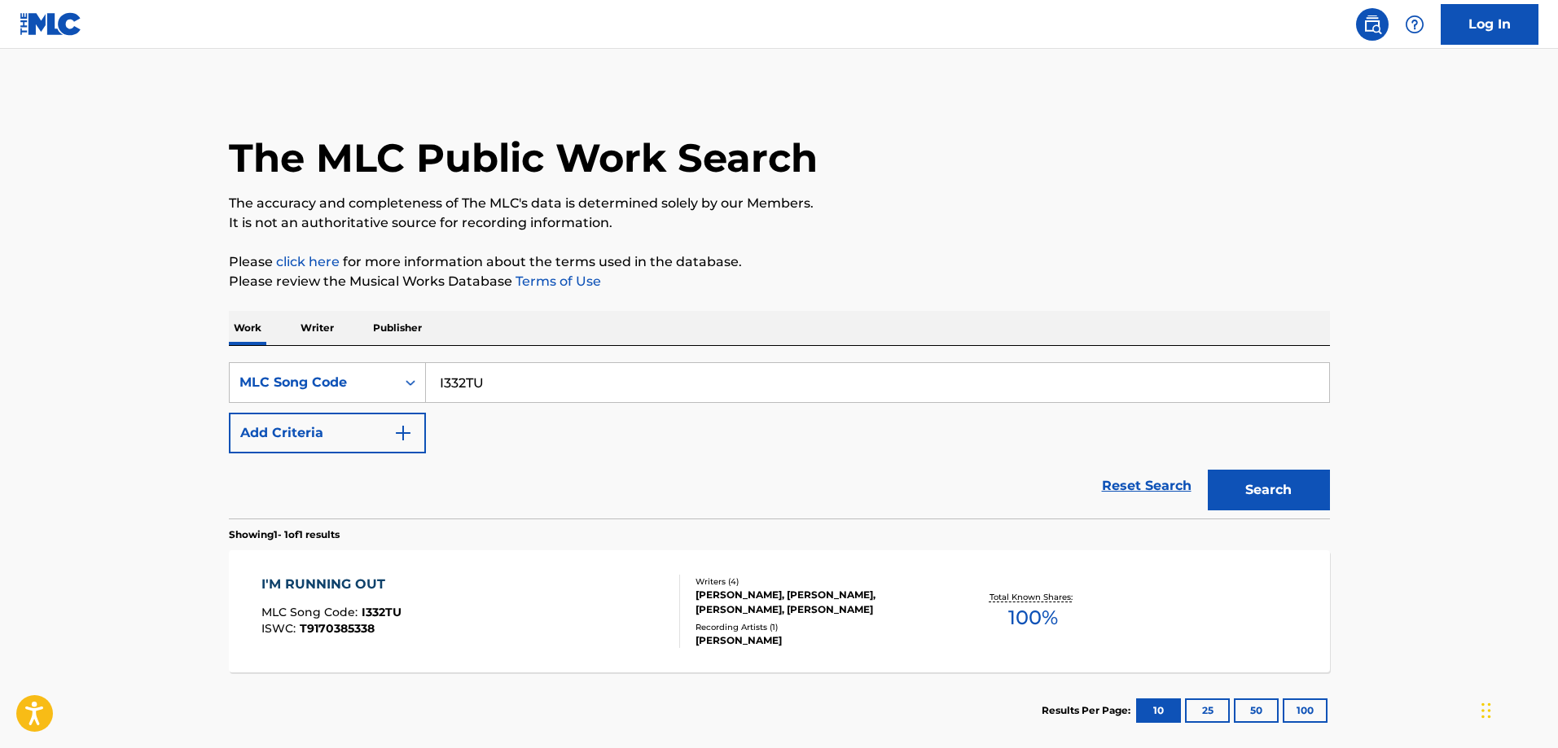
click at [568, 371] on input "I332TU" at bounding box center [877, 382] width 903 height 39
type input "WB9ME4"
click at [1208, 470] on button "Search" at bounding box center [1269, 490] width 122 height 41
click at [476, 581] on div "WHERE'S THE WEREWOLF PACK?" at bounding box center [383, 585] width 244 height 20
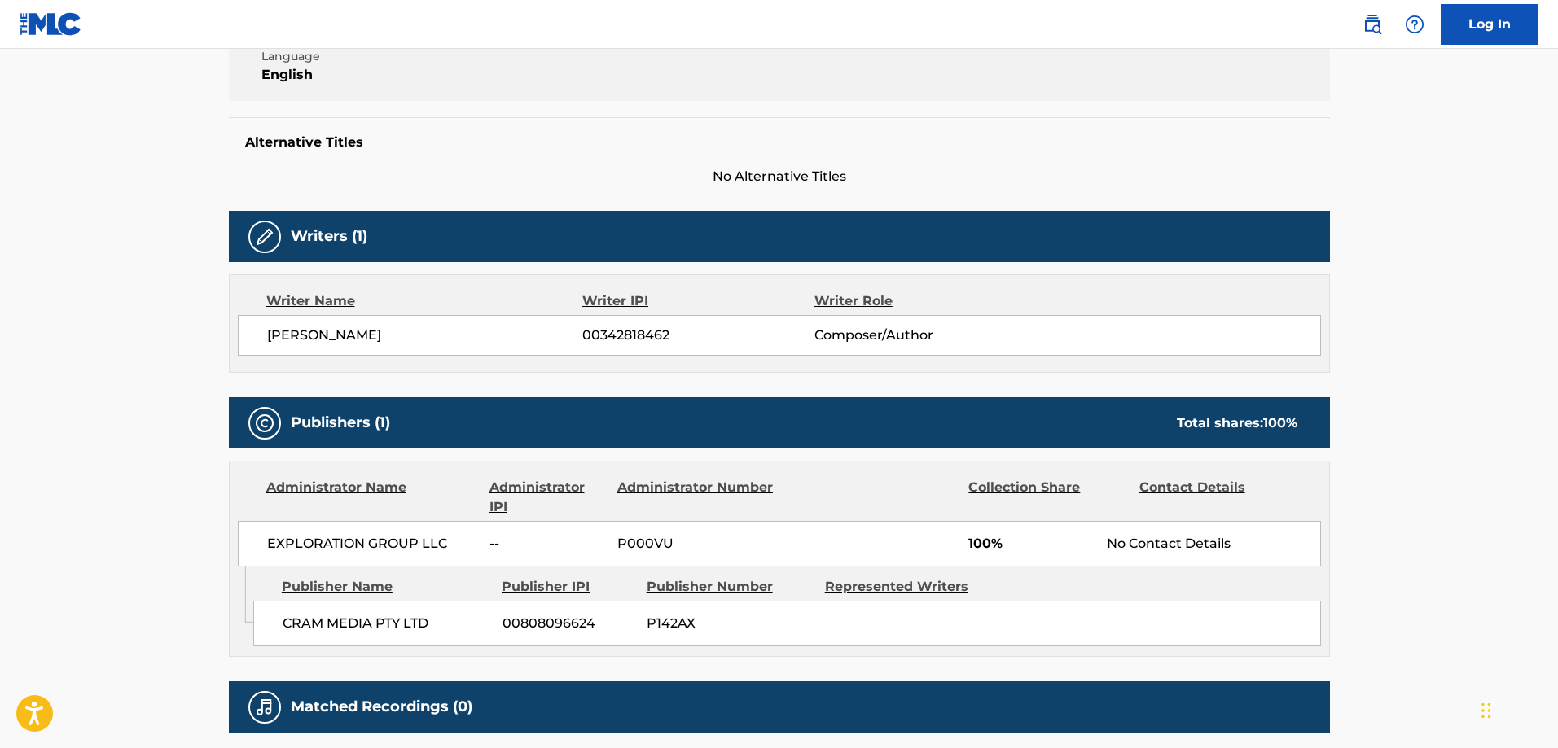
scroll to position [554, 0]
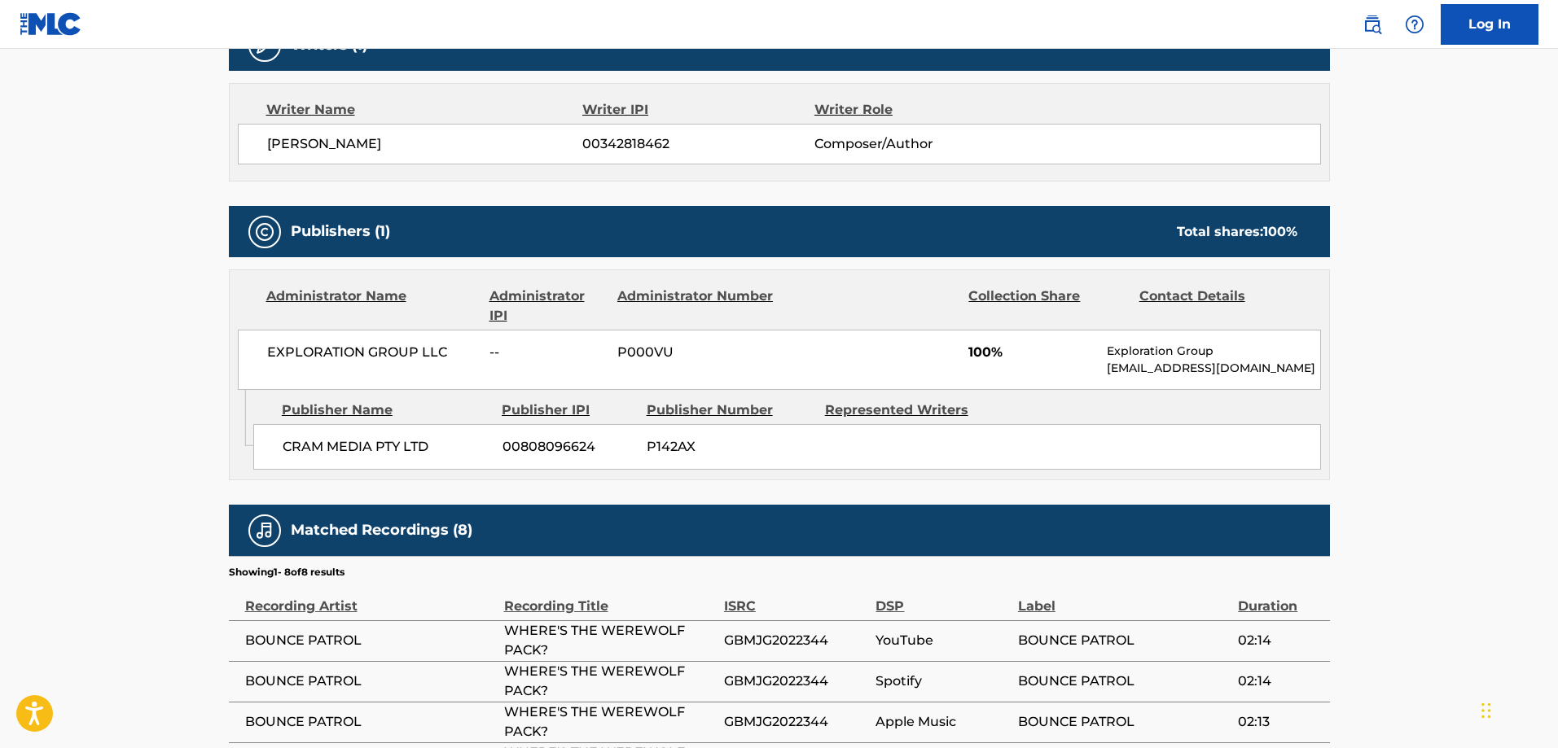
drag, startPoint x: 320, startPoint y: 431, endPoint x: 302, endPoint y: 436, distance: 18.8
click at [319, 431] on div "CRAM MEDIA PTY LTD 00808096624 P142AX" at bounding box center [787, 447] width 1068 height 46
click at [294, 444] on span "CRAM MEDIA PTY LTD" at bounding box center [387, 447] width 208 height 20
drag, startPoint x: 294, startPoint y: 444, endPoint x: 359, endPoint y: 438, distance: 65.4
click at [359, 438] on span "CRAM MEDIA PTY LTD" at bounding box center [387, 447] width 208 height 20
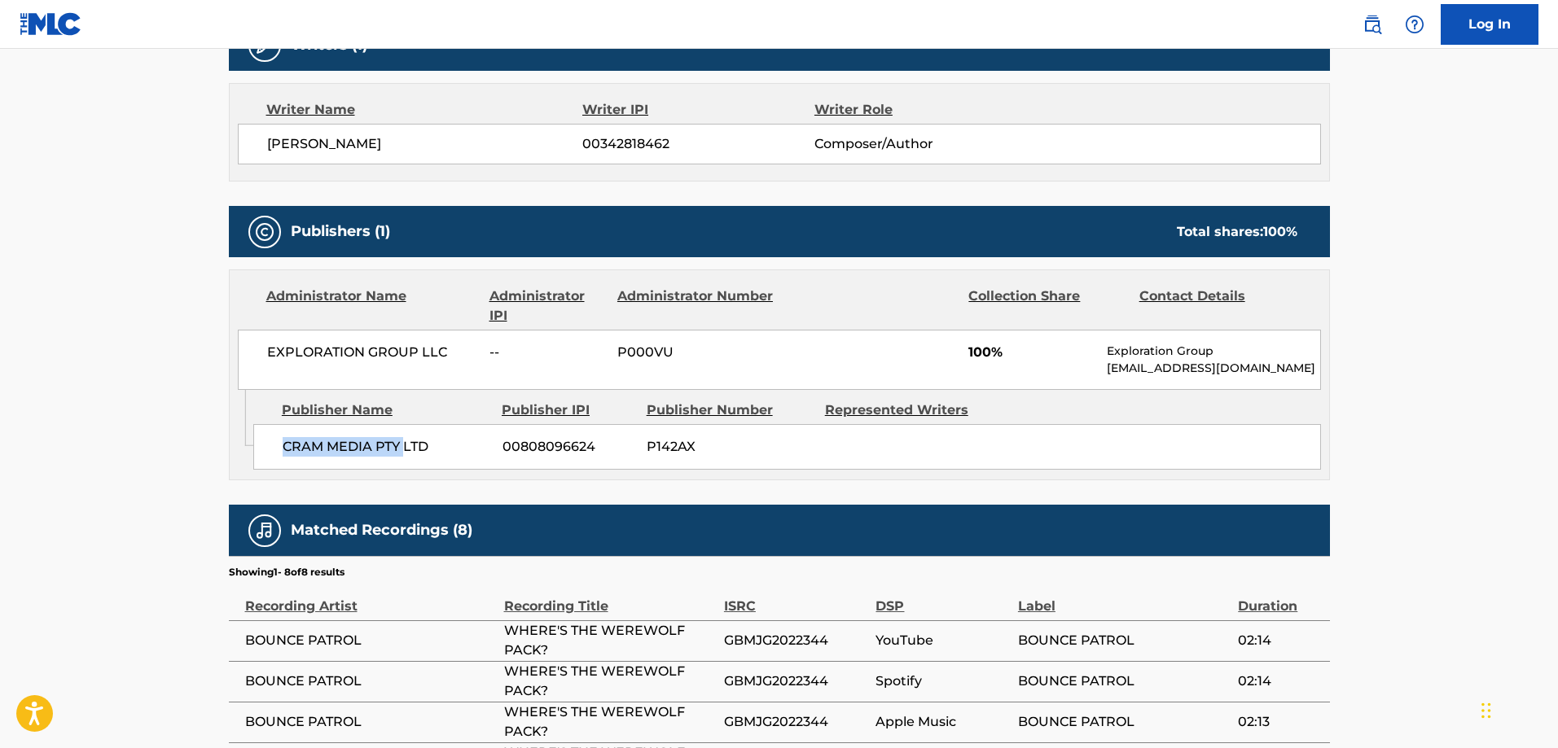
drag, startPoint x: 395, startPoint y: 452, endPoint x: 409, endPoint y: 447, distance: 14.7
click at [398, 450] on span "CRAM MEDIA PTY LTD" at bounding box center [387, 447] width 208 height 20
click at [410, 446] on span "CRAM MEDIA PTY LTD" at bounding box center [387, 447] width 208 height 20
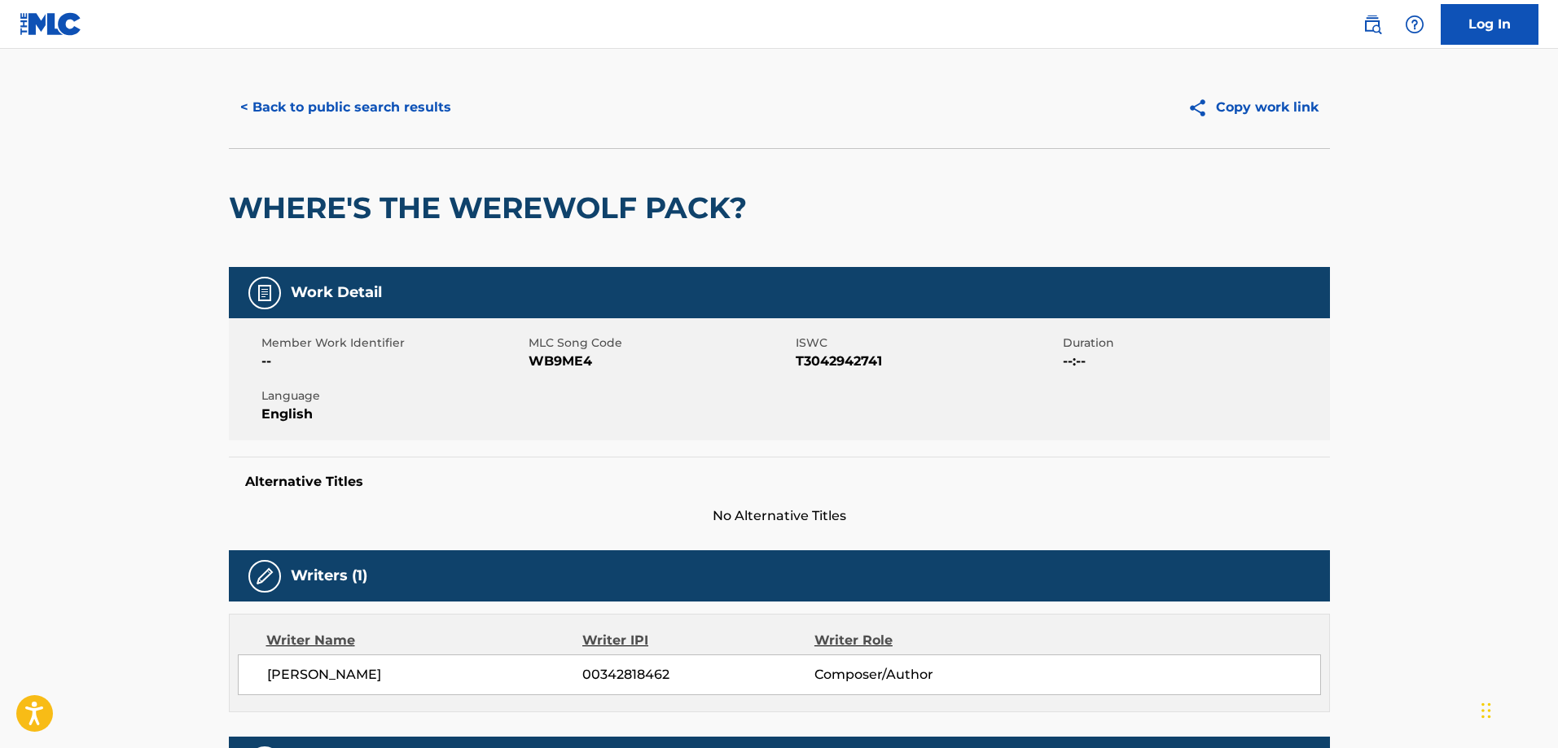
scroll to position [0, 0]
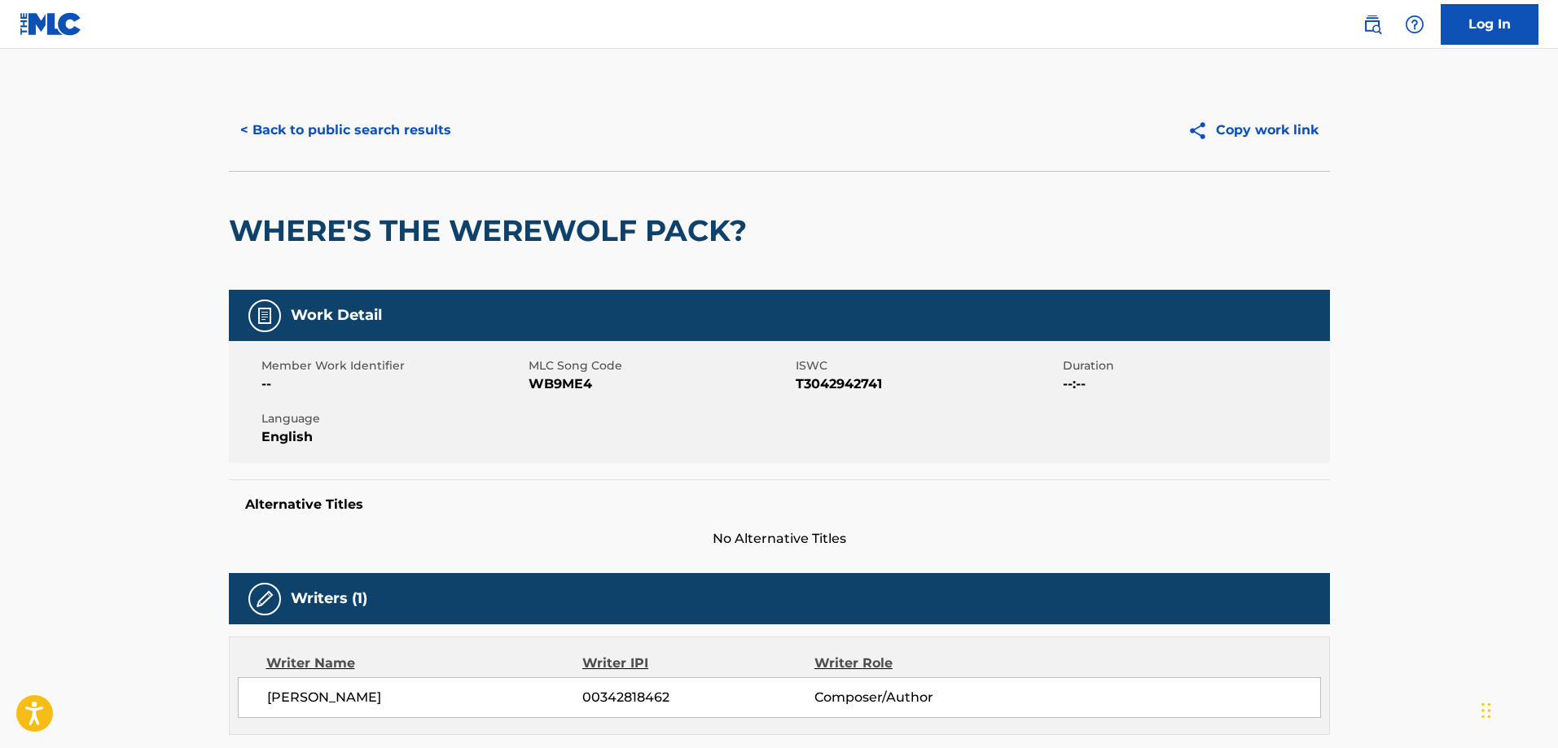
click at [418, 139] on button "< Back to public search results" at bounding box center [346, 130] width 234 height 41
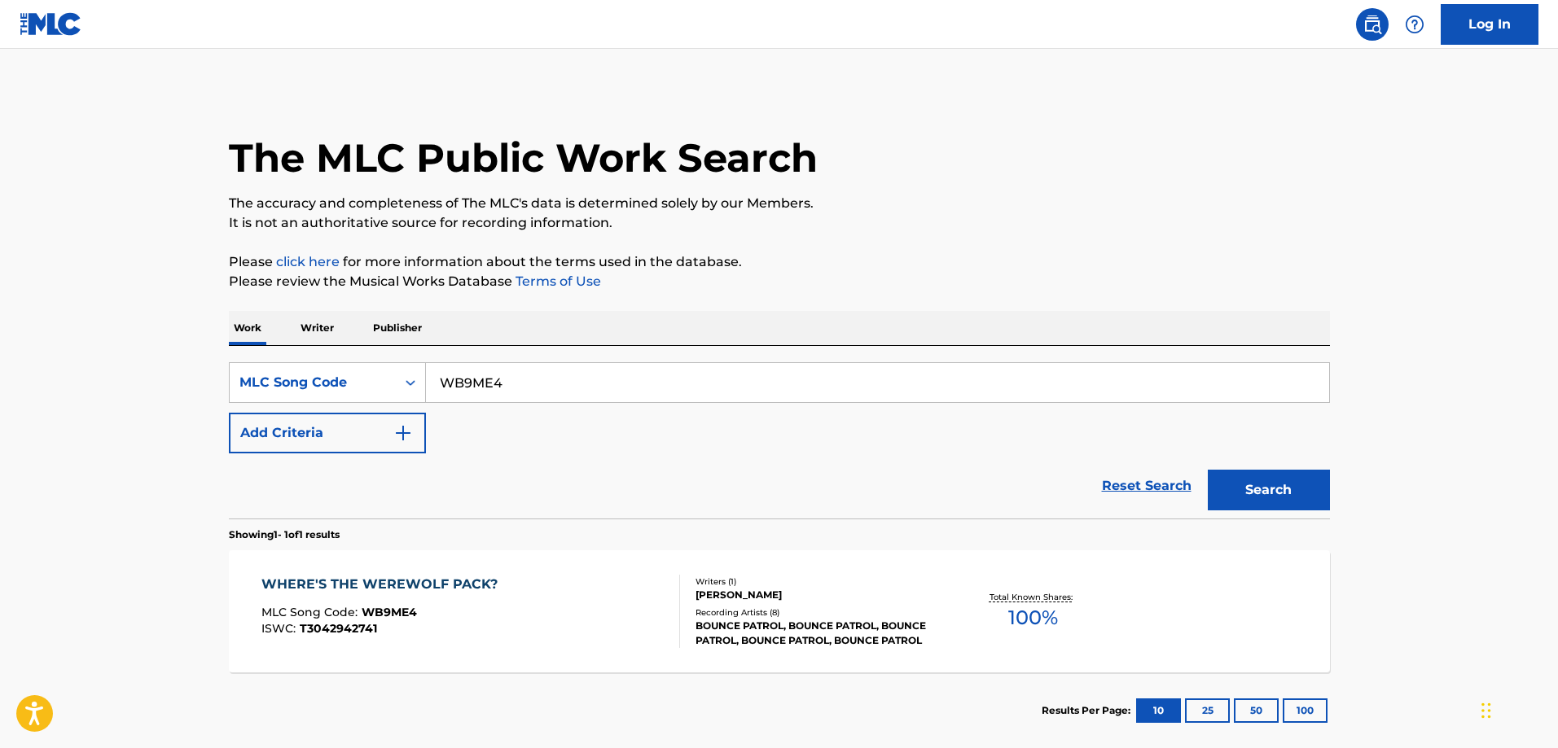
click at [576, 406] on div "SearchWithCriteria72954e8b-957c-4fbd-a464-474444d8c329 MLC Song Code WB9ME4 Add…" at bounding box center [779, 407] width 1101 height 91
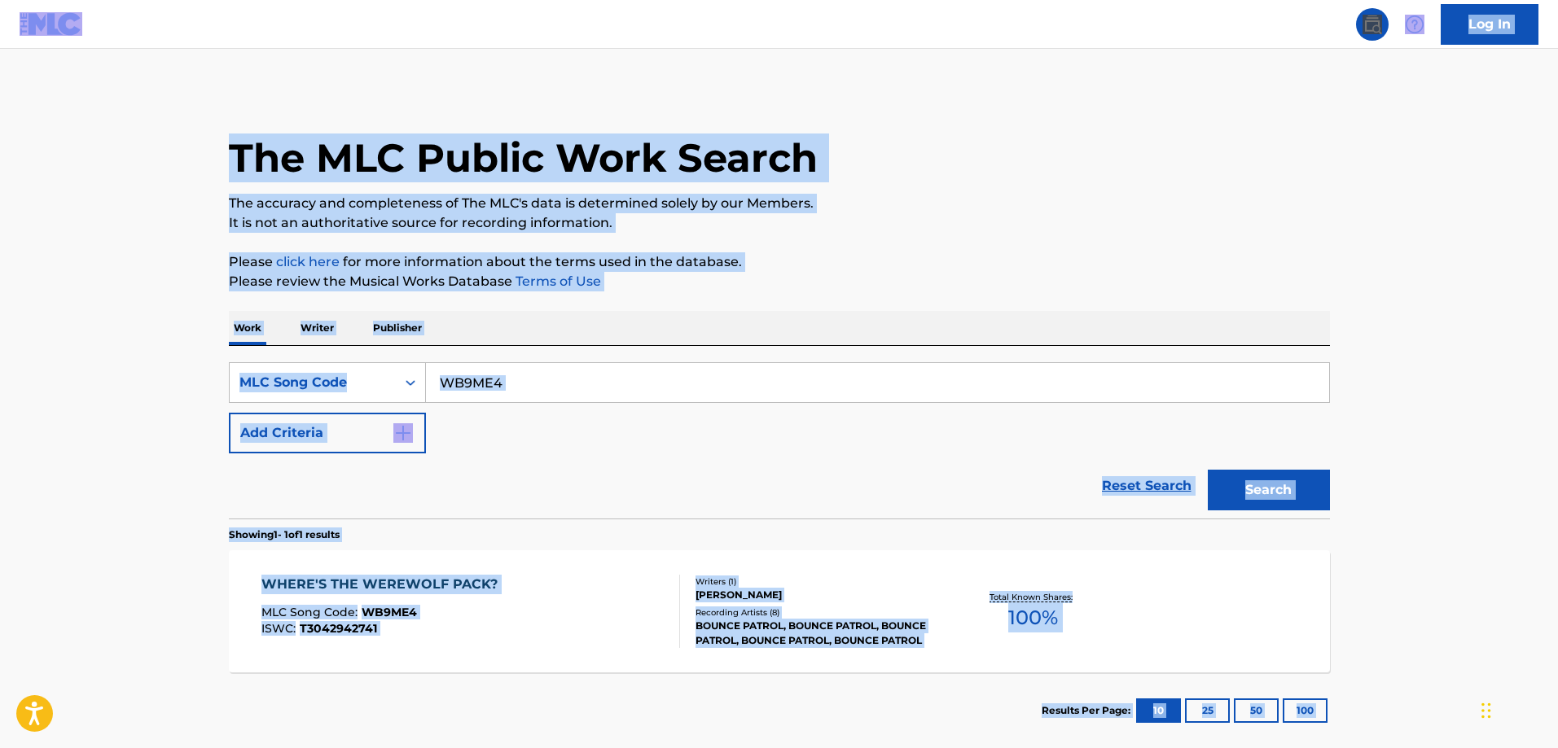
click at [578, 393] on input "WB9ME4" at bounding box center [877, 382] width 903 height 39
click at [577, 393] on input "WB9ME4" at bounding box center [877, 382] width 903 height 39
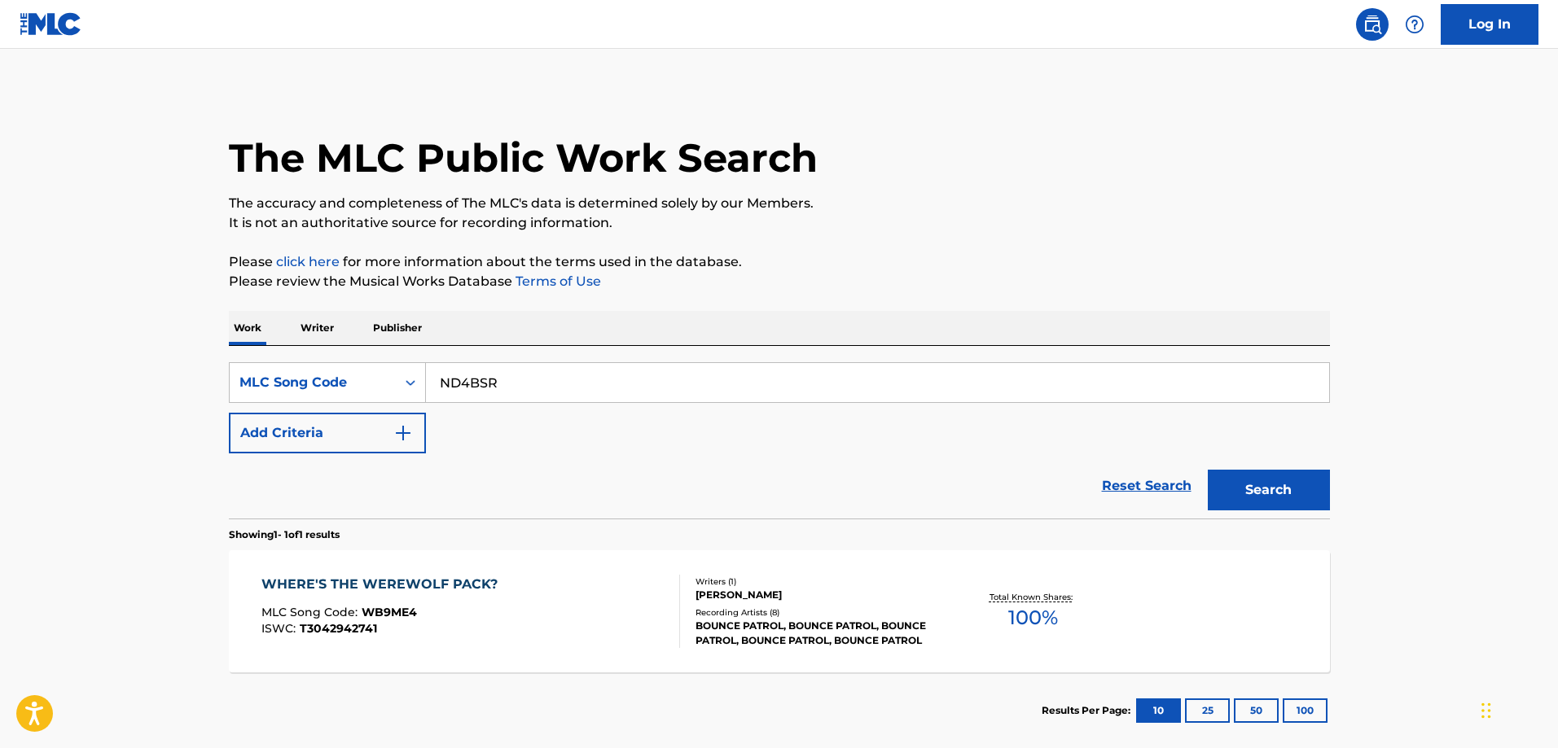
type input "ND4BSR"
click at [1208, 470] on button "Search" at bounding box center [1269, 490] width 122 height 41
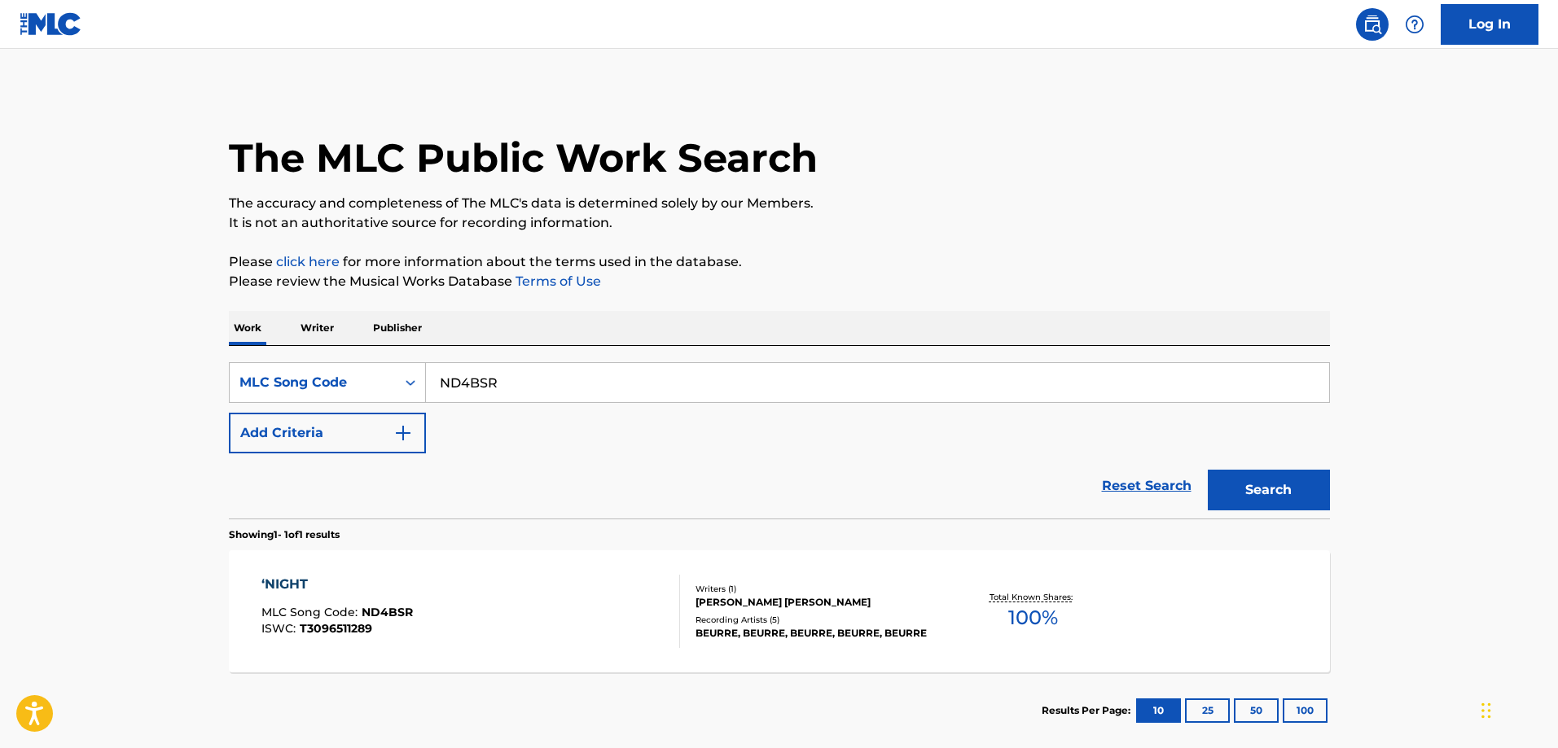
click at [443, 570] on div "‘NIGHT MLC Song Code : ND4BSR ISWC : T3096511289 Writers ( 1 ) ISAAC ROBERT MUR…" at bounding box center [779, 612] width 1101 height 122
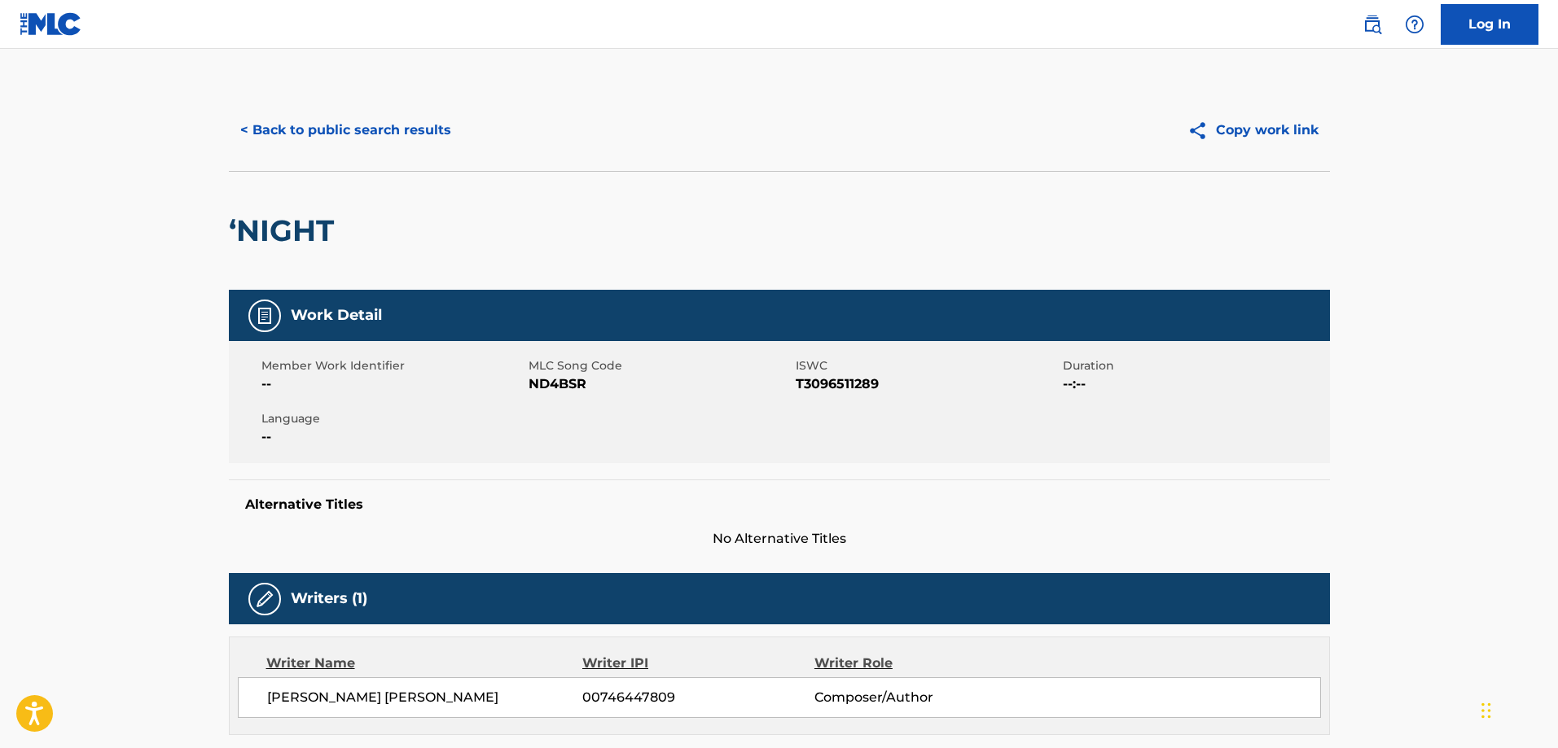
click at [371, 127] on button "< Back to public search results" at bounding box center [346, 130] width 234 height 41
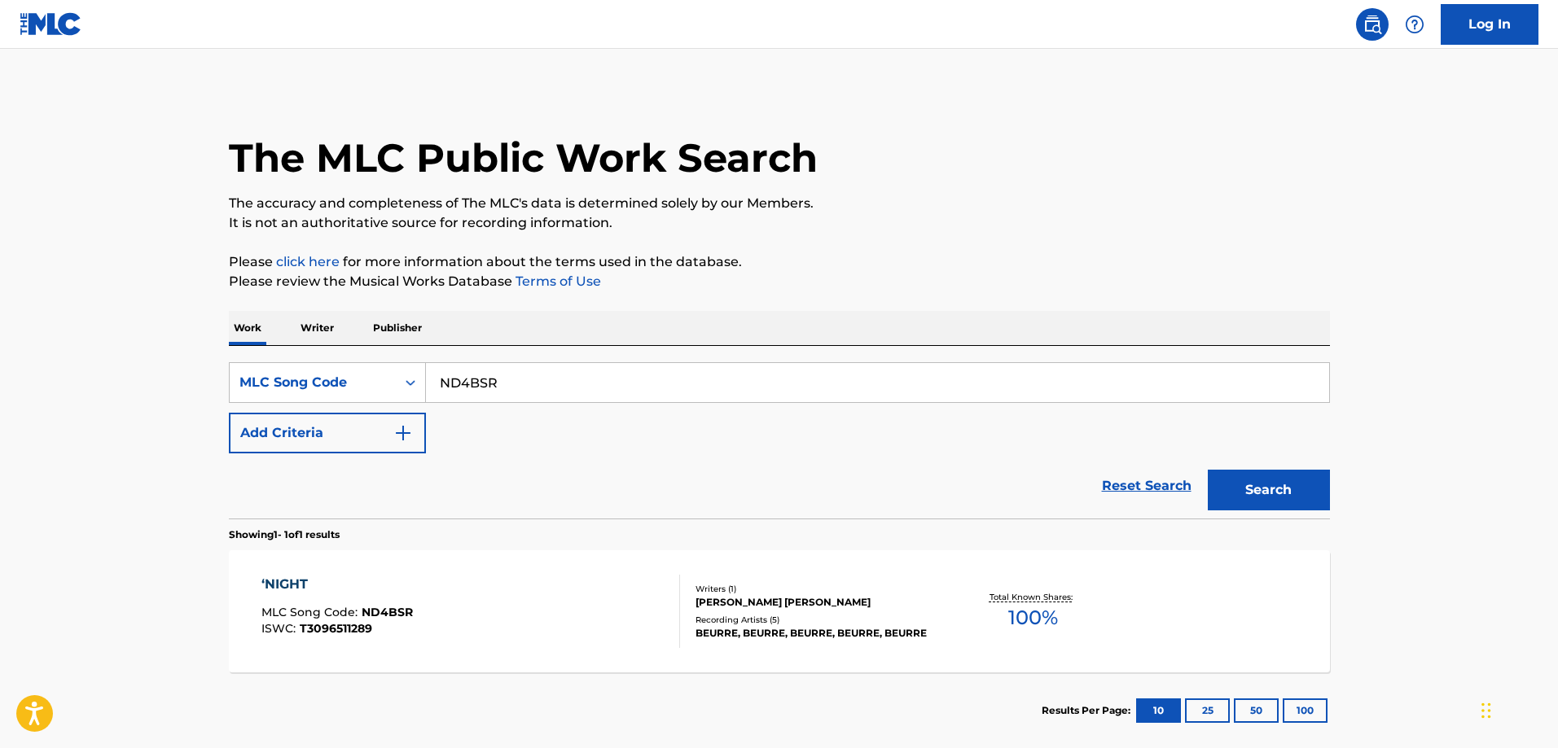
click at [529, 362] on div "ND4BSR" at bounding box center [878, 382] width 904 height 41
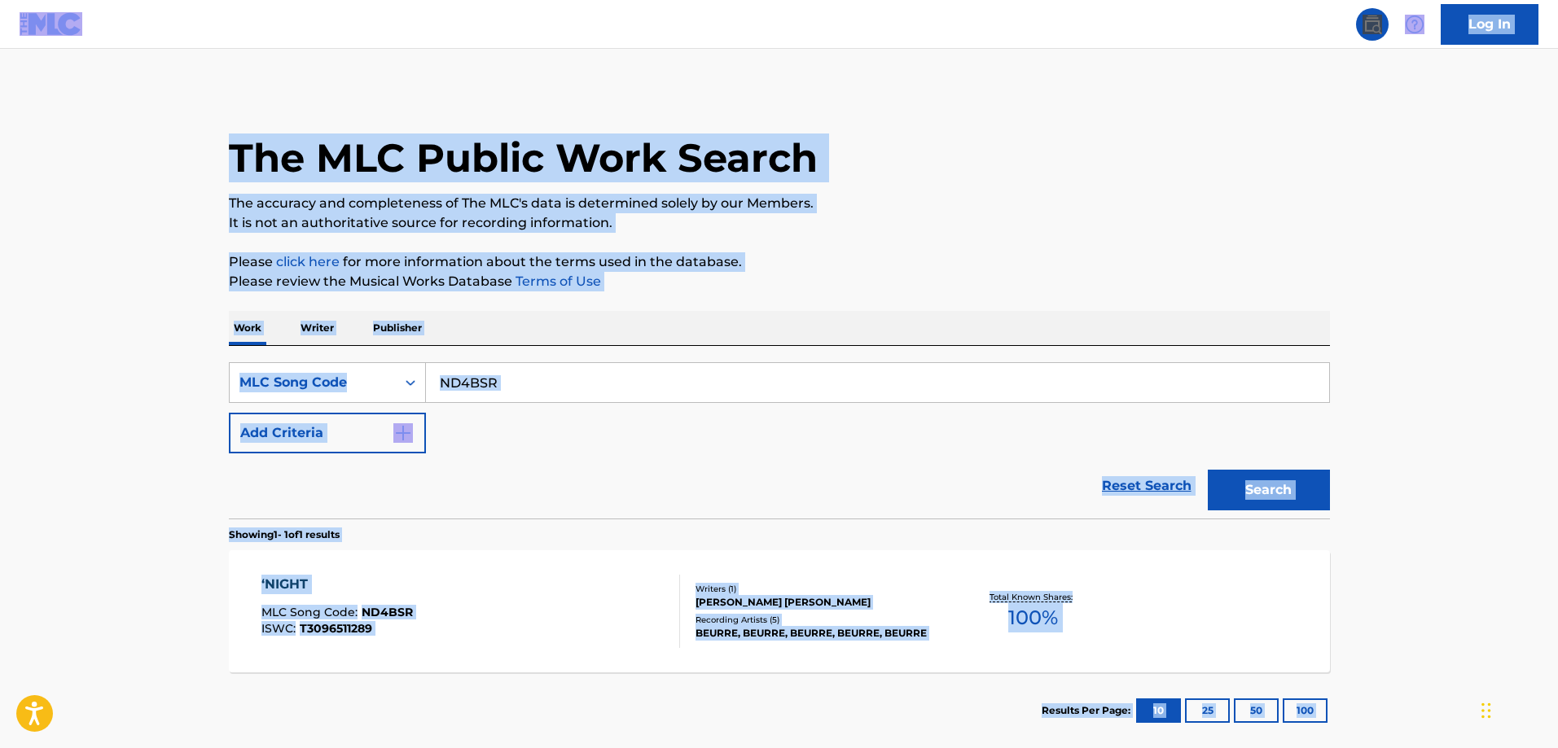
click at [544, 375] on input "ND4BSR" at bounding box center [877, 382] width 903 height 39
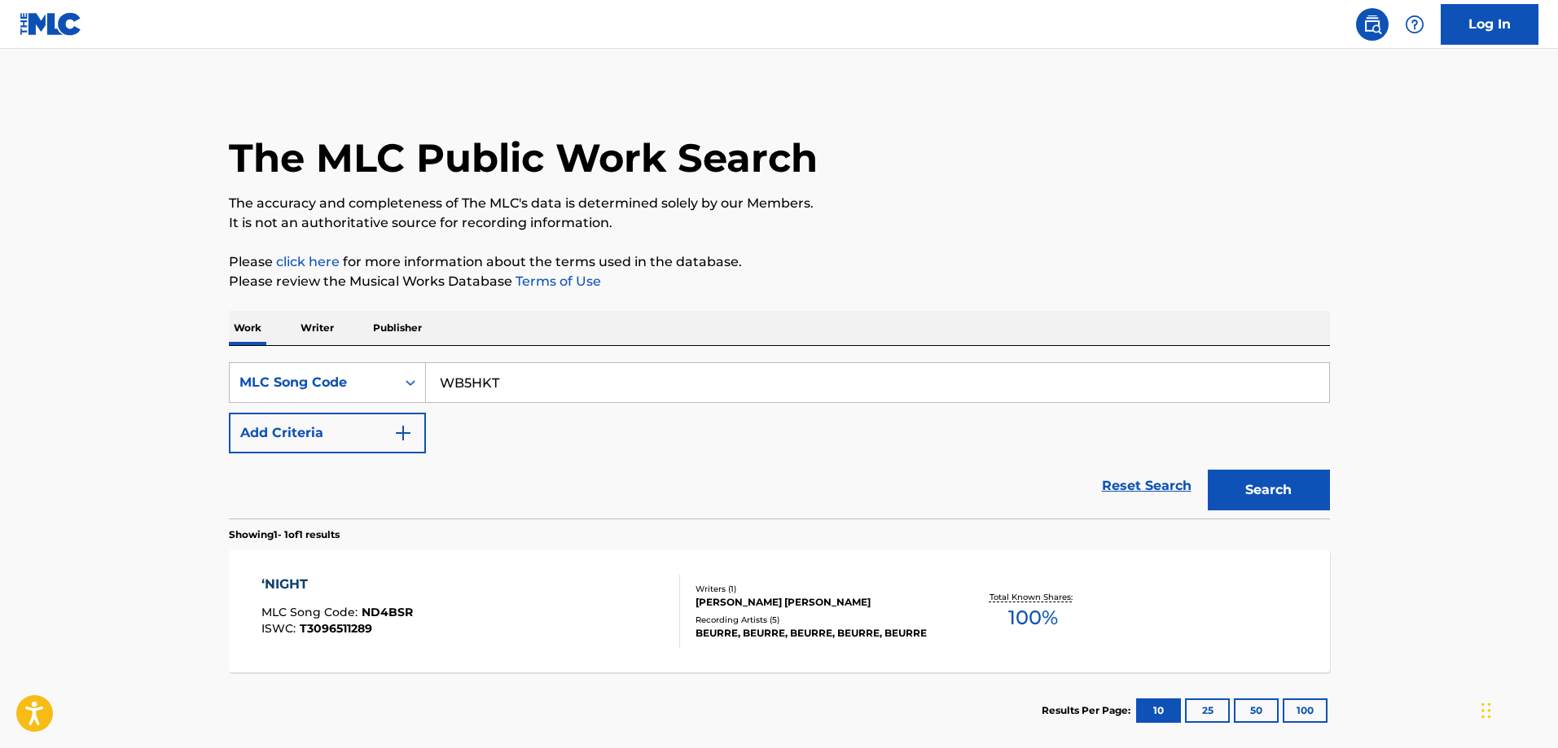
type input "WB5HKT"
click at [1208, 470] on button "Search" at bounding box center [1269, 490] width 122 height 41
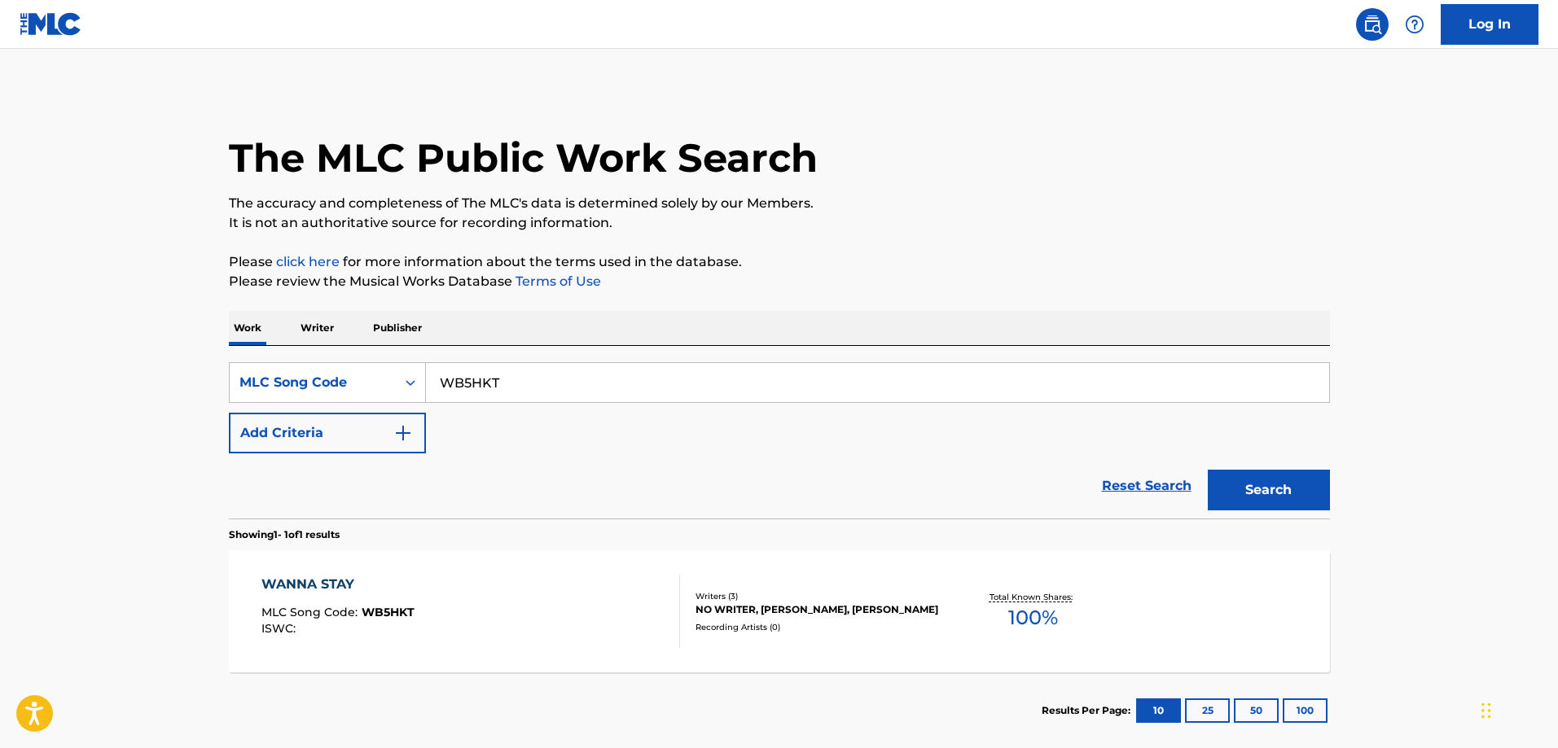
click at [423, 581] on div "WANNA STAY MLC Song Code : WB5HKT ISWC :" at bounding box center [470, 611] width 419 height 73
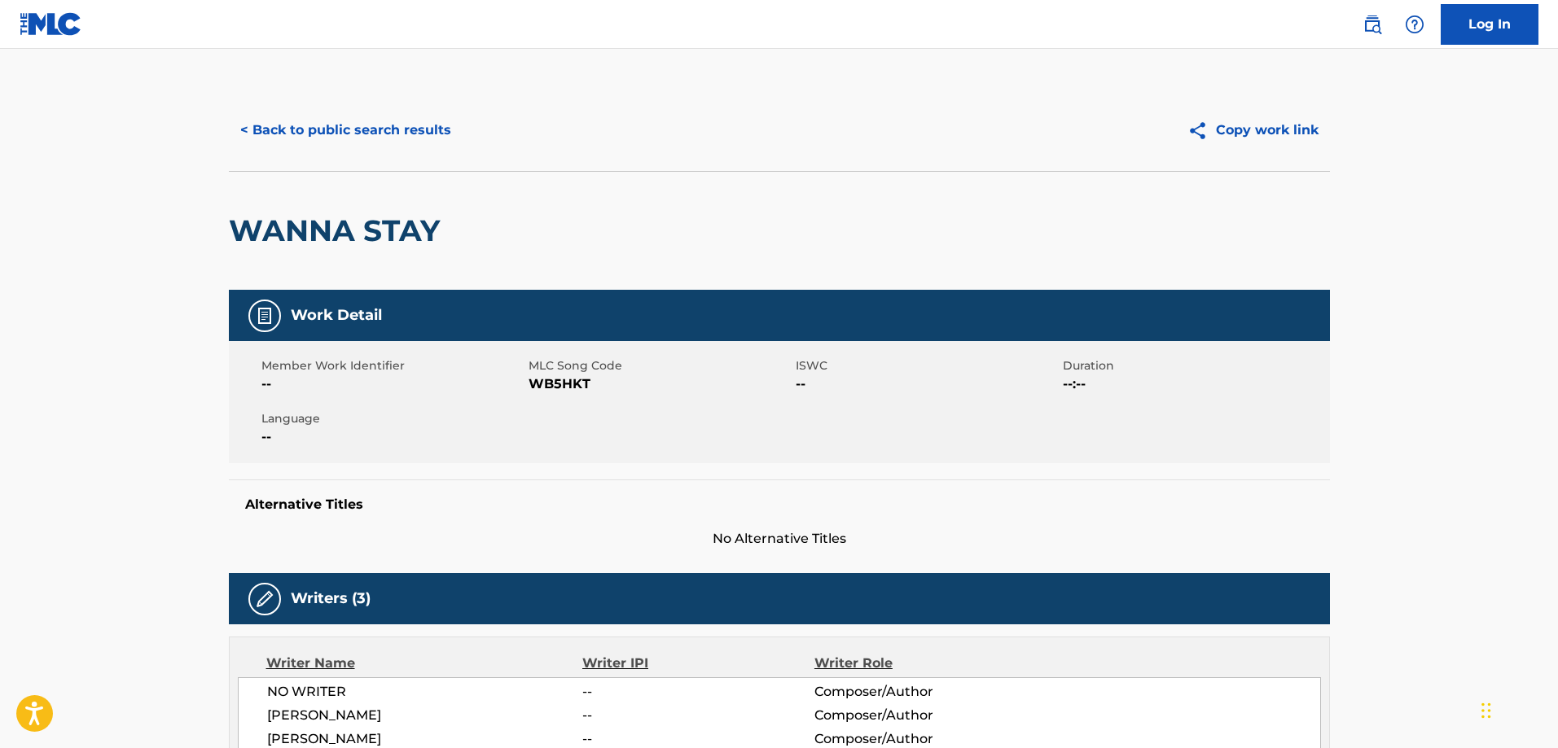
click at [355, 132] on button "< Back to public search results" at bounding box center [346, 130] width 234 height 41
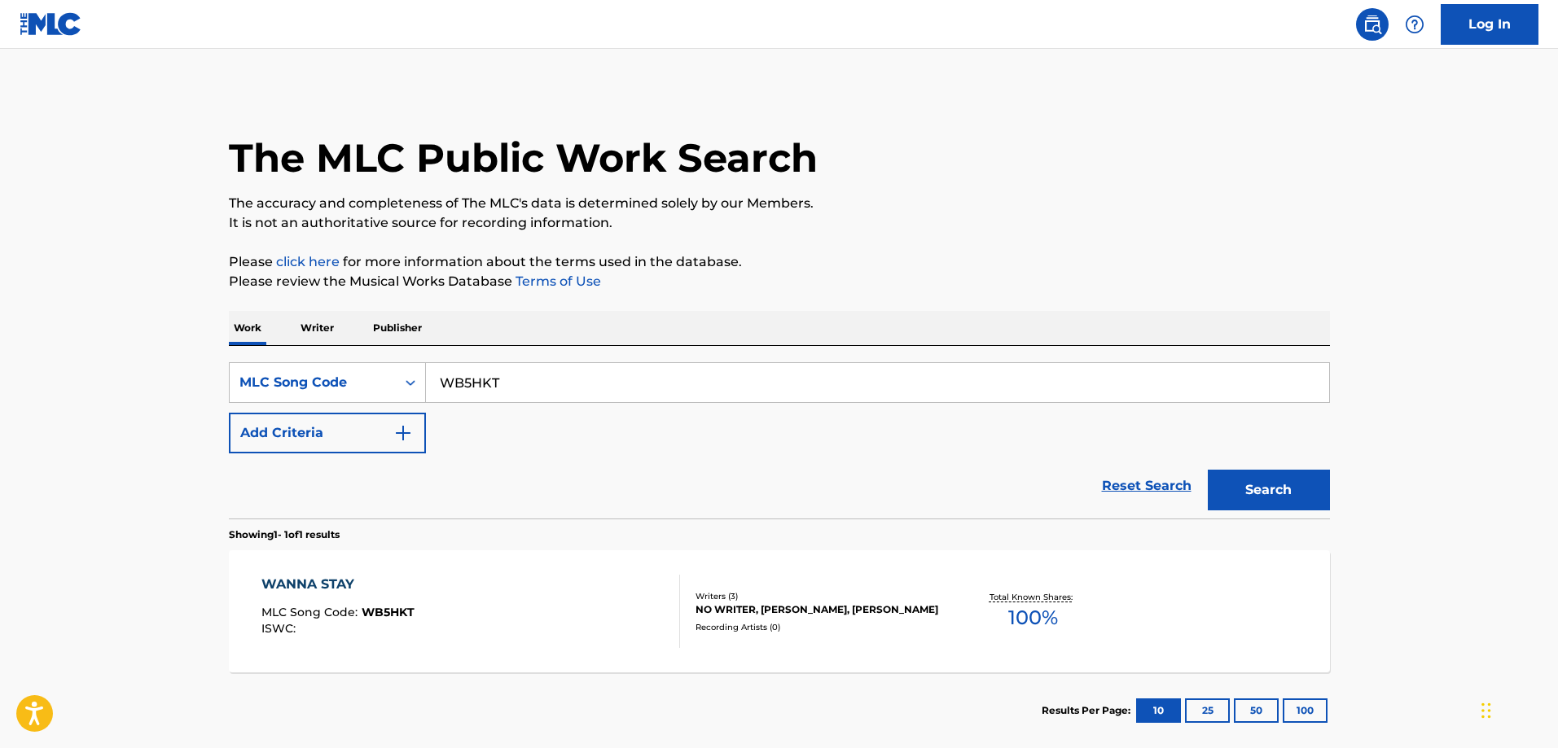
click at [594, 404] on div "SearchWithCriteria72954e8b-957c-4fbd-a464-474444d8c329 MLC Song Code WB5HKT Add…" at bounding box center [779, 407] width 1101 height 91
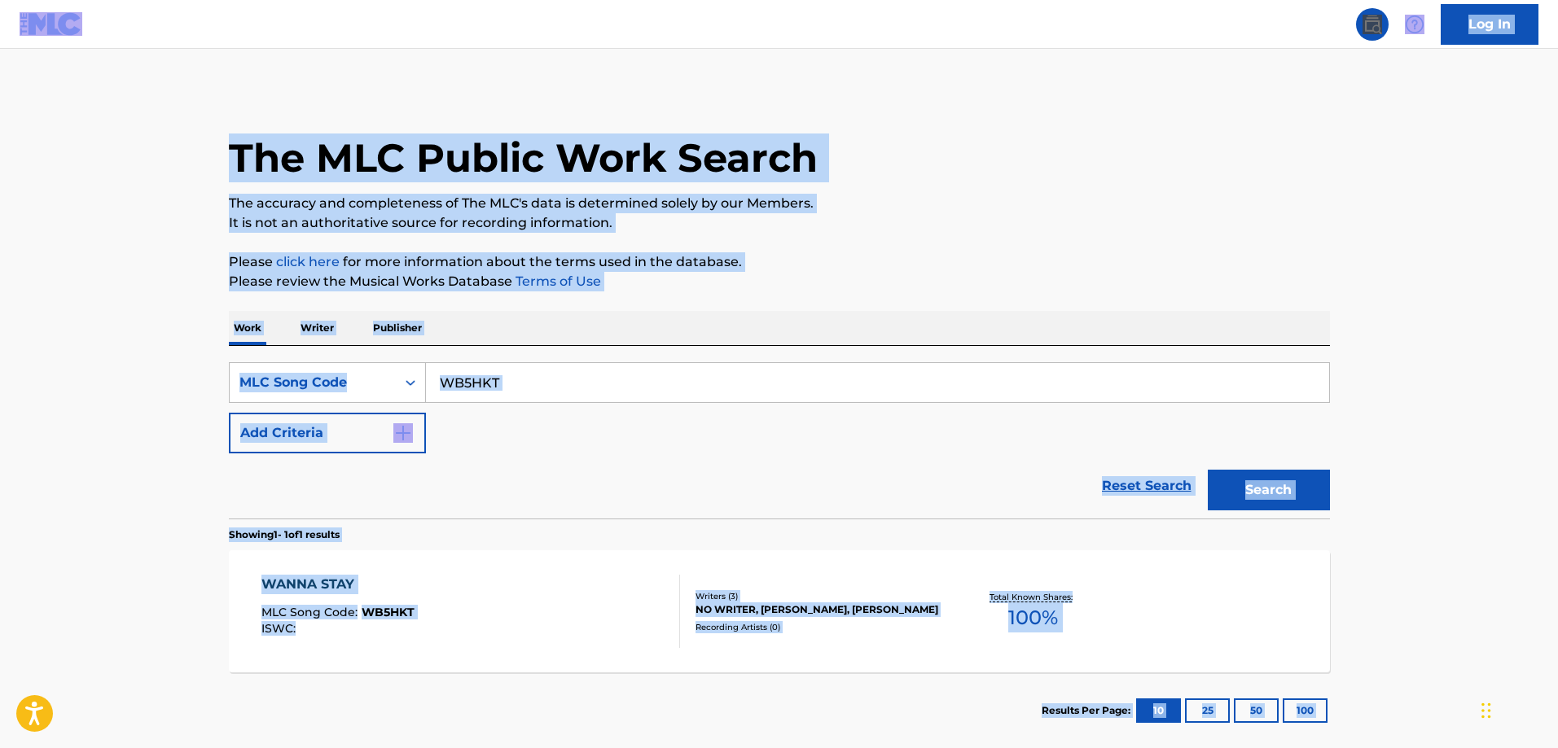
click at [614, 369] on input "WB5HKT" at bounding box center [877, 382] width 903 height 39
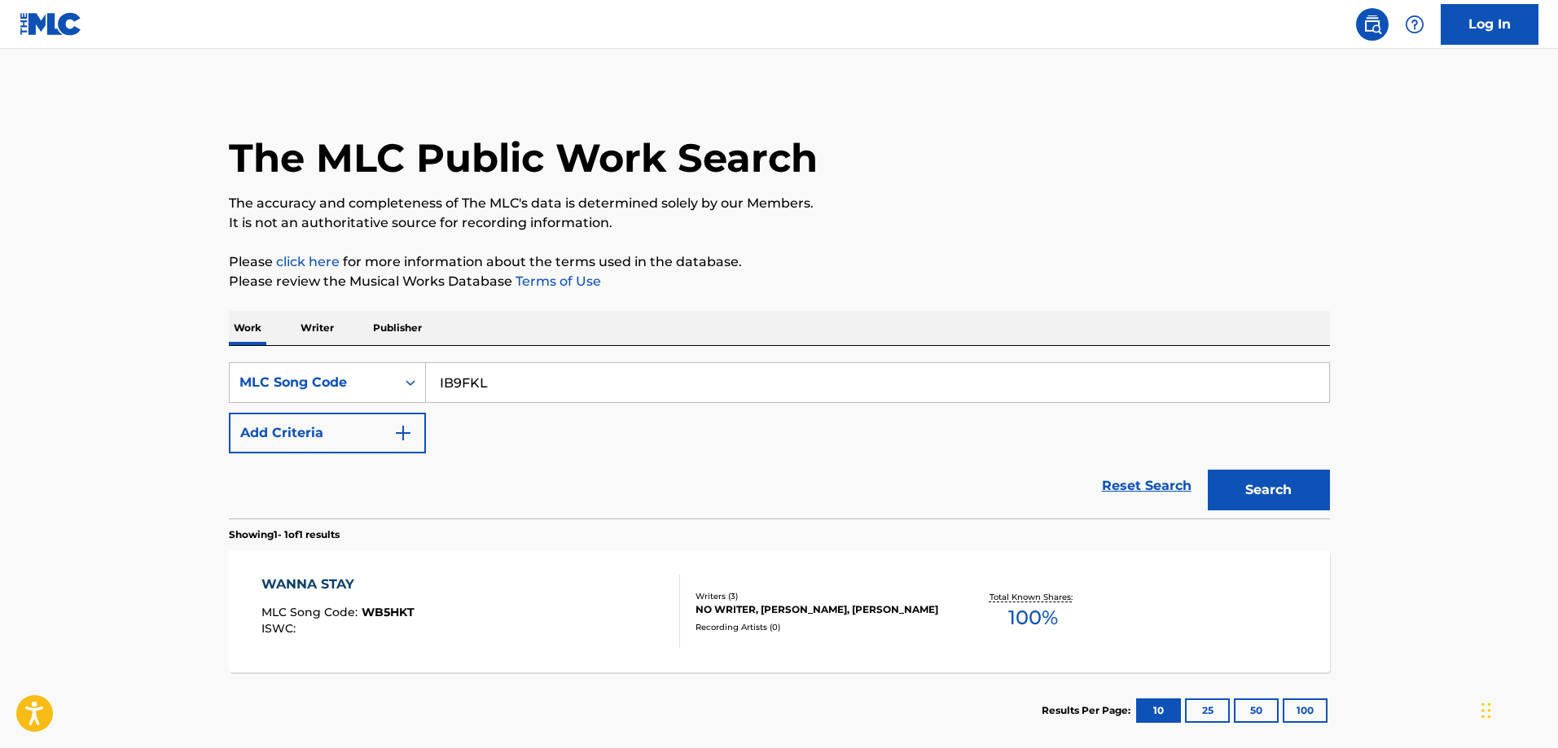
type input "IB9FKL"
click at [1208, 470] on button "Search" at bounding box center [1269, 490] width 122 height 41
click at [445, 590] on div "I'VE GOT YOUR MEDICINE MLC Song Code : IB9FKL ISWC :" at bounding box center [470, 611] width 419 height 73
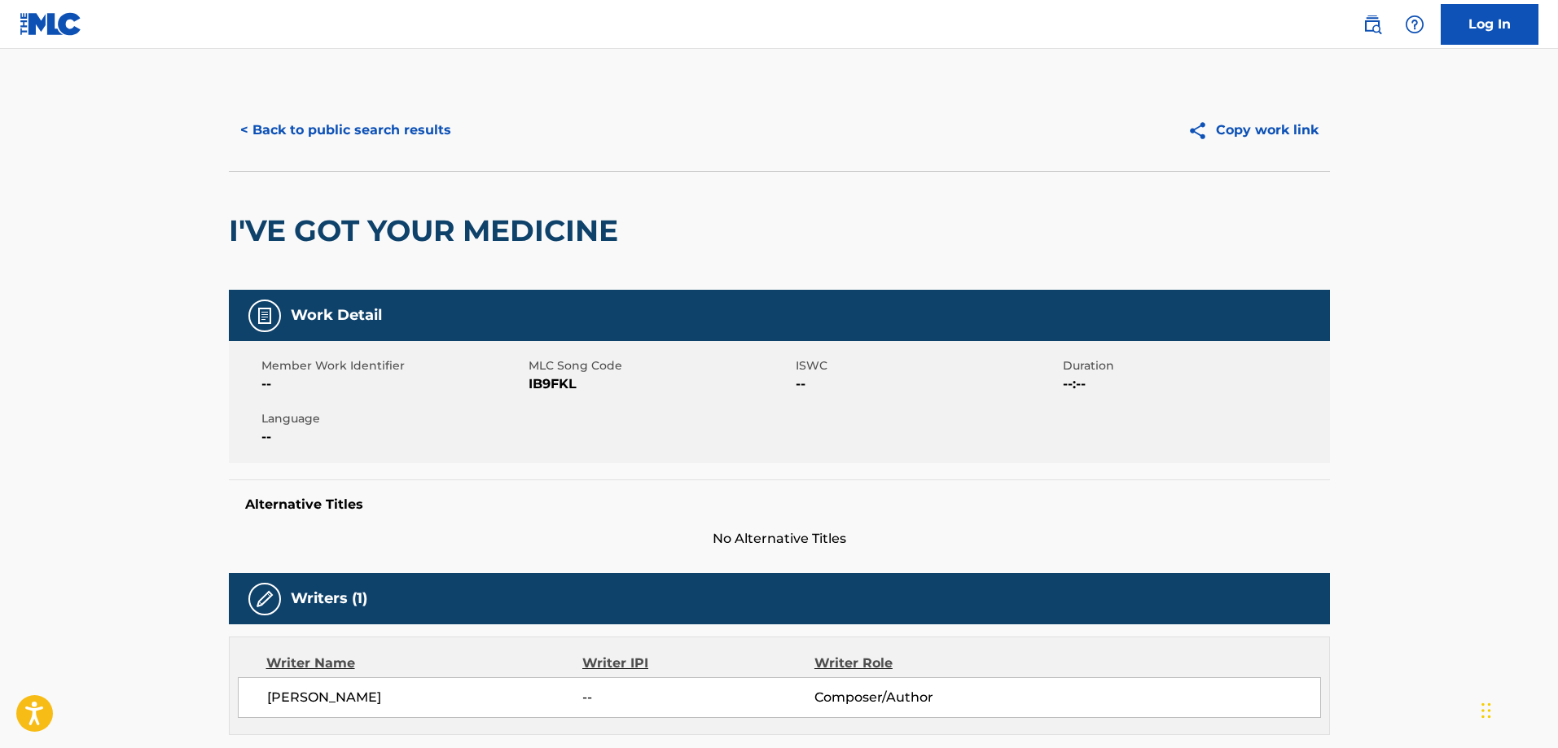
click at [357, 147] on button "< Back to public search results" at bounding box center [346, 130] width 234 height 41
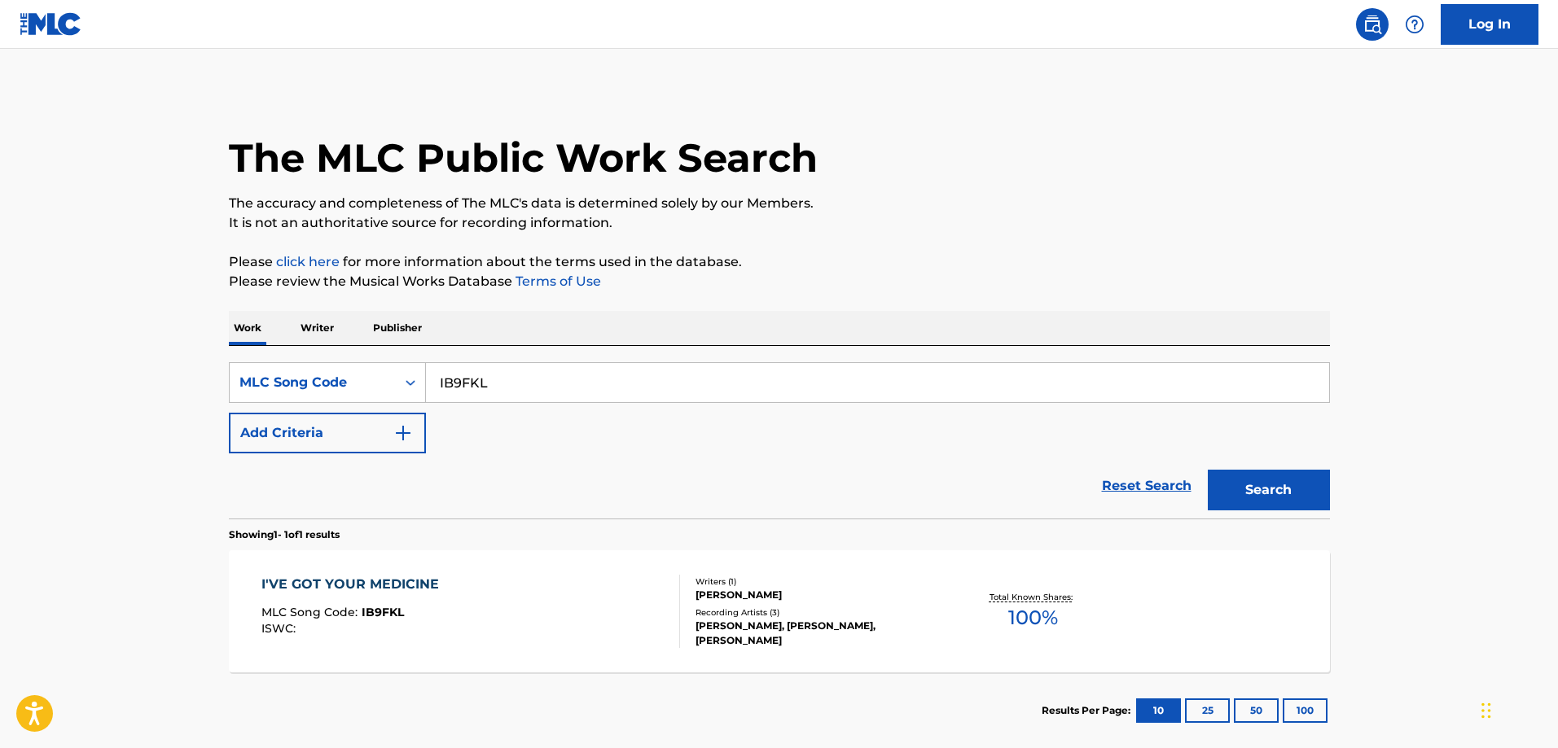
drag, startPoint x: 510, startPoint y: 408, endPoint x: 538, endPoint y: 394, distance: 31.7
click at [510, 407] on div "SearchWithCriteria72954e8b-957c-4fbd-a464-474444d8c329 MLC Song Code IB9FKL Add…" at bounding box center [779, 407] width 1101 height 91
click at [538, 394] on input "IB9FKL" at bounding box center [877, 382] width 903 height 39
type input "O3512C"
click at [1208, 470] on button "Search" at bounding box center [1269, 490] width 122 height 41
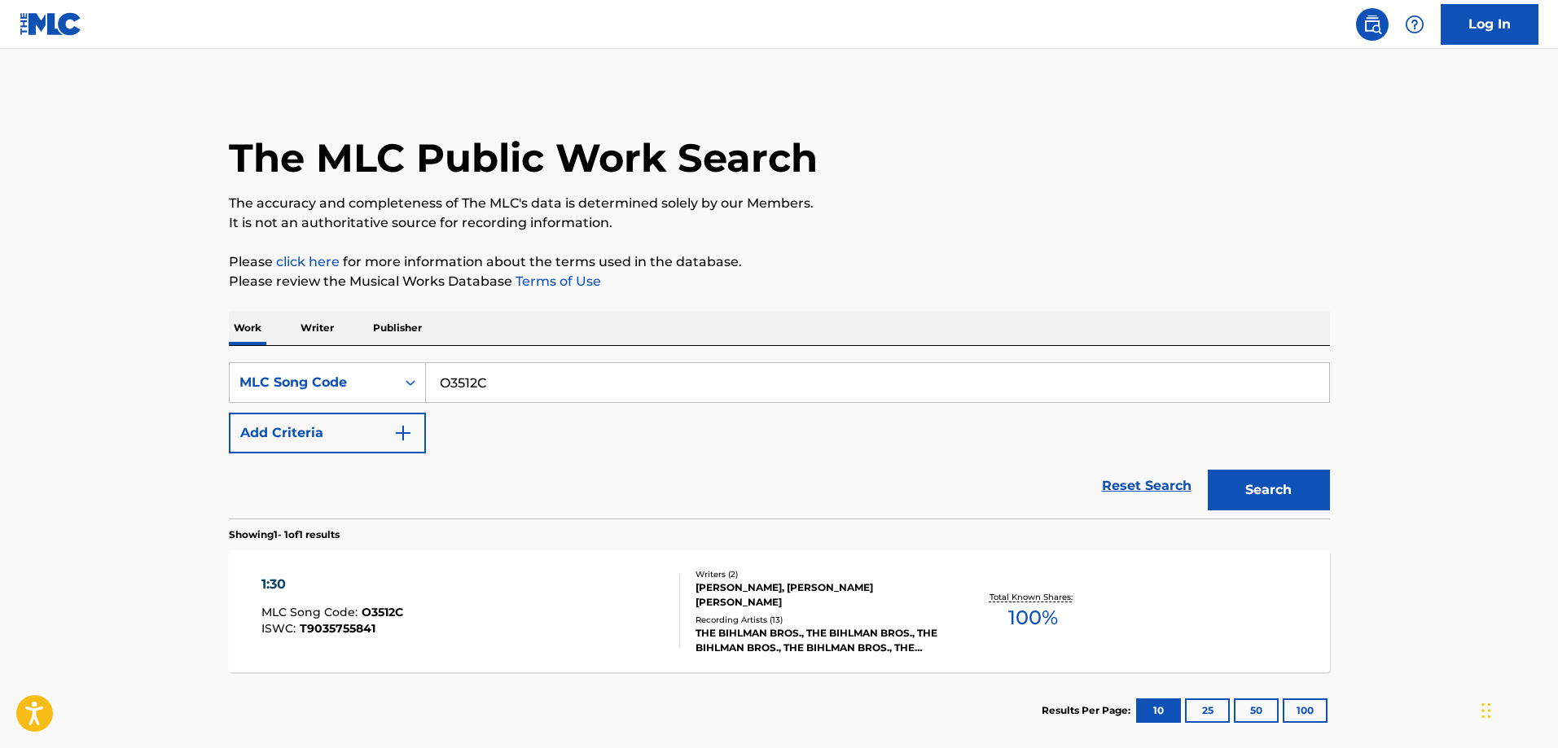
click at [401, 581] on div "1:30" at bounding box center [332, 585] width 142 height 20
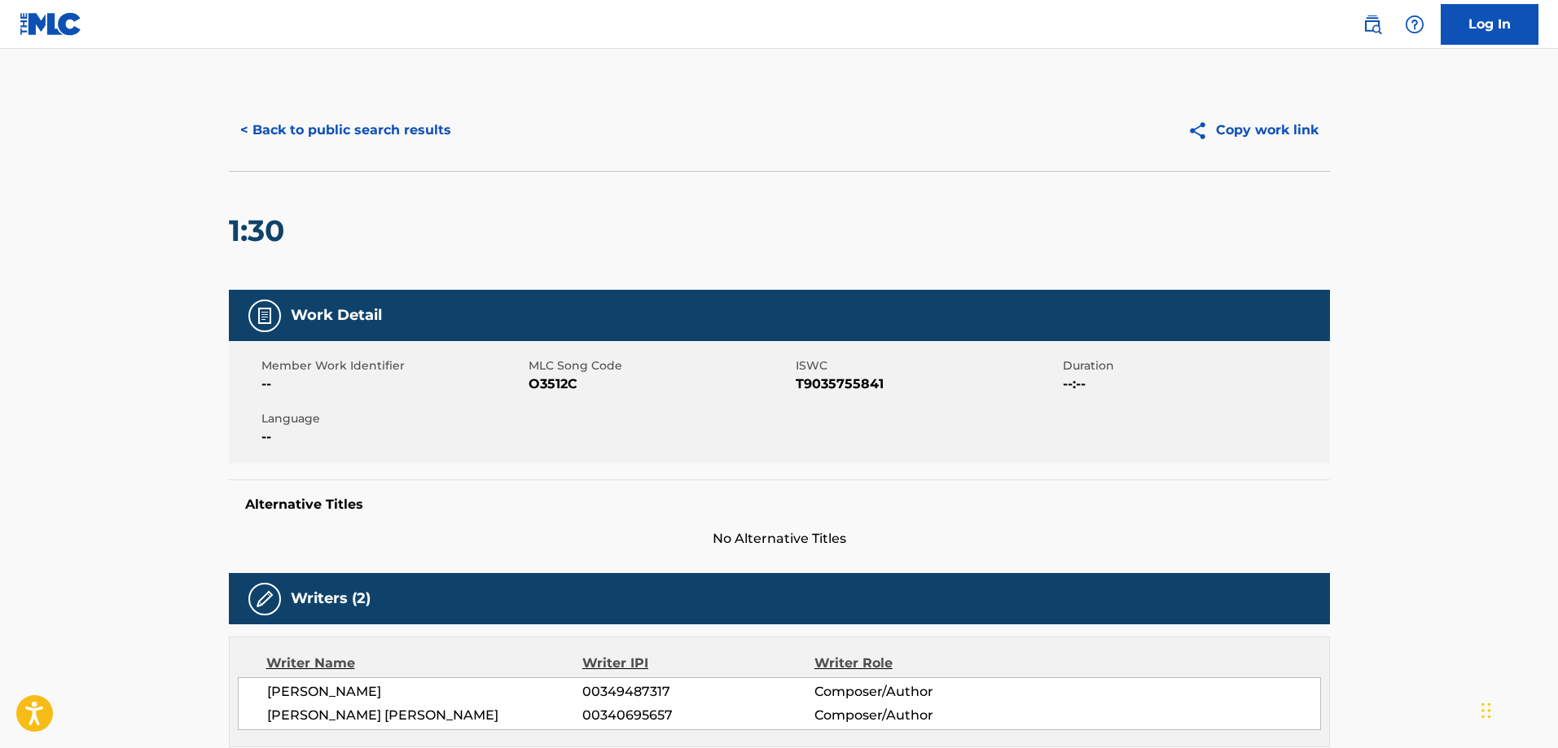
click at [333, 136] on button "< Back to public search results" at bounding box center [346, 130] width 234 height 41
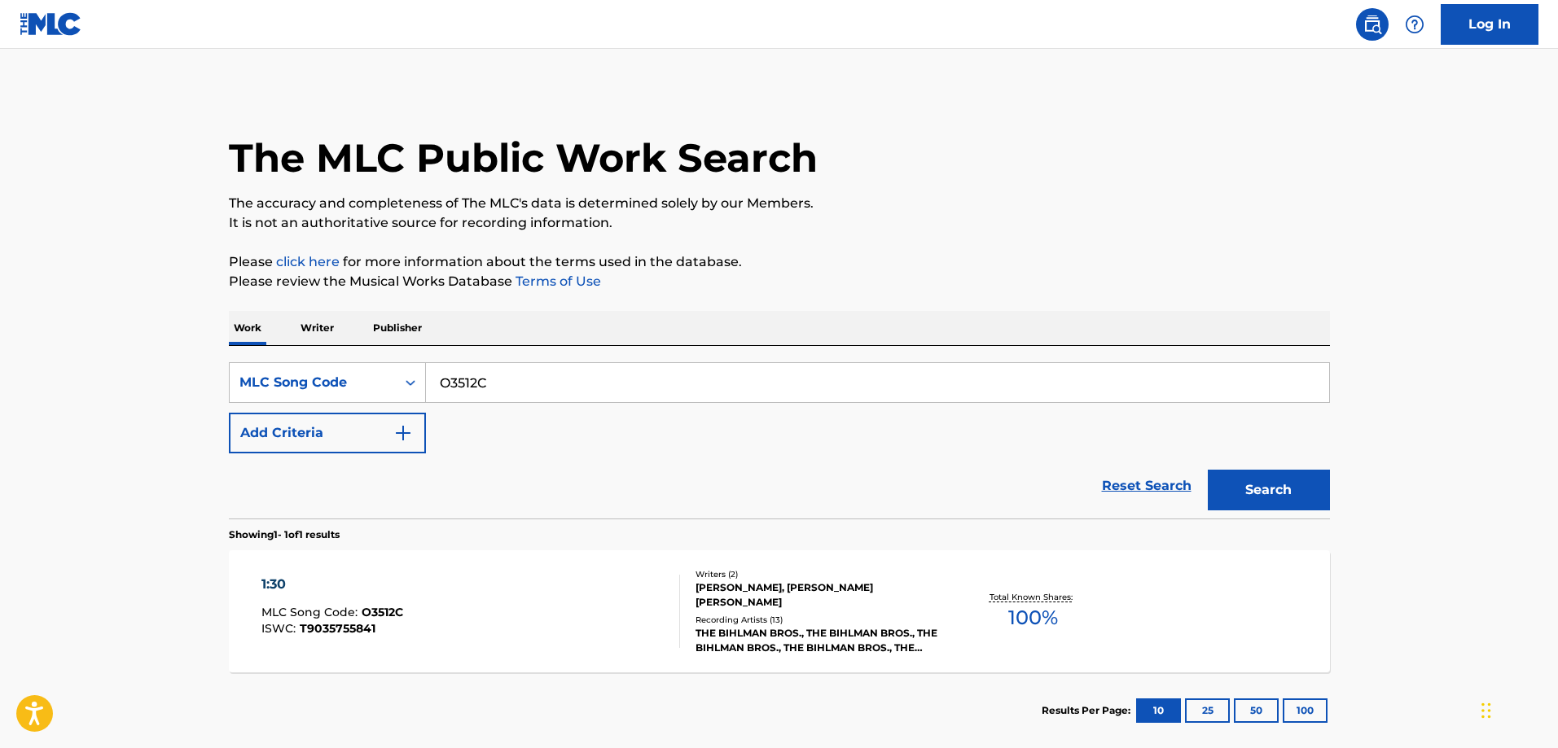
click at [561, 396] on input "O3512C" at bounding box center [877, 382] width 903 height 39
type input "MA7LWK"
click at [1208, 470] on button "Search" at bounding box center [1269, 490] width 122 height 41
click at [386, 581] on div "MIDNIGHT OIL AND WATER" at bounding box center [358, 585] width 195 height 20
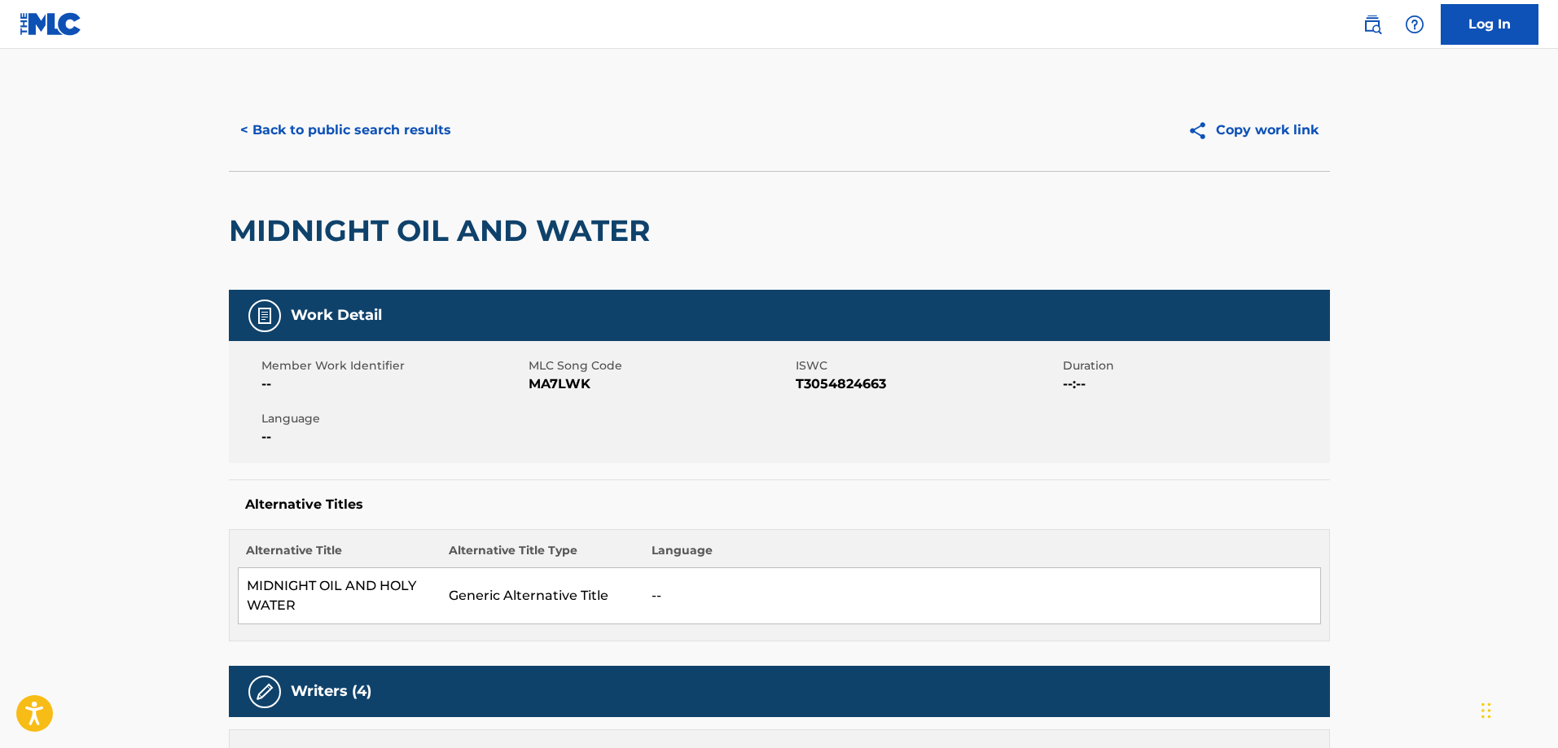
click at [348, 130] on button "< Back to public search results" at bounding box center [346, 130] width 234 height 41
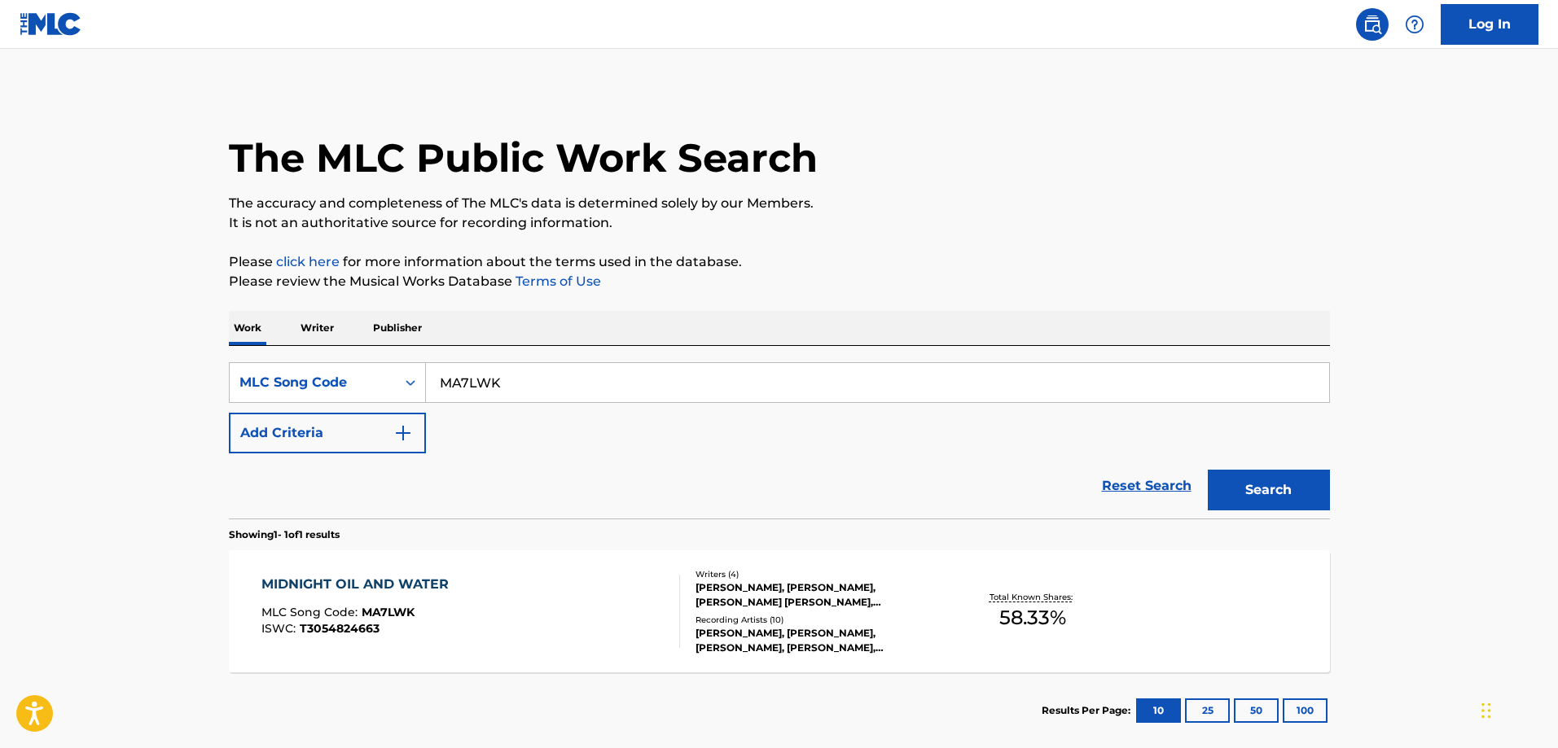
click at [556, 383] on input "MA7LWK" at bounding box center [877, 382] width 903 height 39
type input "WA874E"
click at [1208, 470] on button "Search" at bounding box center [1269, 490] width 122 height 41
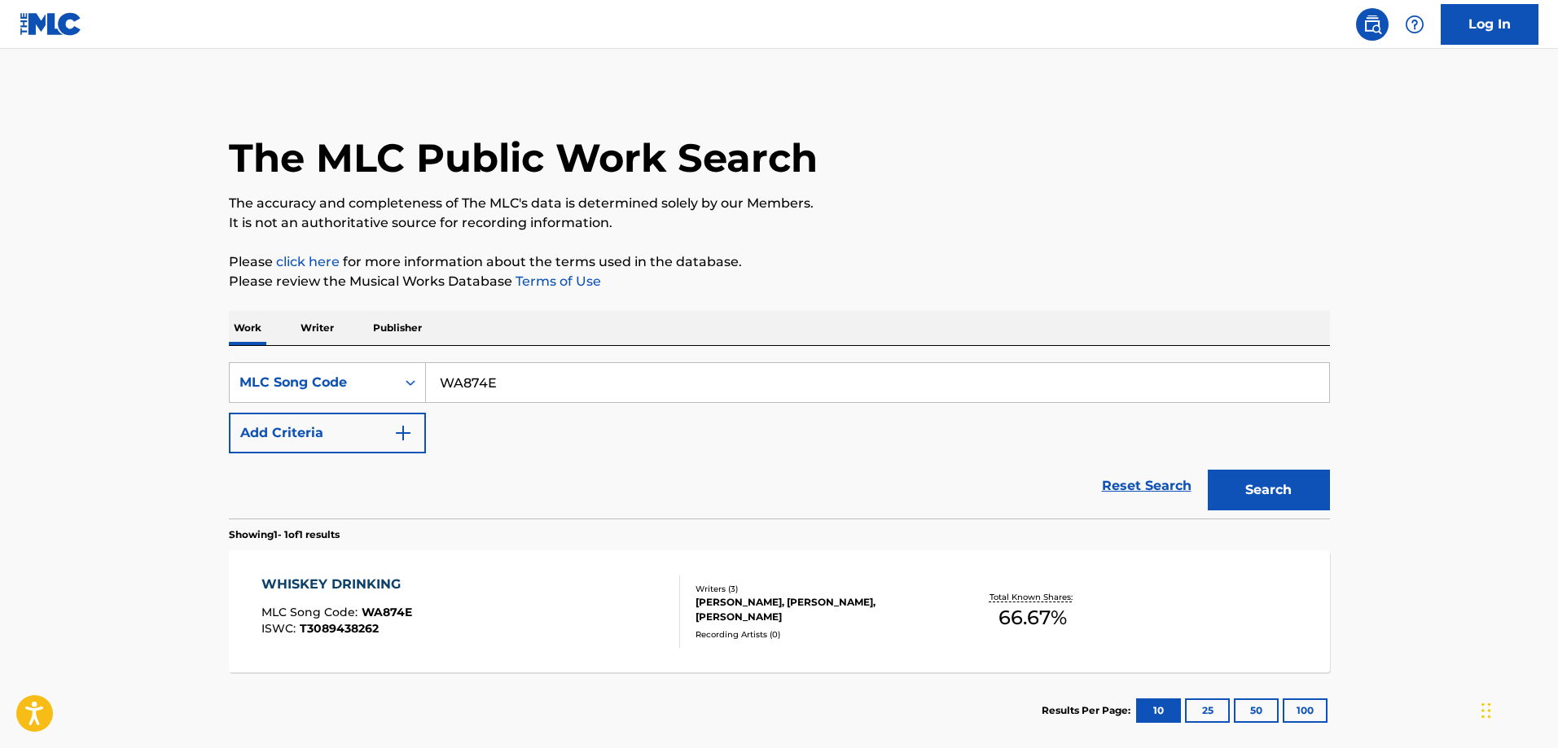
click at [435, 593] on div "WHISKEY DRINKING MLC Song Code : WA874E ISWC : T3089438262" at bounding box center [470, 611] width 419 height 73
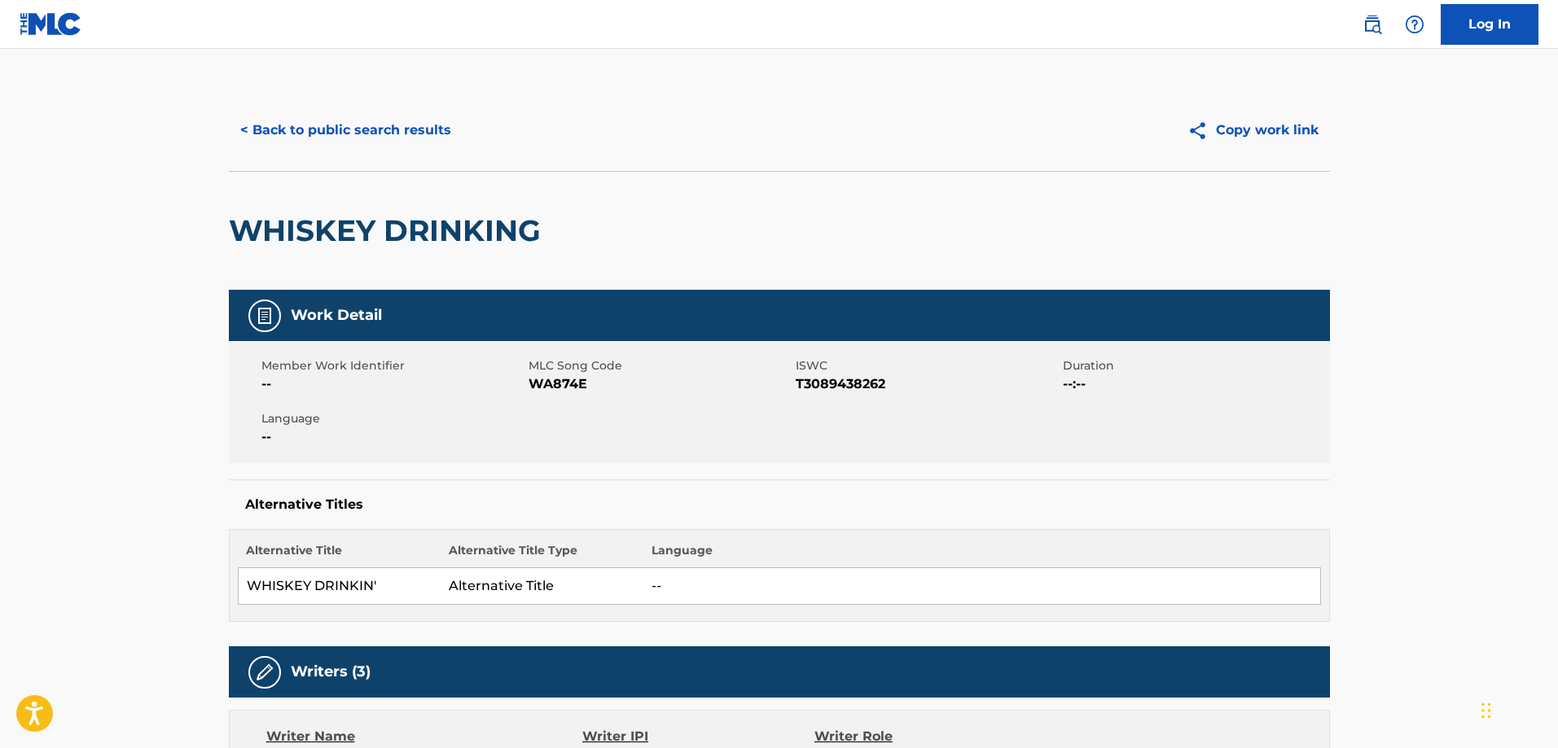
click at [303, 137] on button "< Back to public search results" at bounding box center [346, 130] width 234 height 41
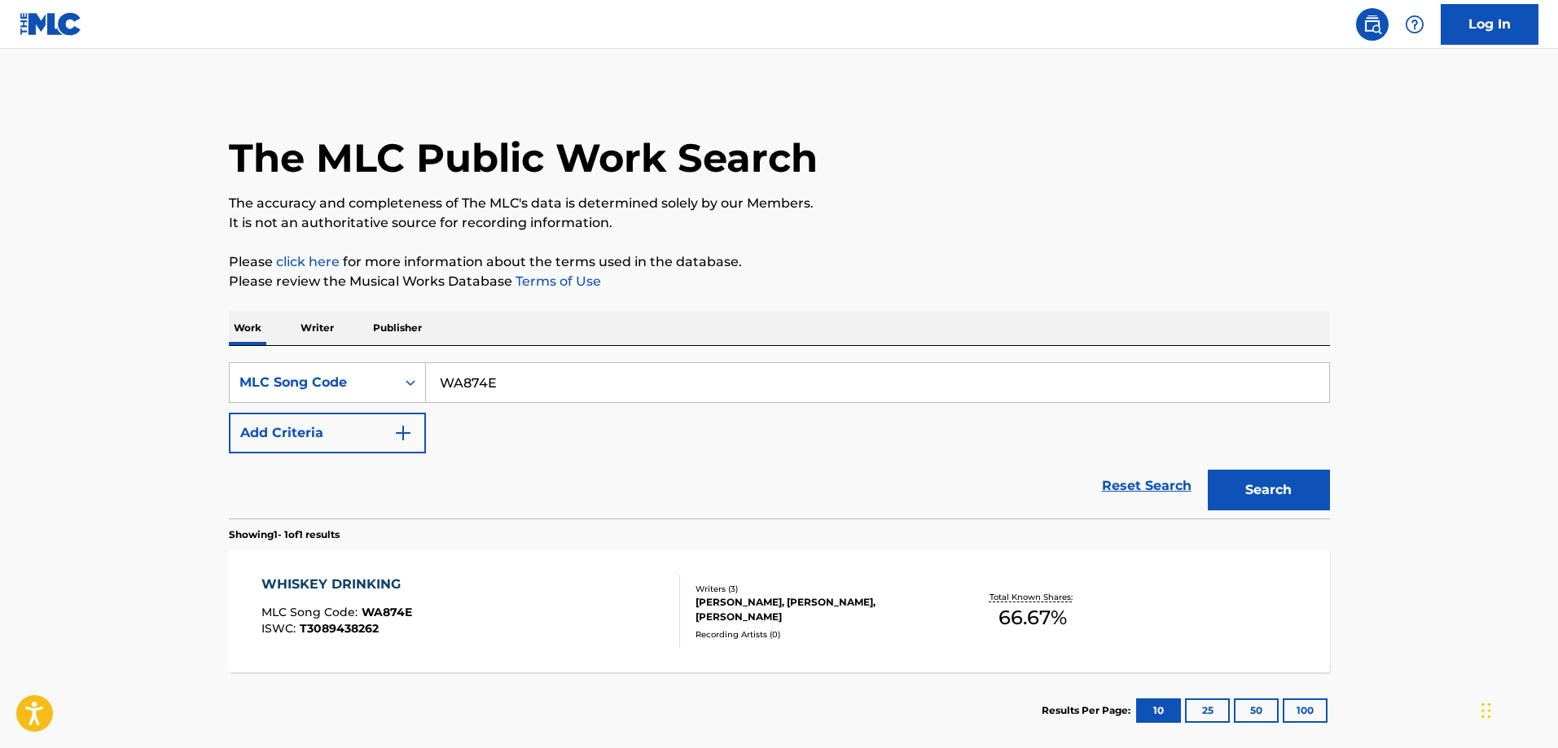
click at [526, 379] on input "WA874E" at bounding box center [877, 382] width 903 height 39
type input "IG9IPK"
click at [1208, 470] on button "Search" at bounding box center [1269, 490] width 122 height 41
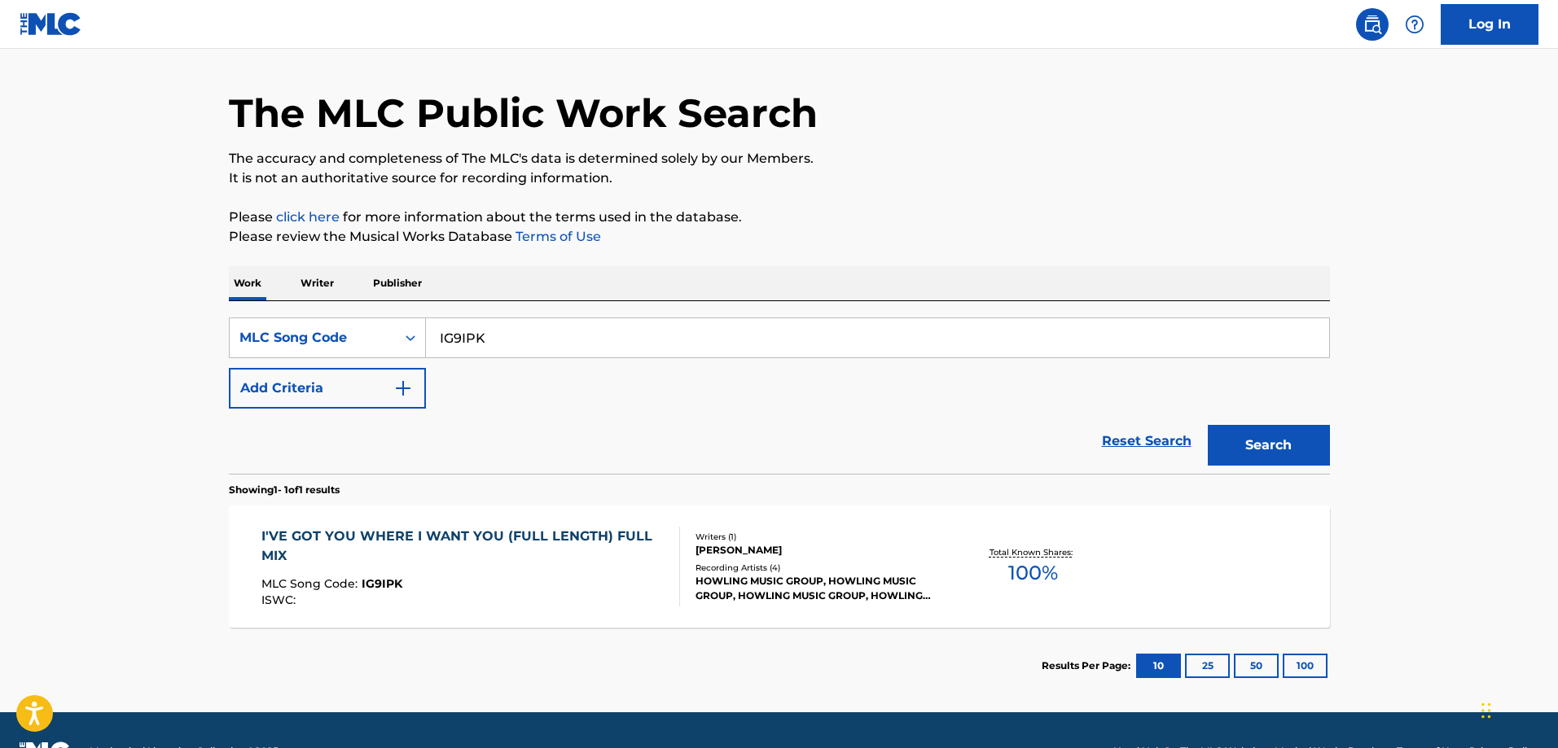
scroll to position [87, 0]
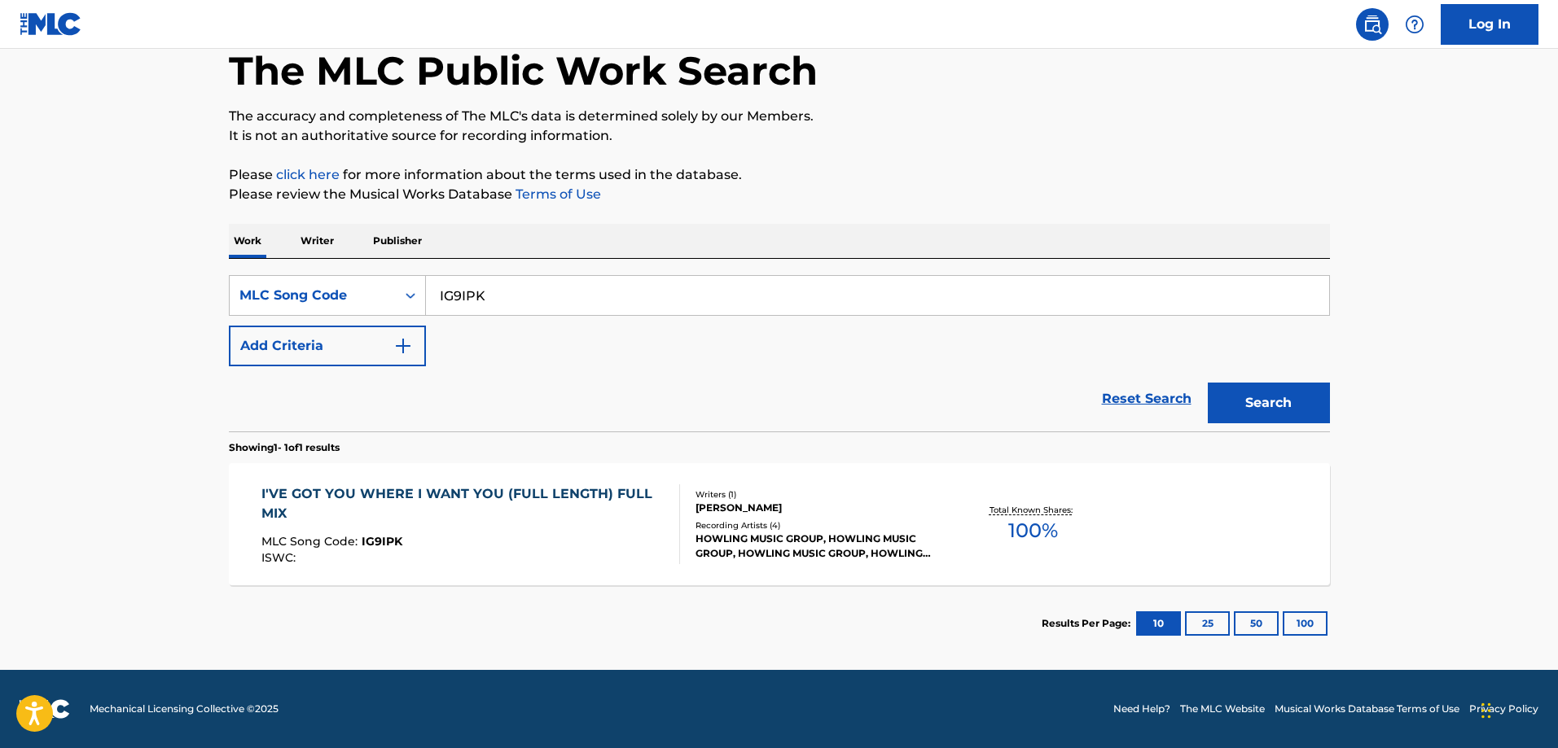
click at [474, 493] on div "I'VE GOT YOU WHERE I WANT YOU (FULL LENGTH) FULL MIX" at bounding box center [463, 504] width 405 height 39
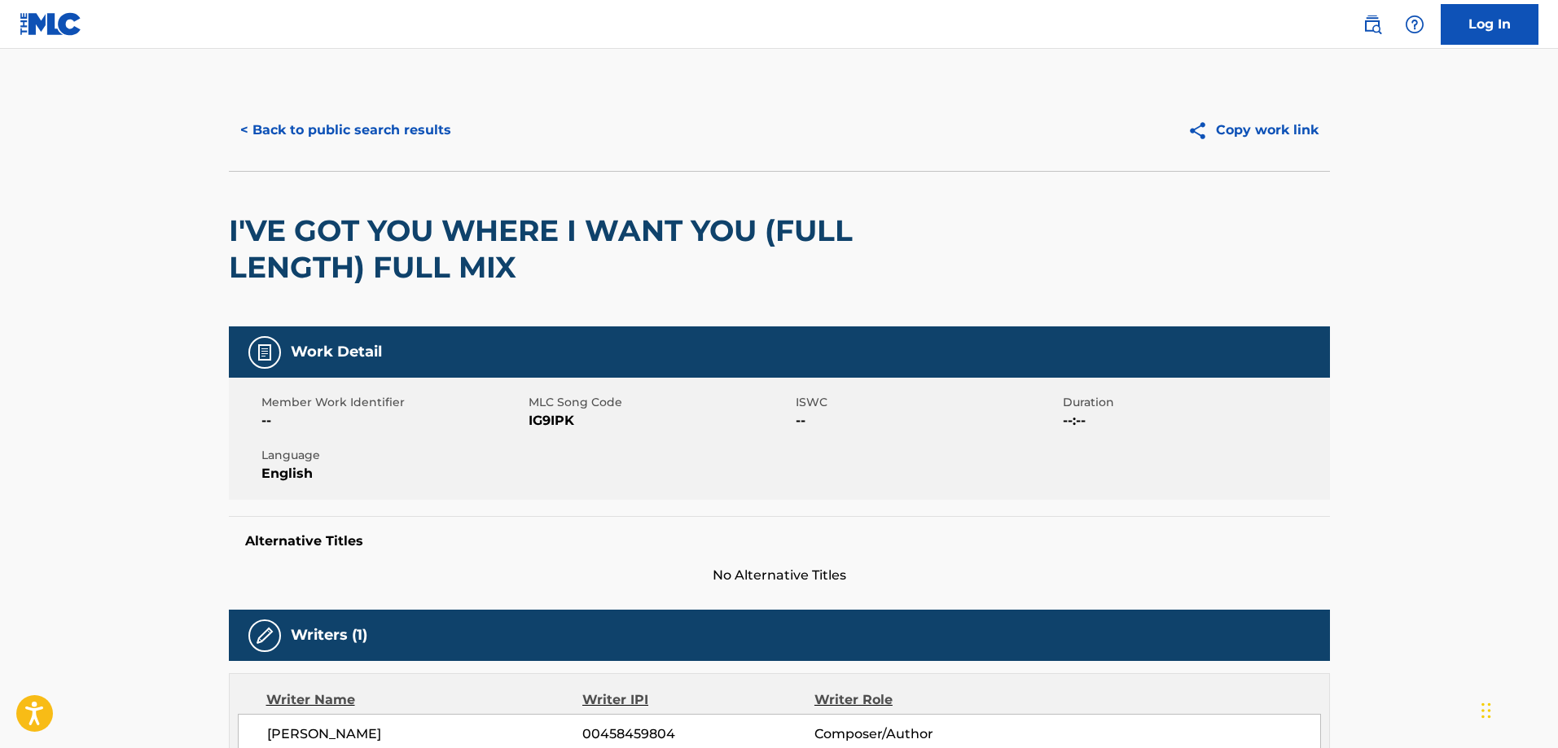
click at [327, 124] on button "< Back to public search results" at bounding box center [346, 130] width 234 height 41
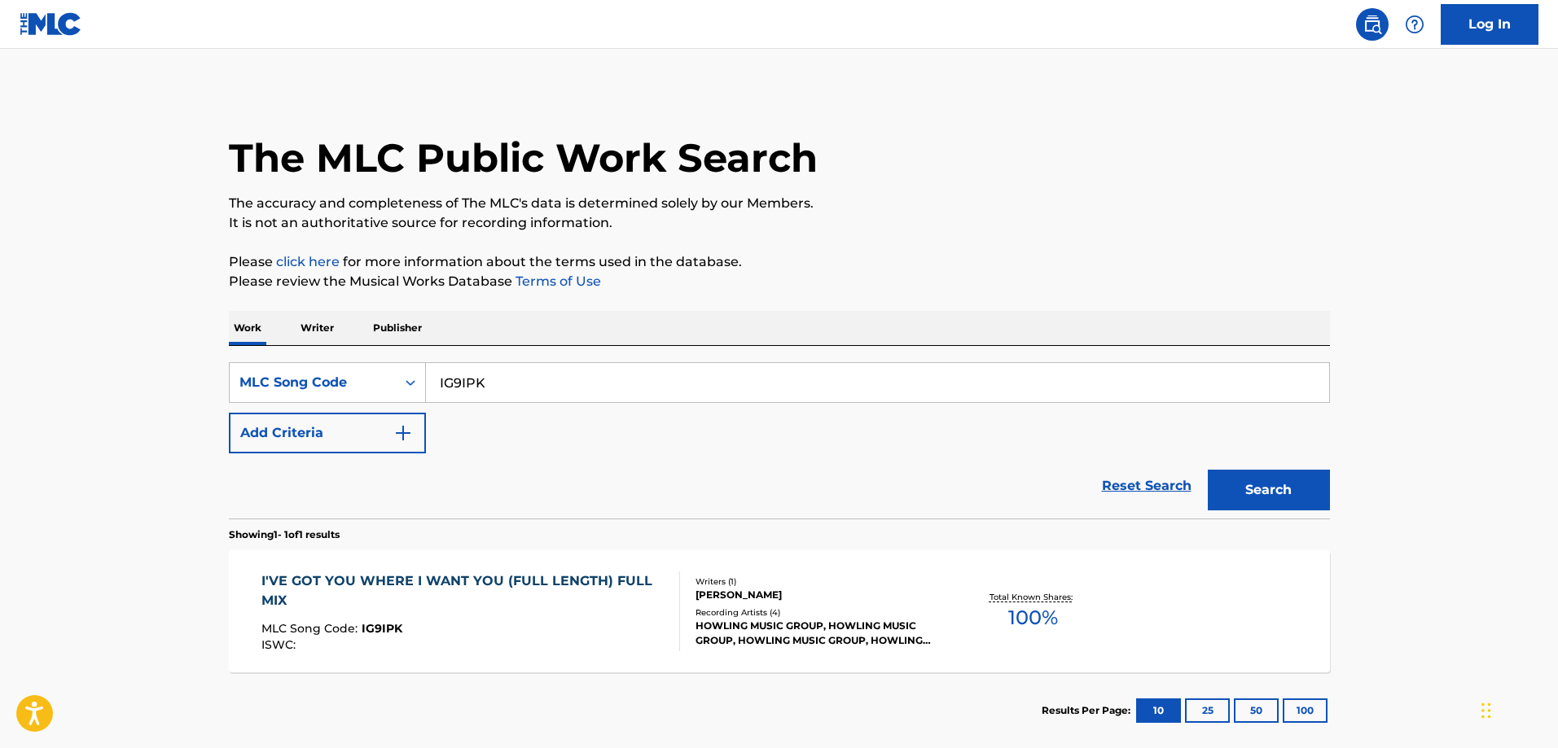
scroll to position [45, 0]
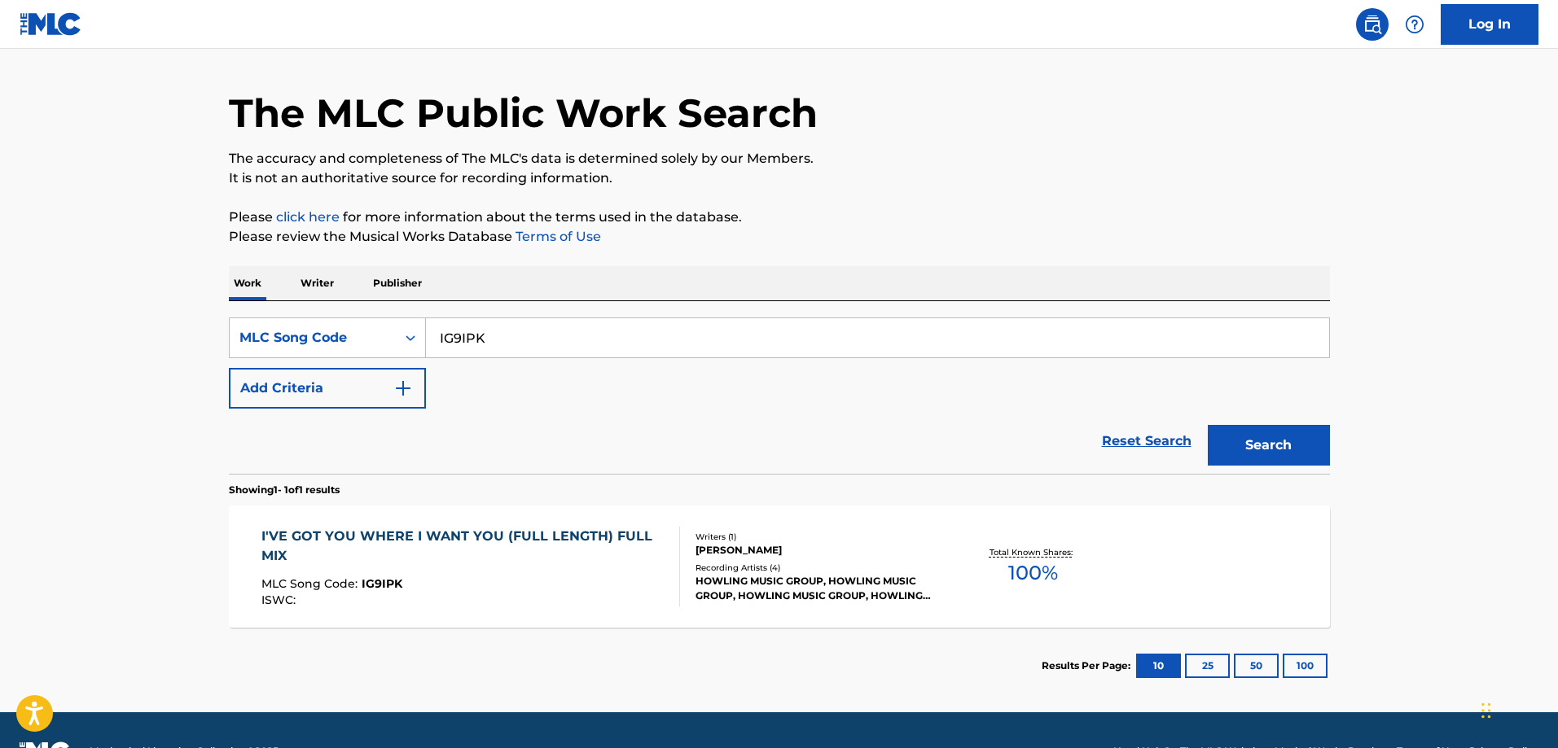
click at [640, 336] on input "IG9IPK" at bounding box center [877, 337] width 903 height 39
type input "TB1WQW"
click at [1208, 425] on button "Search" at bounding box center [1269, 445] width 122 height 41
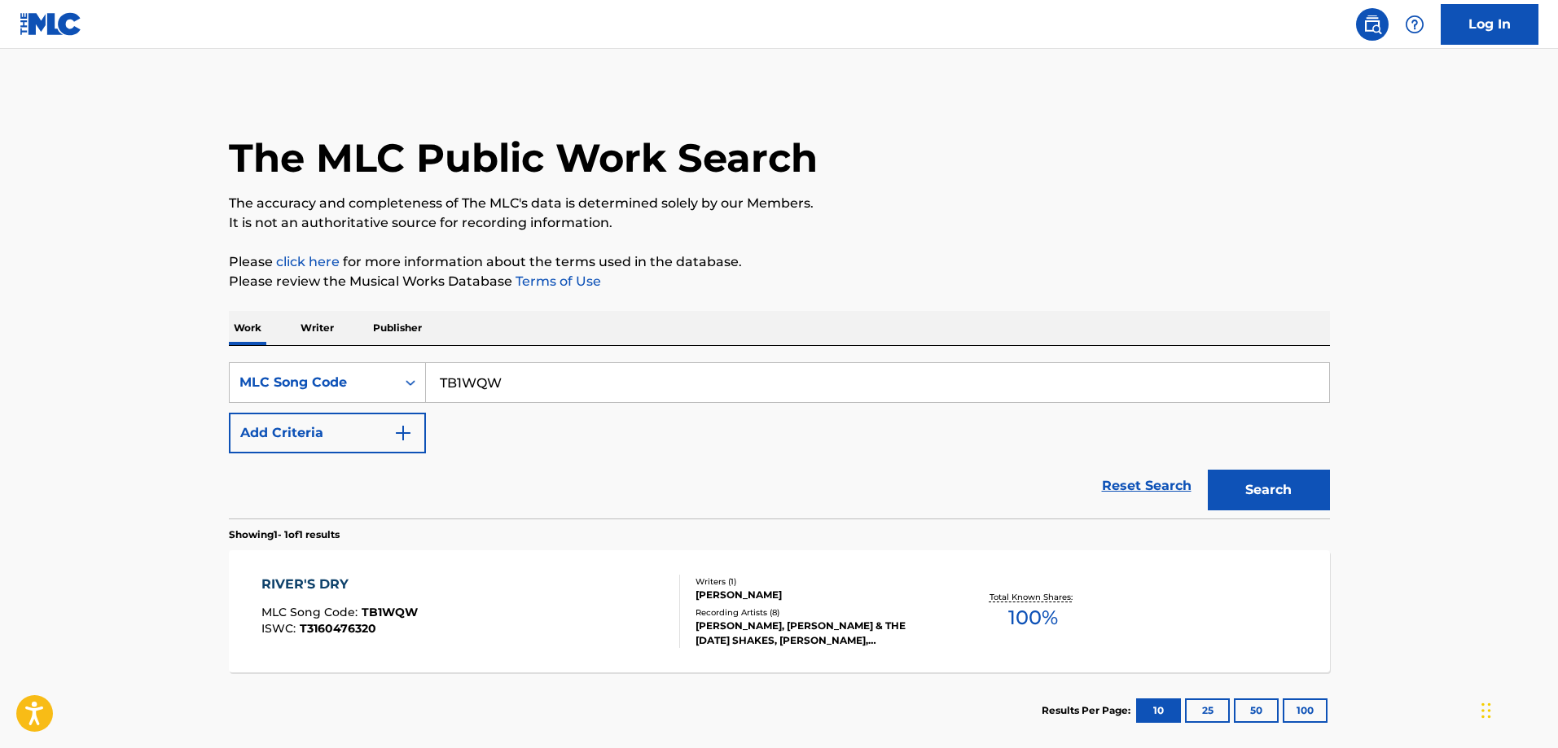
click at [328, 587] on div "RIVER'S DRY" at bounding box center [339, 585] width 156 height 20
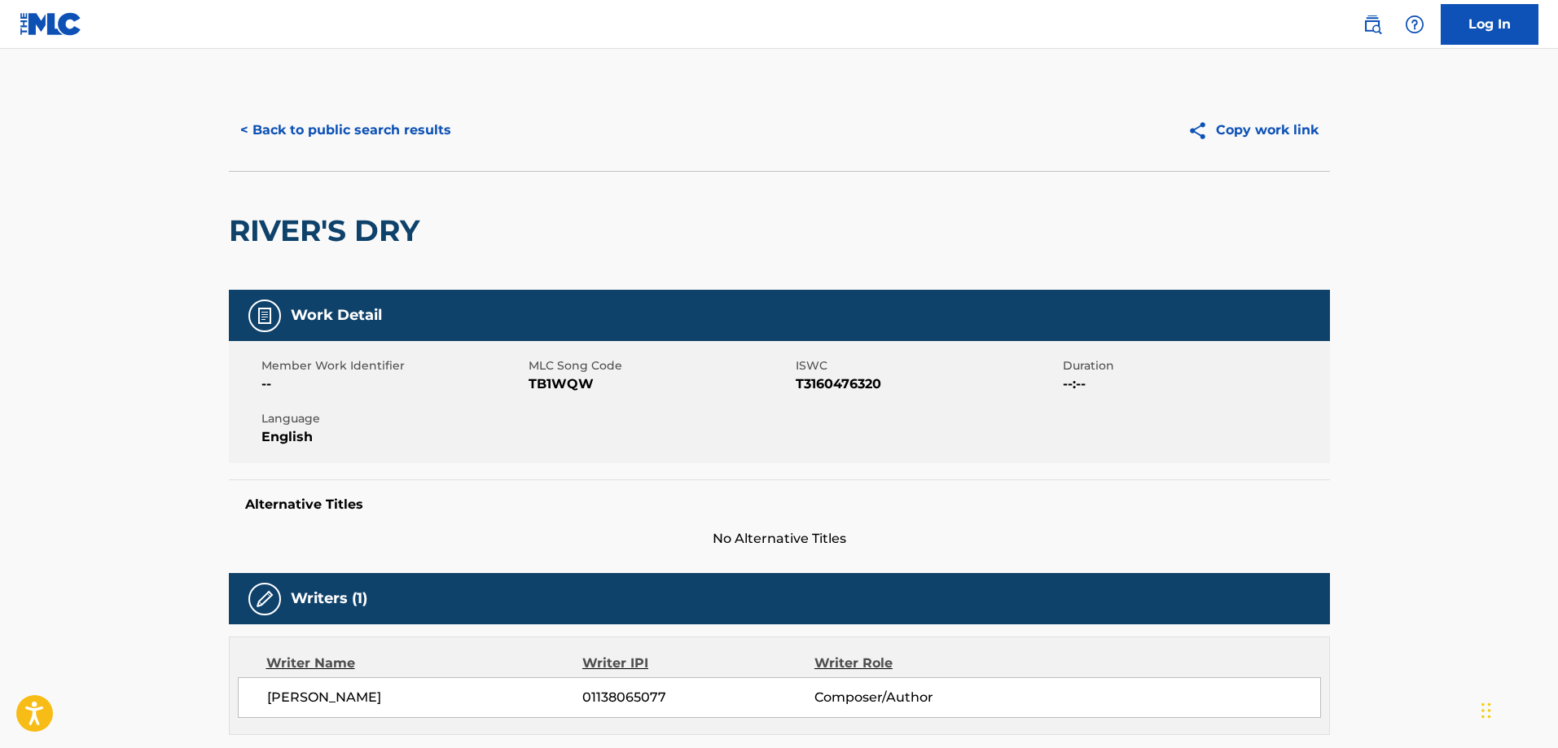
click at [391, 122] on button "< Back to public search results" at bounding box center [346, 130] width 234 height 41
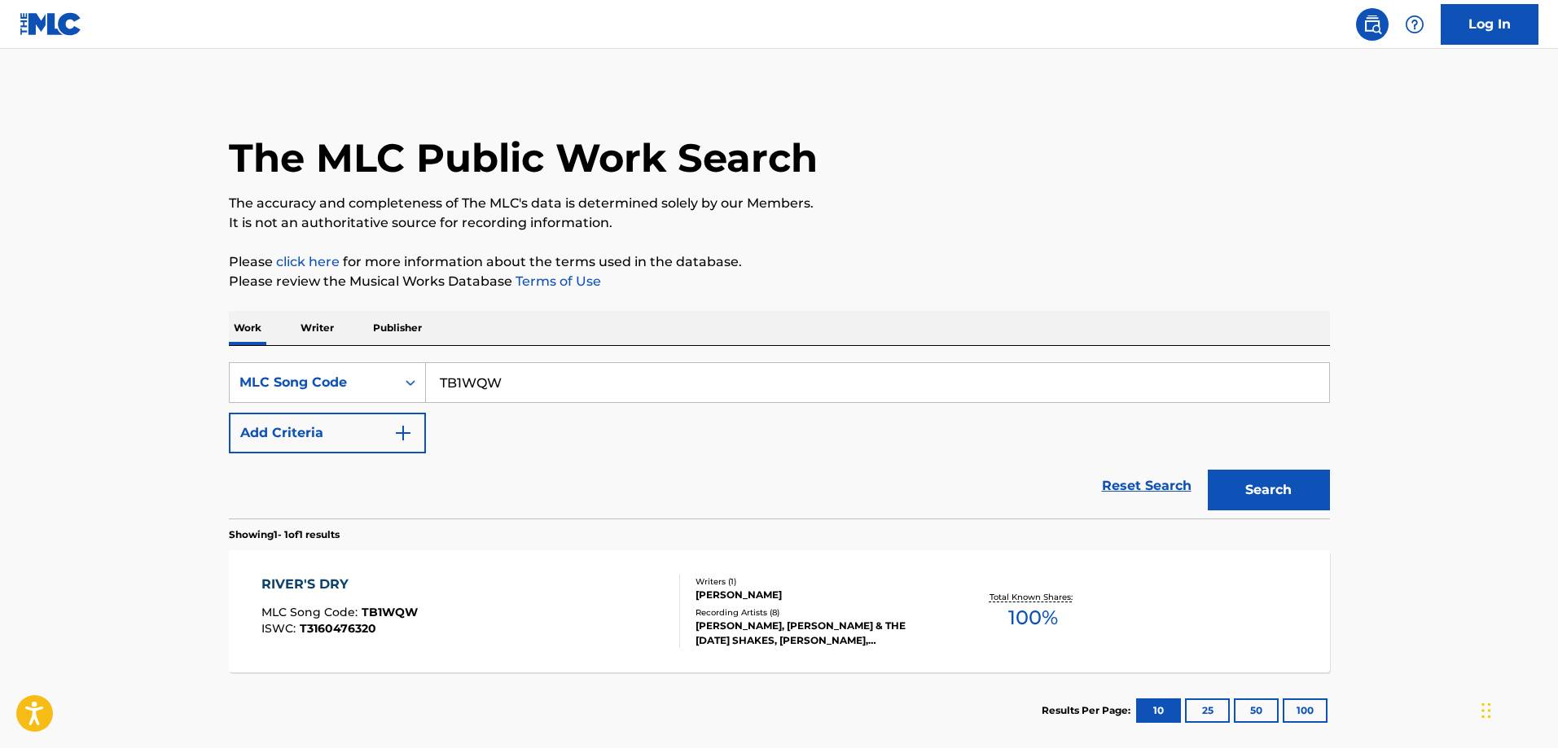
click at [621, 382] on input "TB1WQW" at bounding box center [877, 382] width 903 height 39
type input "7E6V40"
click at [1208, 470] on button "Search" at bounding box center [1269, 490] width 122 height 41
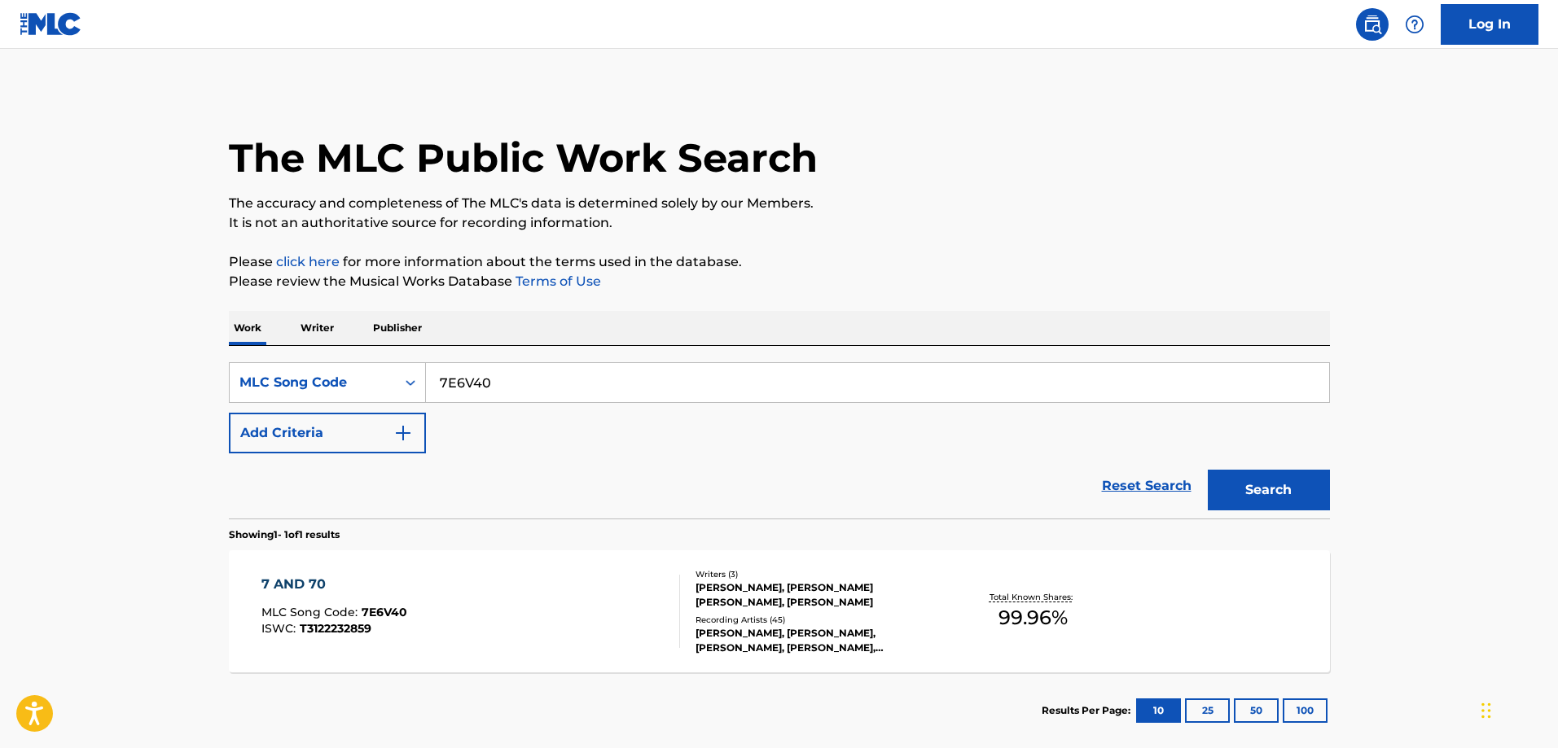
click at [445, 577] on div "7 AND 70 MLC Song Code : 7E6V40 ISWC : T3122232859" at bounding box center [470, 611] width 419 height 73
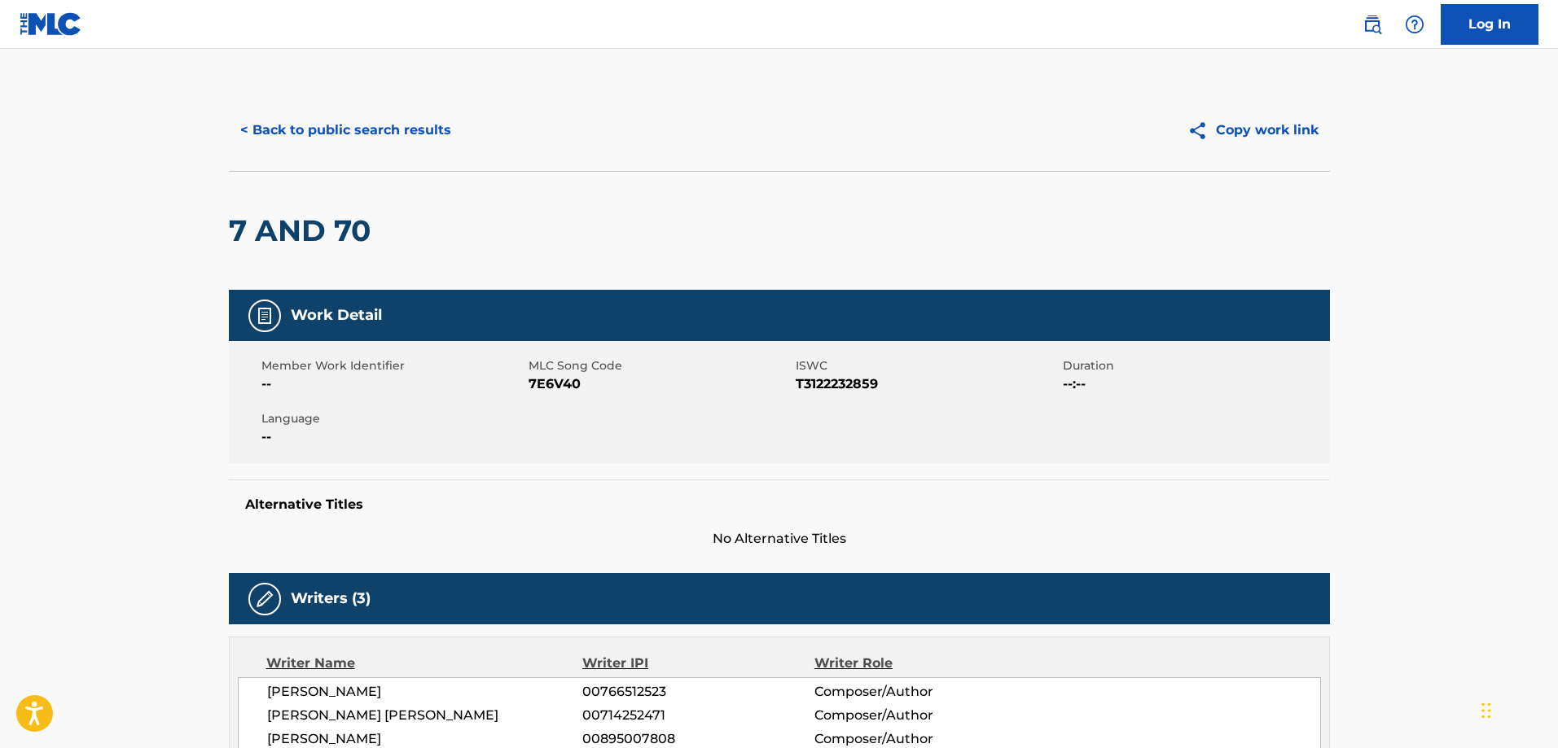
click at [367, 110] on button "< Back to public search results" at bounding box center [346, 130] width 234 height 41
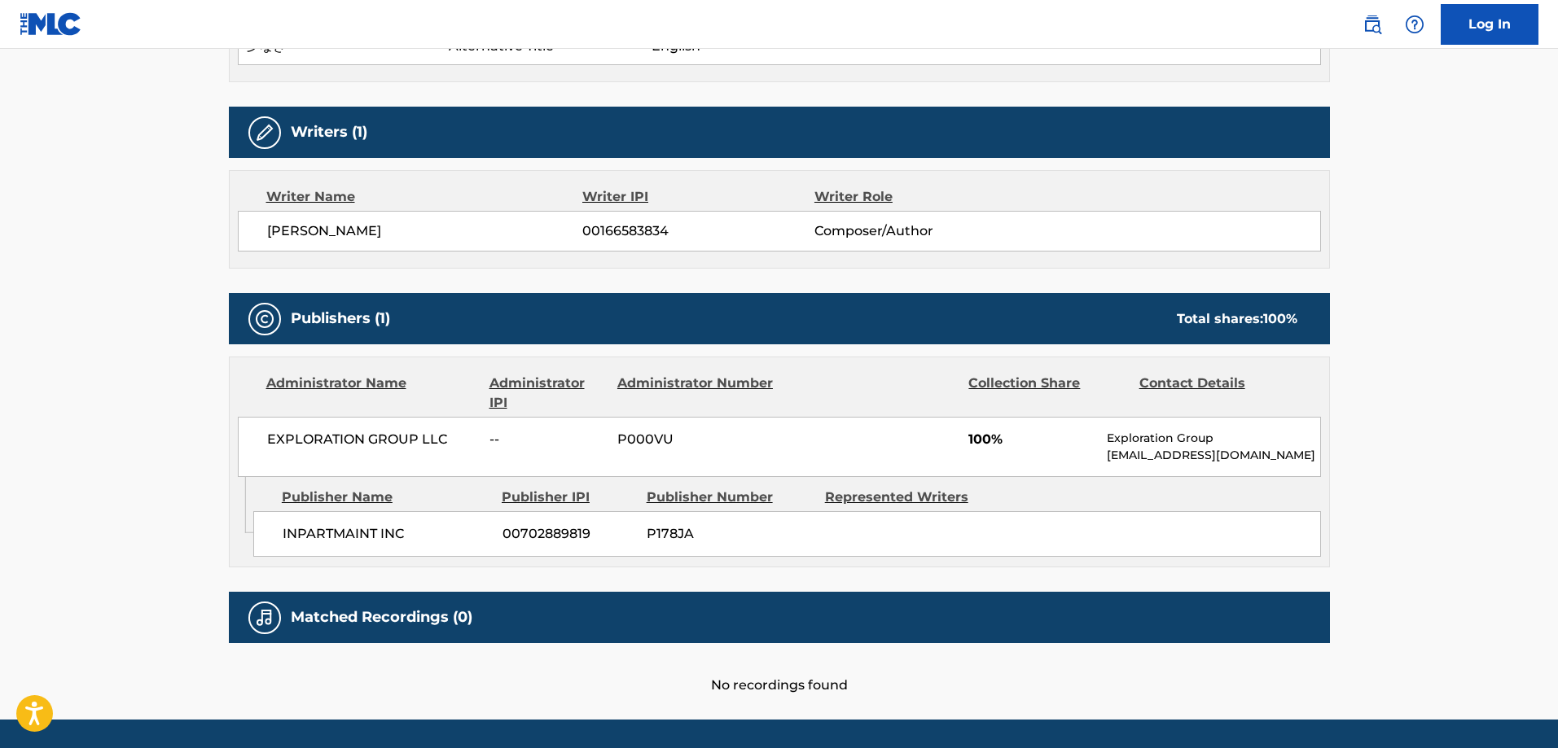
scroll to position [590, 0]
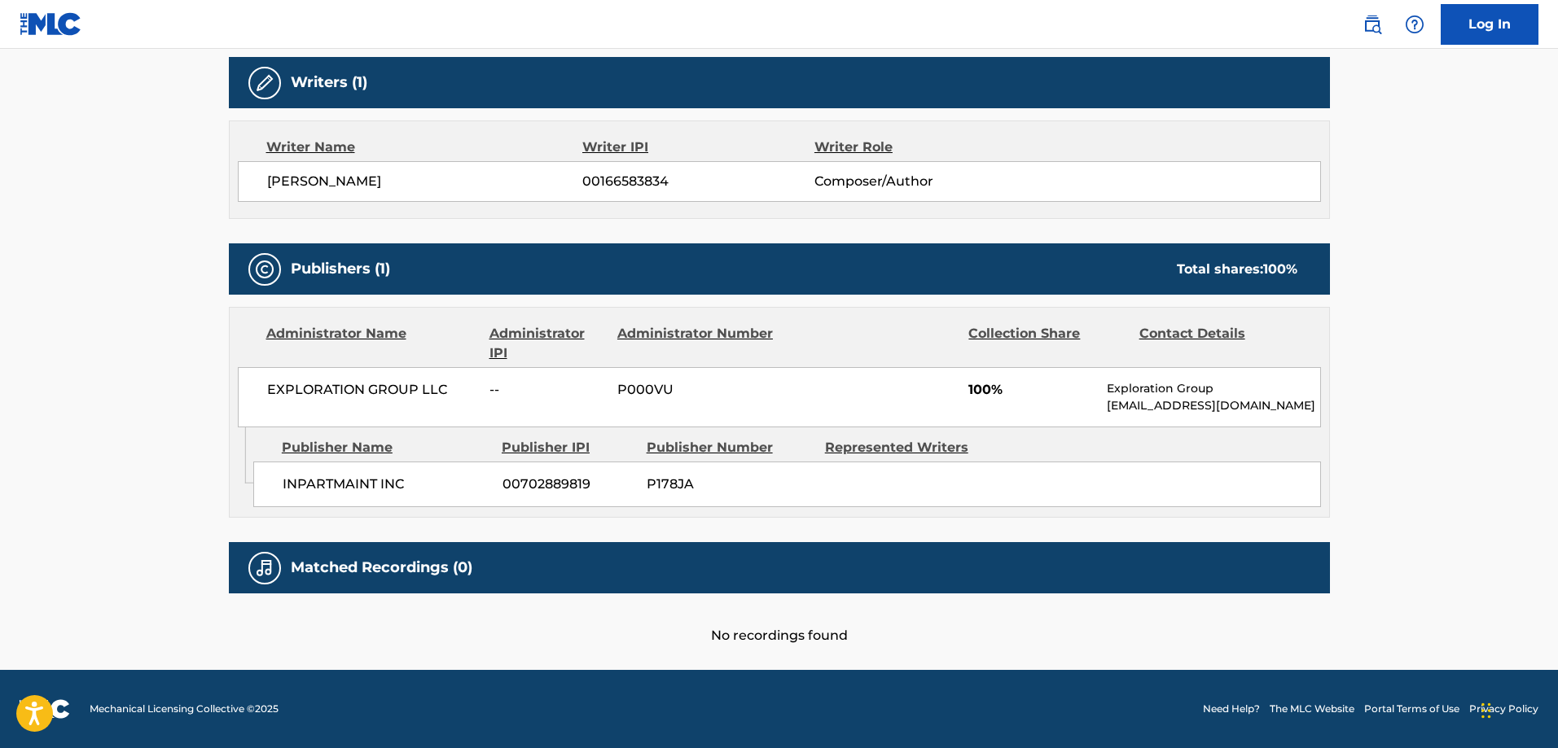
click at [283, 488] on span "INPARTMAINT INC" at bounding box center [387, 485] width 208 height 20
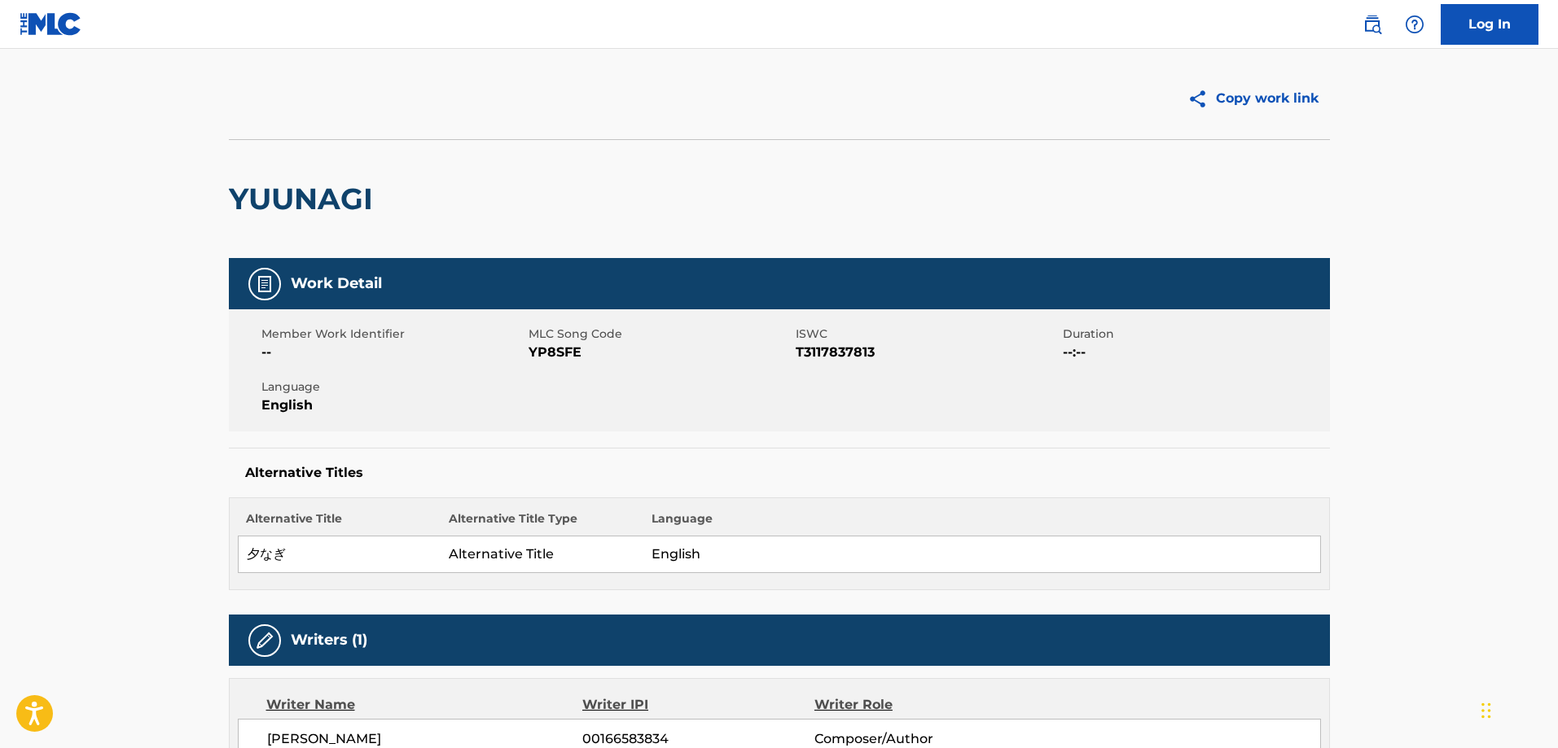
scroll to position [0, 0]
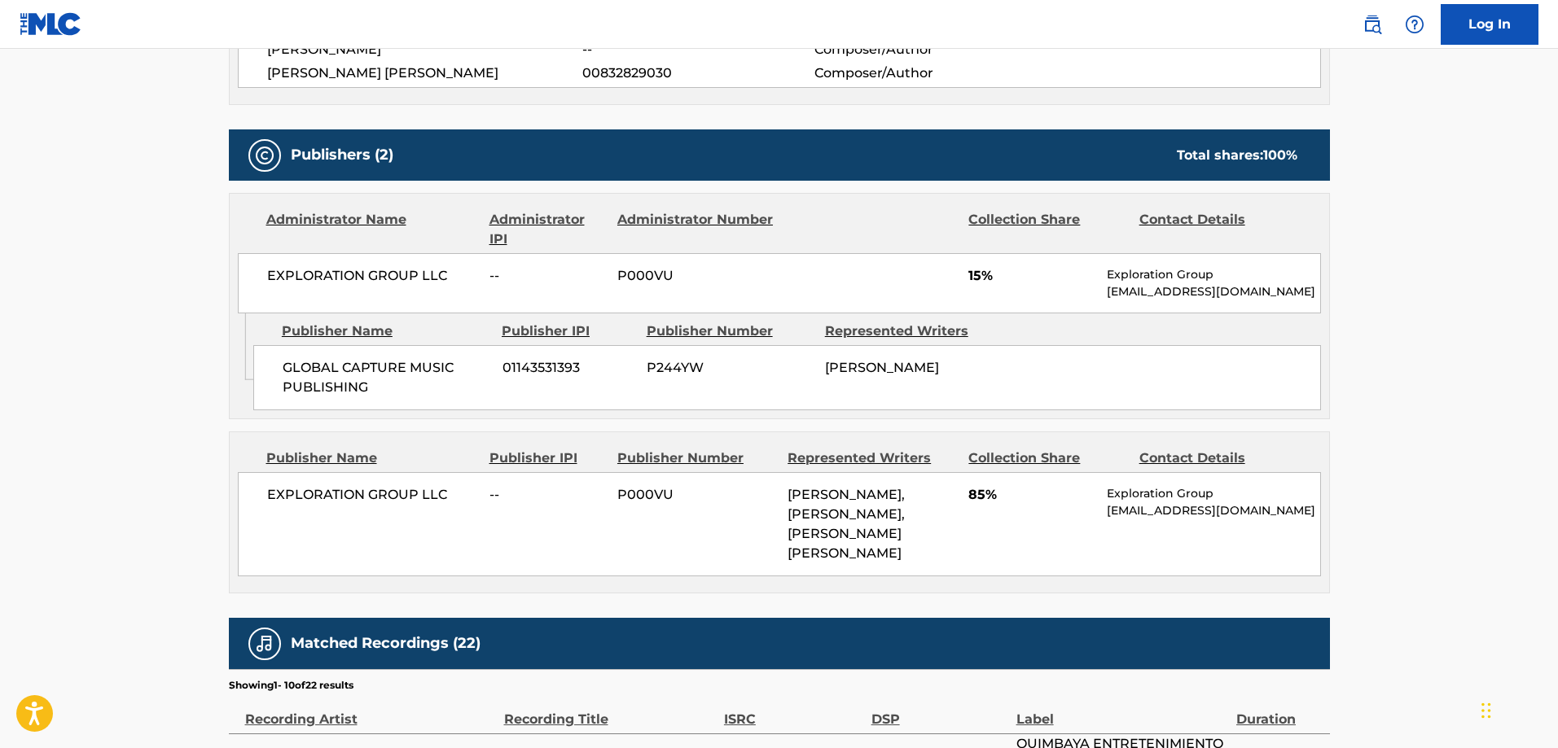
scroll to position [570, 0]
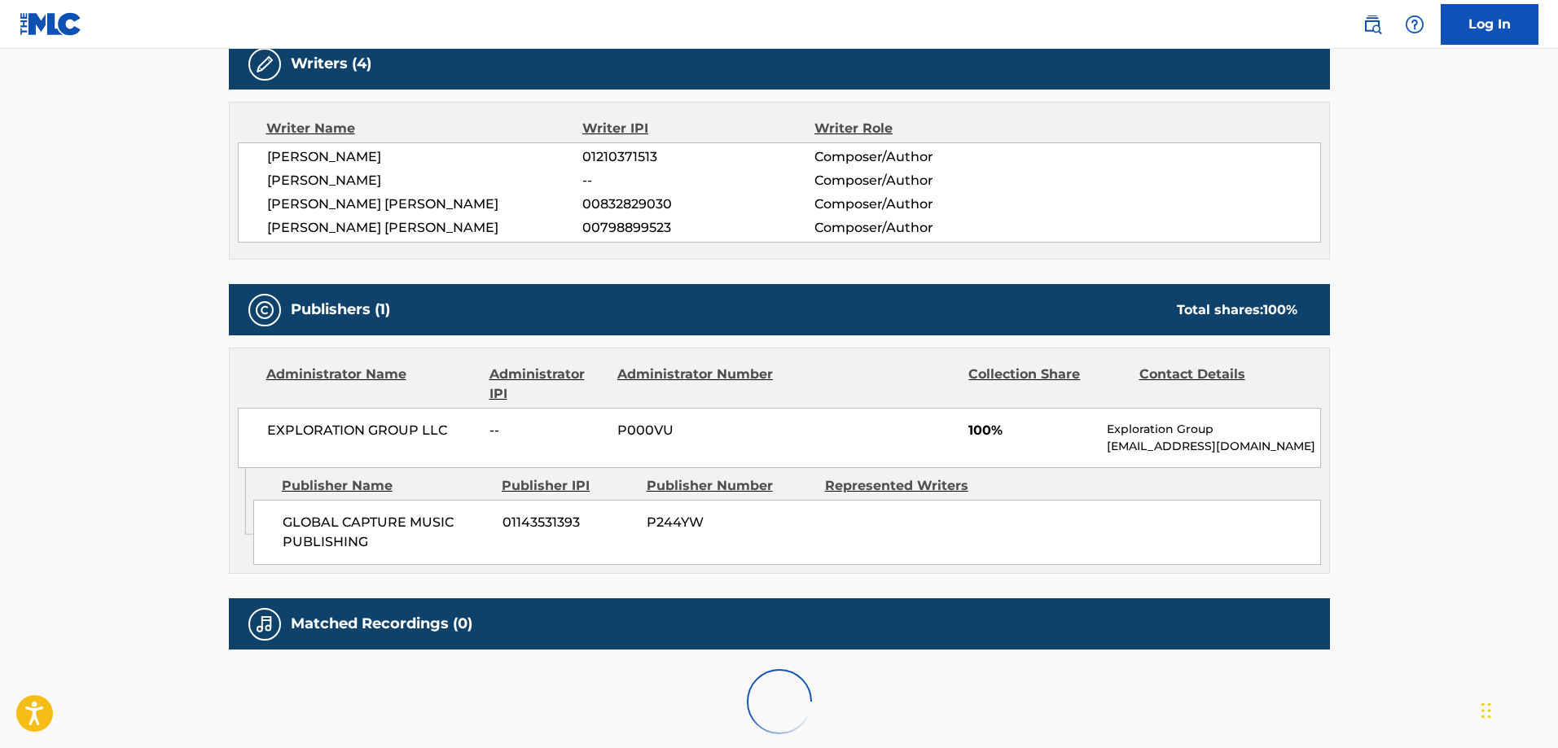
scroll to position [643, 0]
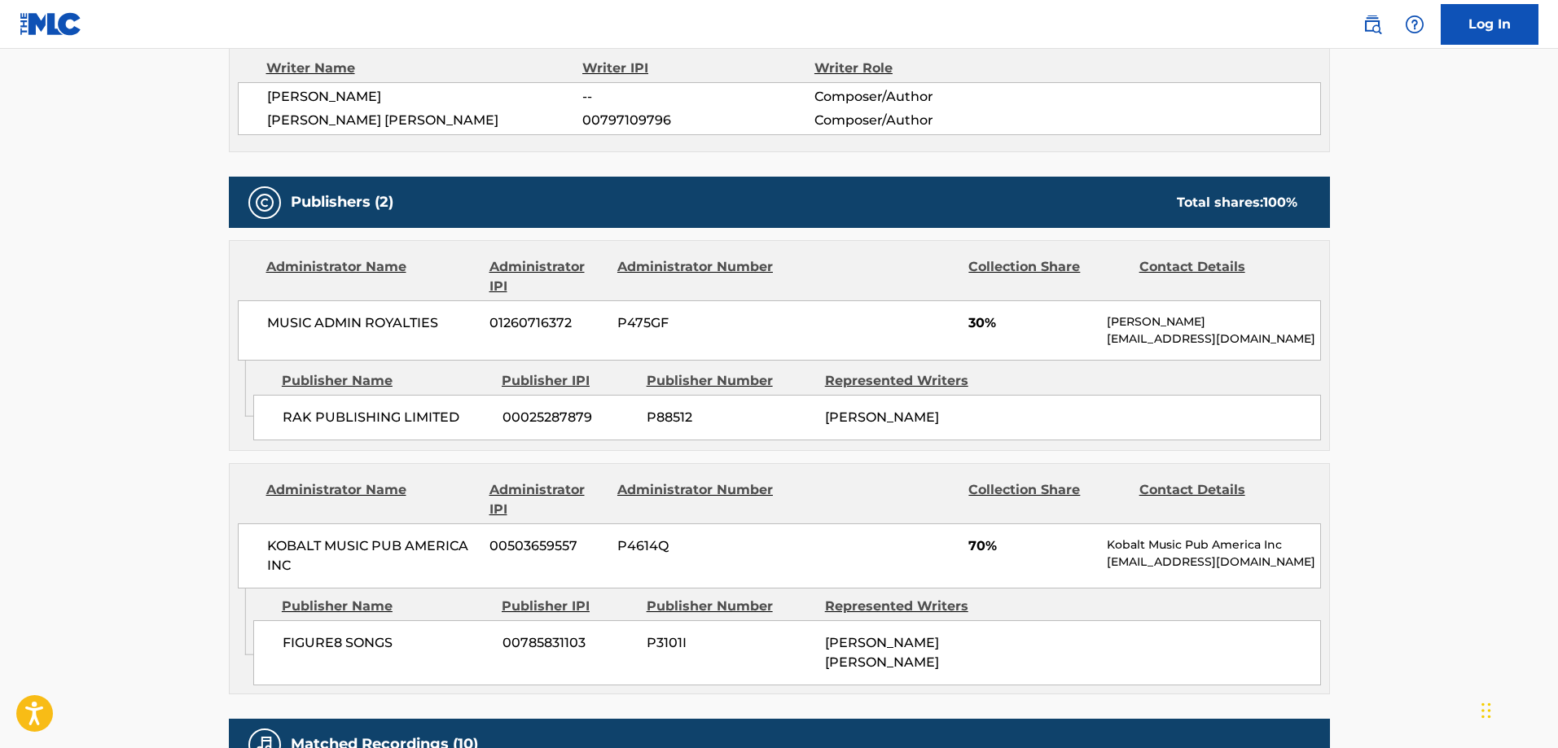
scroll to position [733, 0]
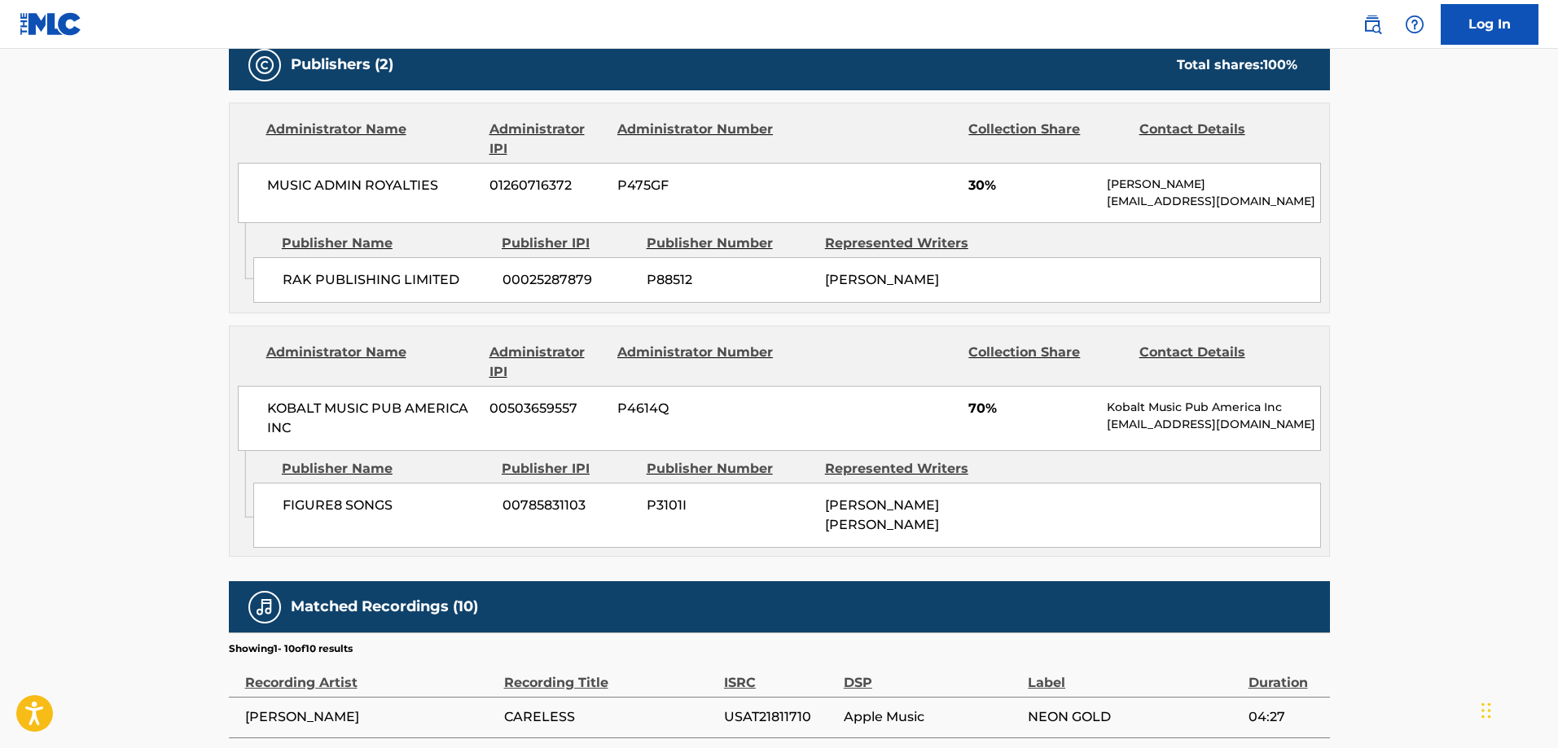
drag, startPoint x: 292, startPoint y: 287, endPoint x: 306, endPoint y: 283, distance: 15.2
click at [305, 283] on span "RAK PUBLISHING LIMITED" at bounding box center [387, 280] width 208 height 20
click at [287, 277] on span "RAK PUBLISHING LIMITED" at bounding box center [387, 280] width 208 height 20
click at [295, 279] on span "RAK PUBLISHING LIMITED" at bounding box center [387, 280] width 208 height 20
click at [435, 282] on span "RAK PUBLISHING LIMITED" at bounding box center [387, 280] width 208 height 20
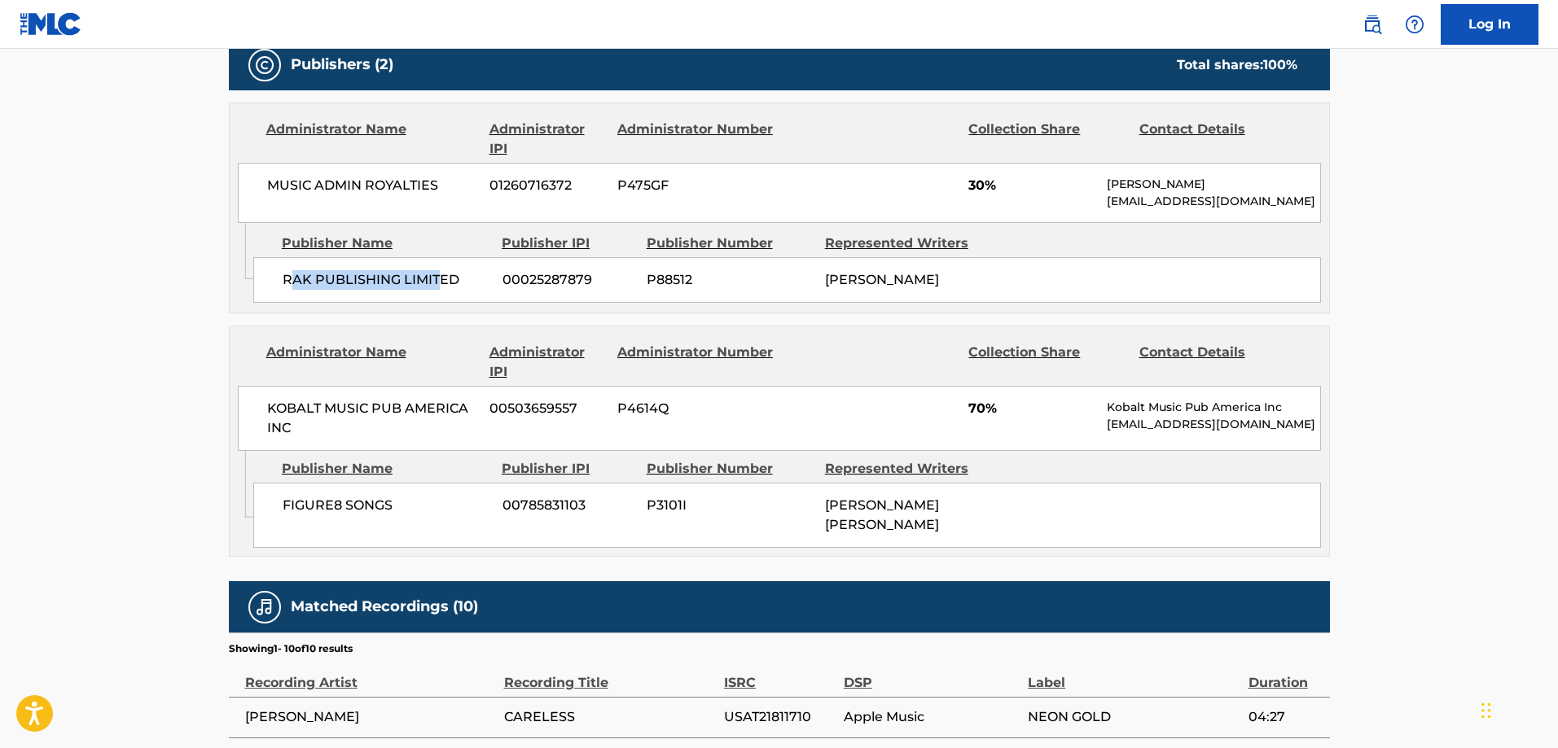
click at [301, 277] on span "RAK PUBLISHING LIMITED" at bounding box center [387, 280] width 208 height 20
click at [277, 278] on div "RAK PUBLISHING LIMITED 00025287879 P88512 JONATHAN QUARMBY" at bounding box center [787, 280] width 1068 height 46
click at [436, 283] on span "RAK PUBLISHING LIMITED" at bounding box center [387, 280] width 208 height 20
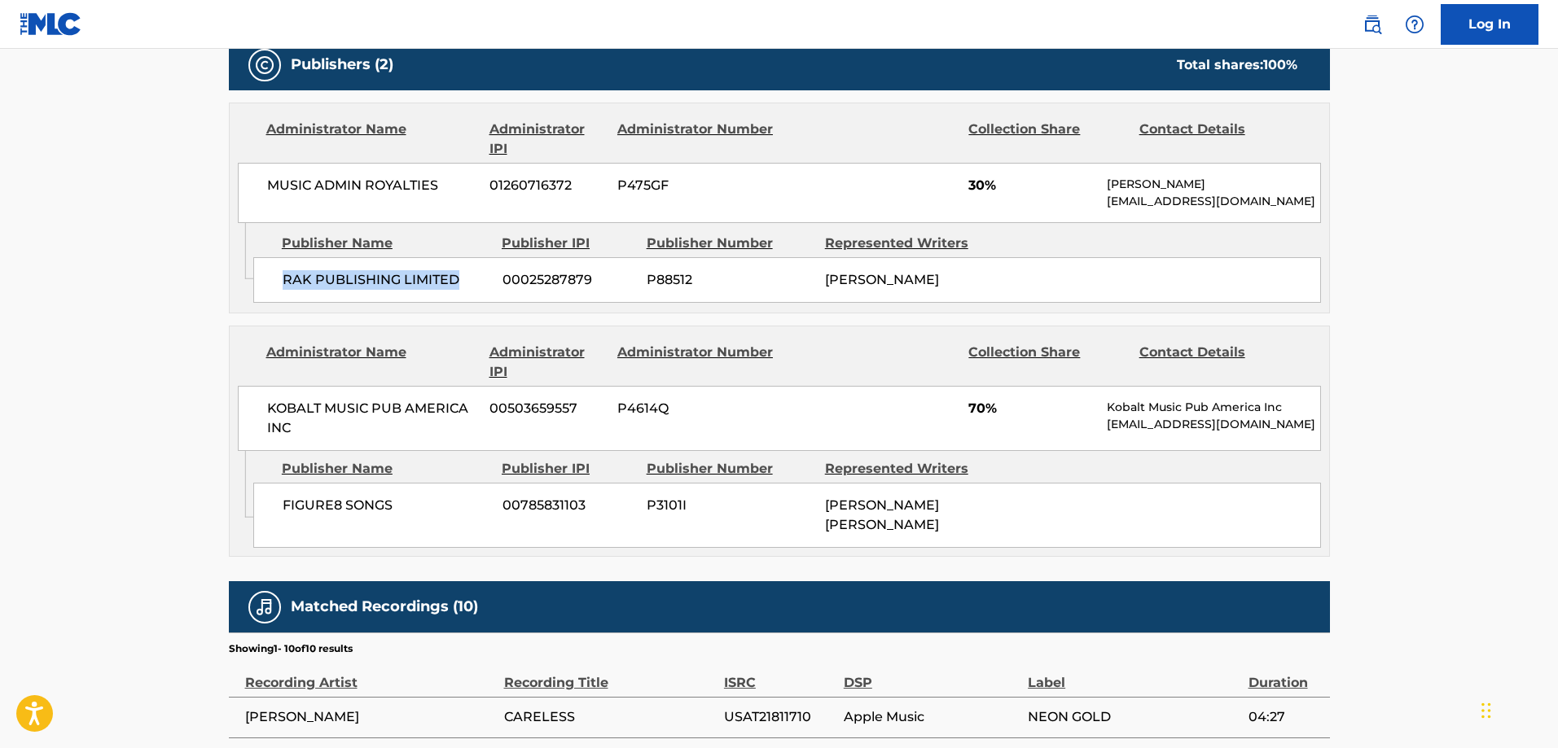
copy span "RAK PUBLISHING LIMITED"
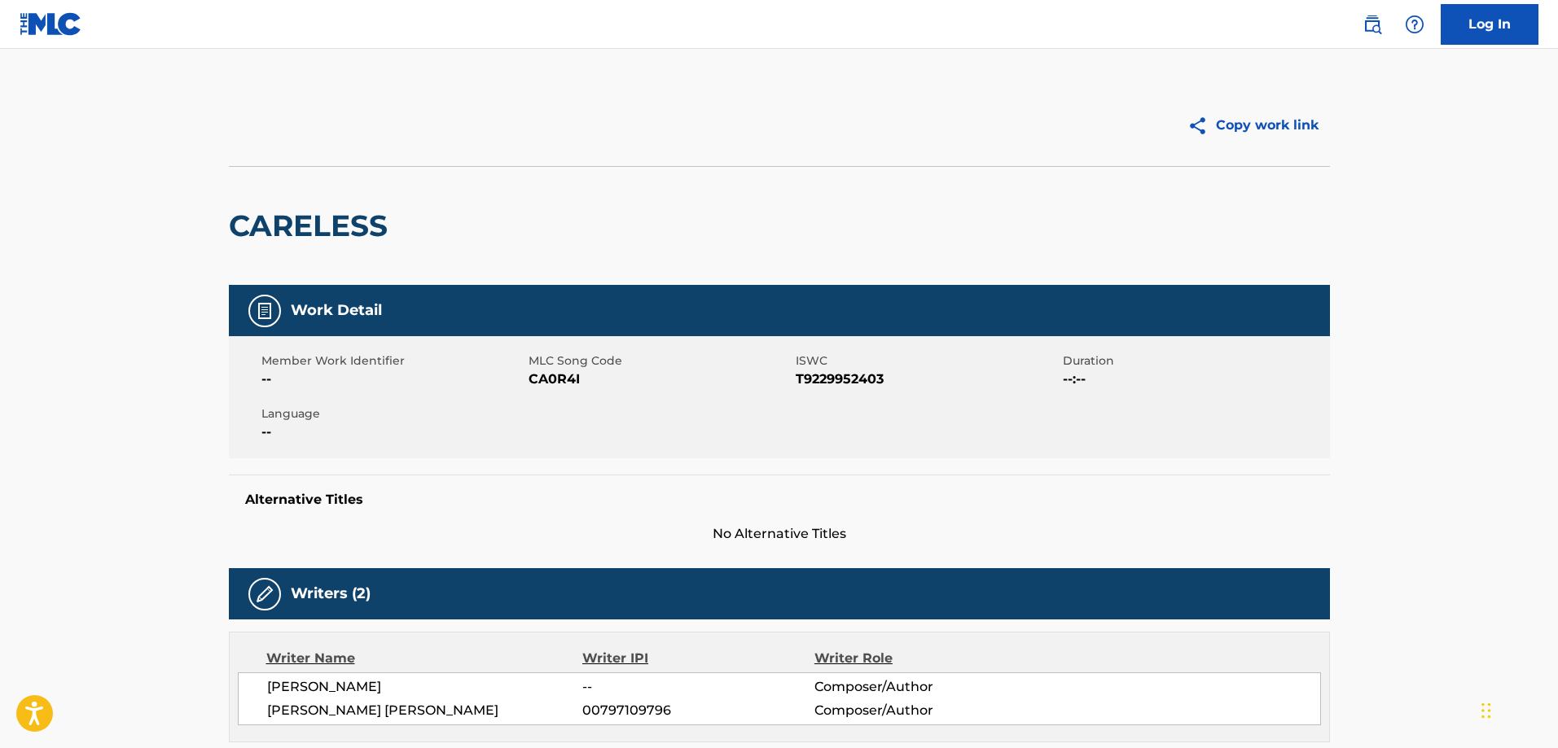
scroll to position [0, 0]
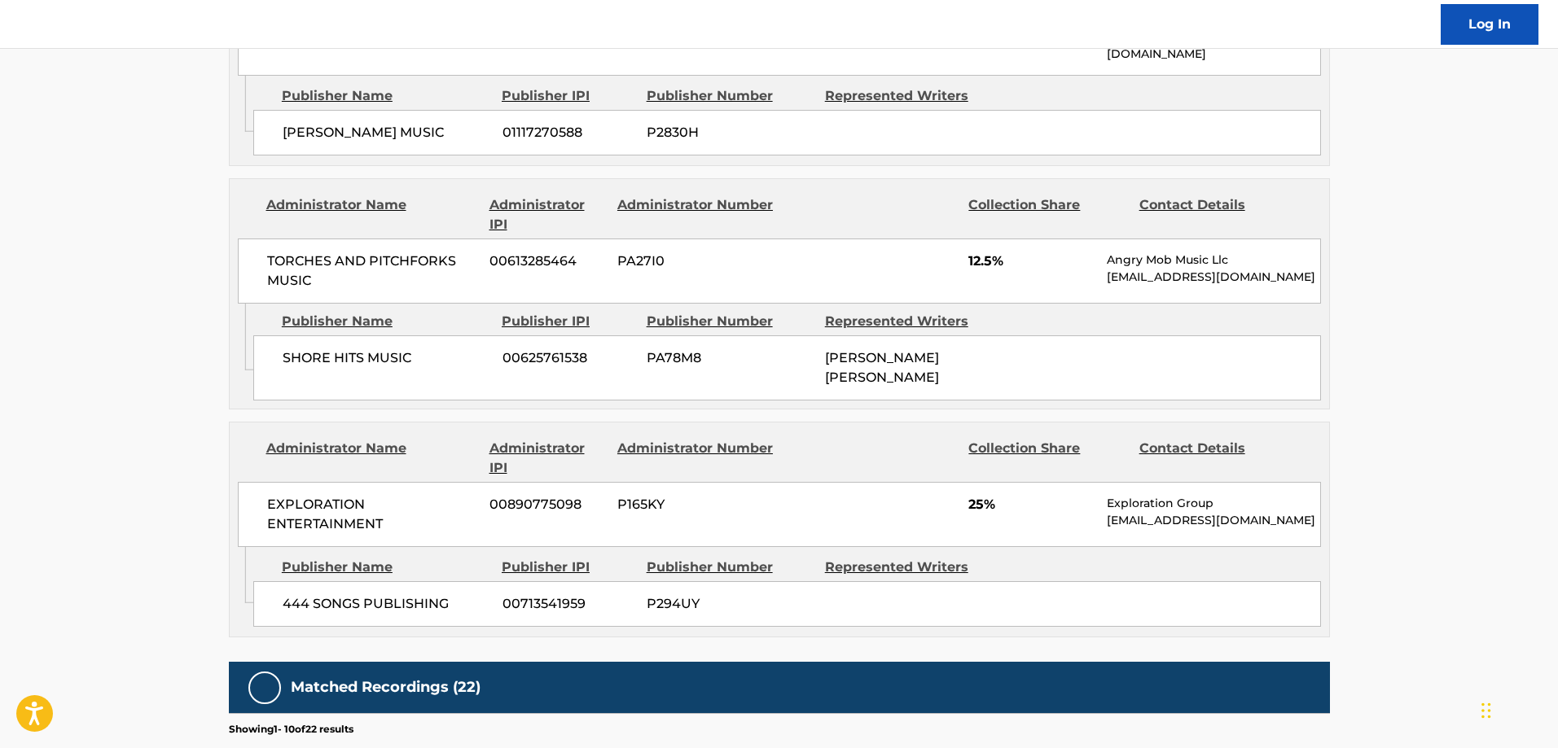
scroll to position [1873, 0]
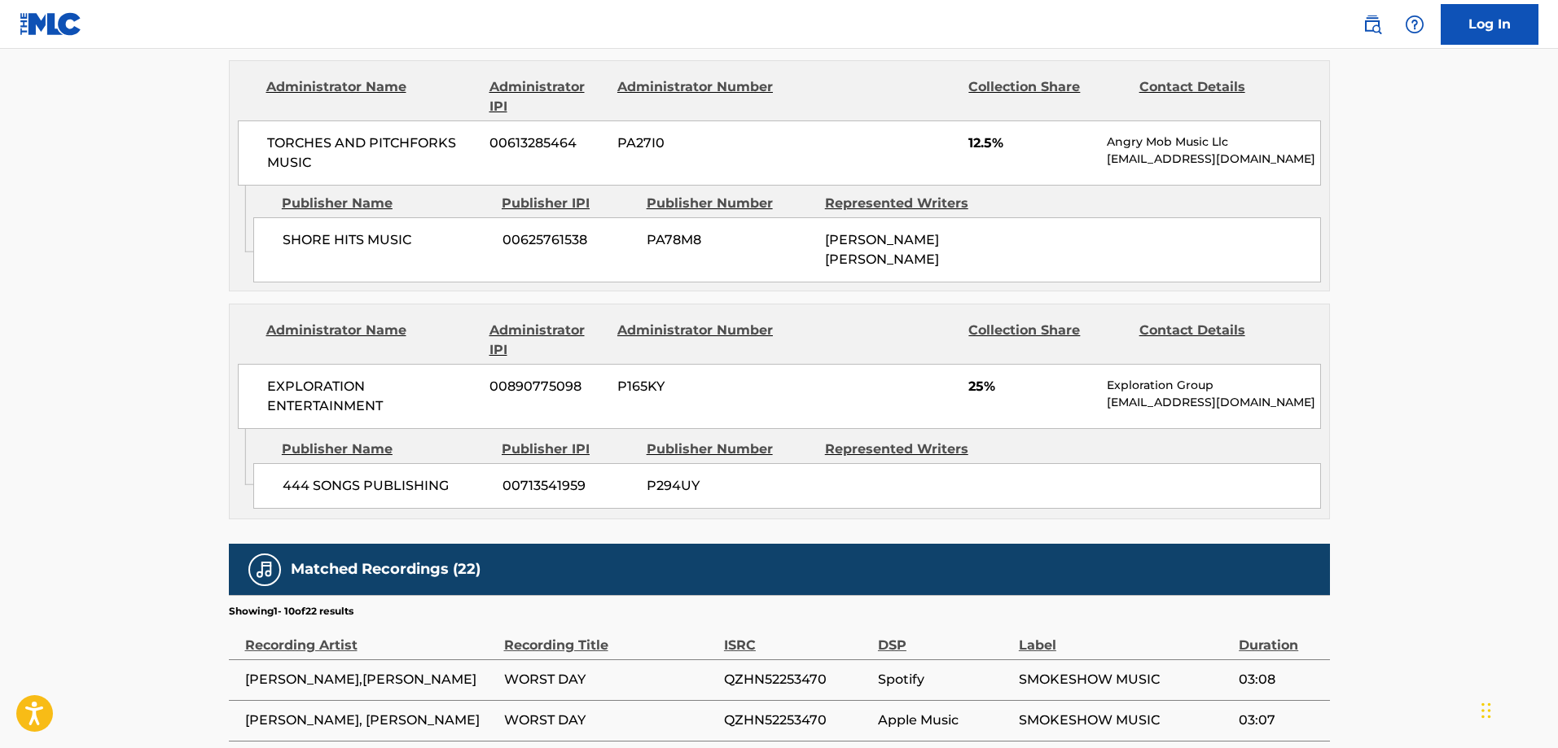
click at [283, 476] on span "444 SONGS PUBLISHING" at bounding box center [387, 486] width 208 height 20
drag, startPoint x: 283, startPoint y: 388, endPoint x: 410, endPoint y: 379, distance: 127.3
click at [410, 476] on span "444 SONGS PUBLISHING" at bounding box center [387, 486] width 208 height 20
copy span "444 SONGS PUBLISHING"
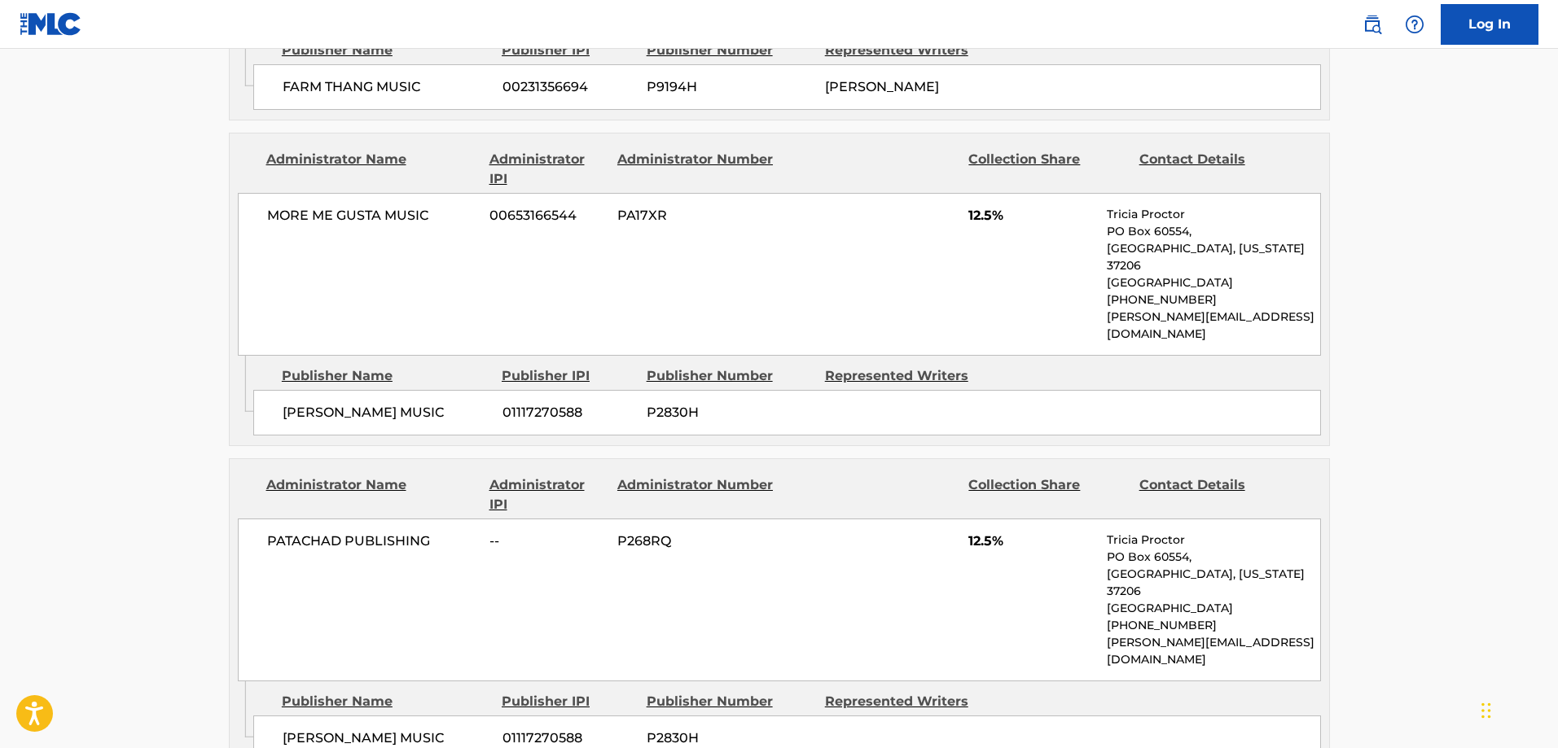
scroll to position [977, 0]
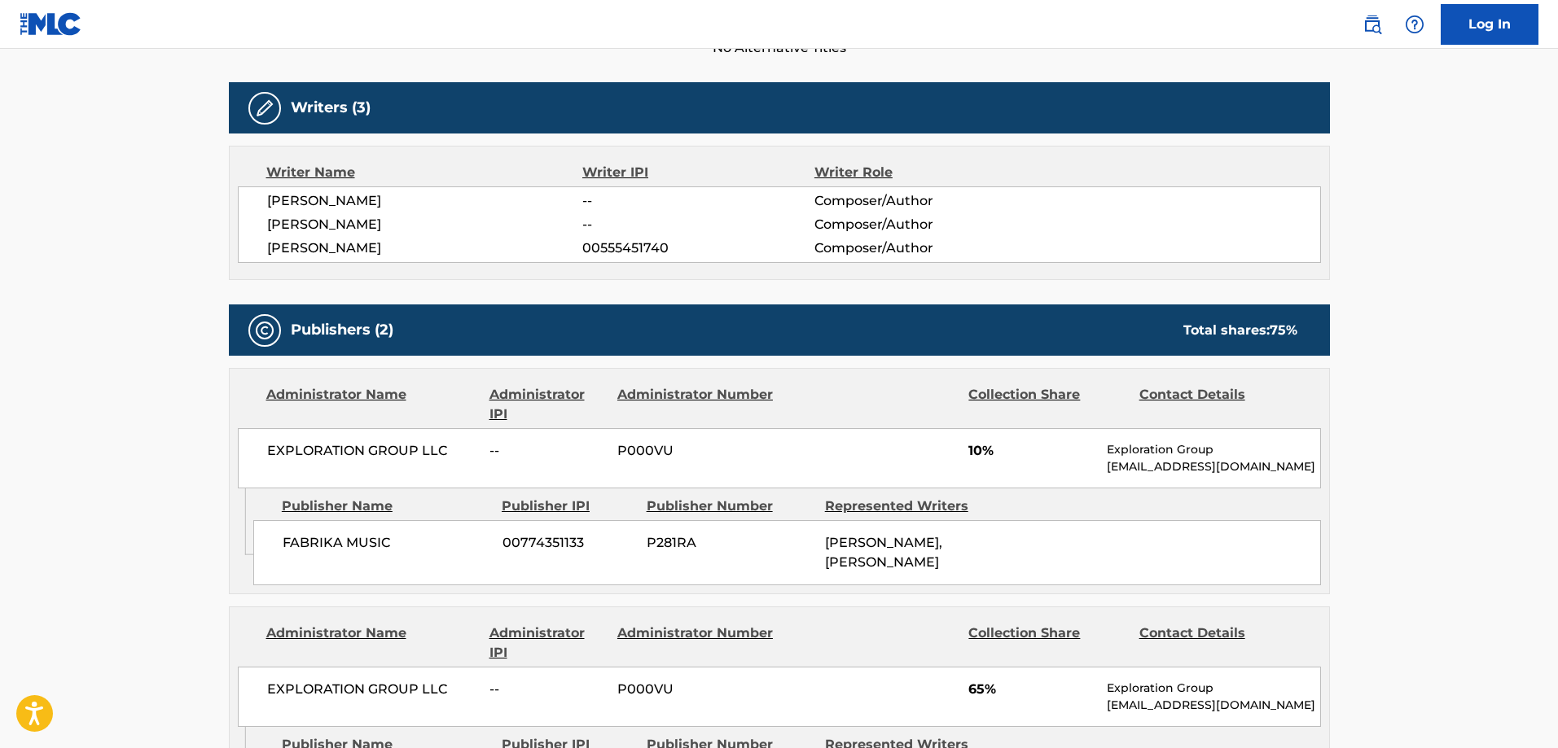
scroll to position [733, 0]
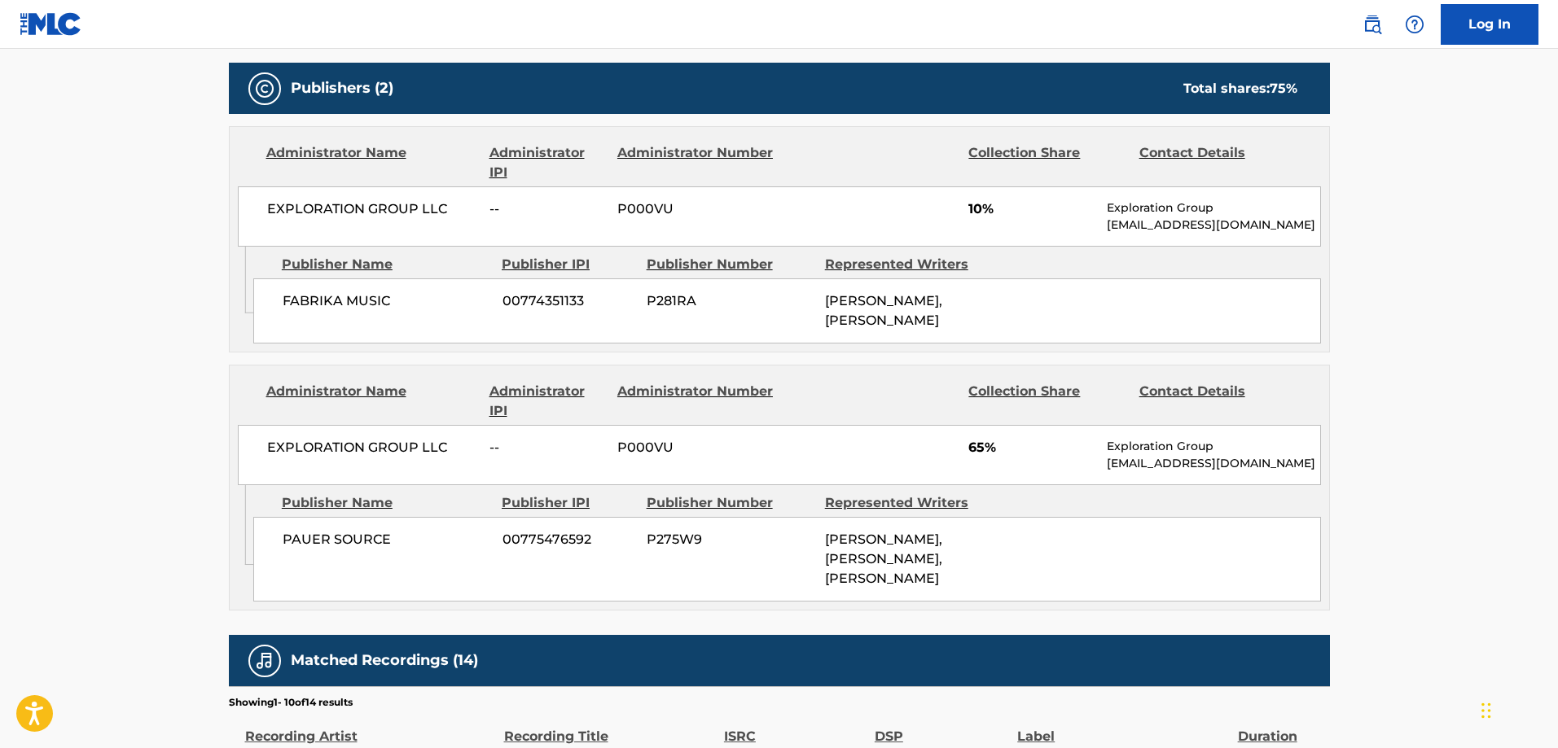
click at [298, 535] on span "PAUER SOURCE" at bounding box center [387, 540] width 208 height 20
drag, startPoint x: 298, startPoint y: 535, endPoint x: 392, endPoint y: 546, distance: 94.2
click at [300, 536] on span "PAUER SOURCE" at bounding box center [387, 540] width 208 height 20
click at [393, 546] on span "PAUER SOURCE" at bounding box center [387, 540] width 208 height 20
click at [318, 313] on div "FABRIKA MUSIC 00774351133 P281RA EDUARDO URRUTIA, ALEJANDRO LANDAETA" at bounding box center [787, 311] width 1068 height 65
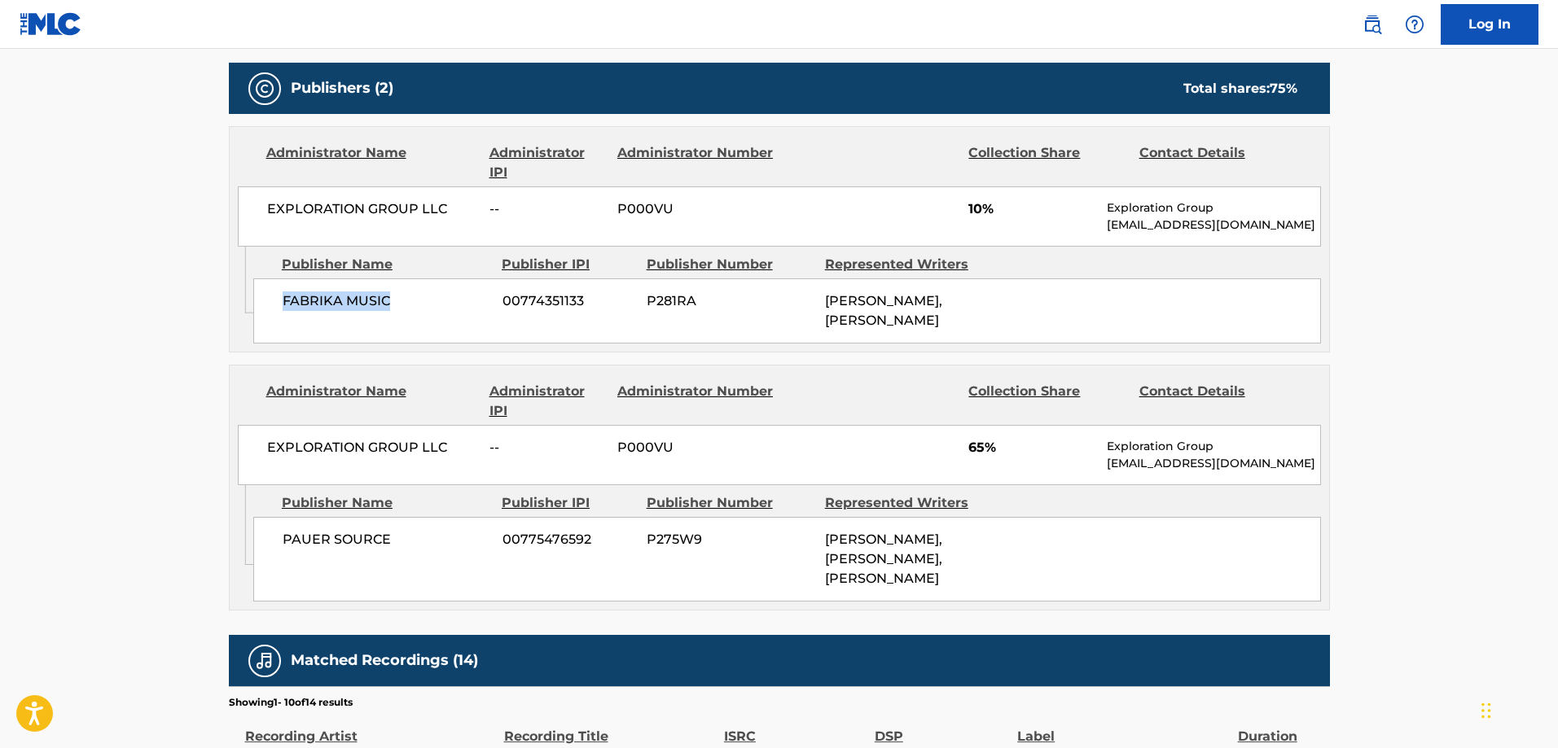
drag, startPoint x: 318, startPoint y: 312, endPoint x: 366, endPoint y: 308, distance: 48.2
click at [366, 308] on div "FABRIKA MUSIC 00774351133 P281RA EDUARDO URRUTIA, ALEJANDRO LANDAETA" at bounding box center [787, 311] width 1068 height 65
copy span "FABRIKA MUSIC"
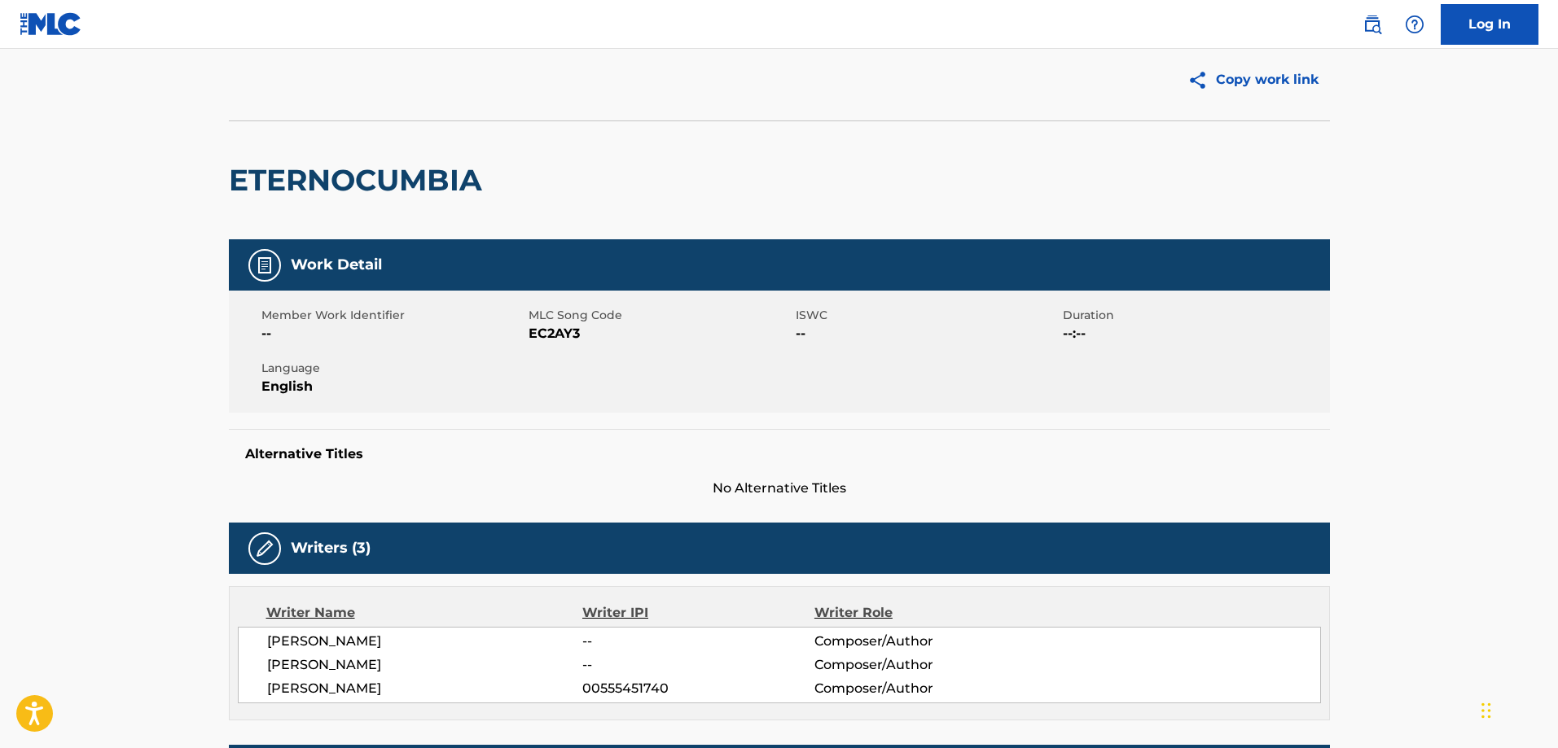
scroll to position [0, 0]
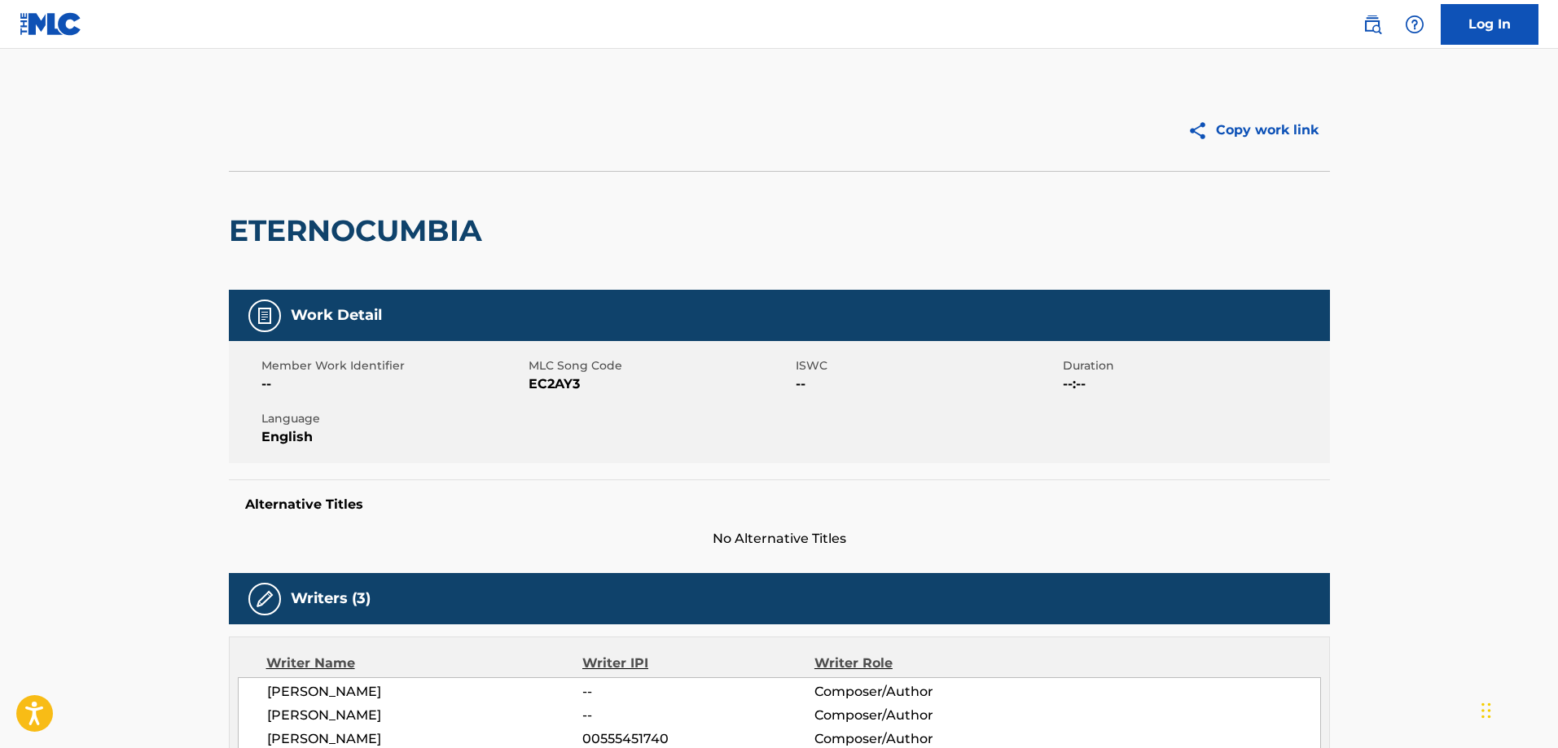
click at [371, 142] on div at bounding box center [504, 130] width 551 height 41
click at [346, 129] on div at bounding box center [504, 130] width 551 height 41
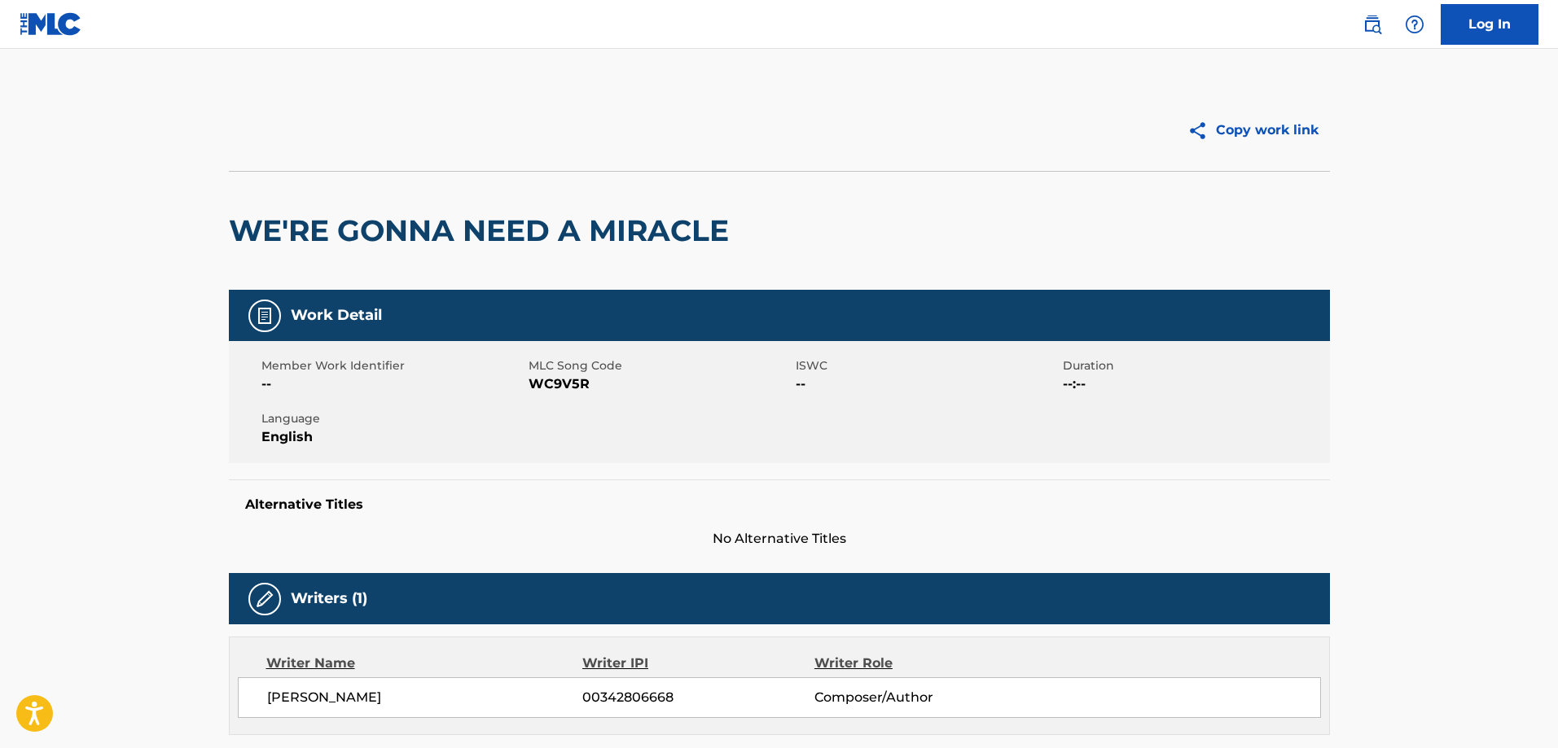
click at [774, 19] on nav "Log In" at bounding box center [779, 24] width 1558 height 49
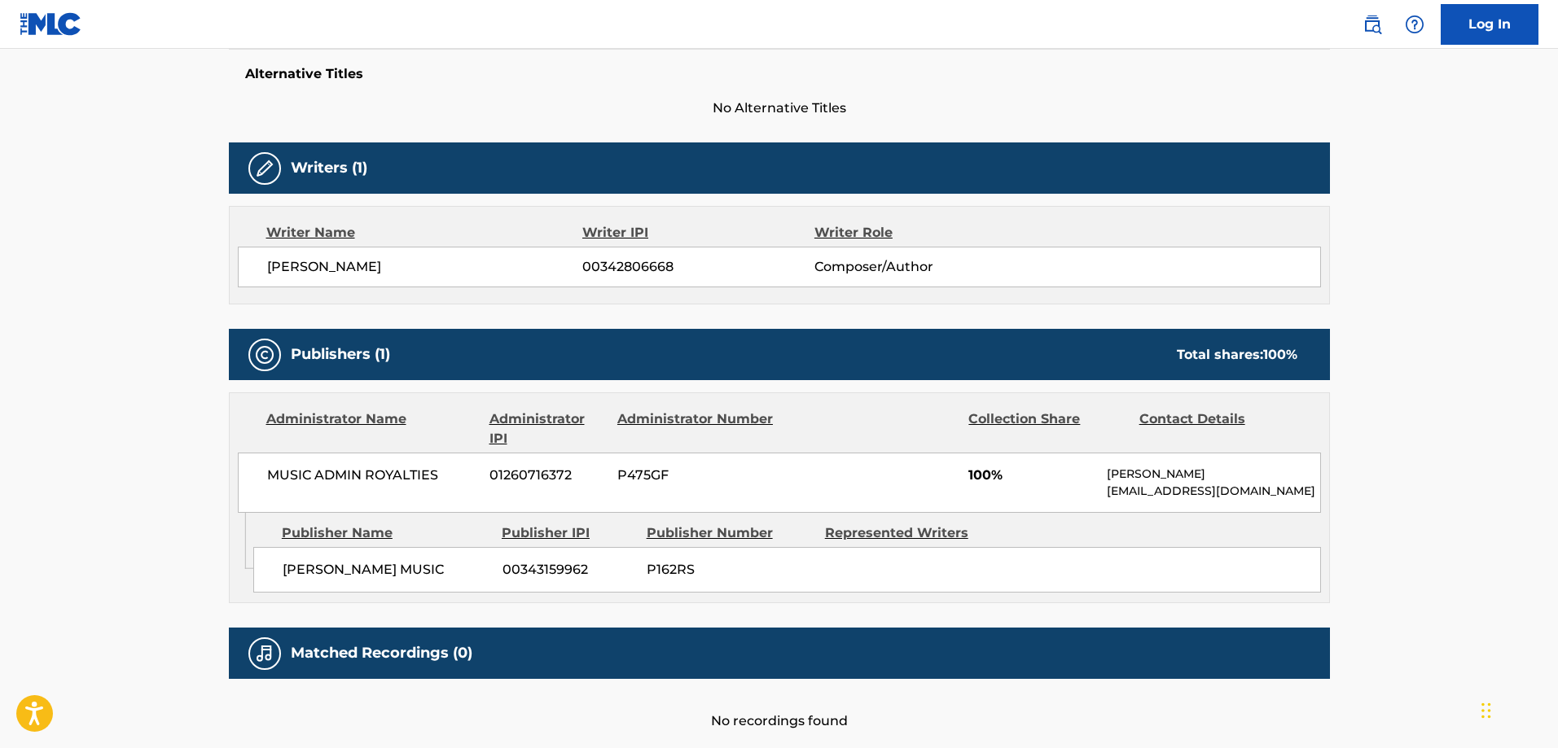
scroll to position [516, 0]
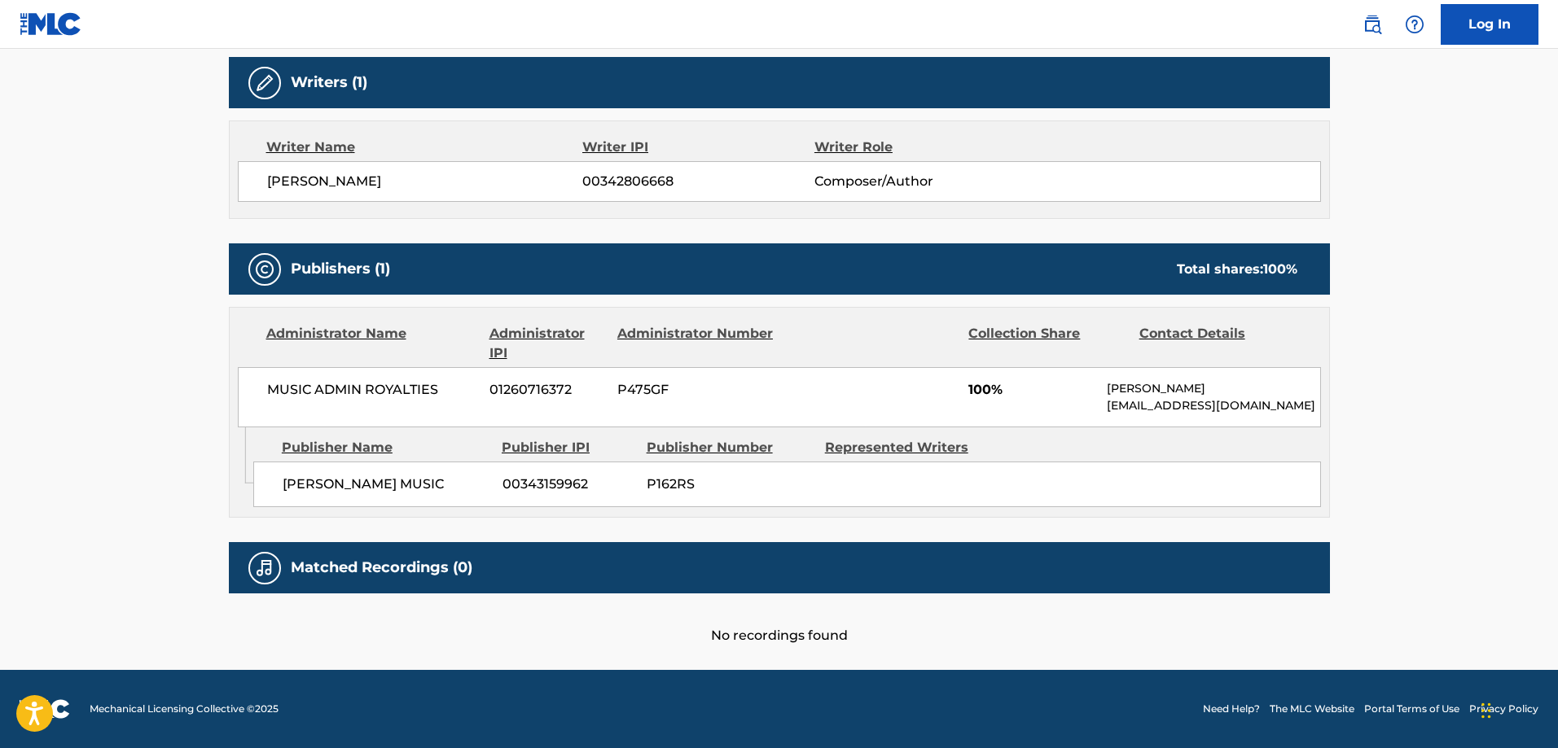
click at [309, 478] on span "[PERSON_NAME] MUSIC" at bounding box center [387, 485] width 208 height 20
copy span "[PERSON_NAME]"
drag, startPoint x: 309, startPoint y: 478, endPoint x: 393, endPoint y: 480, distance: 84.7
click at [393, 480] on span "[PERSON_NAME] MUSIC" at bounding box center [387, 485] width 208 height 20
click at [408, 478] on span "[PERSON_NAME] MUSIC" at bounding box center [387, 485] width 208 height 20
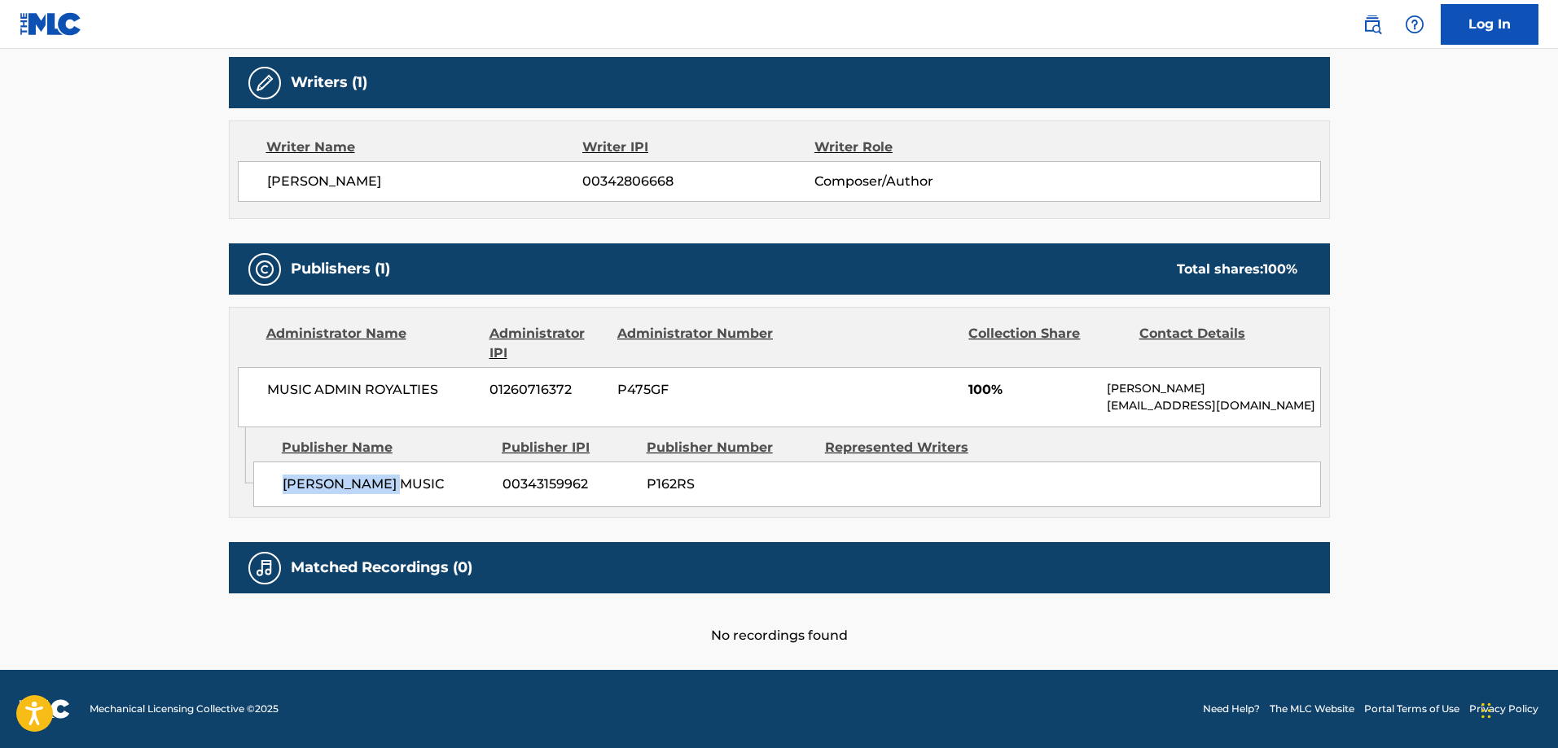
copy span "ELIZABETH ROSE MUSIC"
